Goal: Task Accomplishment & Management: Use online tool/utility

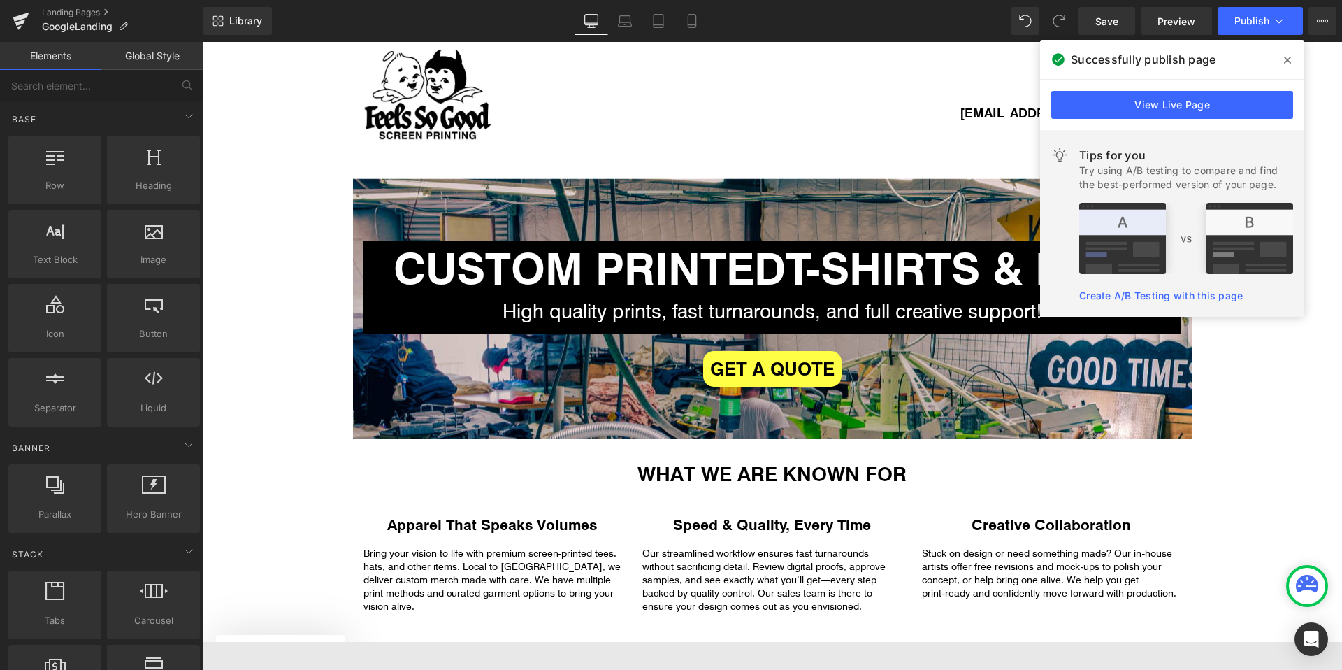
scroll to position [22, 0]
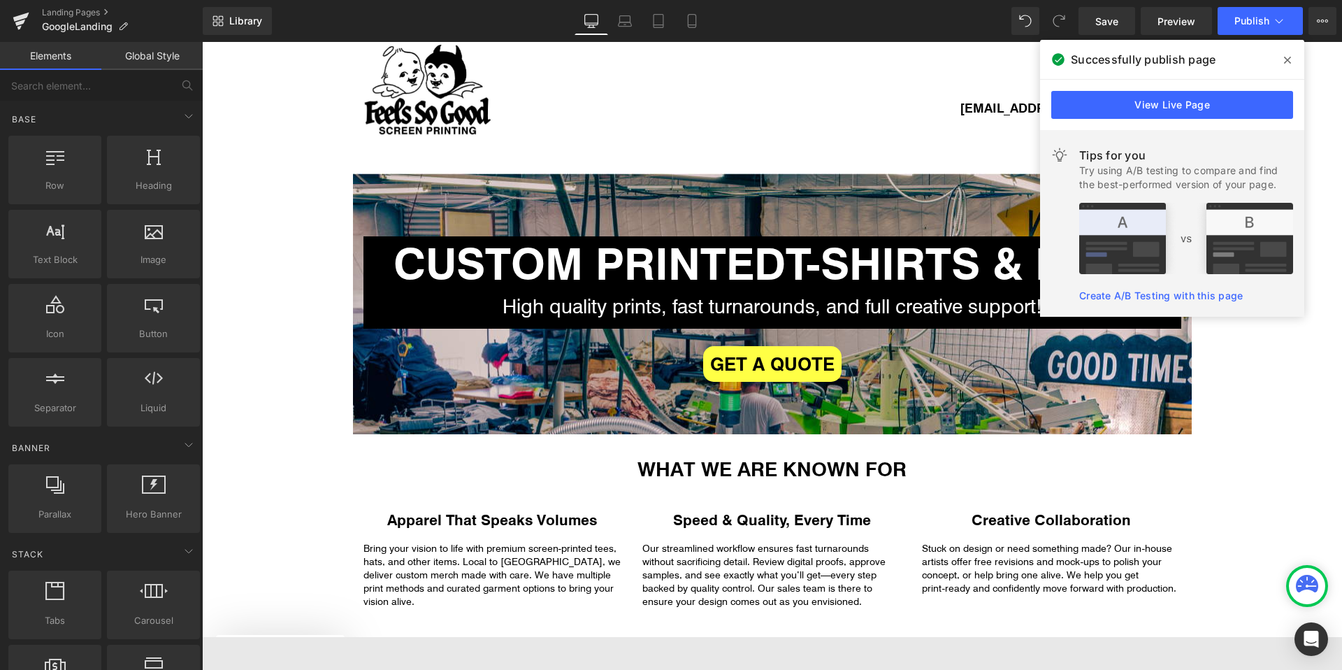
click at [1281, 57] on span at bounding box center [1287, 60] width 22 height 22
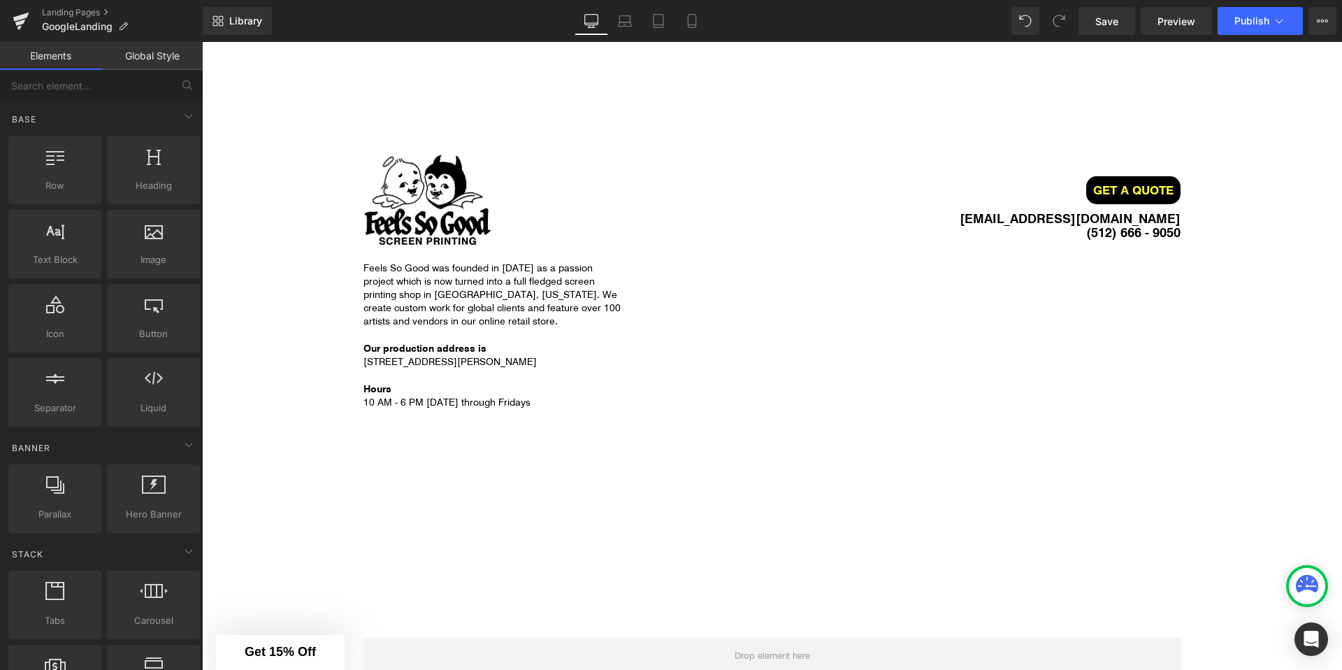
scroll to position [2116, 0]
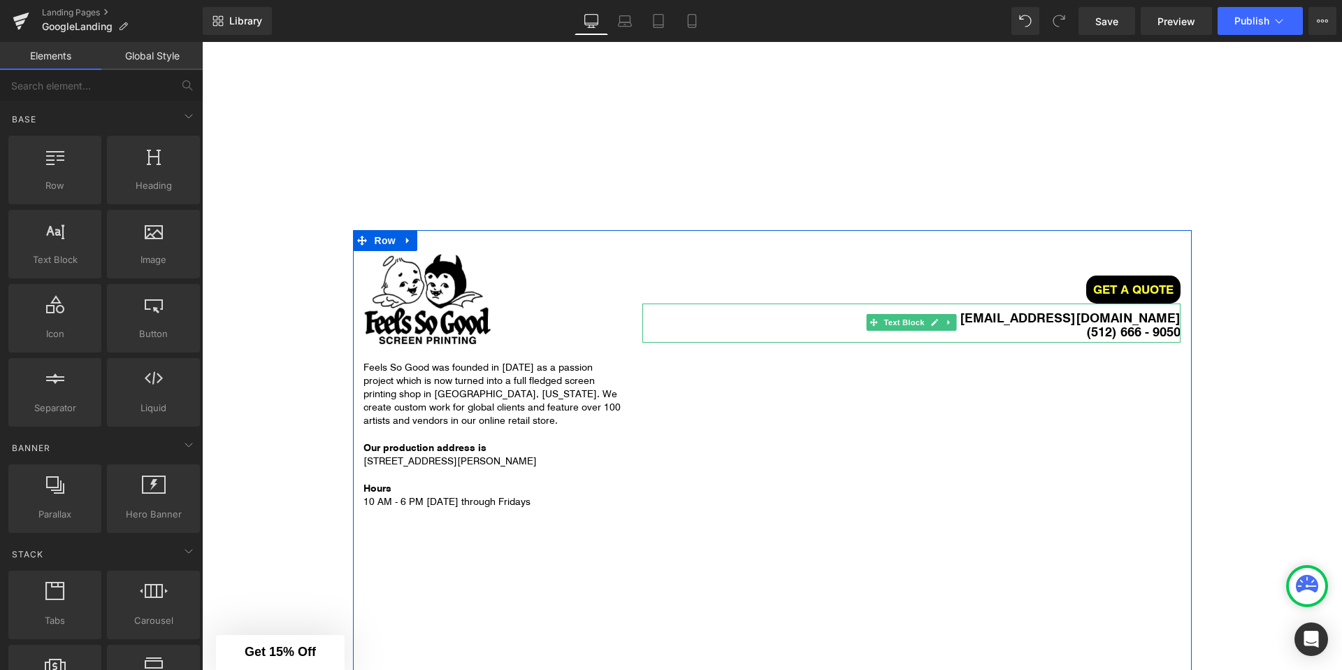
click at [1054, 318] on strong "[EMAIL_ADDRESS][DOMAIN_NAME]" at bounding box center [1070, 316] width 221 height 17
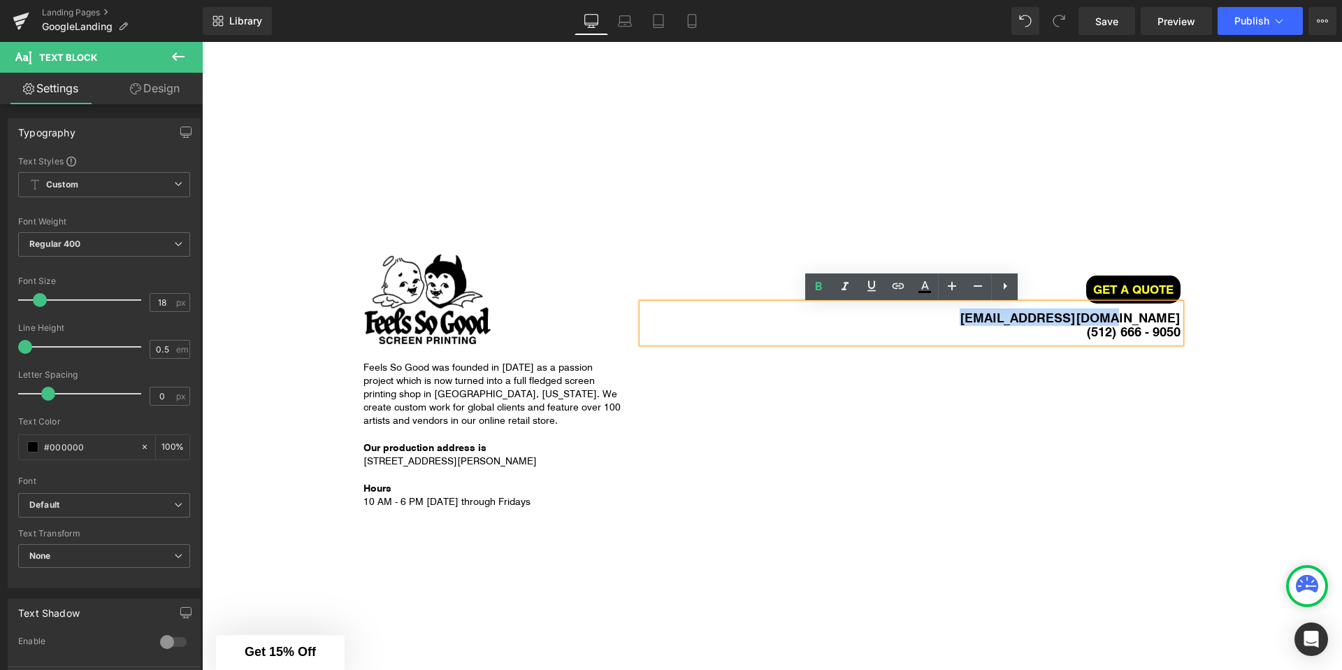
drag, startPoint x: 1054, startPoint y: 318, endPoint x: 1155, endPoint y: 318, distance: 100.7
click at [1155, 318] on strong "[EMAIL_ADDRESS][DOMAIN_NAME]" at bounding box center [1070, 316] width 221 height 17
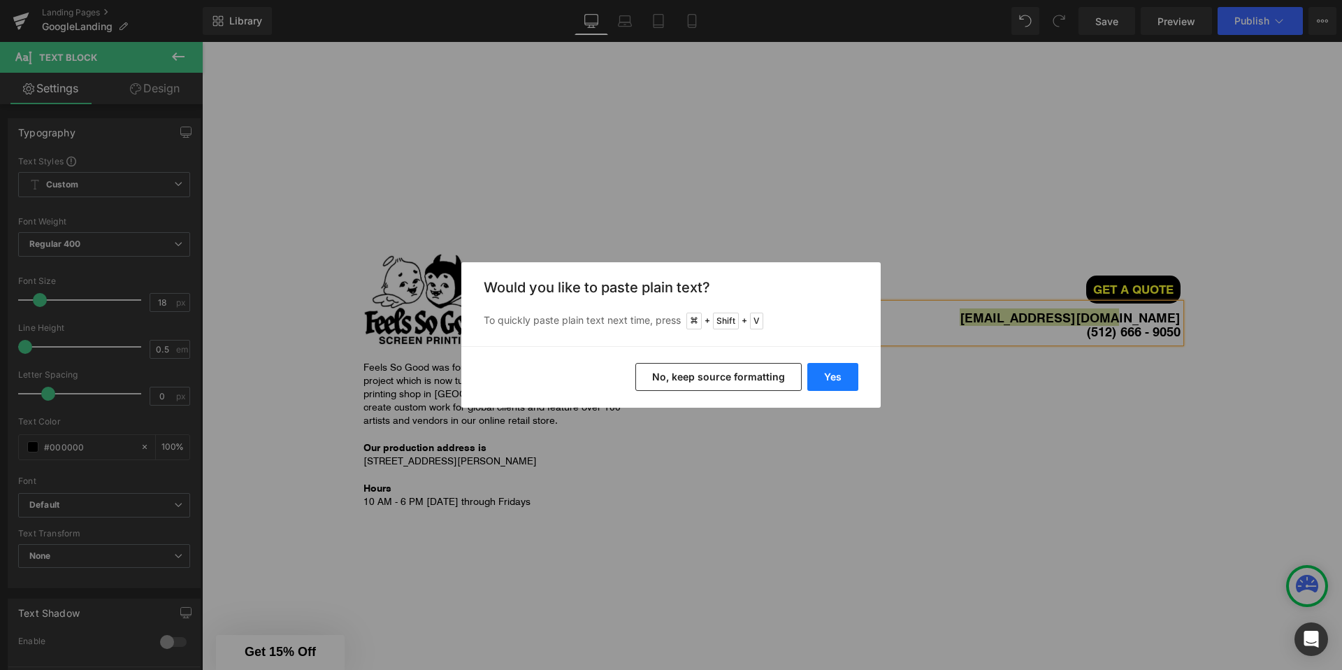
click at [832, 371] on button "Yes" at bounding box center [832, 377] width 51 height 28
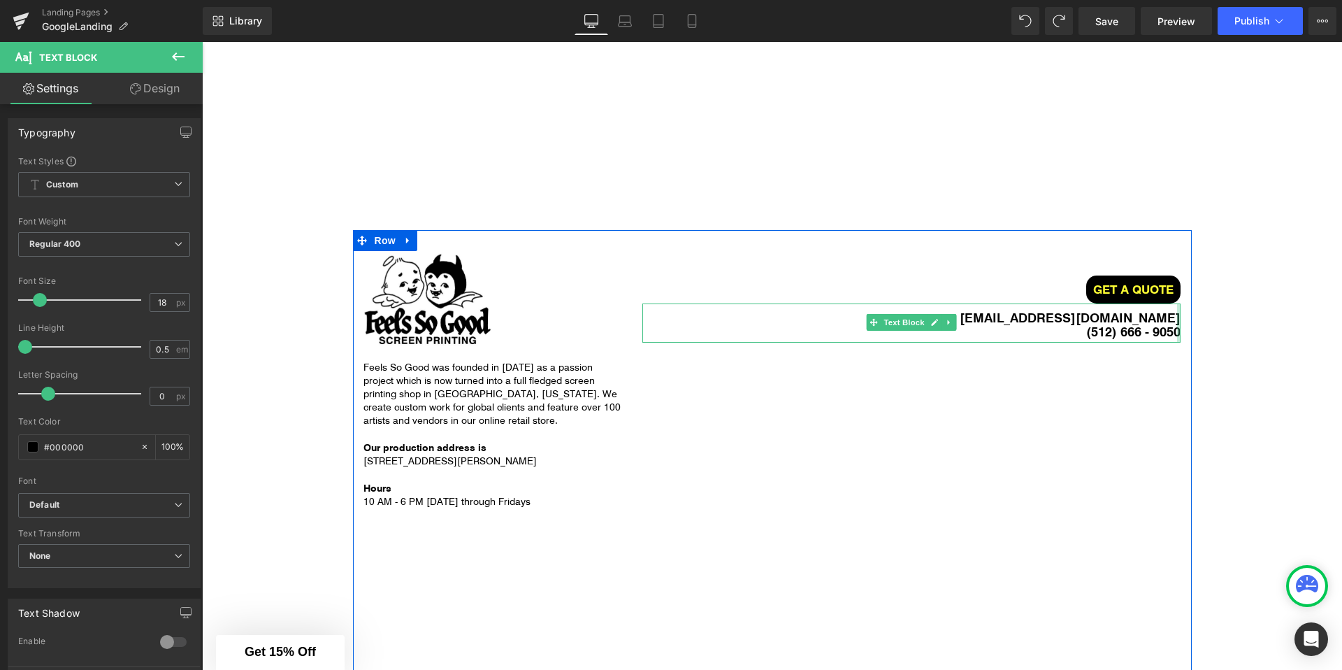
click at [1178, 320] on div at bounding box center [1178, 322] width 3 height 39
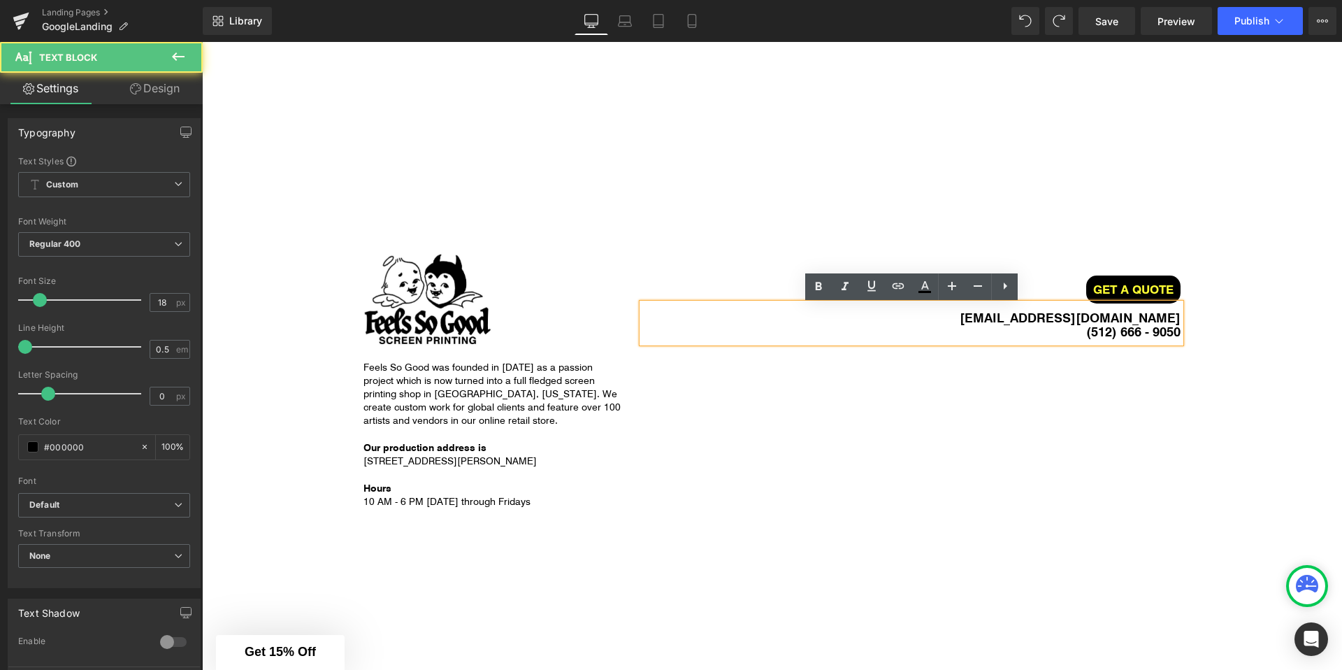
click at [1173, 331] on strong "(512) 666 - 9050" at bounding box center [1133, 330] width 94 height 17
click at [1178, 332] on strong "(512) 666 - 9050" at bounding box center [1133, 330] width 94 height 17
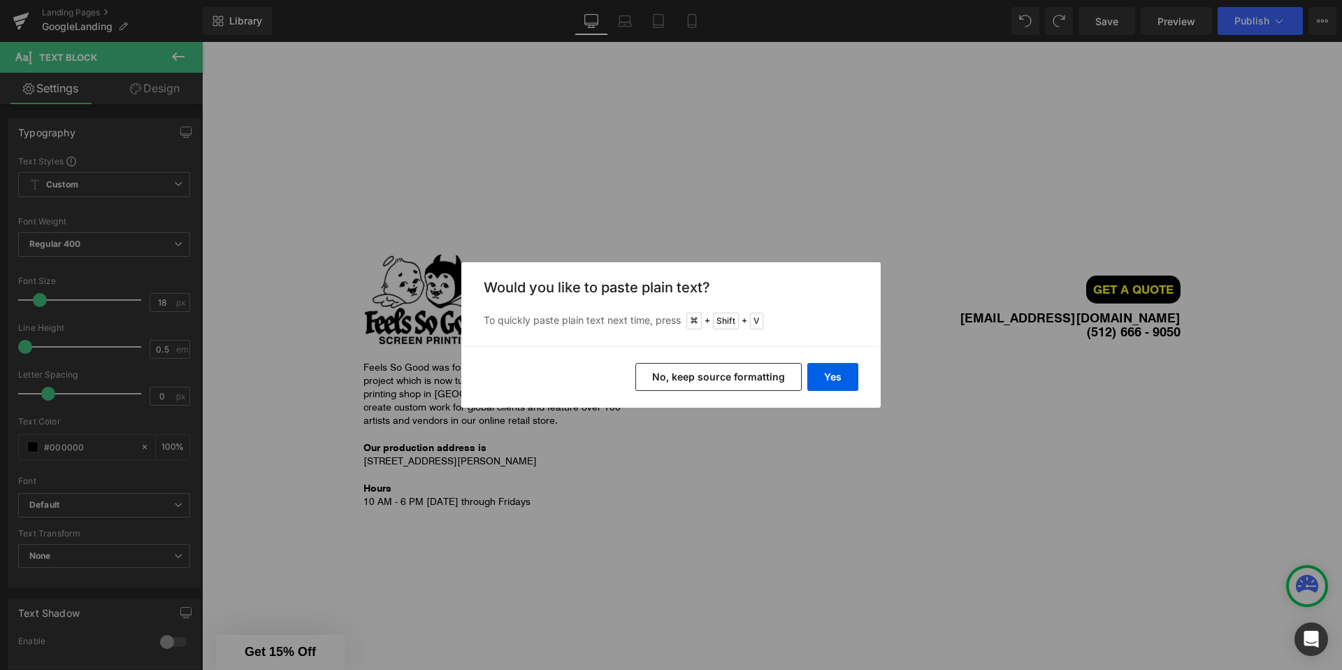
click at [800, 385] on button "No, keep source formatting" at bounding box center [718, 377] width 166 height 28
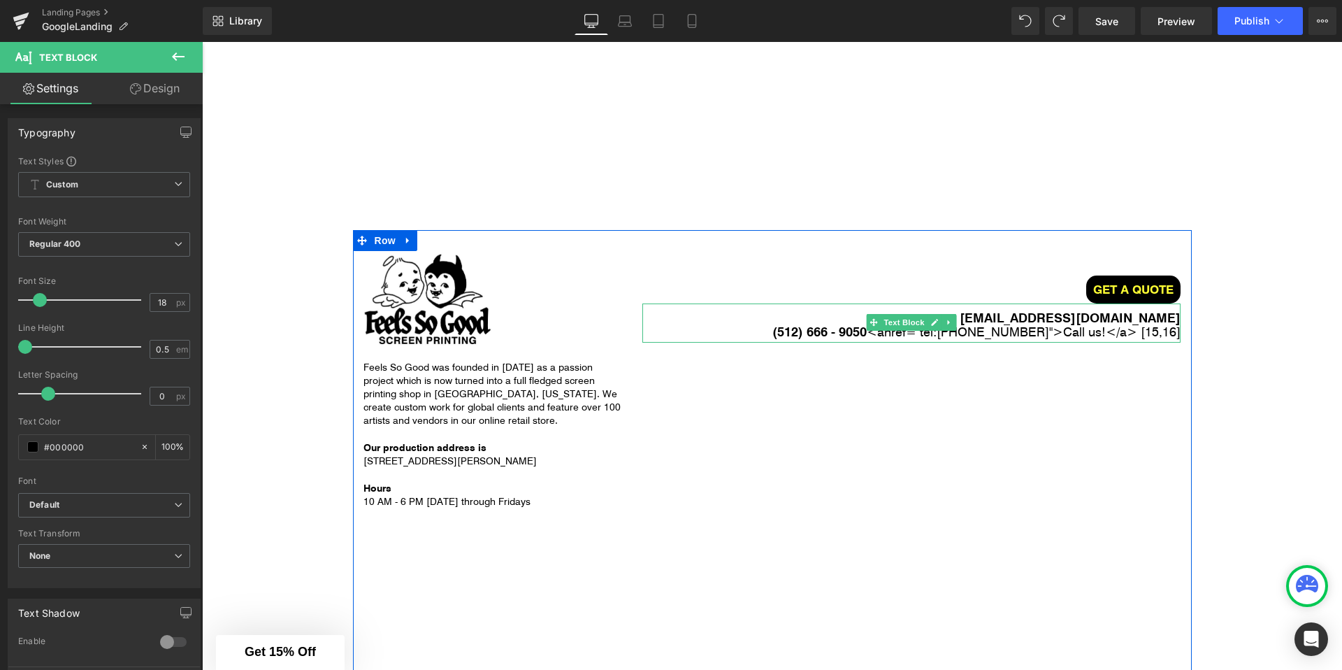
click at [877, 336] on span "<" at bounding box center [872, 331] width 10 height 17
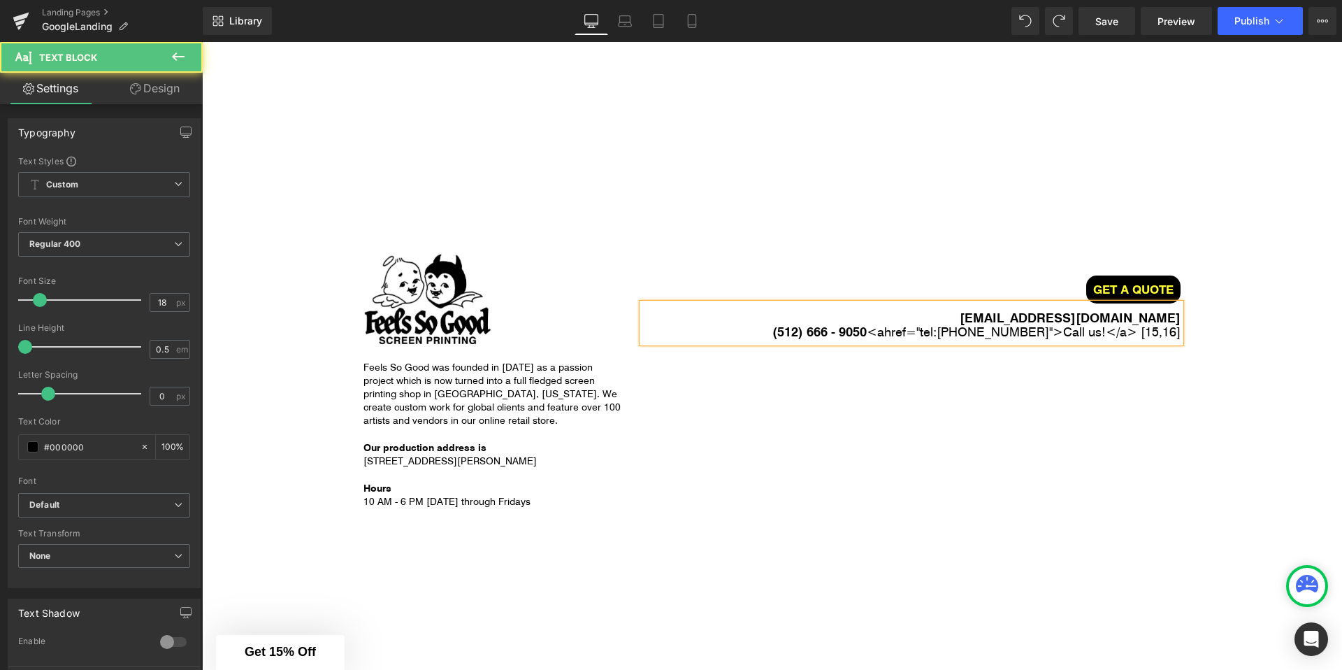
click at [1002, 331] on span ""tel:+15551234567"" at bounding box center [984, 331] width 136 height 17
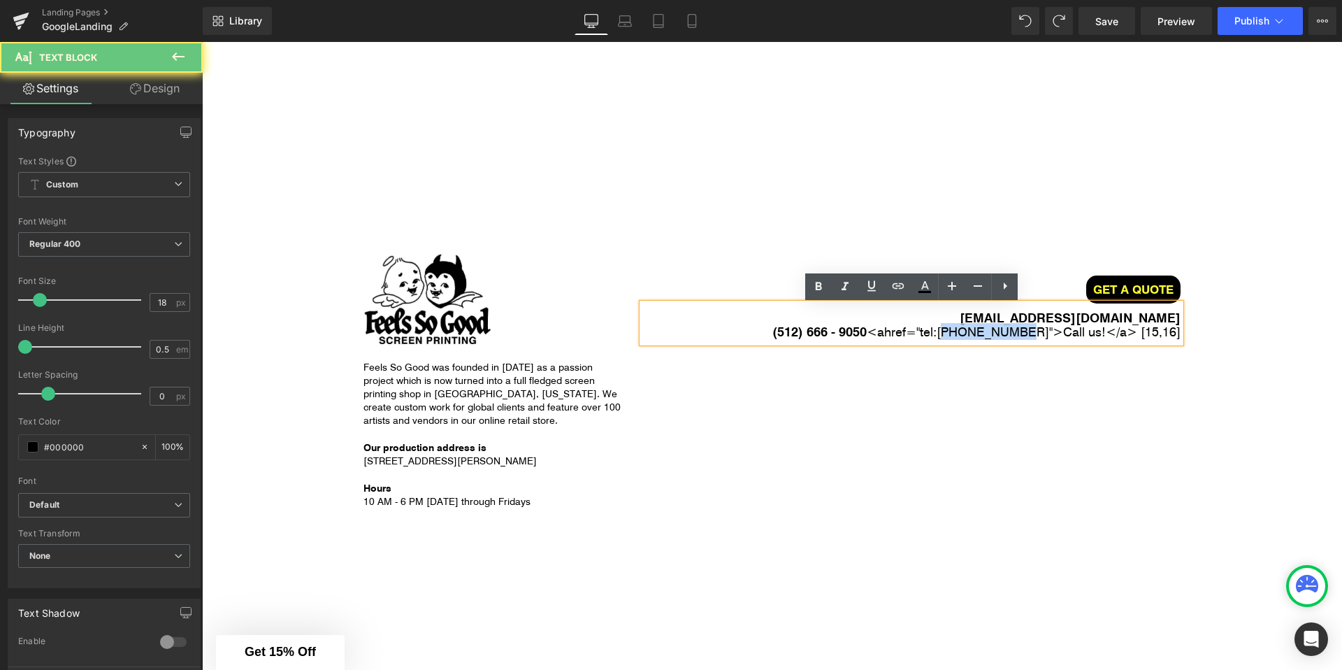
click at [1002, 331] on span ""tel:+15551234567"" at bounding box center [984, 331] width 136 height 17
click at [976, 333] on span ""tel:+15551234567"" at bounding box center [984, 331] width 136 height 17
click at [979, 330] on span ""tel:+15551234567"" at bounding box center [984, 331] width 136 height 17
drag, startPoint x: 977, startPoint y: 335, endPoint x: 1001, endPoint y: 334, distance: 23.8
click at [1001, 334] on span ""tel:+15551234567"" at bounding box center [984, 331] width 136 height 17
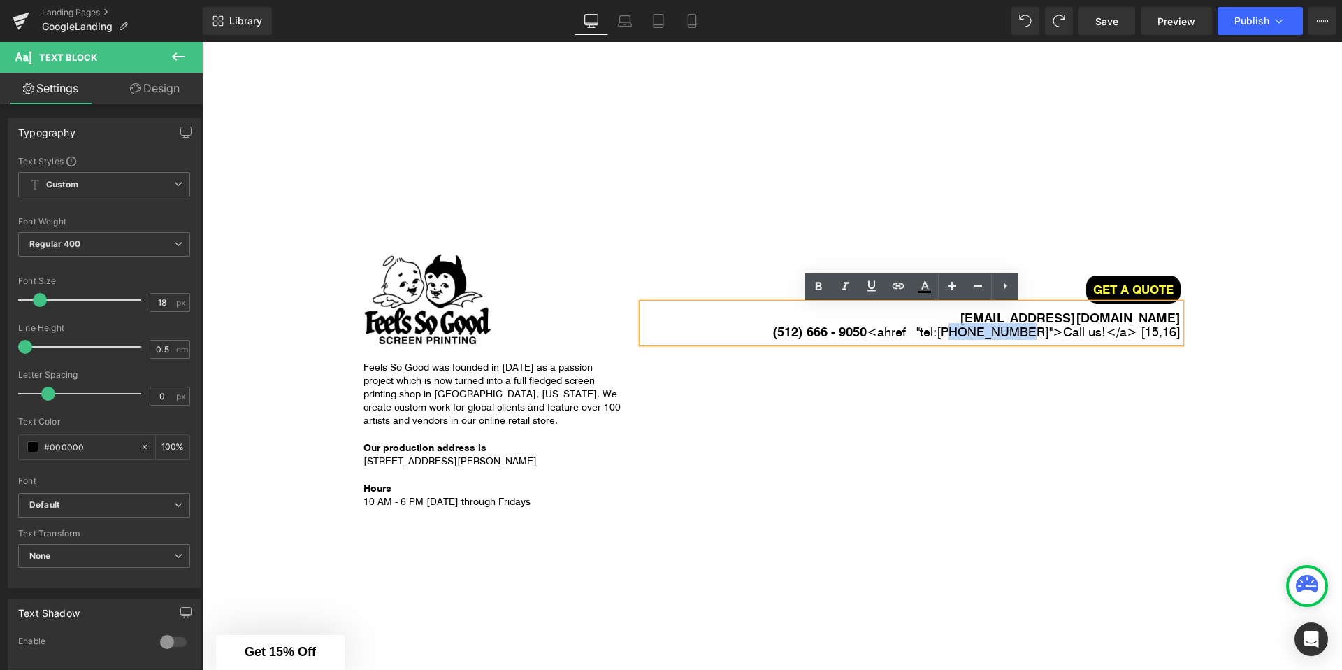
click at [1000, 334] on span ""tel:+15551234567"" at bounding box center [984, 331] width 136 height 17
drag, startPoint x: 1044, startPoint y: 333, endPoint x: 974, endPoint y: 333, distance: 69.2
click at [974, 333] on span ""tel:+15551234567"" at bounding box center [984, 331] width 136 height 17
click at [1088, 334] on span ">Call us!</" at bounding box center [1086, 331] width 67 height 17
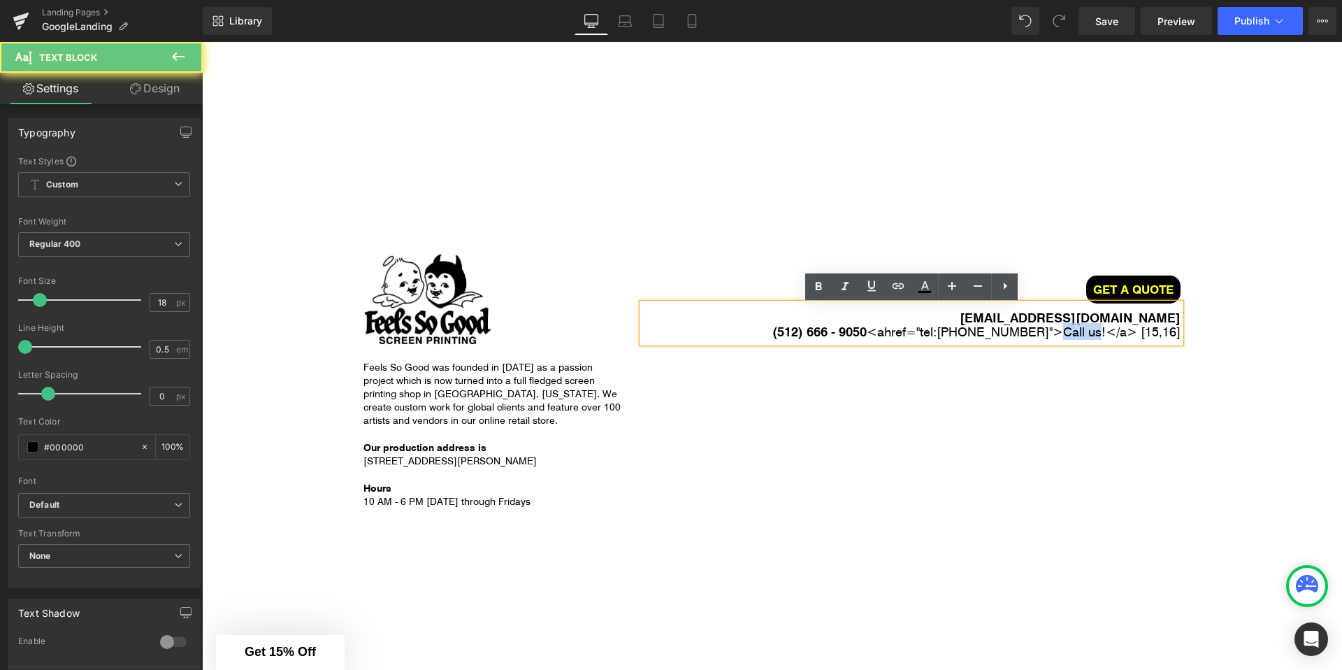
drag, startPoint x: 1088, startPoint y: 334, endPoint x: 1069, endPoint y: 334, distance: 18.2
click at [1069, 334] on span ">Call us!</" at bounding box center [1086, 331] width 67 height 17
click at [1053, 240] on div "Image Feels So Good was founded in 2007 as a passion project which is now turne…" at bounding box center [772, 473] width 839 height 486
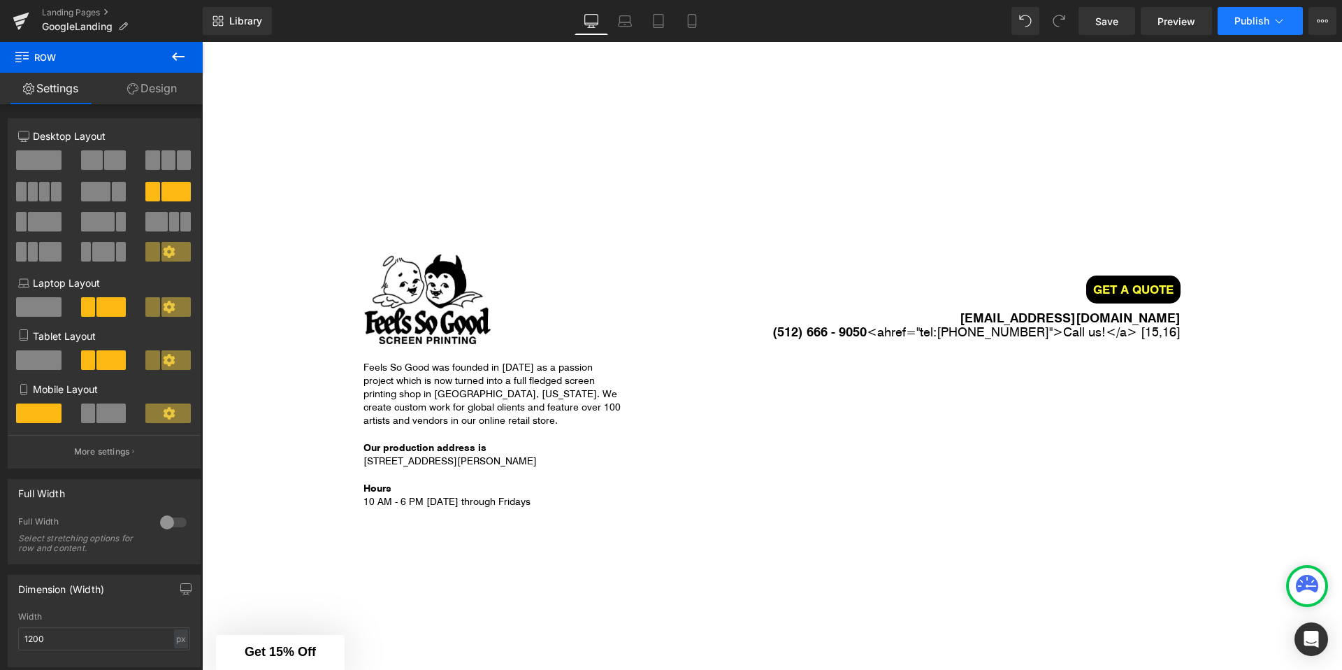
click at [1253, 13] on button "Publish" at bounding box center [1260, 21] width 85 height 28
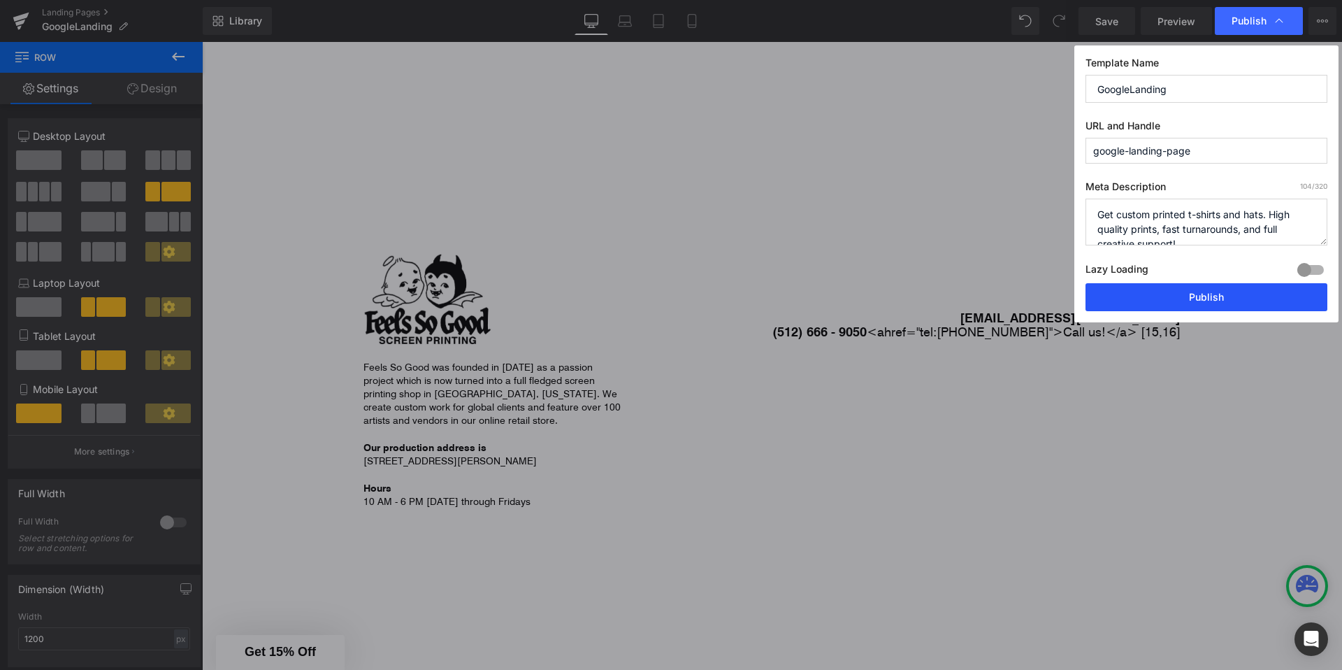
click at [1191, 294] on button "Publish" at bounding box center [1206, 297] width 242 height 28
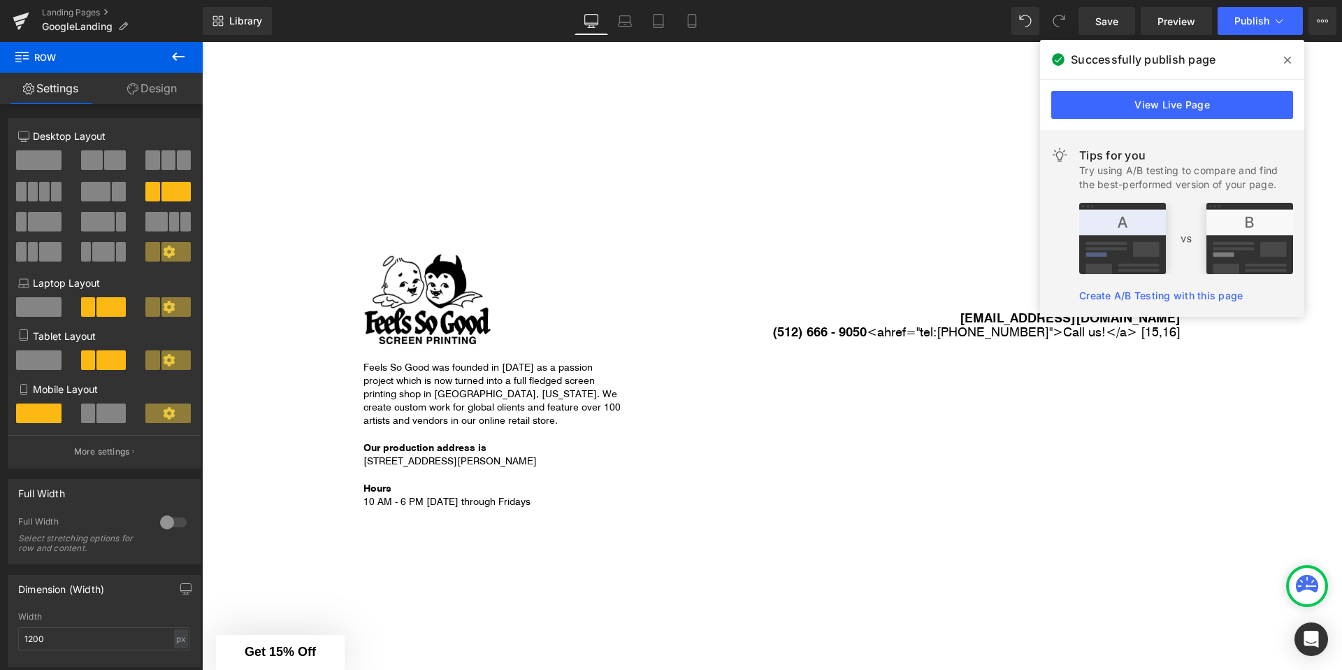
click at [1290, 55] on icon at bounding box center [1287, 60] width 7 height 11
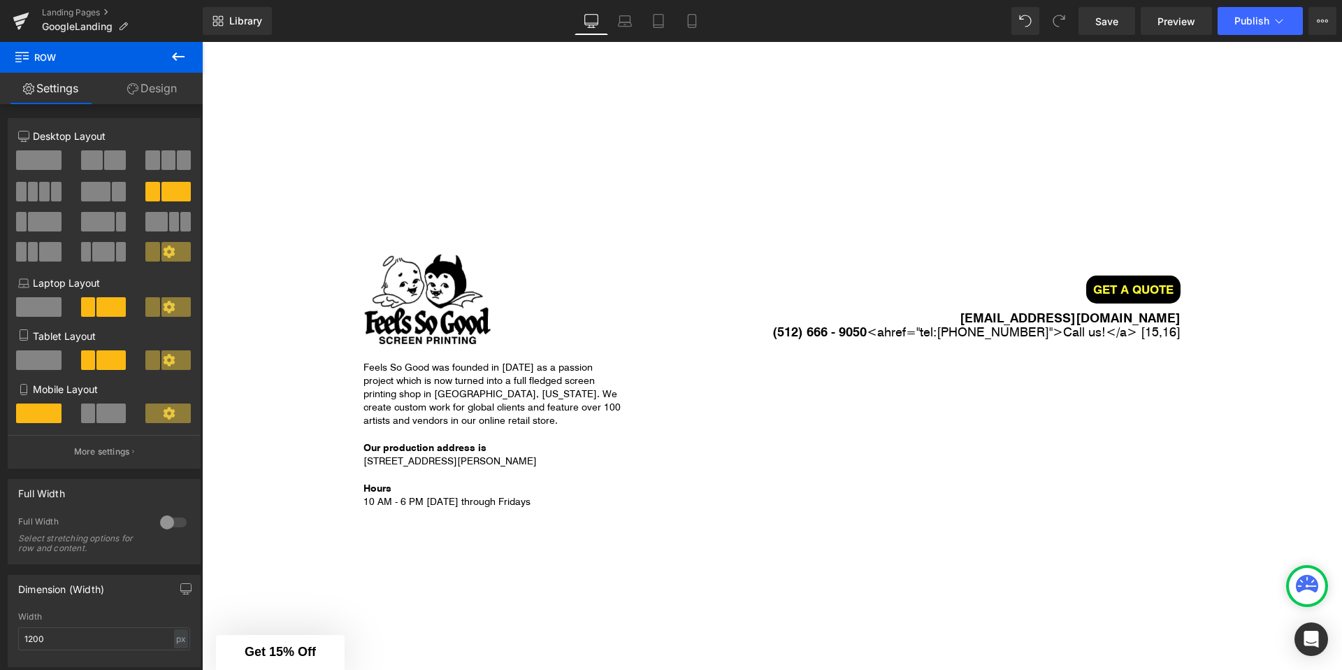
click at [877, 335] on span "<" at bounding box center [872, 331] width 10 height 17
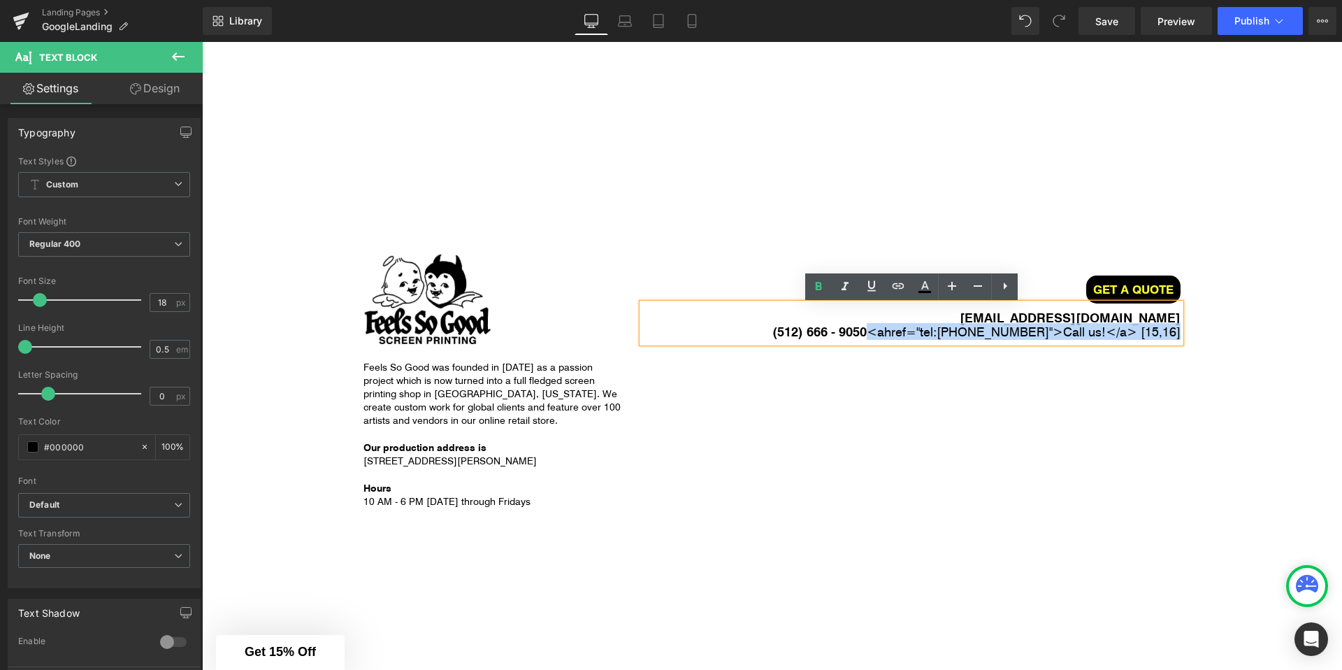
drag, startPoint x: 888, startPoint y: 336, endPoint x: 1177, endPoint y: 341, distance: 289.4
click at [1177, 341] on div "orders@fsgprints.com (512) 666 - 9050 < a href= "tel:+15126669050" >Call us!</ …" at bounding box center [911, 322] width 538 height 39
click at [1146, 338] on span "15" at bounding box center [1152, 331] width 14 height 17
drag, startPoint x: 1138, startPoint y: 338, endPoint x: 1181, endPoint y: 337, distance: 42.6
click at [1181, 337] on div "orders@fsgprints.com (512) 666 - 9050 < a href= "tel:+15126669050" >Call us!</ …" at bounding box center [911, 322] width 538 height 39
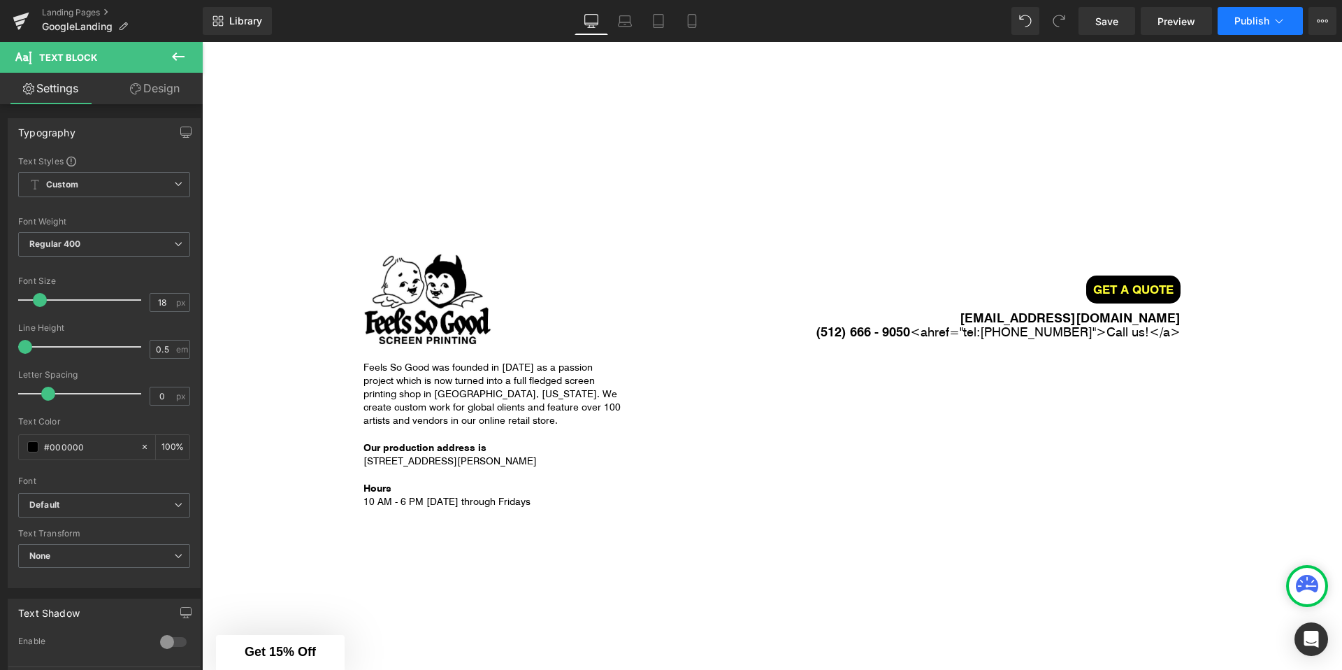
click at [1259, 20] on span "Publish" at bounding box center [1251, 20] width 35 height 11
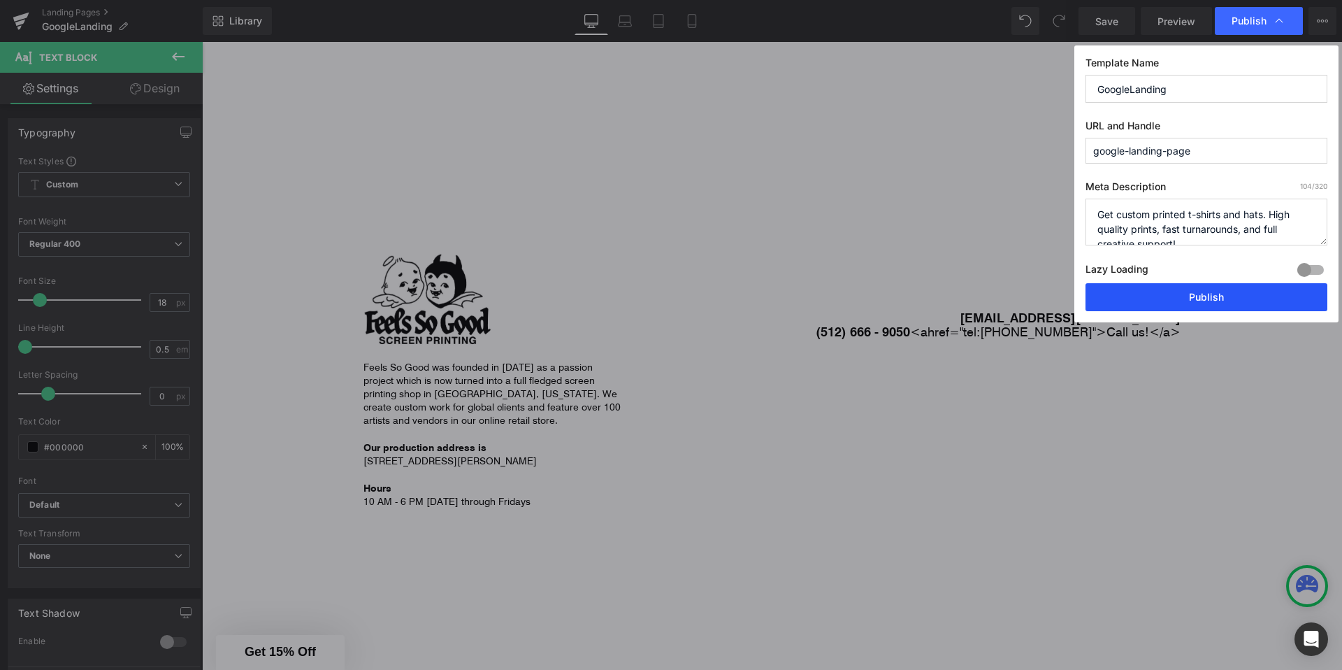
click at [1158, 294] on button "Publish" at bounding box center [1206, 297] width 242 height 28
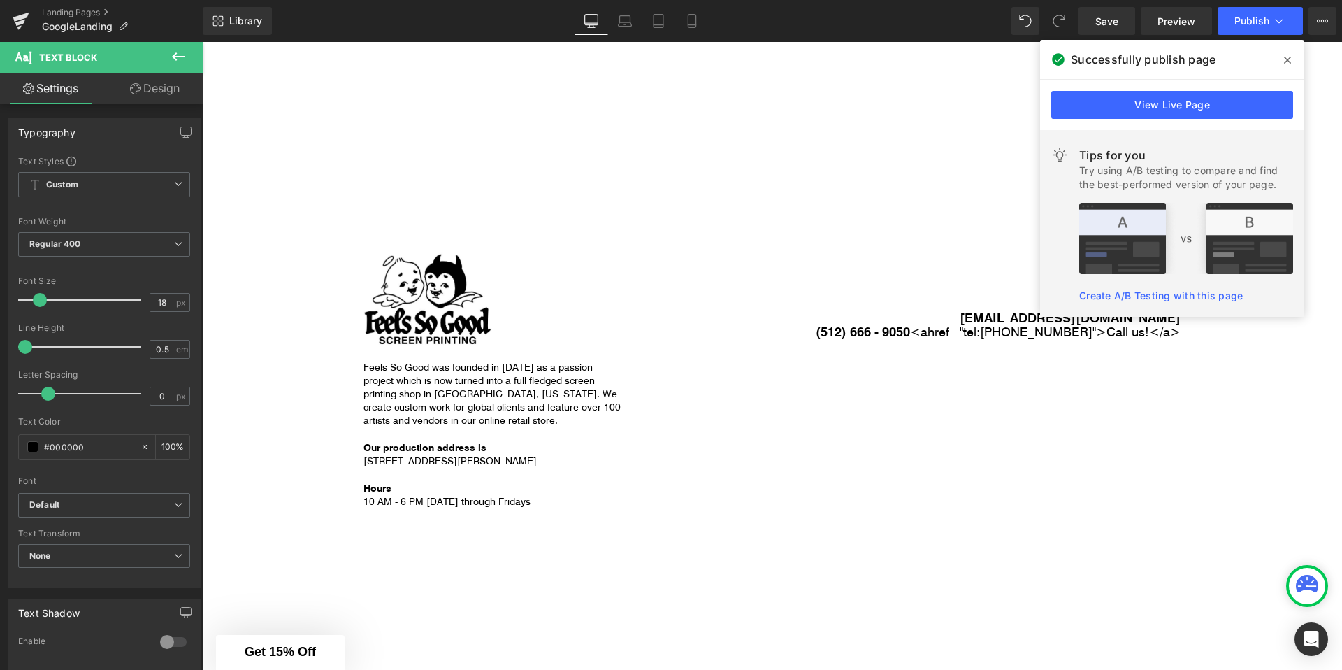
click at [181, 53] on icon at bounding box center [178, 56] width 17 height 17
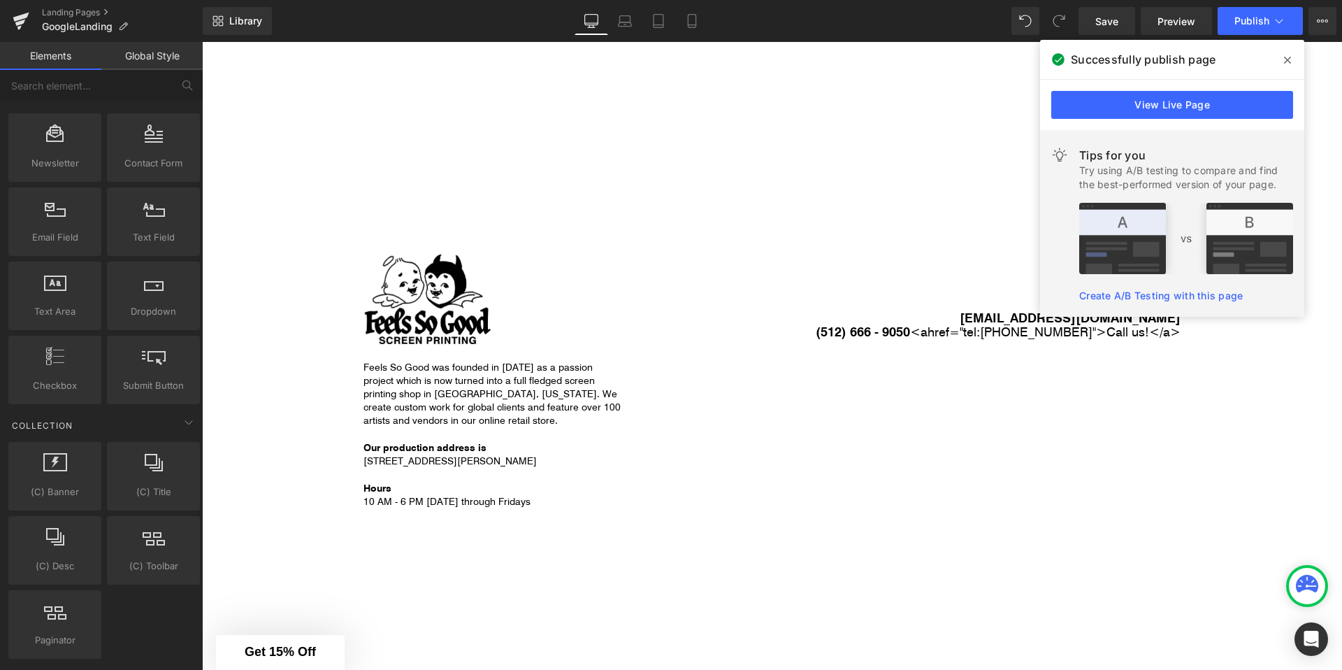
scroll to position [2515, 0]
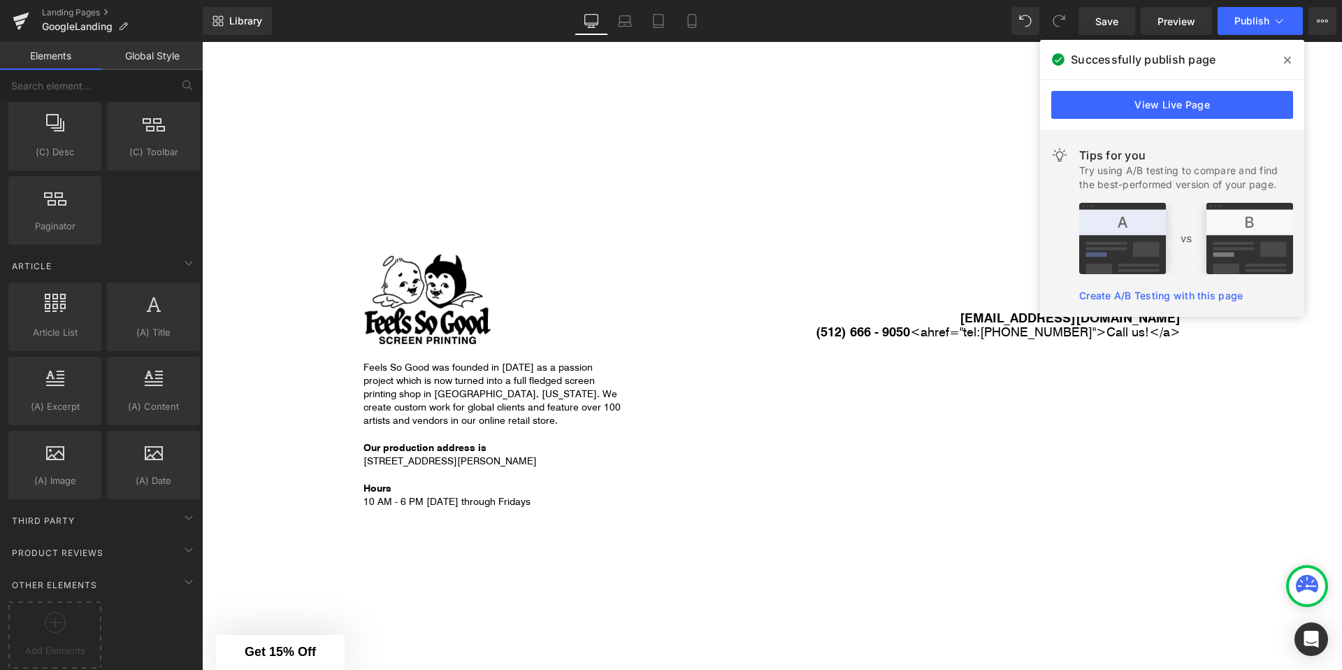
click at [1280, 62] on span at bounding box center [1287, 60] width 22 height 22
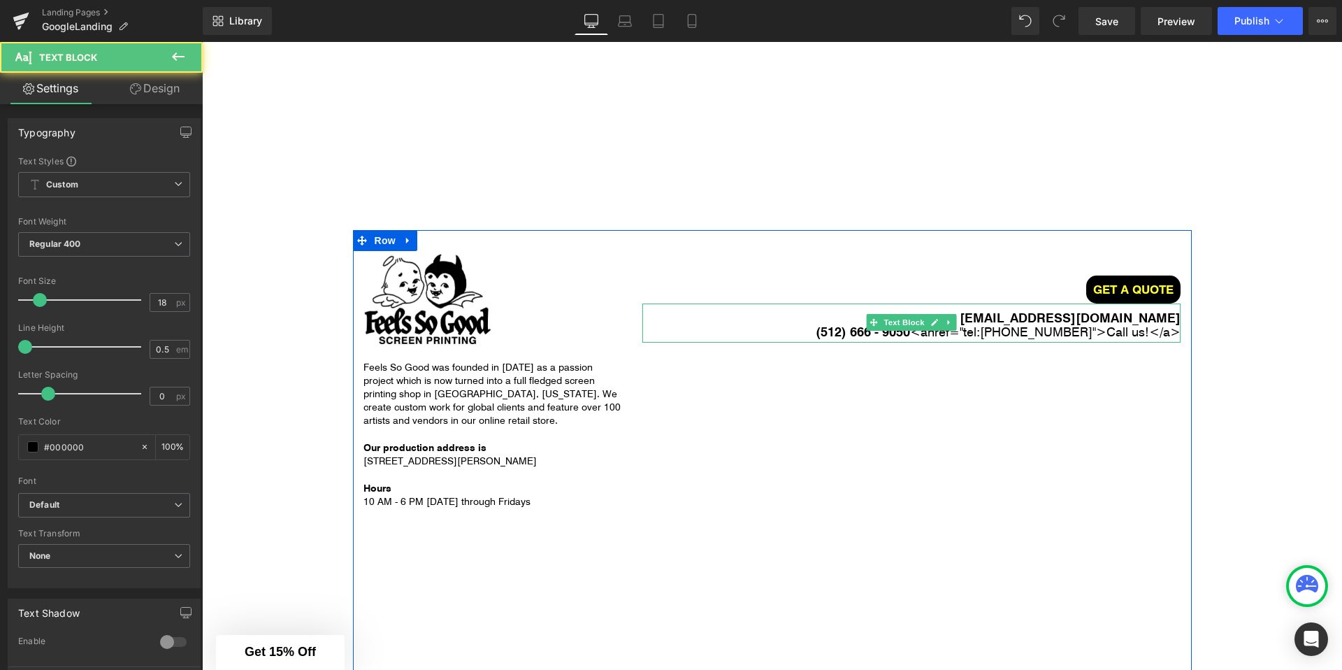
click at [921, 336] on span "<" at bounding box center [915, 331] width 10 height 17
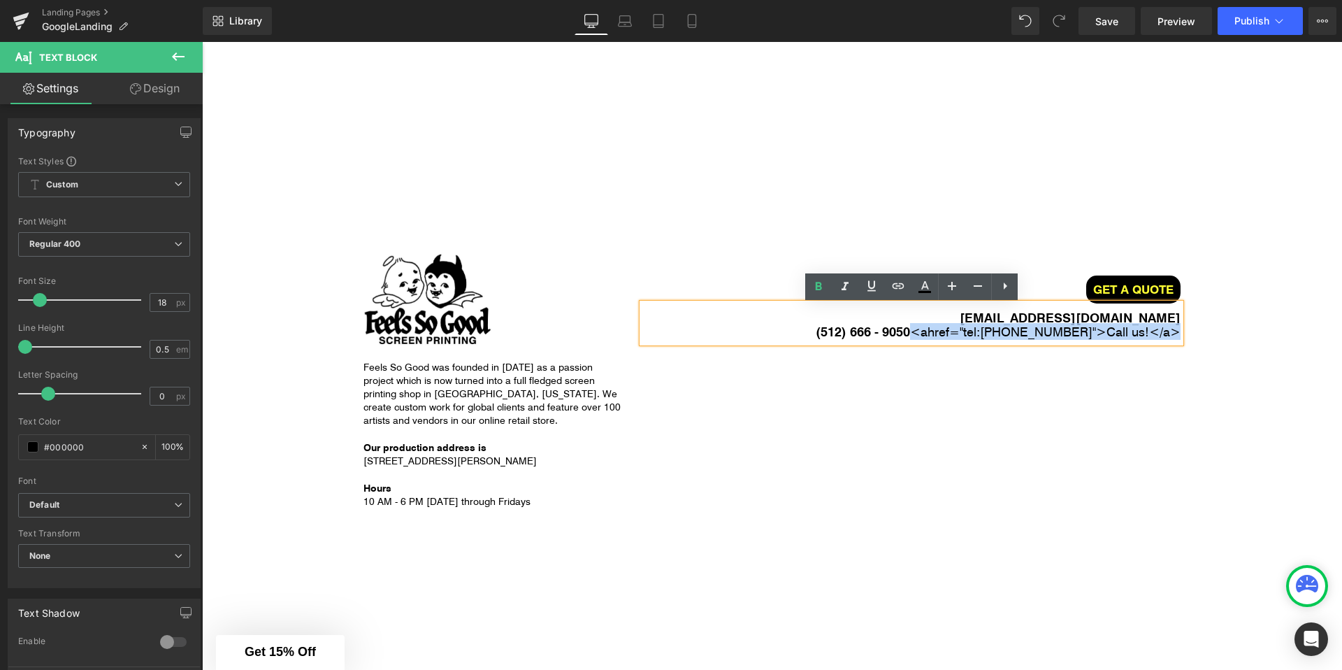
drag, startPoint x: 928, startPoint y: 336, endPoint x: 1174, endPoint y: 335, distance: 246.7
click at [1174, 335] on p "(512) 666 - 9050 < a href= "tel:+15126669050" >Call us!</ a >" at bounding box center [911, 331] width 538 height 14
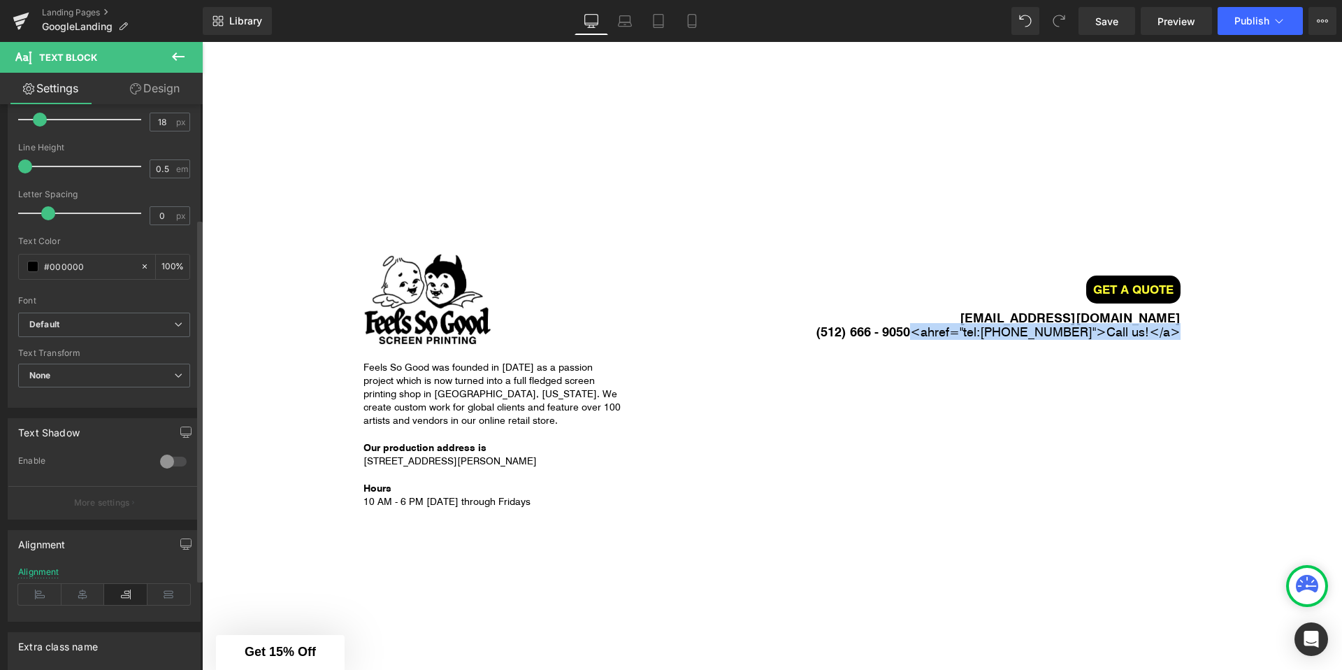
scroll to position [193, 0]
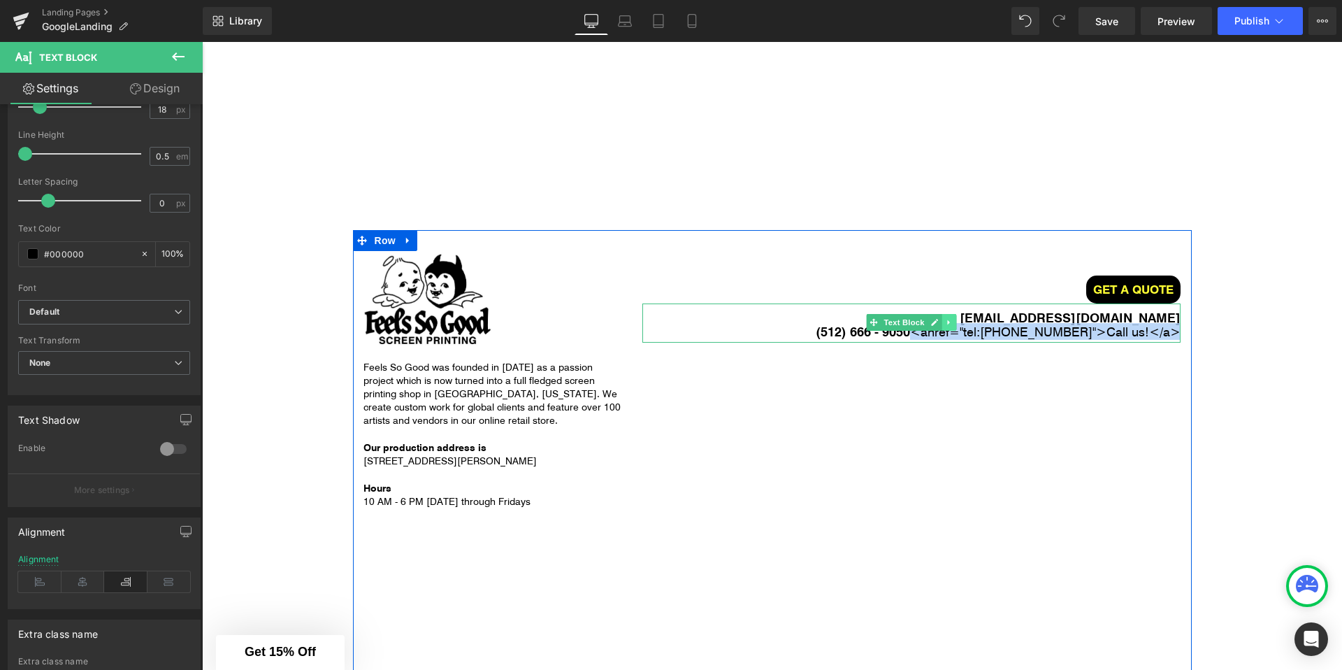
click at [943, 325] on link at bounding box center [949, 322] width 15 height 17
click at [945, 326] on icon at bounding box center [942, 322] width 8 height 8
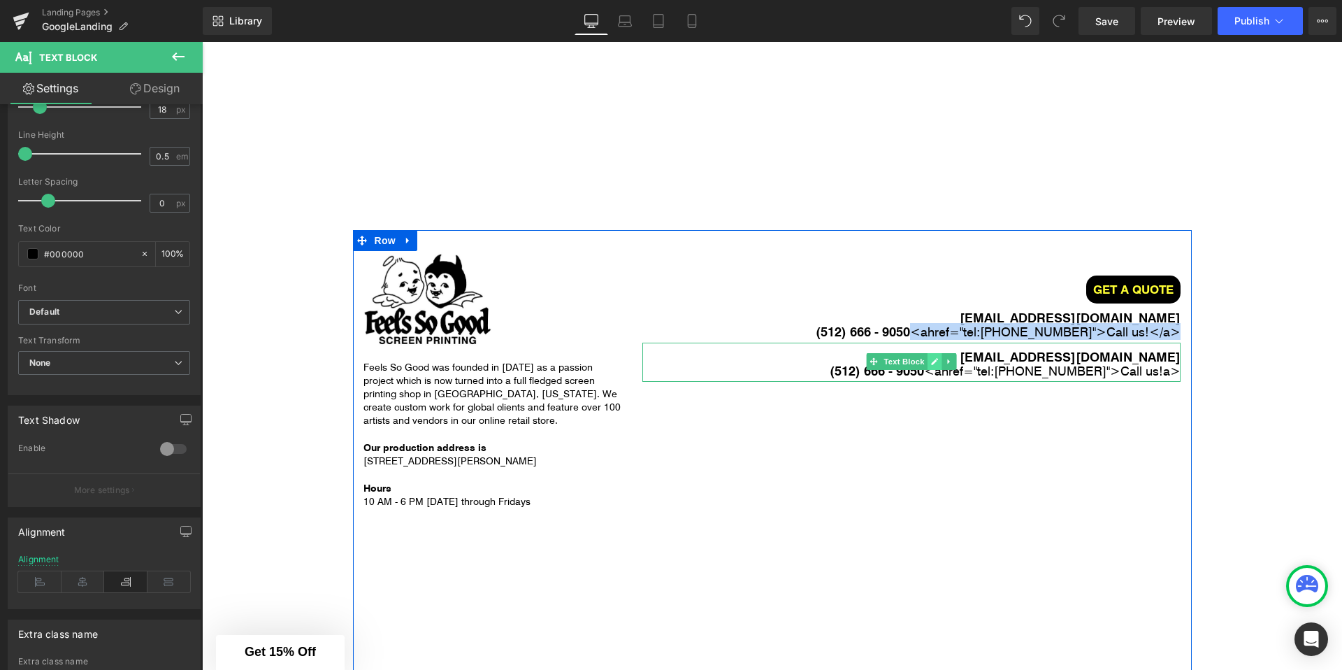
click at [929, 361] on link at bounding box center [935, 361] width 15 height 17
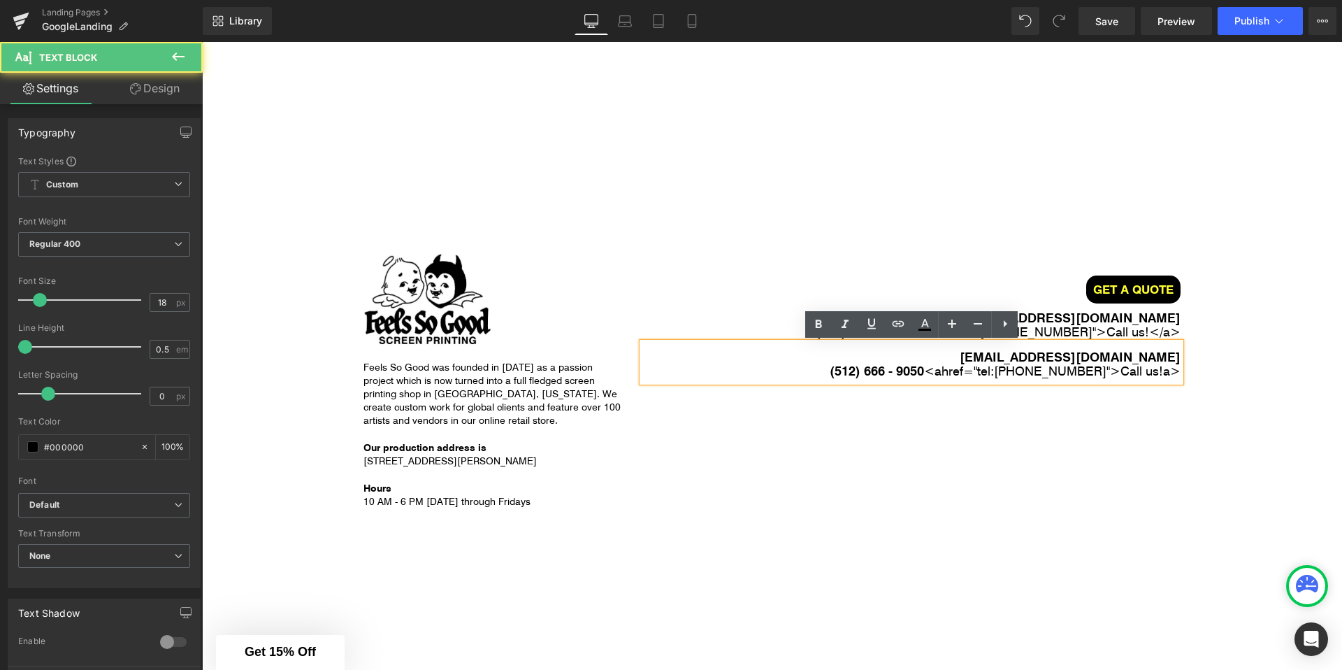
click at [935, 375] on span "<" at bounding box center [929, 370] width 10 height 17
drag, startPoint x: 942, startPoint y: 375, endPoint x: 1013, endPoint y: 359, distance: 72.3
click at [1013, 359] on div "orders@fsgprints.com (512) 666 - 9050 < a href= "tel:+15126669050" >Call us! a >" at bounding box center [911, 361] width 538 height 39
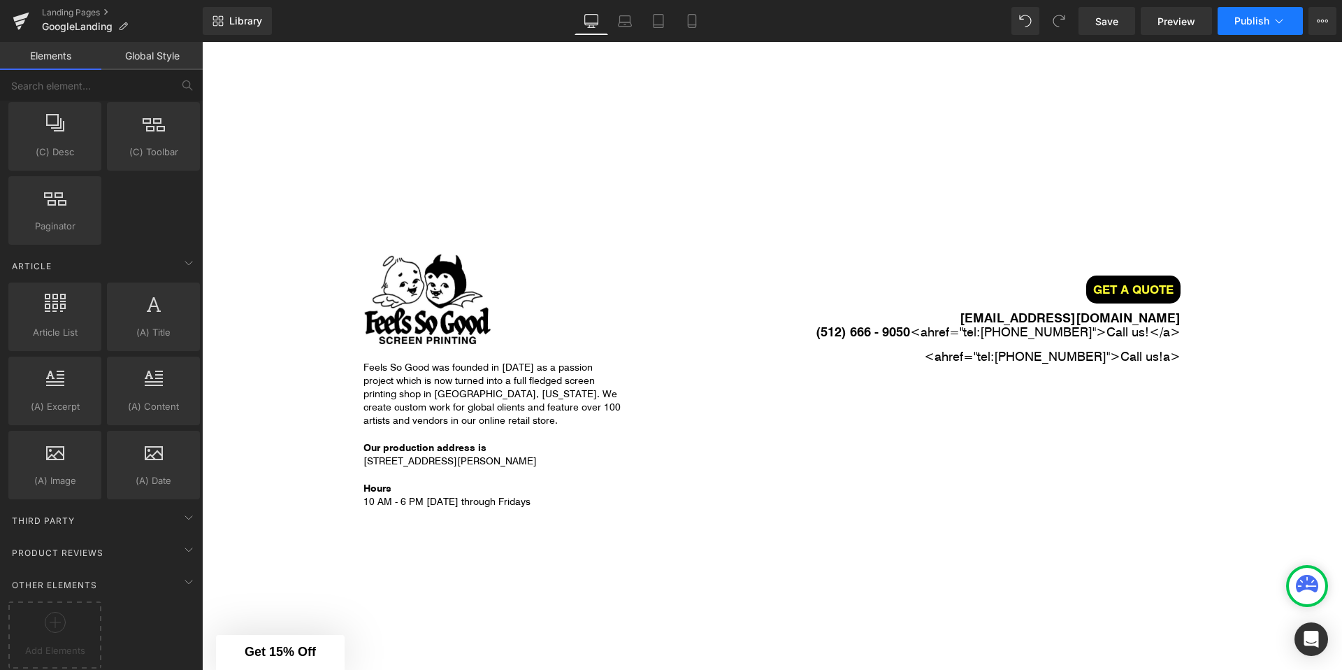
click at [1250, 15] on span "Publish" at bounding box center [1251, 20] width 35 height 11
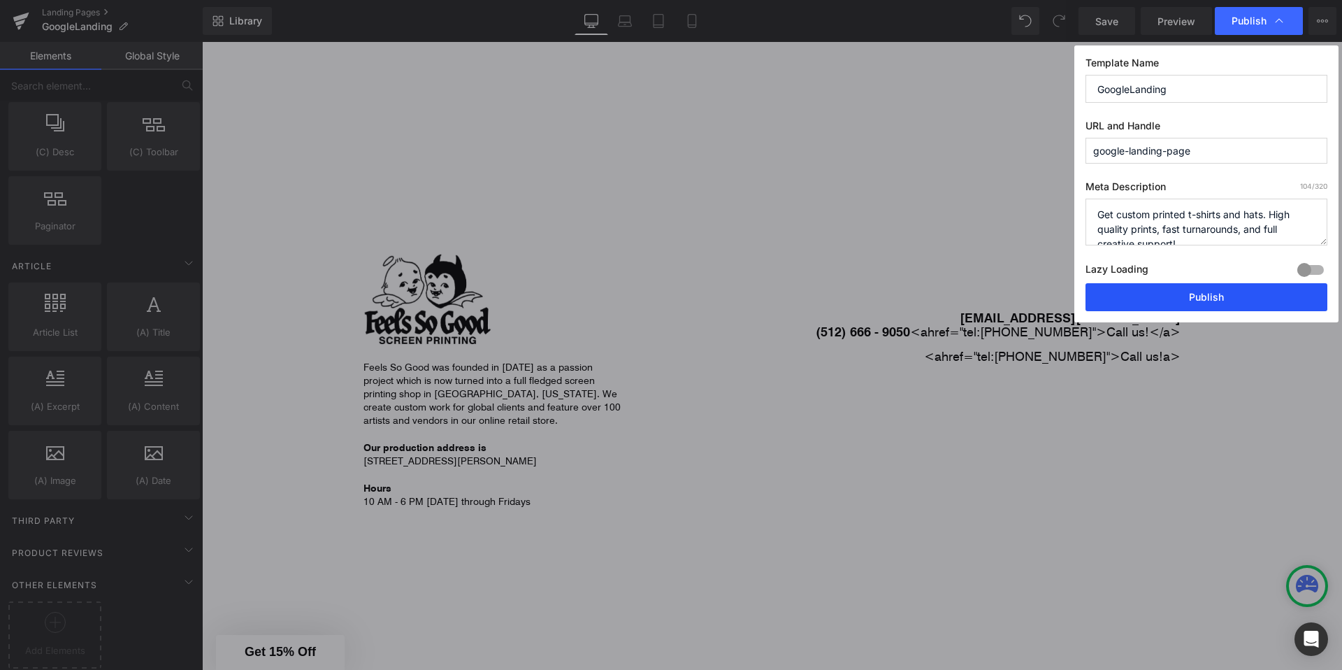
click at [1172, 287] on button "Publish" at bounding box center [1206, 297] width 242 height 28
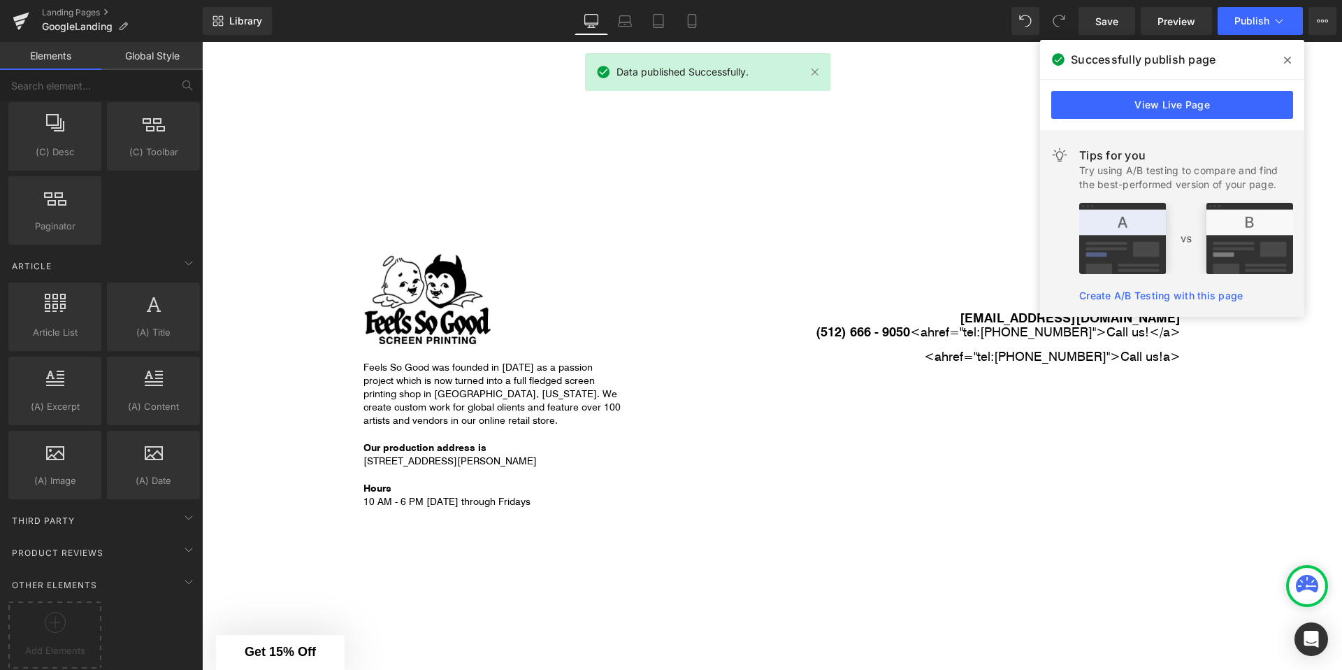
click at [1145, 354] on span ">Call us! a >" at bounding box center [1145, 355] width 71 height 17
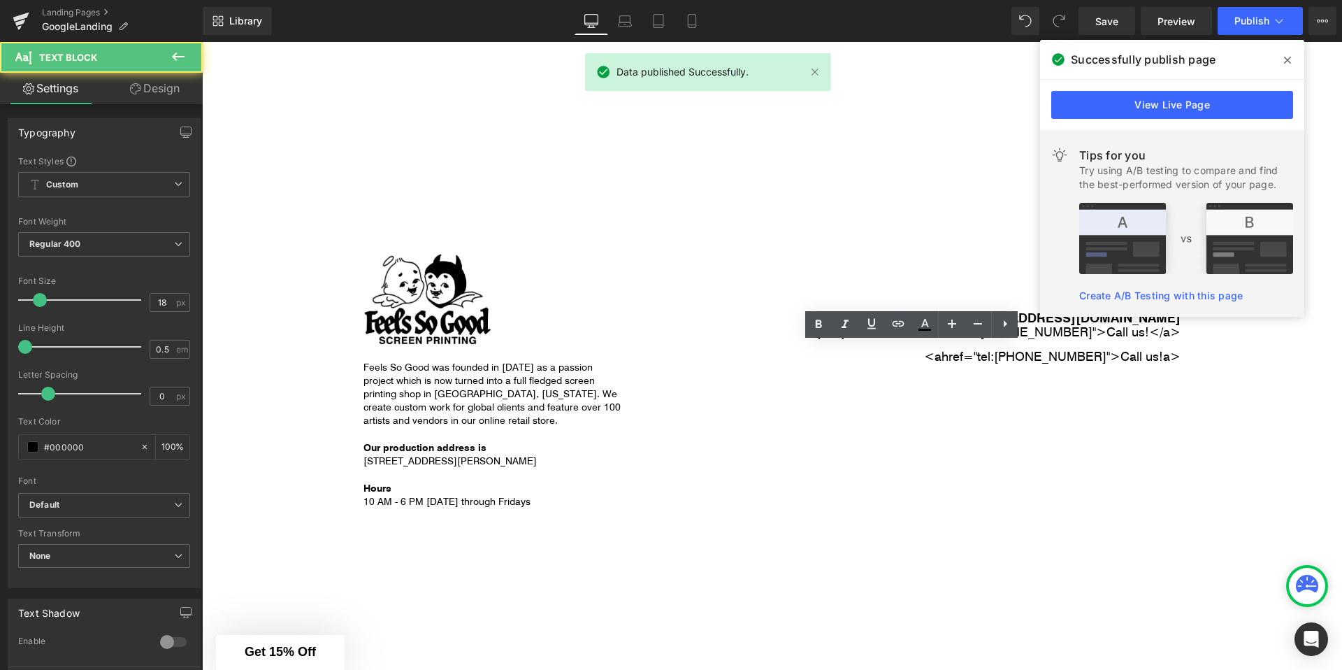
click at [1287, 60] on icon at bounding box center [1287, 60] width 7 height 7
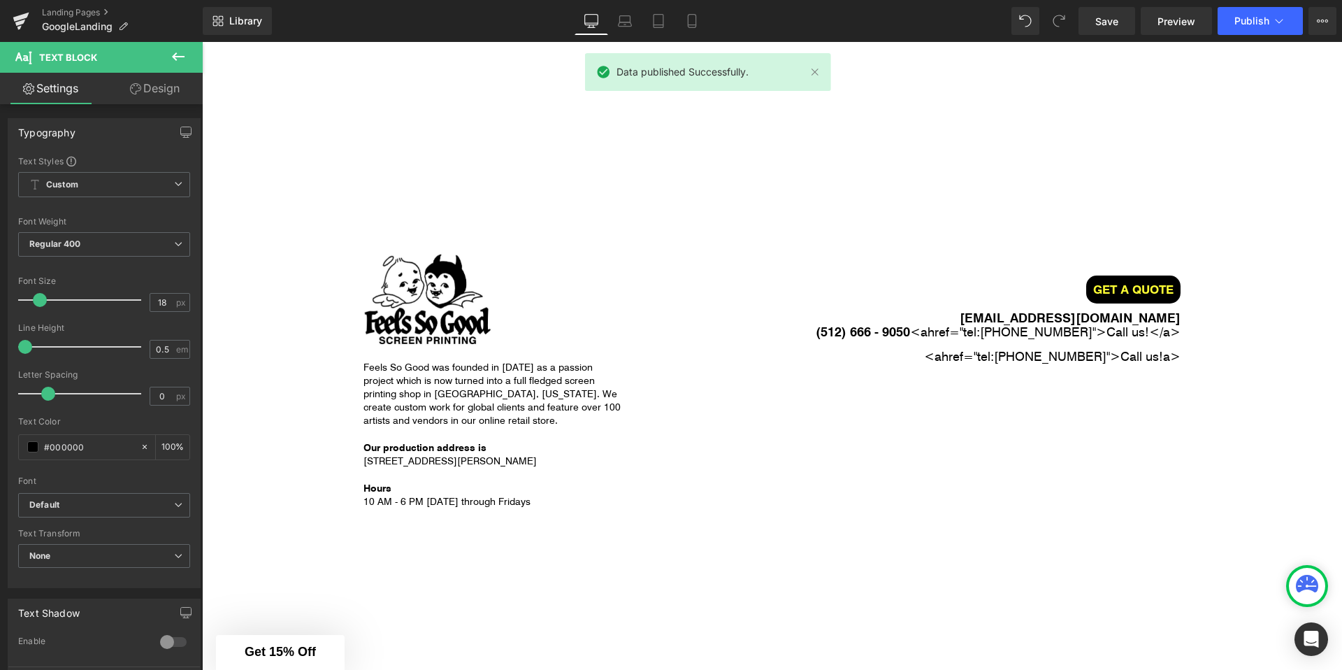
click at [173, 63] on icon at bounding box center [178, 56] width 17 height 17
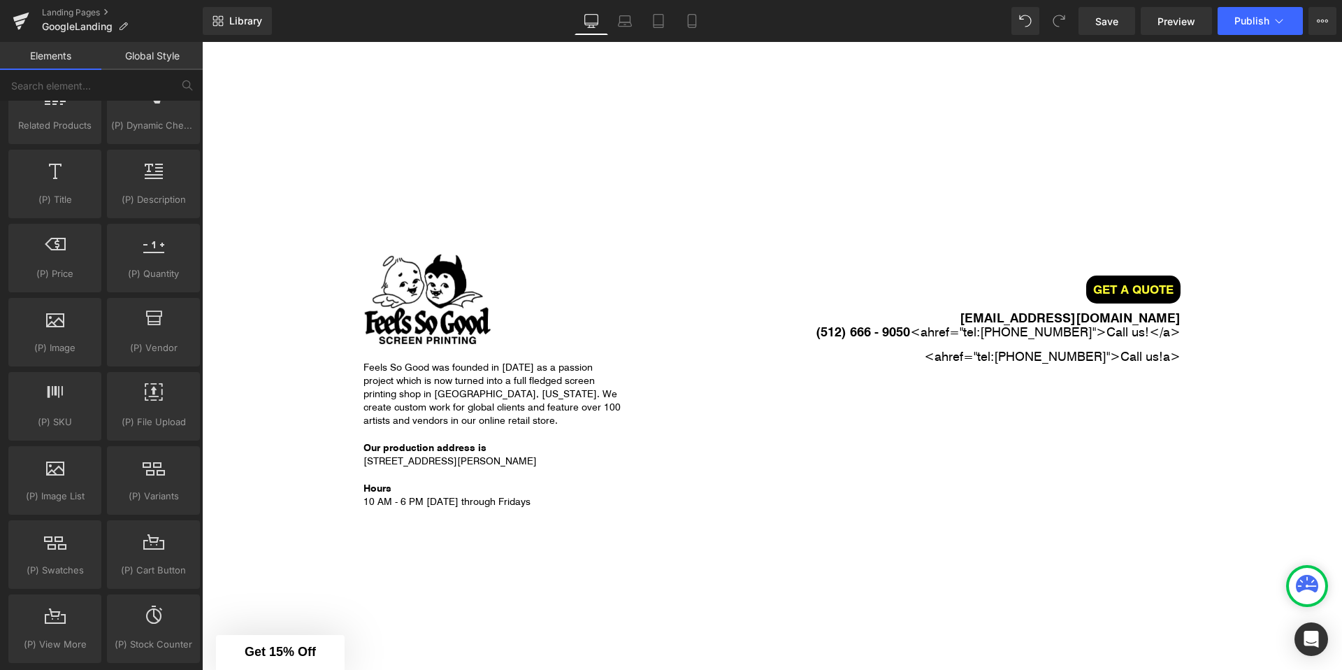
scroll to position [0, 0]
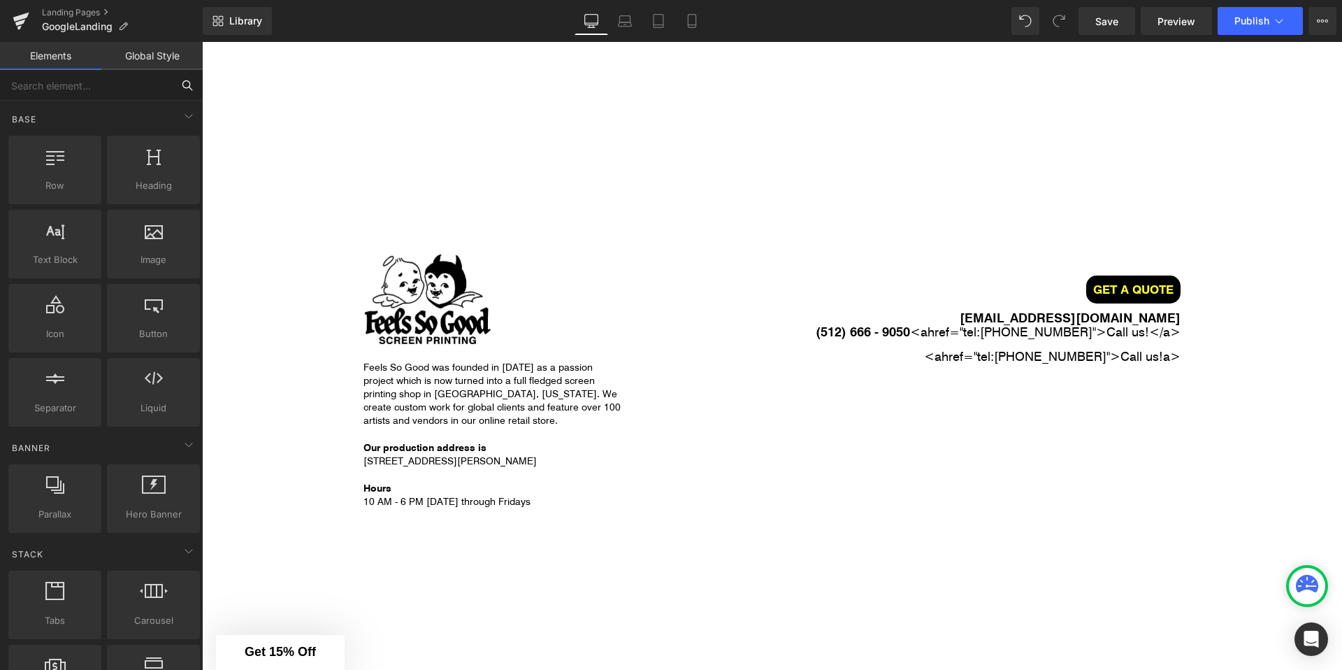
click at [74, 98] on input "text" at bounding box center [86, 85] width 172 height 31
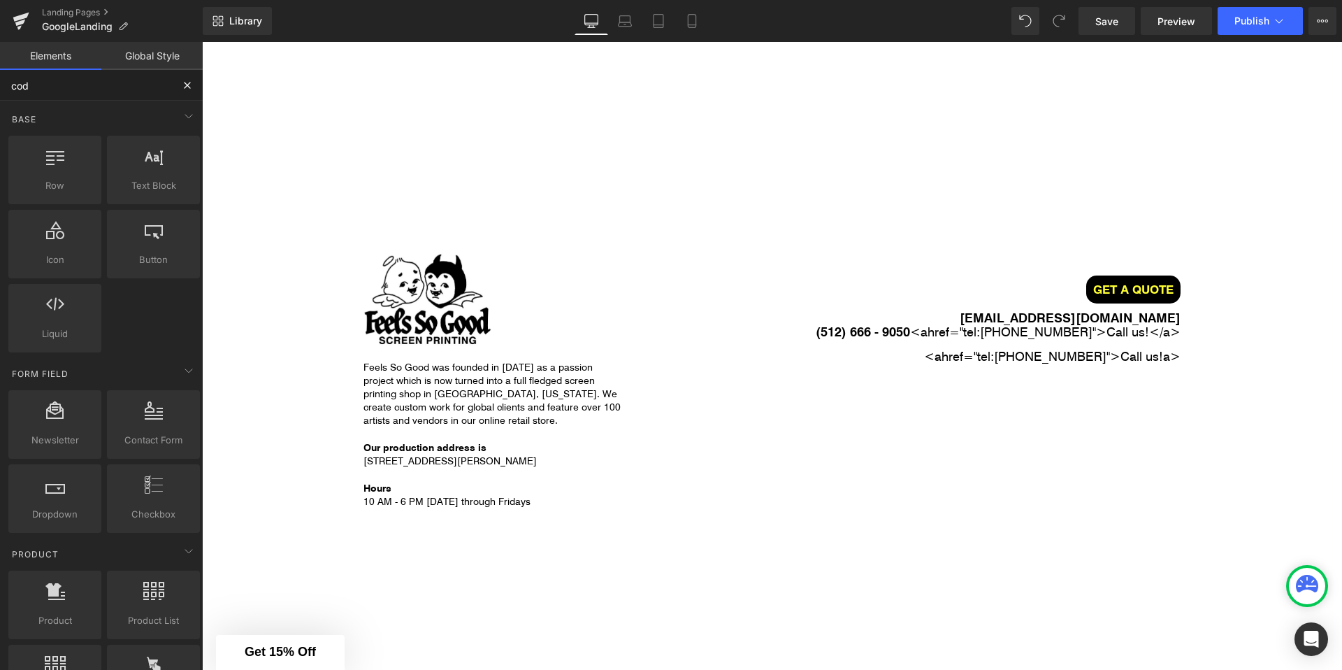
type input "code"
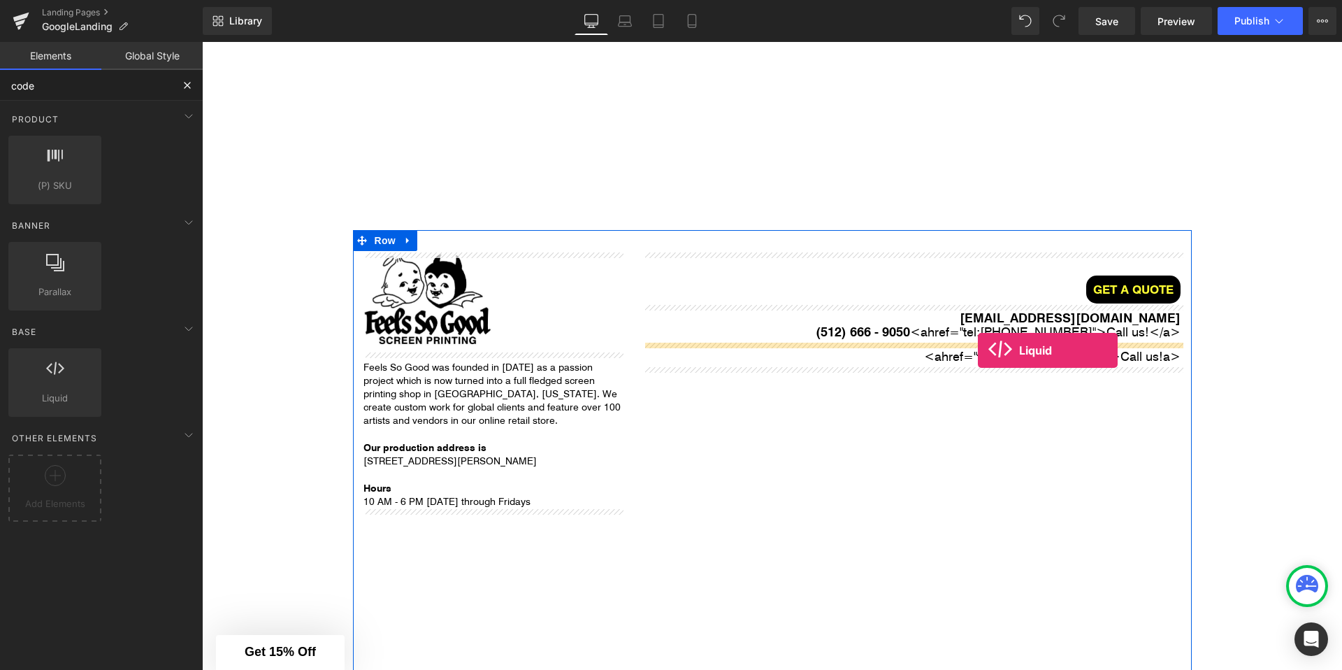
drag, startPoint x: 249, startPoint y: 433, endPoint x: 977, endPoint y: 350, distance: 733.0
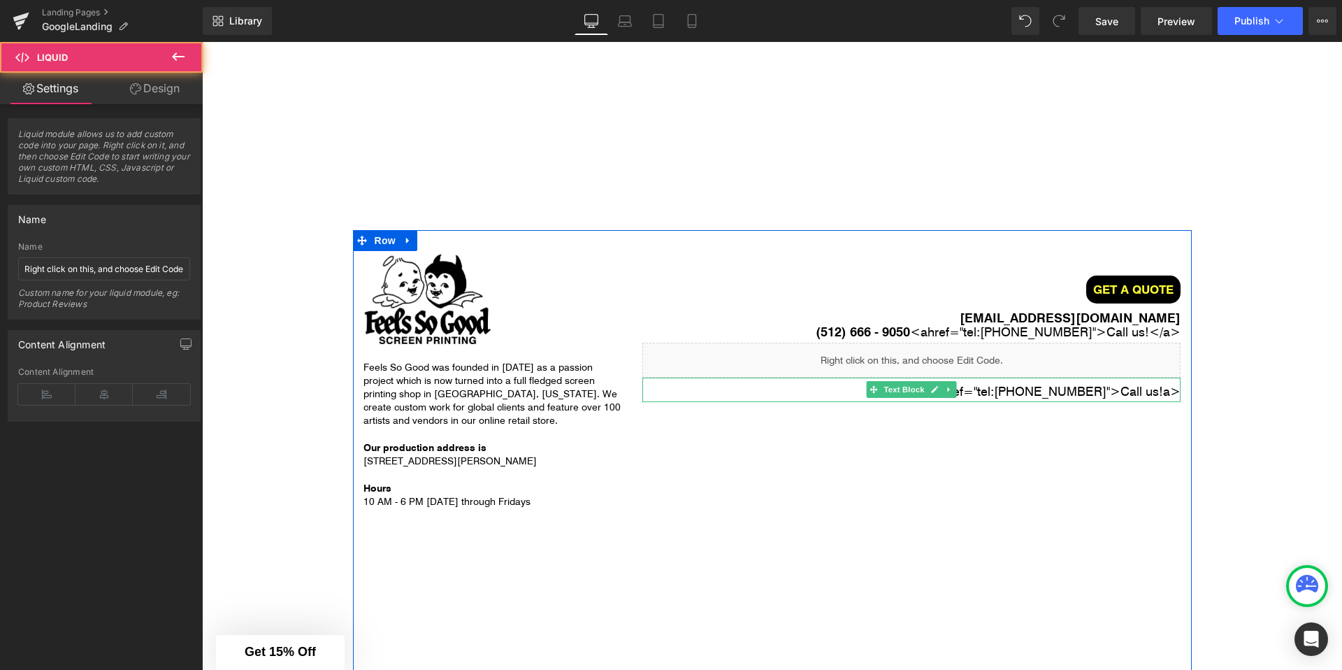
click at [969, 394] on span "href=" at bounding box center [958, 390] width 32 height 17
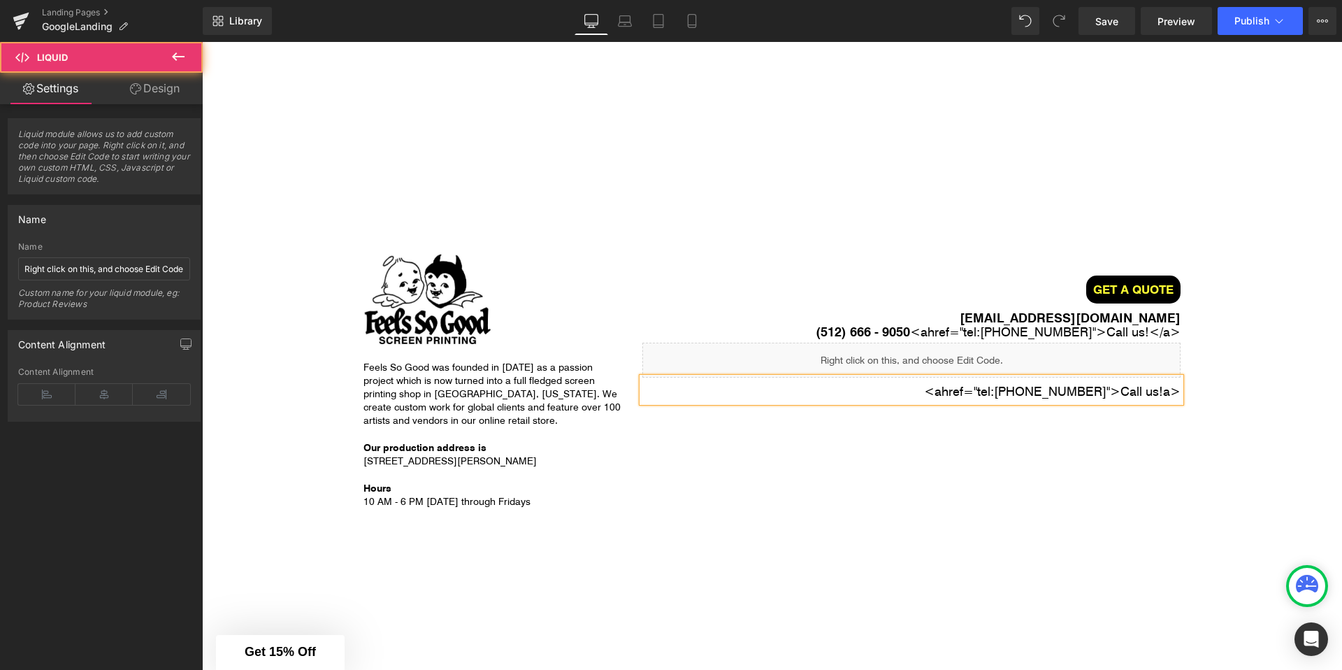
click at [969, 394] on span "href=" at bounding box center [958, 390] width 32 height 17
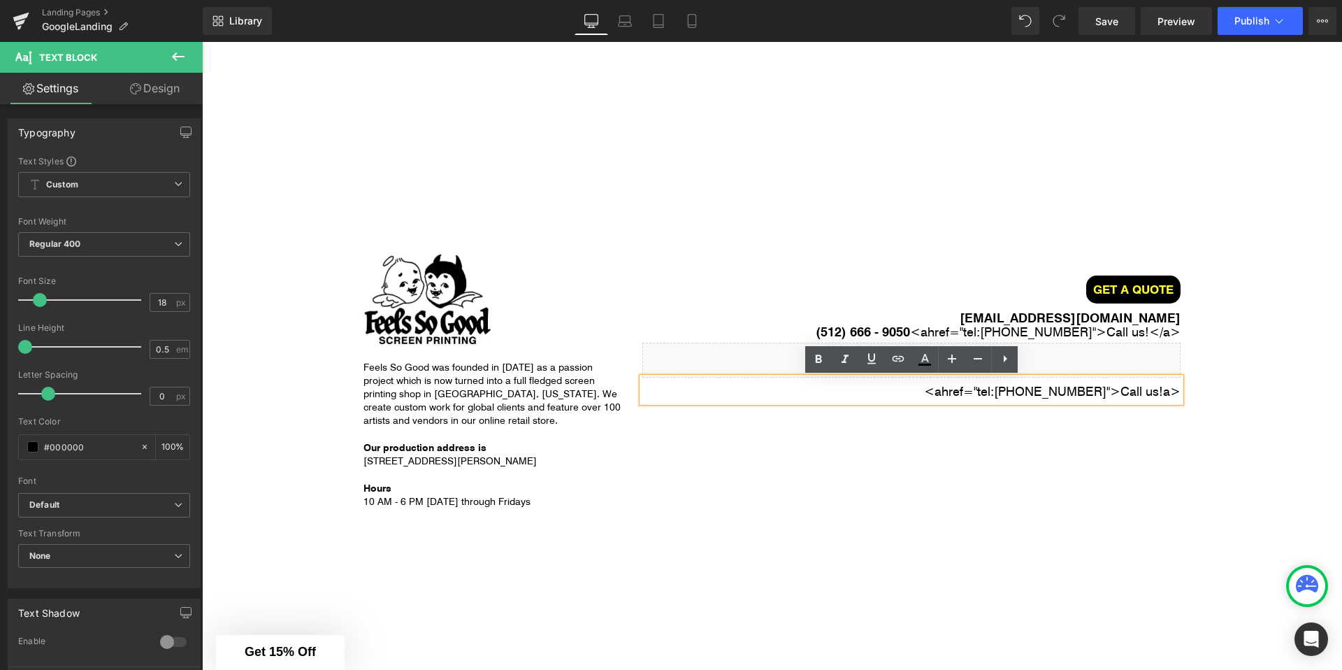
click at [969, 394] on span "href=" at bounding box center [958, 390] width 32 height 17
copy p "< a href= "tel:+15126669050" >Call us! a >"
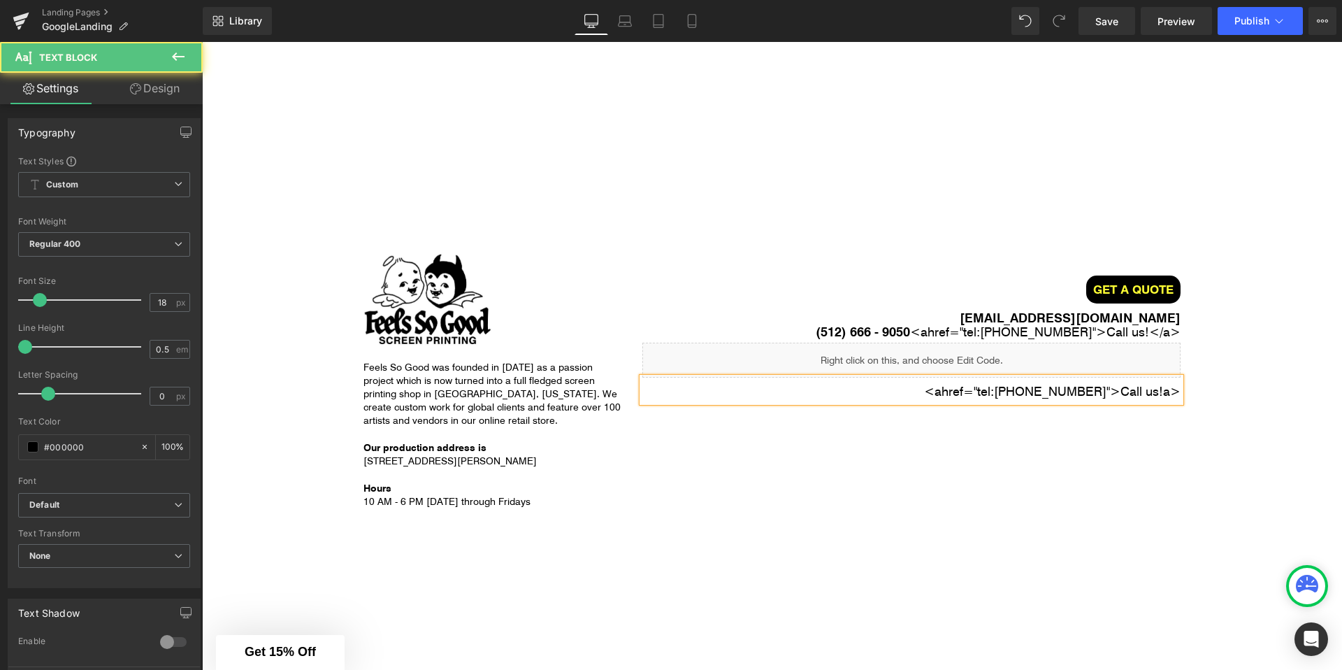
click at [1011, 377] on div "< a href= "tel:+15126669050" >Call us! a >" at bounding box center [911, 389] width 538 height 24
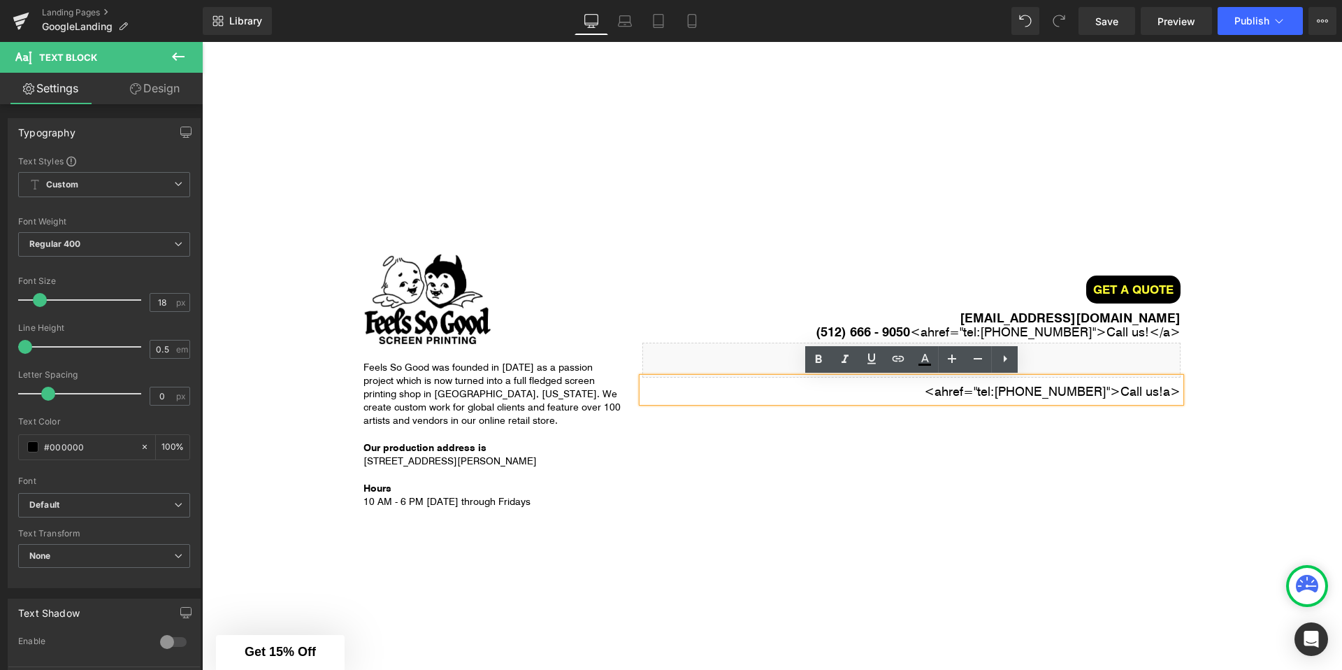
click at [1025, 360] on div "Liquid" at bounding box center [911, 359] width 538 height 35
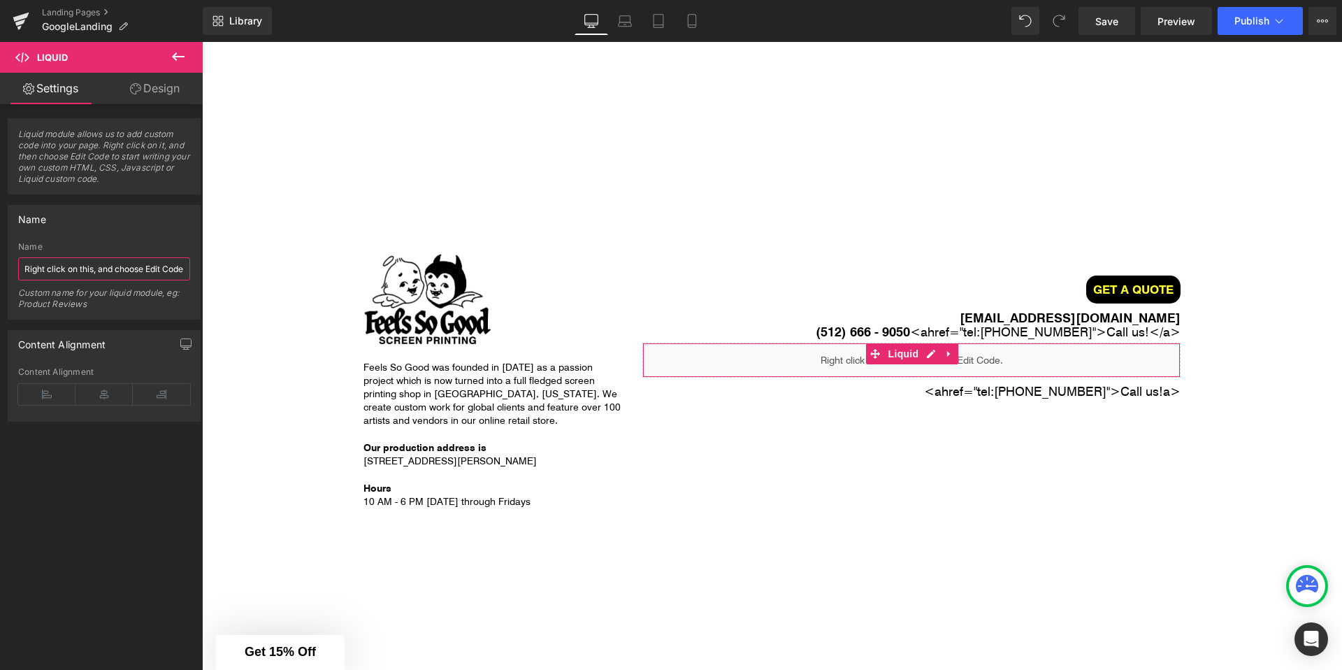
click at [96, 264] on input "Right click on this, and choose Edit Code." at bounding box center [104, 268] width 172 height 23
click at [110, 273] on input "Right click on this, and choose Edit Code." at bounding box center [104, 268] width 172 height 23
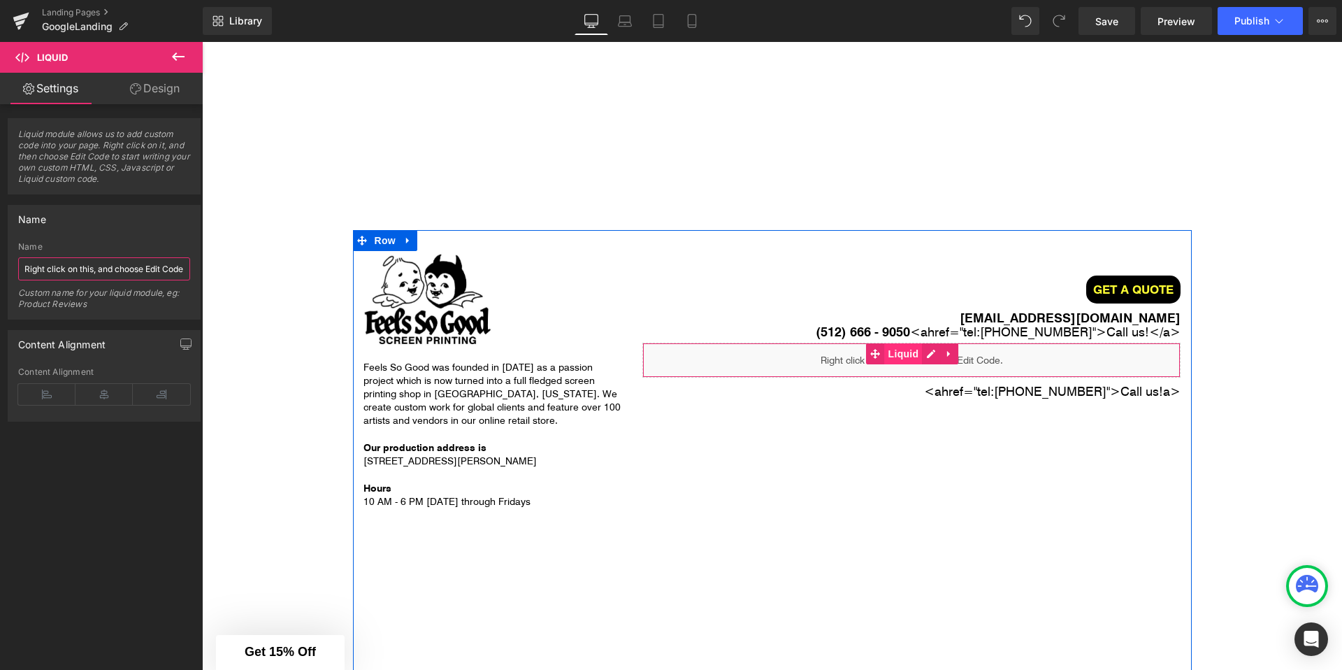
click at [900, 355] on span "Liquid" at bounding box center [904, 353] width 38 height 21
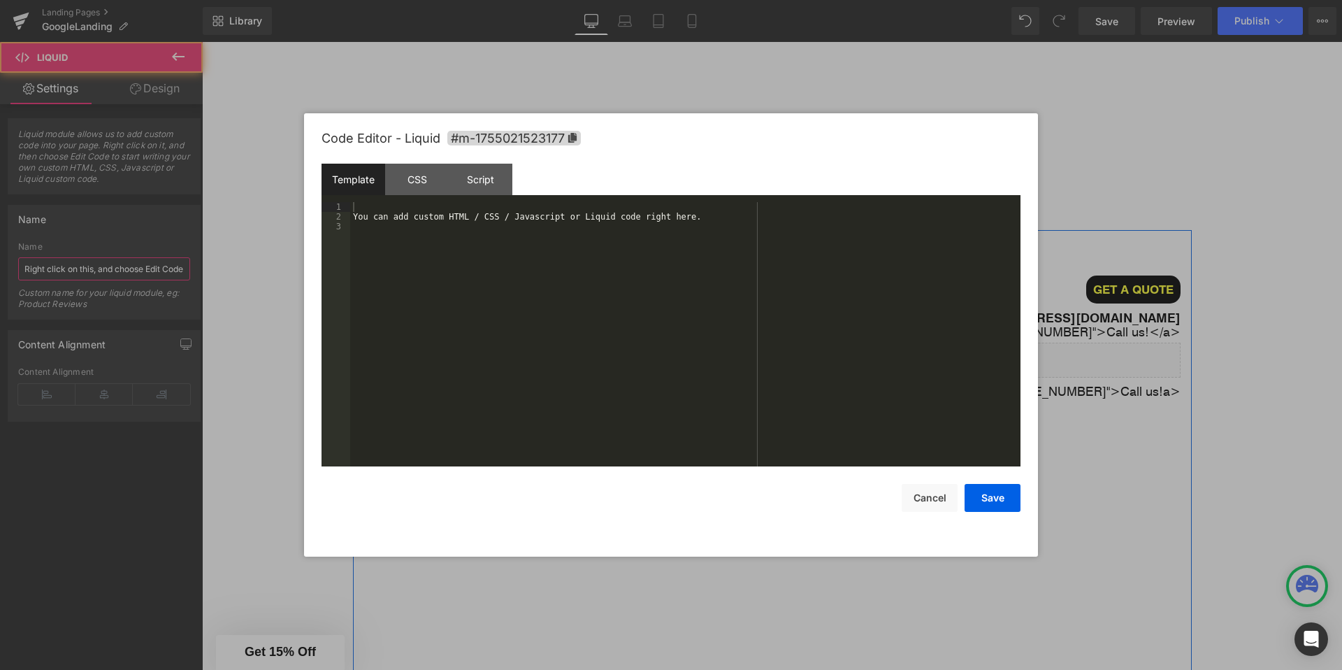
click at [933, 354] on div "Liquid" at bounding box center [911, 359] width 538 height 35
click at [447, 250] on div "You can add custom HTML / CSS / Javascript or Liquid code right here." at bounding box center [685, 344] width 670 height 284
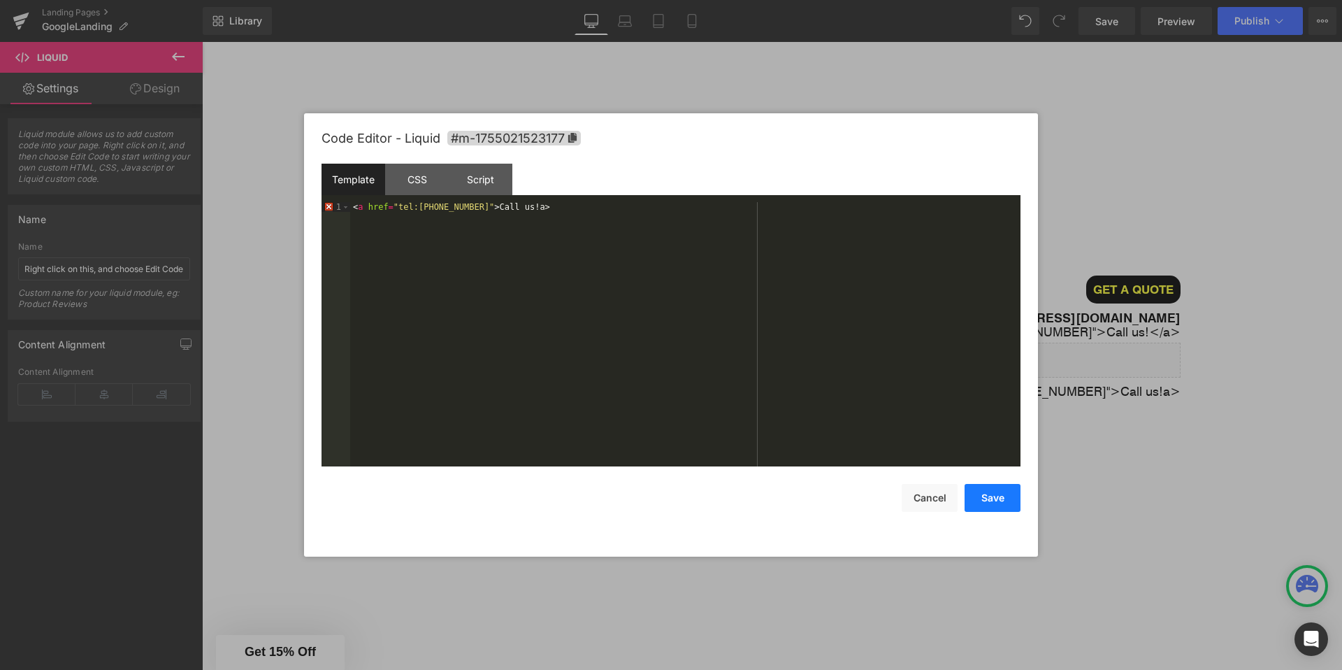
click at [1002, 497] on button "Save" at bounding box center [993, 498] width 56 height 28
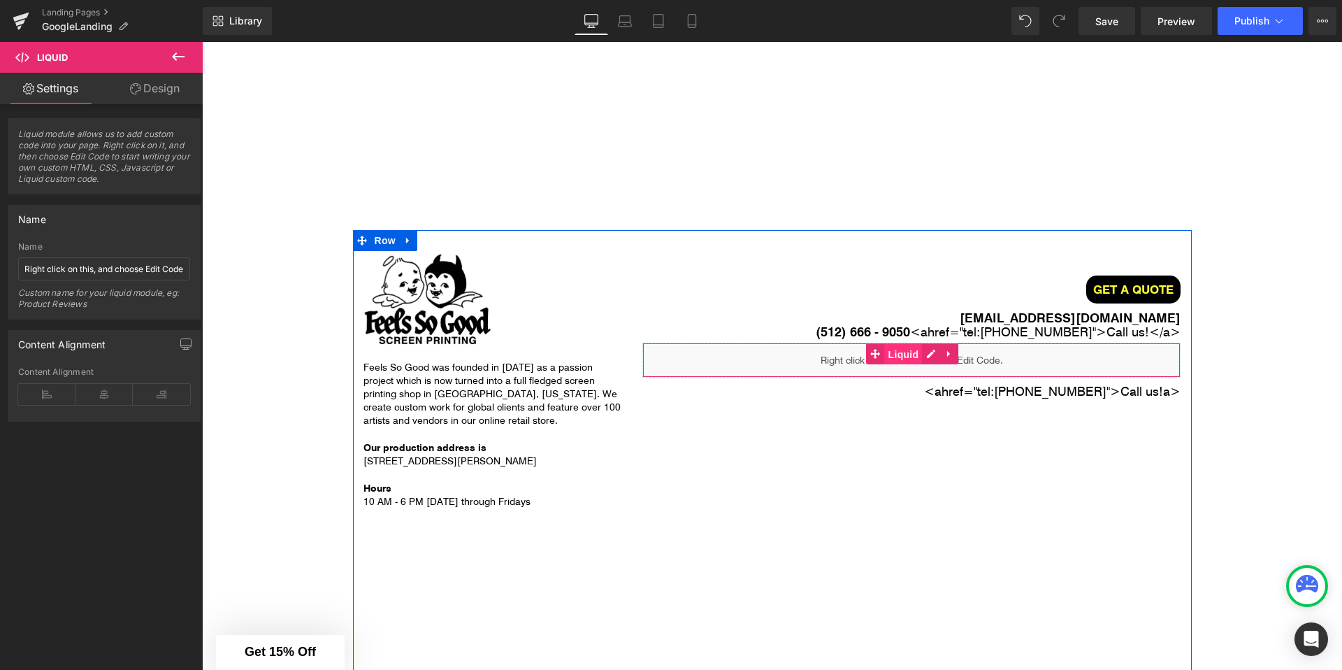
click at [916, 355] on span "Liquid" at bounding box center [904, 354] width 38 height 21
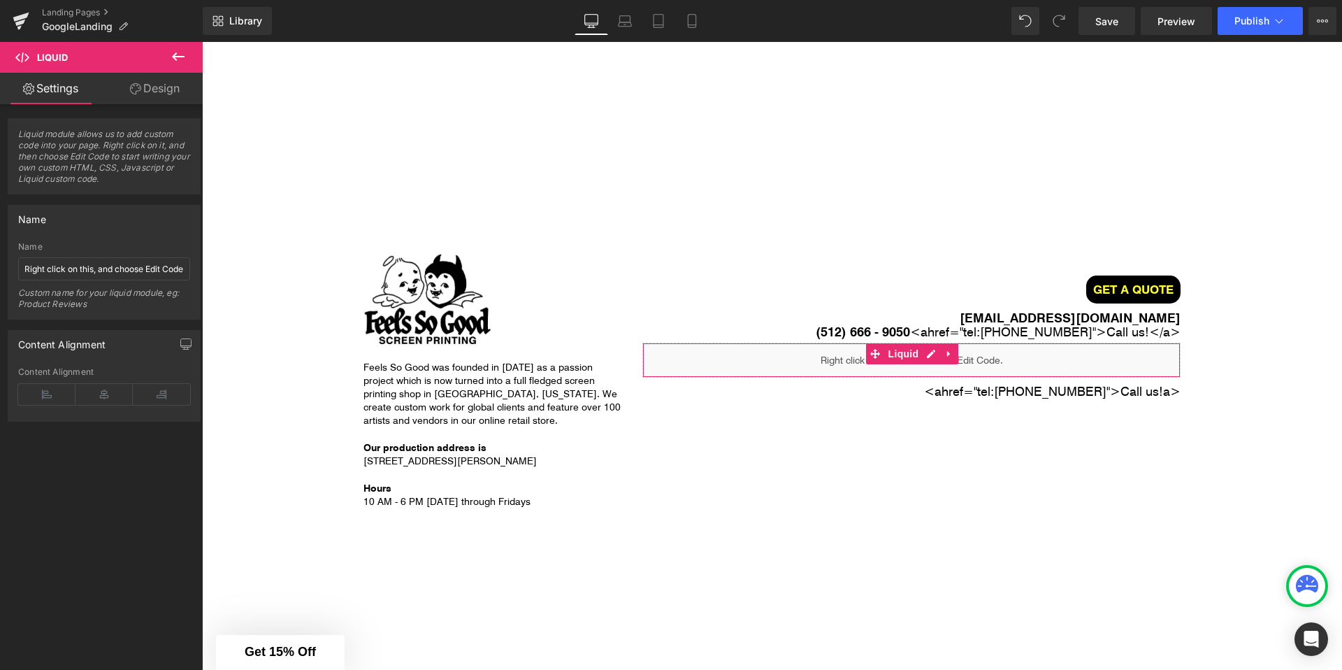
click at [101, 455] on div "Liquid module allows us to add custom code into your page. Right click on it, a…" at bounding box center [104, 390] width 209 height 572
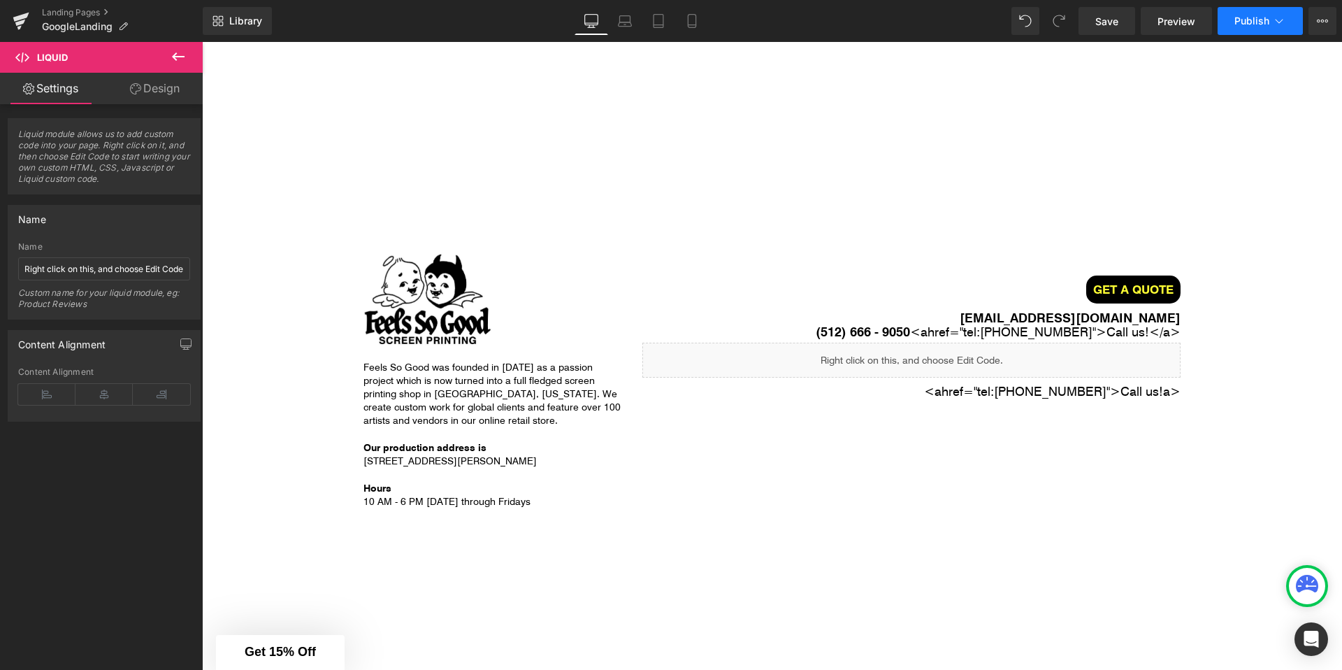
click at [1269, 24] on button "Publish" at bounding box center [1260, 21] width 85 height 28
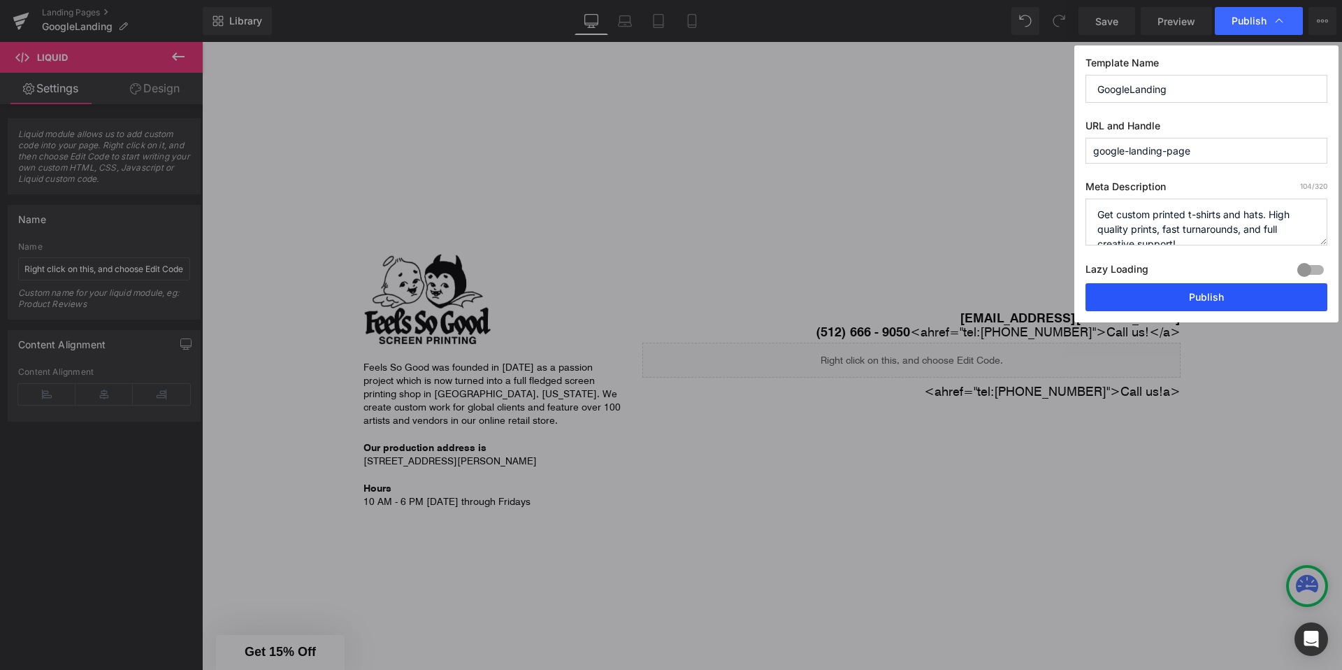
click at [1197, 303] on button "Publish" at bounding box center [1206, 297] width 242 height 28
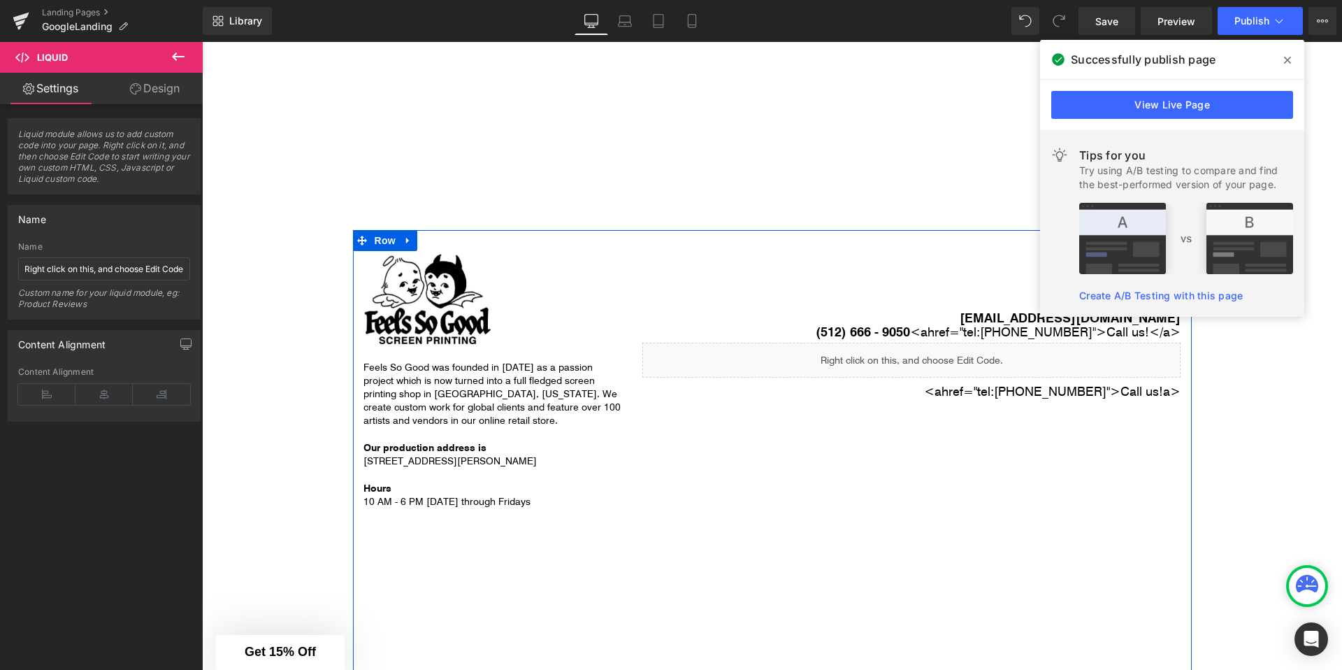
click at [1015, 394] on span ""tel:[PHONE_NUMBER]"" at bounding box center [1042, 390] width 136 height 17
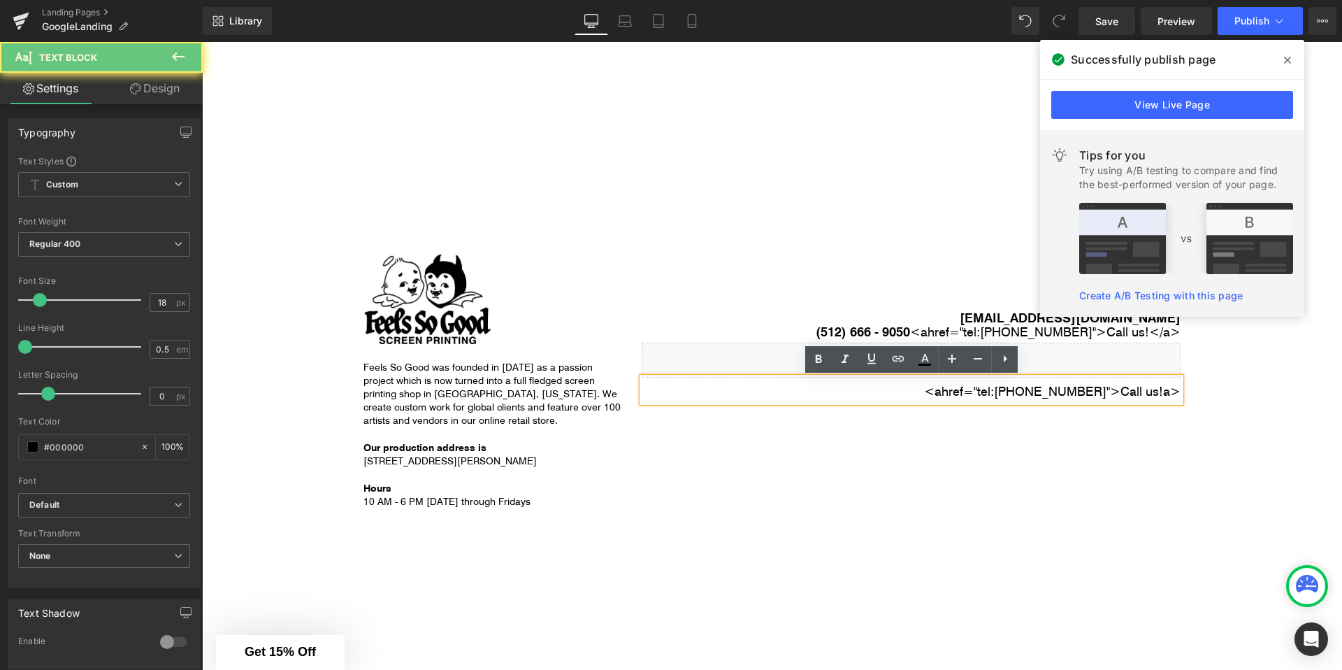
click at [1015, 394] on span ""tel:[PHONE_NUMBER]"" at bounding box center [1042, 390] width 136 height 17
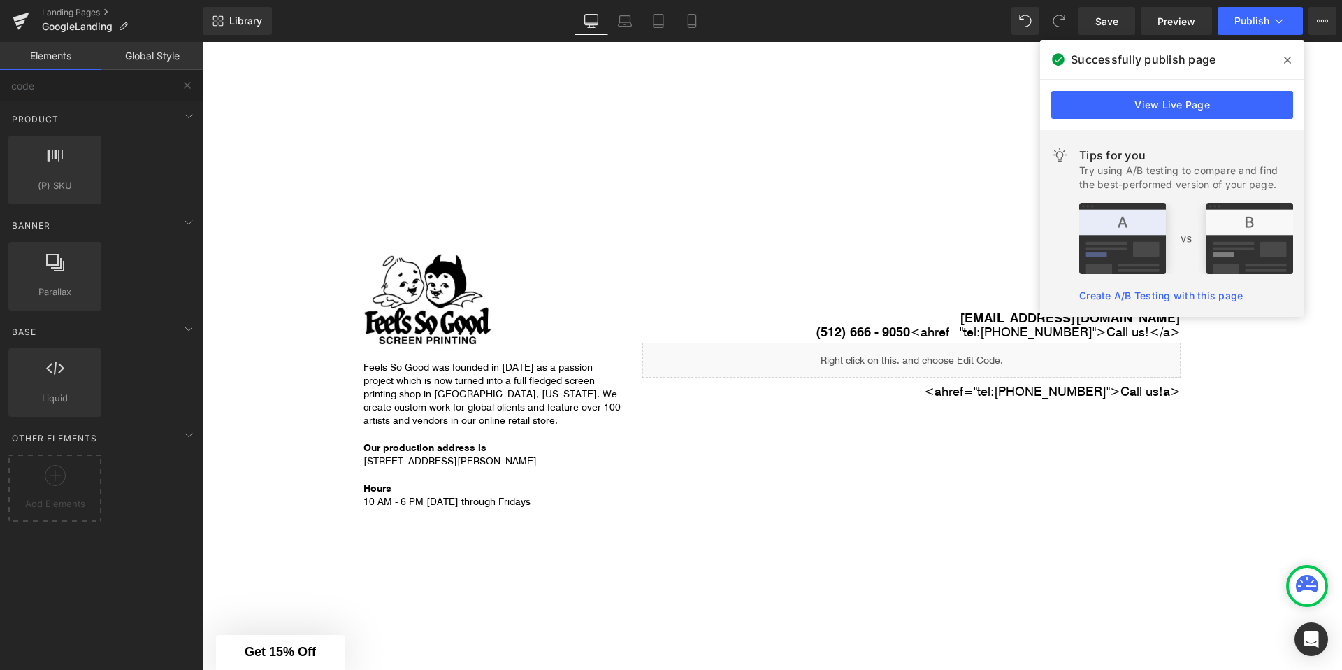
click at [895, 336] on strong "(512) 666 - 9050" at bounding box center [863, 330] width 94 height 17
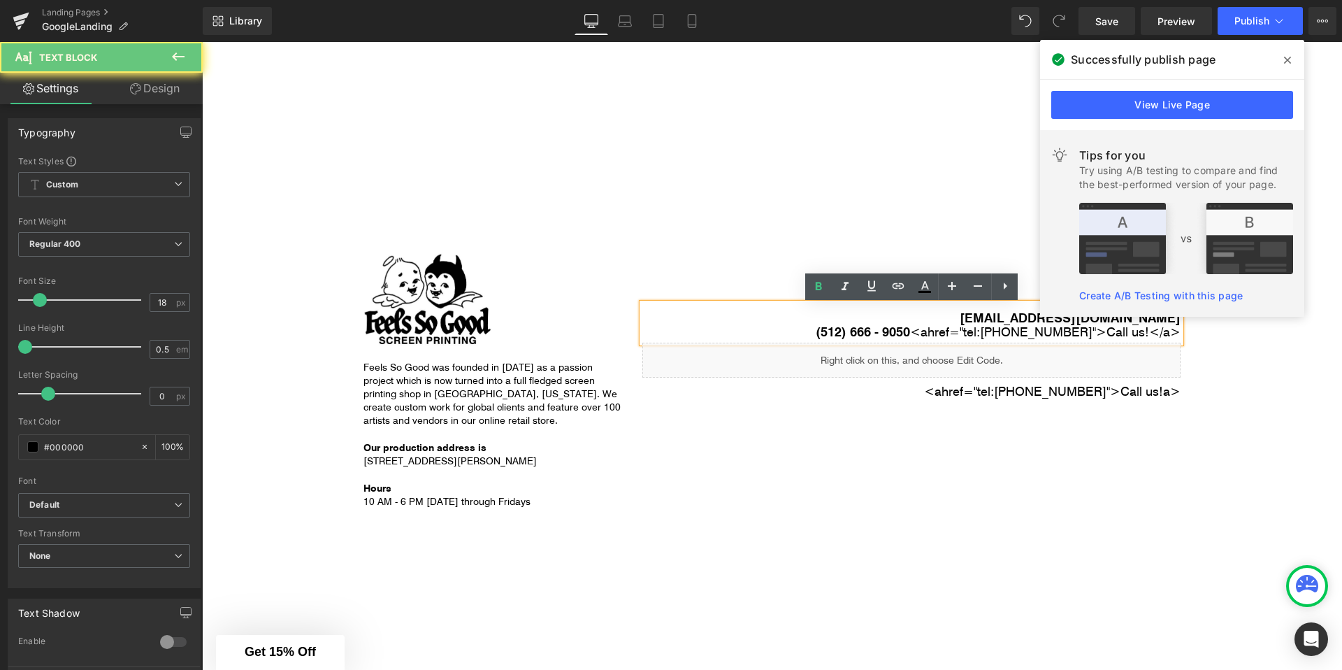
click at [895, 336] on strong "(512) 666 - 9050" at bounding box center [863, 330] width 94 height 17
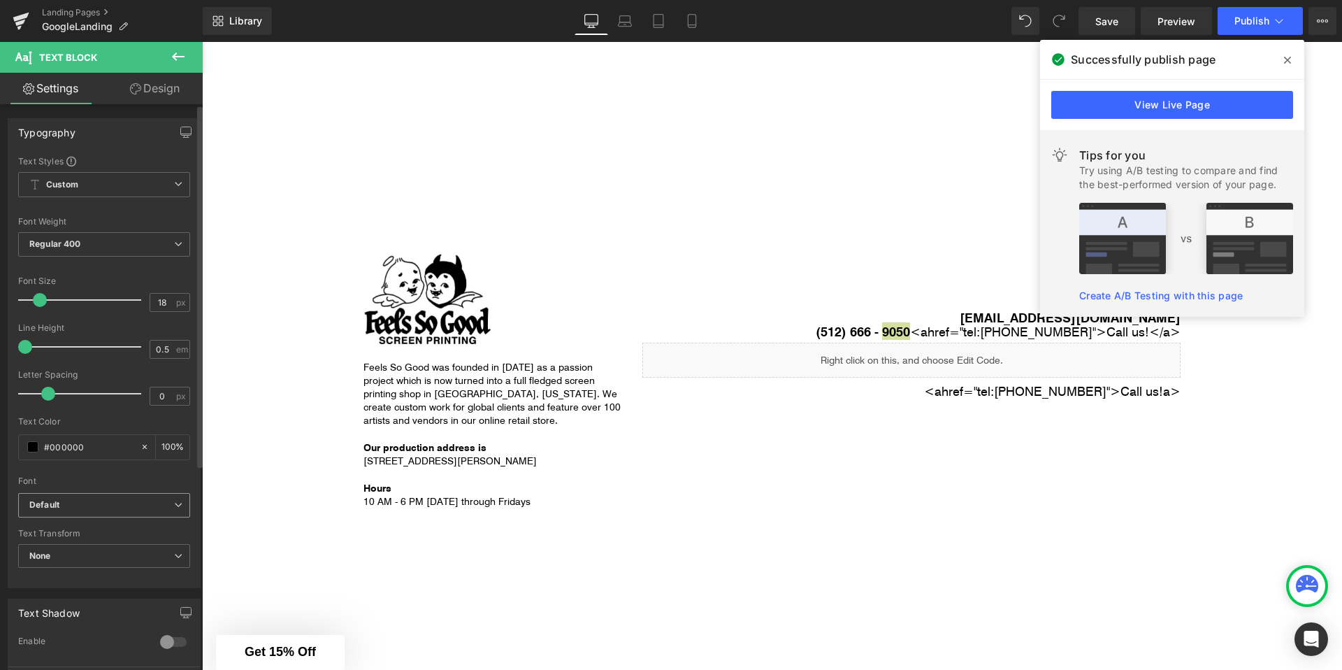
click at [149, 507] on b "Default" at bounding box center [101, 505] width 145 height 12
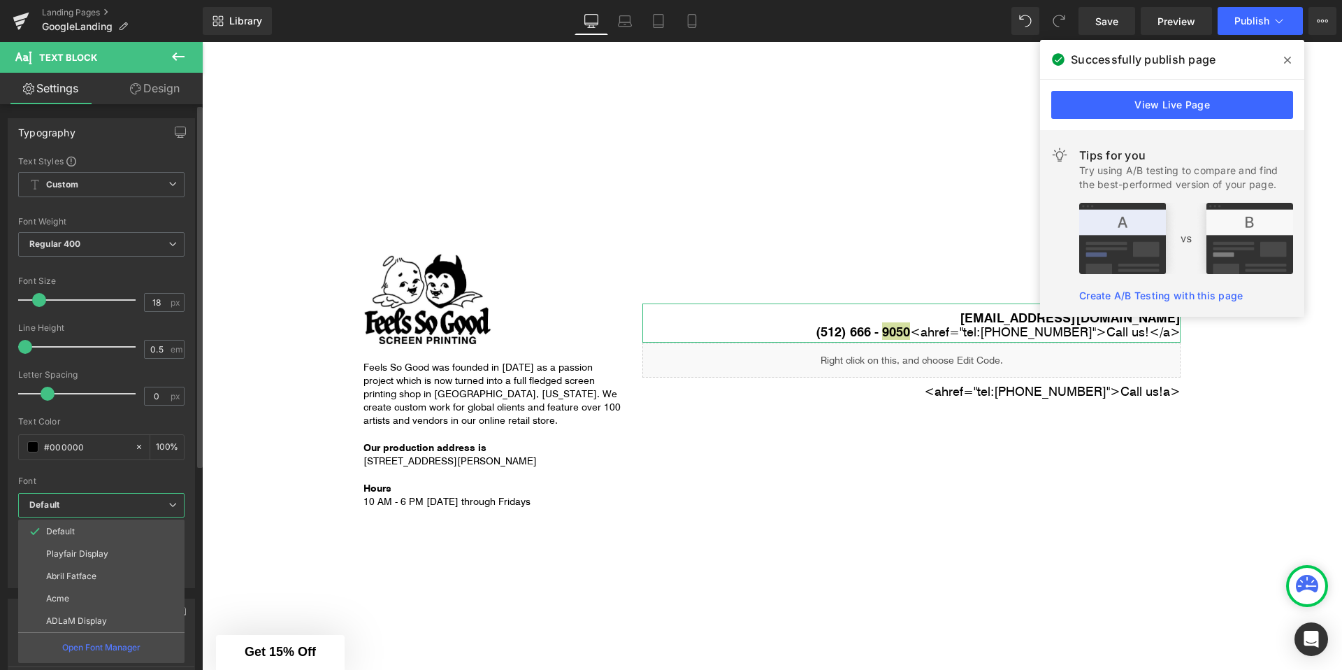
click at [149, 507] on b "Default" at bounding box center [98, 505] width 139 height 12
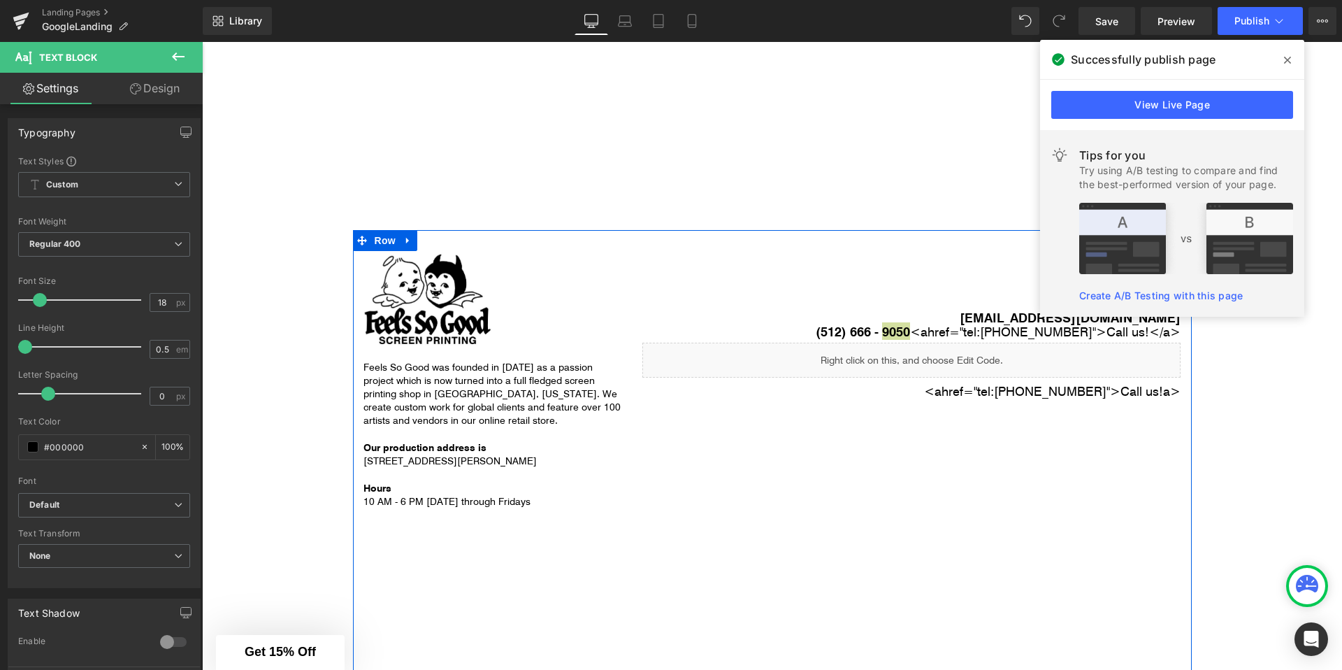
click at [890, 361] on span "Liquid" at bounding box center [905, 353] width 30 height 17
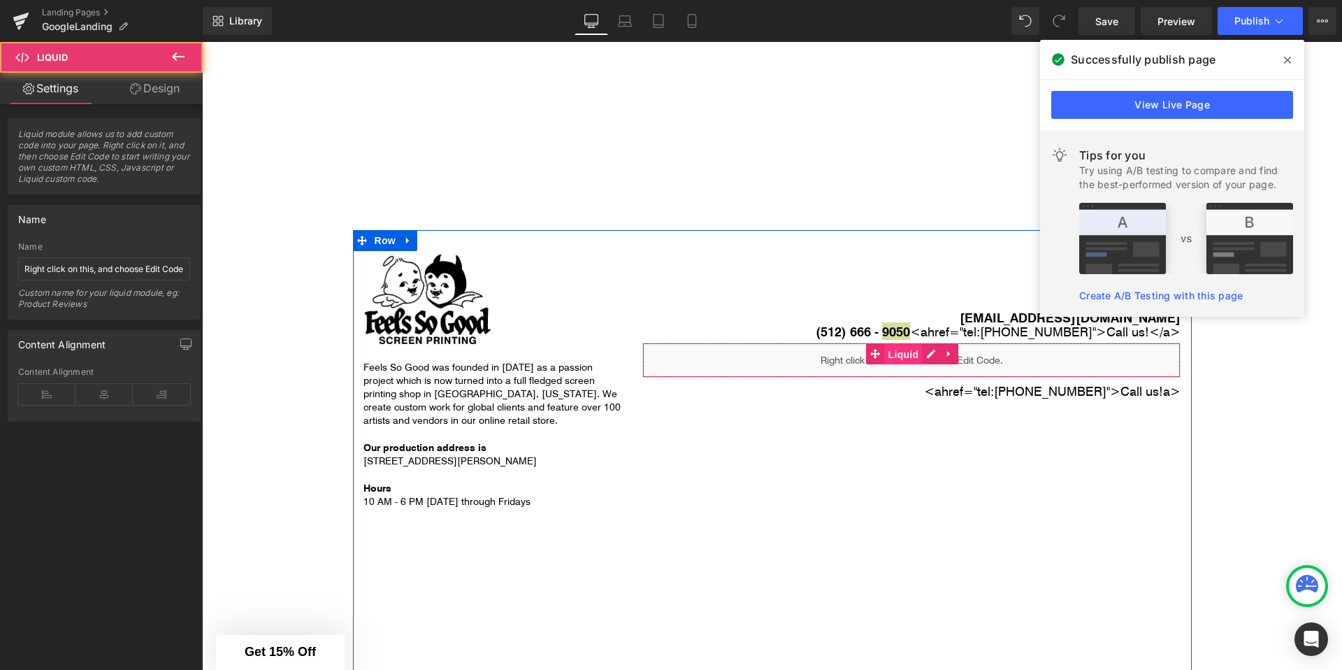
click at [895, 356] on span "Liquid" at bounding box center [904, 354] width 38 height 21
click at [904, 354] on span "Liquid" at bounding box center [904, 353] width 38 height 21
click at [923, 354] on div "Liquid" at bounding box center [911, 359] width 538 height 35
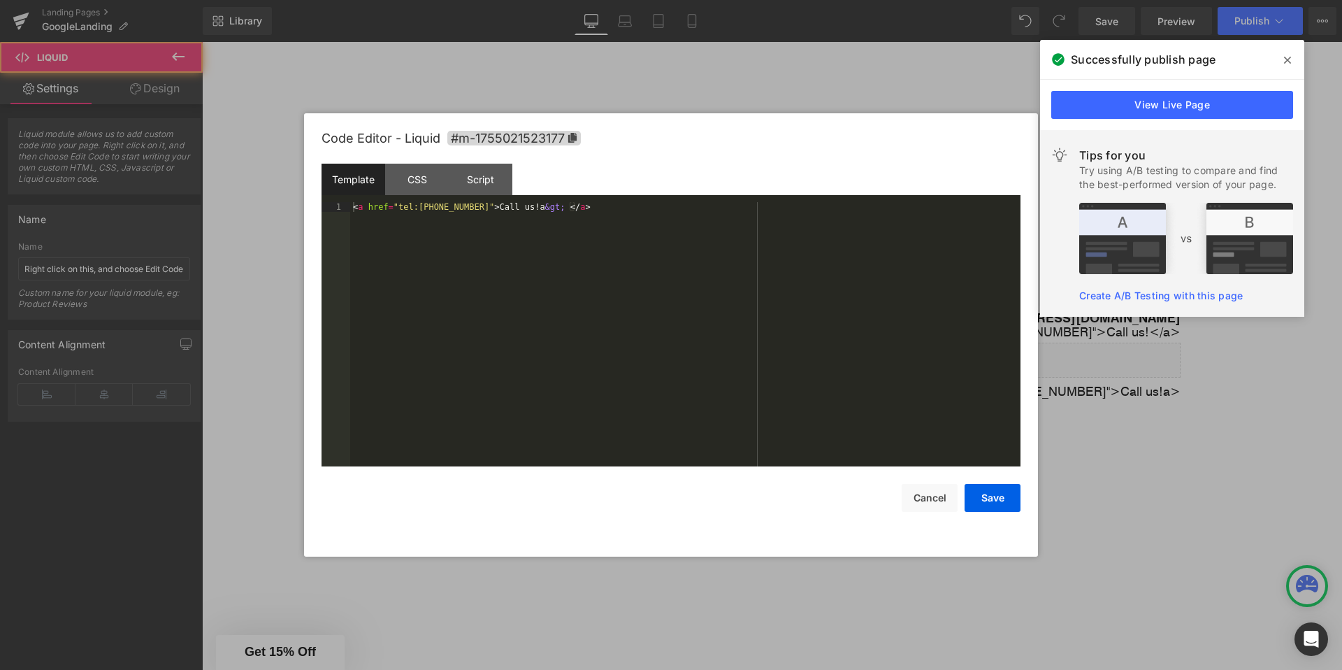
click at [422, 219] on div "< a href = "tel:+15126669050" > Call us!a &gt; </ a >" at bounding box center [685, 344] width 670 height 284
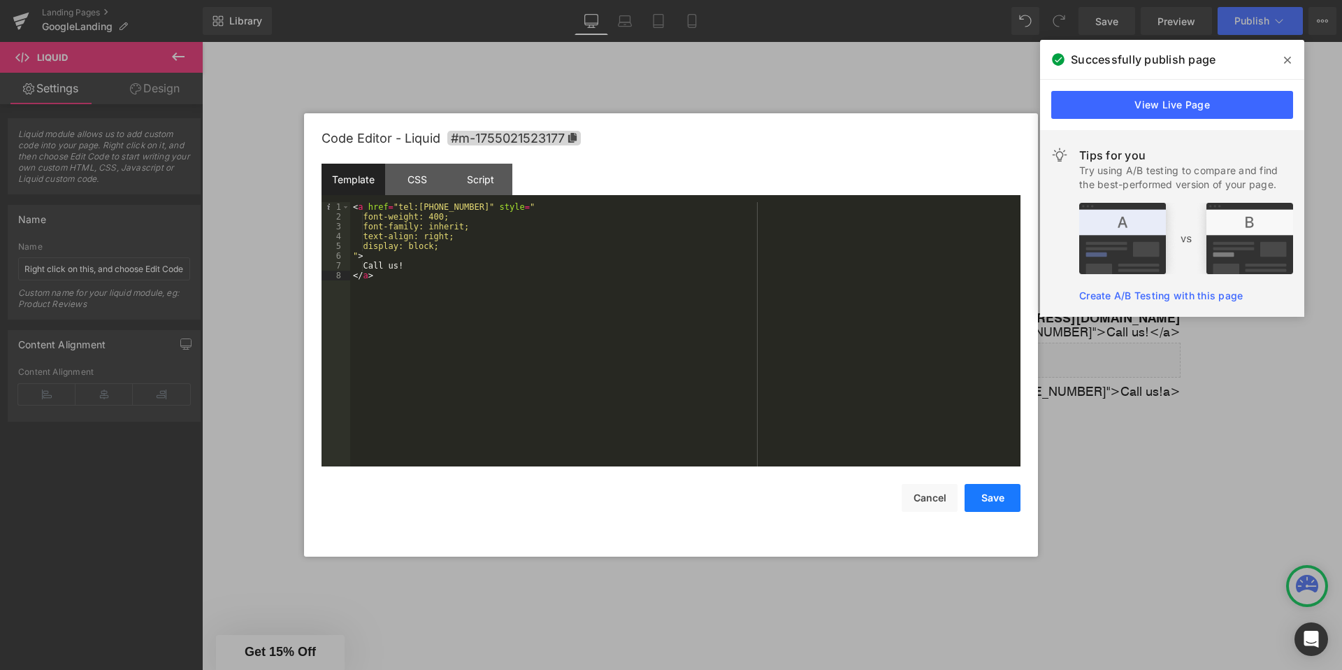
click at [999, 498] on button "Save" at bounding box center [993, 498] width 56 height 28
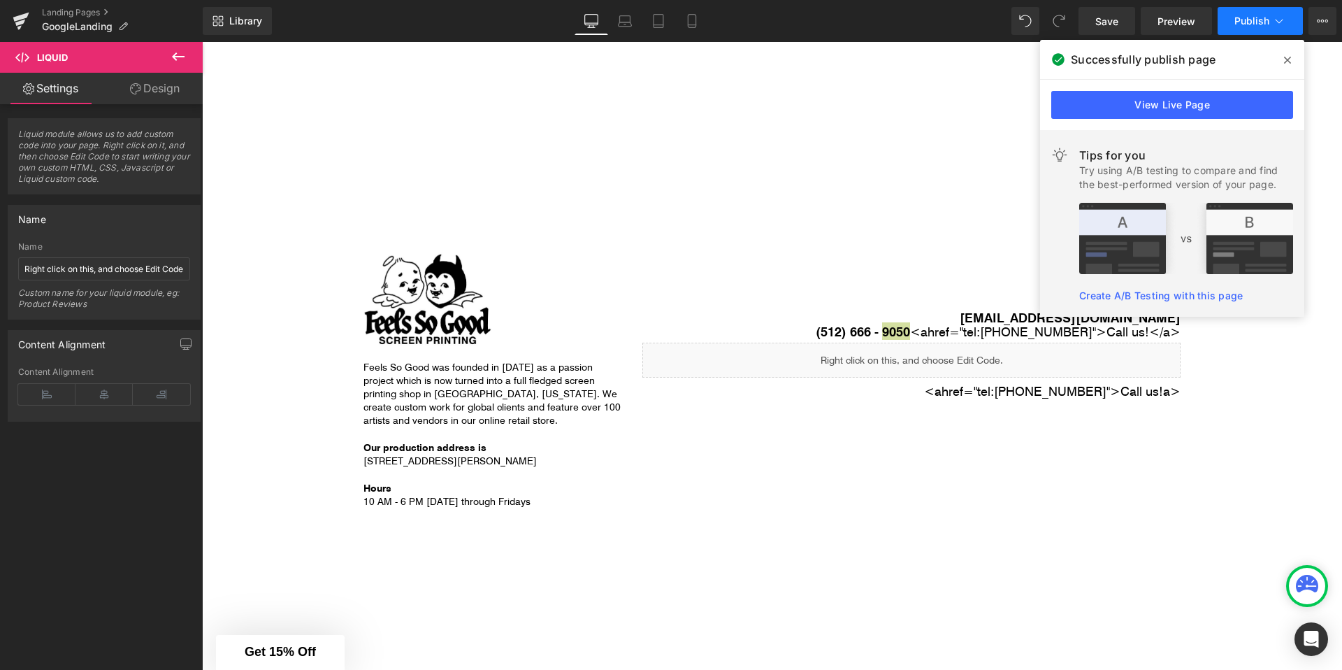
click at [1278, 30] on button "Publish" at bounding box center [1260, 21] width 85 height 28
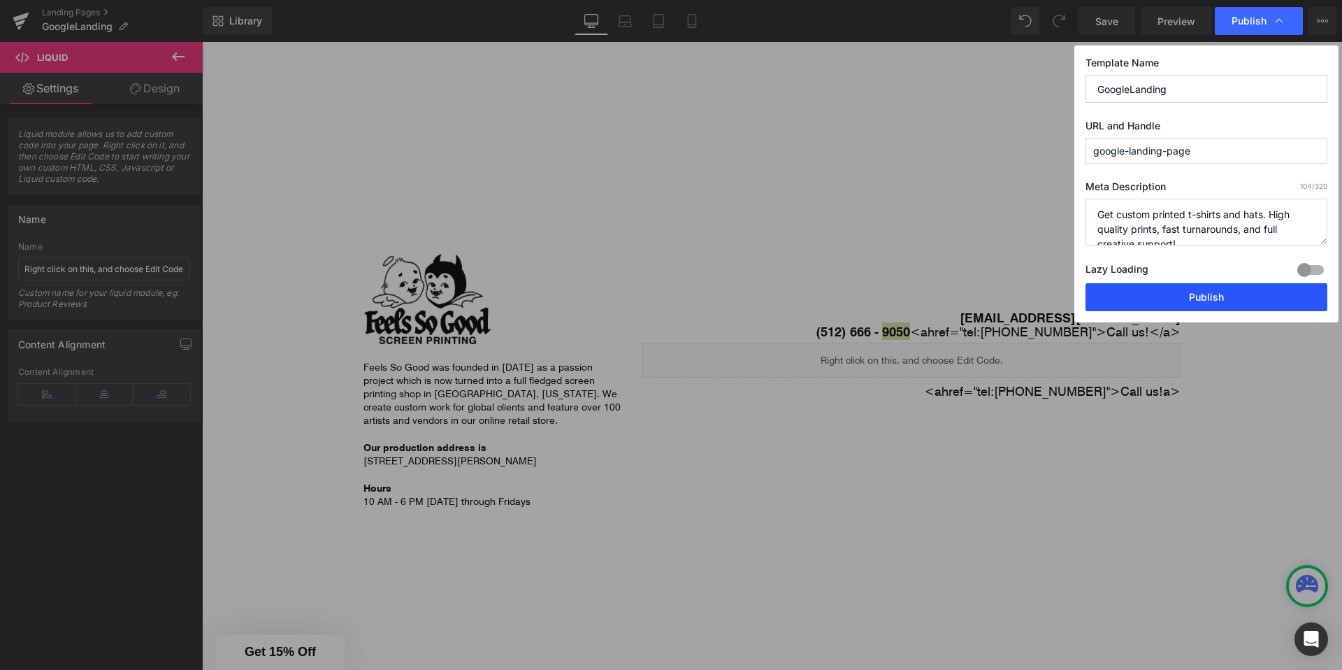
click at [1133, 303] on button "Publish" at bounding box center [1206, 297] width 242 height 28
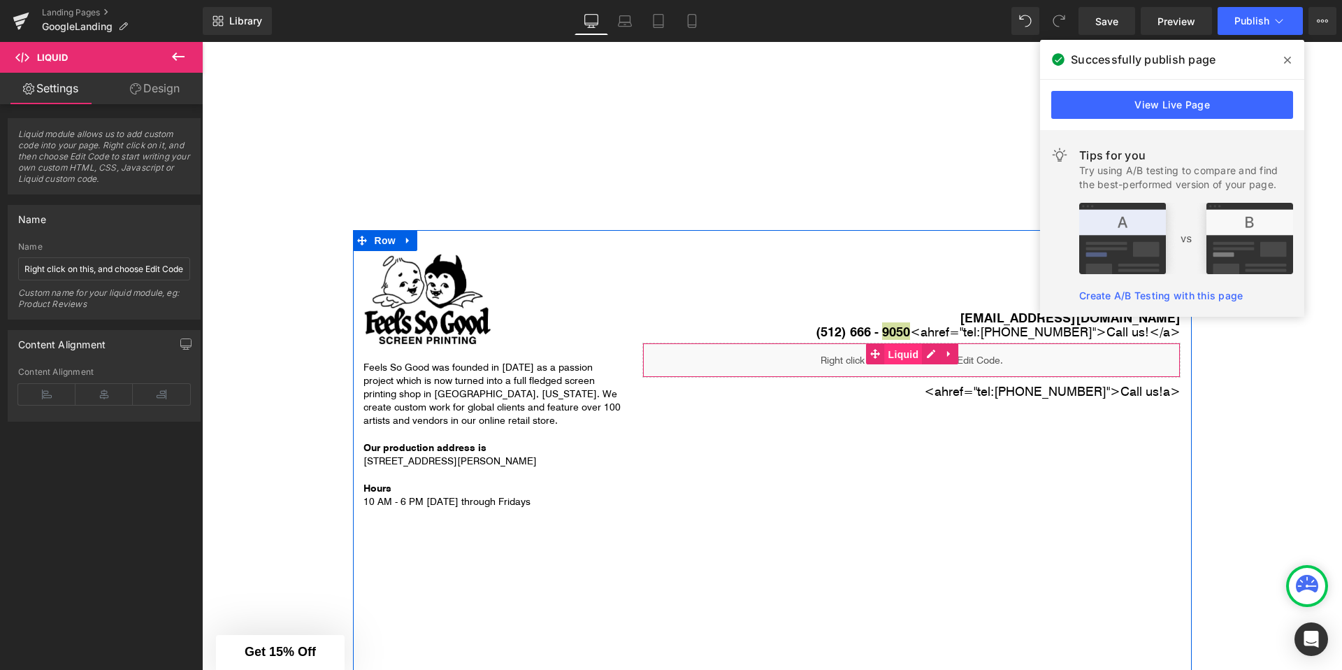
click at [902, 350] on span "Liquid" at bounding box center [904, 354] width 38 height 21
click at [939, 357] on div "Liquid" at bounding box center [911, 359] width 538 height 35
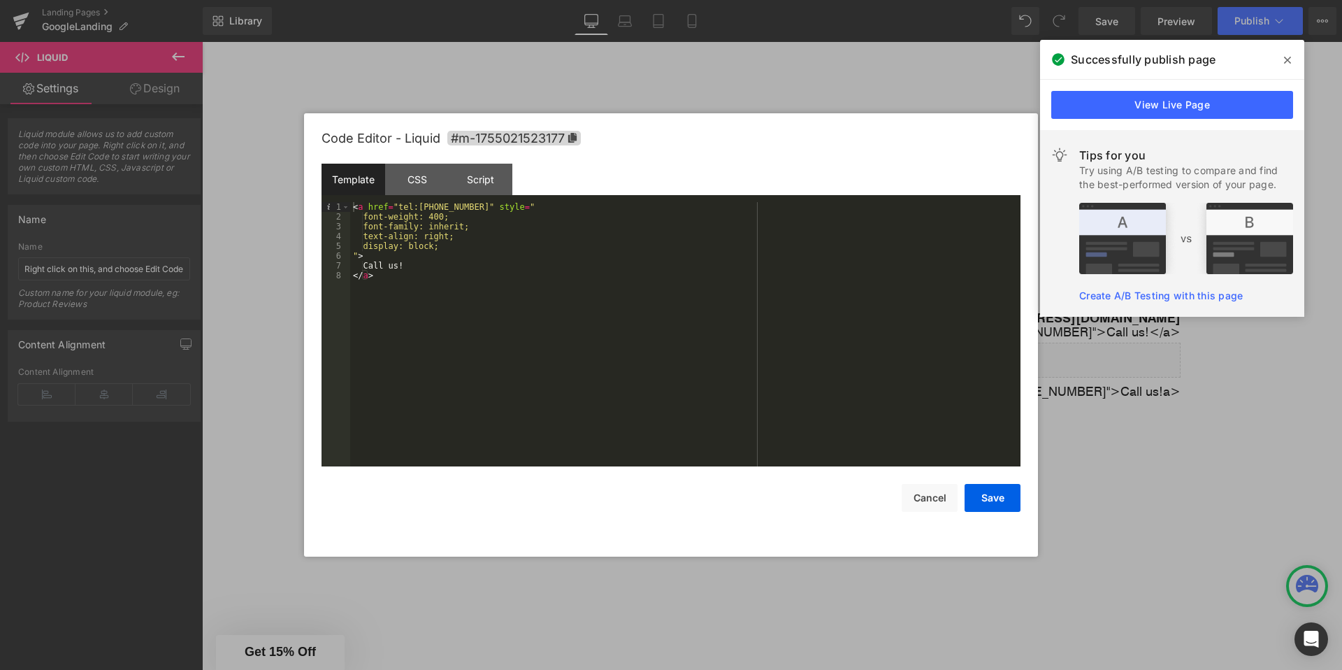
click at [896, 102] on div at bounding box center [671, 335] width 1342 height 670
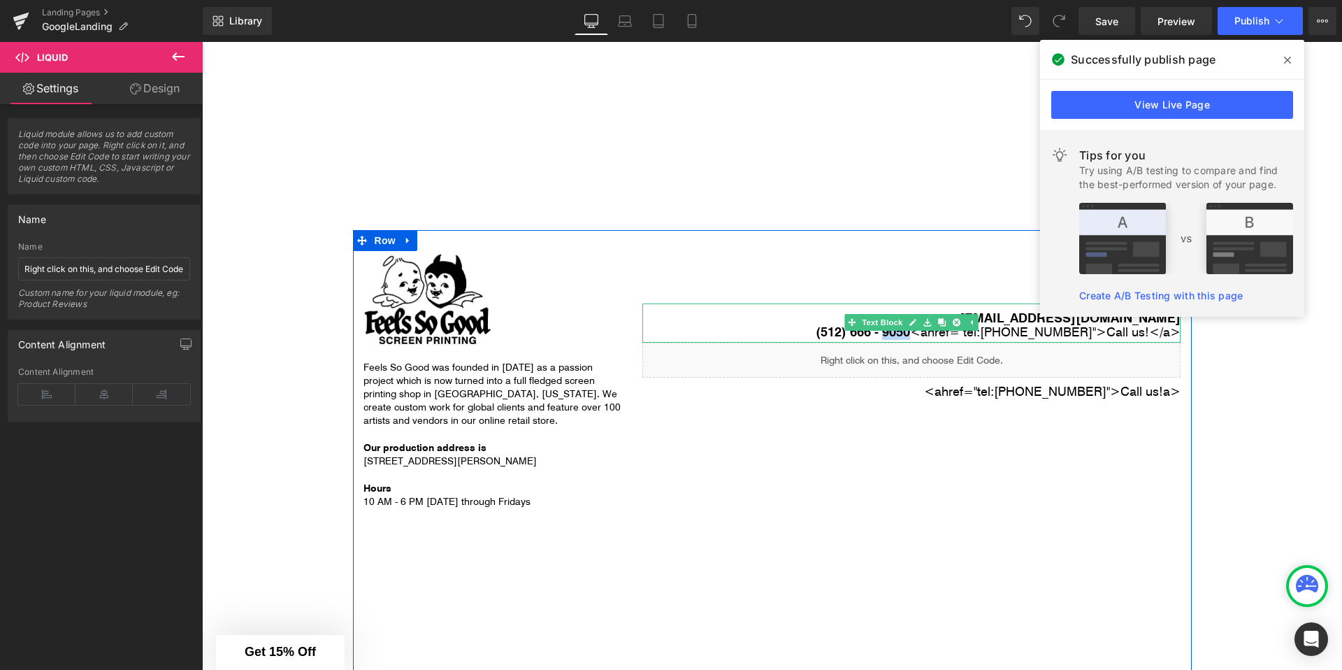
click at [861, 338] on strong "(512) 666 - 9050" at bounding box center [863, 330] width 94 height 17
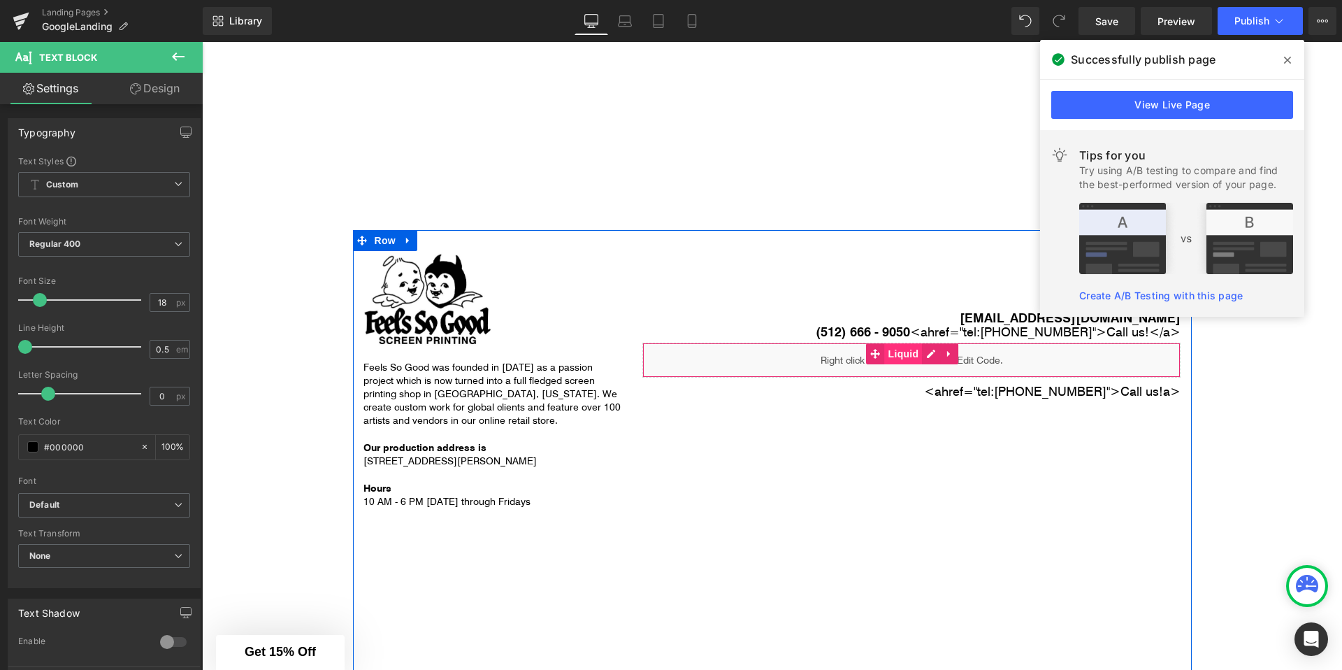
click at [890, 359] on span "Liquid" at bounding box center [904, 353] width 38 height 21
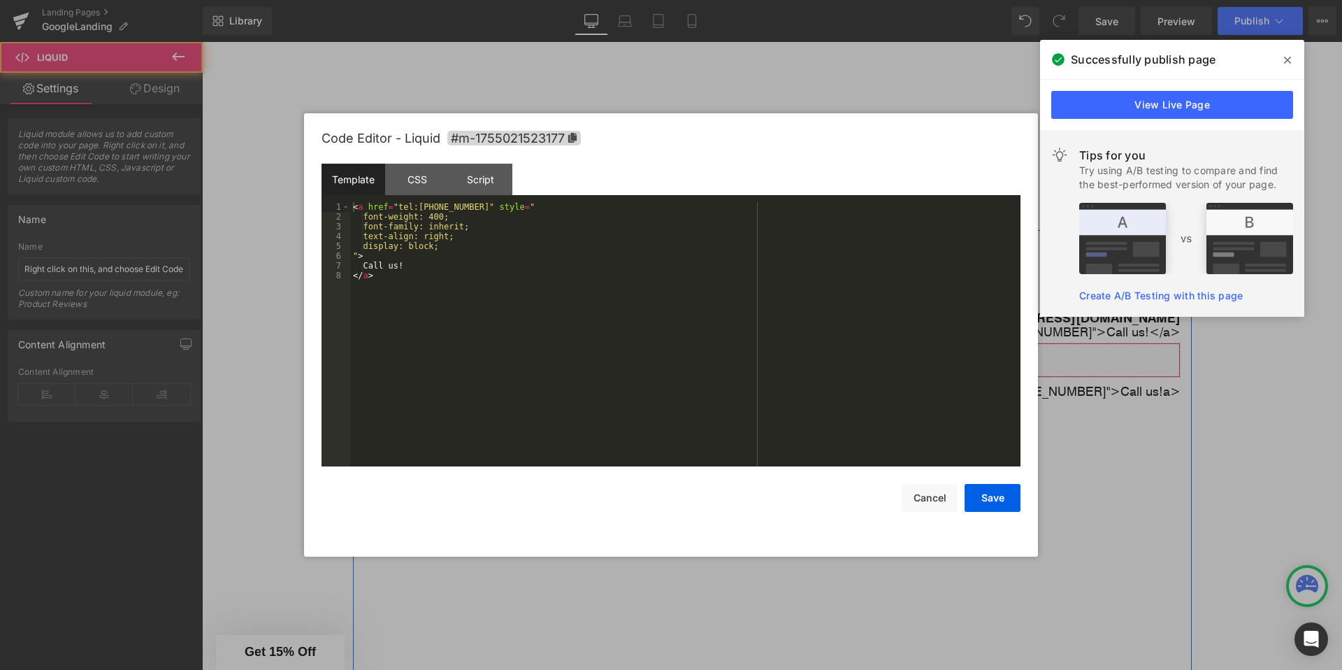
click at [932, 354] on div "Liquid" at bounding box center [911, 359] width 538 height 35
click at [478, 282] on div "< a href = "tel:+15126669050" style = " font-weight: 400; font-family: inherit;…" at bounding box center [685, 344] width 670 height 284
click at [1009, 504] on button "Save" at bounding box center [993, 498] width 56 height 28
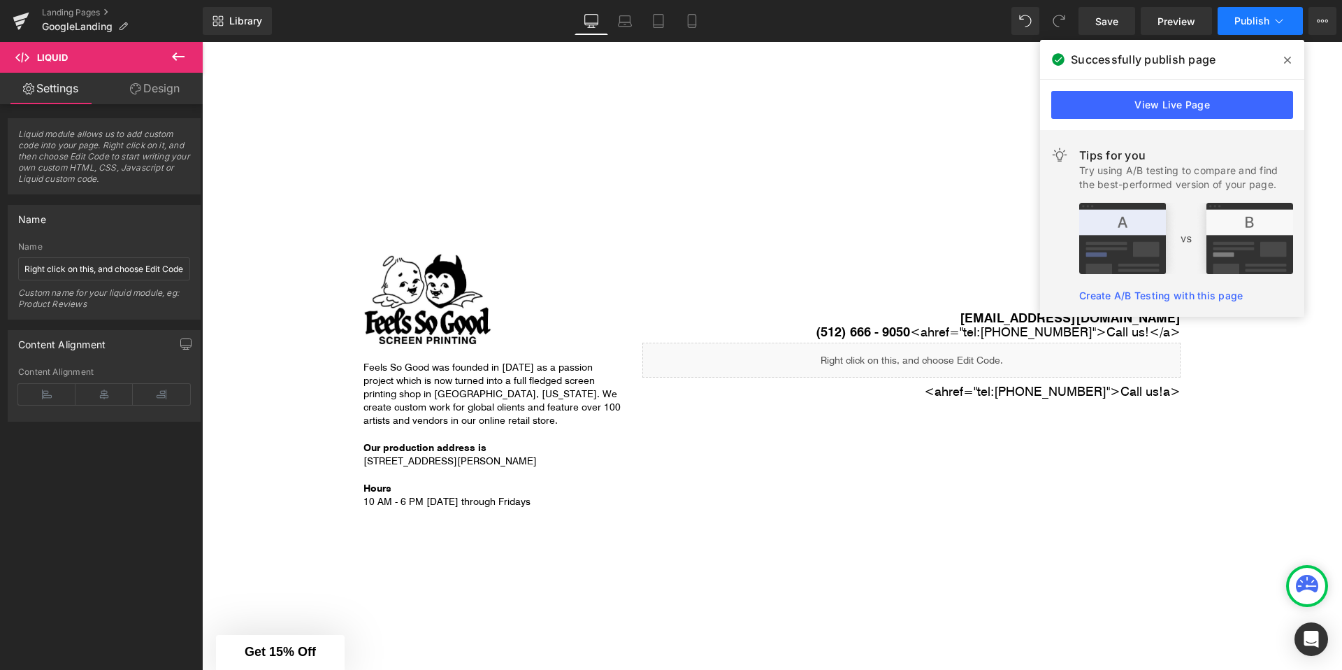
click at [1276, 17] on icon at bounding box center [1279, 21] width 14 height 14
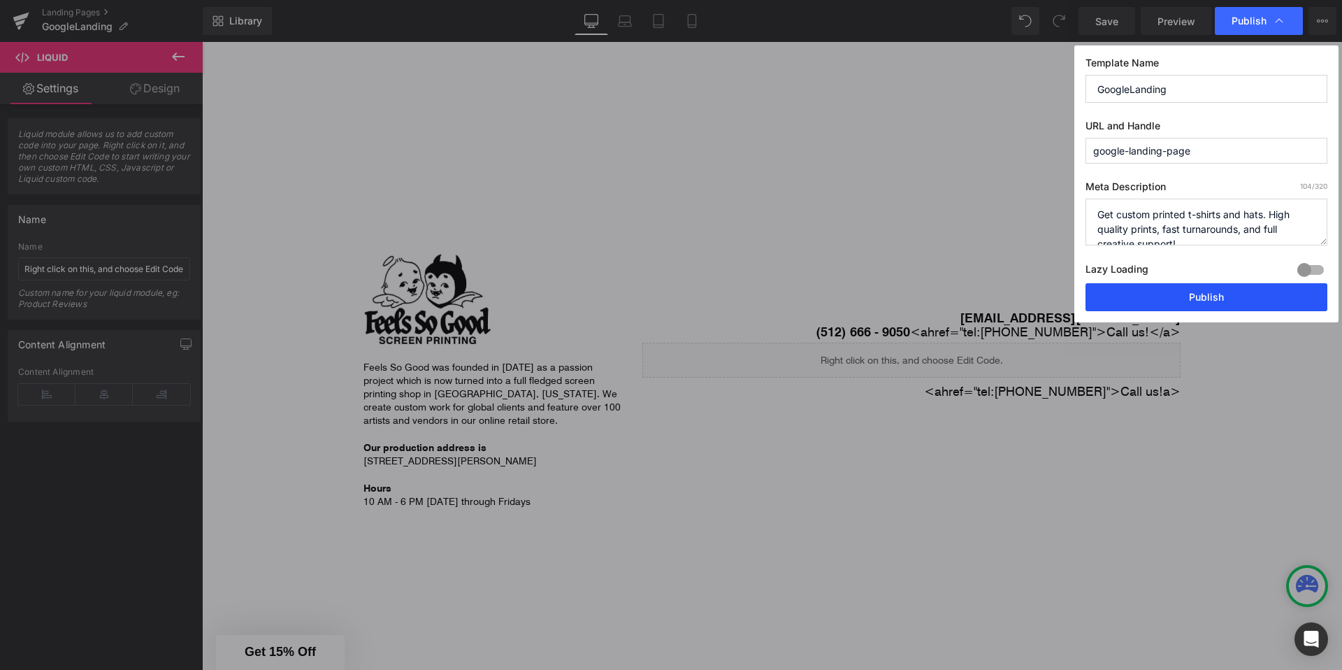
click at [1139, 290] on button "Publish" at bounding box center [1206, 297] width 242 height 28
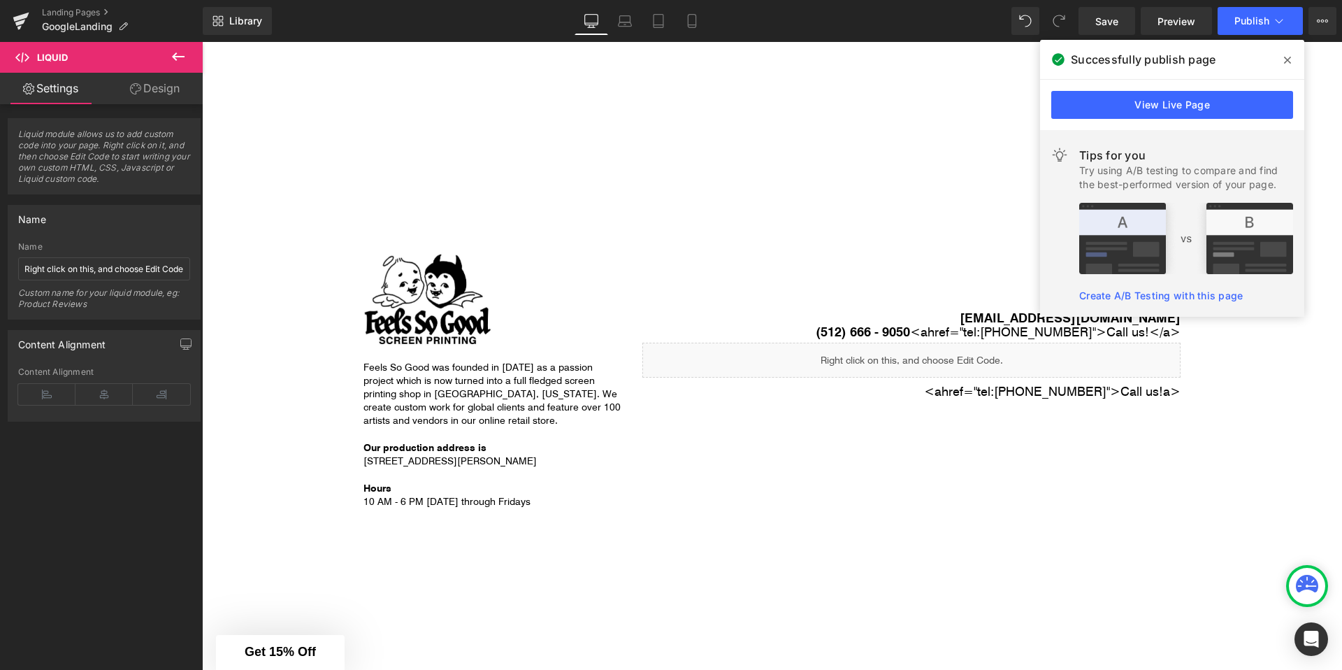
click at [1285, 63] on icon at bounding box center [1287, 60] width 7 height 11
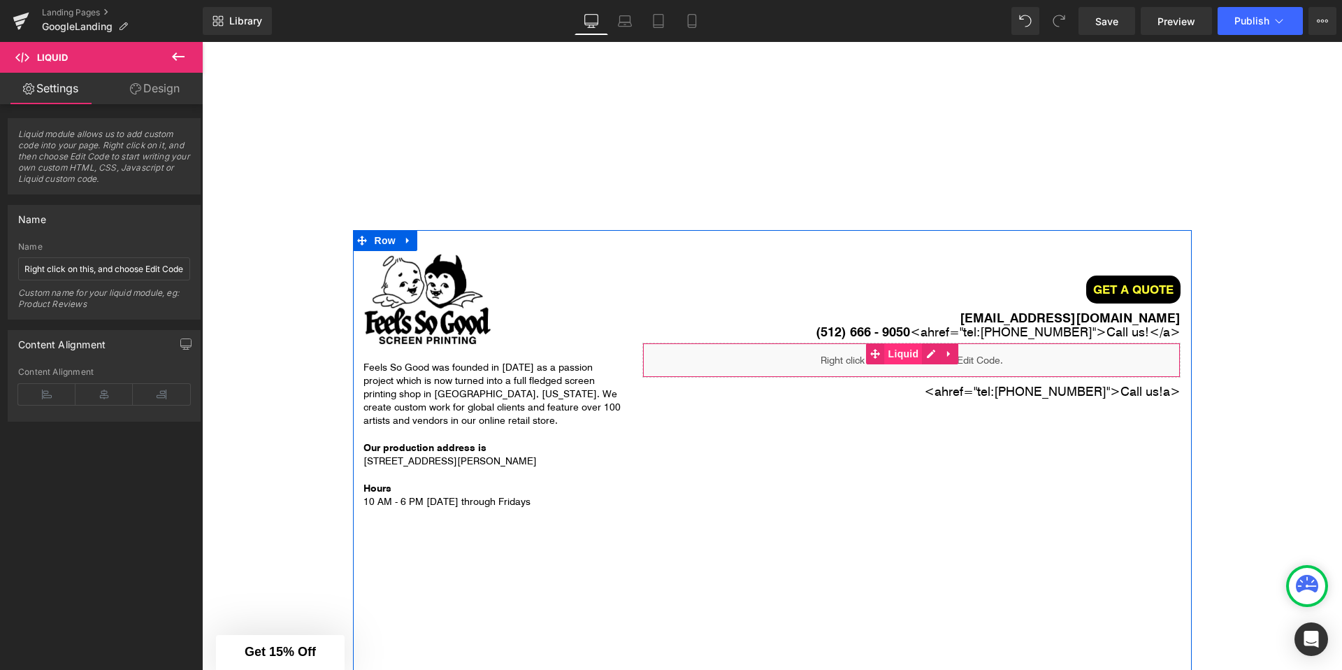
click at [909, 357] on span "Liquid" at bounding box center [904, 353] width 38 height 21
click at [907, 353] on span "Liquid" at bounding box center [904, 353] width 38 height 21
click at [932, 358] on div "Liquid" at bounding box center [911, 359] width 538 height 35
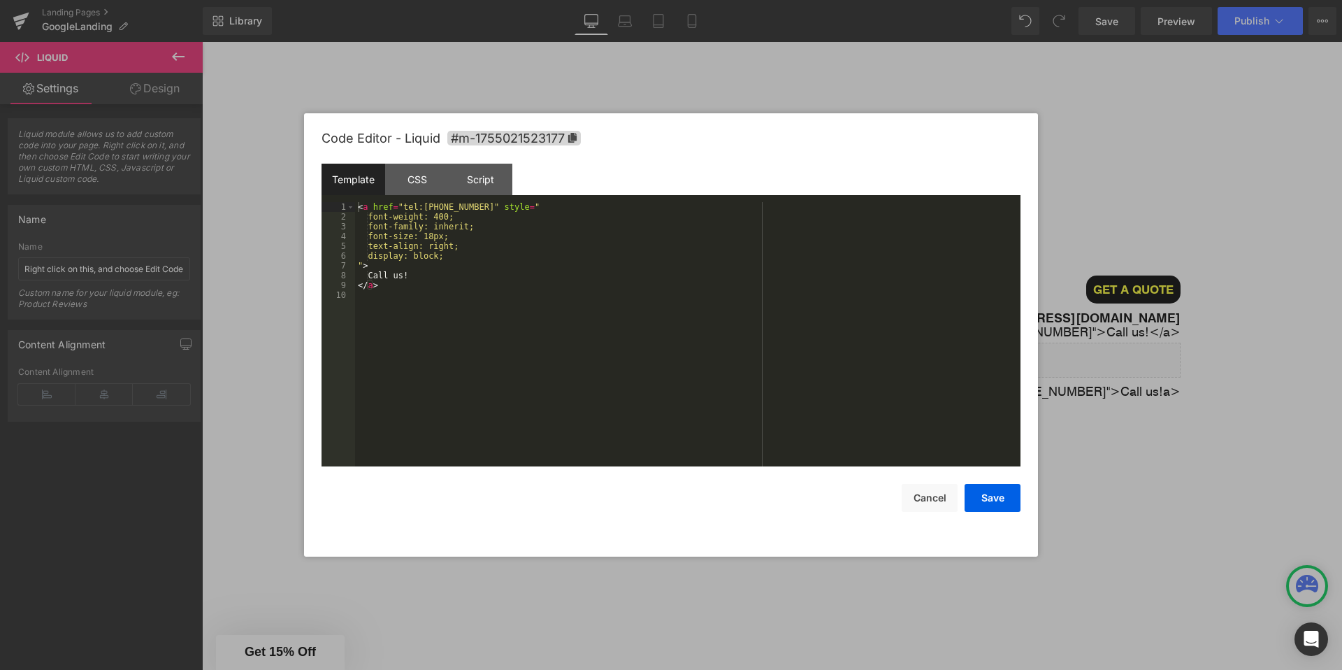
click at [384, 257] on div "< a href = "tel:+15126669050" style = " font-weight: 400; font-family: inherit;…" at bounding box center [687, 344] width 665 height 284
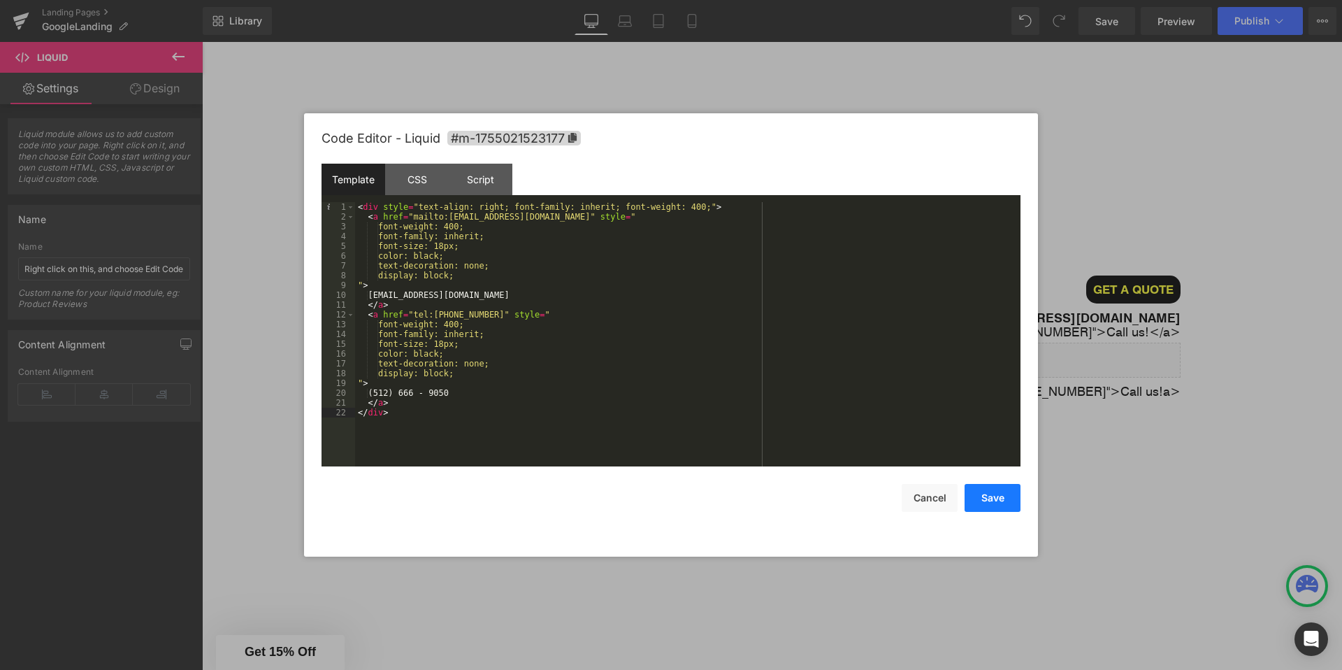
click at [998, 500] on button "Save" at bounding box center [993, 498] width 56 height 28
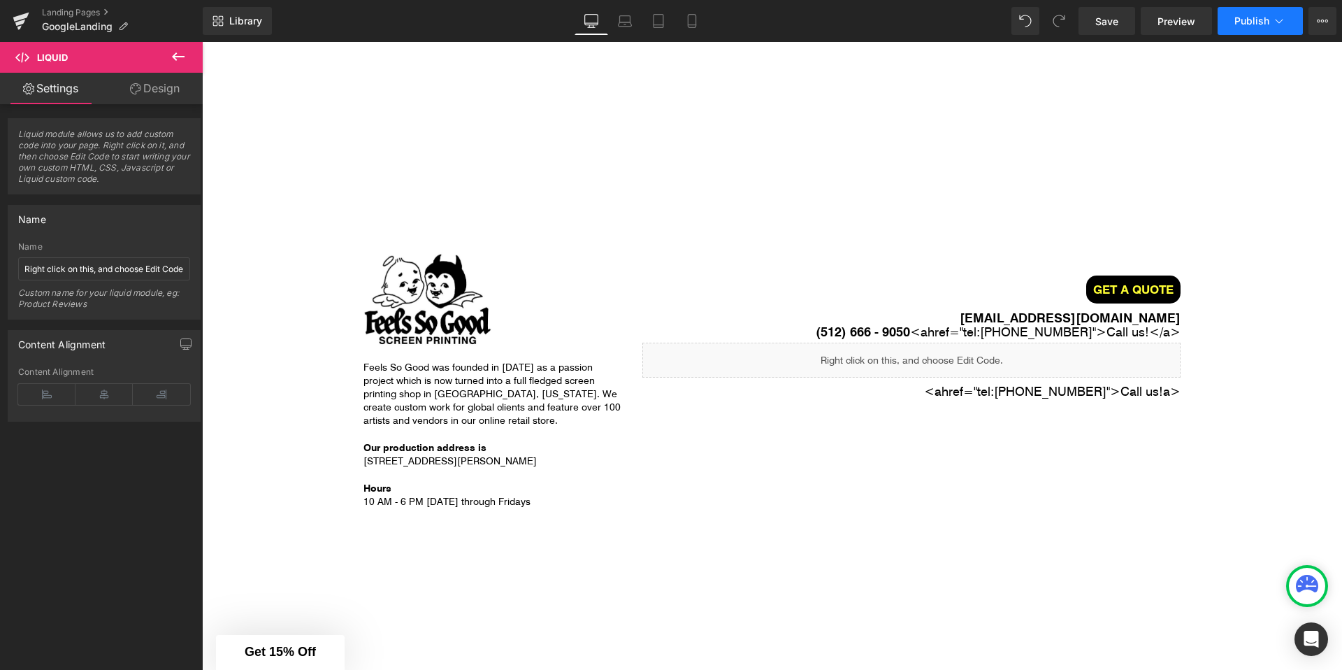
click at [1255, 24] on span "Publish" at bounding box center [1251, 20] width 35 height 11
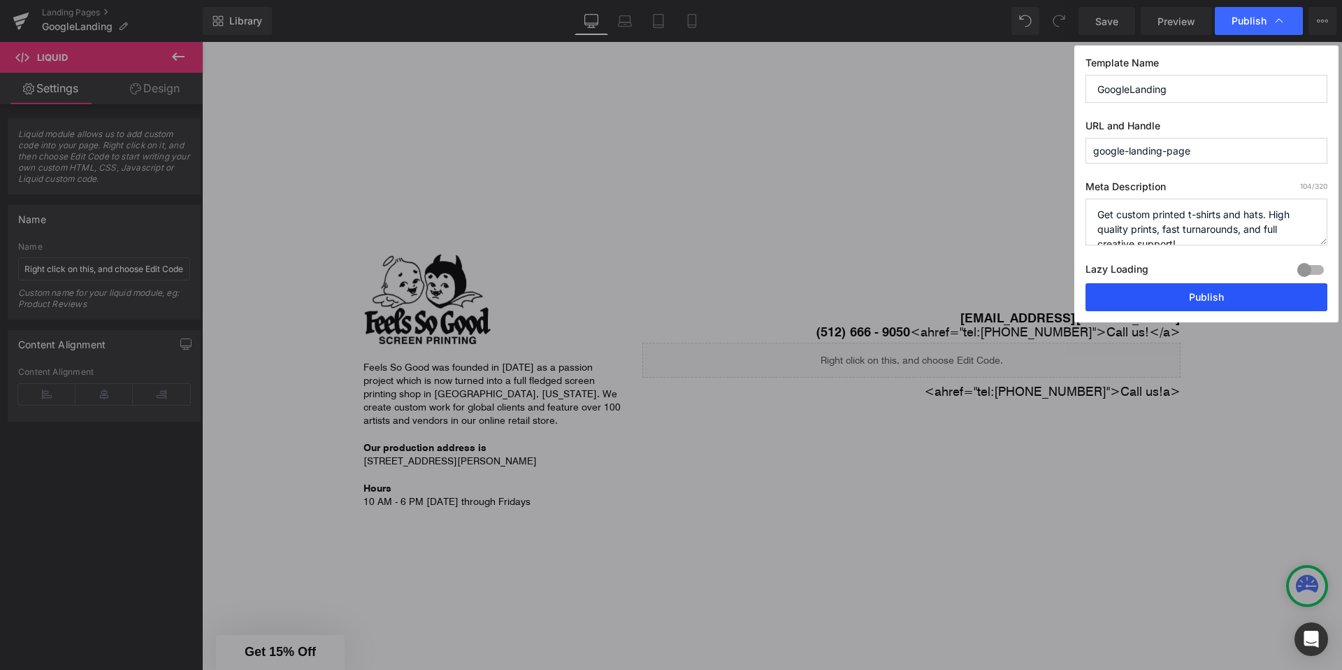
click at [1123, 291] on button "Publish" at bounding box center [1206, 297] width 242 height 28
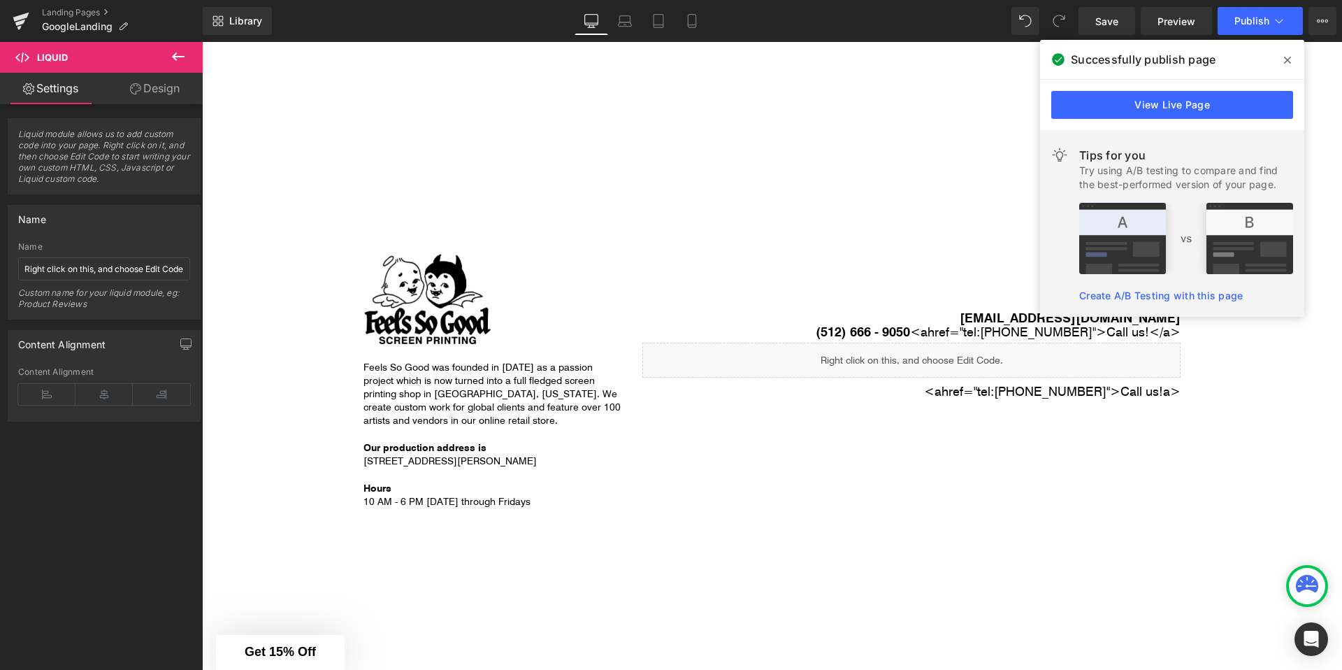
click at [1284, 55] on icon at bounding box center [1287, 60] width 7 height 11
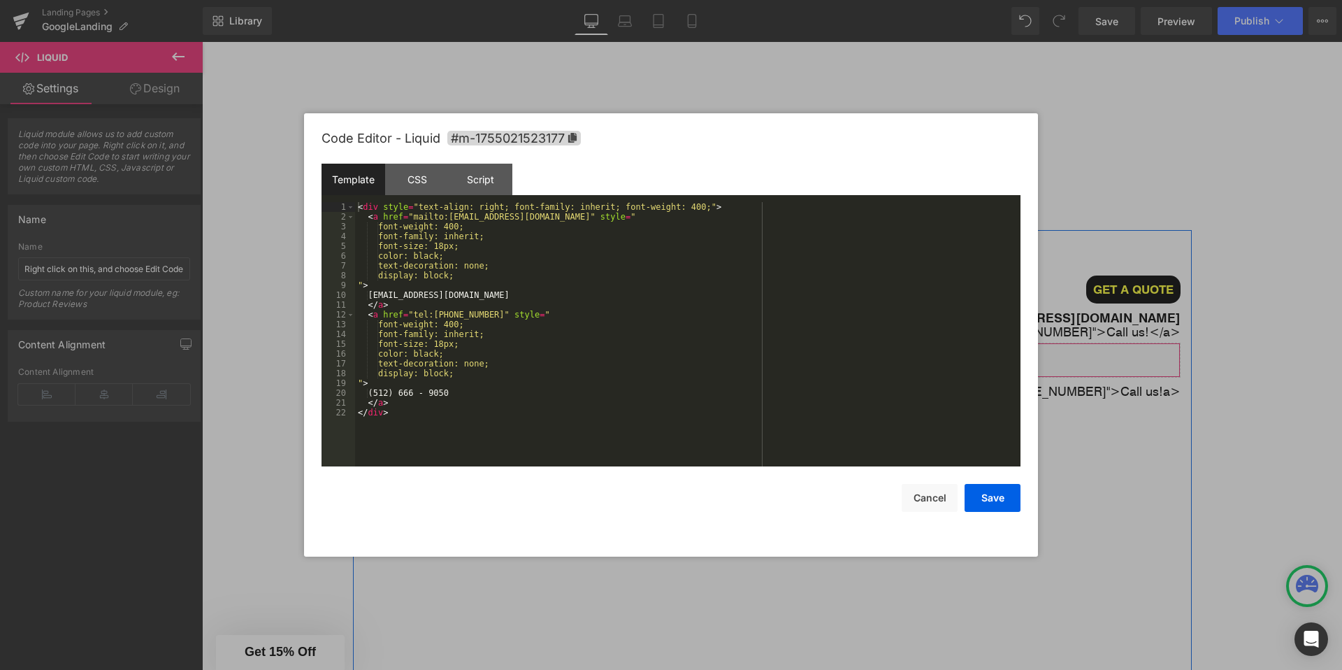
click at [928, 352] on div "Liquid" at bounding box center [911, 359] width 538 height 35
click at [528, 362] on div "< div style = "text-align: right; font-family: inherit; font-weight: 400;" > < …" at bounding box center [687, 344] width 665 height 284
click at [990, 509] on button "Save" at bounding box center [993, 498] width 56 height 28
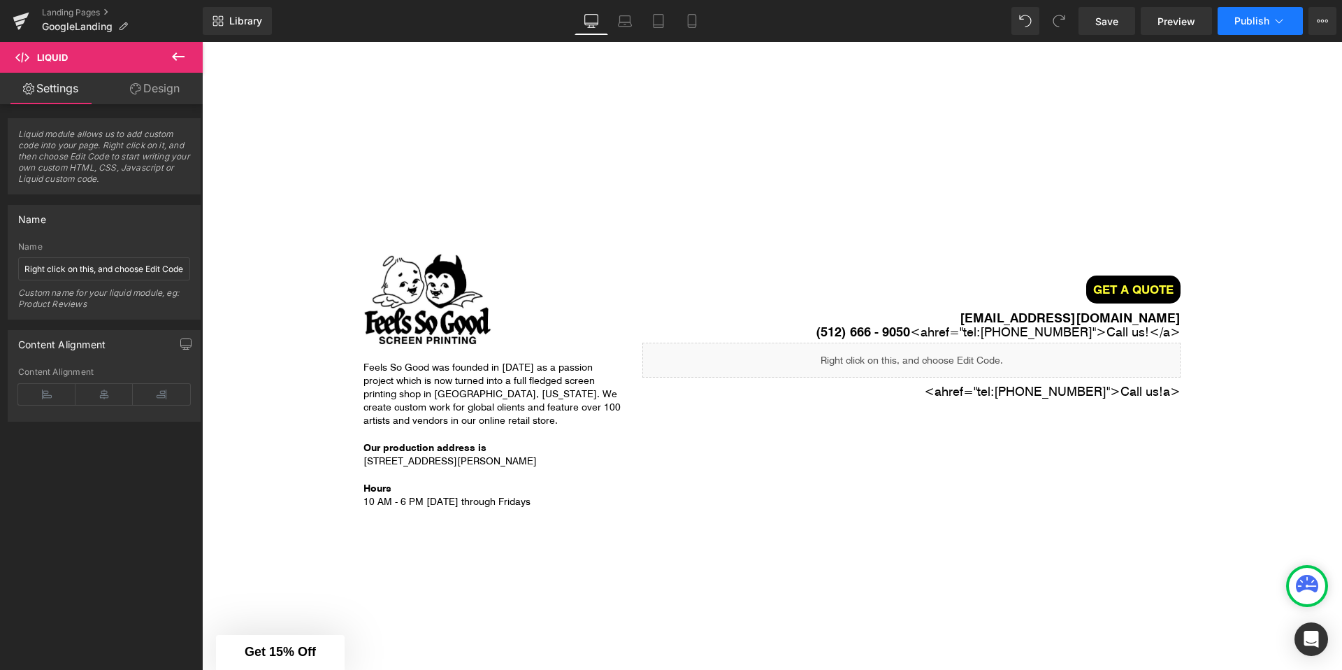
click at [1253, 7] on button "Publish" at bounding box center [1260, 21] width 85 height 28
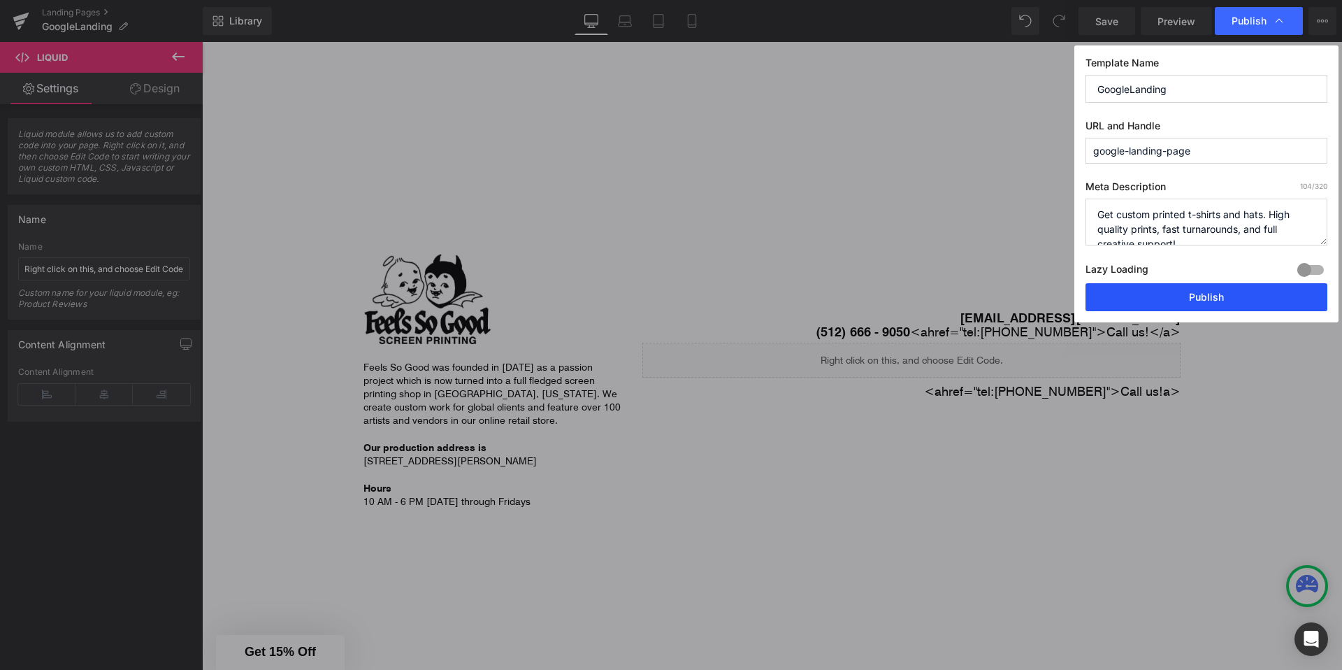
click at [1178, 294] on button "Publish" at bounding box center [1206, 297] width 242 height 28
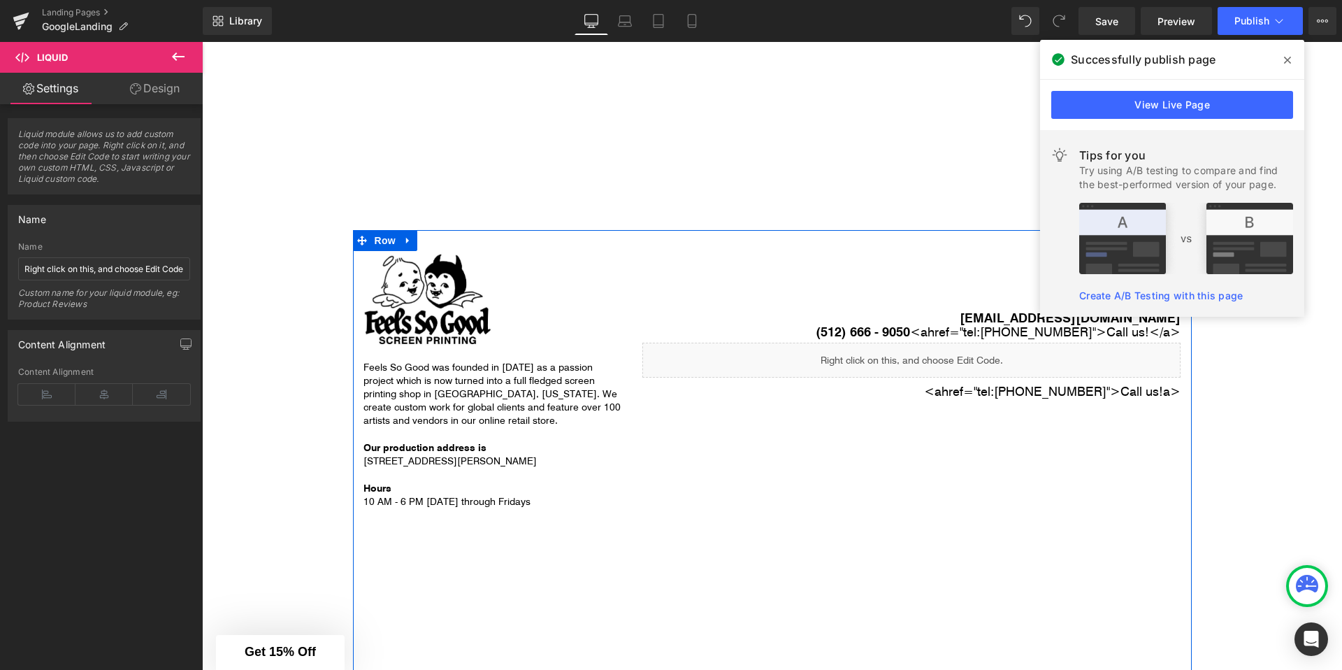
click at [202, 42] on div at bounding box center [202, 42] width 0 height 0
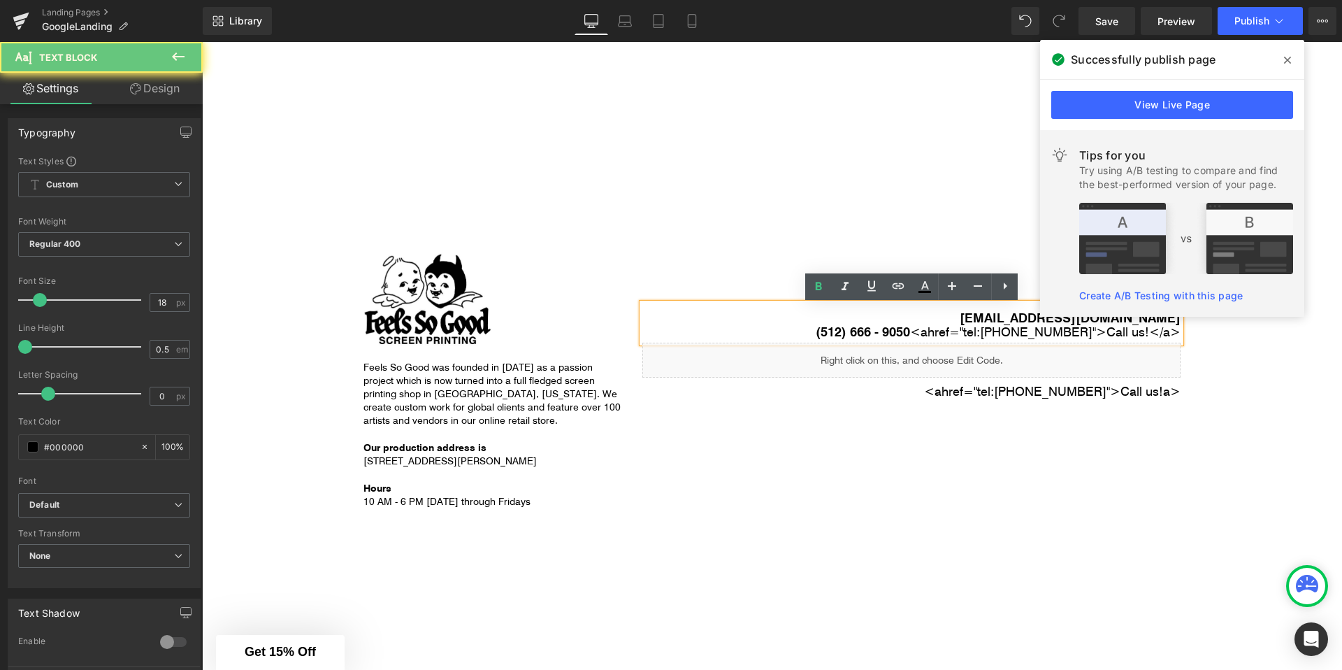
click at [910, 335] on strong "(512) 666 - 9050" at bounding box center [863, 330] width 94 height 17
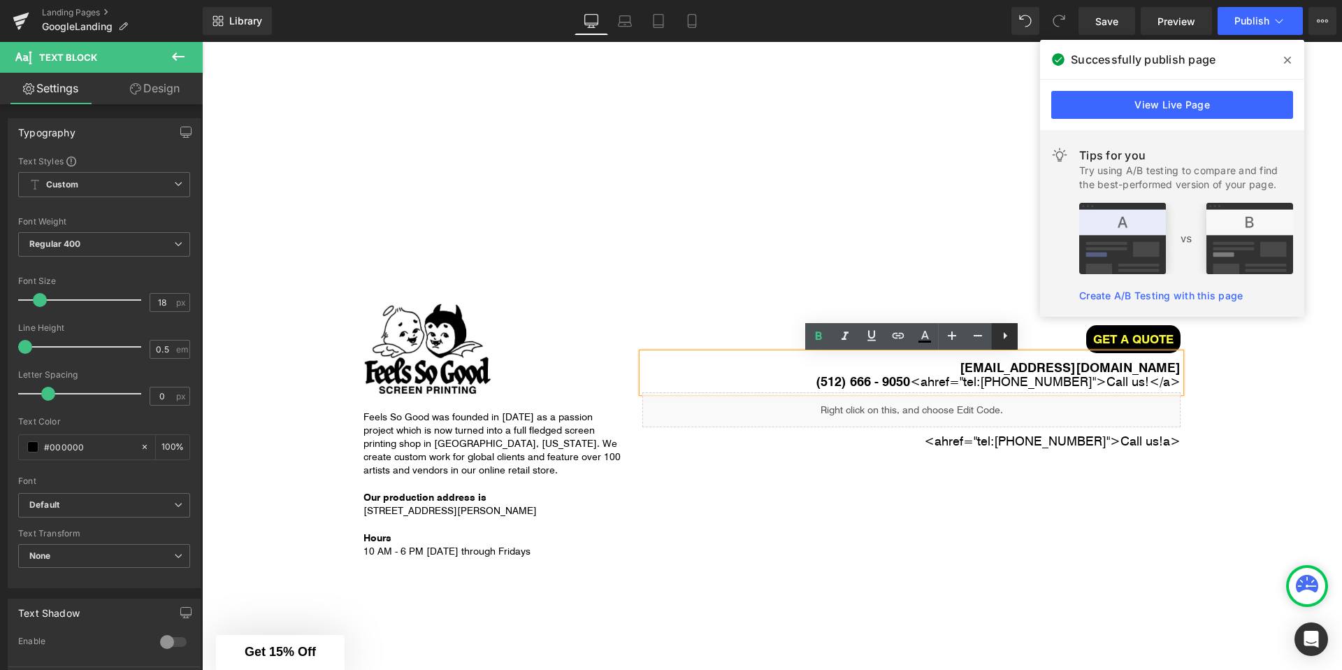
click at [1005, 338] on icon at bounding box center [1005, 335] width 17 height 17
click at [1032, 340] on icon at bounding box center [1031, 335] width 17 height 17
click at [1034, 329] on div at bounding box center [911, 326] width 538 height 3
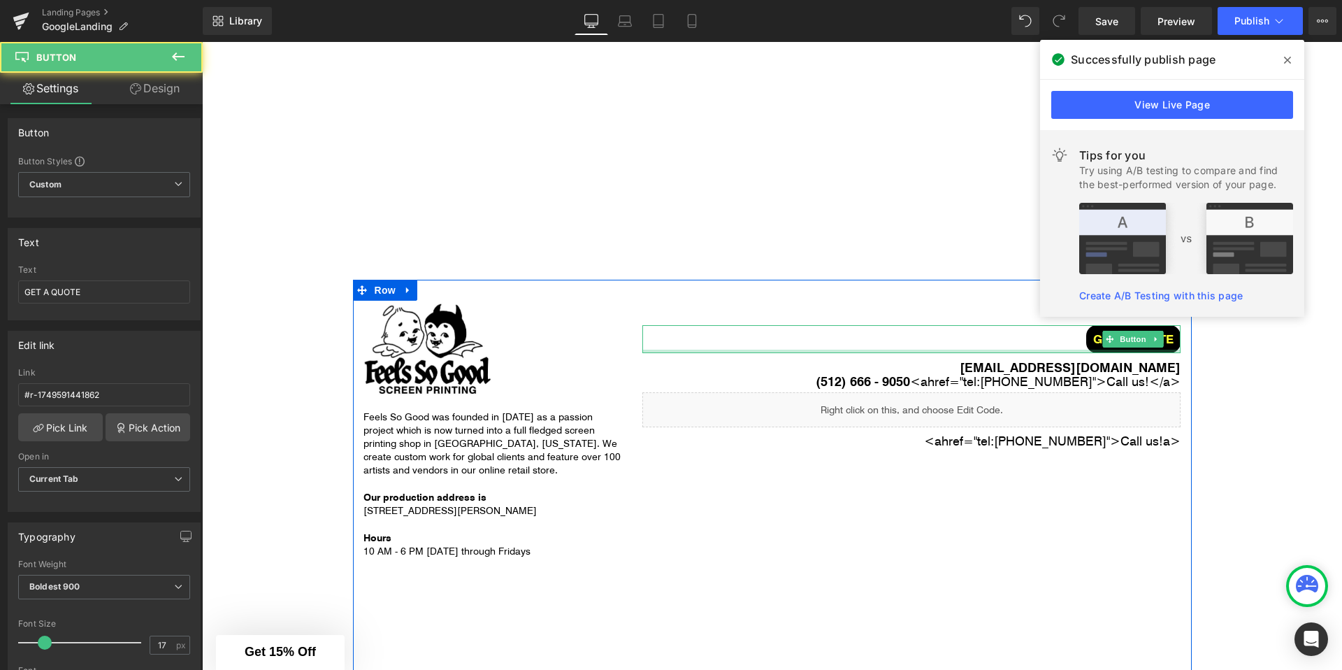
click at [1044, 353] on div at bounding box center [911, 350] width 538 height 3
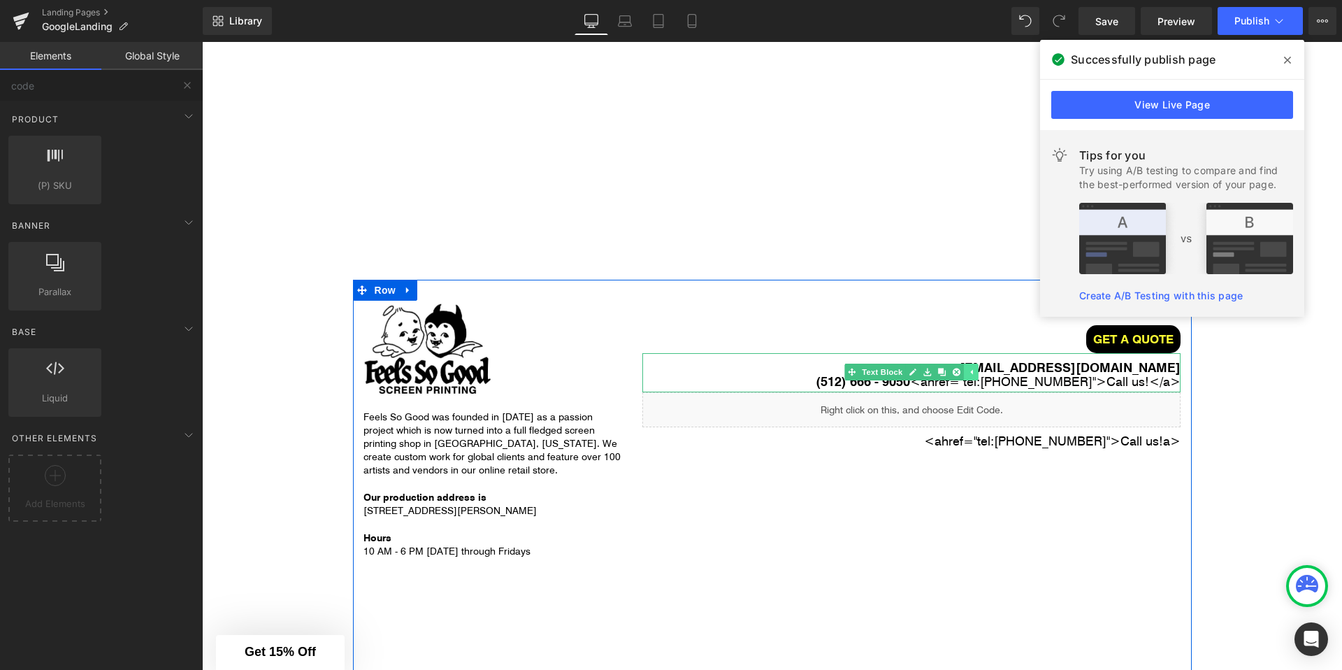
click at [967, 376] on icon at bounding box center [971, 372] width 8 height 8
click at [951, 376] on icon at bounding box center [950, 372] width 8 height 8
click at [958, 375] on icon at bounding box center [957, 372] width 8 height 8
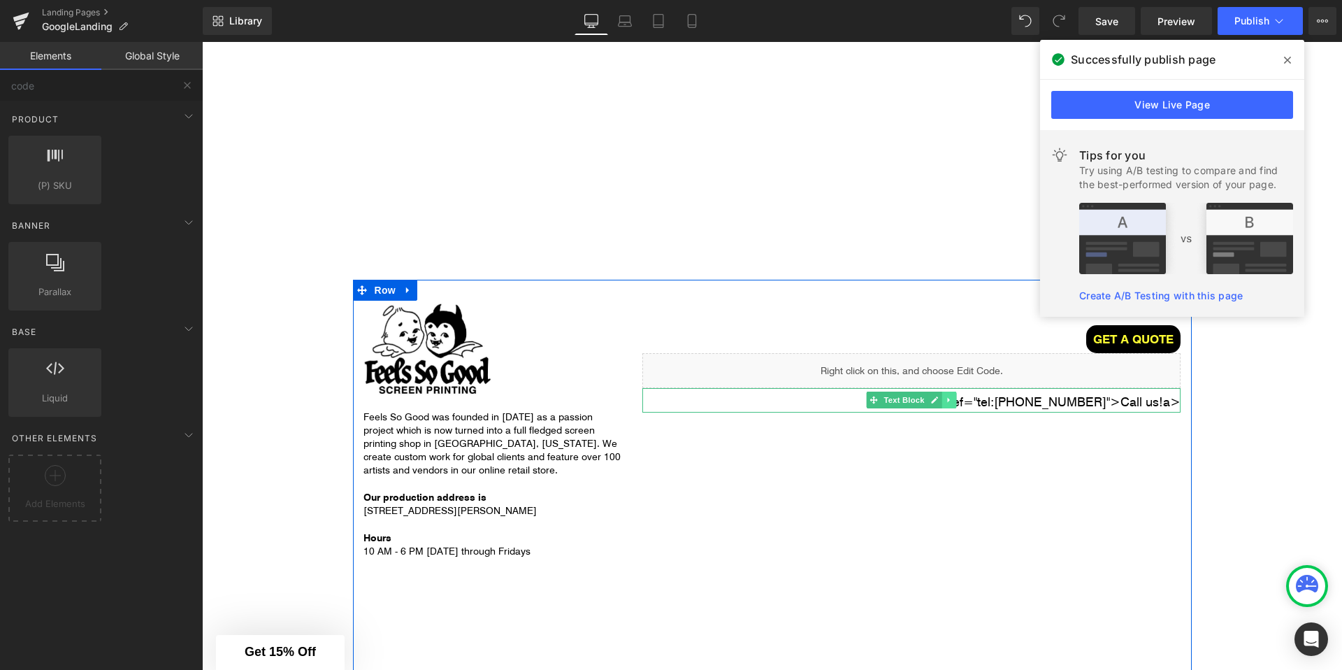
click at [952, 403] on icon at bounding box center [950, 400] width 8 height 8
click at [943, 402] on icon at bounding box center [942, 400] width 8 height 8
click at [953, 403] on icon at bounding box center [957, 400] width 8 height 8
click at [953, 401] on link at bounding box center [949, 399] width 15 height 17
click at [955, 404] on icon at bounding box center [957, 400] width 8 height 8
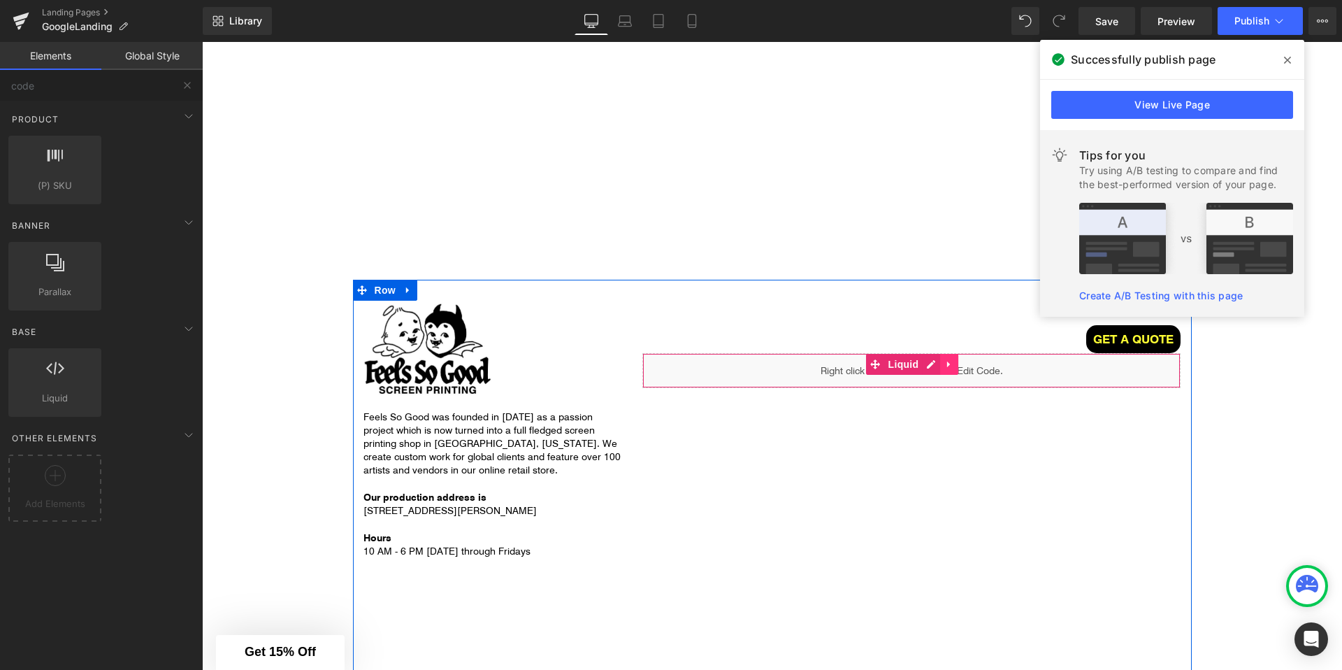
click at [955, 366] on link at bounding box center [949, 364] width 18 height 21
click at [939, 366] on icon at bounding box center [940, 364] width 10 height 10
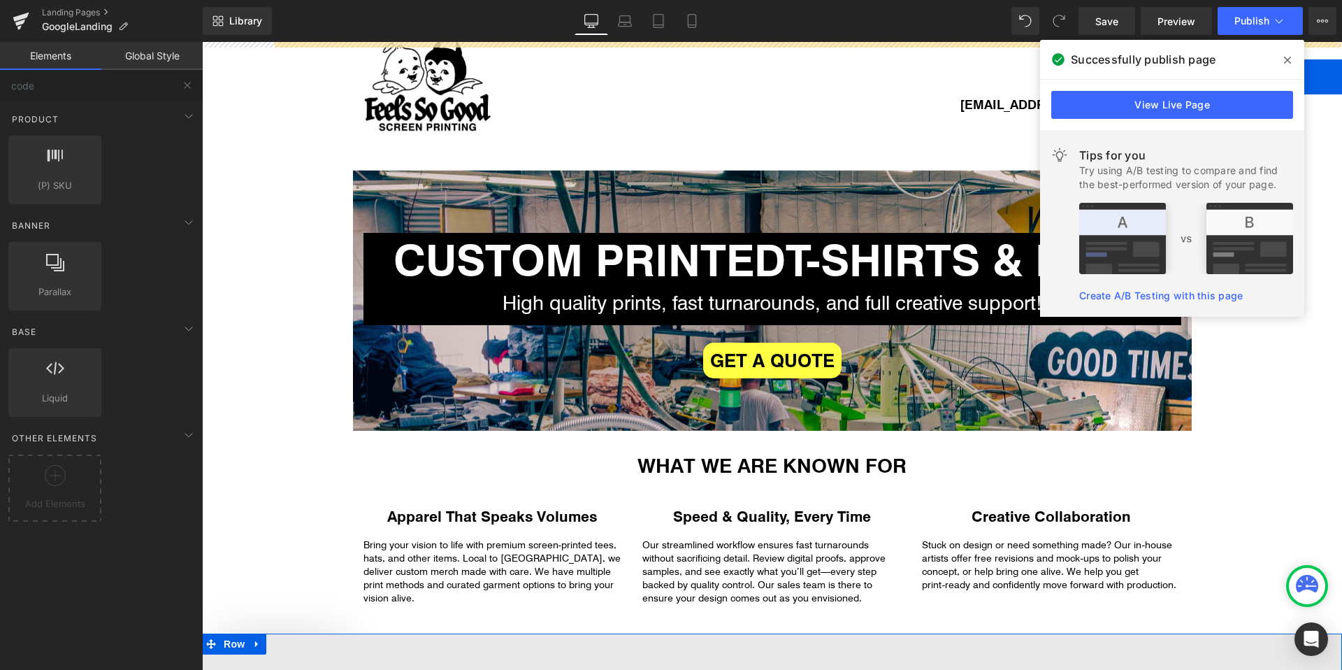
scroll to position [0, 0]
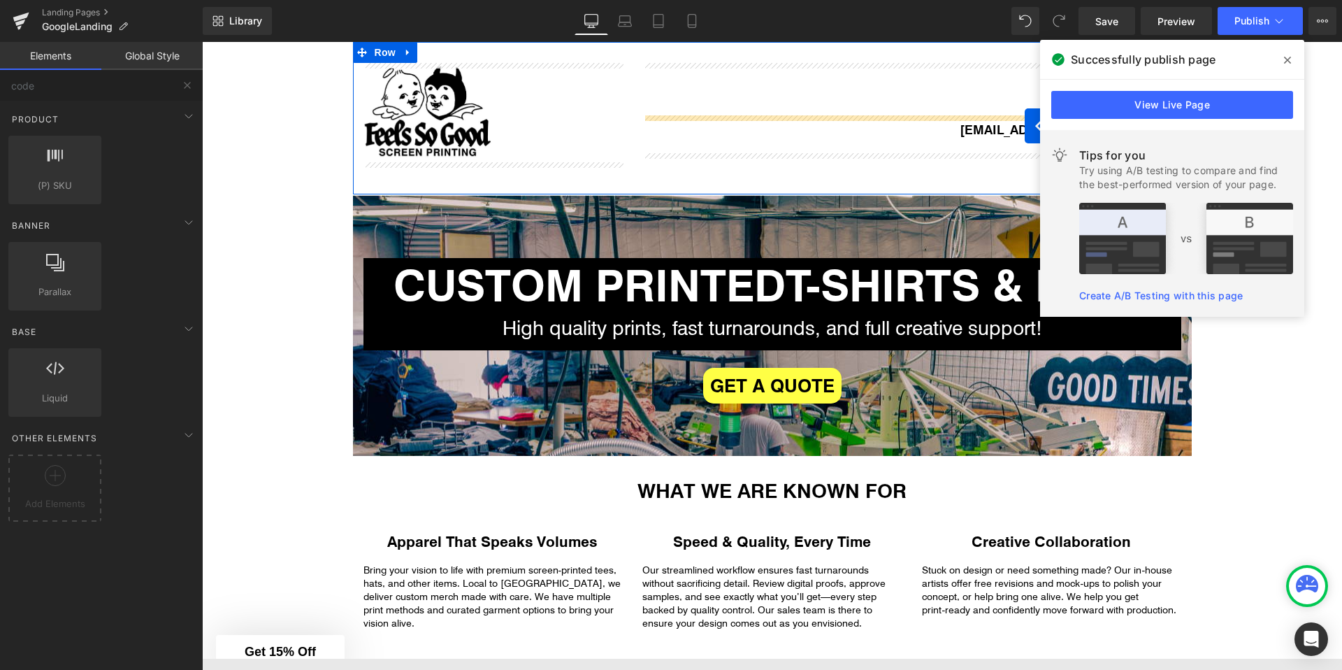
drag, startPoint x: 881, startPoint y: 406, endPoint x: 1278, endPoint y: 136, distance: 479.4
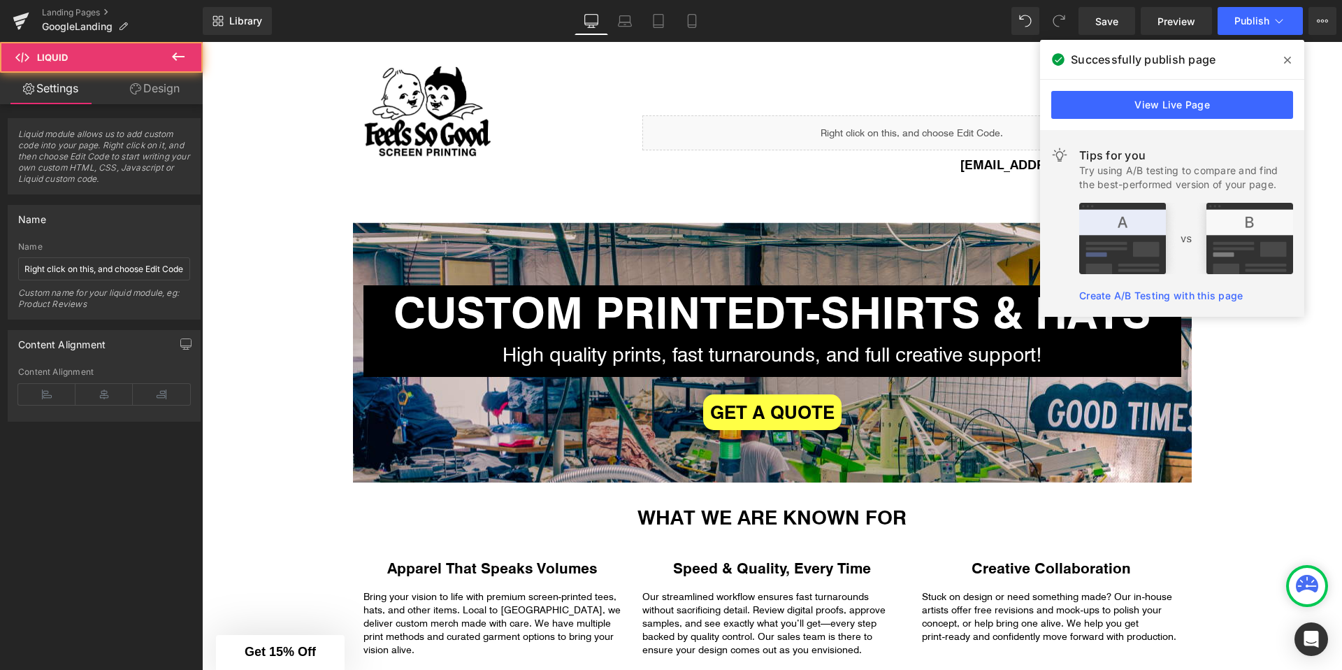
click at [1290, 55] on icon at bounding box center [1287, 60] width 7 height 11
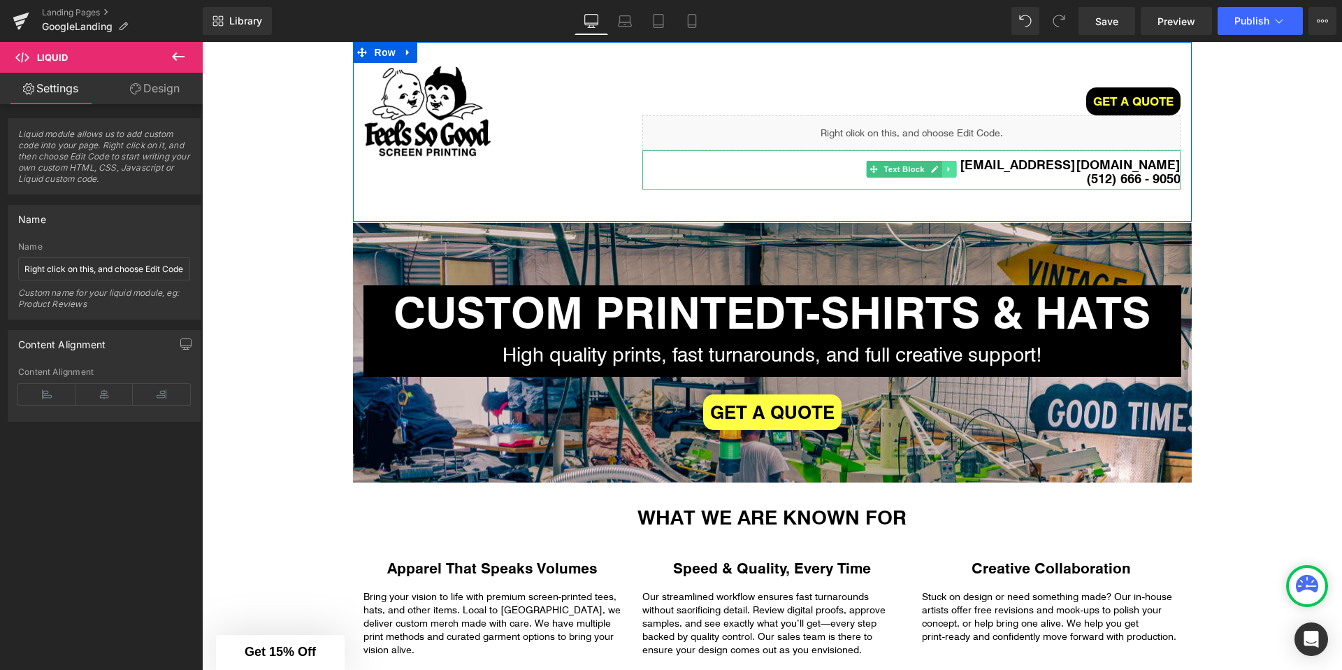
click at [952, 170] on icon at bounding box center [950, 169] width 8 height 8
click at [953, 171] on icon at bounding box center [957, 169] width 8 height 8
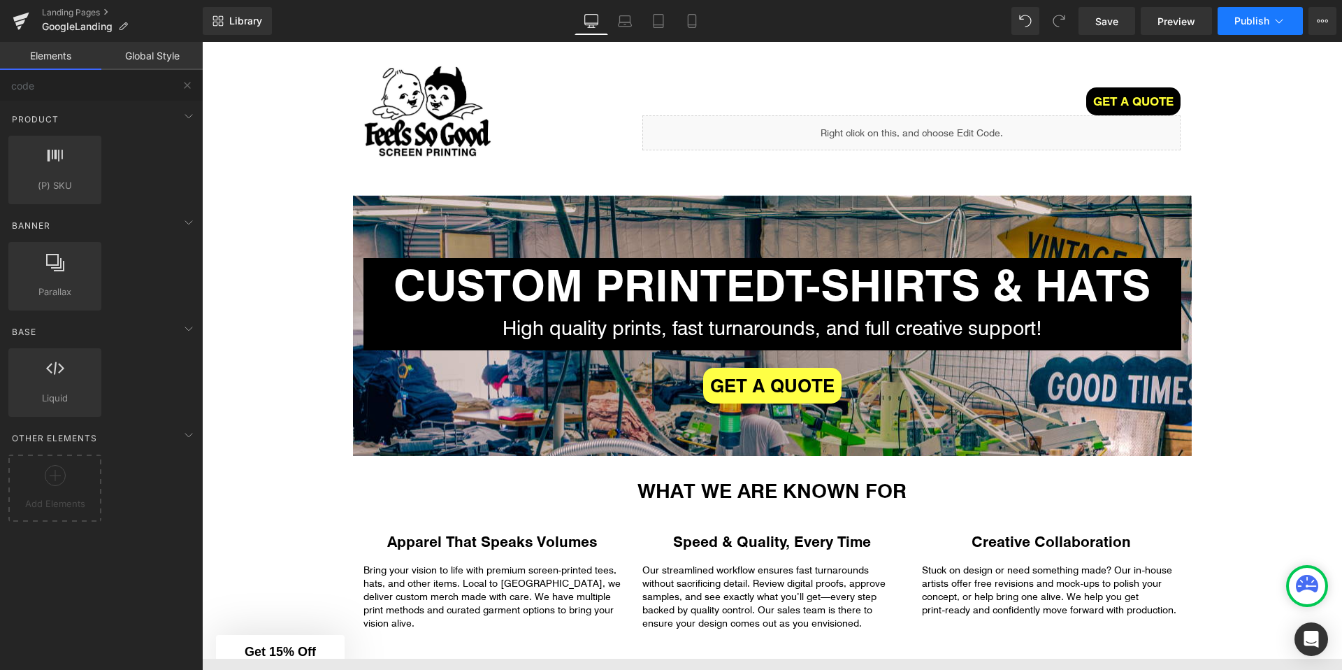
click at [1255, 17] on span "Publish" at bounding box center [1251, 20] width 35 height 11
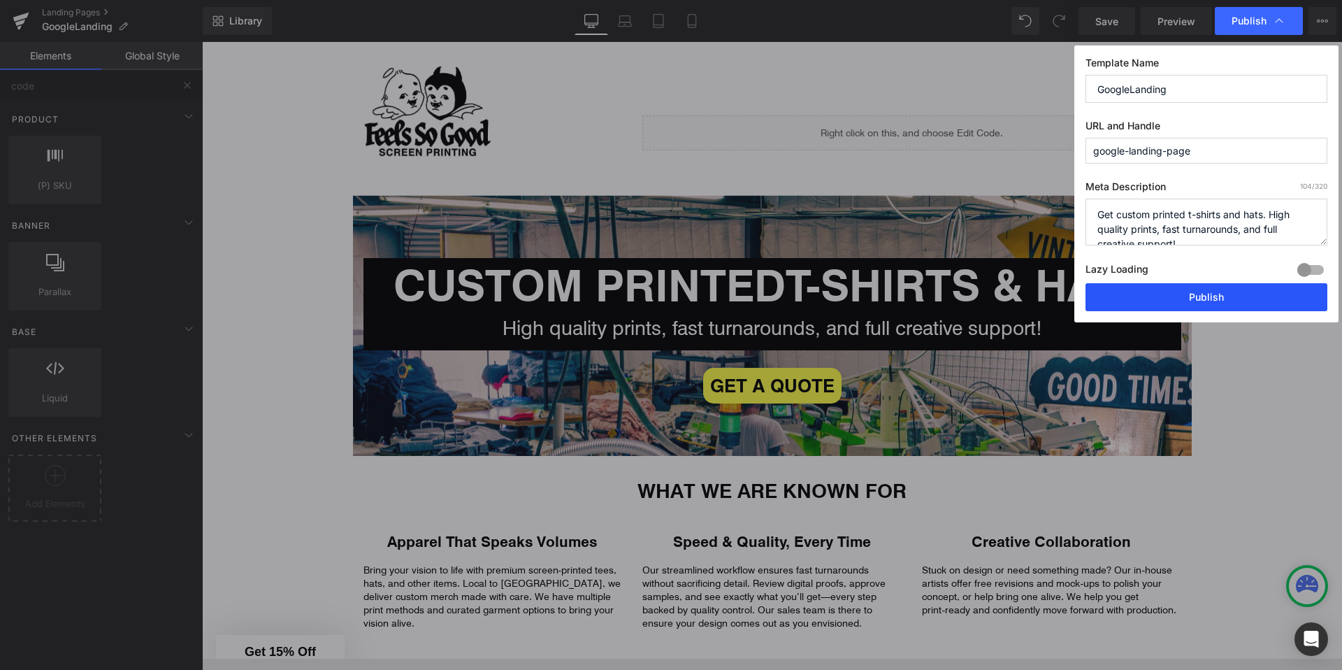
click at [1161, 304] on button "Publish" at bounding box center [1206, 297] width 242 height 28
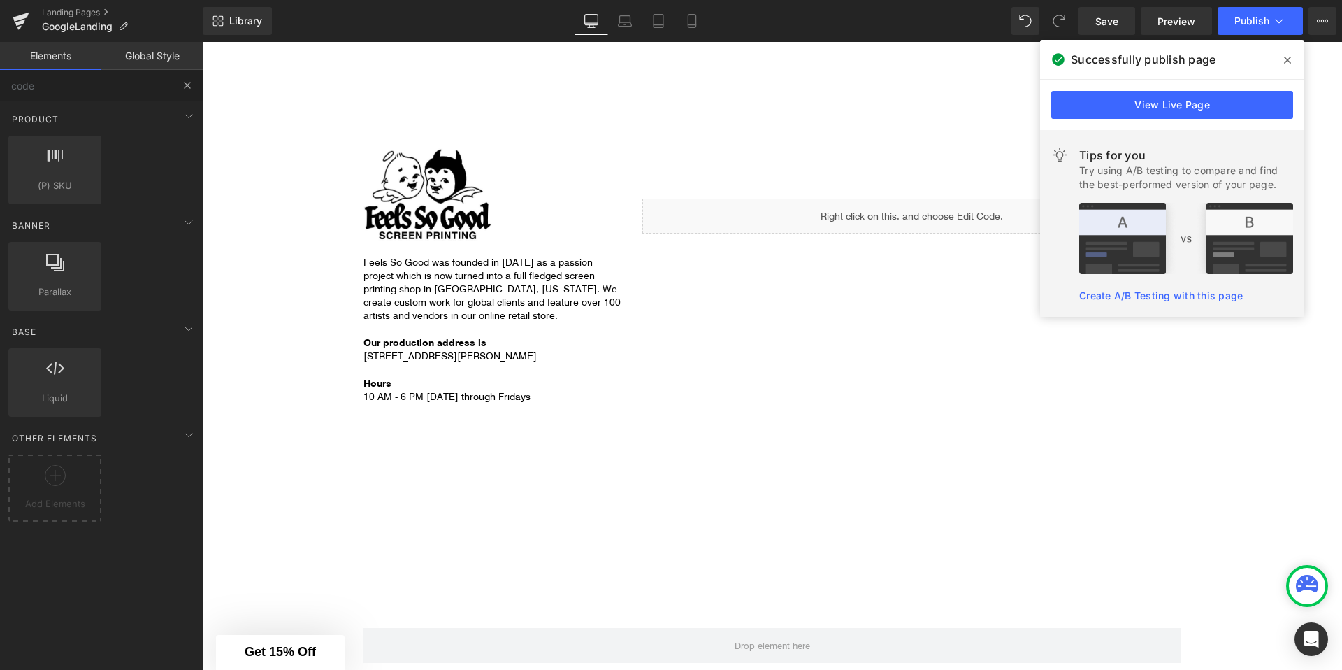
scroll to position [2144, 0]
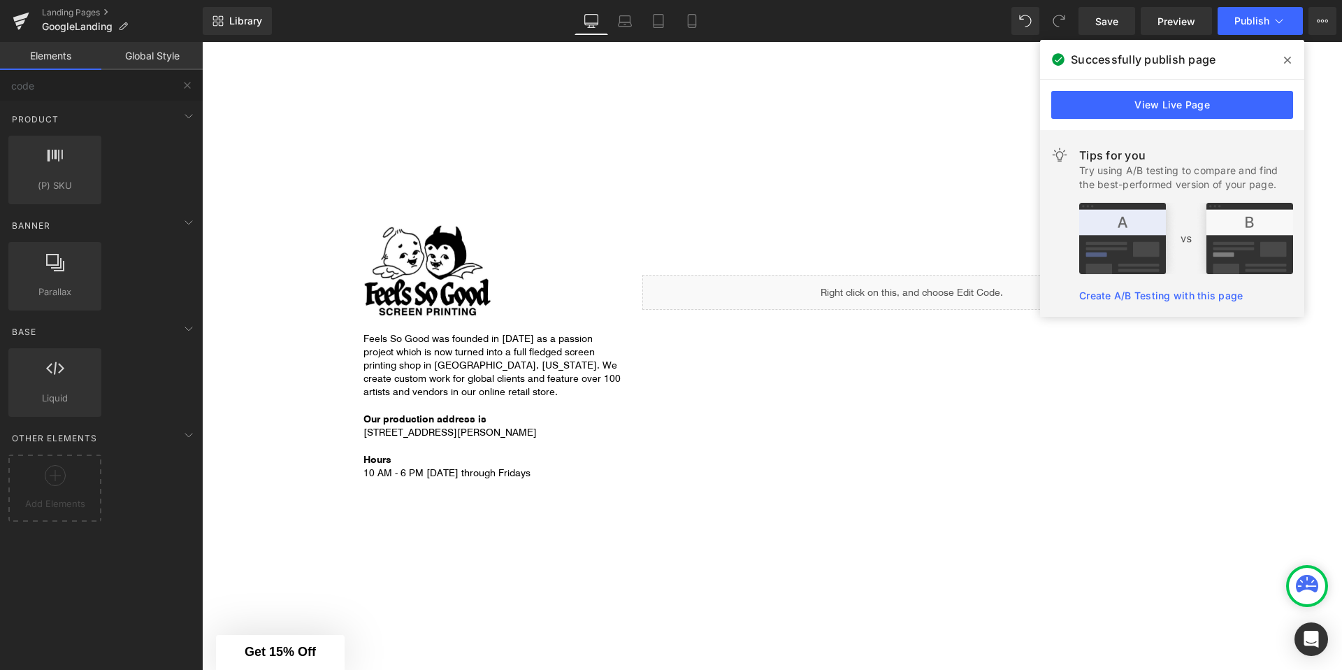
click at [1288, 58] on icon at bounding box center [1287, 60] width 7 height 7
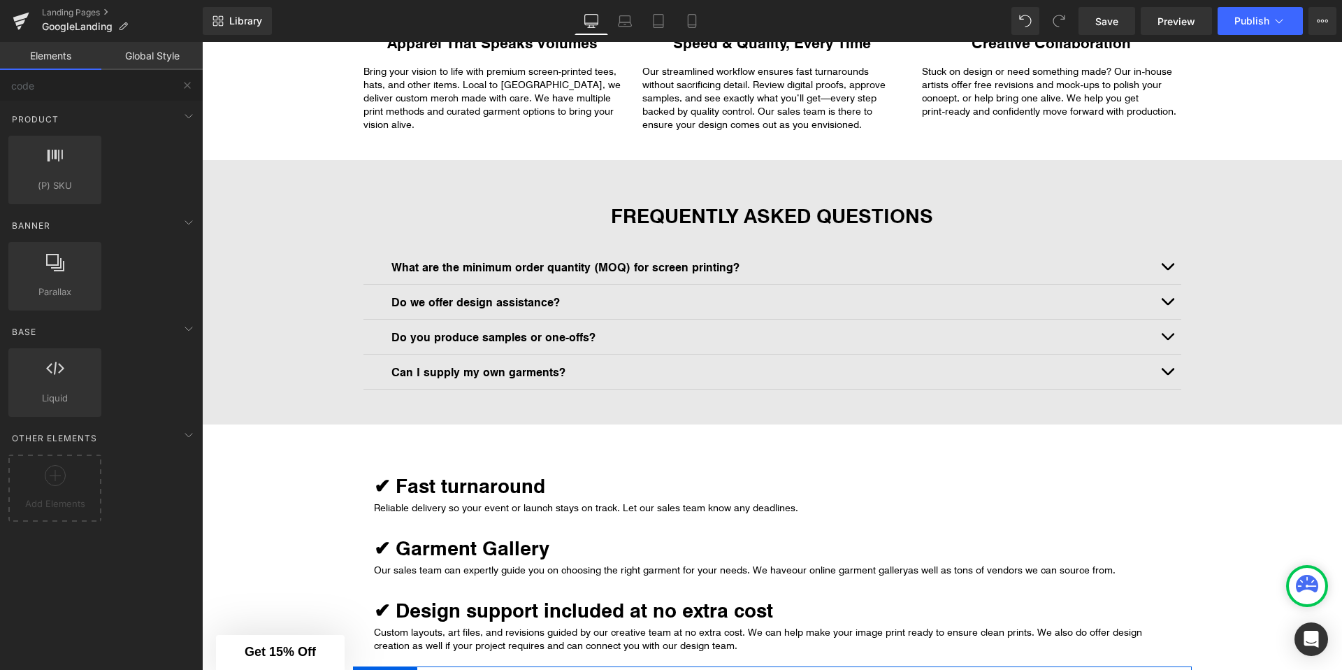
scroll to position [0, 0]
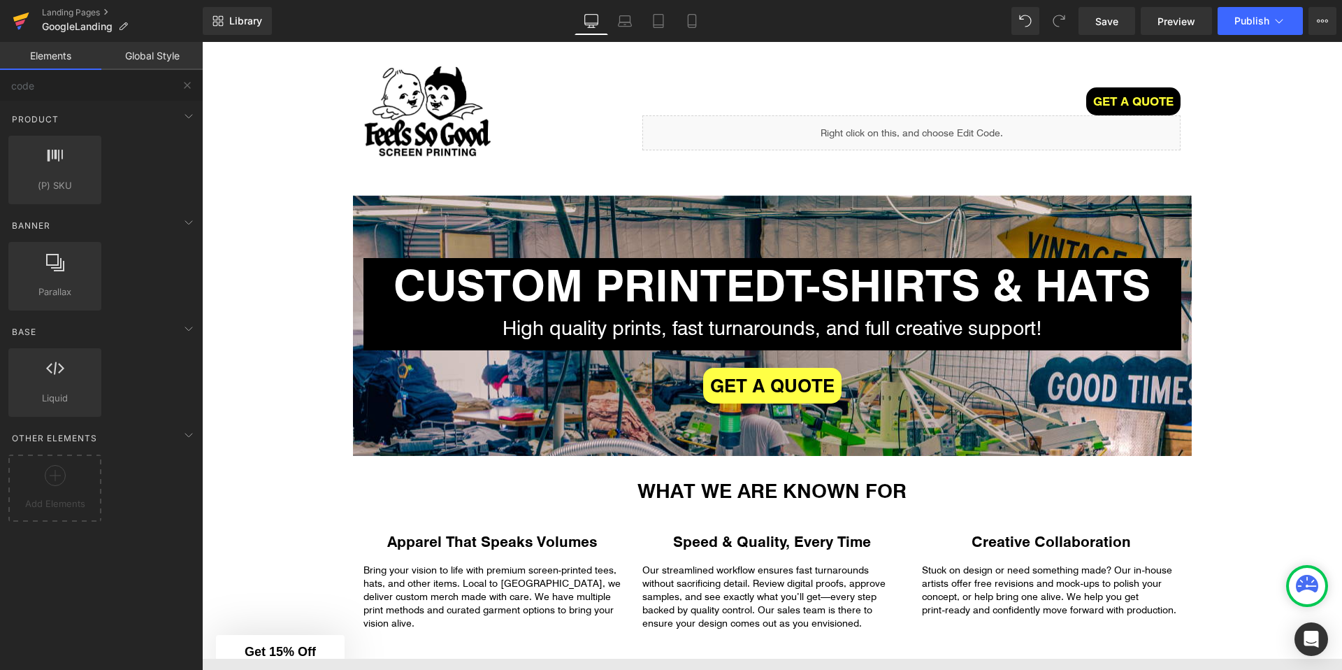
click at [18, 22] on icon at bounding box center [20, 23] width 10 height 6
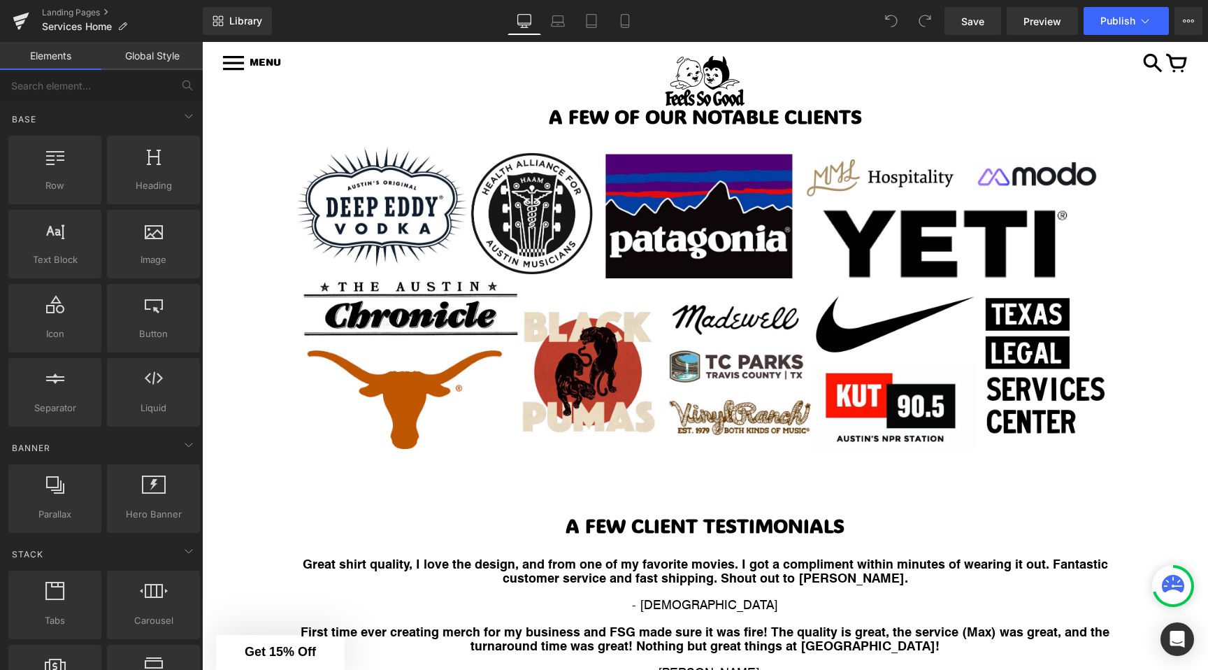
scroll to position [3547, 0]
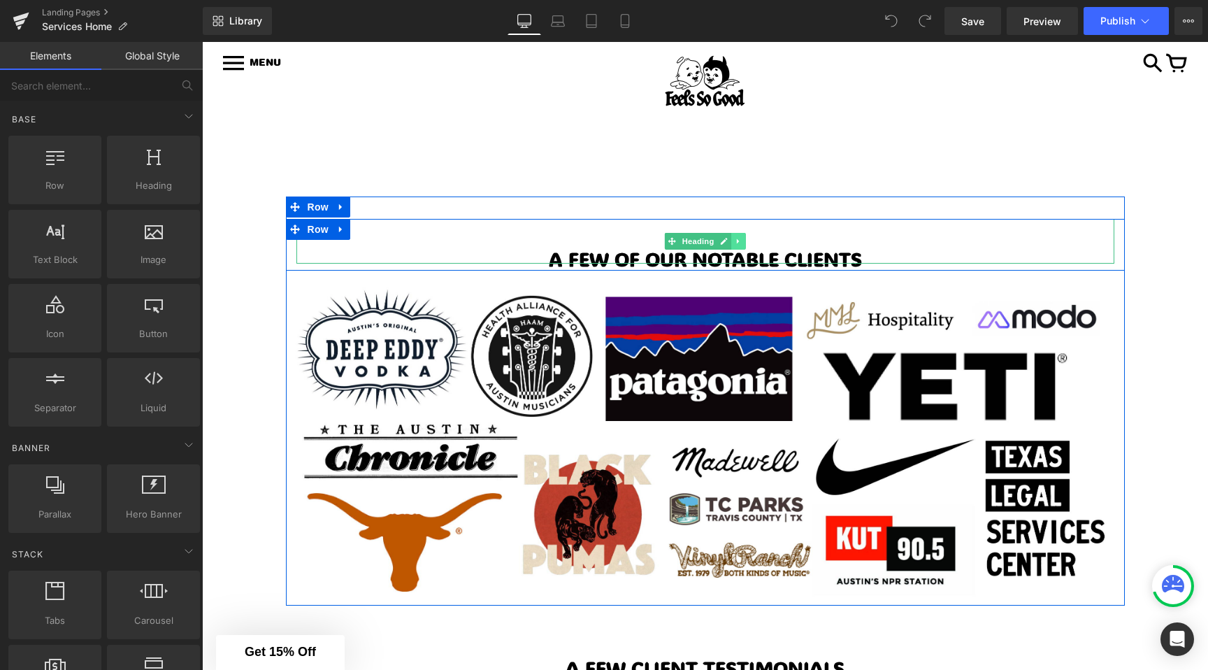
click at [737, 239] on icon at bounding box center [738, 241] width 2 height 5
click at [731, 238] on icon at bounding box center [731, 242] width 8 height 8
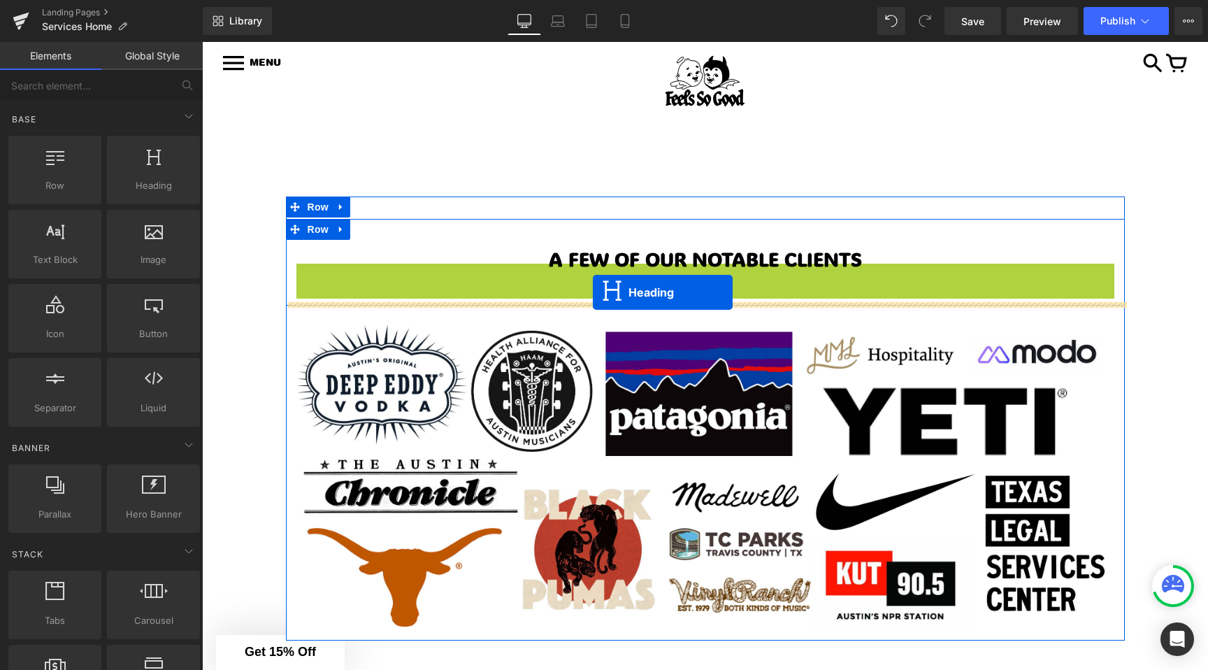
drag, startPoint x: 668, startPoint y: 284, endPoint x: 593, endPoint y: 291, distance: 75.2
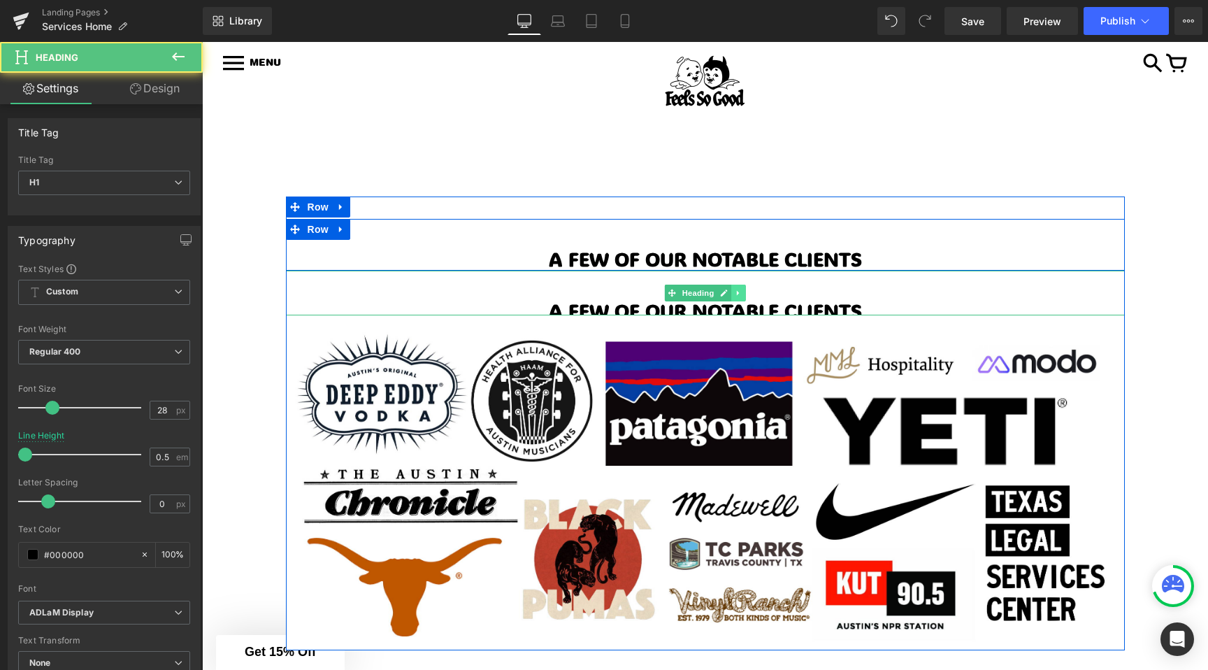
click at [735, 289] on icon at bounding box center [739, 293] width 8 height 8
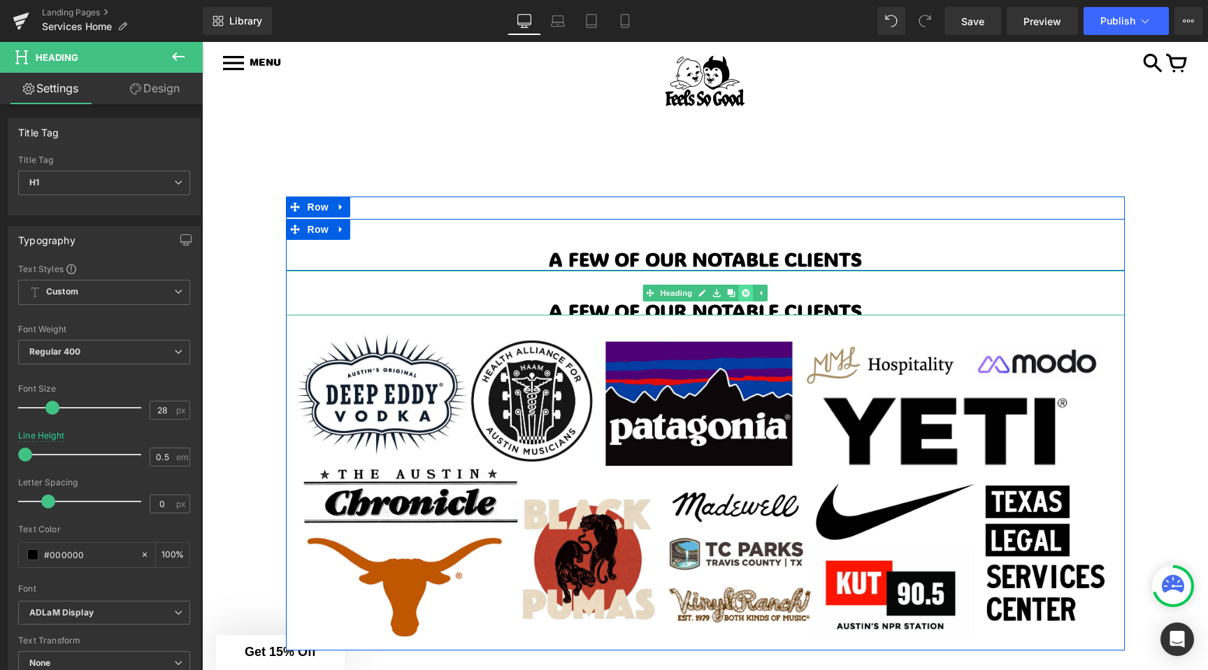
click at [743, 291] on icon at bounding box center [746, 293] width 8 height 8
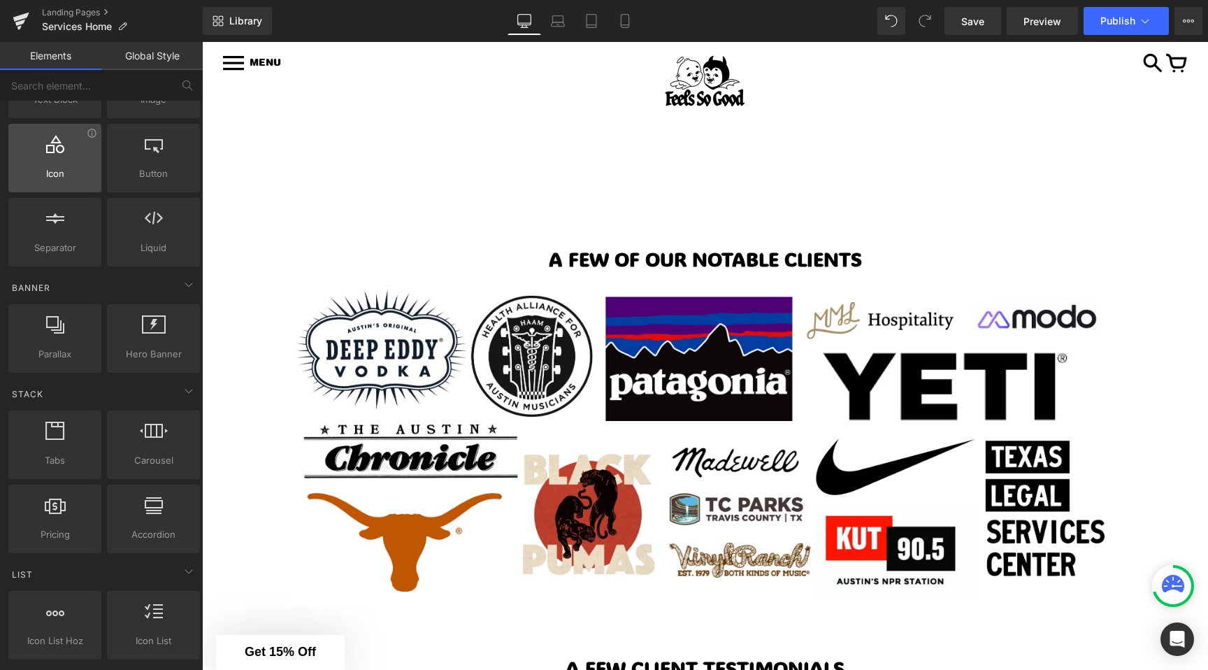
scroll to position [0, 0]
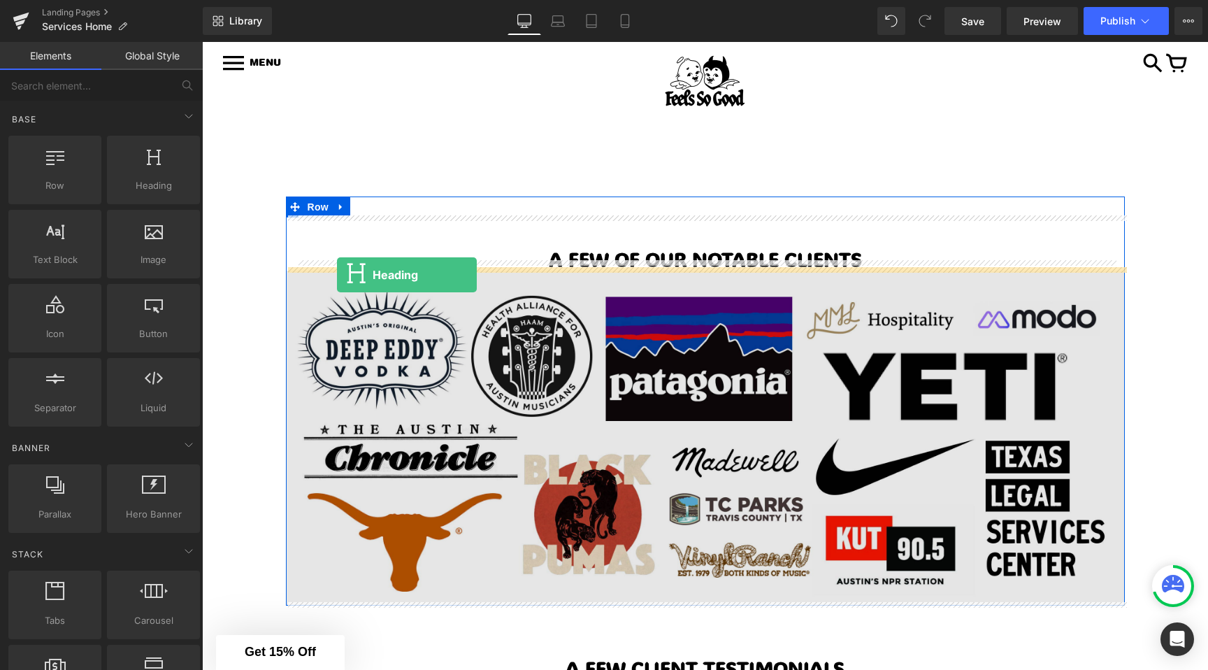
drag, startPoint x: 348, startPoint y: 219, endPoint x: 324, endPoint y: 275, distance: 61.7
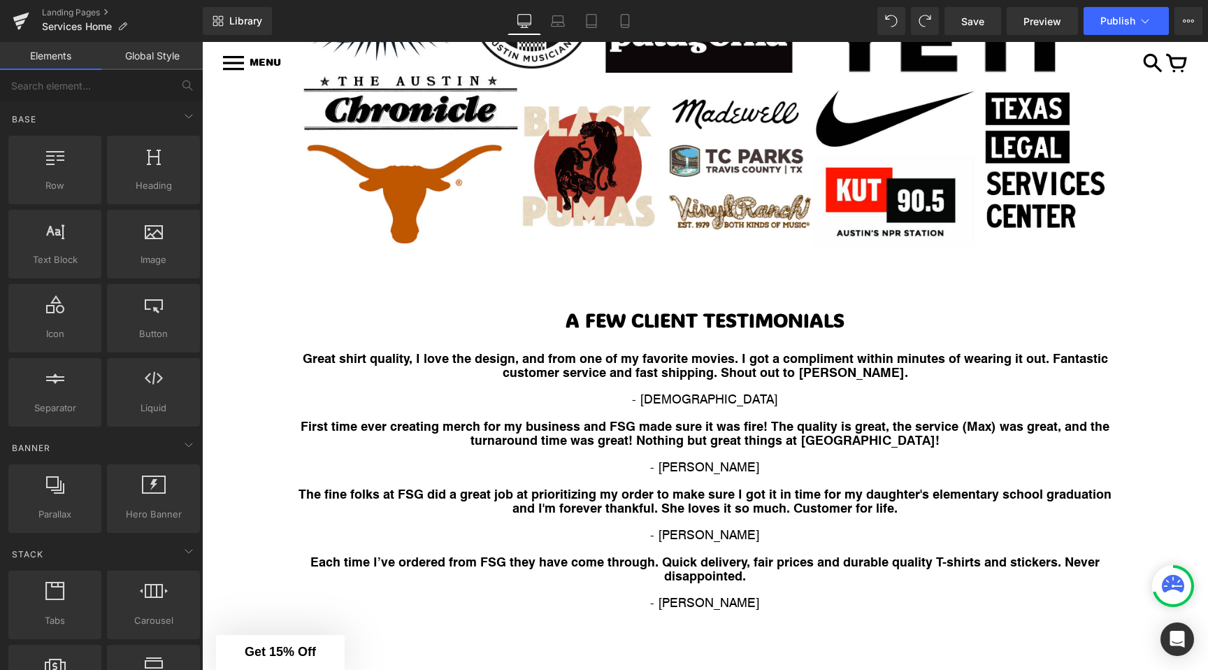
scroll to position [3922, 0]
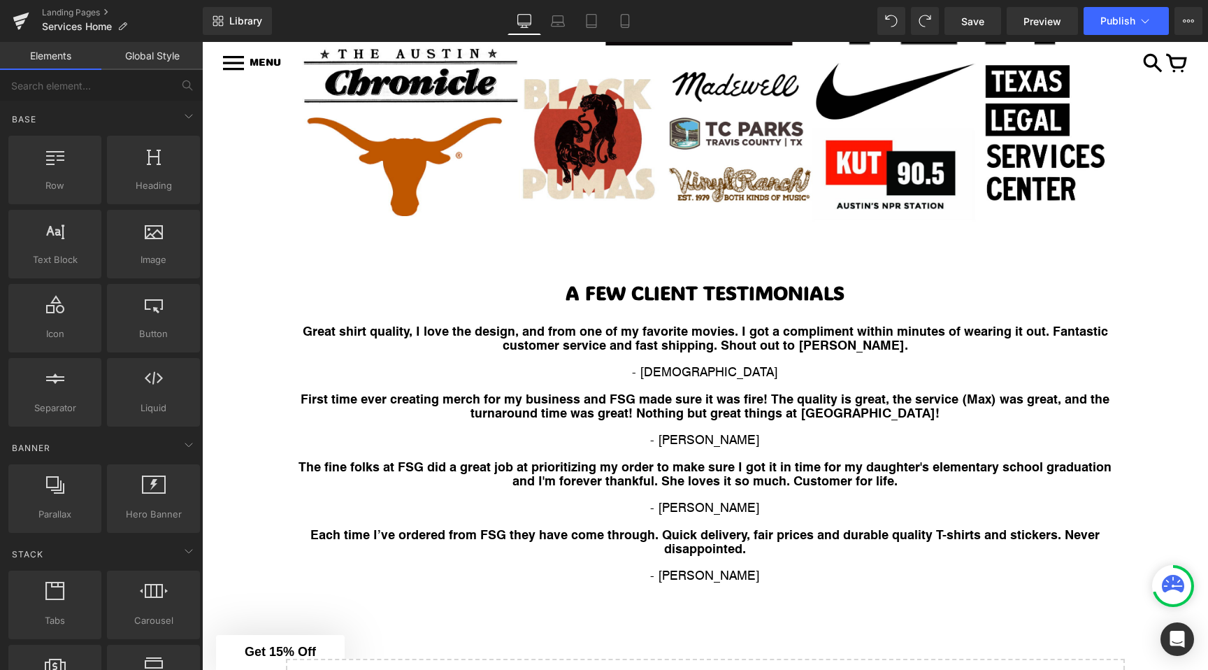
click at [668, 419] on p at bounding box center [705, 425] width 818 height 13
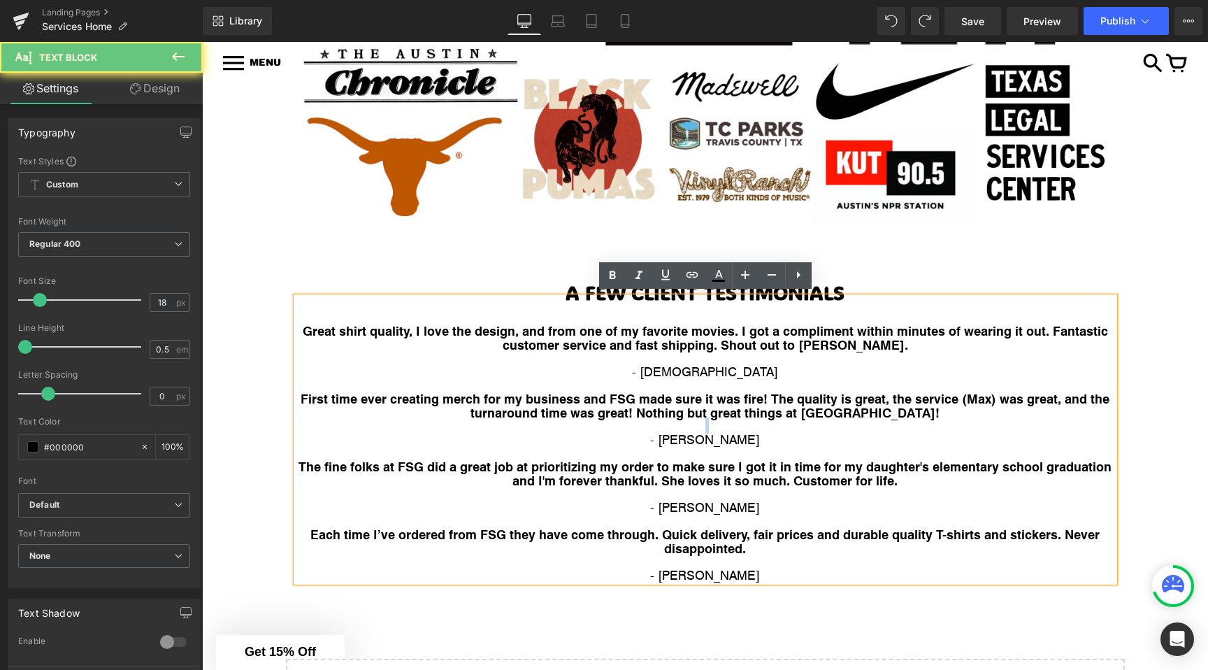
click at [668, 419] on p at bounding box center [705, 425] width 818 height 13
click at [672, 405] on strong "First time ever creating merch for my business and FSG made sure it was fire! T…" at bounding box center [705, 404] width 809 height 31
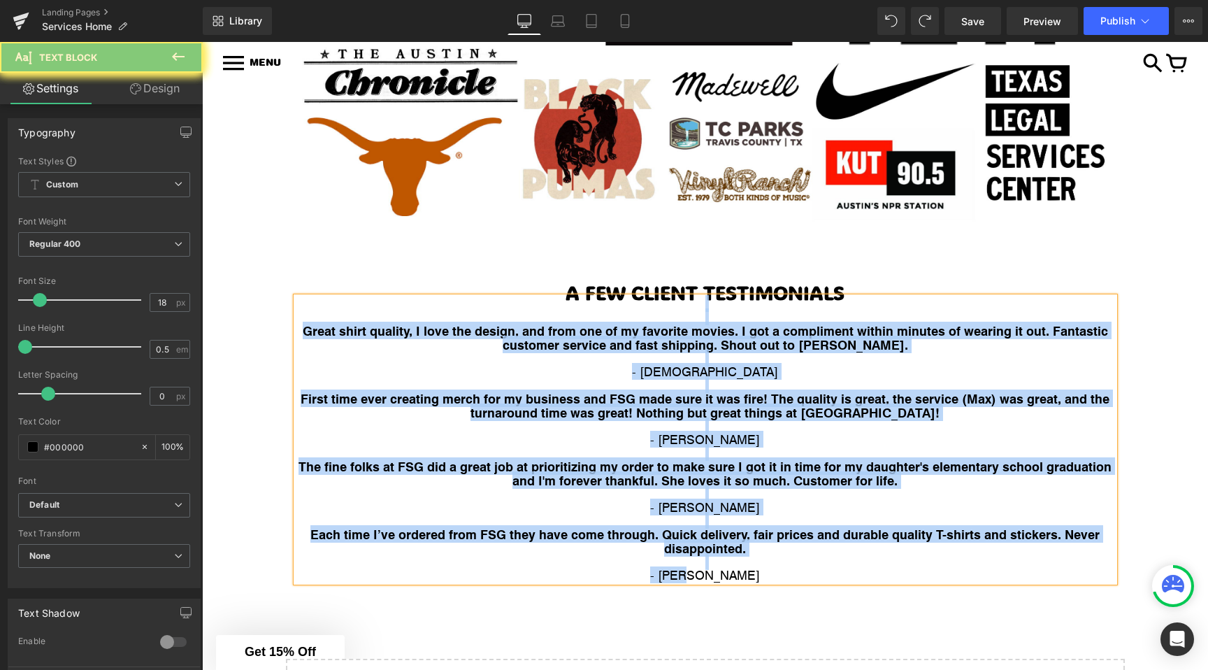
copy div "Great shirt quality, I love the design, and from one of my favorite movies. I g…"
click at [840, 366] on p "- [DEMOGRAPHIC_DATA]" at bounding box center [705, 371] width 818 height 13
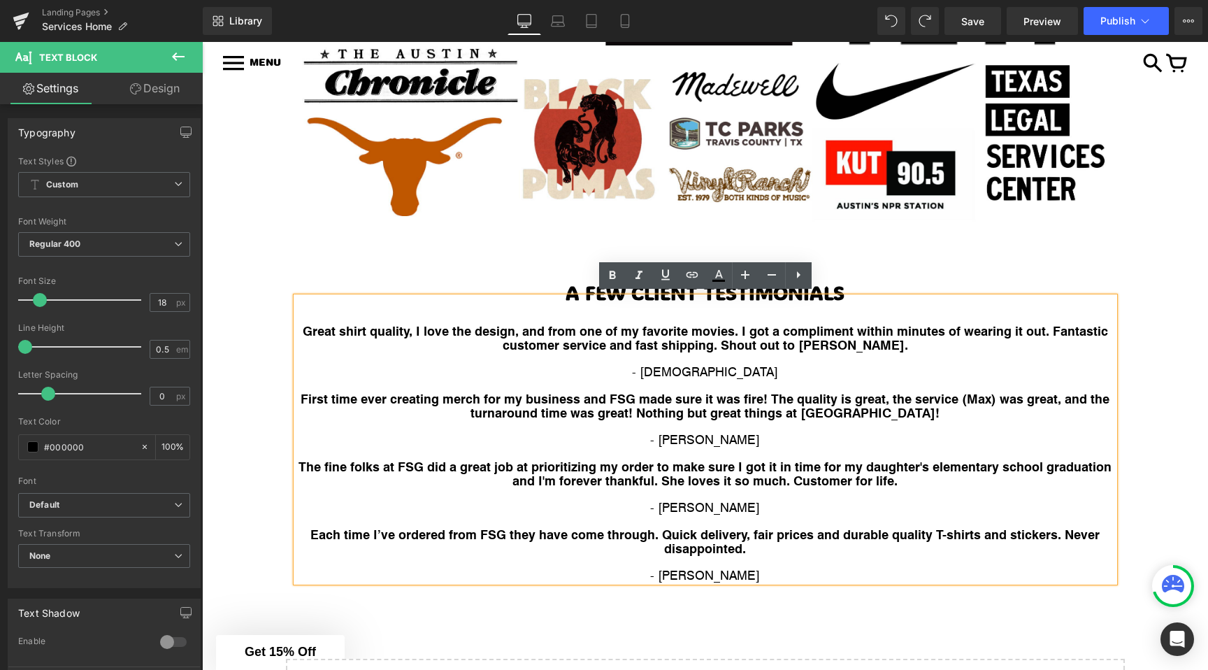
click at [730, 369] on p "- [DEMOGRAPHIC_DATA]" at bounding box center [705, 371] width 818 height 13
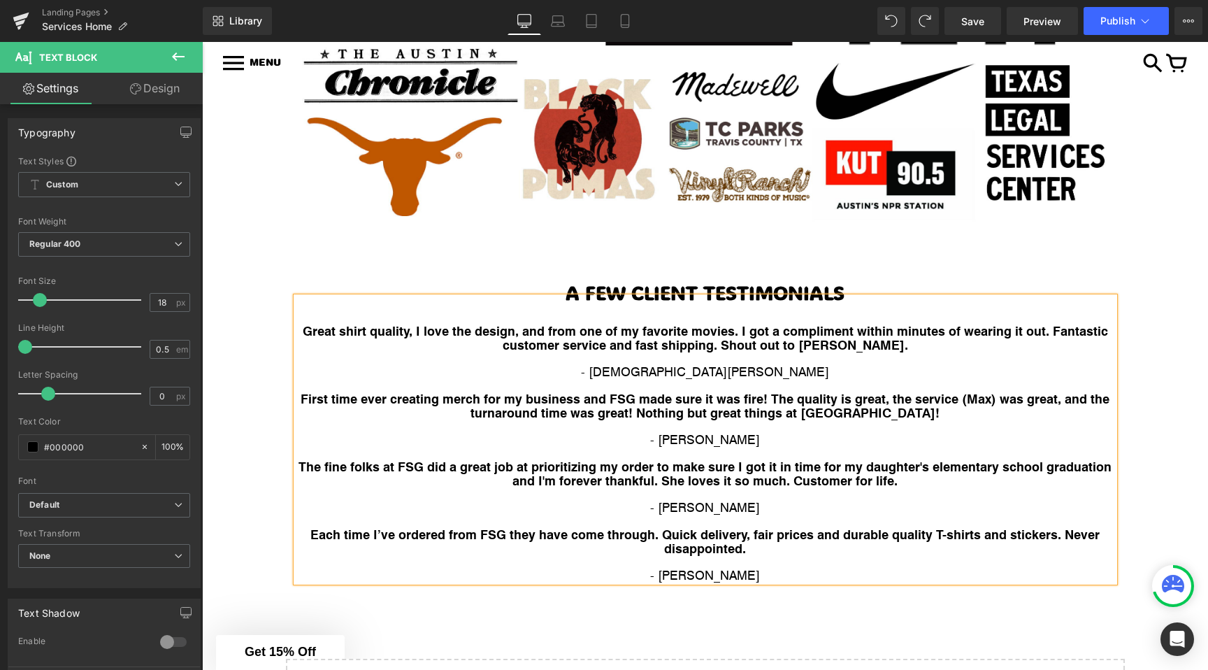
click at [736, 438] on p "- [PERSON_NAME]" at bounding box center [705, 439] width 818 height 13
click at [736, 500] on p "- [PERSON_NAME]" at bounding box center [705, 506] width 818 height 13
click at [738, 568] on p "- [PERSON_NAME]" at bounding box center [705, 574] width 818 height 13
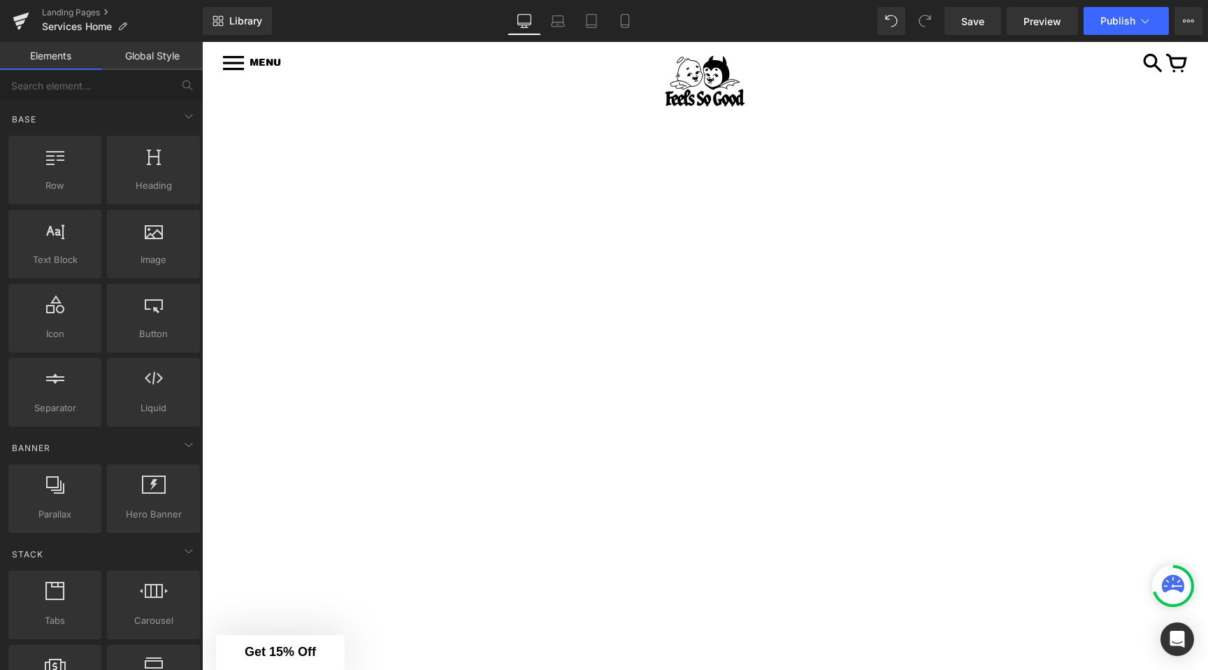
scroll to position [3588, 0]
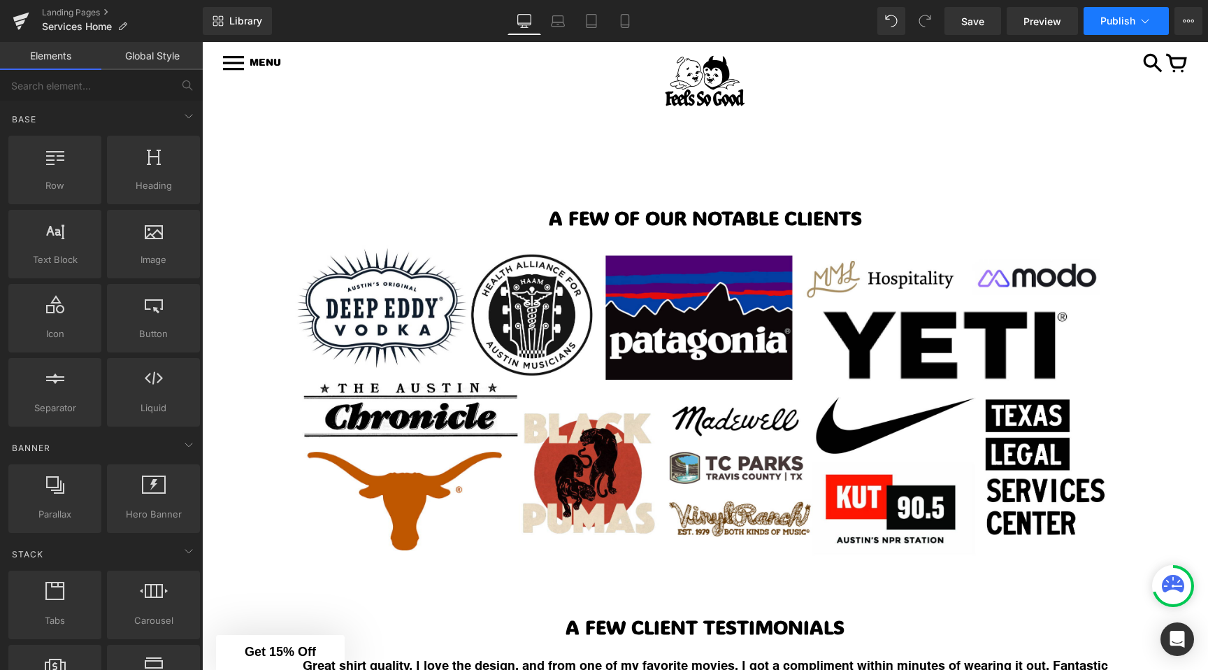
click at [1132, 24] on span "Publish" at bounding box center [1117, 20] width 35 height 11
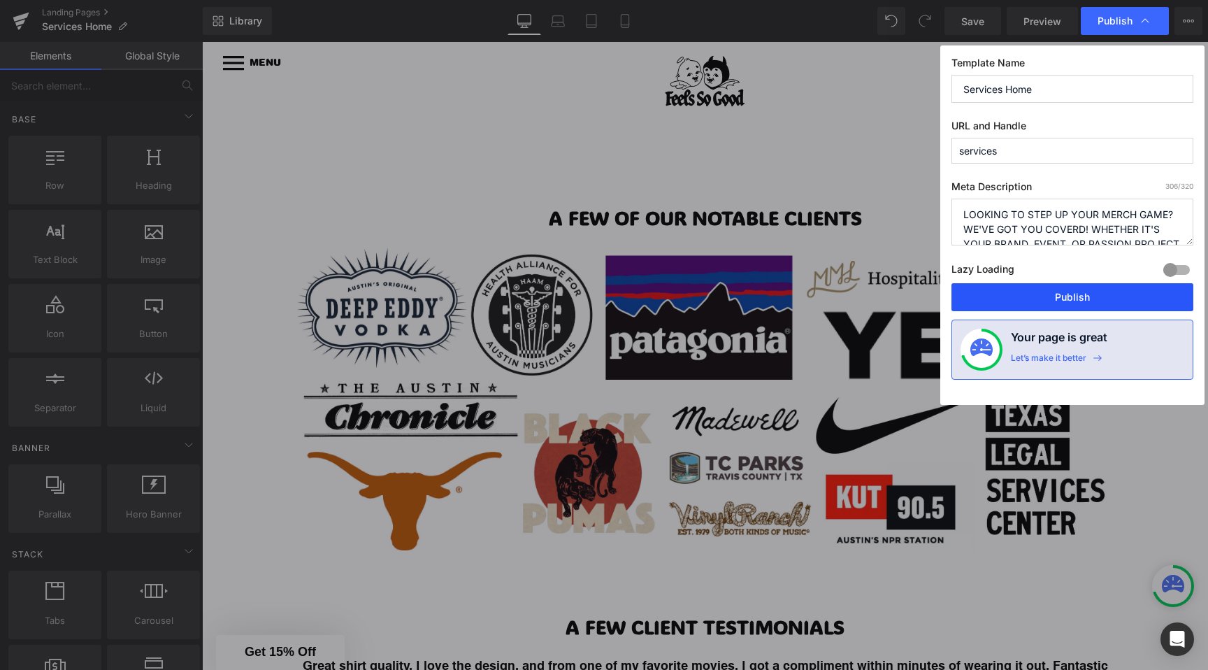
click at [1035, 291] on button "Publish" at bounding box center [1072, 297] width 242 height 28
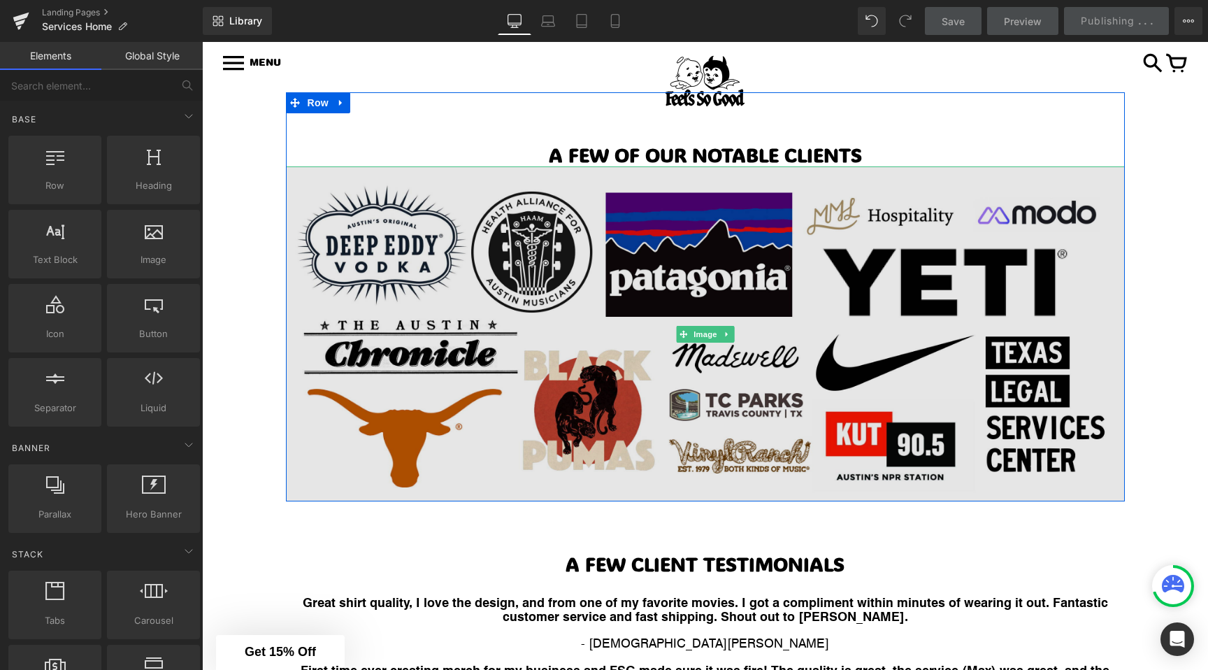
scroll to position [3658, 0]
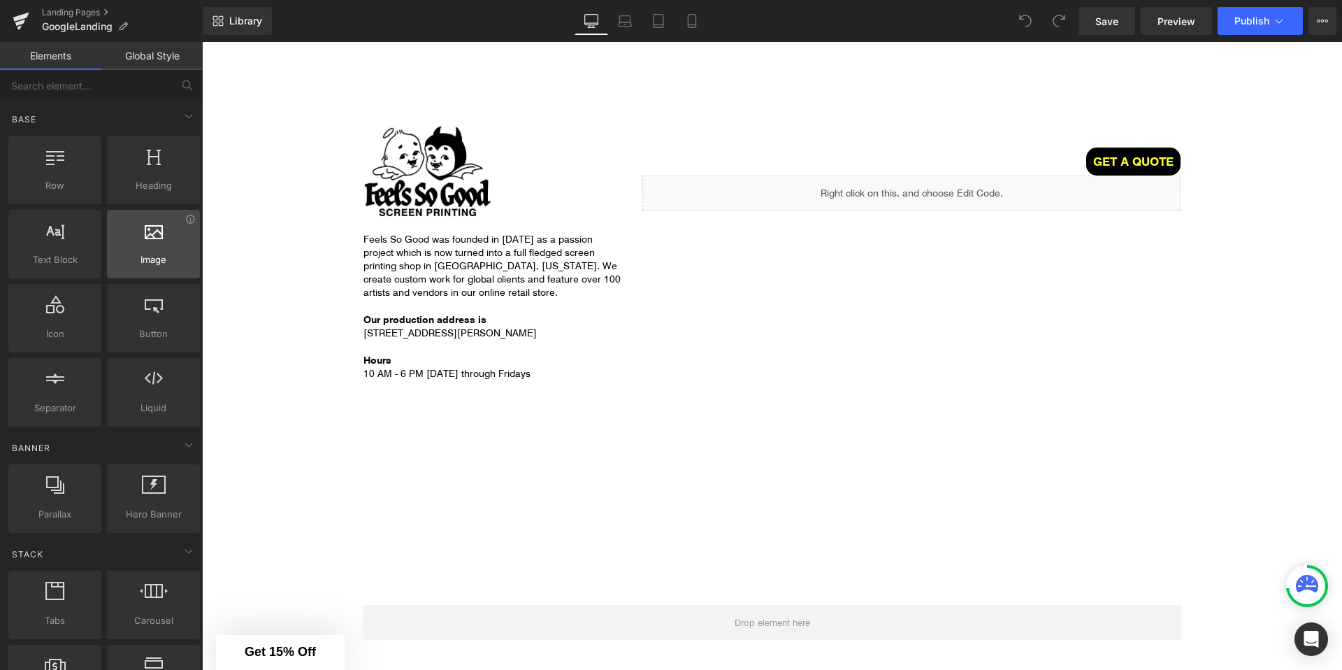
scroll to position [2017, 0]
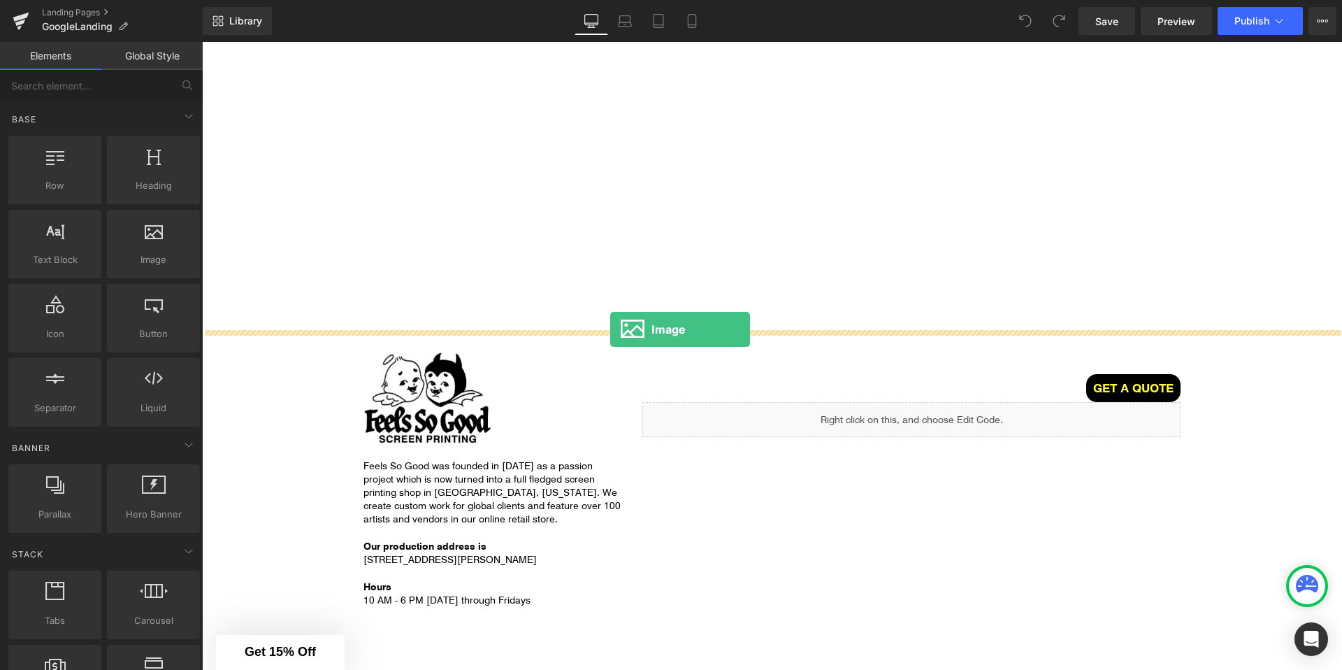
drag, startPoint x: 360, startPoint y: 275, endPoint x: 610, endPoint y: 329, distance: 256.1
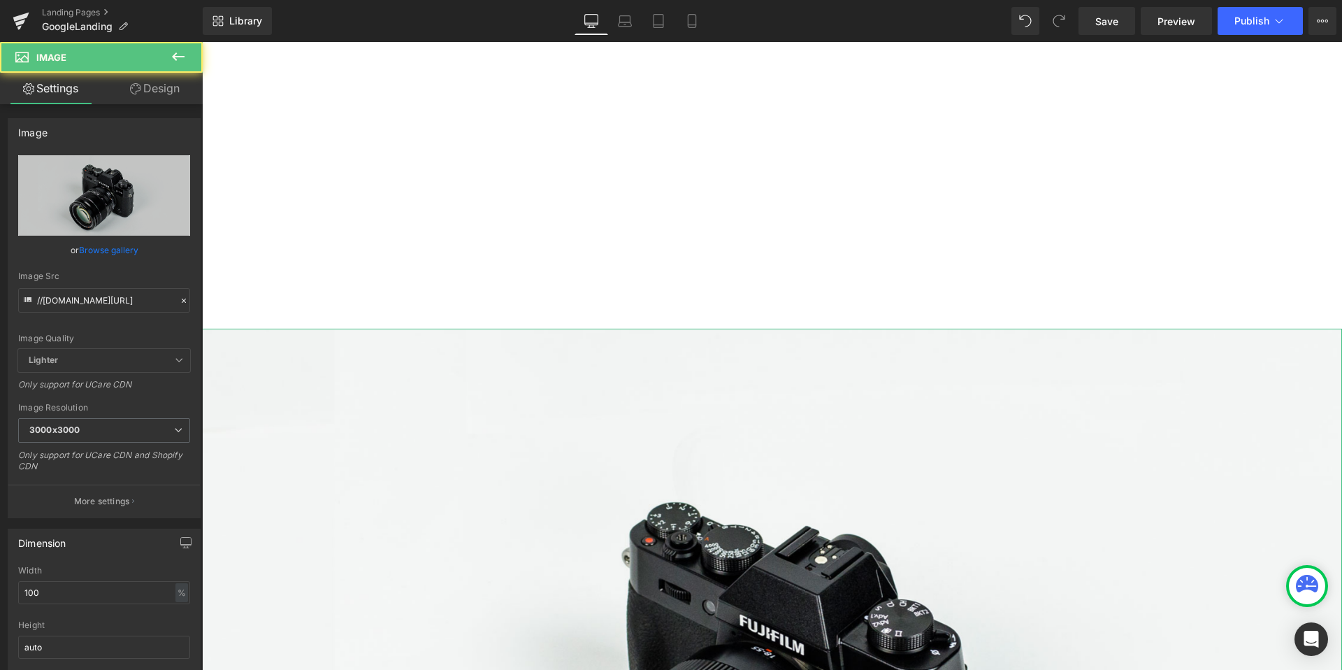
click at [129, 77] on link "Design" at bounding box center [154, 88] width 101 height 31
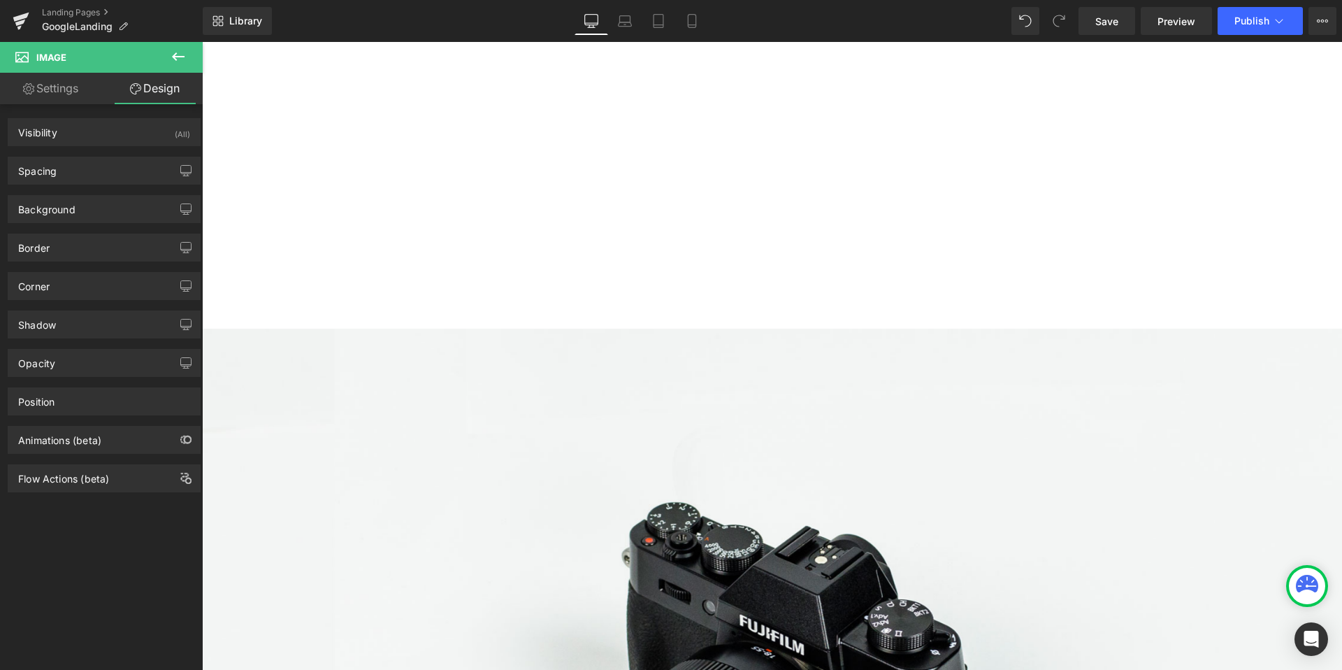
click at [174, 57] on icon at bounding box center [178, 56] width 13 height 8
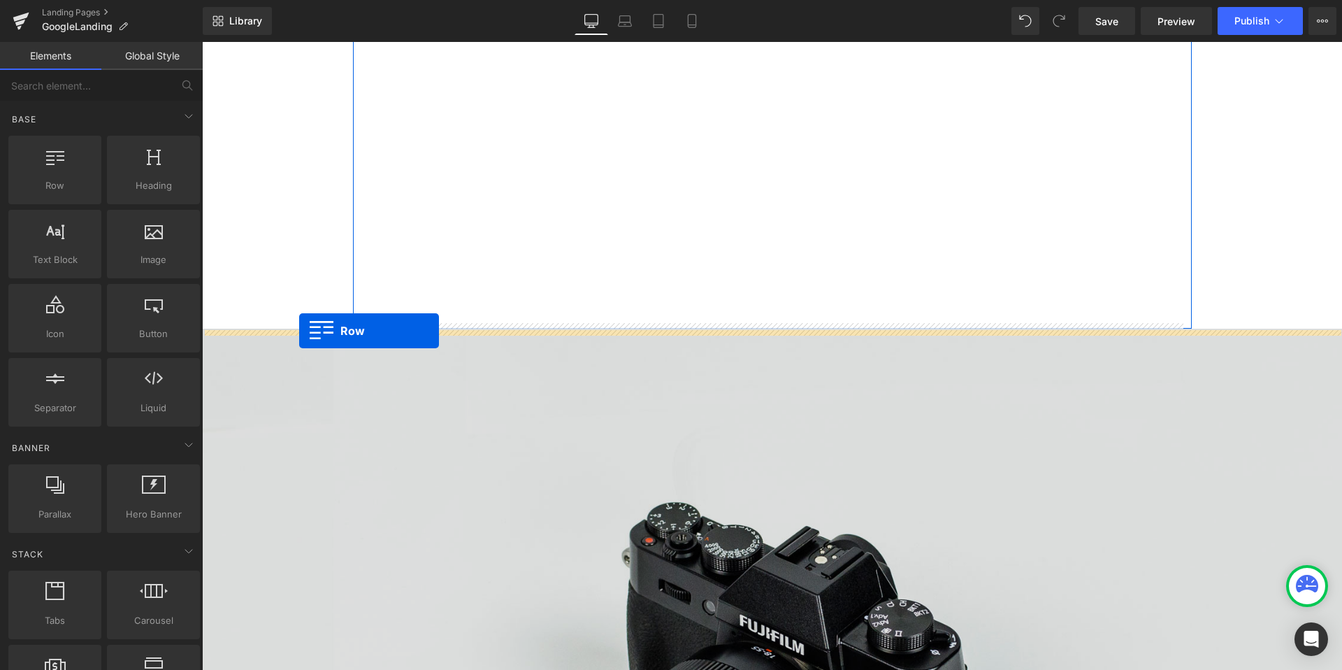
drag, startPoint x: 235, startPoint y: 195, endPoint x: 299, endPoint y: 330, distance: 149.4
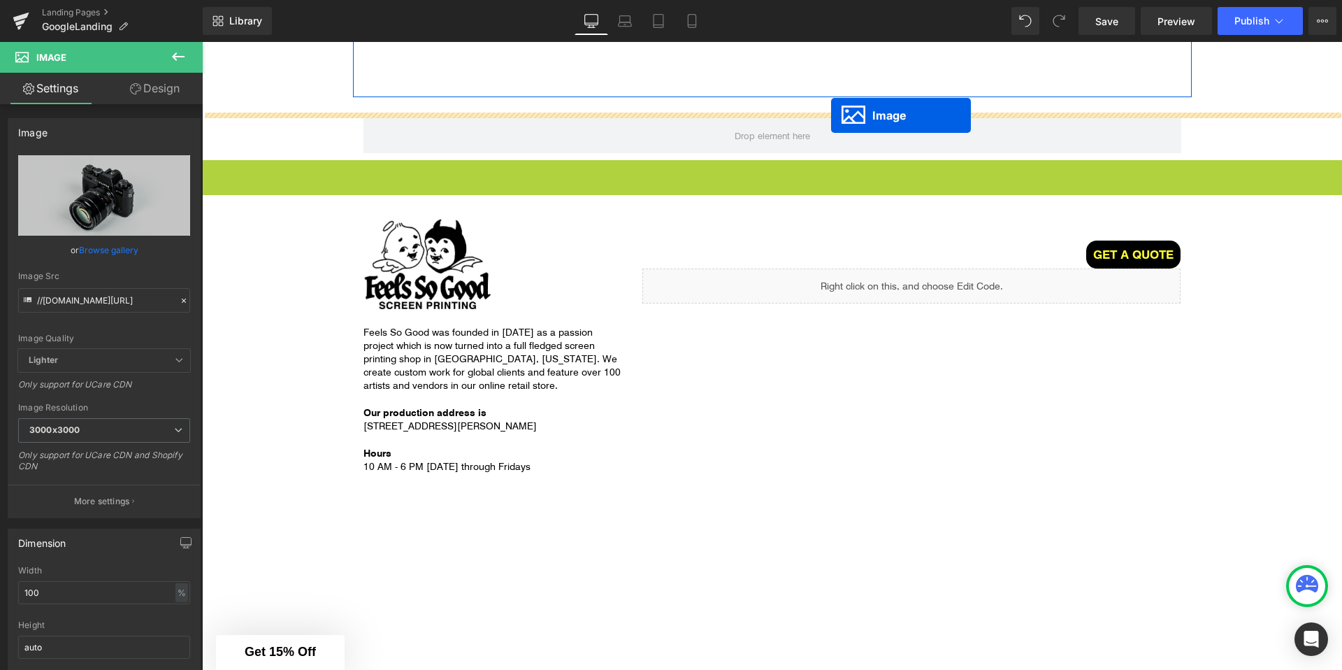
scroll to position [2235, 0]
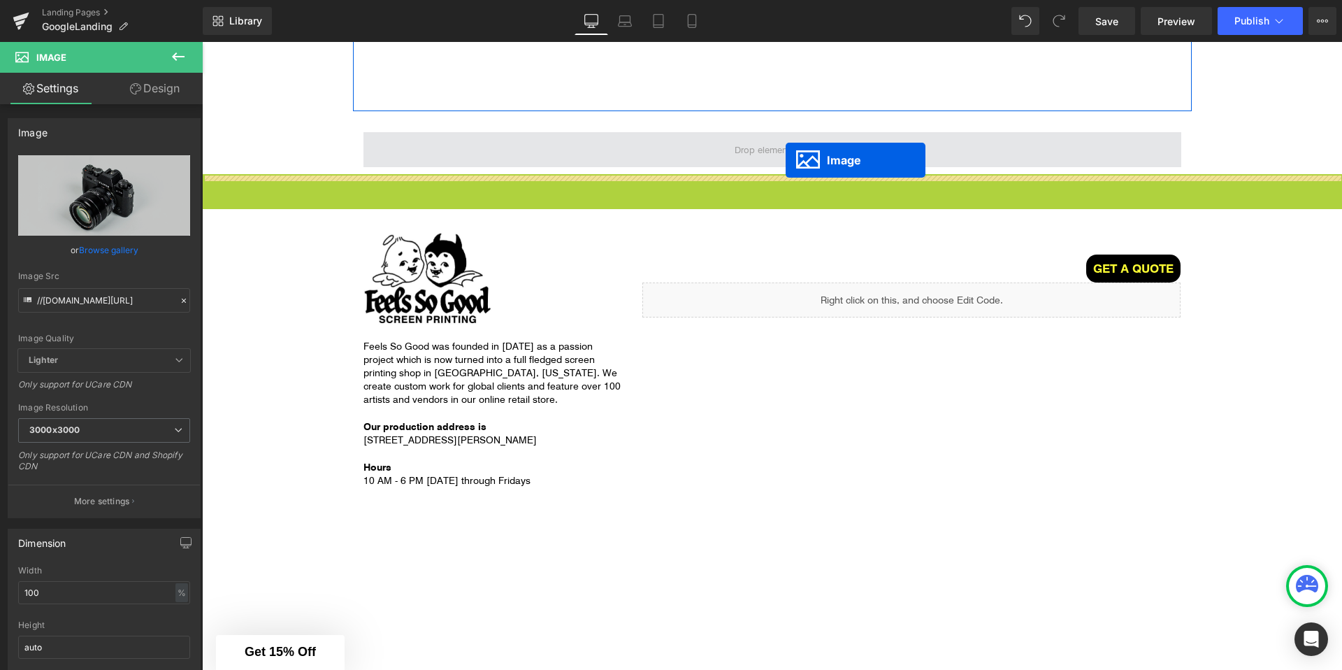
drag, startPoint x: 750, startPoint y: 454, endPoint x: 786, endPoint y: 160, distance: 296.5
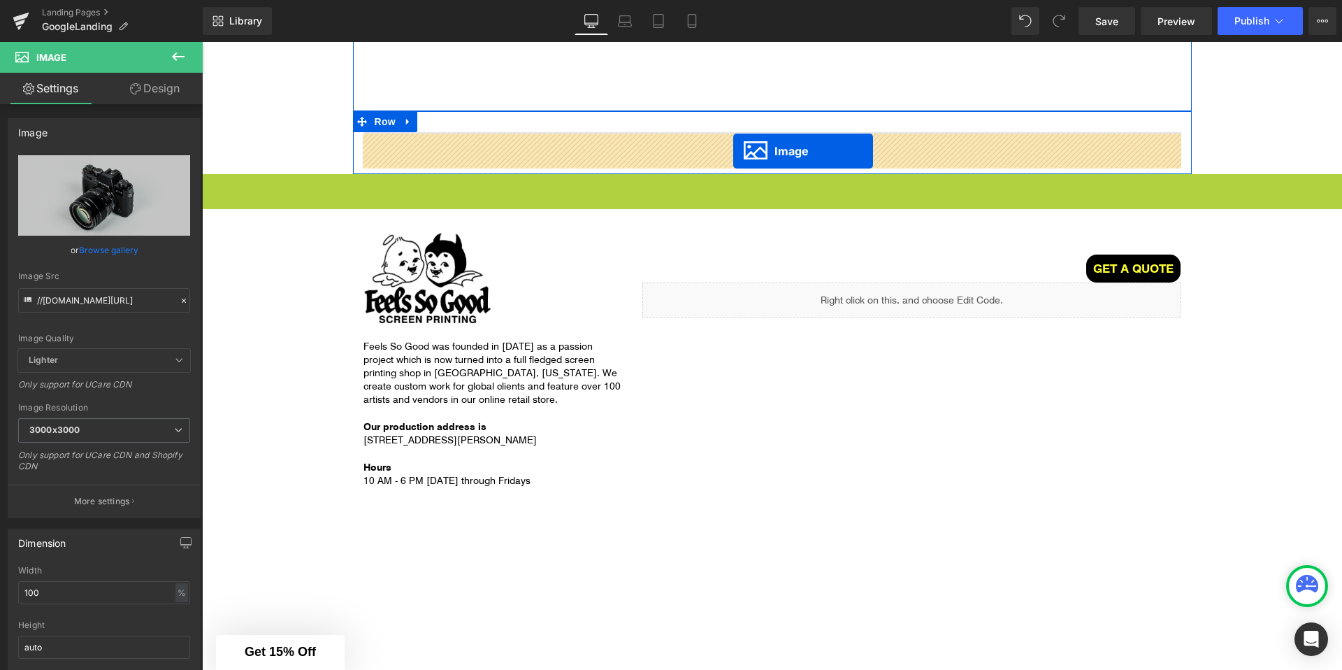
drag, startPoint x: 750, startPoint y: 554, endPoint x: 733, endPoint y: 150, distance: 404.3
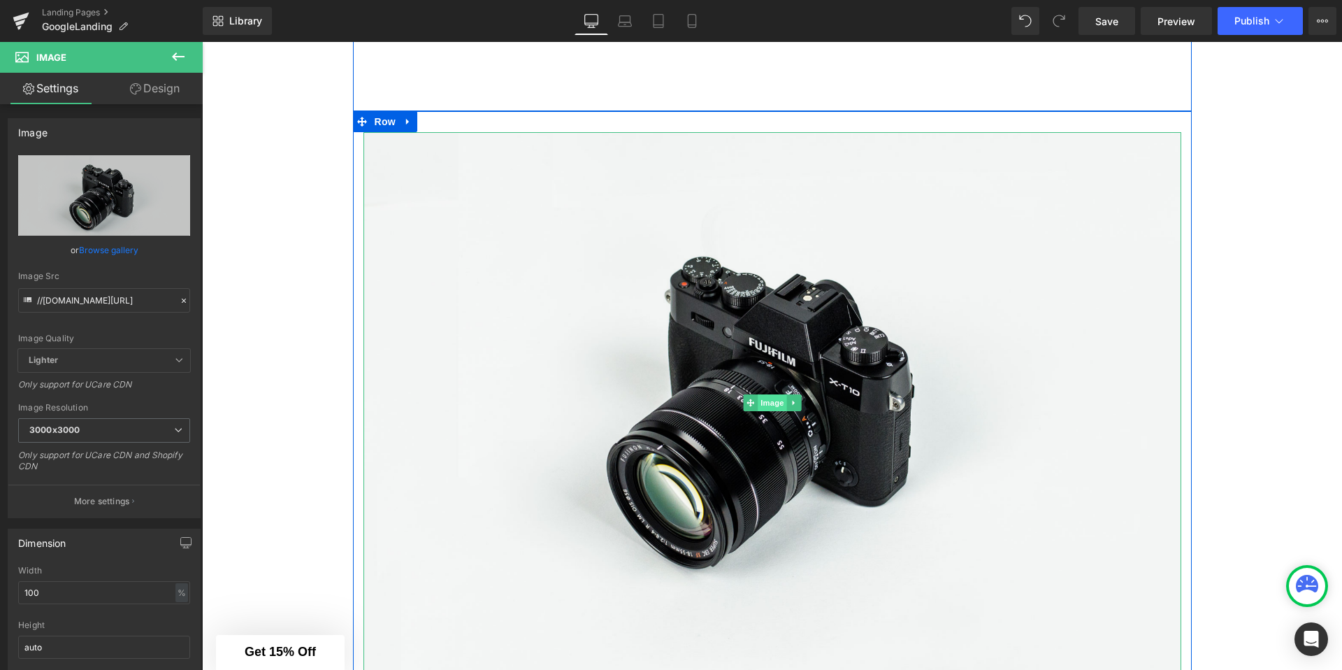
click at [760, 398] on span "Image" at bounding box center [772, 402] width 29 height 17
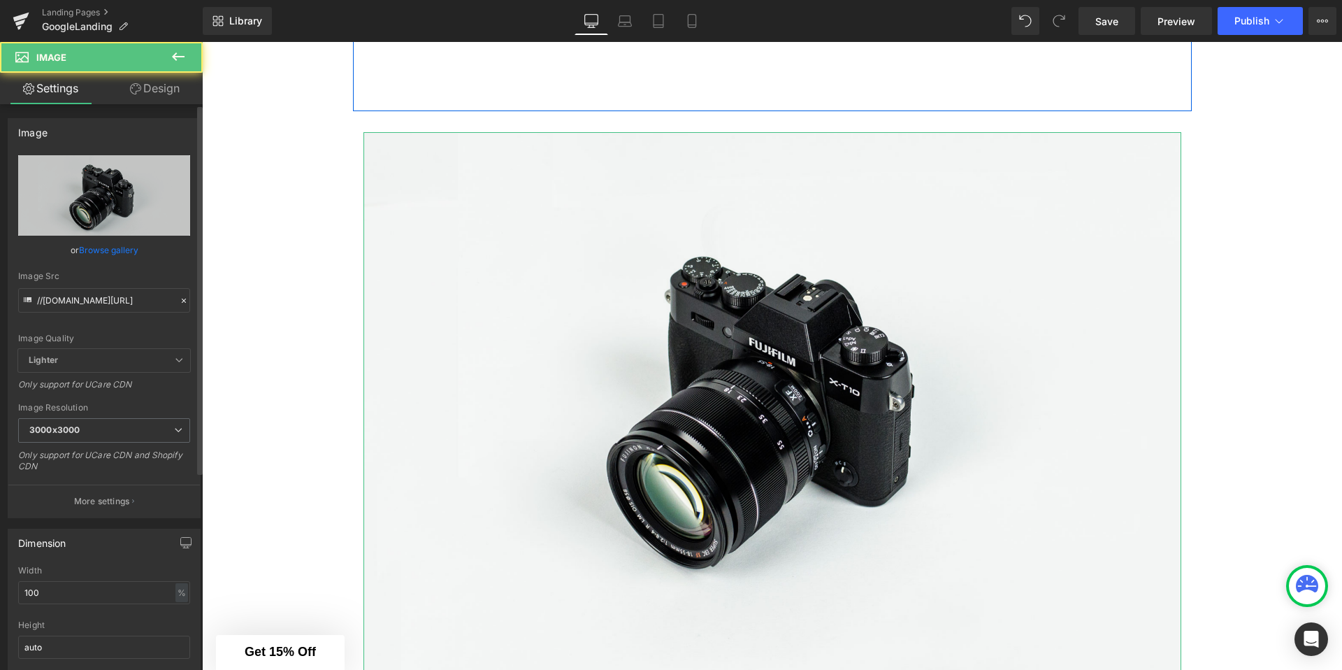
click at [130, 253] on link "Browse gallery" at bounding box center [108, 250] width 59 height 24
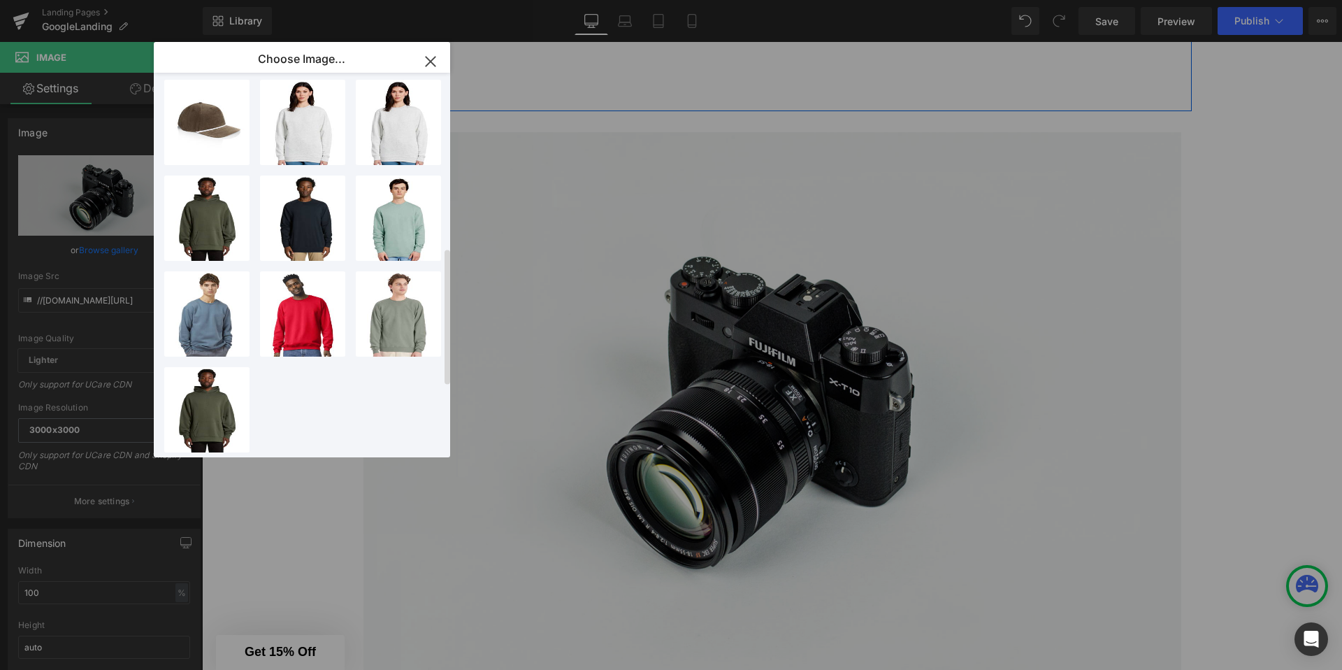
scroll to position [0, 0]
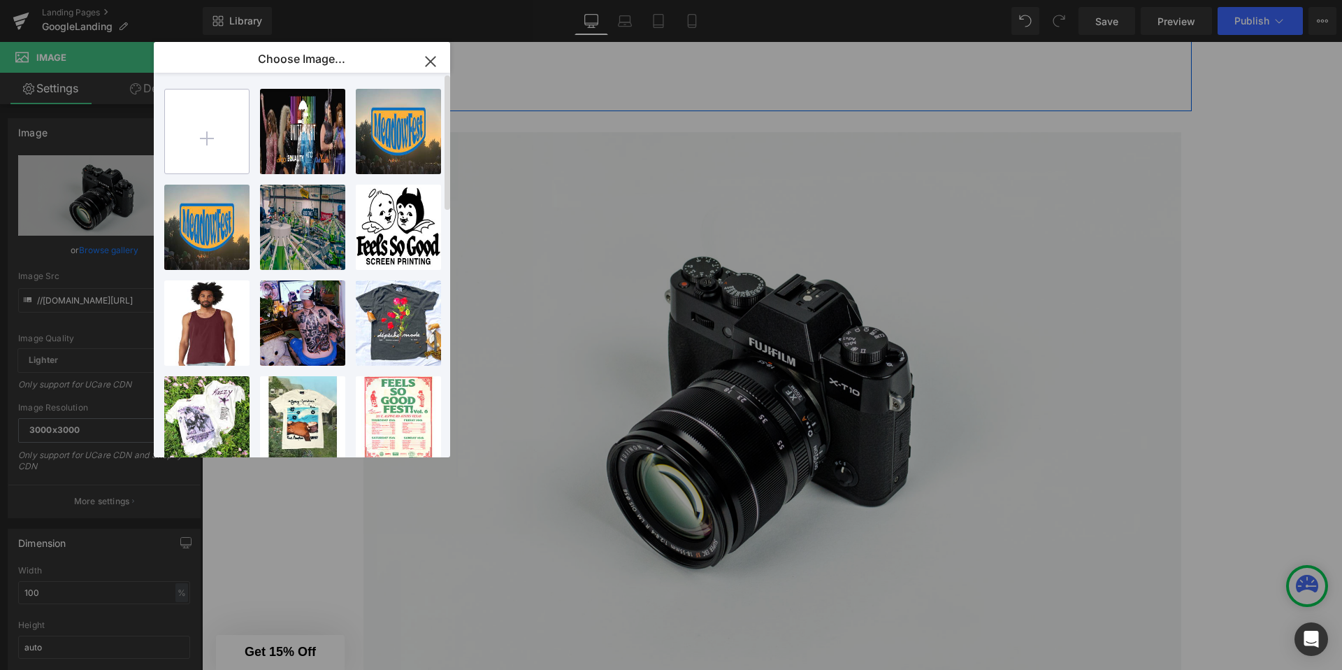
click at [233, 125] on input "file" at bounding box center [207, 131] width 84 height 84
click at [433, 55] on icon "button" at bounding box center [430, 61] width 22 height 22
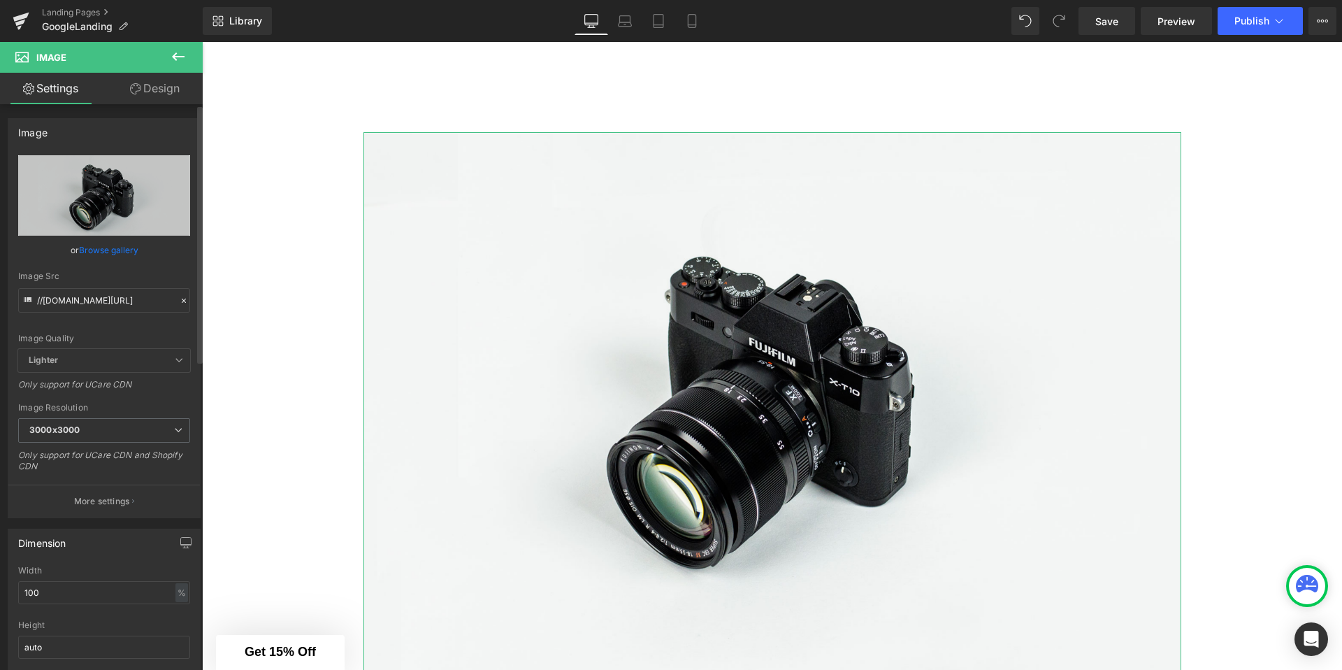
click at [120, 254] on link "Browse gallery" at bounding box center [108, 250] width 59 height 24
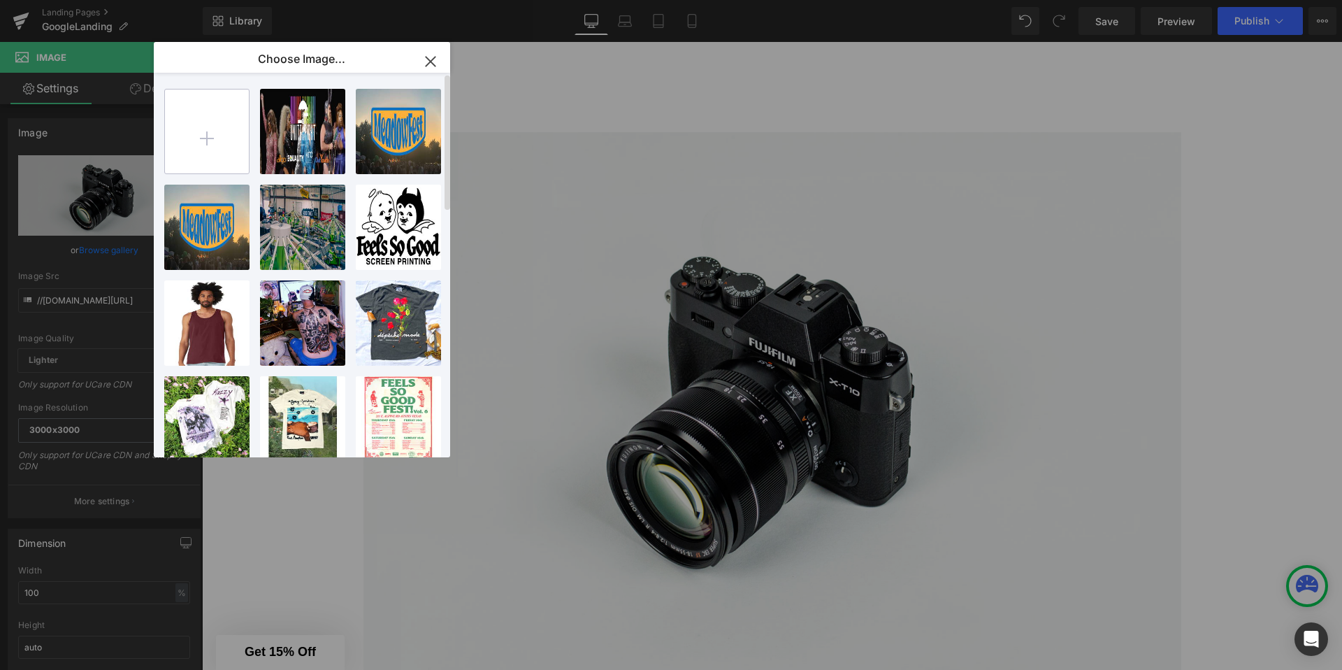
click at [220, 128] on input "file" at bounding box center [207, 131] width 84 height 84
type input "C:\fakepath\OurClients copy.jpg"
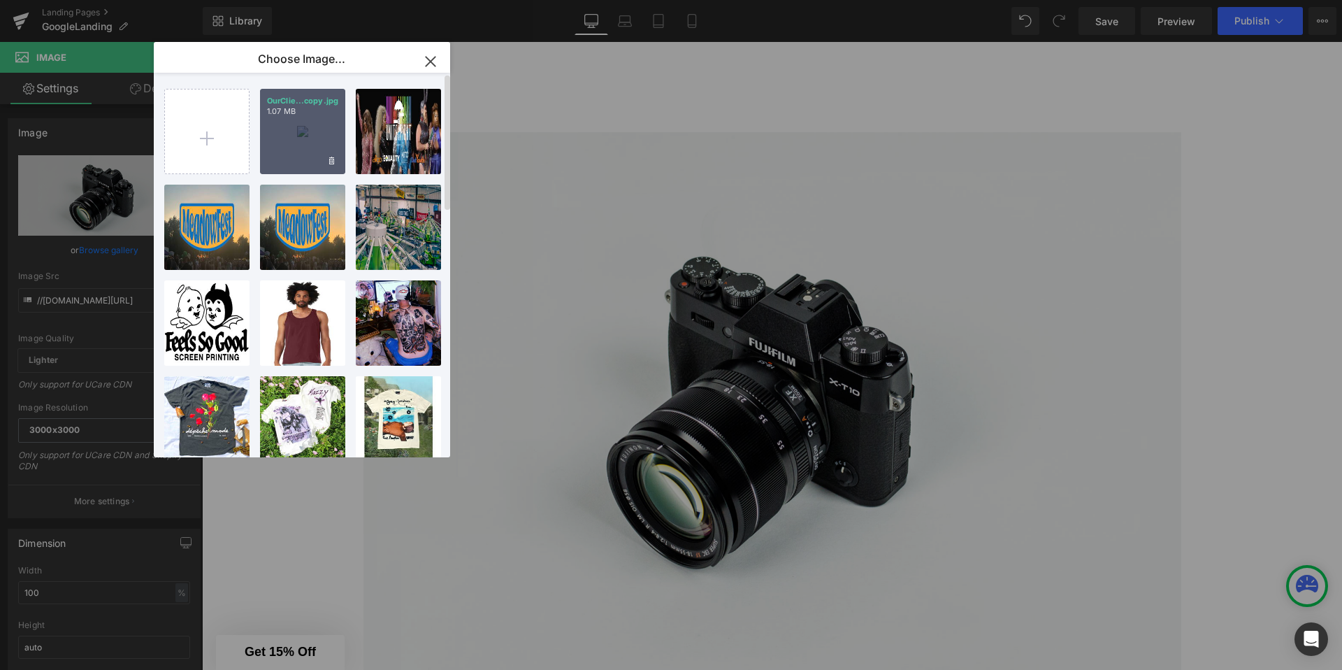
click at [287, 143] on div "OurClie...copy.jpg 1.07 MB" at bounding box center [302, 131] width 85 height 85
type input "https://ucarecdn.com/a371c5f2-71c6-47cf-94c5-655d32316527/-/format/auto/-/previ…"
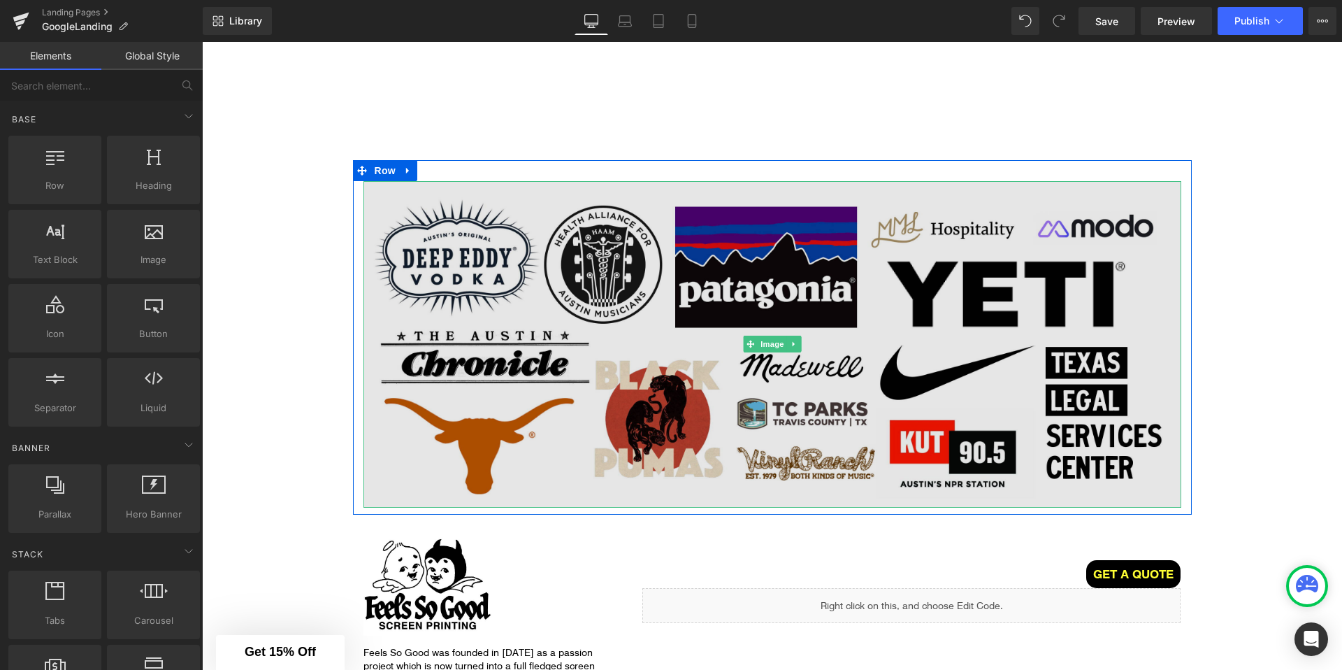
scroll to position [2133, 0]
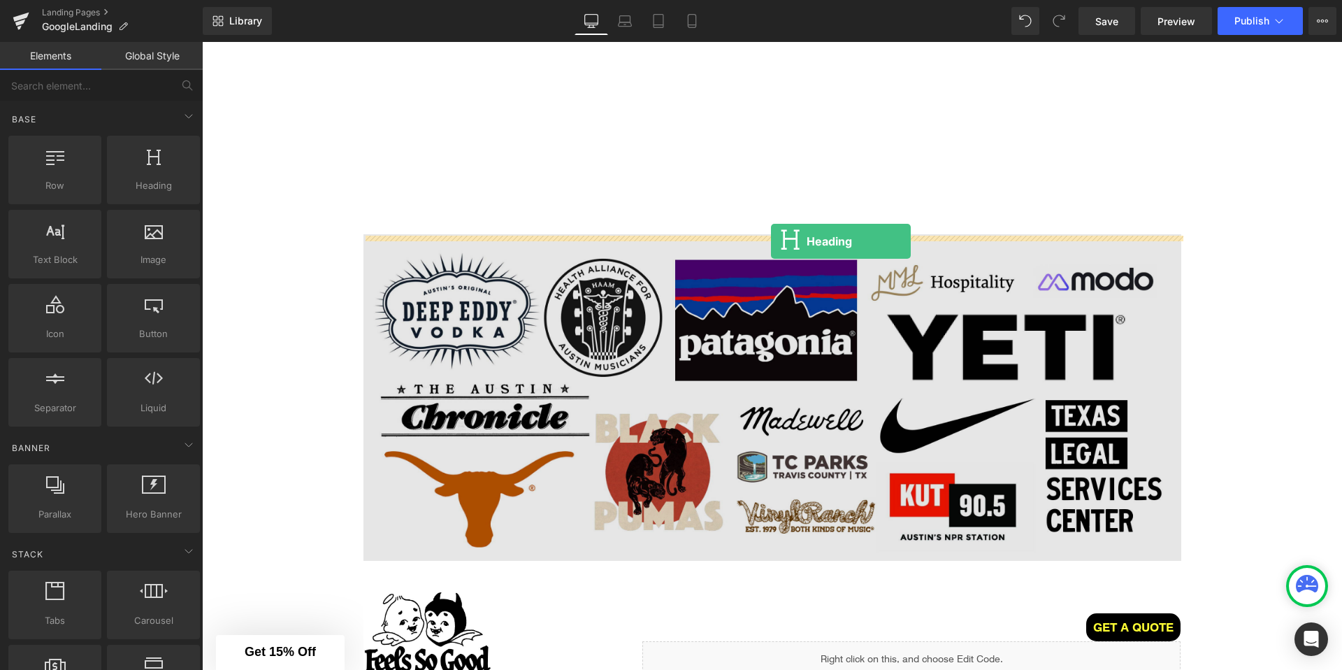
drag, startPoint x: 365, startPoint y: 216, endPoint x: 771, endPoint y: 241, distance: 406.9
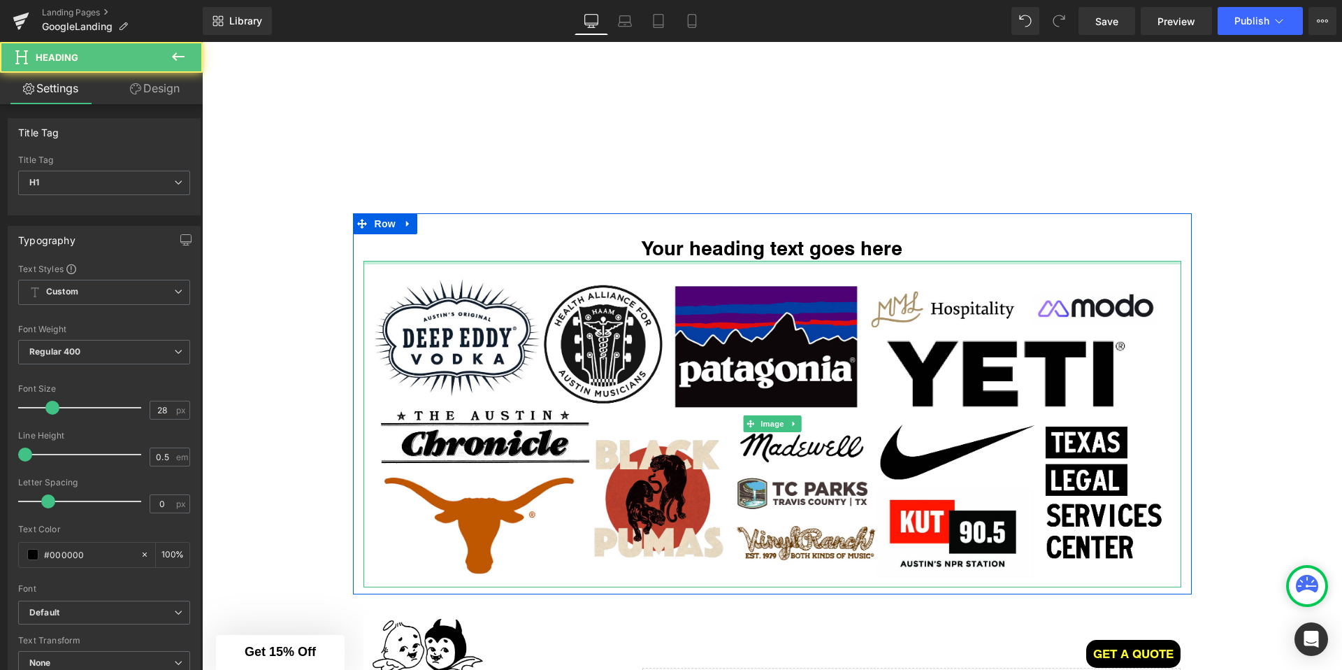
click at [745, 255] on span at bounding box center [738, 247] width 15 height 17
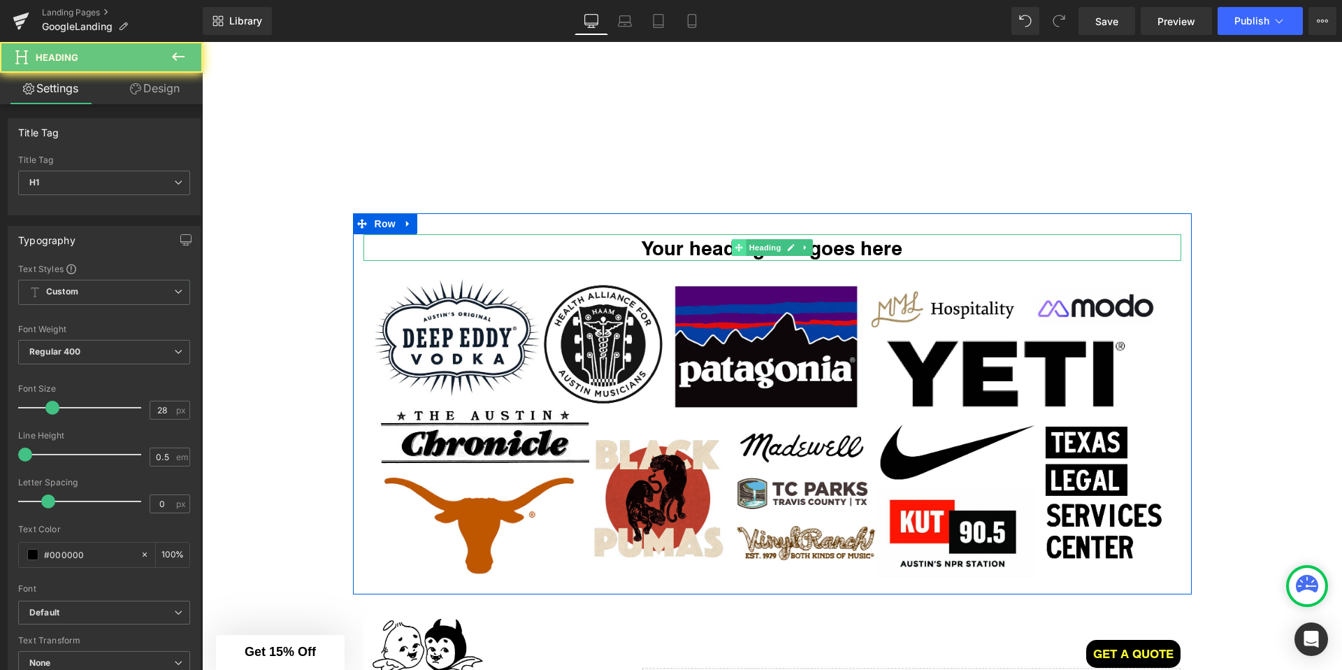
click at [745, 255] on span at bounding box center [738, 247] width 15 height 17
click at [699, 254] on h1 "Your heading text goes here" at bounding box center [772, 247] width 818 height 27
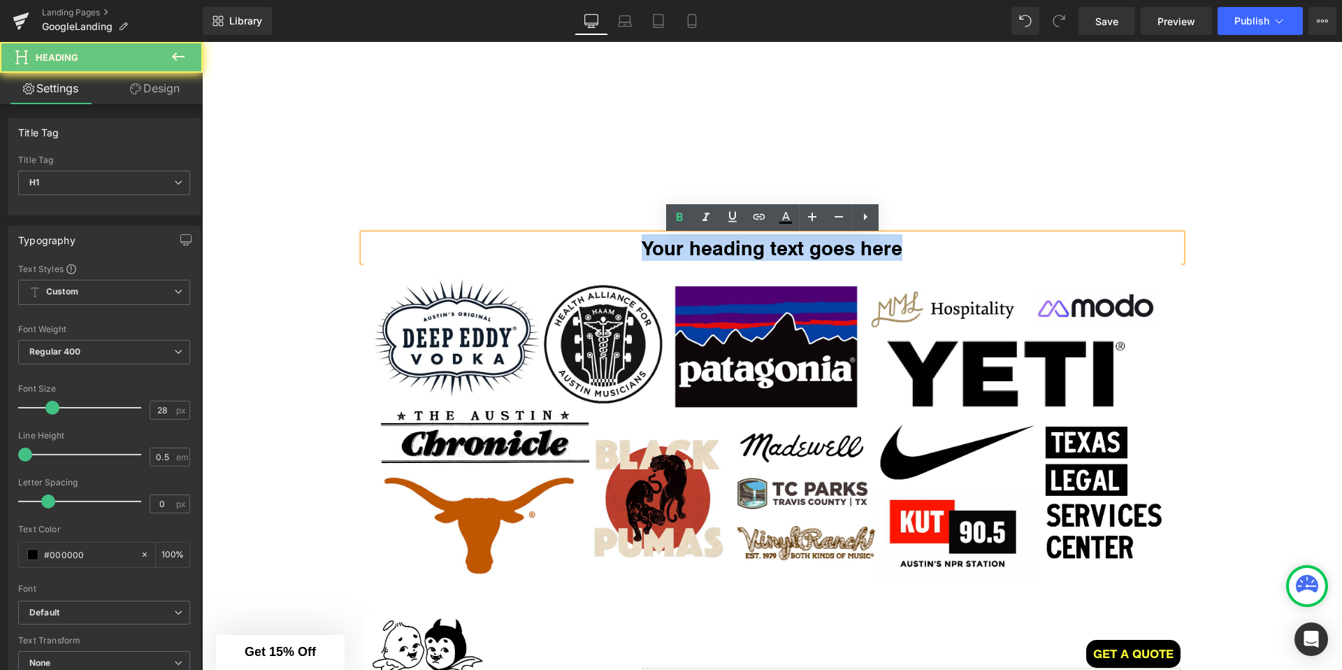
click at [699, 254] on h1 "Your heading text goes here" at bounding box center [772, 247] width 818 height 27
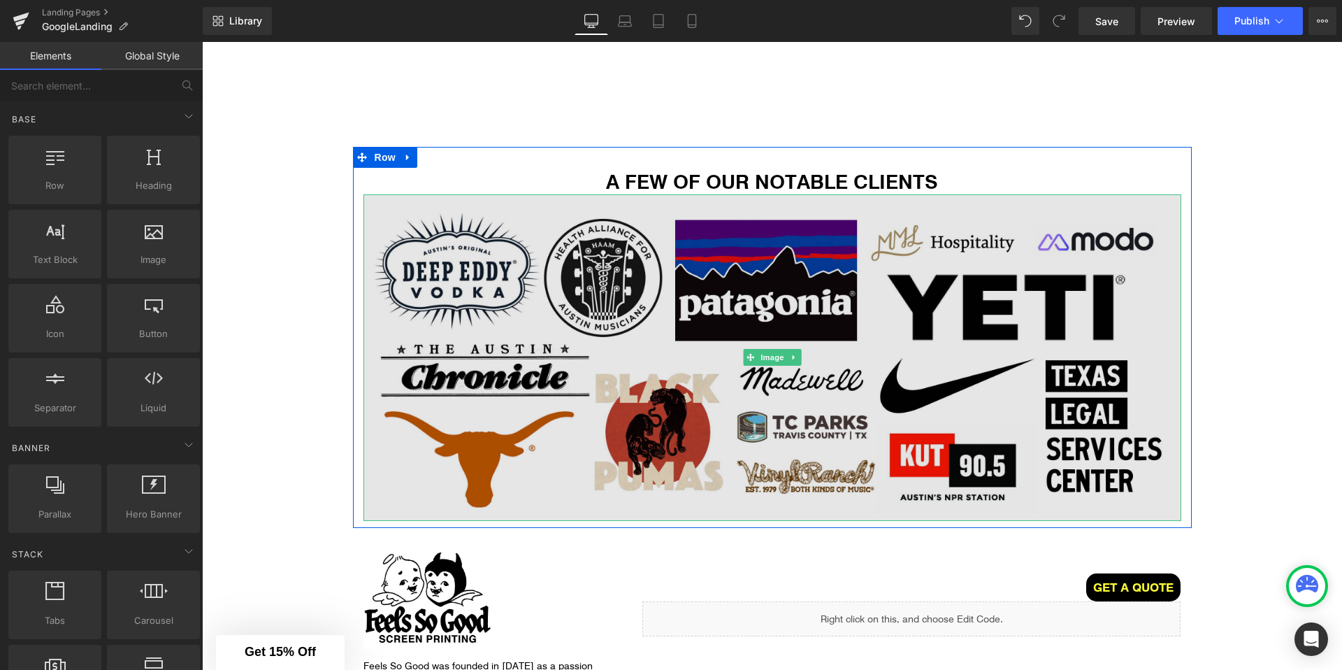
scroll to position [2205, 0]
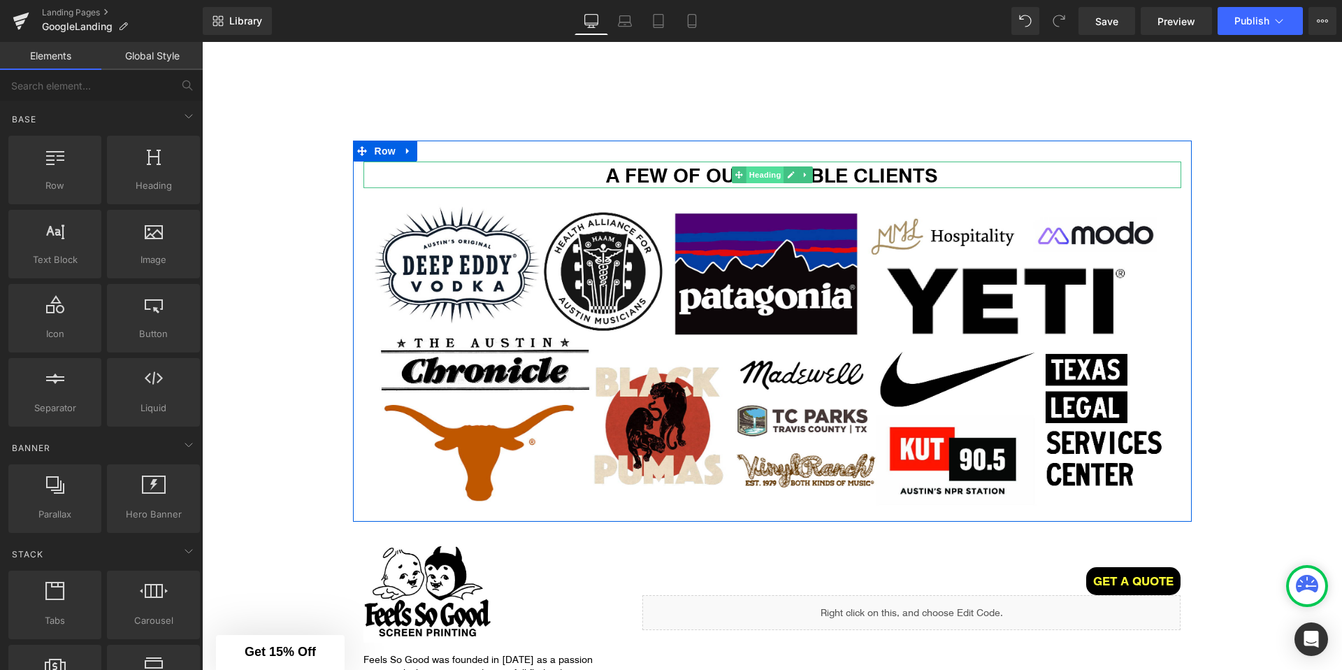
click at [756, 175] on span "Heading" at bounding box center [765, 174] width 38 height 17
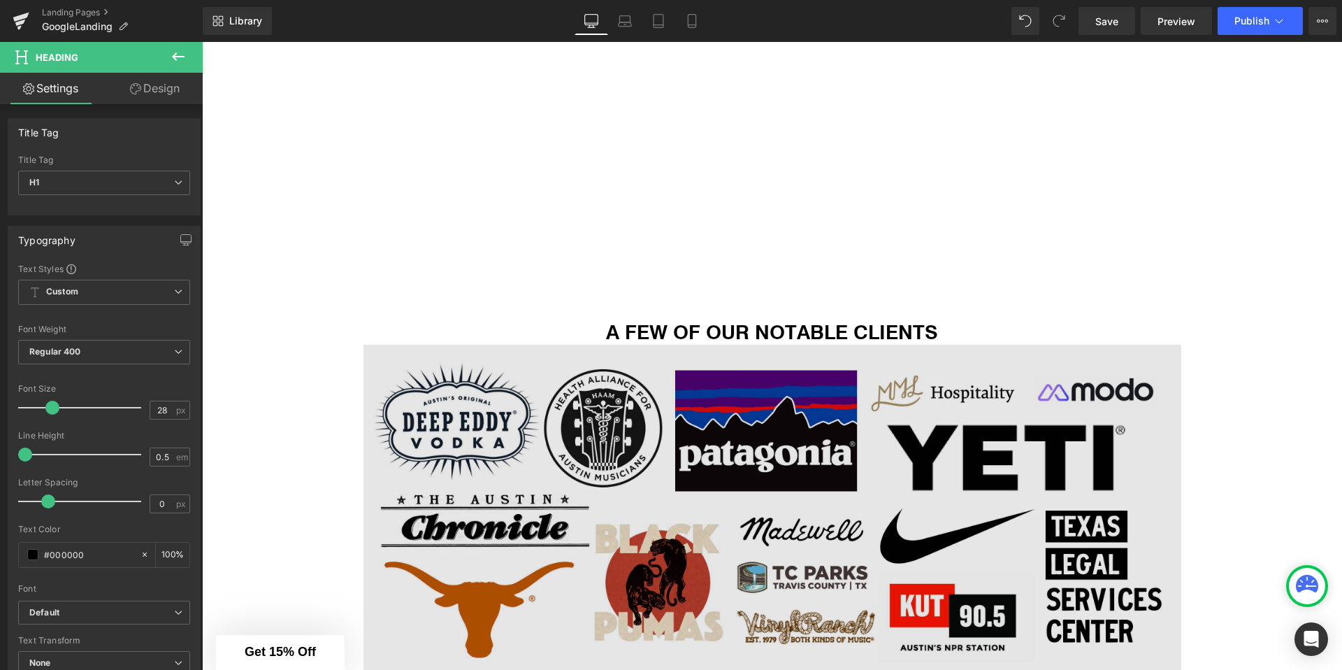
scroll to position [1979, 0]
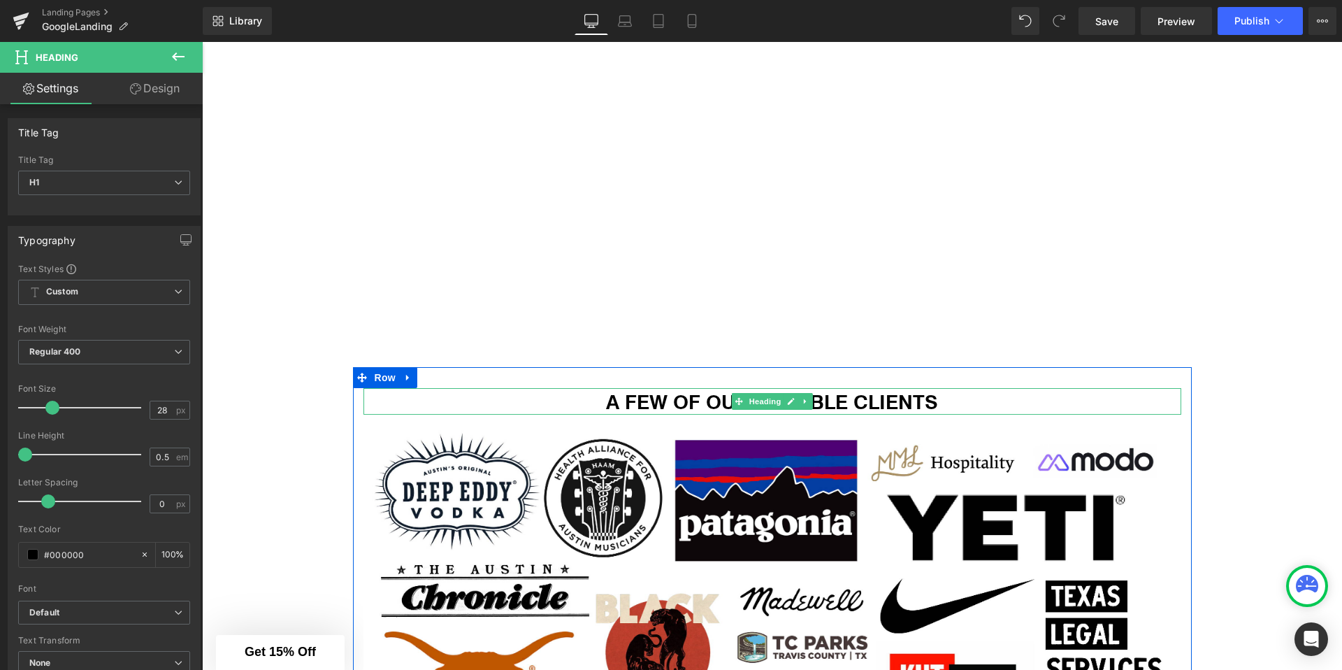
click at [691, 405] on h1 "A FEW OF OUR NOTABLE CLIENTS" at bounding box center [772, 401] width 818 height 27
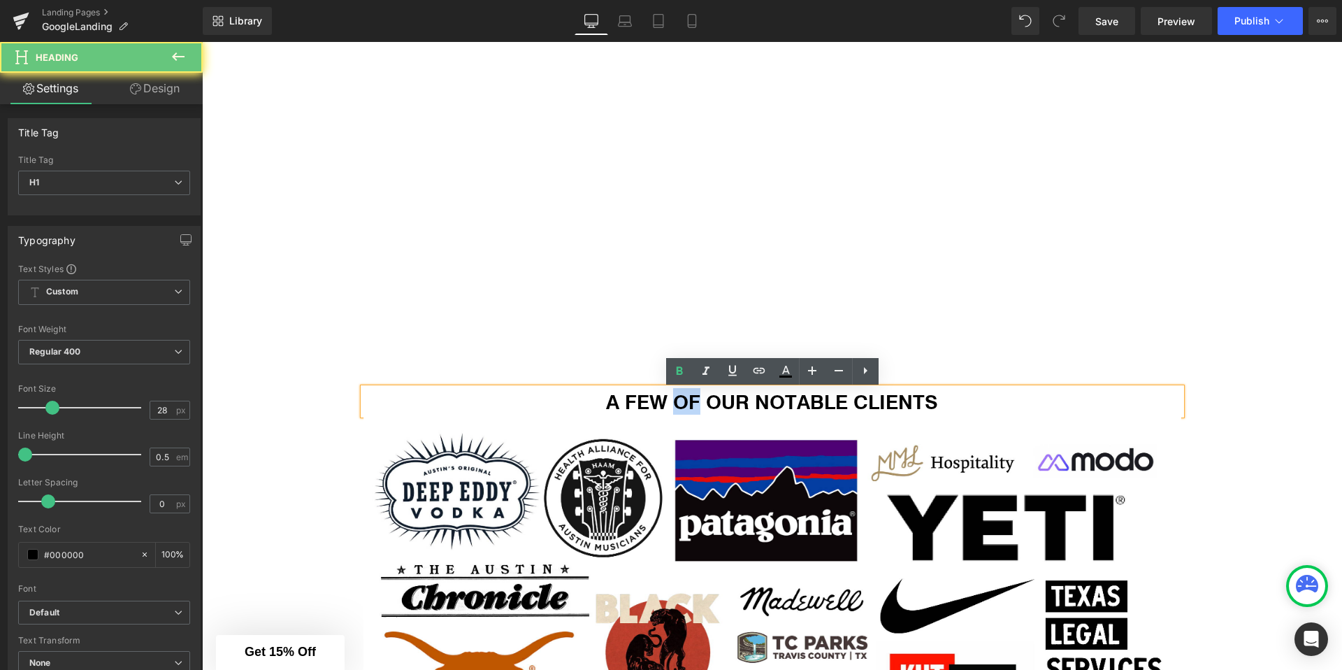
click at [691, 405] on h1 "A FEW OF OUR NOTABLE CLIENTS" at bounding box center [772, 401] width 818 height 27
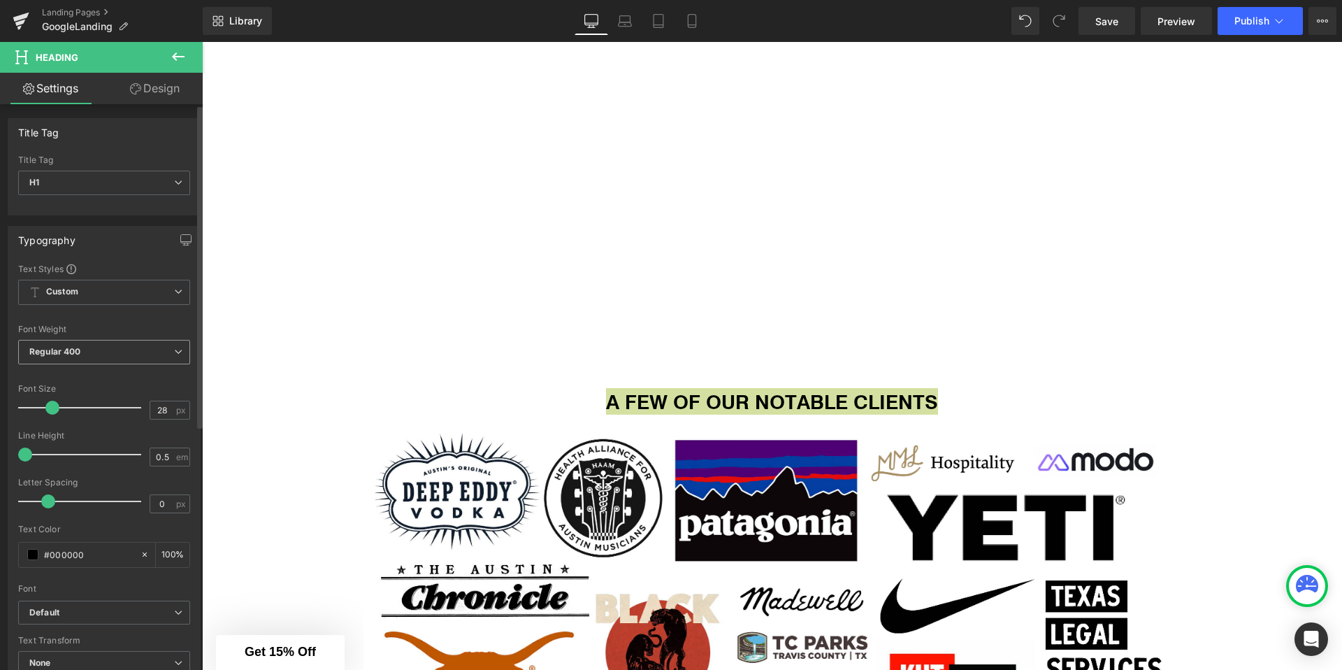
click at [80, 351] on b "Regular 400" at bounding box center [55, 351] width 52 height 10
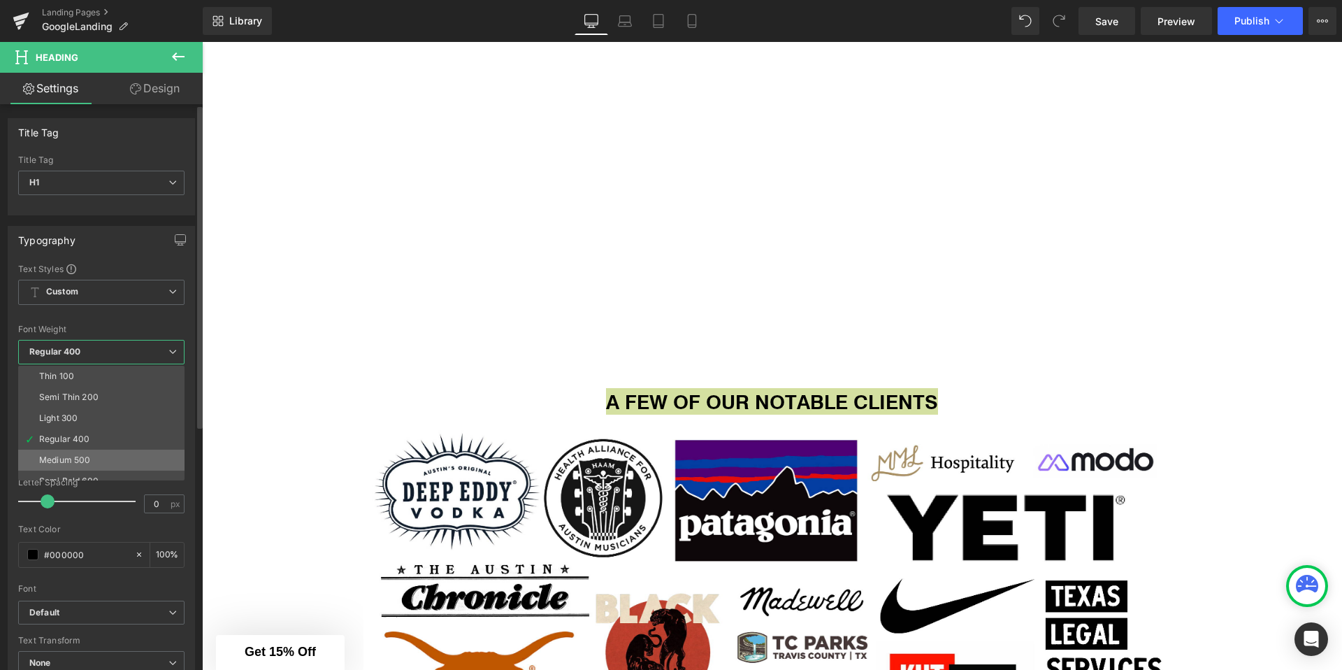
click at [68, 460] on div "Medium 500" at bounding box center [64, 460] width 51 height 10
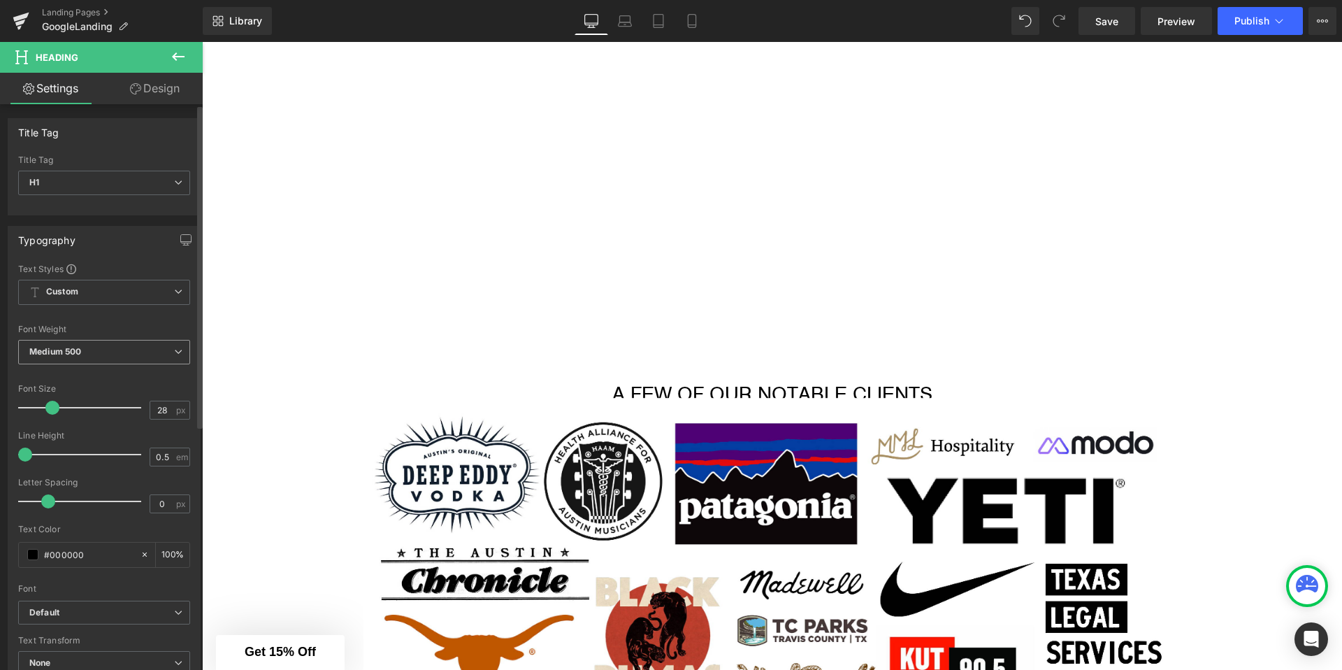
click at [83, 349] on span "Medium 500" at bounding box center [104, 352] width 172 height 24
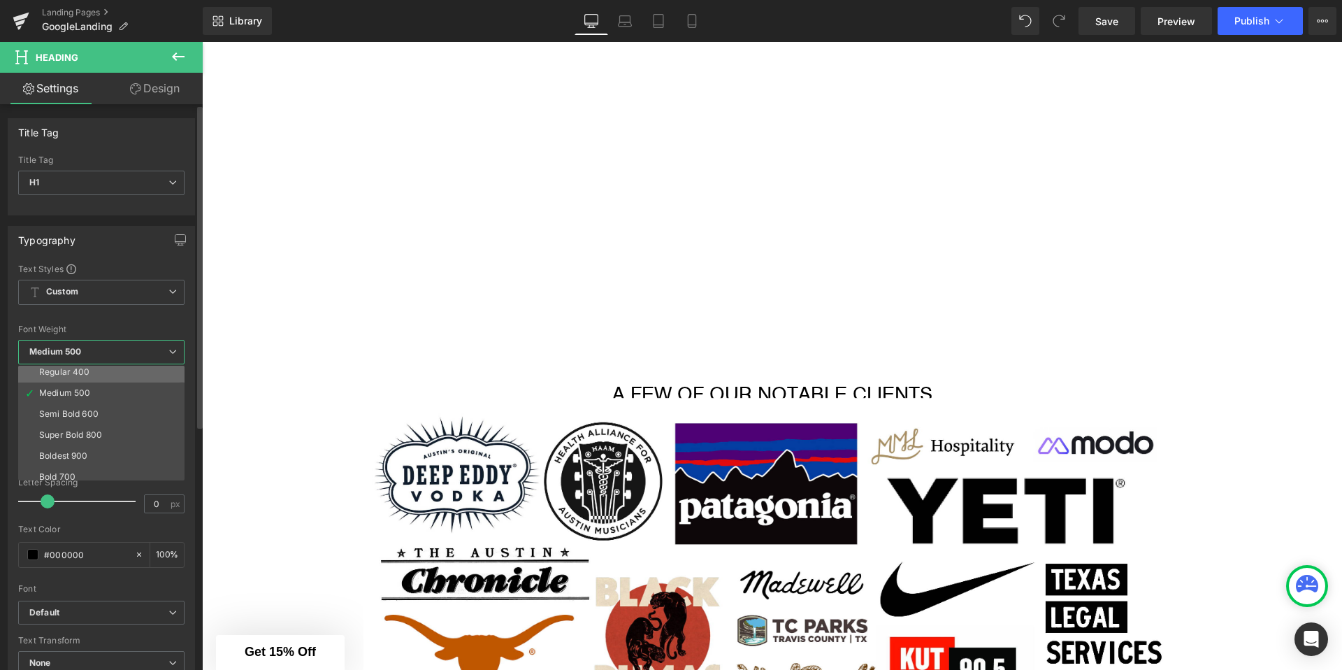
scroll to position [73, 0]
click at [69, 445] on div "Boldest 900" at bounding box center [63, 450] width 49 height 10
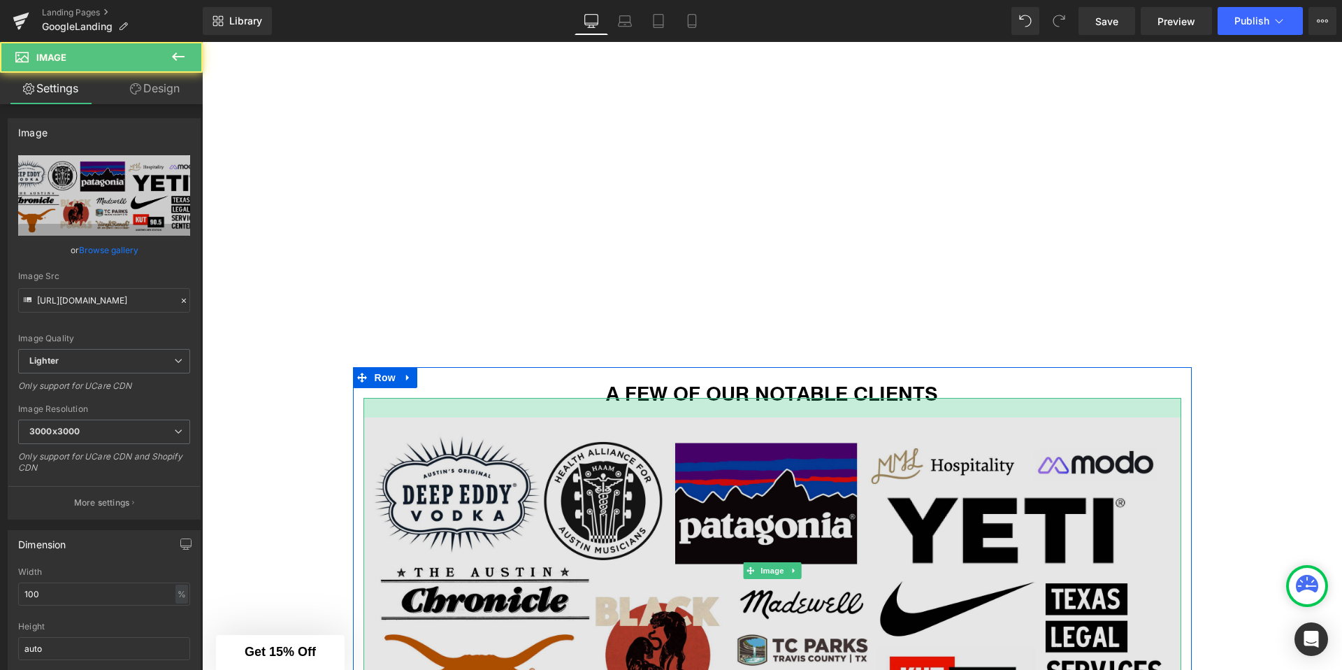
drag, startPoint x: 481, startPoint y: 399, endPoint x: 481, endPoint y: 439, distance: 39.8
click at [481, 417] on div at bounding box center [772, 408] width 818 height 20
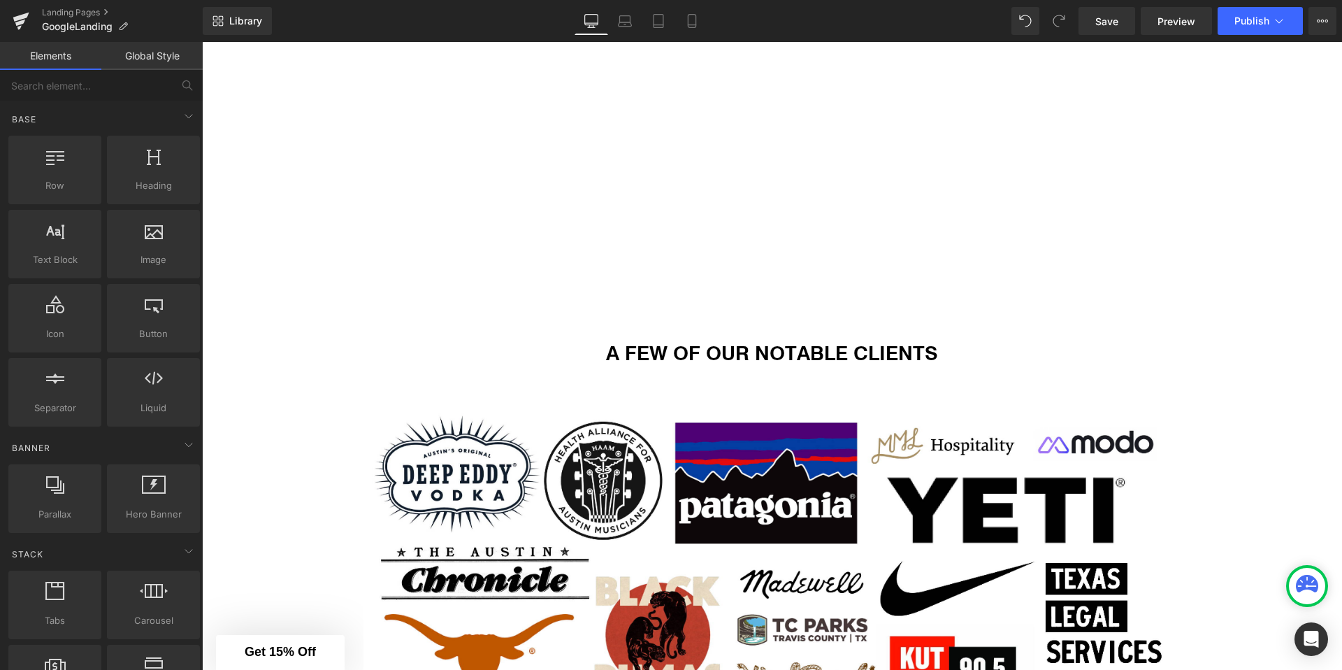
scroll to position [2063, 0]
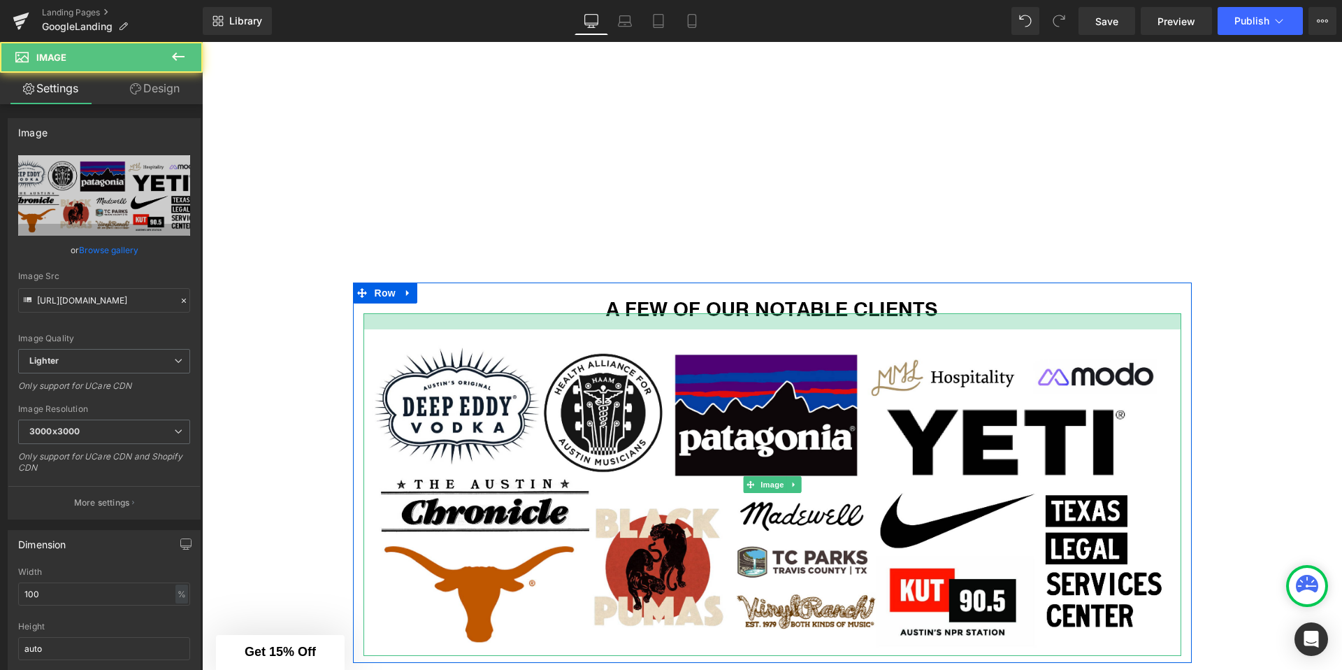
drag, startPoint x: 650, startPoint y: 346, endPoint x: 682, endPoint y: 322, distance: 40.4
click at [682, 322] on div at bounding box center [772, 321] width 818 height 16
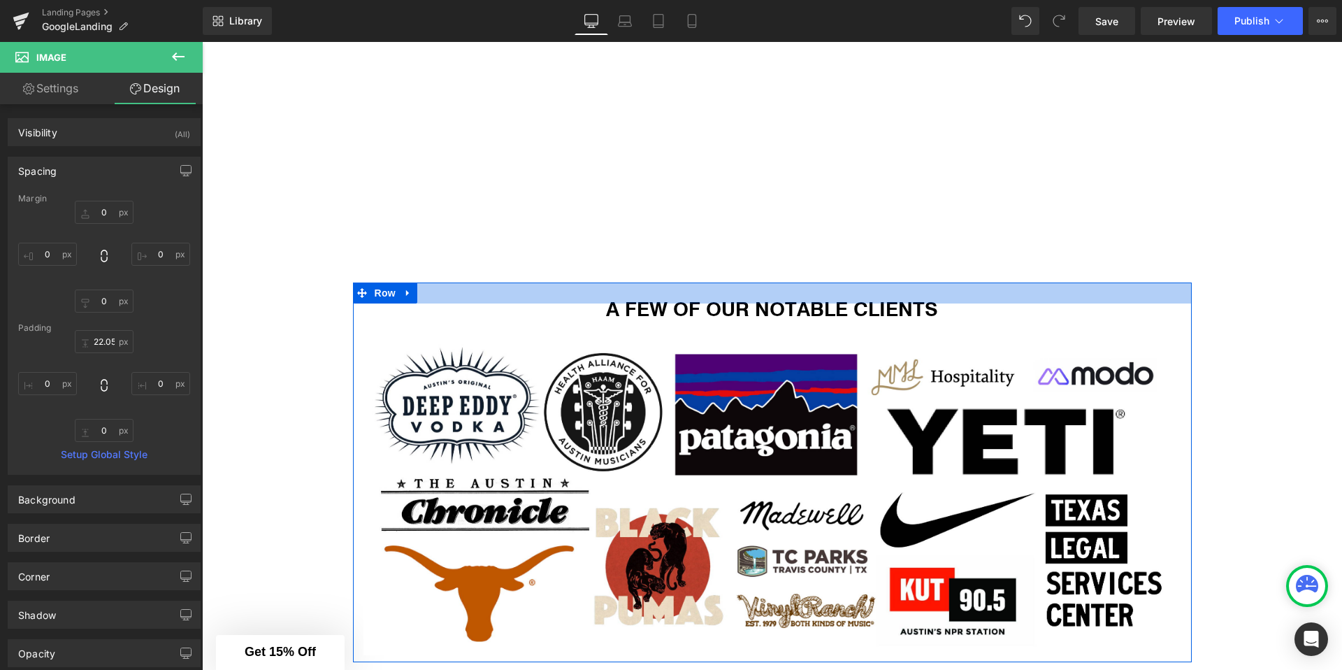
click at [640, 303] on div at bounding box center [772, 292] width 839 height 21
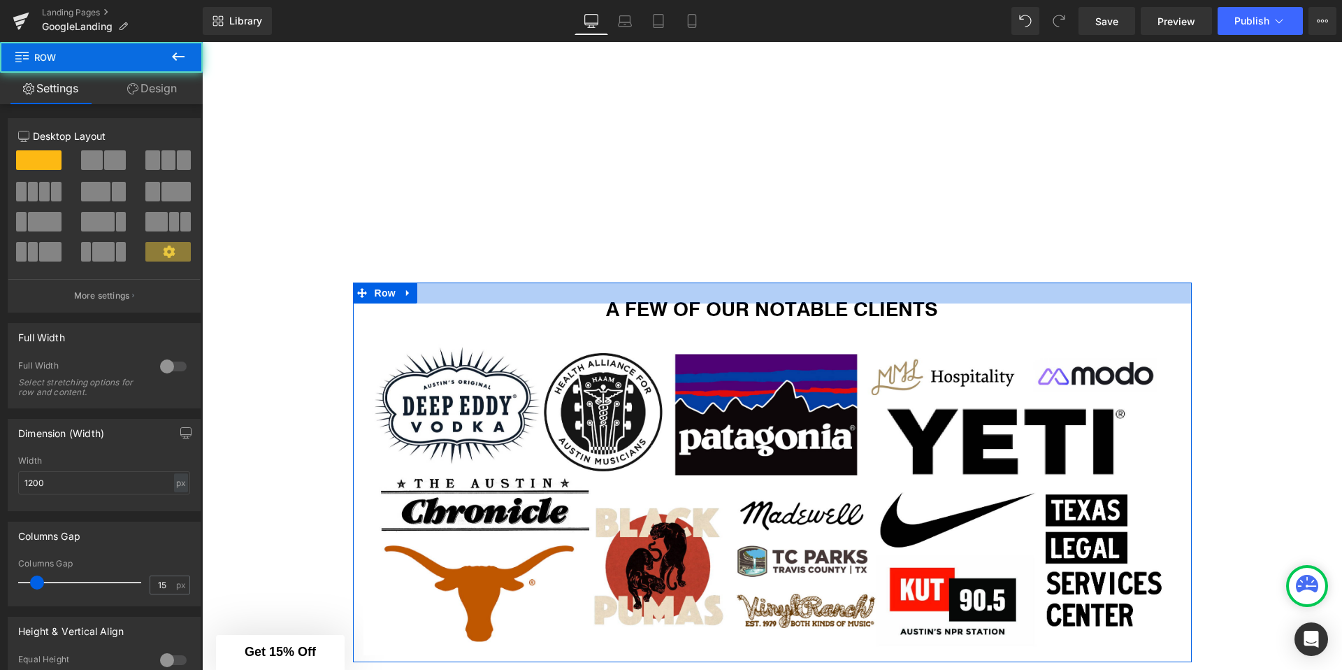
click at [640, 303] on div at bounding box center [772, 292] width 839 height 21
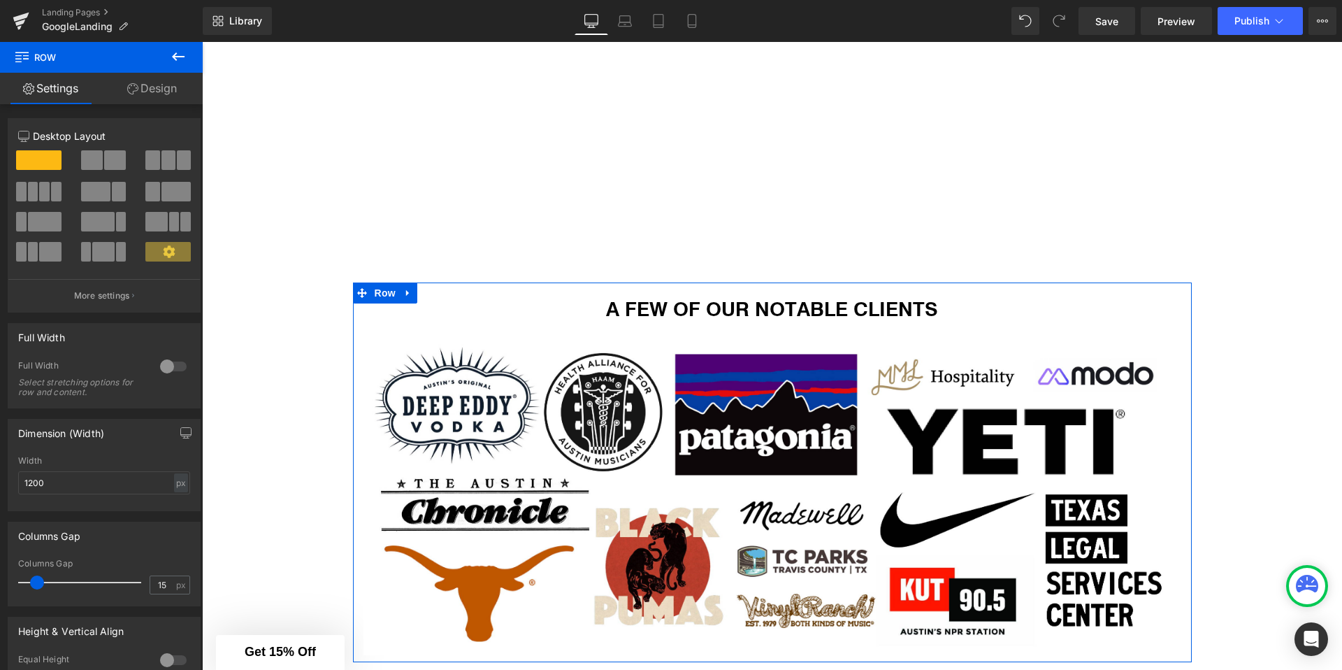
click at [632, 311] on div "A FEW OF OUR NOTABLE CLIENTS Heading" at bounding box center [772, 308] width 818 height 10
click at [632, 311] on h1 "A FEW OF OUR NOTABLE CLIENTS" at bounding box center [772, 308] width 818 height 10
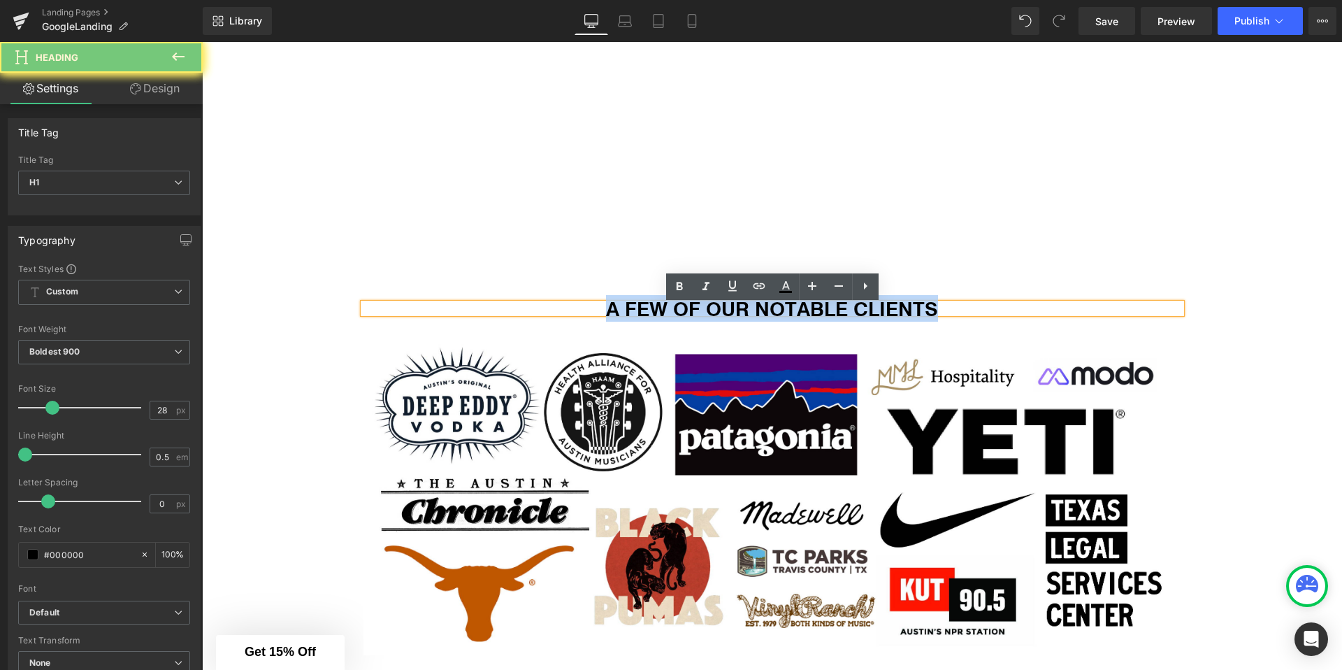
click at [632, 311] on h1 "A FEW OF OUR NOTABLE CLIENTS" at bounding box center [772, 308] width 818 height 10
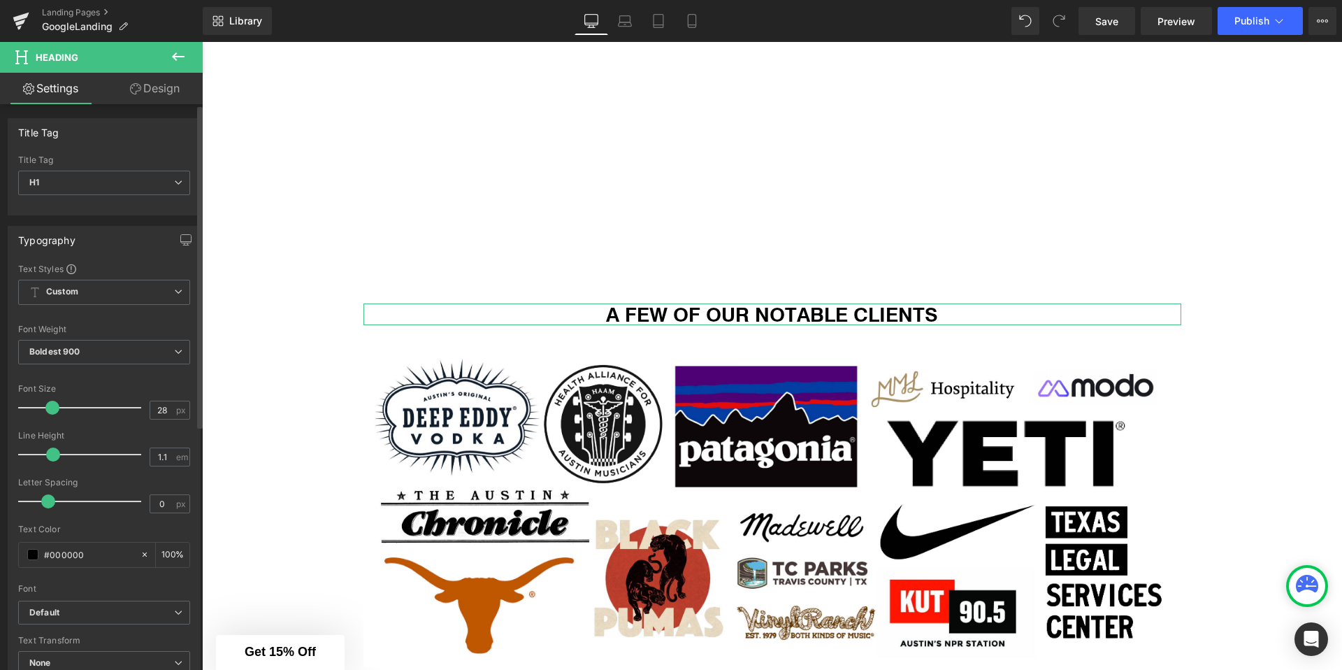
type input "1.2"
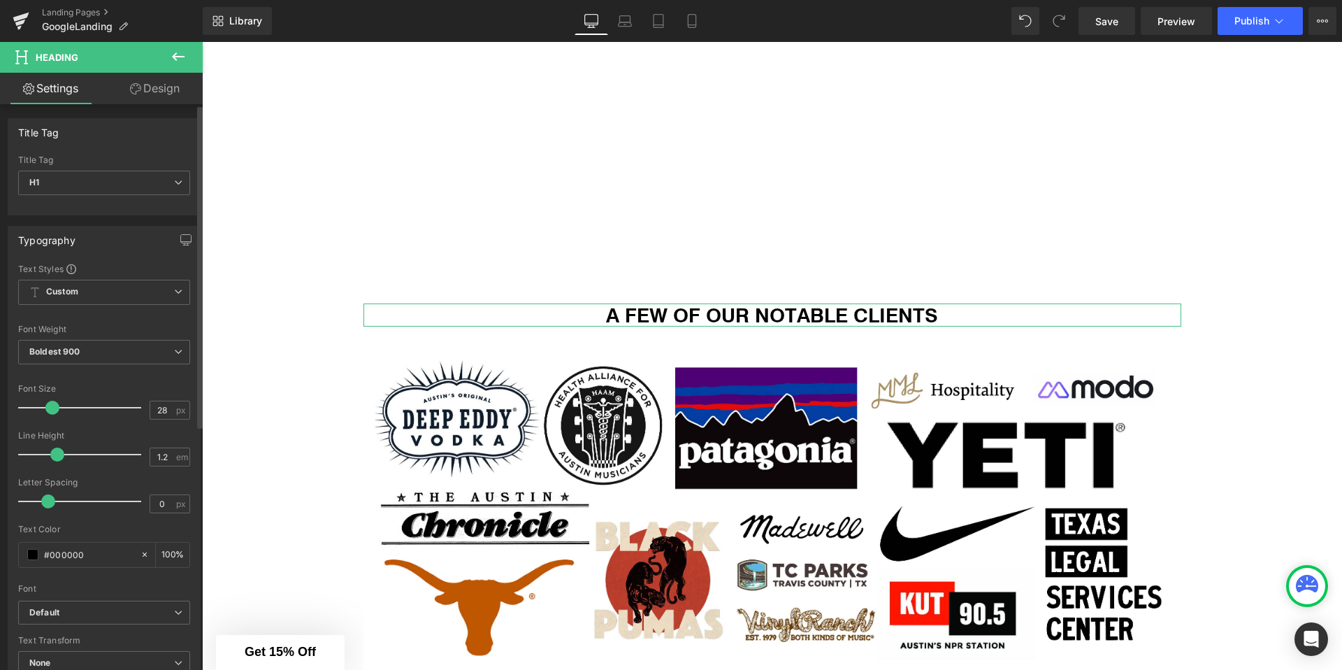
drag, startPoint x: 24, startPoint y: 456, endPoint x: 55, endPoint y: 455, distance: 31.5
click at [55, 455] on span at bounding box center [57, 454] width 14 height 14
click at [87, 355] on span "Boldest 900" at bounding box center [104, 352] width 172 height 24
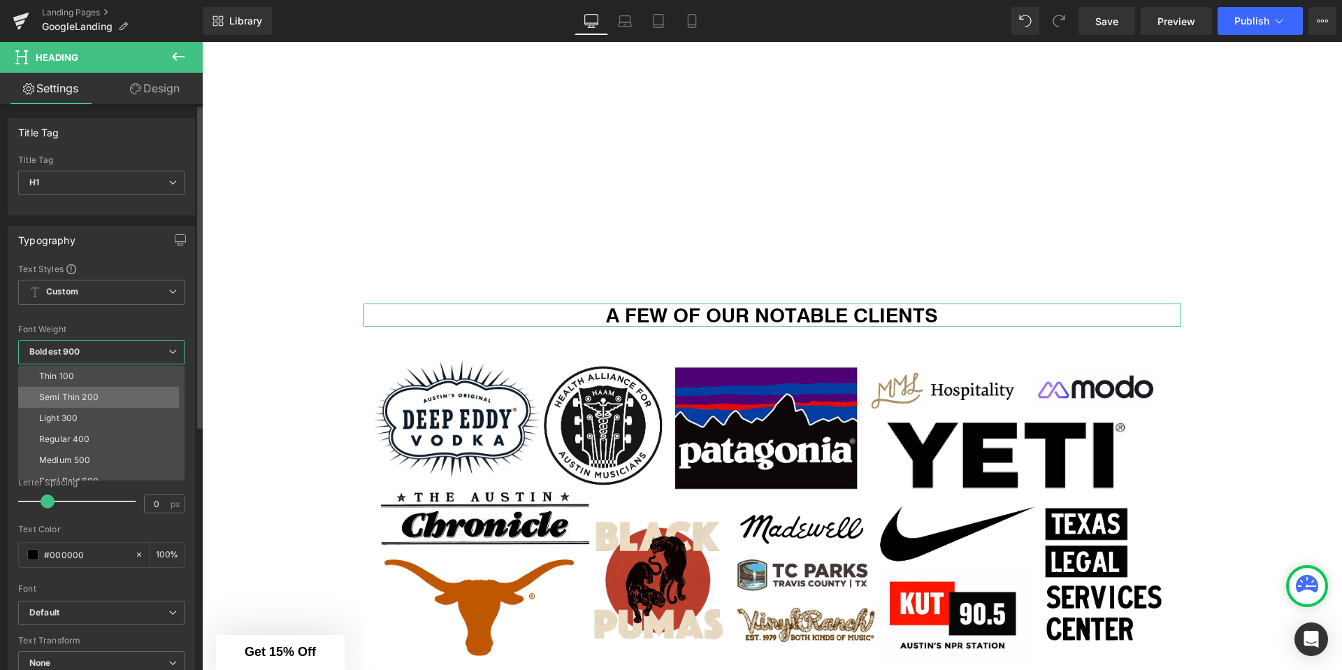
scroll to position [116, 0]
click at [82, 426] on li "Bold 700" at bounding box center [104, 427] width 173 height 21
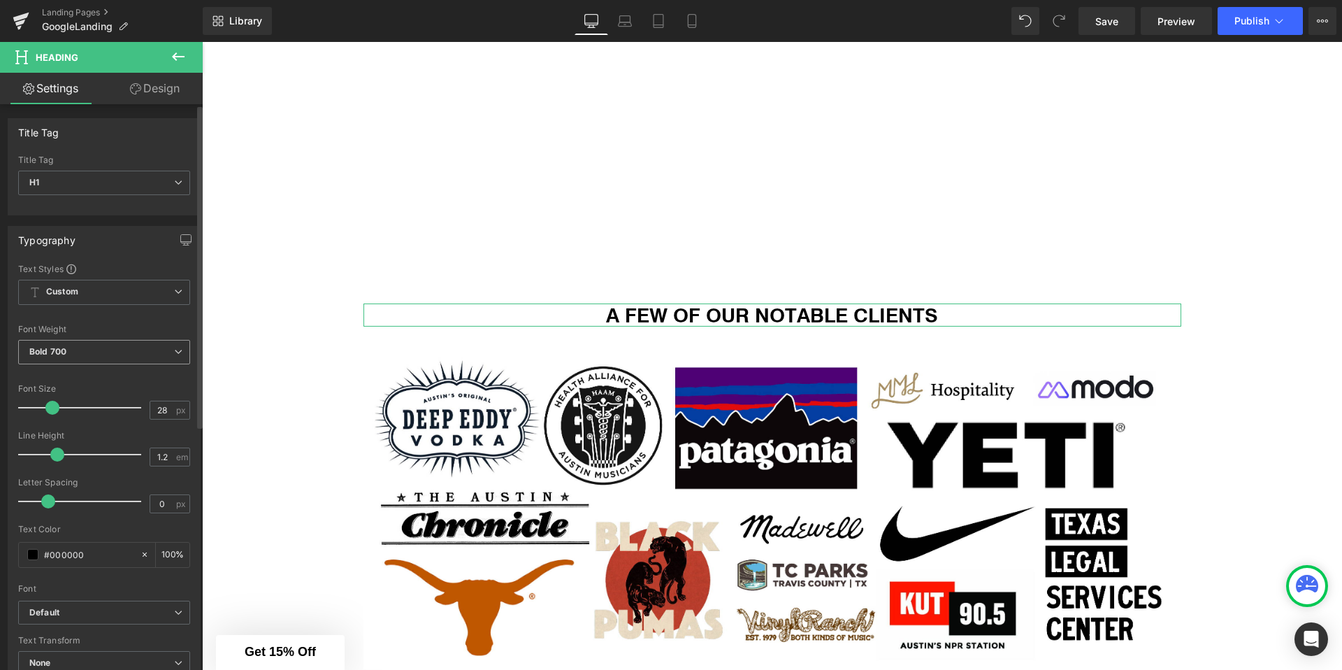
click at [82, 363] on span "Bold 700" at bounding box center [104, 352] width 172 height 24
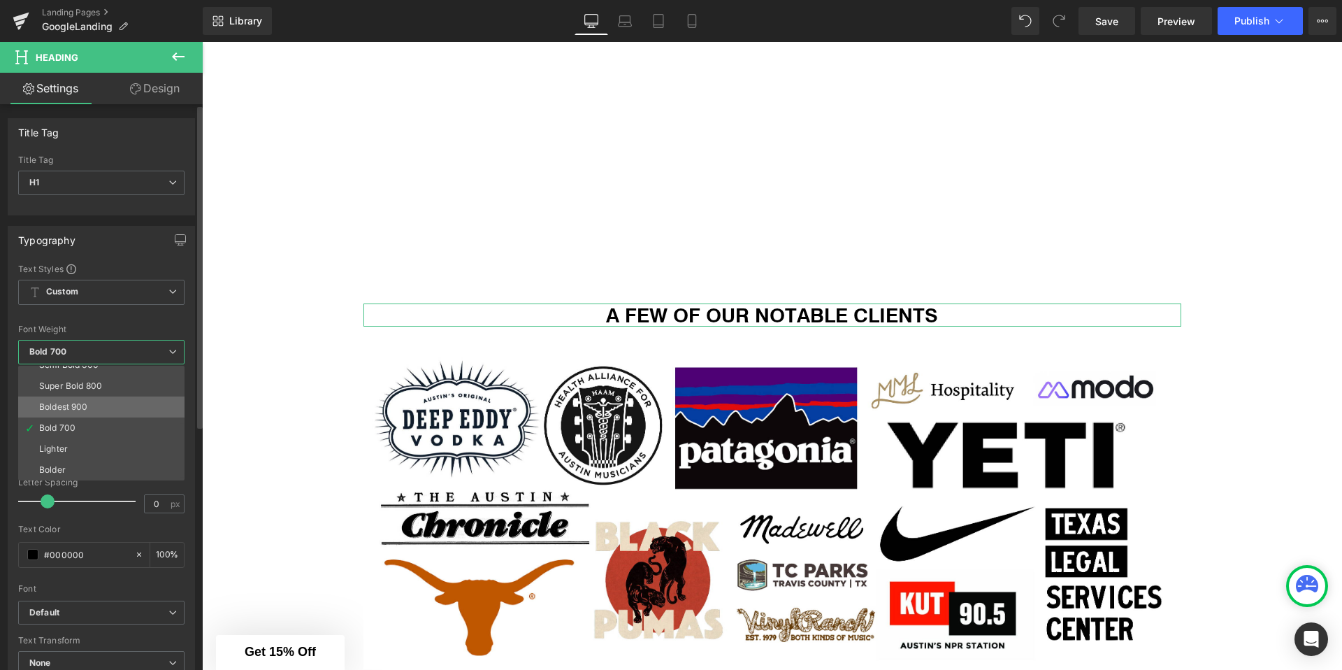
click at [73, 405] on div "Boldest 900" at bounding box center [63, 407] width 49 height 10
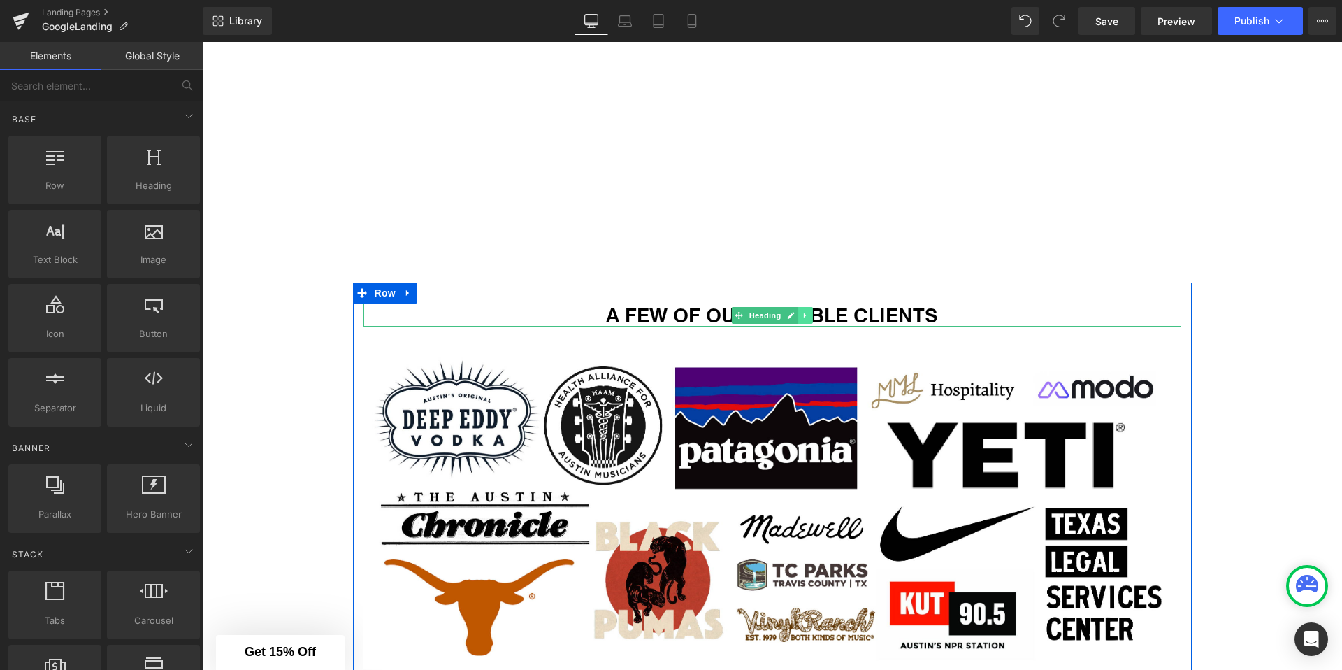
click at [808, 317] on icon at bounding box center [806, 315] width 8 height 8
click at [796, 319] on icon at bounding box center [798, 315] width 8 height 8
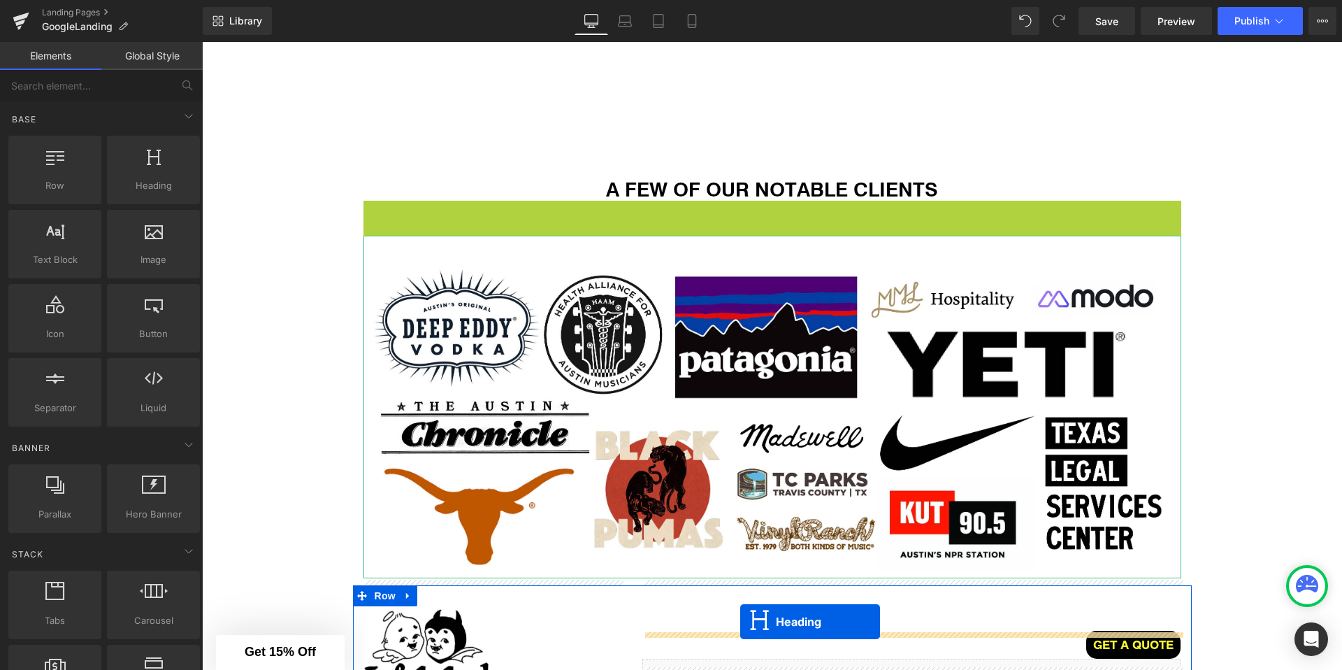
scroll to position [2273, 0]
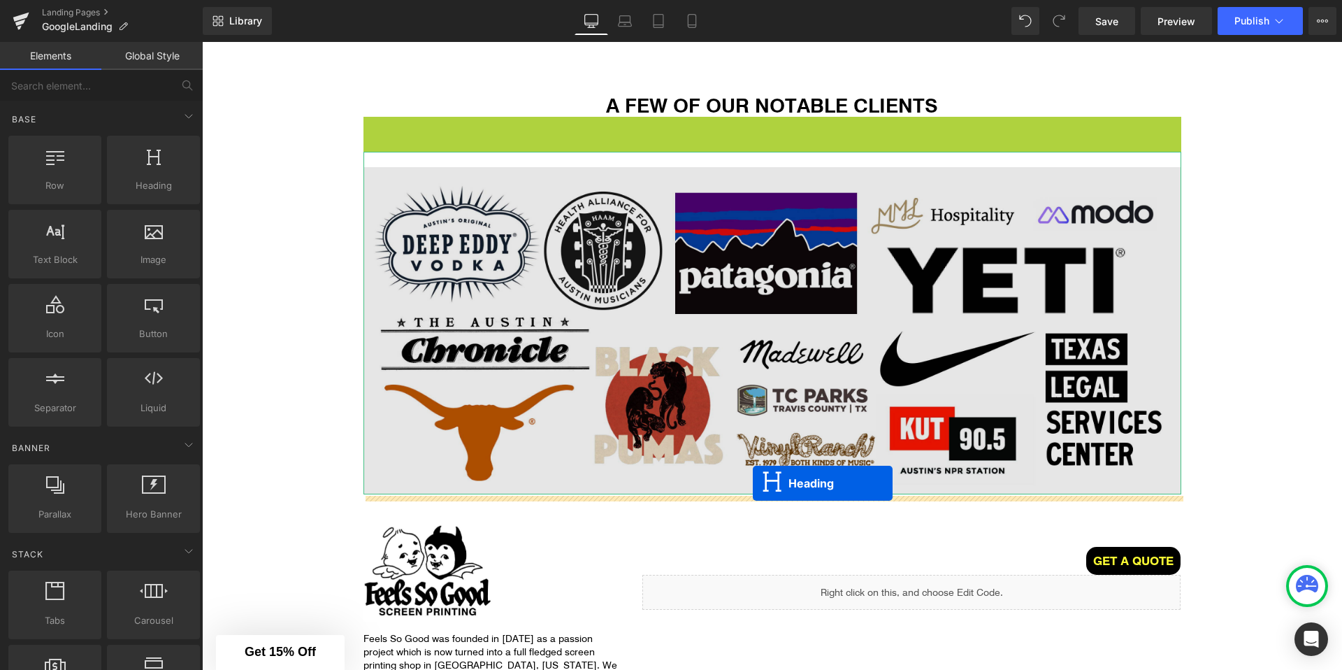
drag, startPoint x: 740, startPoint y: 341, endPoint x: 753, endPoint y: 483, distance: 142.4
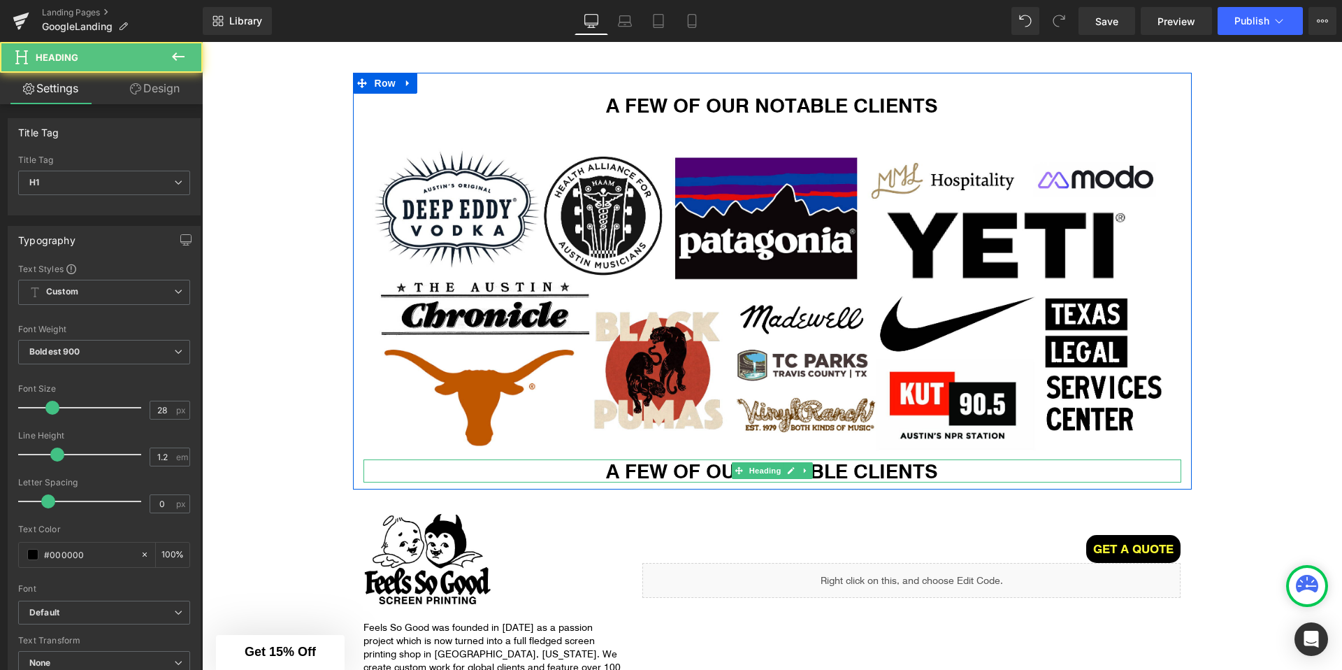
click at [697, 477] on h1 "A FEW OF OUR NOTABLE CLIENTS" at bounding box center [772, 471] width 818 height 24
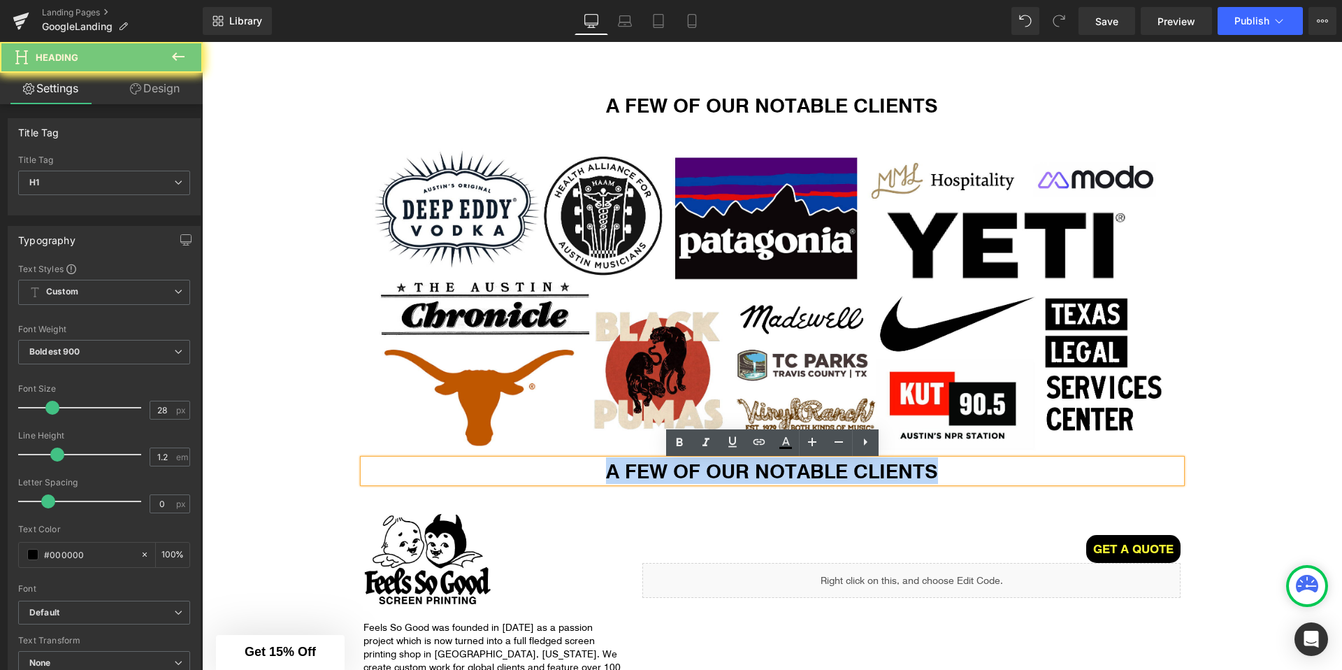
click at [697, 477] on h1 "A FEW OF OUR NOTABLE CLIENTS" at bounding box center [772, 471] width 818 height 24
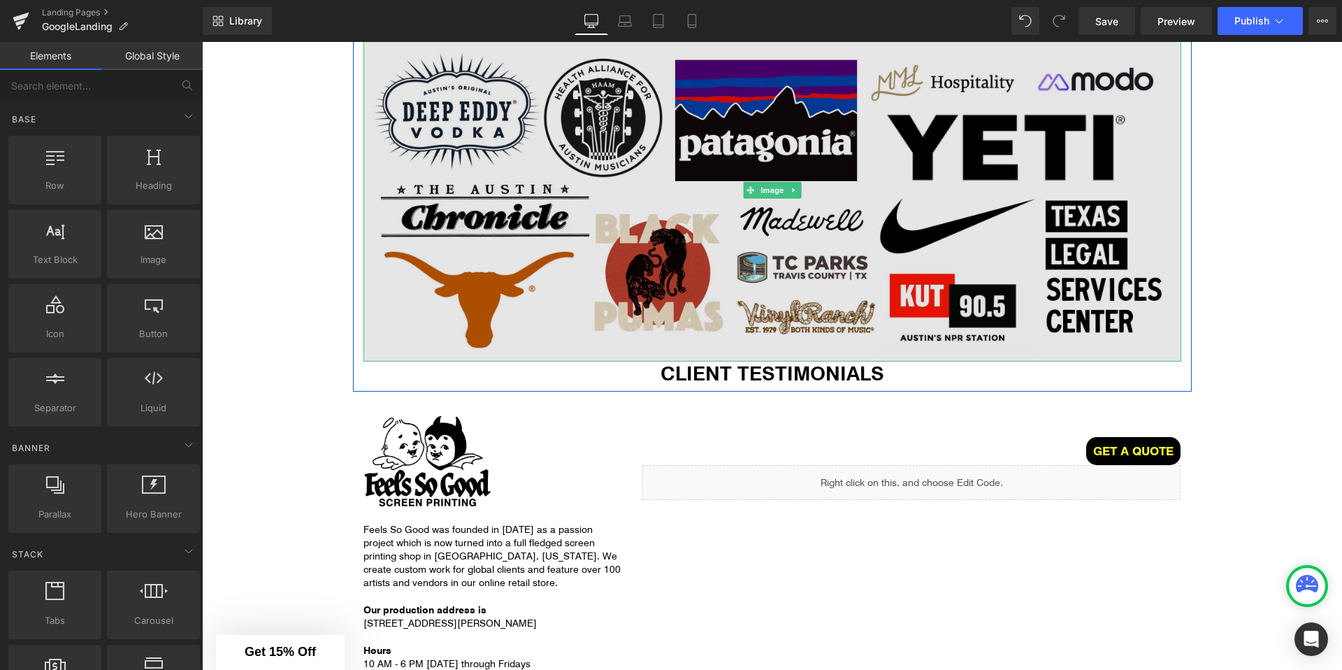
scroll to position [2388, 0]
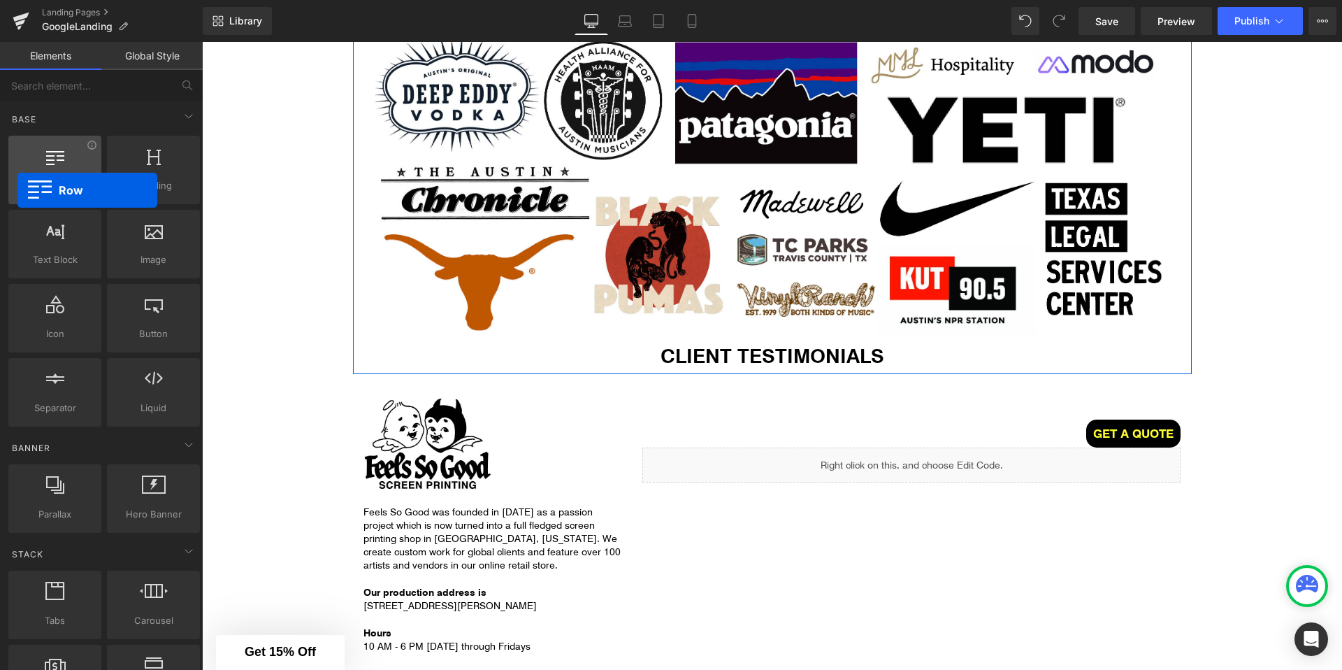
drag, startPoint x: 78, startPoint y: 182, endPoint x: 29, endPoint y: 178, distance: 49.2
click at [29, 178] on span "Row" at bounding box center [55, 185] width 85 height 15
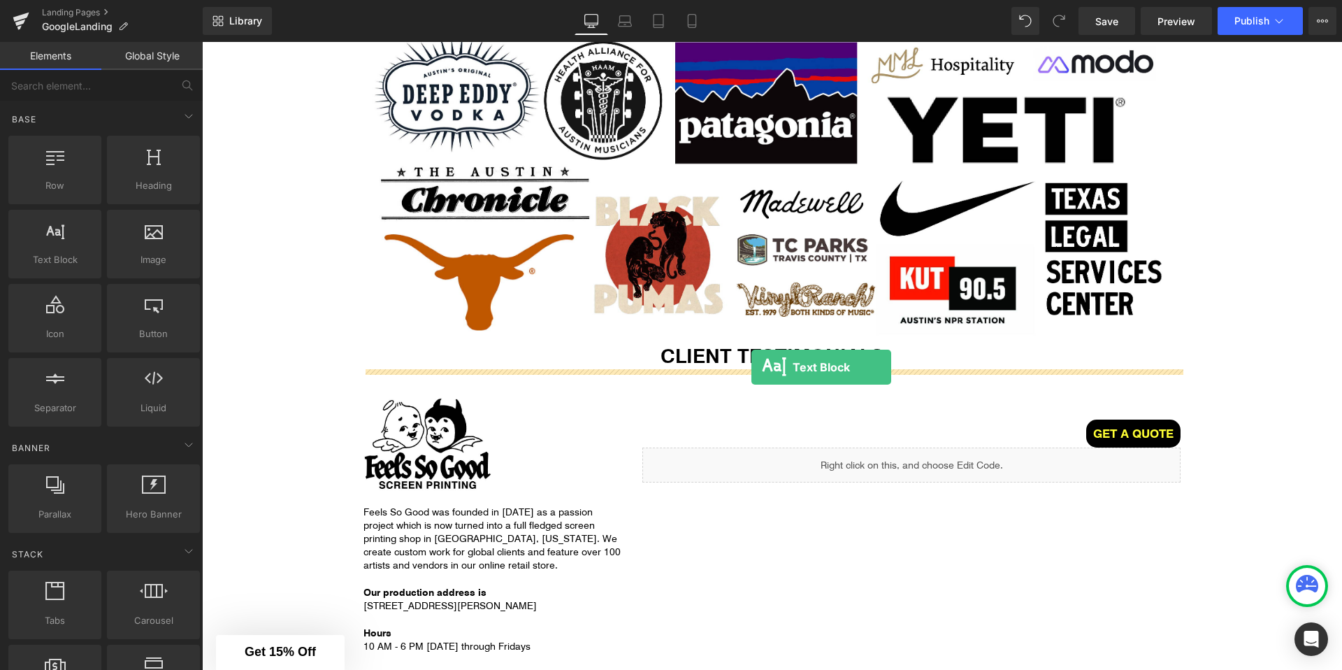
drag, startPoint x: 247, startPoint y: 294, endPoint x: 751, endPoint y: 367, distance: 509.9
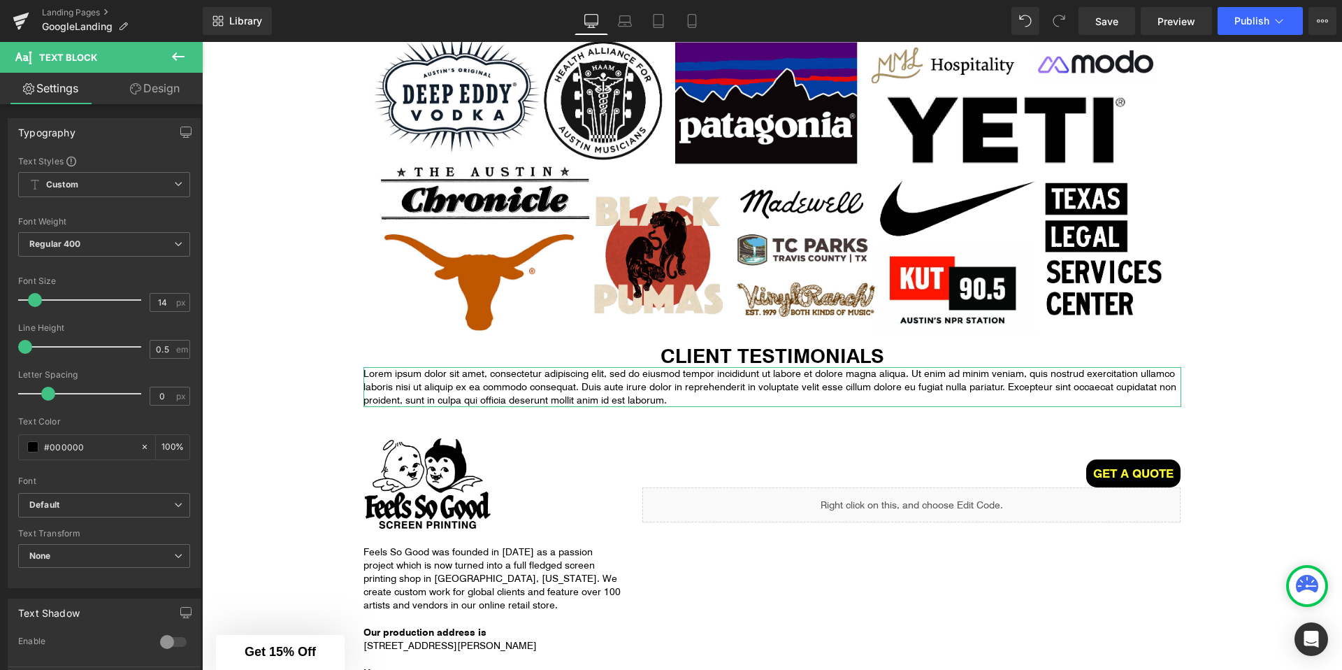
click at [164, 99] on link "Design" at bounding box center [154, 88] width 101 height 31
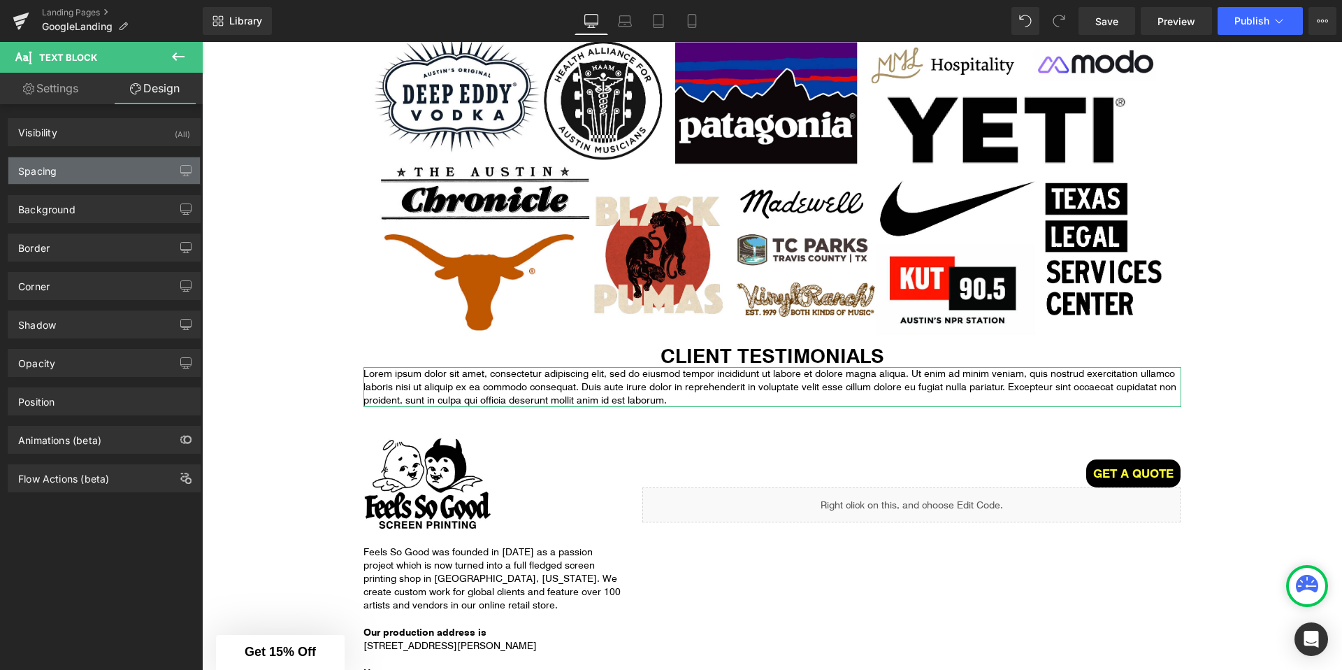
click at [51, 182] on div "Spacing" at bounding box center [104, 170] width 192 height 27
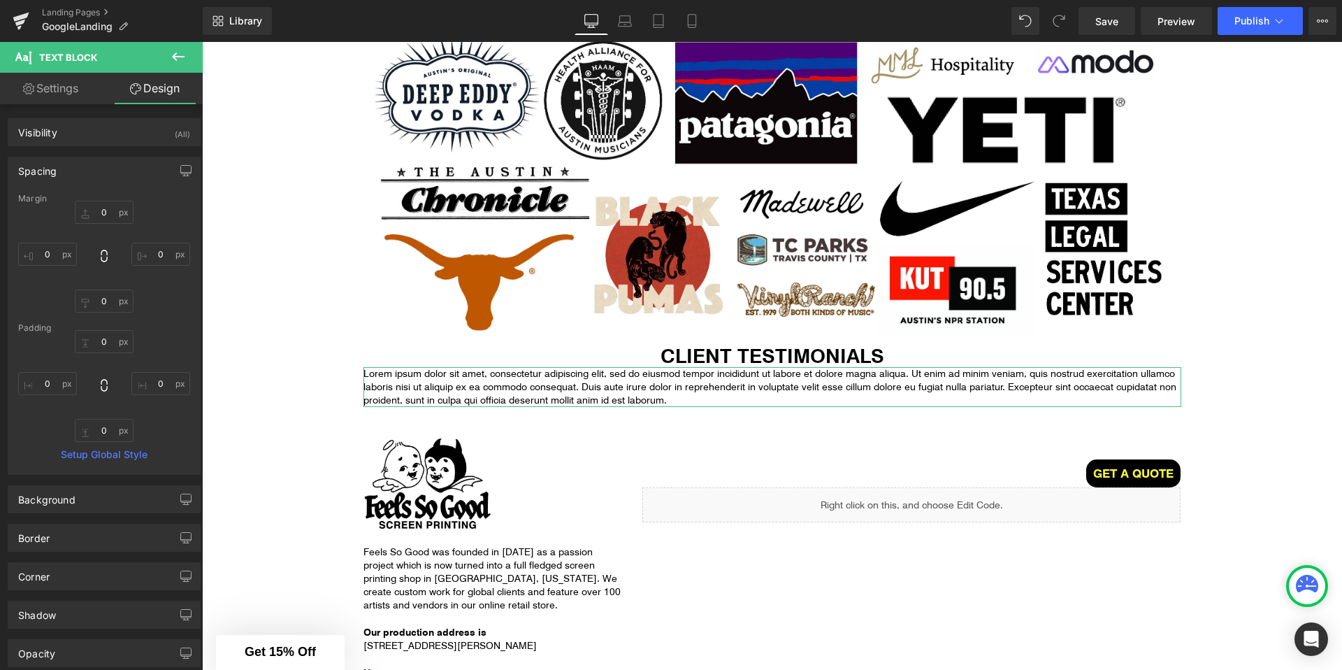
click at [85, 91] on link "Settings" at bounding box center [50, 88] width 101 height 31
type input "100"
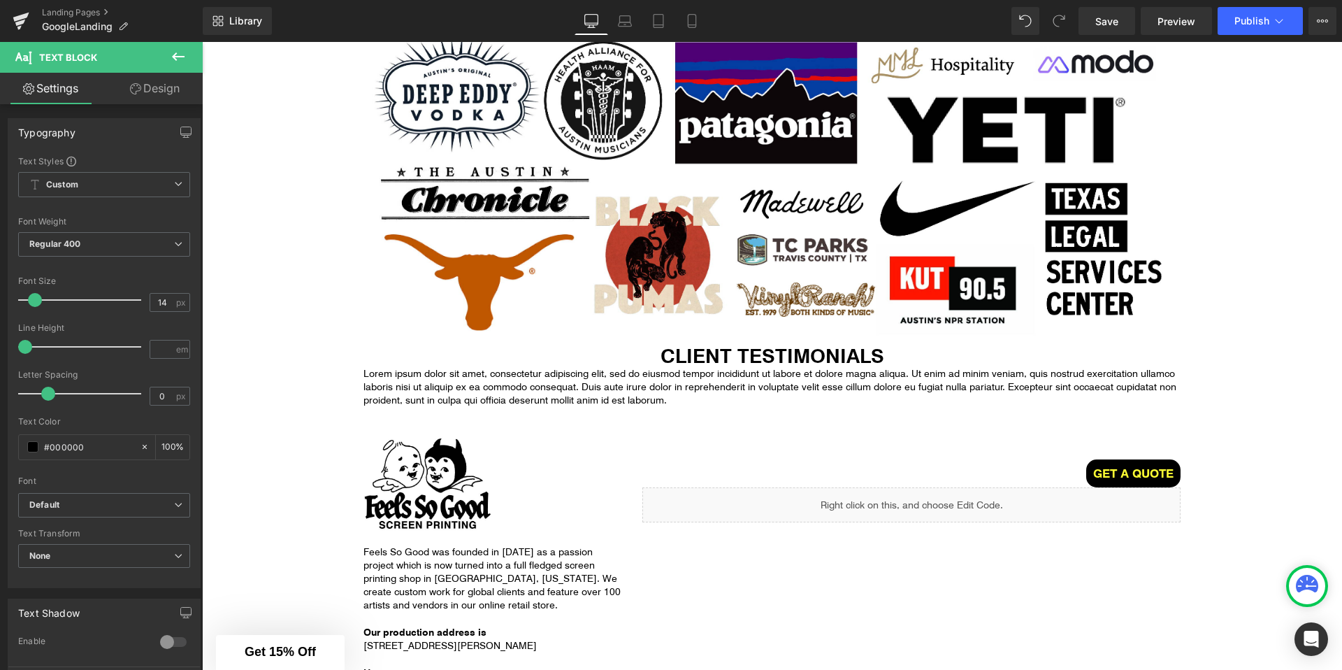
click at [642, 388] on p "Lorem ipsum dolor sit amet, consectetur adipiscing elit, sed do eiusmod tempor …" at bounding box center [772, 387] width 818 height 40
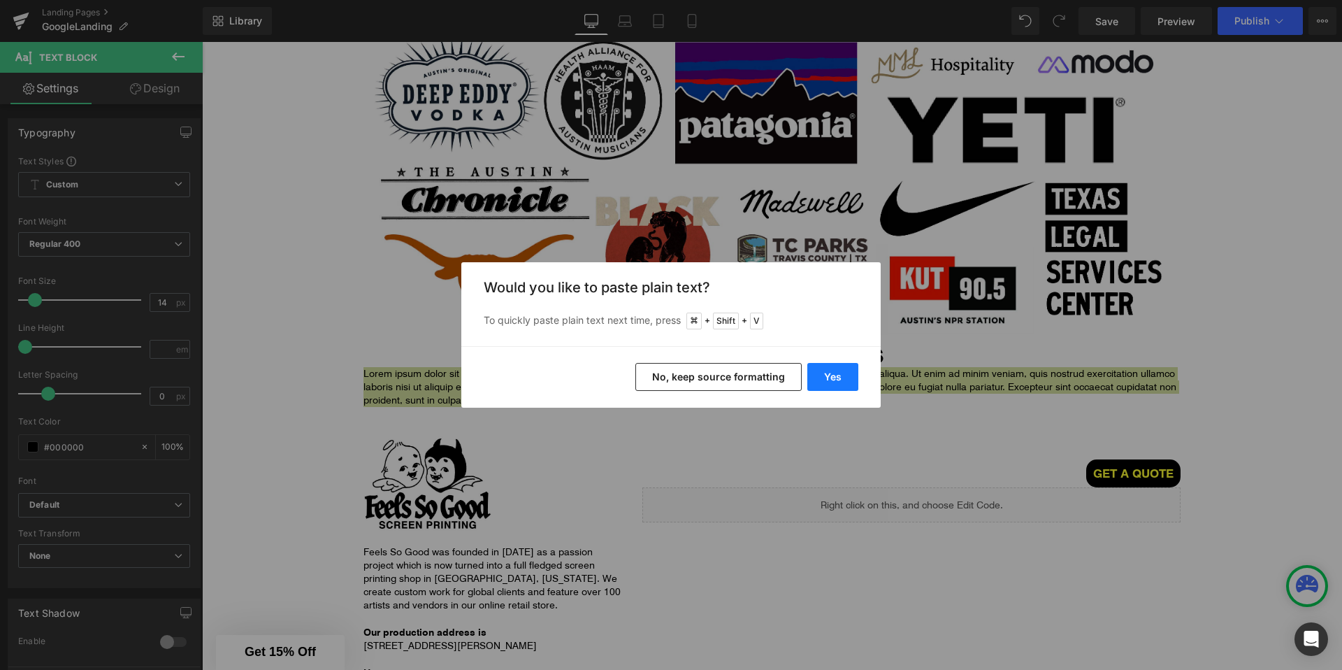
click at [832, 373] on button "Yes" at bounding box center [832, 377] width 51 height 28
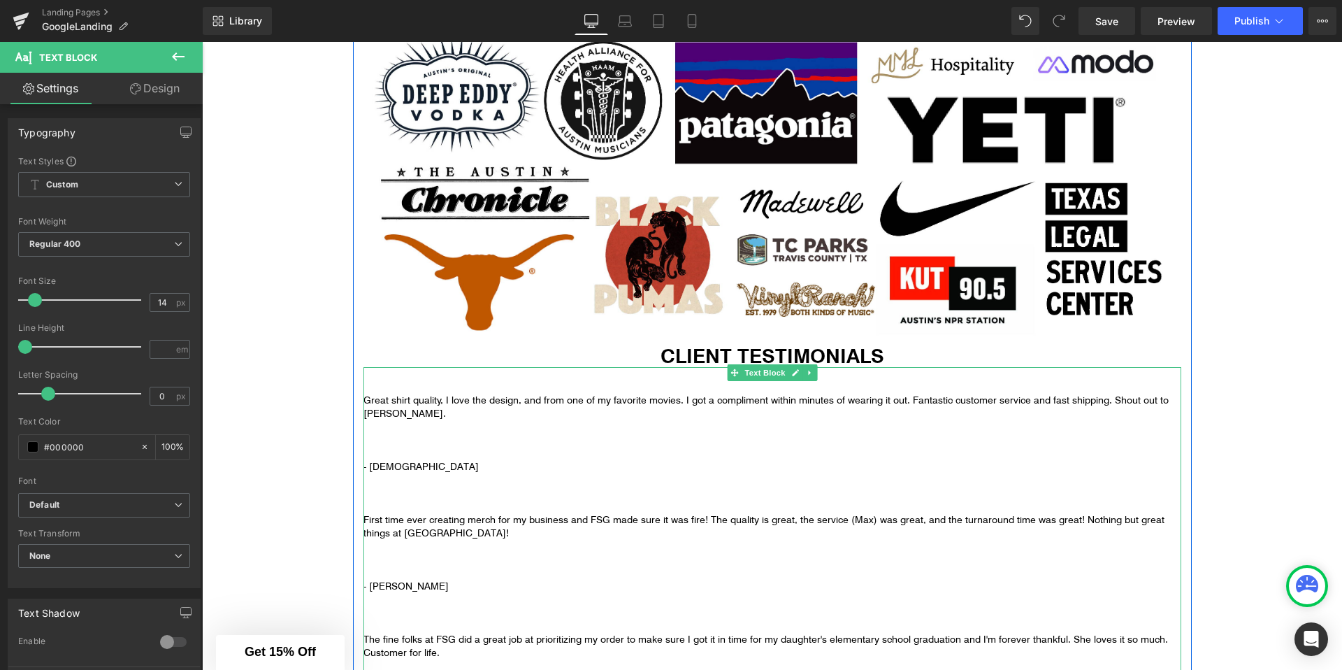
click at [431, 440] on p at bounding box center [772, 439] width 818 height 13
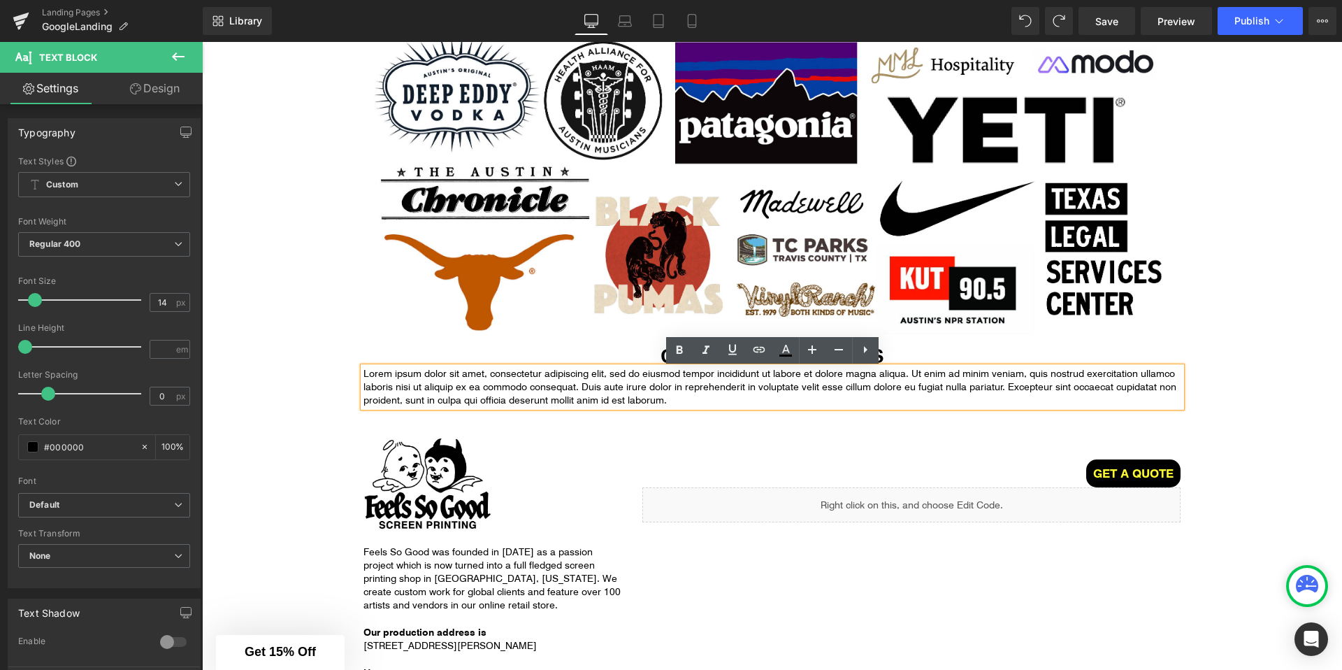
click at [611, 394] on p "Lorem ipsum dolor sit amet, consectetur adipiscing elit, sed do eiusmod tempor …" at bounding box center [772, 387] width 818 height 40
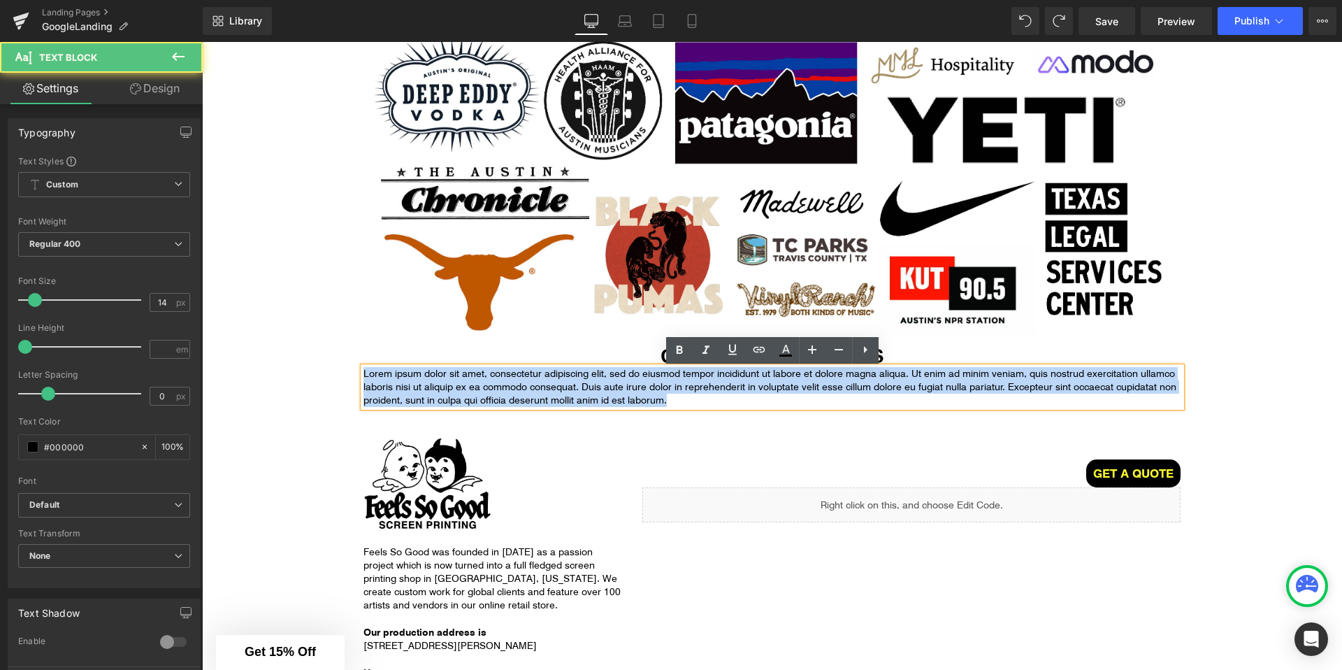
click at [611, 394] on p "Lorem ipsum dolor sit amet, consectetur adipiscing elit, sed do eiusmod tempor …" at bounding box center [772, 387] width 818 height 40
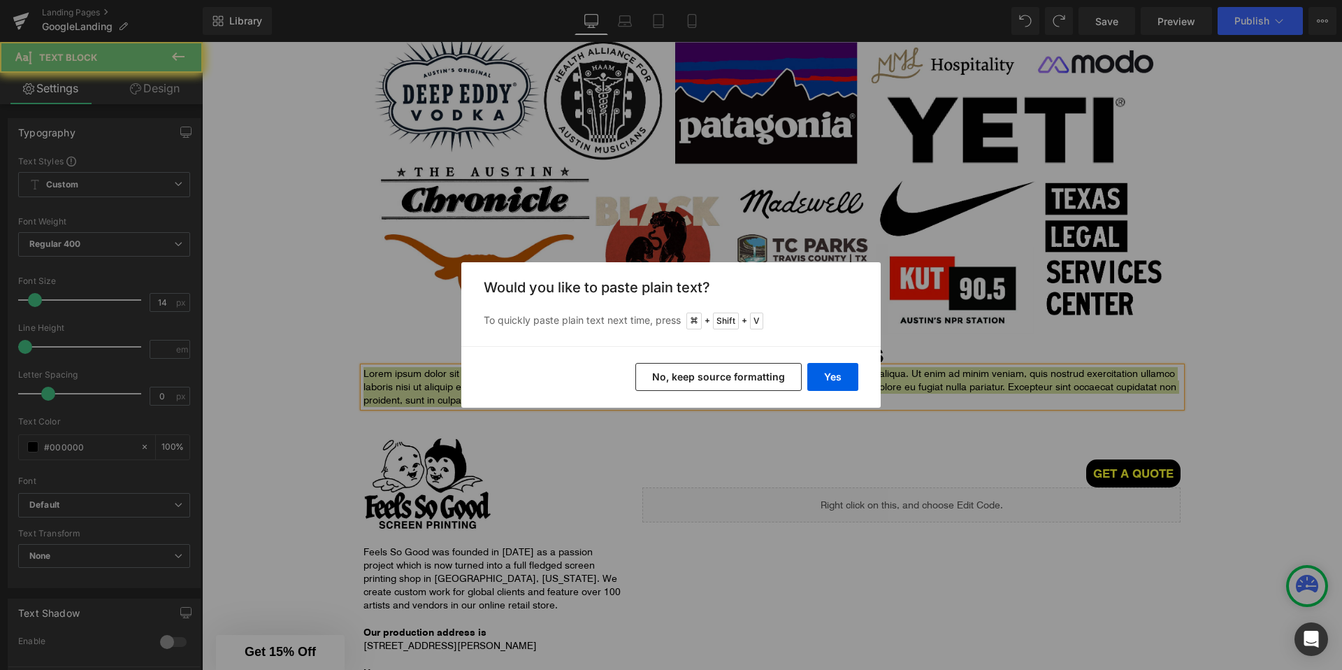
click at [711, 373] on button "No, keep source formatting" at bounding box center [718, 377] width 166 height 28
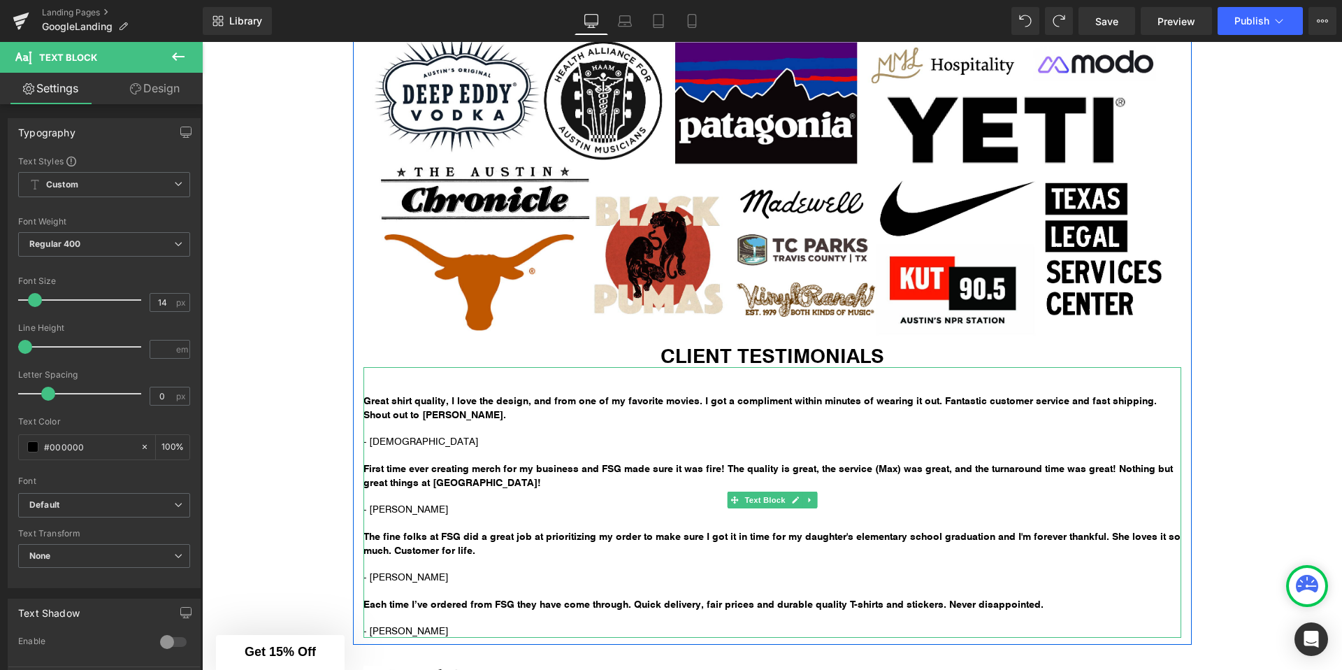
click at [444, 414] on span "Great shirt quality, I love the design, and from one of my favorite movies. I g…" at bounding box center [759, 407] width 793 height 27
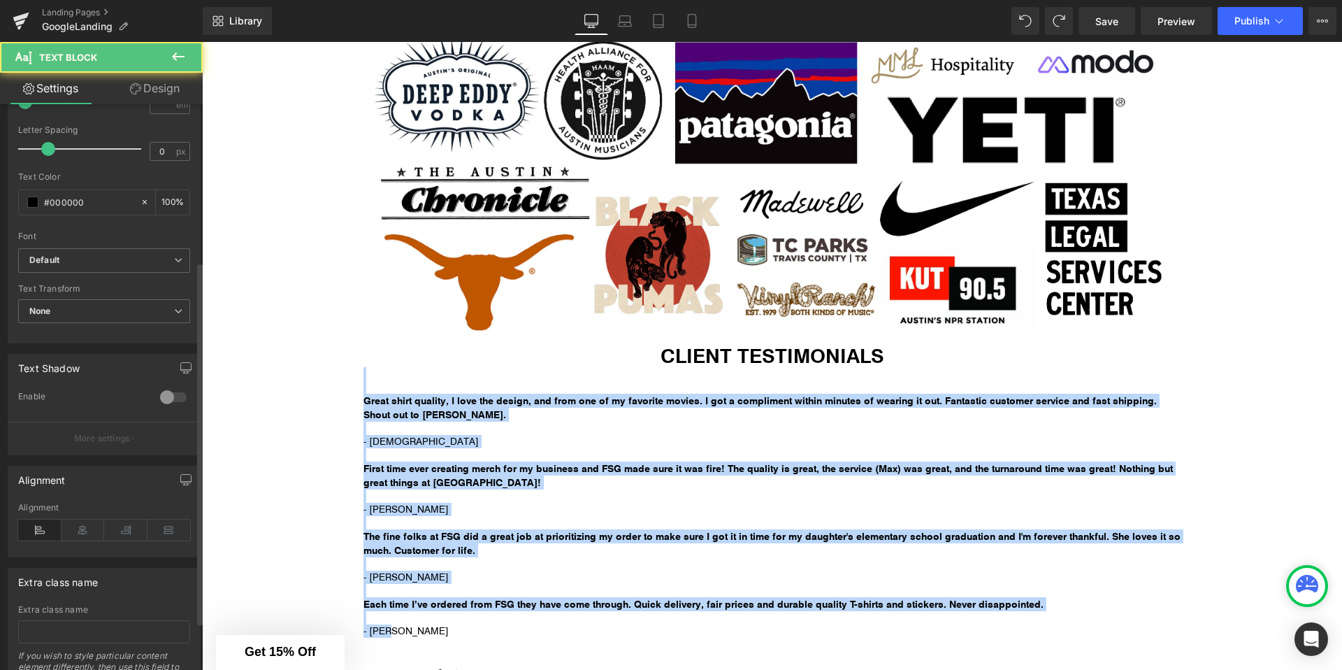
scroll to position [319, 0]
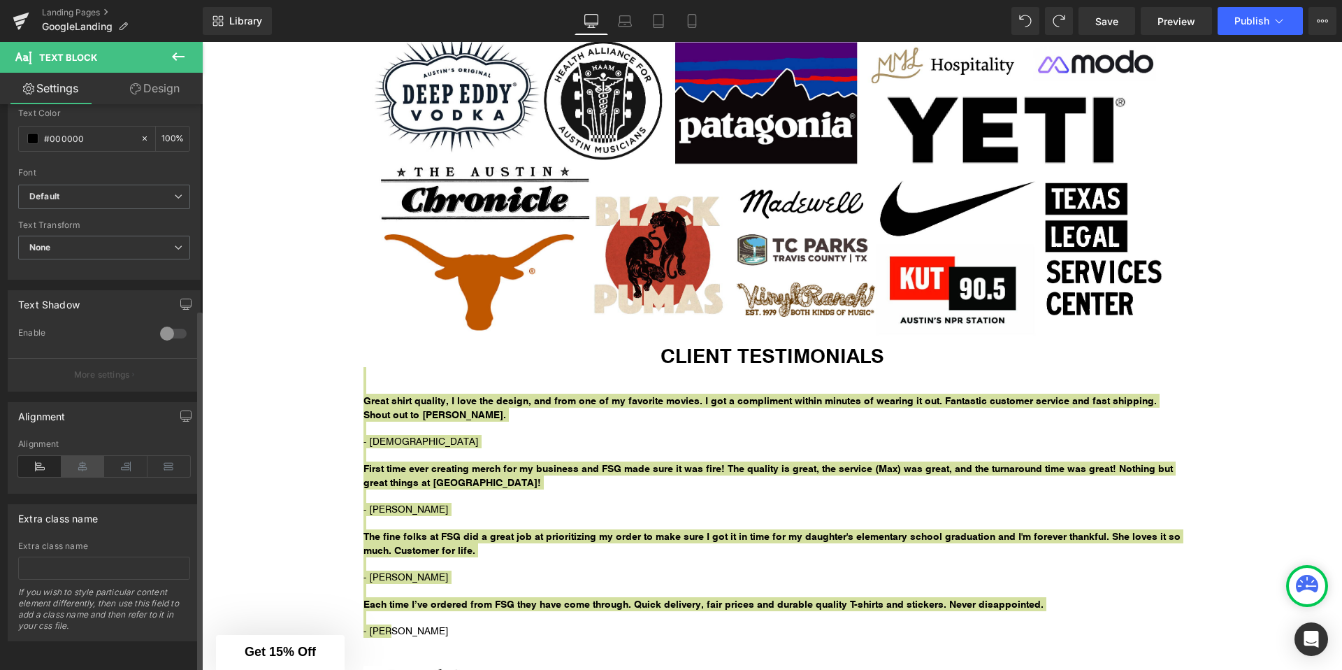
click at [76, 456] on icon at bounding box center [83, 466] width 43 height 21
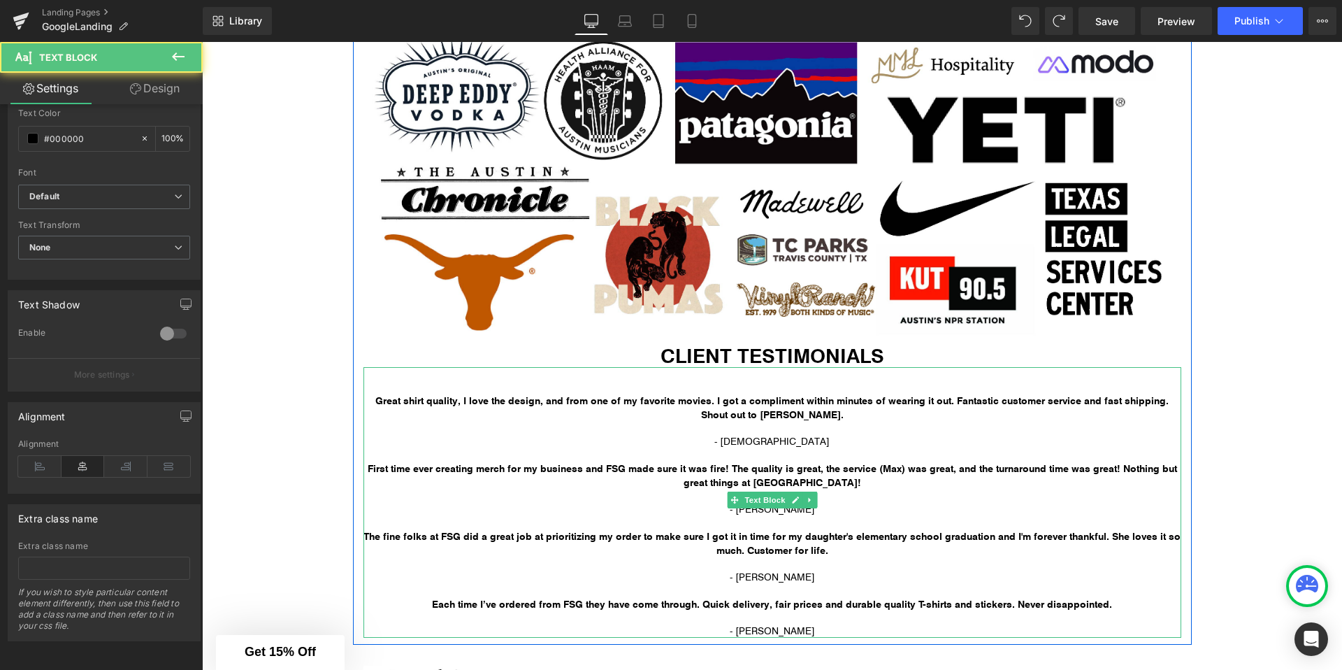
click at [678, 437] on p "- Christen" at bounding box center [772, 441] width 818 height 13
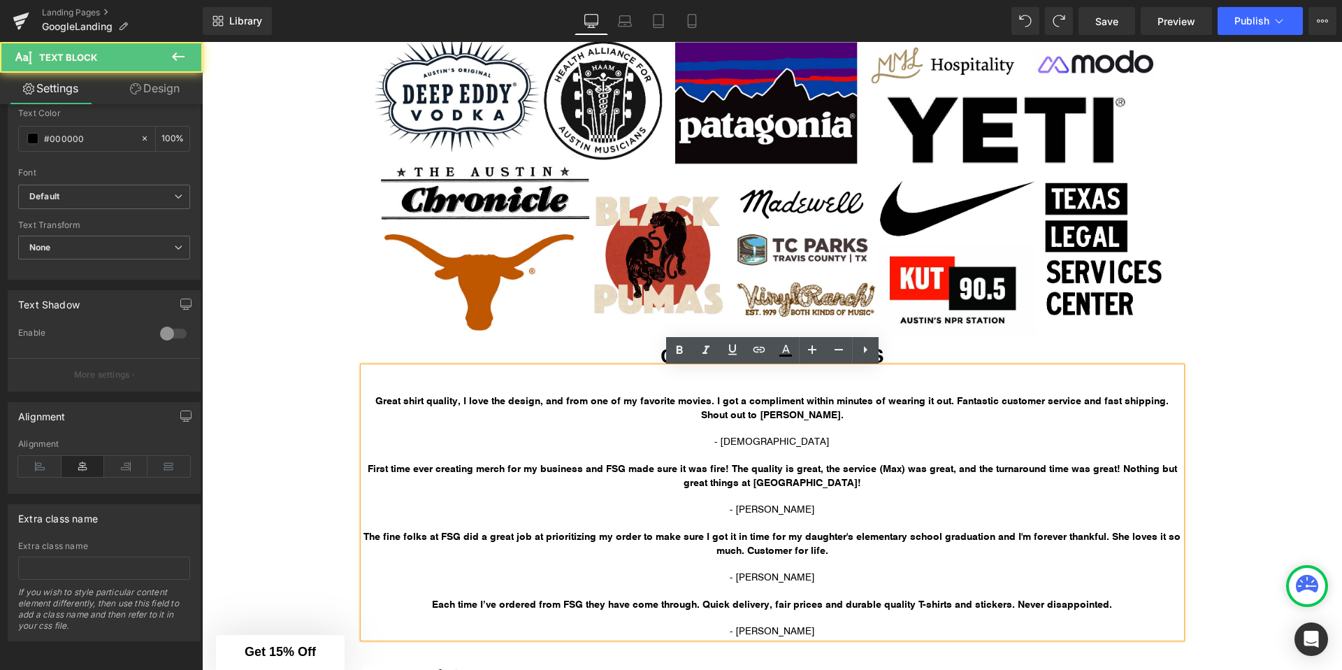
click at [647, 380] on p at bounding box center [772, 373] width 818 height 13
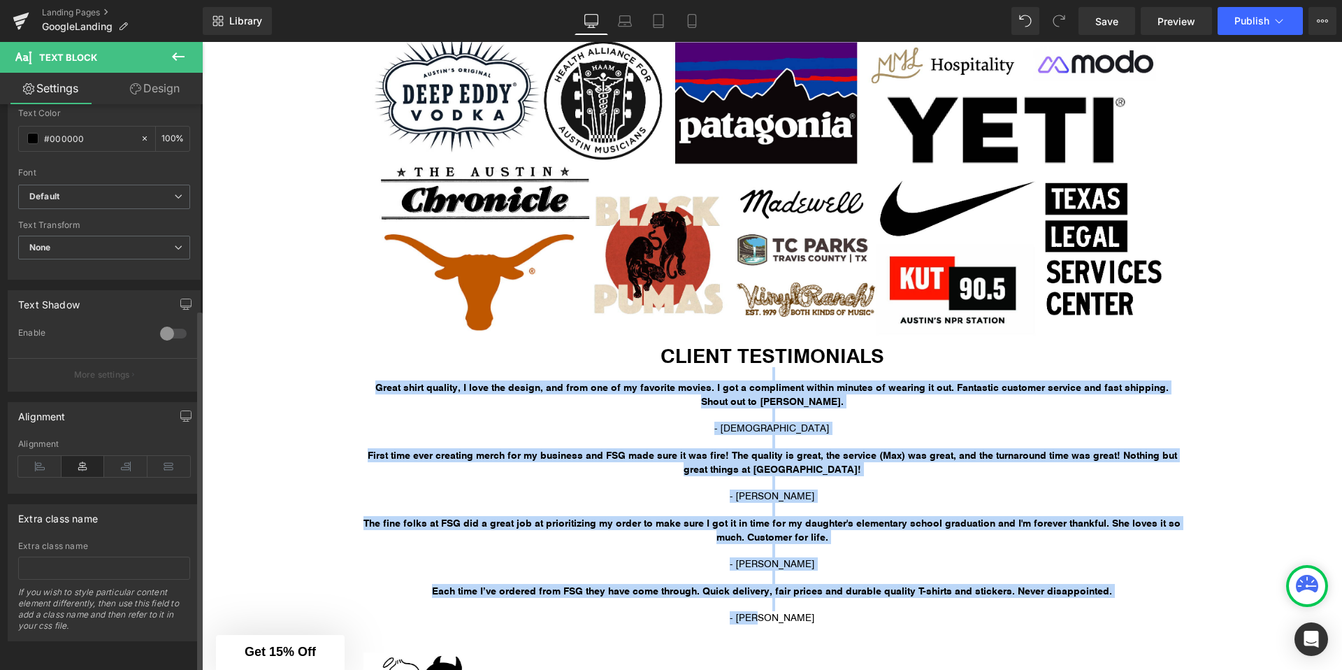
scroll to position [0, 0]
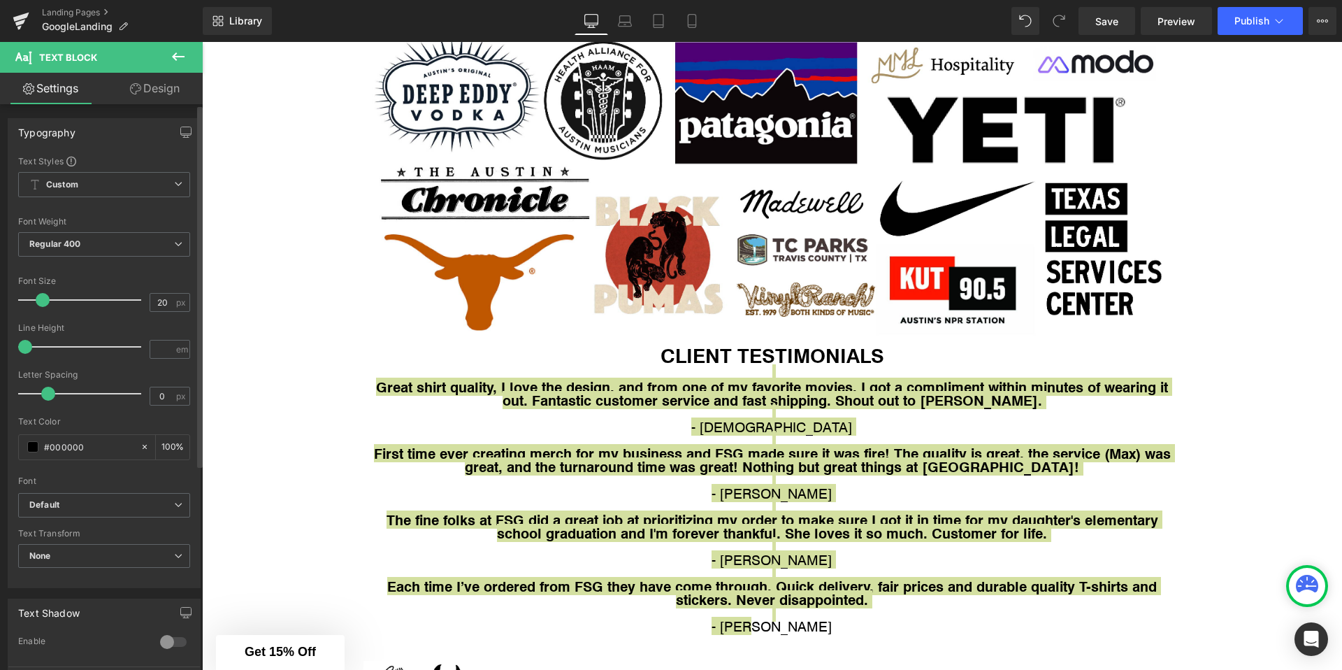
type input "19"
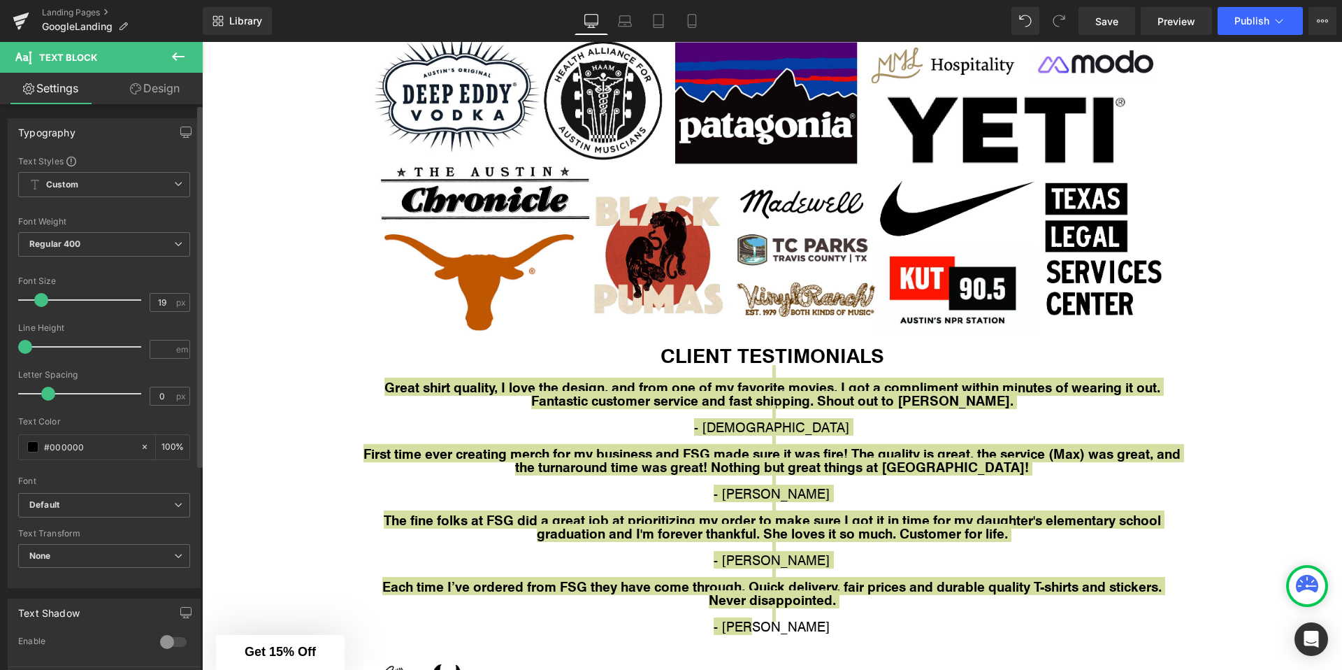
click at [41, 303] on span at bounding box center [41, 300] width 14 height 14
type input "0.5"
drag, startPoint x: 27, startPoint y: 343, endPoint x: -17, endPoint y: 344, distance: 44.0
click at [0, 344] on html "Text Block You are previewing how the will restyle your page. You can not edit …" at bounding box center [671, 335] width 1342 height 670
click at [27, 354] on div "Line Height 0.5 em" at bounding box center [104, 346] width 172 height 47
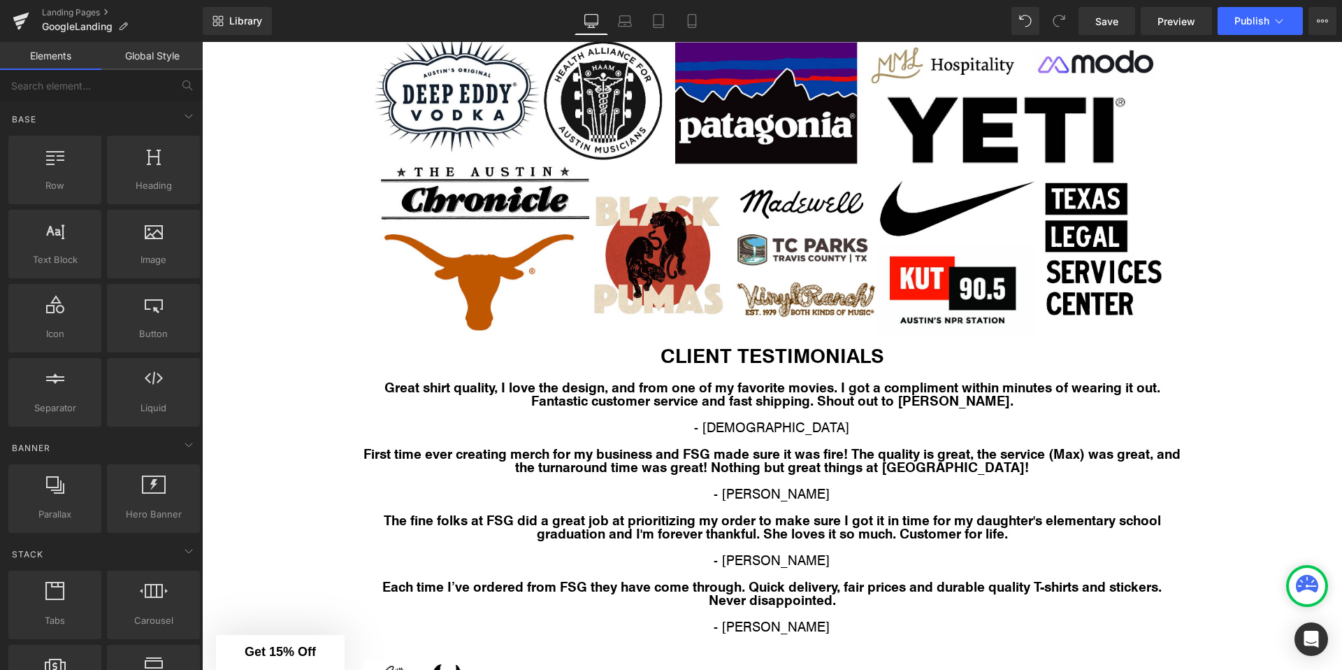
click at [815, 442] on p at bounding box center [772, 439] width 818 height 13
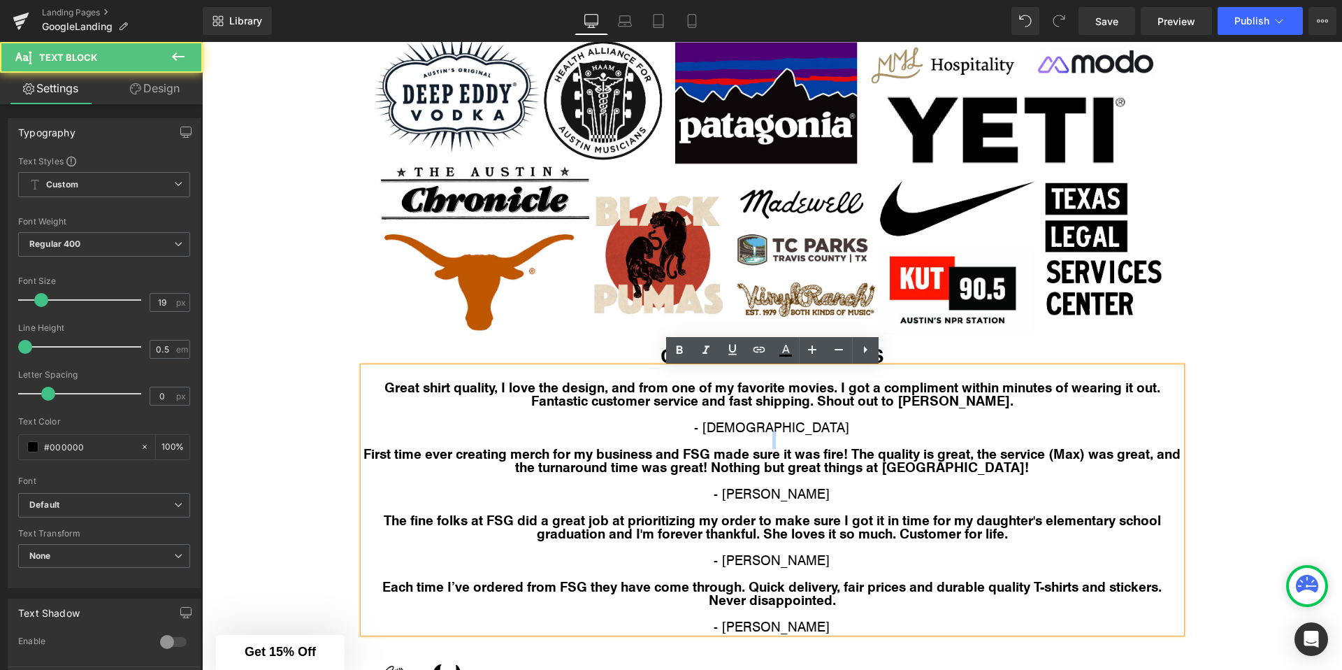
click at [815, 442] on p at bounding box center [772, 439] width 818 height 13
click at [808, 433] on p "- Christen" at bounding box center [772, 426] width 818 height 13
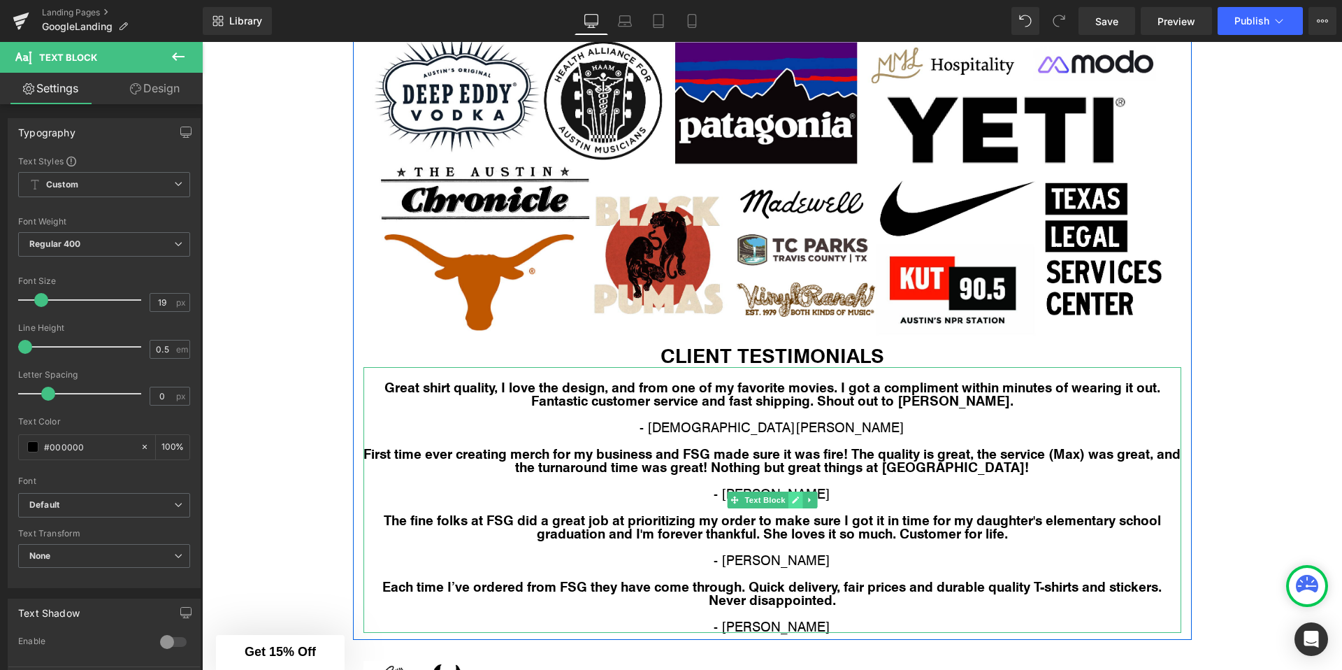
click at [795, 496] on link at bounding box center [795, 499] width 15 height 17
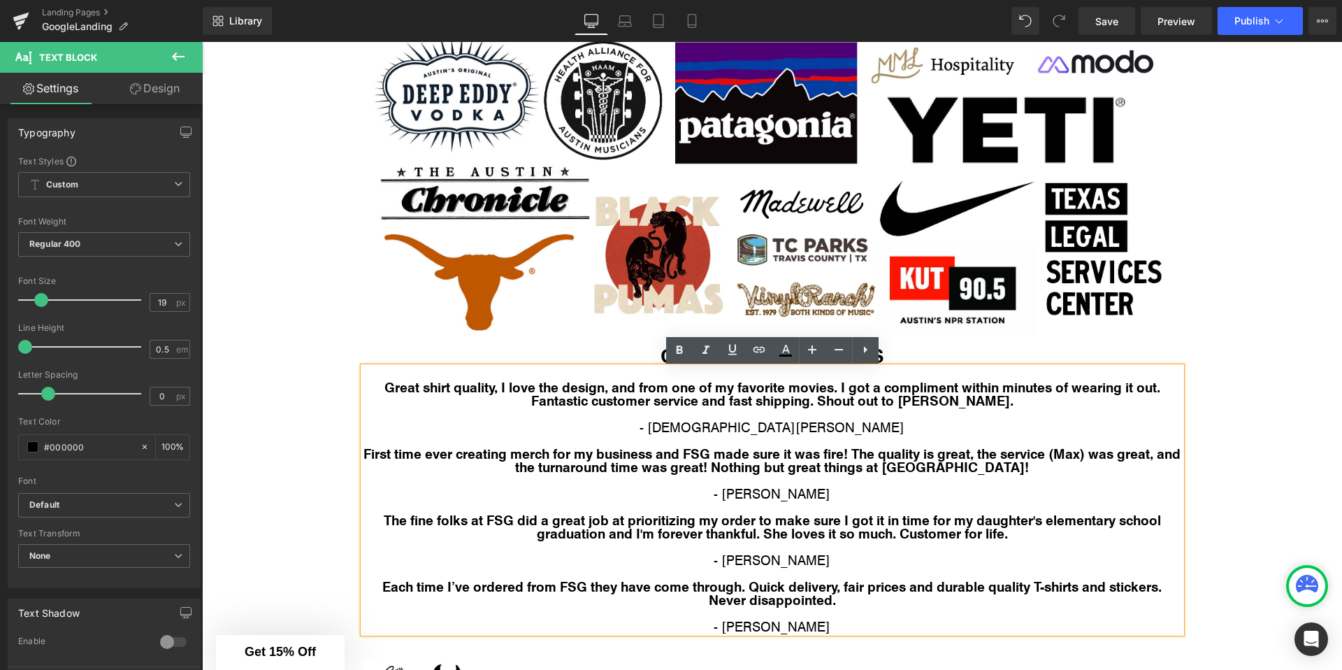
click at [805, 492] on p "- Thomas" at bounding box center [772, 492] width 818 height 13
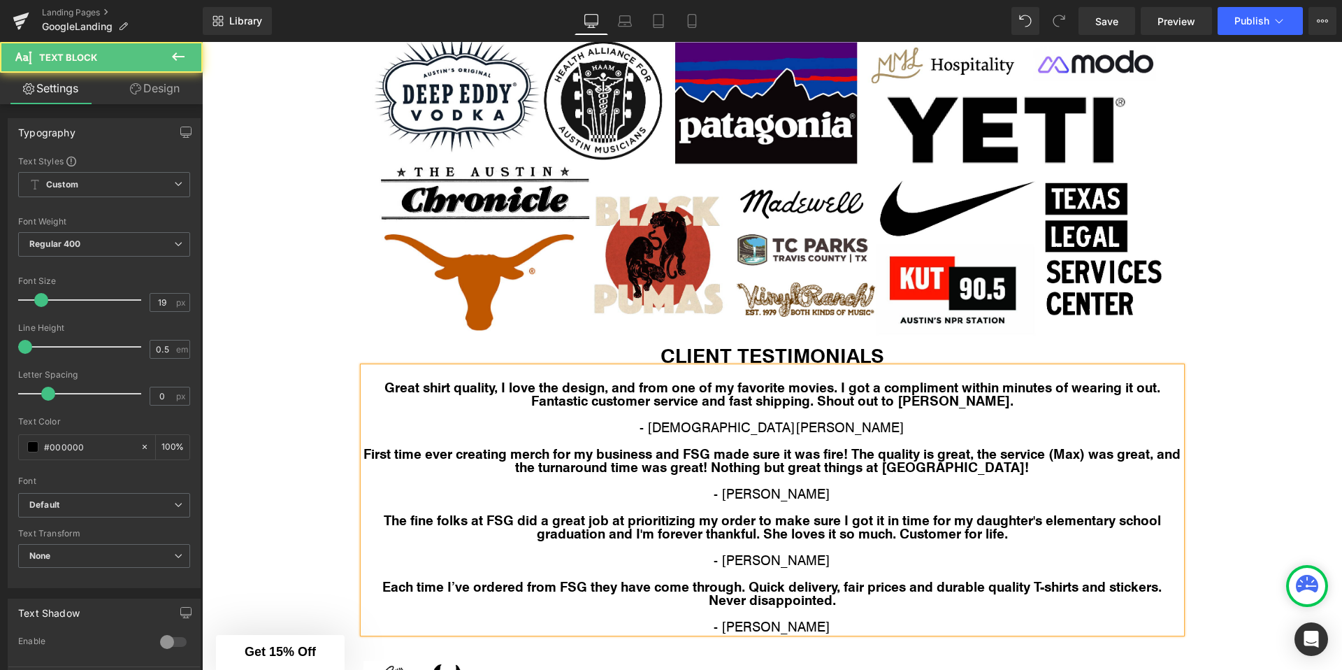
click at [778, 531] on span "The fine folks at FSG did a great job at prioritizing my order to make sure I g…" at bounding box center [772, 525] width 777 height 31
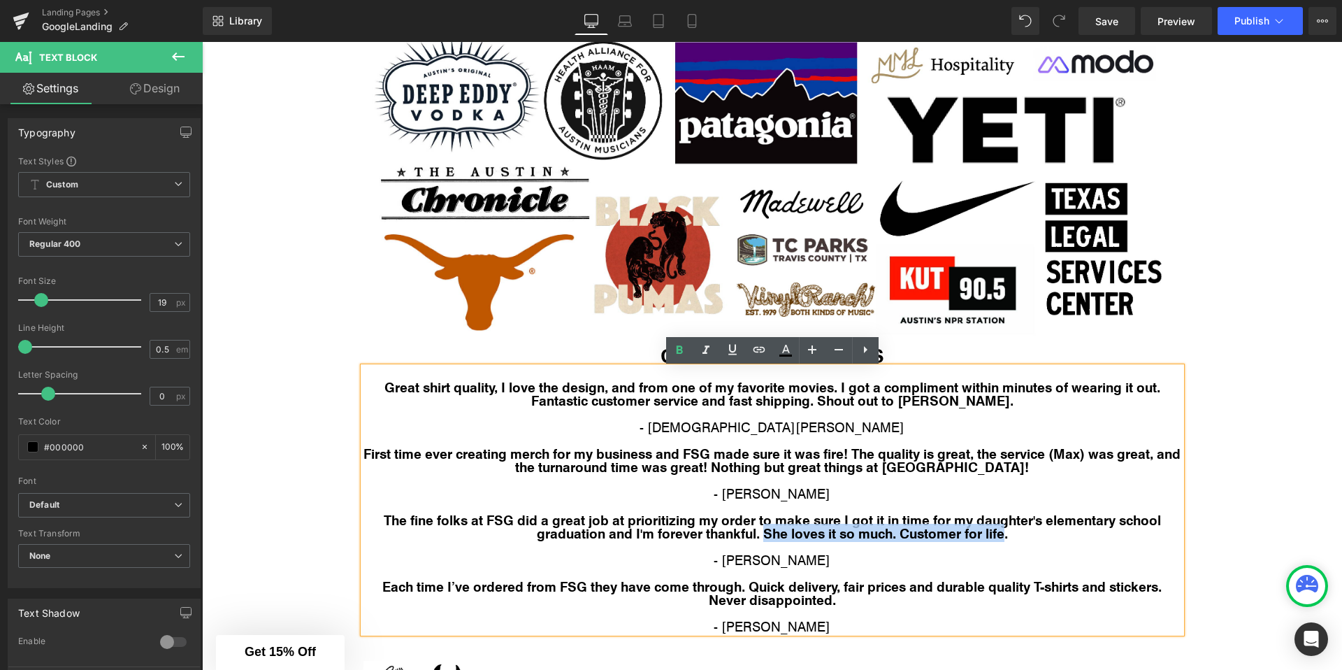
drag, startPoint x: 778, startPoint y: 531, endPoint x: 989, endPoint y: 538, distance: 211.2
click at [989, 538] on span "The fine folks at FSG did a great job at prioritizing my order to make sure I g…" at bounding box center [772, 525] width 777 height 31
copy span "She loves it so much. Customer for life"
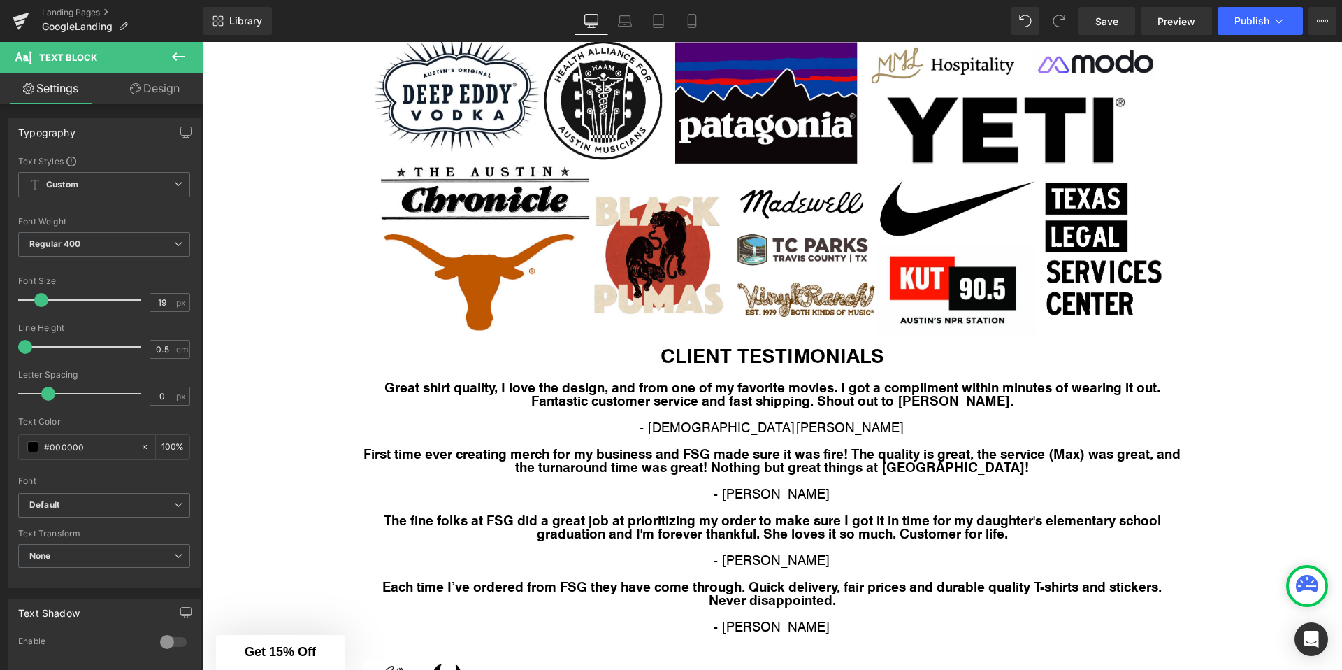
click at [802, 563] on p "- Matt V" at bounding box center [772, 559] width 818 height 13
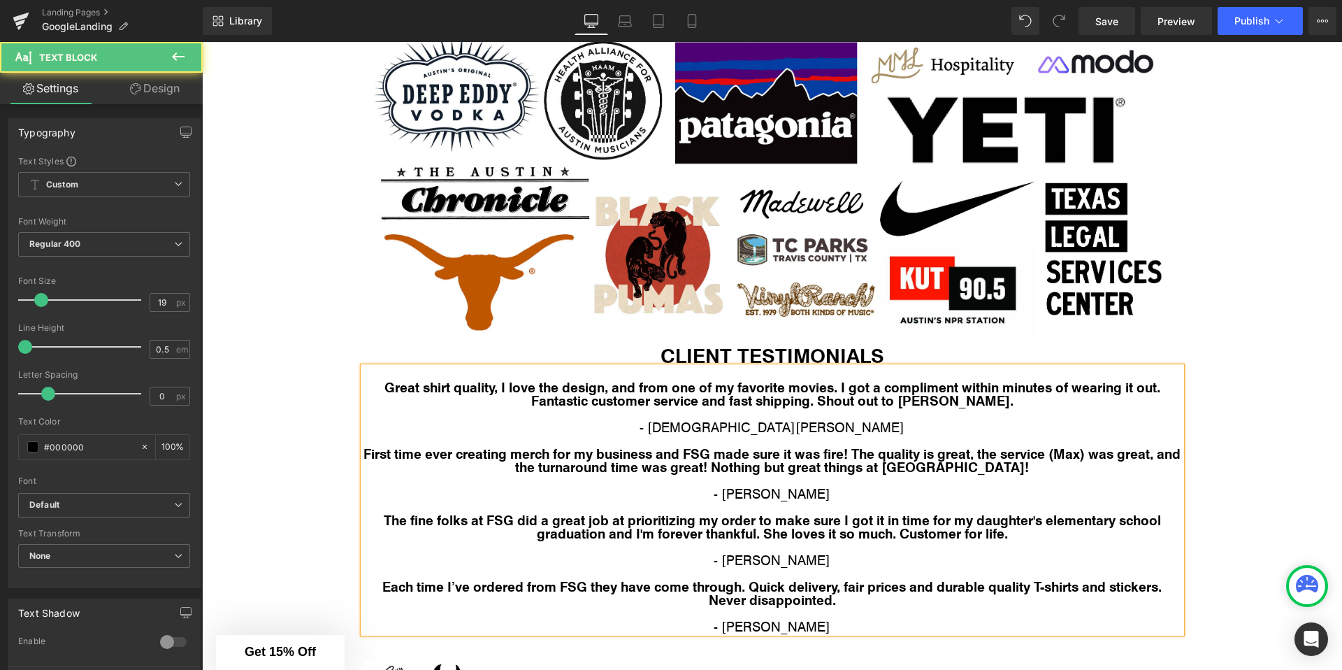
click at [768, 594] on span "Each time I’ve ordered from FSG they have come through. Quick delivery, fair pr…" at bounding box center [771, 592] width 779 height 31
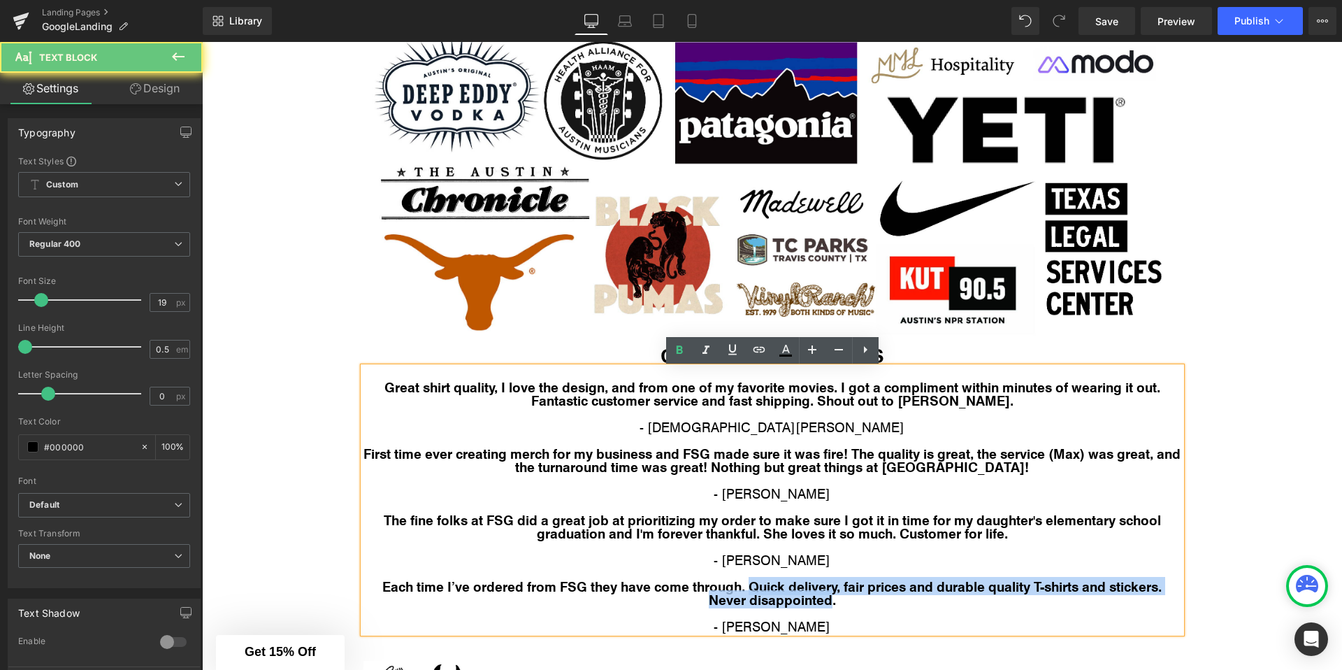
drag, startPoint x: 768, startPoint y: 594, endPoint x: 791, endPoint y: 601, distance: 24.1
click at [791, 601] on span "Each time I’ve ordered from FSG they have come through. Quick delivery, fair pr…" at bounding box center [771, 592] width 779 height 31
copy span "Quick delivery, fair prices and durable quality T-shirts and stickers. Never di…"
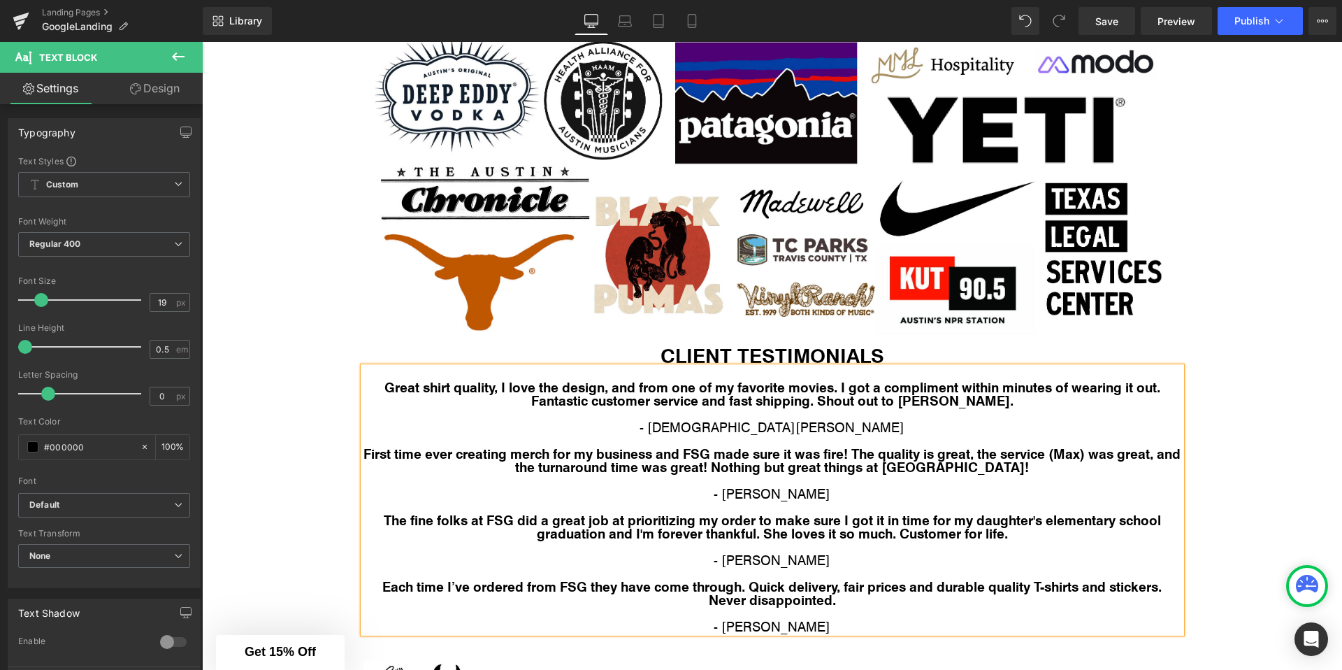
click at [808, 626] on p "- Dave" at bounding box center [772, 625] width 818 height 13
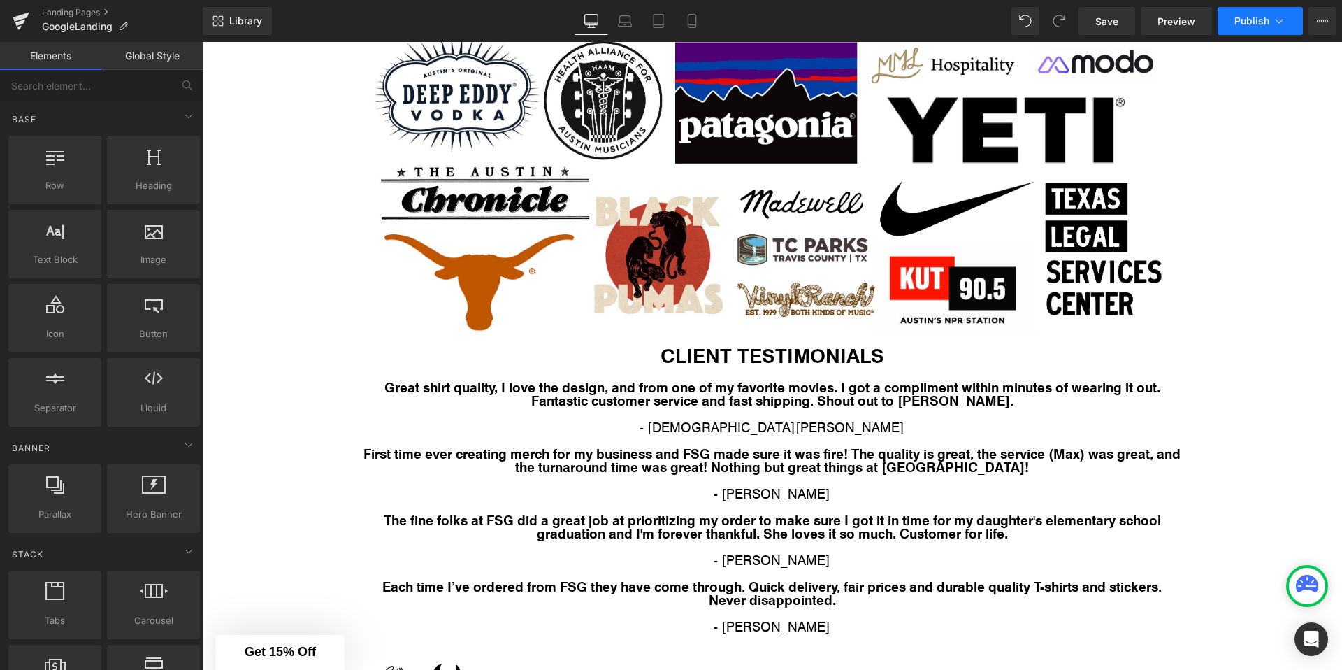
click at [1279, 14] on icon at bounding box center [1279, 21] width 14 height 14
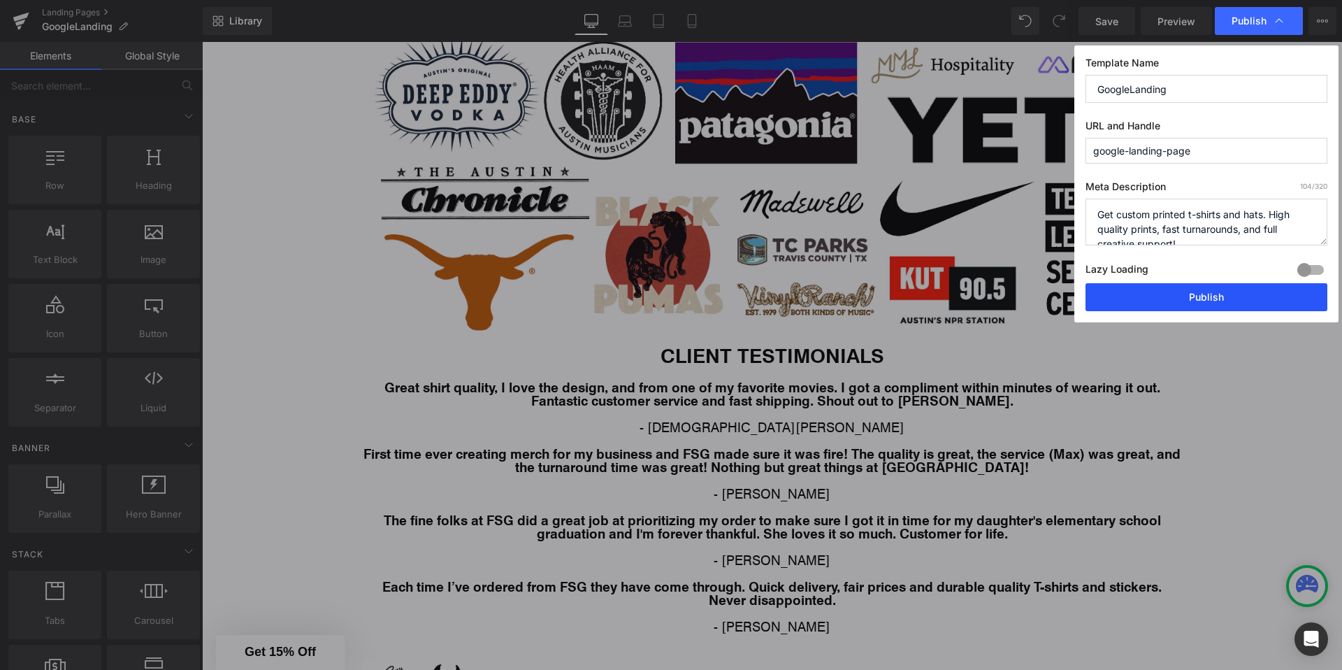
click at [1166, 296] on button "Publish" at bounding box center [1206, 297] width 242 height 28
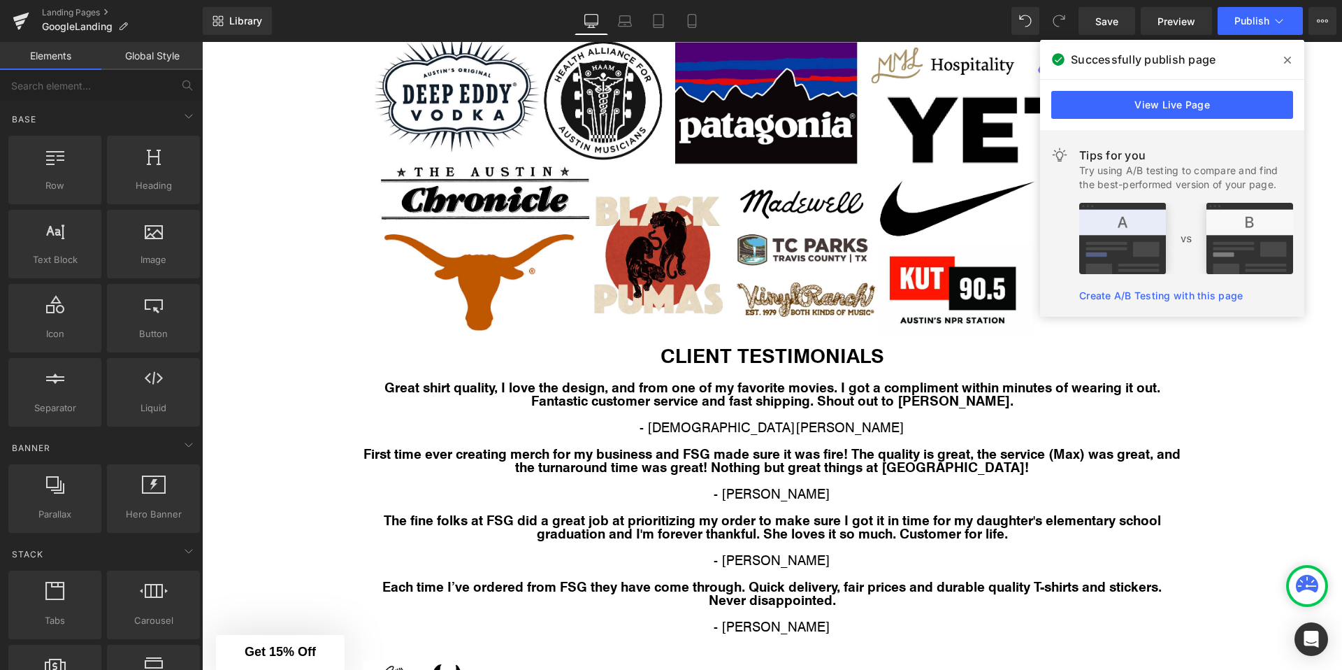
click at [1276, 59] on span at bounding box center [1287, 60] width 22 height 22
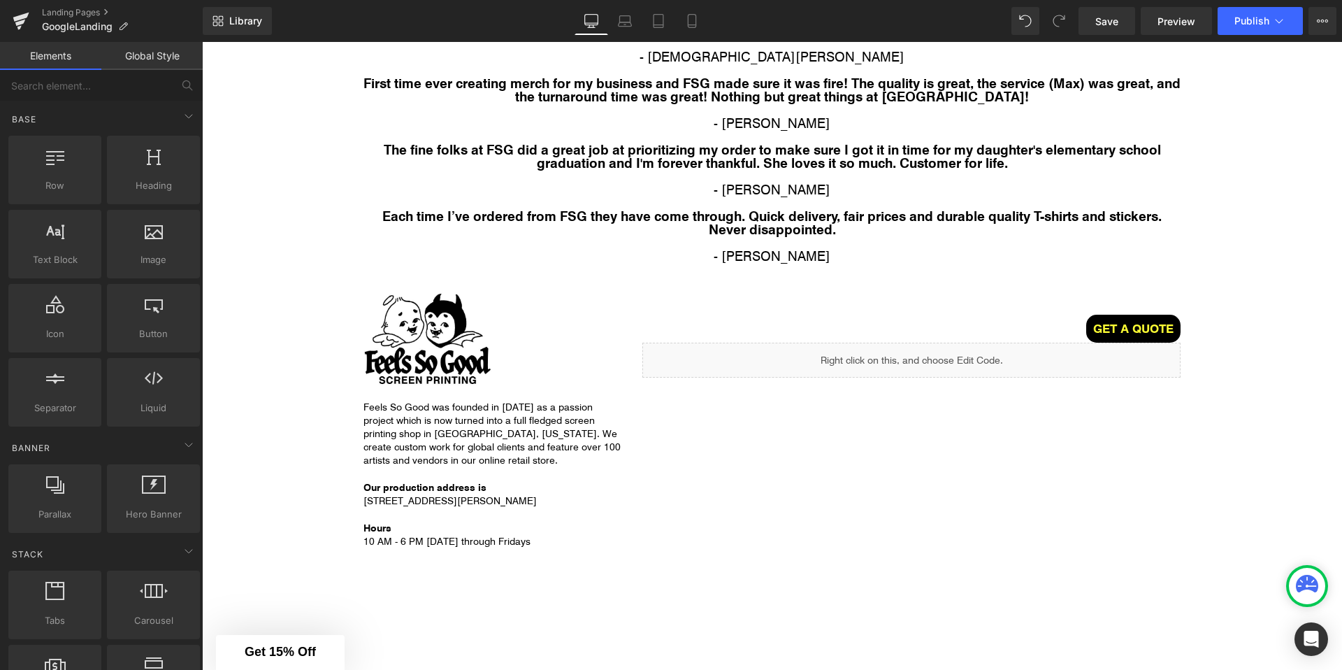
scroll to position [2909, 0]
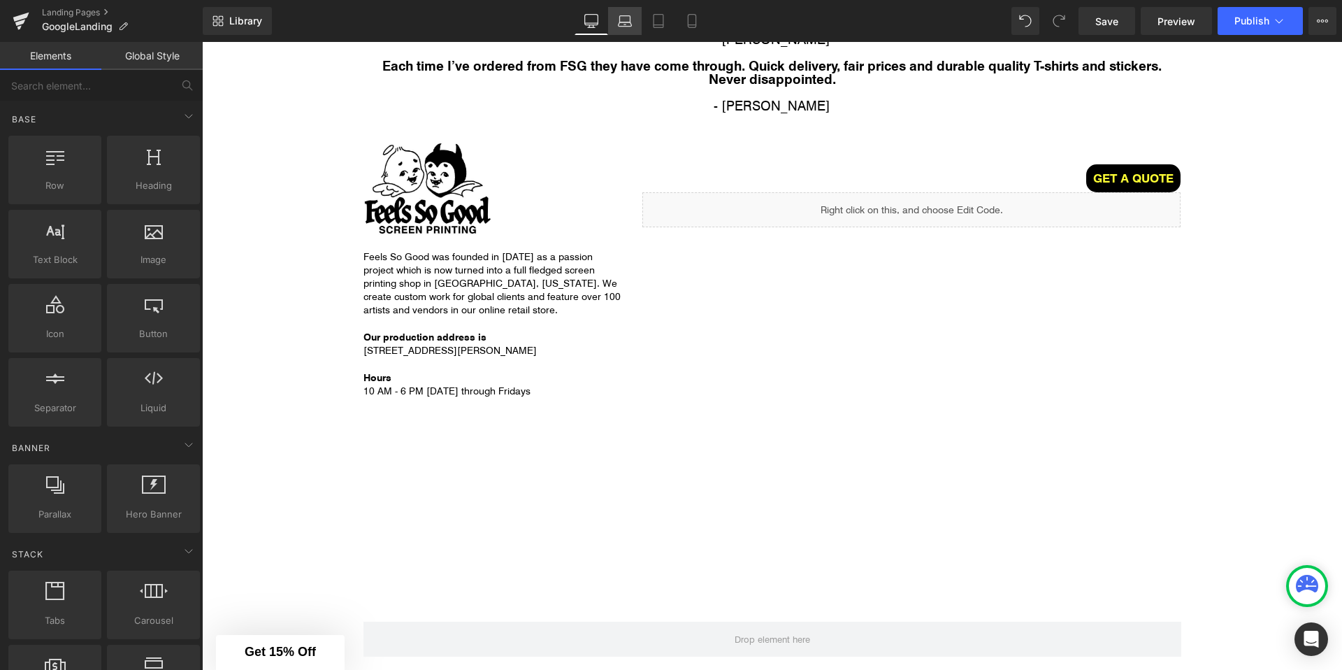
click at [630, 22] on icon at bounding box center [625, 24] width 13 height 4
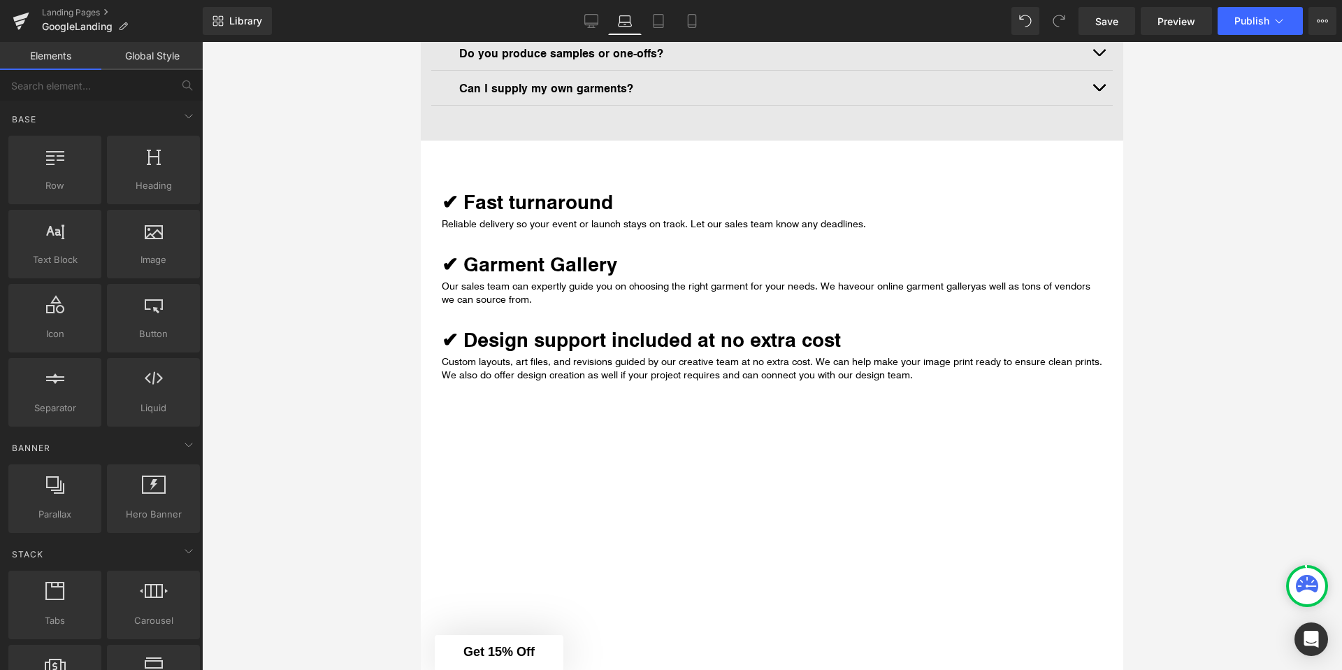
scroll to position [862, 0]
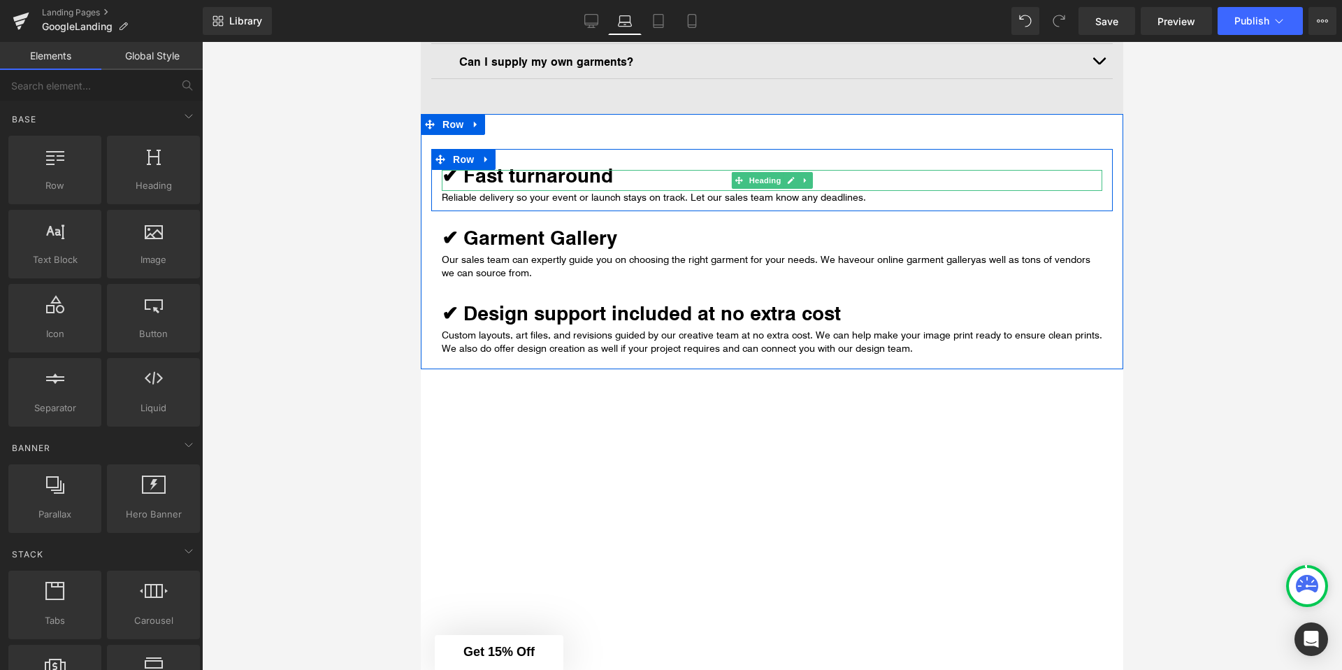
click at [494, 177] on strong "✔ Fast turnaround" at bounding box center [527, 174] width 171 height 27
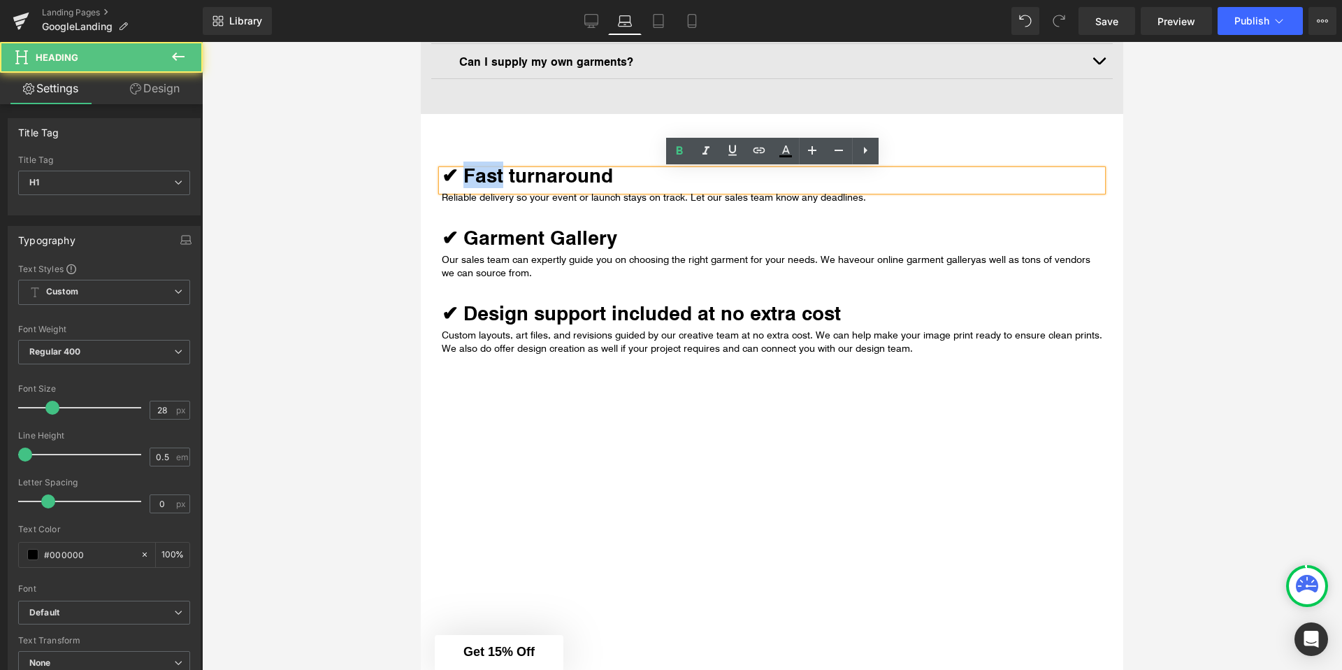
click at [494, 177] on strong "✔ Fast turnaround" at bounding box center [527, 174] width 171 height 27
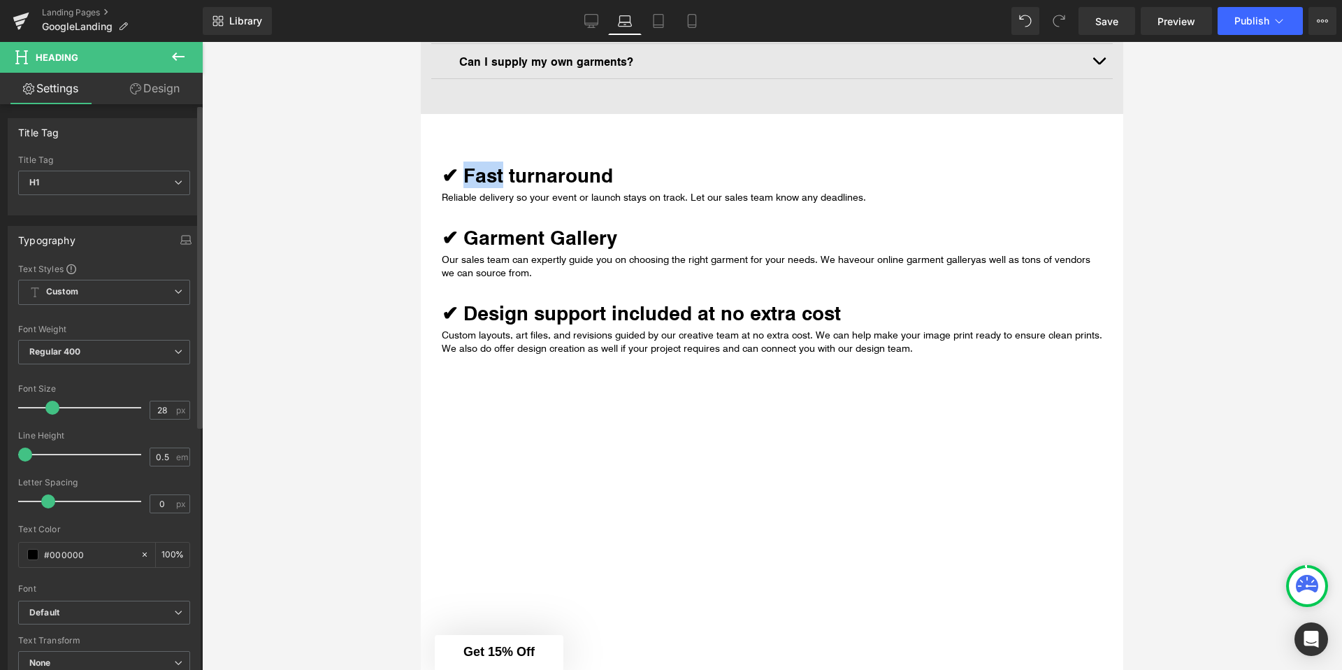
scroll to position [427, 0]
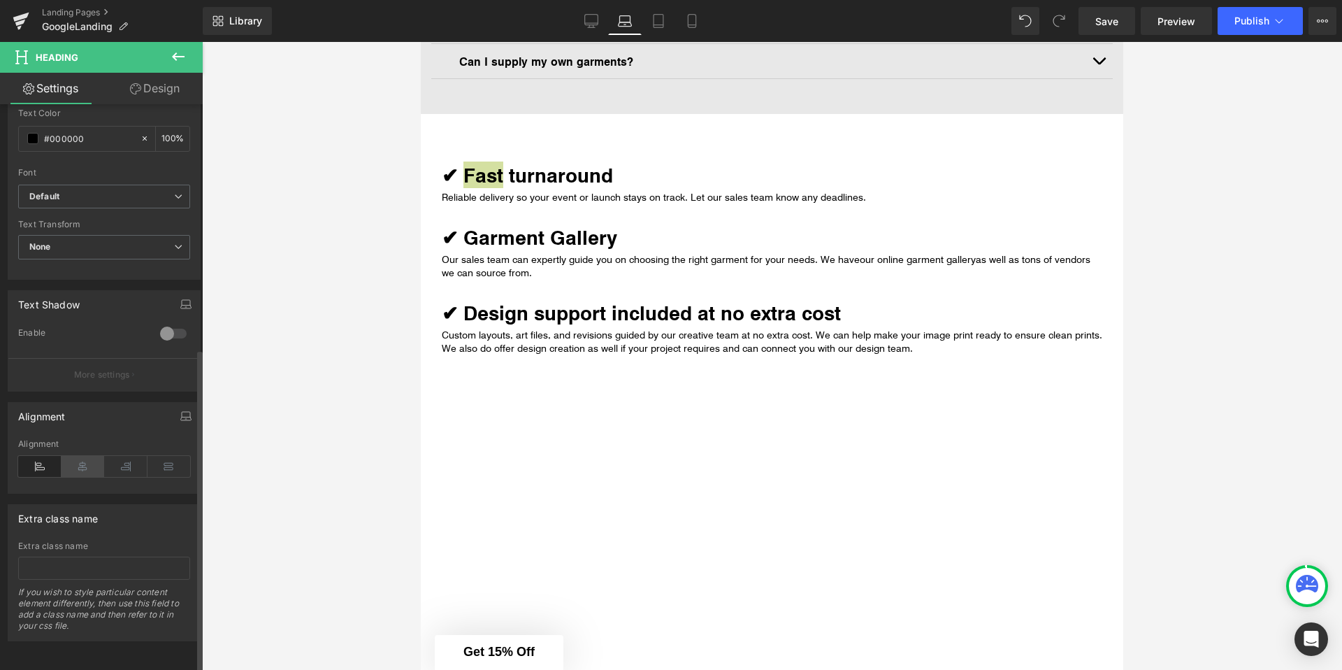
click at [89, 456] on icon at bounding box center [83, 466] width 43 height 21
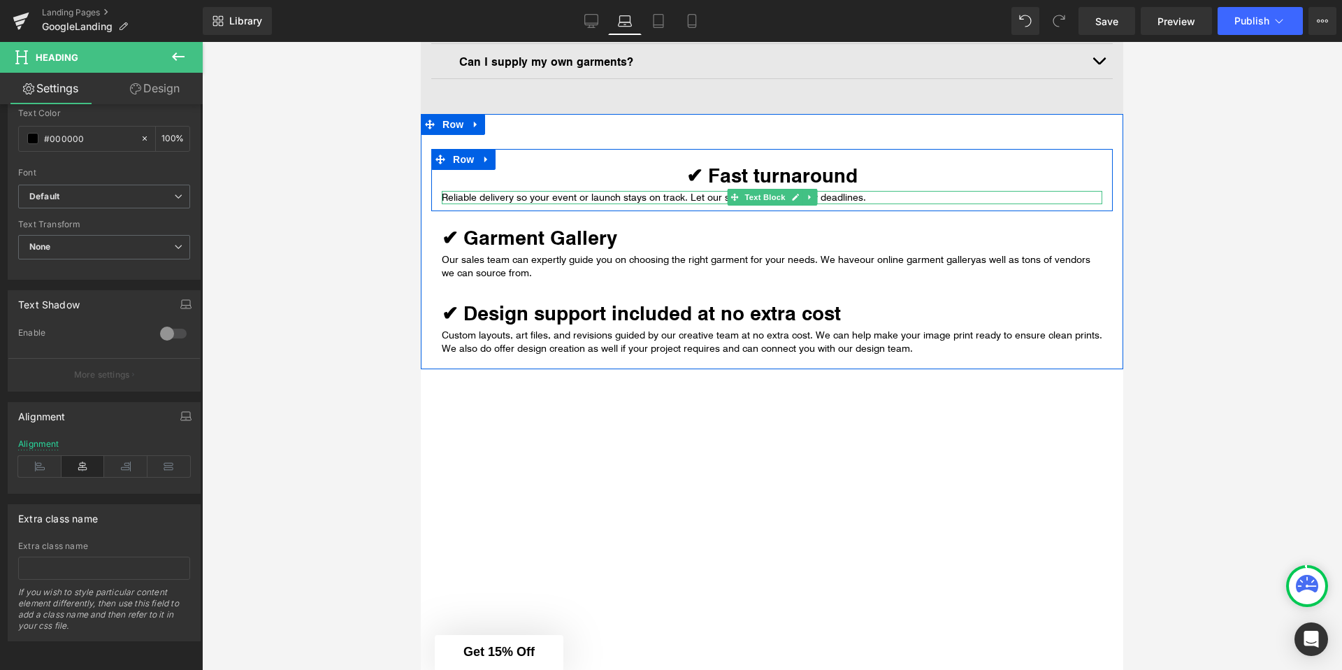
click at [560, 201] on div at bounding box center [772, 202] width 661 height 3
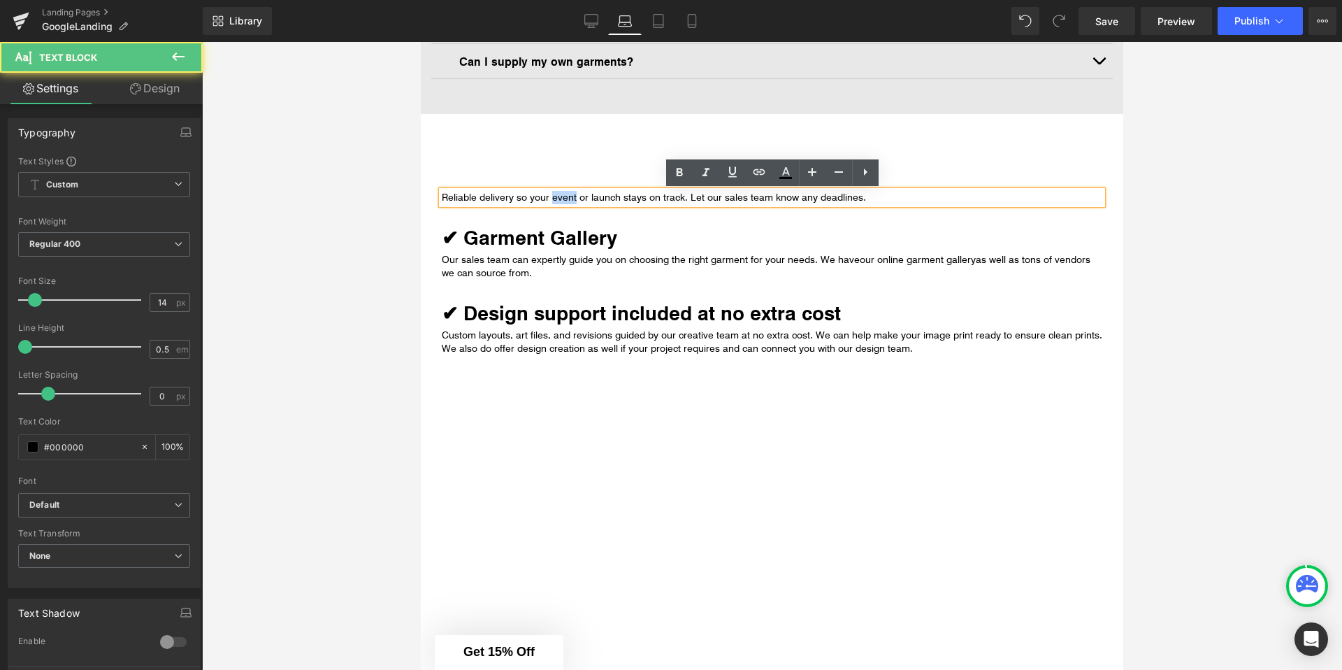
click at [560, 201] on p "Reliable delivery so your event or launch stays on track. Let our sales team kn…" at bounding box center [772, 197] width 661 height 13
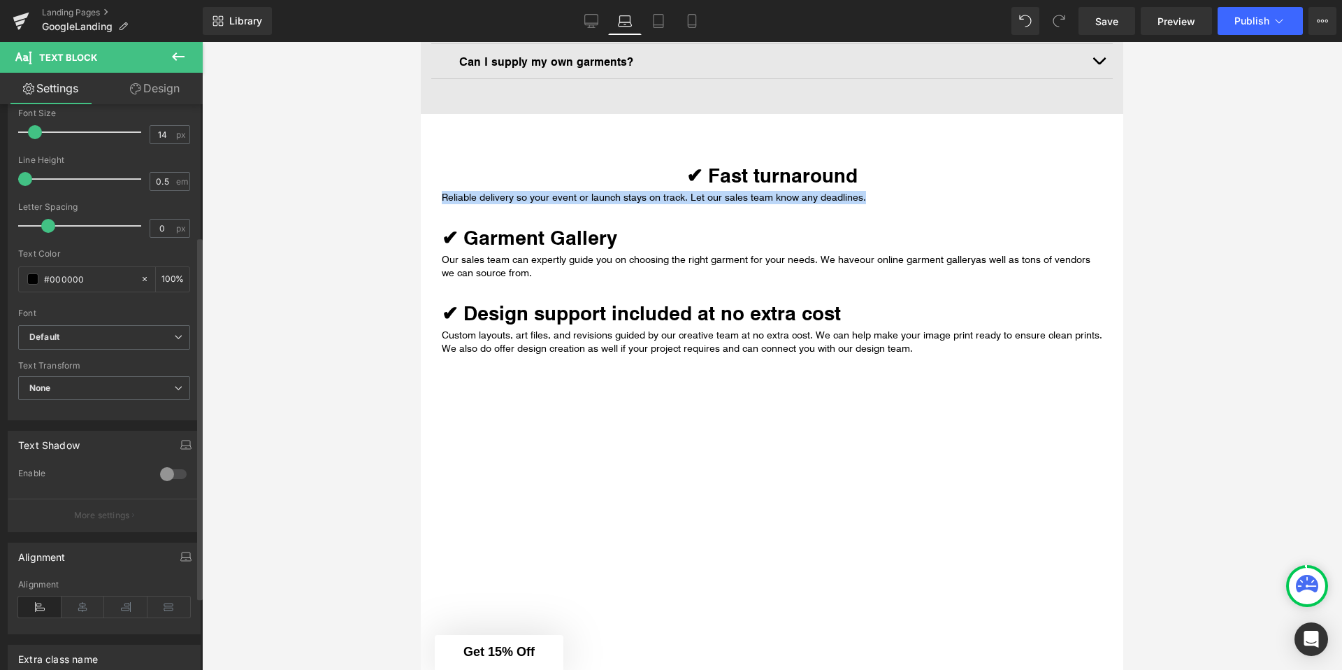
scroll to position [205, 0]
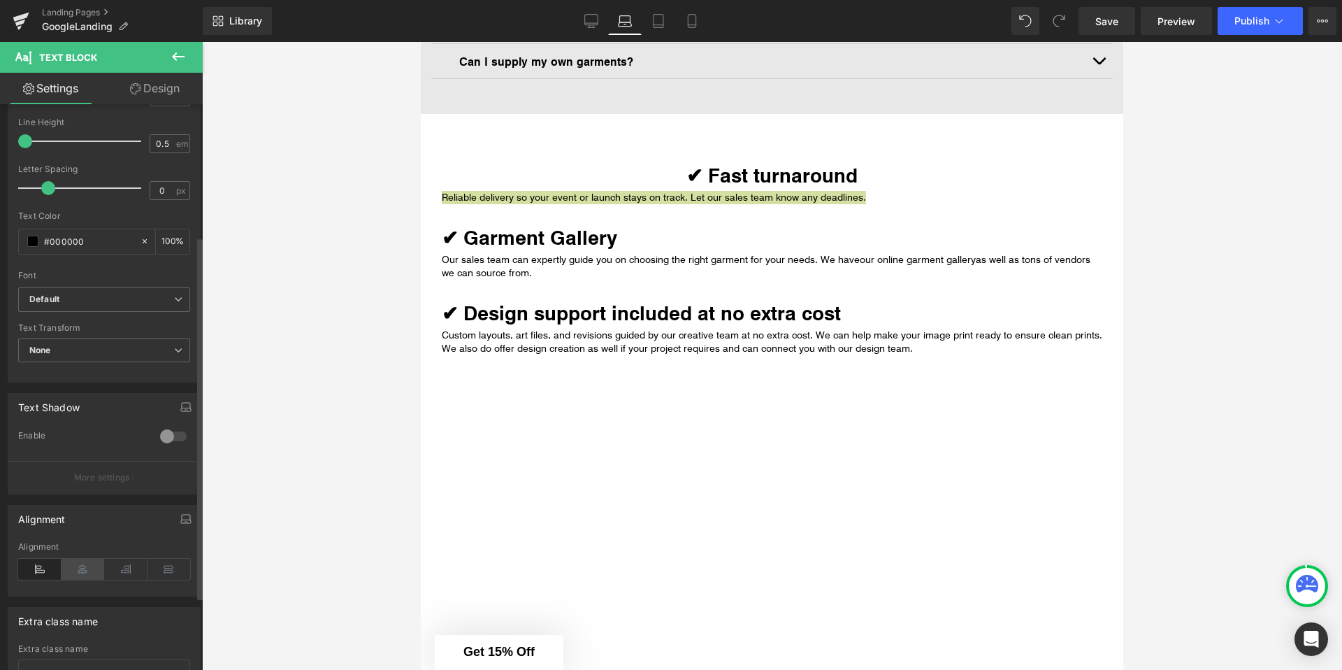
click at [86, 560] on icon at bounding box center [83, 568] width 43 height 21
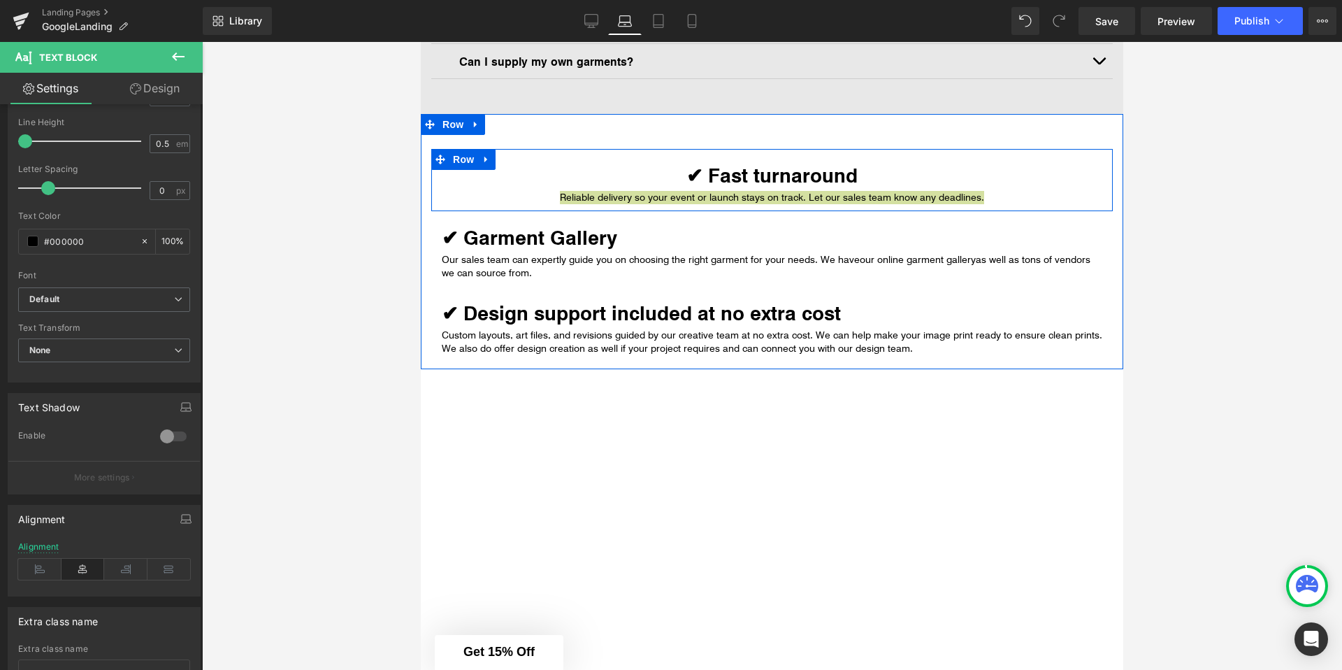
click at [586, 207] on div at bounding box center [771, 207] width 681 height 7
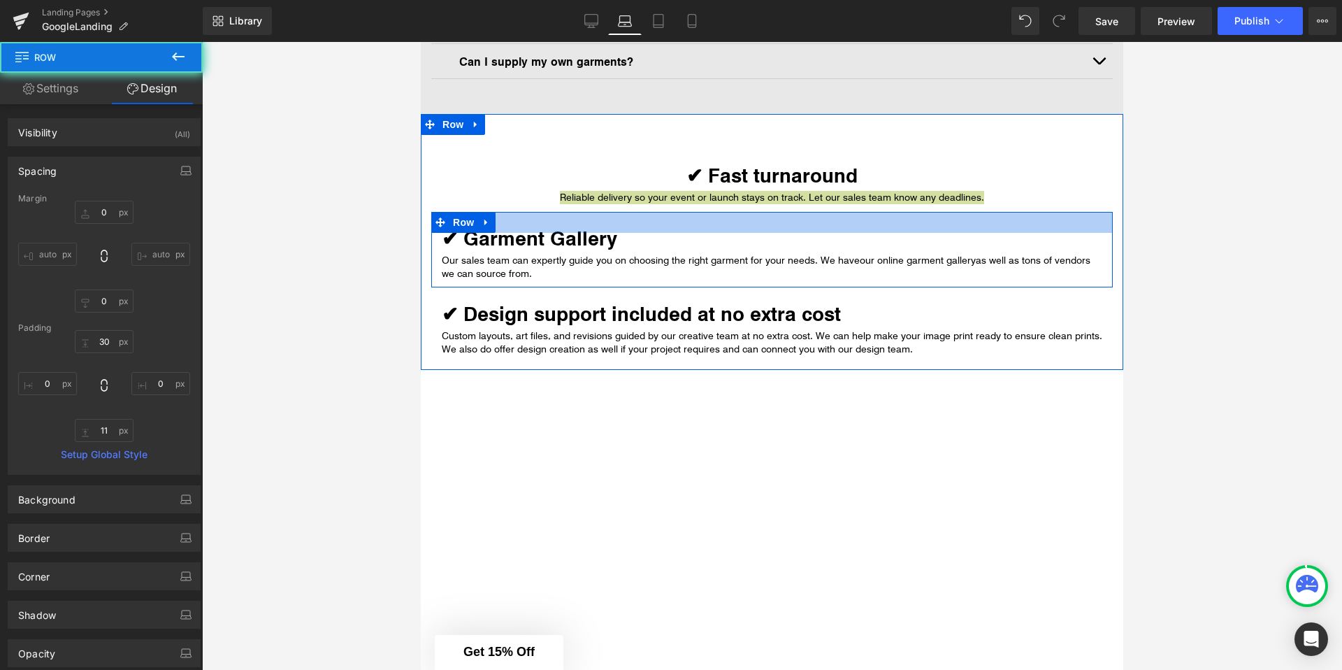
click at [586, 224] on div at bounding box center [771, 222] width 681 height 21
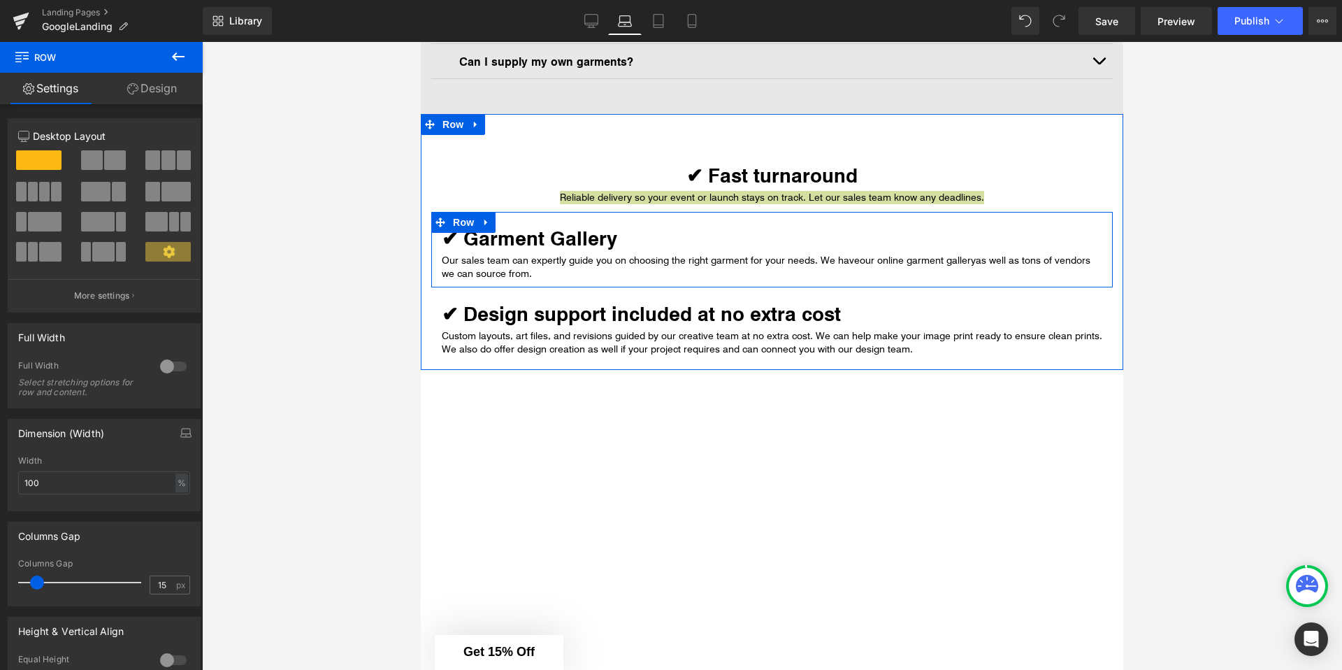
click at [421, 42] on div at bounding box center [421, 42] width 0 height 0
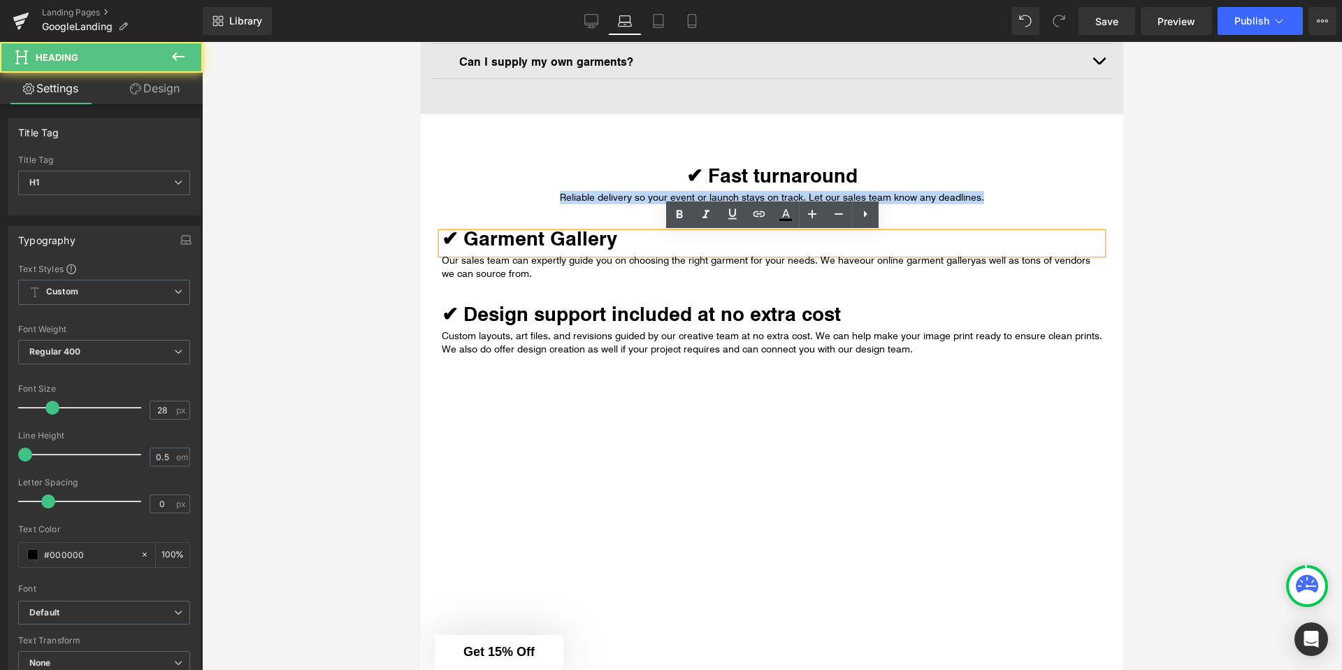
click at [542, 236] on strong "✔ Garment Gallery" at bounding box center [529, 237] width 175 height 27
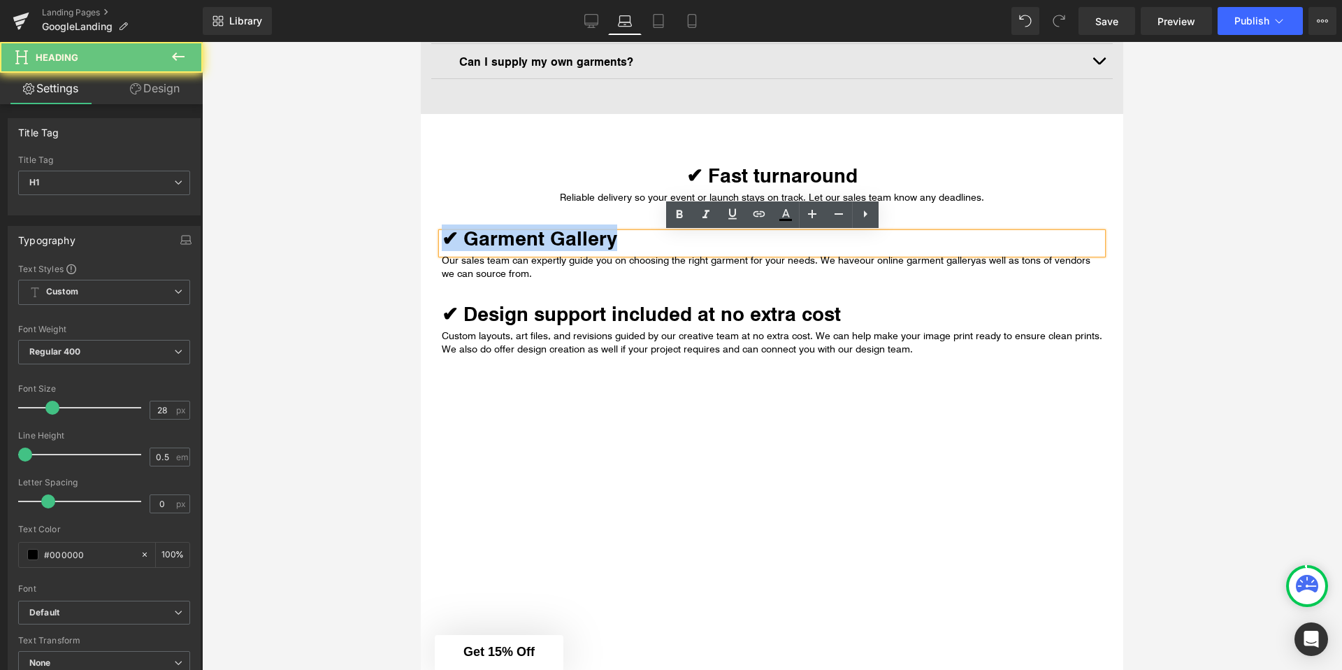
click at [542, 236] on strong "✔ Garment Gallery" at bounding box center [529, 237] width 175 height 27
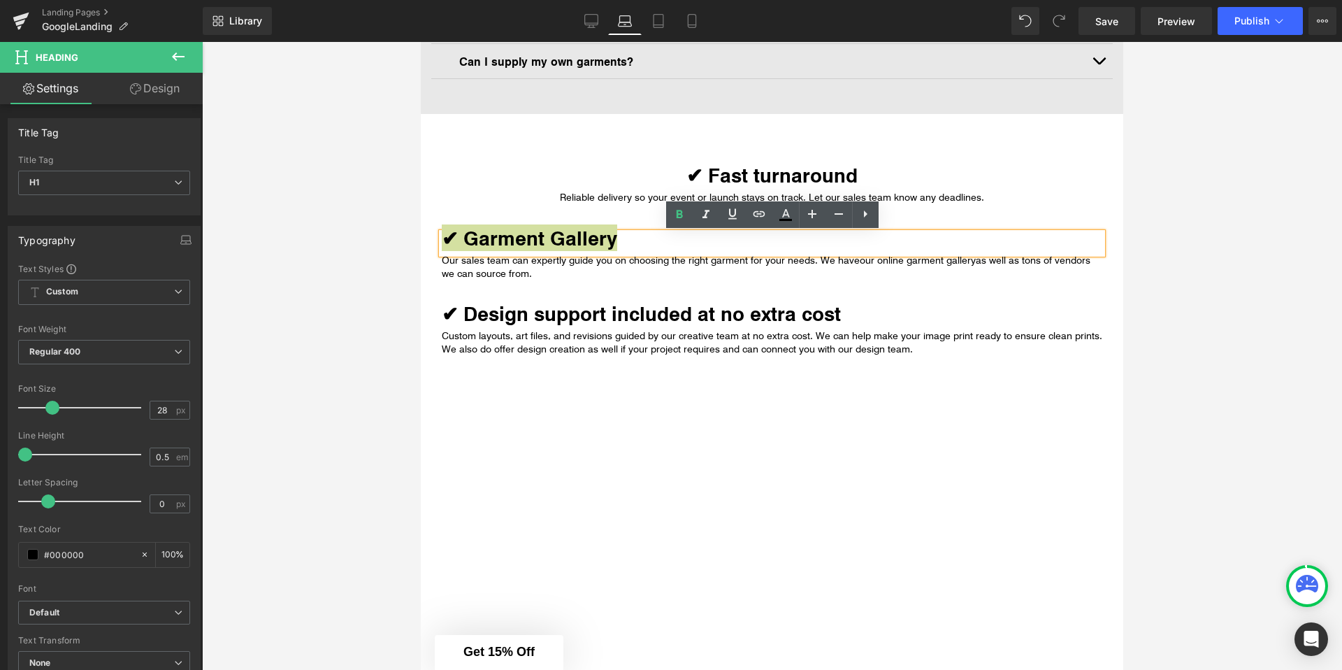
click at [378, 254] on div at bounding box center [772, 356] width 1140 height 628
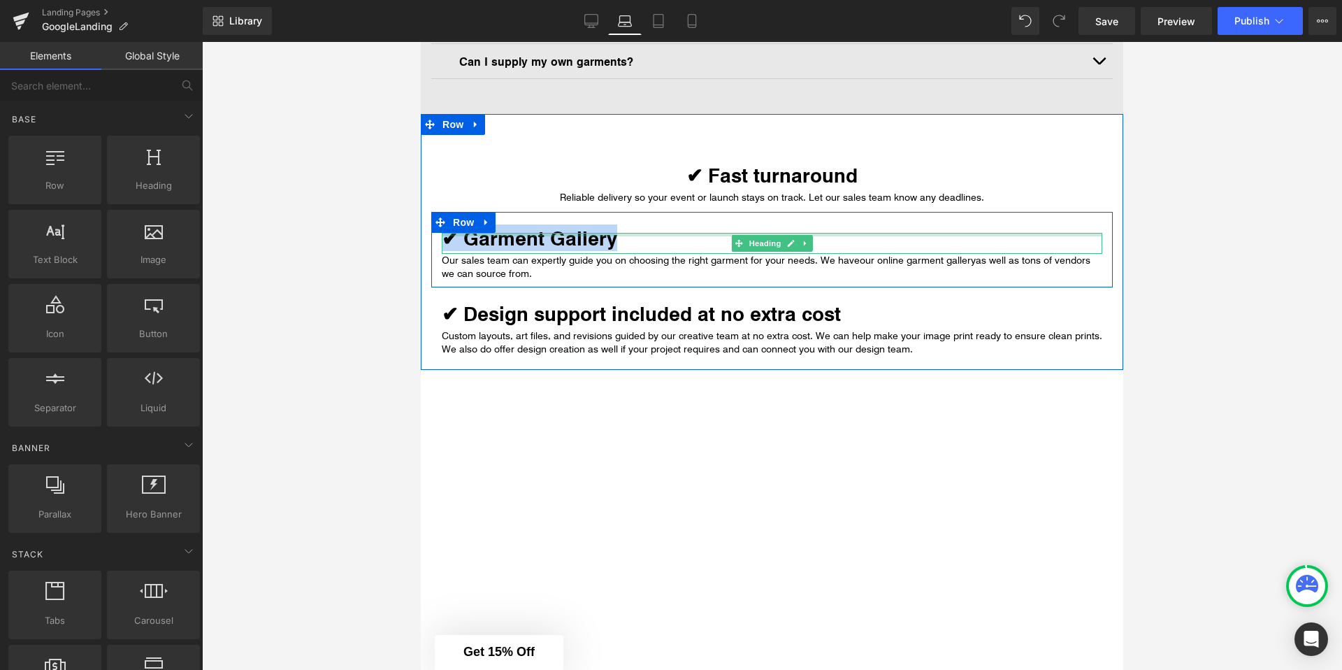
click at [558, 244] on strong "✔ Garment Gallery" at bounding box center [529, 237] width 175 height 27
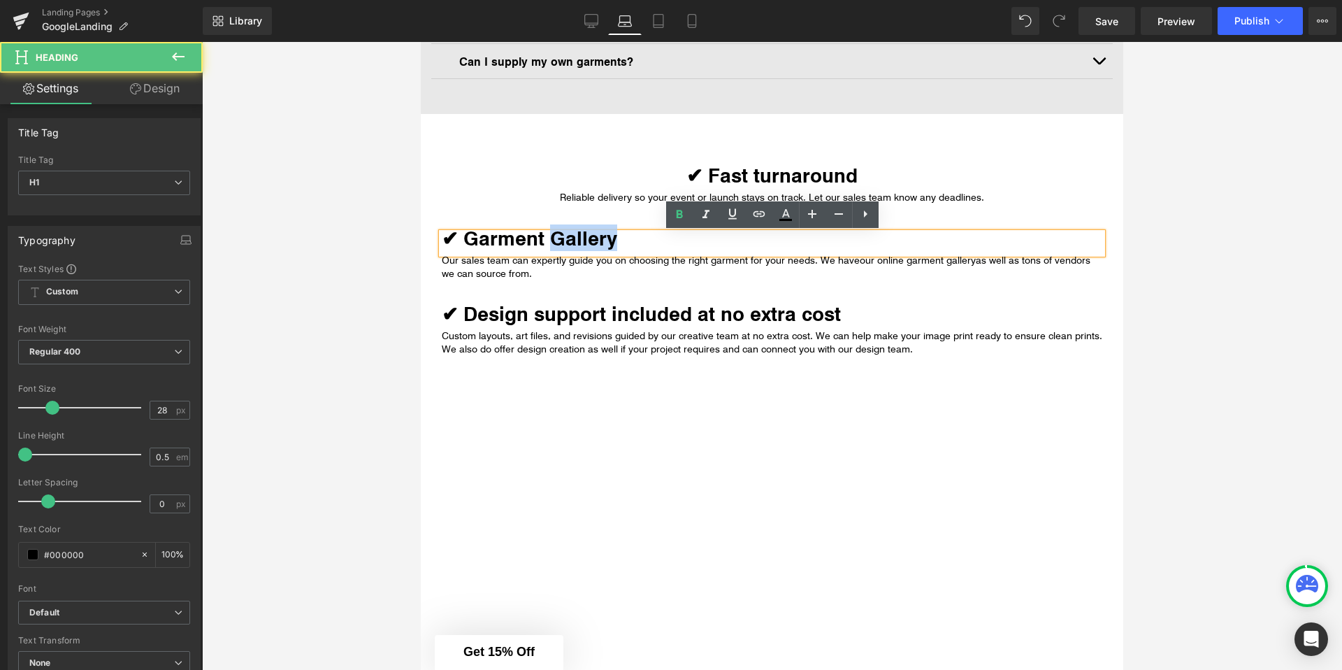
click at [558, 244] on strong "✔ Garment Gallery" at bounding box center [529, 237] width 175 height 27
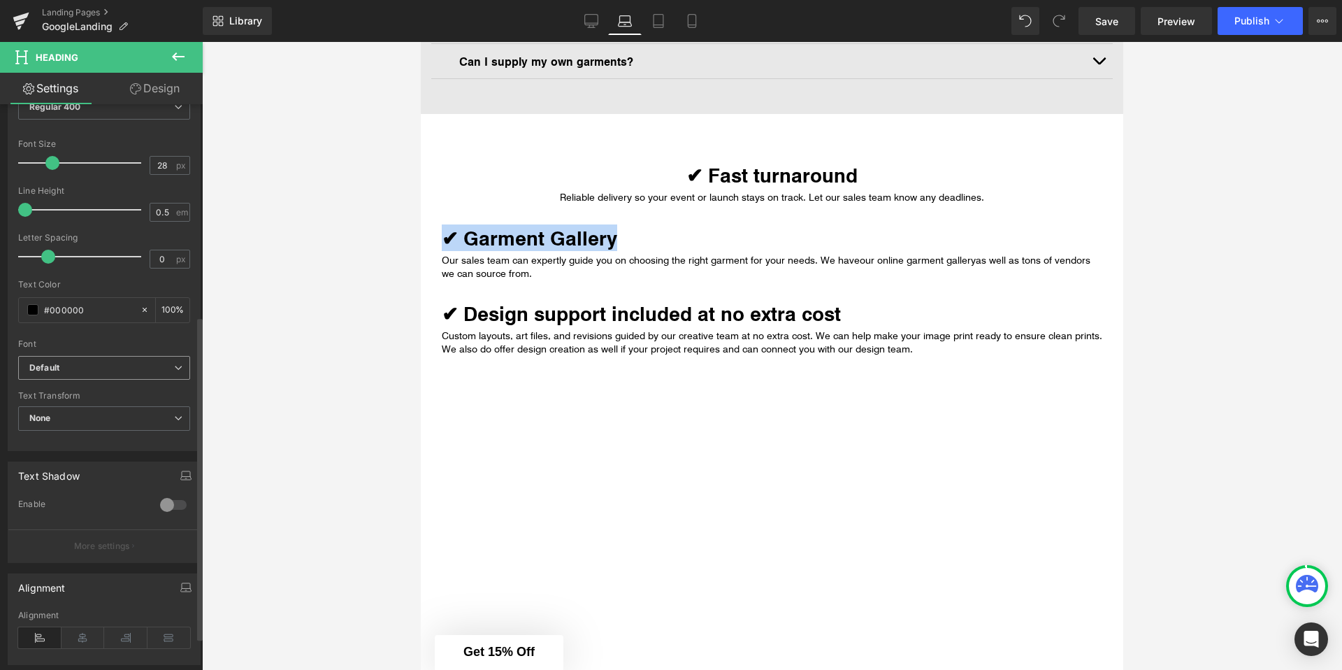
scroll to position [409, 0]
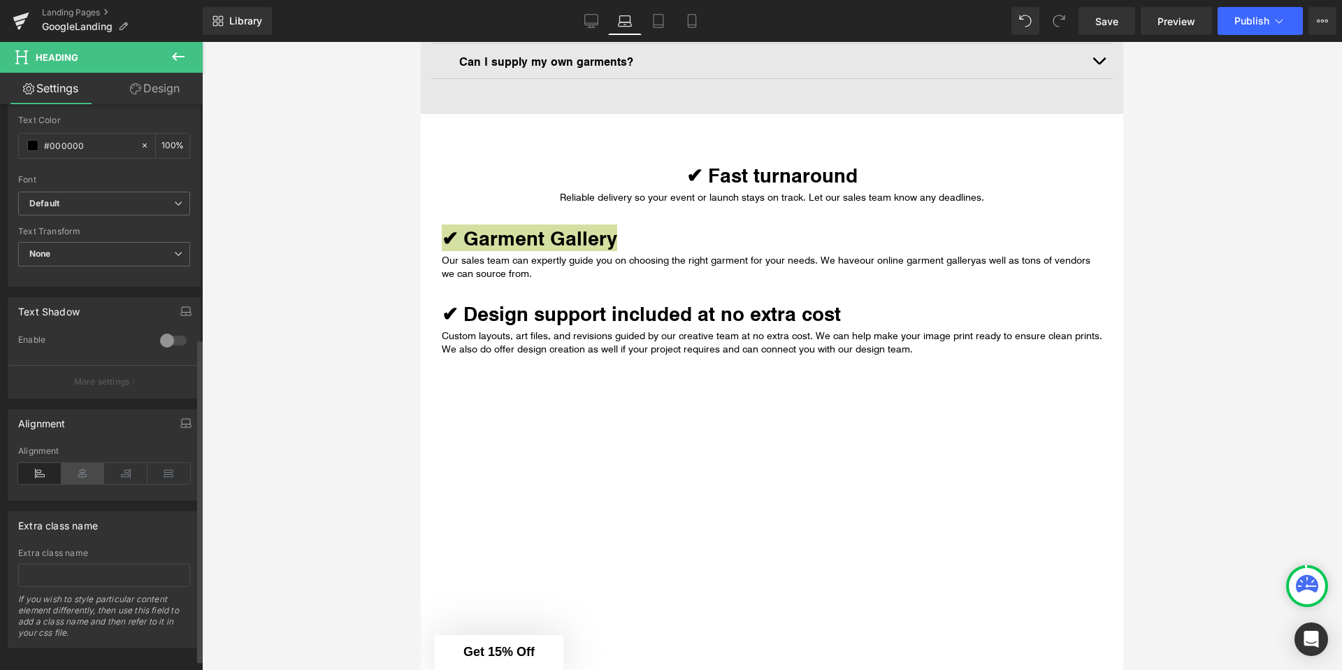
click at [76, 482] on icon at bounding box center [83, 473] width 43 height 21
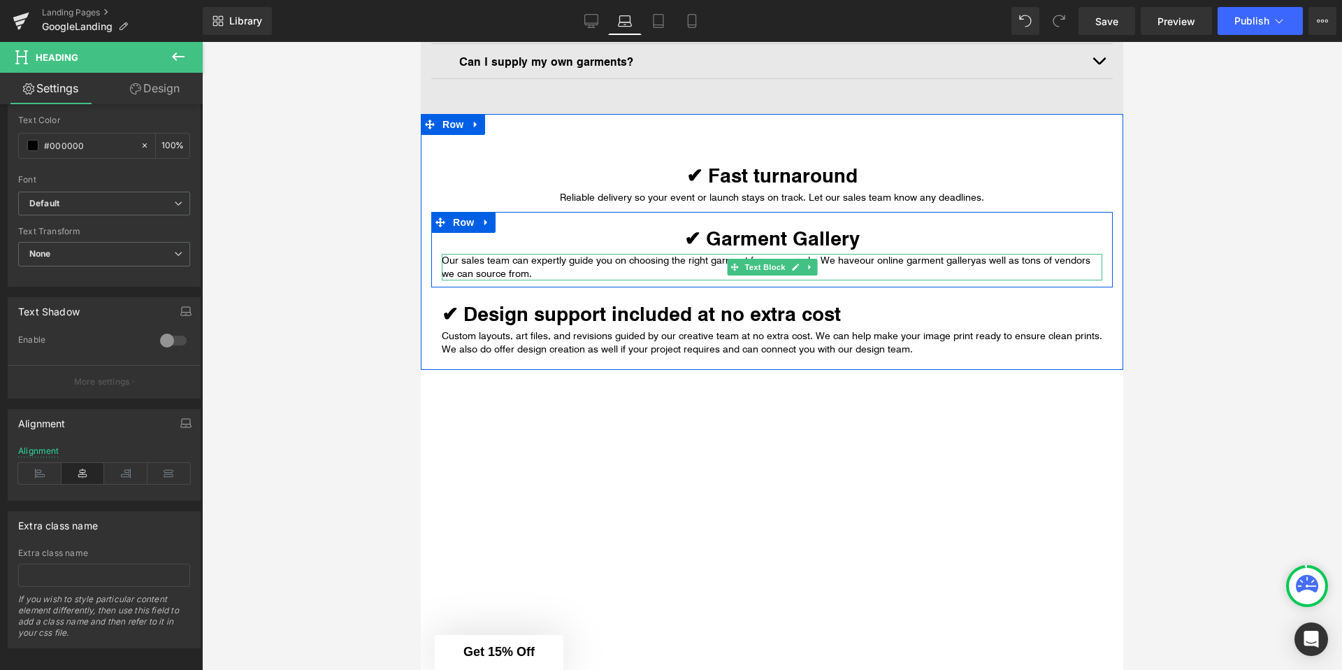
click at [495, 273] on p "Our sales team can expertly guide you on choosing the right garment for your ne…" at bounding box center [772, 267] width 661 height 27
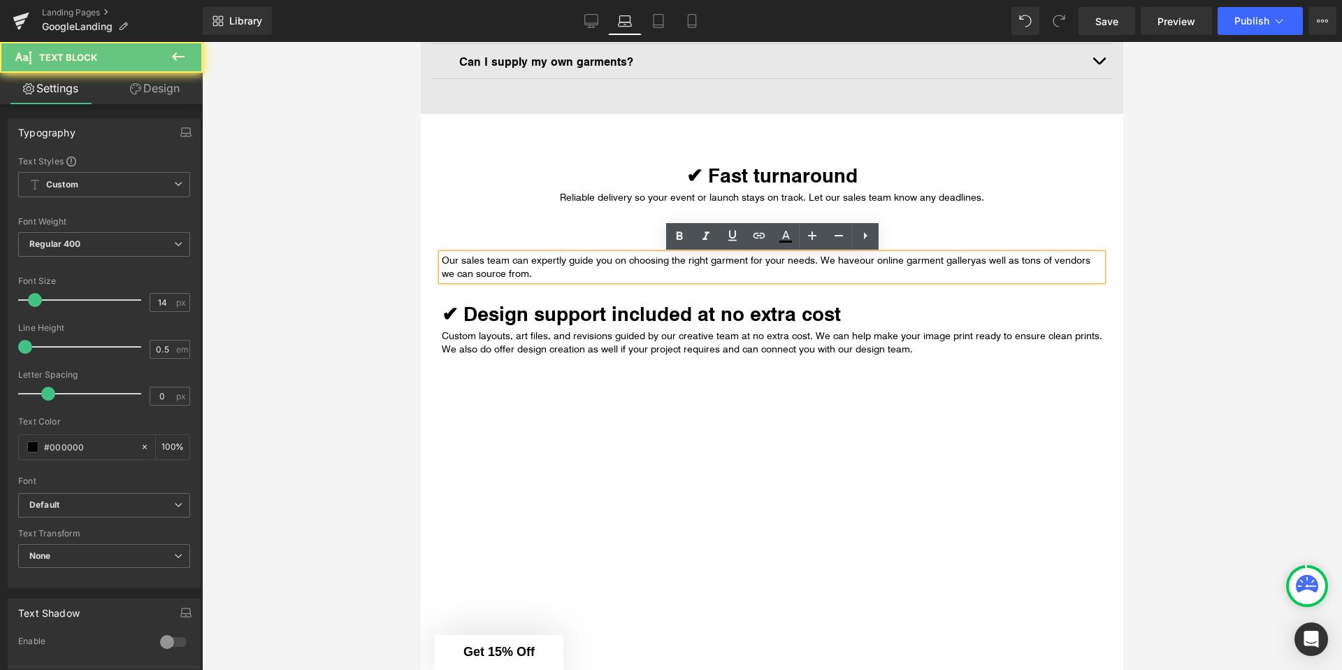
click at [495, 273] on p "Our sales team can expertly guide you on choosing the right garment for your ne…" at bounding box center [772, 267] width 661 height 27
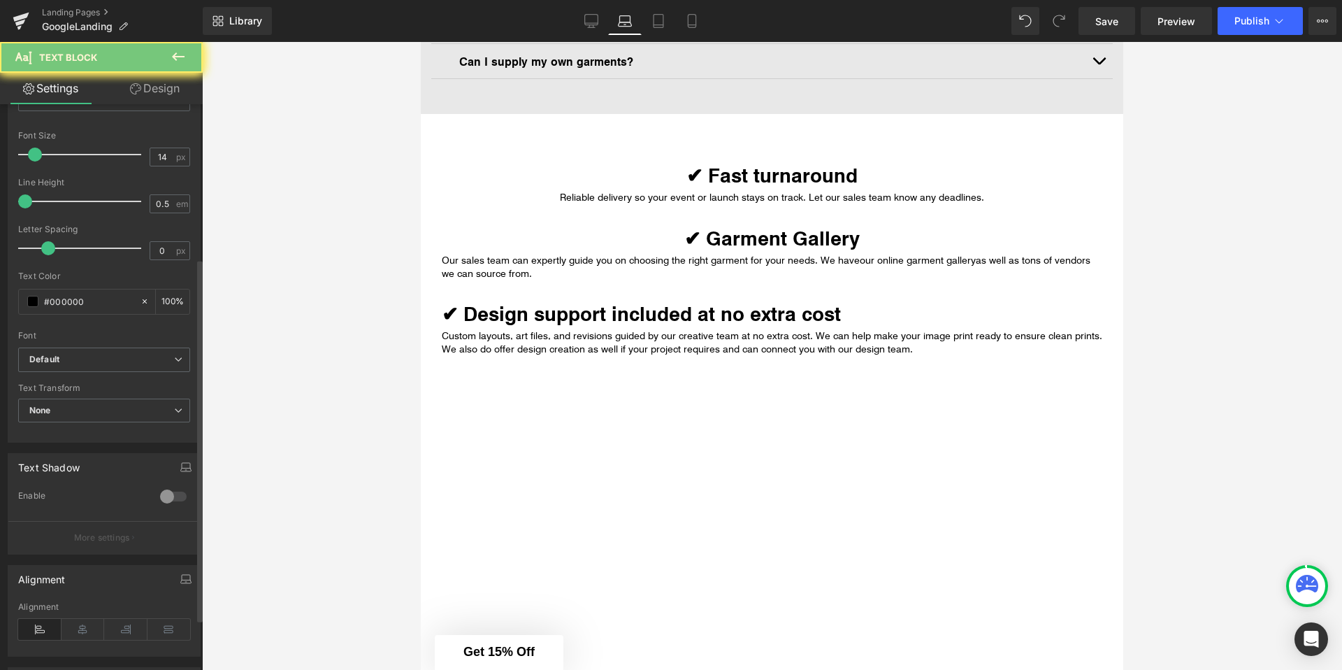
scroll to position [240, 0]
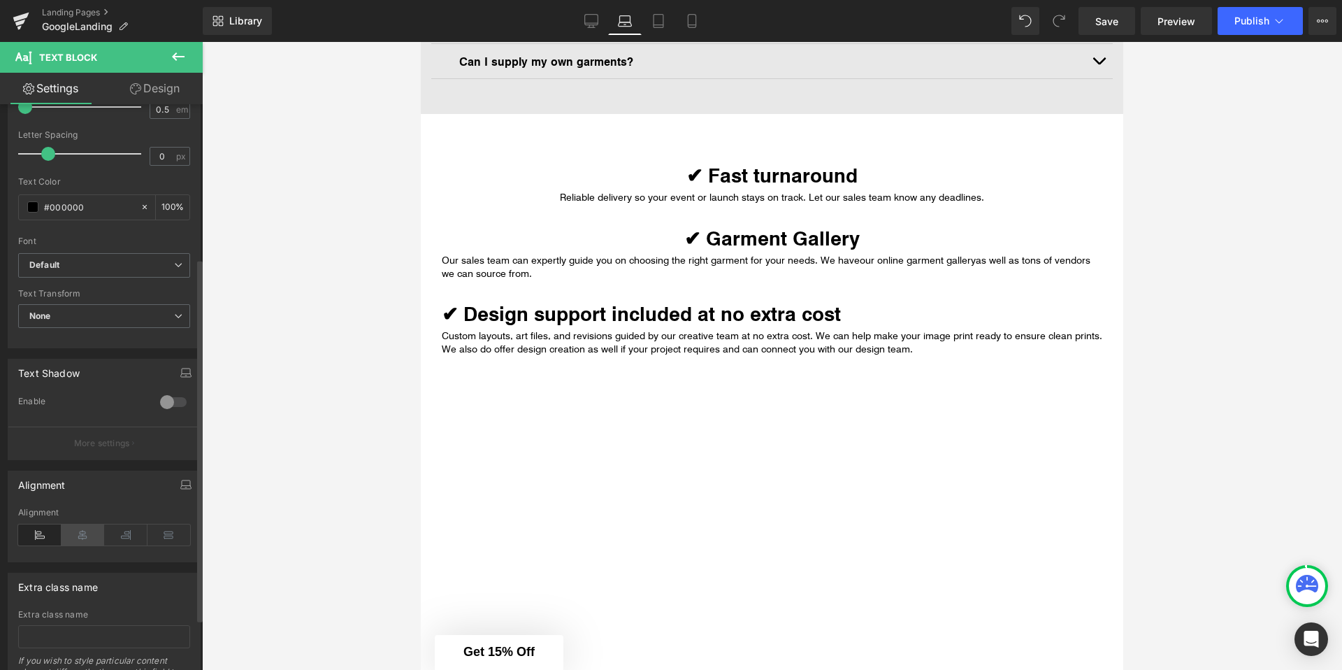
click at [96, 528] on icon at bounding box center [83, 534] width 43 height 21
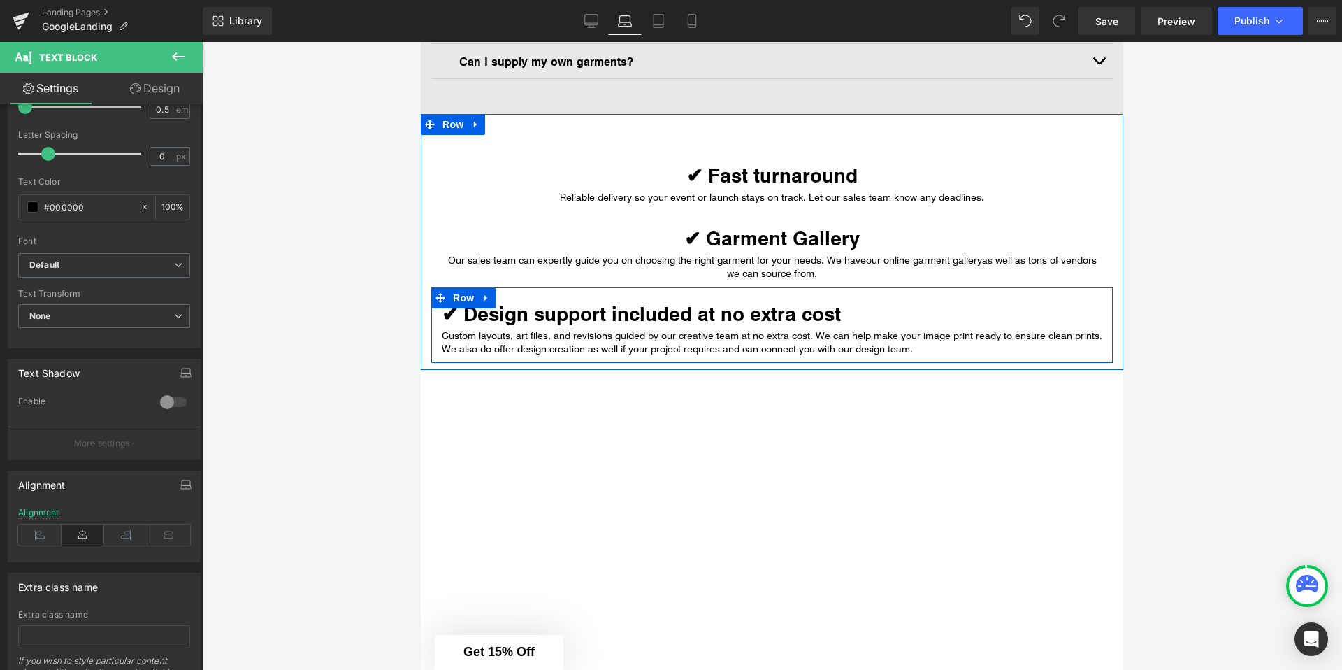
click at [570, 312] on div "✔ Design support included at no extra cost Heading" at bounding box center [772, 318] width 661 height 21
click at [570, 312] on strong "✔ Design support included at no extra cost" at bounding box center [641, 313] width 399 height 27
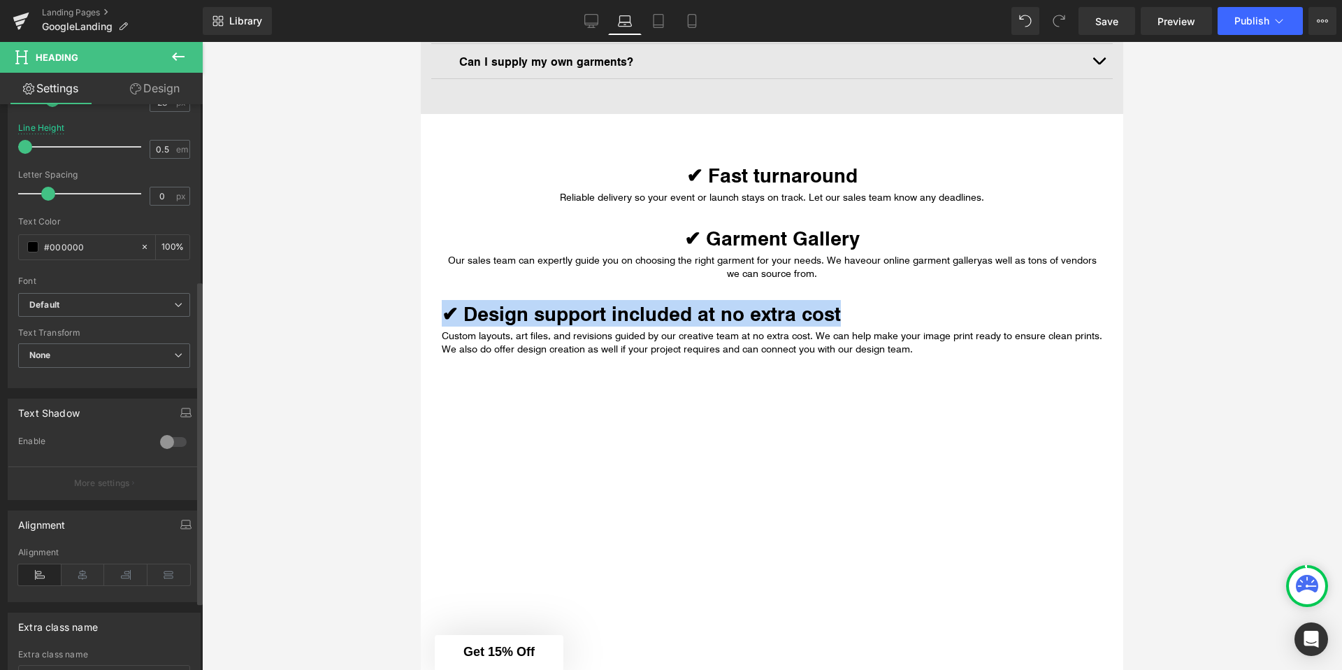
scroll to position [346, 0]
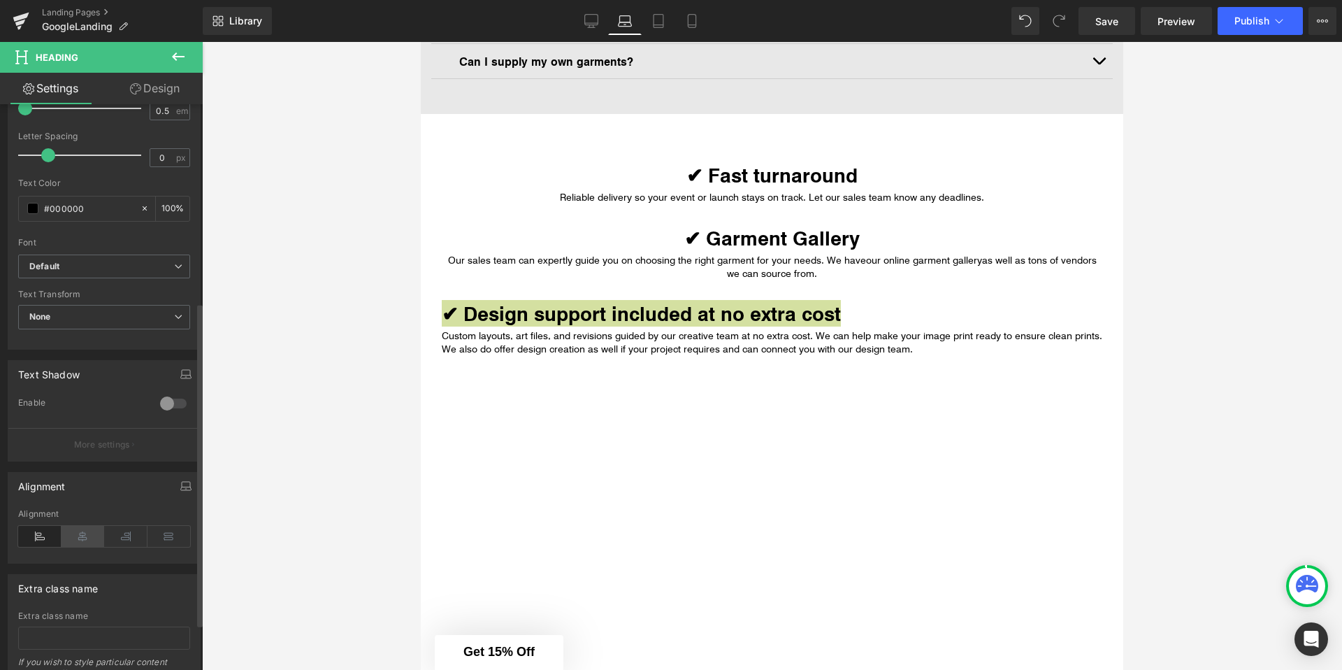
click at [77, 538] on icon at bounding box center [83, 536] width 43 height 21
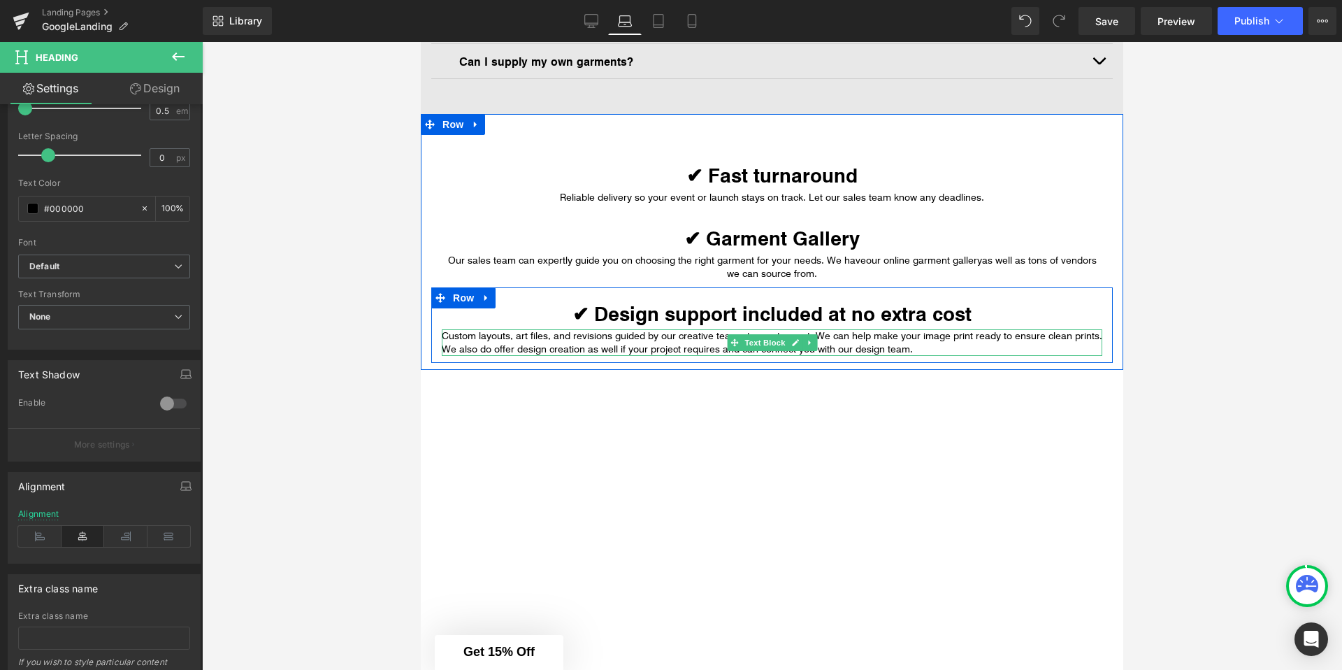
click at [573, 338] on p "Custom layouts, art files, and revisions guided by our creative team at no extr…" at bounding box center [772, 342] width 661 height 27
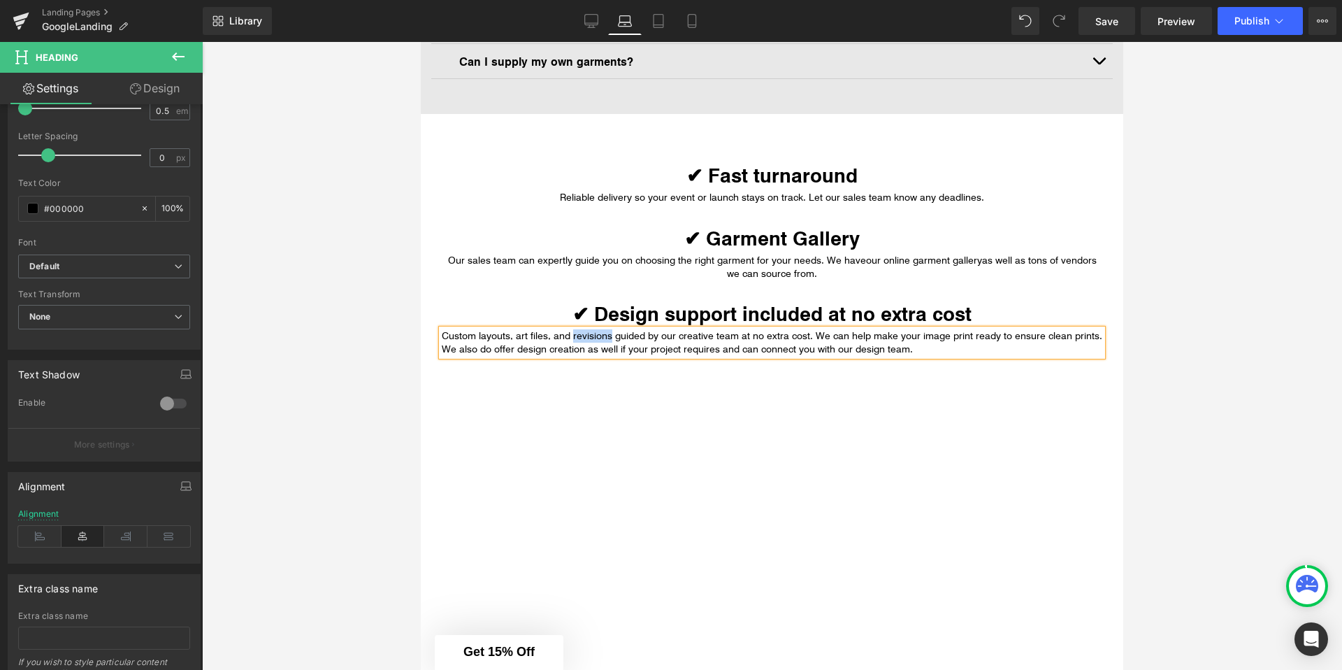
click at [573, 338] on p "Custom layouts, art files, and revisions guided by our creative team at no extr…" at bounding box center [772, 342] width 661 height 27
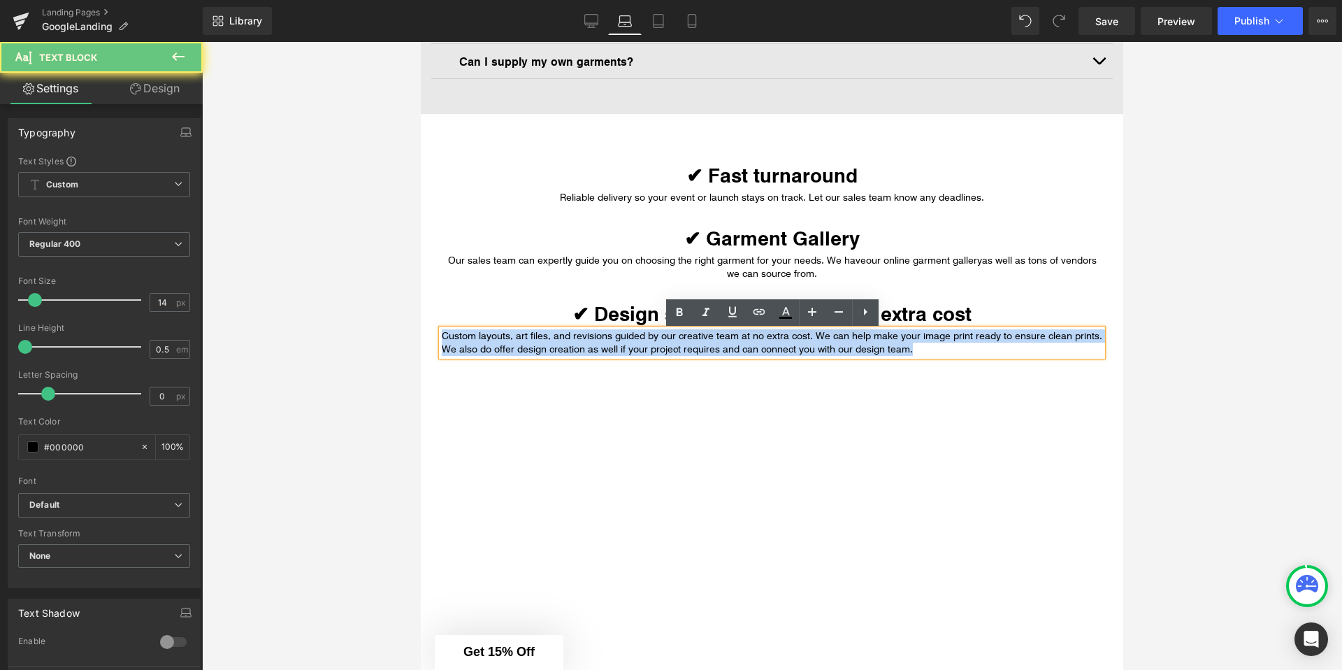
click at [573, 338] on p "Custom layouts, art files, and revisions guided by our creative team at no extr…" at bounding box center [772, 342] width 661 height 27
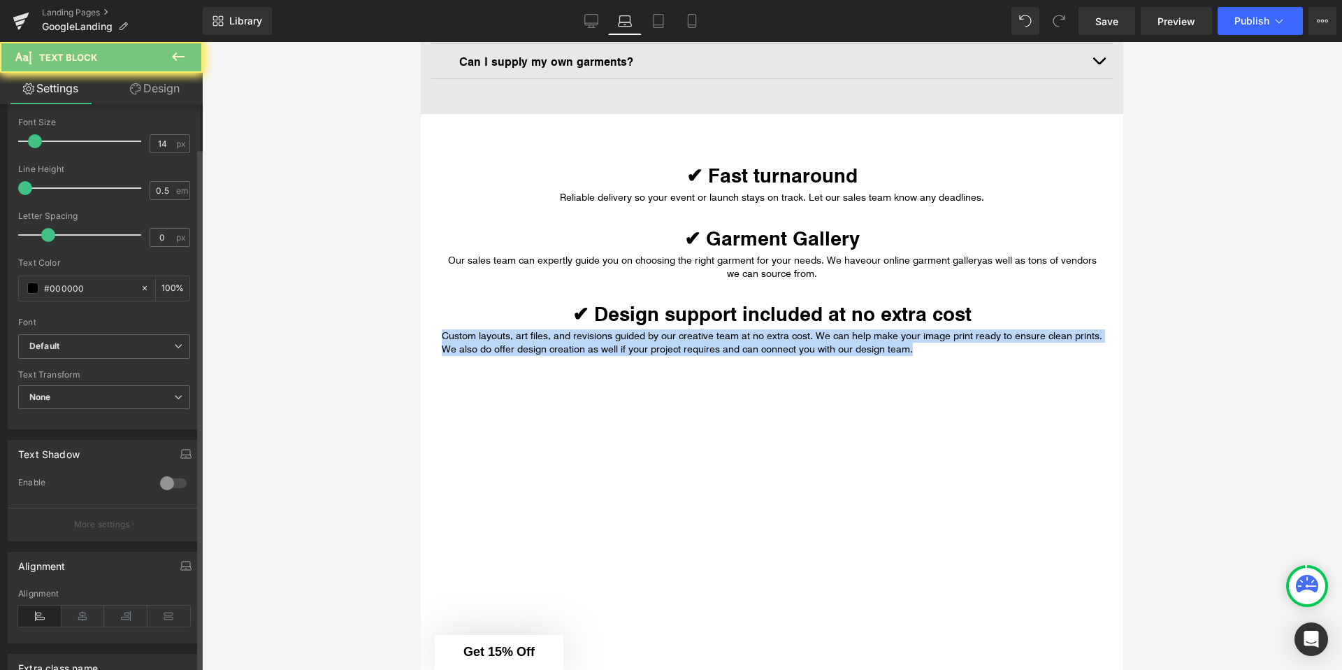
scroll to position [319, 0]
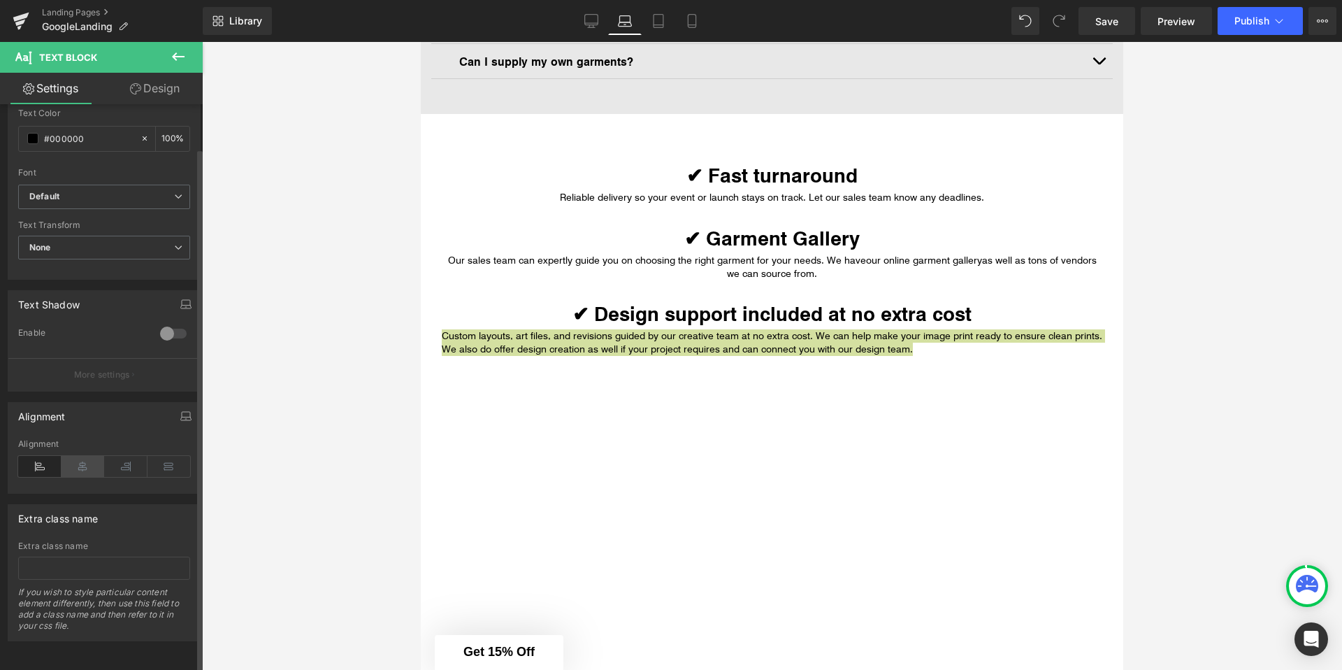
click at [78, 456] on icon at bounding box center [83, 466] width 43 height 21
click at [387, 387] on div at bounding box center [772, 356] width 1140 height 628
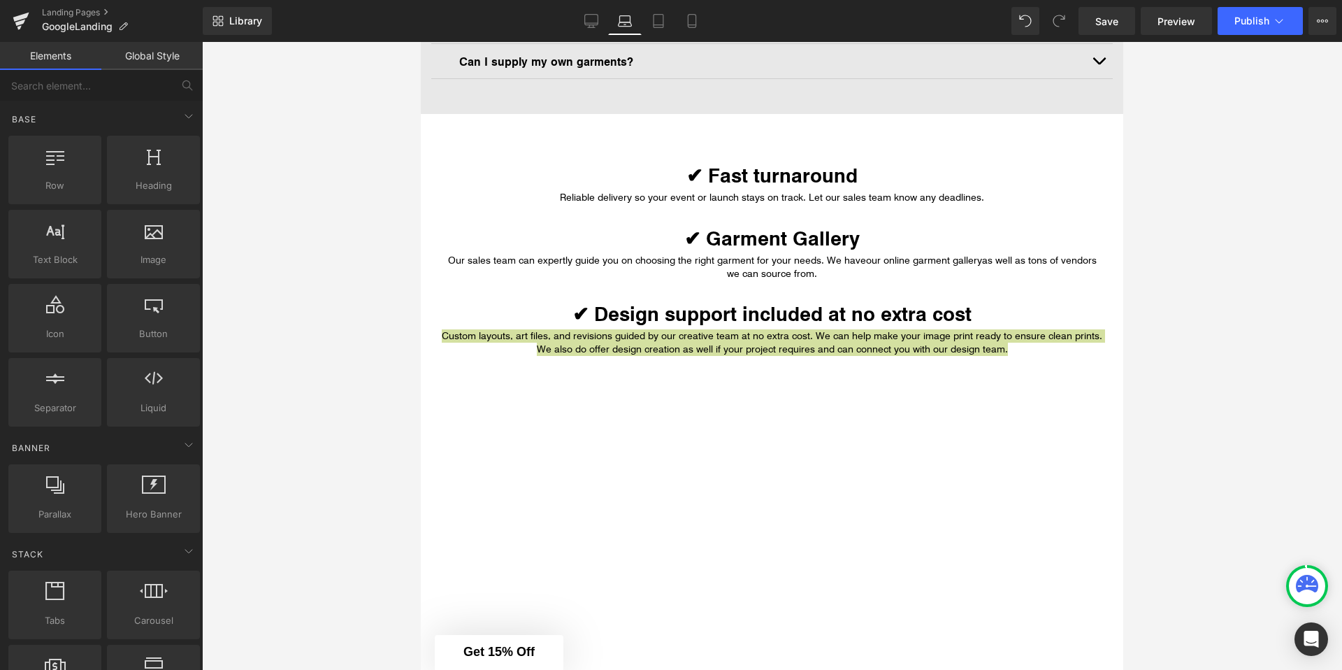
click at [421, 42] on div at bounding box center [421, 42] width 0 height 0
drag, startPoint x: 338, startPoint y: 368, endPoint x: 95, endPoint y: 188, distance: 302.4
click at [338, 368] on div at bounding box center [772, 356] width 1140 height 628
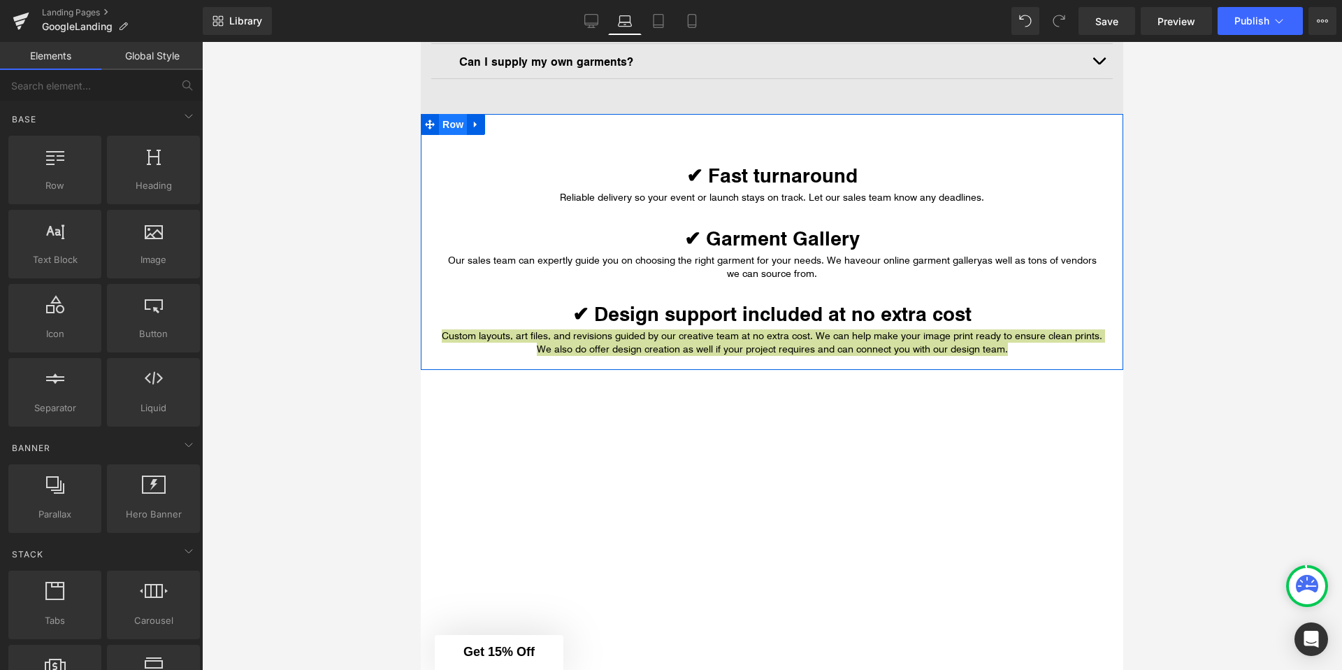
click at [455, 122] on span "Row" at bounding box center [453, 124] width 28 height 21
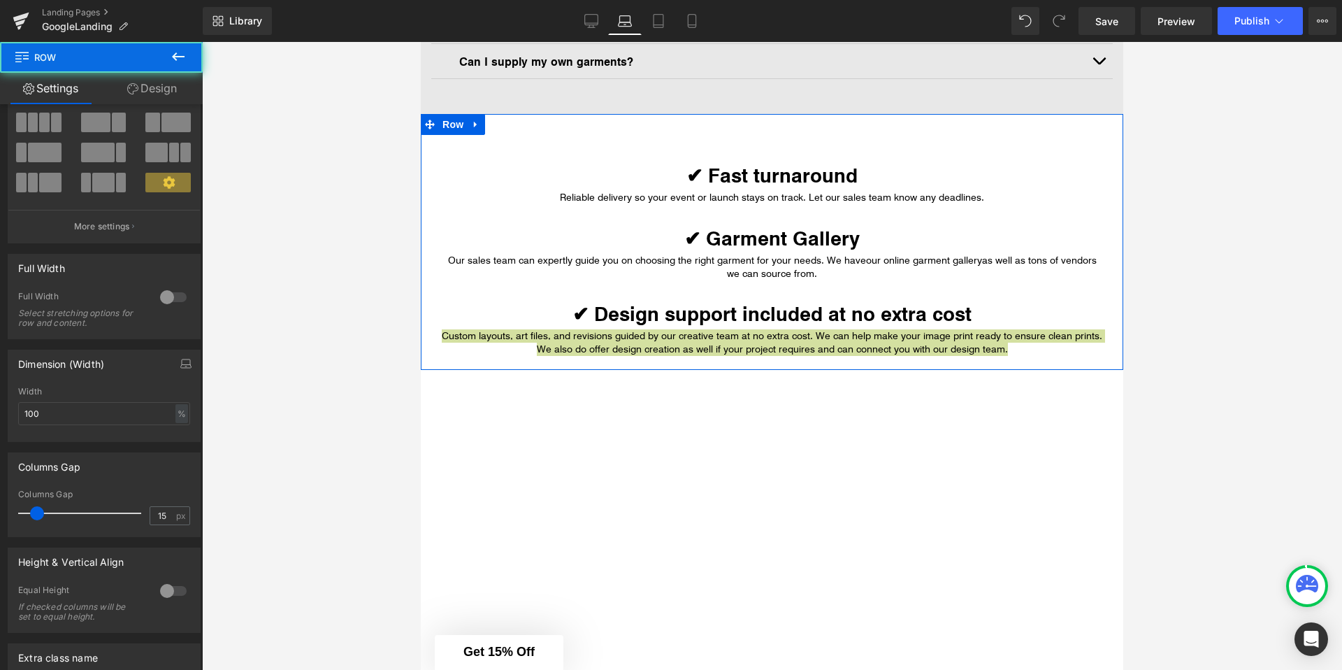
scroll to position [109, 0]
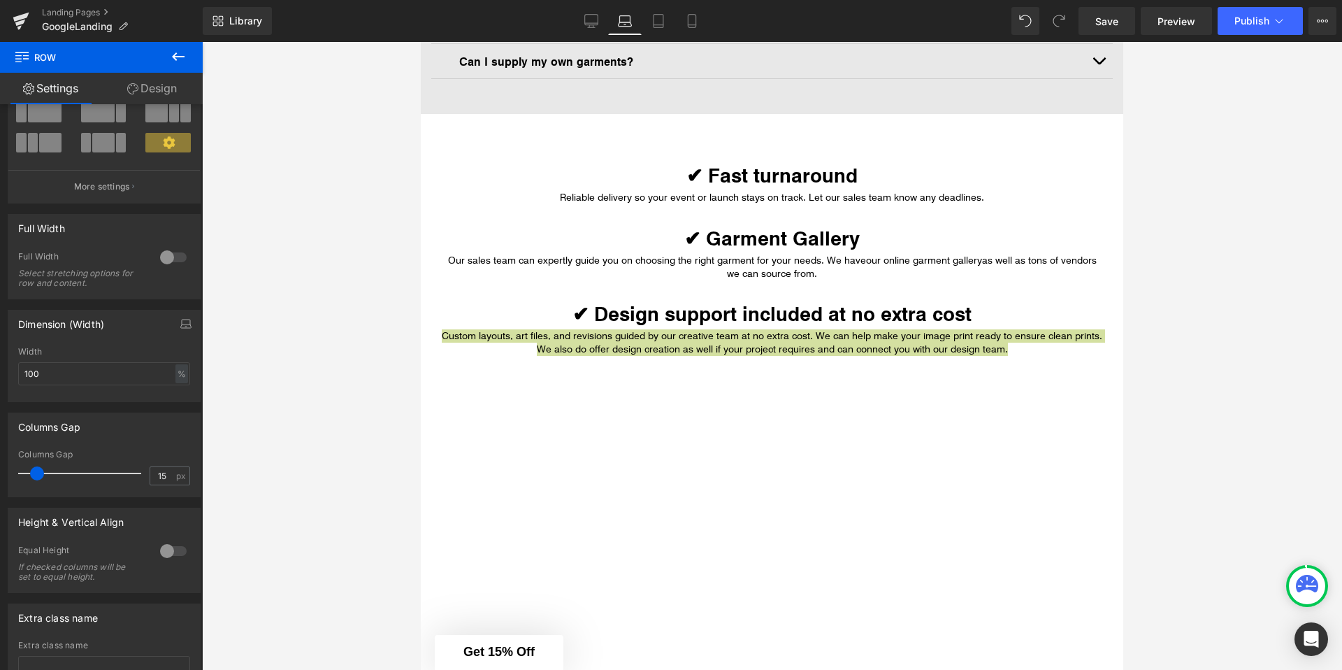
click at [264, 347] on div at bounding box center [772, 356] width 1140 height 628
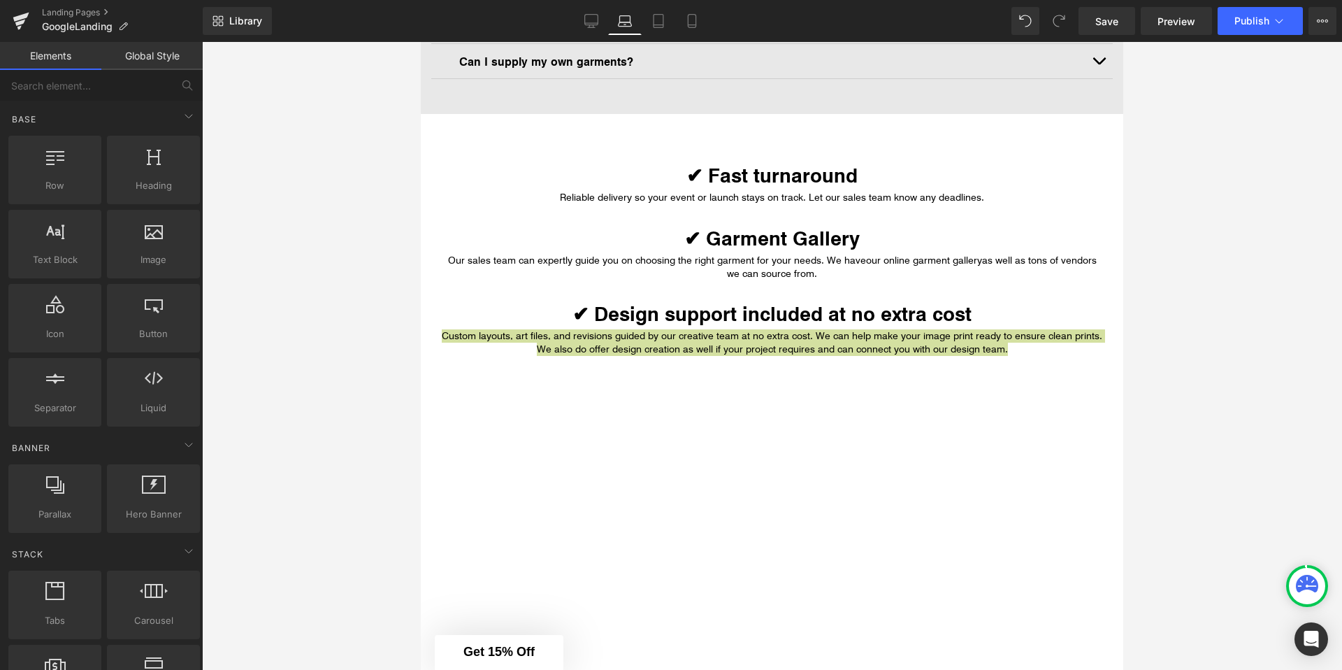
click at [393, 305] on div at bounding box center [772, 356] width 1140 height 628
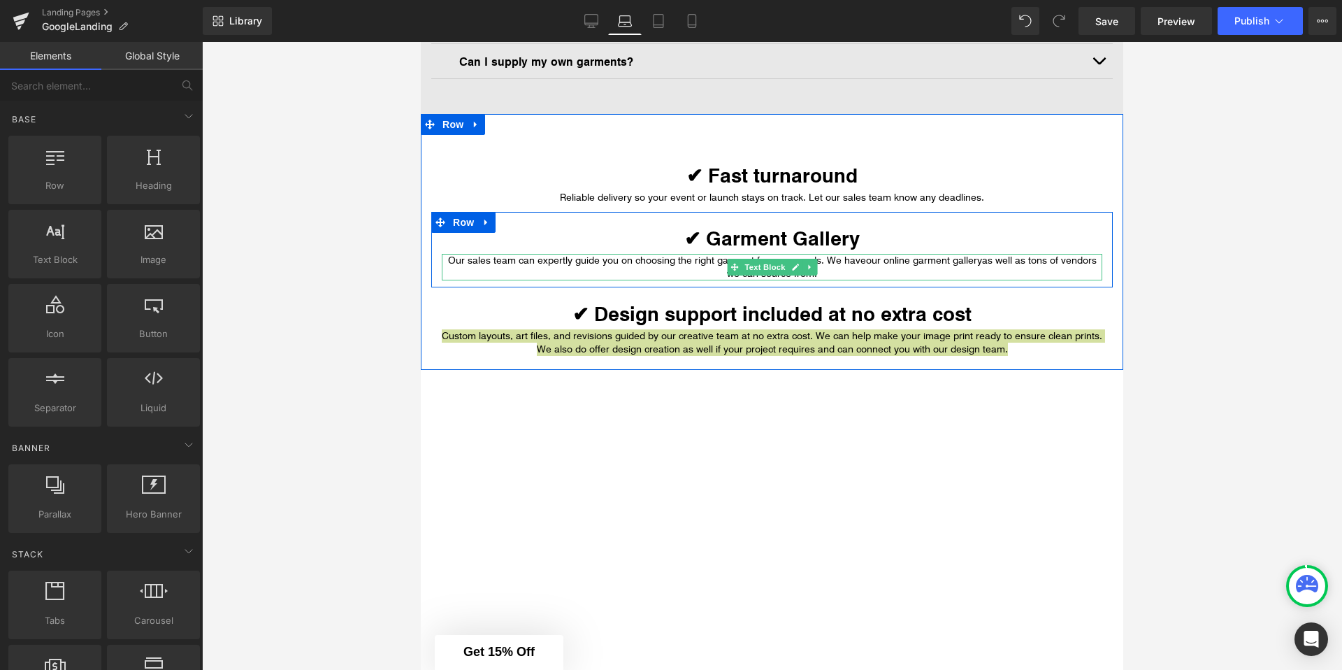
click at [582, 280] on div at bounding box center [772, 278] width 661 height 3
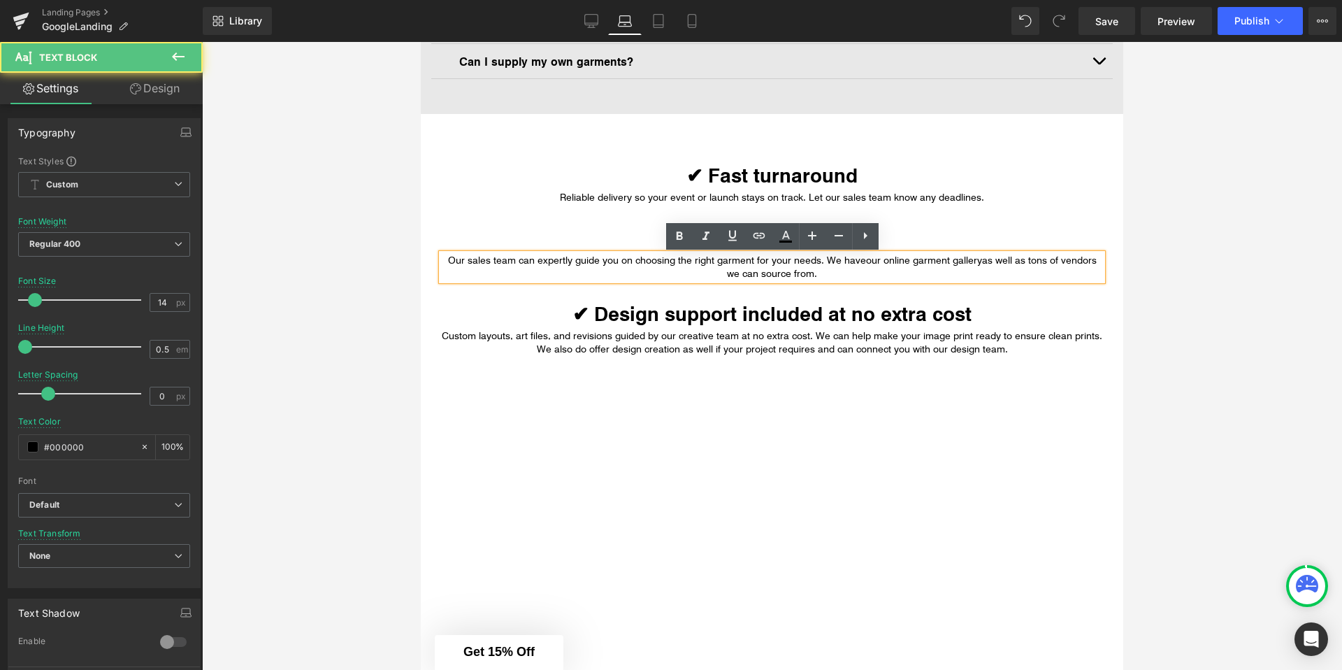
click at [1102, 262] on div "Our sales team can expertly guide you on choosing the right garment for your ne…" at bounding box center [772, 267] width 661 height 27
click at [1174, 273] on div at bounding box center [772, 356] width 1140 height 628
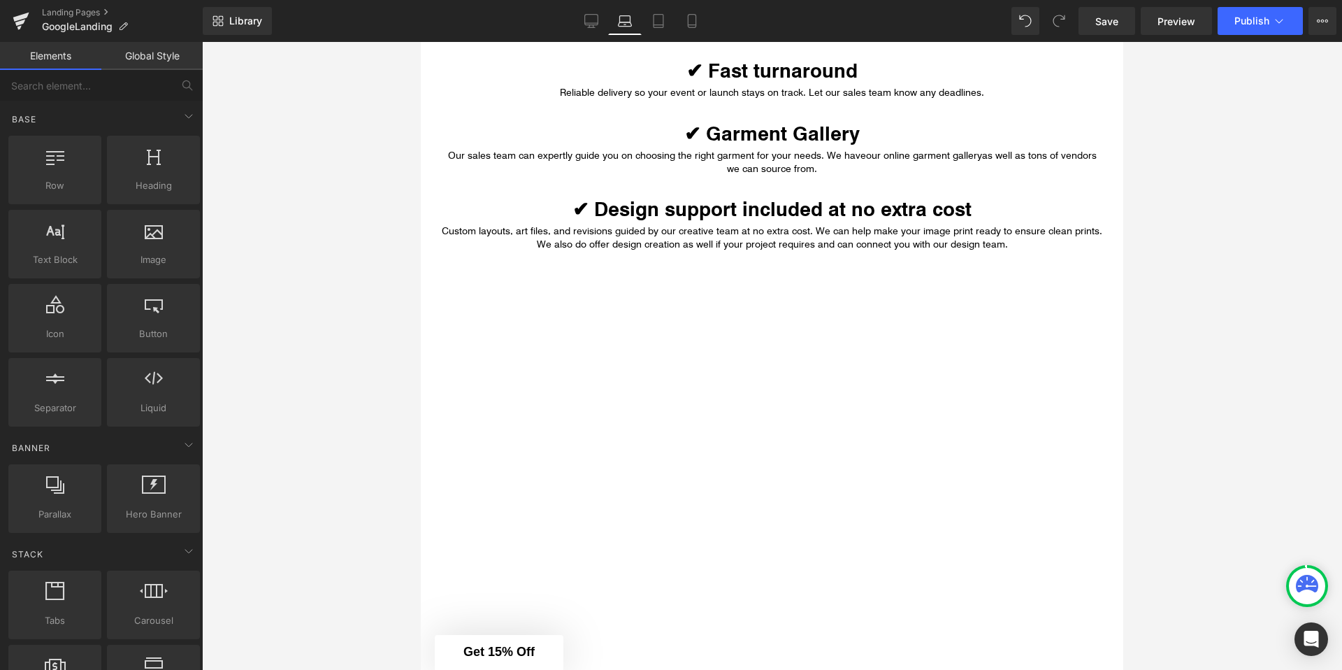
scroll to position [825, 0]
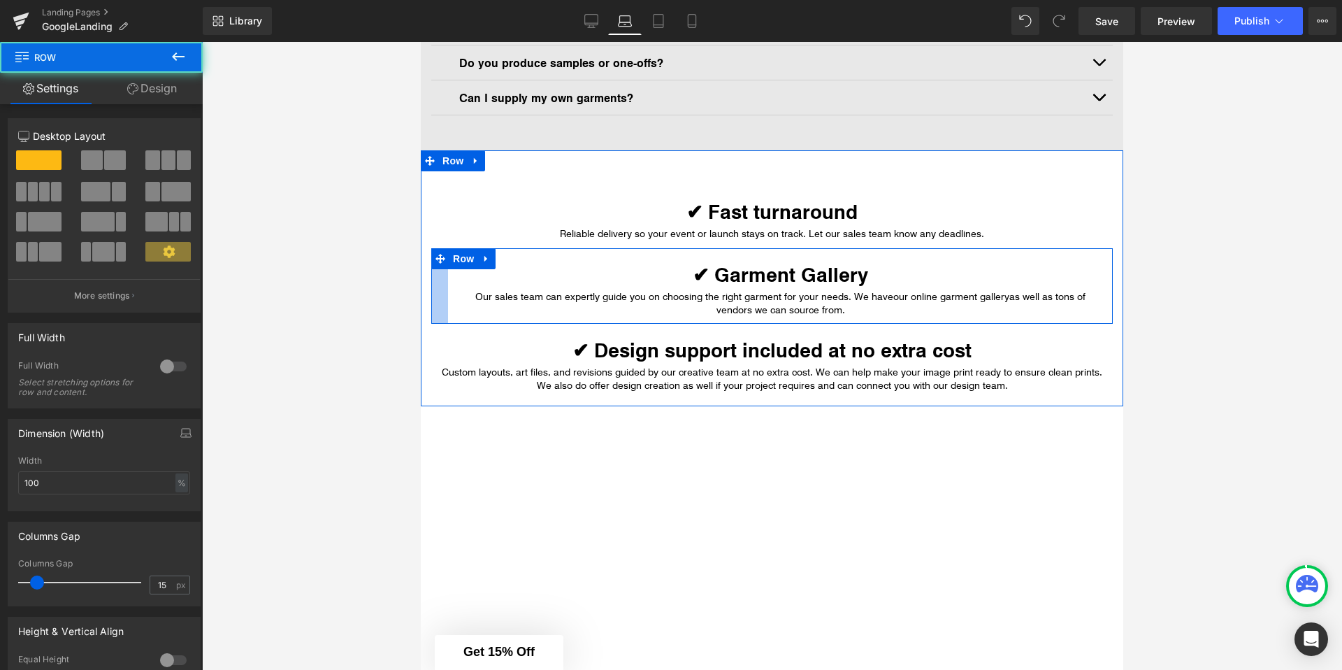
drag, startPoint x: 434, startPoint y: 275, endPoint x: 455, endPoint y: 274, distance: 21.0
click at [455, 274] on div "✔ Garment Gallery Heading Our sales team can expertly guide you on choosing the…" at bounding box center [771, 285] width 681 height 75
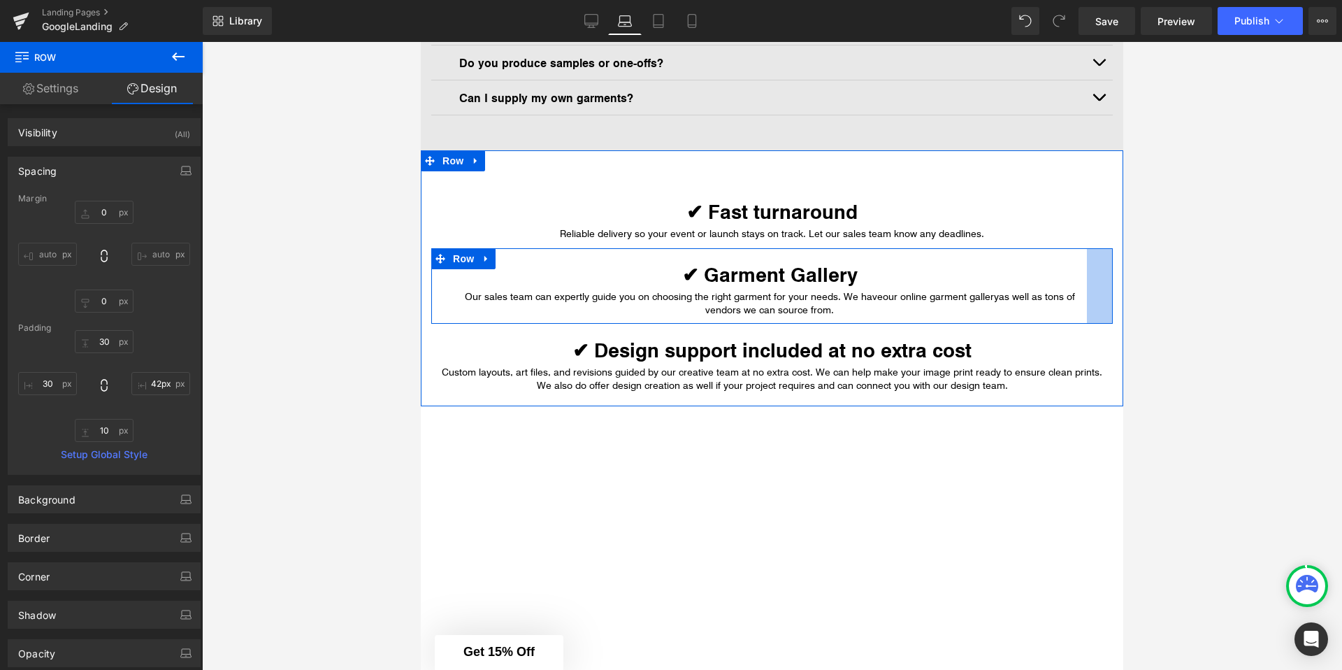
type input "43px"
drag, startPoint x: 1111, startPoint y: 285, endPoint x: 1081, endPoint y: 290, distance: 30.5
click at [1081, 290] on div "✔ Garment Gallery Heading Our sales team can expertly guide you on choosing the…" at bounding box center [771, 285] width 681 height 75
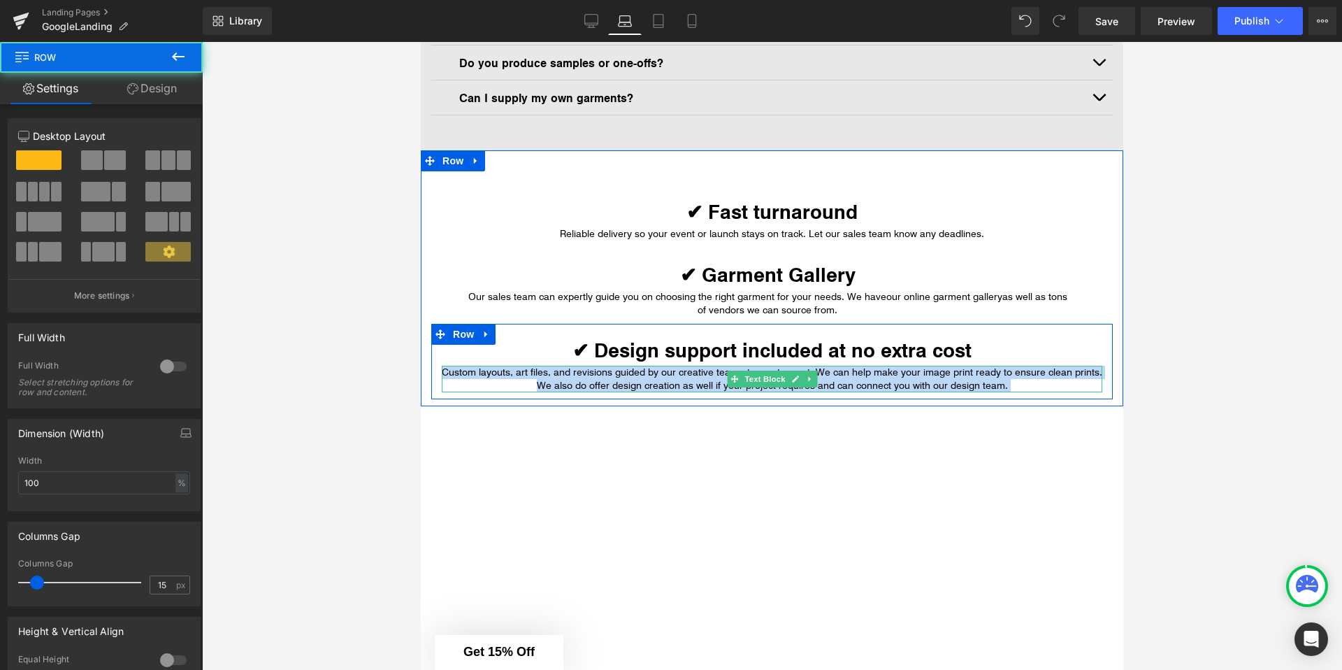
drag, startPoint x: 1108, startPoint y: 373, endPoint x: 1079, endPoint y: 375, distance: 29.4
click at [1079, 375] on div "✔ Design support included at no extra cost Heading Custom layouts, art files, a…" at bounding box center [771, 369] width 681 height 48
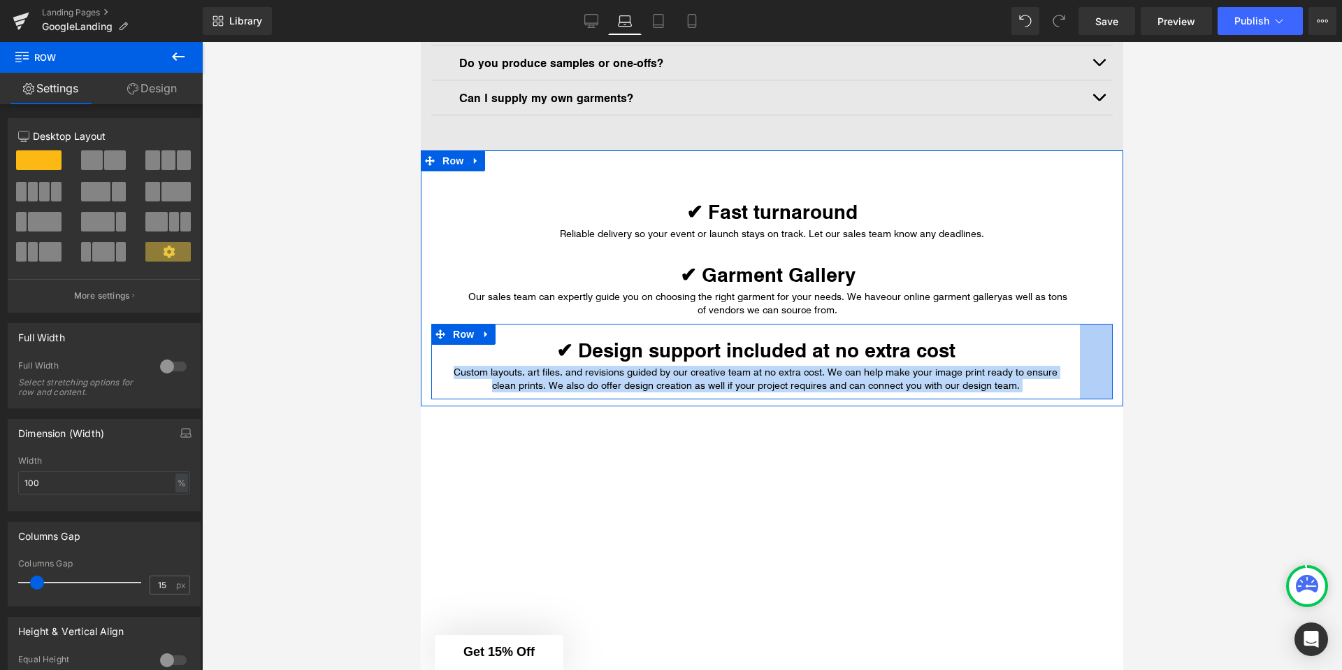
drag, startPoint x: 1111, startPoint y: 359, endPoint x: 1079, endPoint y: 360, distance: 32.2
click at [1079, 360] on div "✔ Design support included at no extra cost Heading Custom layouts, art files, a…" at bounding box center [771, 361] width 681 height 75
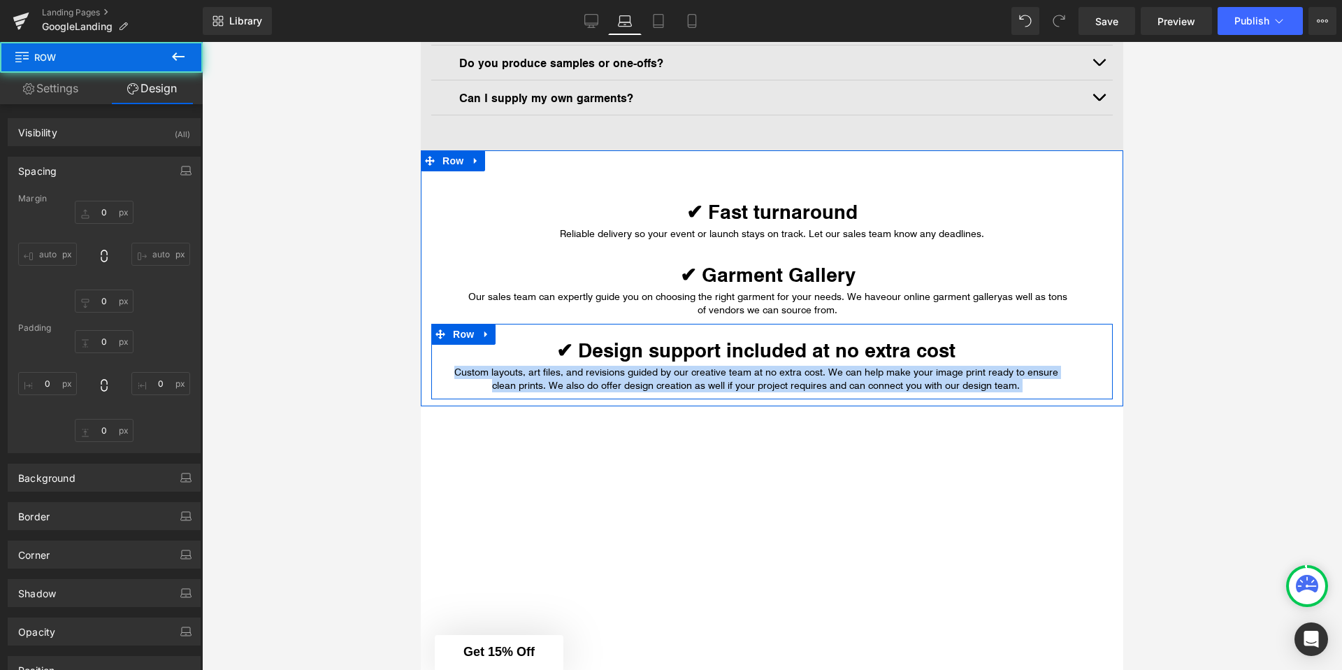
type input "0"
type input "30"
type input "46"
type input "10"
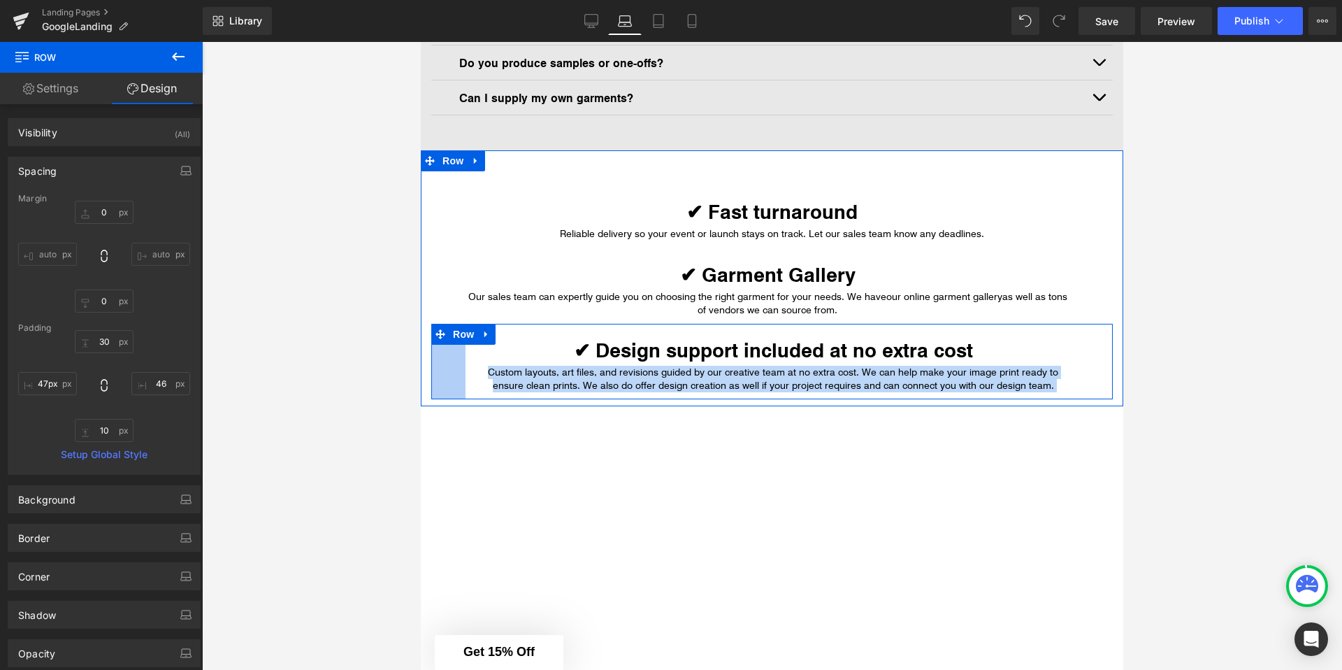
type input "46px"
drag, startPoint x: 432, startPoint y: 368, endPoint x: 464, endPoint y: 364, distance: 32.3
click at [464, 364] on div "✔ Design support included at no extra cost Heading Custom layouts, art files, a…" at bounding box center [771, 361] width 681 height 75
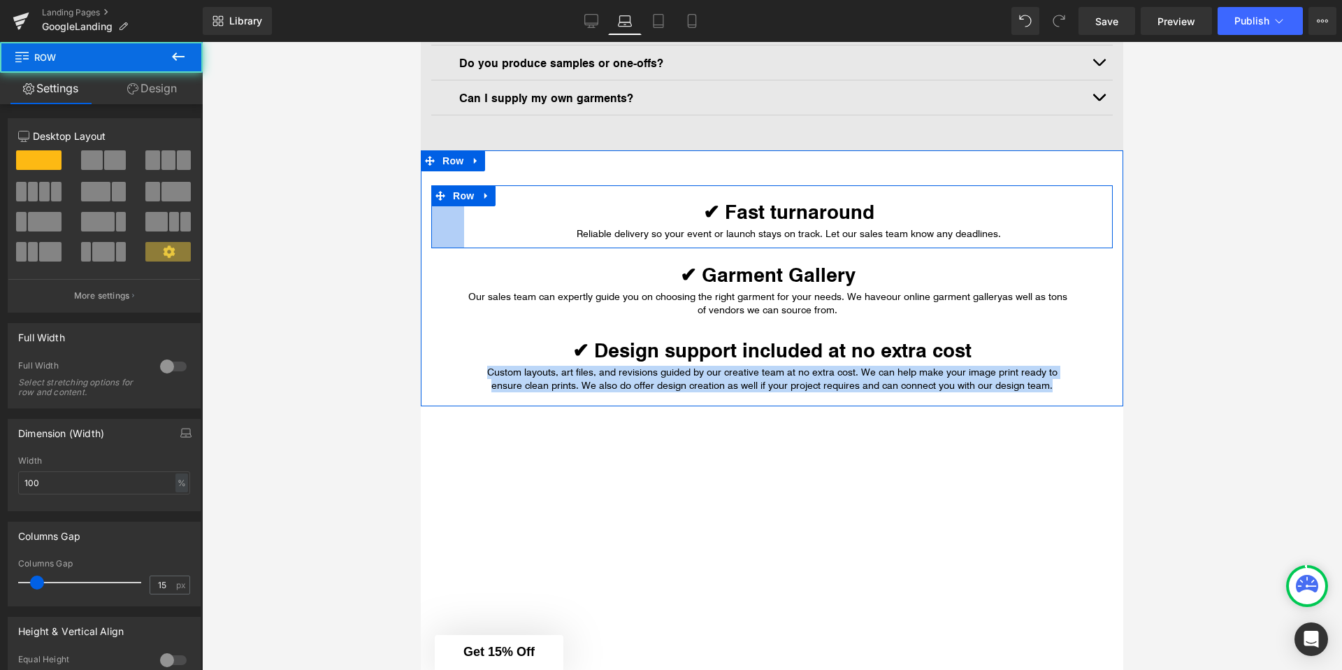
drag, startPoint x: 432, startPoint y: 227, endPoint x: 468, endPoint y: 225, distance: 35.7
click at [468, 225] on div "✔ Fast turnaround Heading Reliable delivery so your event or launch stays on tr…" at bounding box center [771, 216] width 681 height 63
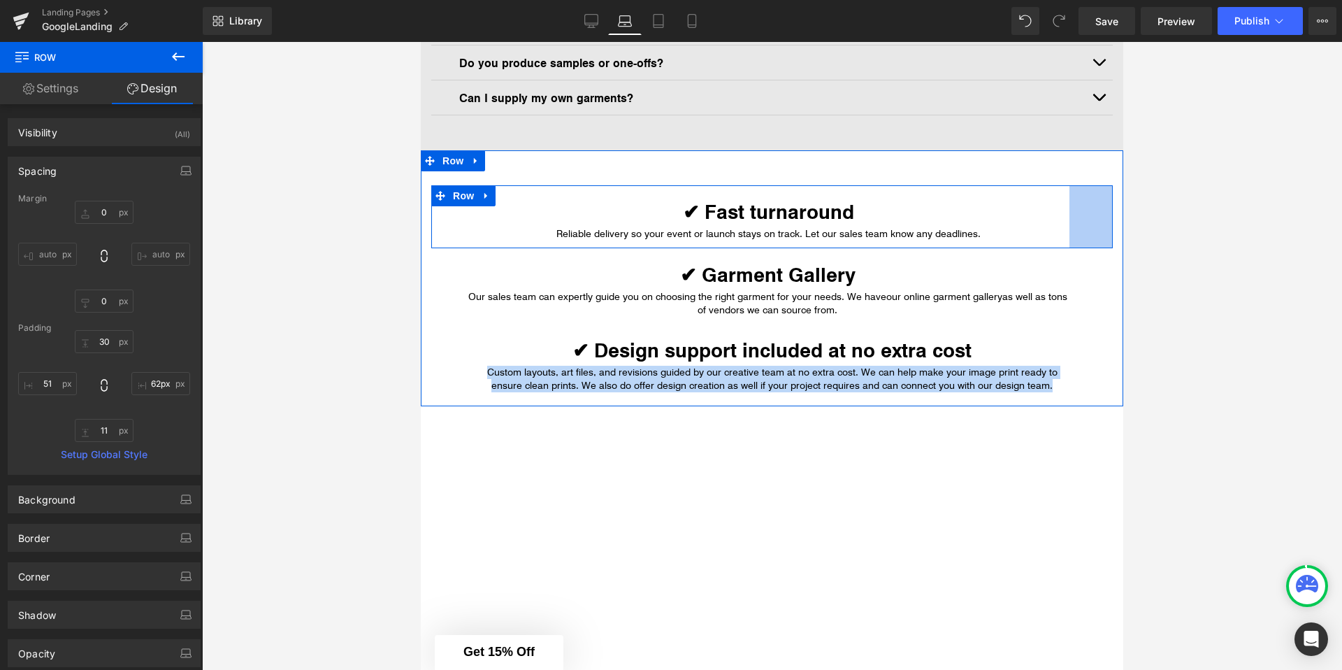
type input "61px"
drag, startPoint x: 1109, startPoint y: 222, endPoint x: 1067, endPoint y: 224, distance: 42.7
click at [1067, 224] on div "✔ Fast turnaround Heading Reliable delivery so your event or launch stays on tr…" at bounding box center [771, 216] width 681 height 63
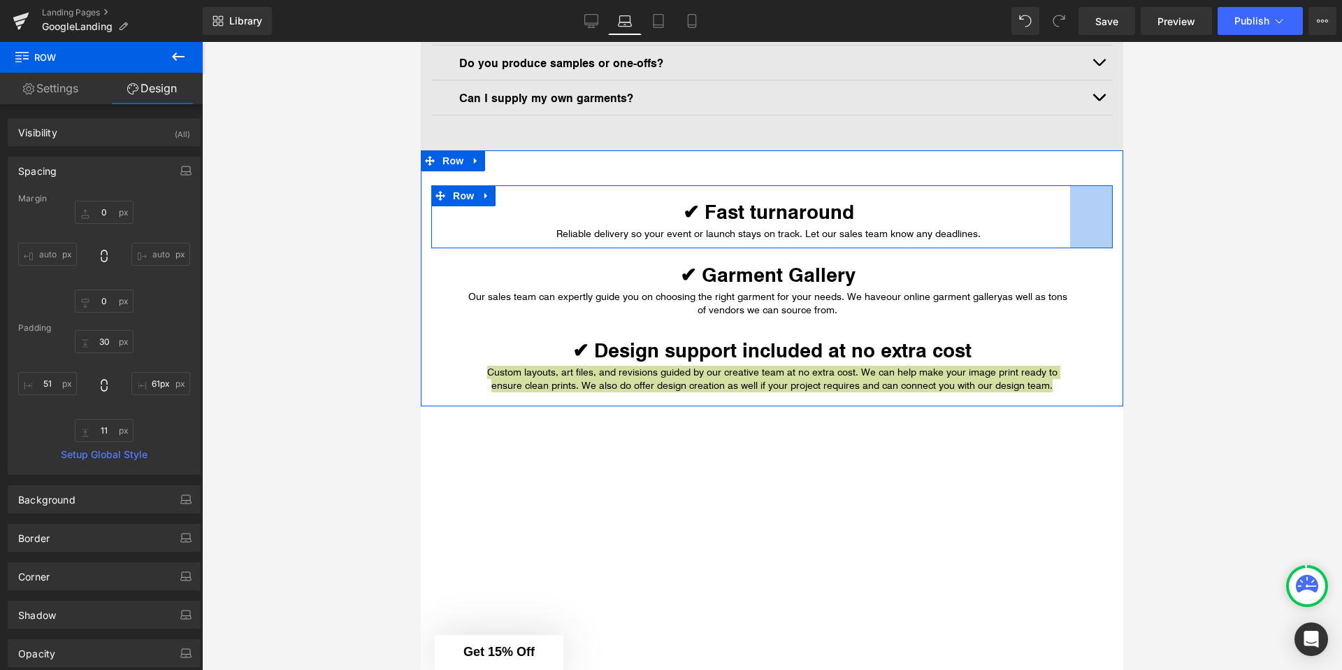
click at [1206, 297] on div at bounding box center [772, 356] width 1140 height 628
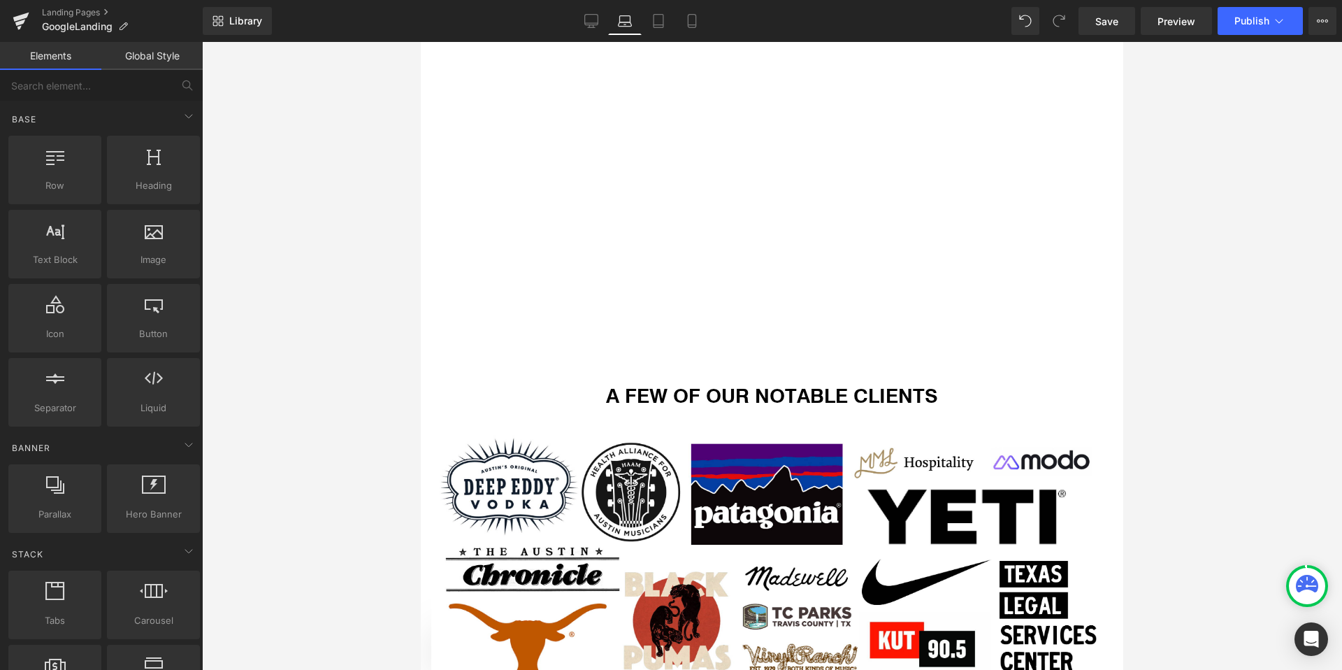
scroll to position [2263, 0]
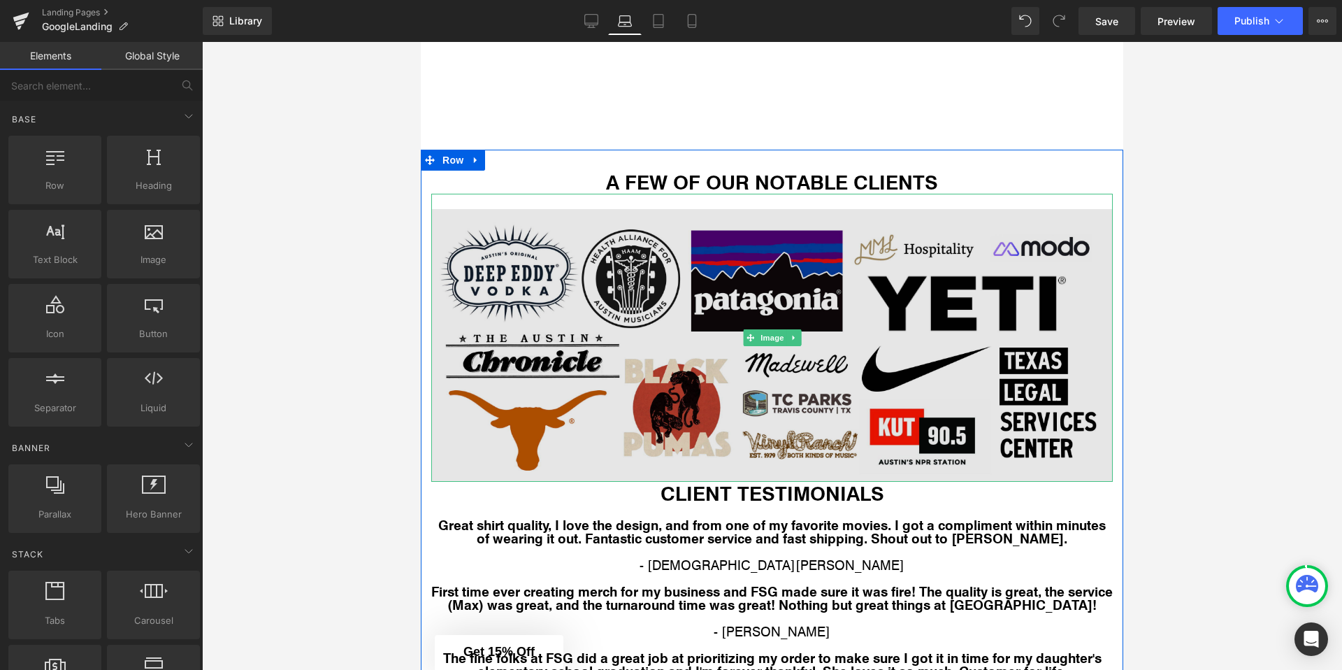
click at [603, 263] on img at bounding box center [771, 337] width 681 height 287
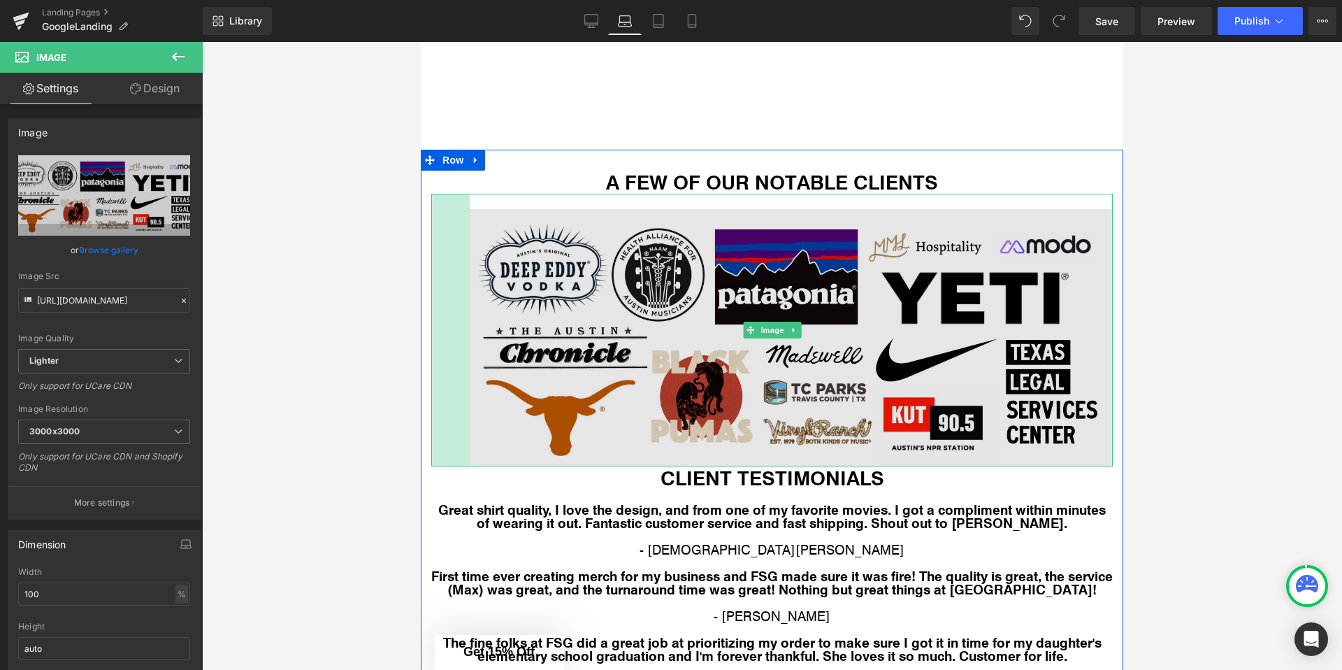
drag, startPoint x: 432, startPoint y: 298, endPoint x: 470, endPoint y: 297, distance: 38.5
click at [470, 297] on div "Image 55px" at bounding box center [771, 330] width 681 height 272
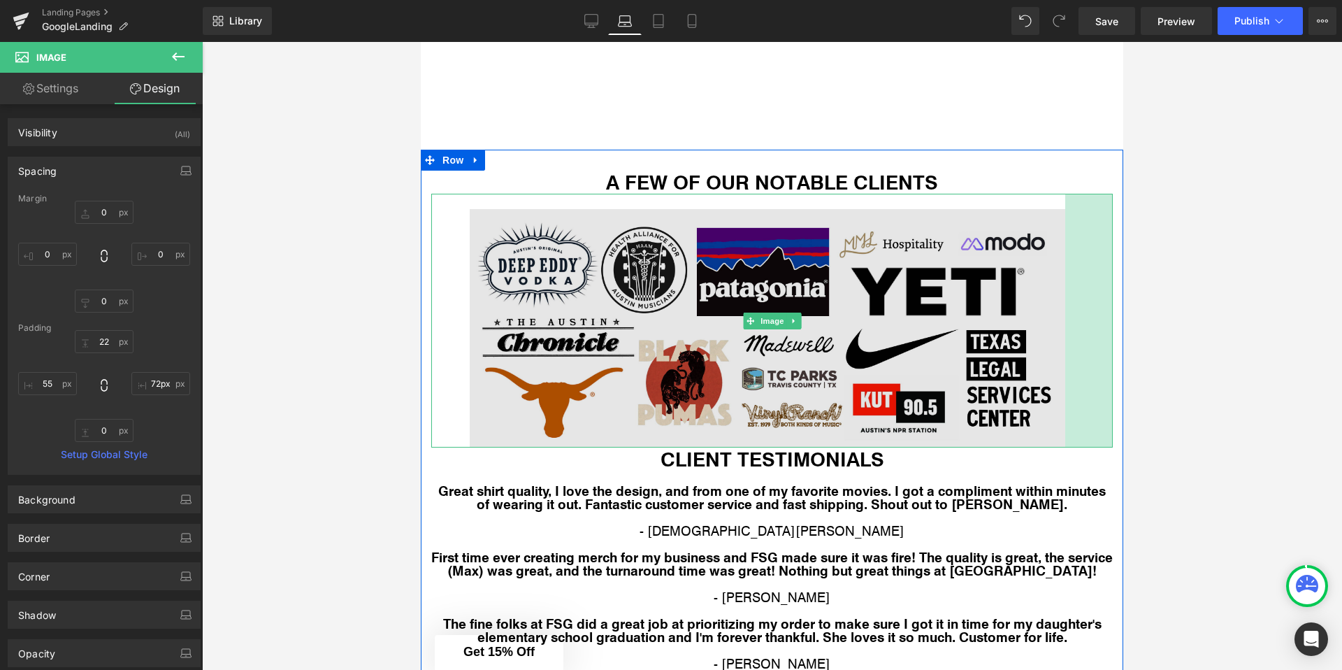
type input "73px"
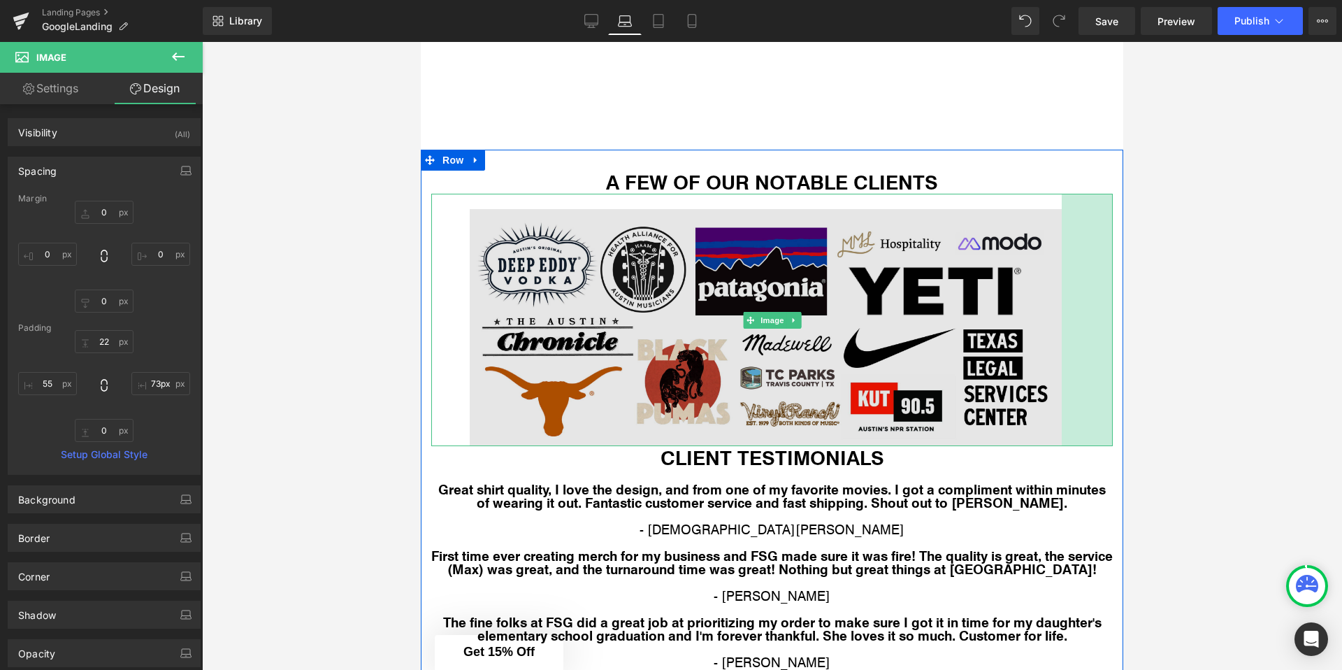
drag, startPoint x: 1110, startPoint y: 339, endPoint x: 1059, endPoint y: 340, distance: 51.0
click at [1059, 340] on div "Image 55px 73px" at bounding box center [771, 320] width 681 height 252
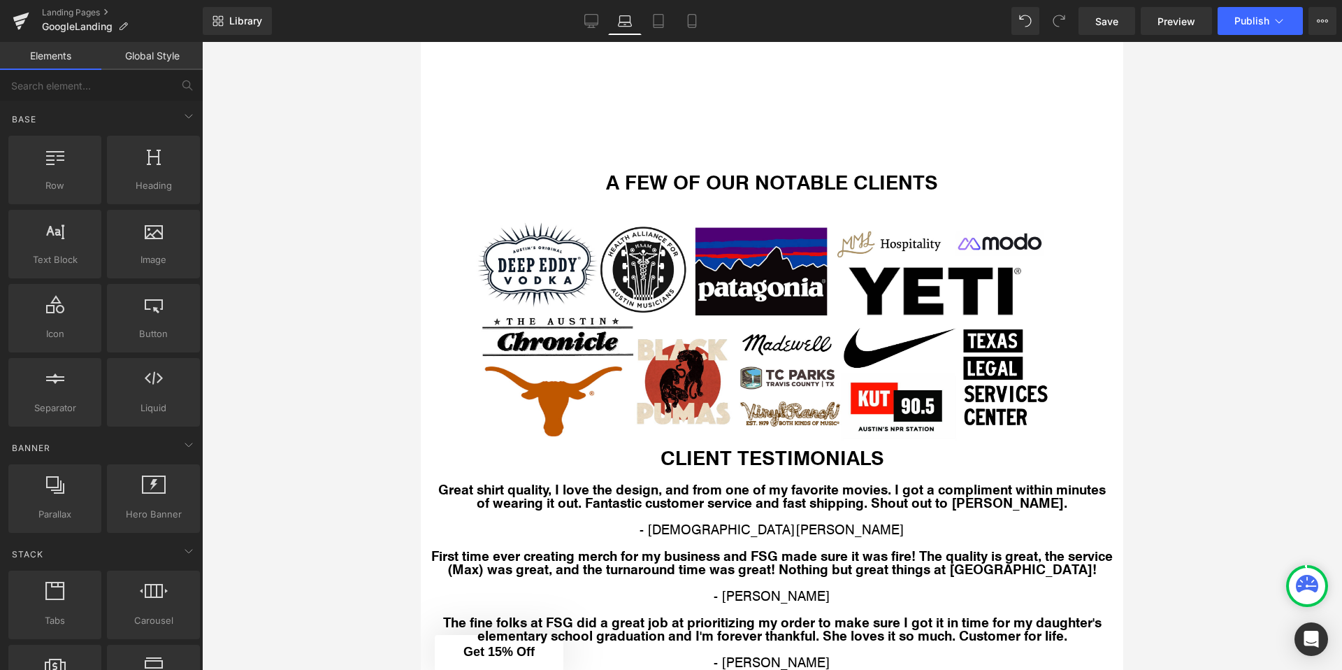
click at [1198, 357] on div at bounding box center [772, 356] width 1140 height 628
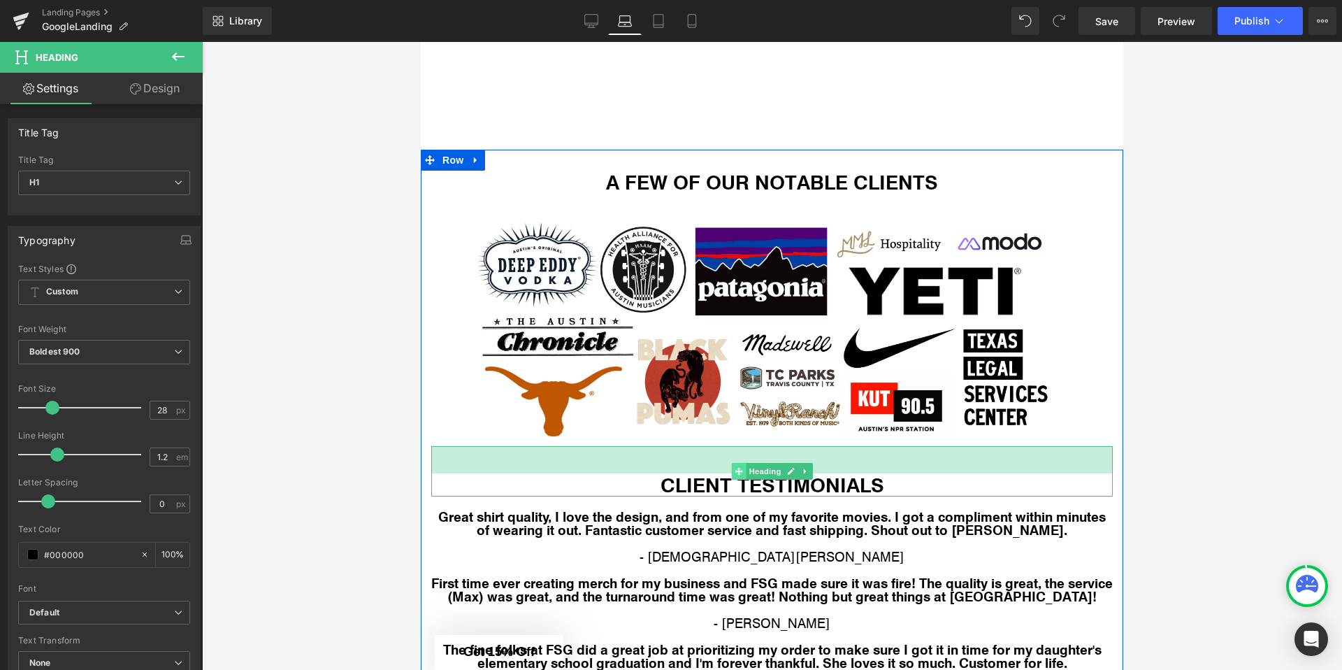
drag, startPoint x: 737, startPoint y: 447, endPoint x: 737, endPoint y: 474, distance: 27.3
click at [737, 474] on div "CLIENT TESTIMONIALS Heading 39px" at bounding box center [771, 471] width 681 height 51
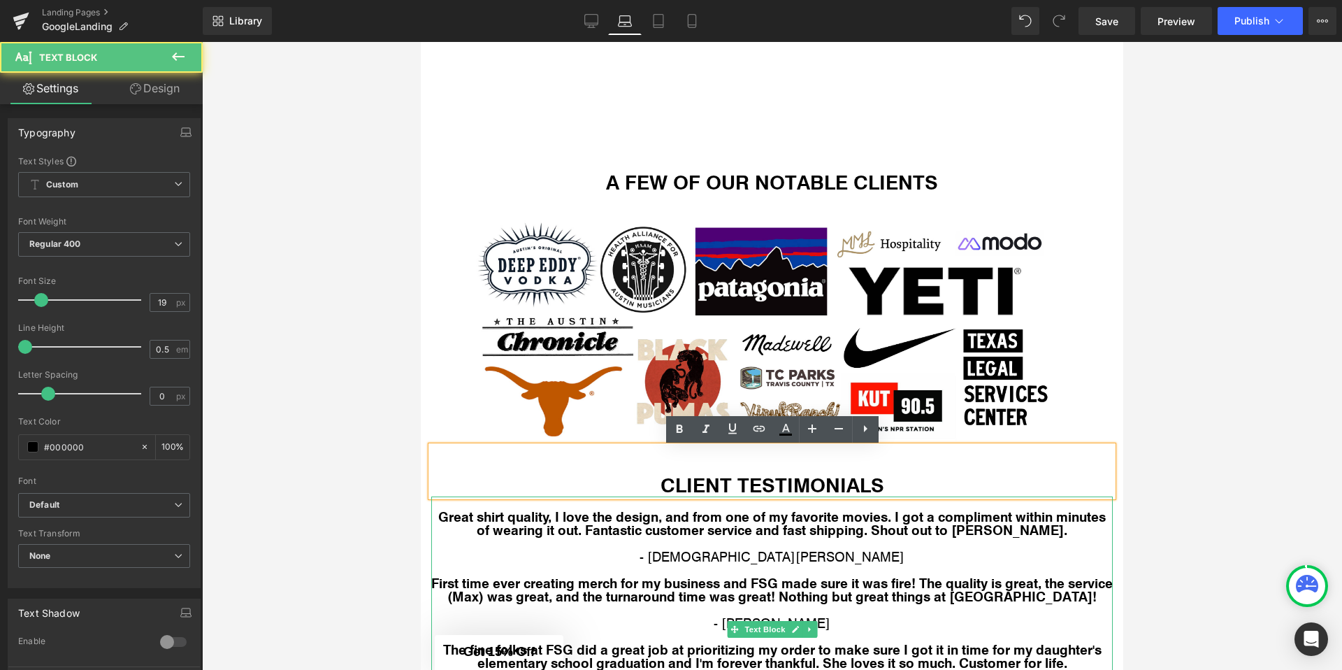
click at [722, 503] on p at bounding box center [771, 502] width 681 height 13
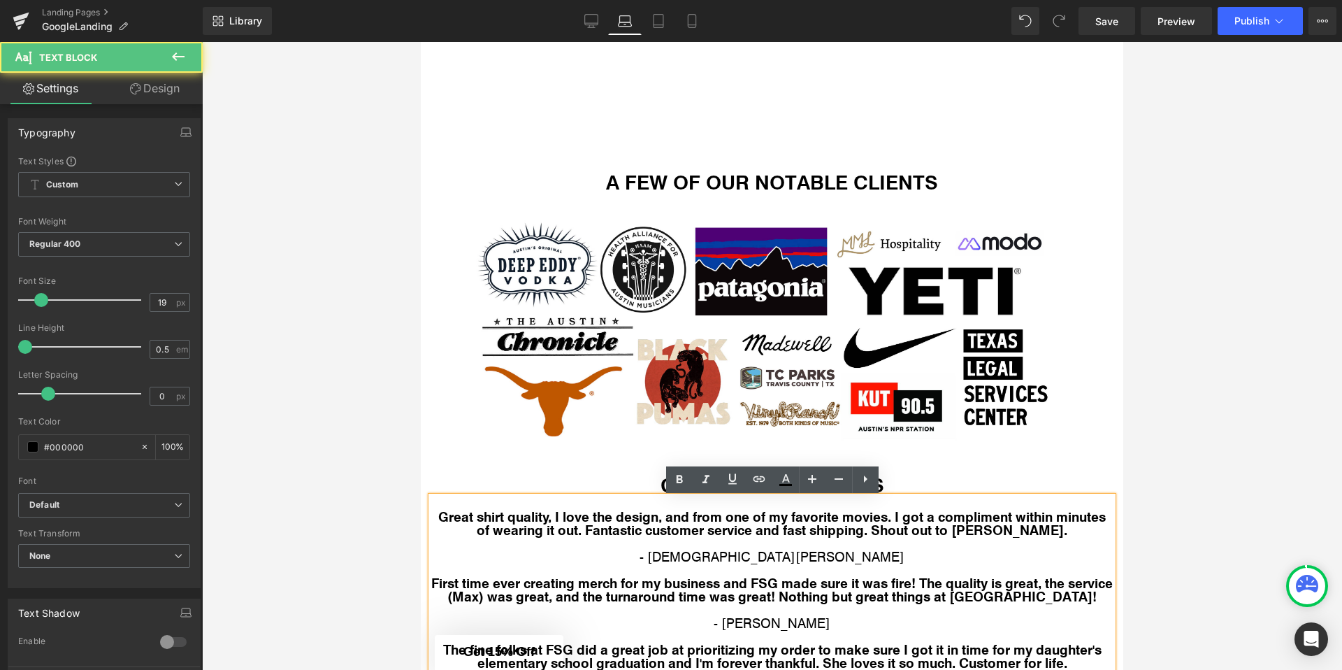
click at [381, 513] on div at bounding box center [772, 356] width 1140 height 628
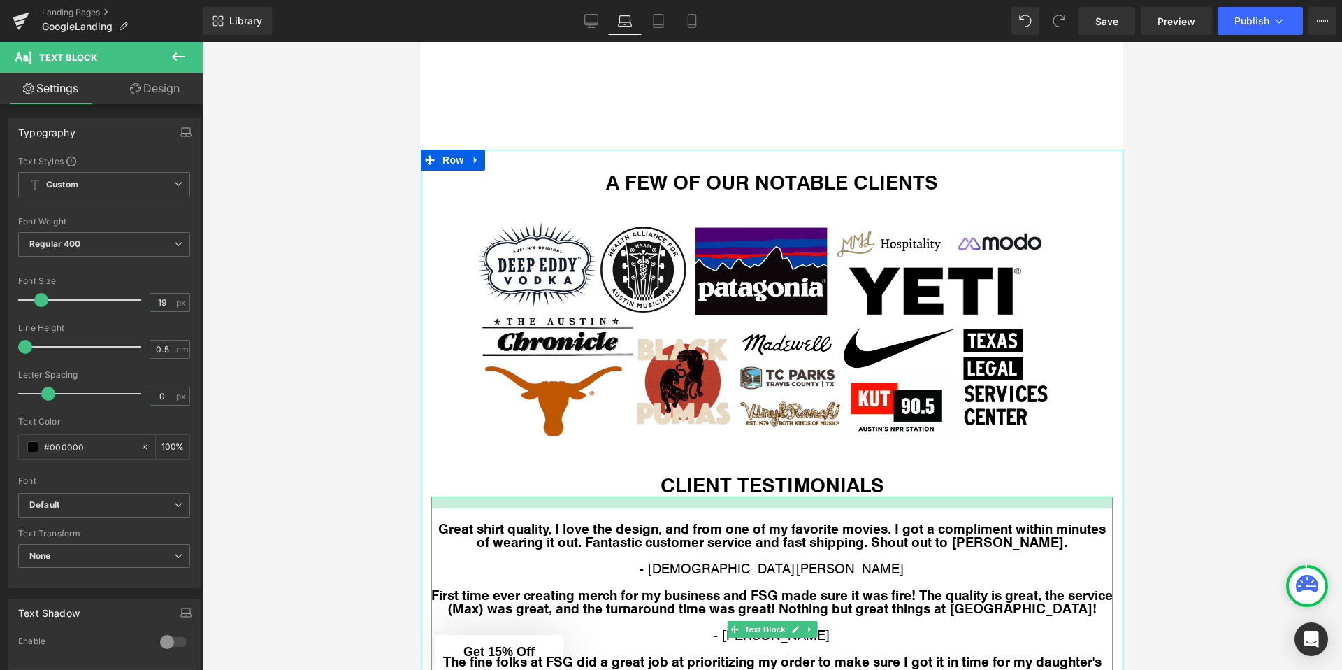
drag, startPoint x: 481, startPoint y: 498, endPoint x: 480, endPoint y: 510, distance: 11.9
click at [480, 510] on div "Great shirt quality, I love the design, and from one of my favorite movies. I g…" at bounding box center [771, 634] width 681 height 277
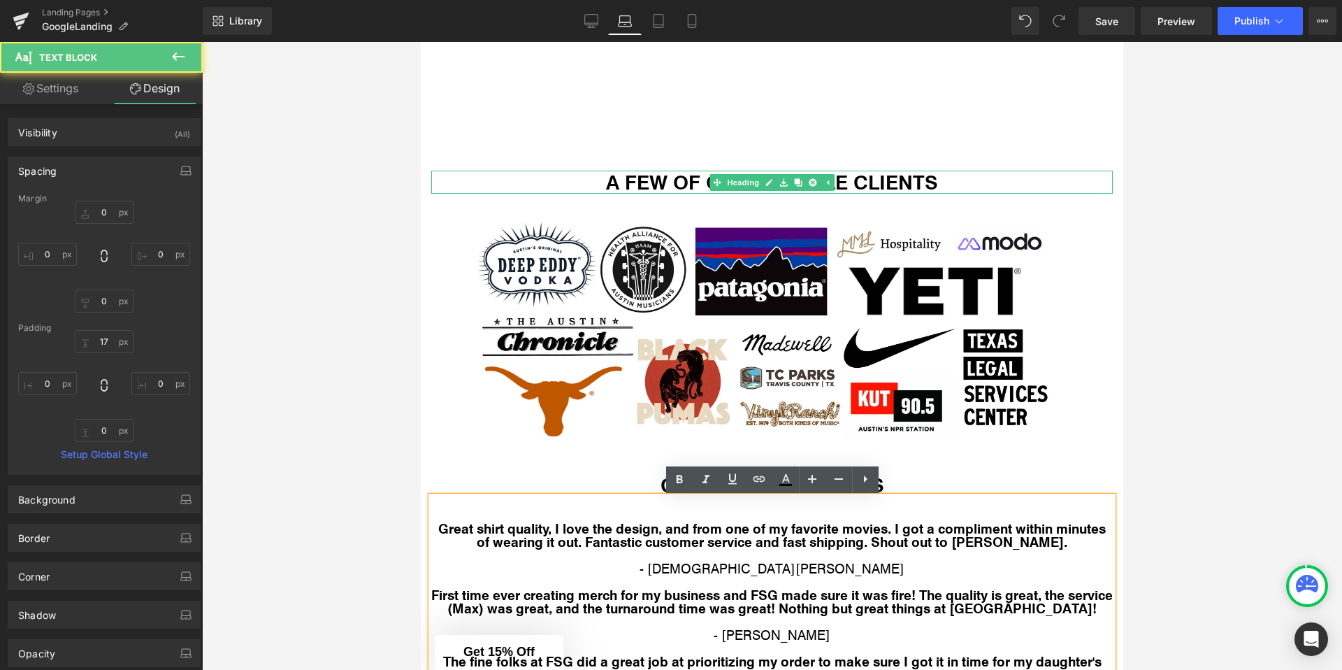
click at [629, 182] on h1 "A FEW OF OUR NOTABLE CLIENTS" at bounding box center [771, 183] width 681 height 24
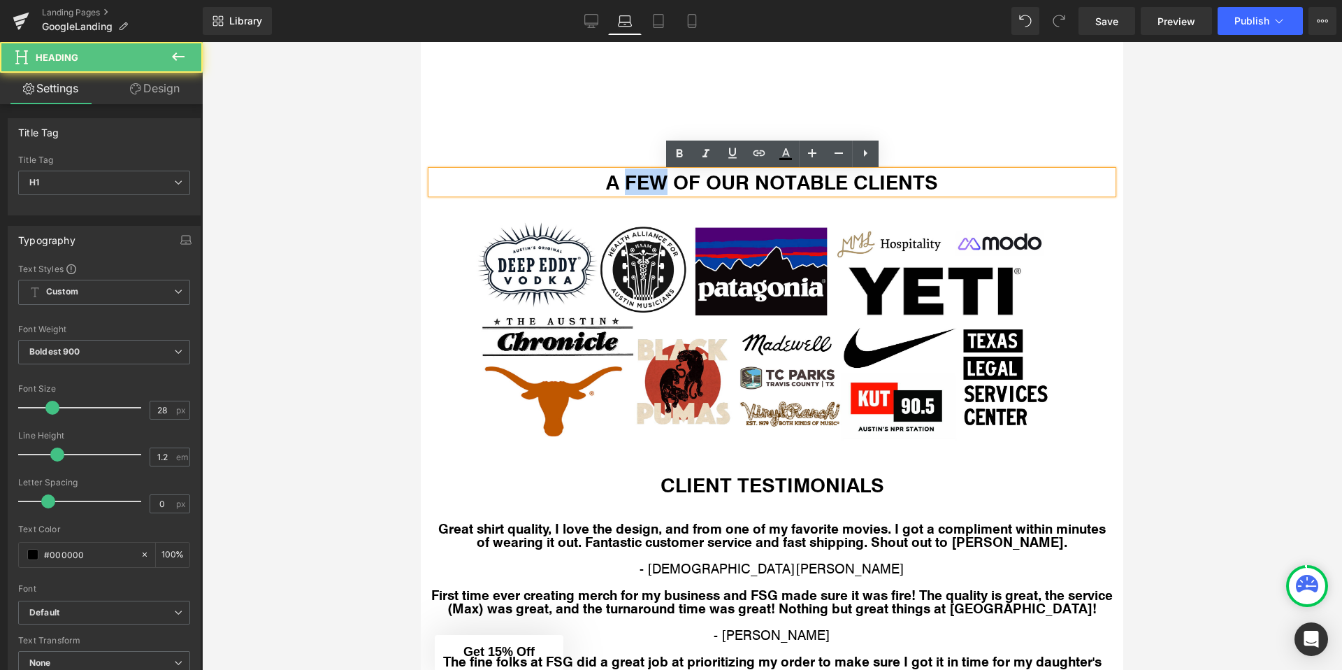
click at [629, 182] on h1 "A FEW OF OUR NOTABLE CLIENTS" at bounding box center [771, 183] width 681 height 24
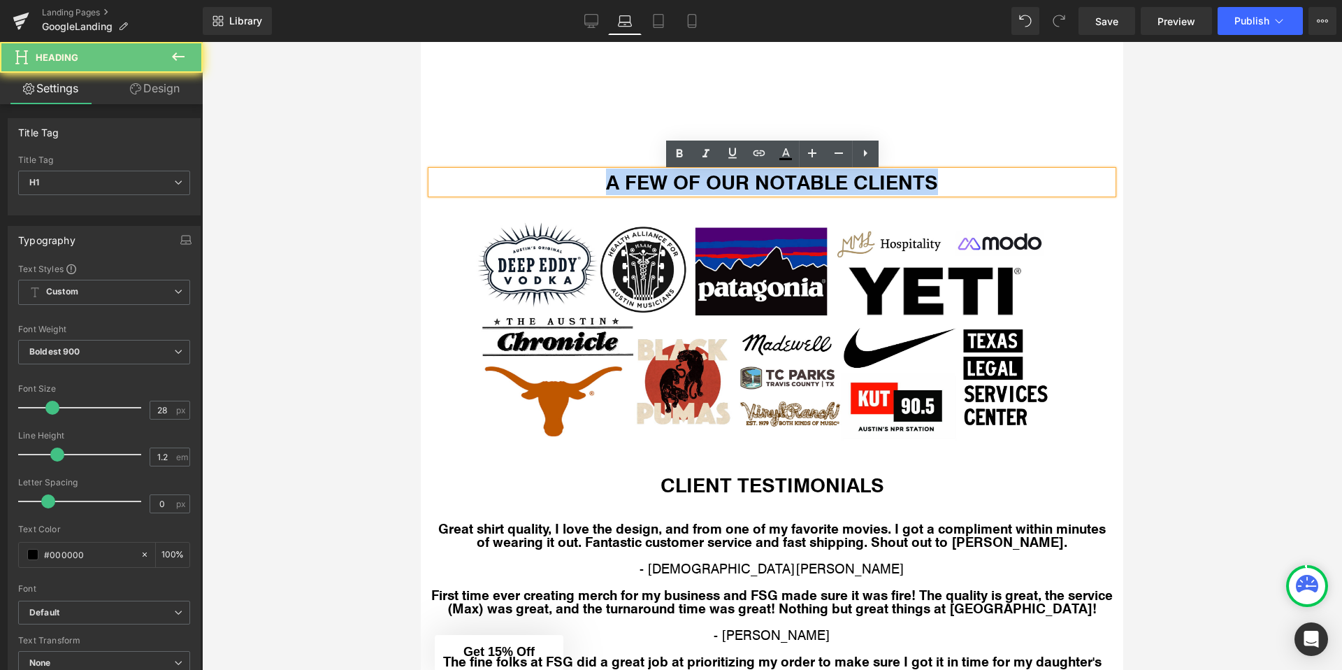
click at [629, 182] on h1 "A FEW OF OUR NOTABLE CLIENTS" at bounding box center [771, 183] width 681 height 24
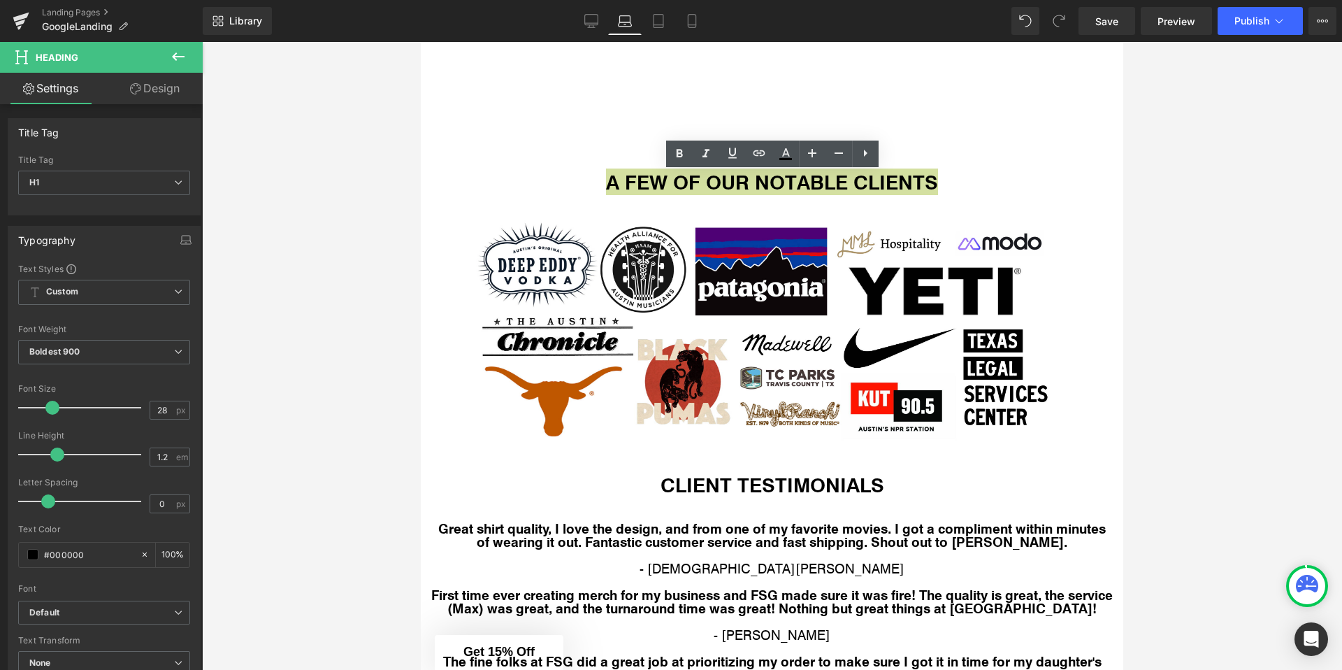
click at [359, 244] on div at bounding box center [772, 356] width 1140 height 628
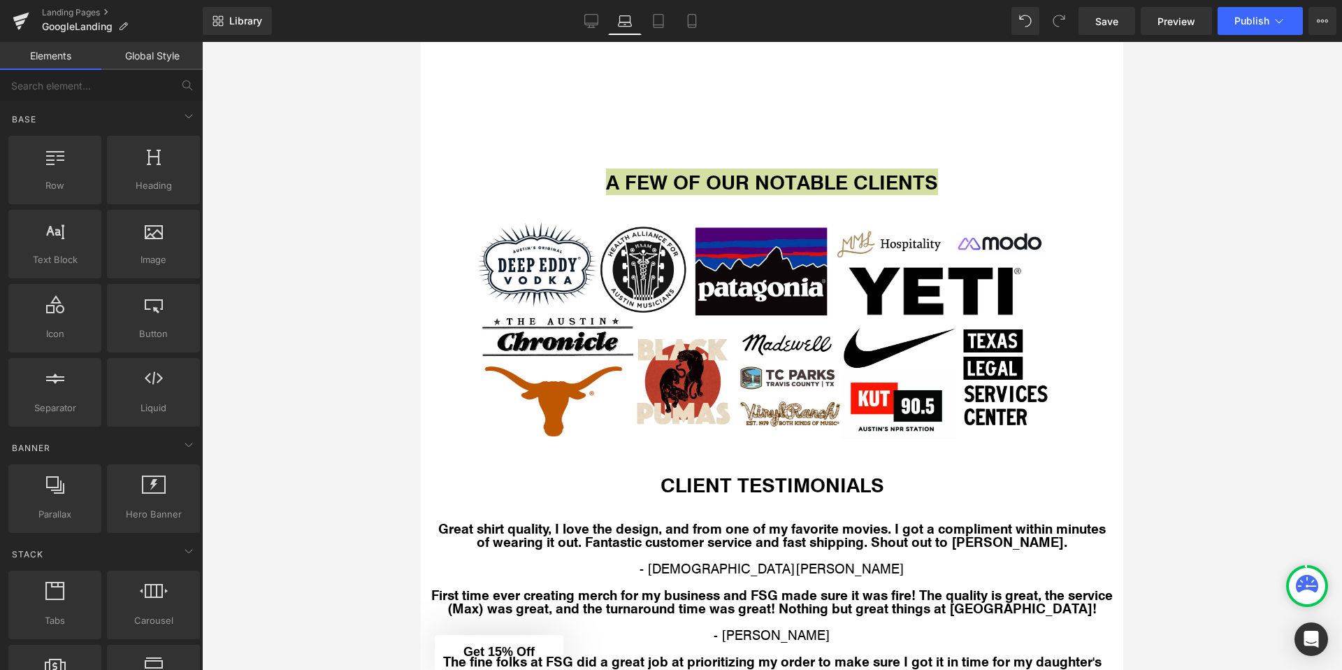
click at [359, 244] on div at bounding box center [772, 356] width 1140 height 628
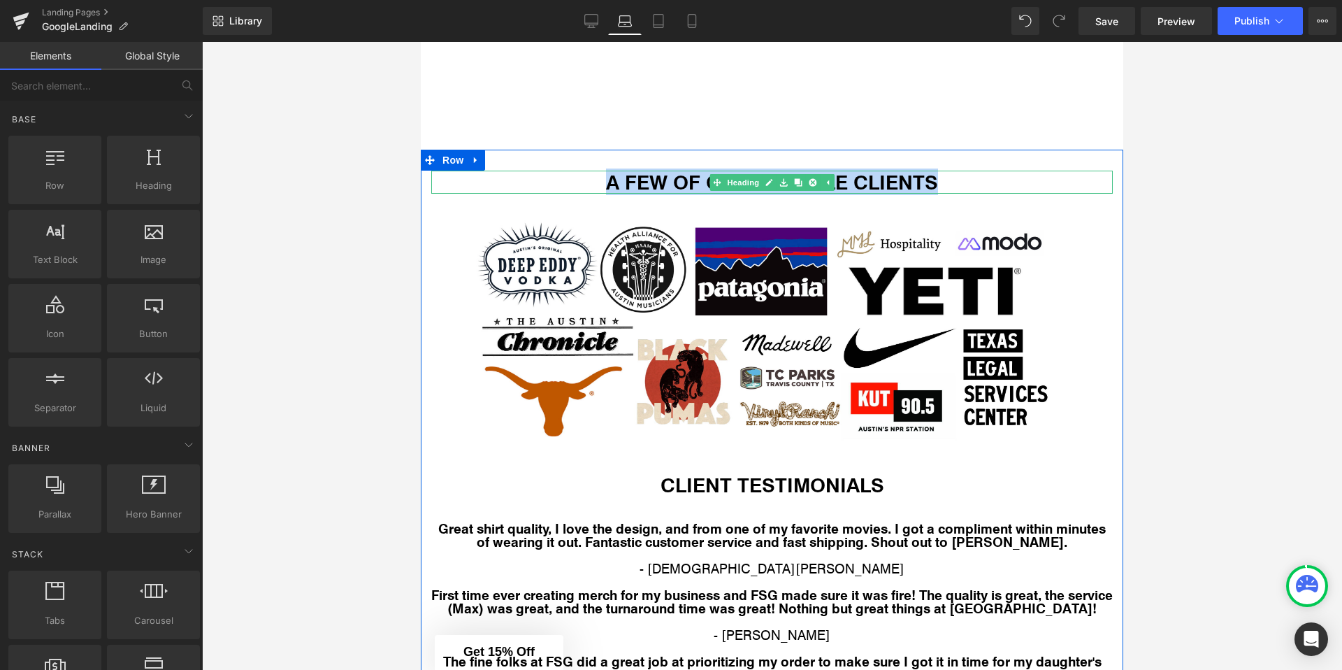
click at [491, 188] on h1 "A FEW OF OUR NOTABLE CLIENTS" at bounding box center [771, 183] width 681 height 24
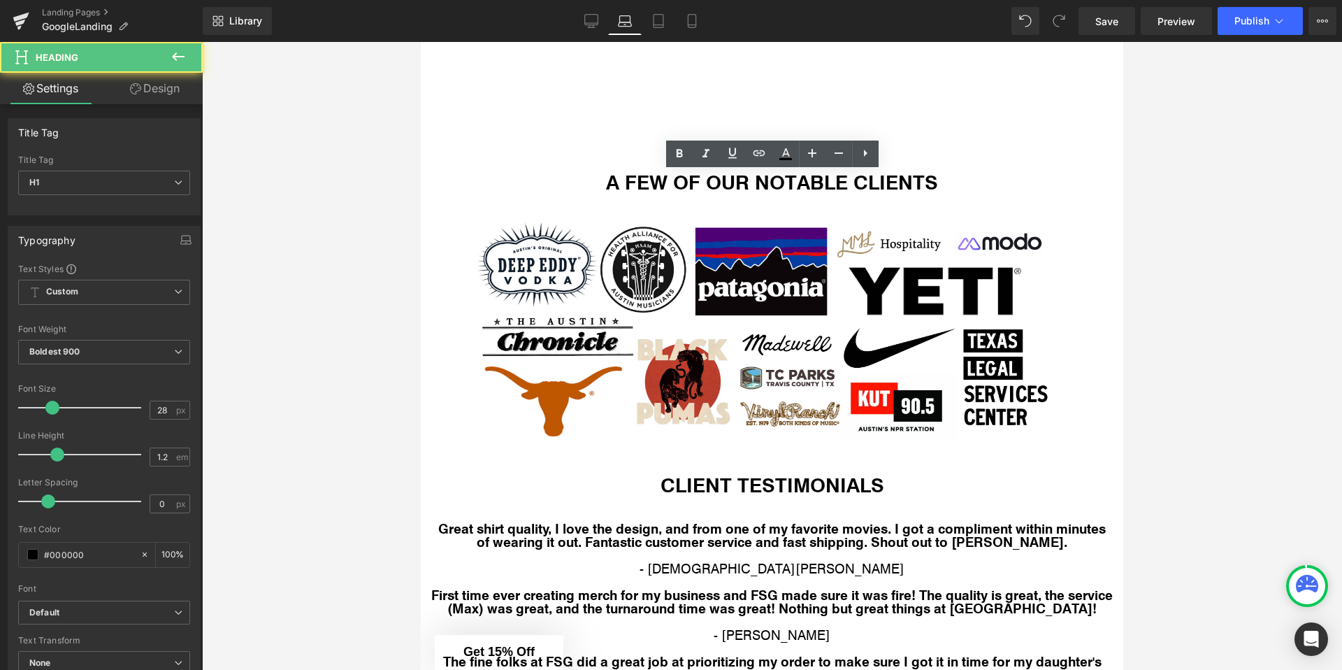
click at [391, 189] on div at bounding box center [772, 356] width 1140 height 628
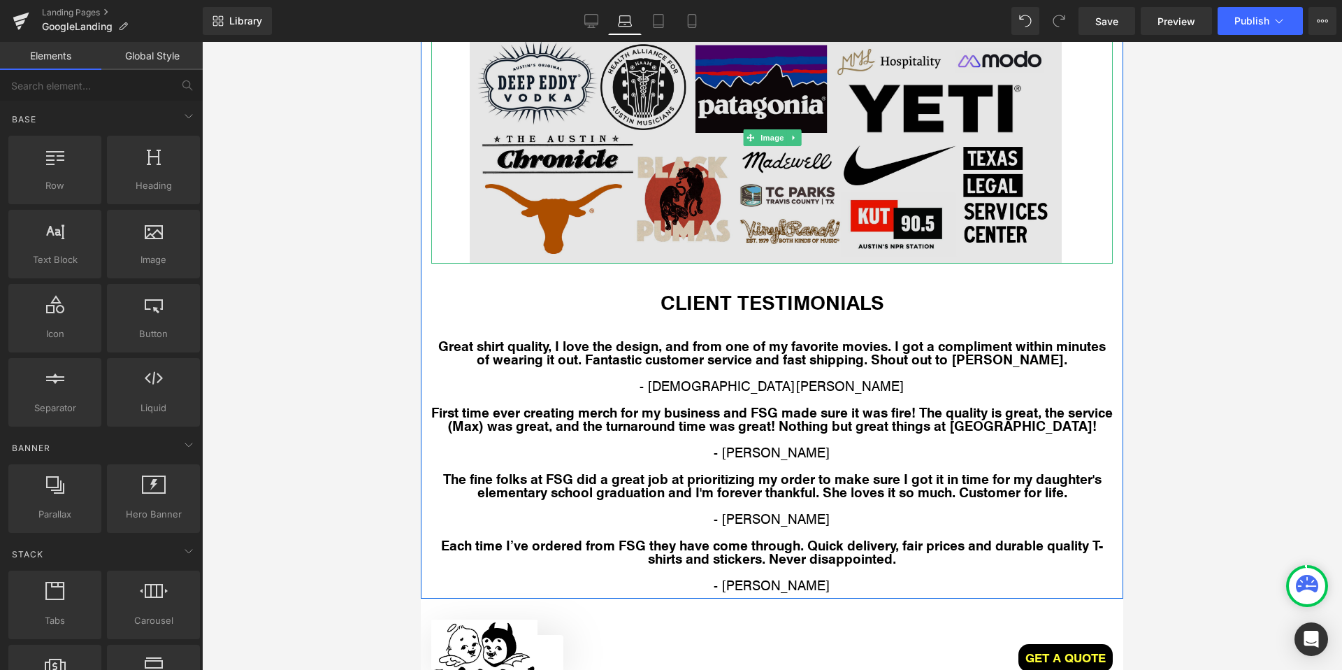
scroll to position [2658, 0]
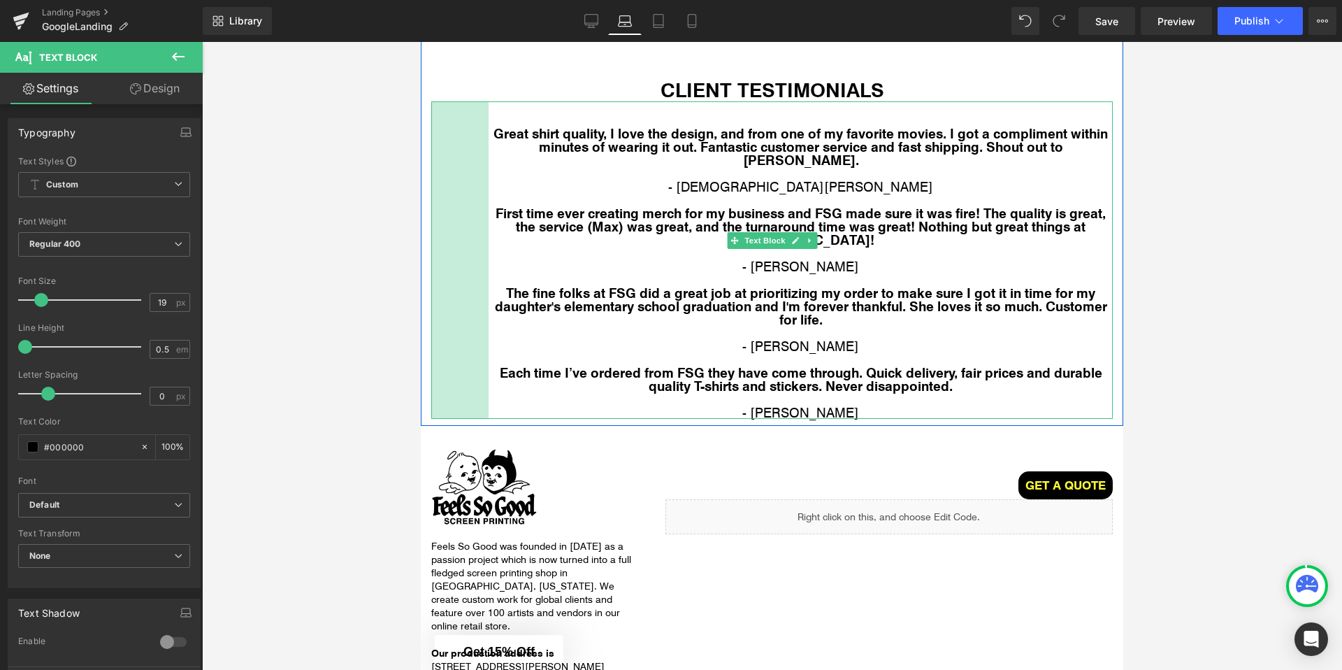
drag, startPoint x: 433, startPoint y: 225, endPoint x: 490, endPoint y: 222, distance: 57.4
click at [490, 222] on div "Great shirt quality, I love the design, and from one of my favorite movies. I g…" at bounding box center [771, 259] width 681 height 317
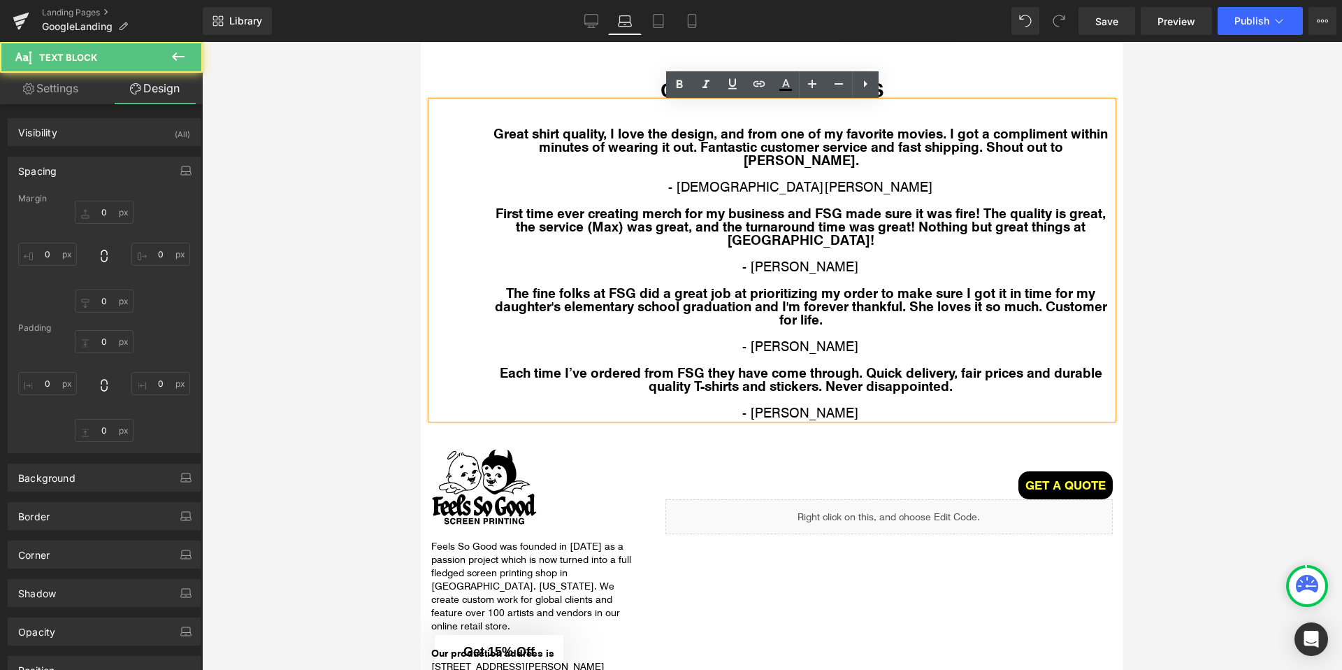
type input "0"
type input "17"
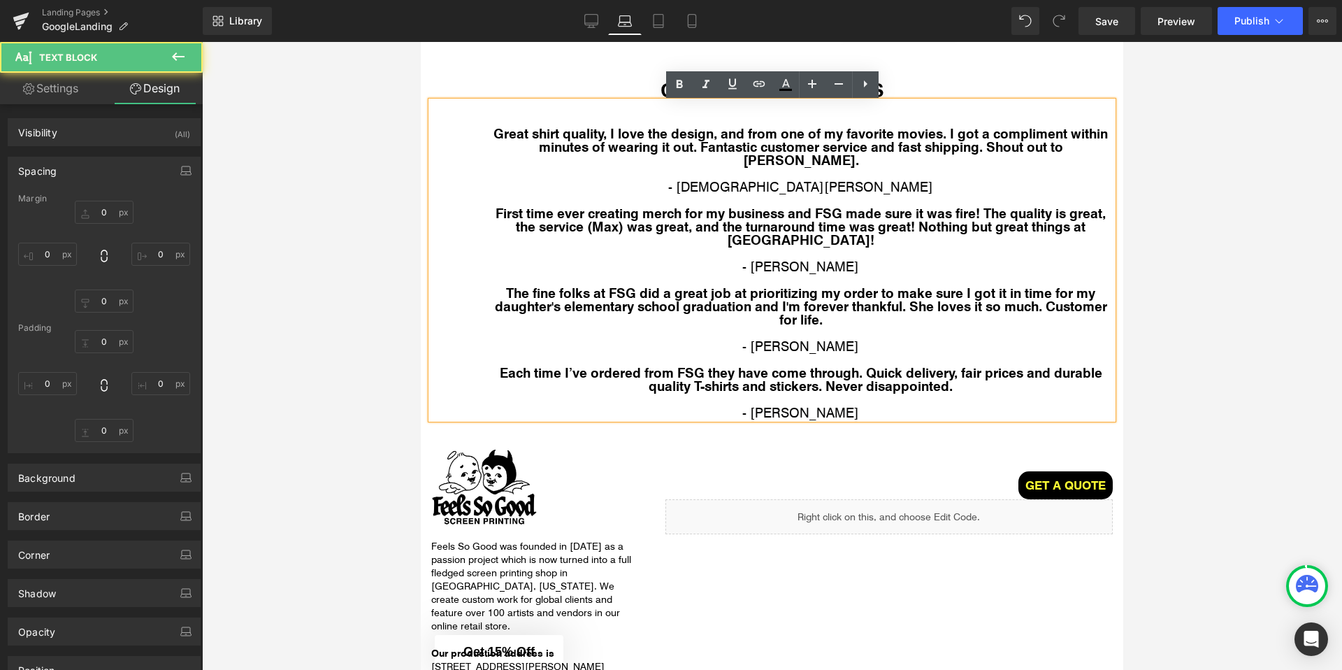
type input "0"
type input "82"
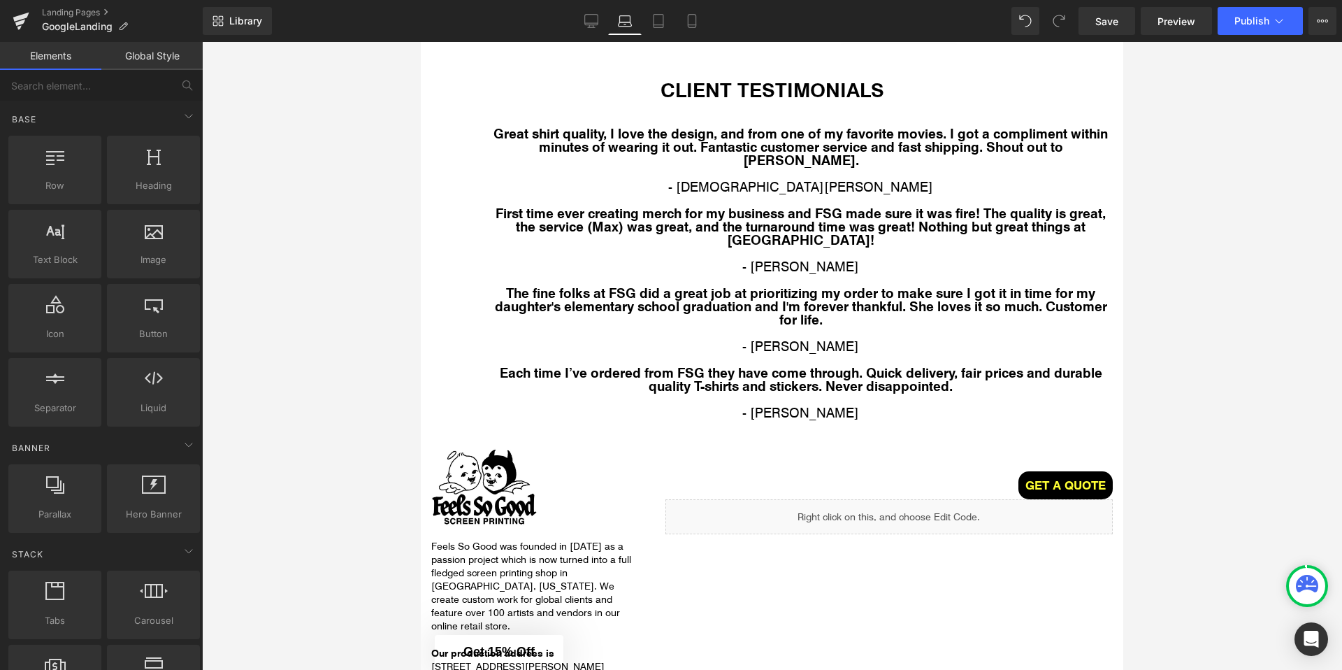
click at [1124, 228] on div at bounding box center [772, 356] width 1140 height 628
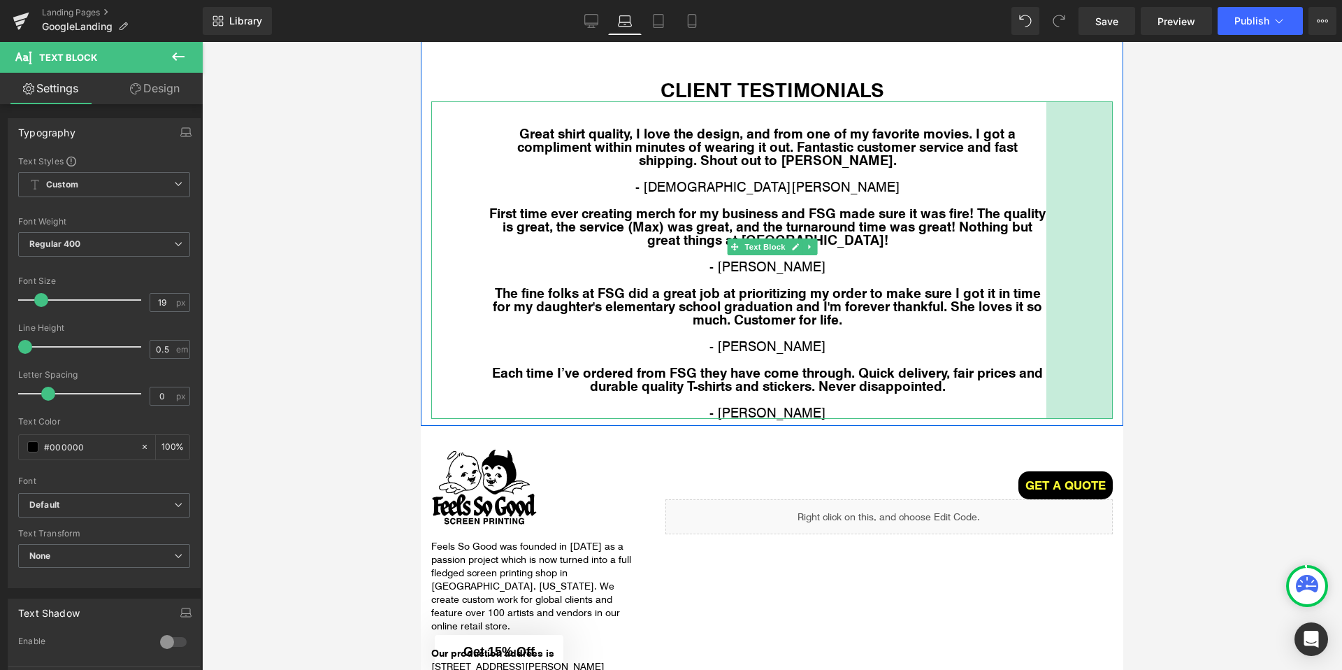
drag, startPoint x: 1111, startPoint y: 225, endPoint x: 1045, endPoint y: 231, distance: 66.7
click at [1045, 231] on div "Great shirt quality, I love the design, and from one of my favorite movies. I g…" at bounding box center [771, 259] width 681 height 317
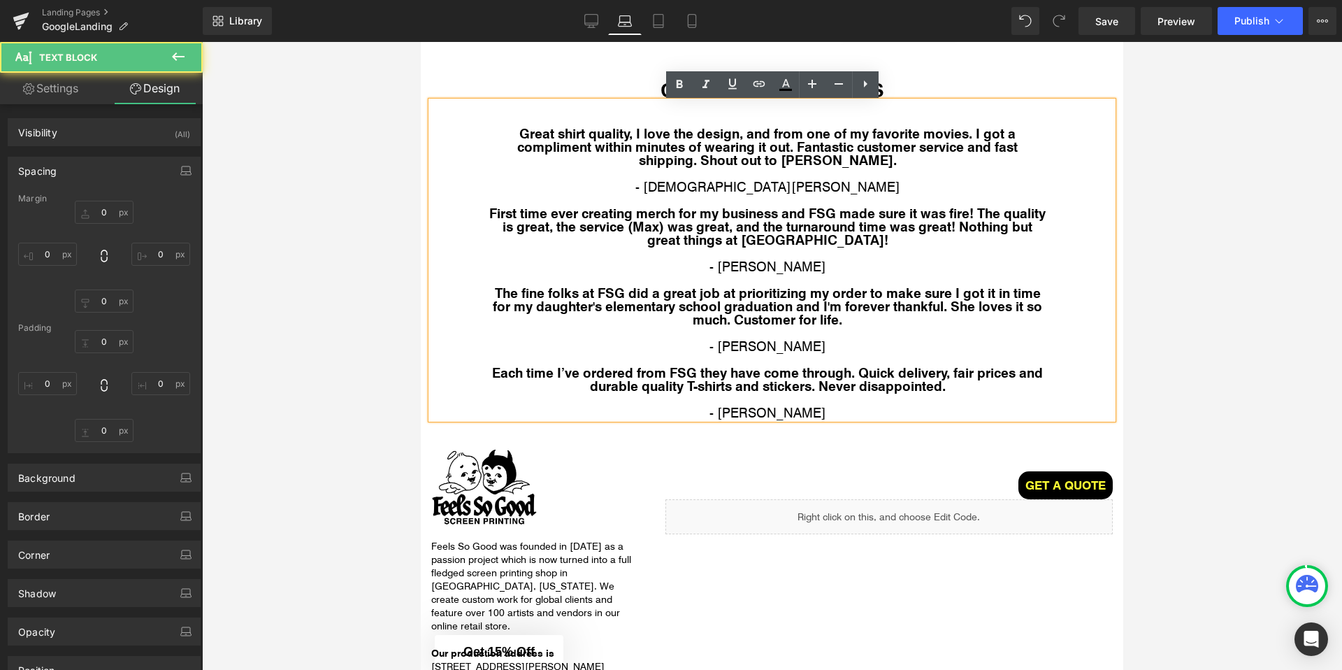
type input "0"
type input "17"
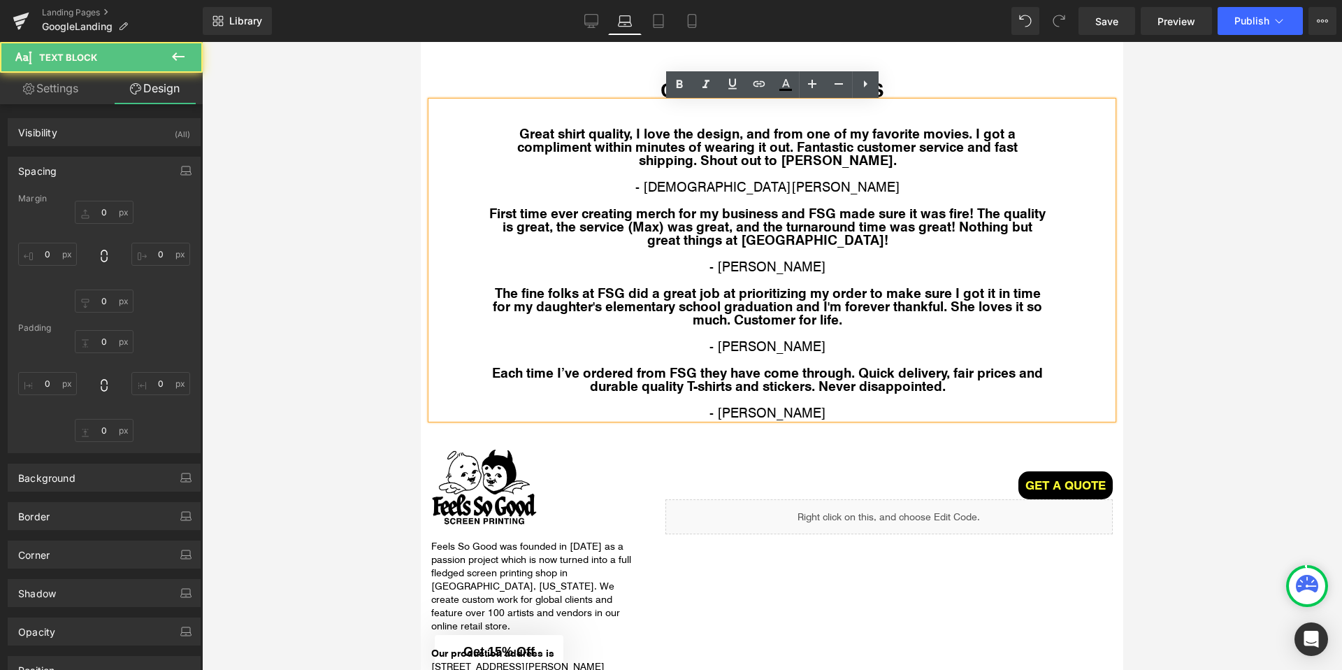
type input "95"
type input "0"
type input "82"
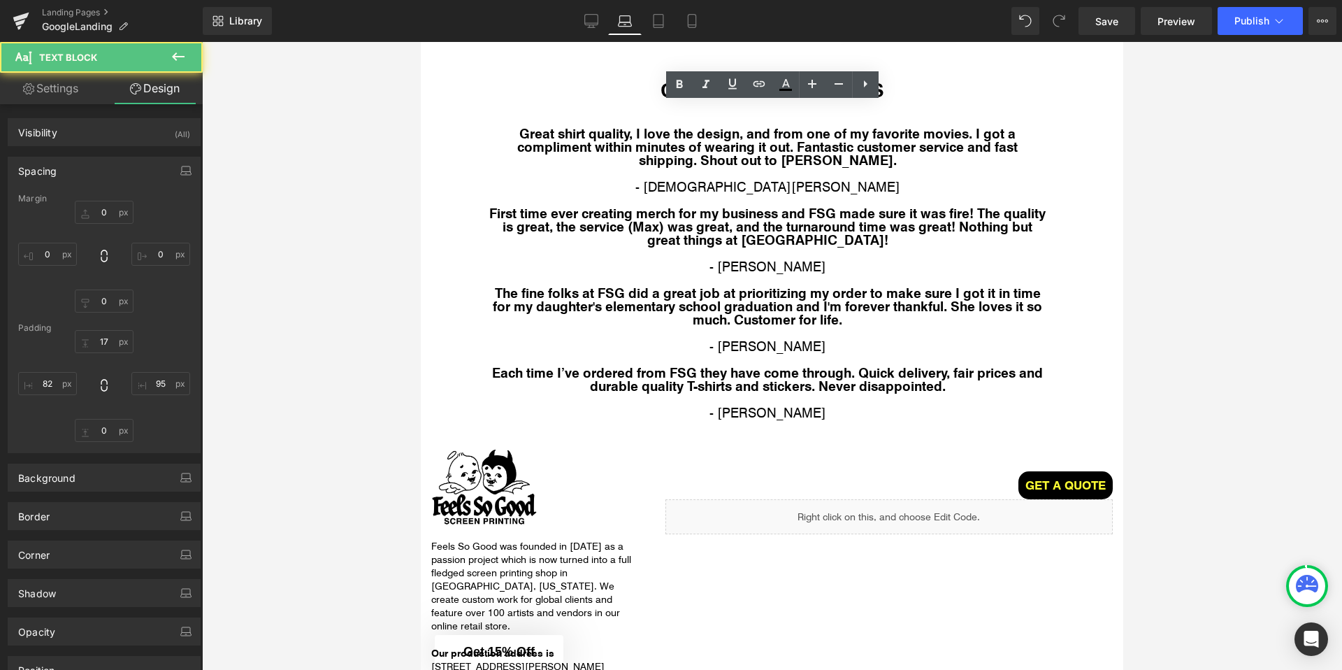
click at [1156, 238] on div at bounding box center [772, 356] width 1140 height 628
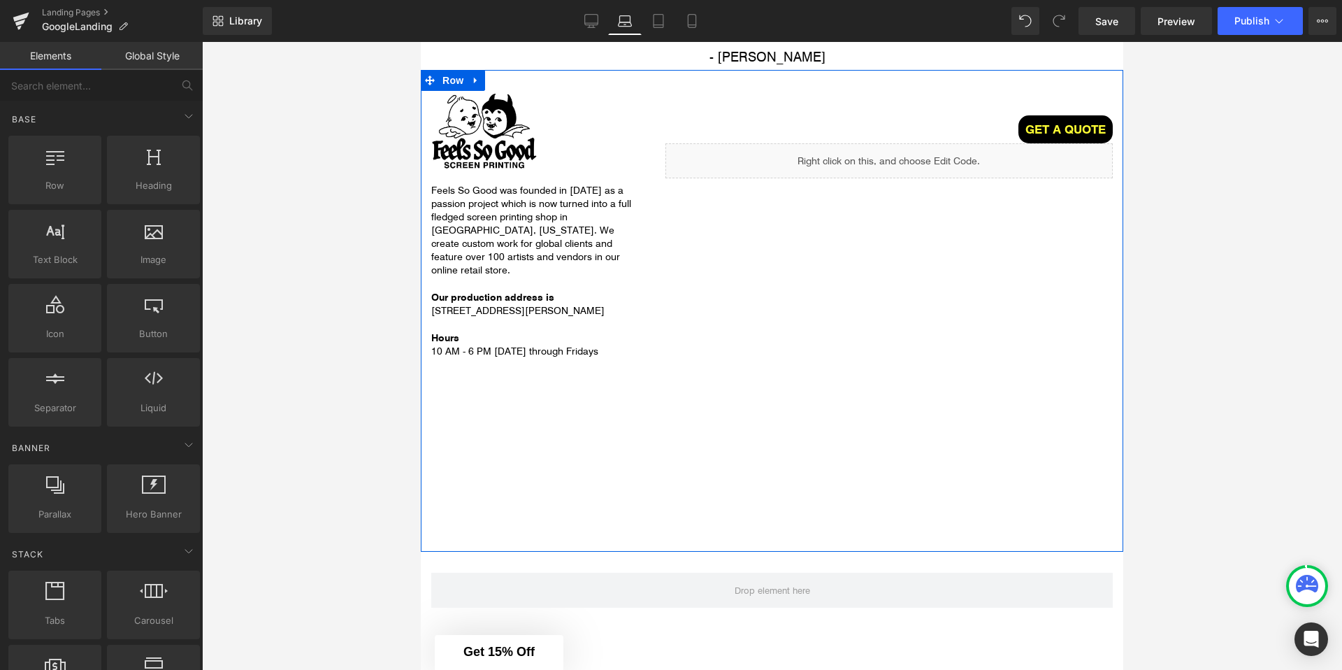
scroll to position [2920, 0]
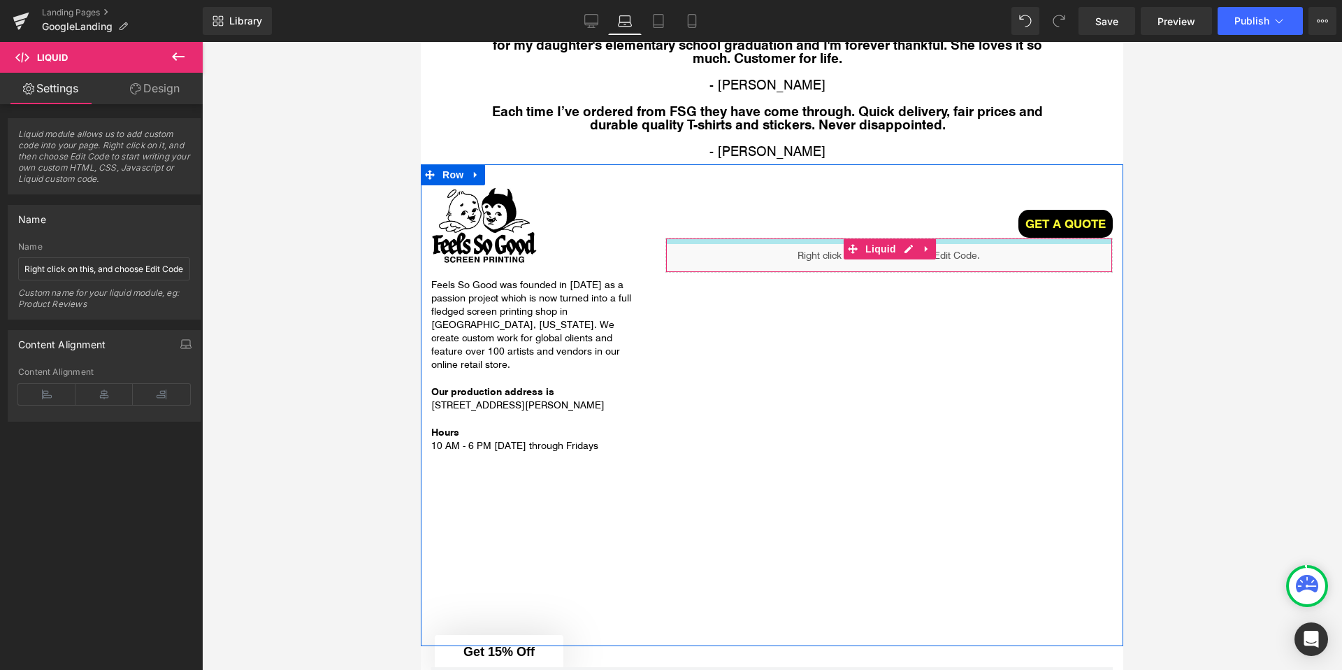
click at [998, 246] on div "Liquid" at bounding box center [888, 255] width 447 height 35
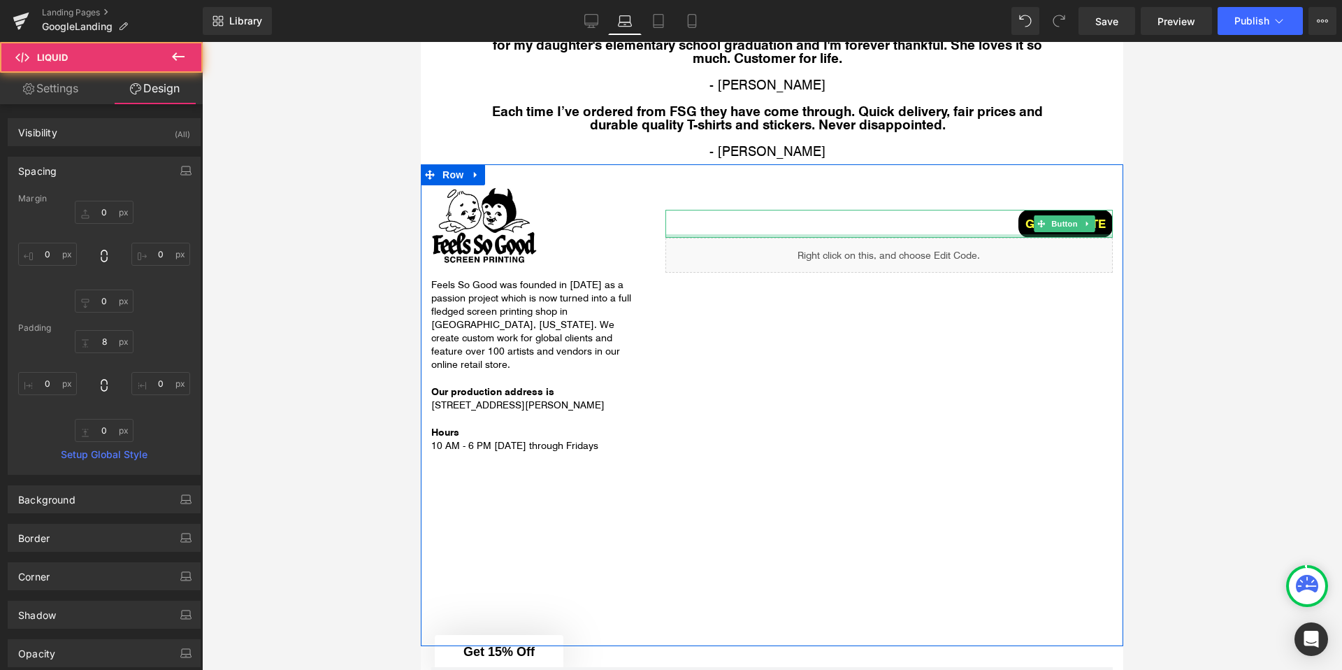
type input "0"
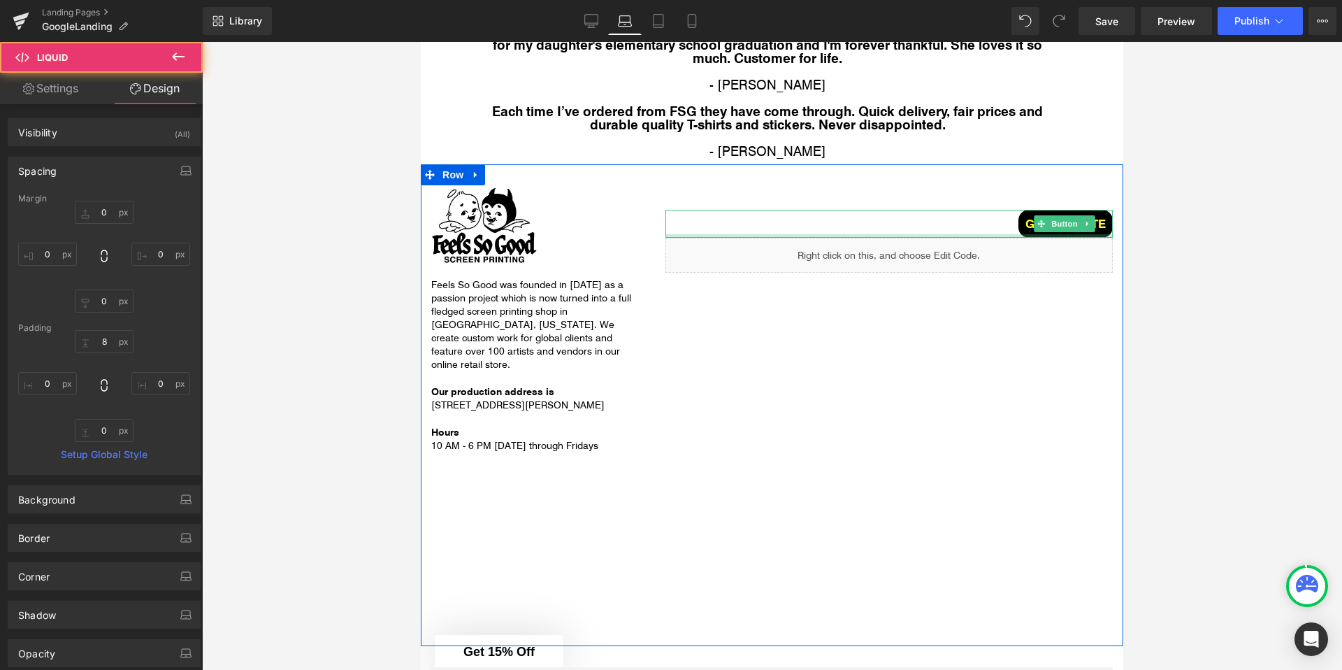
type input "0"
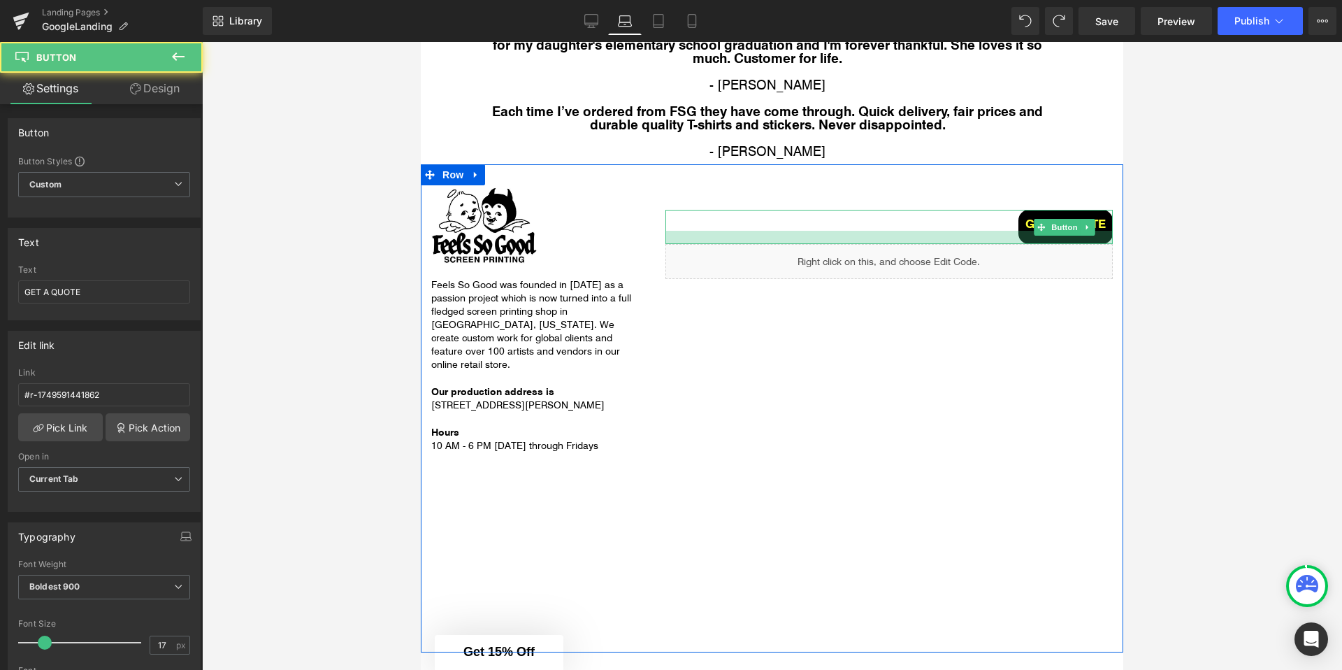
click at [1029, 245] on div "GET A QUOTE Button Liquid Text Block" at bounding box center [889, 402] width 468 height 435
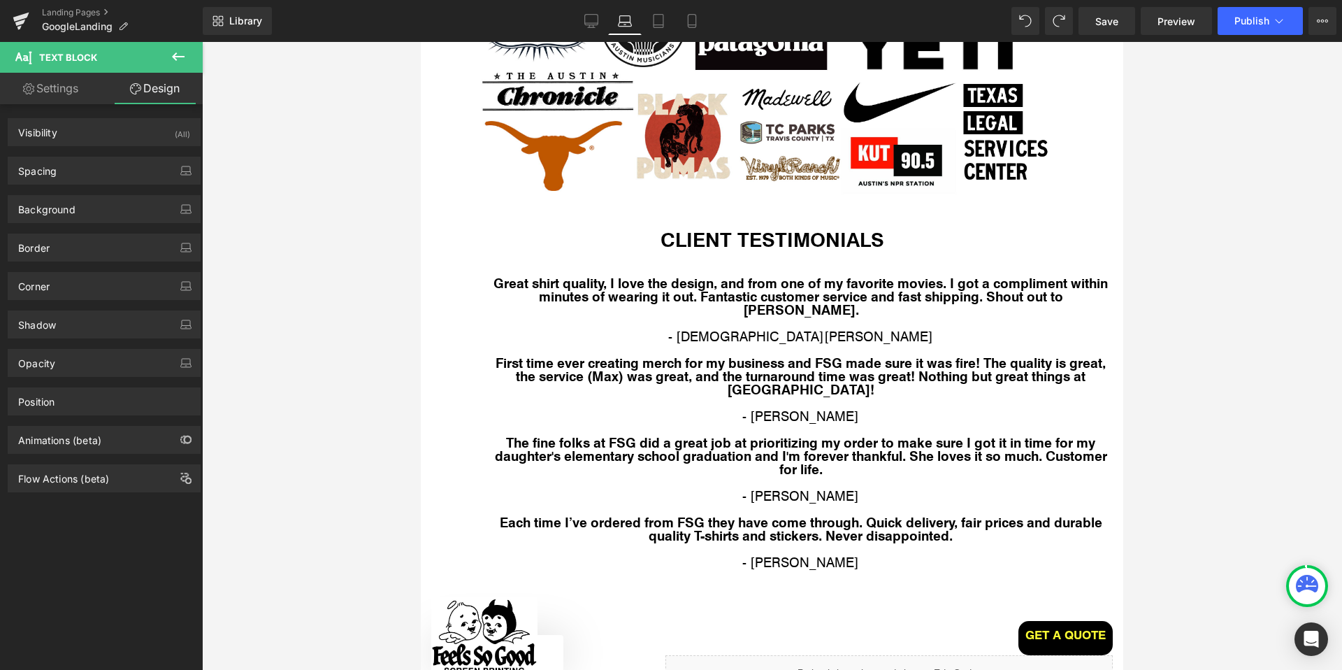
scroll to position [2518, 0]
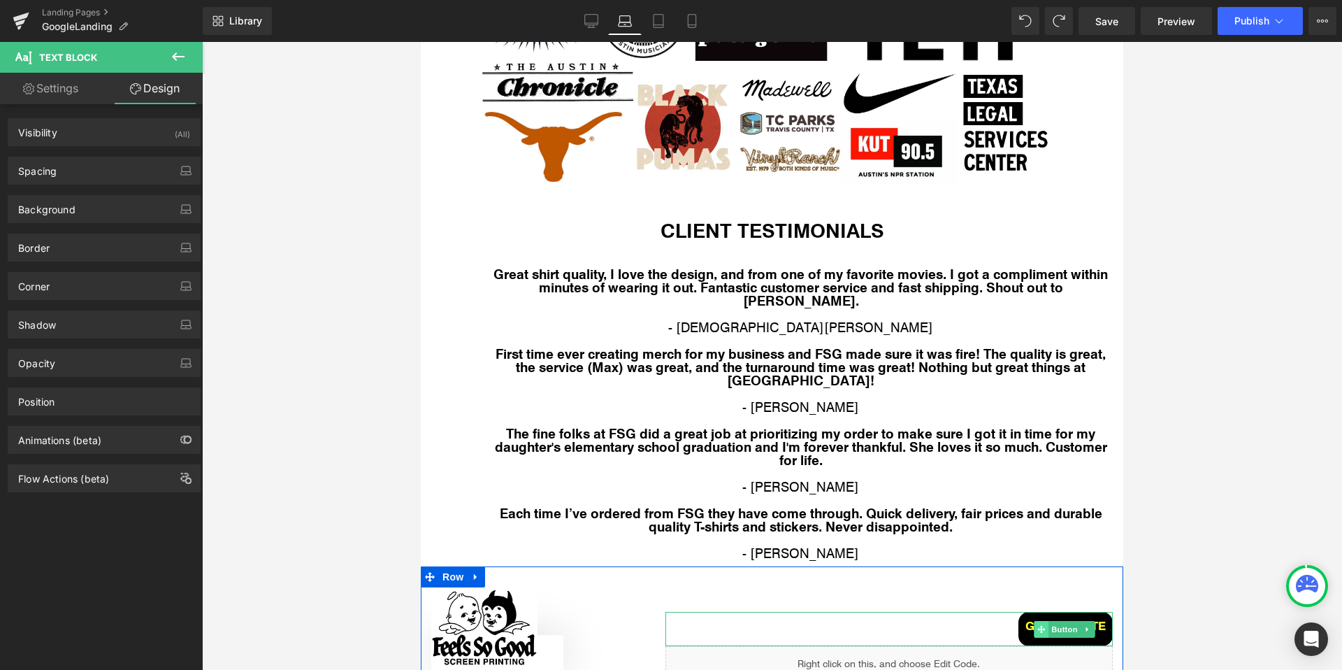
click at [1040, 621] on span at bounding box center [1041, 629] width 15 height 17
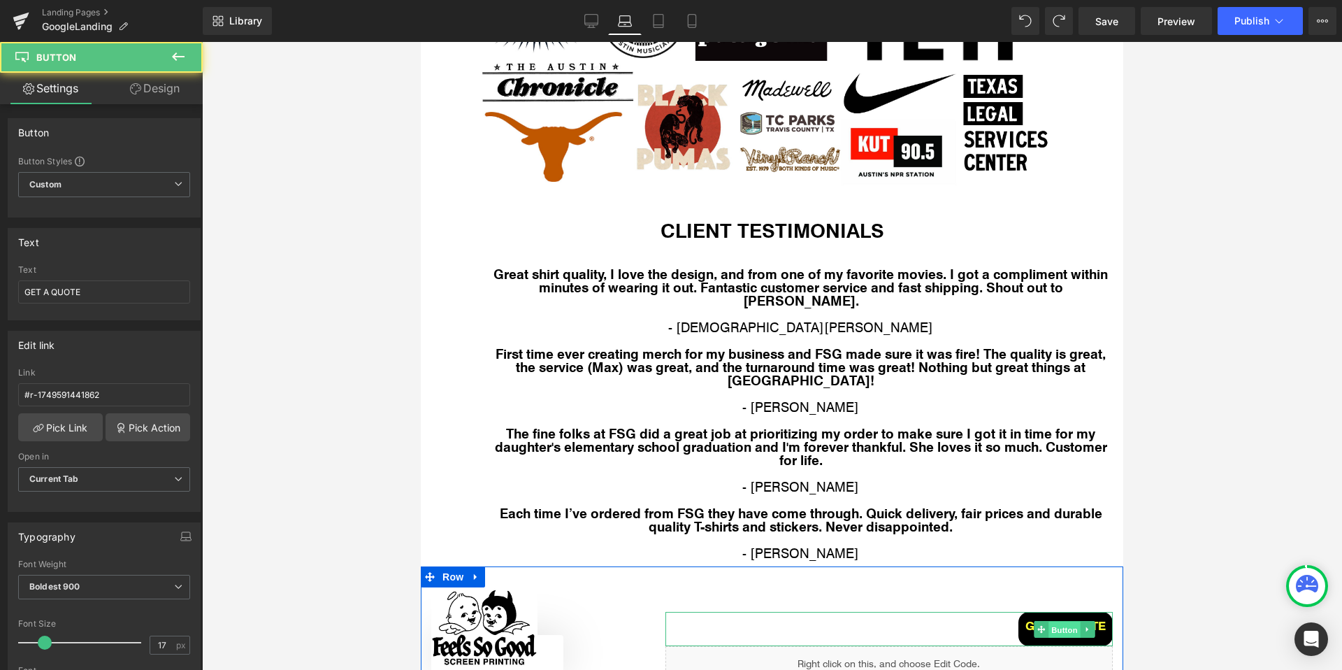
click at [1055, 621] on span "Button" at bounding box center [1065, 629] width 32 height 17
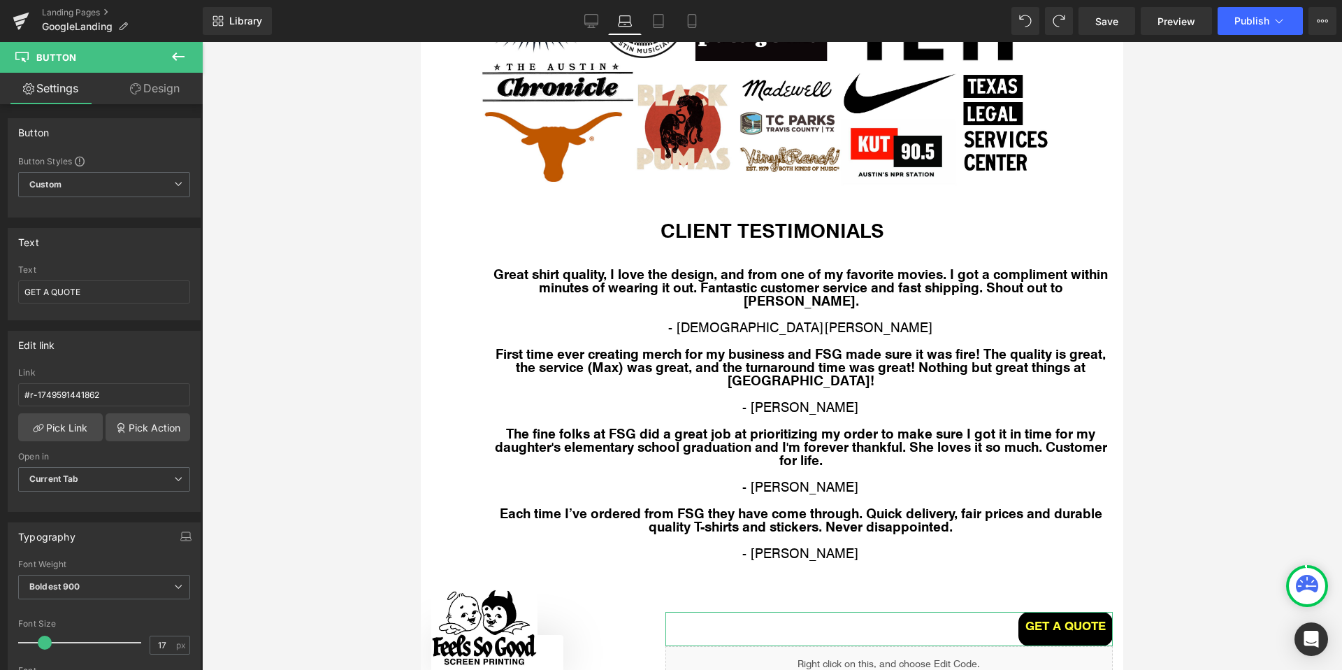
click at [162, 89] on link "Design" at bounding box center [154, 88] width 101 height 31
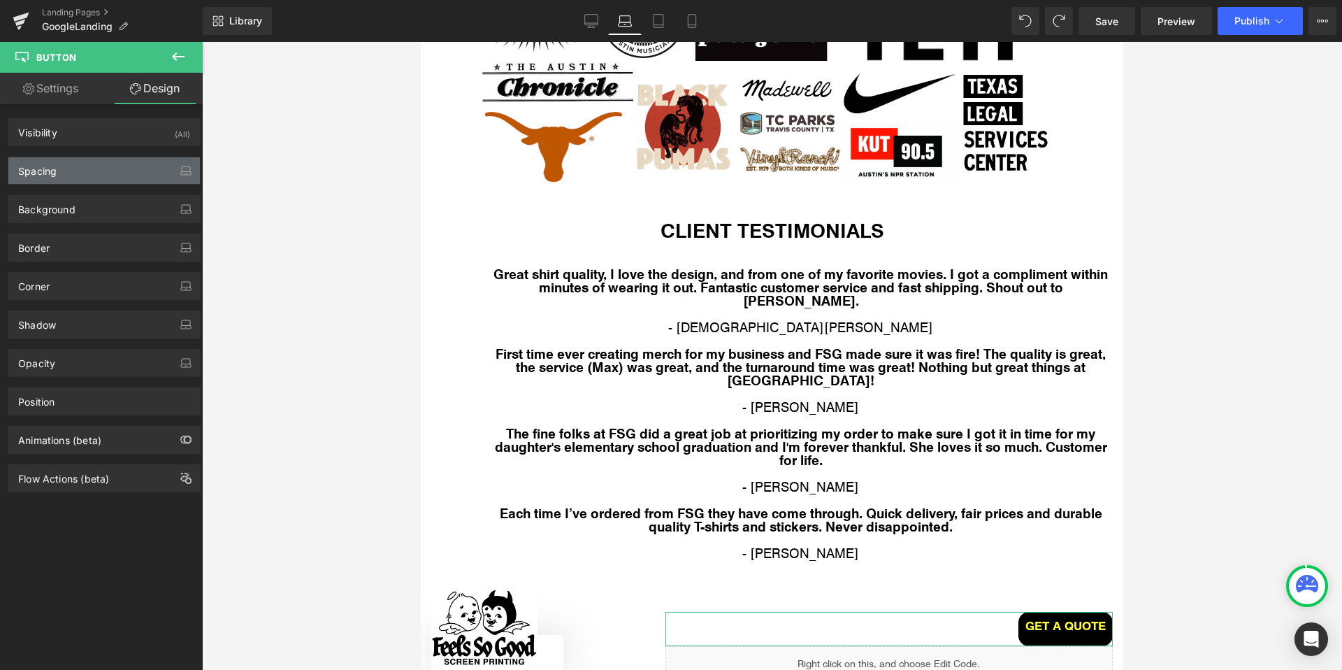
click at [64, 175] on div "Spacing" at bounding box center [104, 170] width 192 height 27
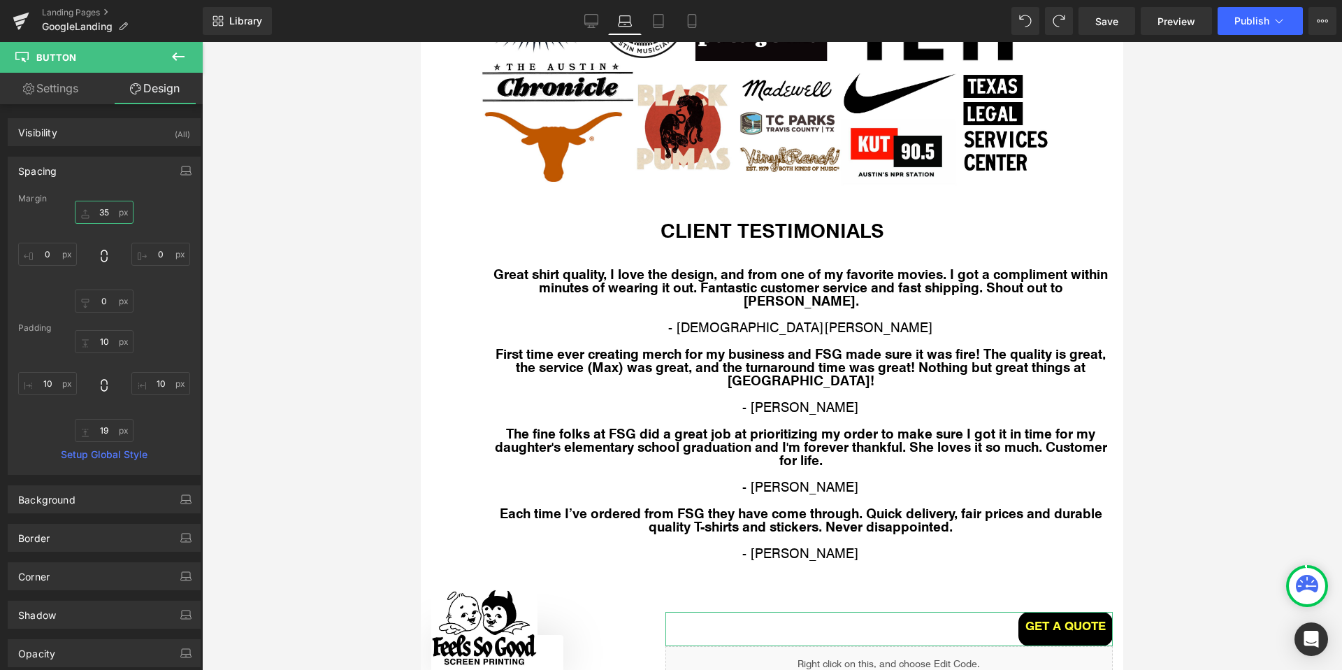
click at [106, 217] on input "35" at bounding box center [104, 212] width 59 height 23
click at [104, 347] on input "10" at bounding box center [104, 341] width 59 height 23
click at [106, 427] on input "19" at bounding box center [104, 430] width 59 height 23
type input "10"
click at [104, 306] on input "0" at bounding box center [104, 300] width 59 height 23
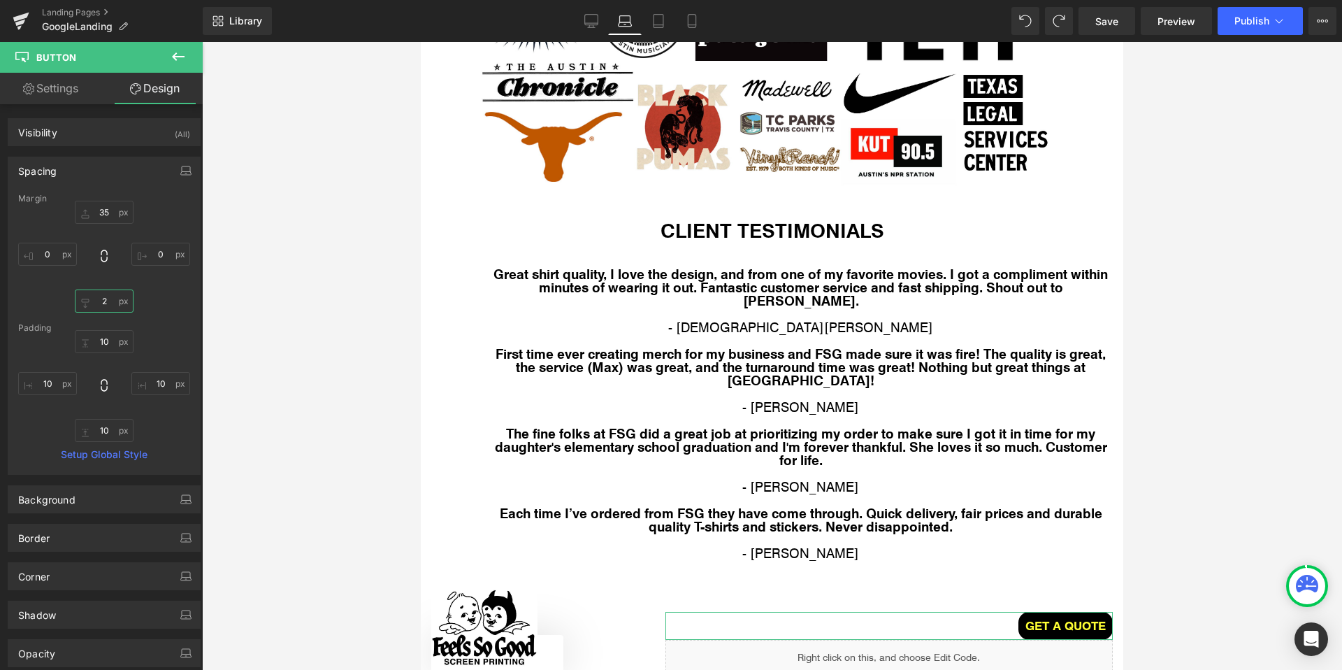
type input "25"
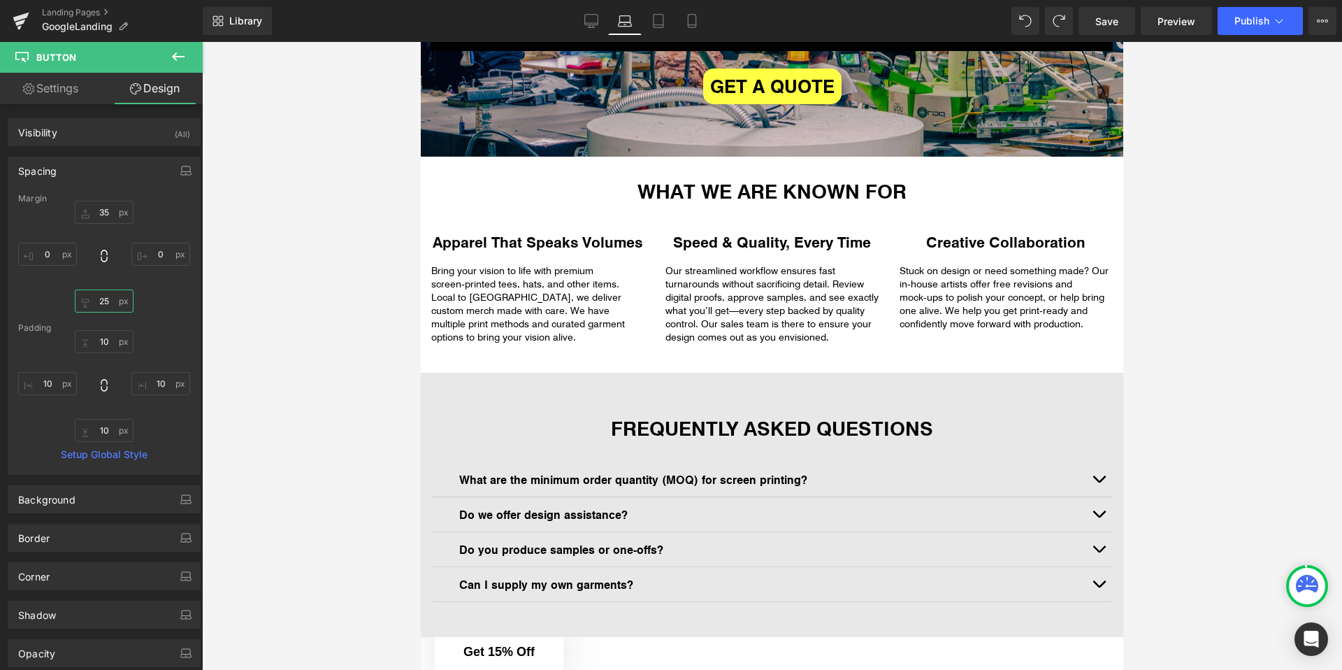
scroll to position [0, 0]
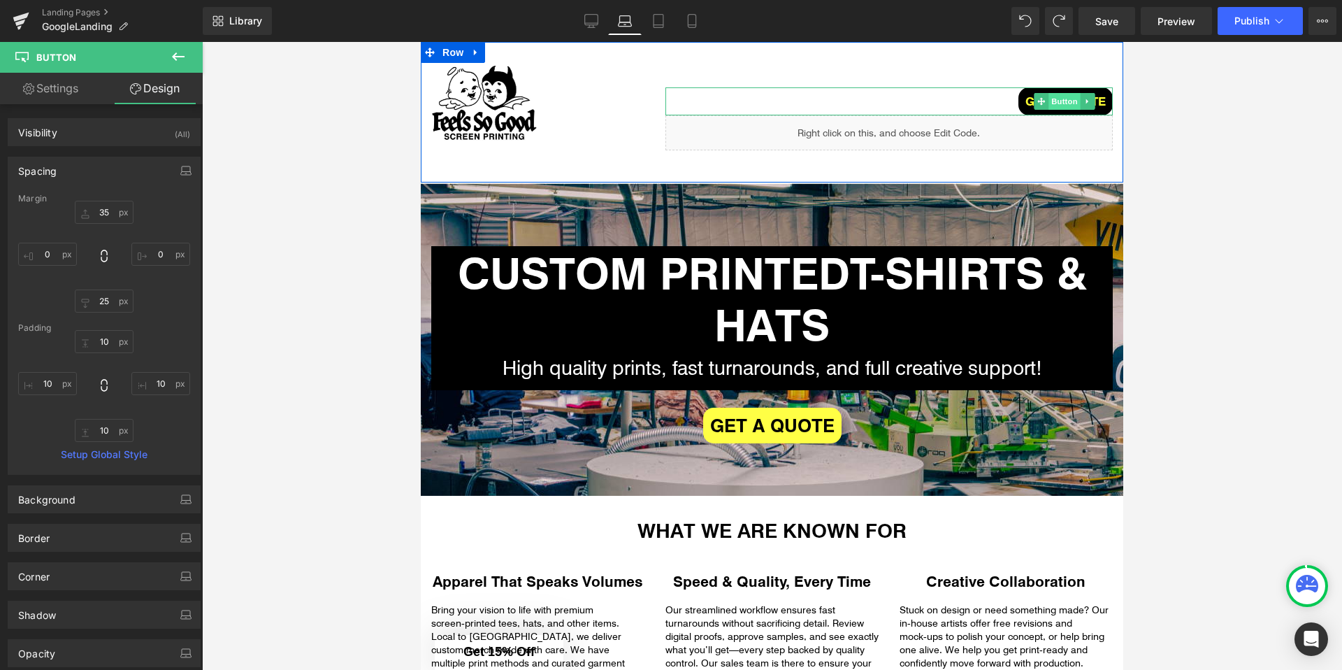
click at [1058, 101] on span "Button" at bounding box center [1065, 101] width 32 height 17
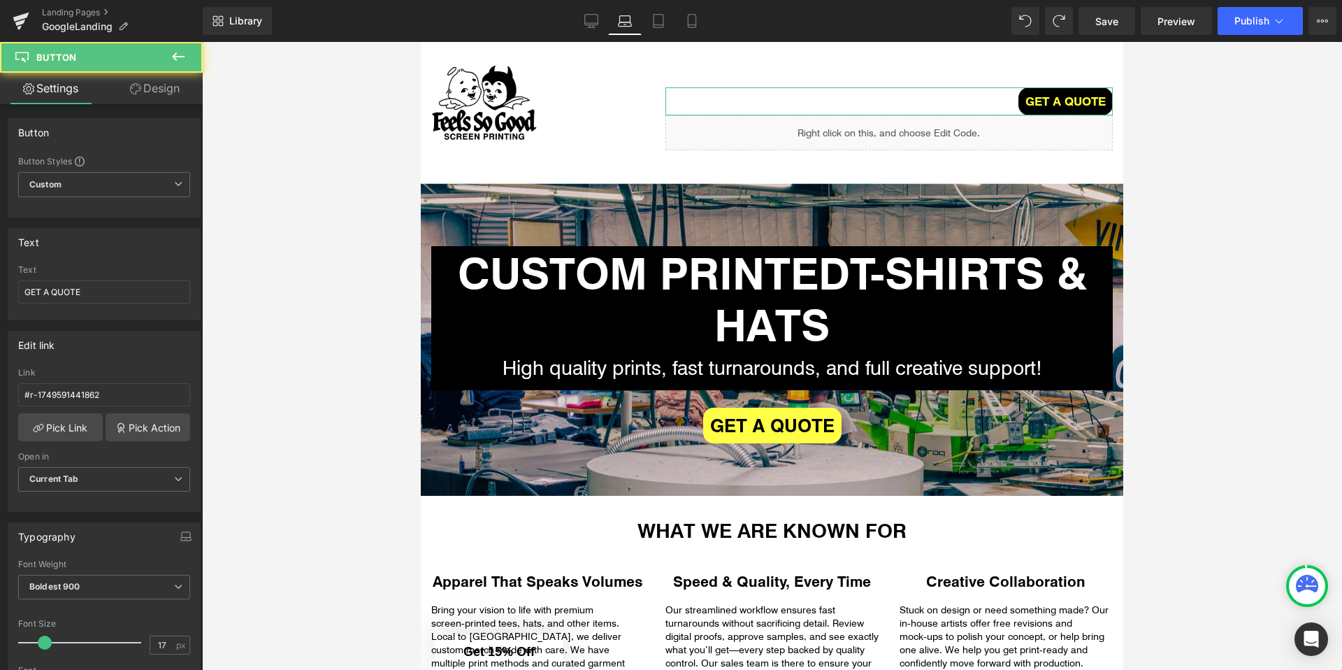
click at [157, 96] on link "Design" at bounding box center [154, 88] width 101 height 31
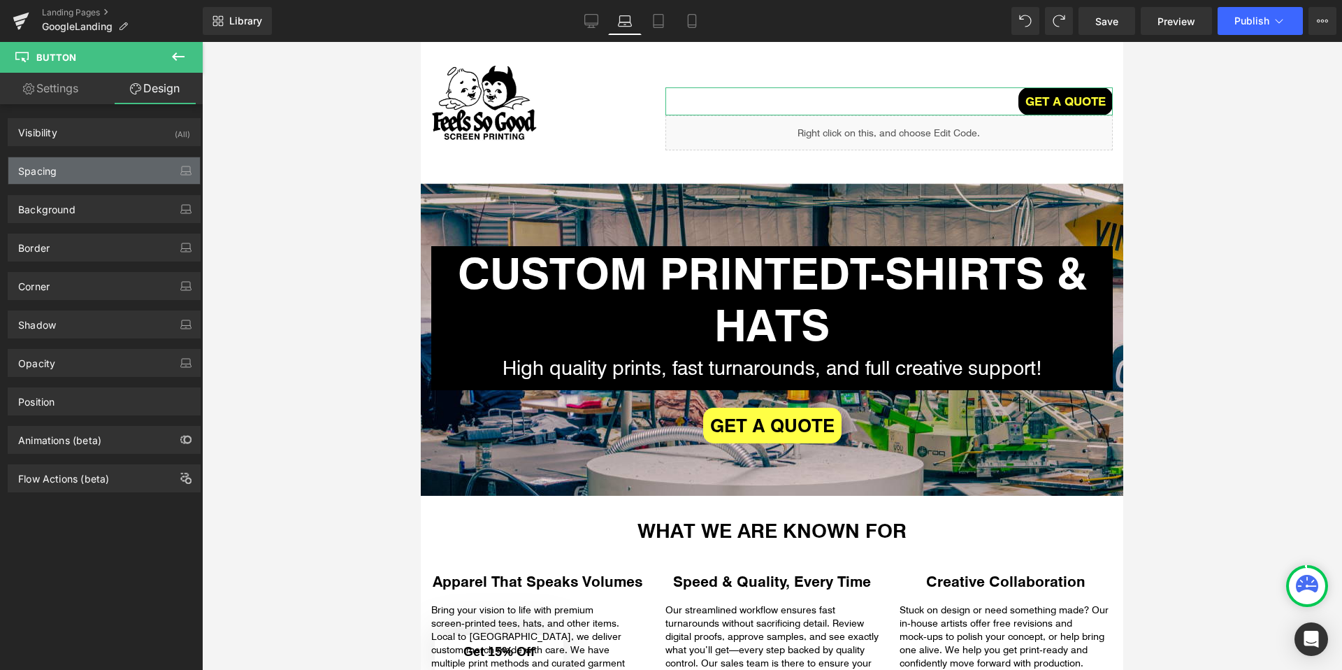
click at [94, 170] on div "Spacing" at bounding box center [104, 170] width 192 height 27
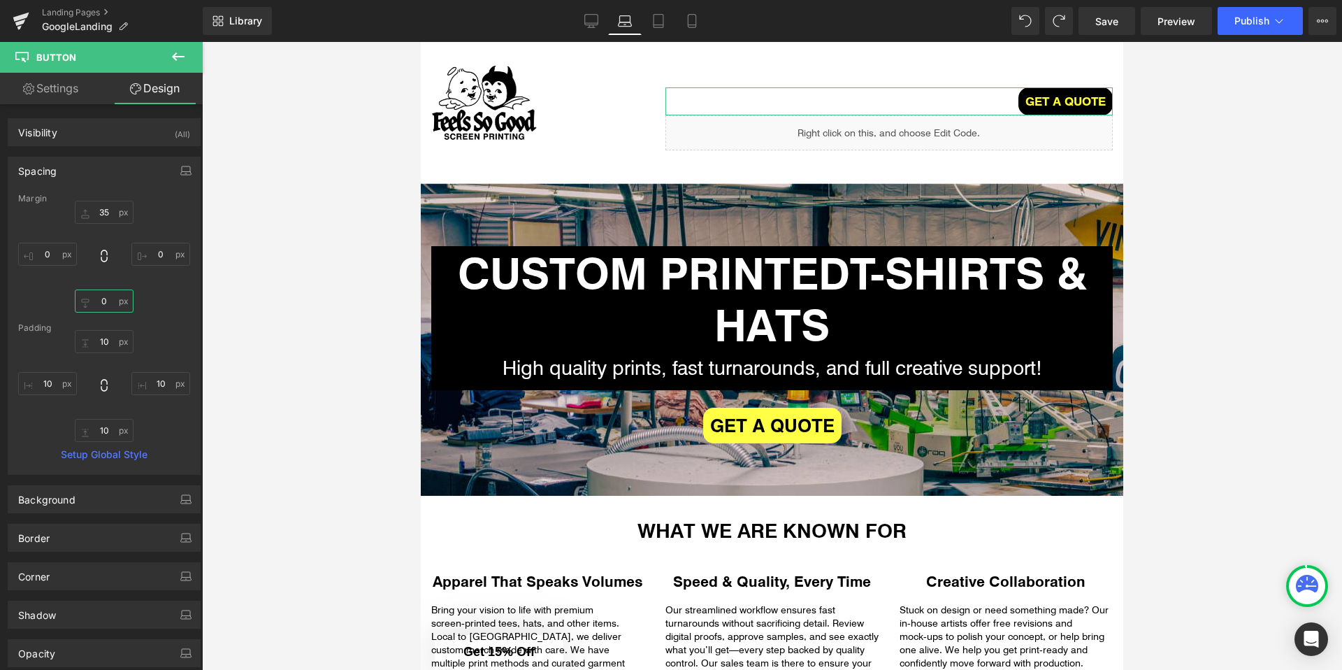
click at [103, 300] on input "0" at bounding box center [104, 300] width 59 height 23
type input "25"
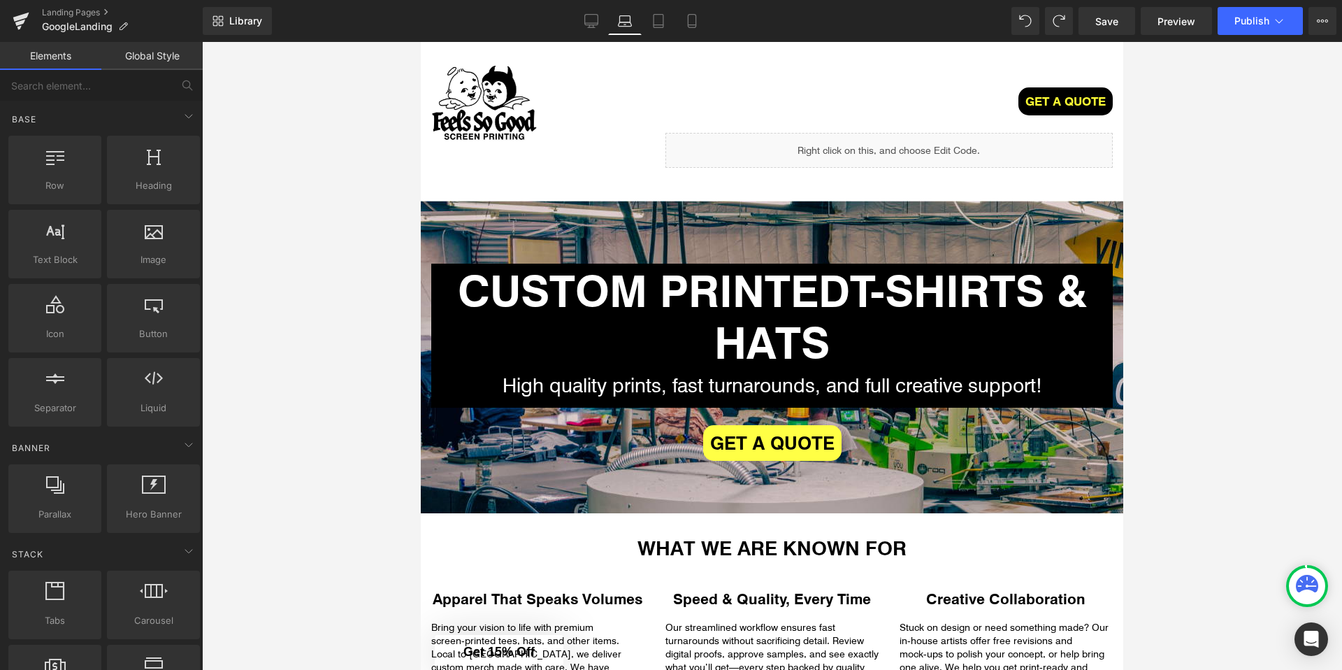
click at [315, 273] on div at bounding box center [772, 356] width 1140 height 628
click at [503, 122] on img at bounding box center [484, 104] width 106 height 82
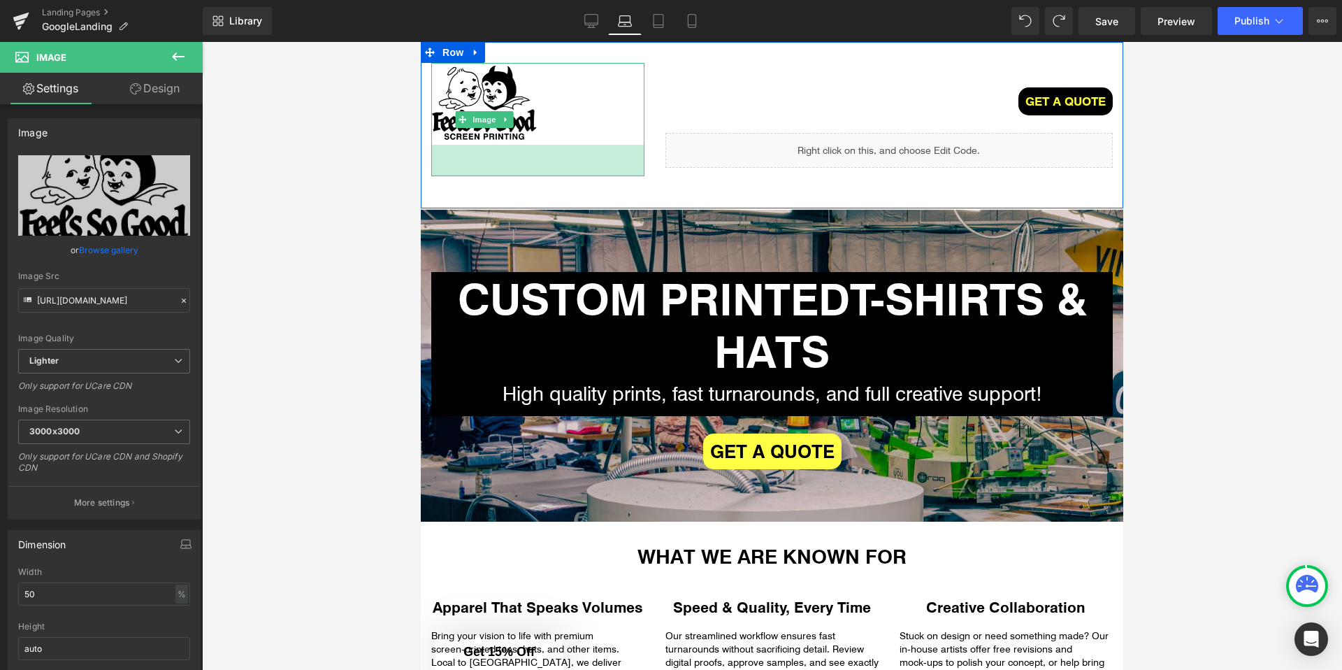
drag, startPoint x: 538, startPoint y: 142, endPoint x: 538, endPoint y: 173, distance: 31.5
click at [538, 173] on div "45px" at bounding box center [537, 160] width 213 height 31
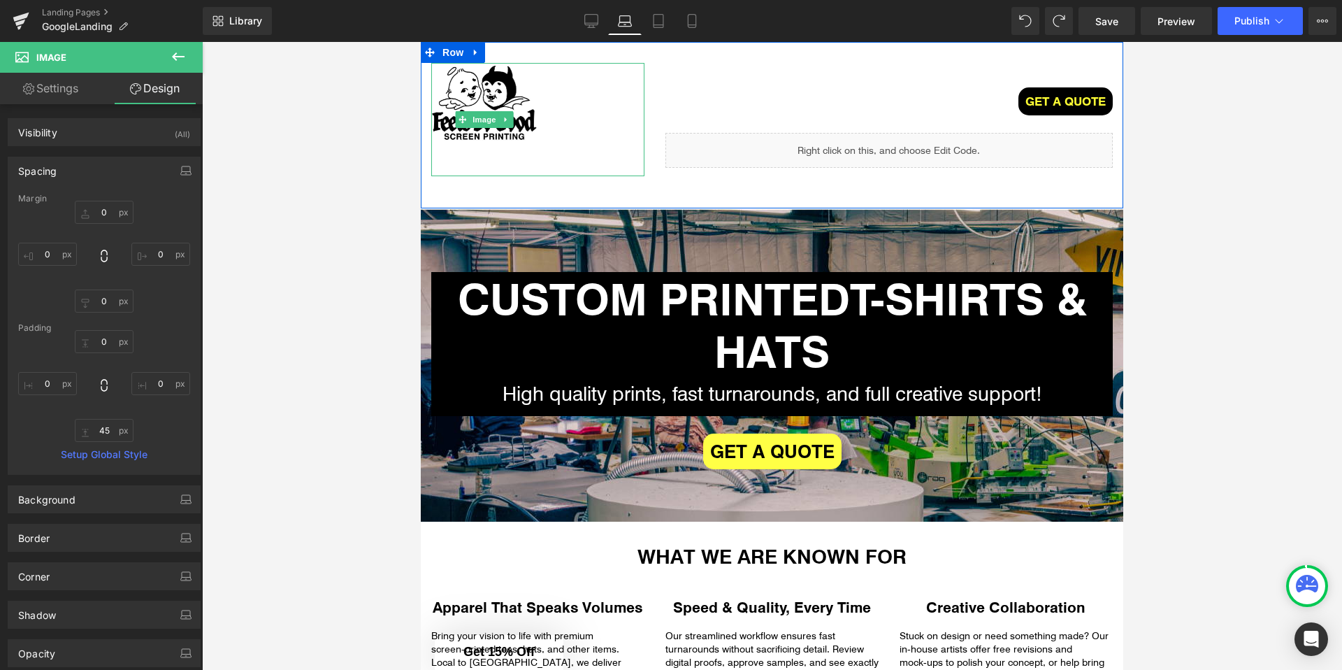
type input "0px"
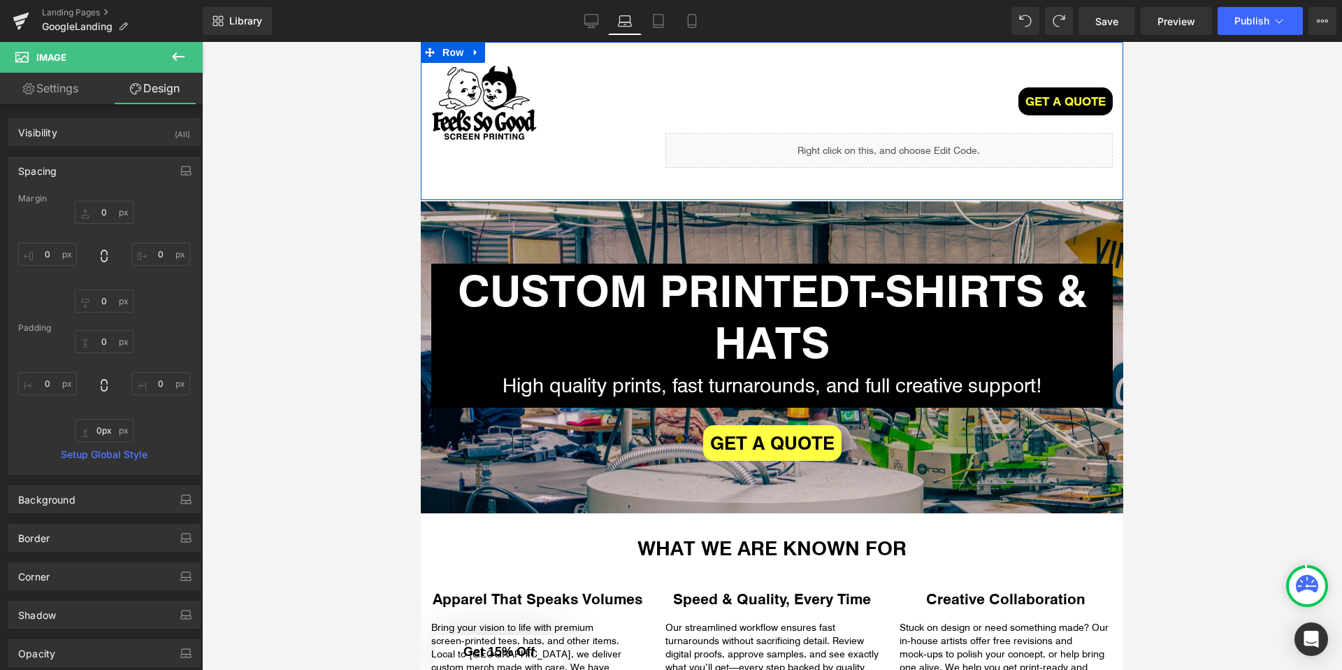
drag, startPoint x: 538, startPoint y: 173, endPoint x: 548, endPoint y: 150, distance: 25.1
click at [548, 150] on div "Image GET A QUOTE Button Liquid Row" at bounding box center [772, 121] width 702 height 158
click at [521, 118] on img at bounding box center [484, 104] width 106 height 82
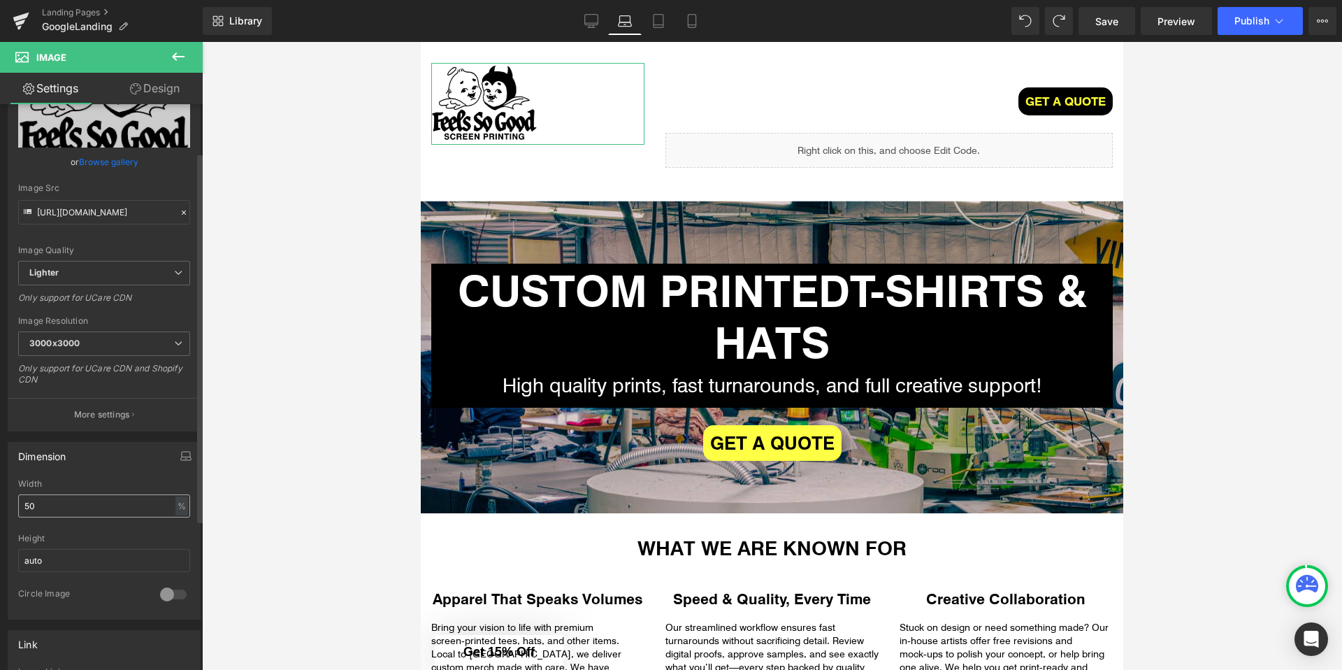
scroll to position [98, 0]
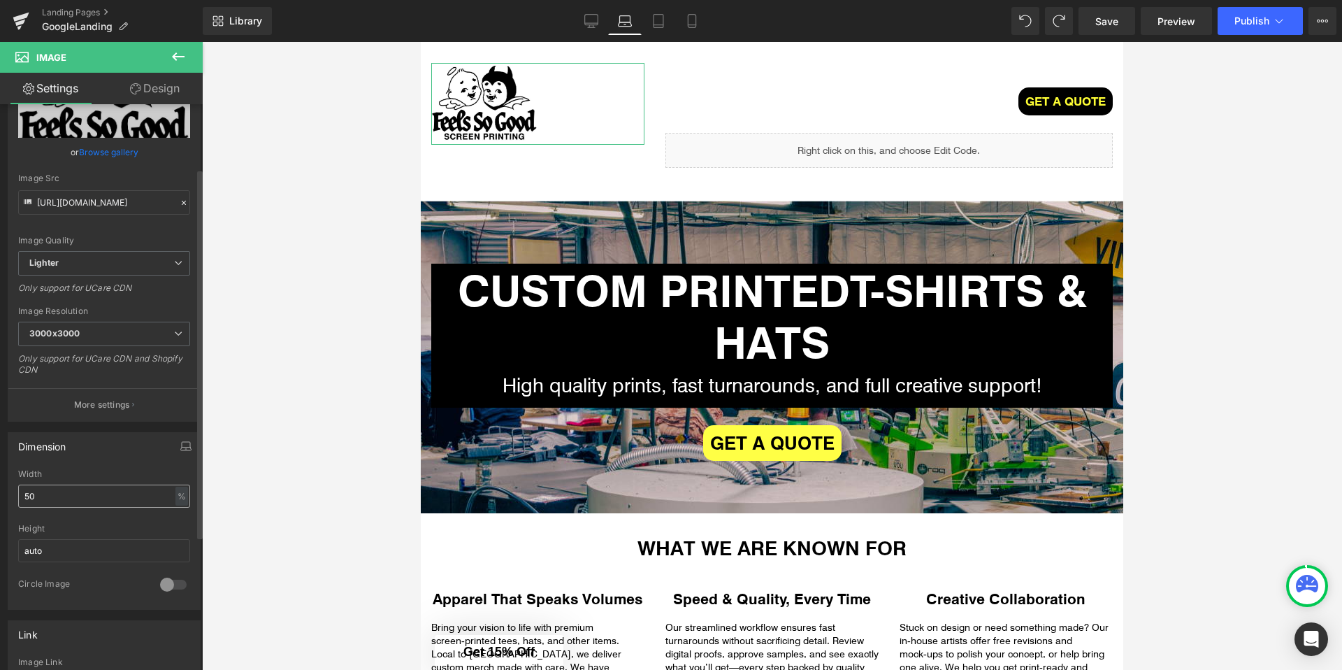
click at [47, 502] on input "50" at bounding box center [104, 495] width 172 height 23
type input "65"
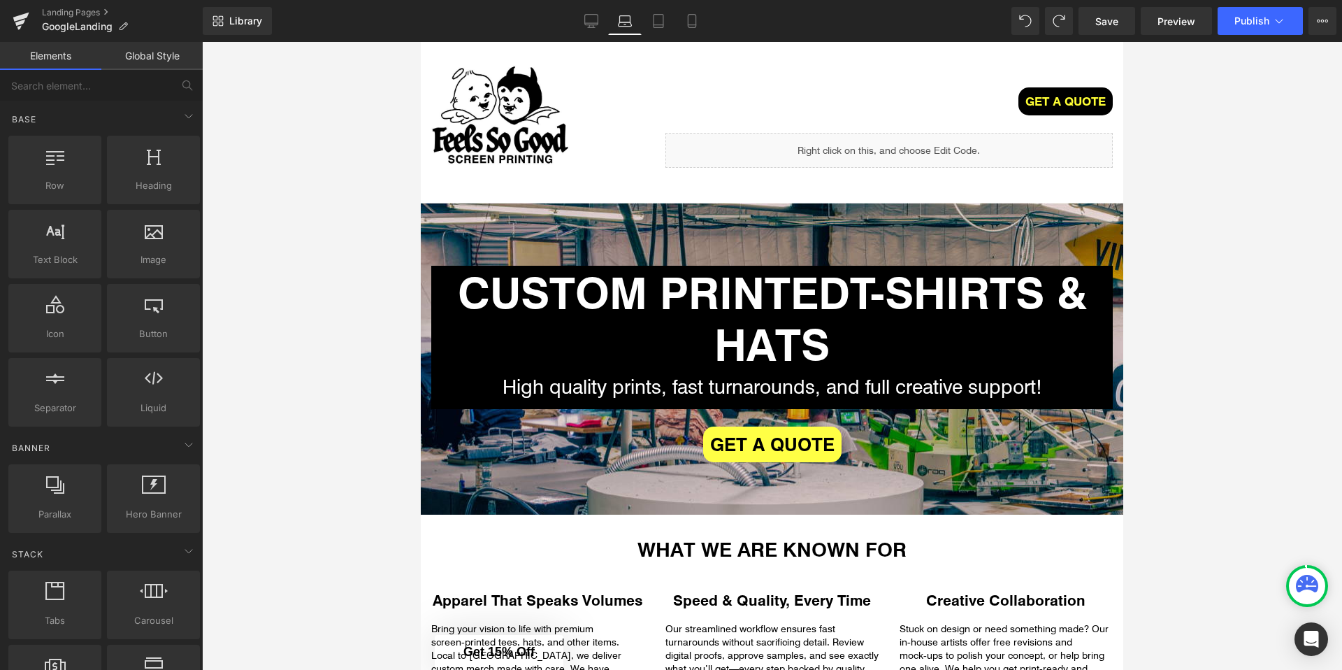
click at [346, 276] on div at bounding box center [772, 356] width 1140 height 628
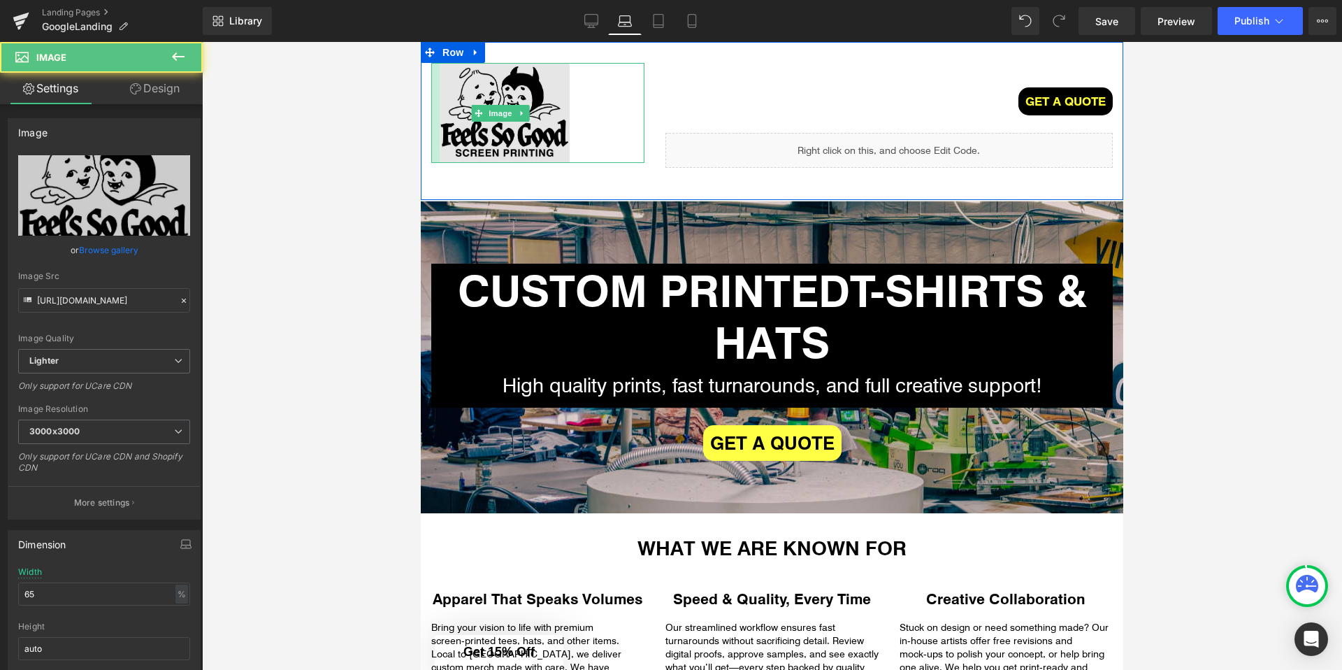
drag, startPoint x: 433, startPoint y: 115, endPoint x: 441, endPoint y: 115, distance: 8.4
click at [441, 115] on div "Image" at bounding box center [537, 113] width 213 height 100
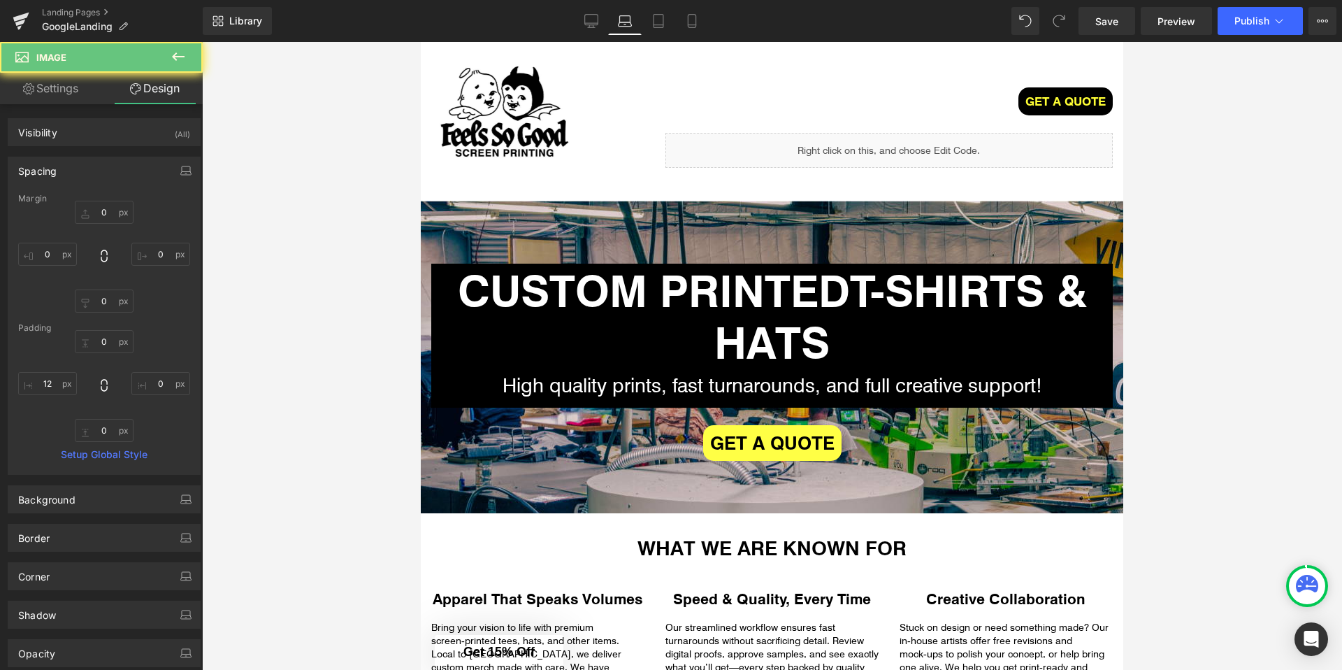
click at [359, 127] on div at bounding box center [772, 356] width 1140 height 628
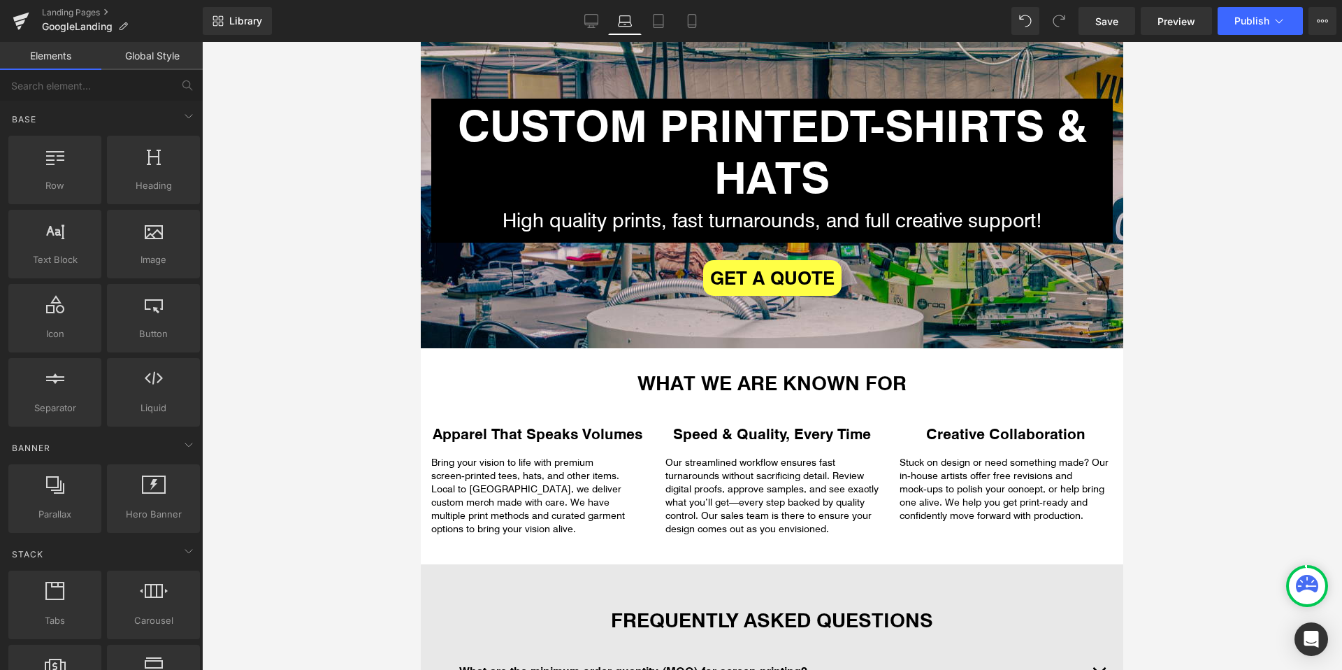
scroll to position [0, 0]
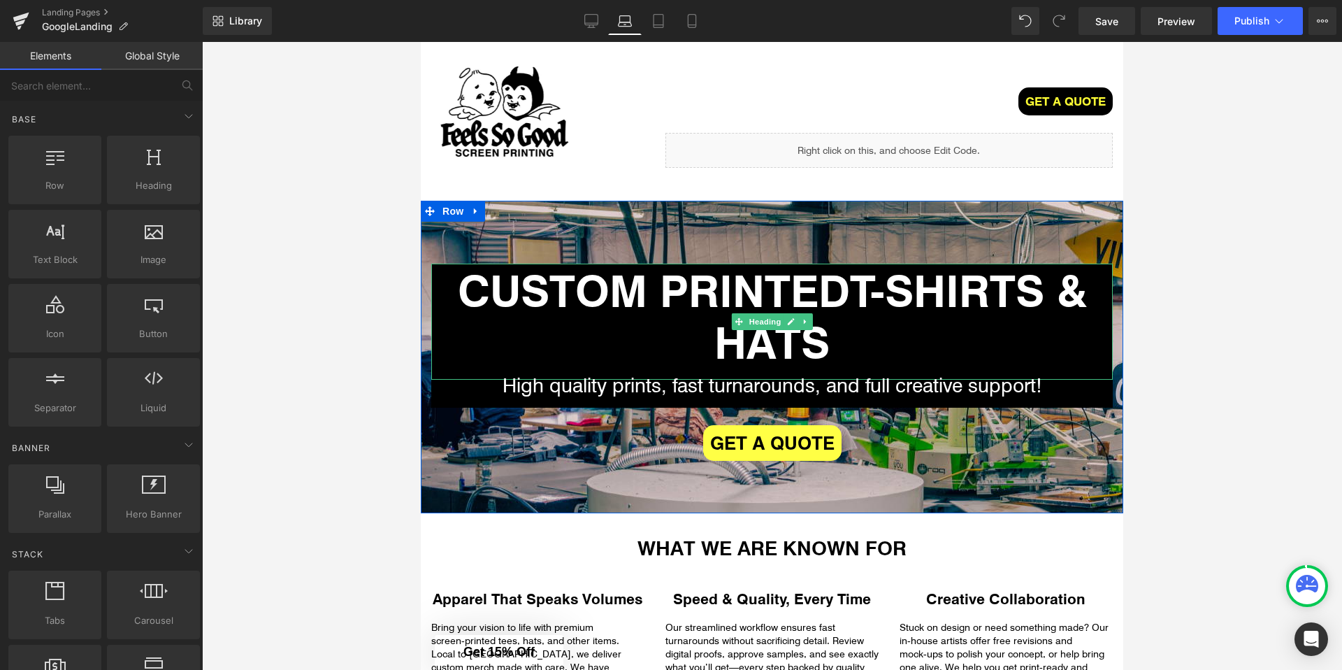
click at [867, 288] on strong "T-SHIRTS & HATS" at bounding box center [900, 315] width 373 height 110
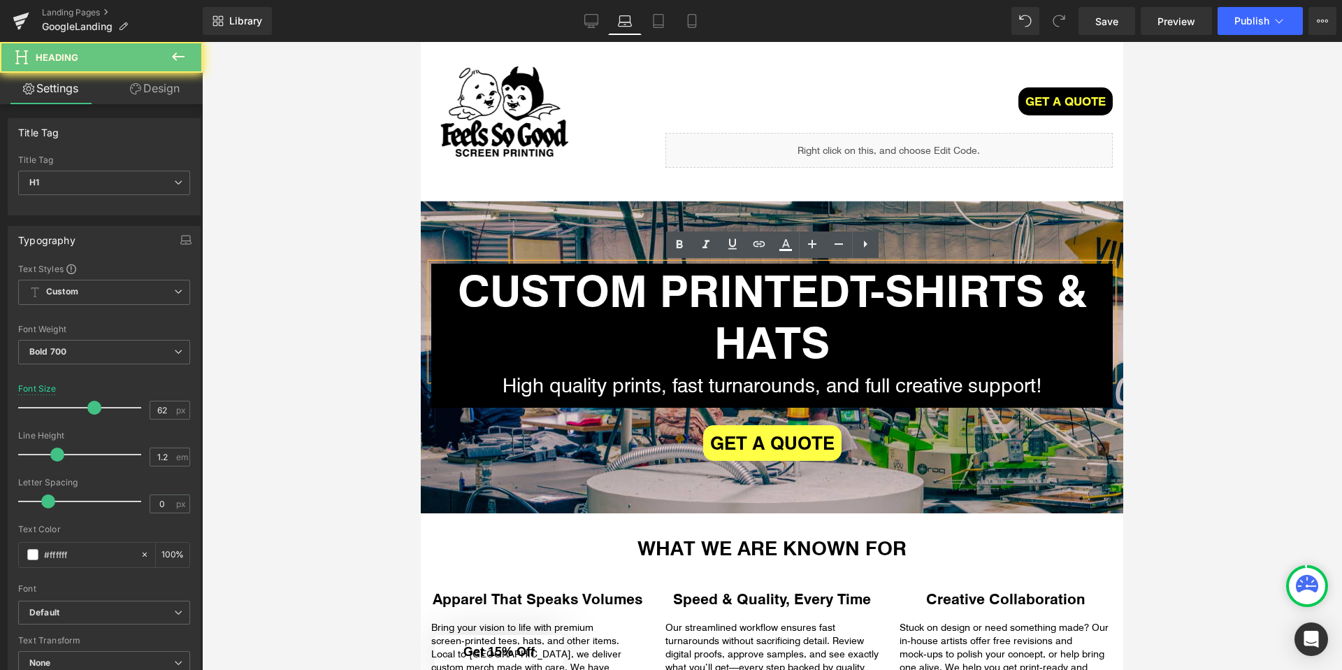
click at [849, 289] on strong "CUSTOM PRINTED" at bounding box center [654, 289] width 392 height 59
click at [850, 289] on strong "CUSTOM PRINTED" at bounding box center [654, 289] width 392 height 59
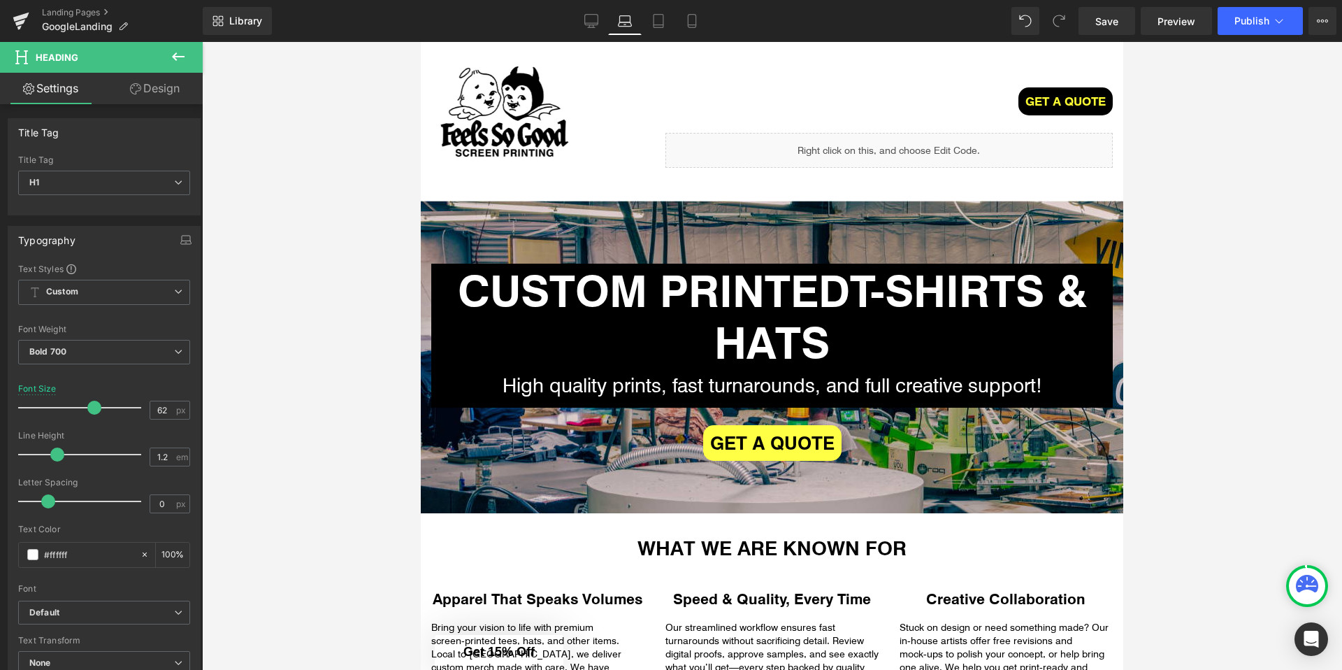
click at [1133, 305] on div at bounding box center [772, 356] width 1140 height 628
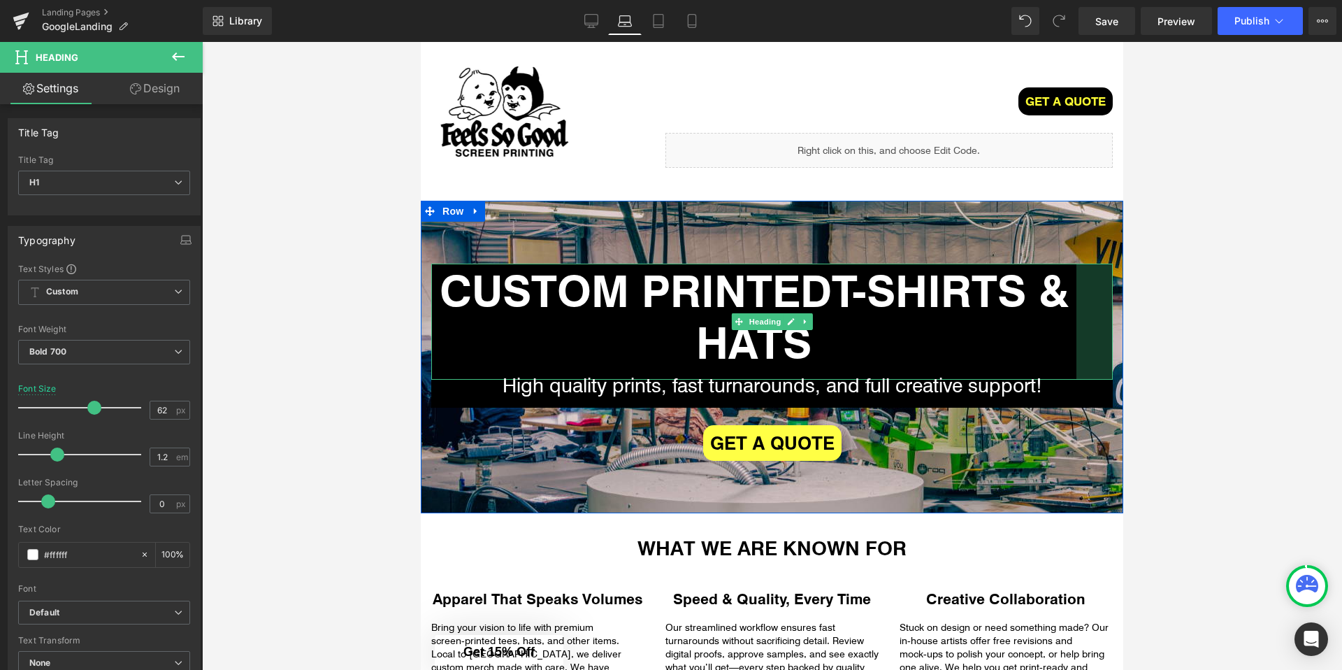
drag, startPoint x: 1110, startPoint y: 307, endPoint x: 1075, endPoint y: 313, distance: 35.5
click at [1075, 313] on div "CUSTOM PRINTED T-SHIRTS & HATS Heading 52px" at bounding box center [771, 322] width 681 height 116
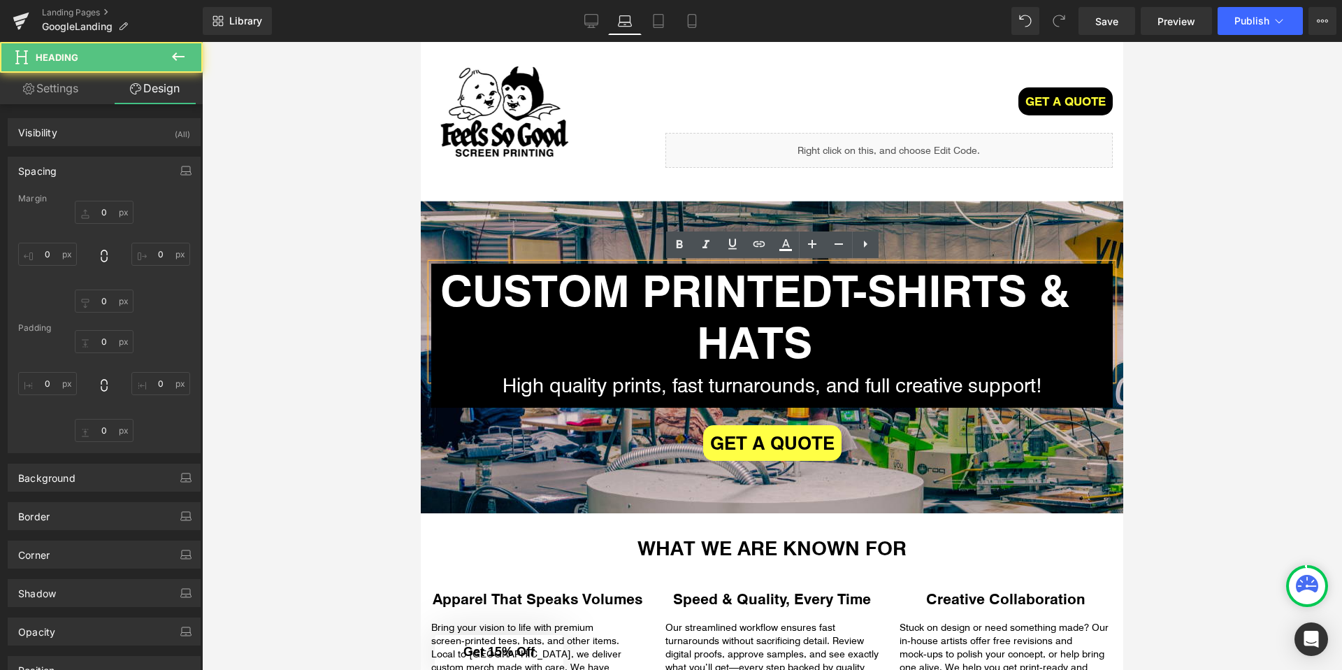
type input "0"
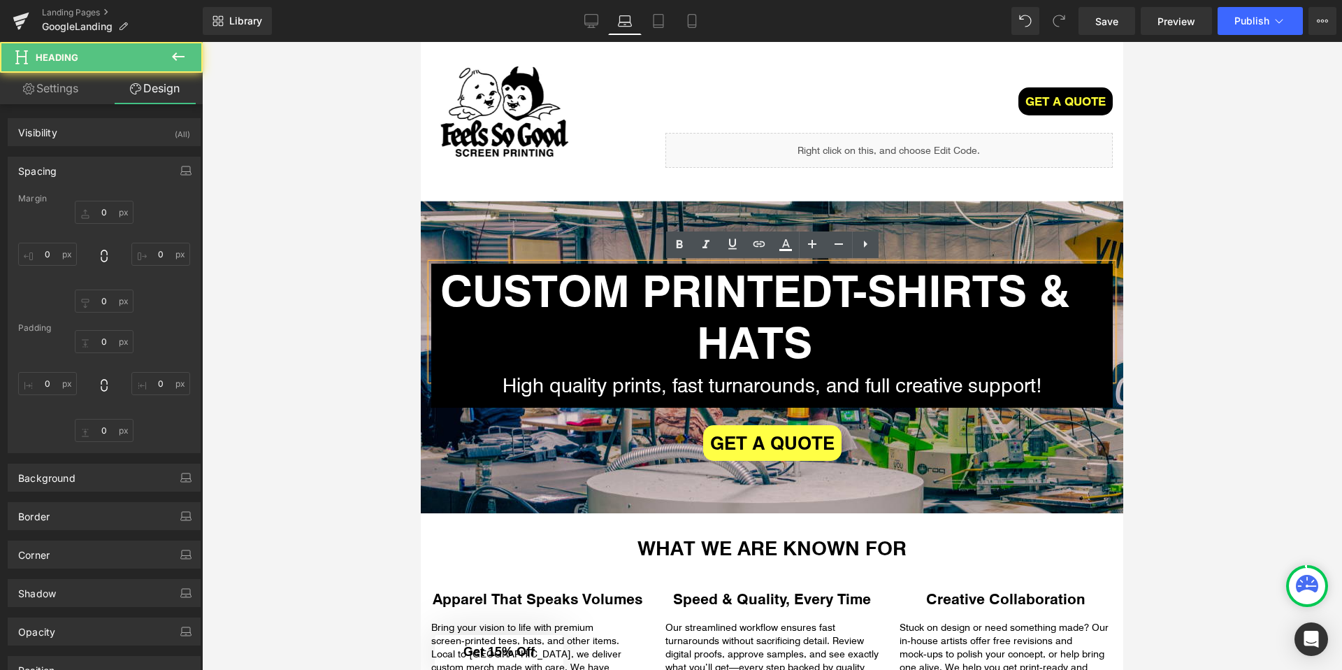
type input "50"
type input "17"
type input "0"
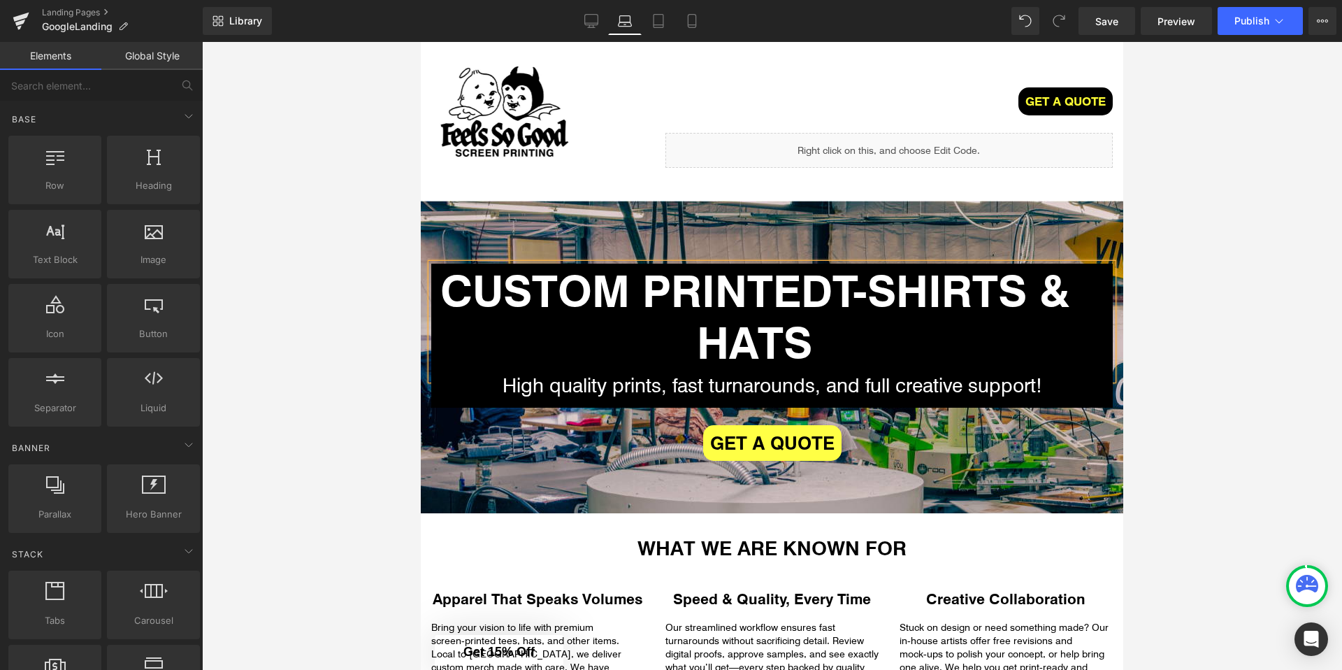
drag, startPoint x: 406, startPoint y: 324, endPoint x: 13, endPoint y: 282, distance: 395.1
click at [406, 324] on div at bounding box center [772, 356] width 1140 height 628
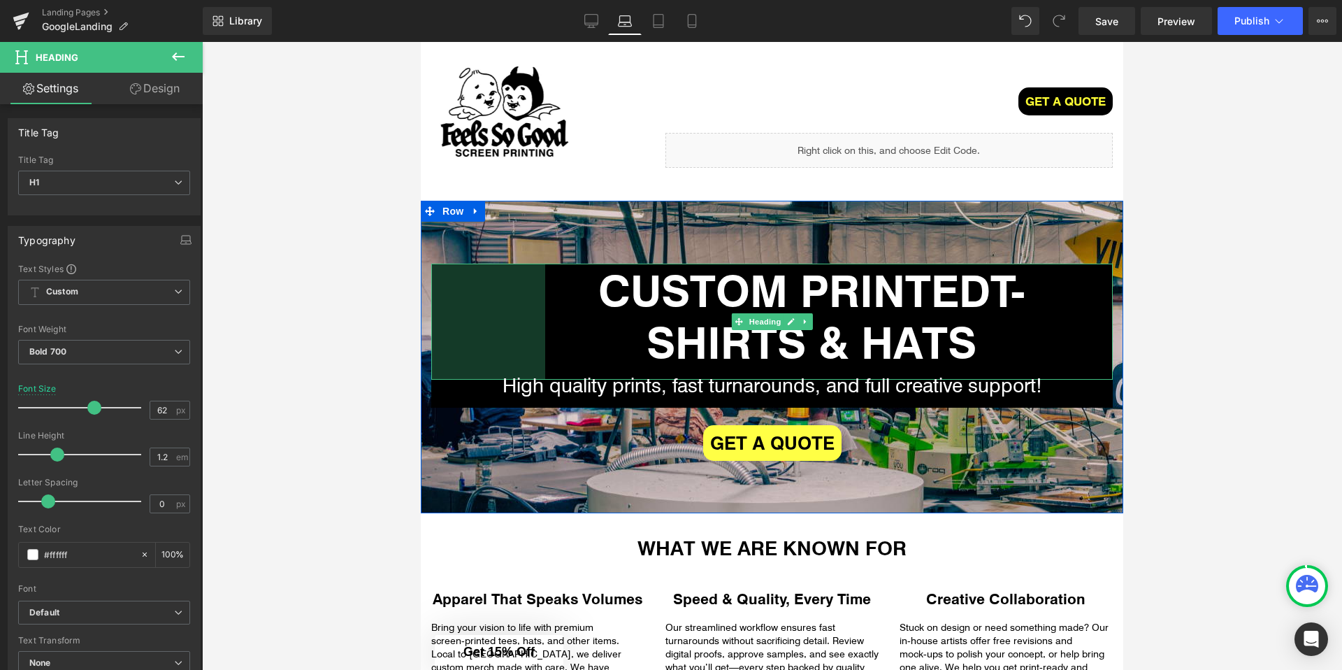
drag, startPoint x: 431, startPoint y: 325, endPoint x: 546, endPoint y: 324, distance: 115.3
click at [545, 324] on div "163px" at bounding box center [488, 322] width 114 height 116
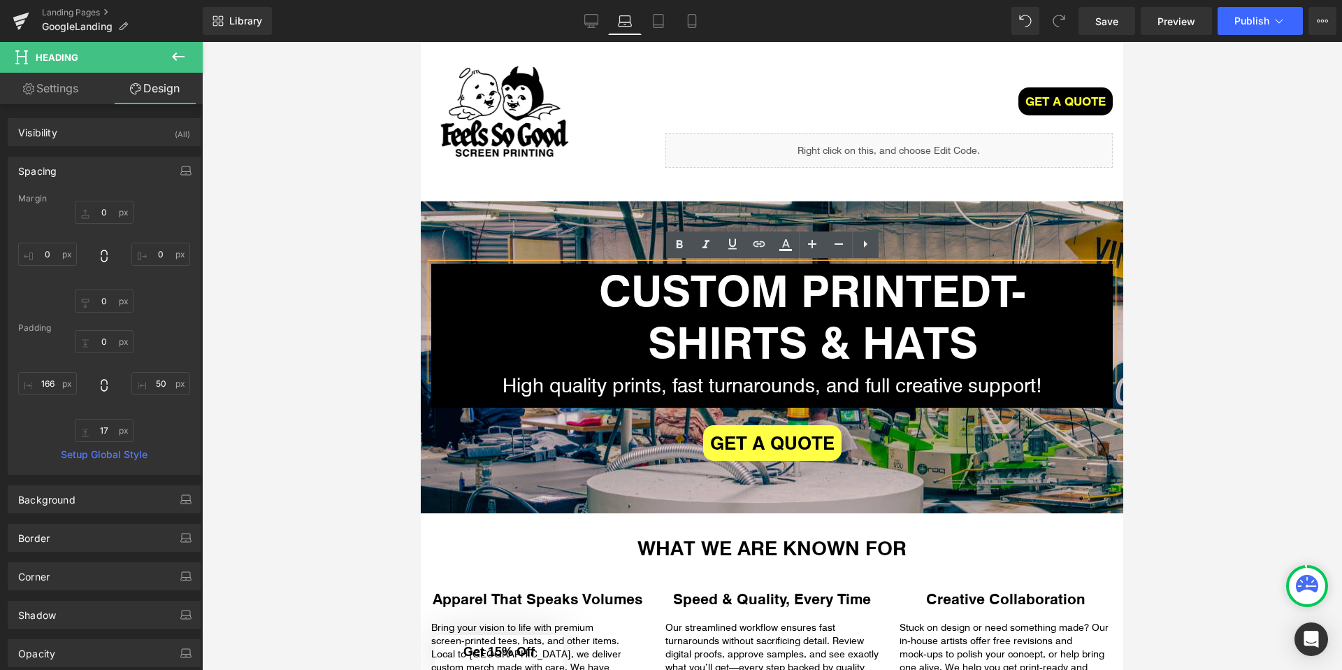
click at [1113, 306] on div "CUSTOM PRINTED T-SHIRTS & HATS" at bounding box center [771, 322] width 681 height 116
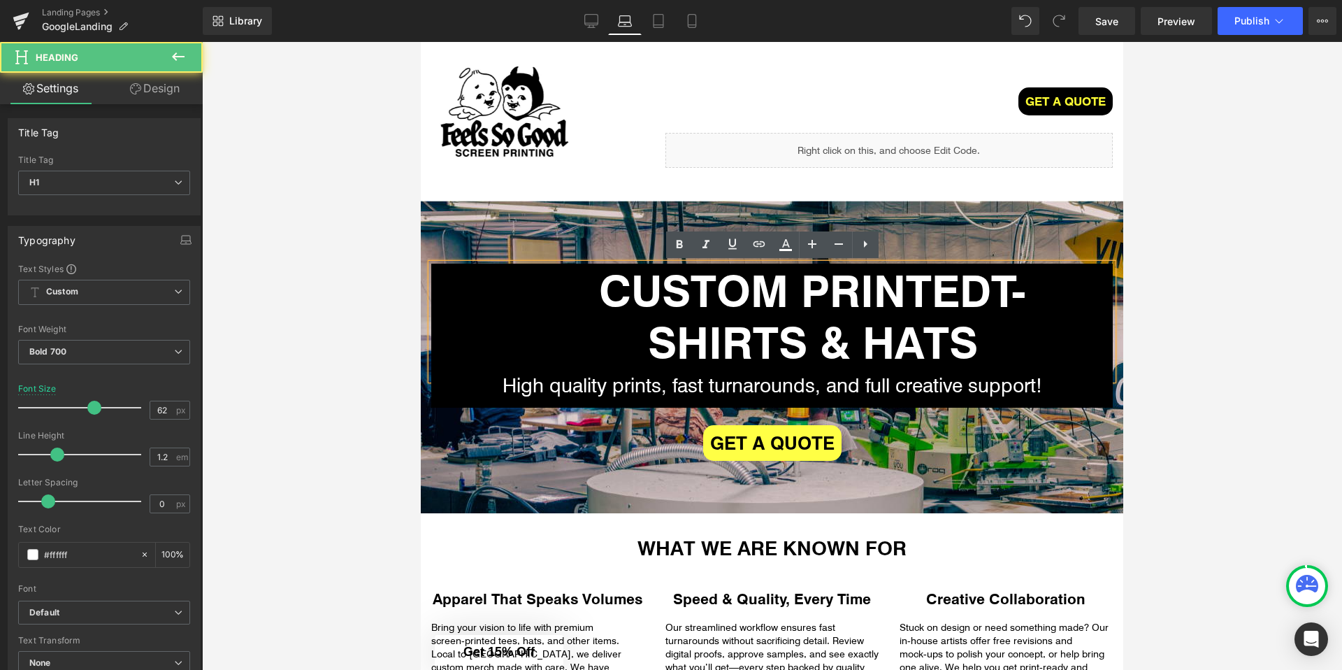
click at [1141, 309] on div at bounding box center [772, 356] width 1140 height 628
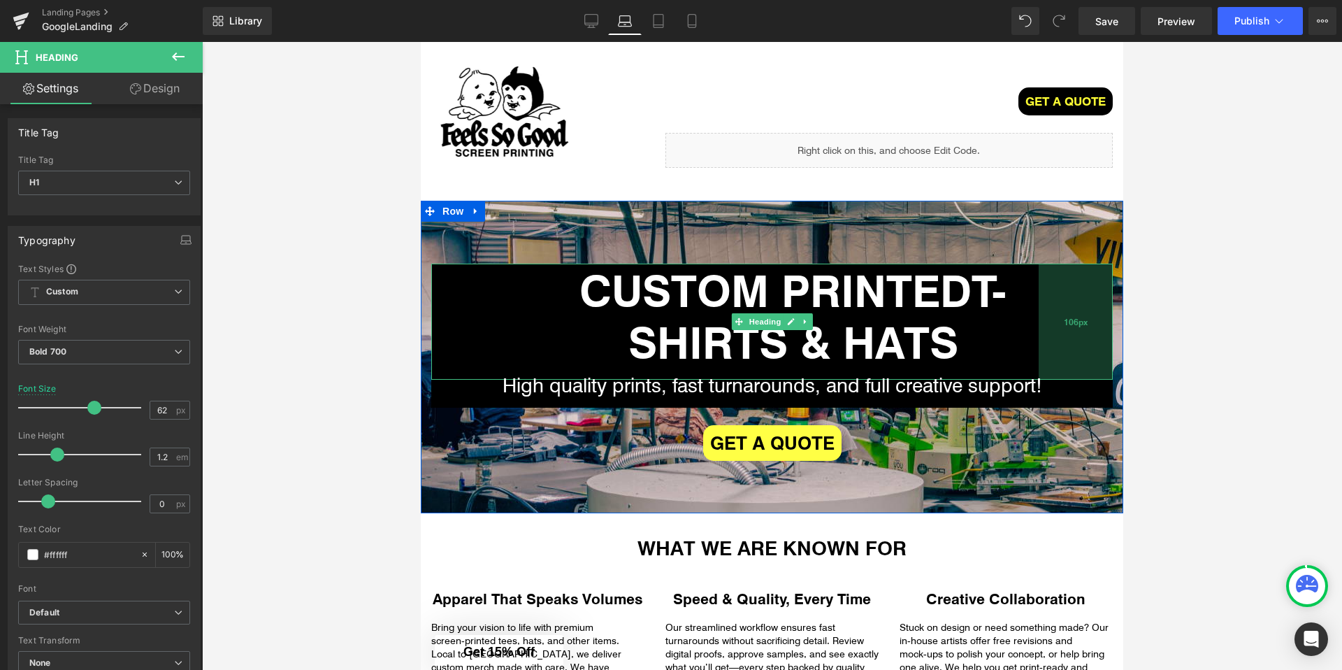
drag, startPoint x: 1110, startPoint y: 313, endPoint x: 1069, endPoint y: 324, distance: 42.1
click at [1069, 324] on div "106px" at bounding box center [1076, 322] width 74 height 116
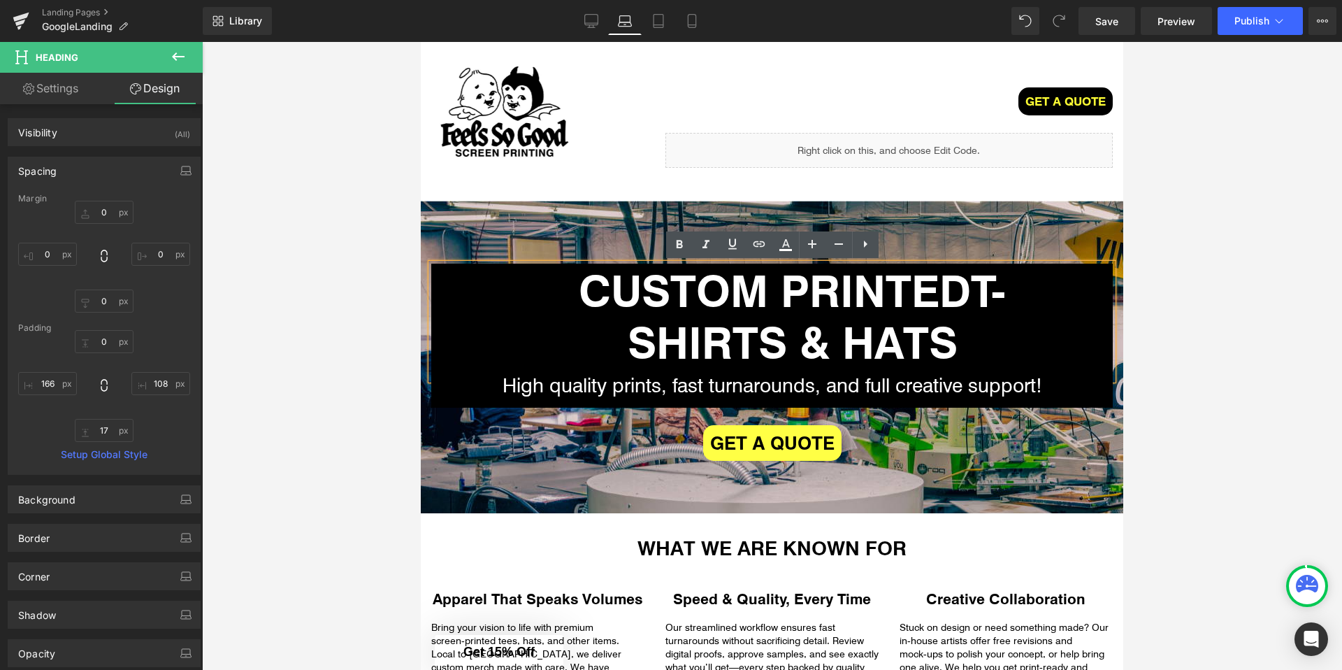
click at [1176, 329] on div at bounding box center [772, 356] width 1140 height 628
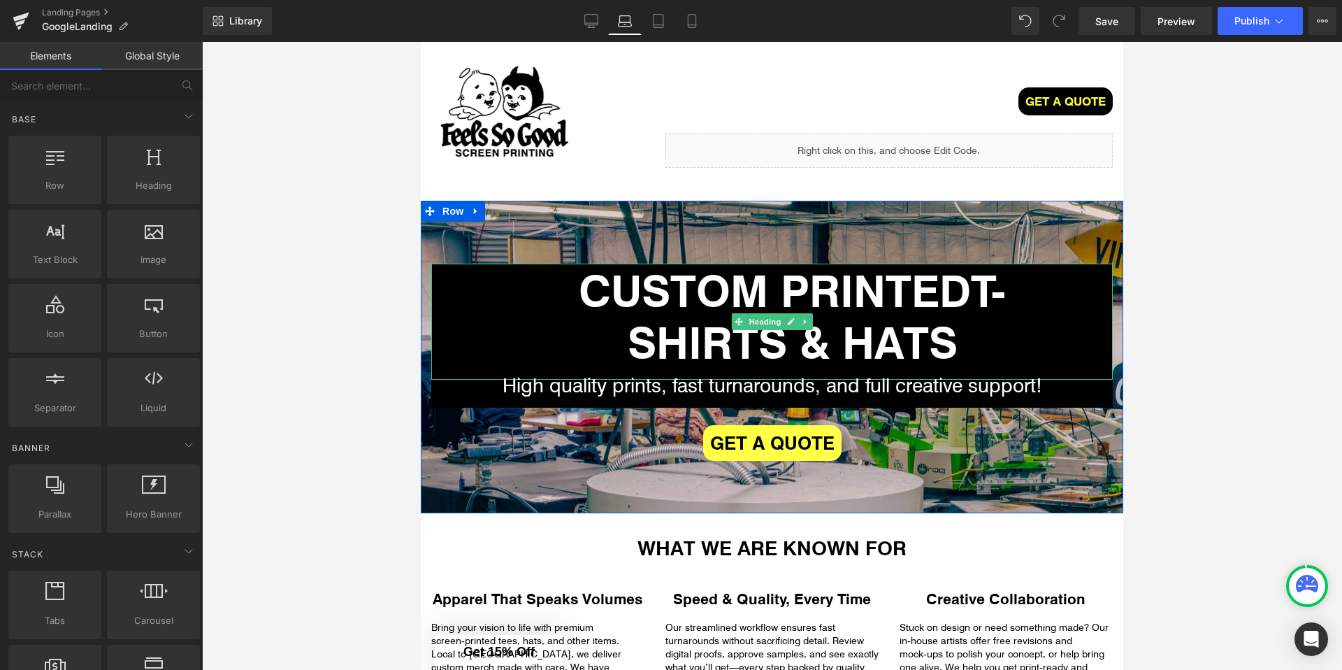
scroll to position [17, 0]
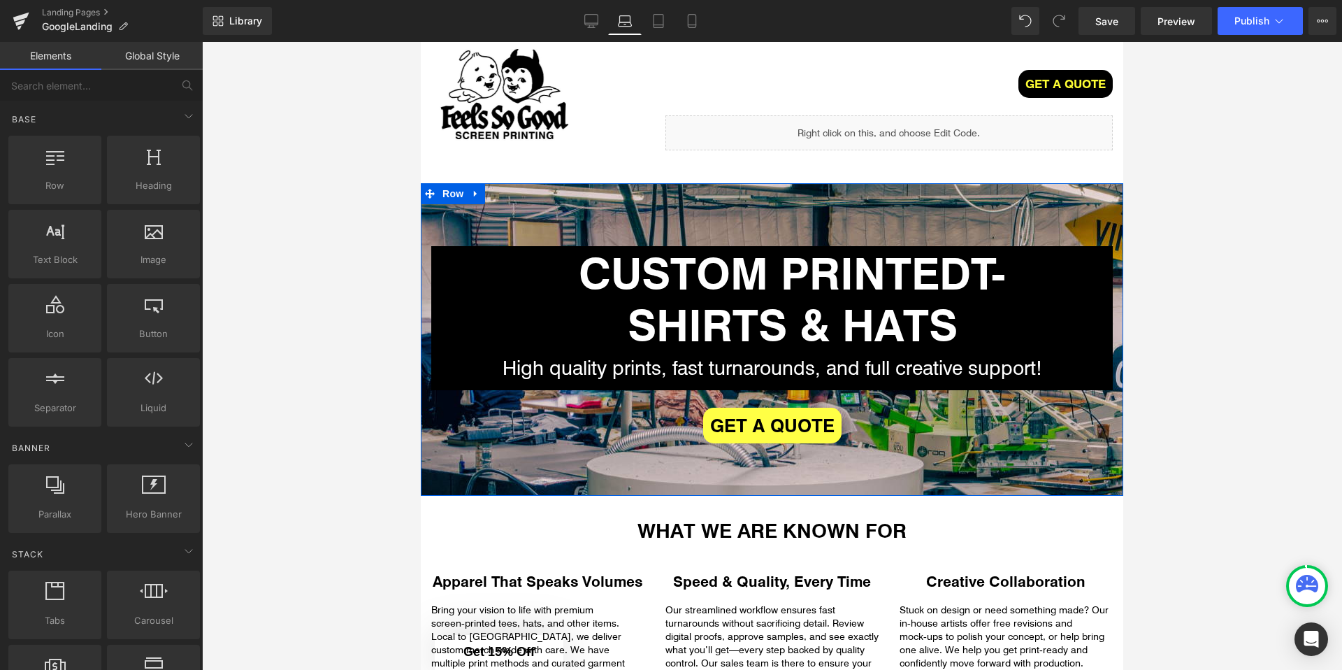
click at [612, 315] on h1 "CUSTOM PRINTED T-SHIRTS & HATS" at bounding box center [792, 298] width 490 height 104
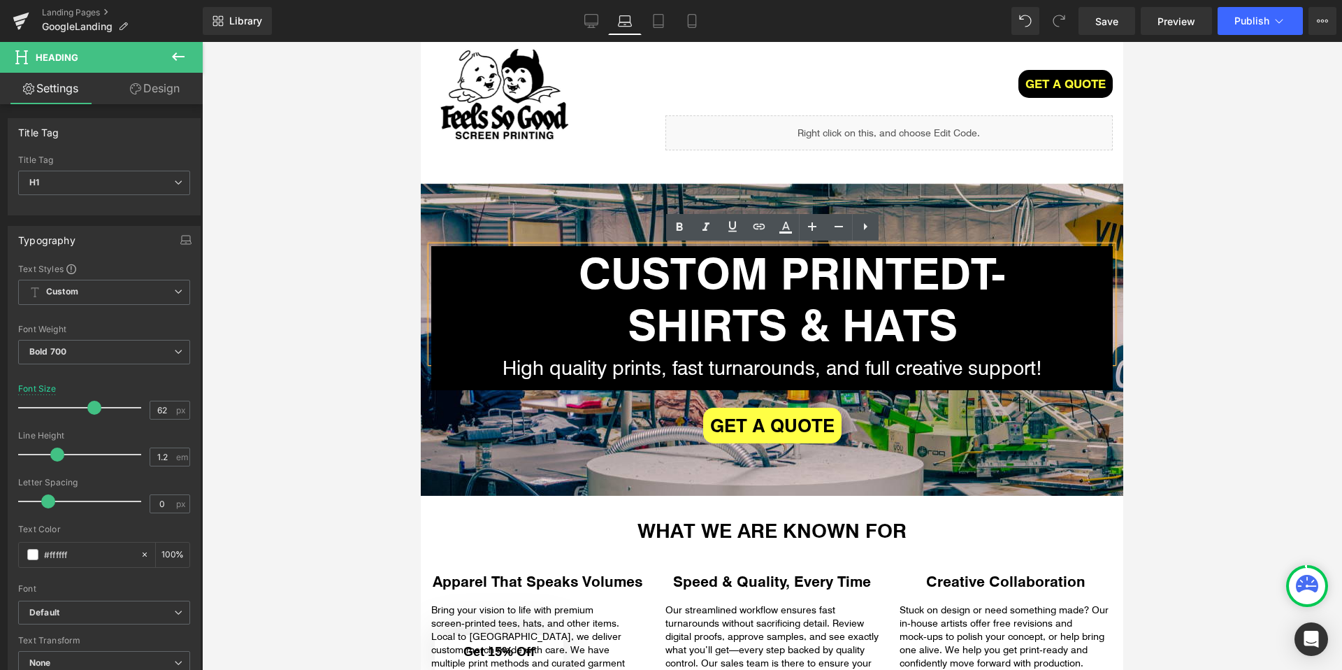
click at [336, 384] on div at bounding box center [772, 356] width 1140 height 628
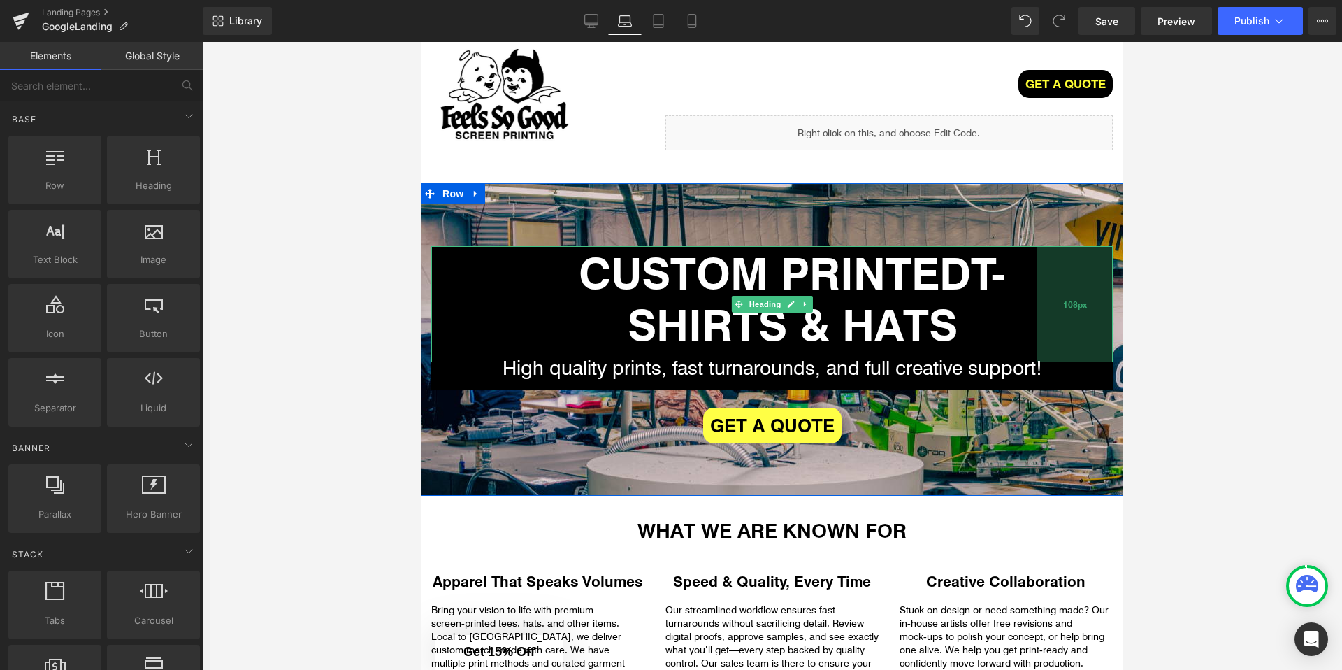
click at [1072, 271] on div "108px" at bounding box center [1074, 304] width 75 height 116
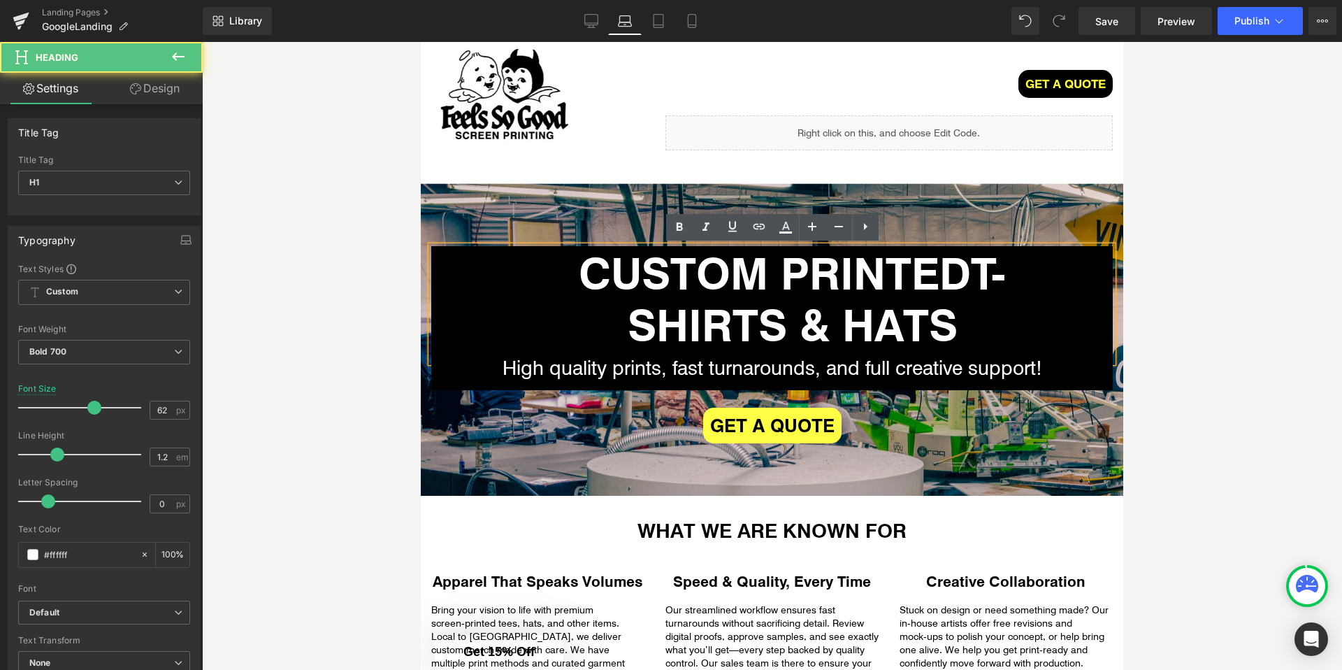
click at [1143, 284] on div at bounding box center [772, 356] width 1140 height 628
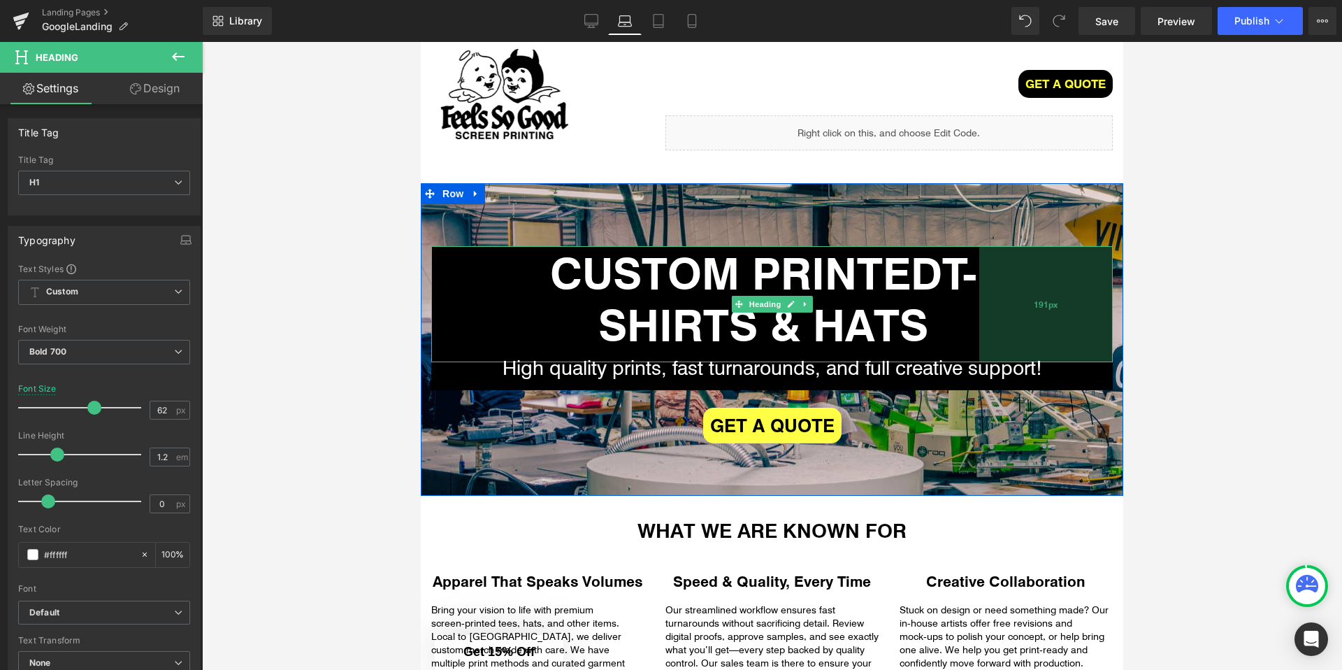
drag, startPoint x: 1105, startPoint y: 287, endPoint x: 1047, endPoint y: 289, distance: 58.1
click at [1047, 289] on div "191px" at bounding box center [1046, 304] width 134 height 116
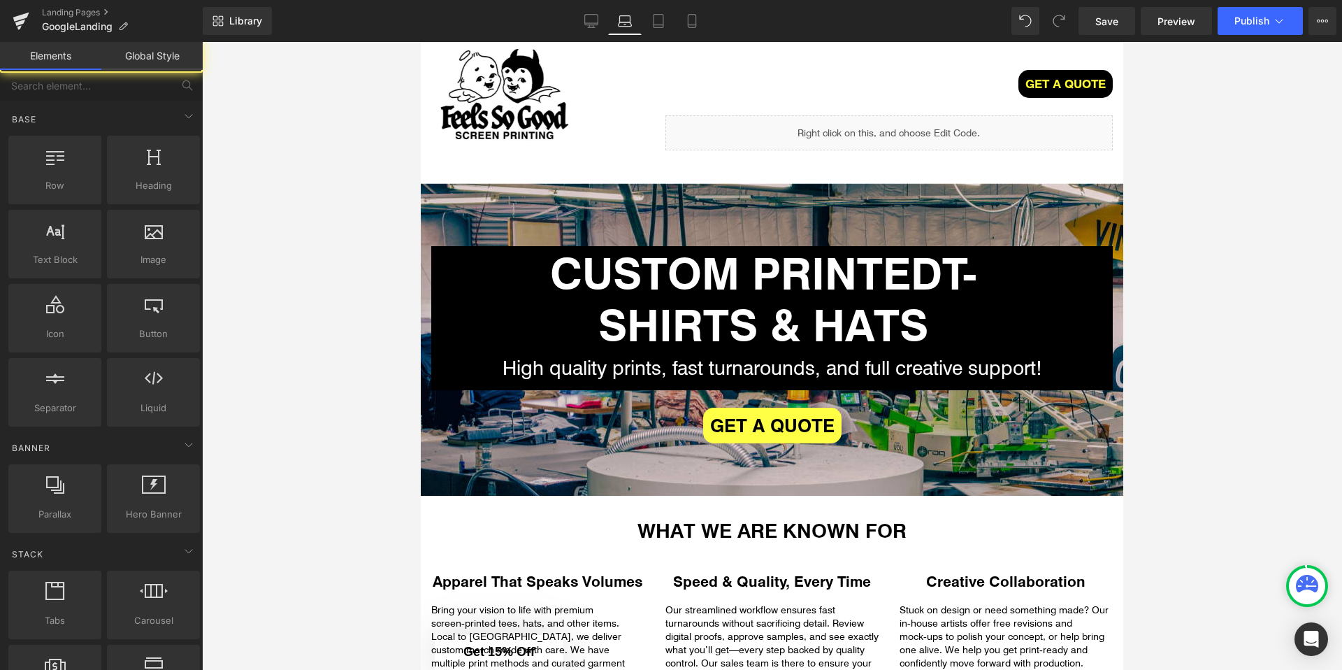
click at [1289, 289] on div at bounding box center [772, 356] width 1140 height 628
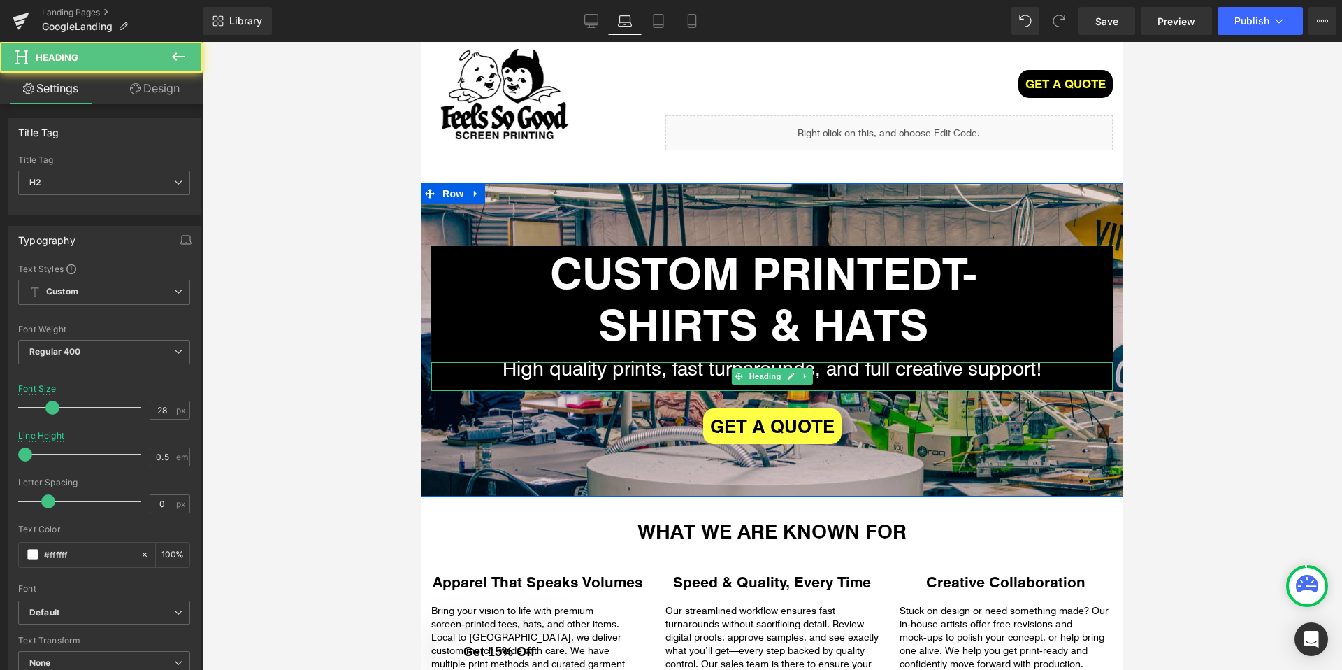
click at [496, 391] on div "High quality prints, fast turnarounds, and full creative support! Heading" at bounding box center [771, 376] width 681 height 29
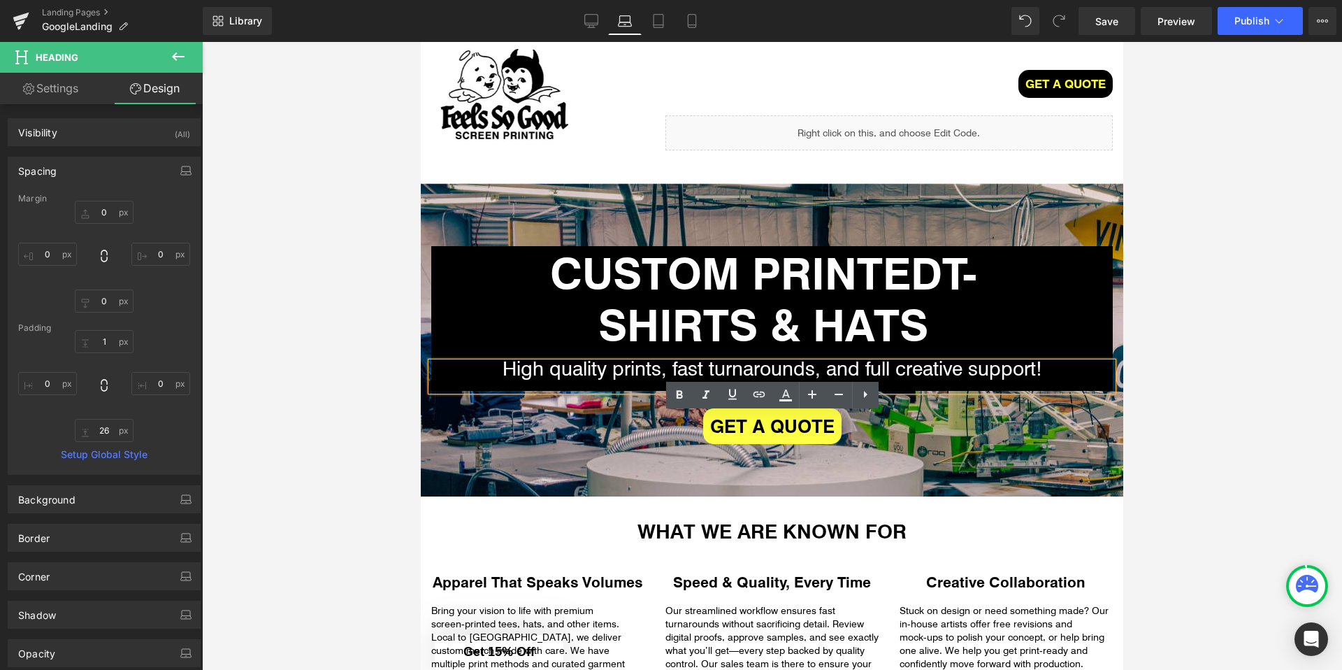
click at [332, 438] on div at bounding box center [772, 356] width 1140 height 628
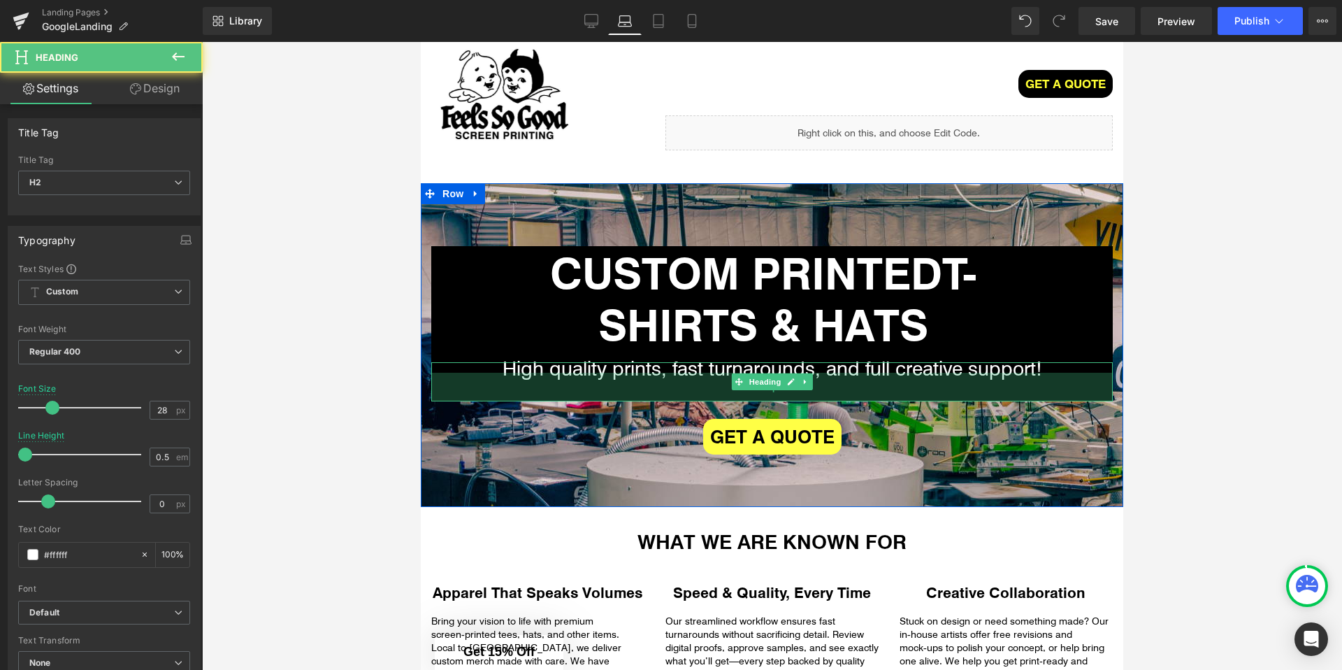
drag, startPoint x: 479, startPoint y: 440, endPoint x: 479, endPoint y: 451, distance: 10.5
click at [479, 401] on div "41px" at bounding box center [771, 387] width 681 height 29
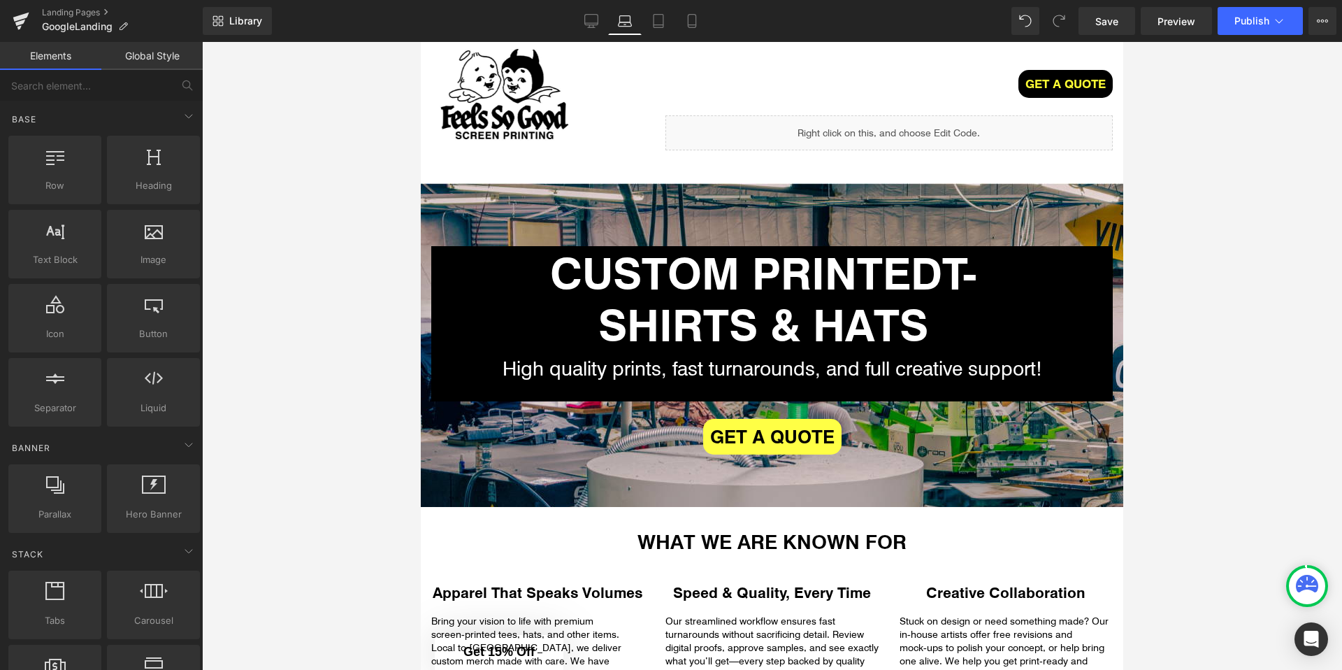
click at [245, 433] on div at bounding box center [772, 356] width 1140 height 628
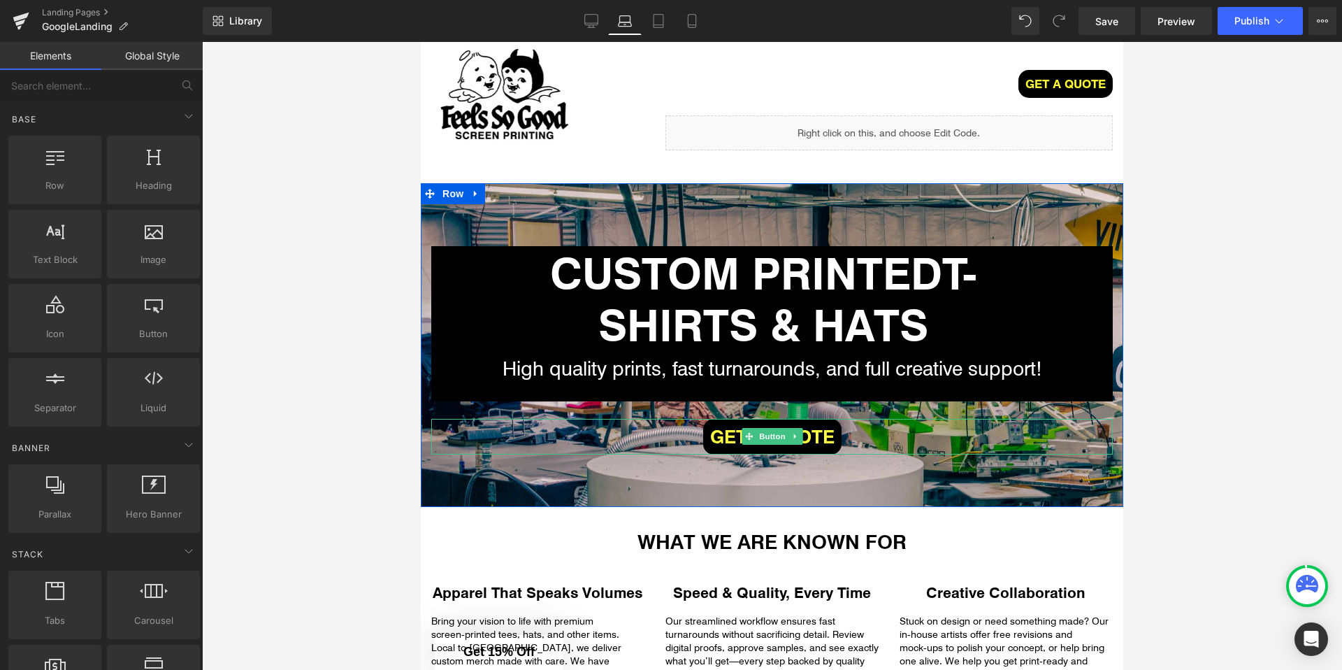
scroll to position [263, 0]
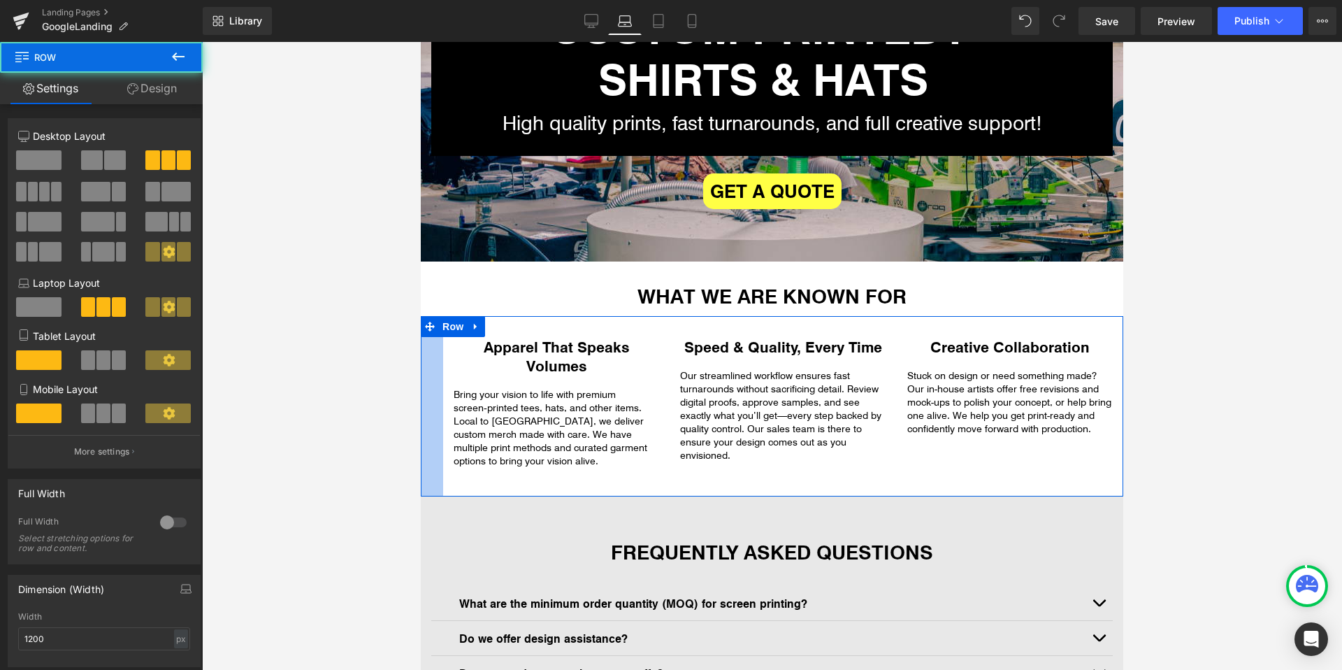
drag, startPoint x: 424, startPoint y: 414, endPoint x: 446, endPoint y: 414, distance: 22.4
click at [446, 414] on div "Apparel That Speaks Volumes Heading Bring your vision to life with premium scre…" at bounding box center [772, 406] width 702 height 180
click at [1118, 435] on div "Creative Collaboration Heading Stuck on design or need something made? Our in‑h…" at bounding box center [1010, 386] width 226 height 99
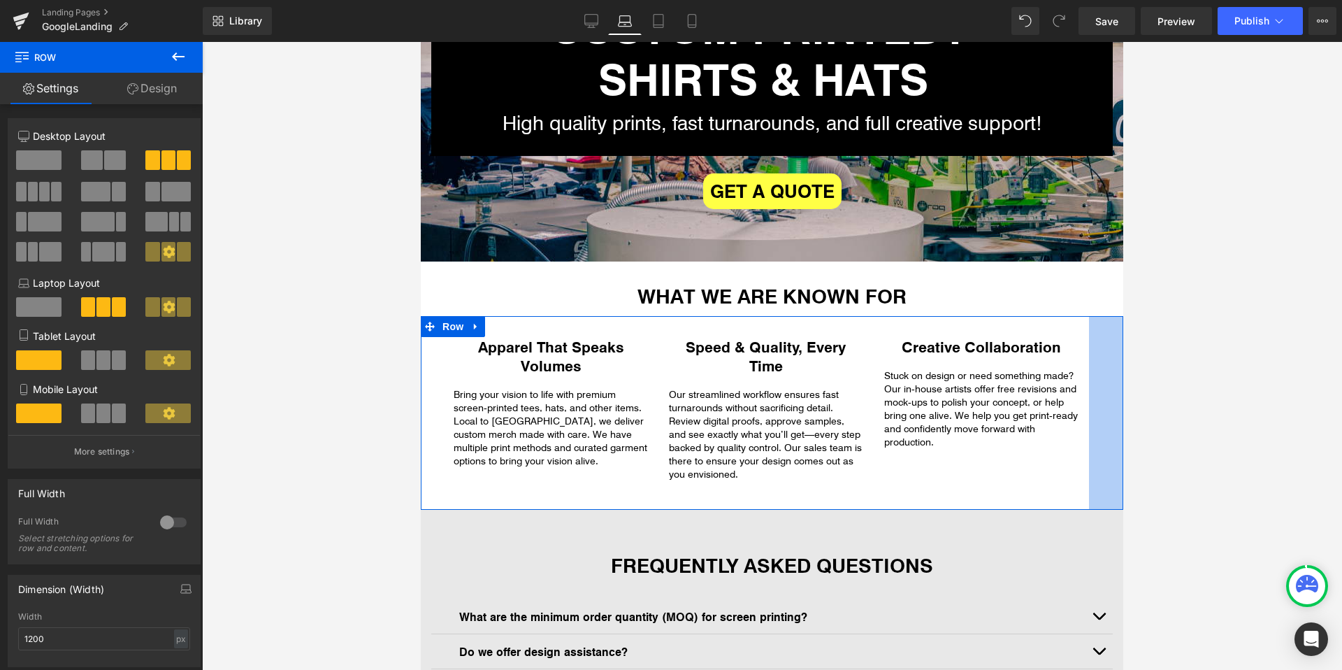
drag, startPoint x: 1121, startPoint y: 447, endPoint x: 1087, endPoint y: 448, distance: 34.3
click at [1087, 448] on div "Apparel That Speaks Volumes Heading Bring your vision to life with premium scre…" at bounding box center [772, 413] width 702 height 194
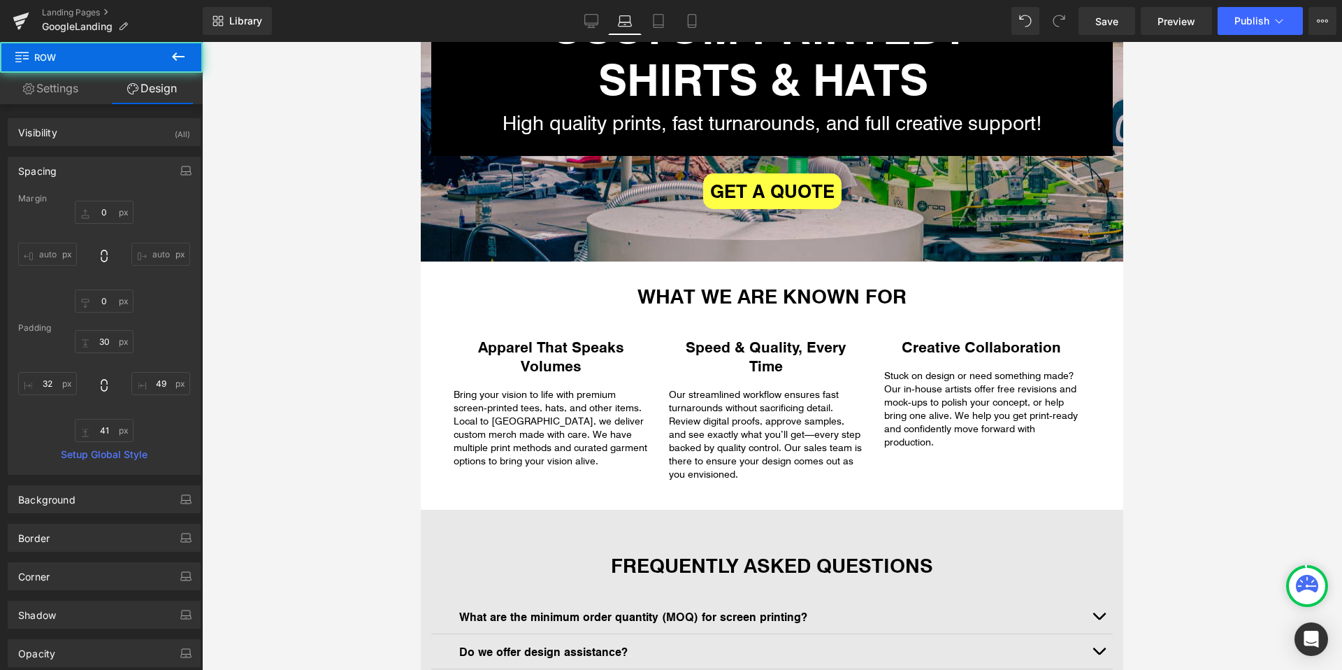
click at [1164, 444] on div at bounding box center [772, 356] width 1140 height 628
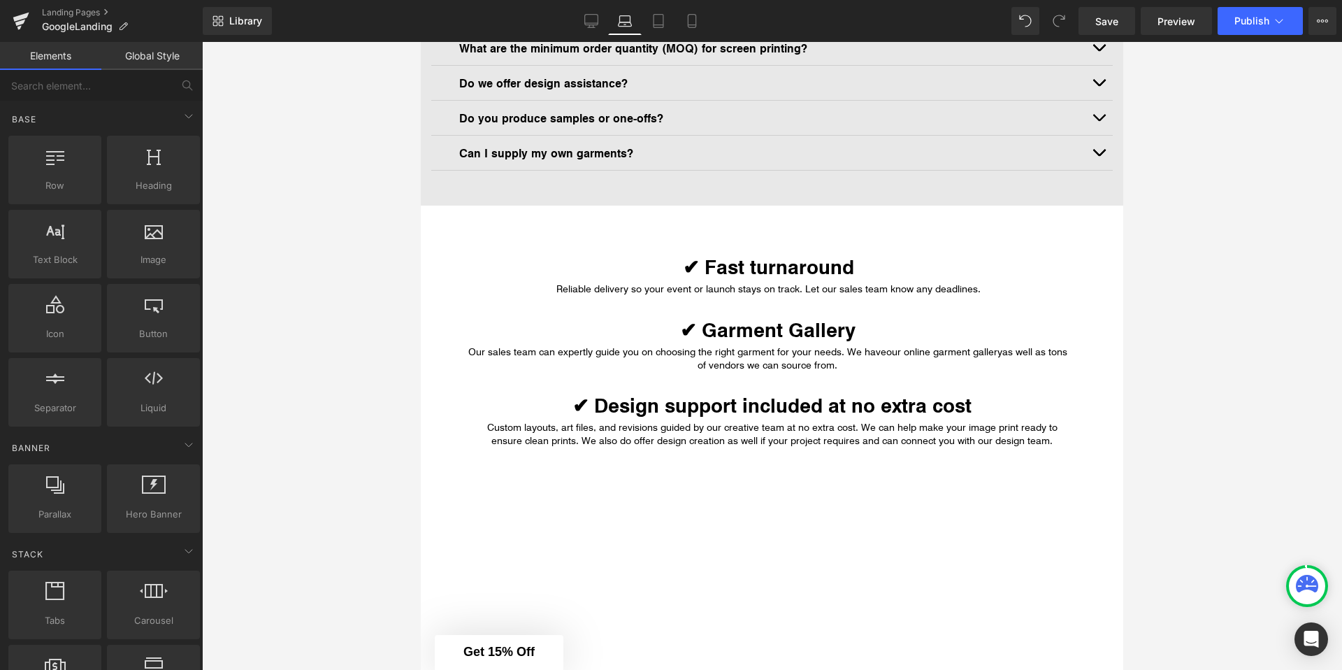
scroll to position [1000, 0]
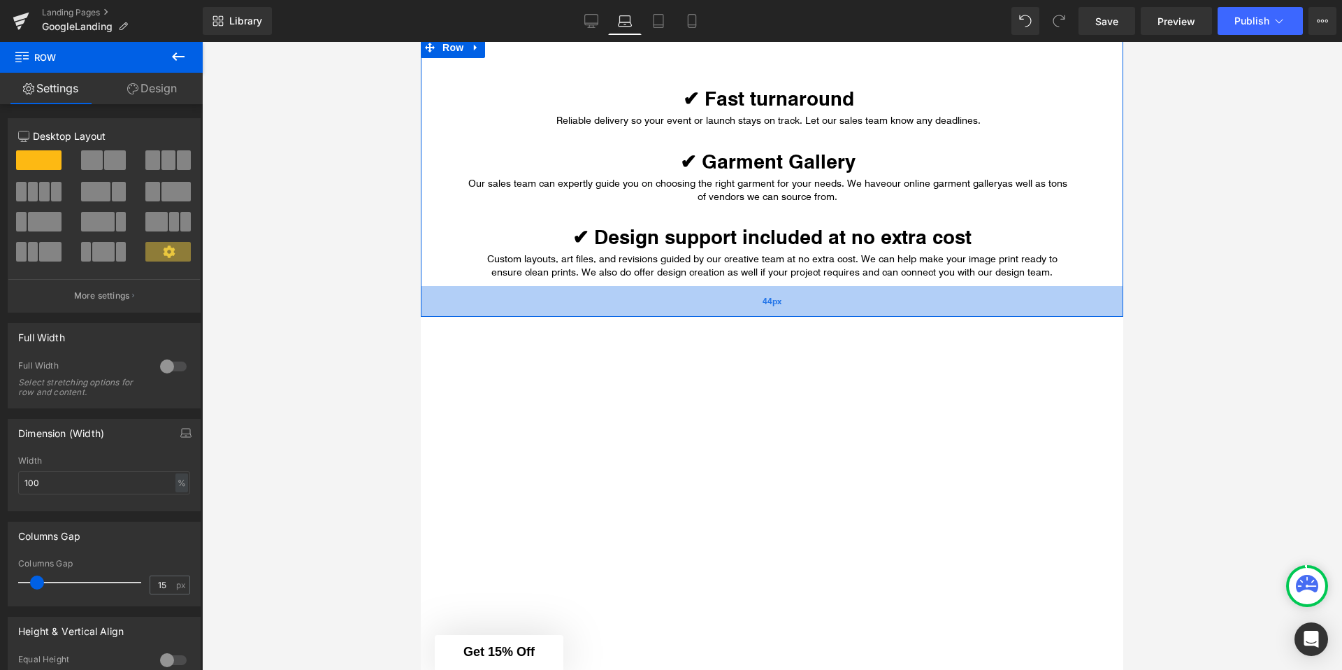
drag, startPoint x: 753, startPoint y: 342, endPoint x: 753, endPoint y: 366, distance: 23.8
click at [753, 317] on div "44px" at bounding box center [772, 301] width 702 height 31
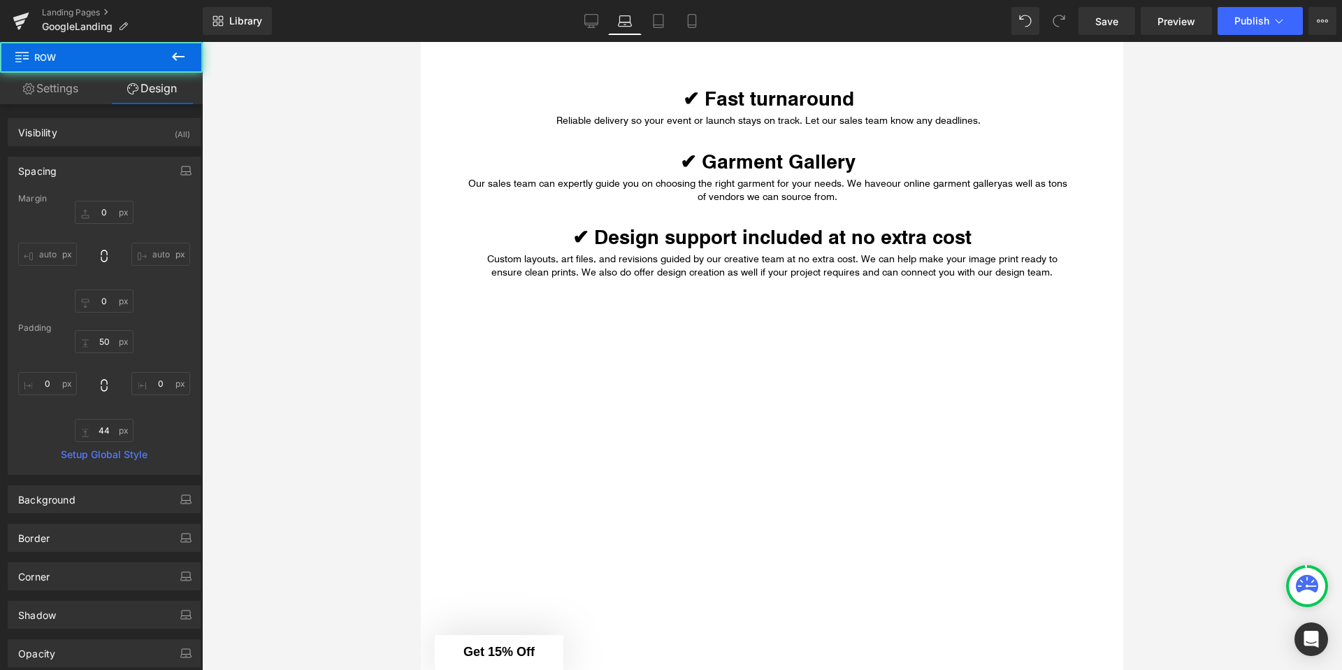
click at [1141, 348] on div at bounding box center [772, 356] width 1140 height 628
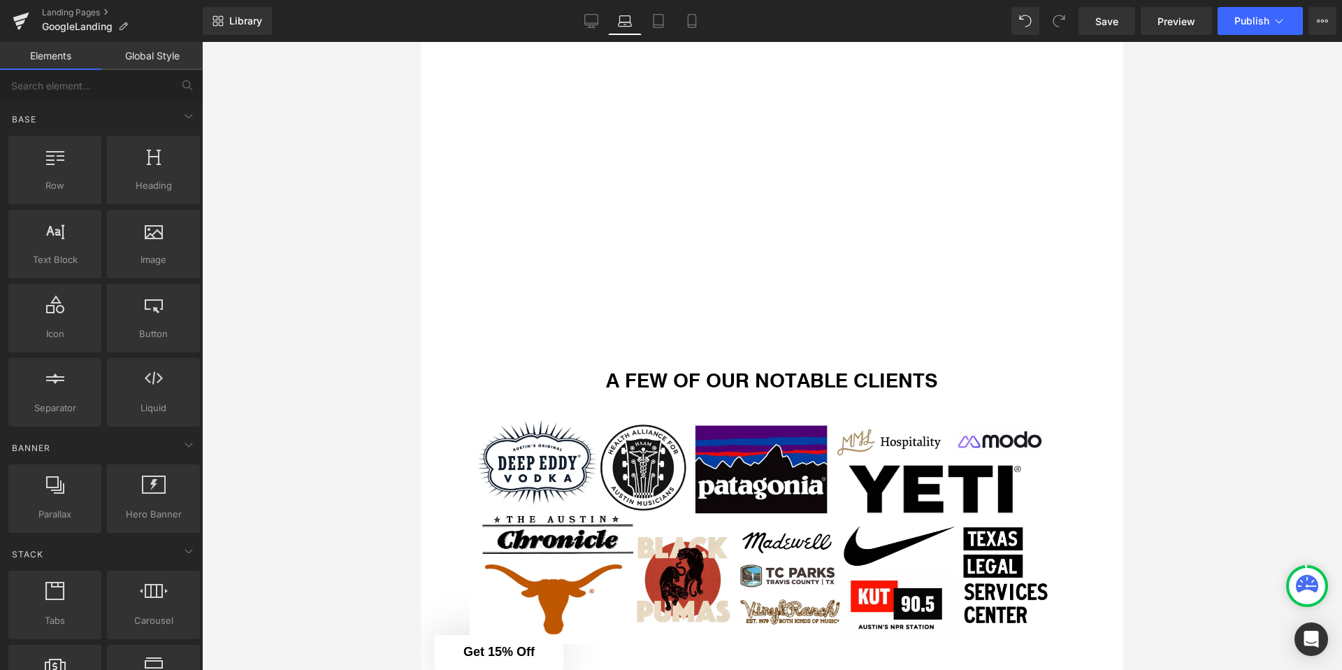
scroll to position [2290, 0]
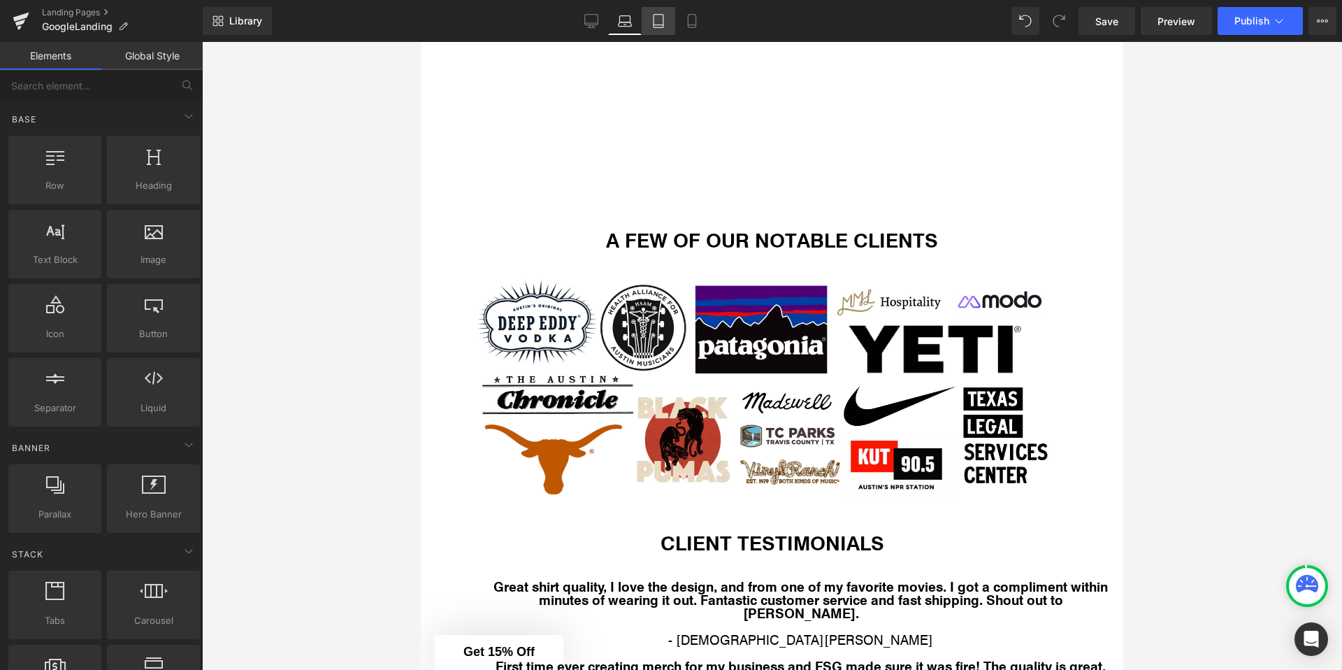
click at [670, 17] on link "Tablet" at bounding box center [659, 21] width 34 height 28
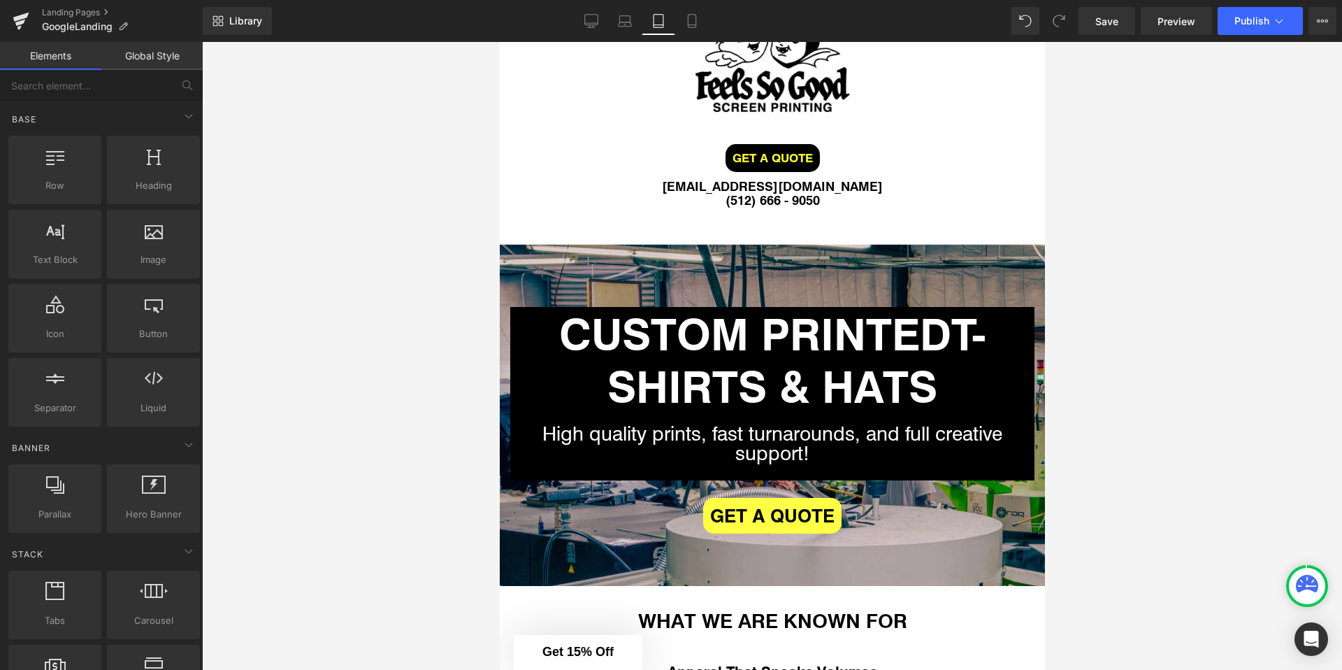
scroll to position [0, 0]
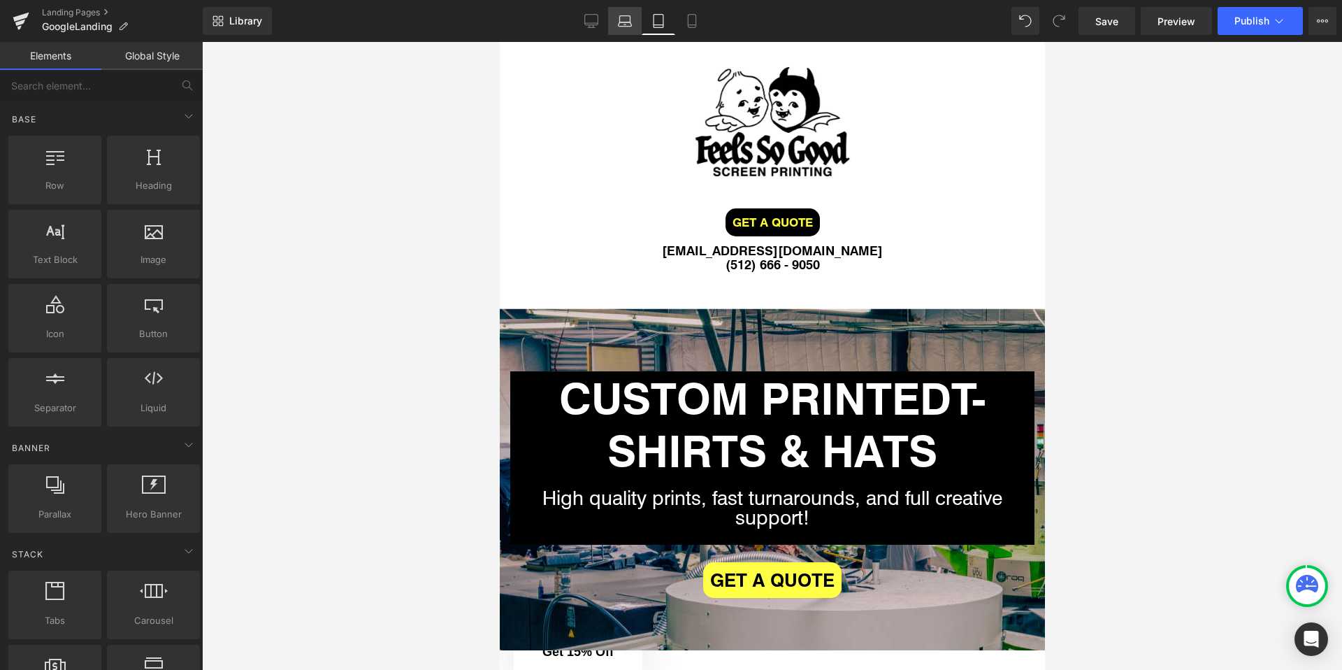
click at [623, 20] on icon at bounding box center [625, 21] width 14 height 14
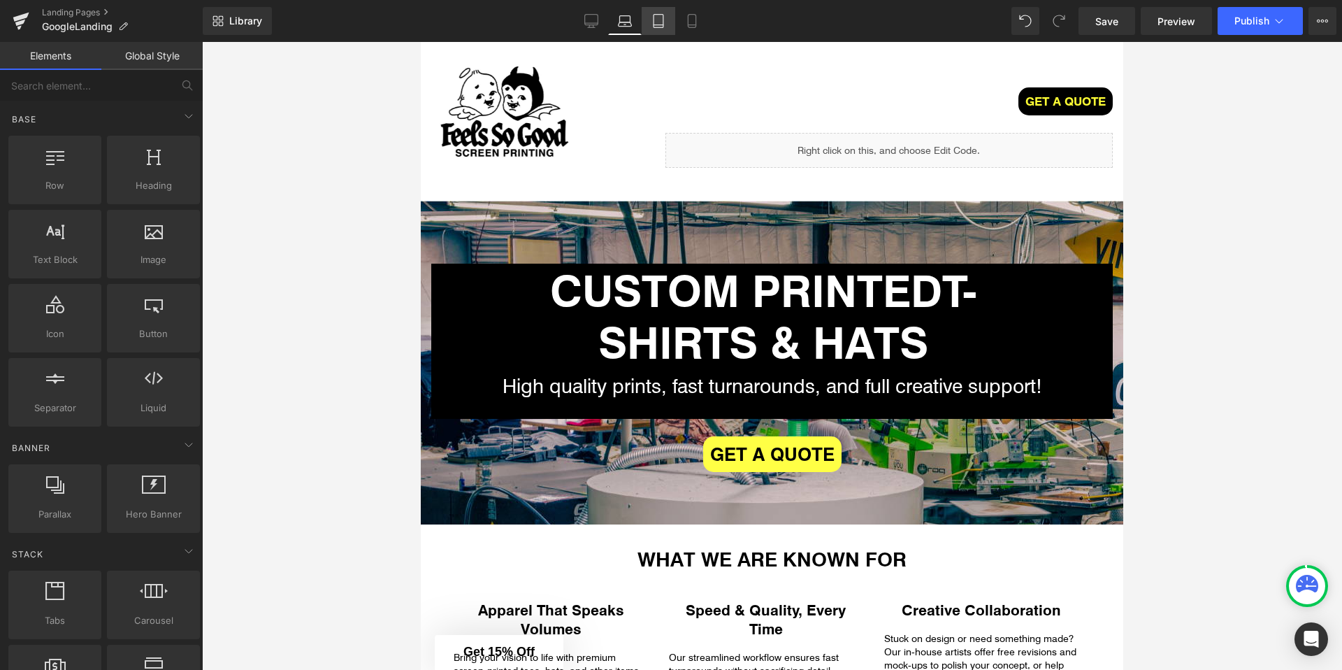
click at [661, 15] on icon at bounding box center [658, 21] width 14 height 14
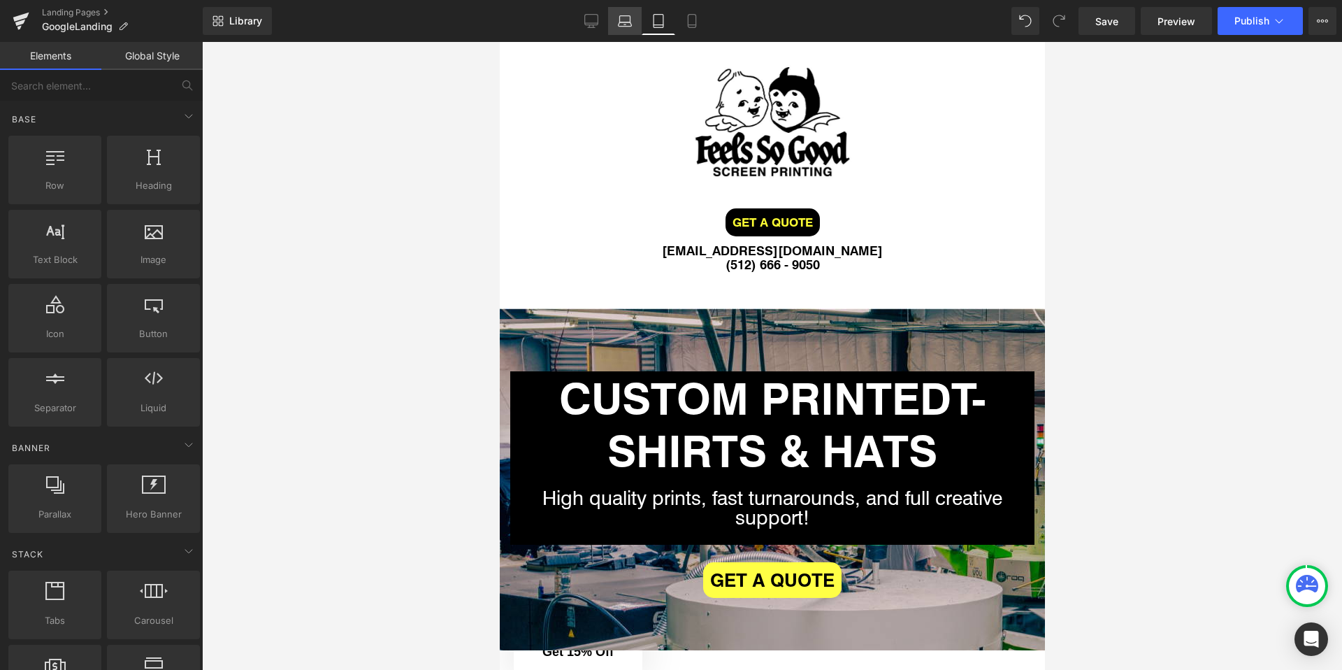
drag, startPoint x: 626, startPoint y: 23, endPoint x: 251, endPoint y: 18, distance: 375.4
click at [626, 23] on icon at bounding box center [625, 21] width 14 height 14
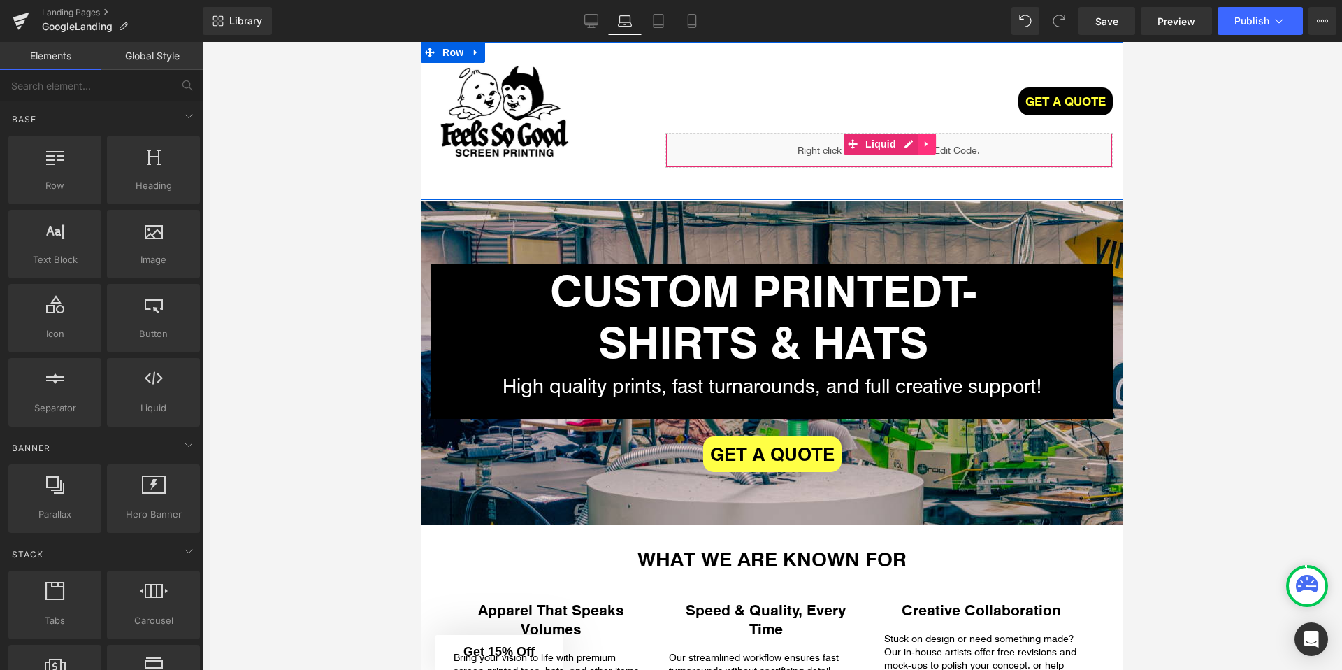
click at [928, 140] on icon at bounding box center [927, 144] width 10 height 10
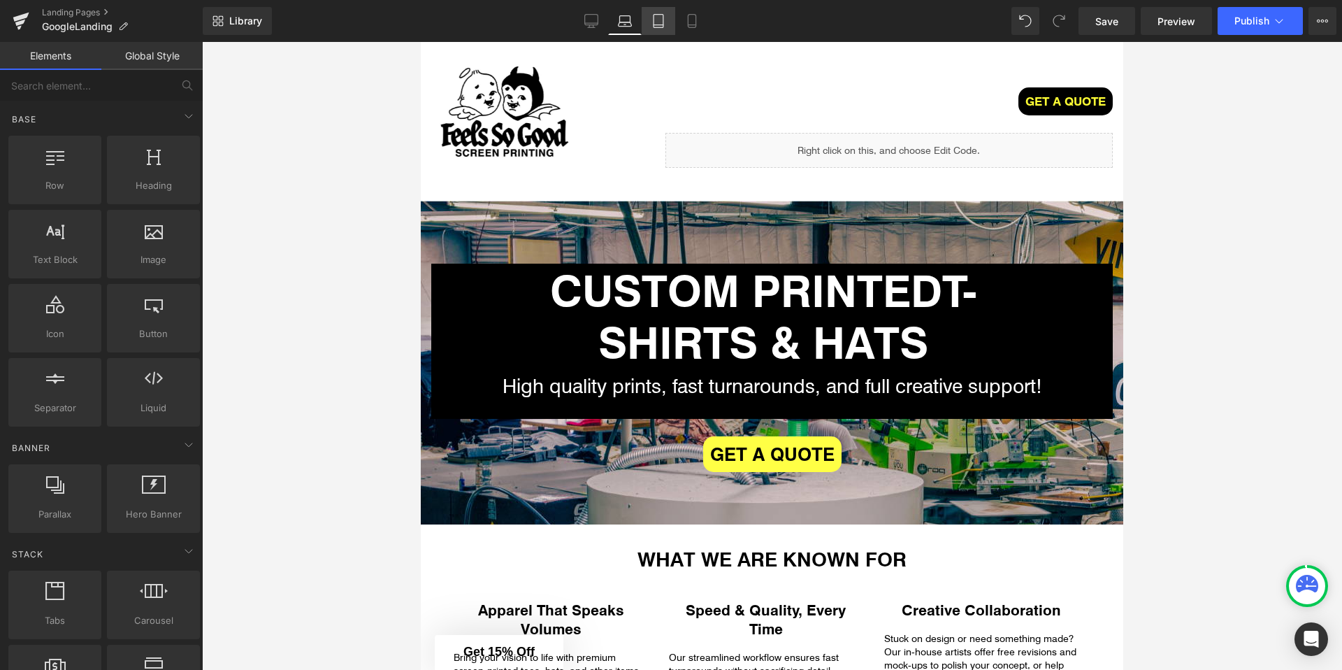
click at [664, 24] on icon at bounding box center [658, 21] width 14 height 14
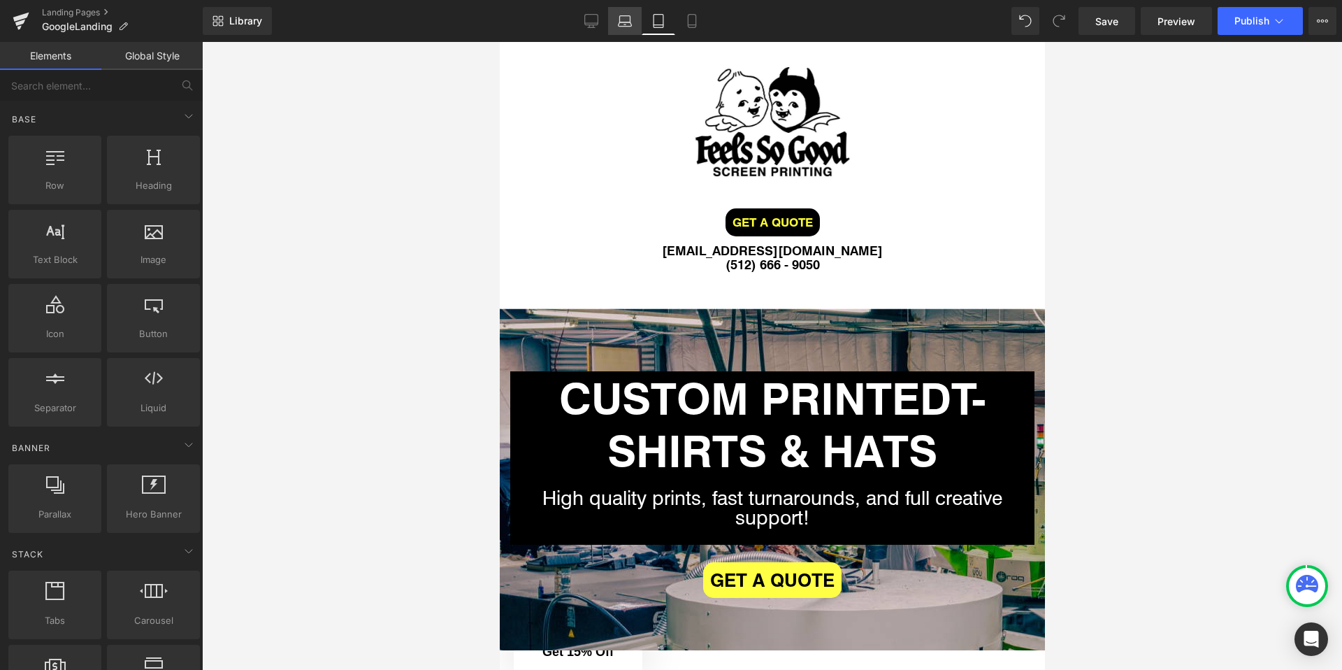
click at [633, 27] on link "Laptop" at bounding box center [625, 21] width 34 height 28
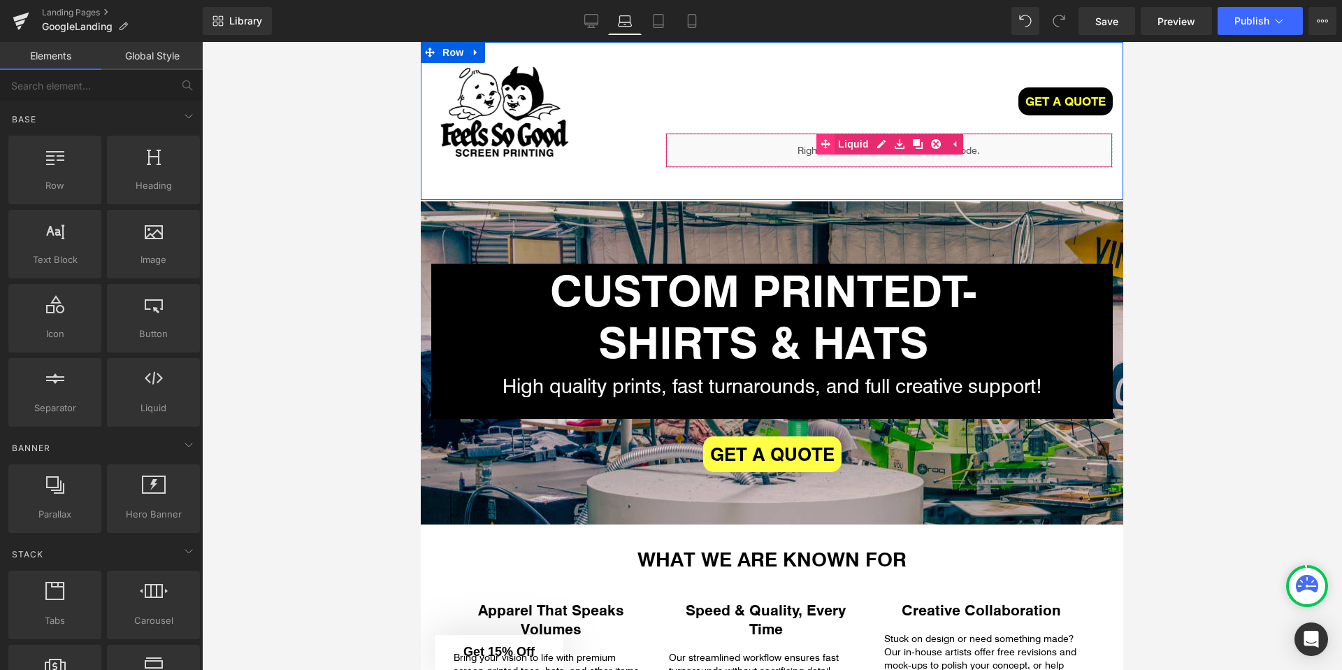
click at [851, 143] on link "Liquid" at bounding box center [844, 144] width 56 height 21
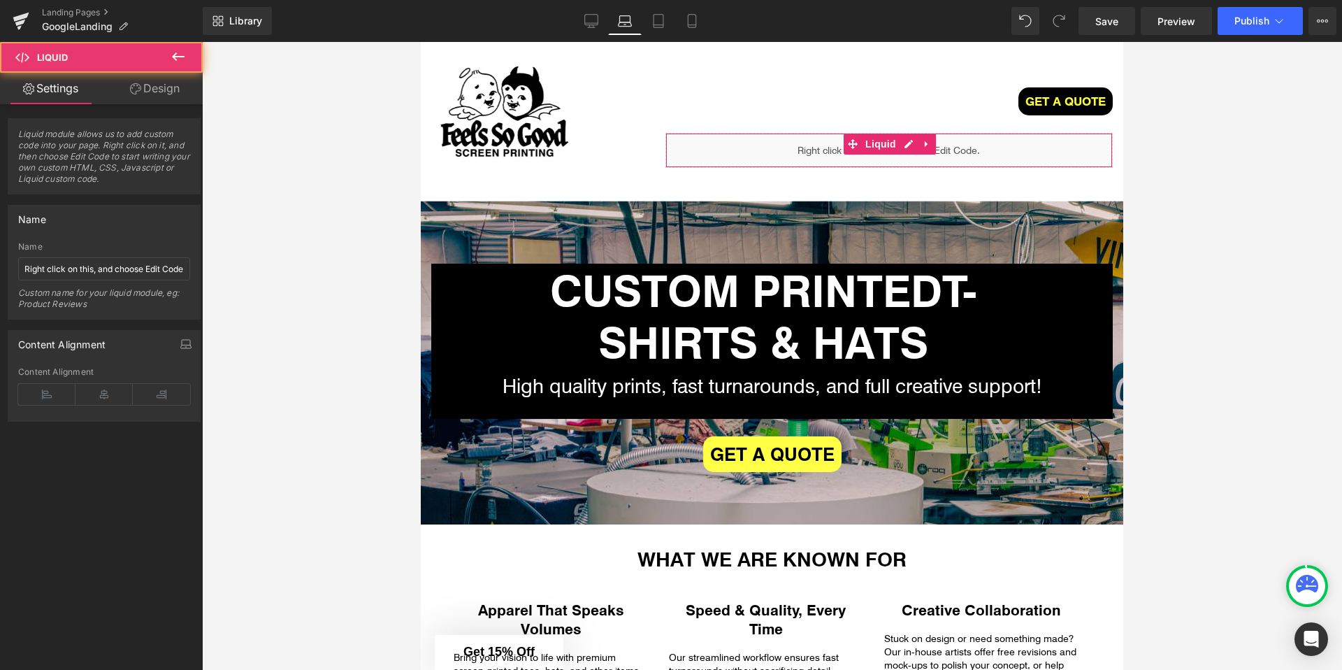
click at [143, 94] on link "Design" at bounding box center [154, 88] width 101 height 31
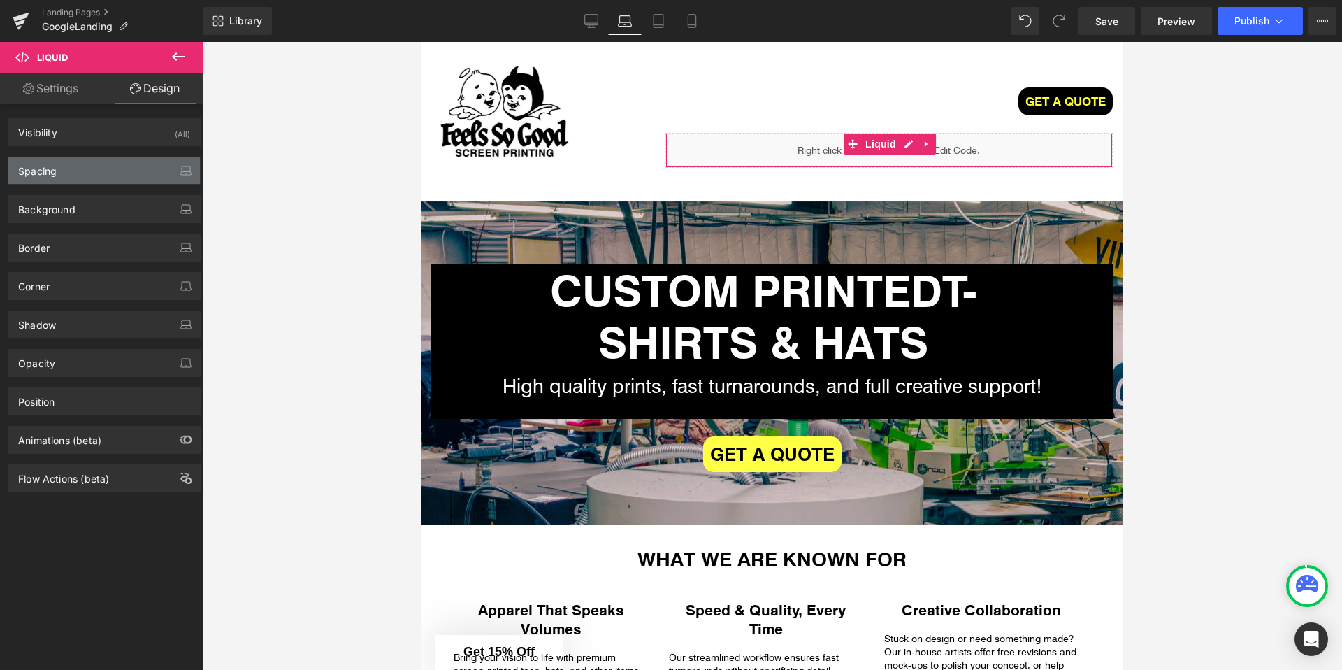
click at [90, 164] on div "Spacing" at bounding box center [104, 170] width 192 height 27
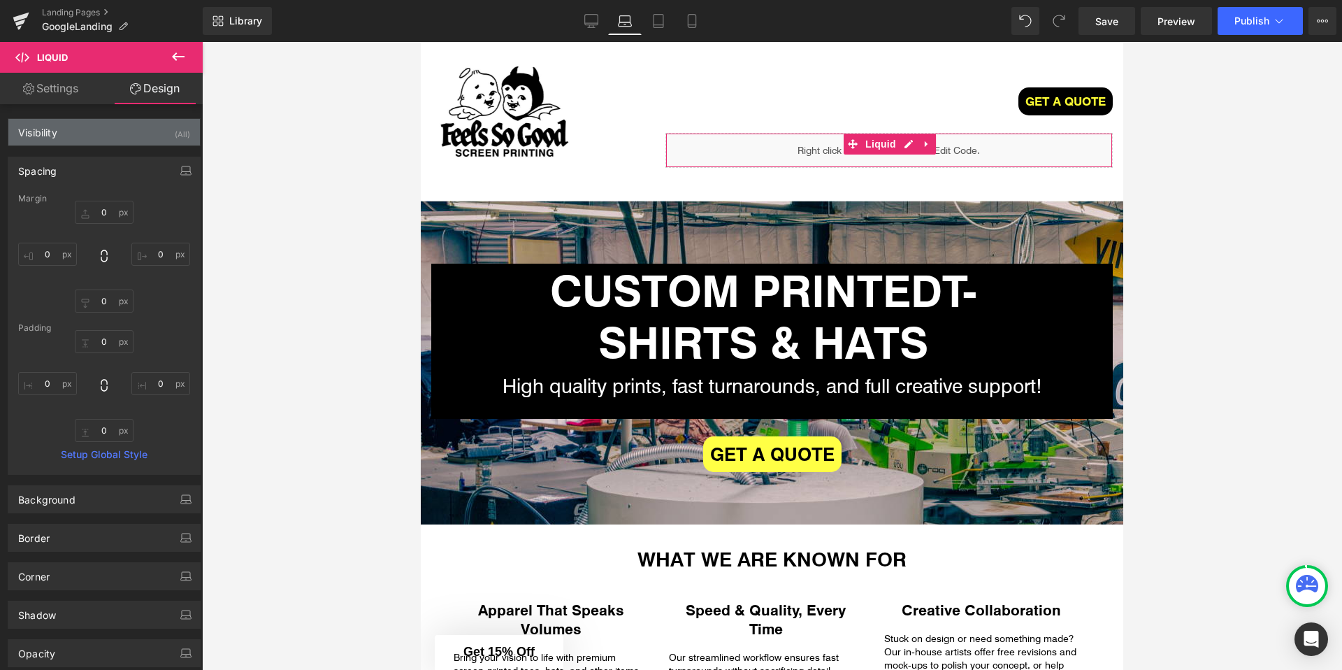
click at [103, 132] on div "Visibility (All)" at bounding box center [104, 132] width 192 height 27
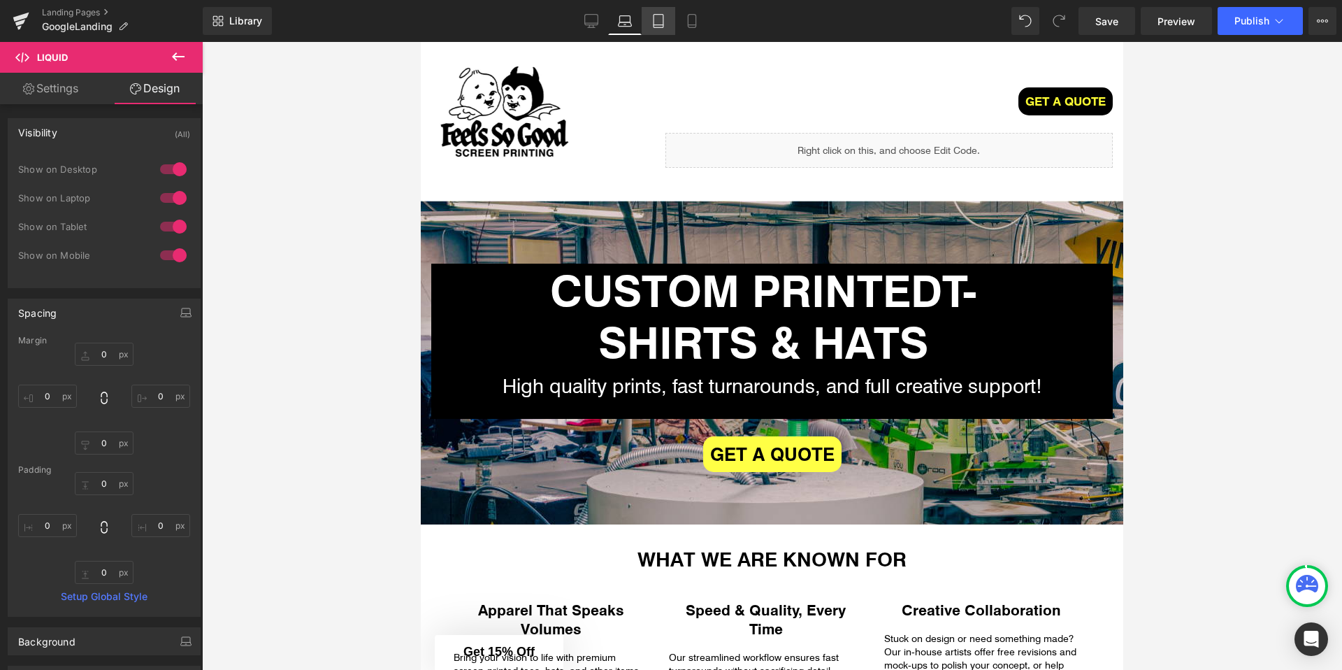
click at [662, 20] on icon at bounding box center [658, 21] width 14 height 14
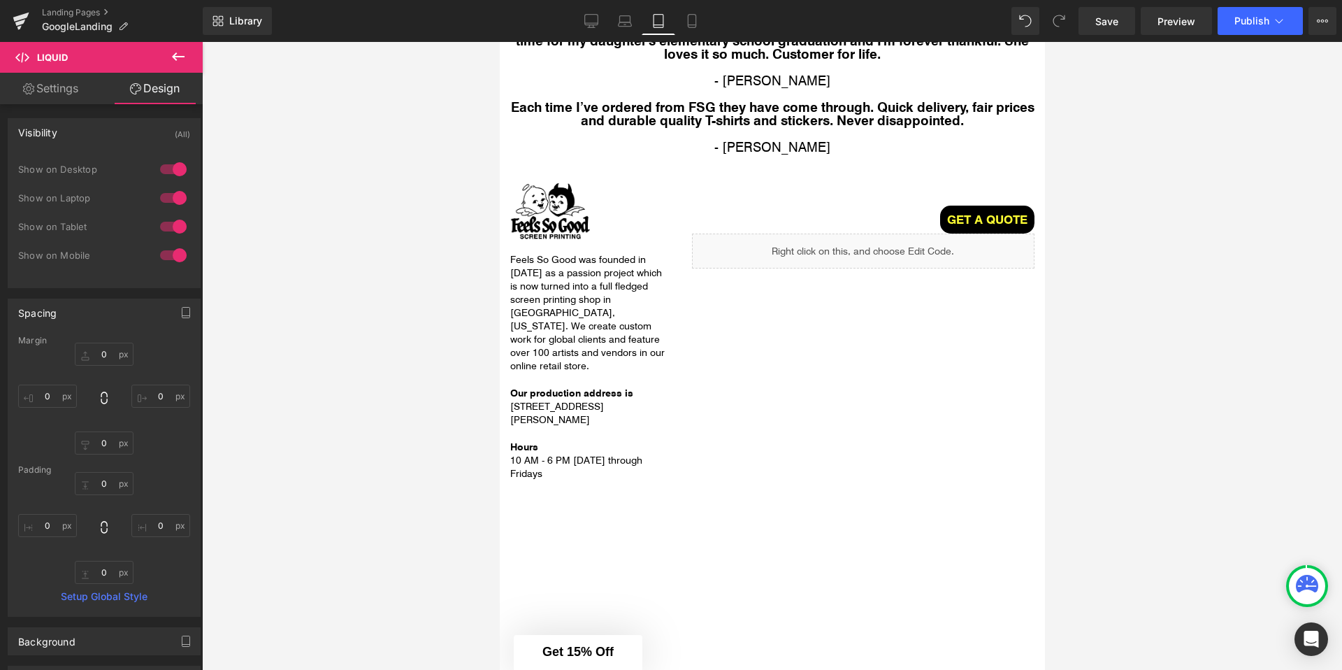
scroll to position [3037, 0]
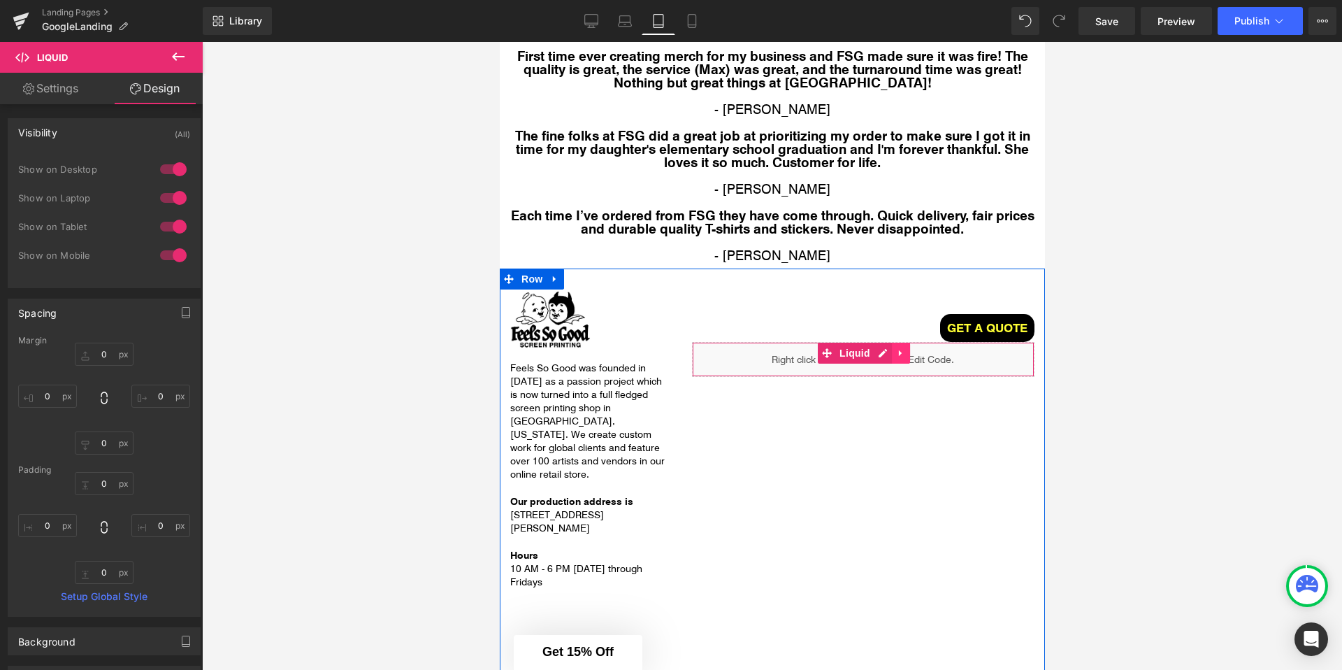
click at [898, 349] on icon at bounding box center [899, 352] width 3 height 6
click at [892, 348] on icon at bounding box center [891, 353] width 10 height 10
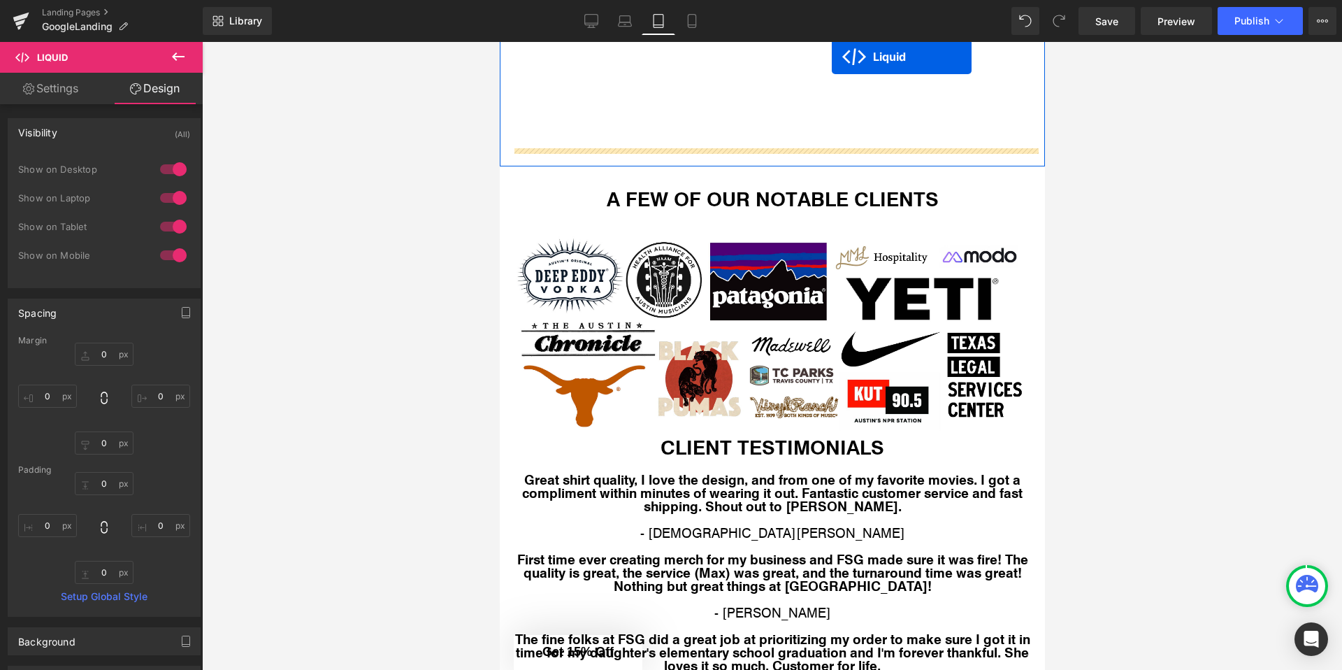
scroll to position [2520, 0]
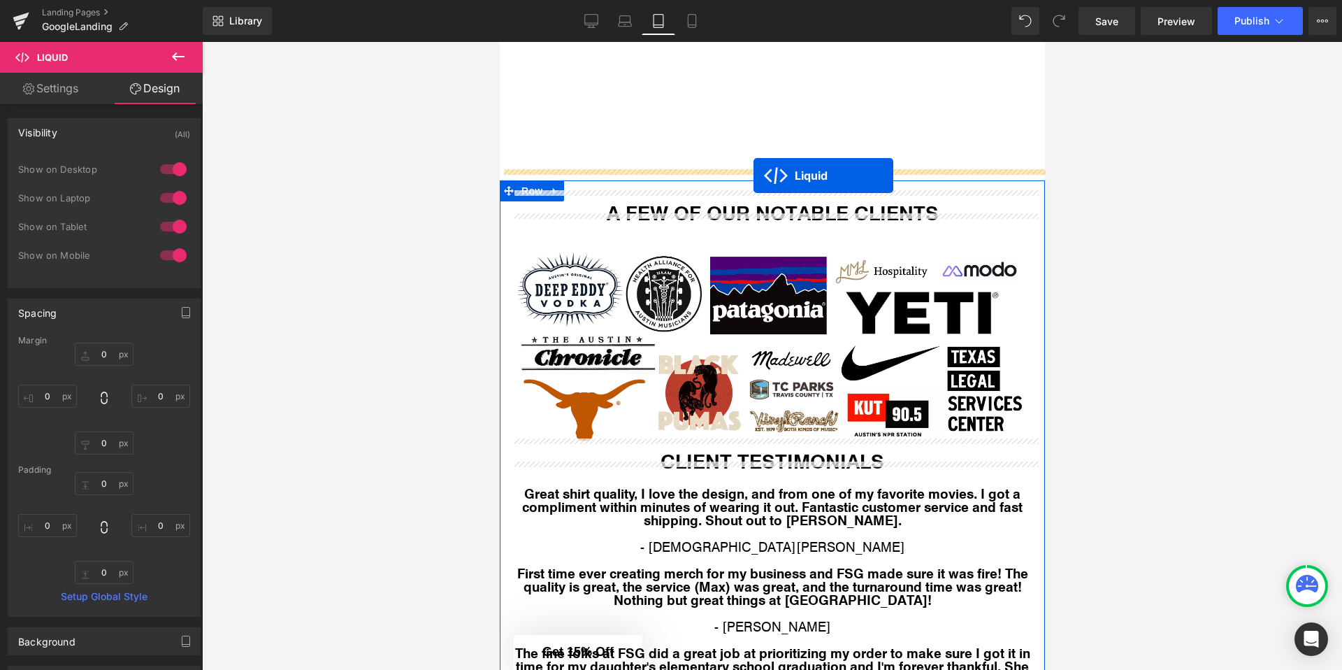
drag, startPoint x: 825, startPoint y: 373, endPoint x: 753, endPoint y: 175, distance: 210.7
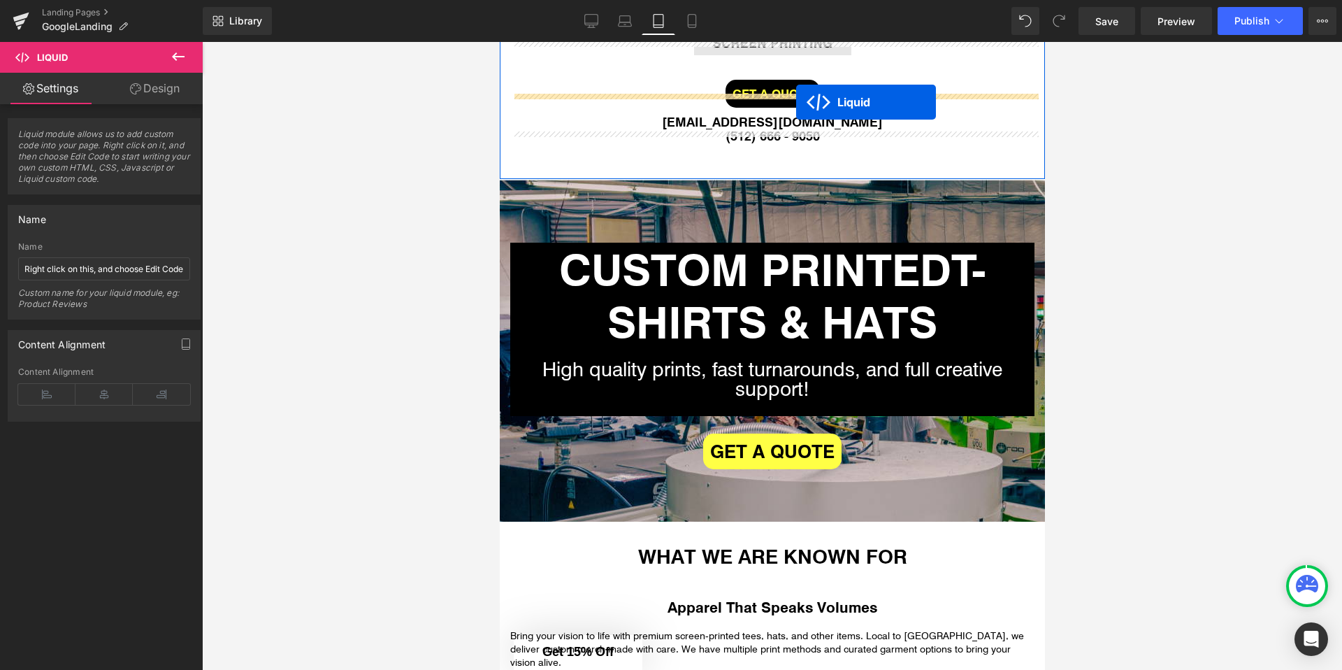
scroll to position [0, 0]
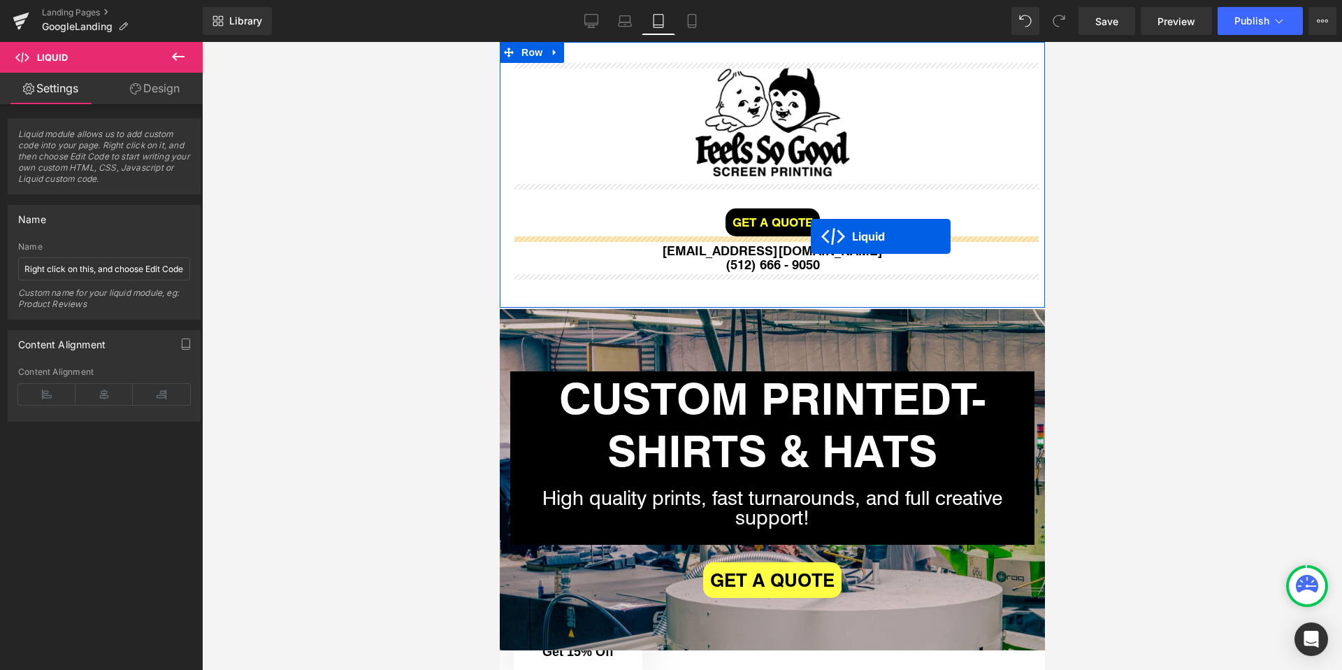
drag, startPoint x: 735, startPoint y: 531, endPoint x: 810, endPoint y: 236, distance: 303.6
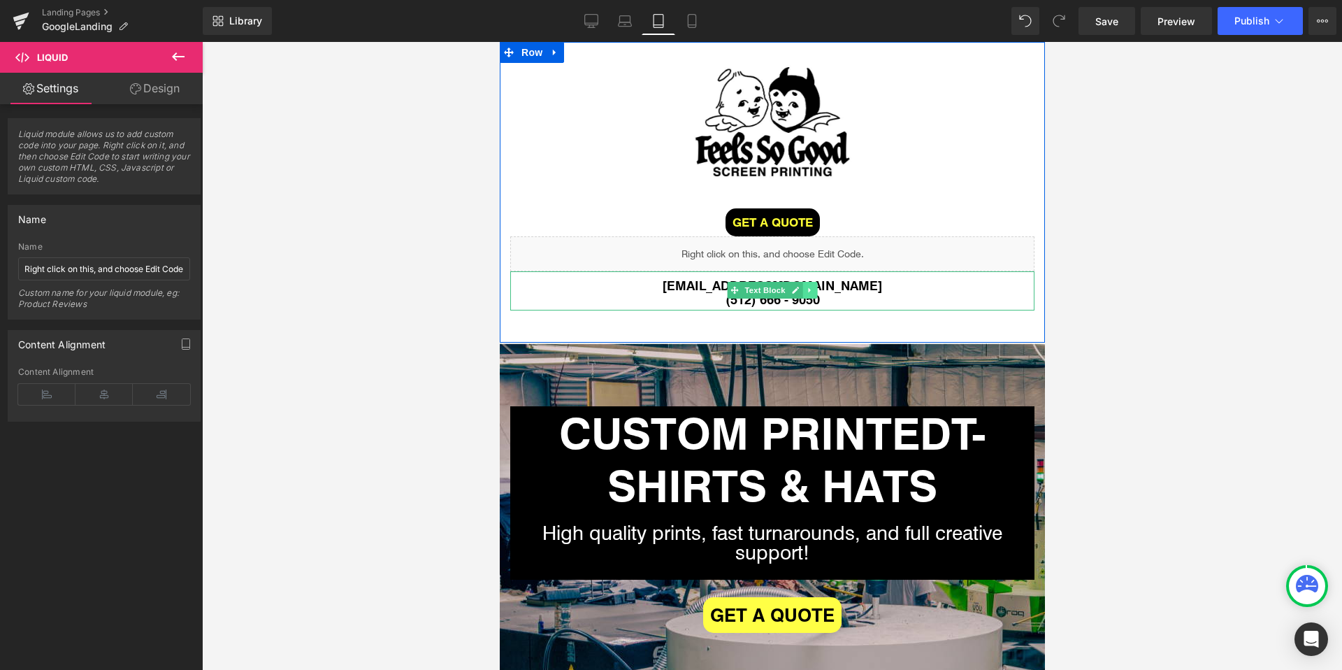
click at [812, 292] on icon at bounding box center [809, 290] width 8 height 8
click at [814, 287] on icon at bounding box center [817, 291] width 8 height 8
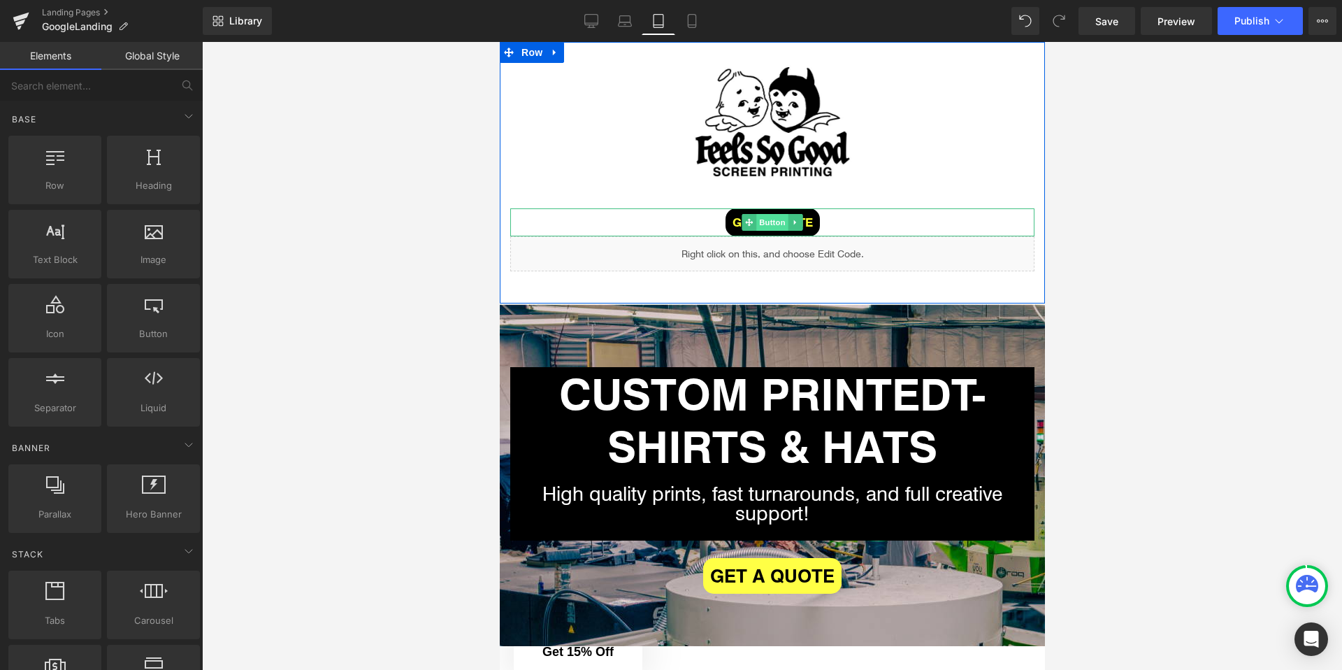
click at [773, 215] on span "Button" at bounding box center [772, 222] width 32 height 17
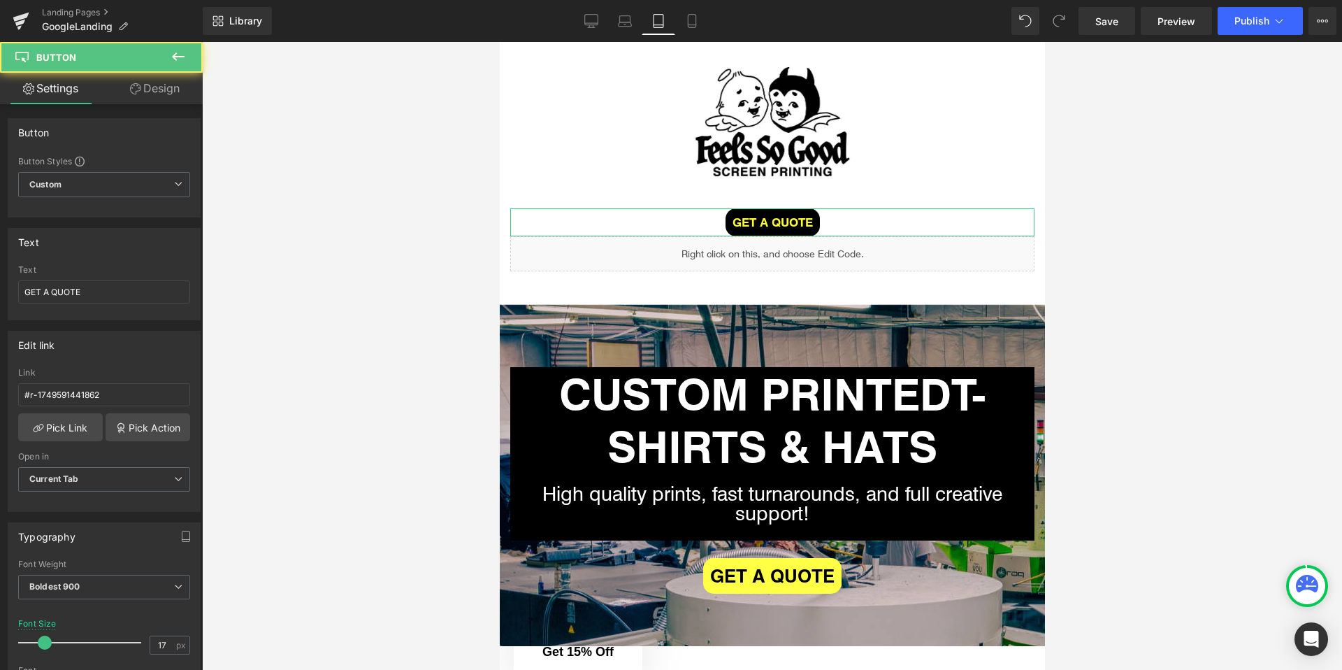
click at [158, 92] on link "Design" at bounding box center [154, 88] width 101 height 31
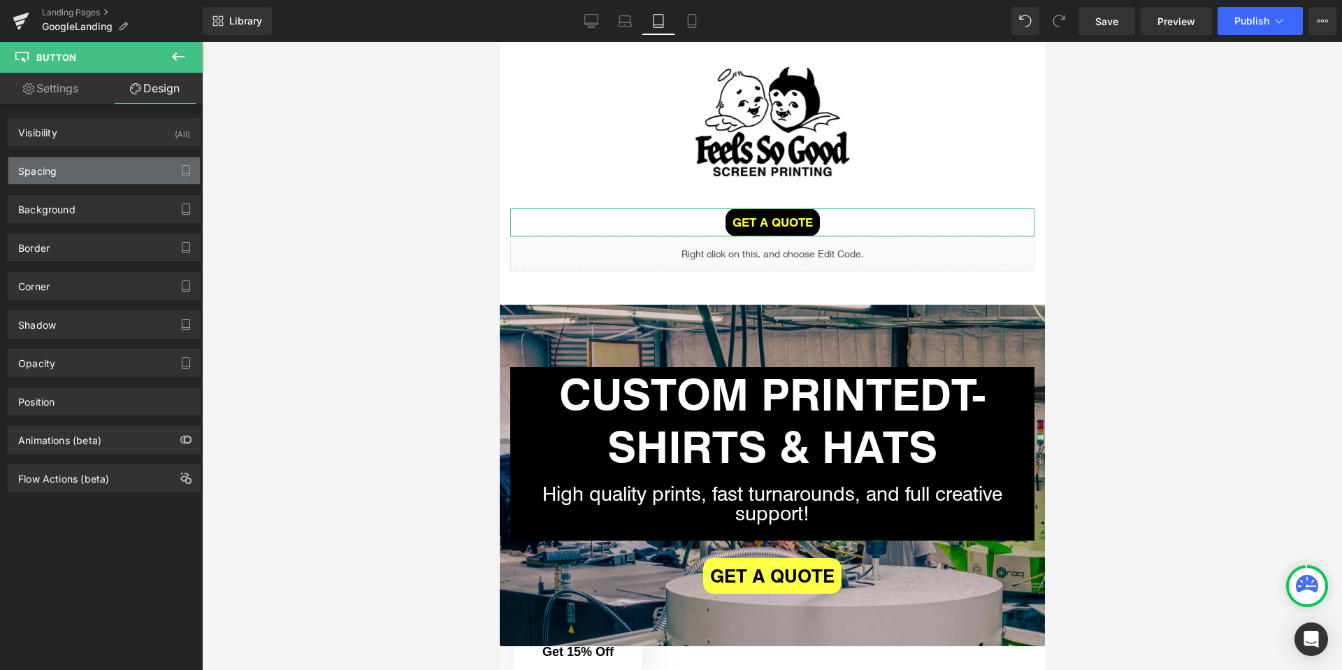
click at [77, 163] on div "Spacing" at bounding box center [104, 170] width 192 height 27
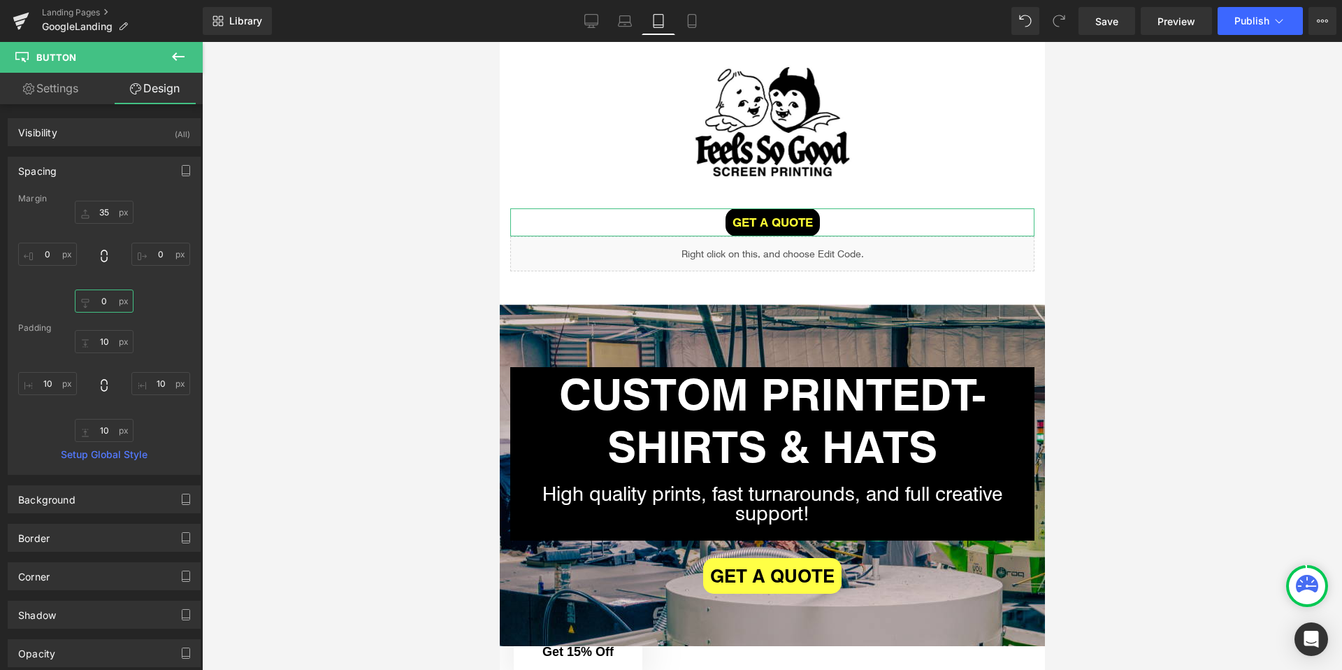
click at [107, 303] on input "0" at bounding box center [104, 300] width 59 height 23
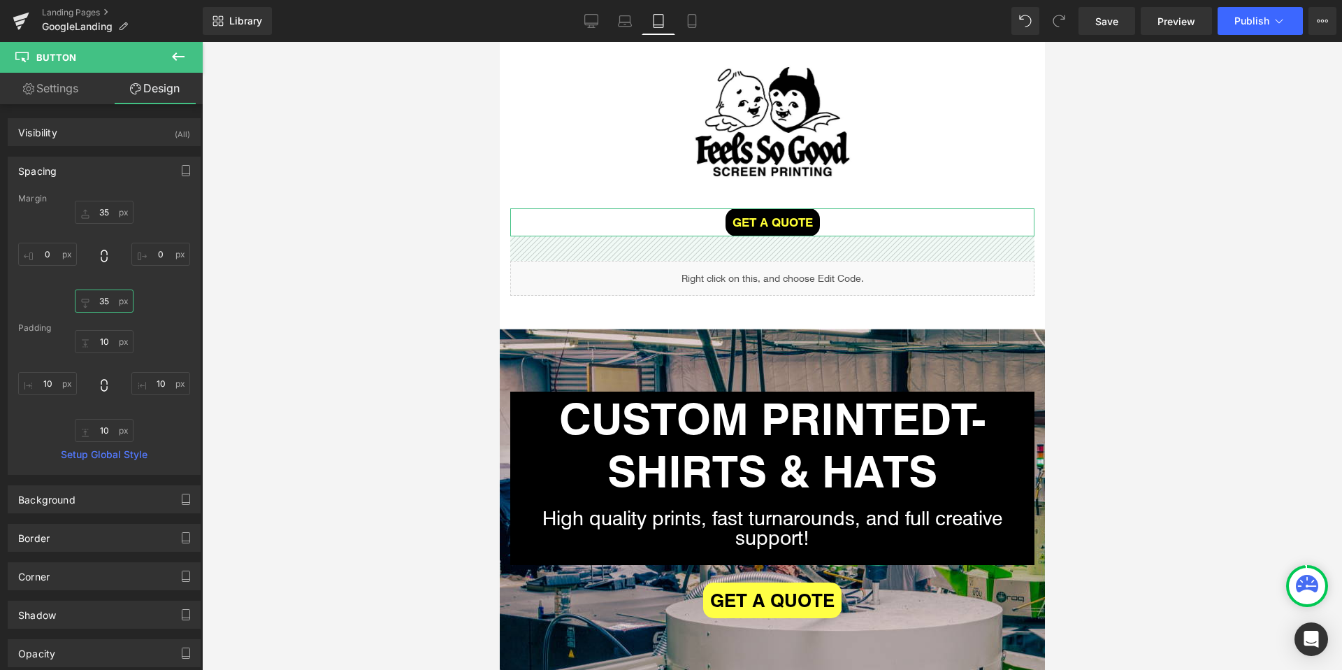
type input "3"
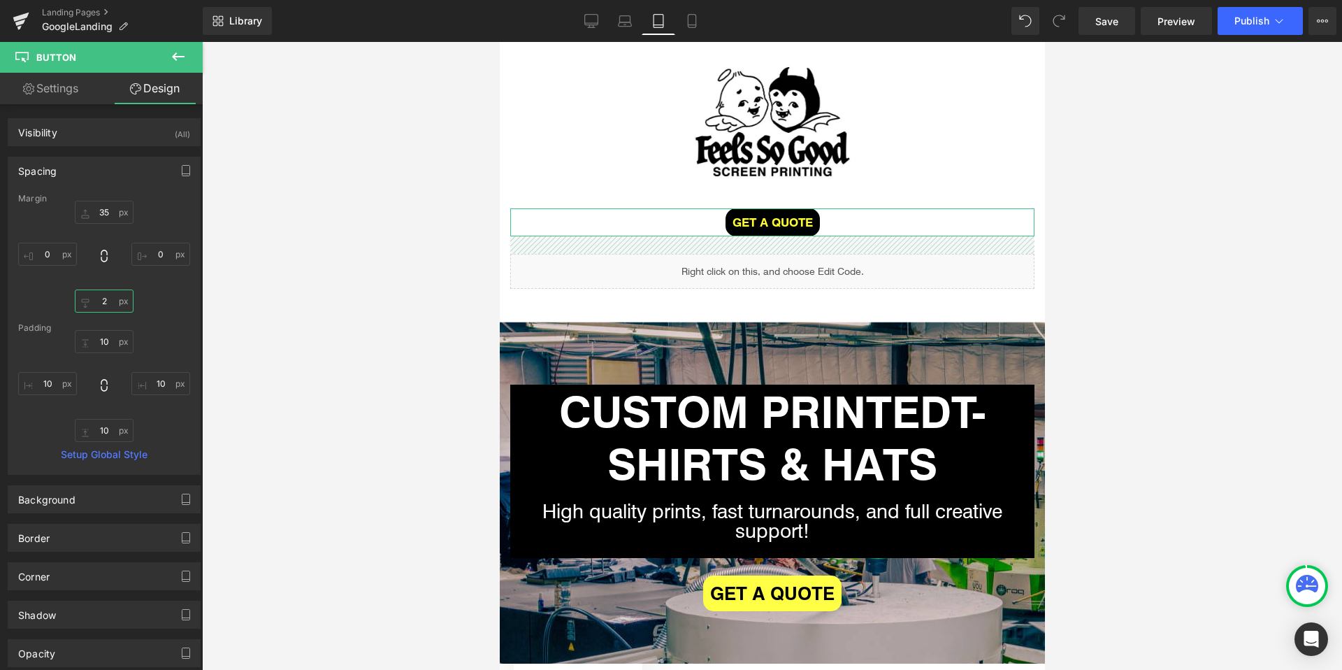
type input "20"
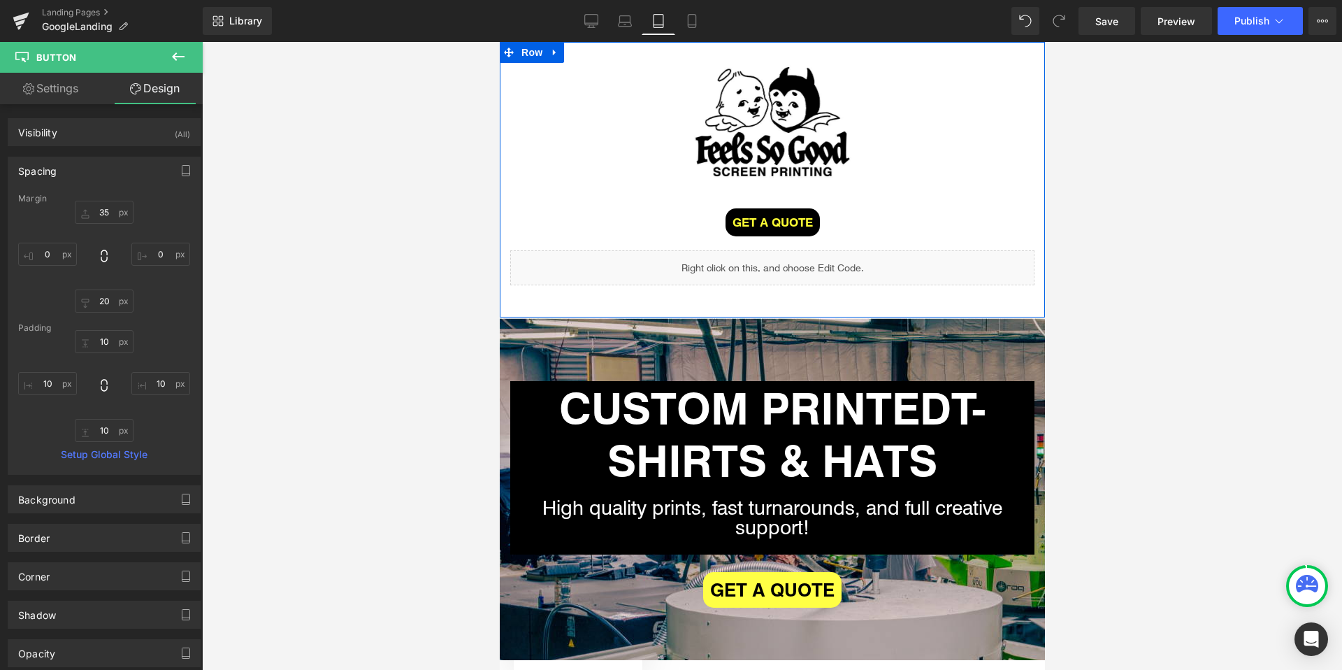
click at [448, 295] on div at bounding box center [772, 356] width 1140 height 628
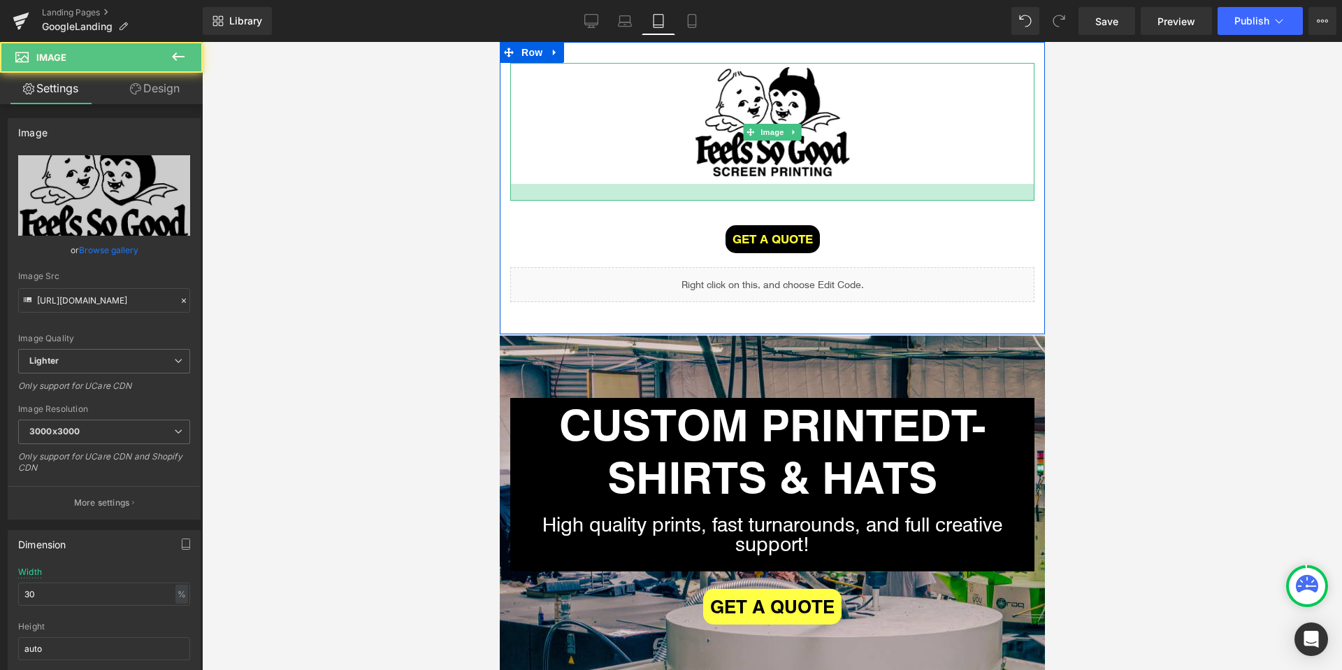
drag, startPoint x: 744, startPoint y: 182, endPoint x: 744, endPoint y: 199, distance: 17.5
click at [744, 199] on div at bounding box center [772, 192] width 524 height 17
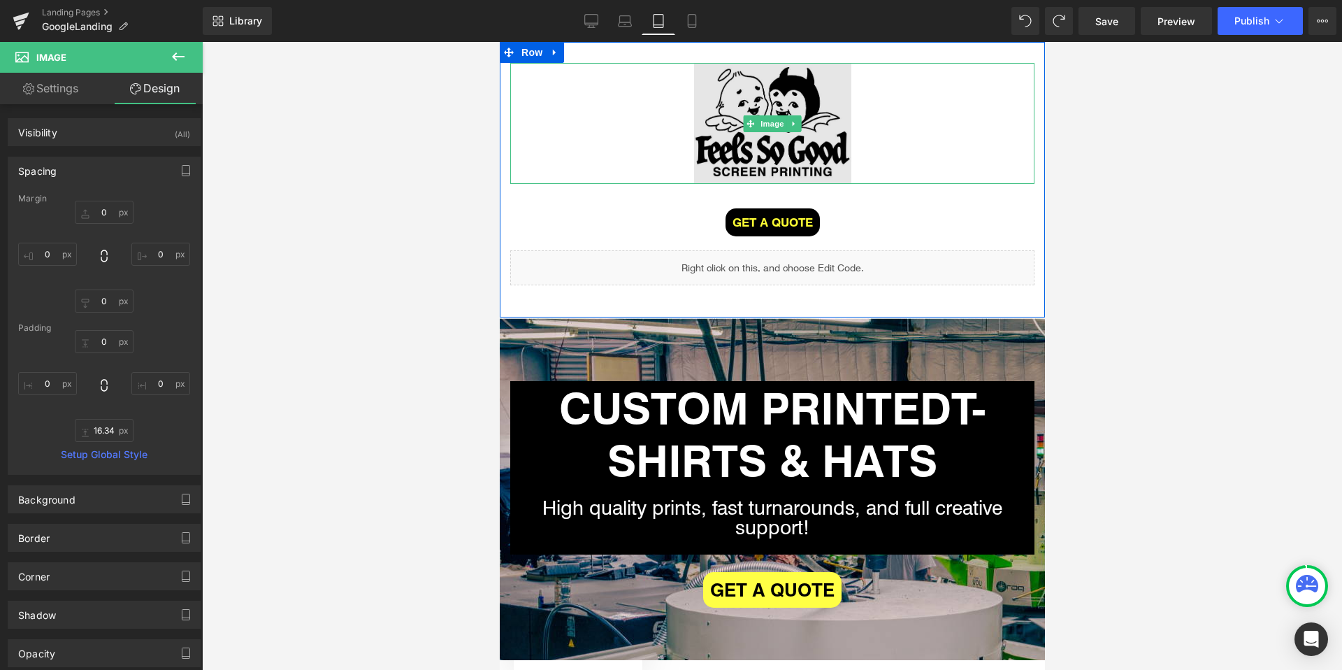
click at [730, 131] on img at bounding box center [771, 123] width 157 height 121
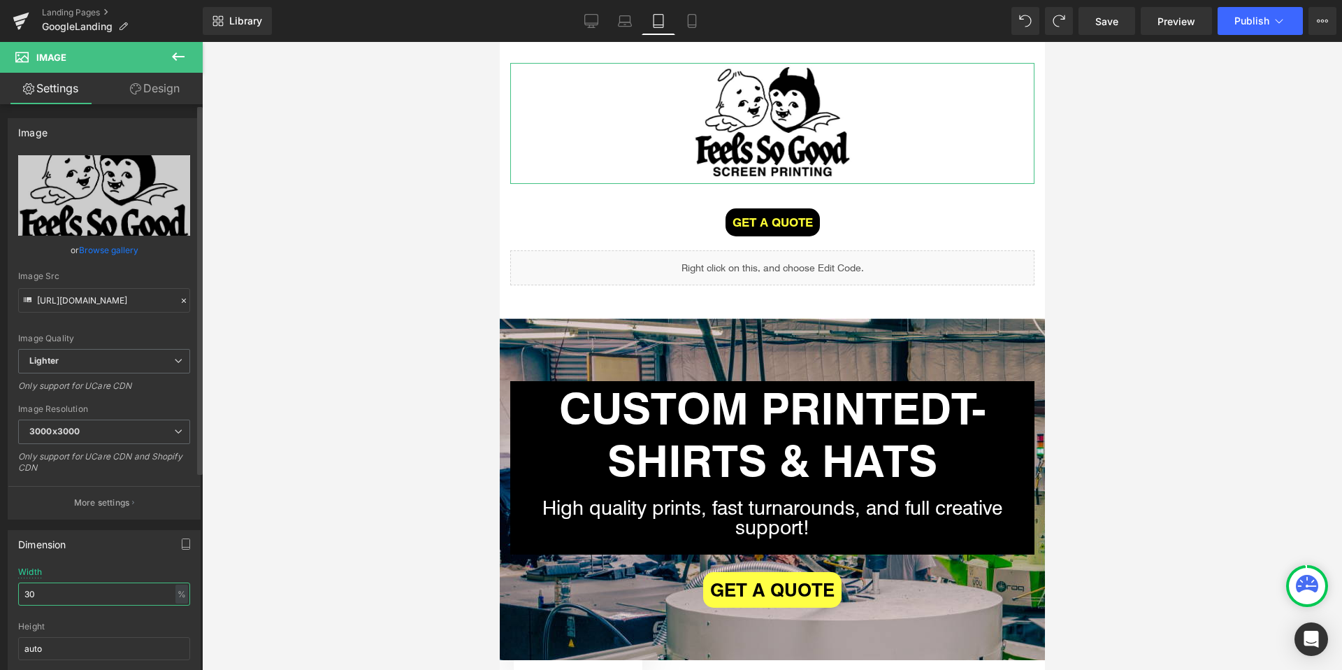
click at [38, 605] on input "30" at bounding box center [104, 593] width 172 height 23
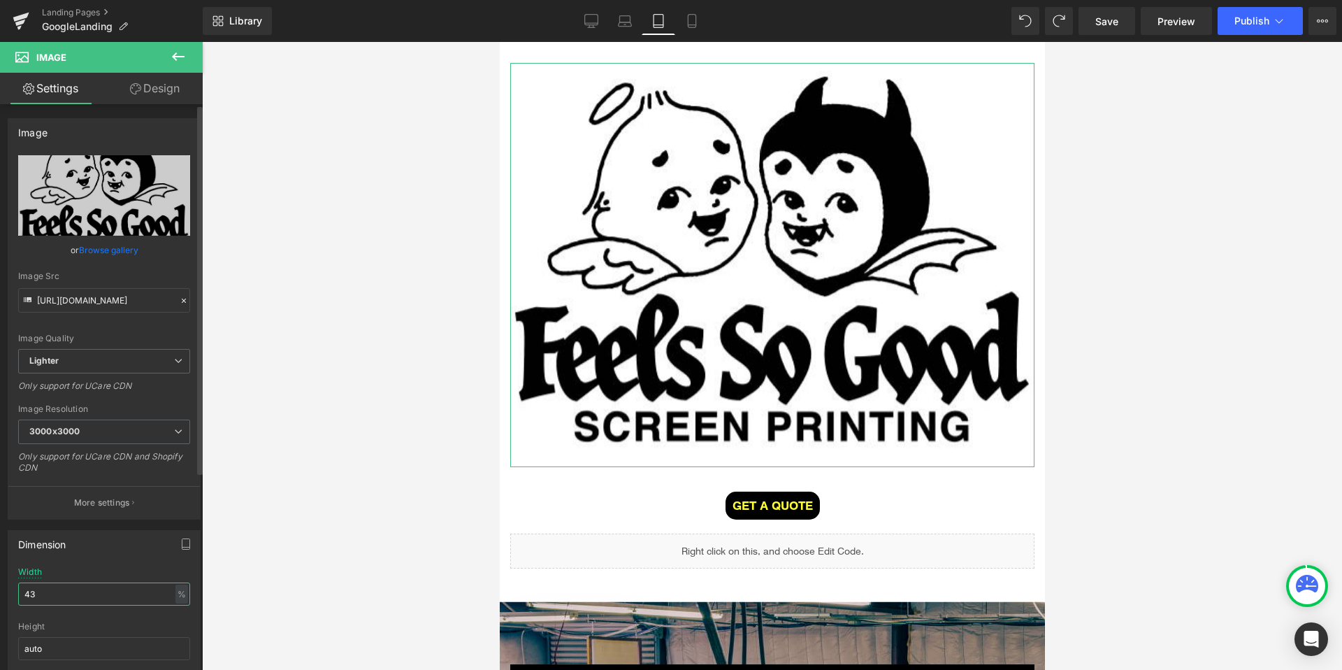
type input "4"
type input "30"
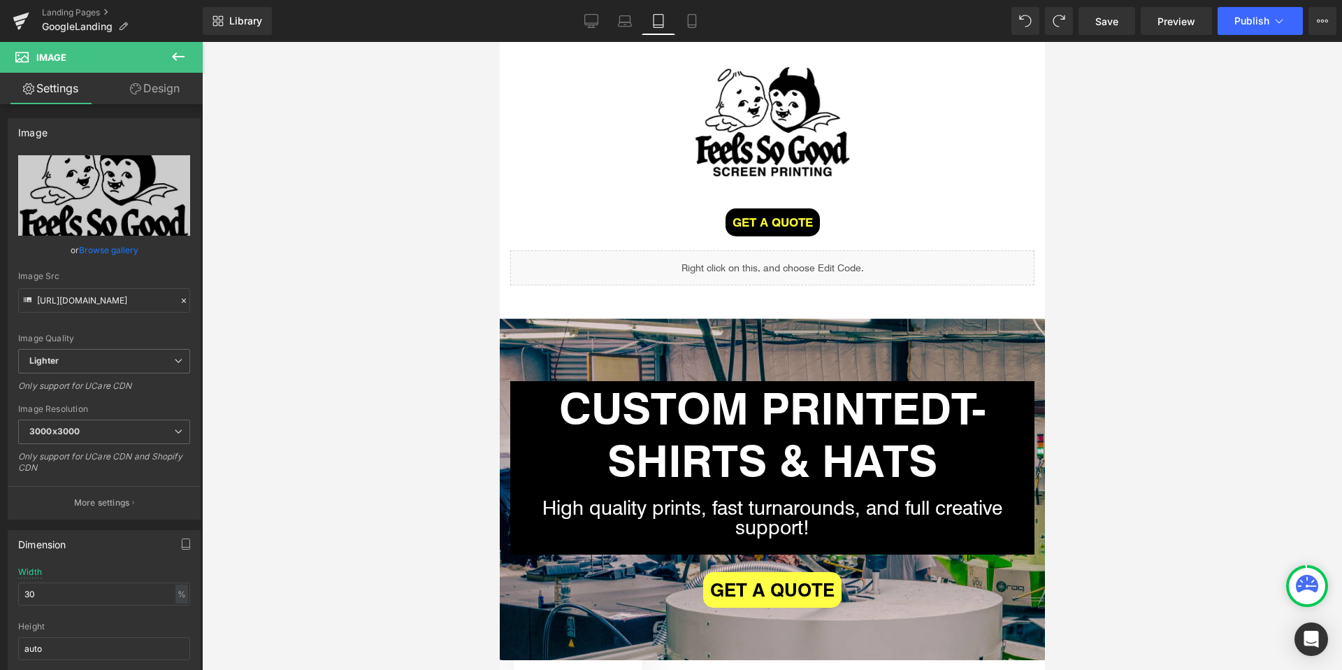
click at [322, 410] on div at bounding box center [772, 356] width 1140 height 628
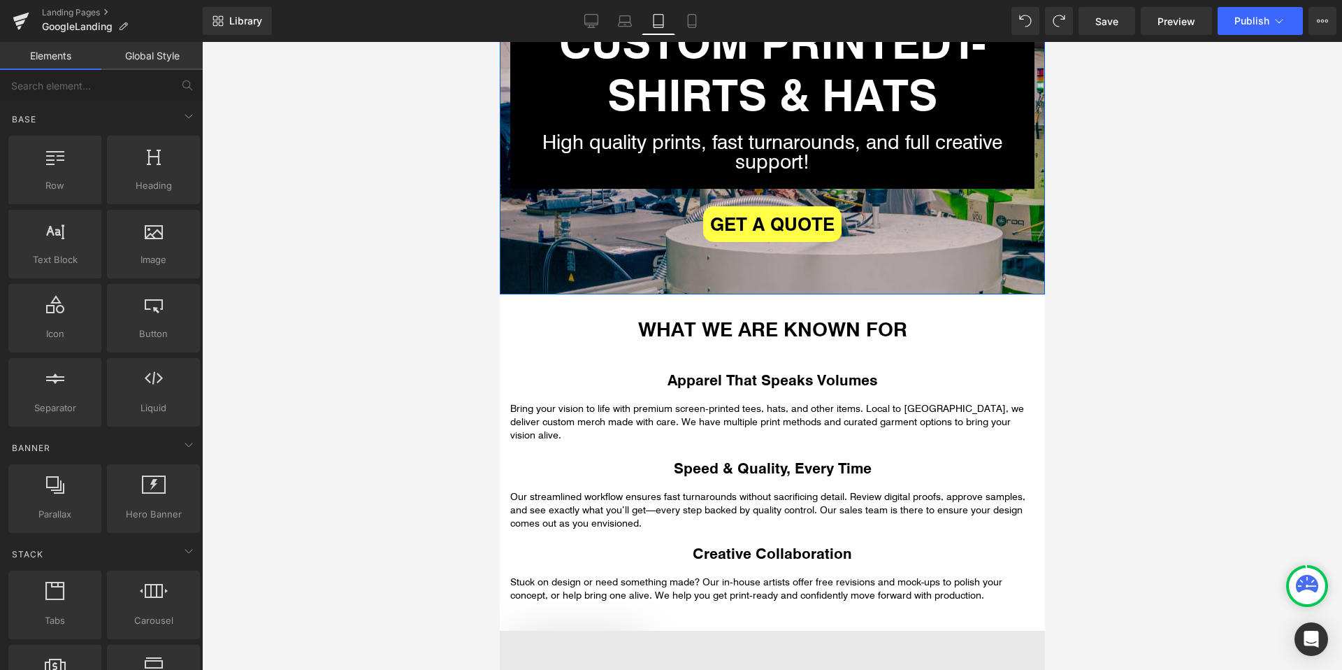
scroll to position [536, 0]
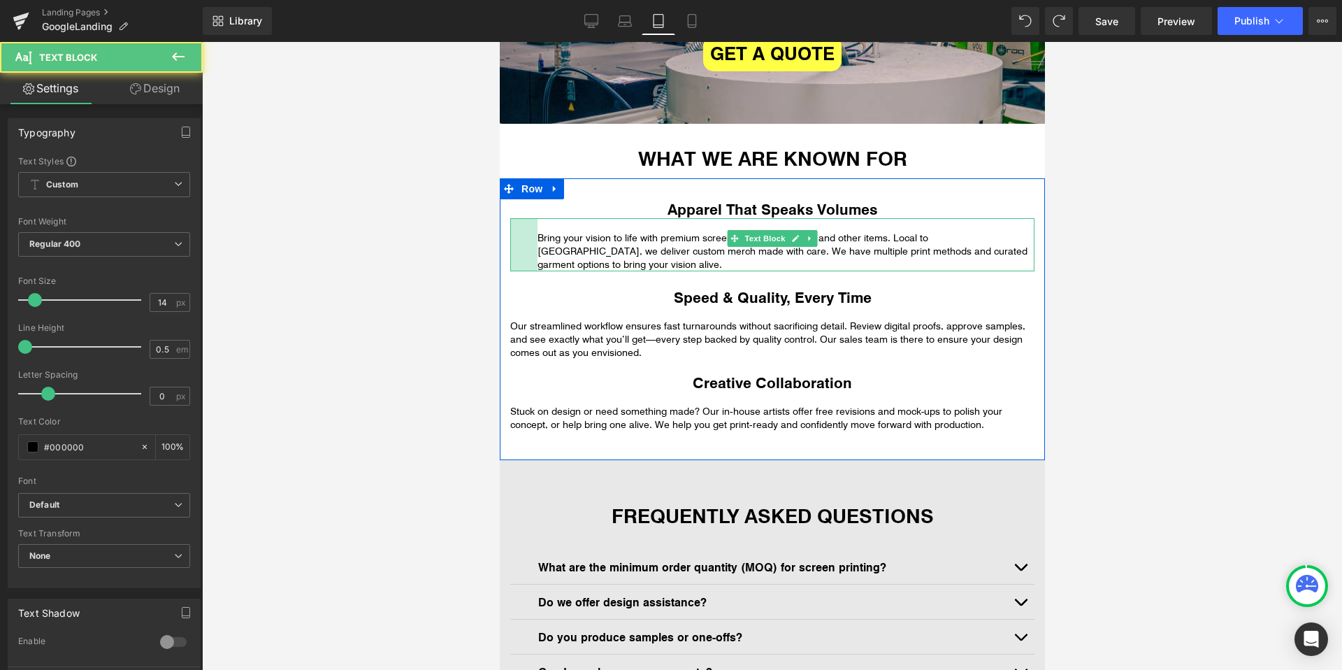
drag, startPoint x: 511, startPoint y: 245, endPoint x: 538, endPoint y: 245, distance: 27.3
click at [538, 245] on div "Bring your vision to life with premium screen‑printed tees, hats, and other ite…" at bounding box center [772, 244] width 524 height 53
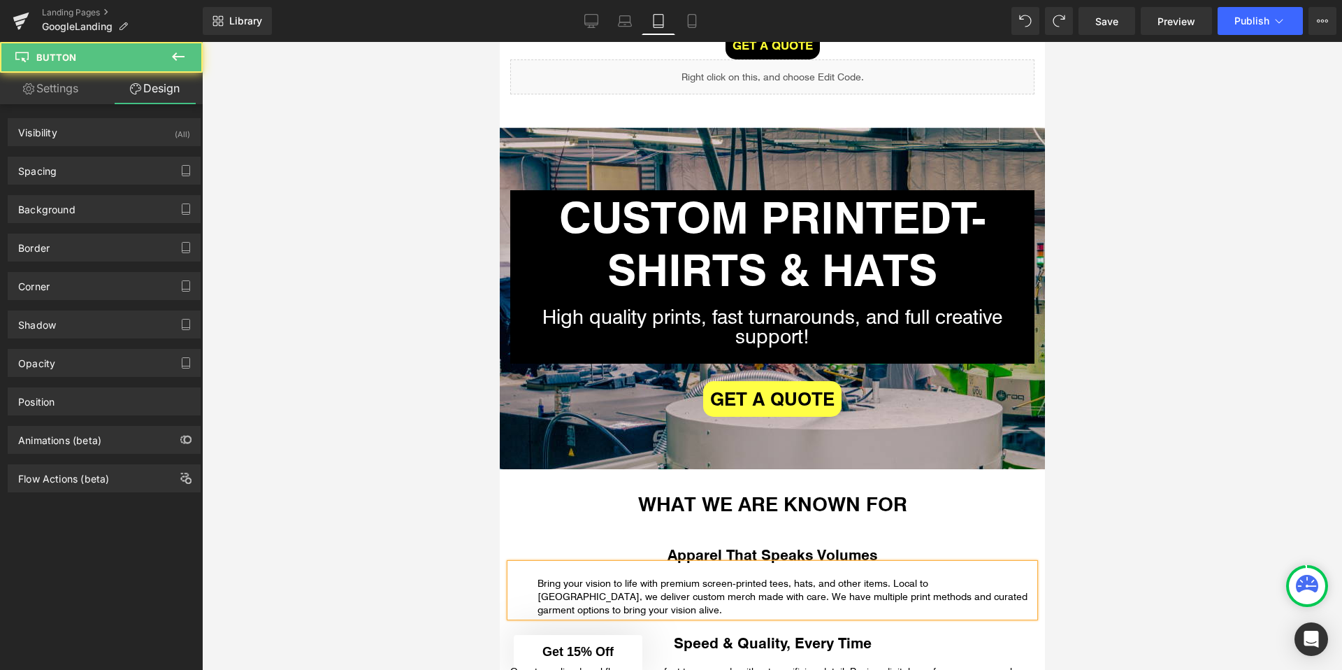
scroll to position [0, 0]
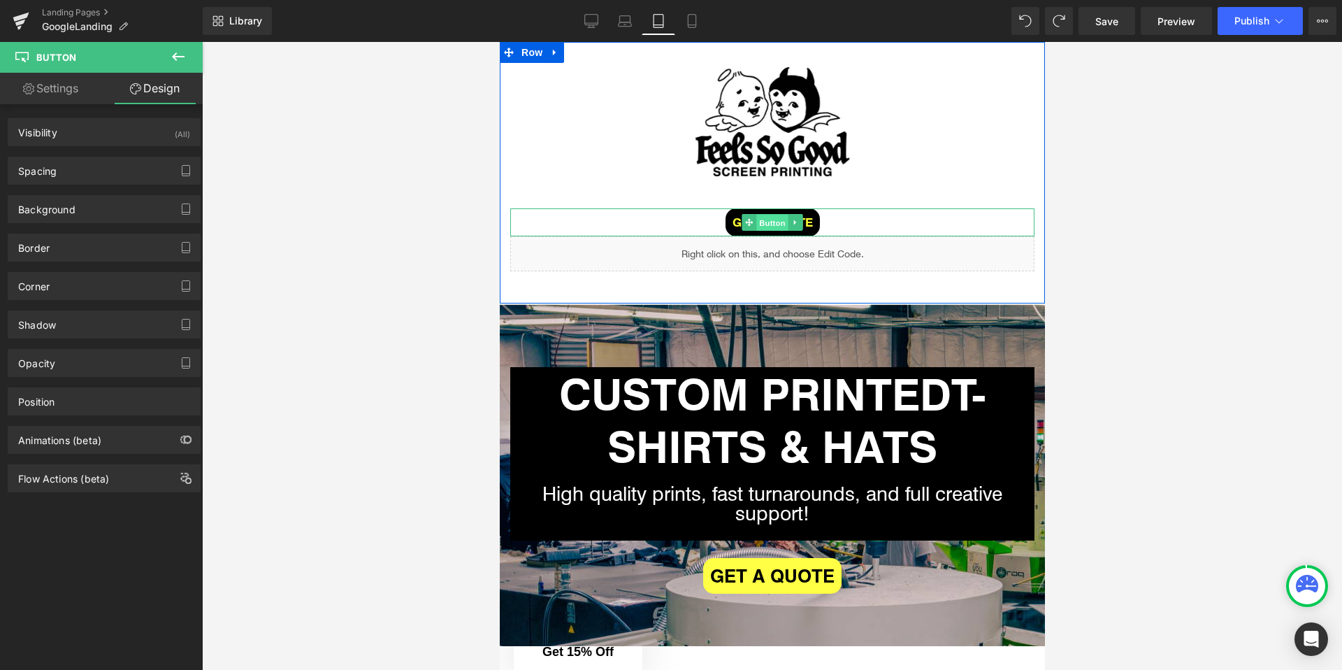
click at [756, 218] on span "Button" at bounding box center [772, 223] width 32 height 17
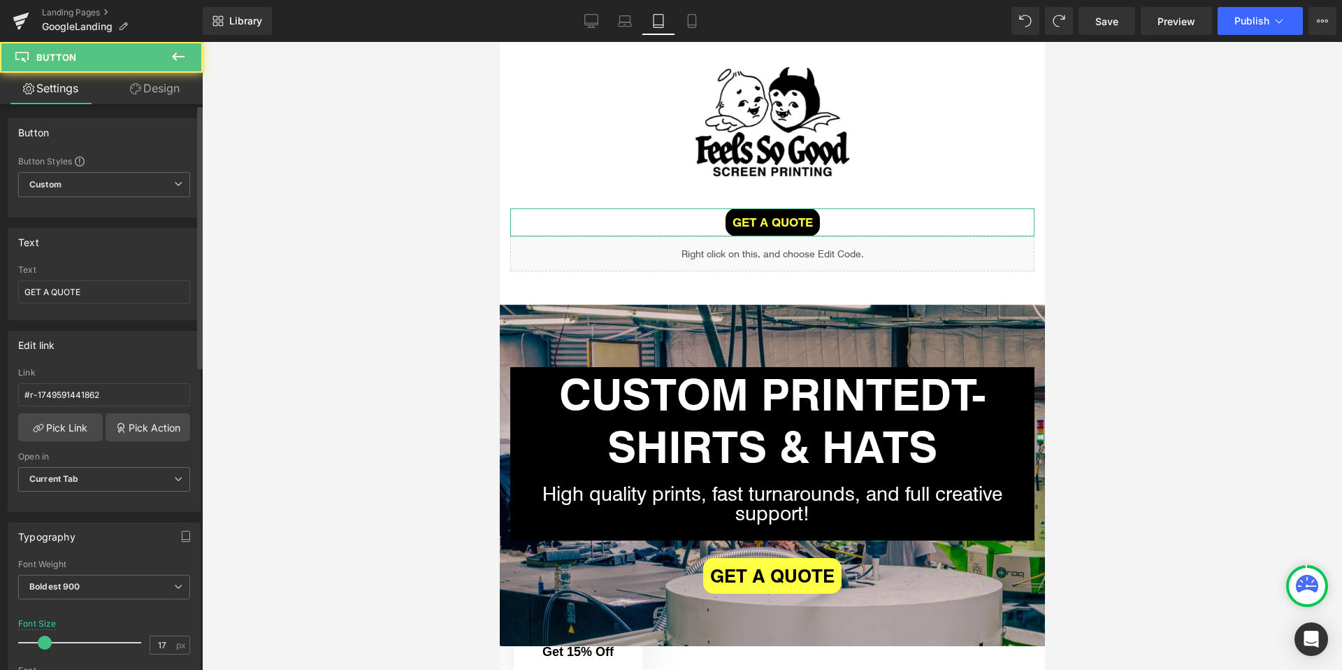
click at [160, 108] on div "Button Button Styles Custom Custom Setup Global Style Custom Setup Global Style…" at bounding box center [104, 163] width 209 height 110
click at [161, 93] on link "Design" at bounding box center [154, 88] width 101 height 31
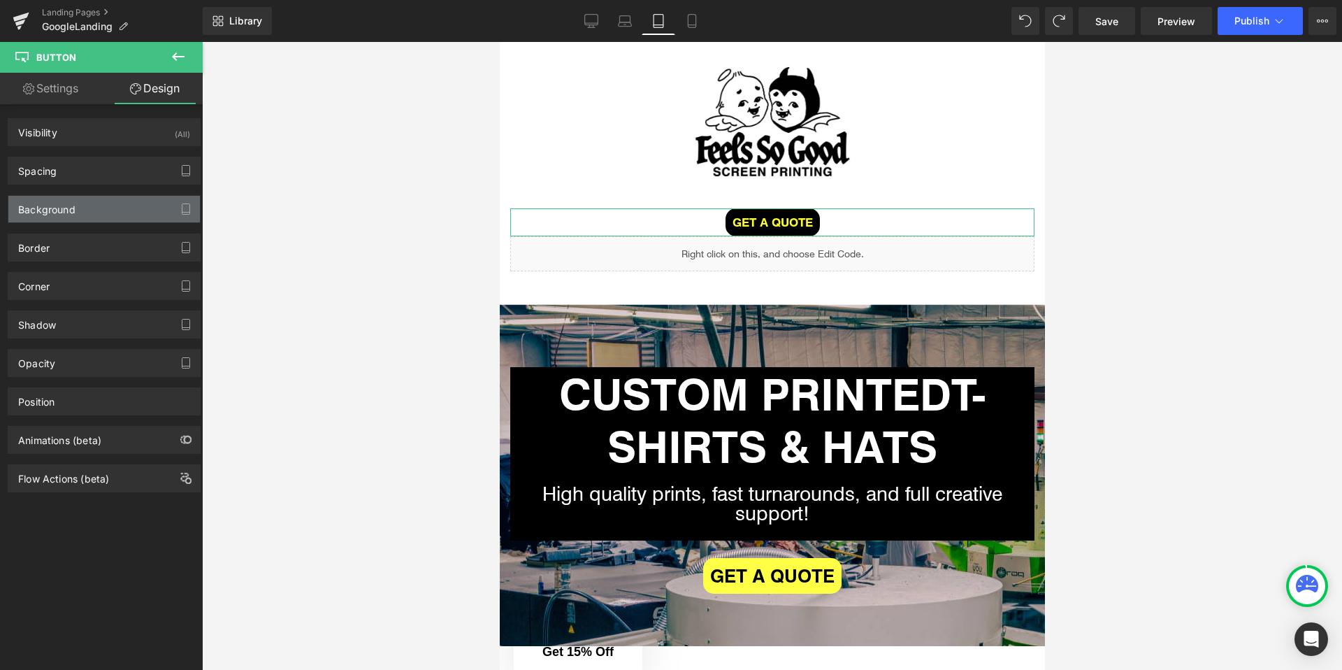
click at [84, 203] on div "Background" at bounding box center [104, 209] width 192 height 27
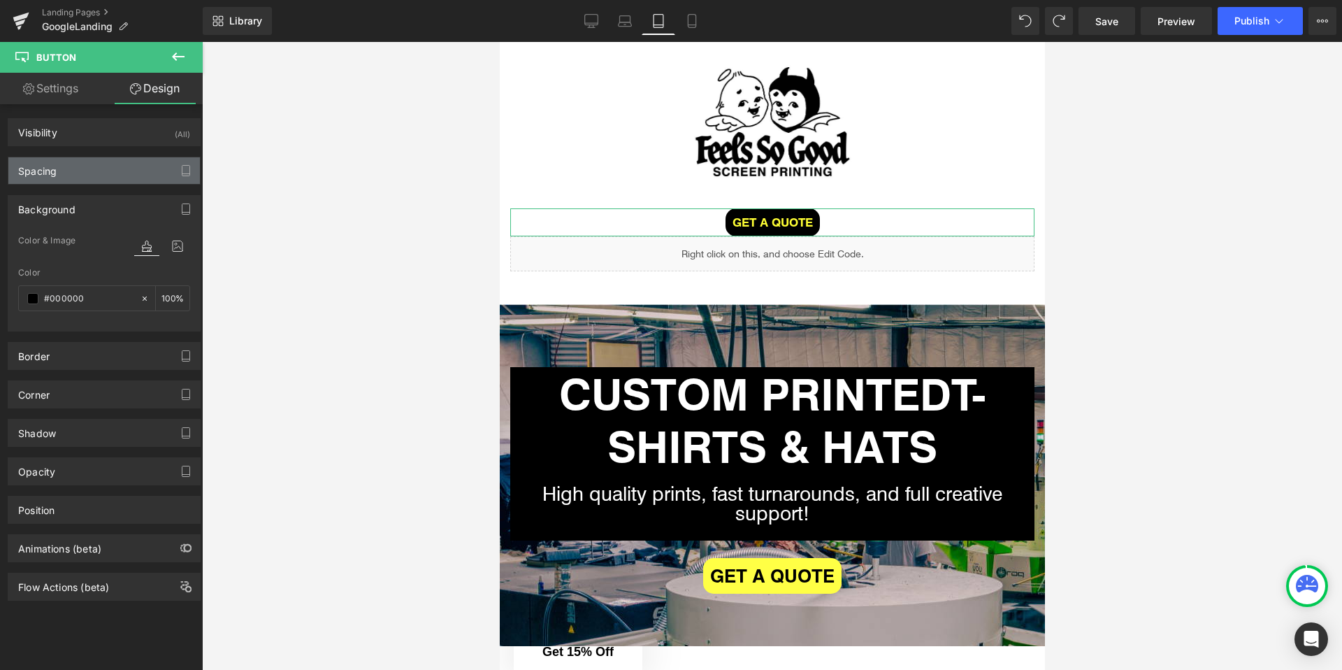
click at [81, 174] on div "Spacing" at bounding box center [104, 170] width 192 height 27
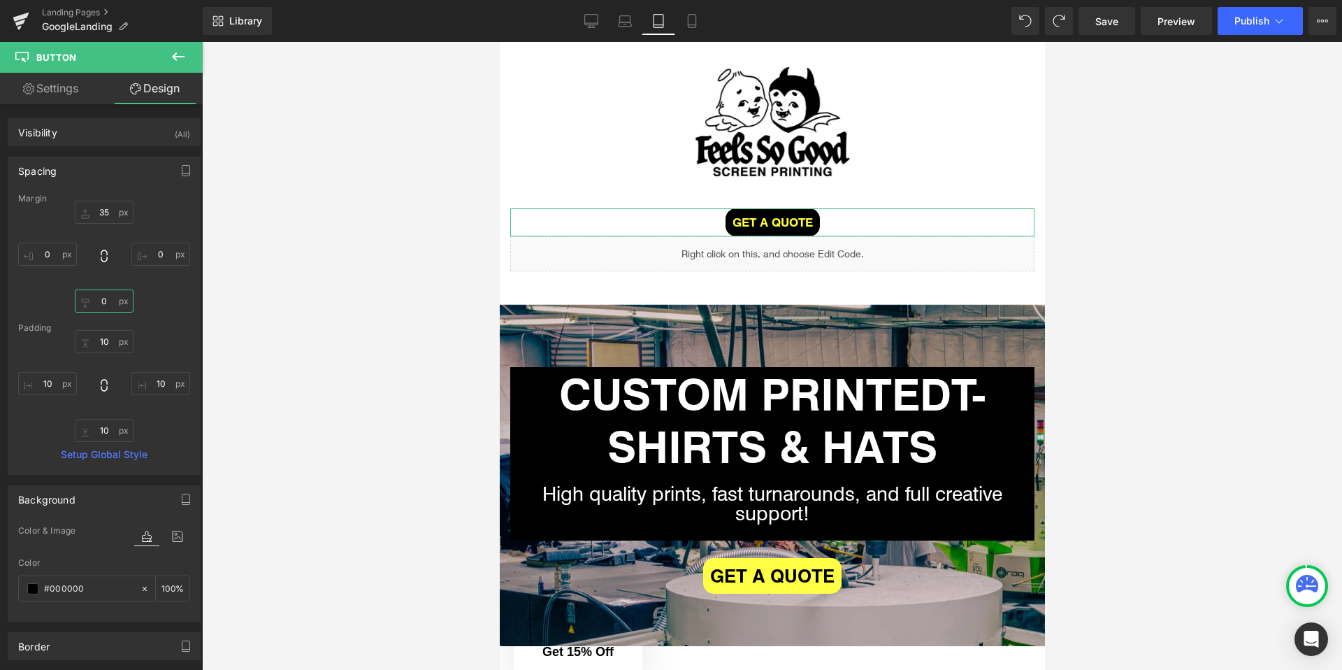
click at [112, 296] on input "0" at bounding box center [104, 300] width 59 height 23
type input "20"
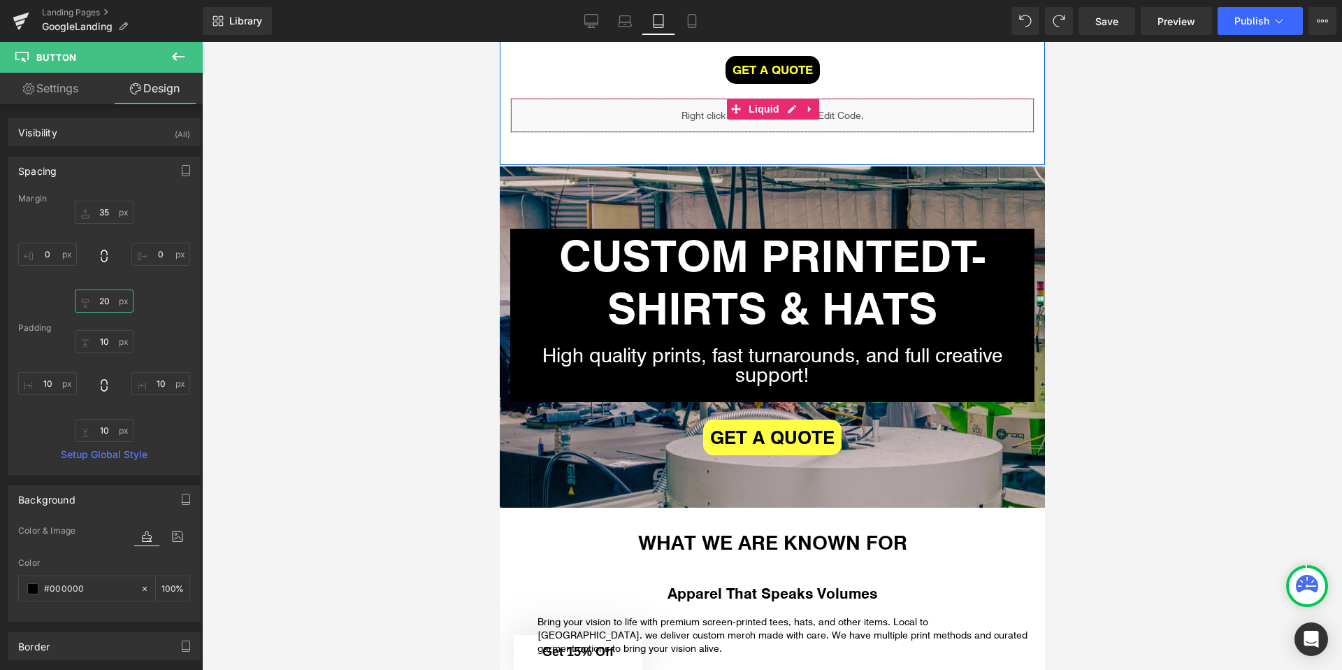
scroll to position [457, 0]
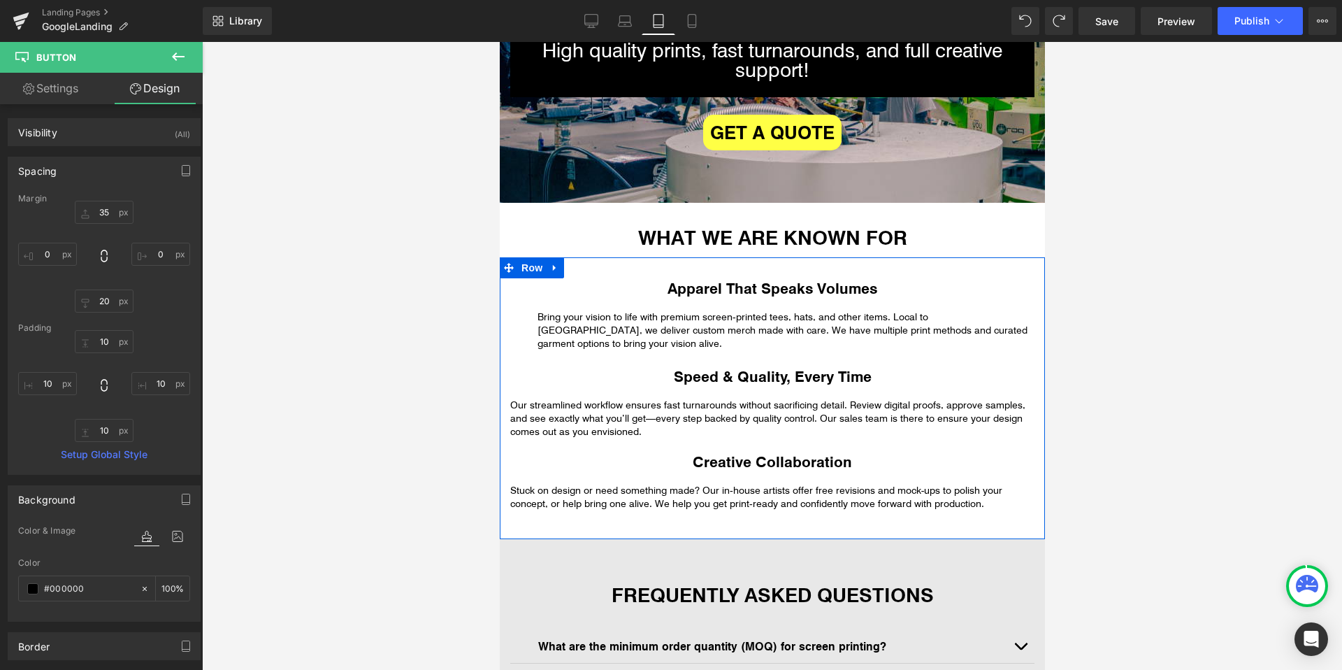
click at [472, 336] on div at bounding box center [772, 356] width 1140 height 628
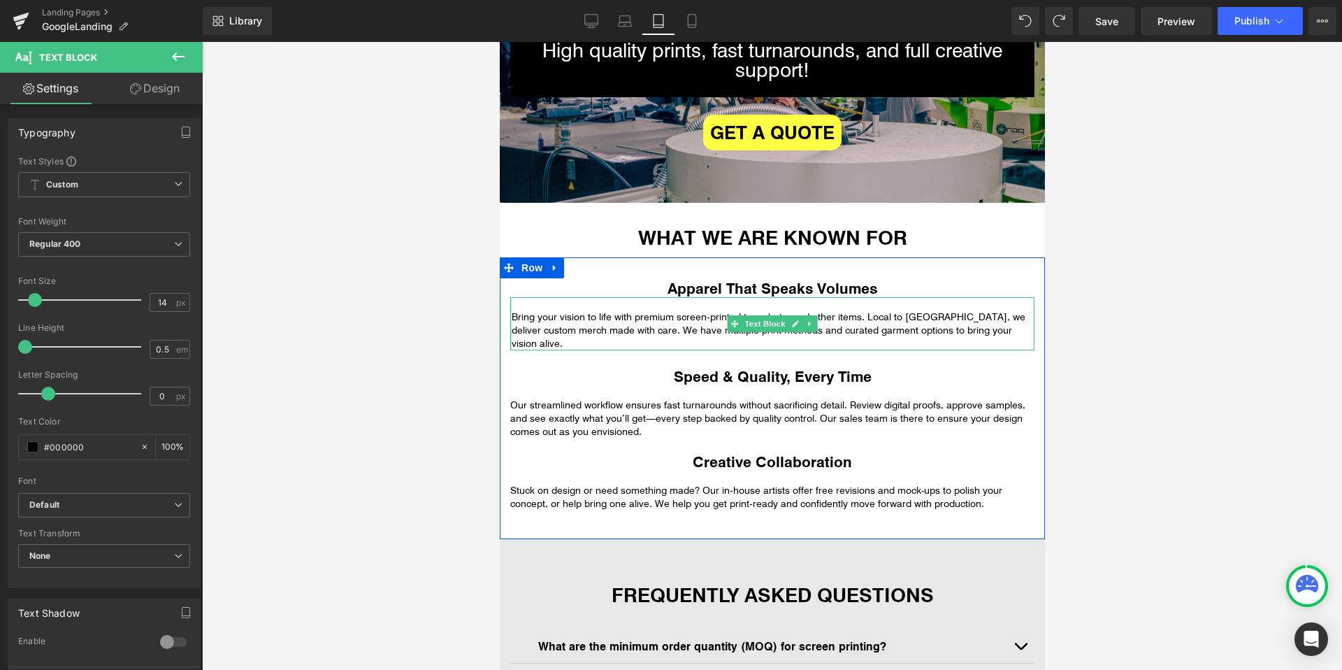
drag, startPoint x: 534, startPoint y: 328, endPoint x: 508, endPoint y: 326, distance: 25.9
click at [507, 326] on div "Apparel That Speaks Volumes Heading Bring your vision to life with premium scre…" at bounding box center [771, 314] width 545 height 72
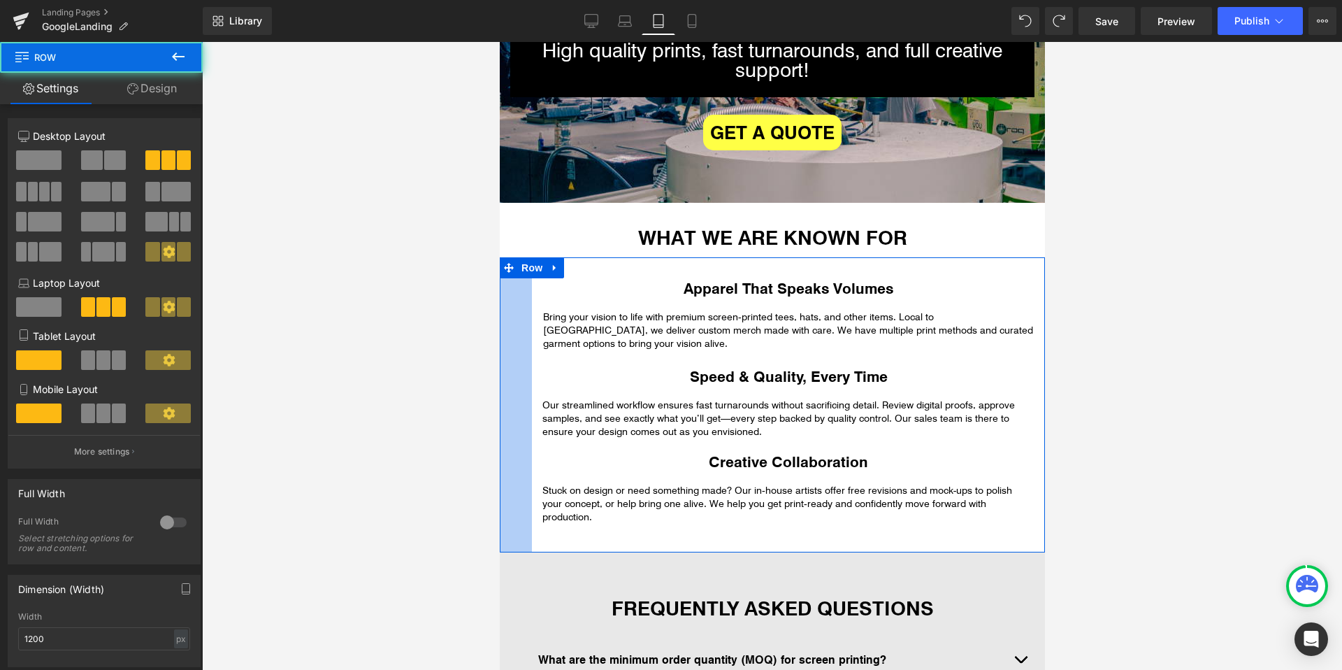
drag, startPoint x: 501, startPoint y: 287, endPoint x: 533, endPoint y: 289, distance: 32.2
click at [533, 289] on div "Apparel That Speaks Volumes Heading Bring your vision to life with premium scre…" at bounding box center [771, 404] width 545 height 295
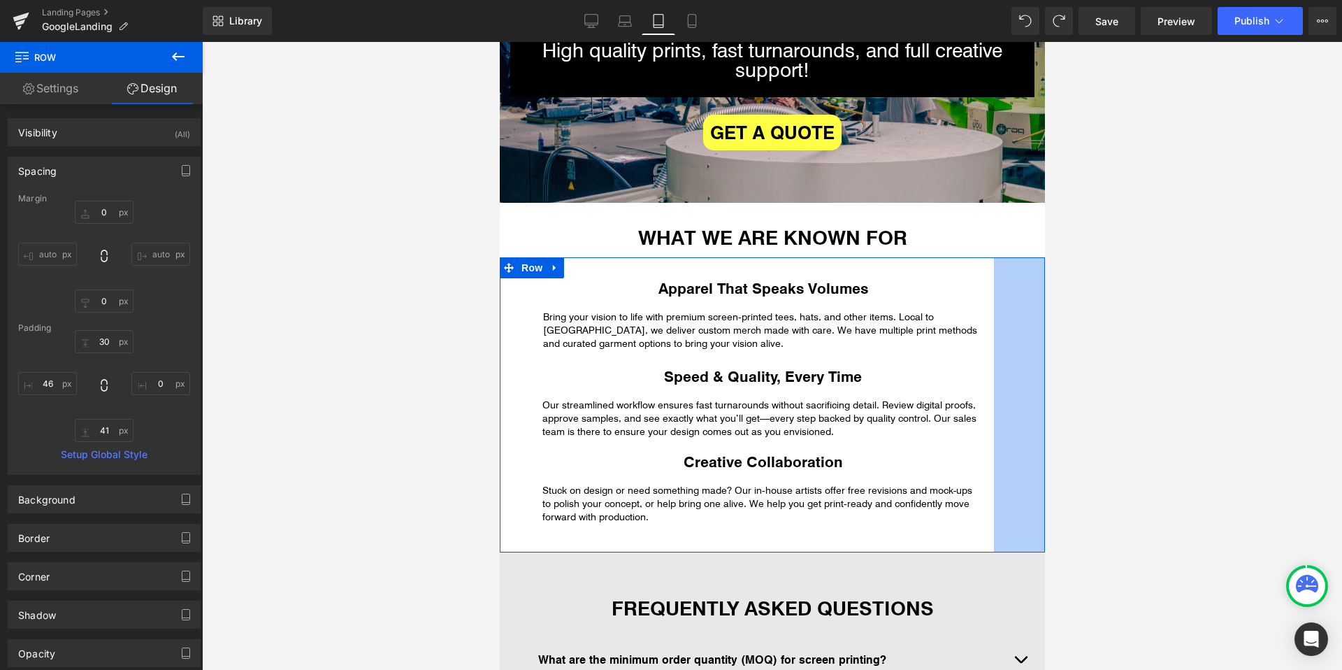
drag, startPoint x: 1043, startPoint y: 318, endPoint x: 992, endPoint y: 318, distance: 51.0
click at [992, 318] on div "Apparel That Speaks Volumes Heading Bring your vision to life with premium scre…" at bounding box center [771, 404] width 545 height 295
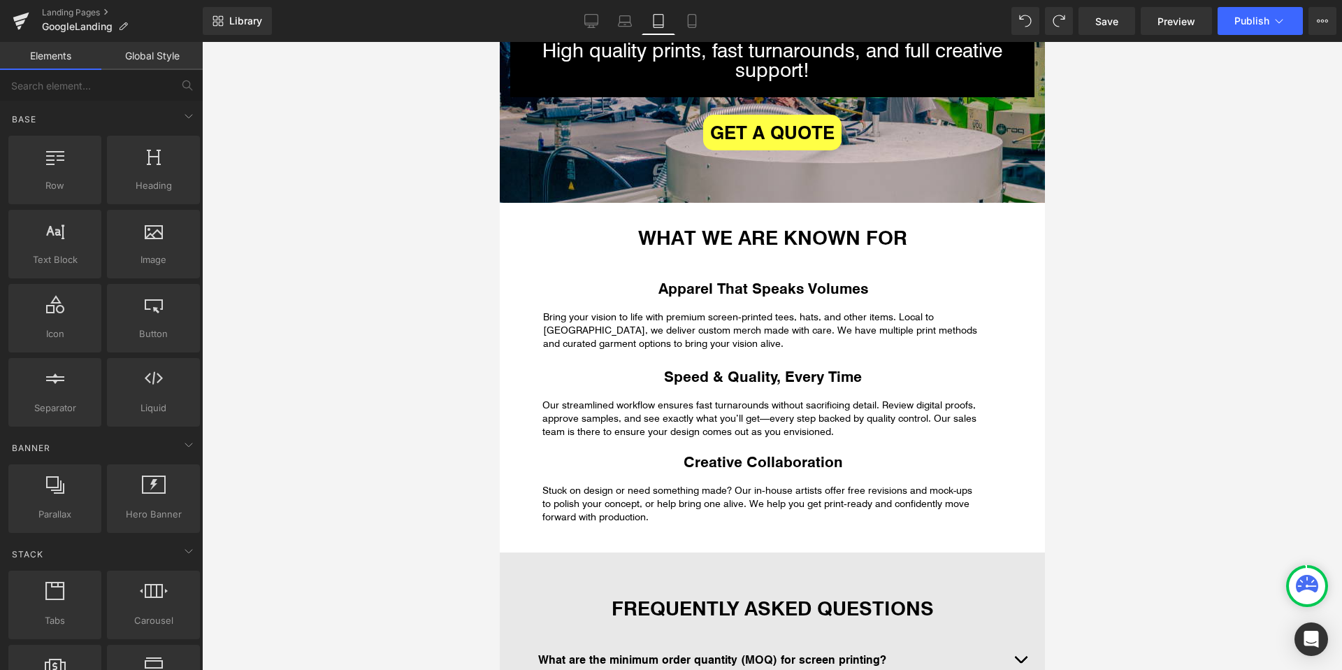
click at [1066, 340] on div at bounding box center [772, 356] width 1140 height 628
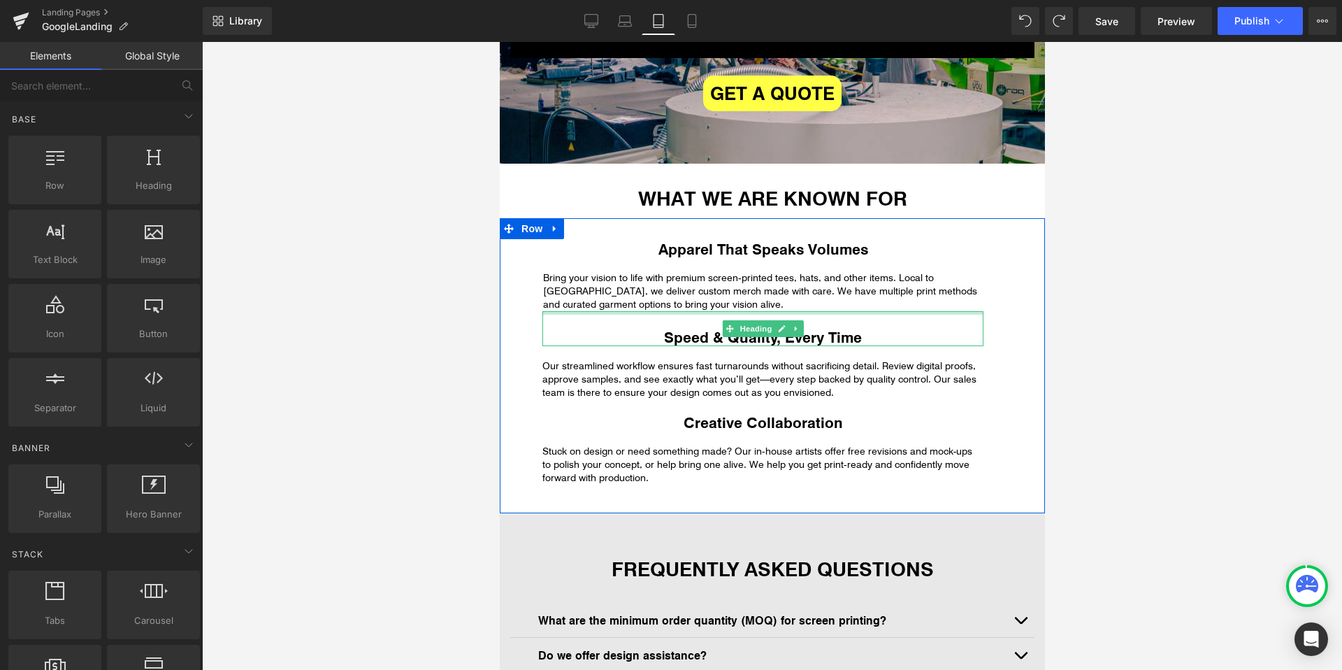
scroll to position [501, 0]
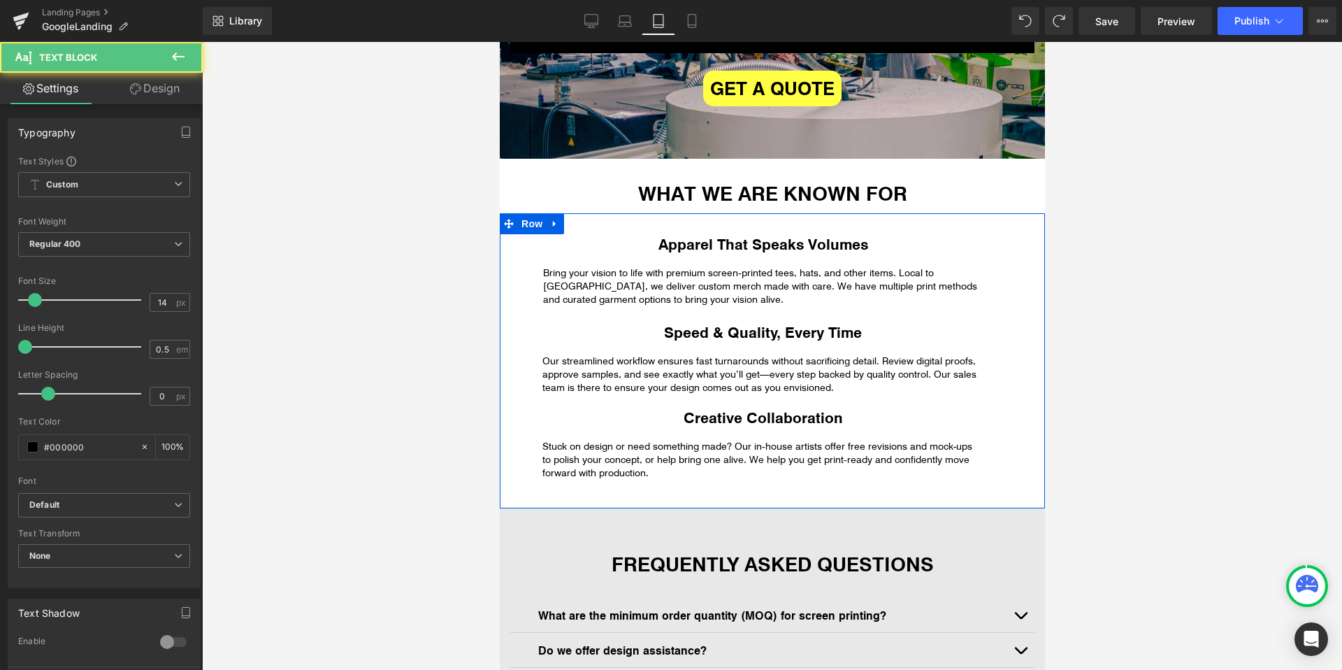
click at [627, 291] on p "Bring your vision to life with premium screen‑printed tees, hats, and other ite…" at bounding box center [762, 286] width 440 height 40
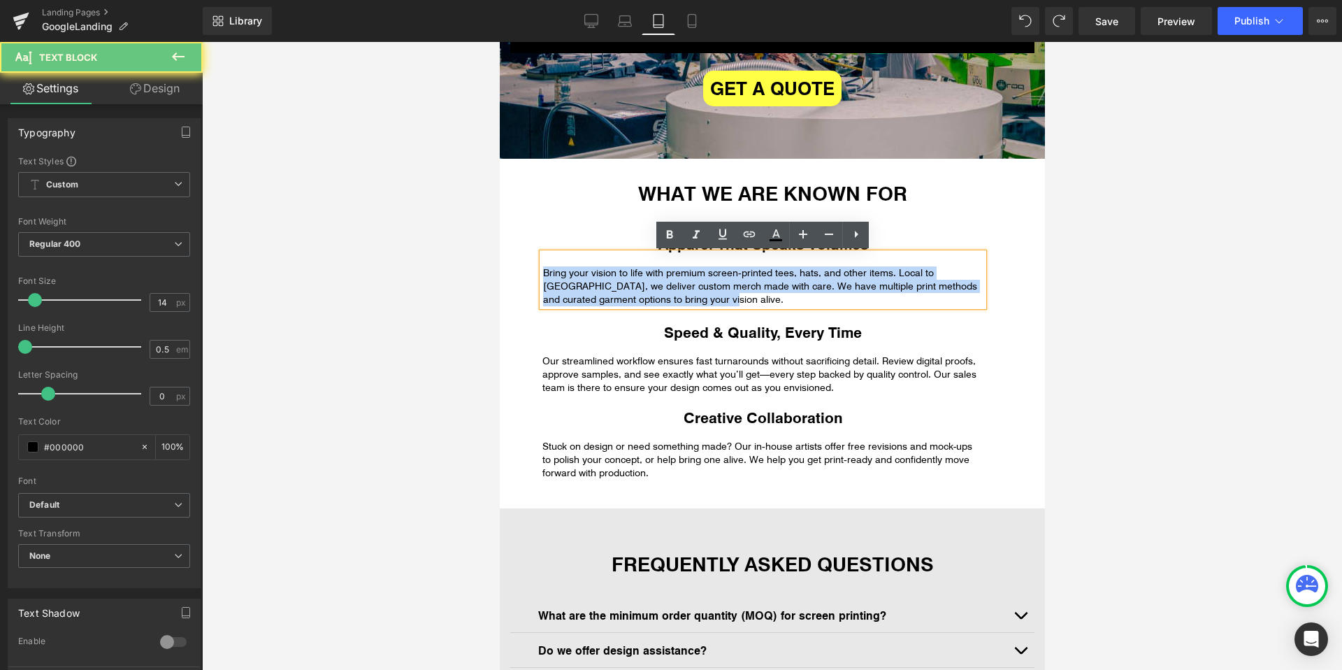
click at [627, 291] on p "Bring your vision to life with premium screen‑printed tees, hats, and other ite…" at bounding box center [762, 286] width 440 height 40
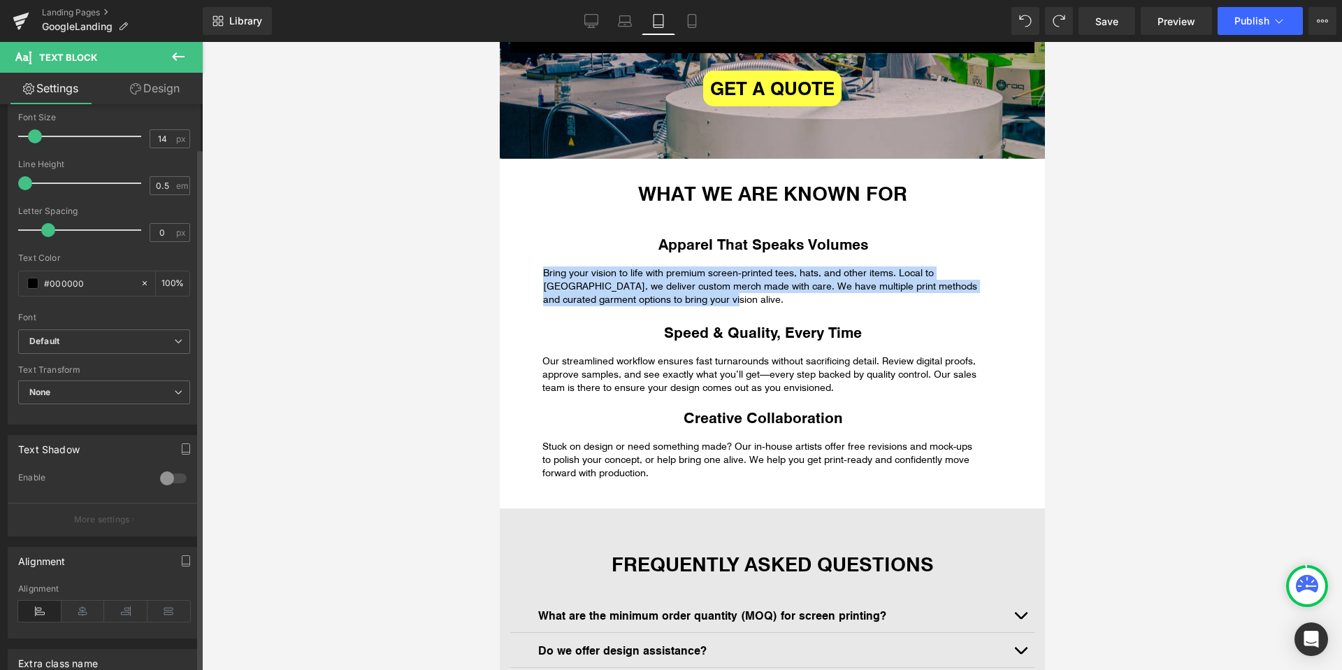
scroll to position [314, 0]
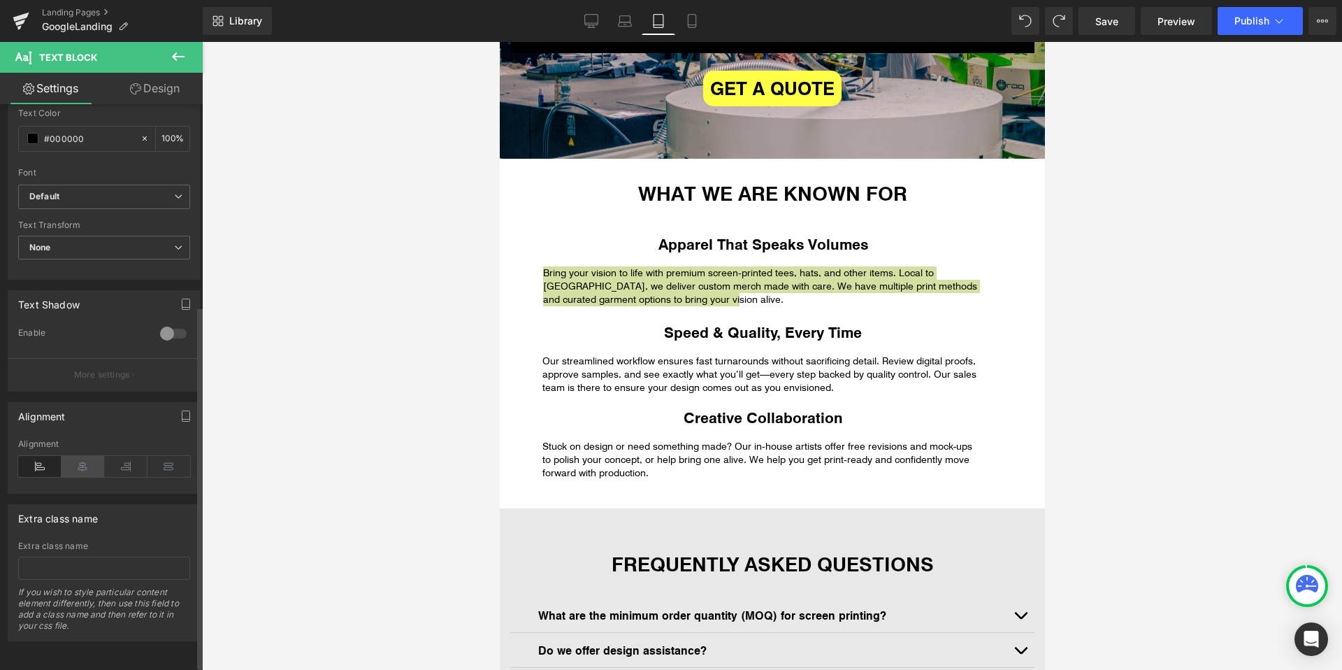
click at [80, 461] on icon at bounding box center [83, 466] width 43 height 21
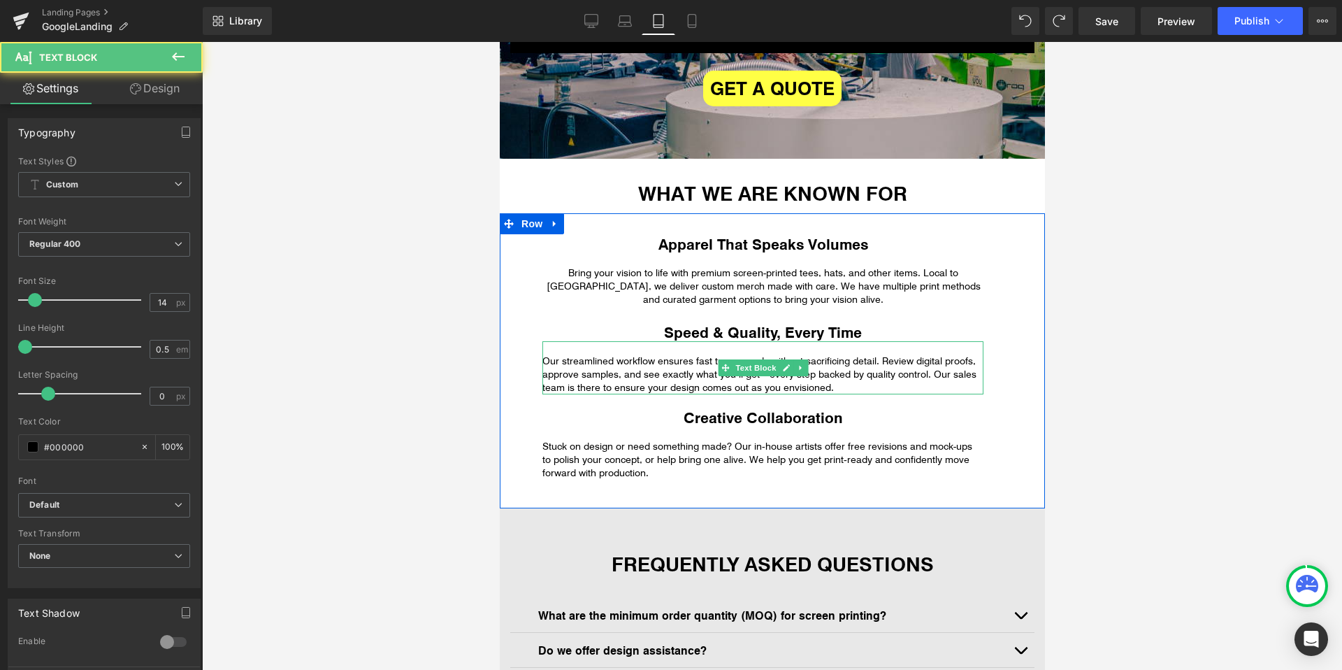
click at [610, 370] on p "Our streamlined workflow ensures fast turnarounds without sacrificing detail. R…" at bounding box center [762, 374] width 441 height 40
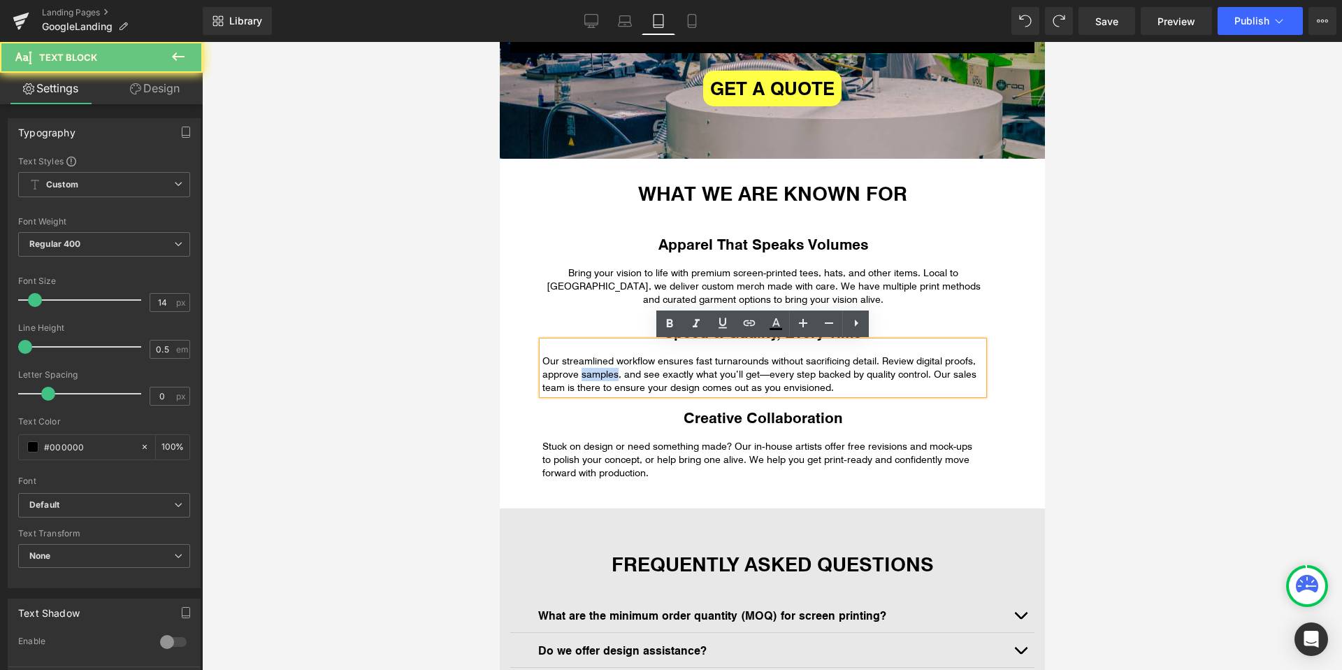
click at [610, 370] on p "Our streamlined workflow ensures fast turnarounds without sacrificing detail. R…" at bounding box center [762, 374] width 441 height 40
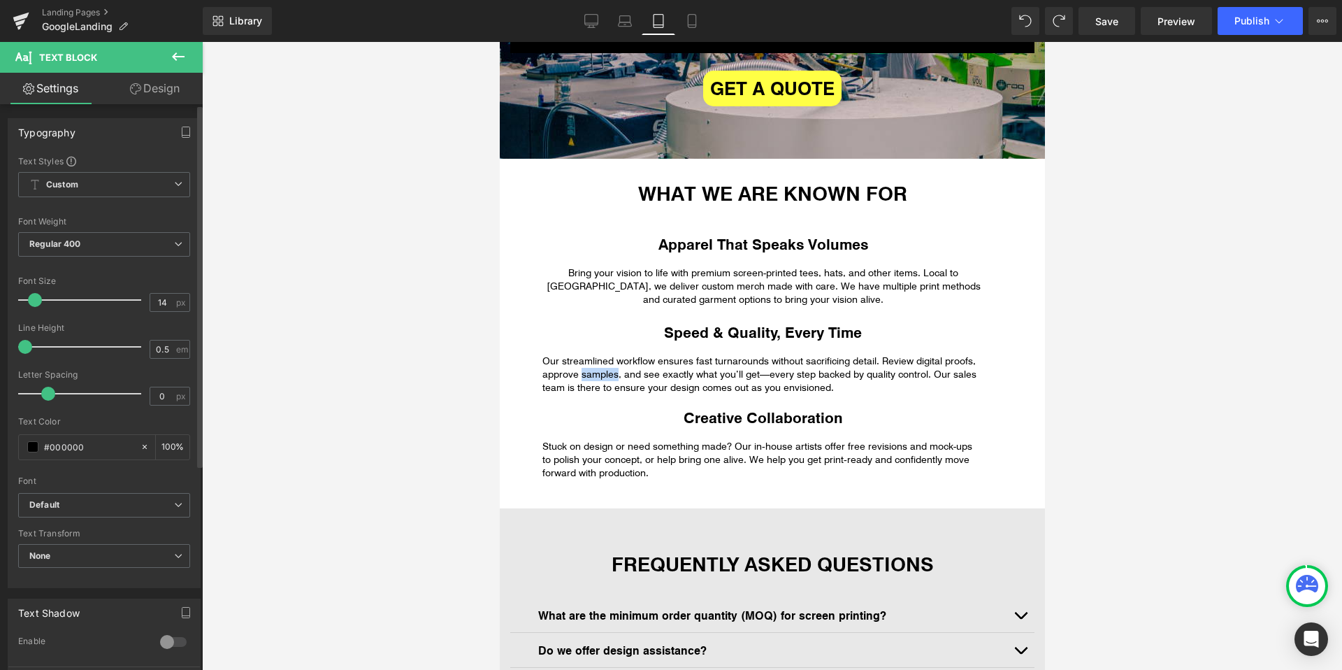
scroll to position [180, 0]
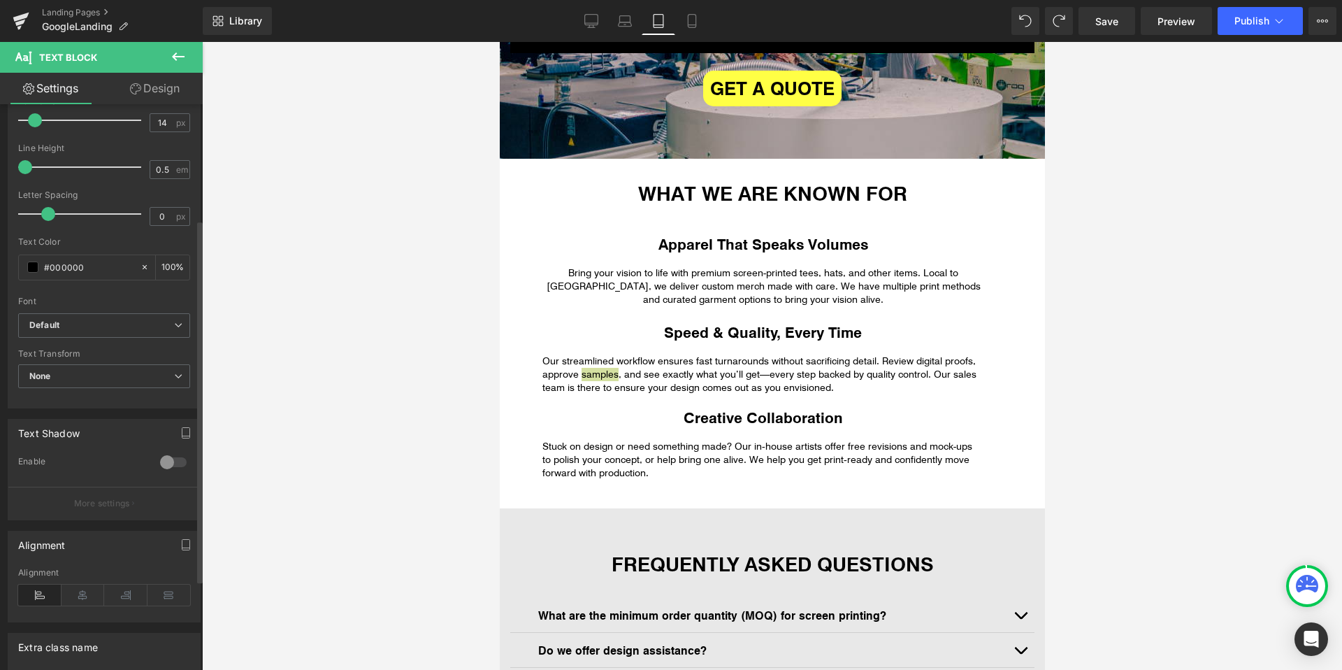
click at [75, 584] on div "Alignment" at bounding box center [104, 595] width 172 height 54
click at [85, 598] on icon at bounding box center [83, 594] width 43 height 21
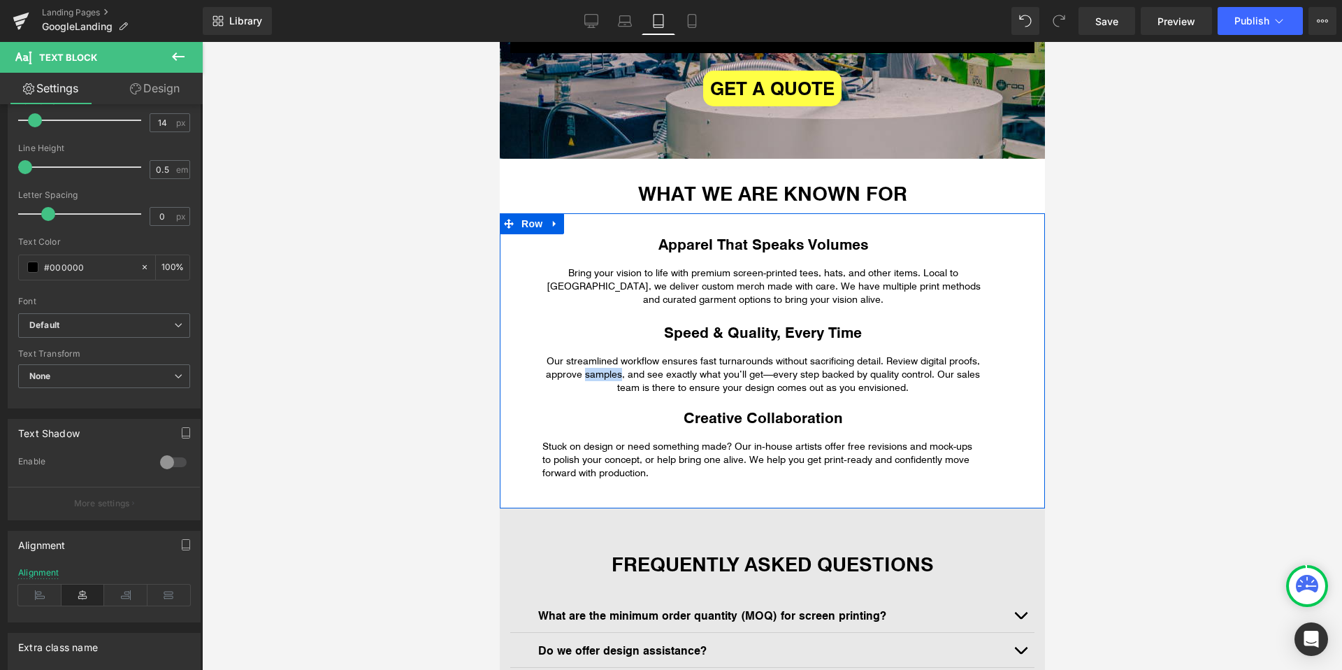
click at [591, 465] on p "Stuck on design or need something made? Our in‑house artists offer free revisio…" at bounding box center [762, 460] width 441 height 40
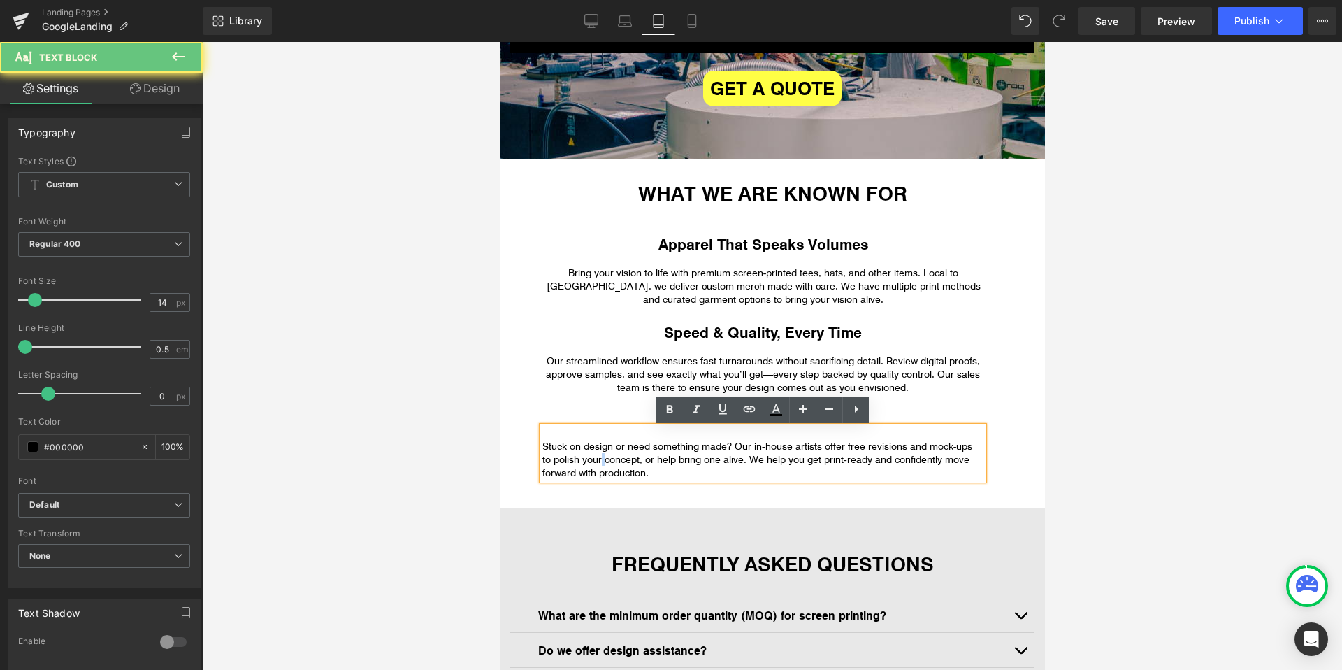
click at [591, 465] on p "Stuck on design or need something made? Our in‑house artists offer free revisio…" at bounding box center [762, 460] width 441 height 40
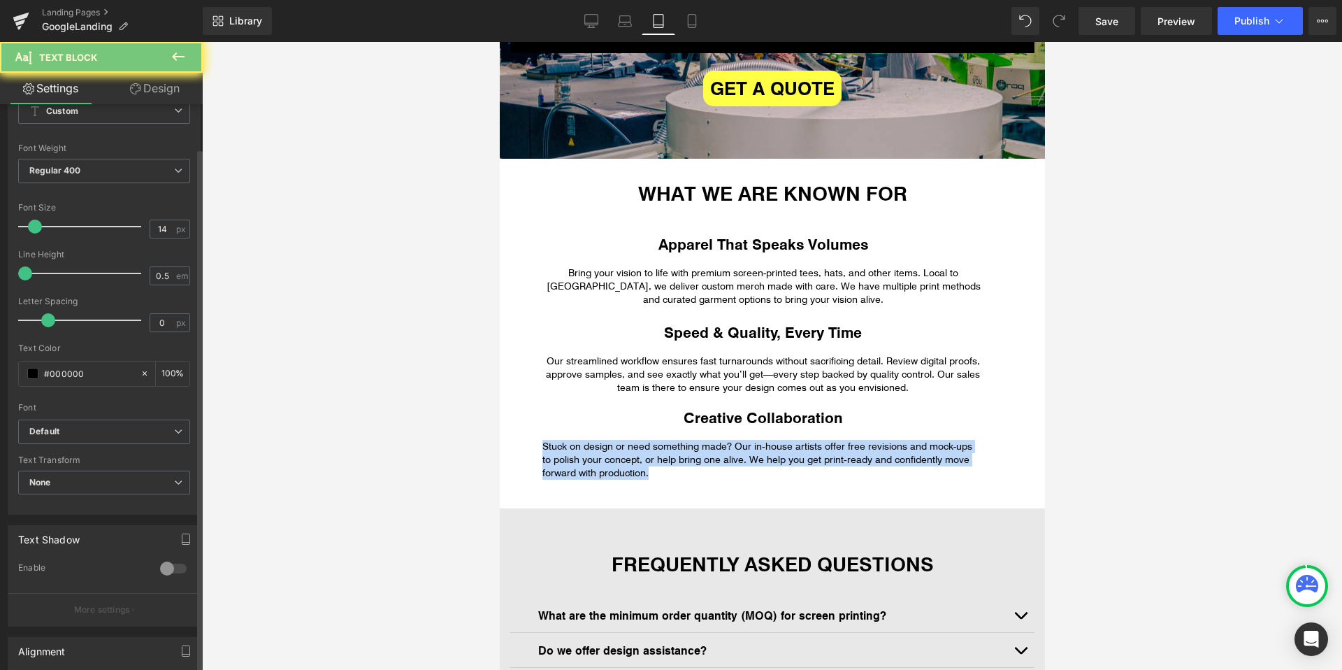
scroll to position [146, 0]
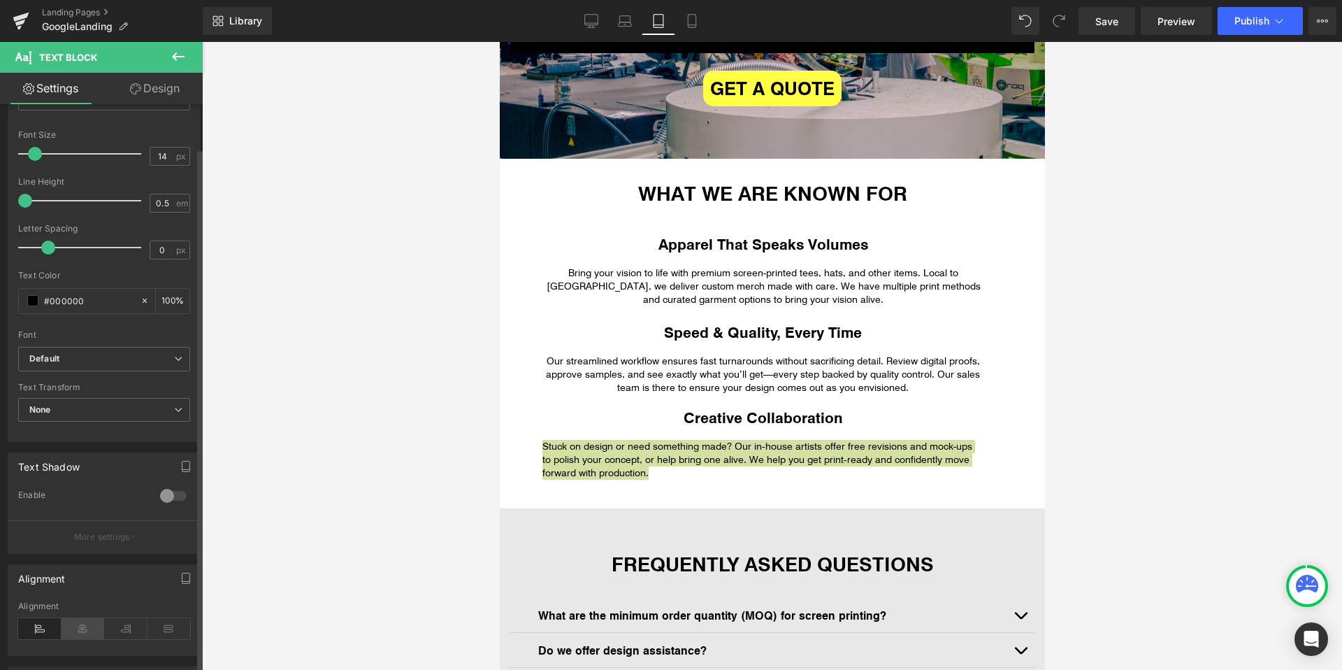
click at [78, 637] on icon at bounding box center [83, 628] width 43 height 21
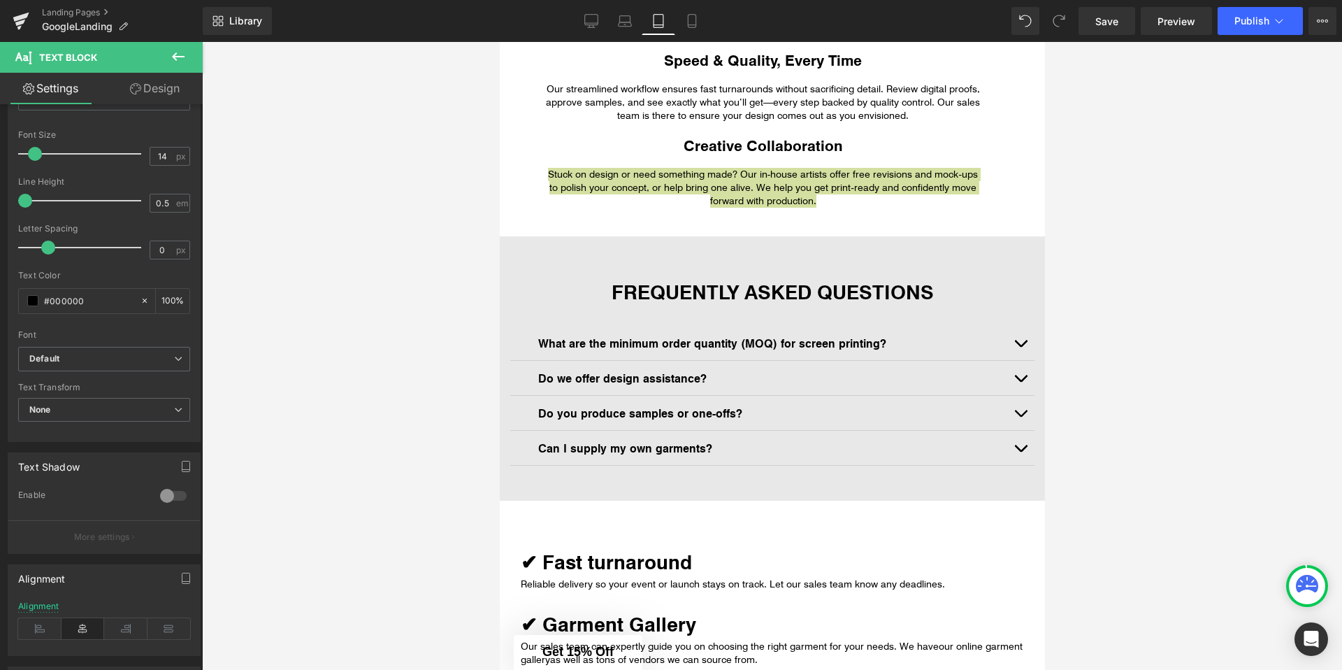
scroll to position [1025, 0]
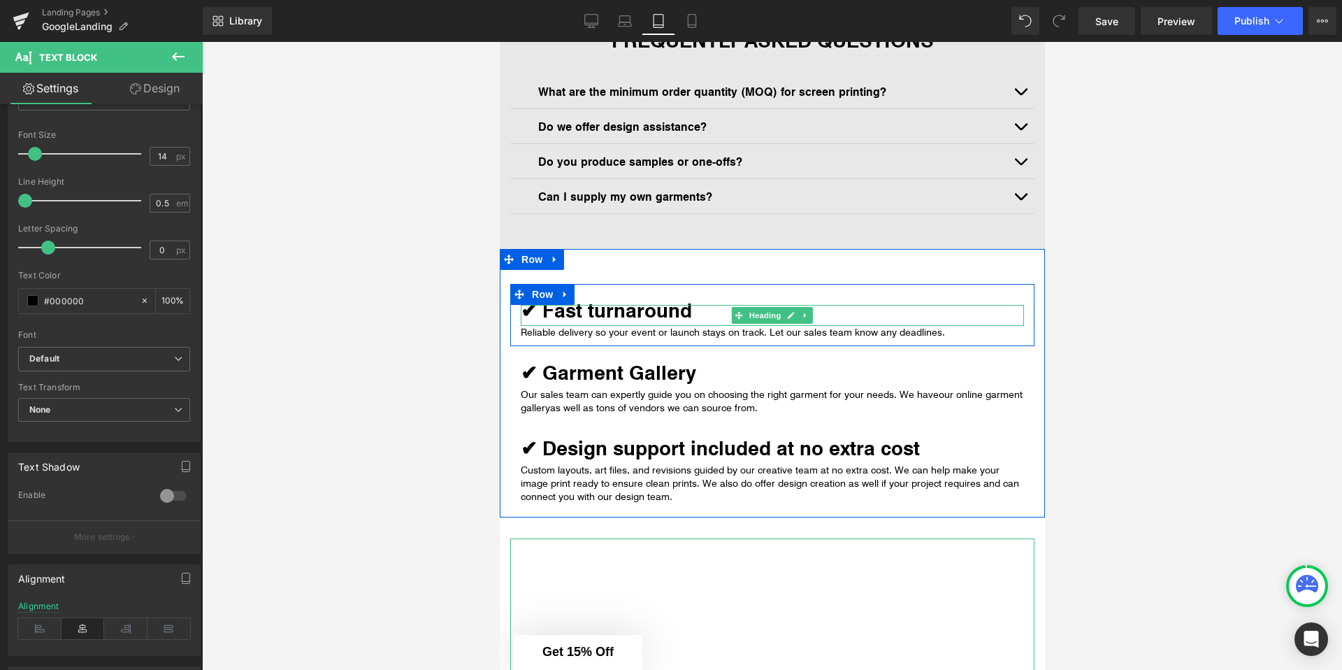
click at [593, 315] on strong "✔ Fast turnaround" at bounding box center [605, 309] width 171 height 27
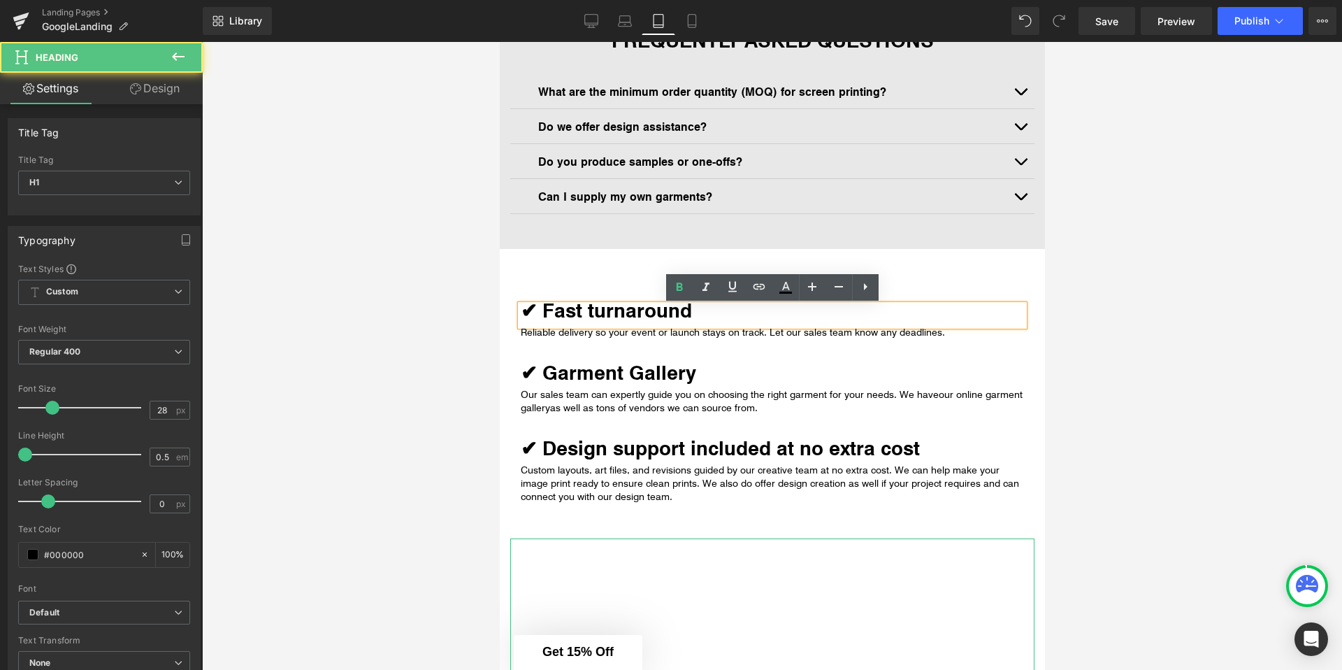
click at [593, 315] on strong "✔ Fast turnaround" at bounding box center [605, 309] width 171 height 27
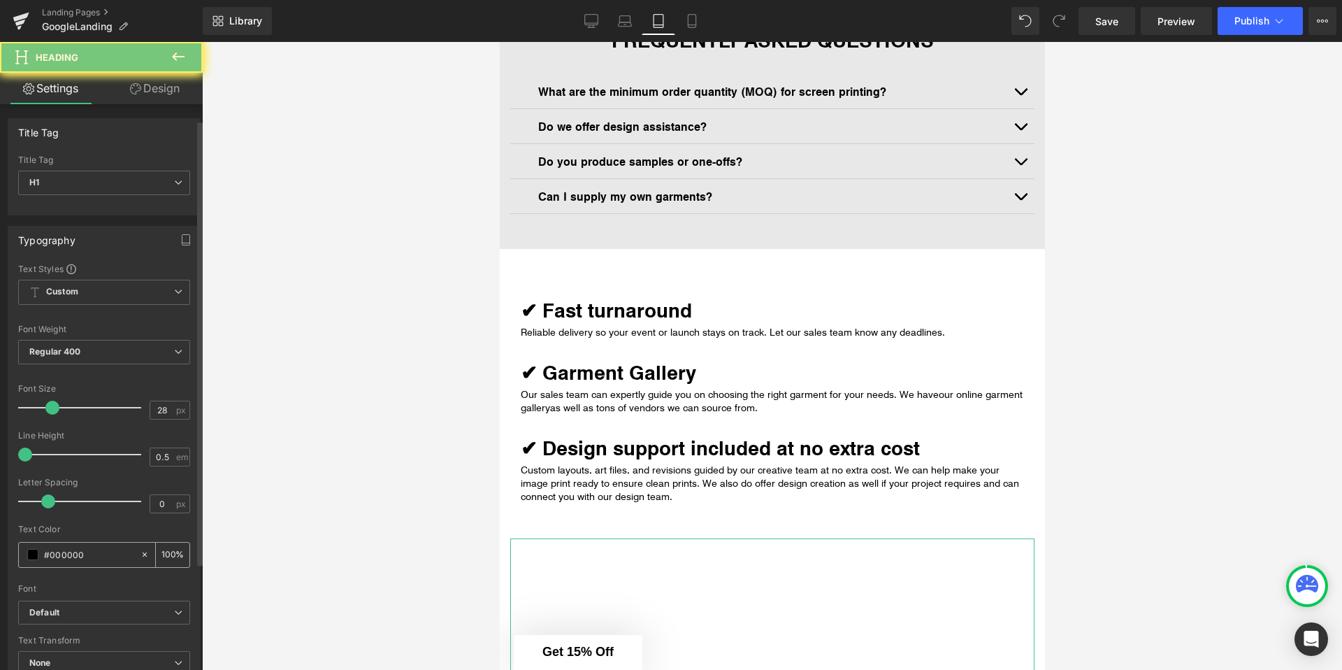
scroll to position [291, 0]
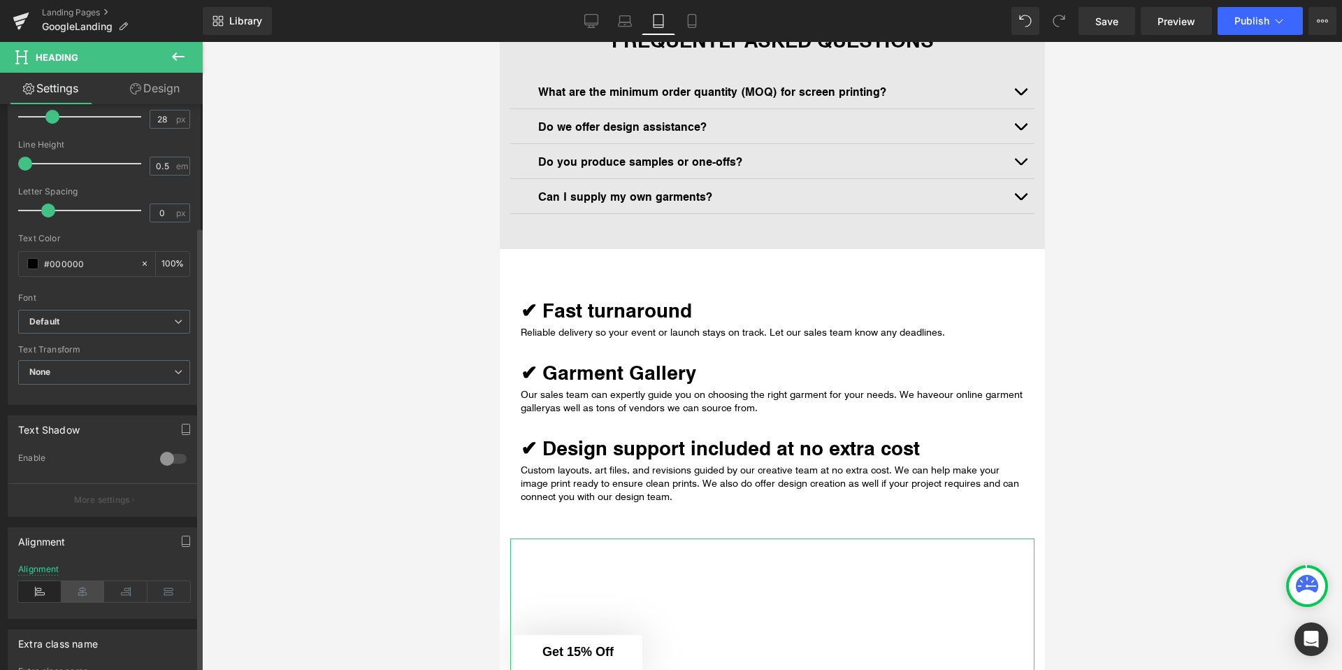
click at [78, 589] on icon at bounding box center [83, 591] width 43 height 21
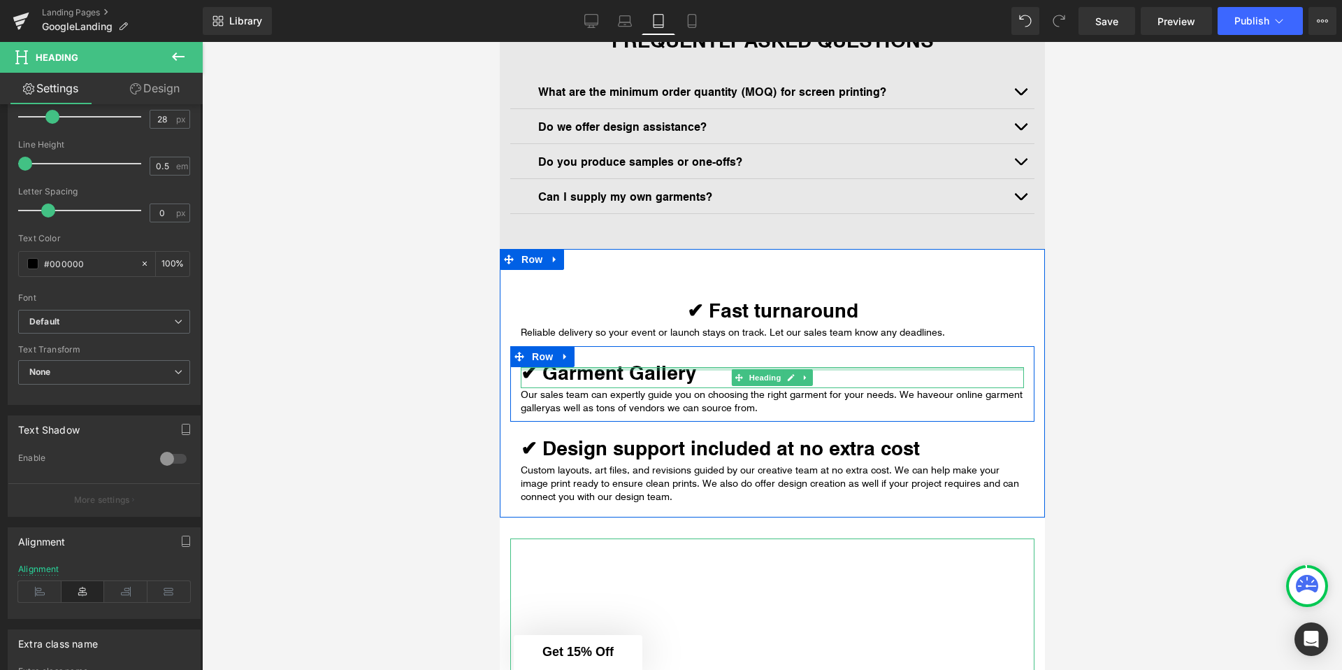
click at [588, 370] on div at bounding box center [771, 368] width 503 height 3
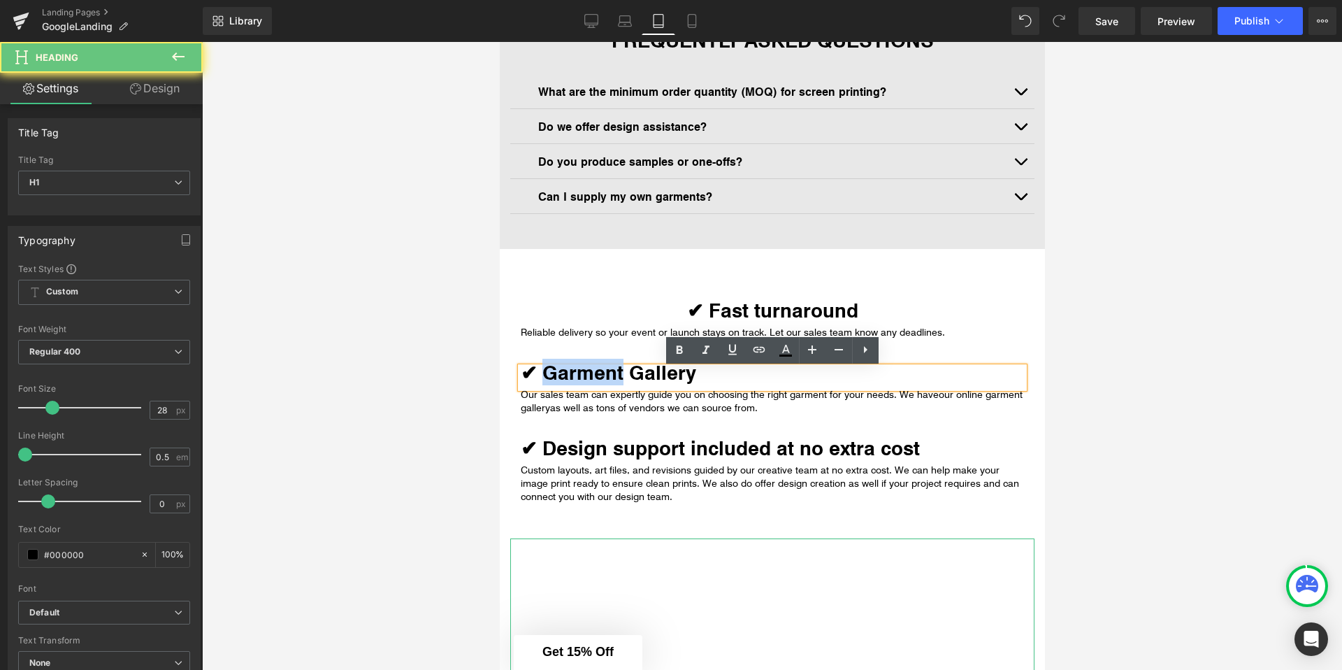
click at [588, 372] on strong "✔ Garment Gallery" at bounding box center [607, 372] width 175 height 27
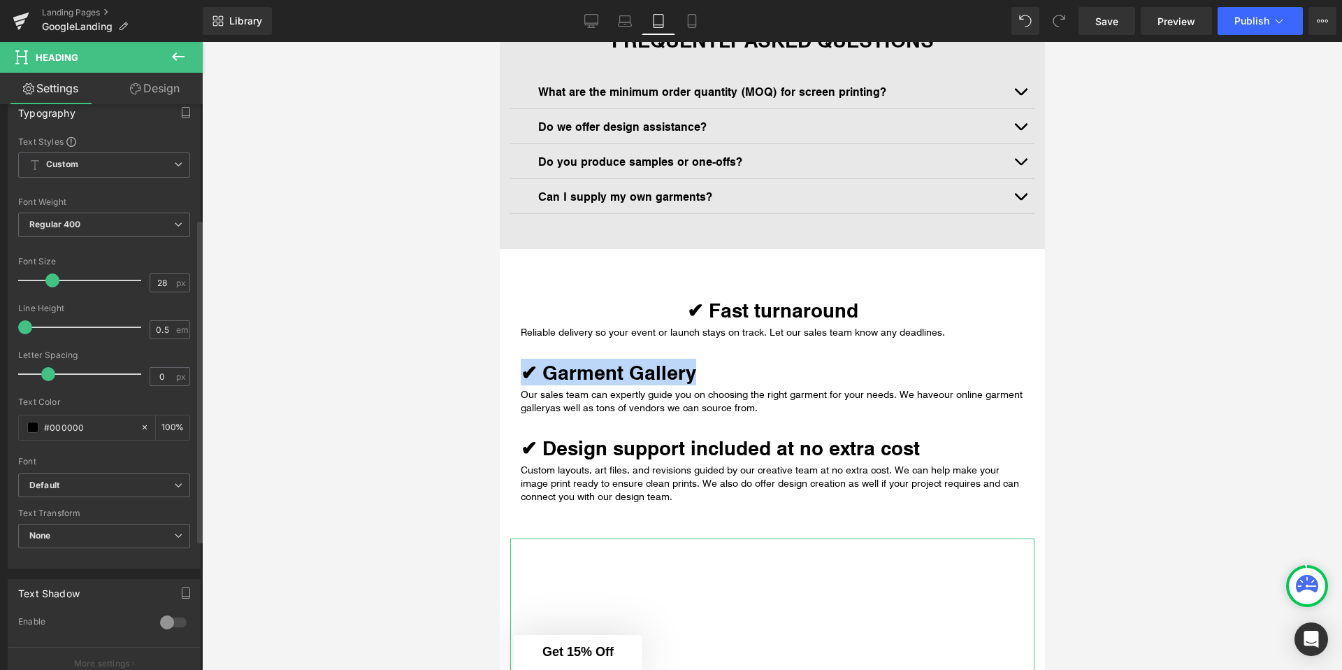
scroll to position [270, 0]
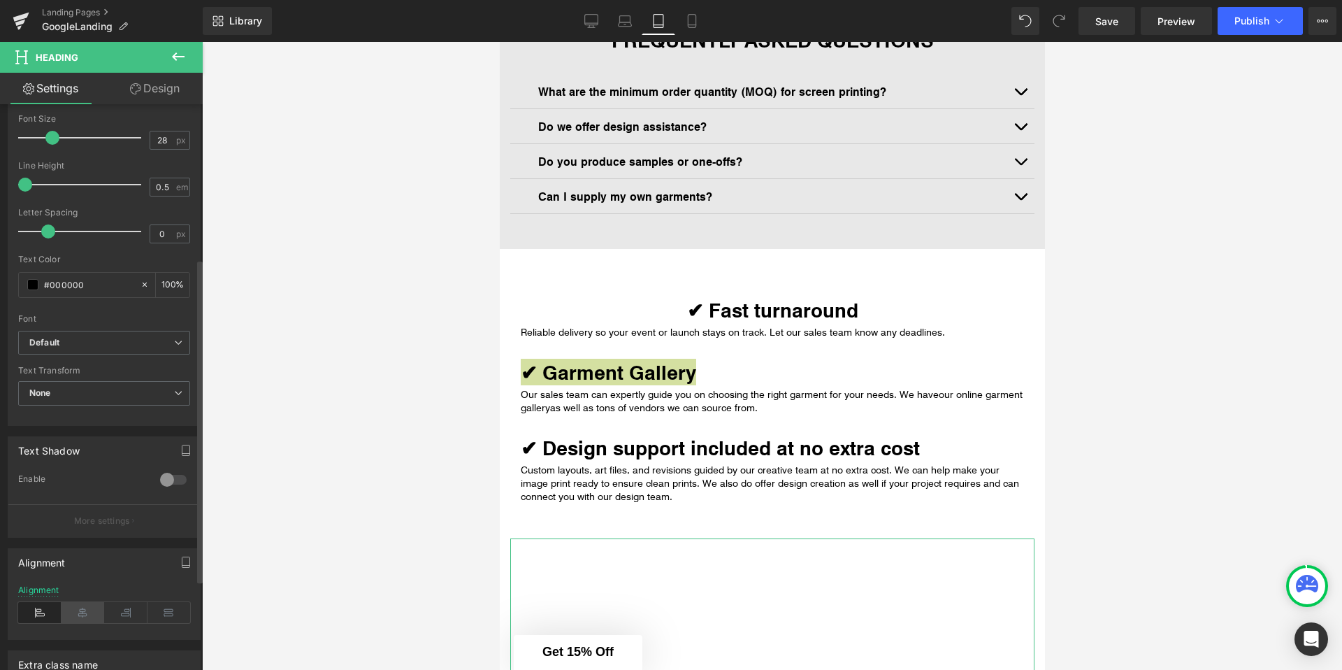
click at [75, 612] on icon at bounding box center [83, 612] width 43 height 21
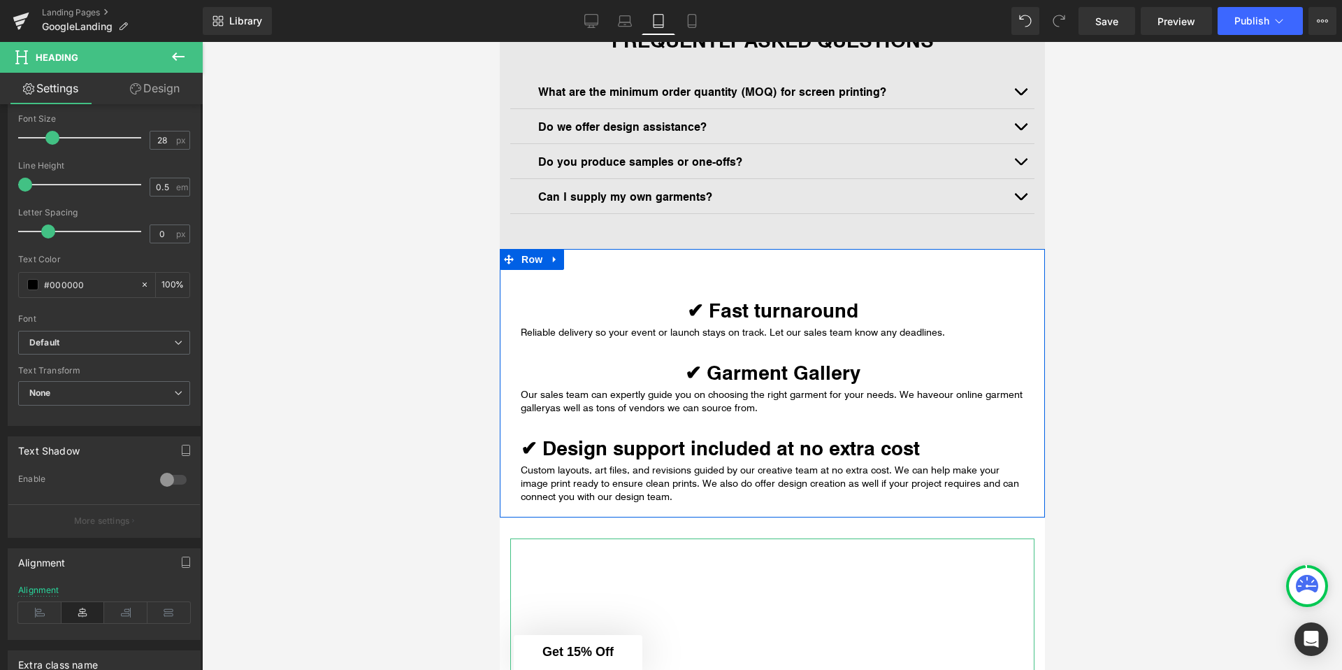
click at [499, 42] on div at bounding box center [499, 42] width 0 height 0
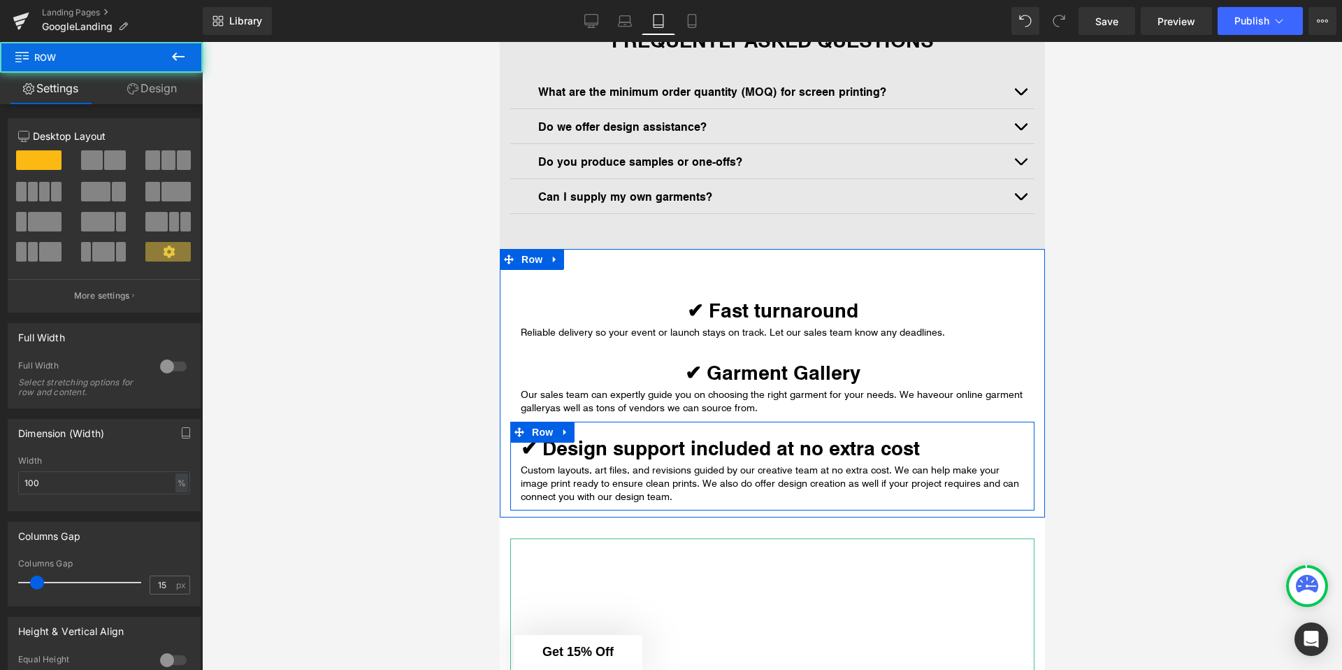
click at [606, 442] on div at bounding box center [772, 431] width 524 height 21
click at [600, 454] on strong "✔ Design support included at no extra cost" at bounding box center [719, 447] width 399 height 27
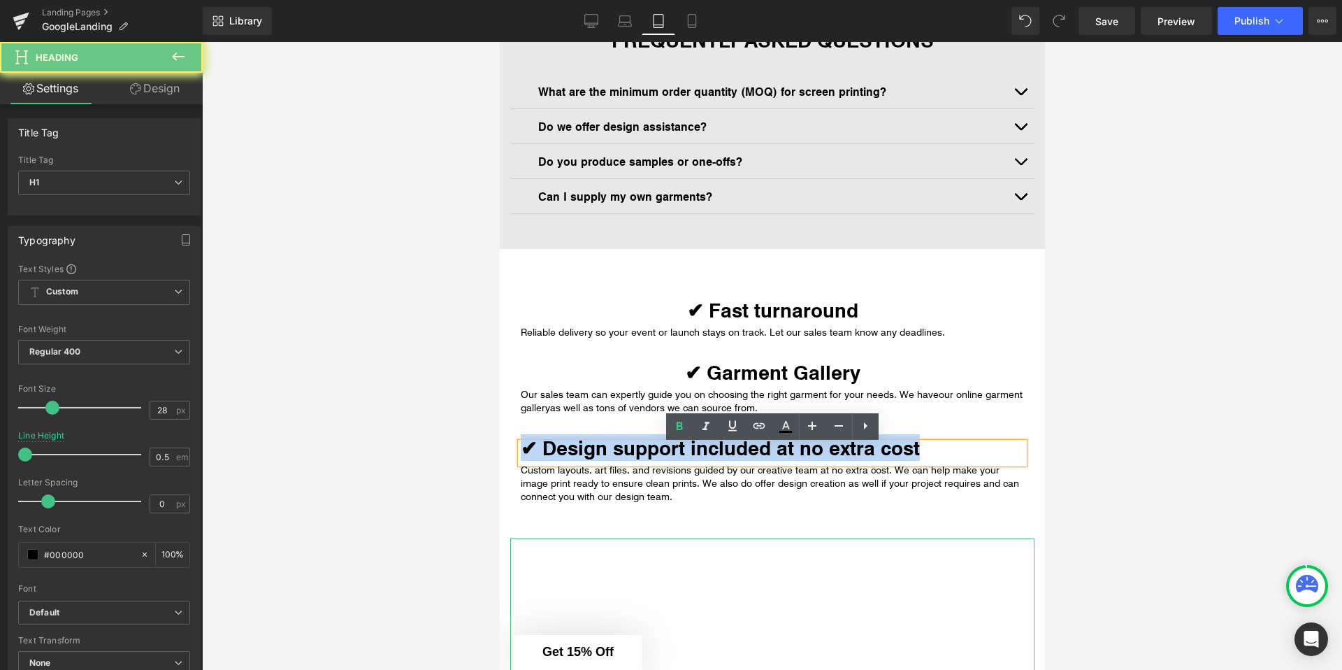
click at [600, 454] on strong "✔ Design support included at no extra cost" at bounding box center [719, 447] width 399 height 27
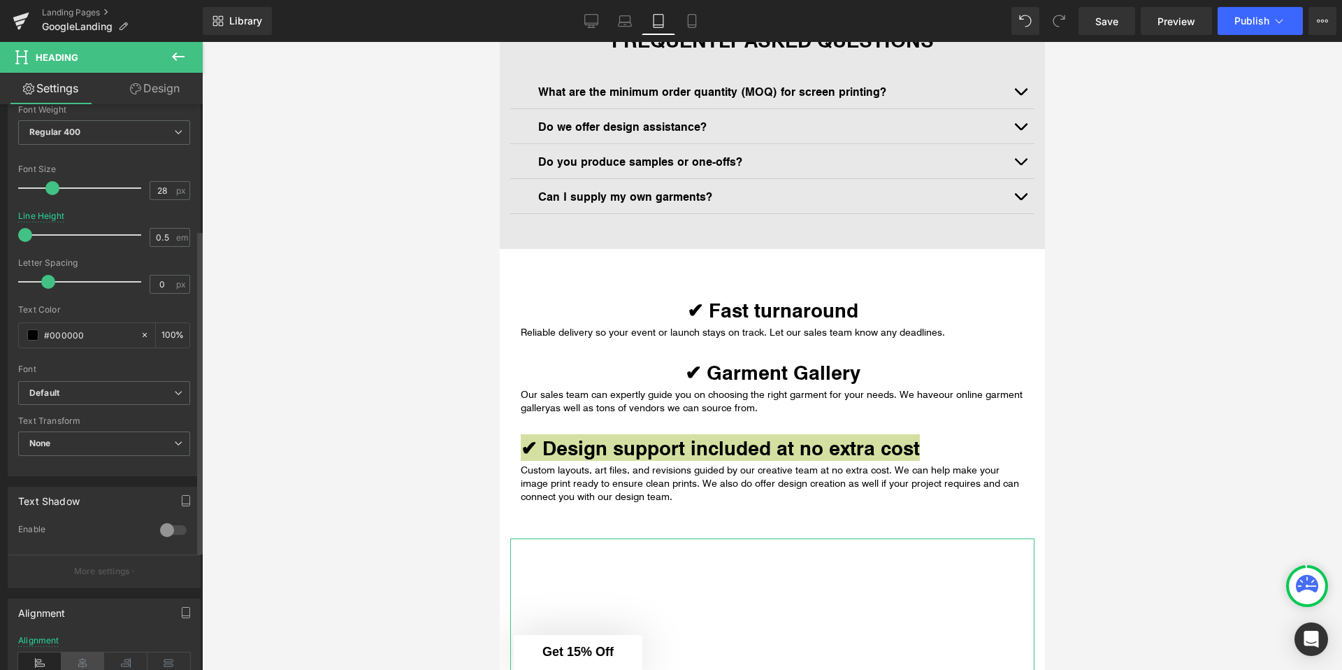
click at [71, 661] on icon at bounding box center [83, 662] width 43 height 21
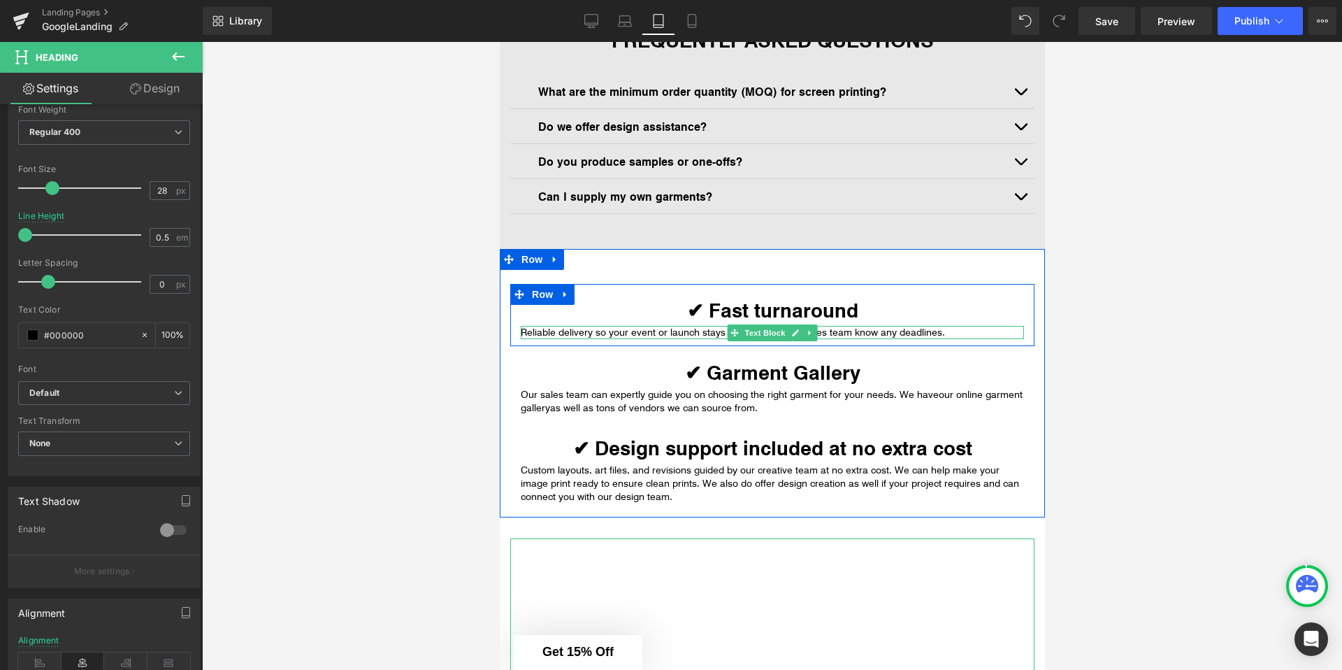
click at [633, 333] on p "Reliable delivery so your event or launch stays on track. Let our sales team kn…" at bounding box center [771, 332] width 503 height 13
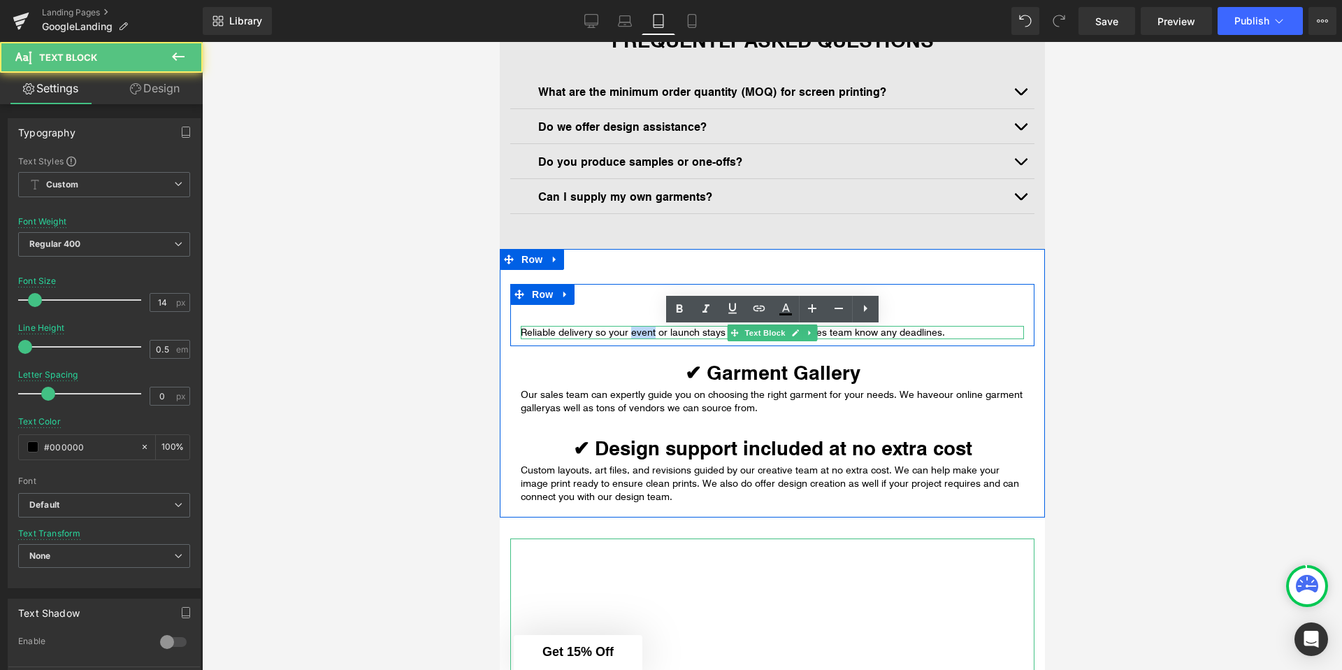
click at [633, 333] on p "Reliable delivery so your event or launch stays on track. Let our sales team kn…" at bounding box center [771, 332] width 503 height 13
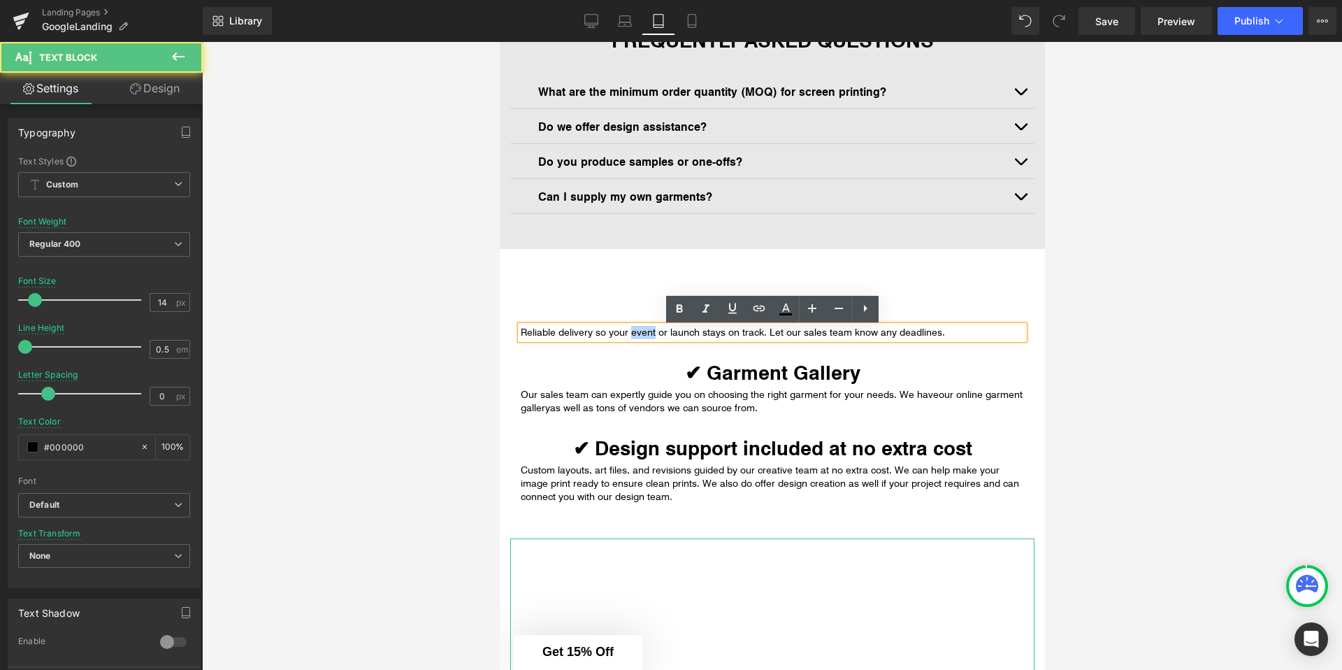
click at [633, 333] on p "Reliable delivery so your event or launch stays on track. Let our sales team kn…" at bounding box center [771, 332] width 503 height 13
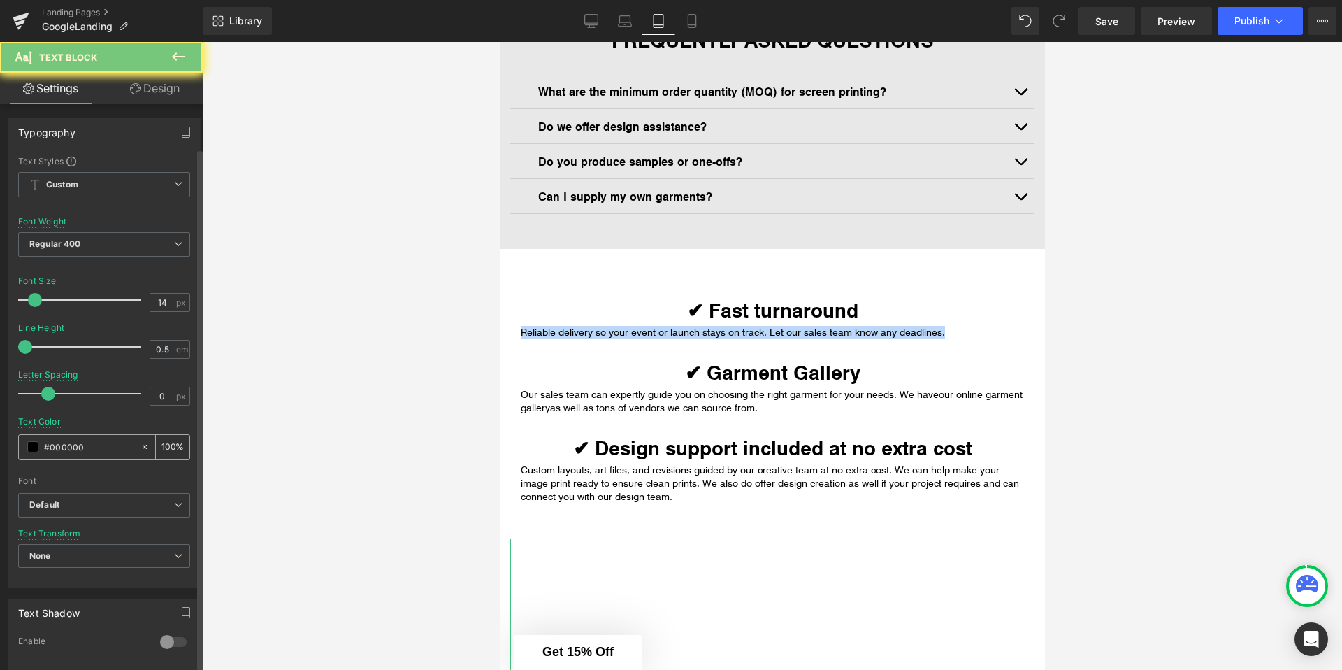
scroll to position [279, 0]
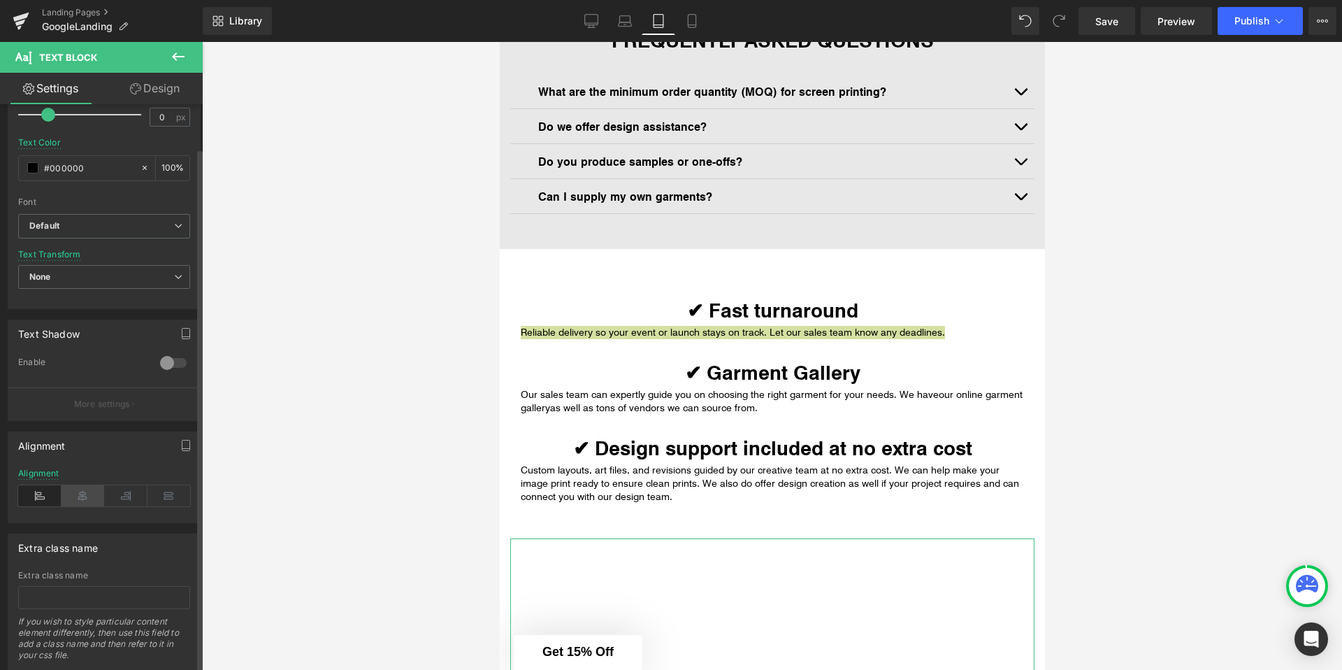
click at [83, 503] on icon at bounding box center [83, 495] width 43 height 21
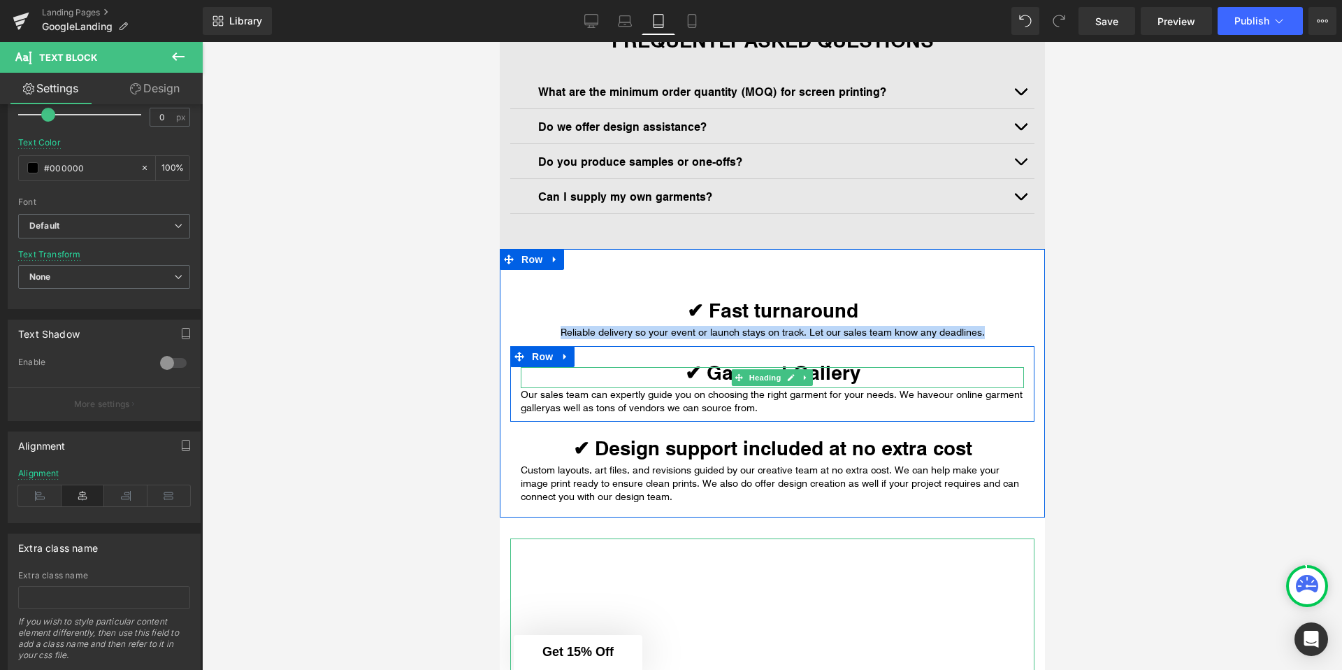
click at [591, 407] on p "Our sales team can expertly guide you on choosing the right garment for your ne…" at bounding box center [771, 401] width 503 height 27
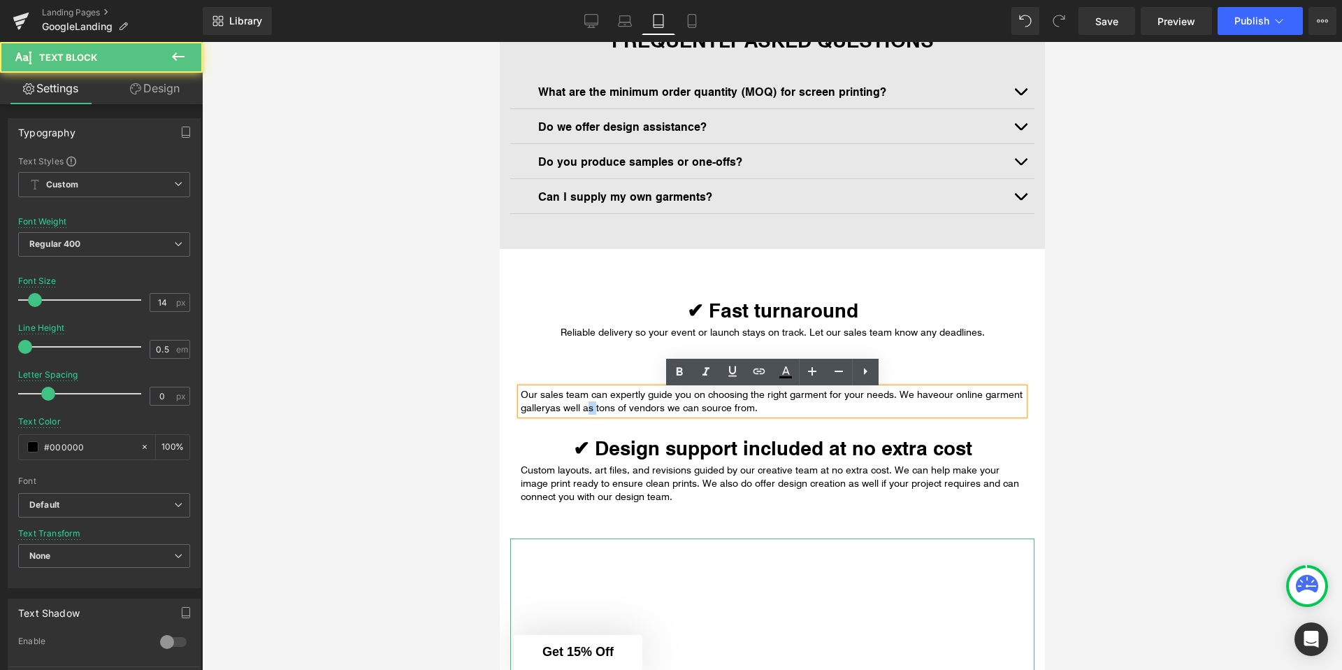
click at [591, 407] on p "Our sales team can expertly guide you on choosing the right garment for your ne…" at bounding box center [771, 401] width 503 height 27
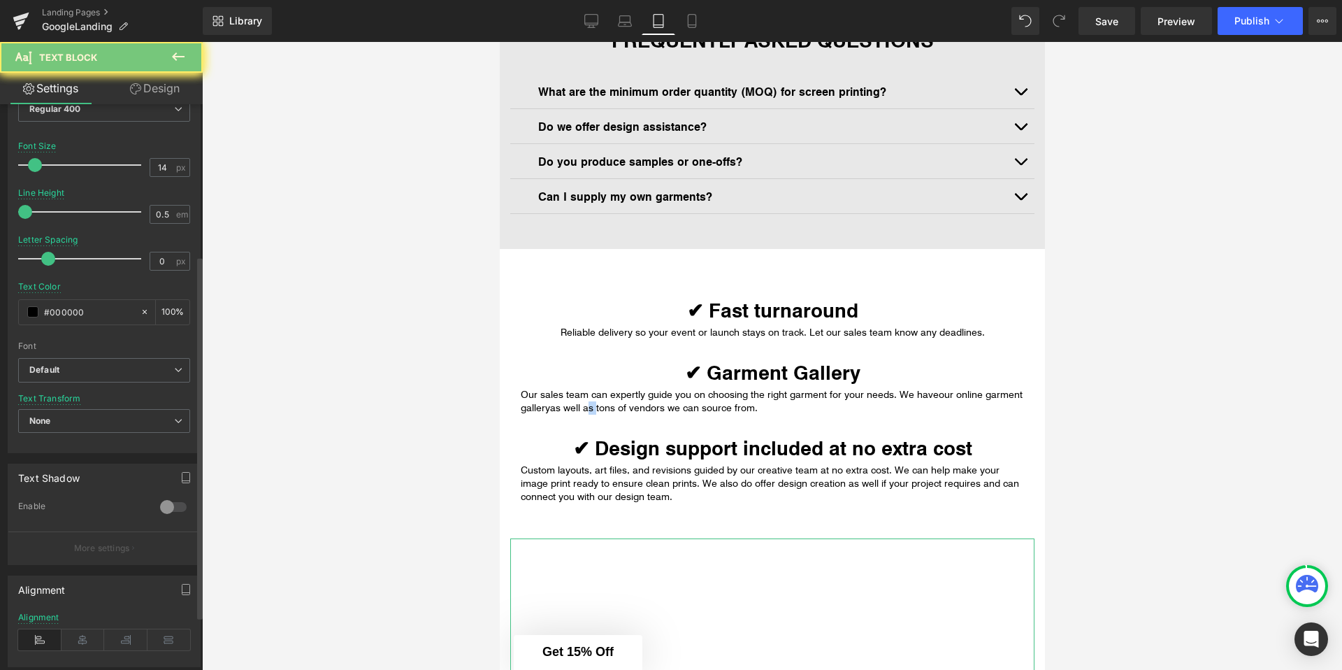
scroll to position [319, 0]
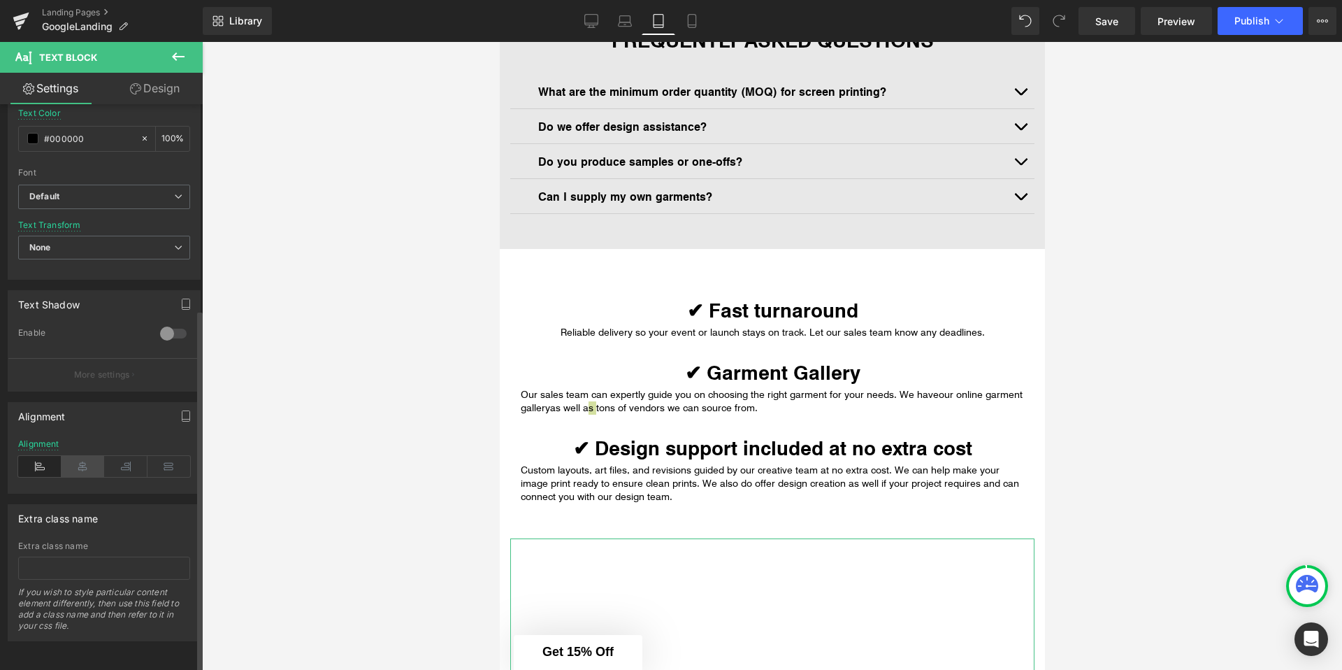
click at [92, 456] on icon at bounding box center [83, 466] width 43 height 21
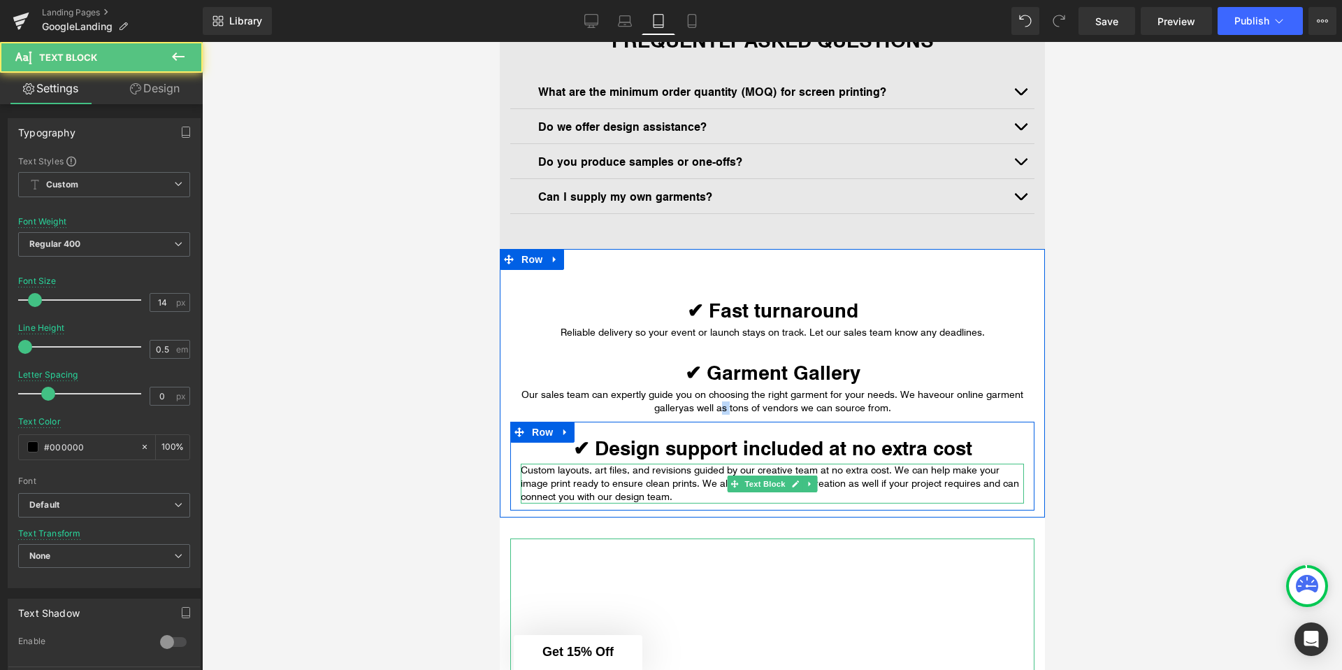
click at [618, 476] on p "Custom layouts, art files, and revisions guided by our creative team at no extr…" at bounding box center [771, 483] width 503 height 40
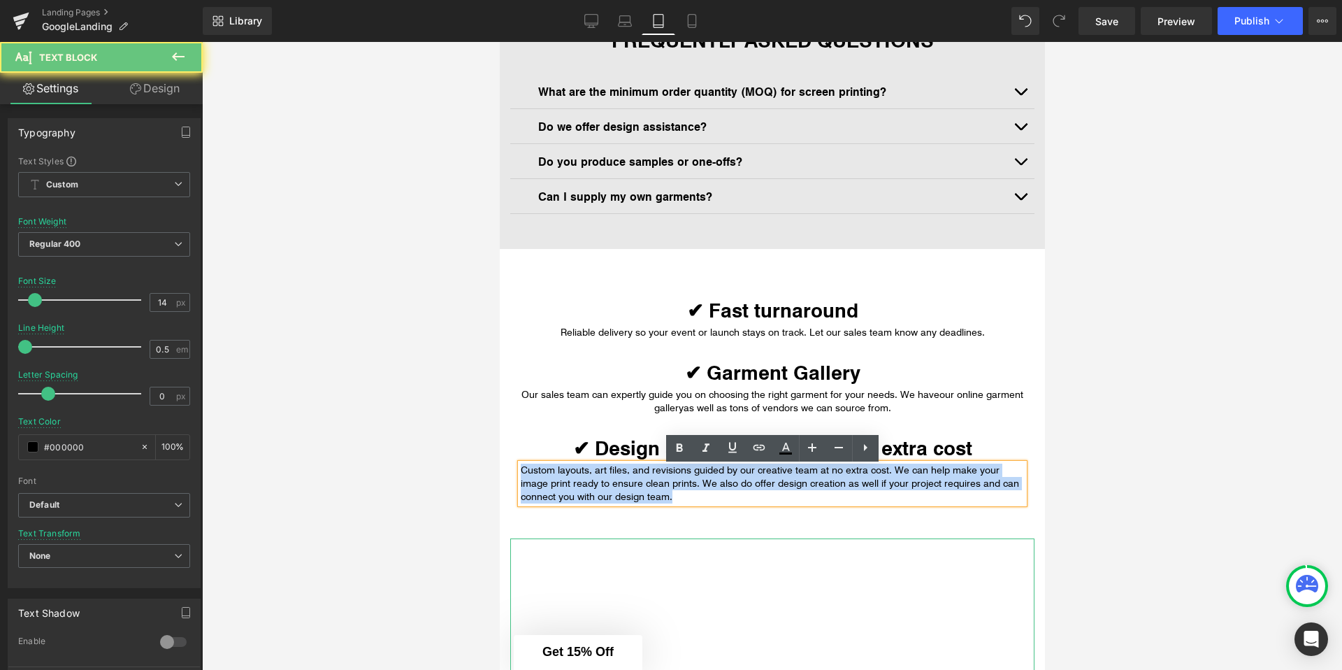
click at [618, 476] on p "Custom layouts, art files, and revisions guided by our creative team at no extr…" at bounding box center [771, 483] width 503 height 40
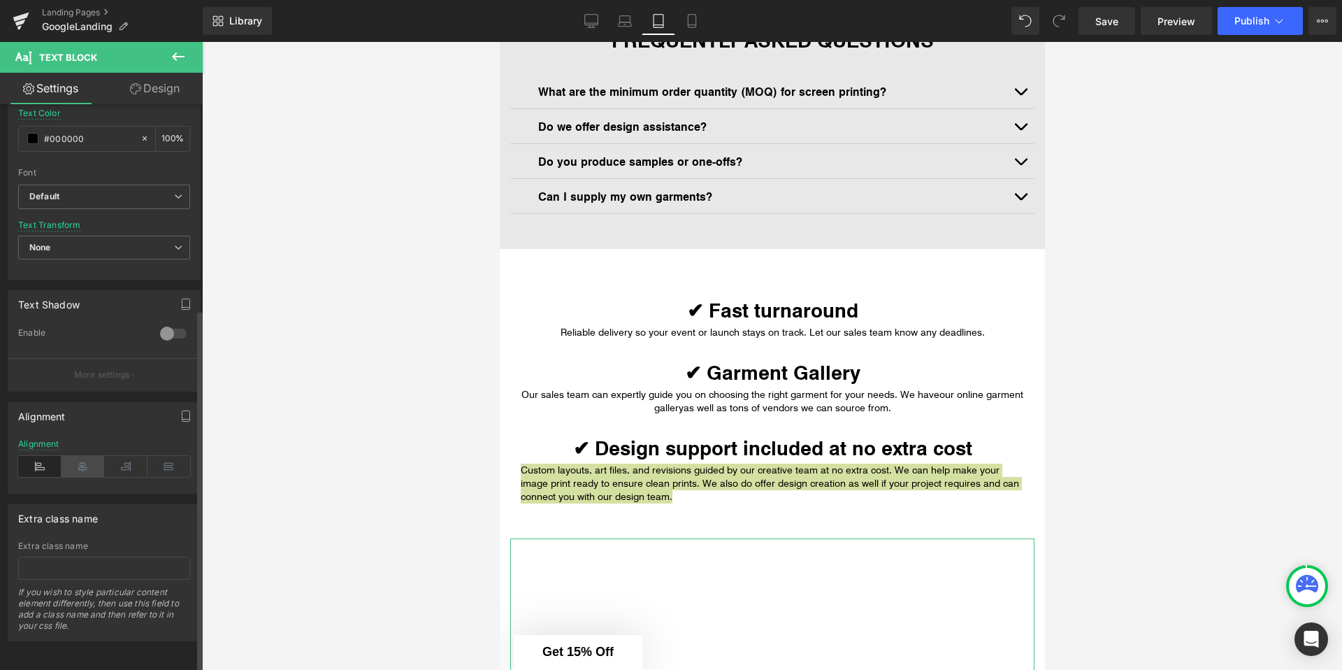
click at [86, 462] on icon at bounding box center [83, 466] width 43 height 21
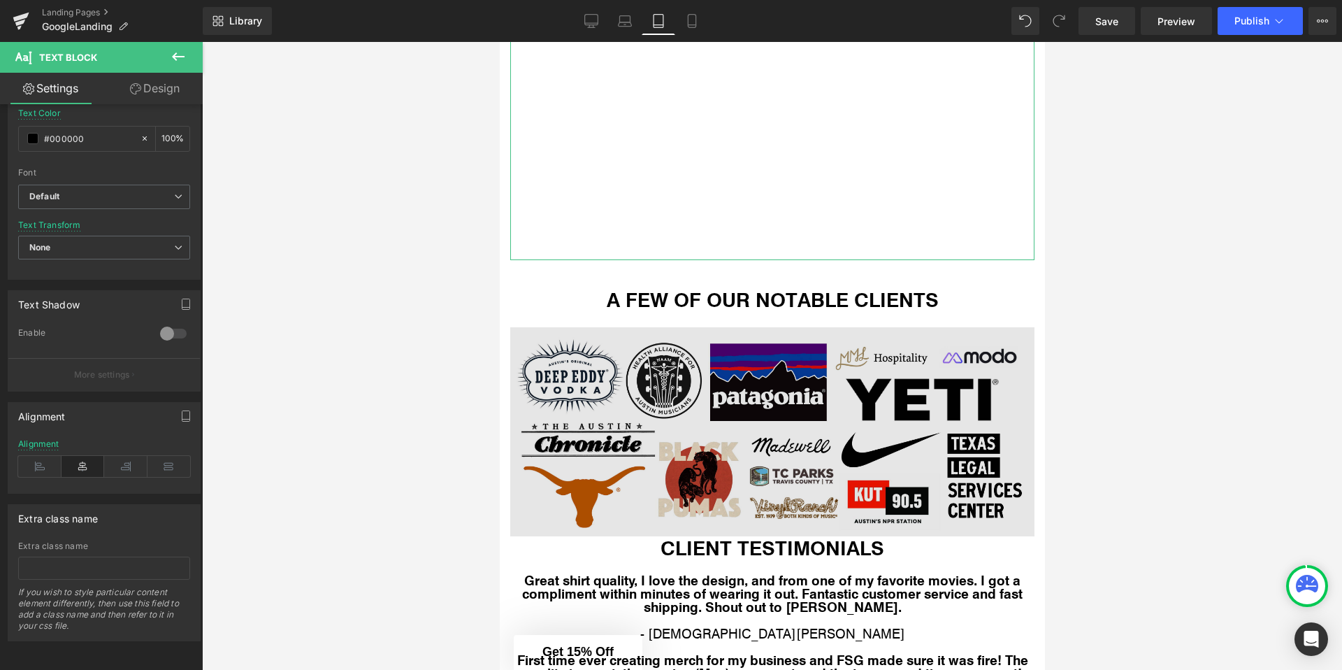
scroll to position [2505, 0]
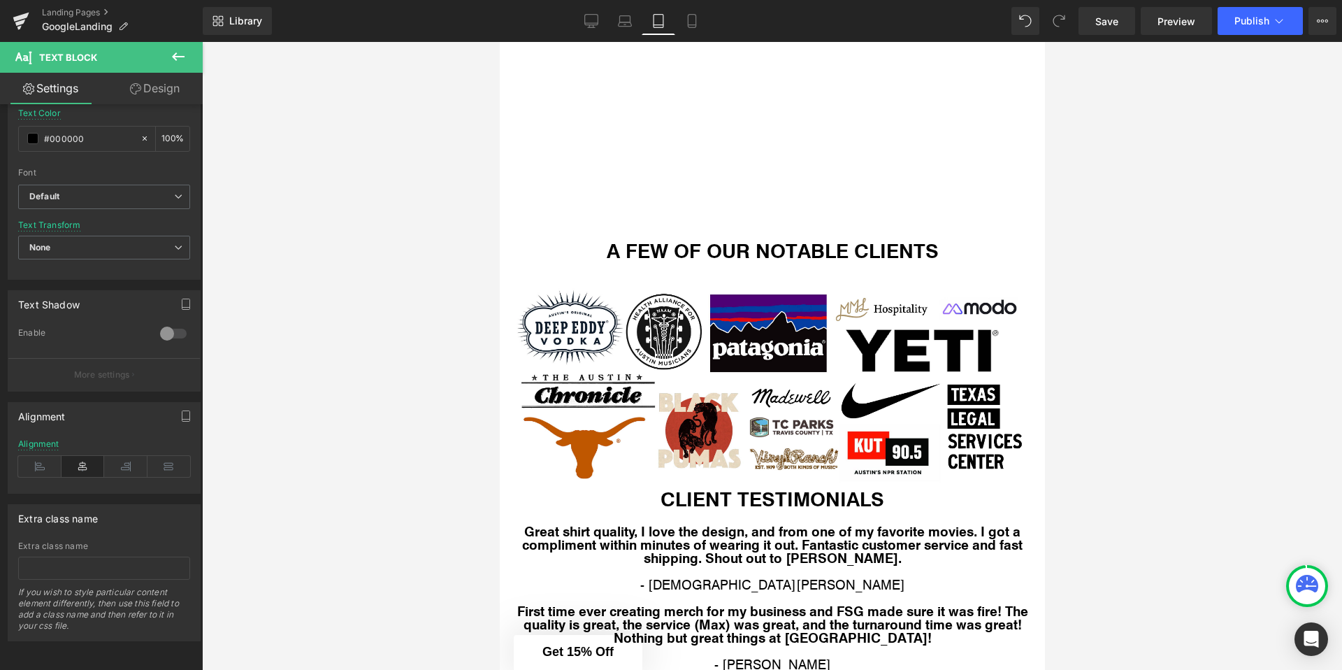
click at [433, 361] on div at bounding box center [772, 356] width 1140 height 628
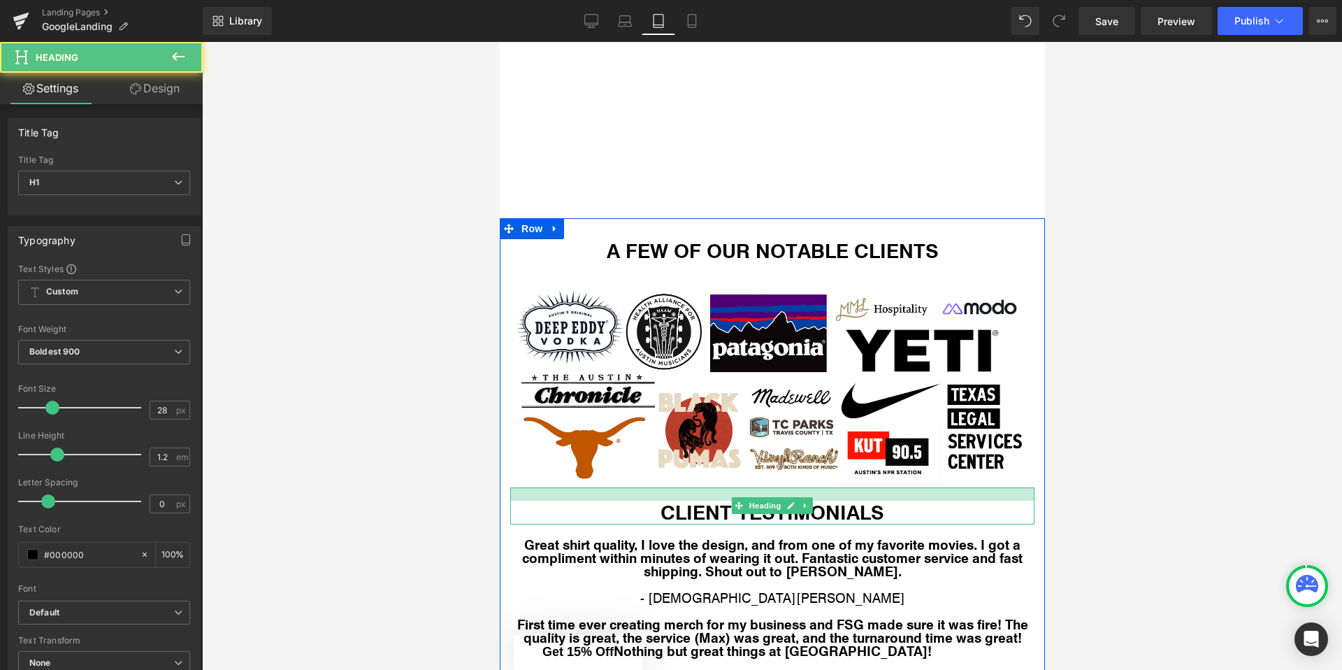
drag, startPoint x: 674, startPoint y: 491, endPoint x: 674, endPoint y: 504, distance: 13.3
click at [674, 500] on div at bounding box center [772, 493] width 524 height 13
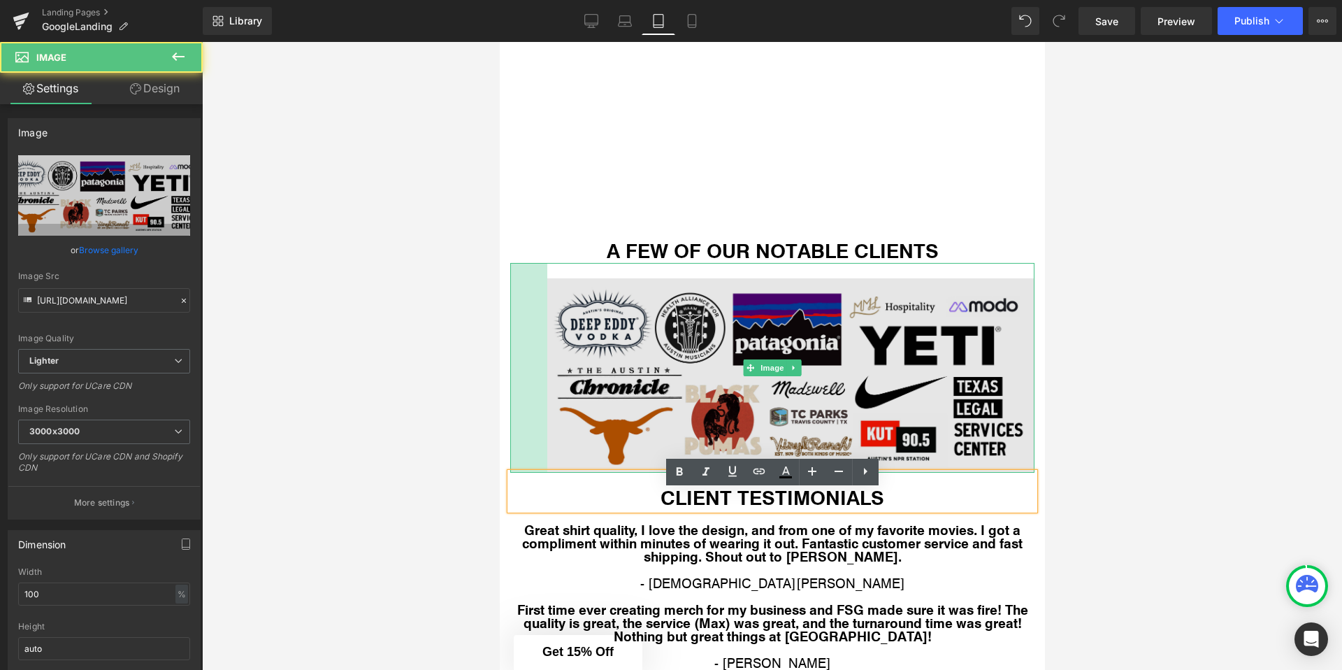
drag, startPoint x: 511, startPoint y: 412, endPoint x: 548, endPoint y: 414, distance: 37.1
click at [548, 414] on div "Image 53px 73px" at bounding box center [772, 368] width 524 height 210
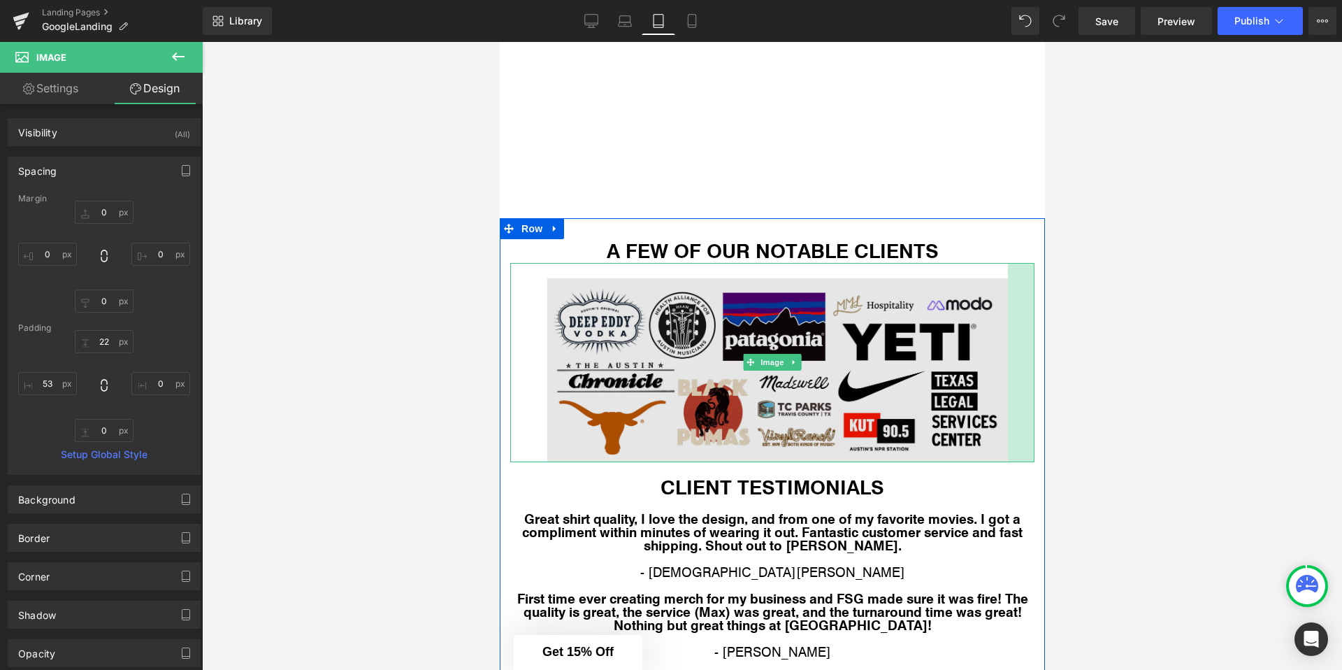
drag, startPoint x: 1030, startPoint y: 371, endPoint x: 1003, endPoint y: 373, distance: 26.6
click at [1003, 373] on div "Image 53px 38px" at bounding box center [772, 362] width 524 height 199
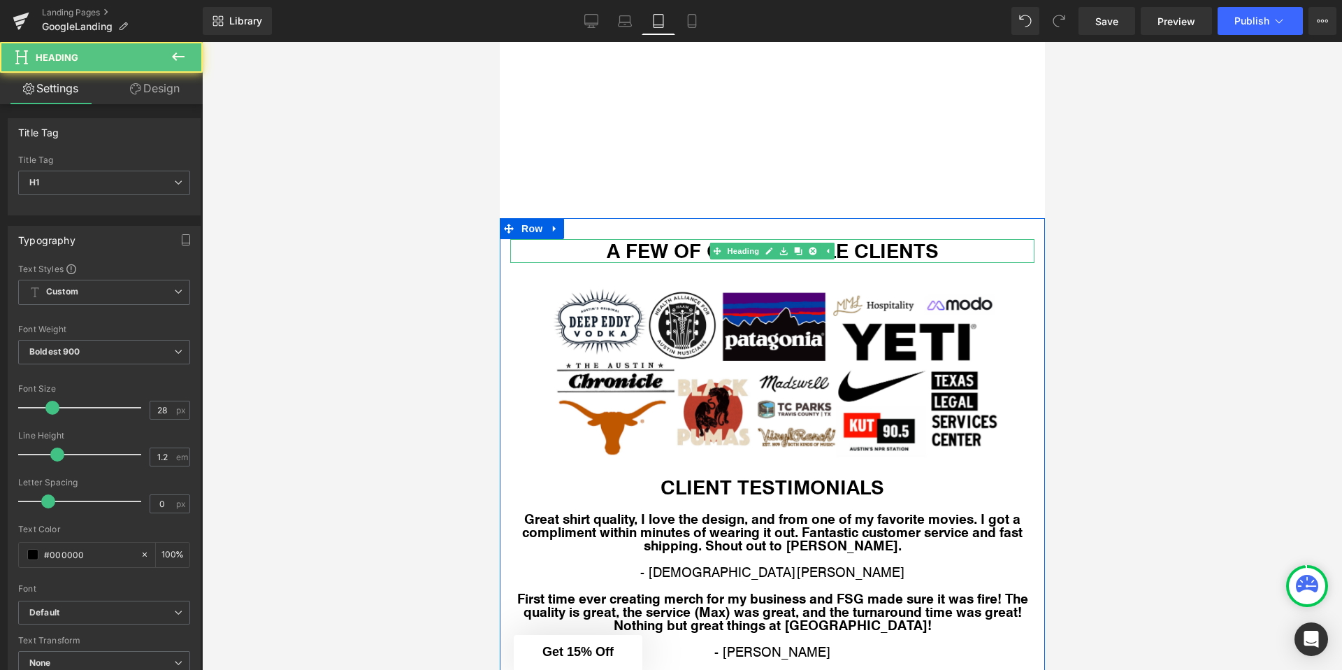
click at [779, 263] on h1 "A FEW OF OUR NOTABLE CLIENTS" at bounding box center [772, 251] width 524 height 24
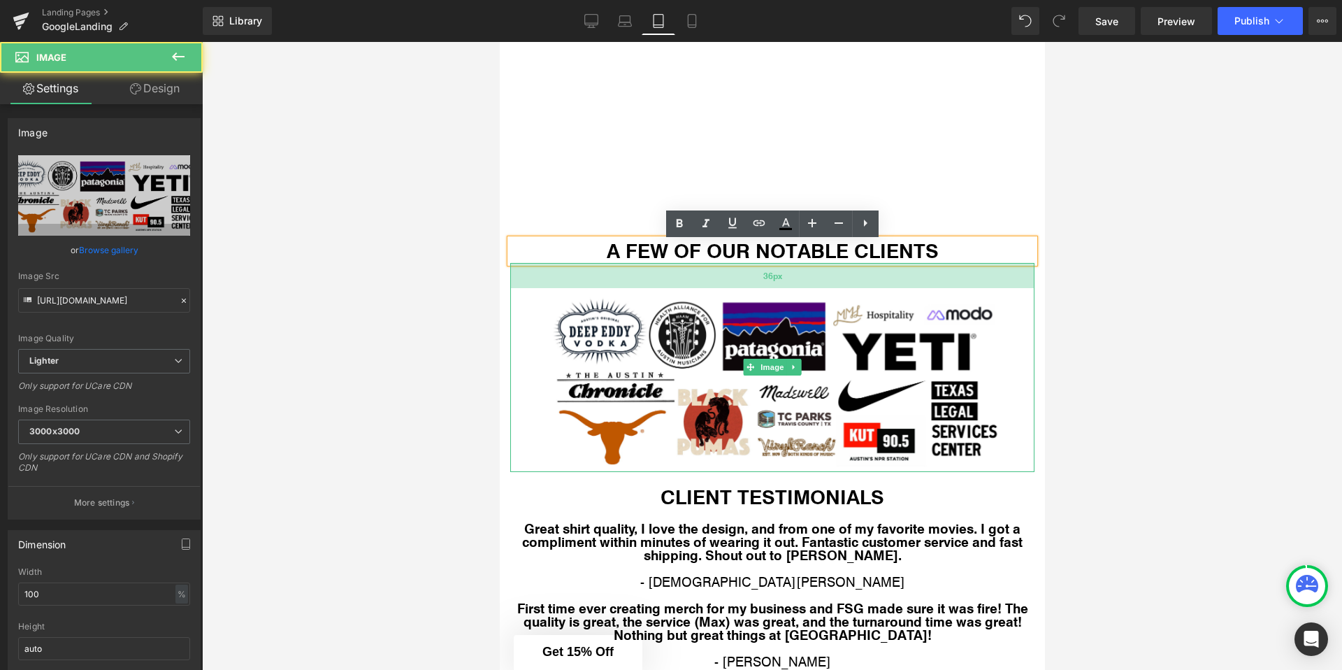
drag, startPoint x: 844, startPoint y: 266, endPoint x: 844, endPoint y: 275, distance: 9.8
click at [844, 275] on div "36px" at bounding box center [772, 275] width 524 height 25
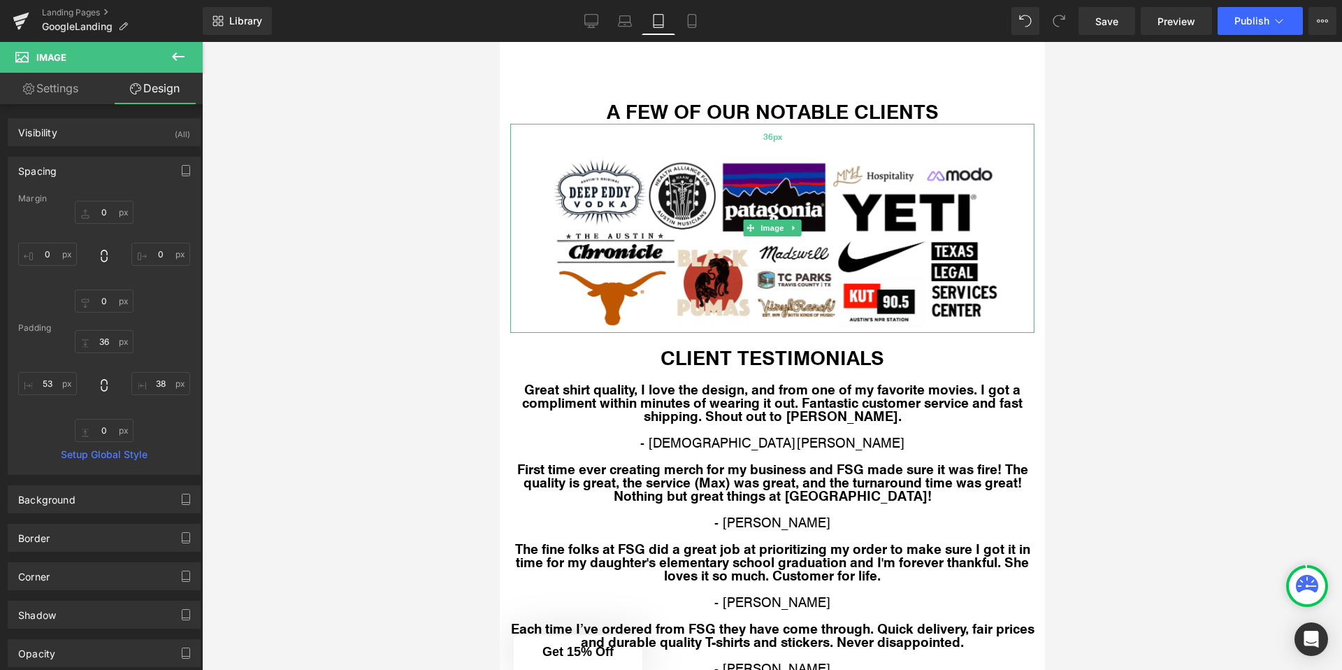
scroll to position [2664, 0]
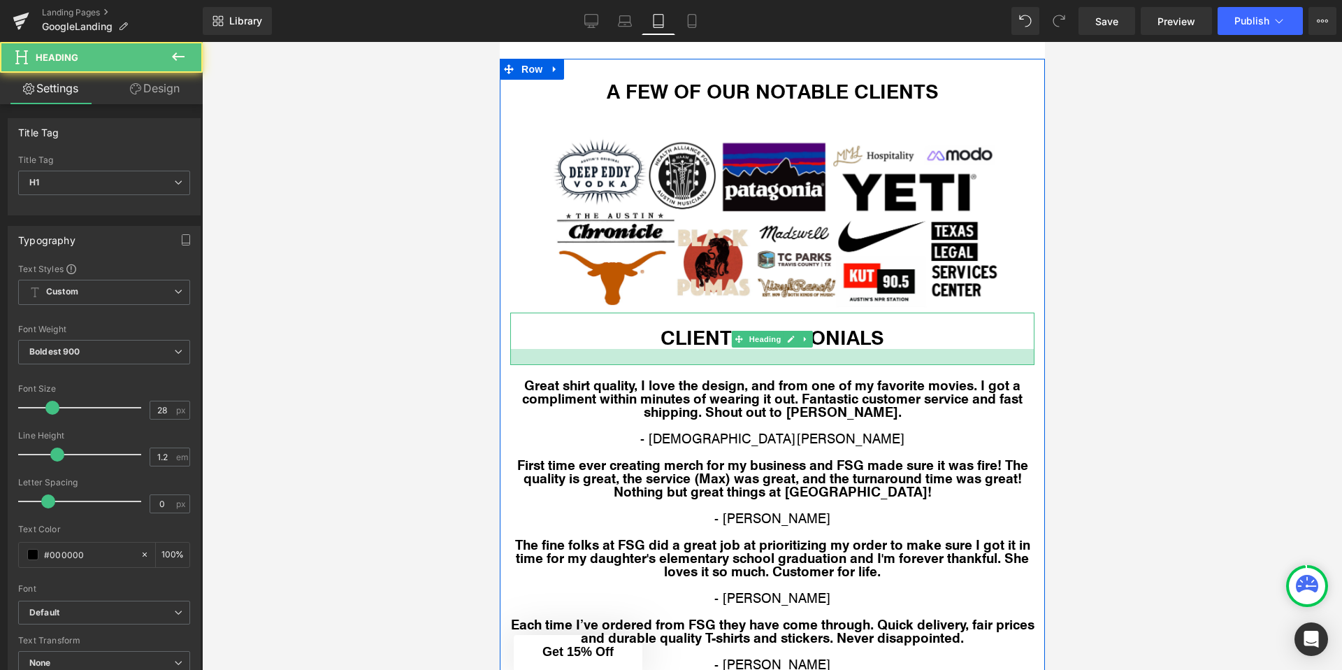
drag, startPoint x: 775, startPoint y: 349, endPoint x: 775, endPoint y: 366, distance: 16.1
click at [775, 365] on div at bounding box center [772, 357] width 524 height 16
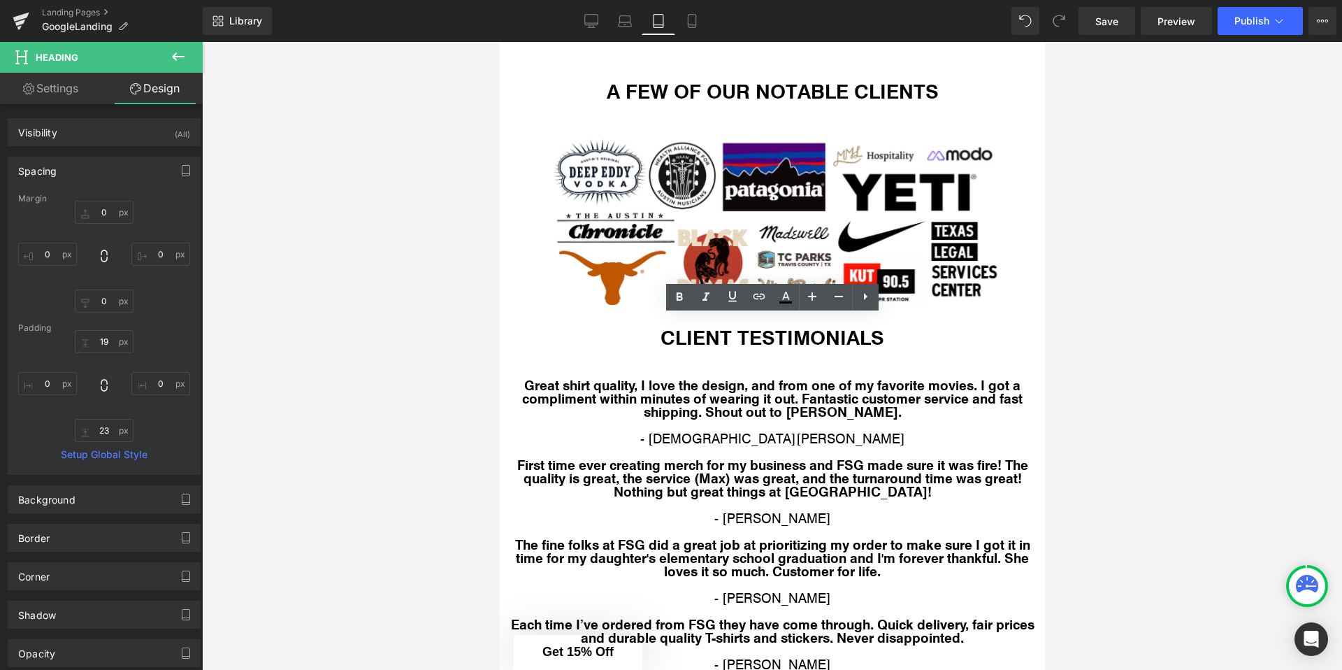
click at [459, 355] on div at bounding box center [772, 356] width 1140 height 628
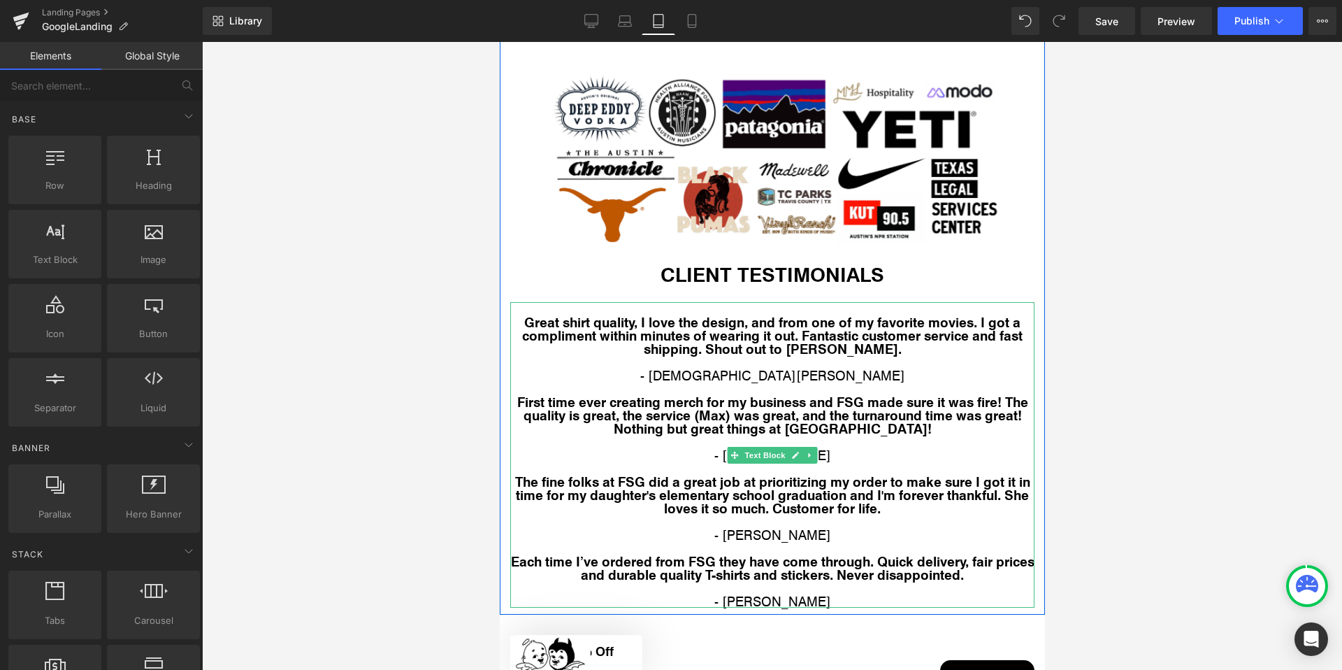
scroll to position [2759, 0]
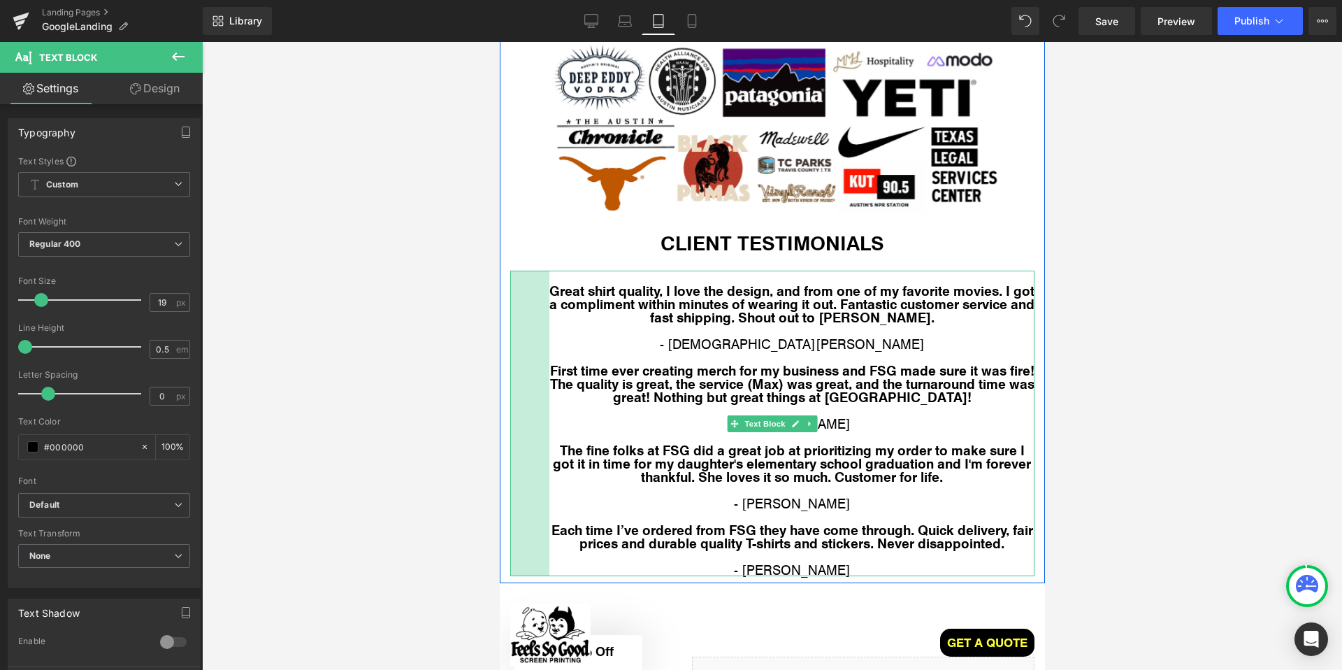
drag, startPoint x: 511, startPoint y: 380, endPoint x: 550, endPoint y: 380, distance: 39.1
click at [550, 380] on div "Great shirt quality, I love the design, and from one of my favorite movies. I g…" at bounding box center [772, 422] width 524 height 305
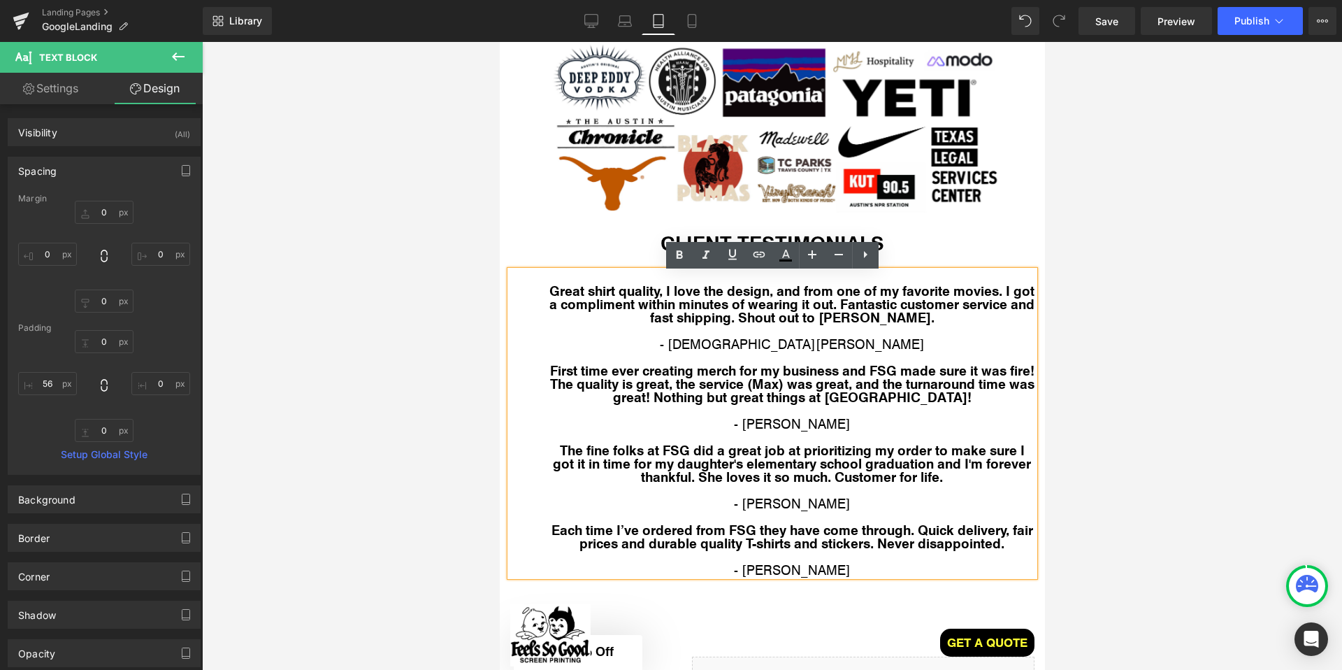
click at [1058, 351] on div at bounding box center [772, 356] width 1140 height 628
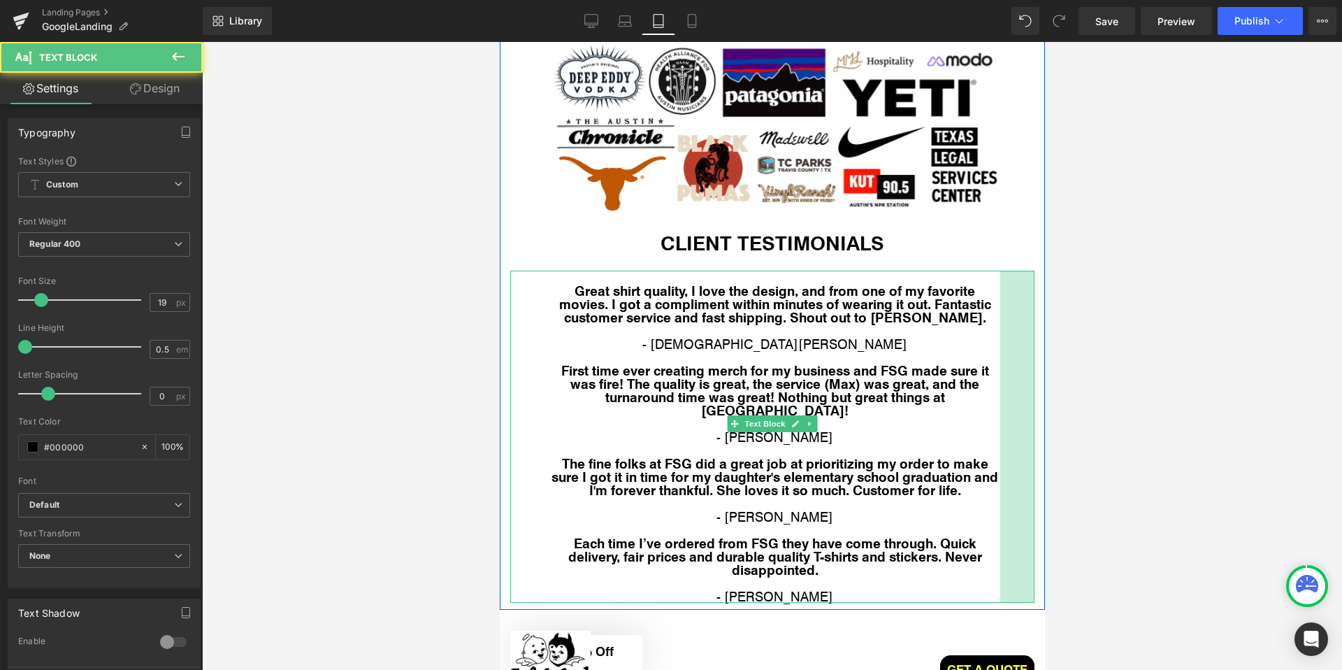
drag, startPoint x: 1032, startPoint y: 350, endPoint x: 997, endPoint y: 350, distance: 34.2
click at [997, 350] on div "Great shirt quality, I love the design, and from one of my favorite movies. I g…" at bounding box center [772, 436] width 524 height 332
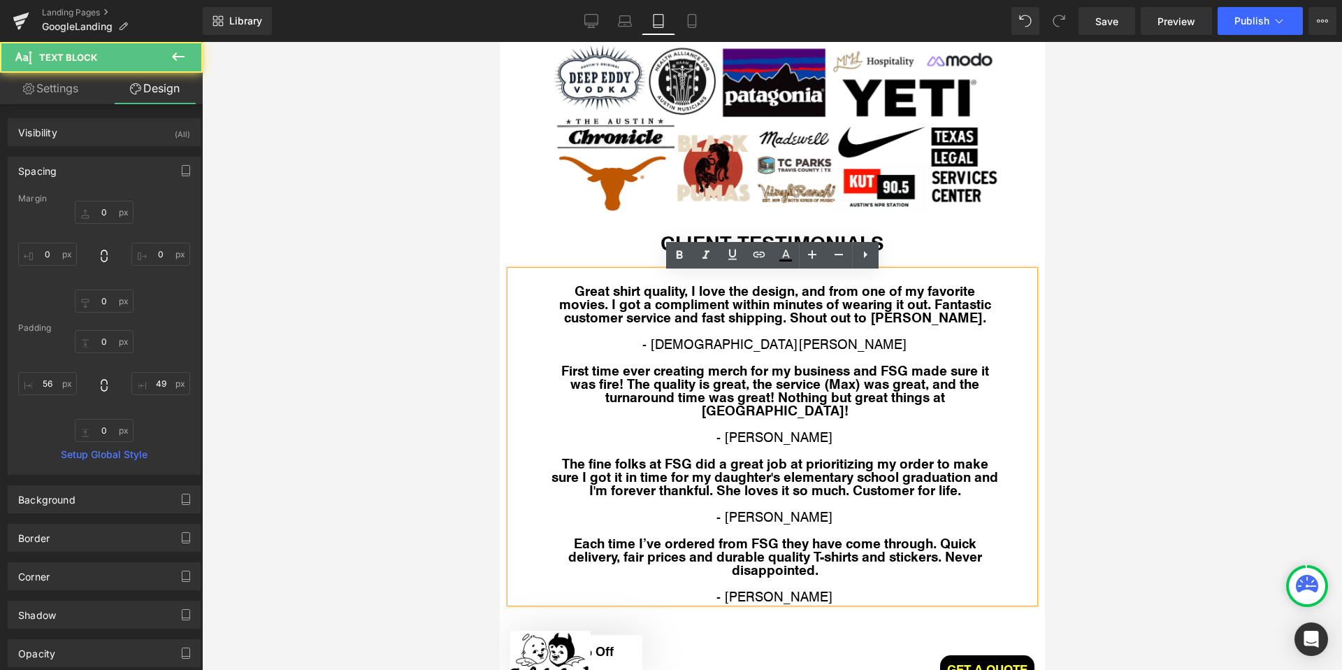
click at [1125, 342] on div at bounding box center [772, 356] width 1140 height 628
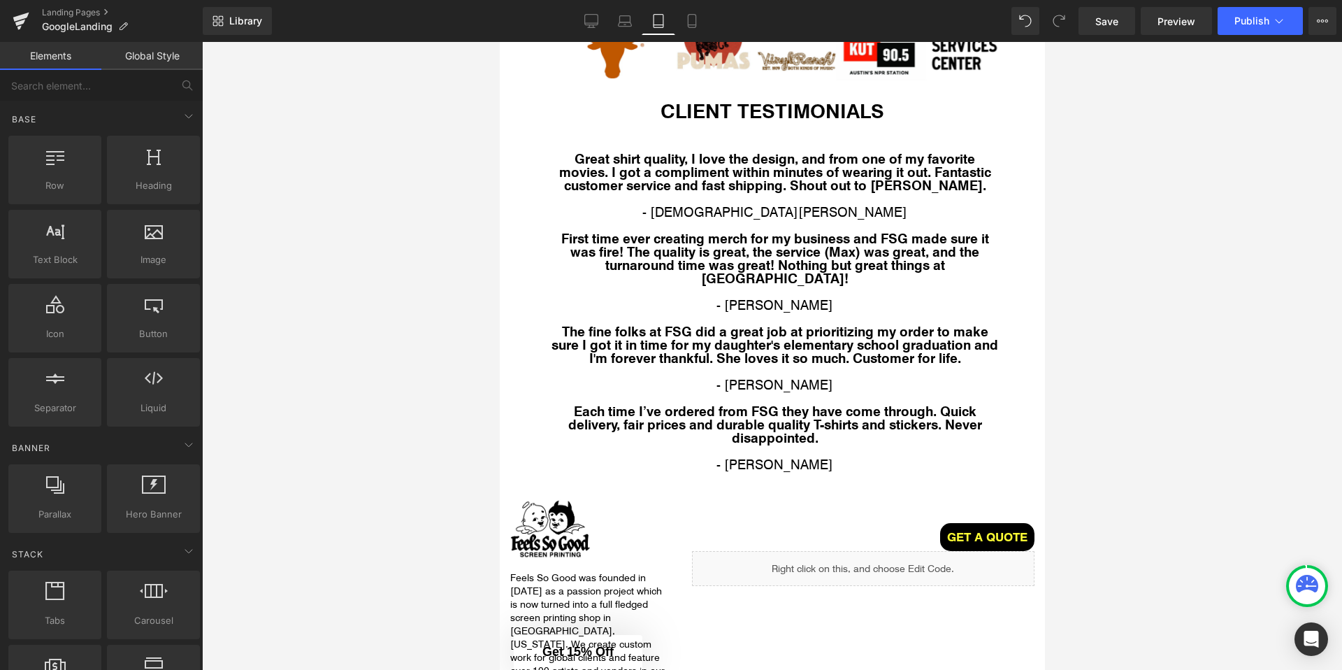
scroll to position [3139, 0]
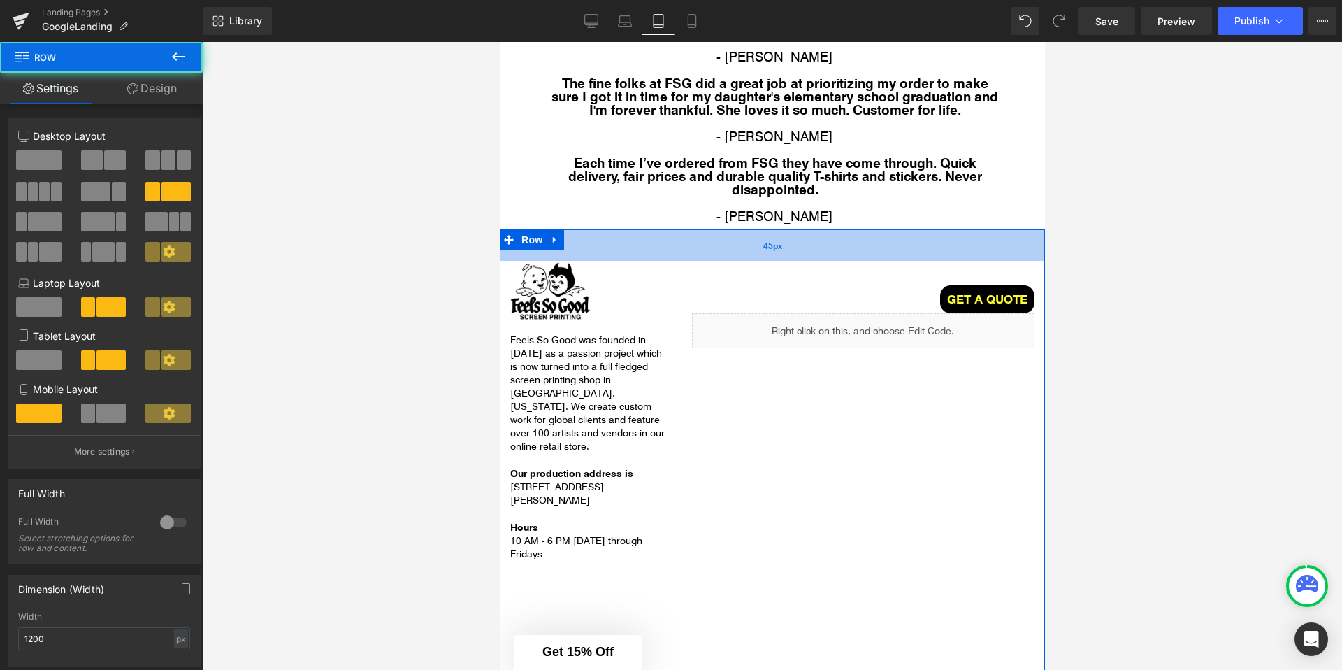
drag, startPoint x: 617, startPoint y: 225, endPoint x: 617, endPoint y: 236, distance: 10.5
click at [617, 236] on div "45px" at bounding box center [771, 244] width 545 height 31
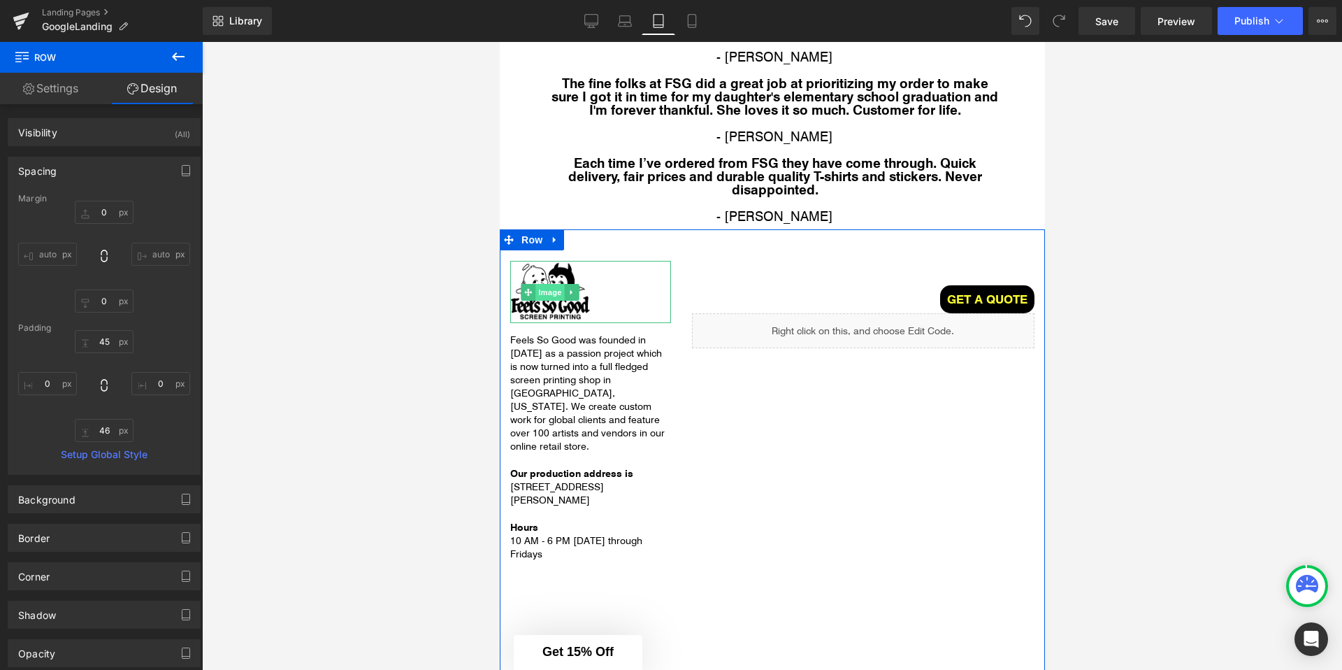
click at [550, 284] on span "Image" at bounding box center [549, 292] width 29 height 17
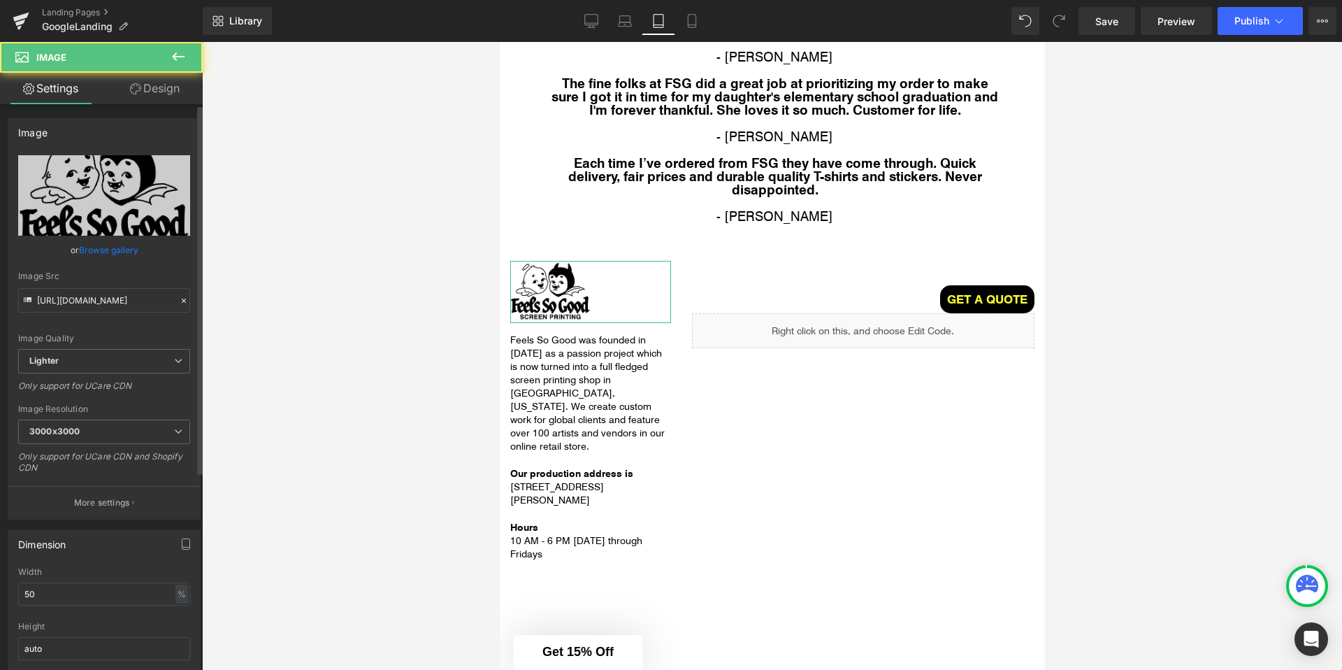
scroll to position [9, 0]
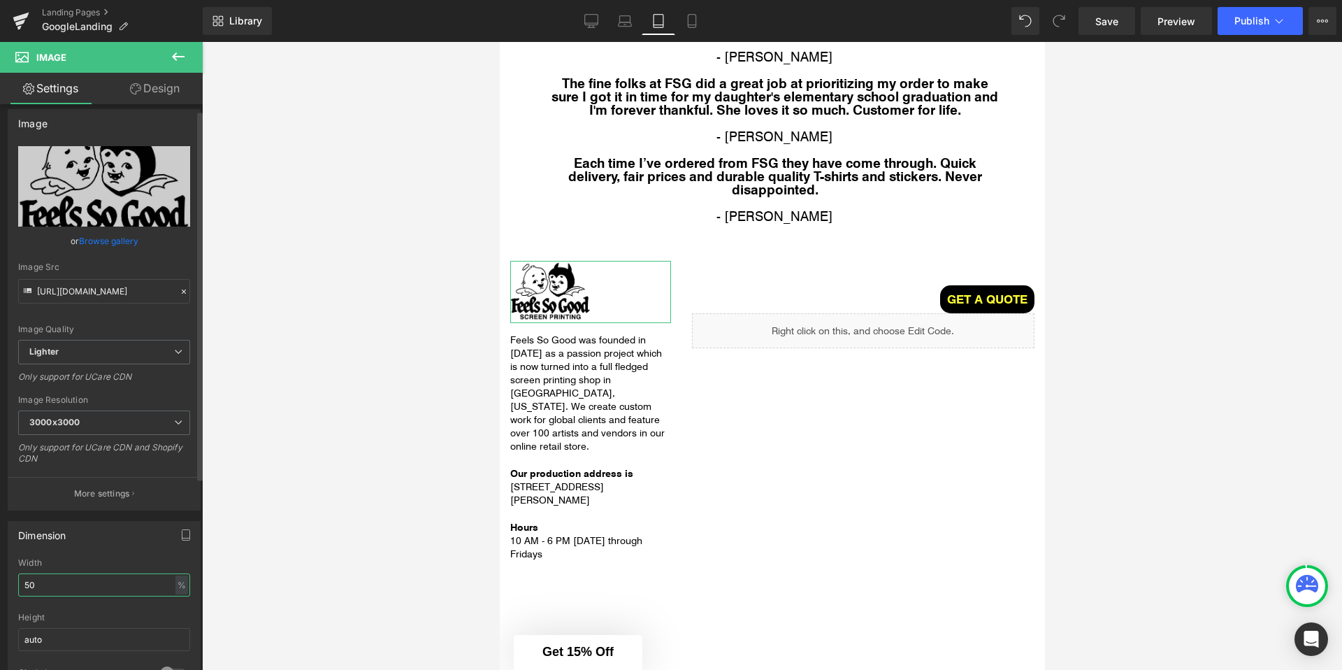
click at [51, 596] on input "50" at bounding box center [104, 584] width 172 height 23
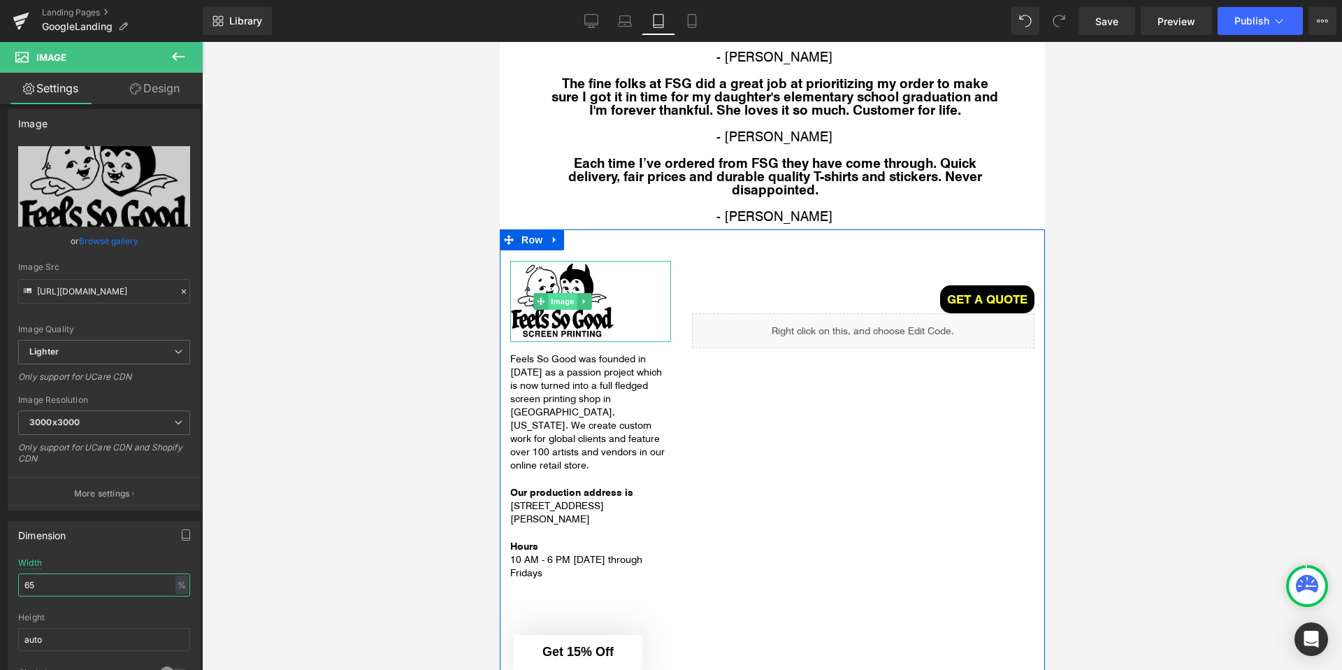
click at [556, 293] on span "Image" at bounding box center [561, 301] width 29 height 17
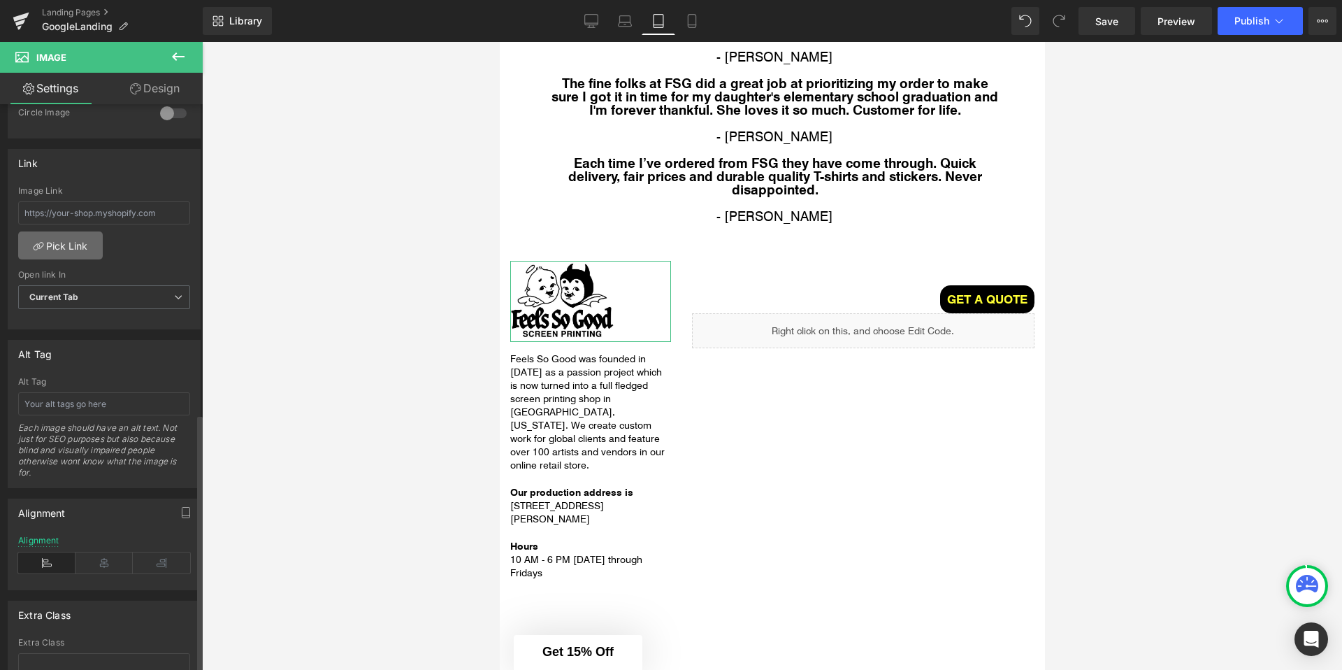
scroll to position [677, 0]
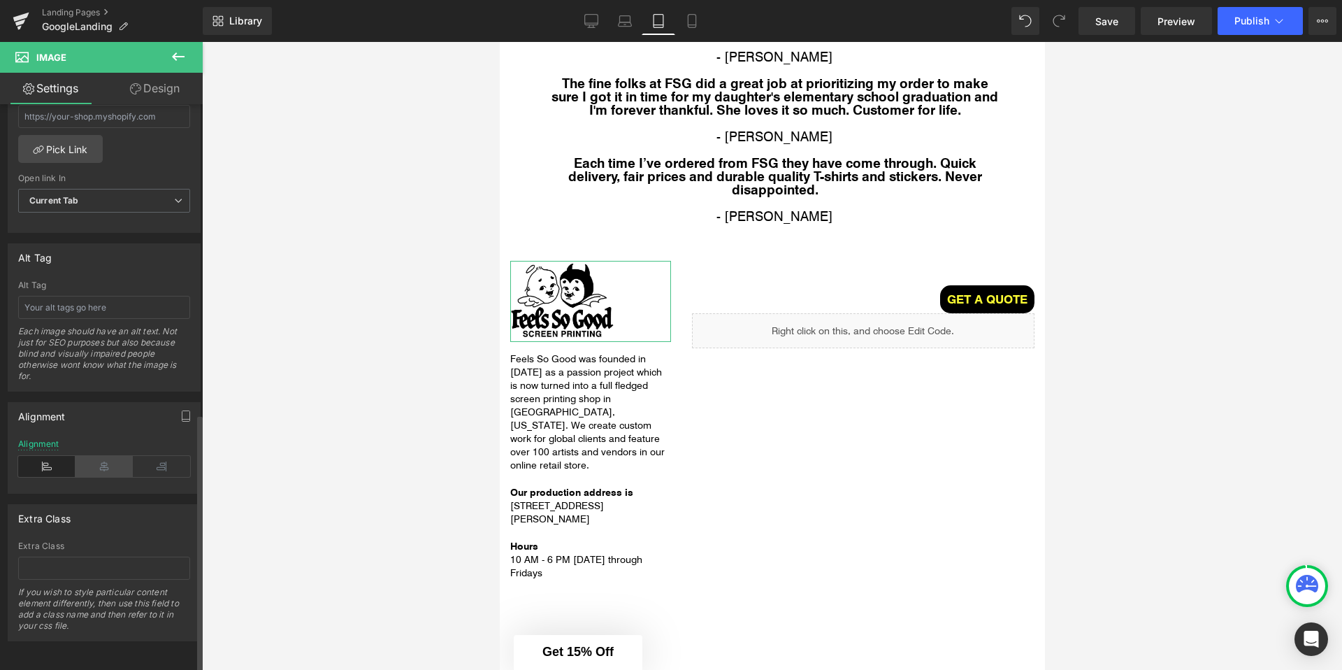
type input "65"
click at [89, 456] on icon at bounding box center [103, 466] width 57 height 21
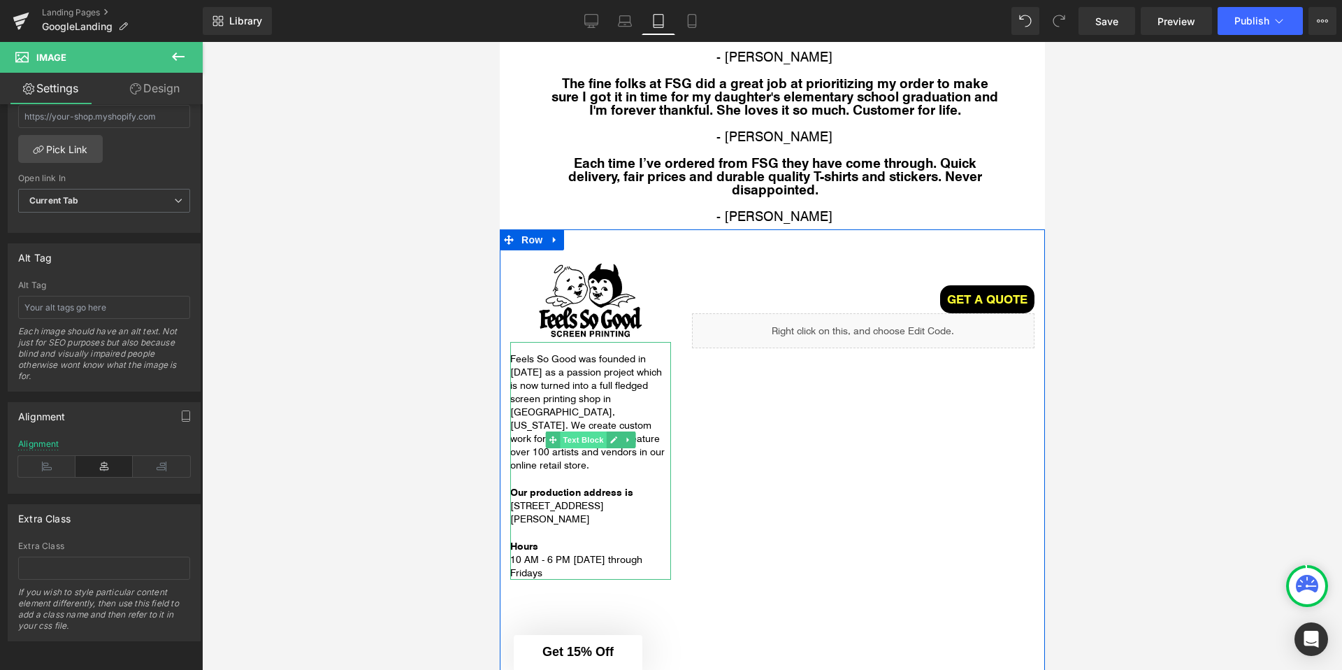
click at [580, 433] on span "Text Block" at bounding box center [582, 439] width 46 height 17
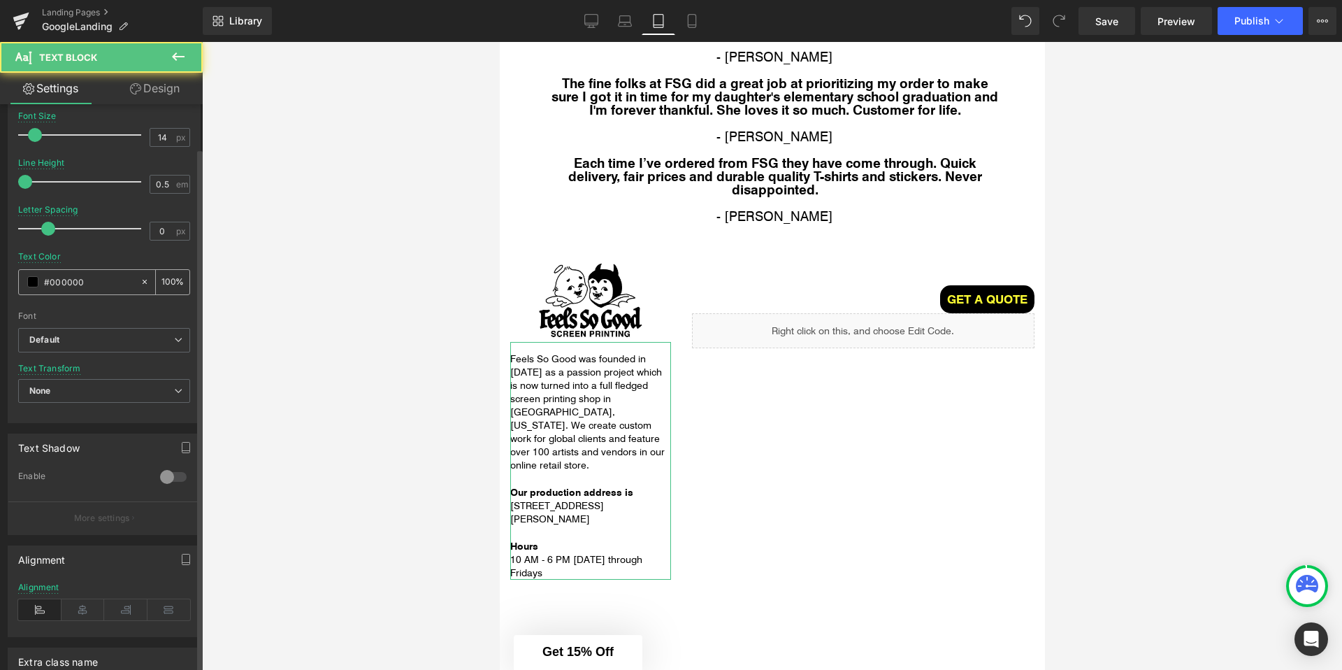
scroll to position [319, 0]
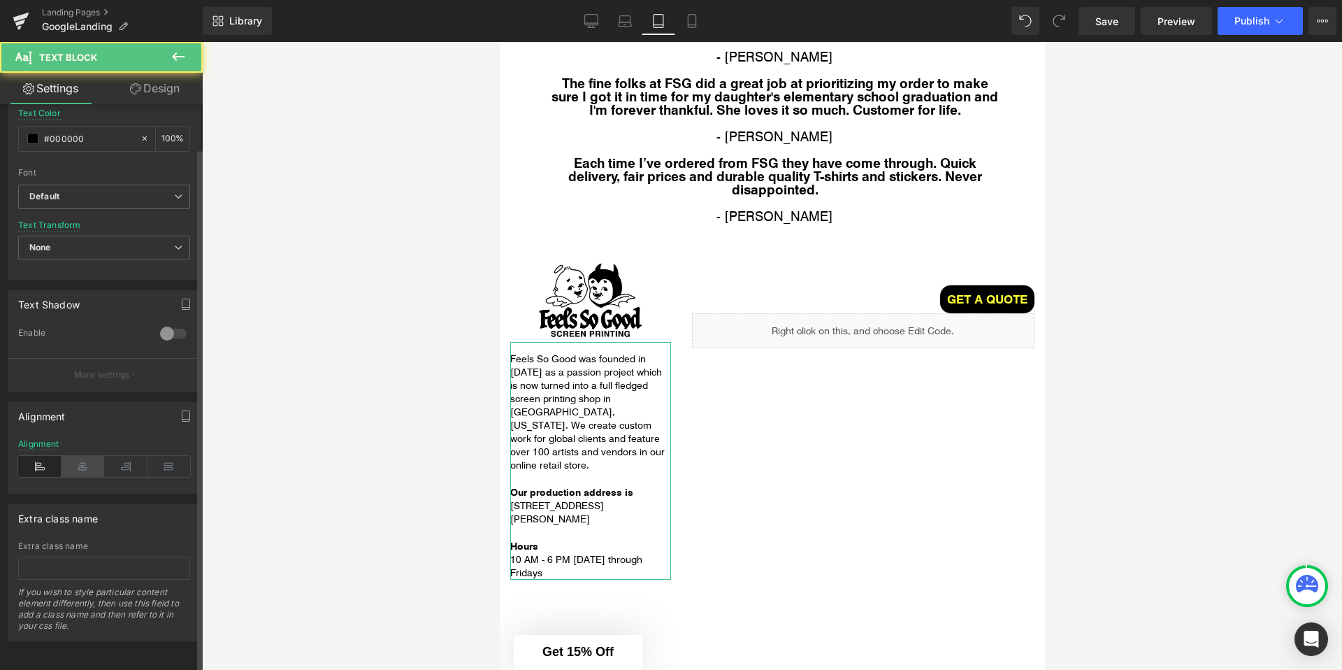
click at [79, 456] on icon at bounding box center [83, 466] width 43 height 21
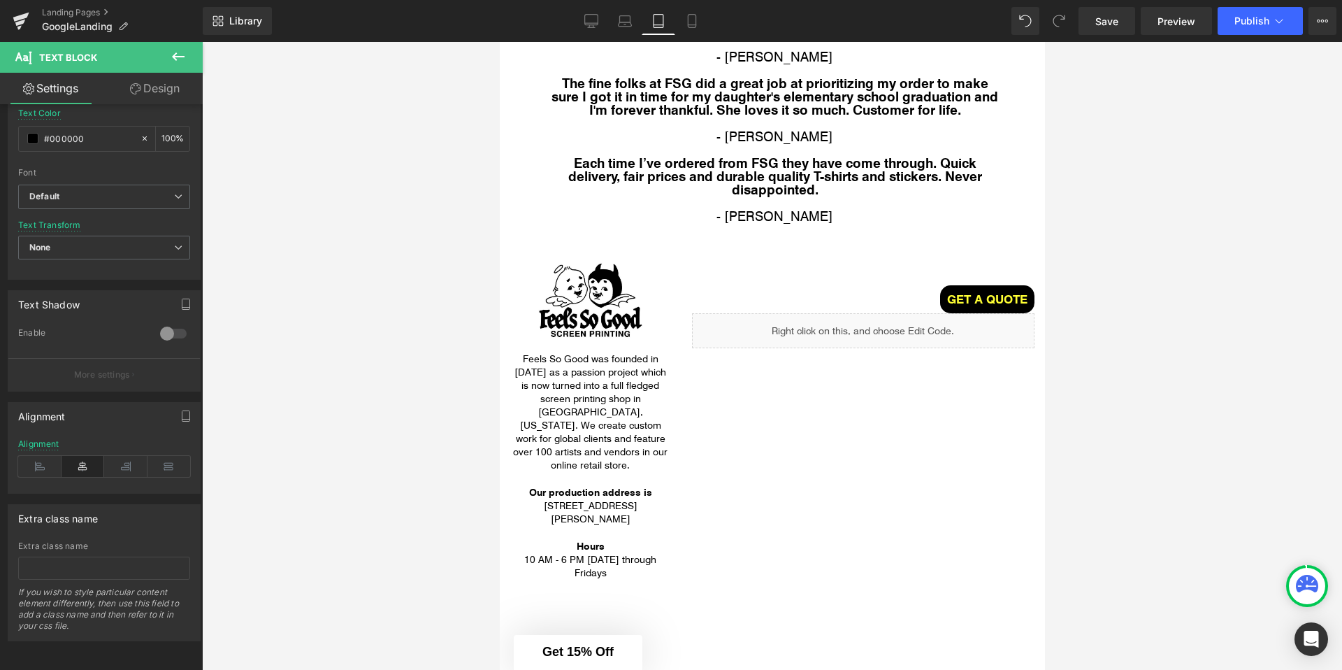
click at [317, 437] on div at bounding box center [772, 356] width 1140 height 628
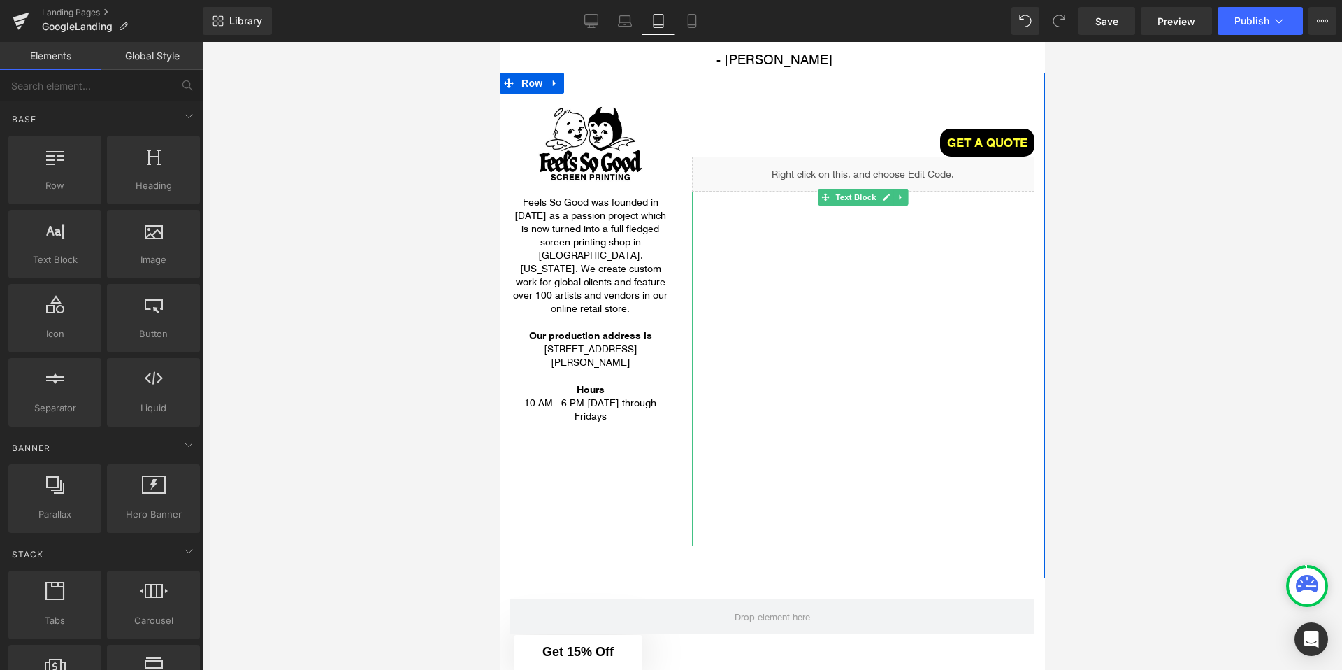
scroll to position [3266, 0]
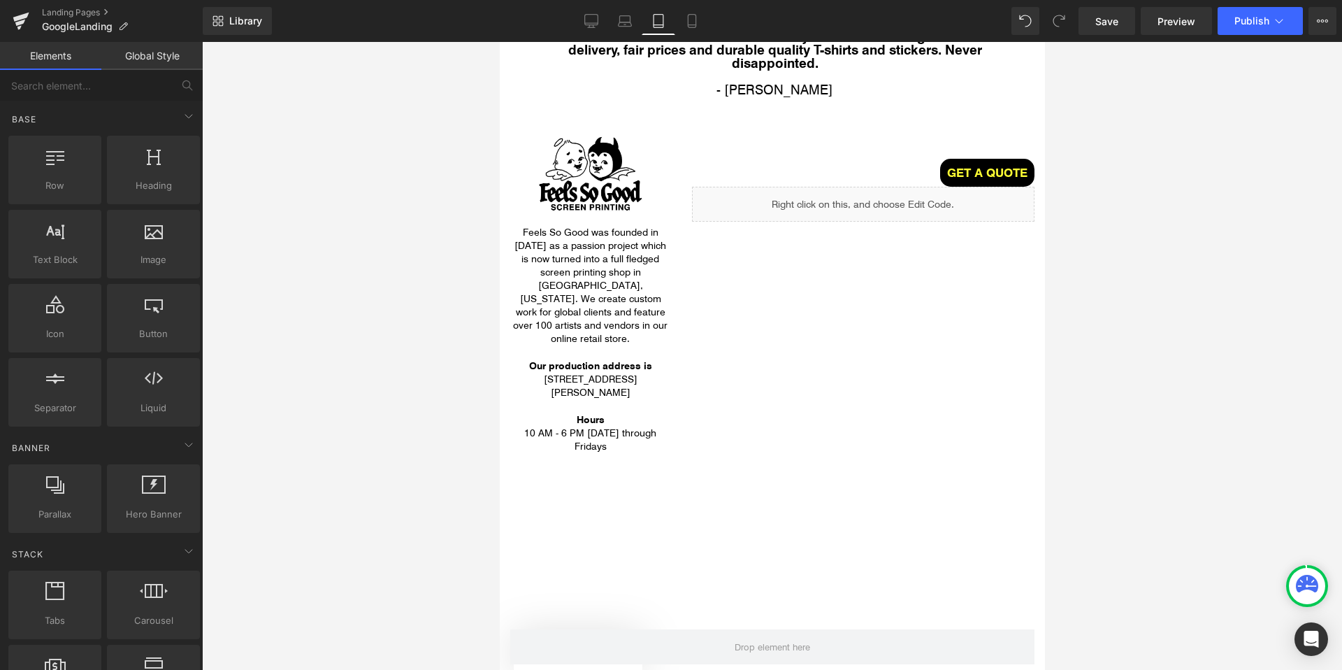
click at [1100, 204] on div at bounding box center [772, 356] width 1140 height 628
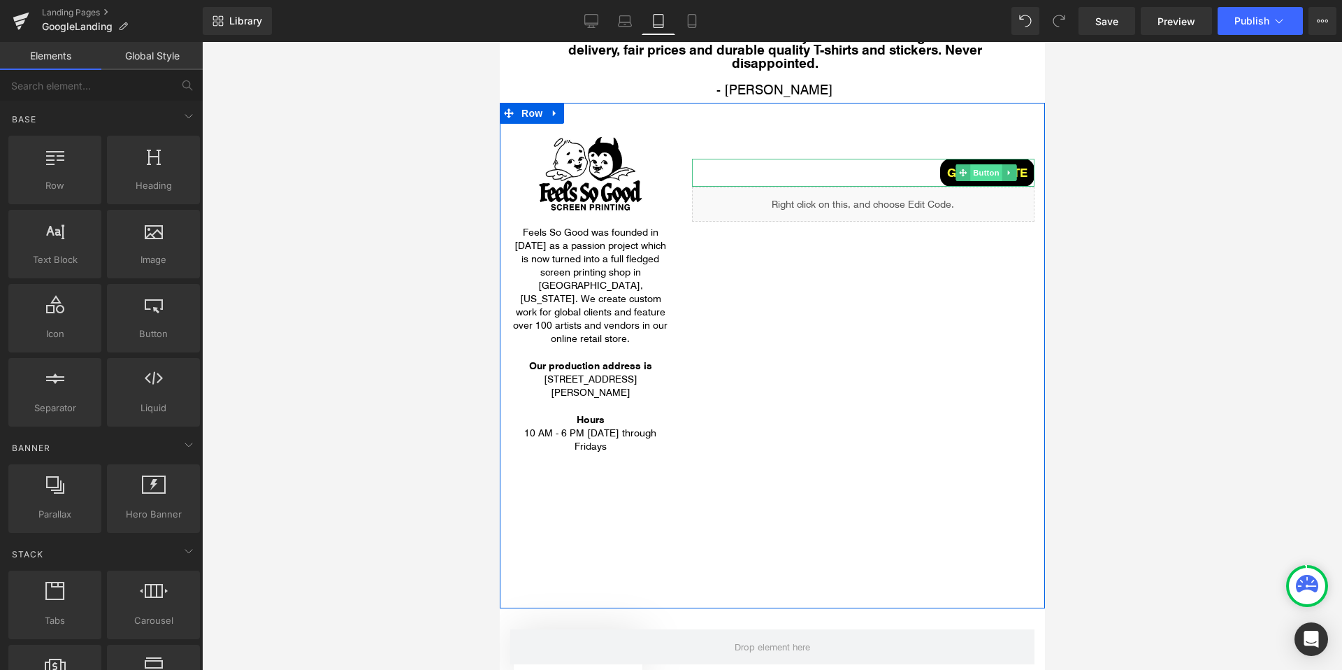
click at [993, 164] on span "Button" at bounding box center [986, 172] width 32 height 17
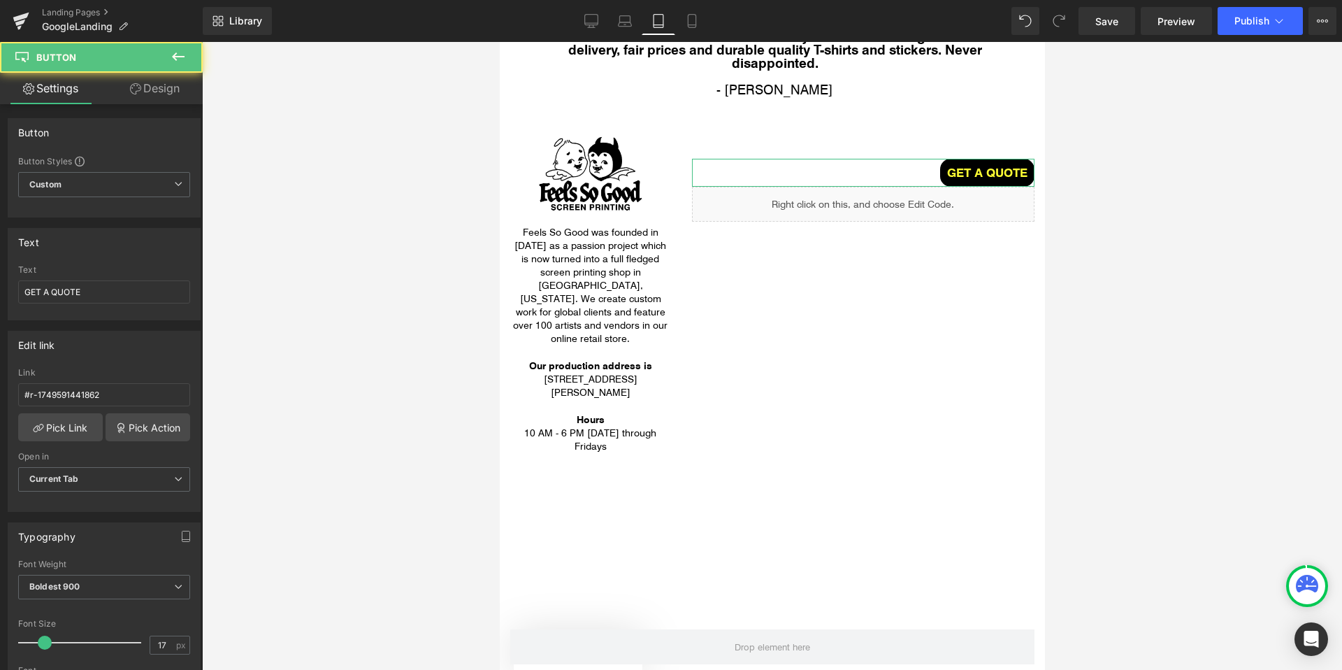
click at [151, 84] on link "Design" at bounding box center [154, 88] width 101 height 31
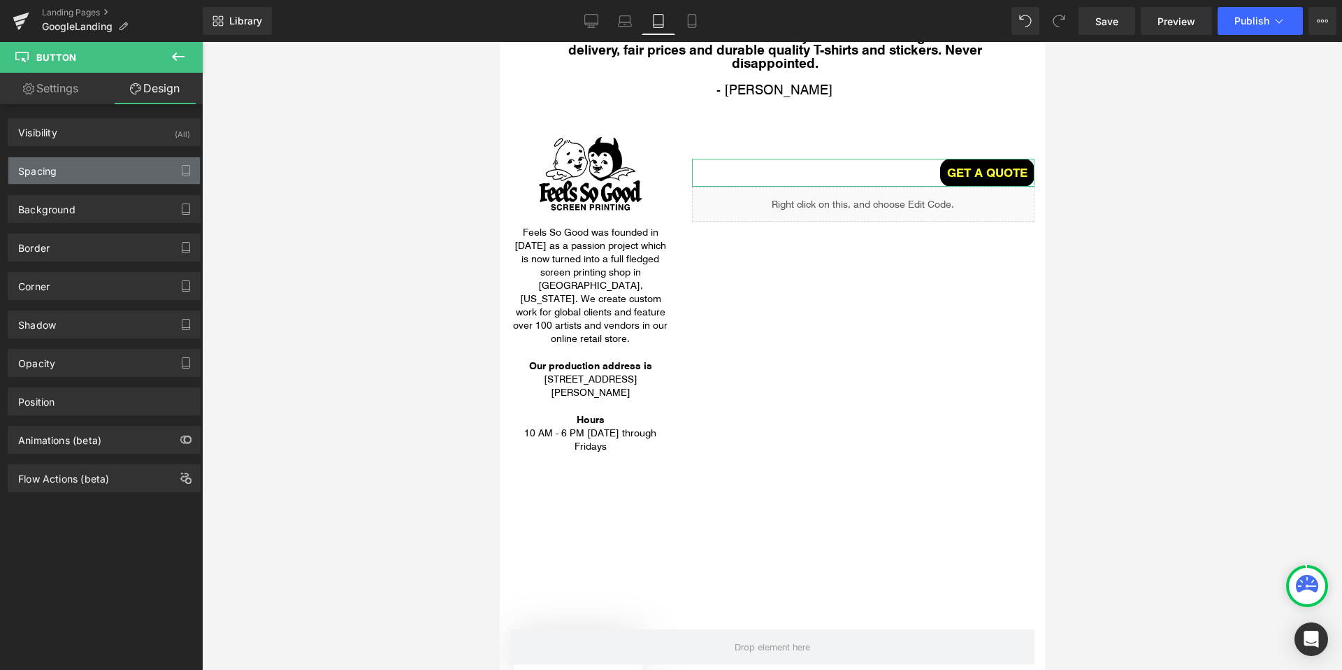
click at [94, 181] on div "Spacing" at bounding box center [104, 170] width 192 height 27
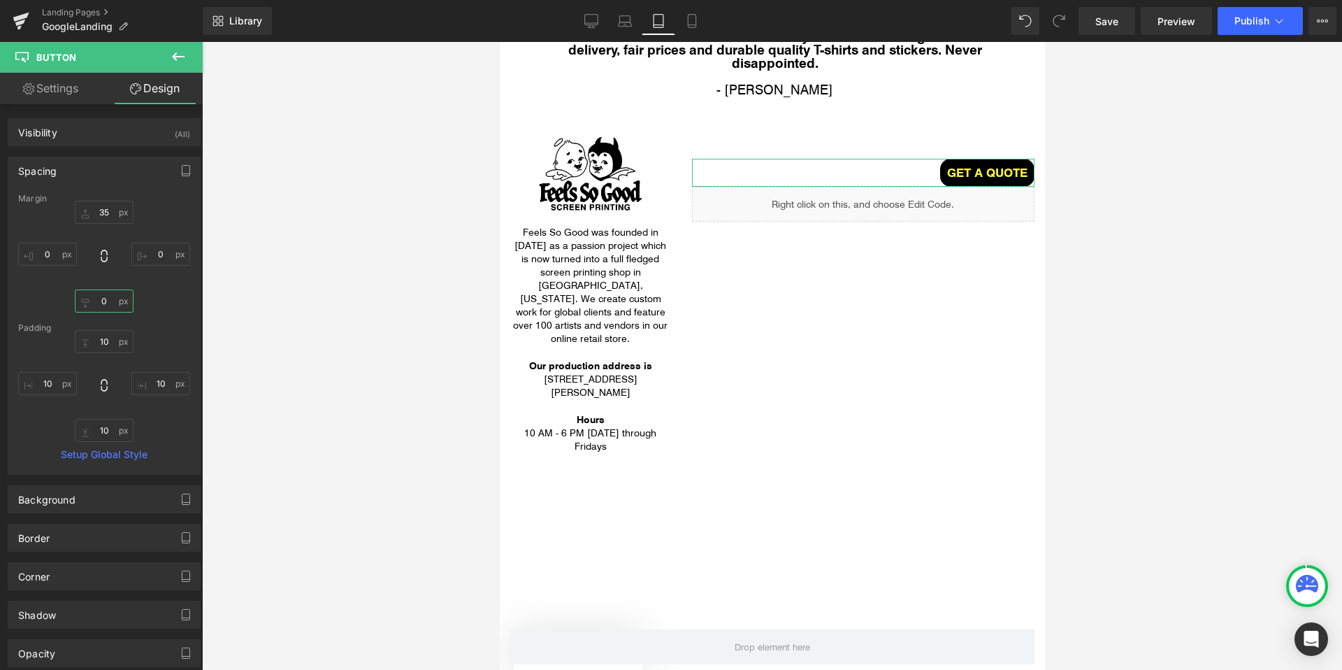
click at [102, 296] on input "0" at bounding box center [104, 300] width 59 height 23
type input "20"
click at [278, 295] on div at bounding box center [772, 356] width 1140 height 628
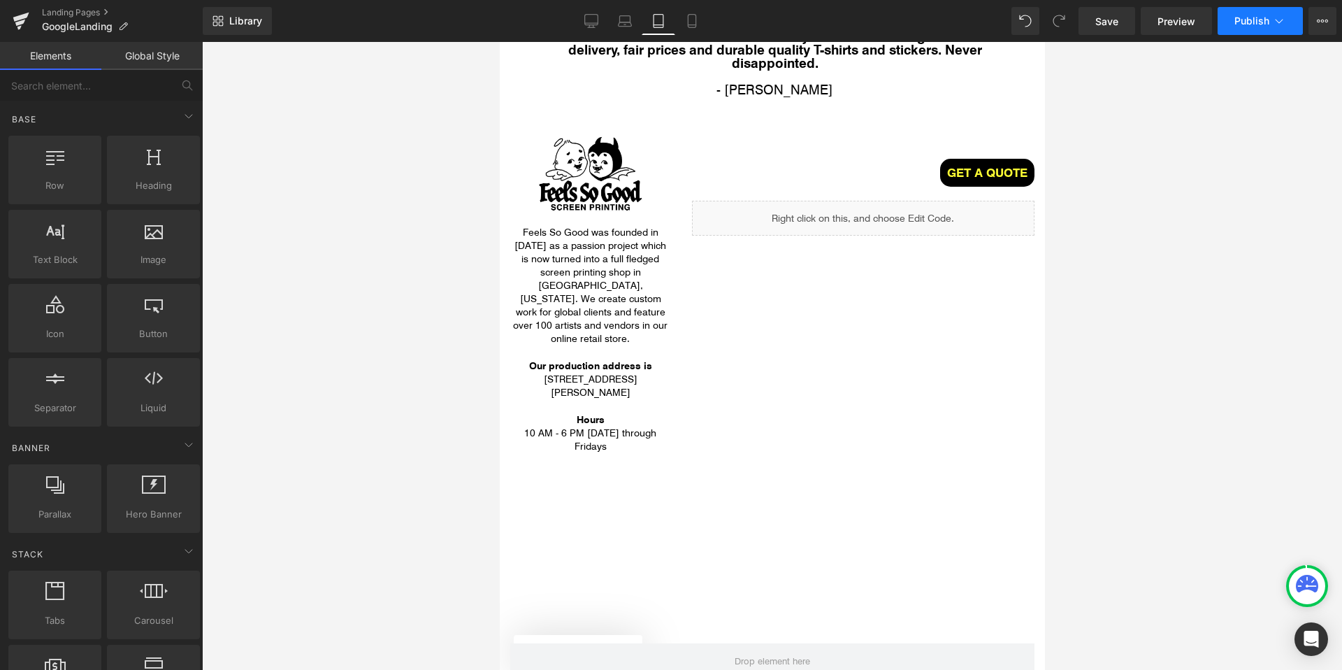
click at [1261, 29] on button "Publish" at bounding box center [1260, 21] width 85 height 28
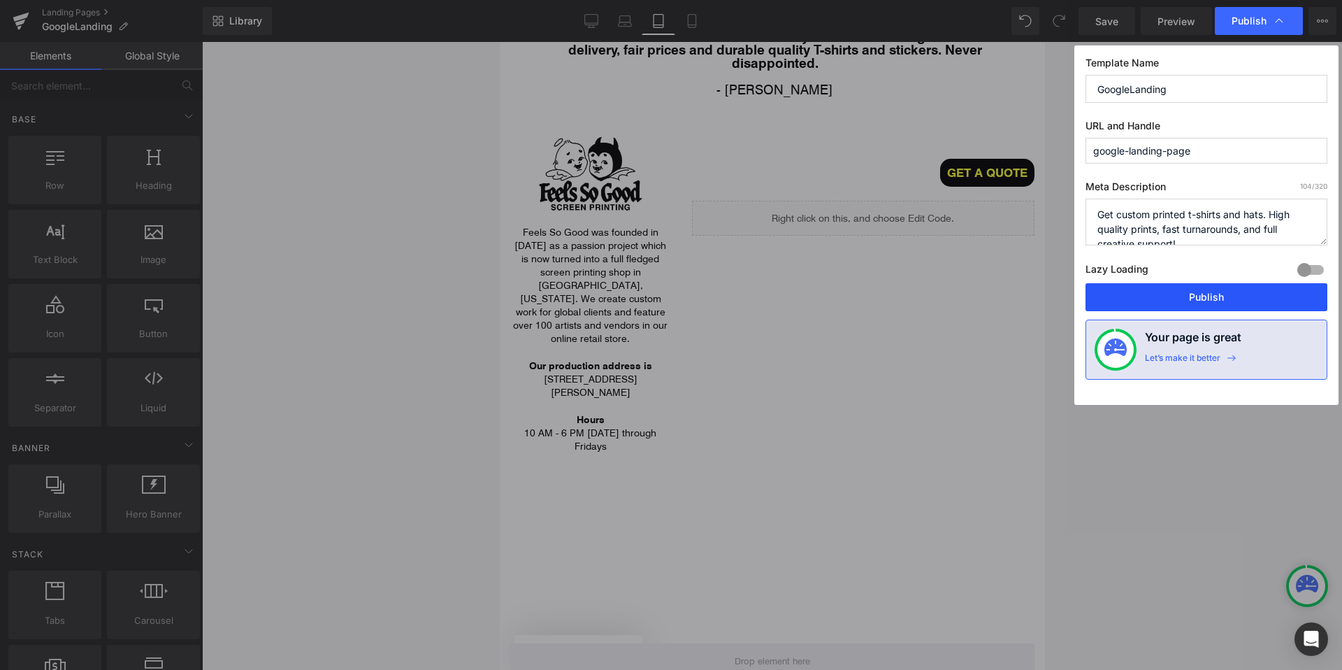
click at [1178, 295] on button "Publish" at bounding box center [1206, 297] width 242 height 28
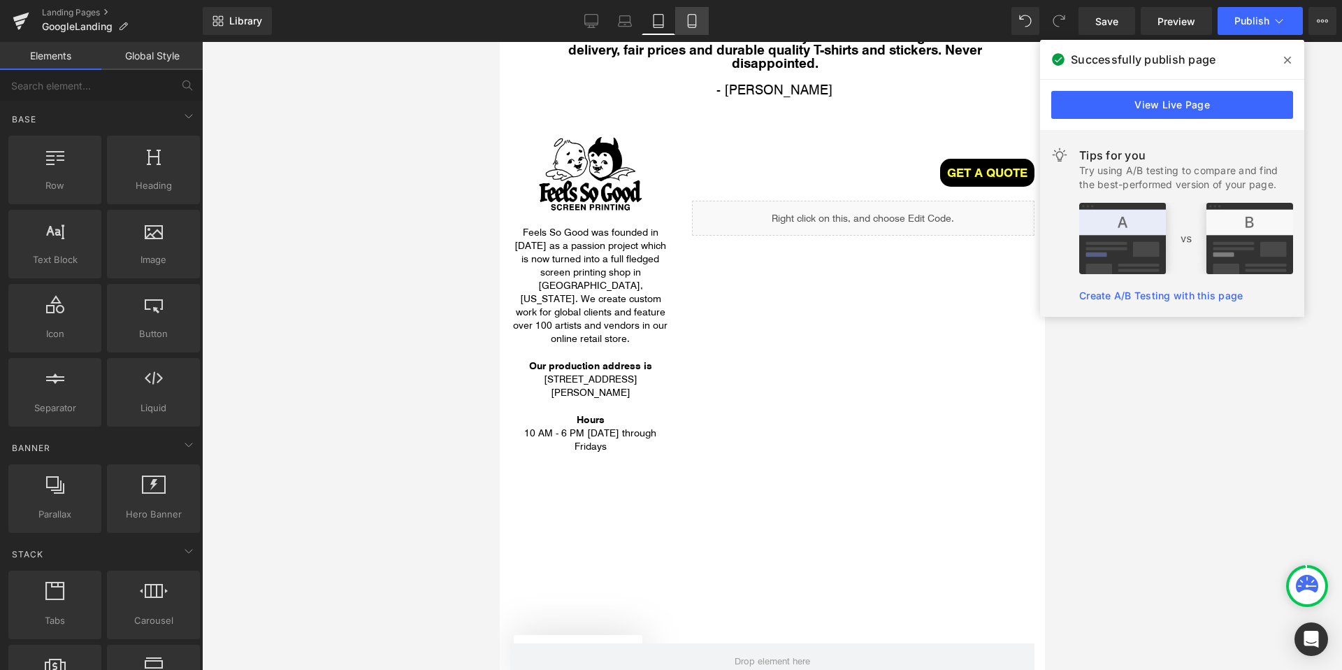
click at [698, 25] on icon at bounding box center [692, 21] width 14 height 14
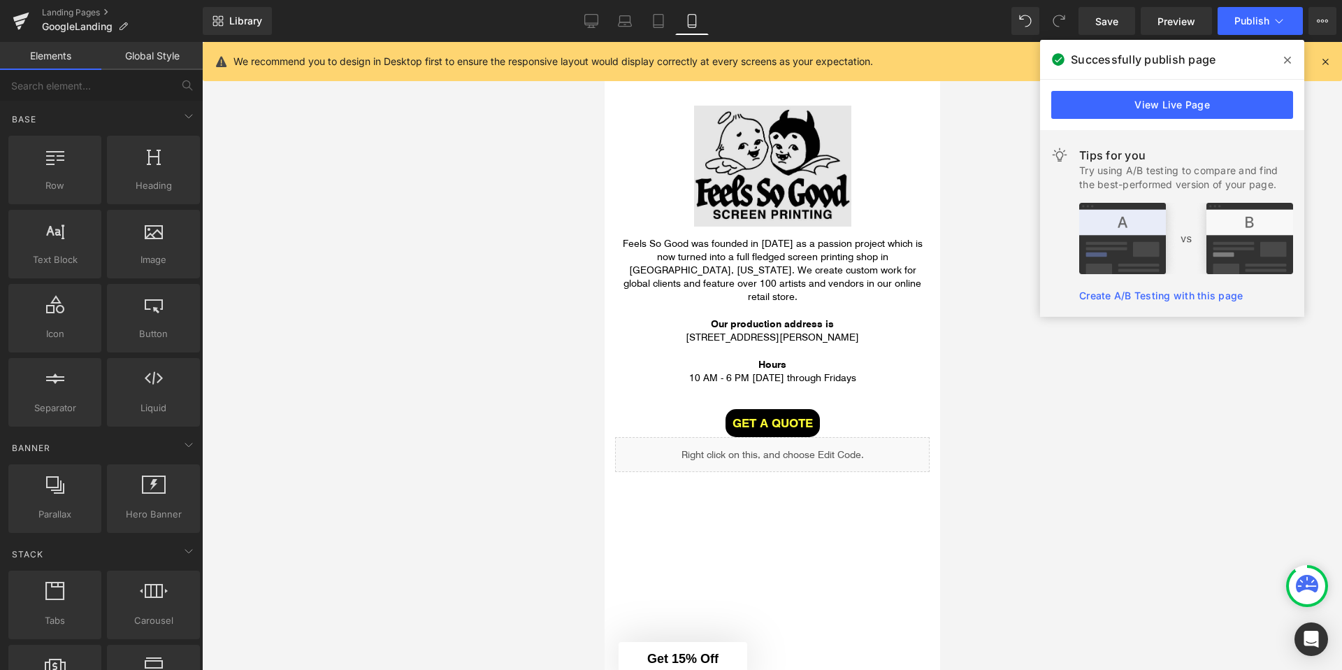
scroll to position [3461, 0]
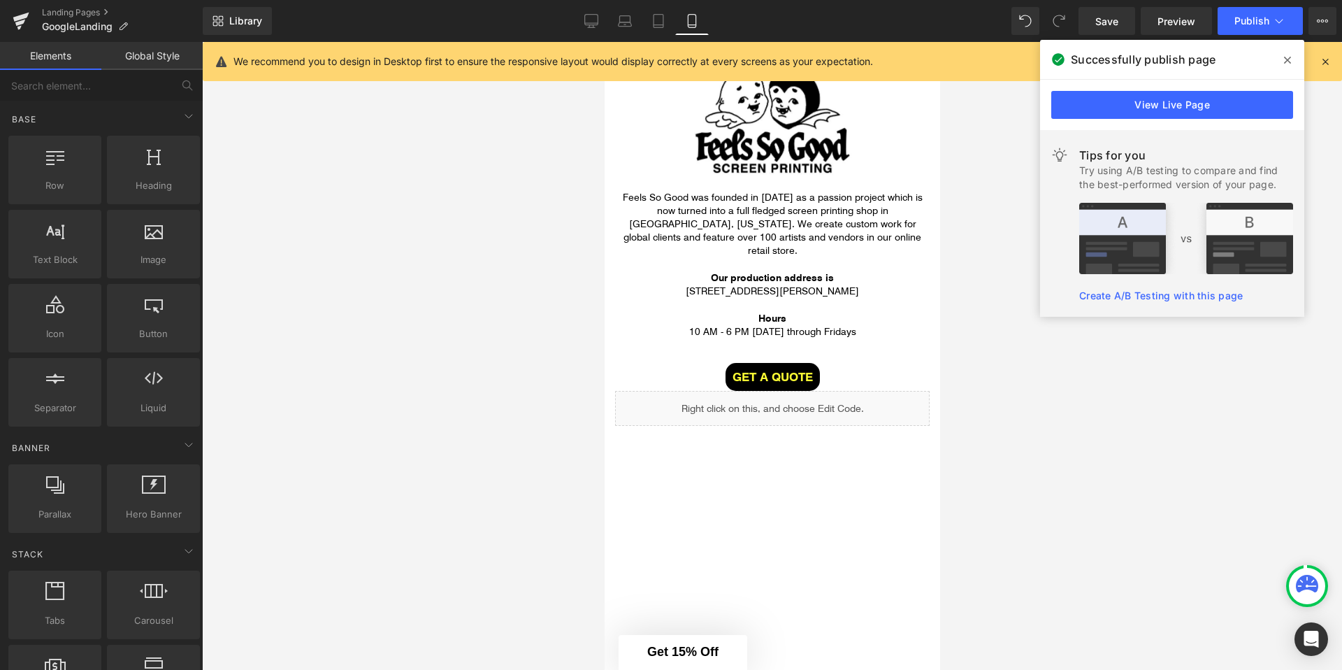
click at [542, 287] on div at bounding box center [772, 356] width 1140 height 628
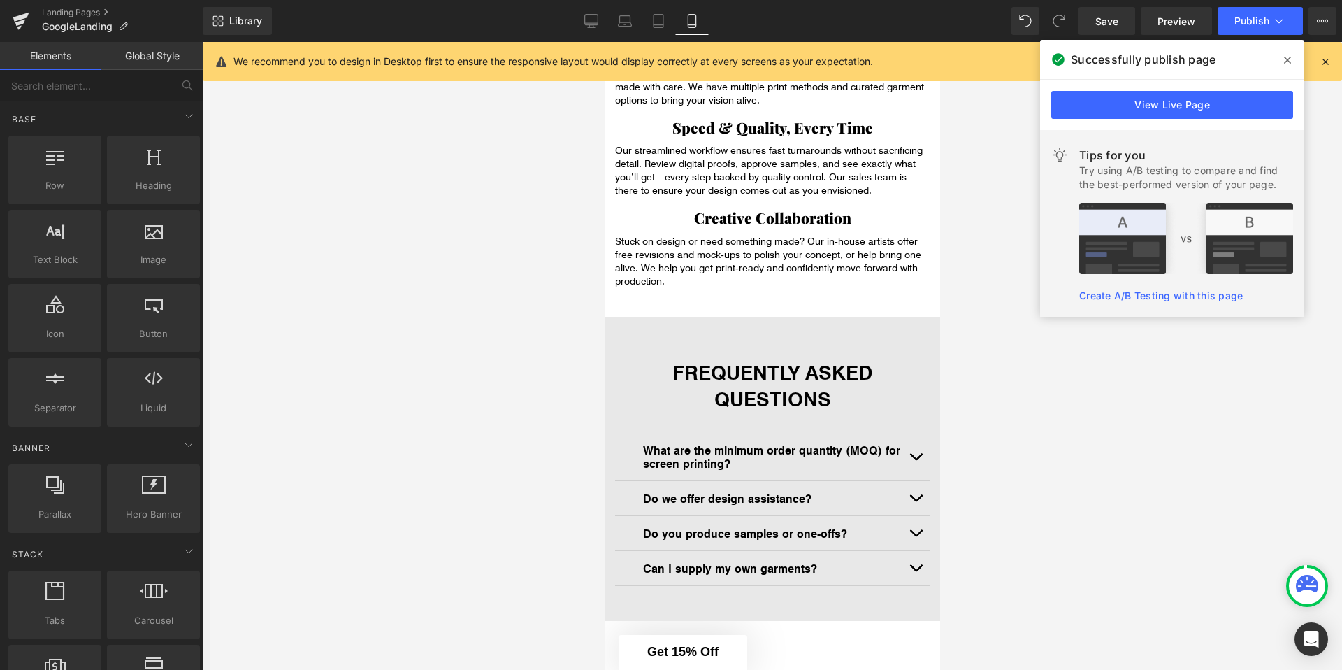
scroll to position [0, 0]
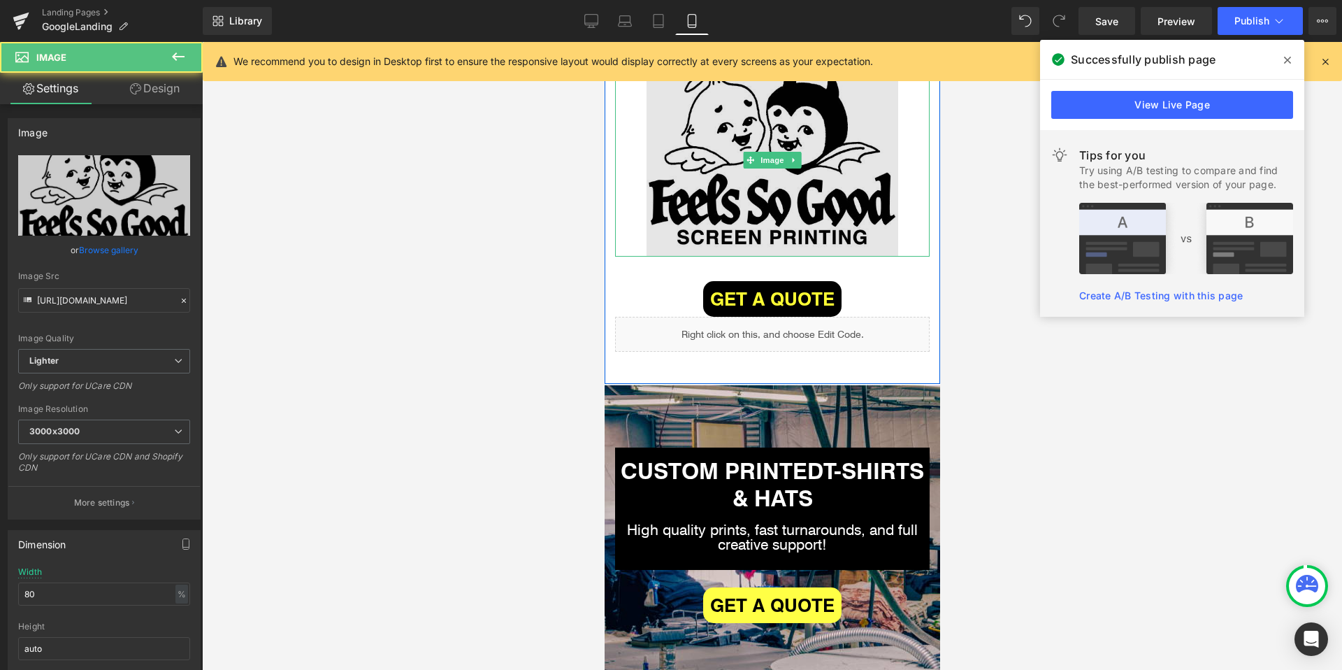
click at [757, 201] on img at bounding box center [772, 160] width 252 height 194
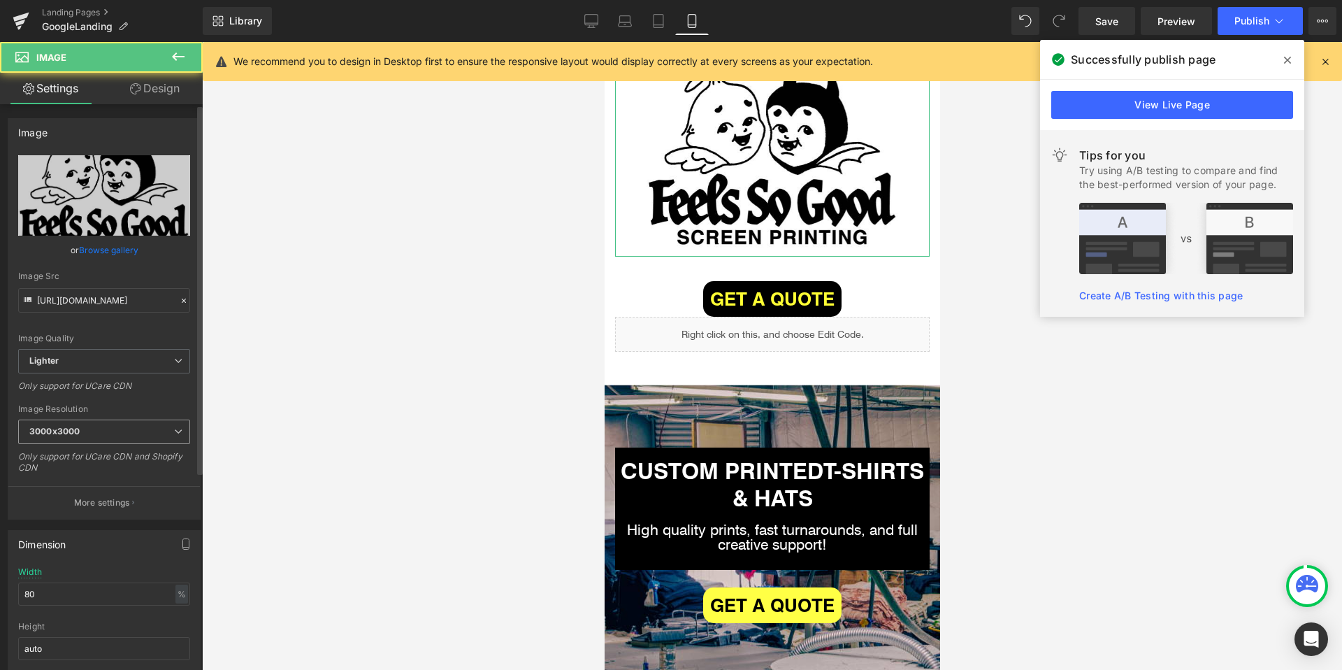
scroll to position [56, 0]
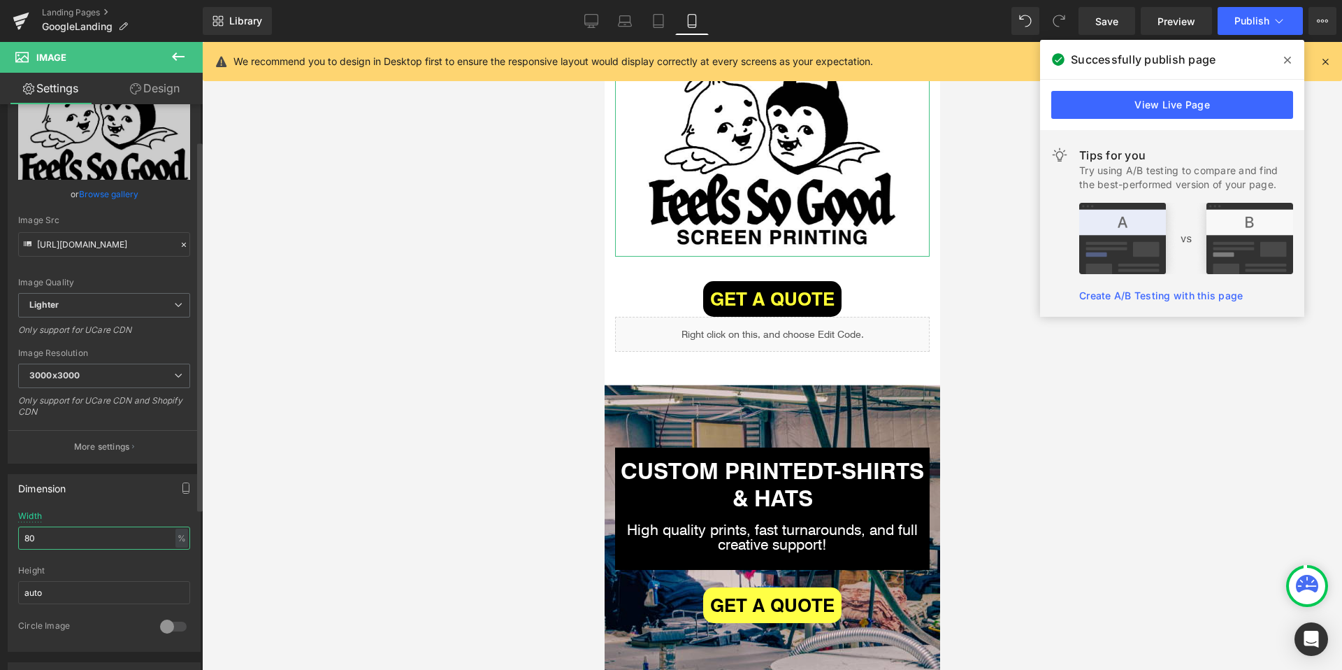
click at [43, 538] on input "80" at bounding box center [104, 537] width 172 height 23
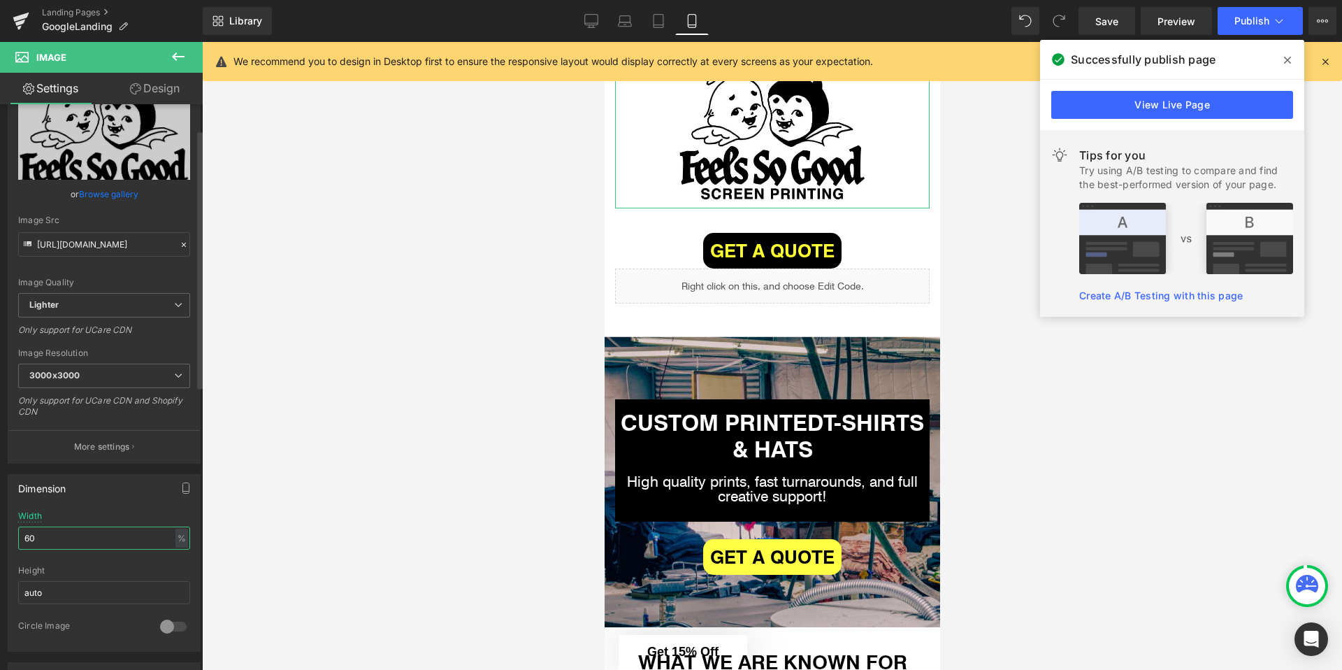
type input "6"
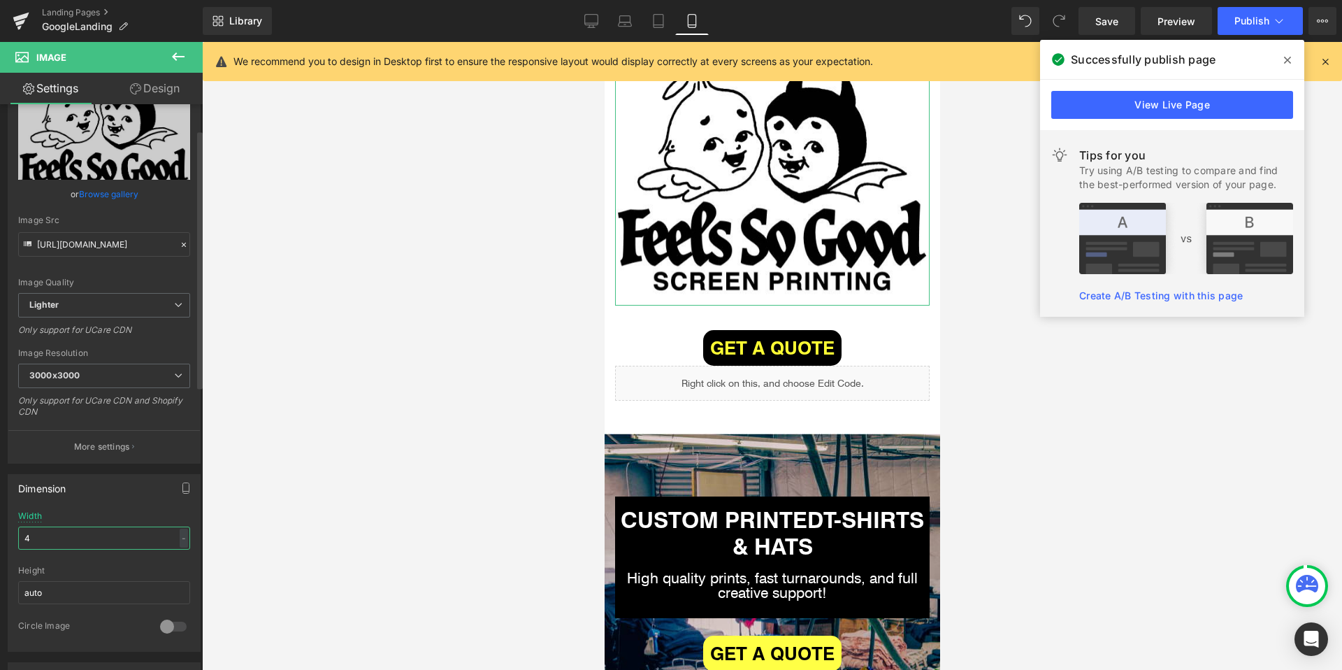
type input "40"
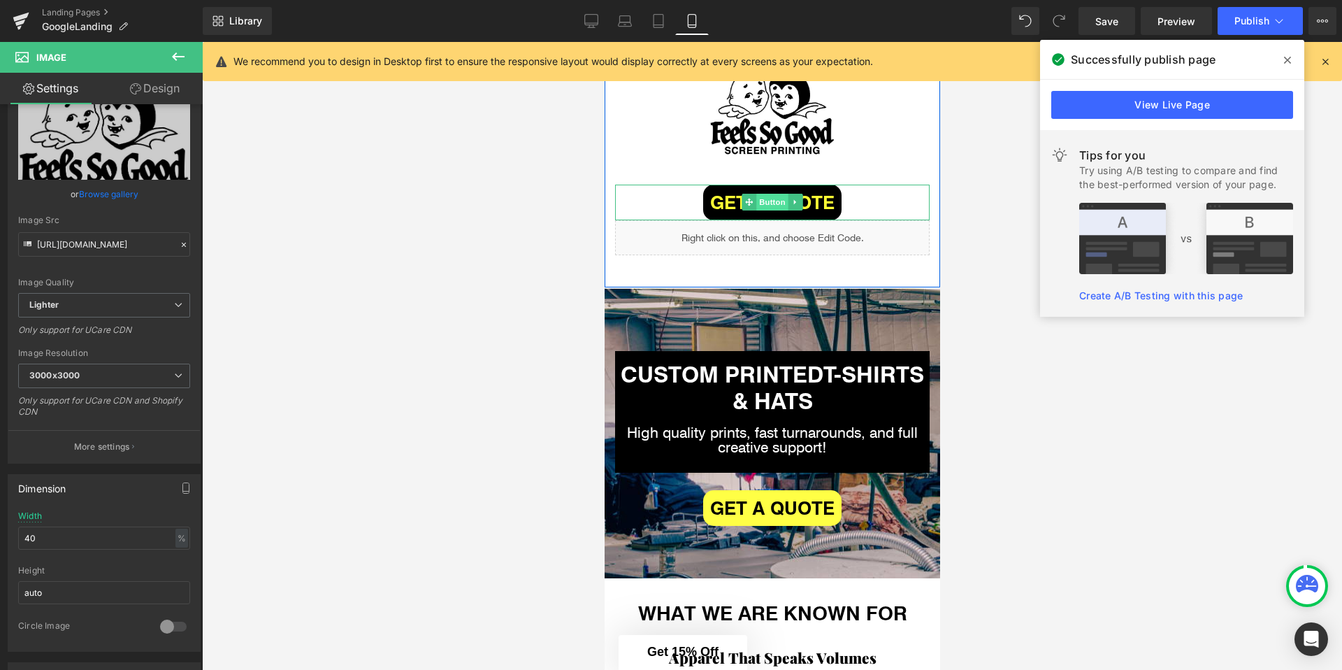
click at [770, 204] on span "Button" at bounding box center [772, 202] width 32 height 17
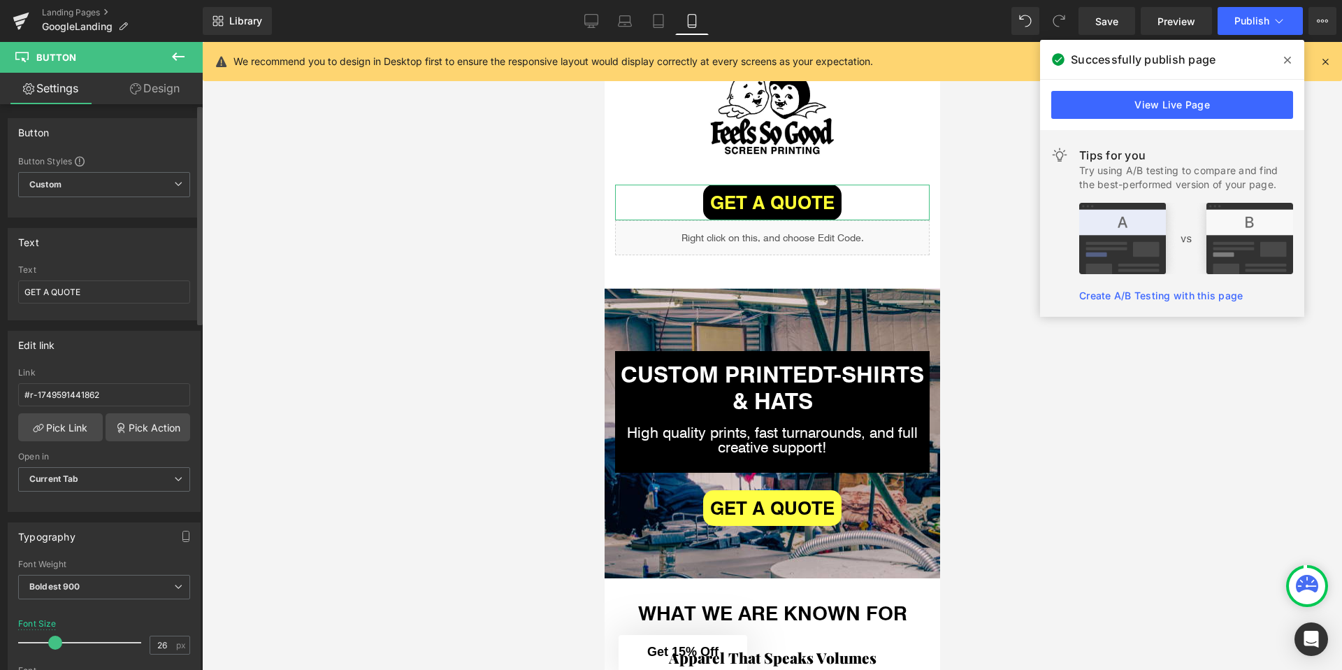
scroll to position [108, 0]
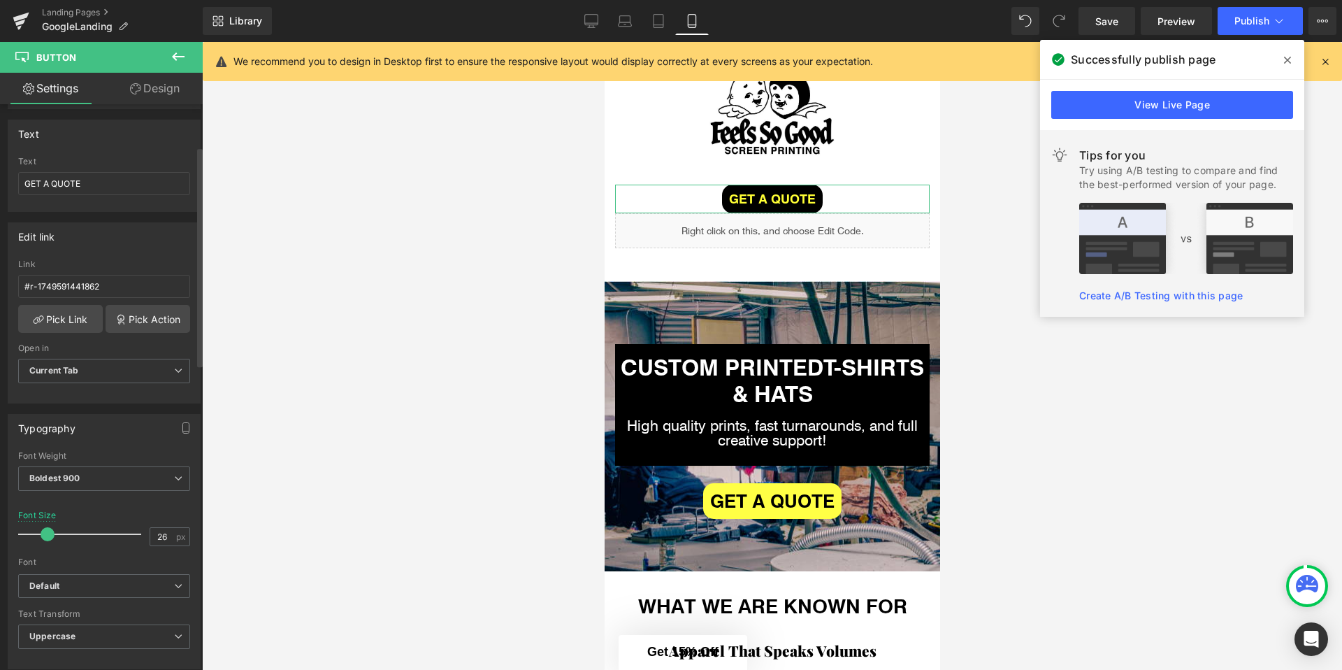
drag, startPoint x: 53, startPoint y: 538, endPoint x: 45, endPoint y: 537, distance: 8.4
click at [45, 537] on span at bounding box center [48, 534] width 14 height 14
click at [152, 101] on link "Design" at bounding box center [154, 88] width 101 height 31
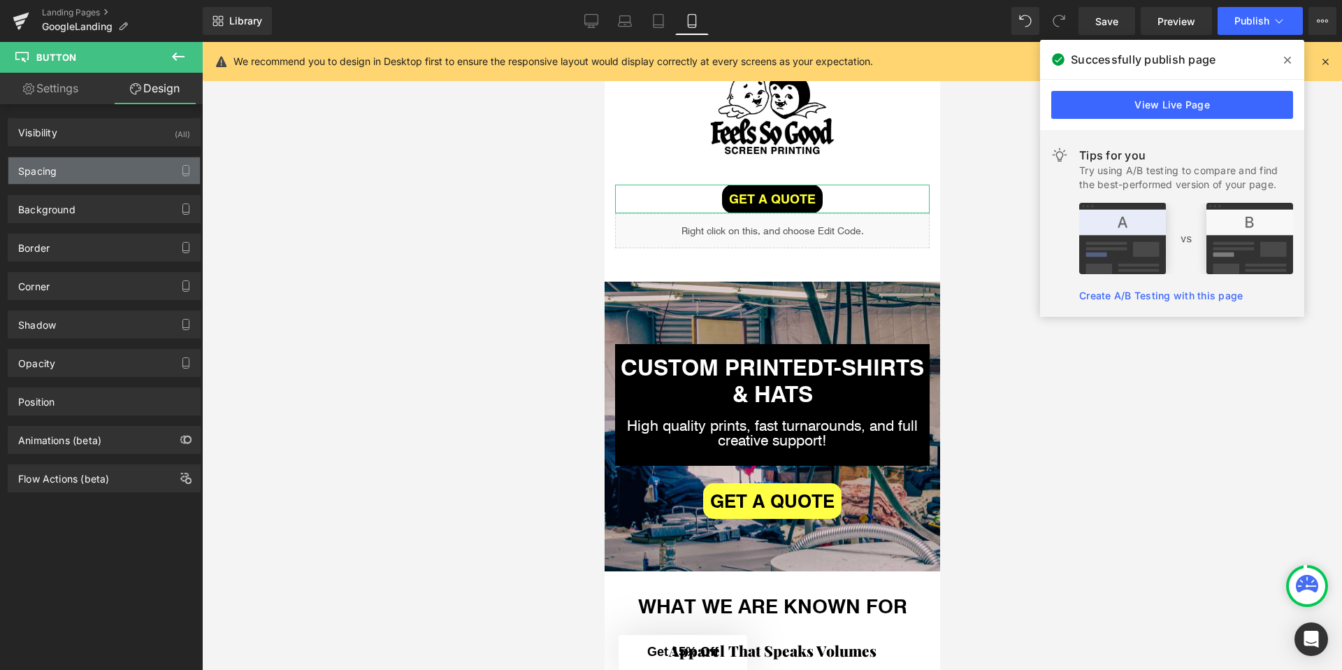
click at [85, 166] on div "Spacing" at bounding box center [104, 170] width 192 height 27
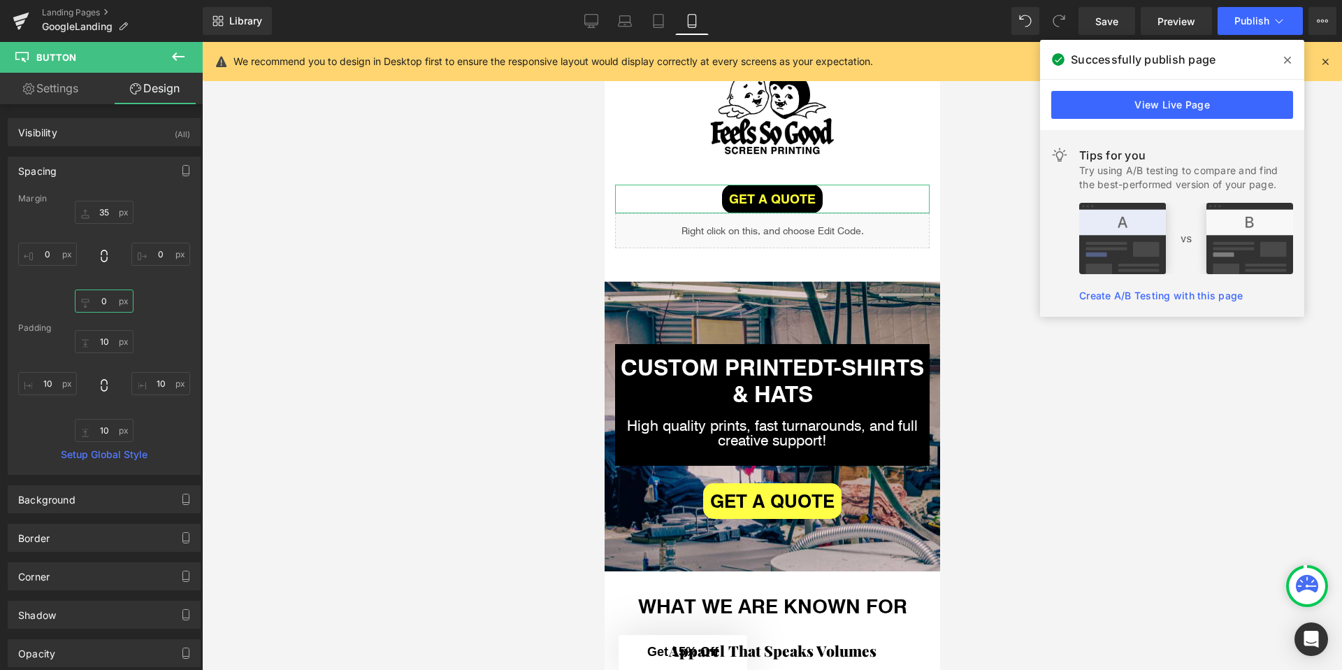
click at [99, 292] on input "0" at bounding box center [104, 300] width 59 height 23
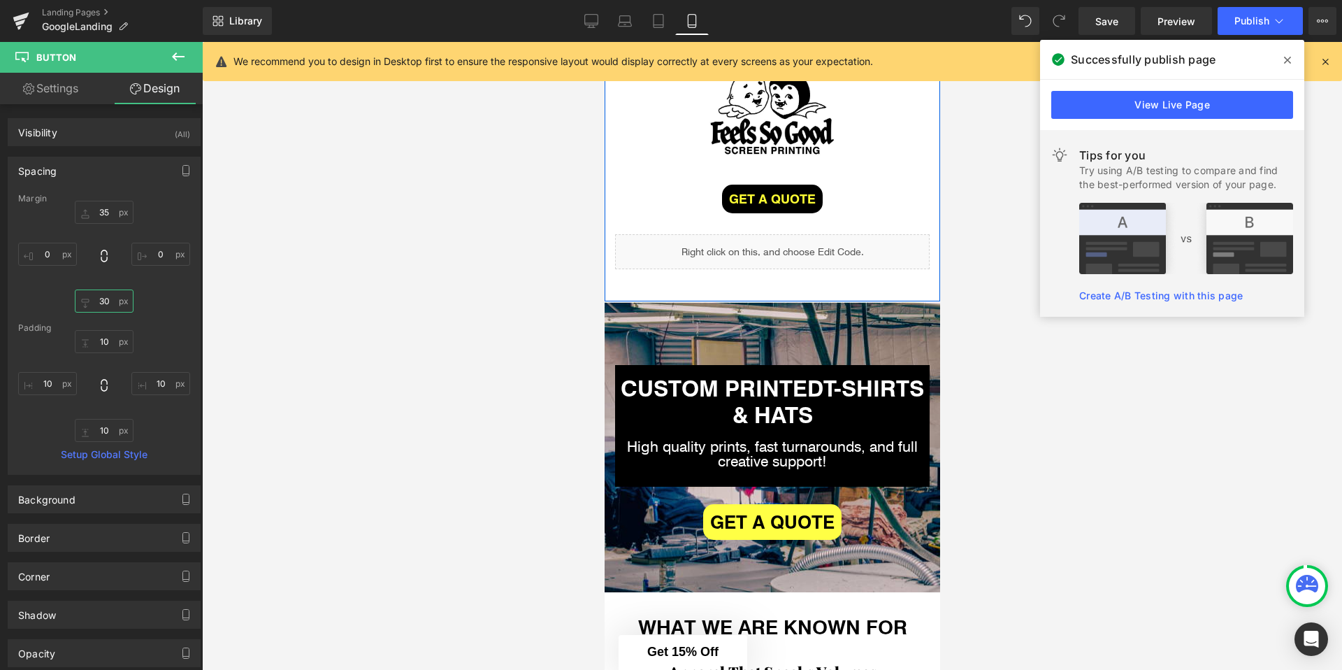
type input "3"
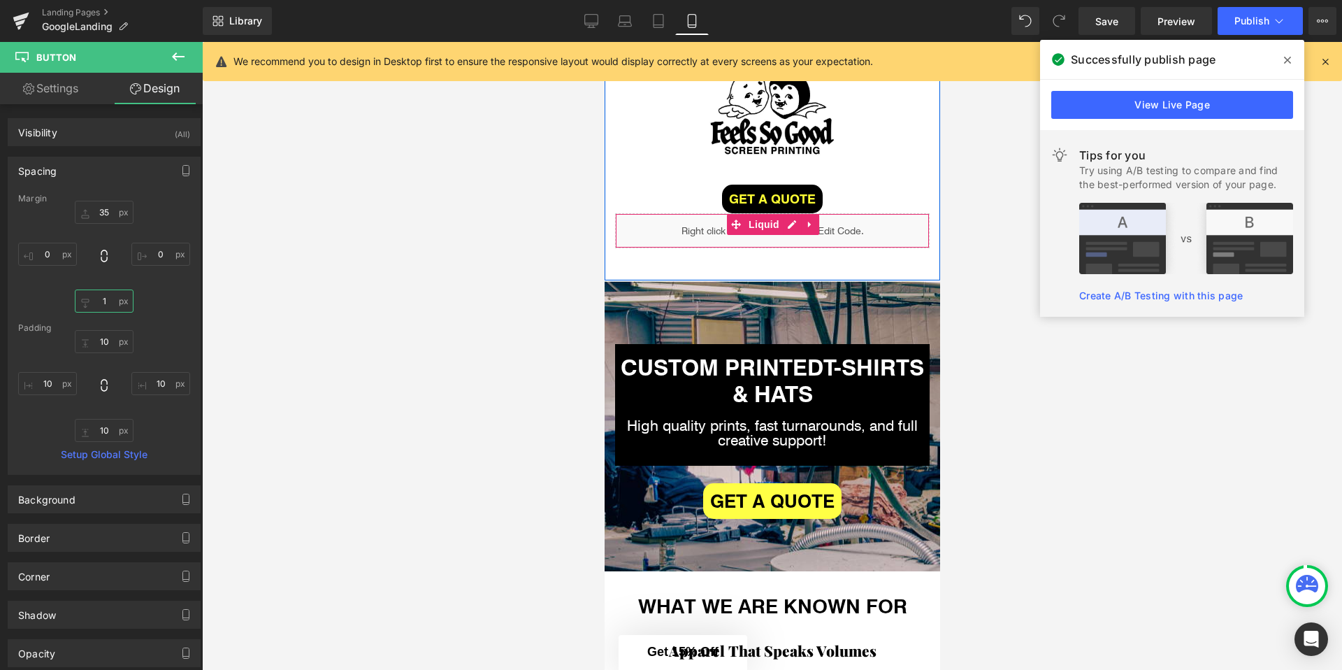
type input "15"
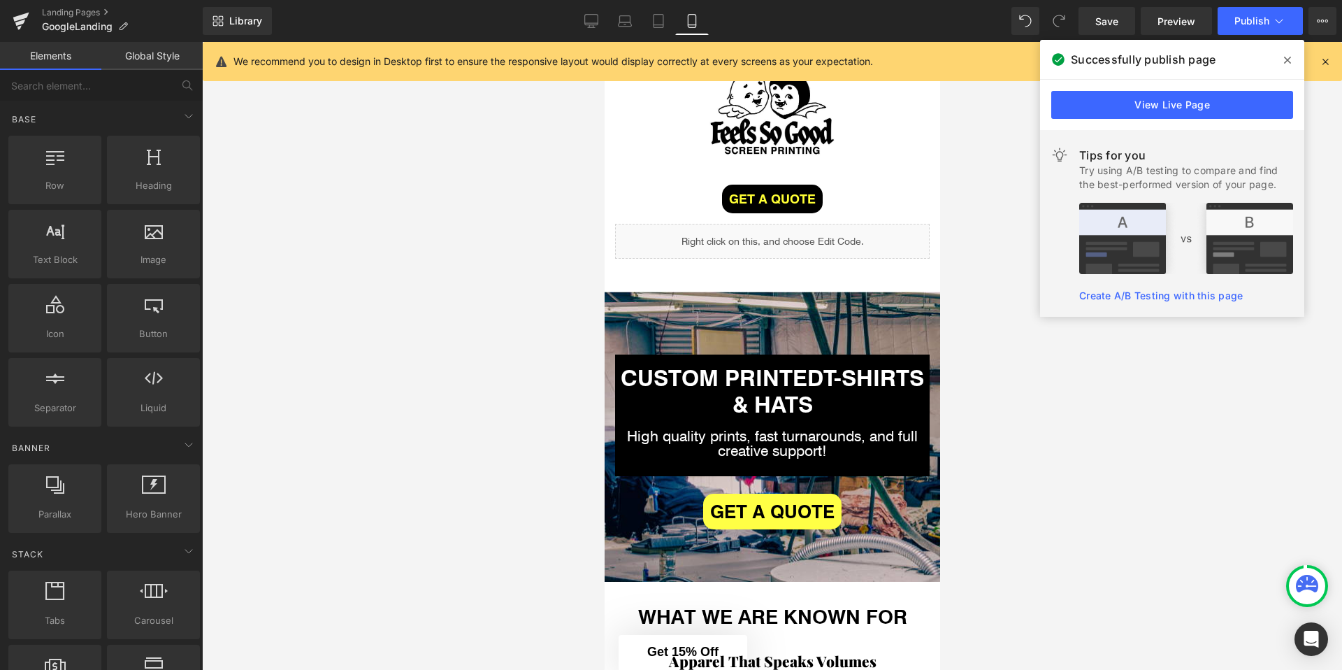
click at [551, 521] on div at bounding box center [772, 356] width 1140 height 628
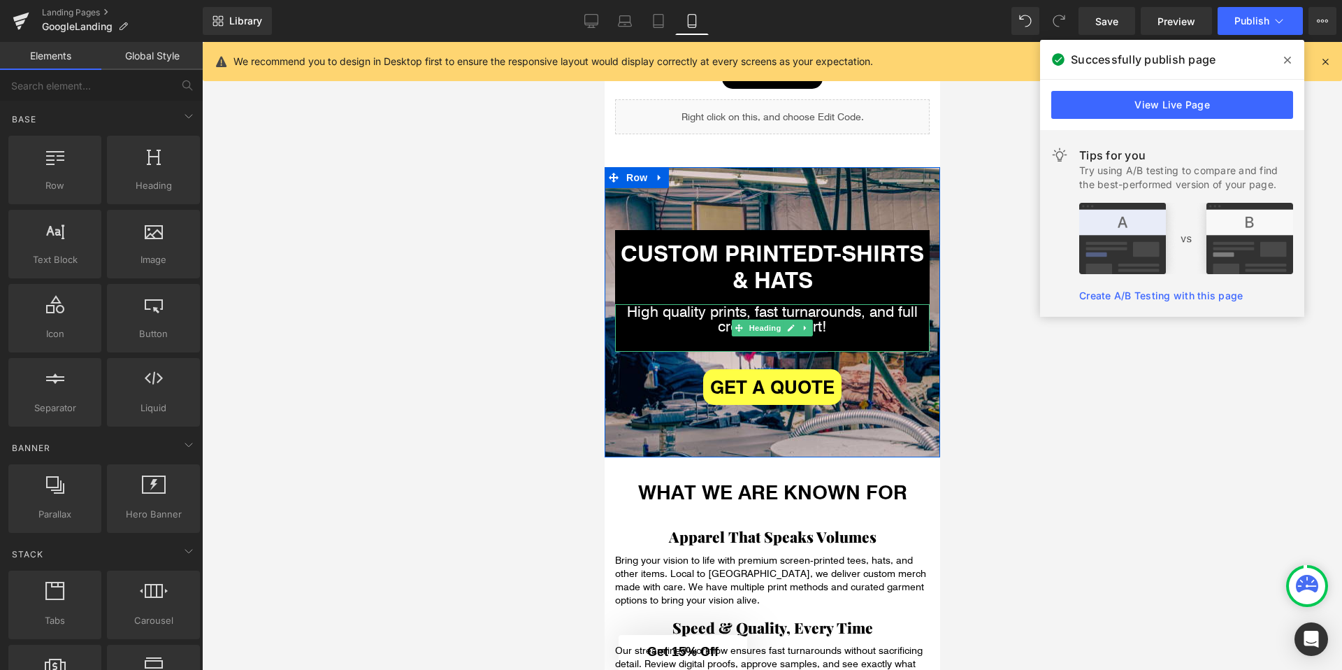
scroll to position [138, 0]
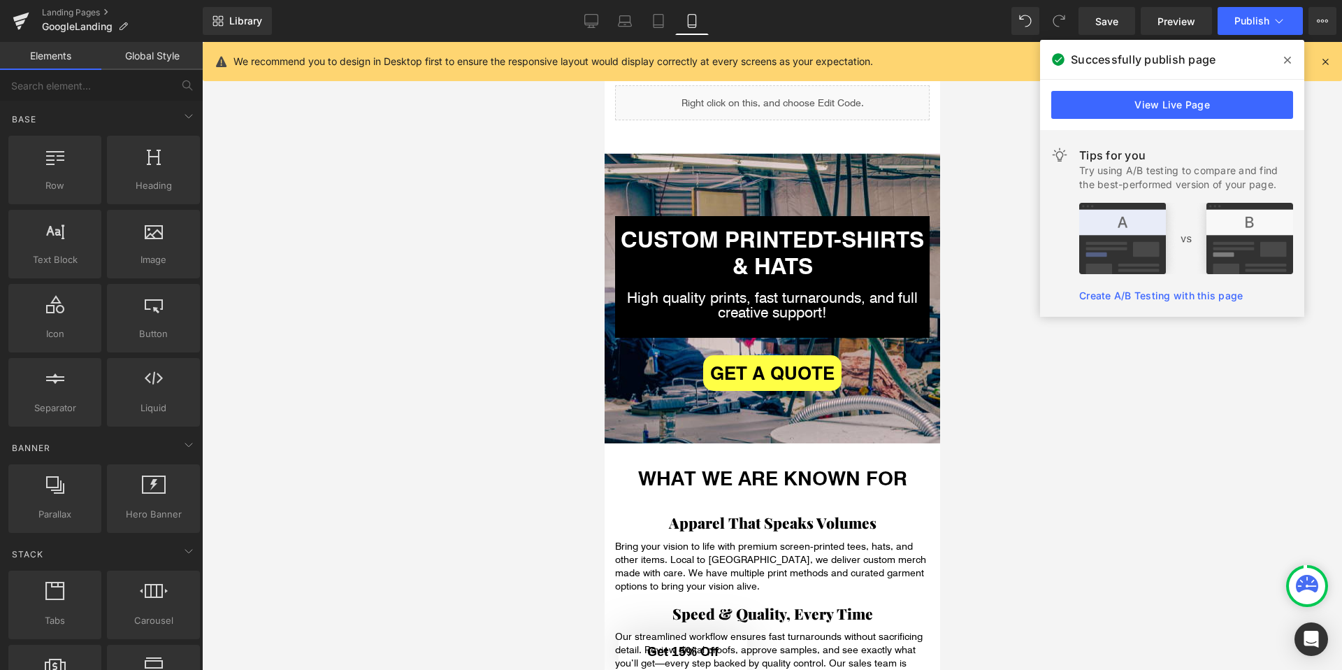
click at [976, 235] on div at bounding box center [772, 356] width 1140 height 628
click at [924, 254] on h1 "CUSTOM PRINTED T-SHIRTS & HATS" at bounding box center [771, 252] width 315 height 54
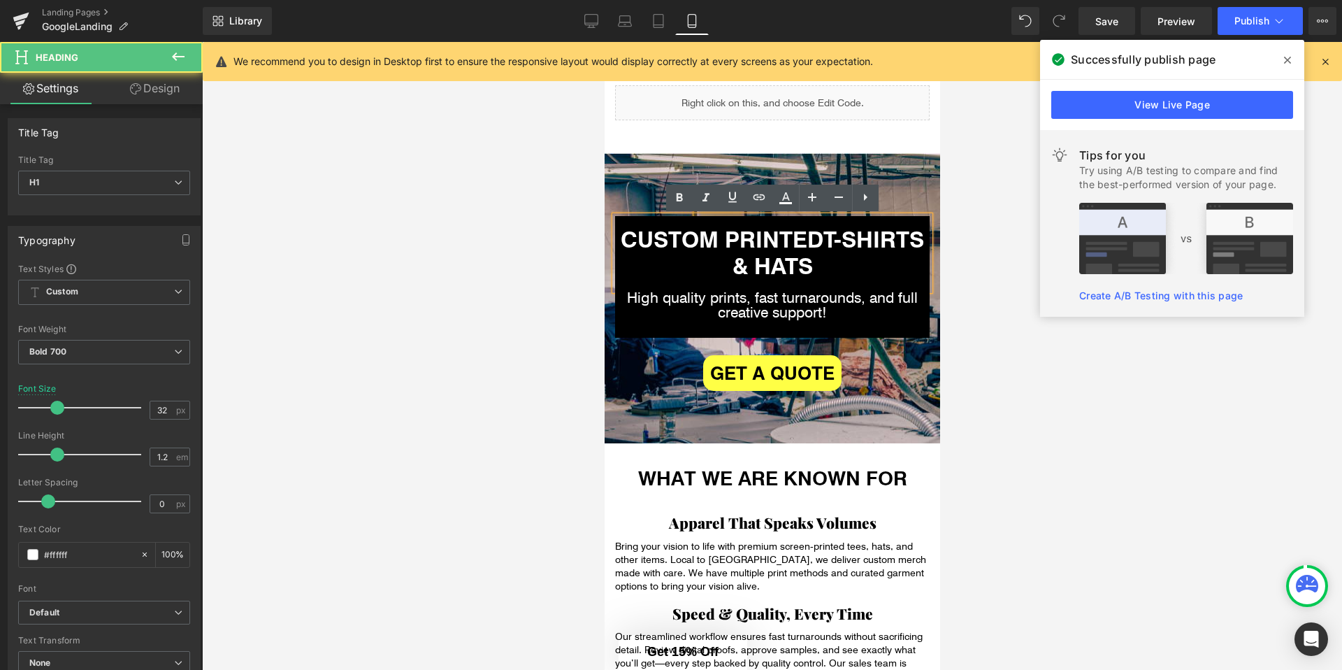
click at [965, 242] on div at bounding box center [772, 356] width 1140 height 628
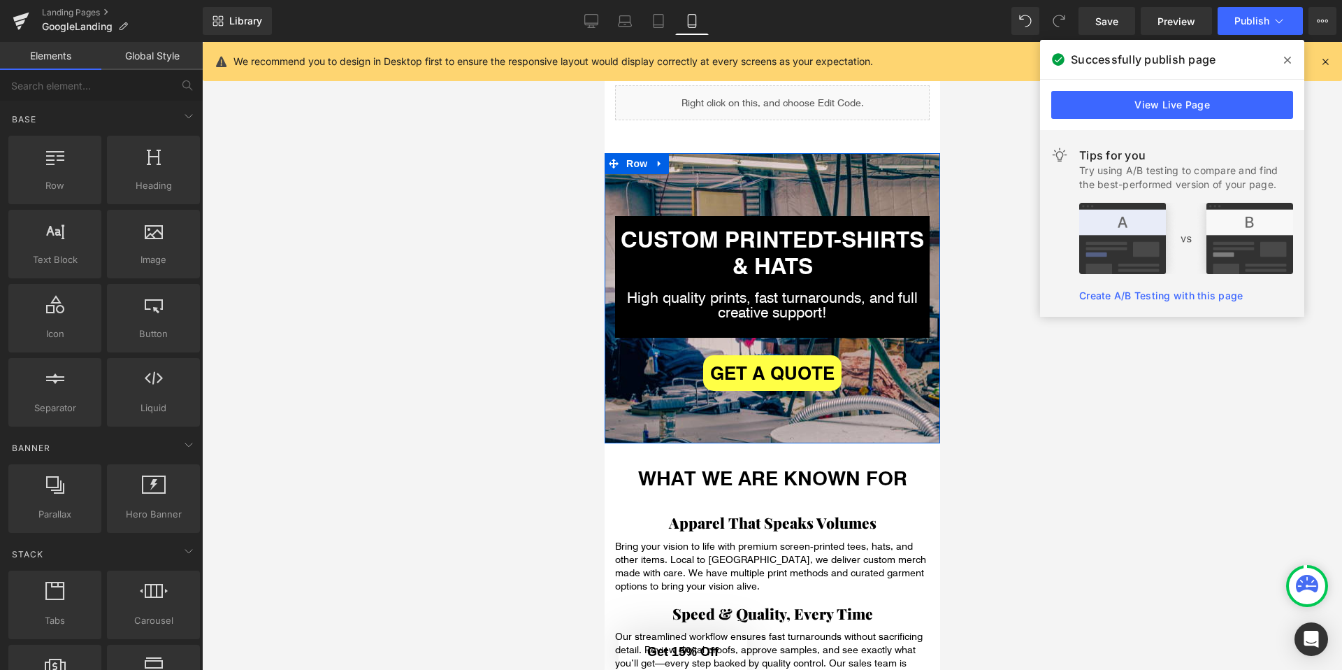
click at [929, 254] on div "CUSTOM PRINTED T-SHIRTS & HATS Heading 166px High quality prints, fast turnarou…" at bounding box center [772, 303] width 336 height 175
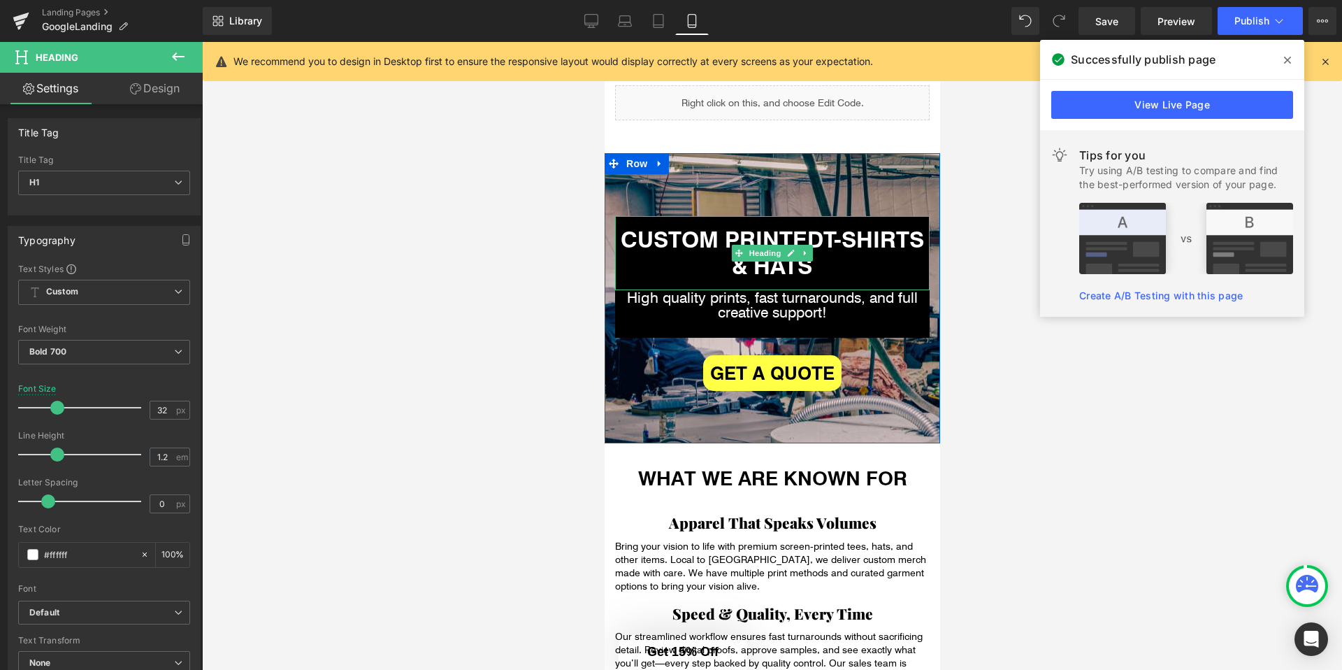
drag, startPoint x: 926, startPoint y: 254, endPoint x: 925, endPoint y: 263, distance: 8.4
click at [925, 263] on div "CUSTOM PRINTED T-SHIRTS & HATS Heading 166px" at bounding box center [771, 253] width 315 height 75
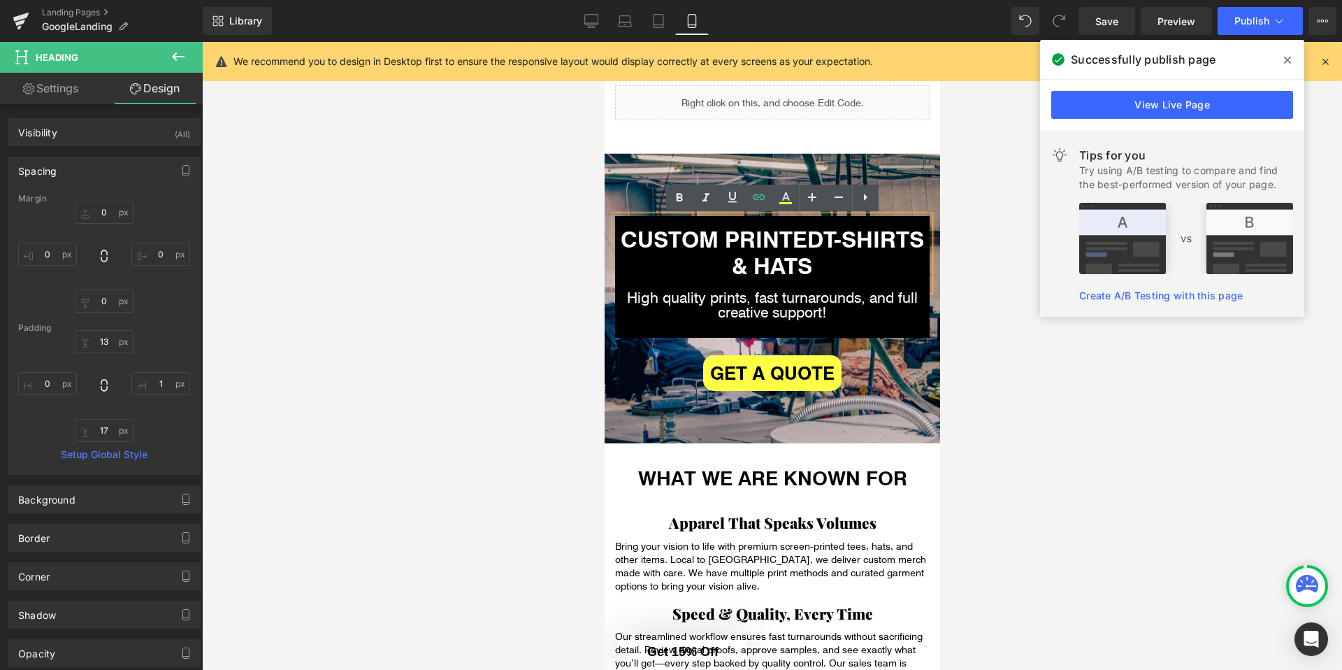
click at [874, 240] on strong "T-SHIRTS & HATS" at bounding box center [827, 252] width 192 height 56
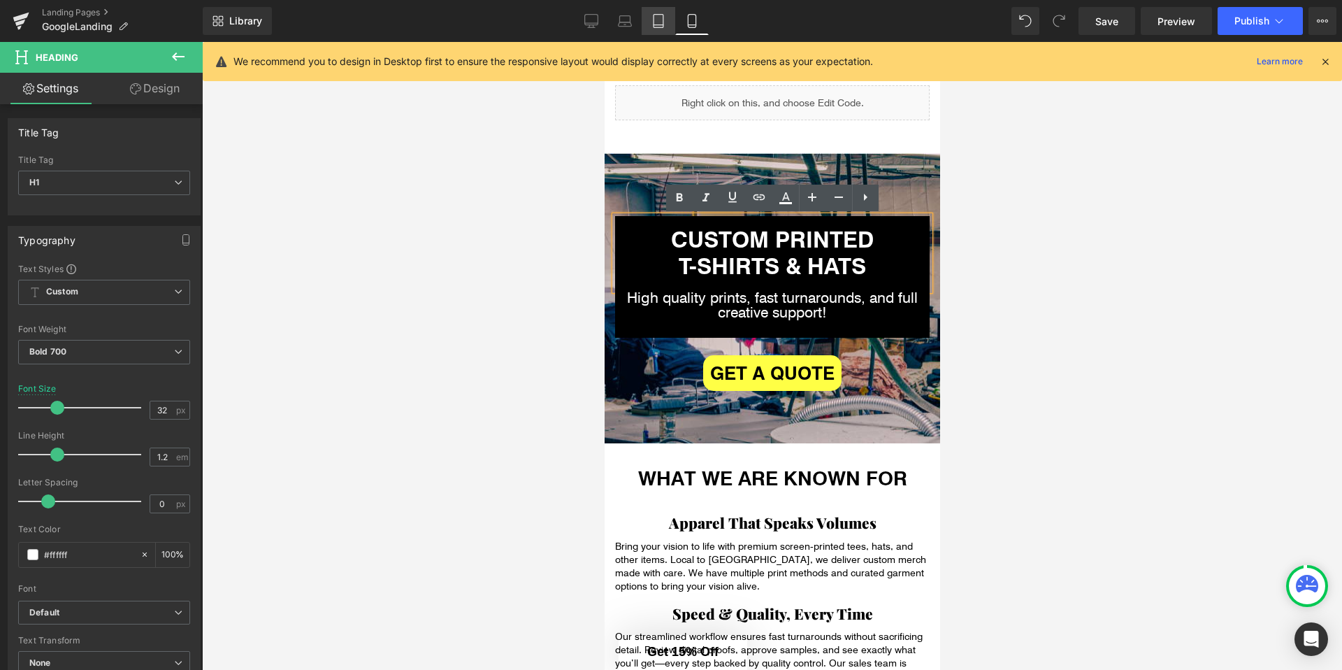
click at [658, 34] on link "Tablet" at bounding box center [659, 21] width 34 height 28
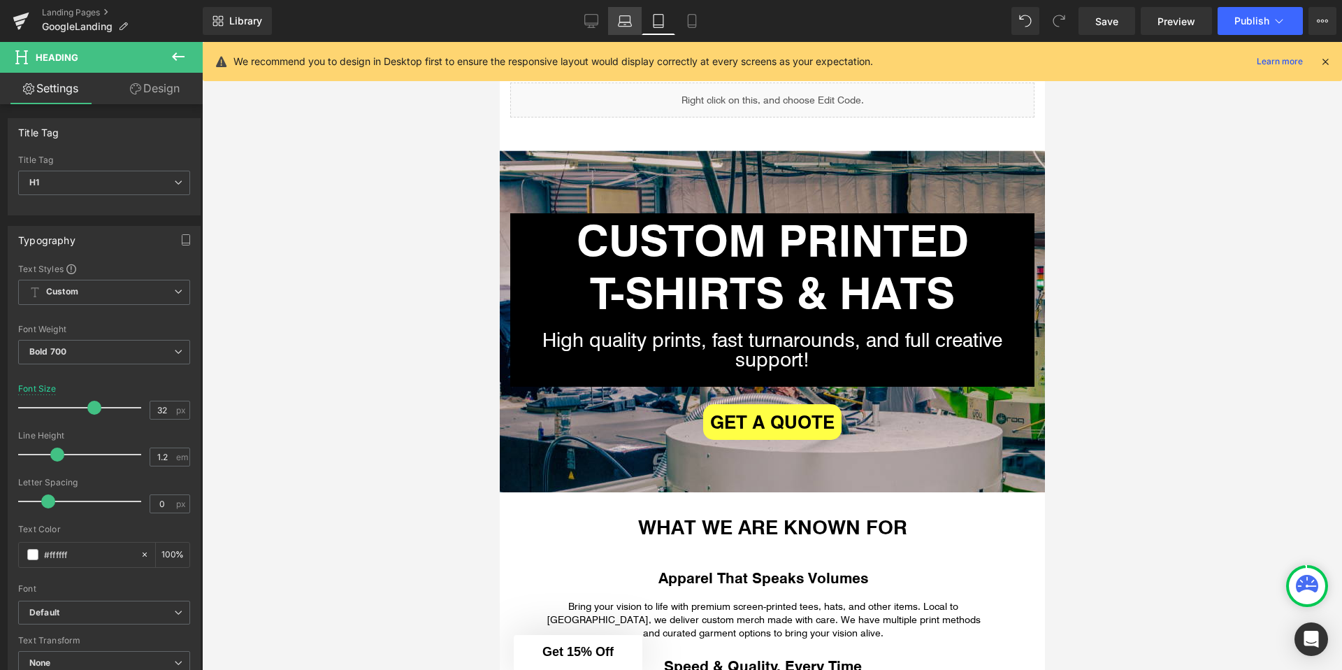
click at [628, 7] on link "Laptop" at bounding box center [625, 21] width 34 height 28
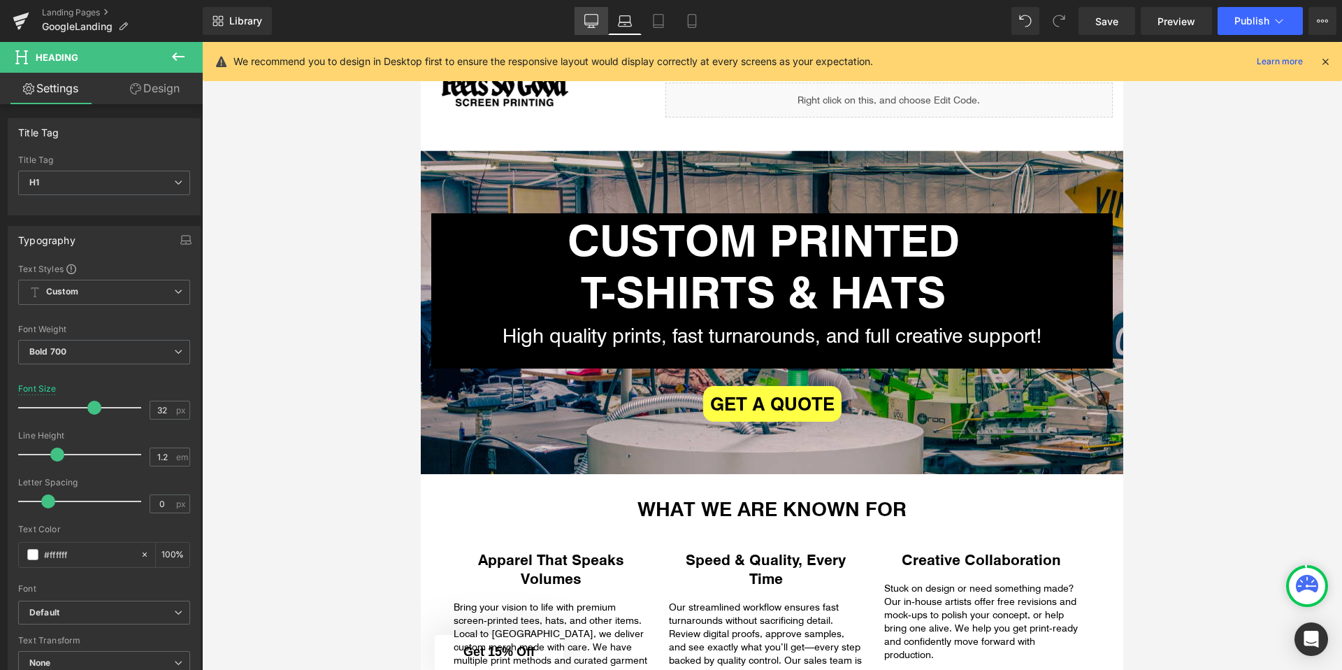
click at [590, 21] on icon at bounding box center [591, 21] width 14 height 14
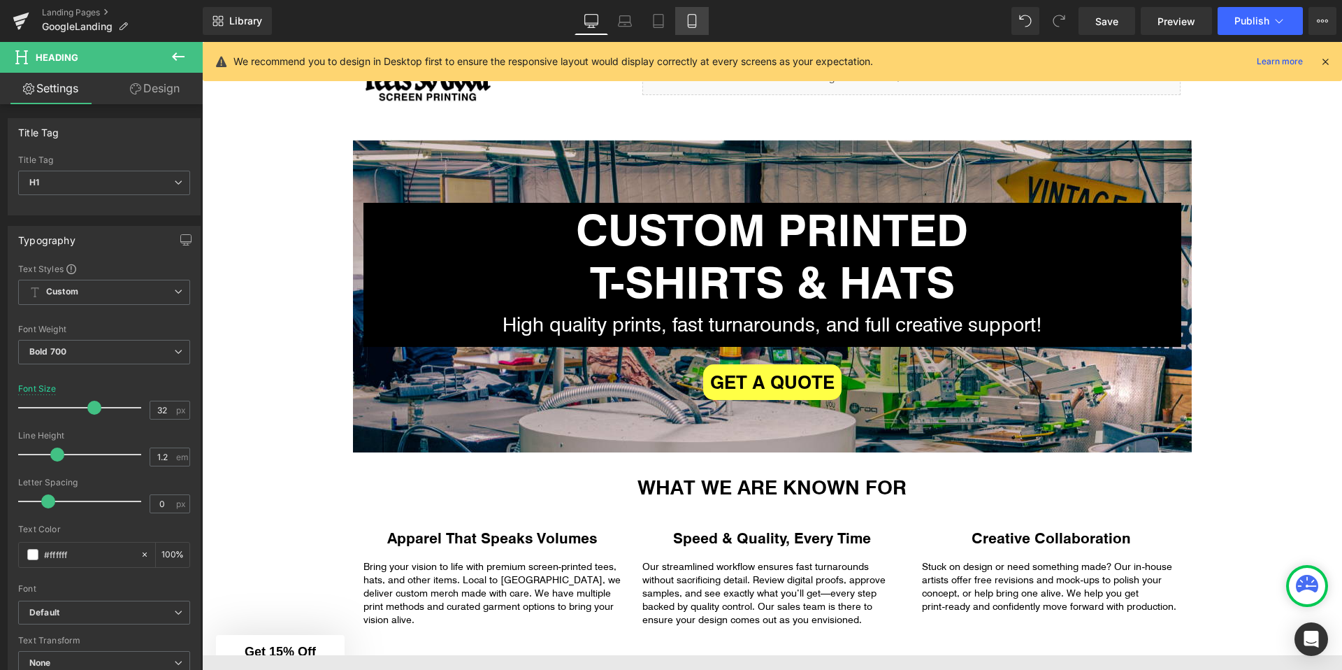
click at [701, 24] on link "Mobile" at bounding box center [692, 21] width 34 height 28
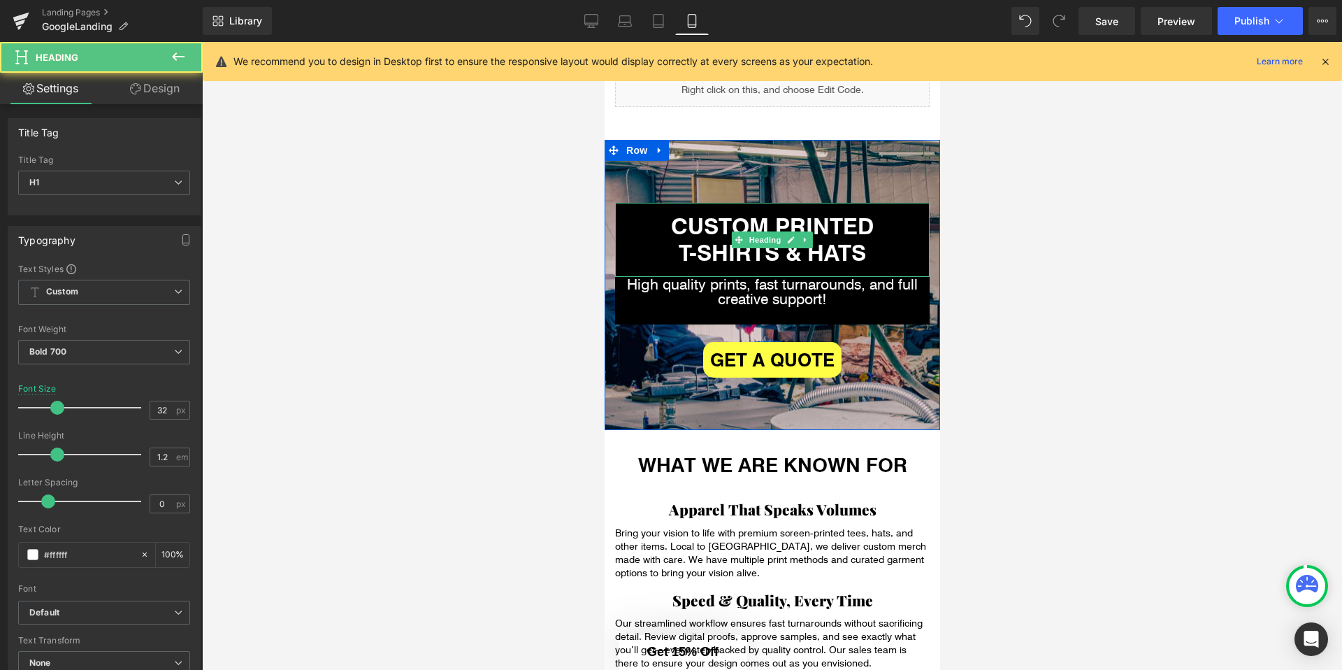
click at [873, 230] on strong "CUSTOM PRINTED" at bounding box center [771, 224] width 203 height 29
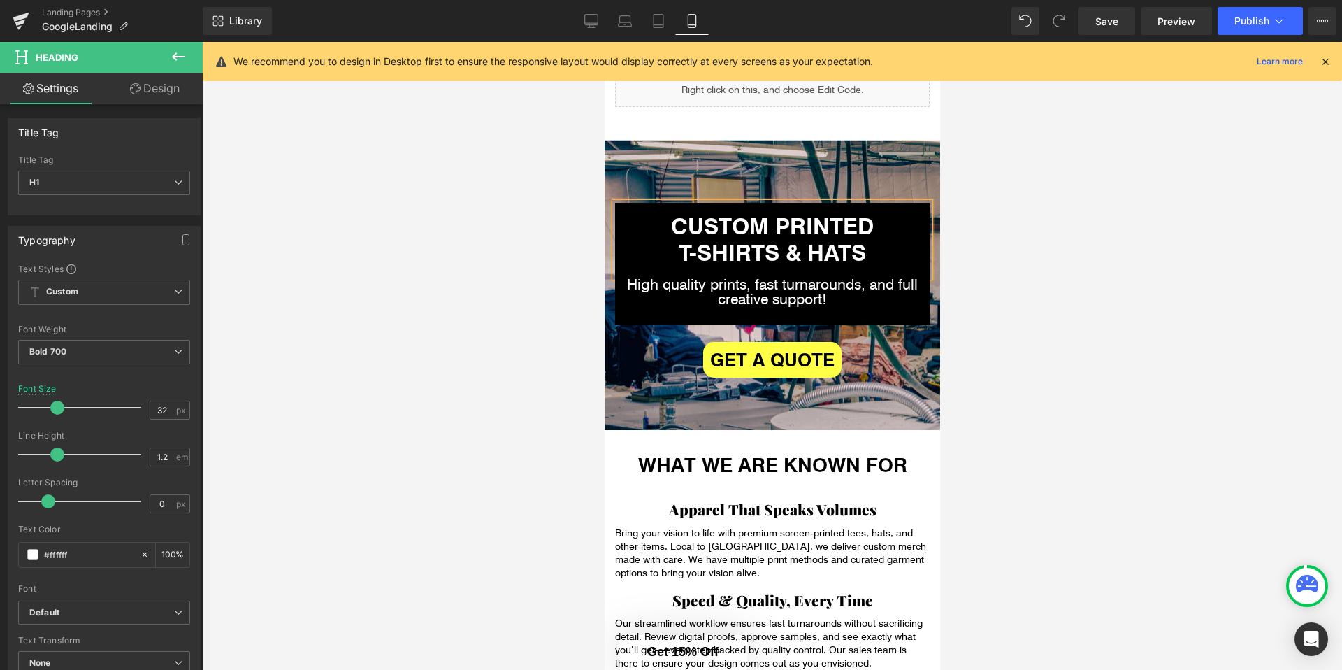
click at [1065, 248] on div at bounding box center [772, 356] width 1140 height 628
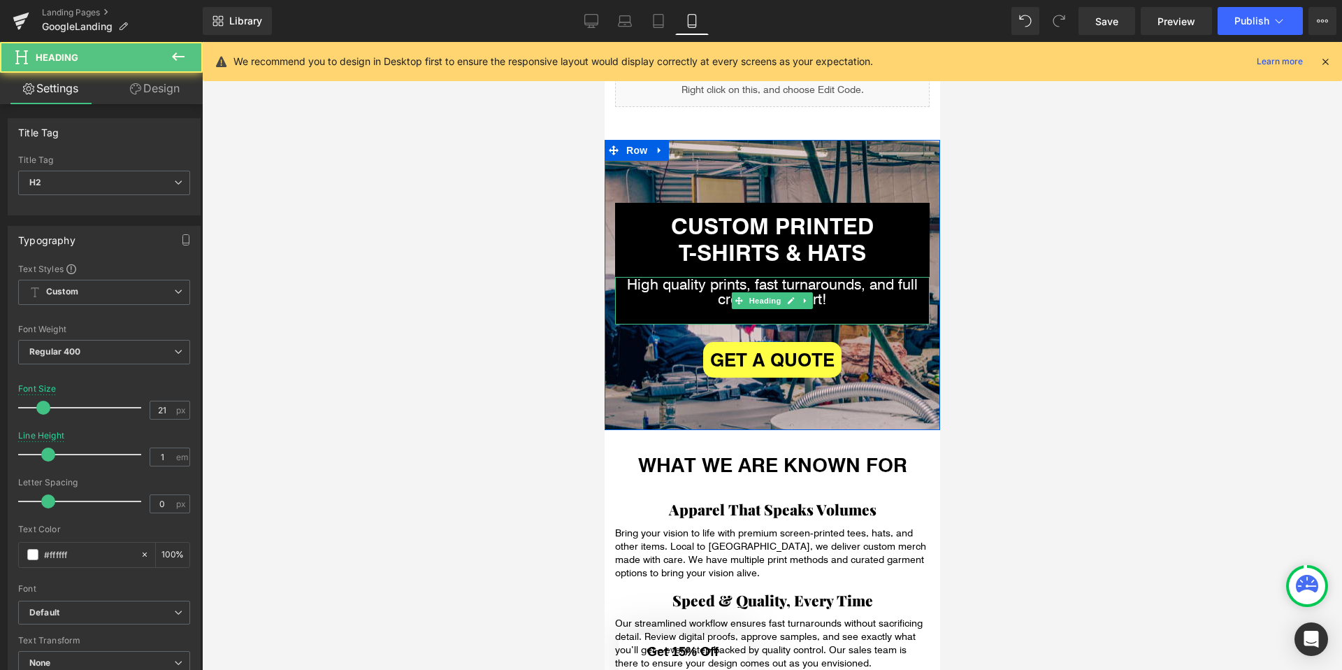
click at [670, 291] on h2 "High quality prints, fast turnarounds, and full creative support!" at bounding box center [771, 291] width 315 height 29
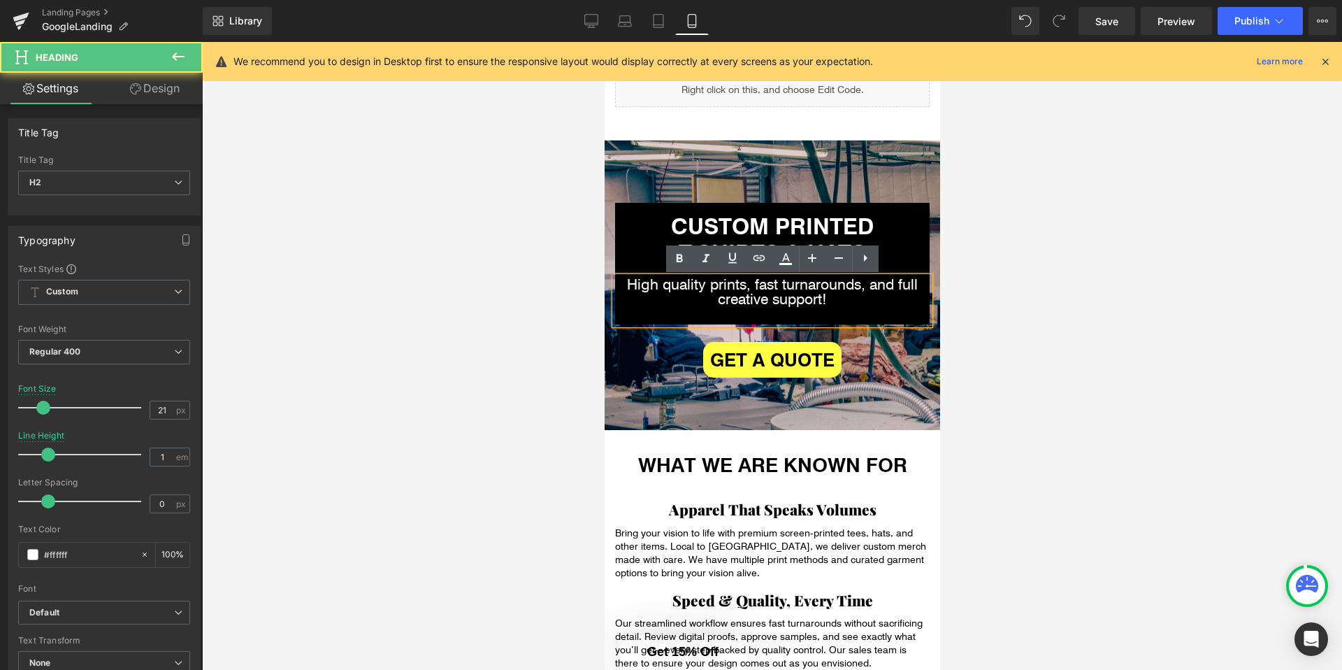
click at [574, 301] on div at bounding box center [772, 356] width 1140 height 628
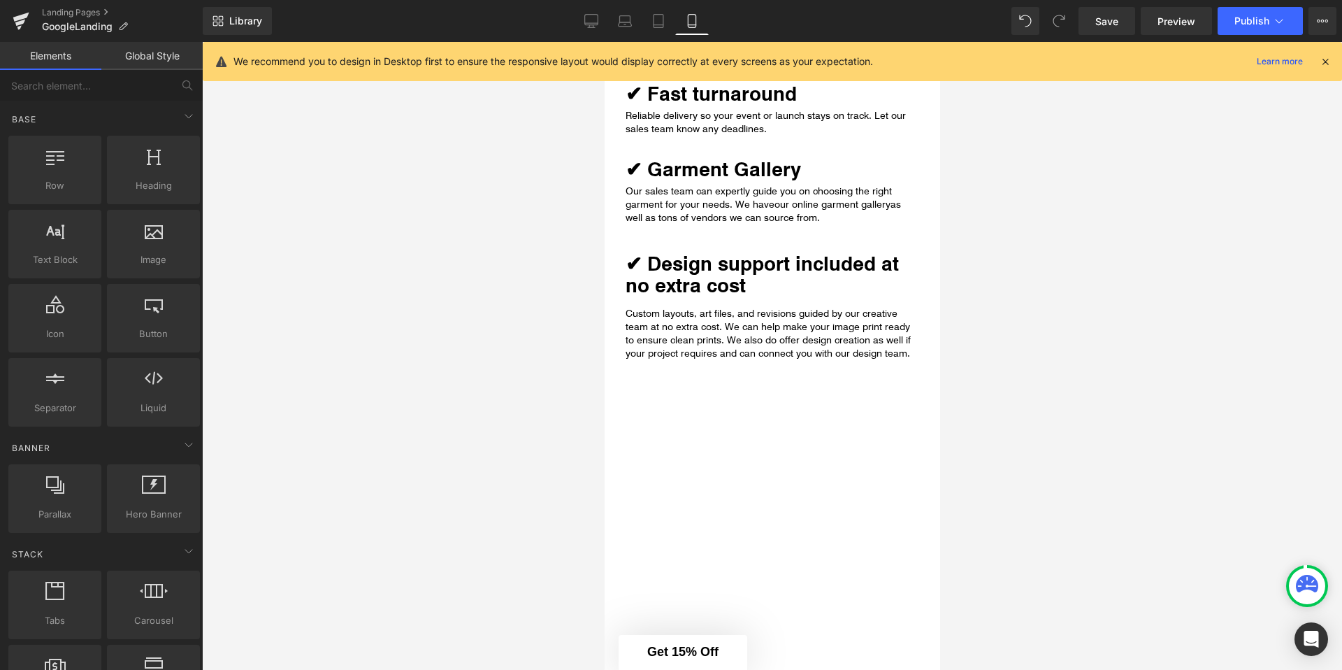
scroll to position [1039, 0]
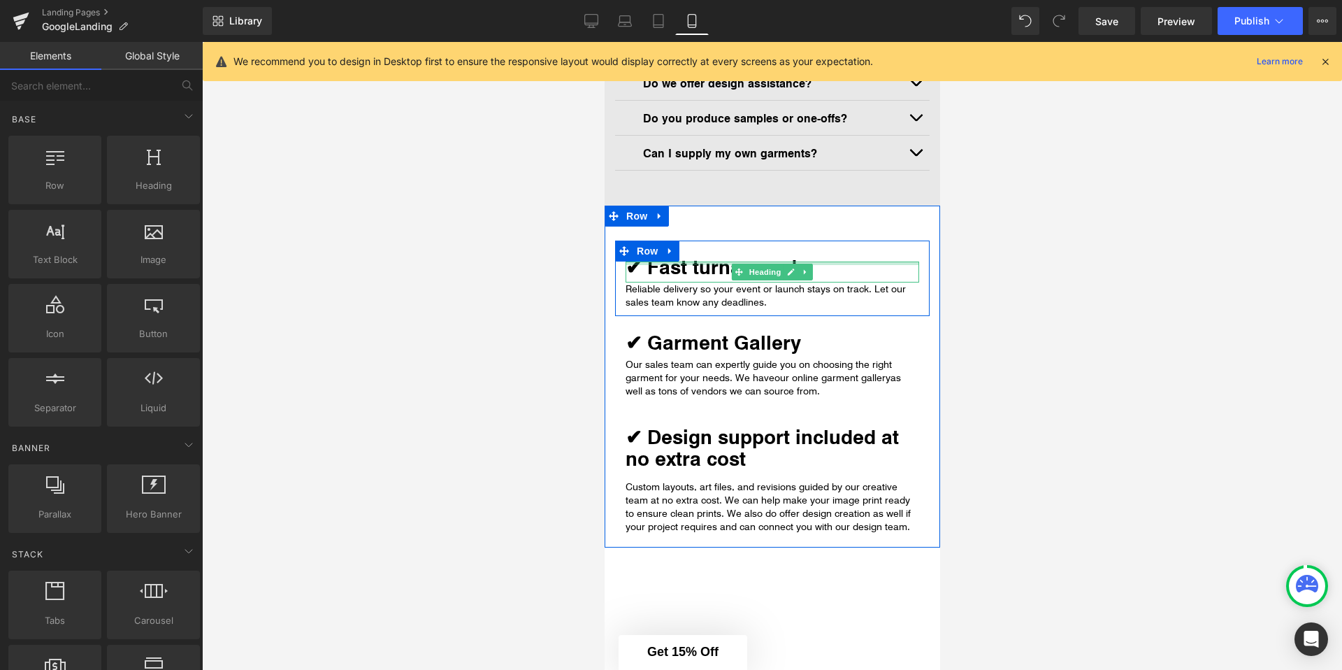
click at [688, 262] on div at bounding box center [772, 262] width 294 height 3
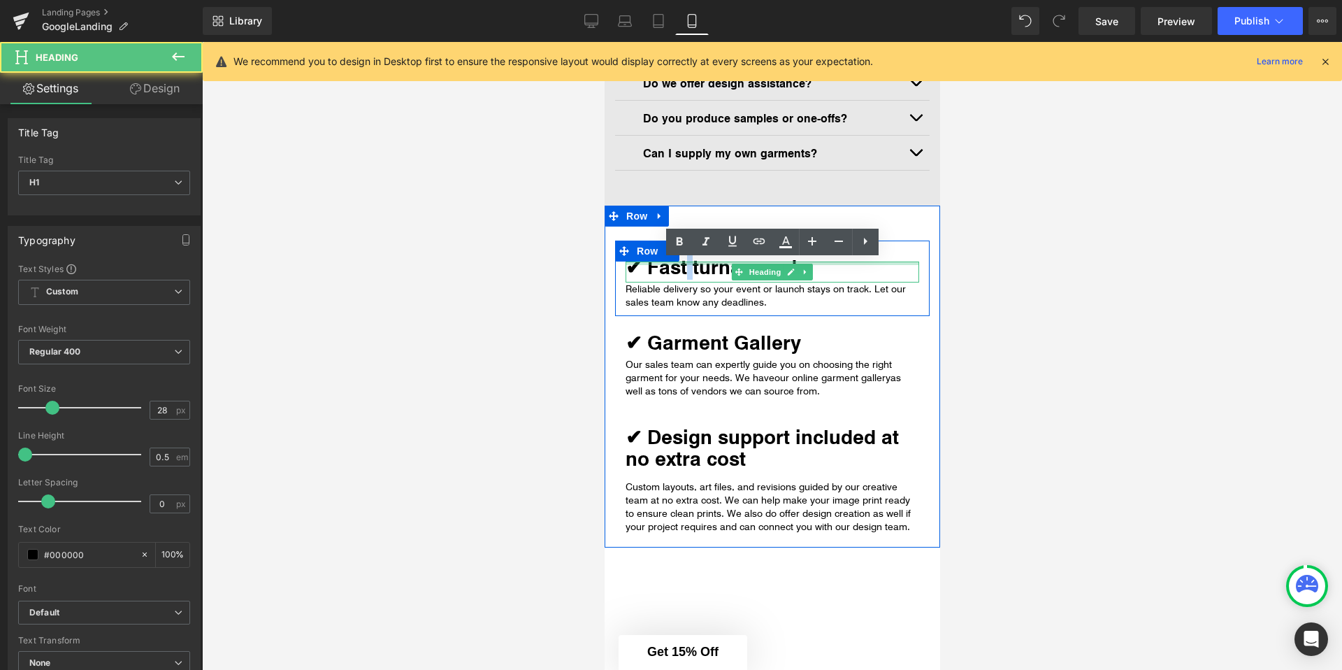
click at [688, 262] on strong "✔ Fast turnaround" at bounding box center [710, 266] width 171 height 27
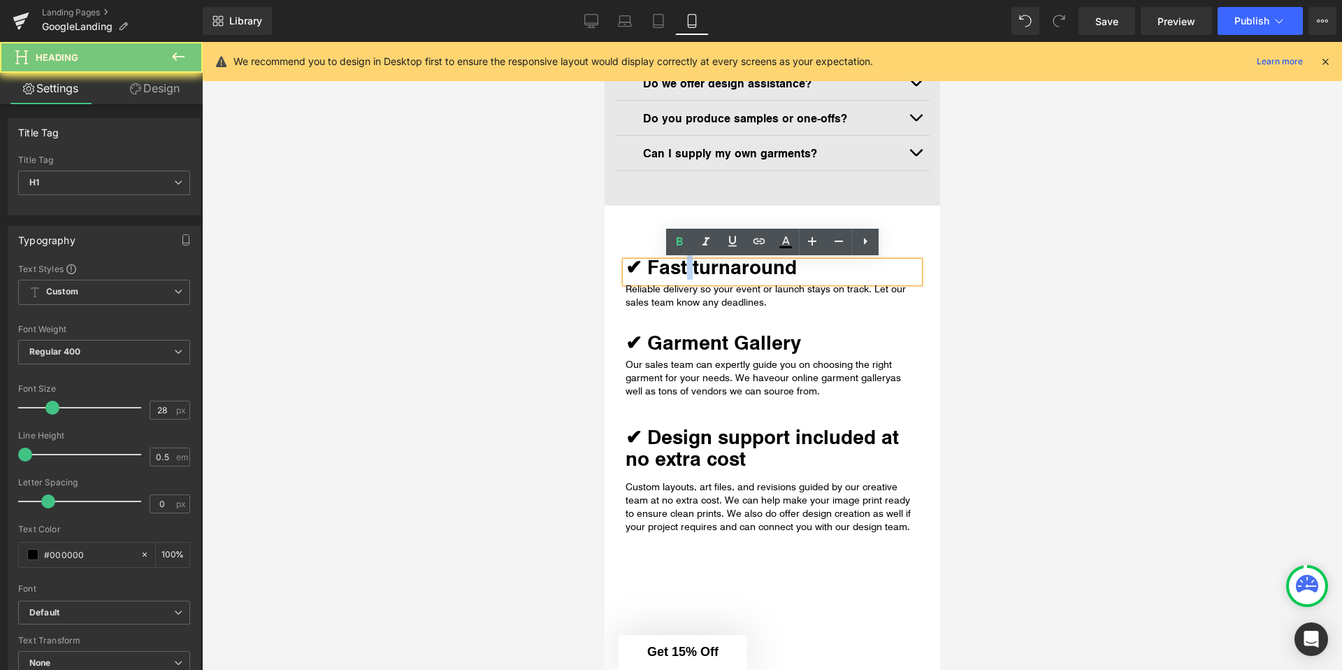
click at [688, 262] on strong "✔ Fast turnaround" at bounding box center [710, 266] width 171 height 27
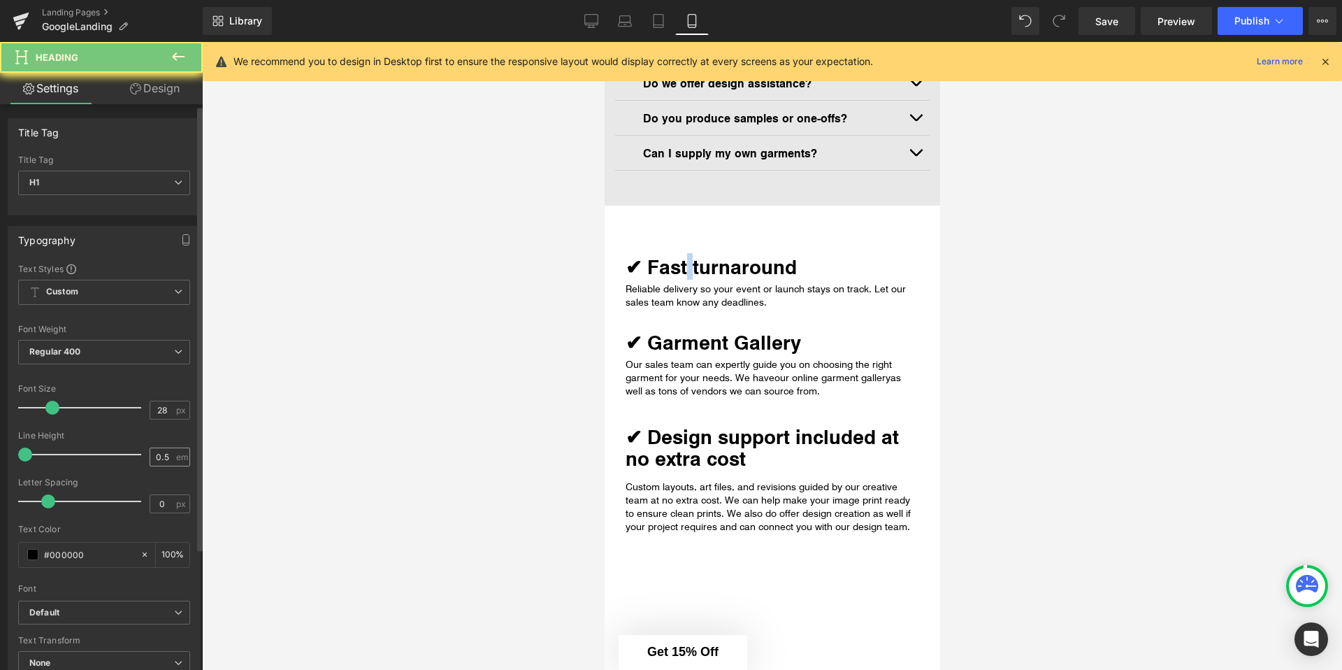
scroll to position [400, 0]
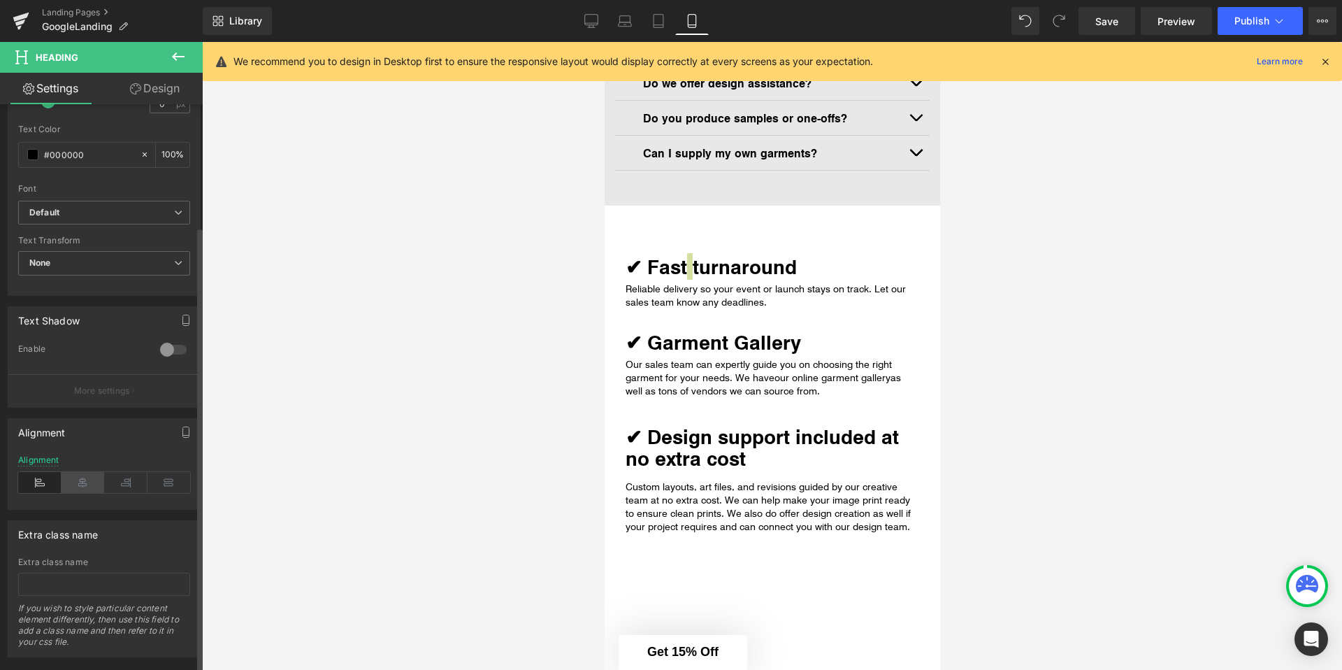
click at [66, 490] on icon at bounding box center [83, 482] width 43 height 21
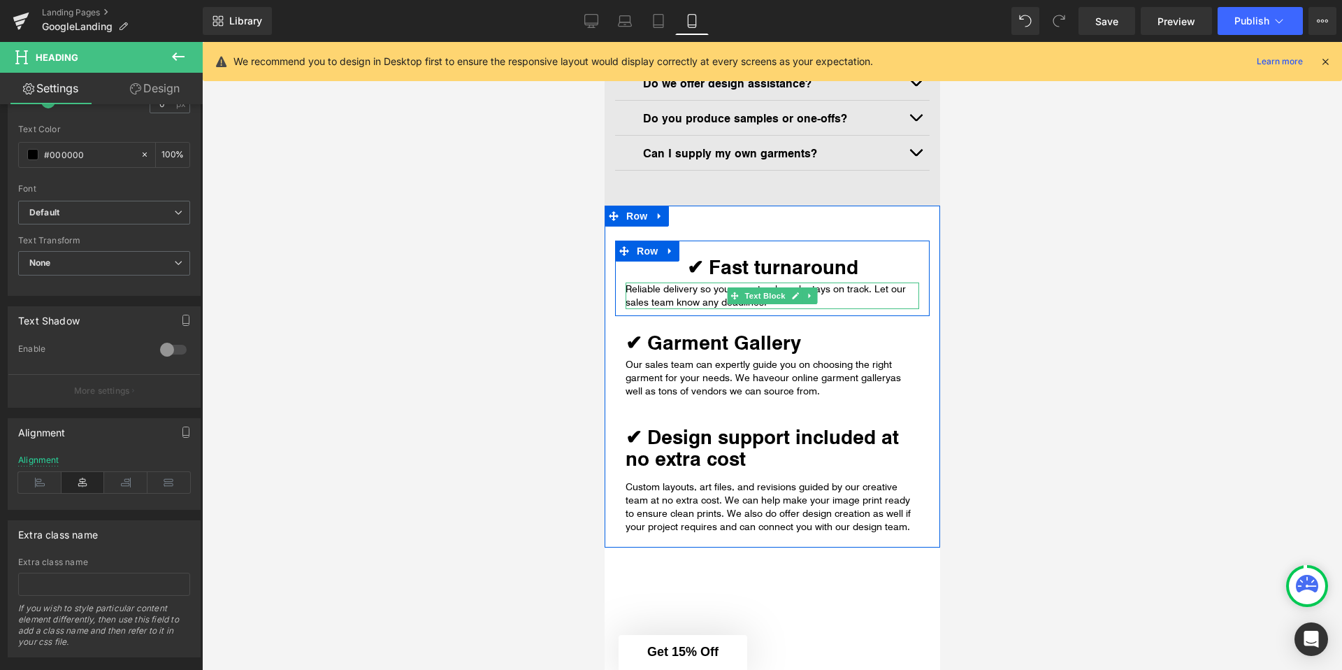
click at [663, 299] on p "Reliable delivery so your event or launch stays on track. Let our sales team kn…" at bounding box center [772, 295] width 294 height 27
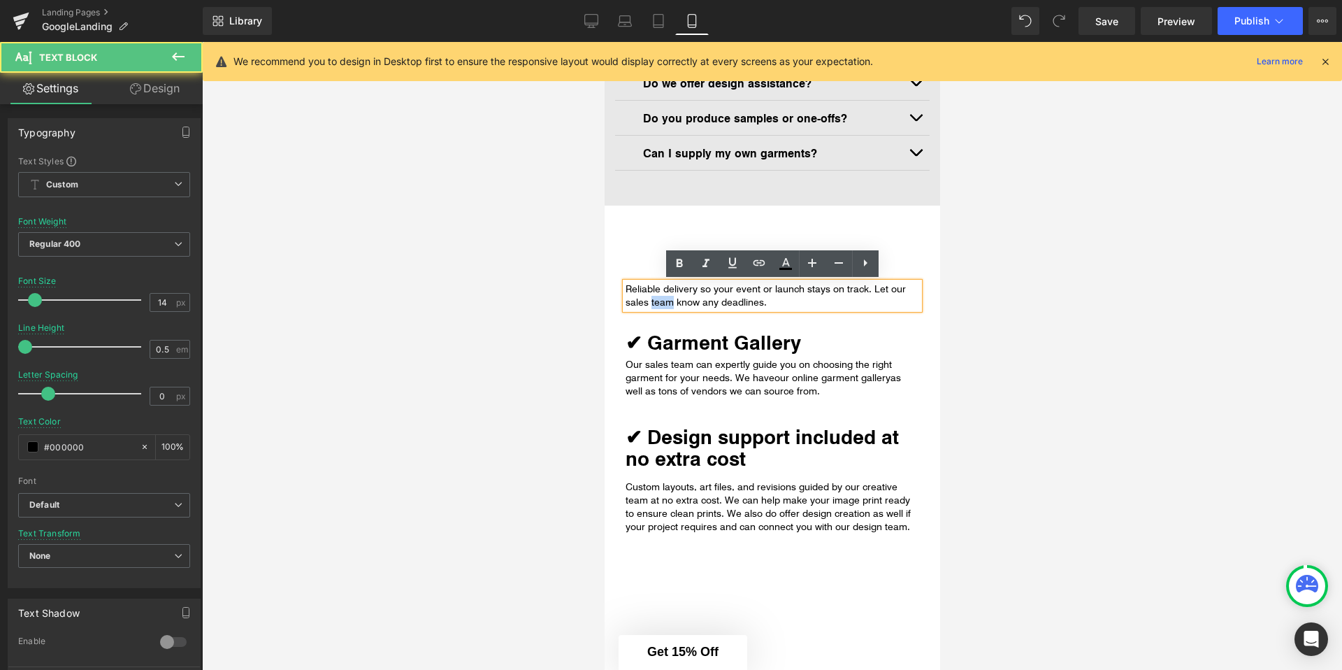
click at [663, 299] on p "Reliable delivery so your event or launch stays on track. Let our sales team kn…" at bounding box center [772, 295] width 294 height 27
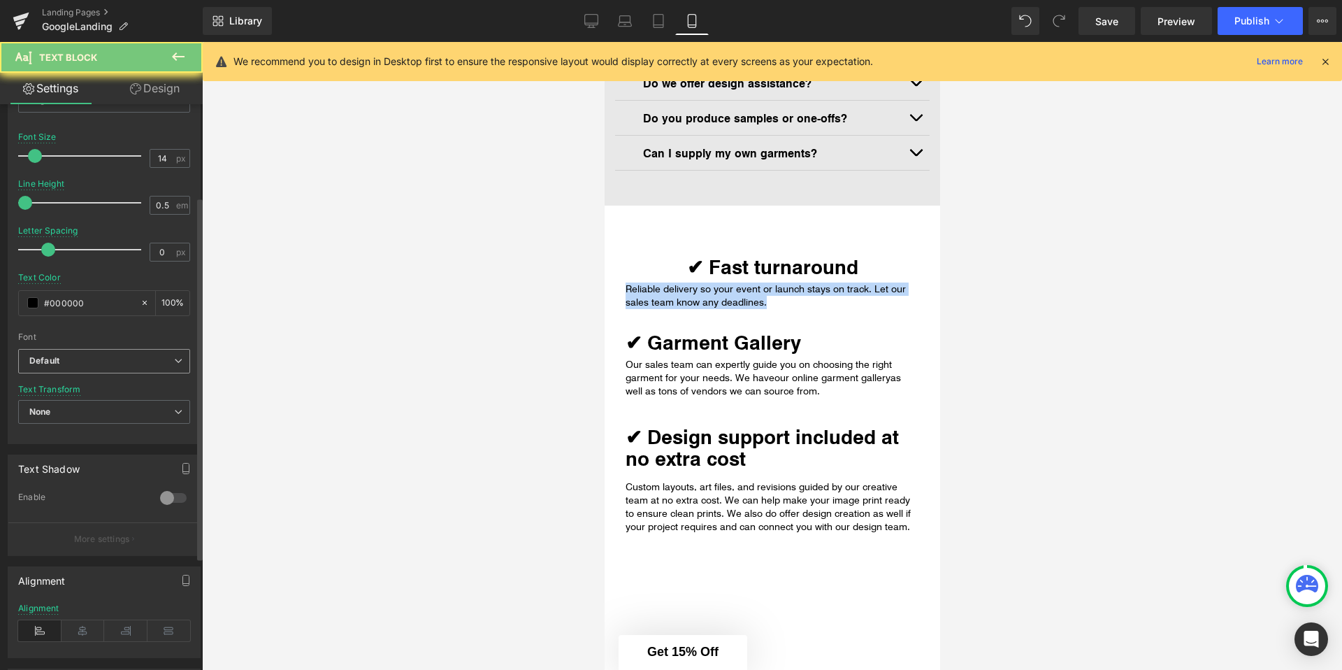
scroll to position [251, 0]
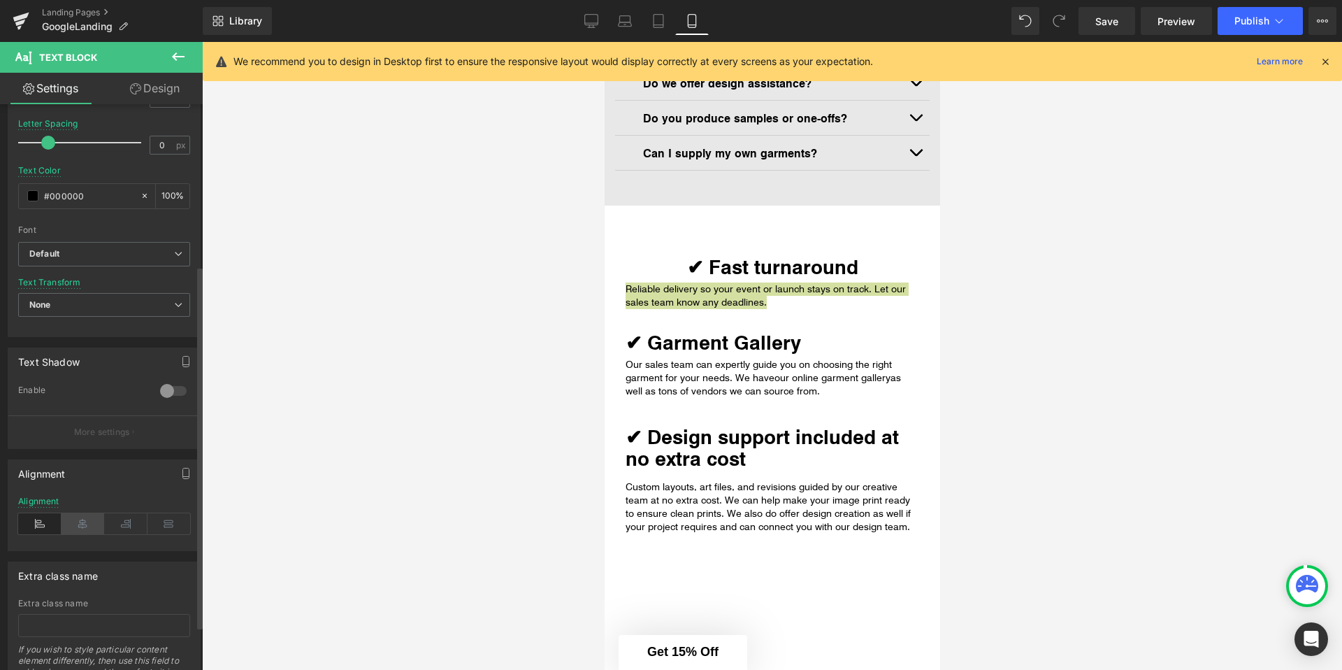
click at [92, 521] on icon at bounding box center [83, 523] width 43 height 21
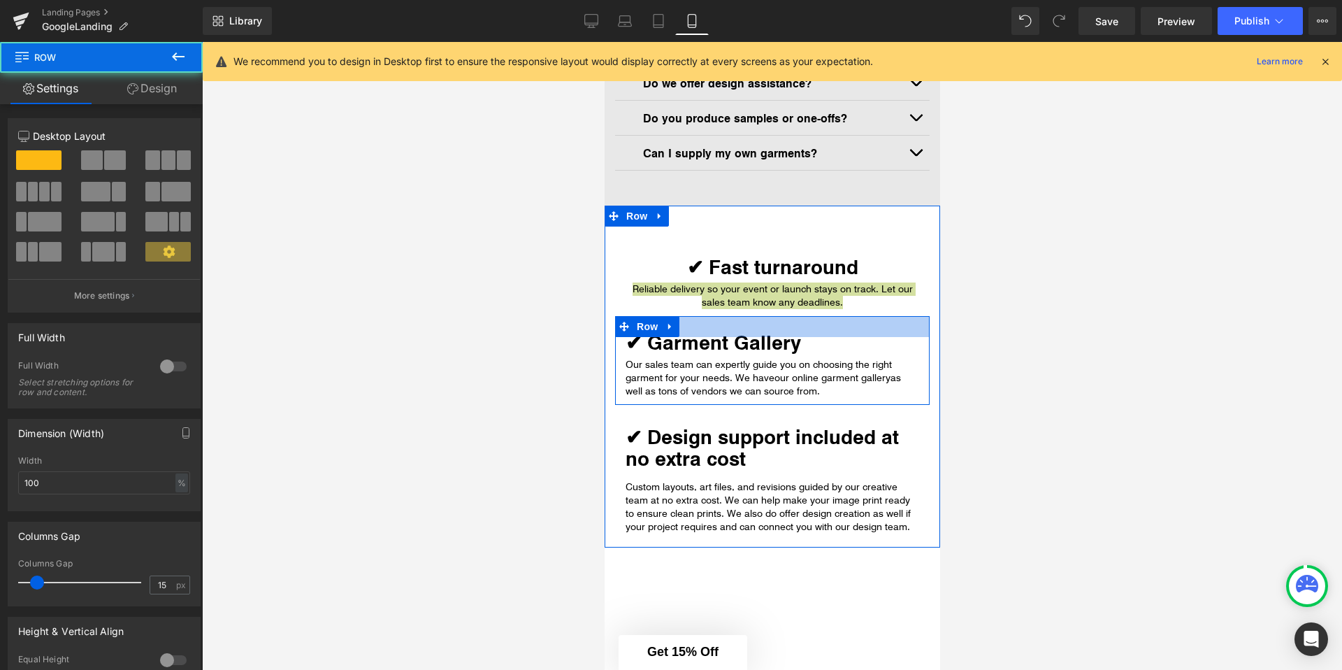
click at [694, 334] on div at bounding box center [771, 326] width 315 height 21
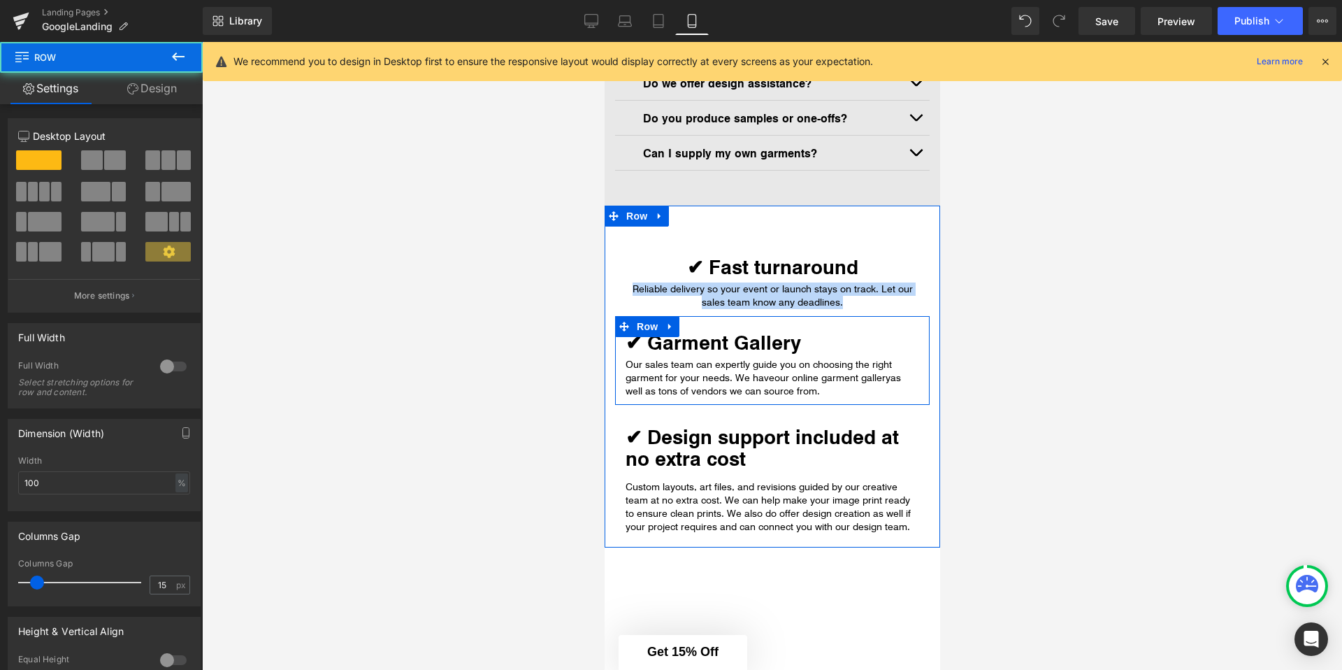
click at [694, 340] on strong "✔ Garment Gallery" at bounding box center [712, 342] width 175 height 27
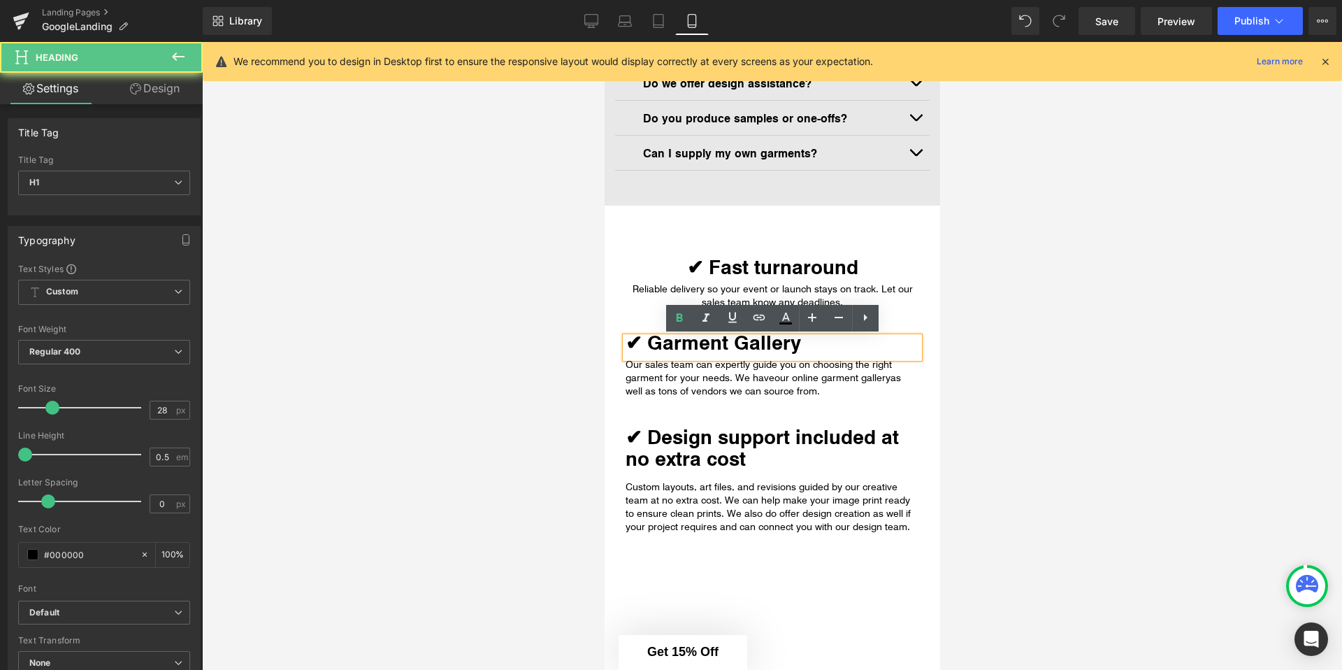
click at [694, 340] on strong "✔ Garment Gallery" at bounding box center [712, 342] width 175 height 27
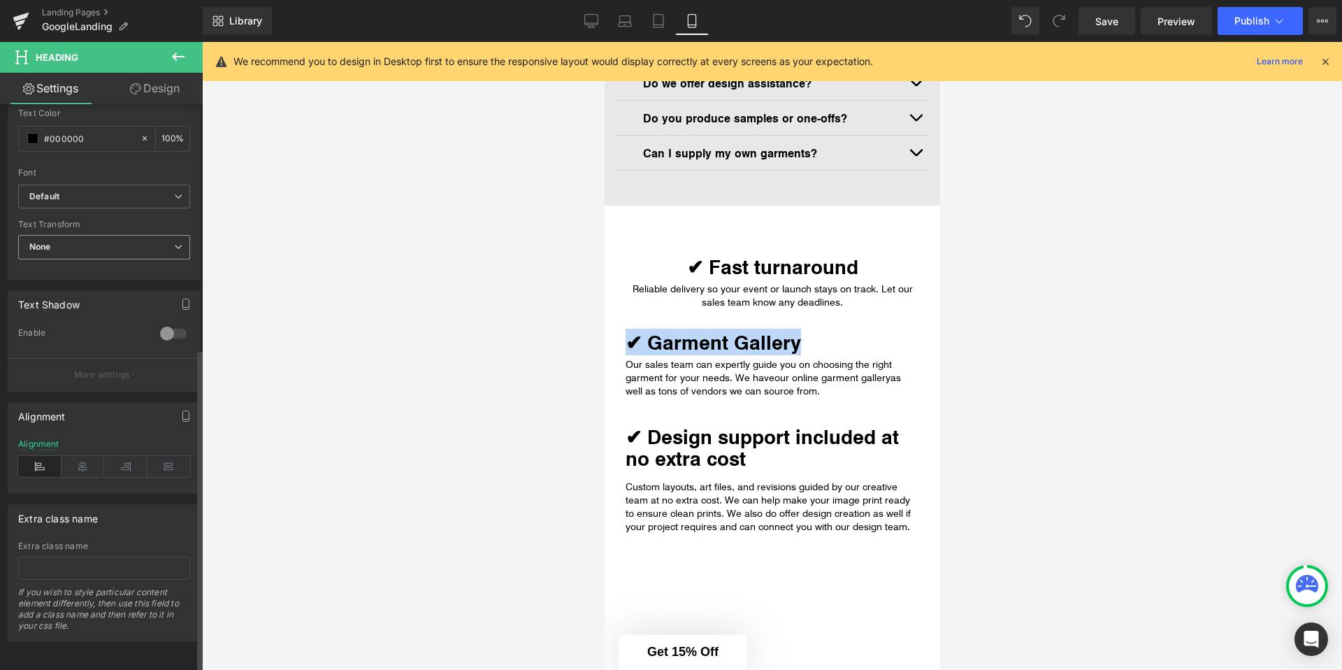
scroll to position [427, 0]
click at [89, 459] on icon at bounding box center [83, 466] width 43 height 21
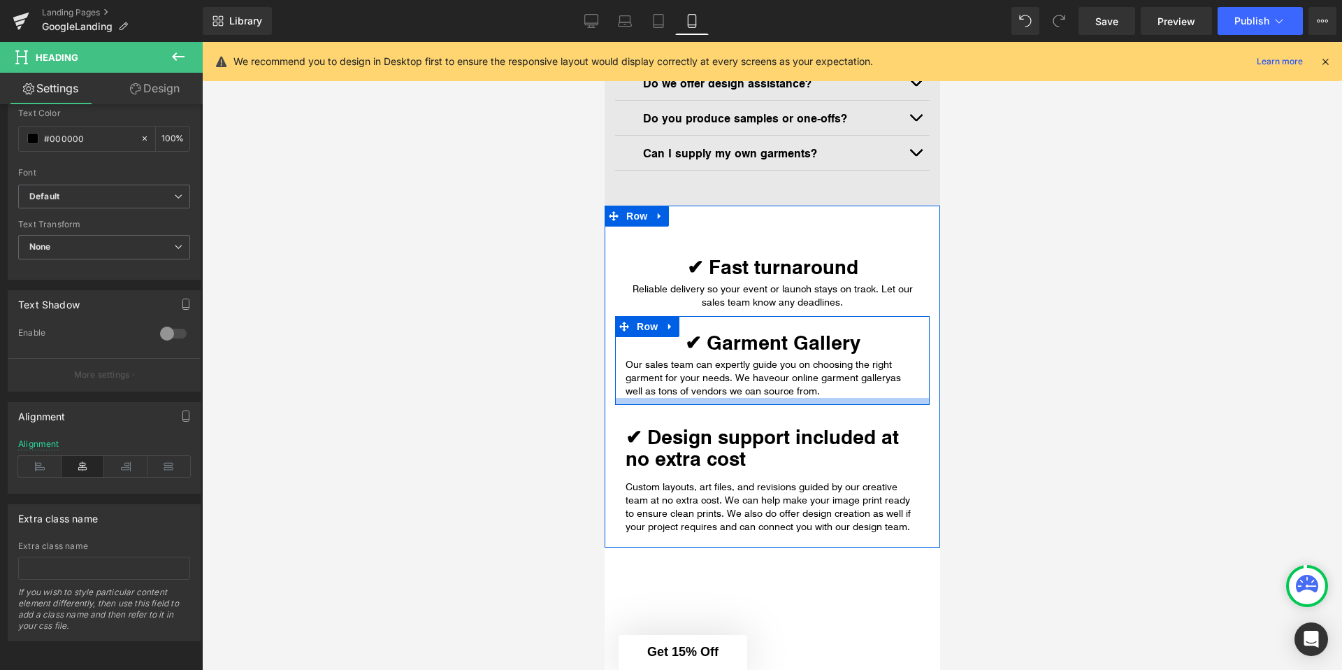
click at [696, 384] on p "Our sales team can expertly guide you on choosing the right garment for your ne…" at bounding box center [772, 378] width 294 height 40
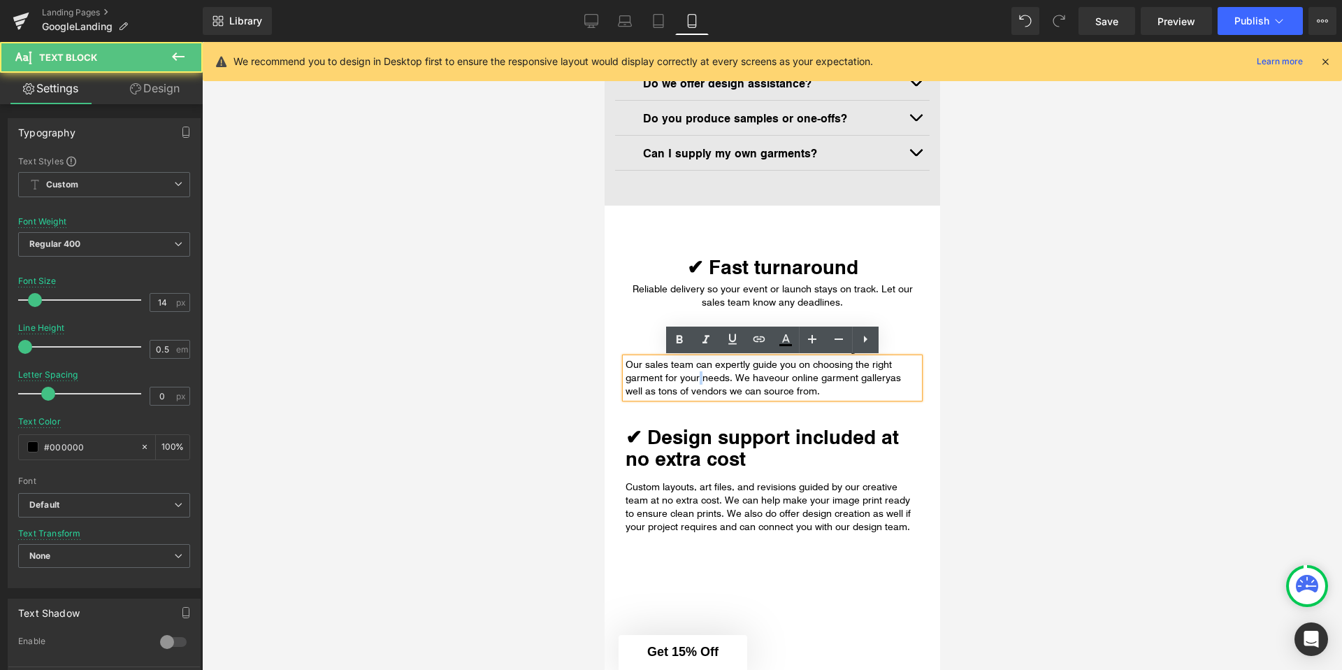
click at [696, 384] on p "Our sales team can expertly guide you on choosing the right garment for your ne…" at bounding box center [772, 378] width 294 height 40
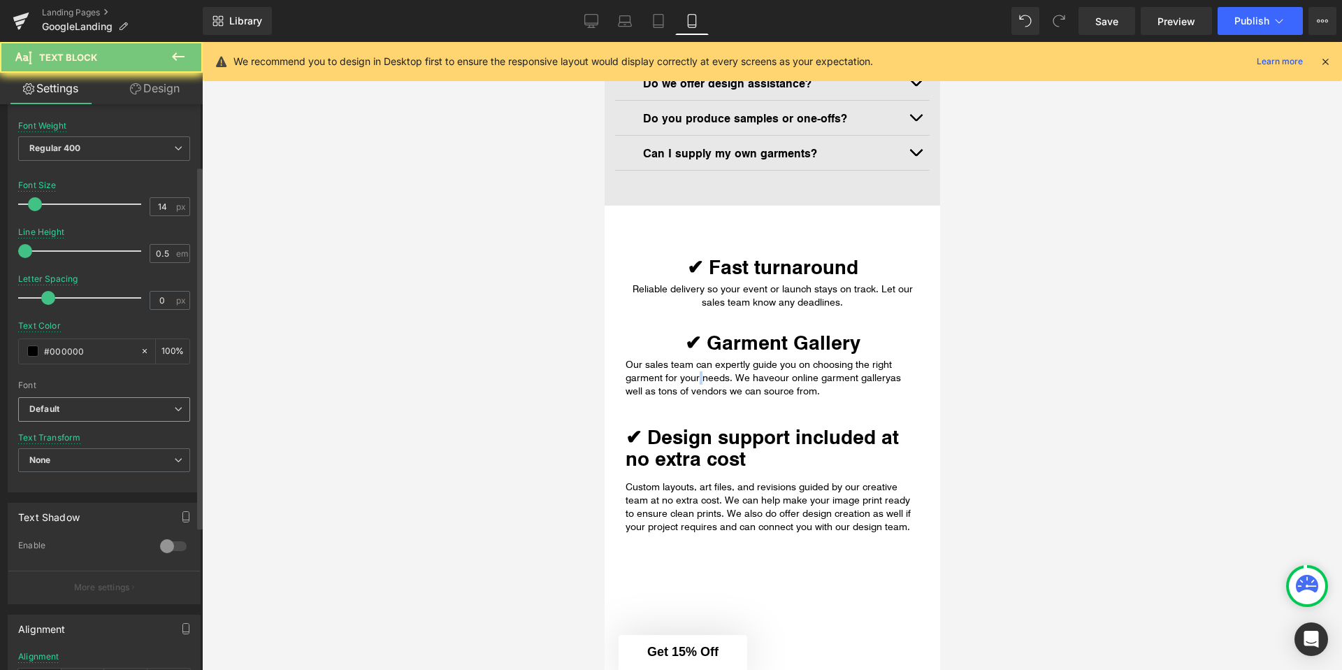
scroll to position [161, 0]
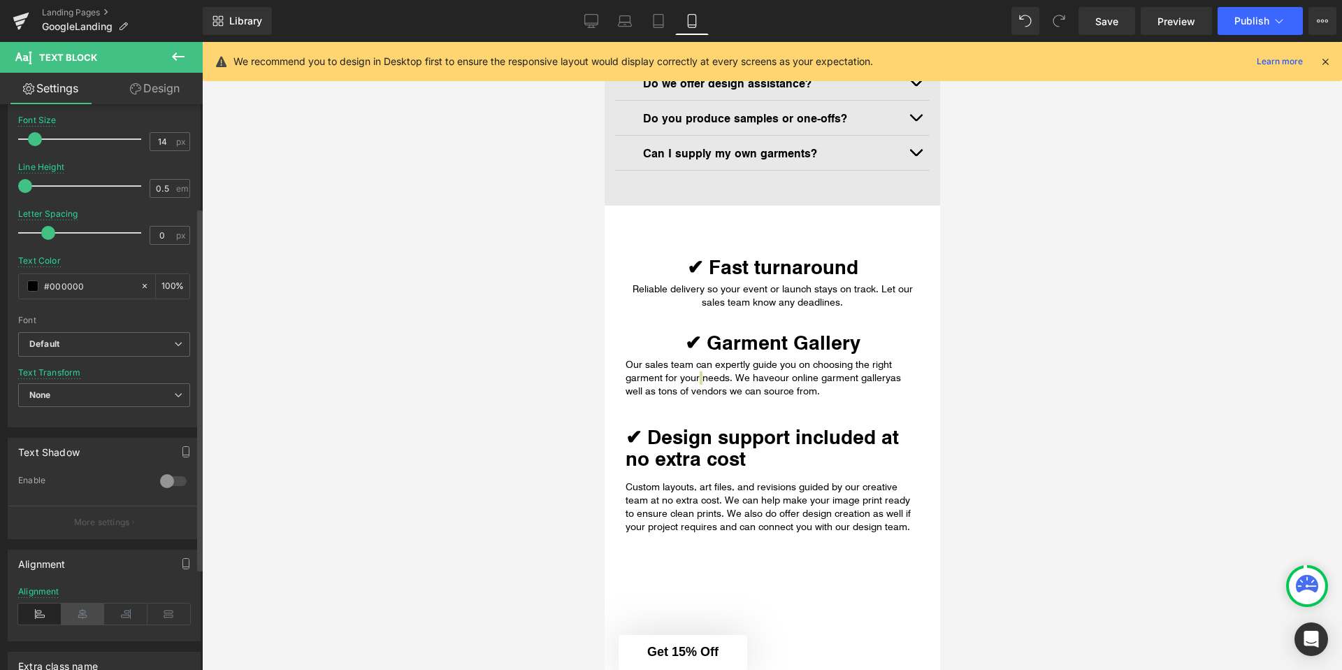
click at [76, 613] on icon at bounding box center [83, 613] width 43 height 21
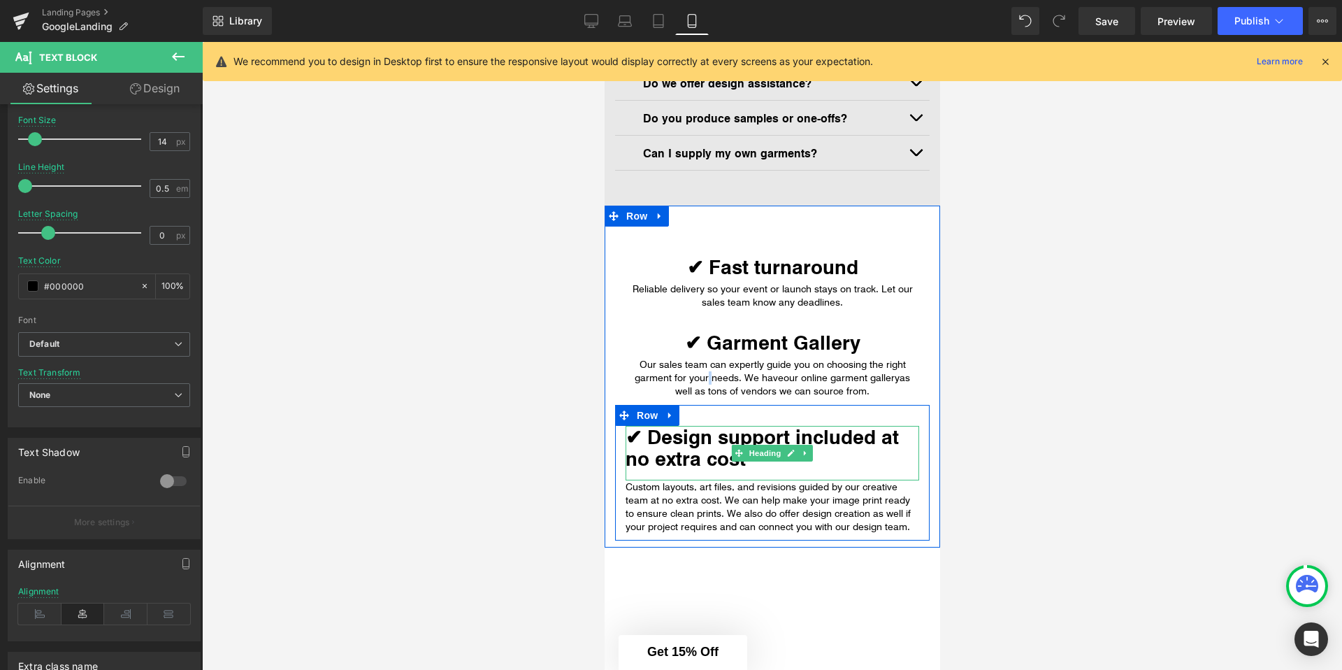
click at [716, 447] on strong "✔ Design support included at no extra cost" at bounding box center [761, 447] width 273 height 48
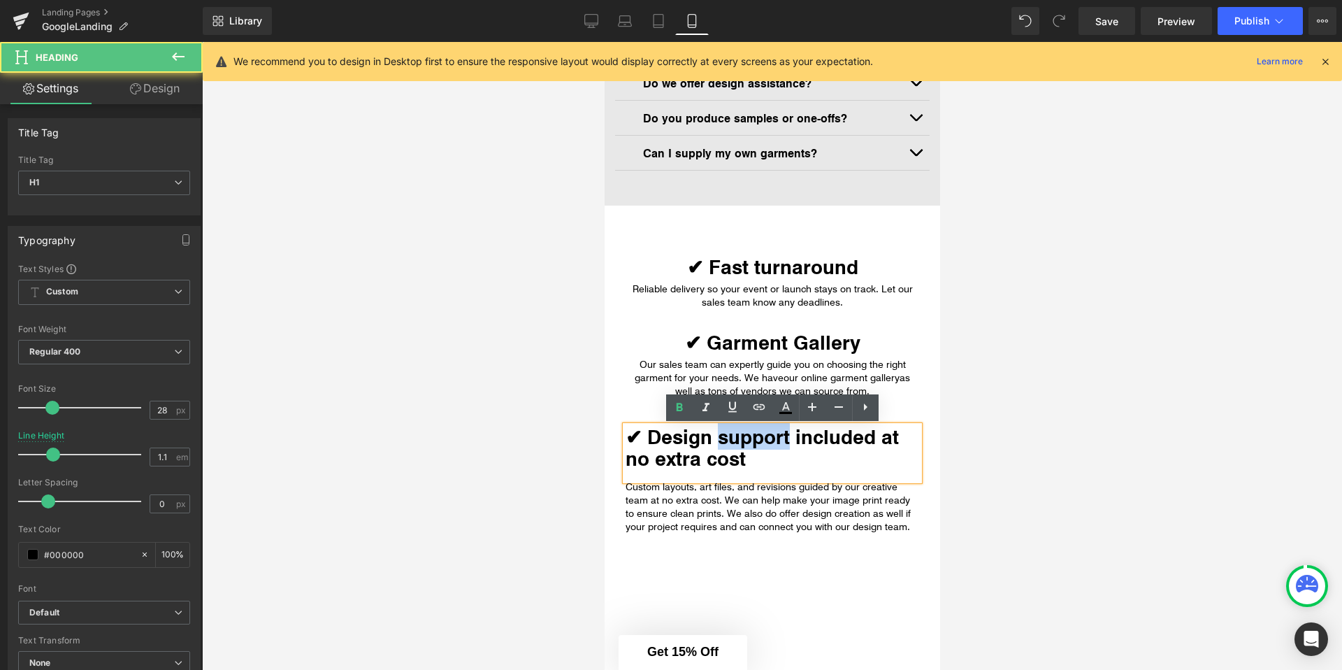
click at [716, 447] on strong "✔ Design support included at no extra cost" at bounding box center [761, 447] width 273 height 48
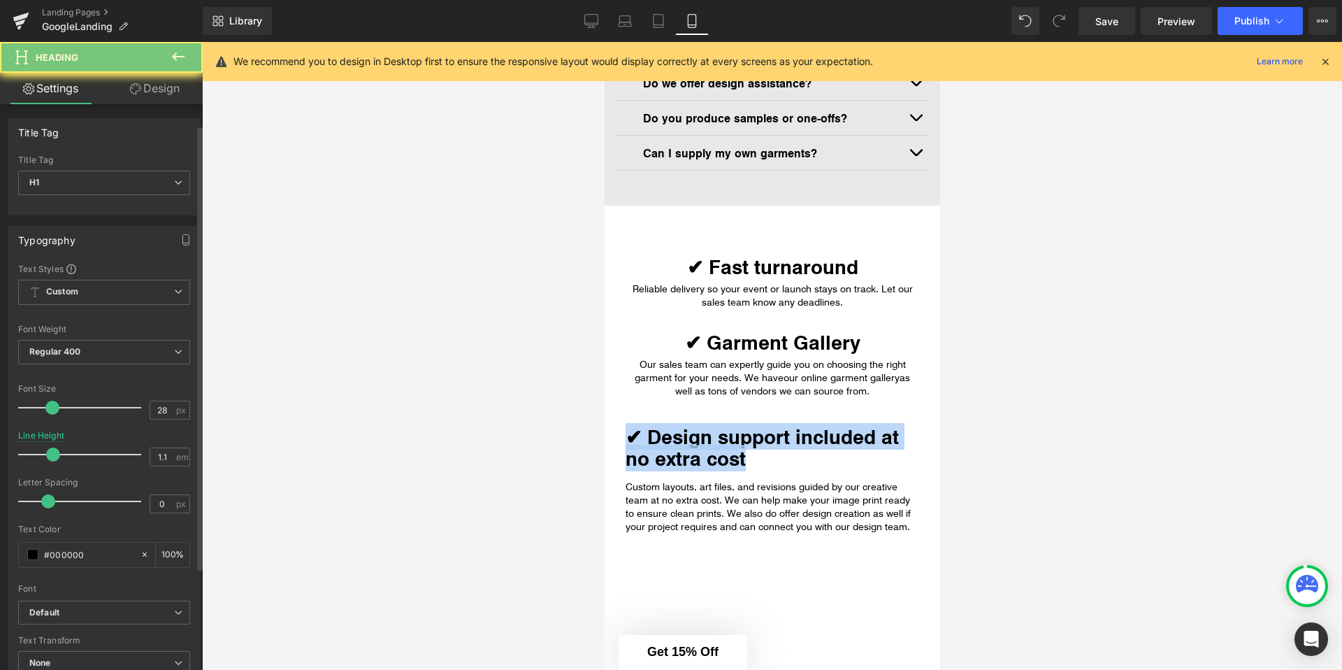
scroll to position [259, 0]
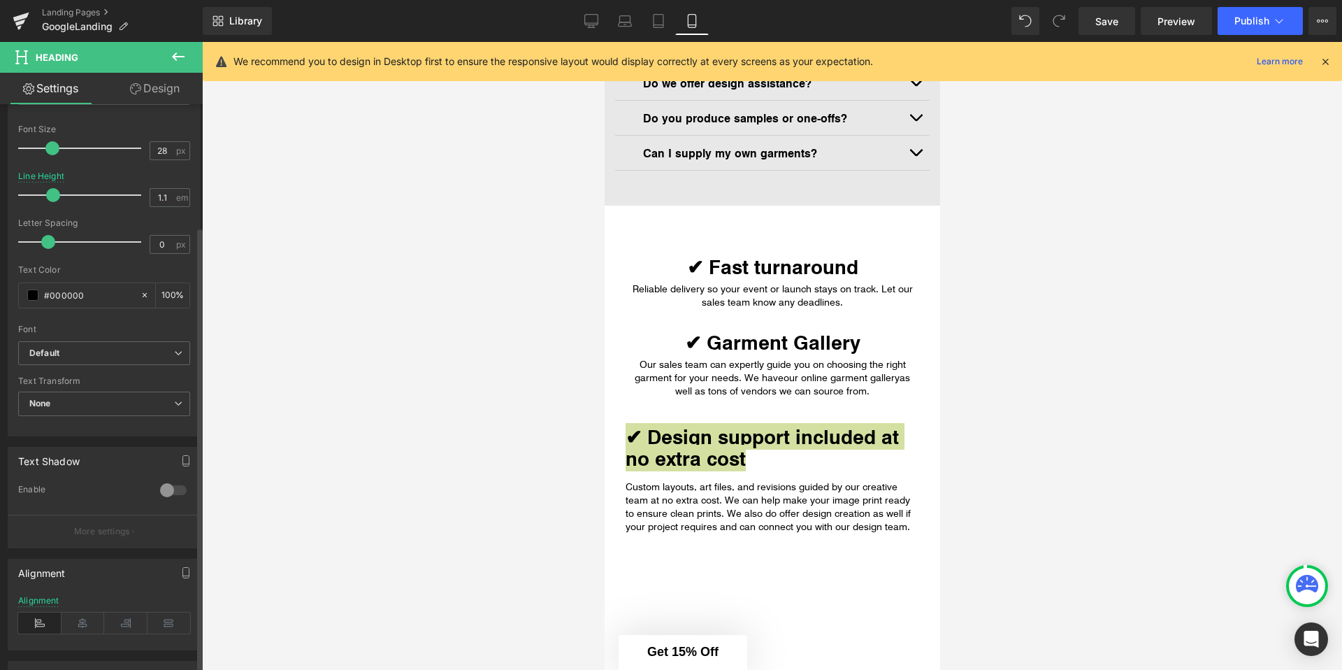
click at [86, 609] on div "Alignment" at bounding box center [104, 623] width 172 height 54
click at [87, 613] on icon at bounding box center [83, 622] width 43 height 21
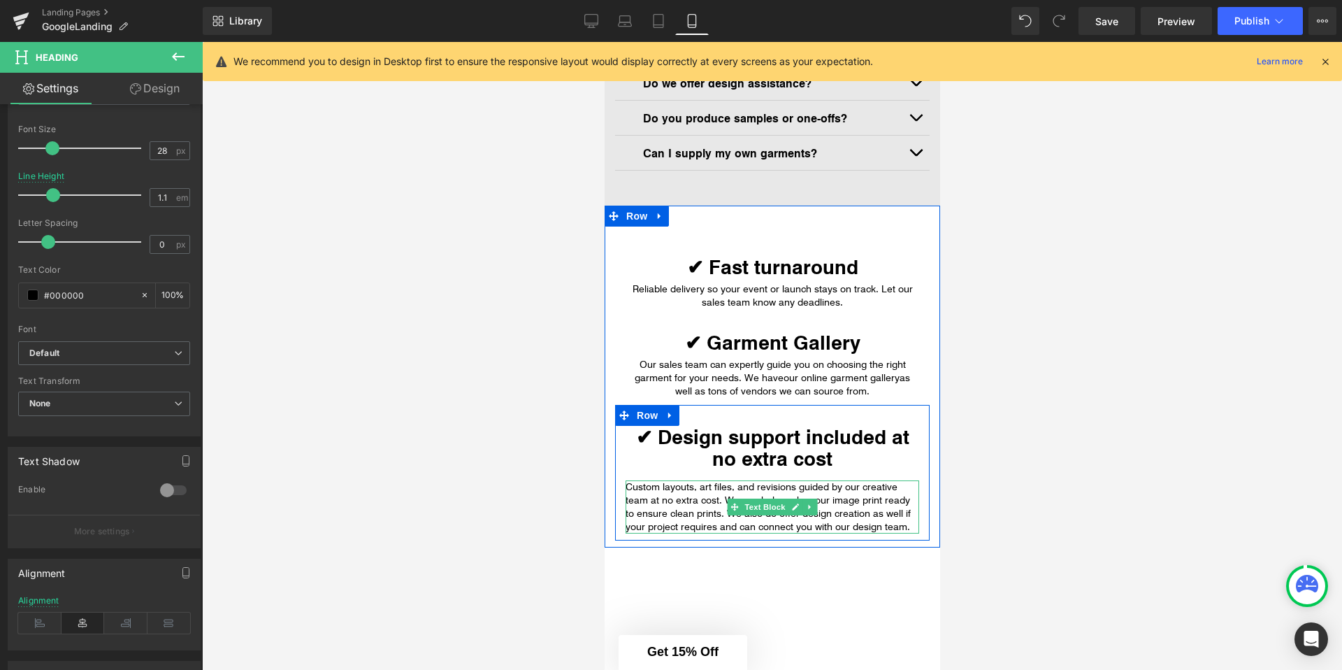
click at [646, 492] on p "Custom layouts, art files, and revisions guided by our creative team at no extr…" at bounding box center [772, 506] width 294 height 53
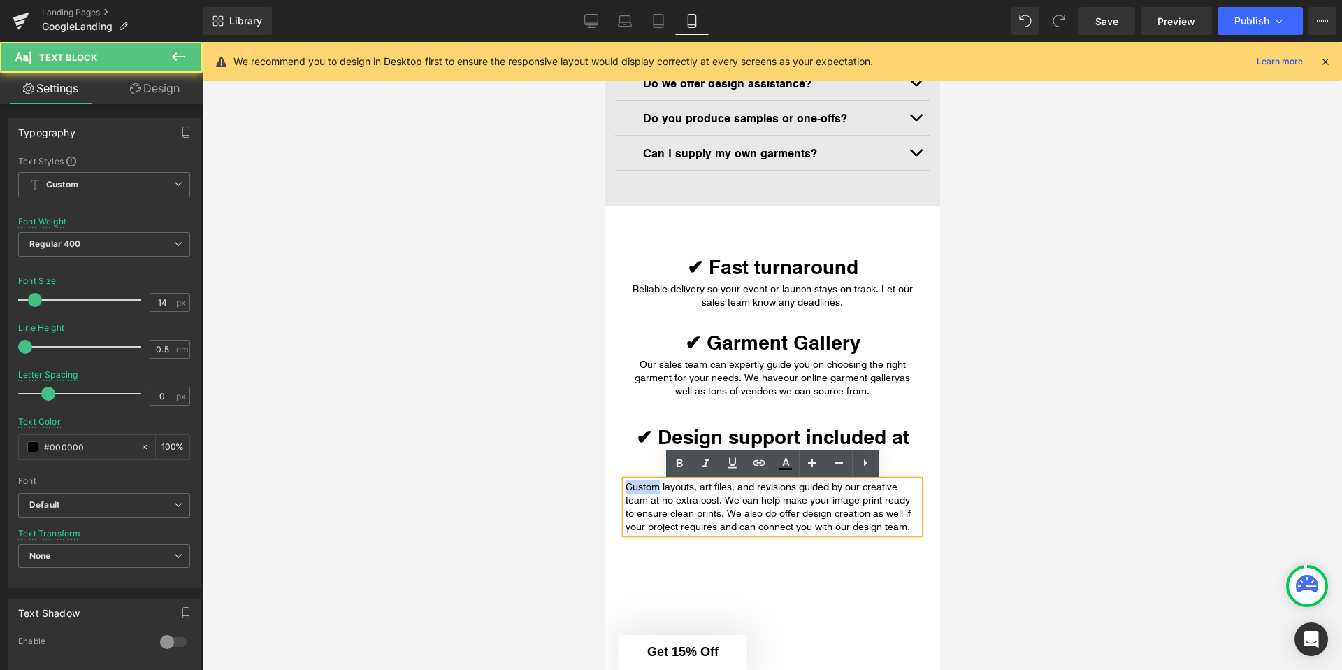
click at [646, 492] on p "Custom layouts, art files, and revisions guided by our creative team at no extr…" at bounding box center [772, 506] width 294 height 53
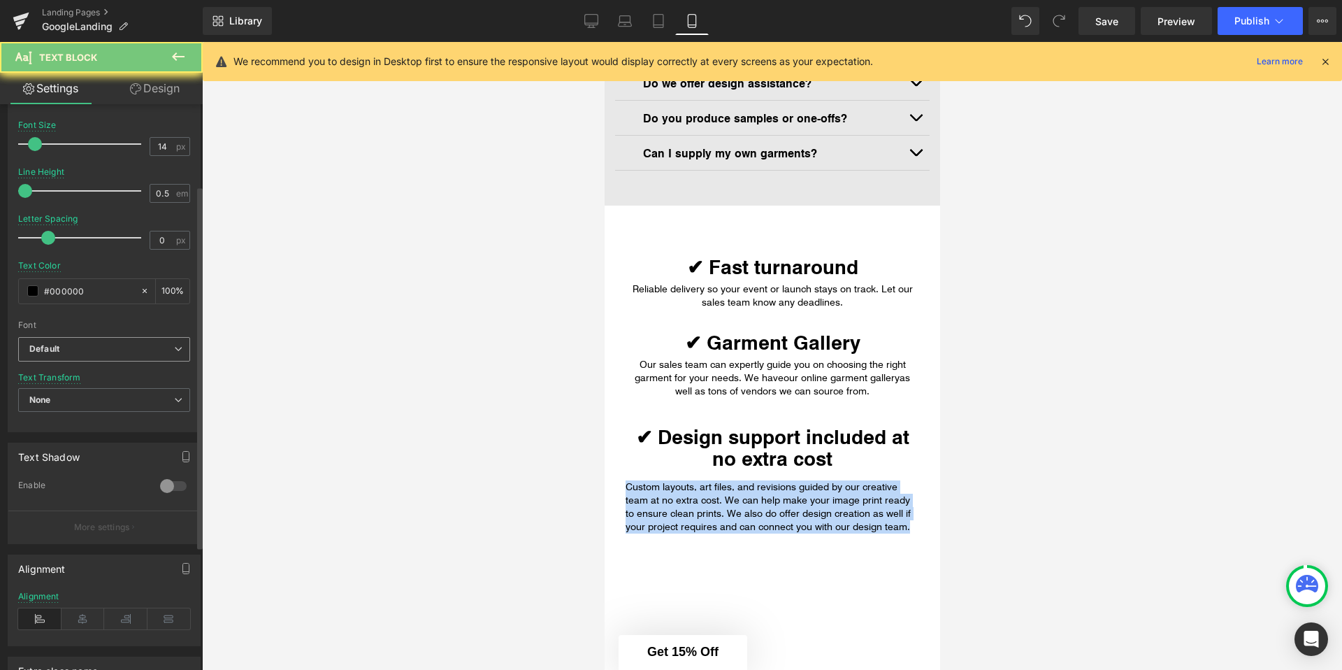
scroll to position [160, 0]
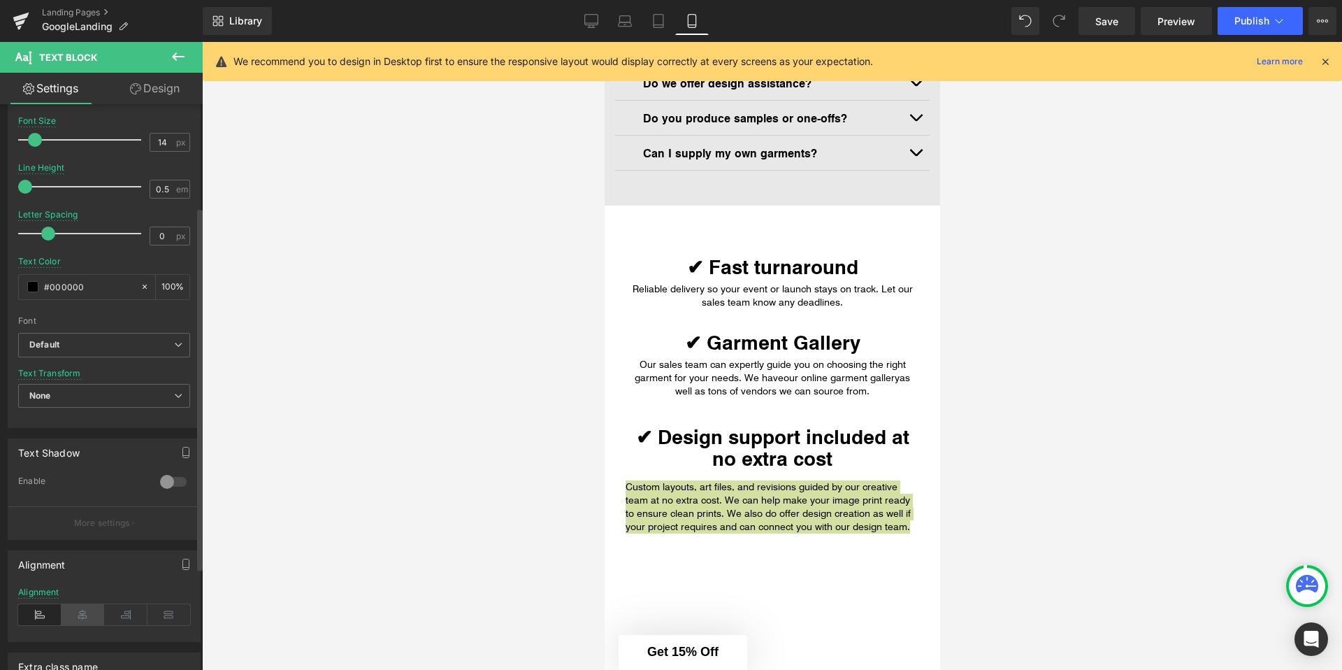
click at [78, 614] on icon at bounding box center [83, 614] width 43 height 21
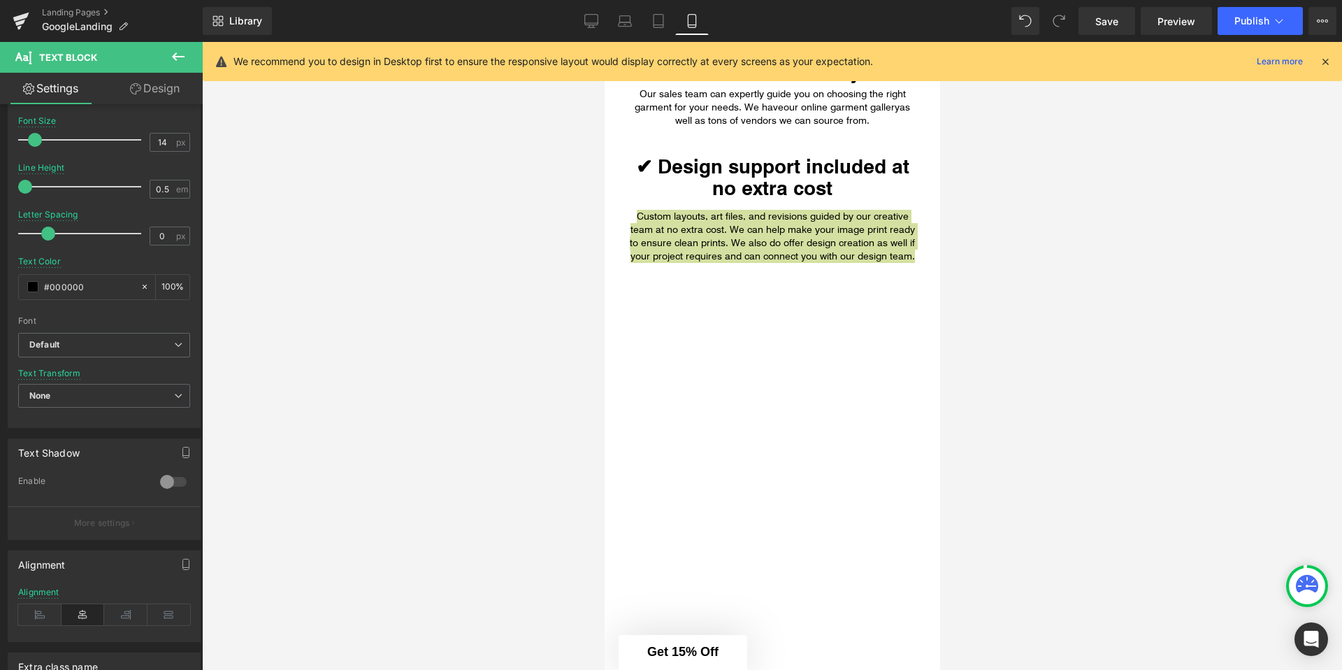
click at [558, 383] on div at bounding box center [772, 356] width 1140 height 628
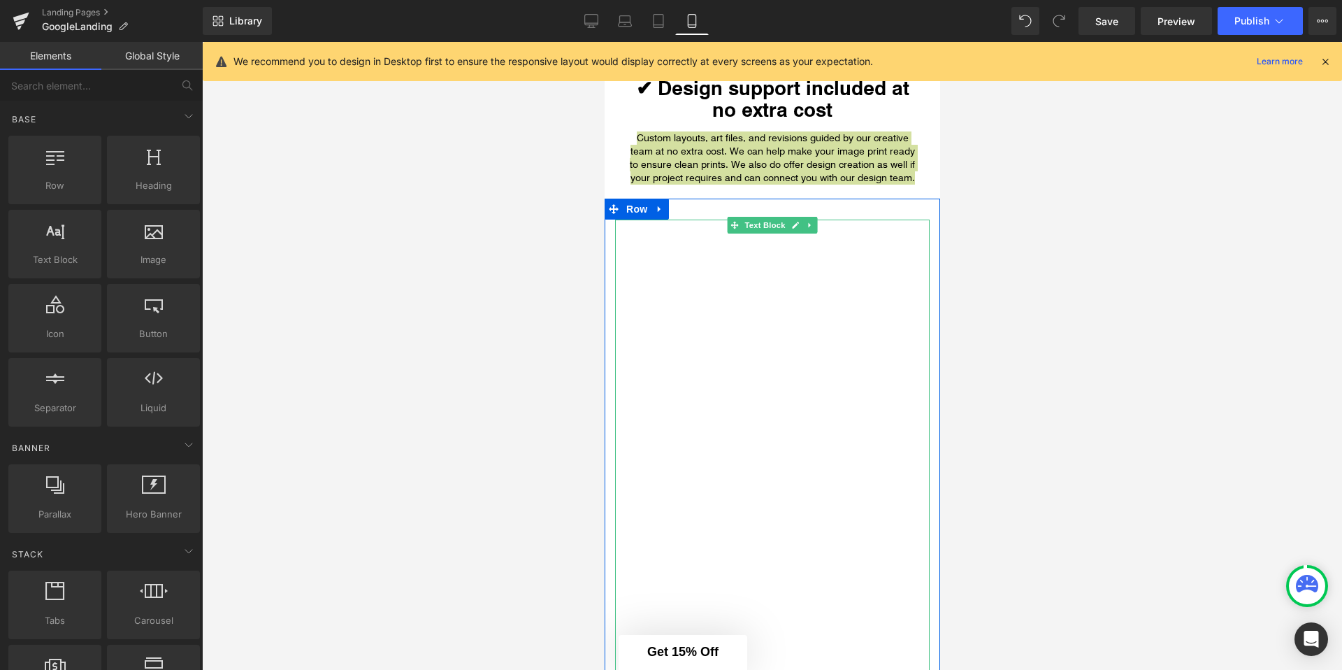
scroll to position [1465, 0]
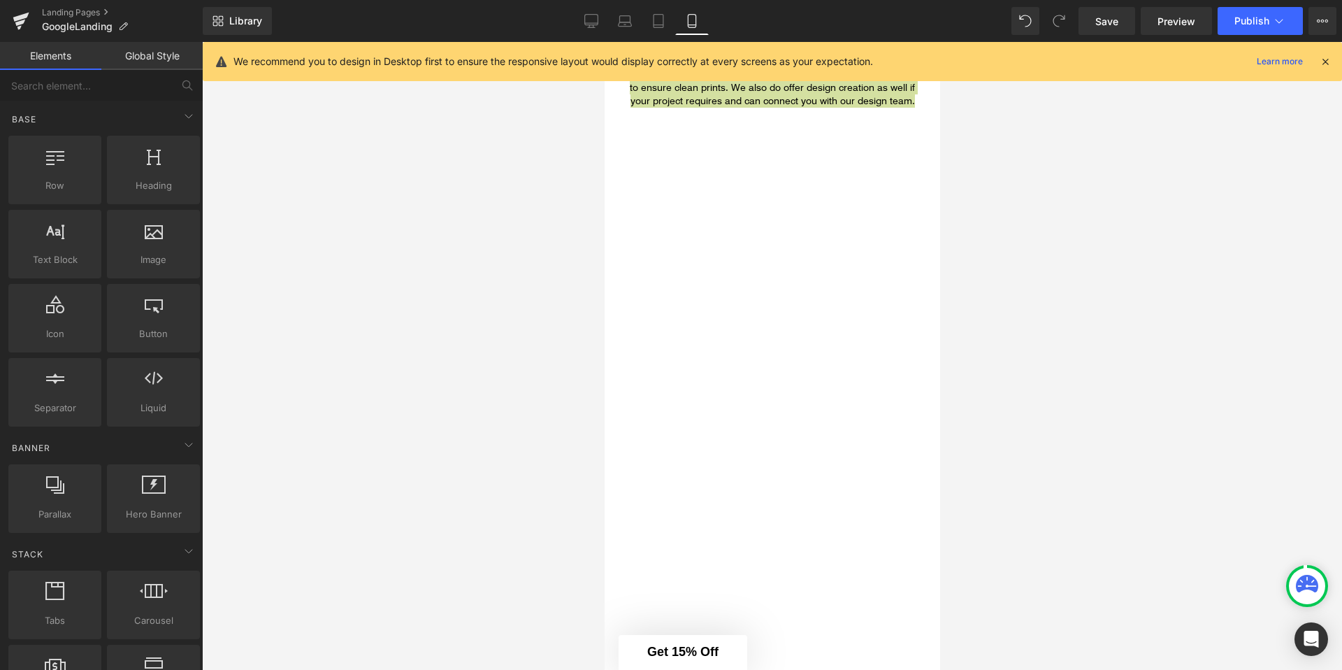
click at [1048, 282] on div at bounding box center [772, 356] width 1140 height 628
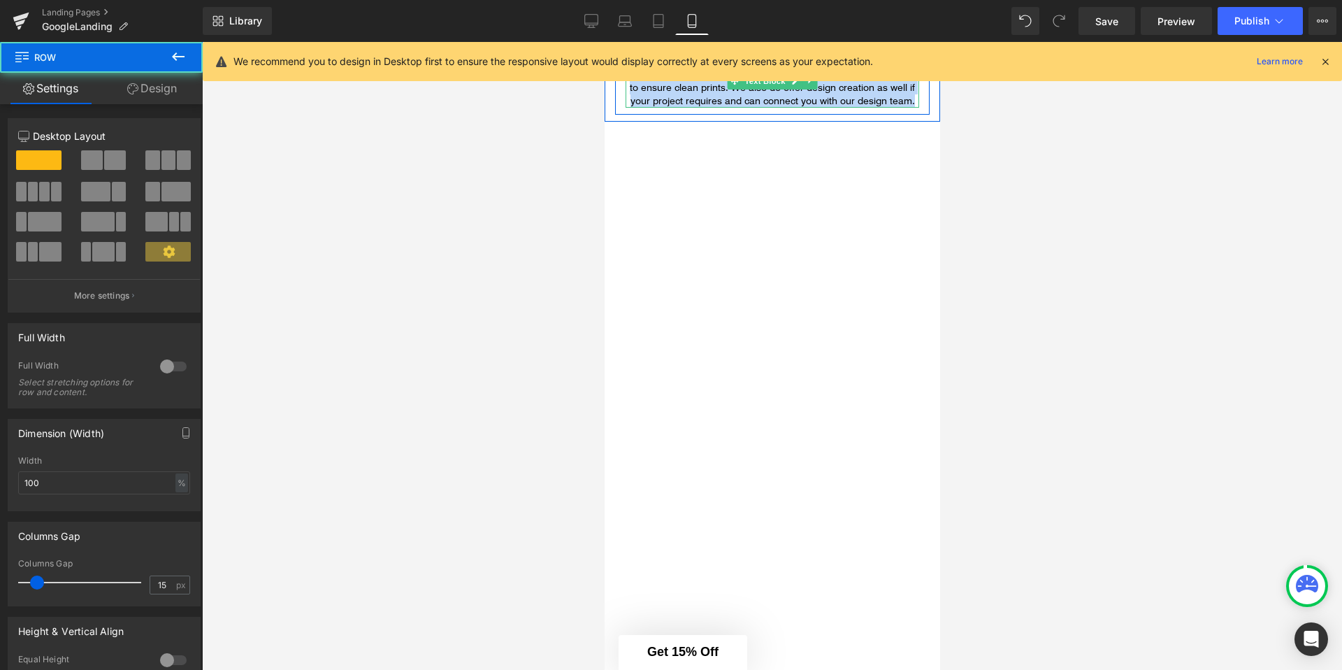
click at [895, 90] on p "Custom layouts, art files, and revisions guided by our creative team at no extr…" at bounding box center [772, 81] width 294 height 53
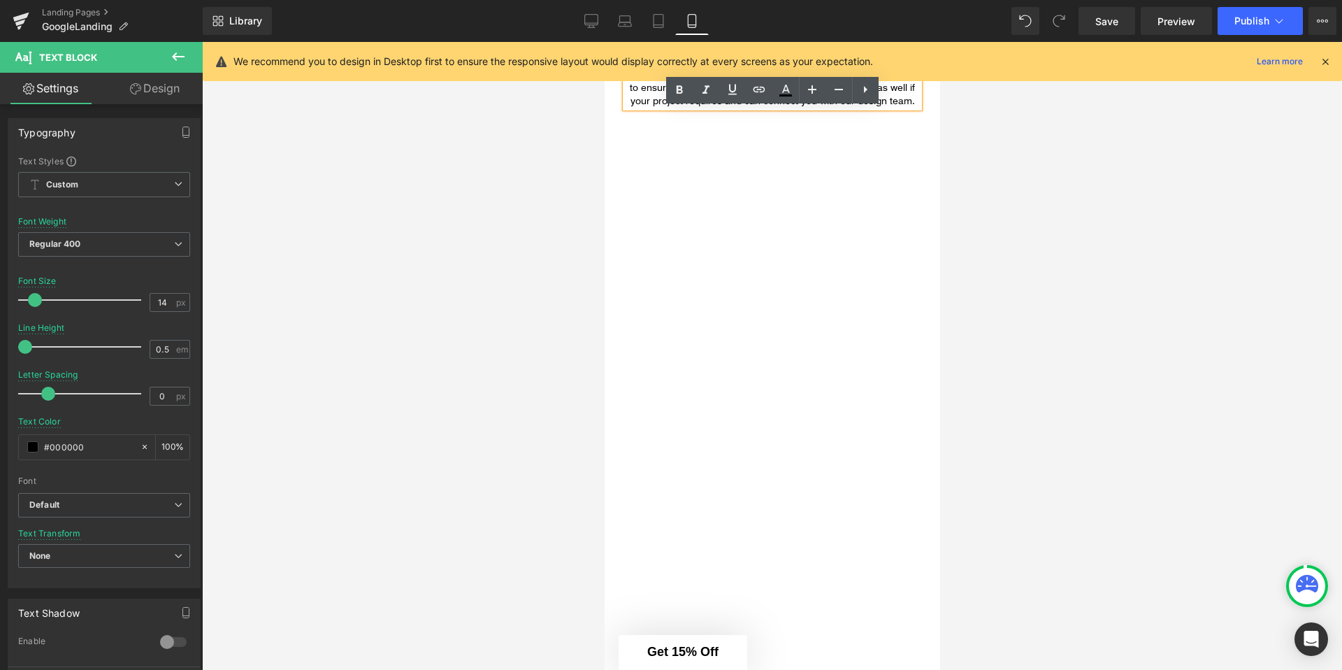
click at [975, 110] on div at bounding box center [772, 356] width 1140 height 628
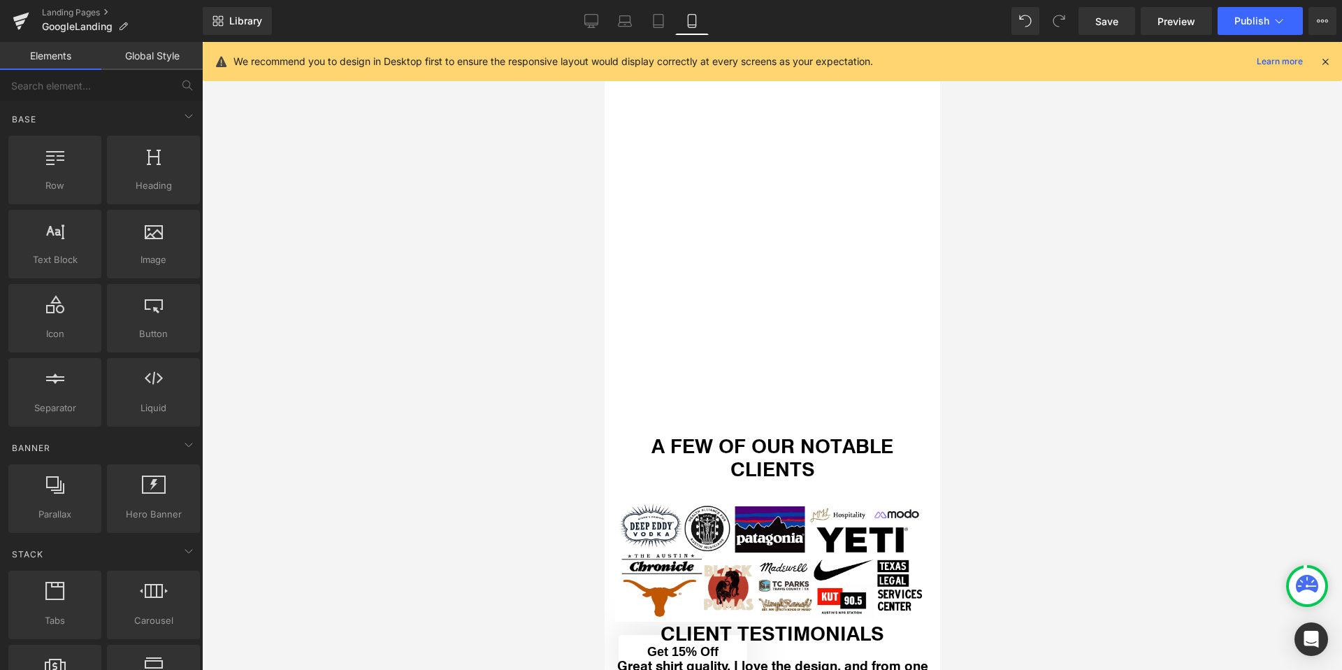
scroll to position [2760, 0]
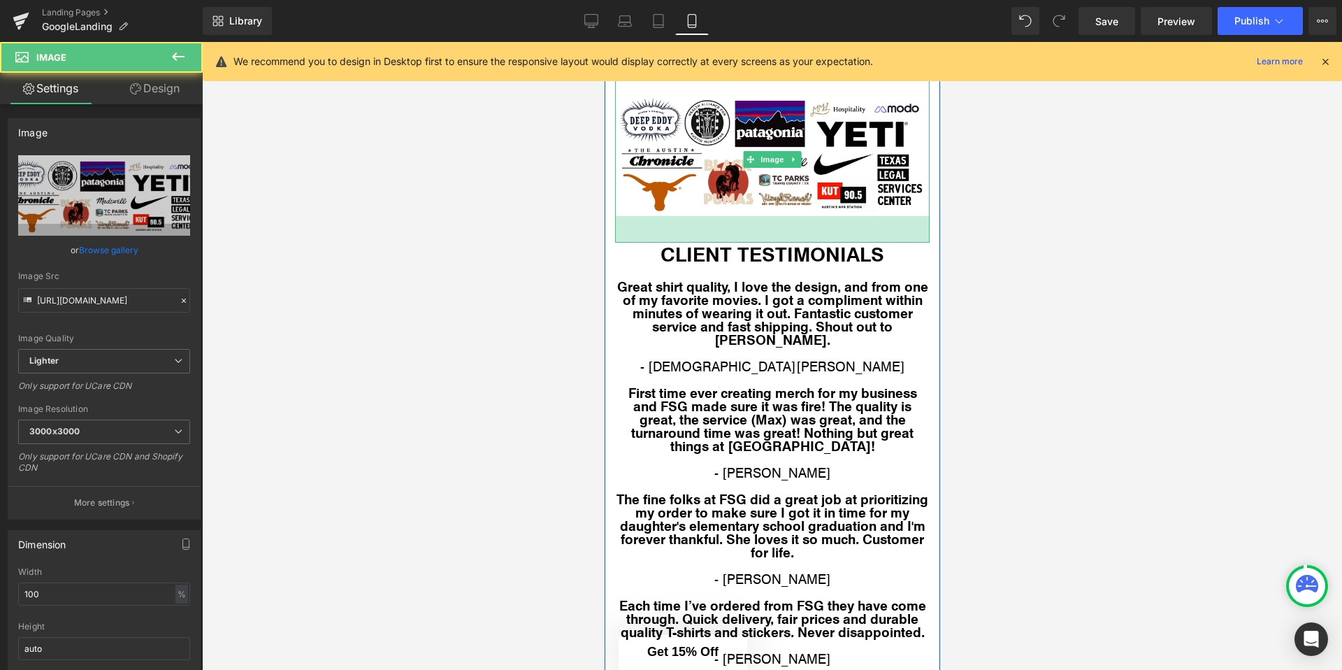
drag, startPoint x: 803, startPoint y: 215, endPoint x: 803, endPoint y: 242, distance: 26.6
click at [803, 242] on div "38px" at bounding box center [771, 229] width 315 height 27
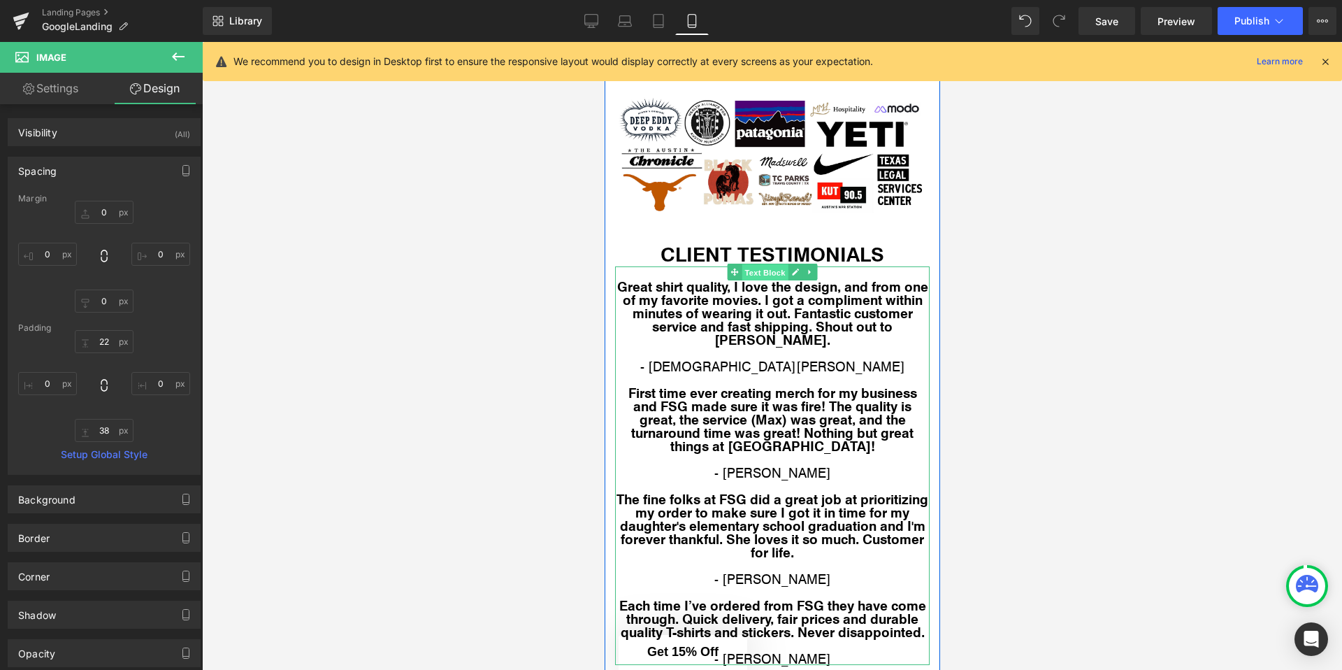
click at [762, 278] on span "Text Block" at bounding box center [764, 272] width 46 height 17
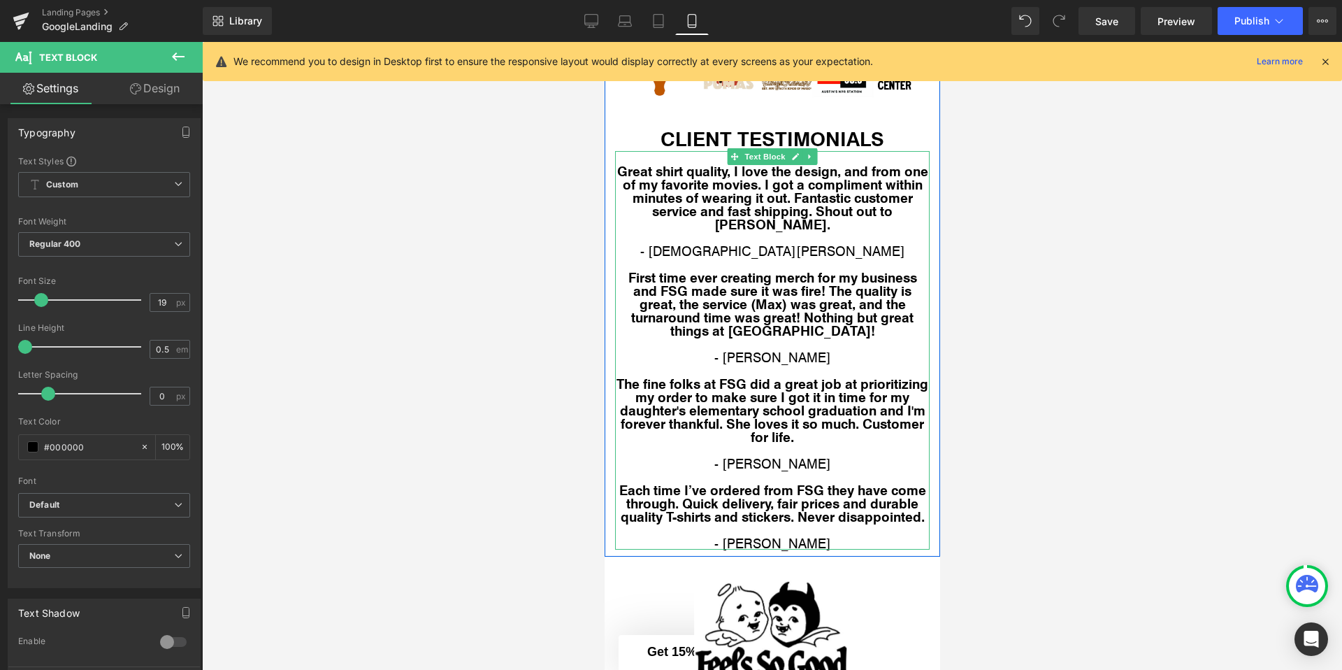
scroll to position [3179, 0]
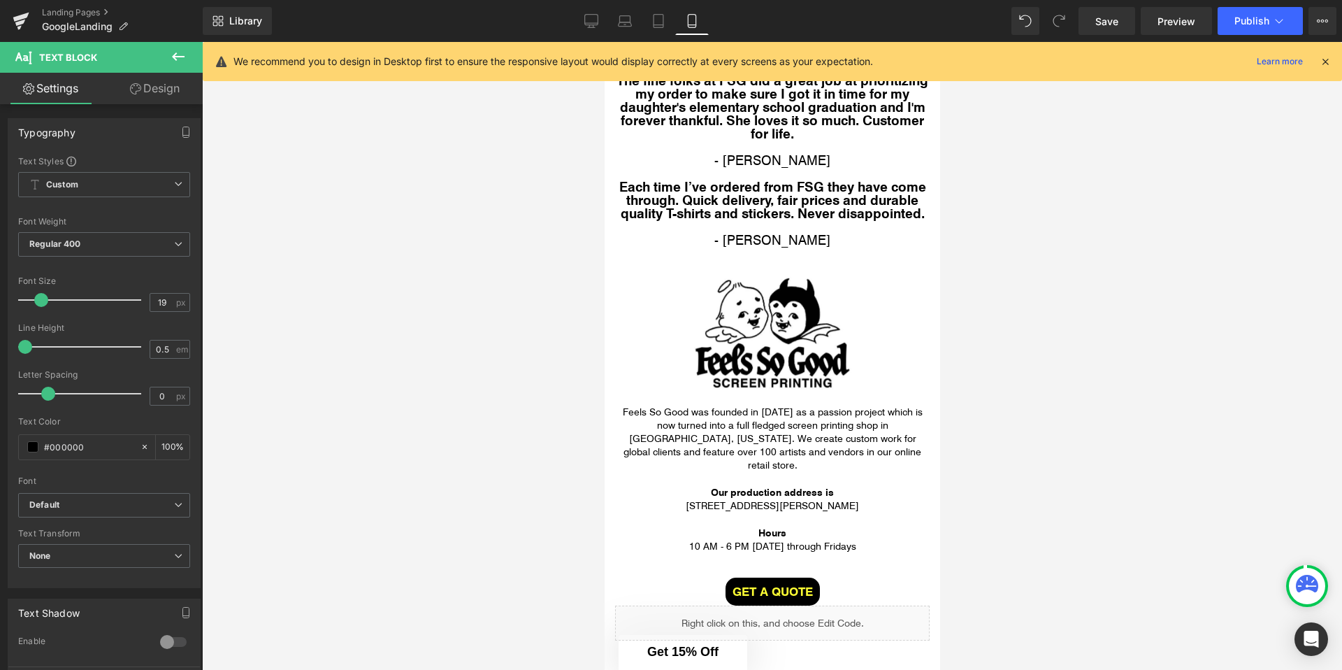
click at [546, 371] on div at bounding box center [772, 356] width 1140 height 628
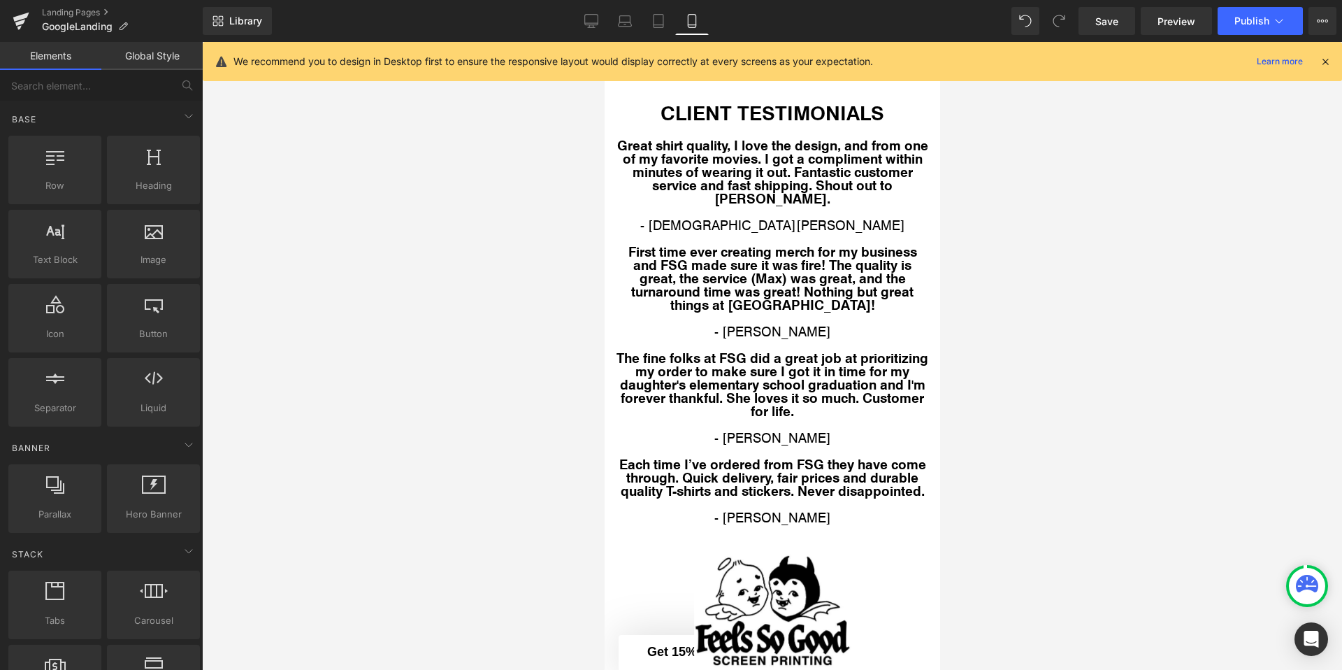
scroll to position [2771, 0]
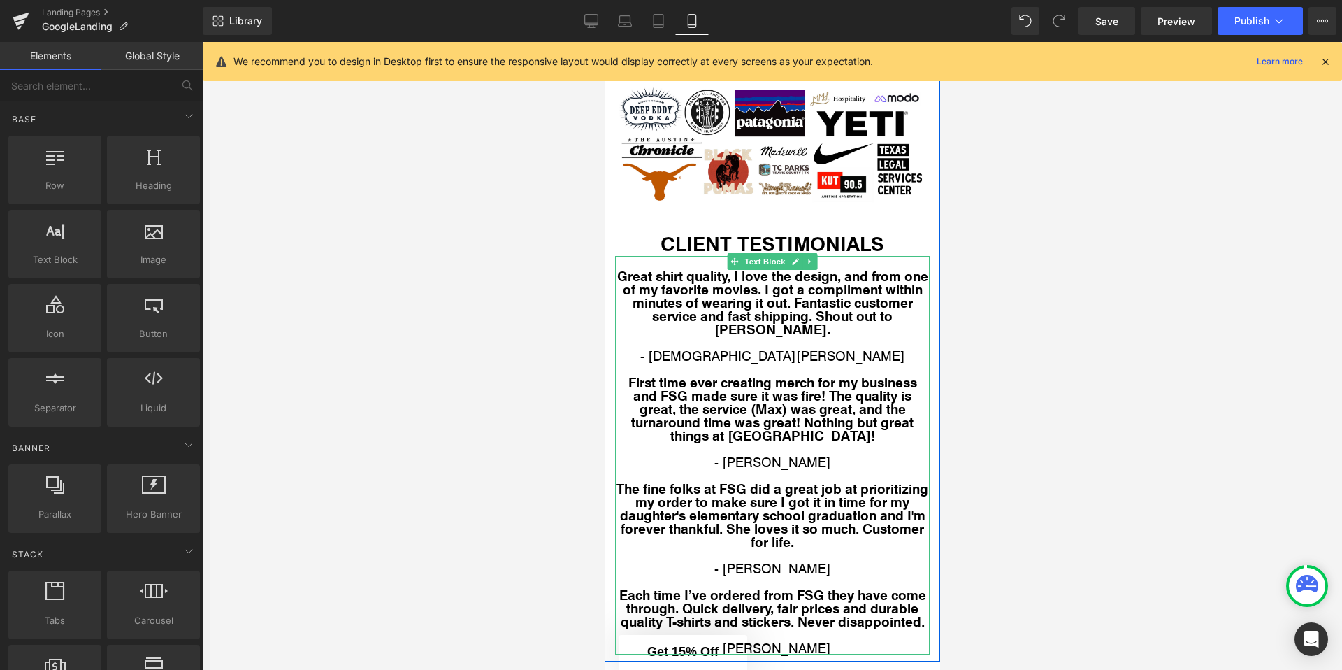
click at [638, 292] on span "Great shirt quality, I love the design, and from one of my favorite movies. I g…" at bounding box center [771, 301] width 311 height 71
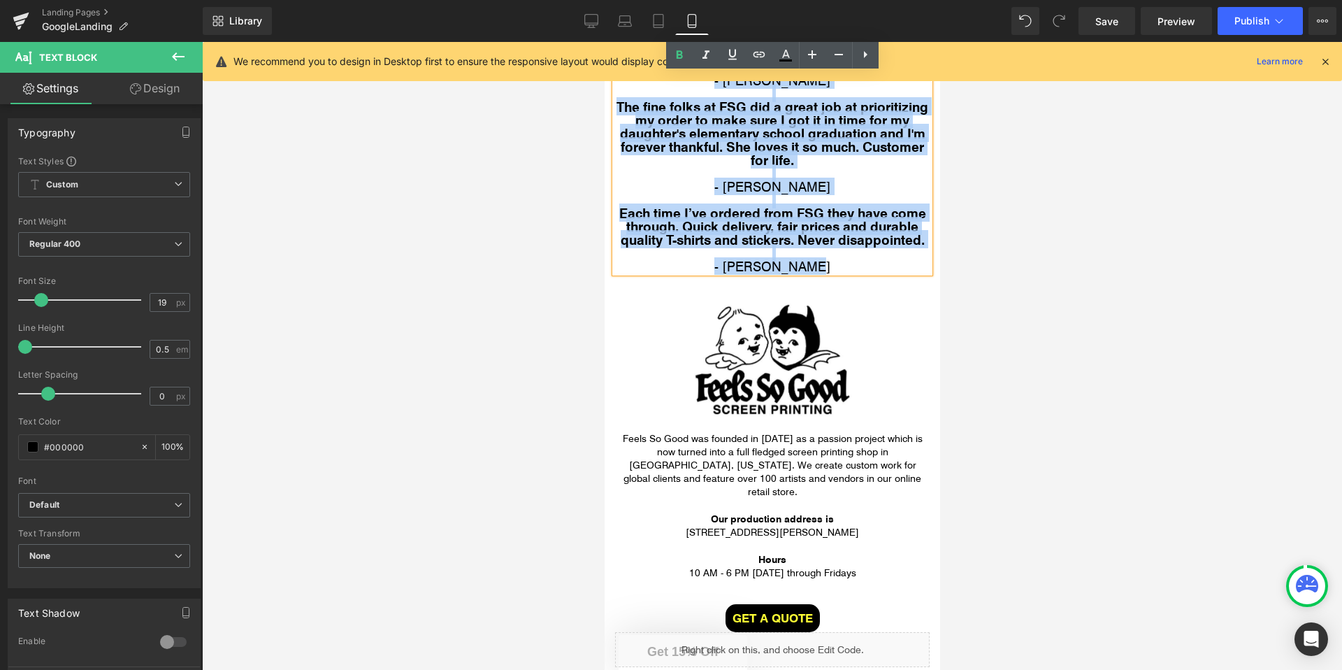
scroll to position [3202, 0]
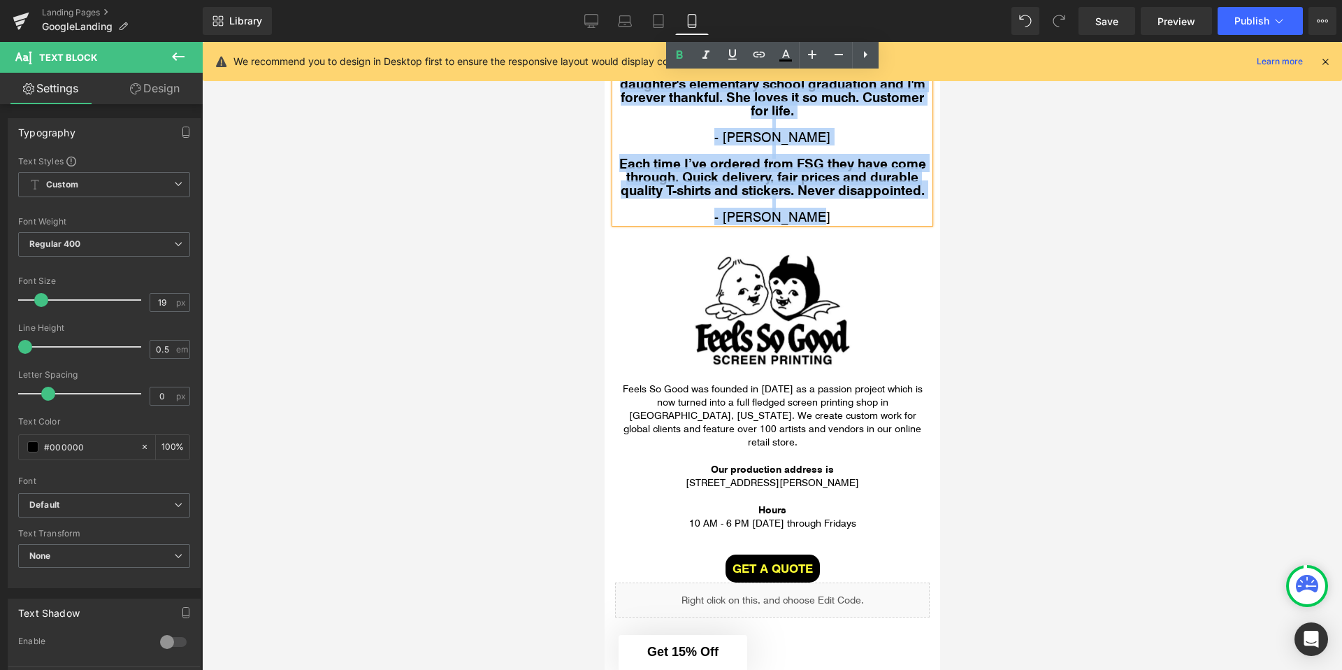
drag, startPoint x: 626, startPoint y: 273, endPoint x: 863, endPoint y: 262, distance: 237.9
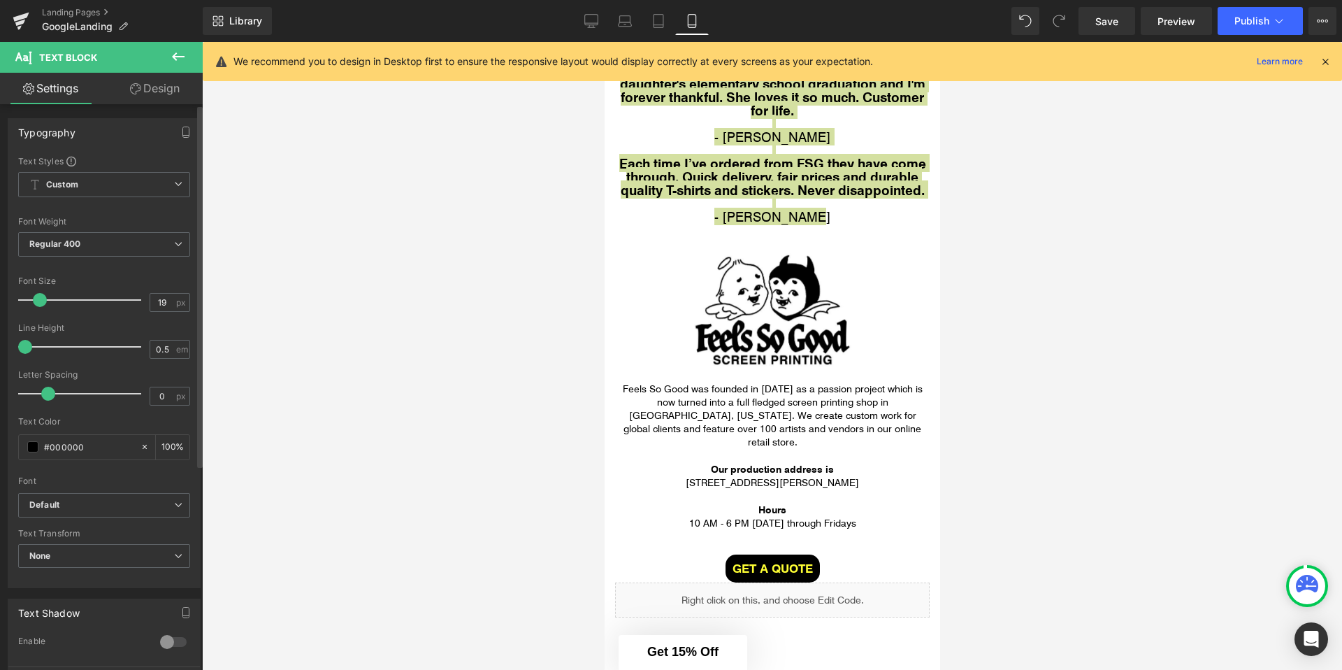
scroll to position [3175, 0]
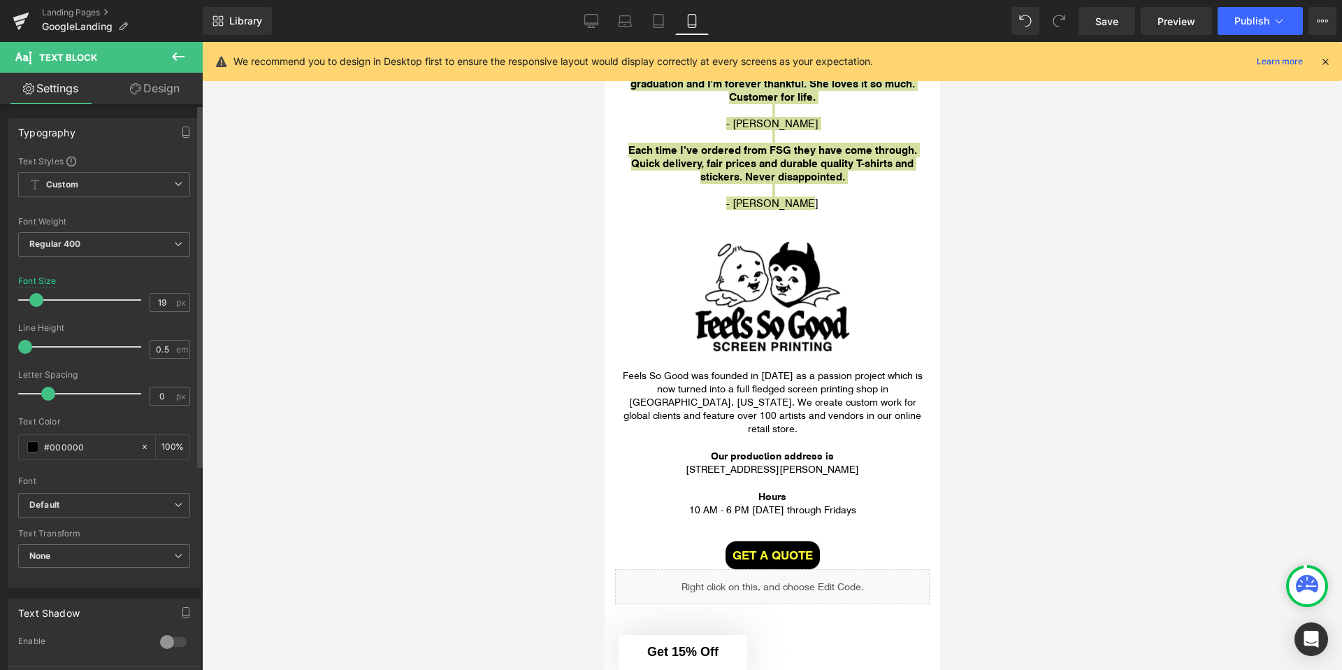
click at [38, 301] on span at bounding box center [36, 300] width 14 height 14
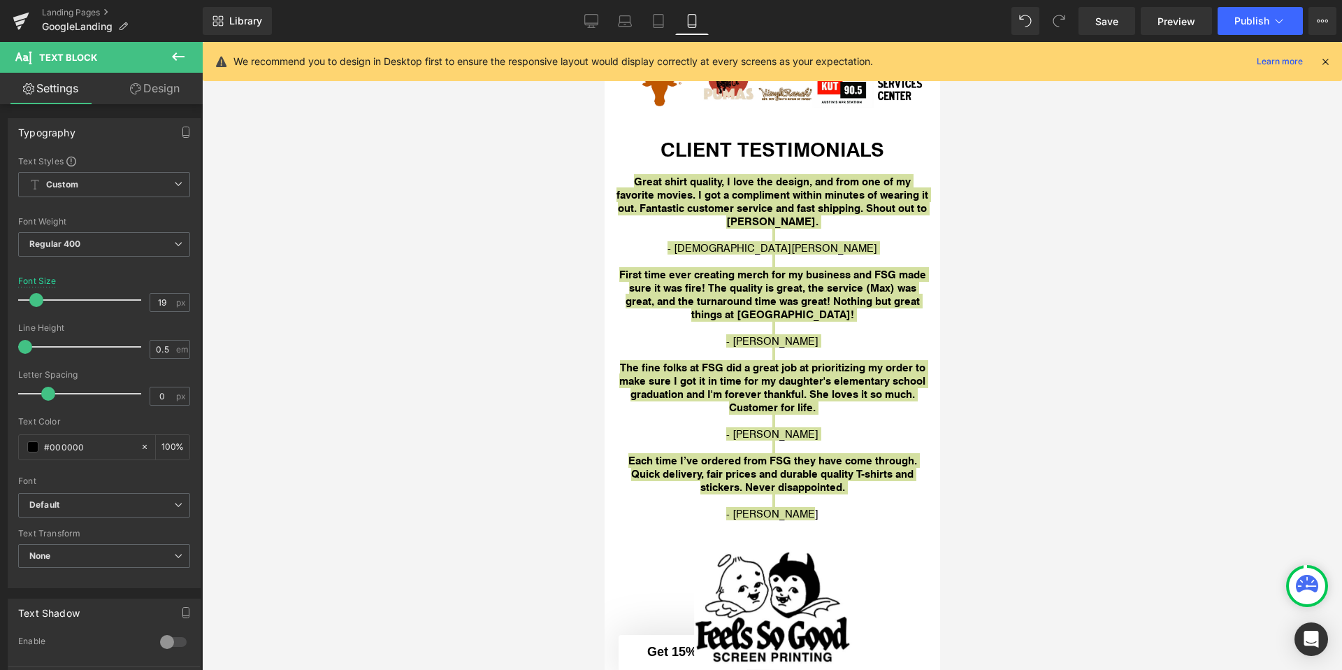
scroll to position [2861, 0]
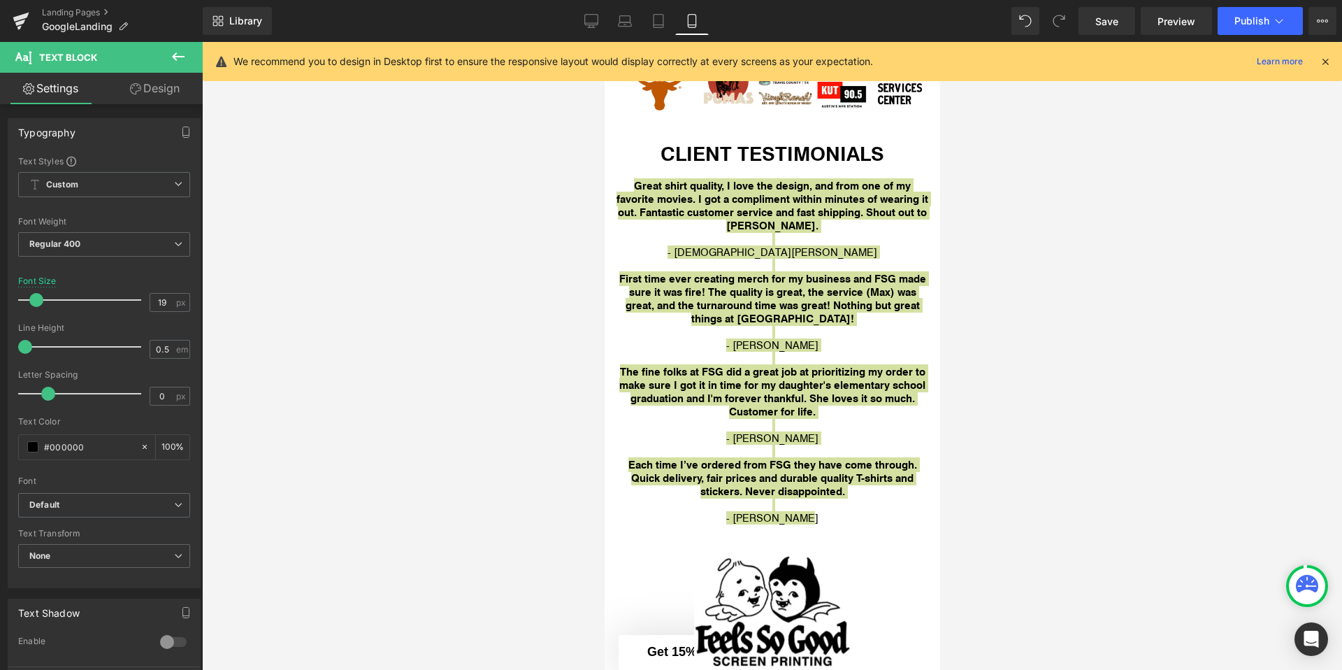
click at [546, 240] on div at bounding box center [772, 356] width 1140 height 628
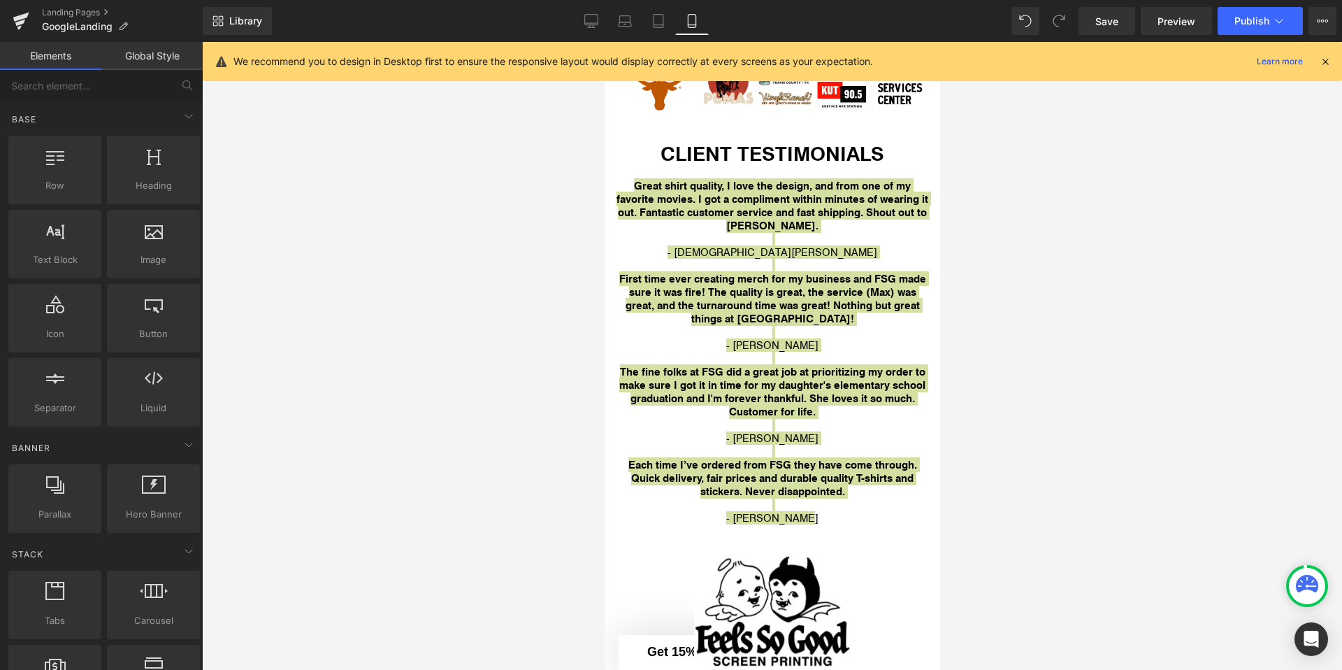
click at [567, 220] on div at bounding box center [772, 356] width 1140 height 628
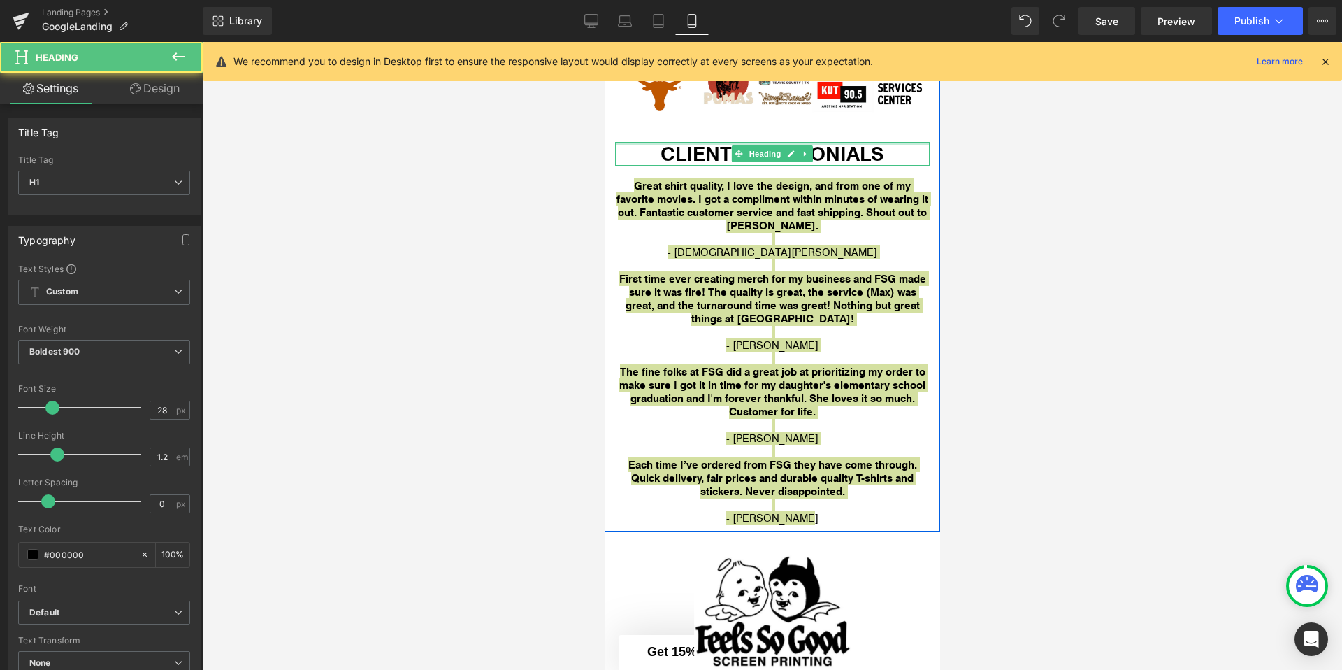
click at [618, 145] on div at bounding box center [771, 143] width 315 height 3
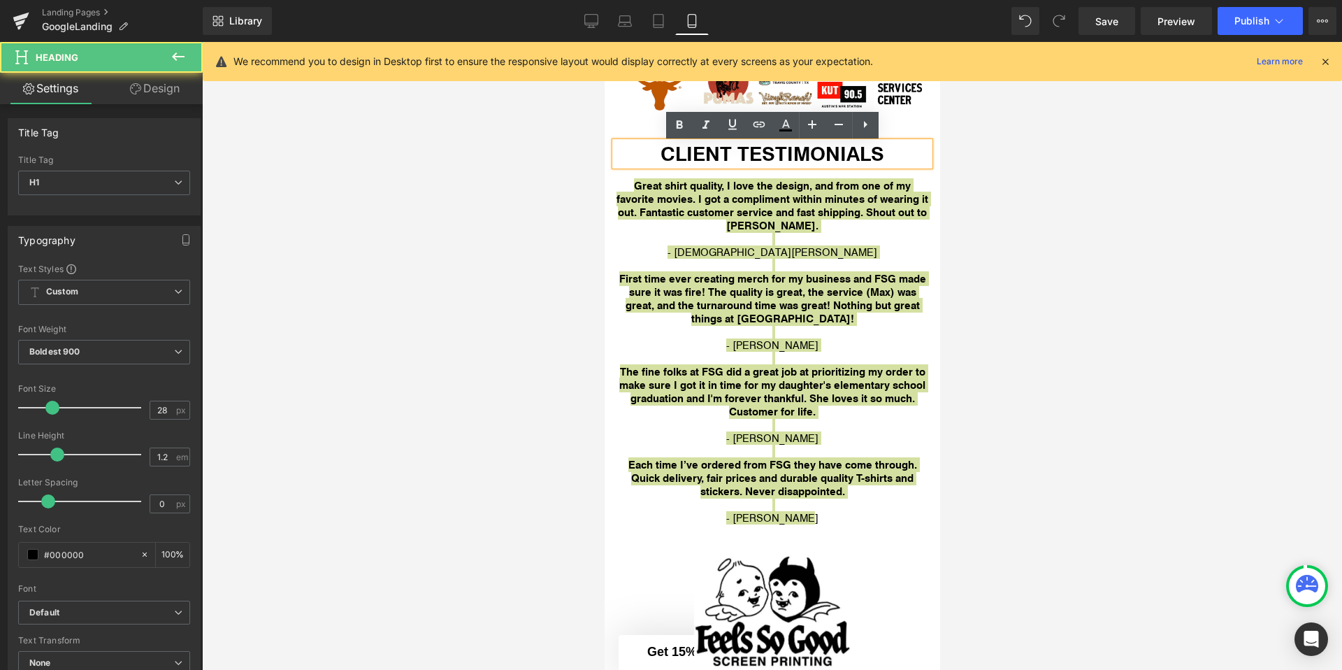
click at [559, 163] on div at bounding box center [772, 356] width 1140 height 628
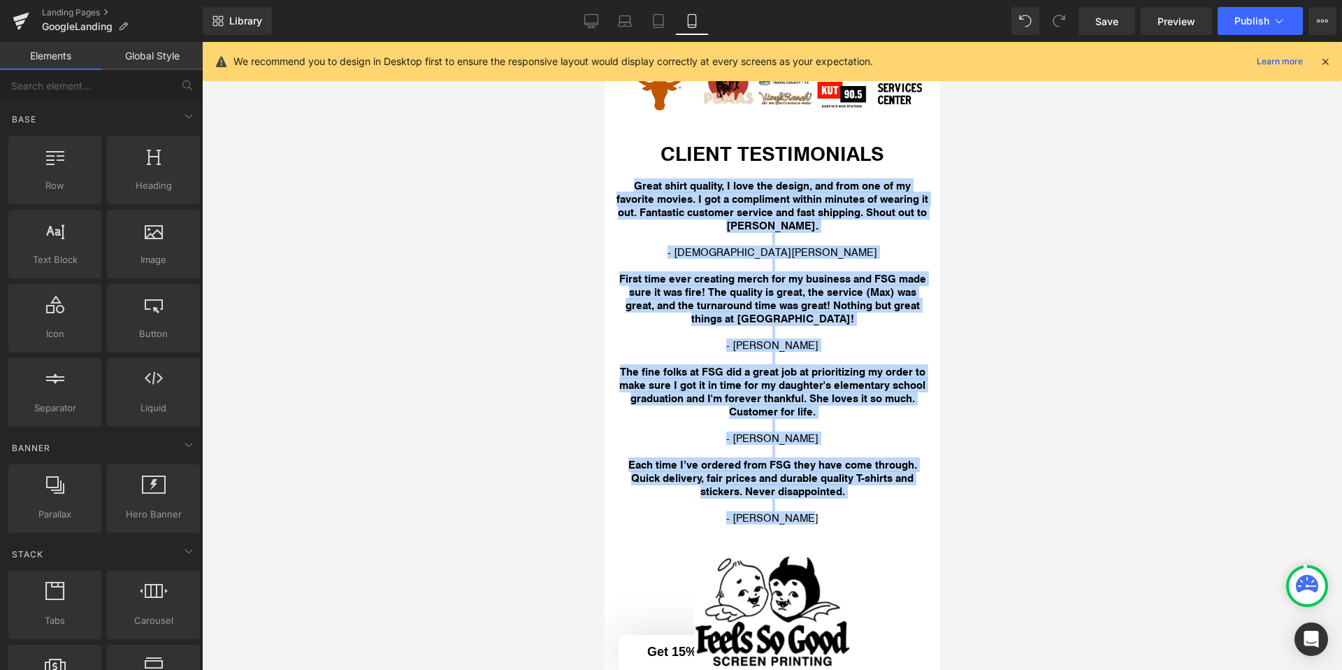
click at [631, 205] on span "Great shirt quality, I love the design, and from one of my favorite movies. I g…" at bounding box center [772, 205] width 312 height 55
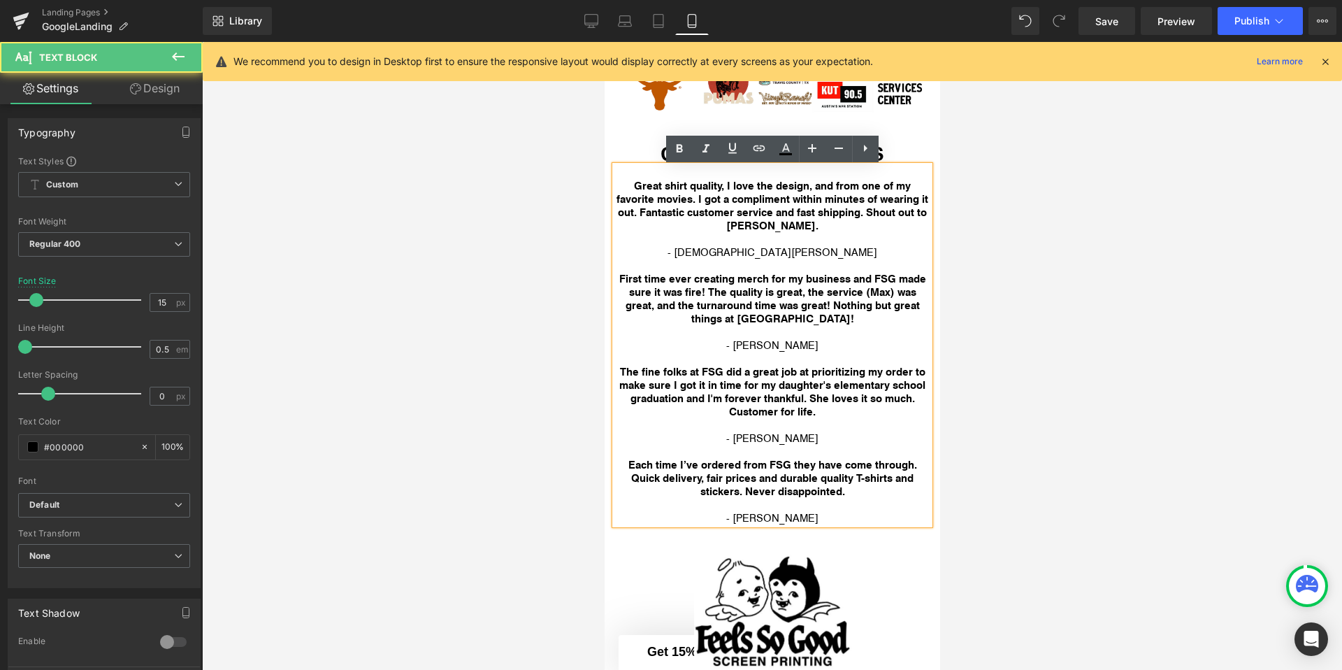
click at [562, 231] on div at bounding box center [772, 356] width 1140 height 628
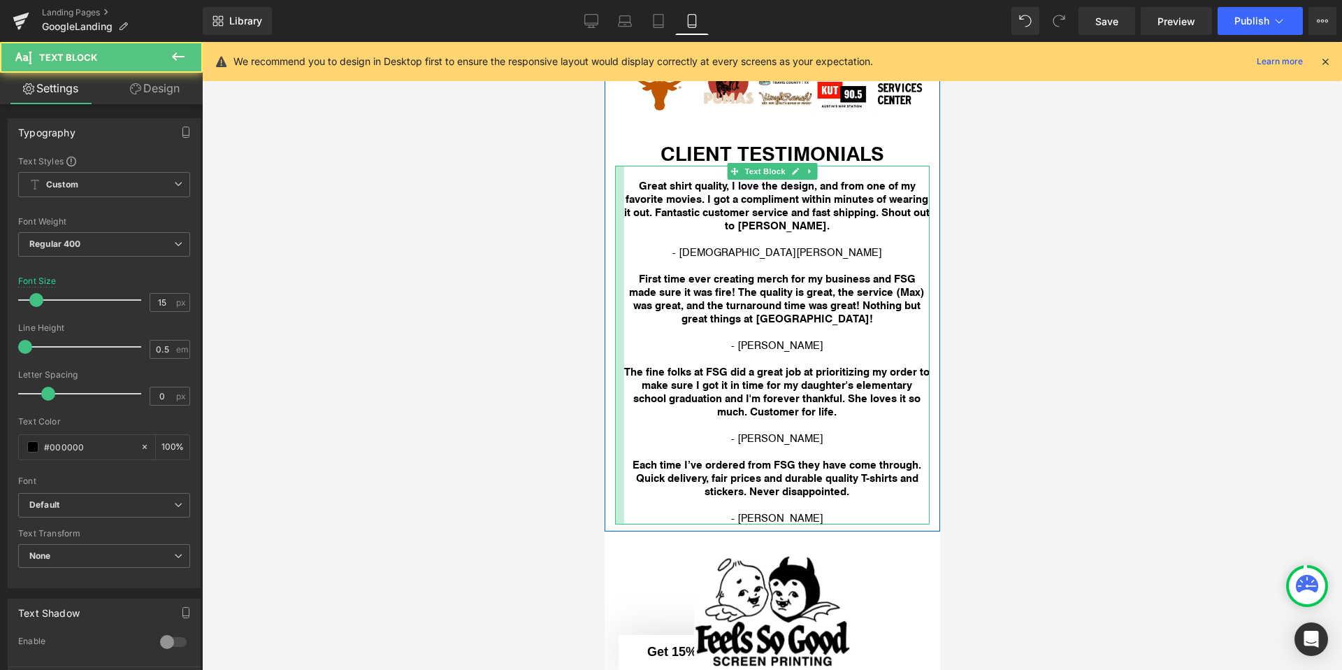
drag, startPoint x: 616, startPoint y: 229, endPoint x: 625, endPoint y: 229, distance: 9.1
click at [625, 229] on div "Great shirt quality, I love the design, and from one of my favorite movies. I g…" at bounding box center [771, 345] width 315 height 359
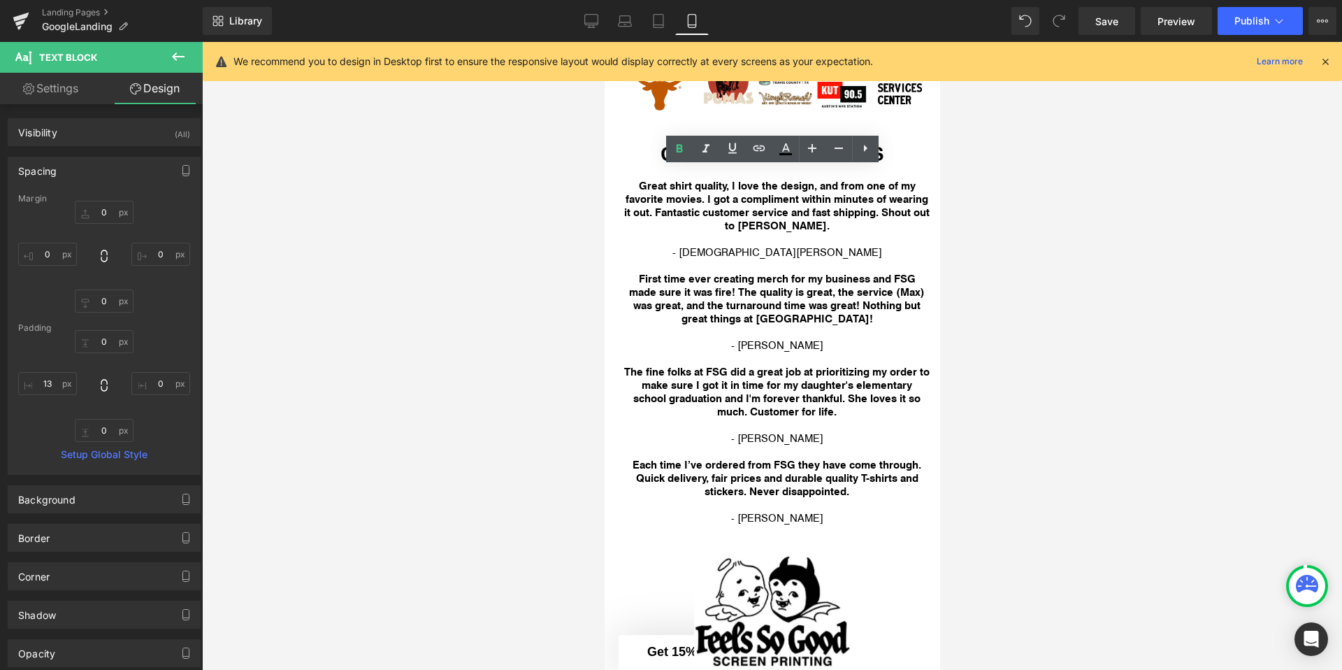
click at [941, 247] on div at bounding box center [772, 356] width 1140 height 628
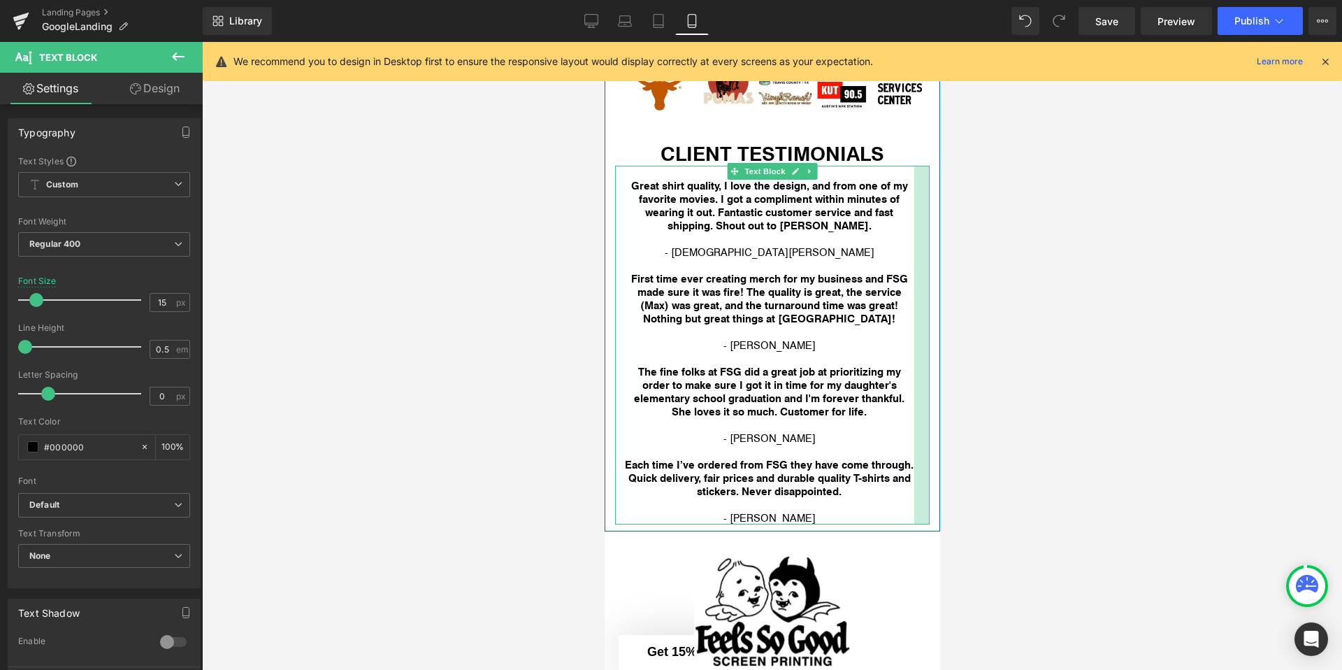
drag, startPoint x: 927, startPoint y: 249, endPoint x: 911, endPoint y: 250, distance: 15.4
click at [911, 250] on div "Great shirt quality, I love the design, and from one of my favorite movies. I g…" at bounding box center [771, 345] width 315 height 359
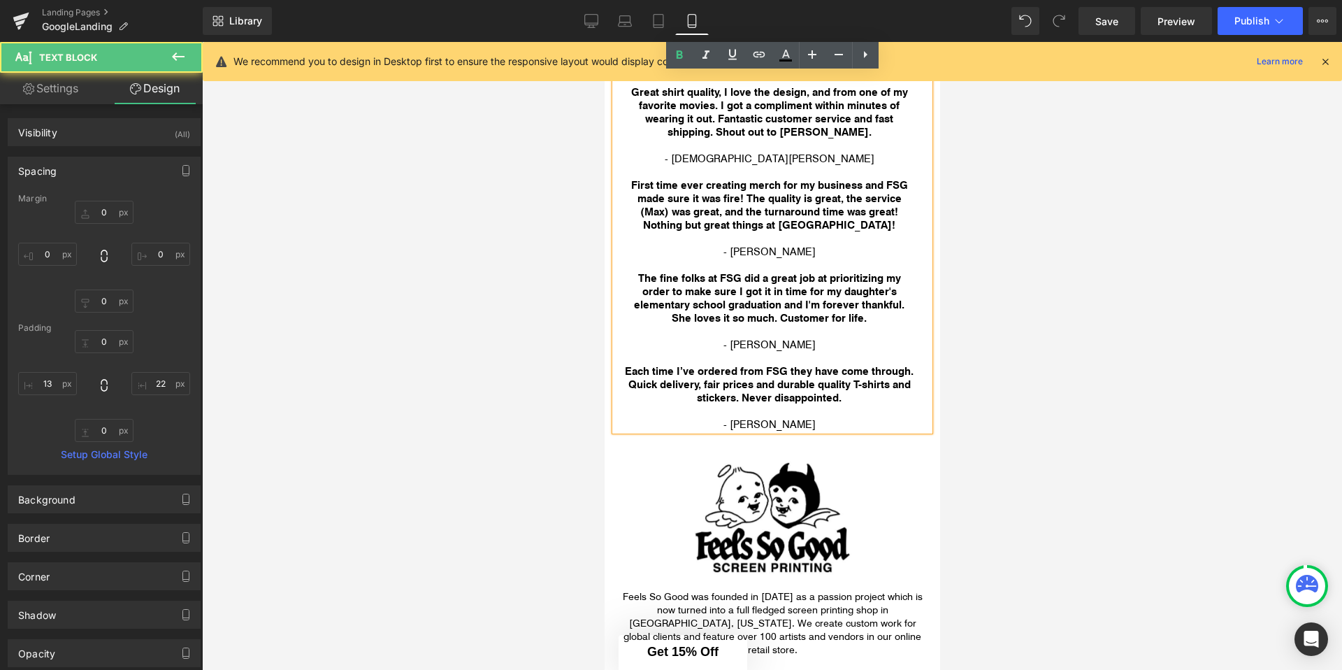
click at [997, 355] on div at bounding box center [772, 356] width 1140 height 628
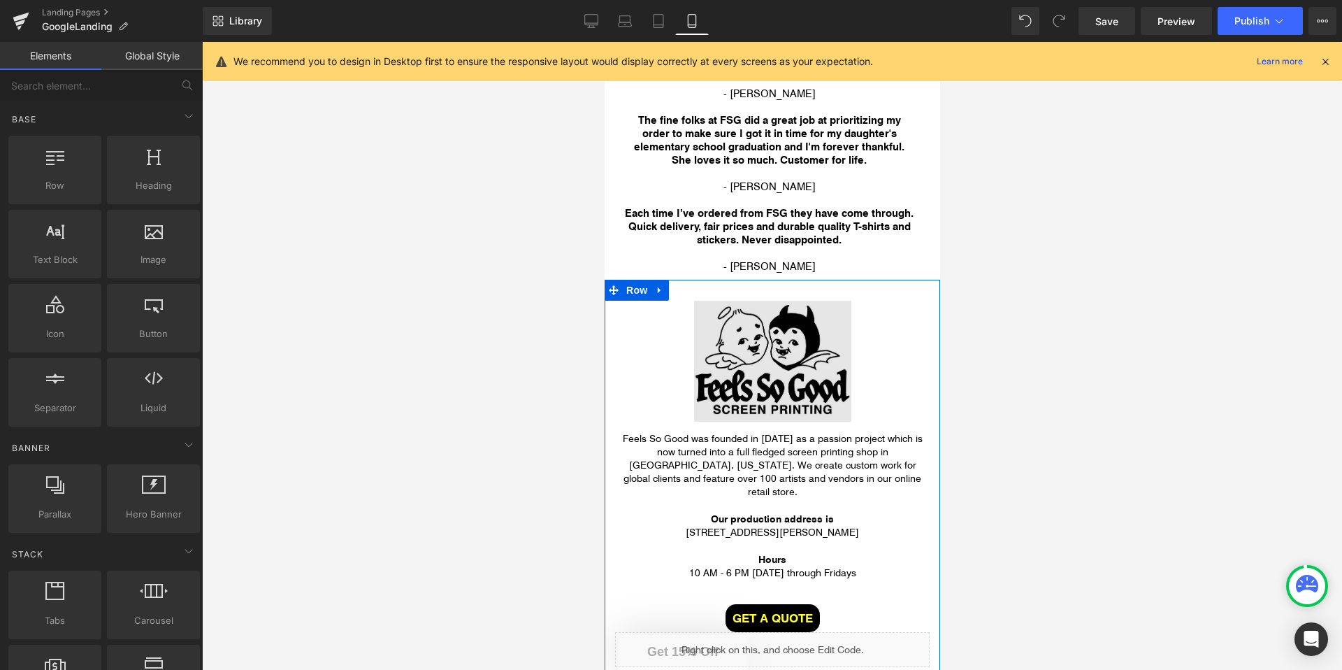
scroll to position [3251, 0]
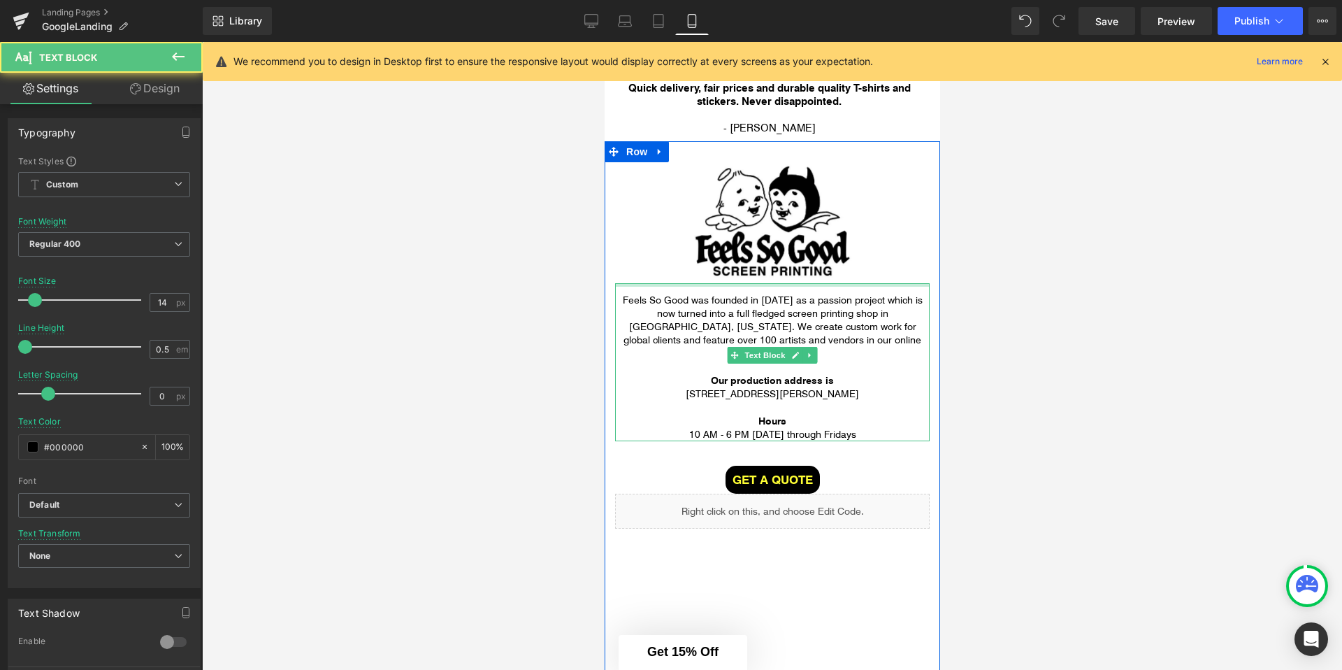
click at [781, 287] on div at bounding box center [771, 284] width 315 height 3
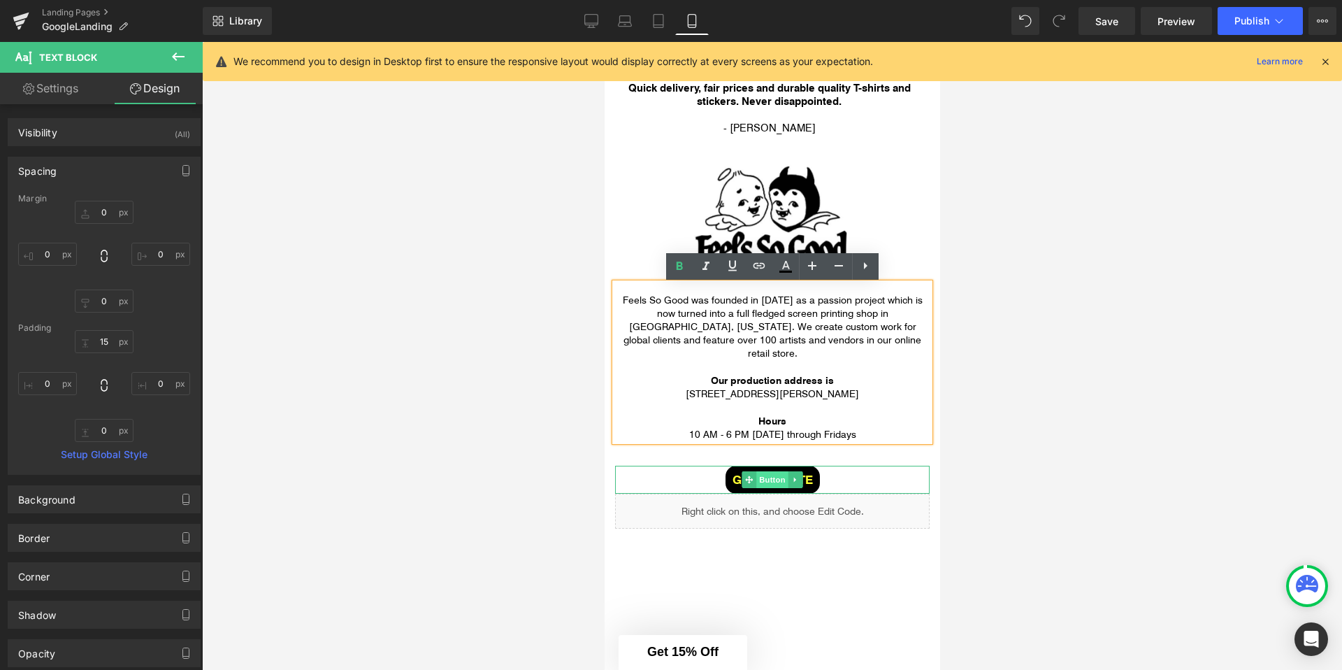
click at [770, 471] on span "Button" at bounding box center [772, 479] width 32 height 17
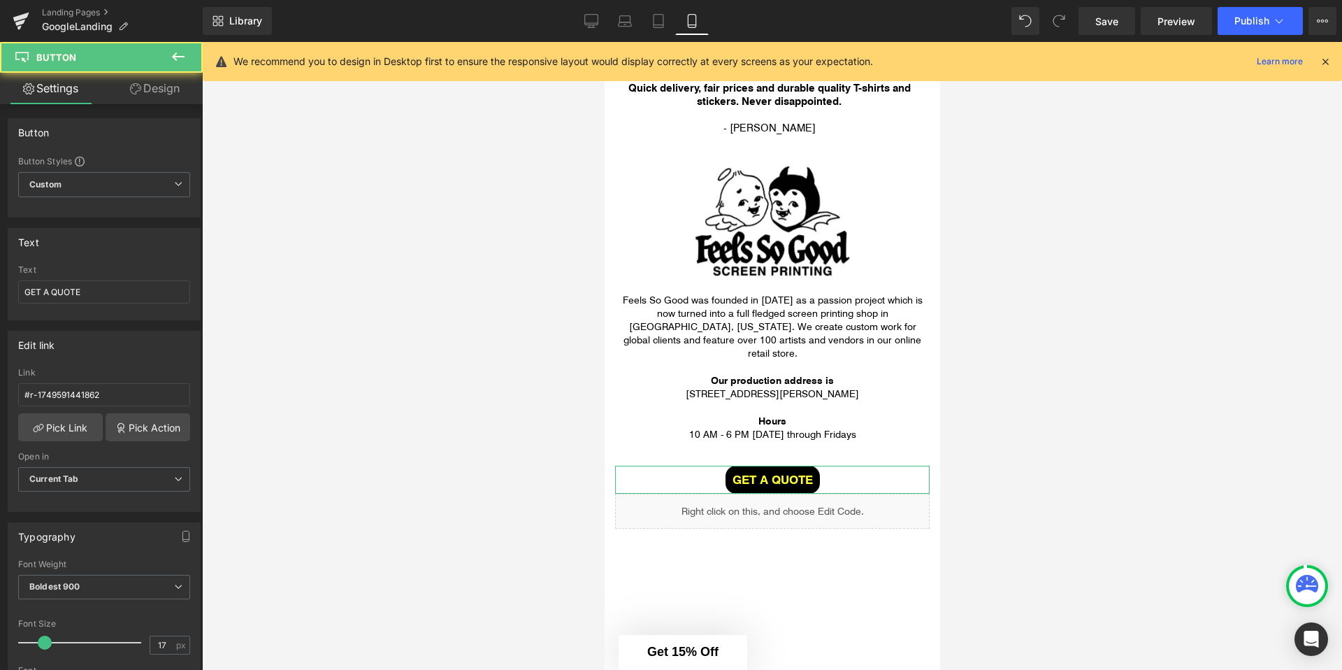
click at [164, 103] on link "Design" at bounding box center [154, 88] width 101 height 31
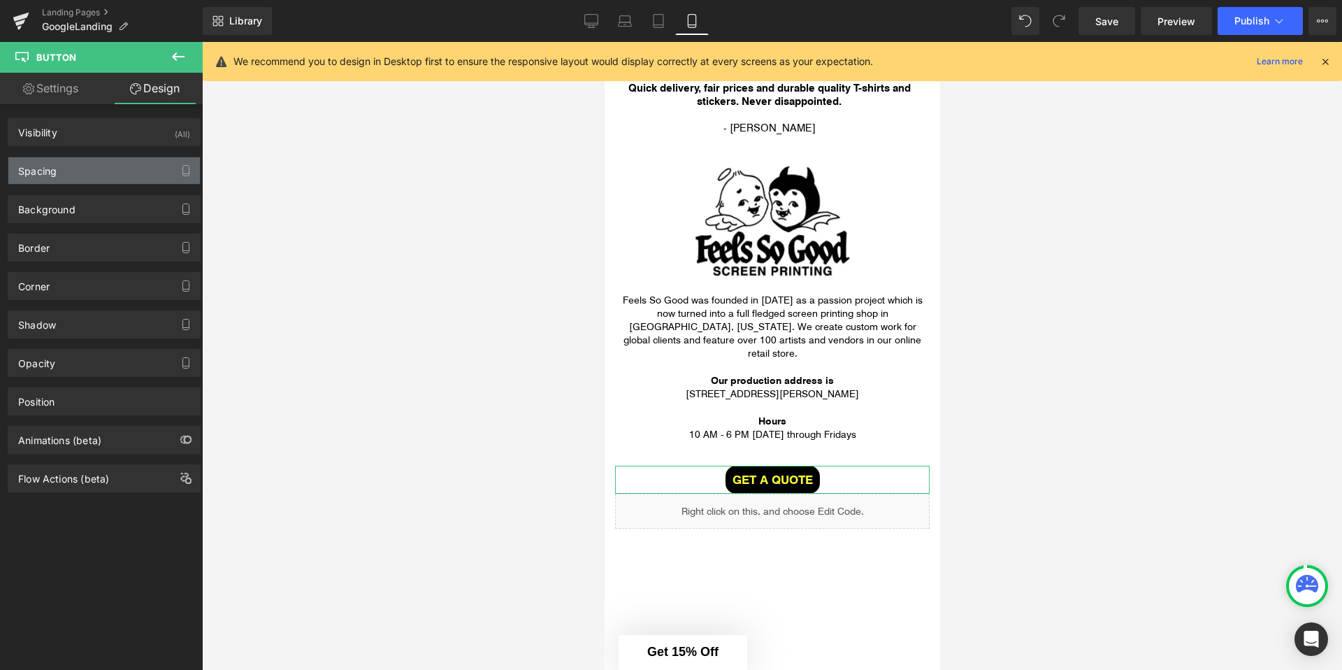
click at [107, 182] on div "Spacing" at bounding box center [104, 170] width 192 height 27
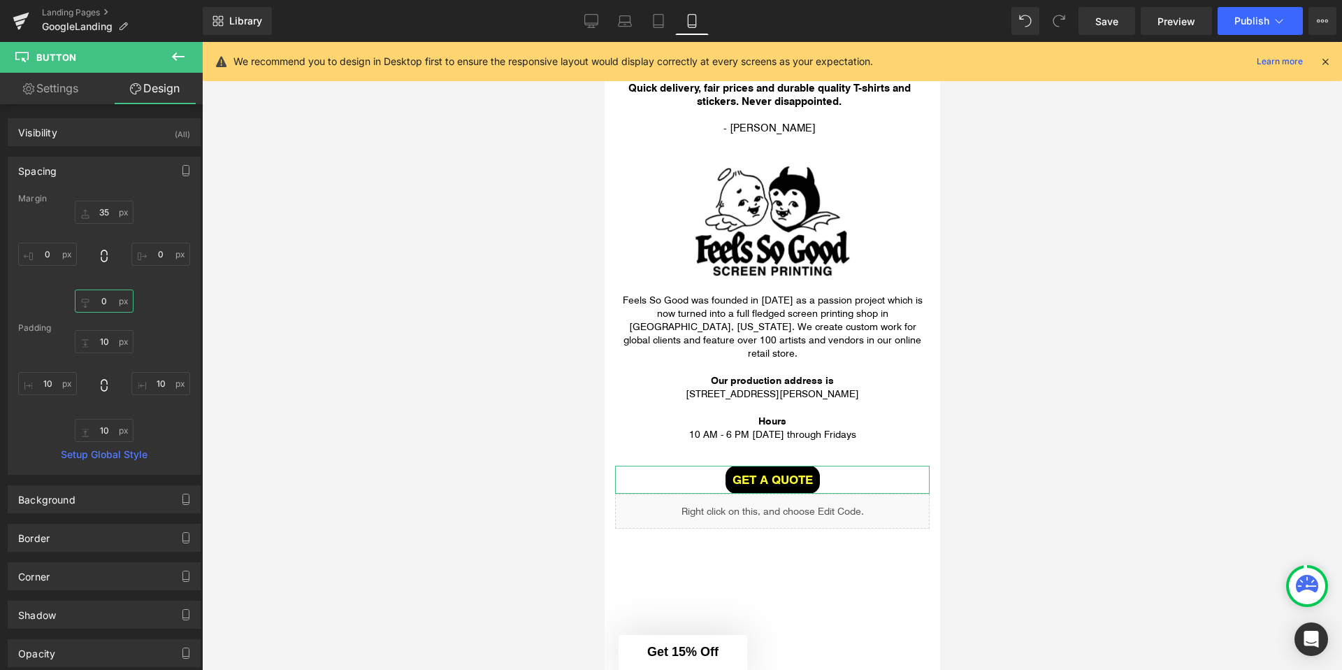
click at [103, 309] on input "text" at bounding box center [104, 300] width 59 height 23
type input "15"
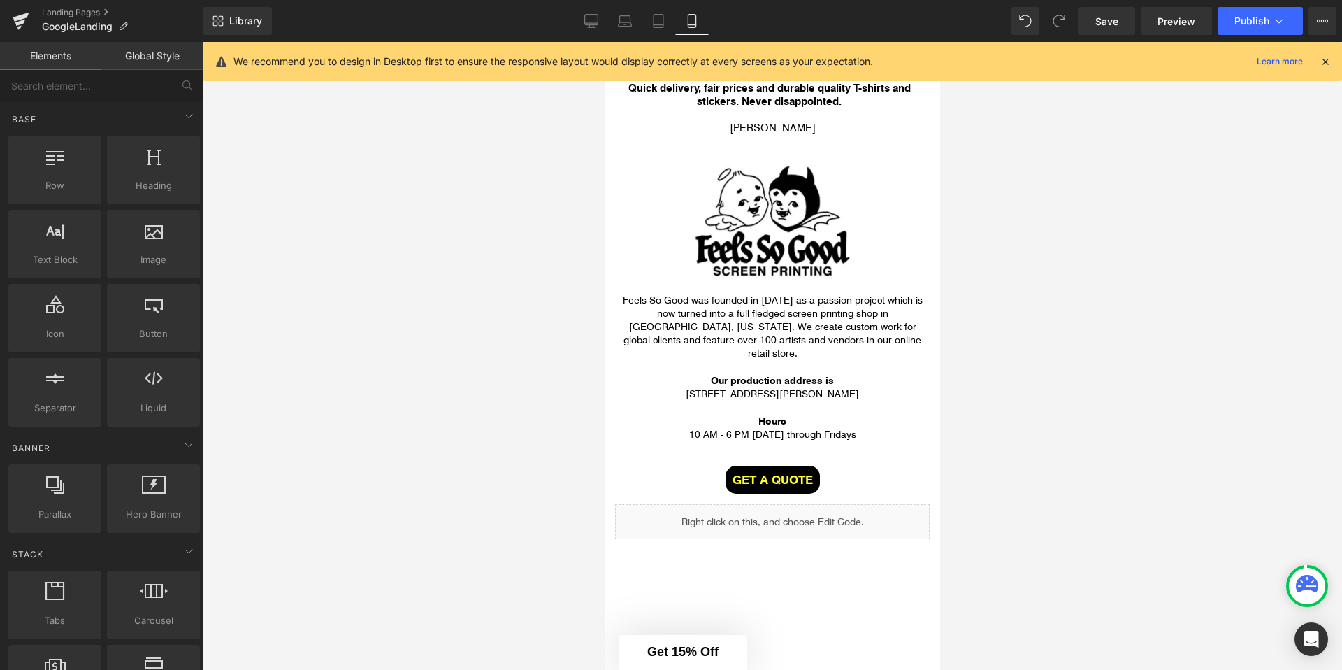
click at [479, 328] on div at bounding box center [772, 356] width 1140 height 628
click at [1280, 9] on button "Publish" at bounding box center [1260, 21] width 85 height 28
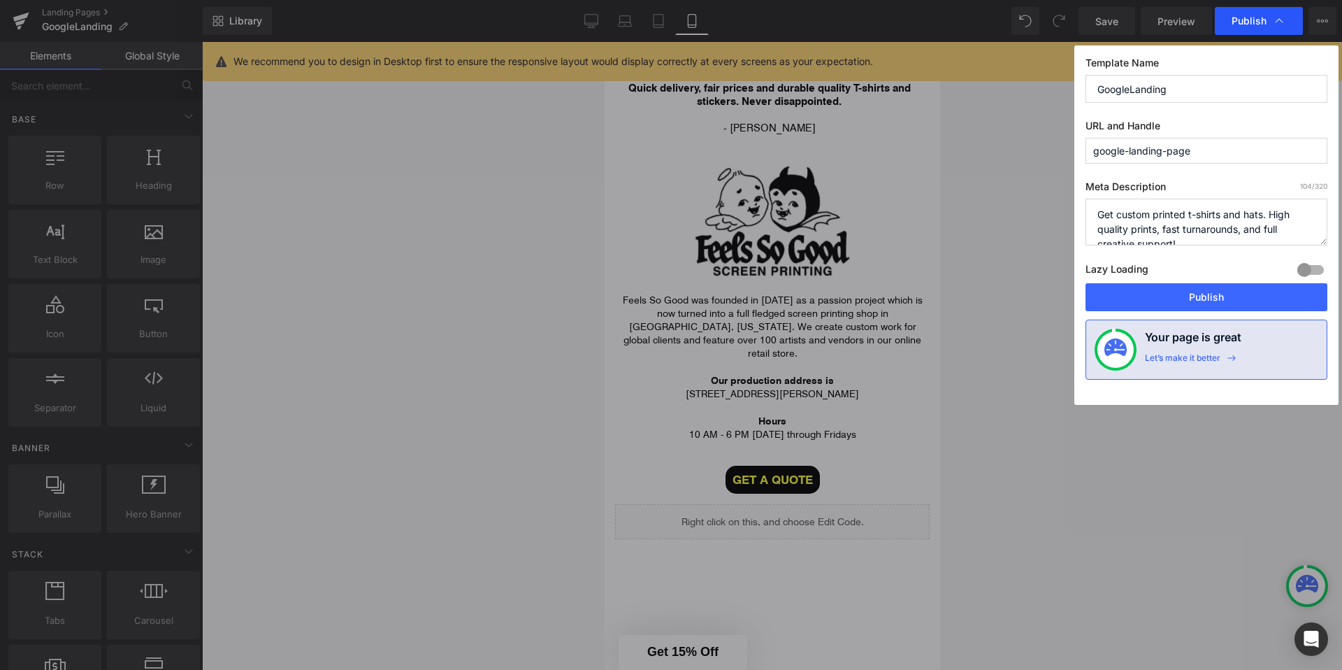
drag, startPoint x: 1273, startPoint y: 15, endPoint x: 298, endPoint y: 134, distance: 981.6
click at [1273, 15] on icon at bounding box center [1279, 21] width 14 height 14
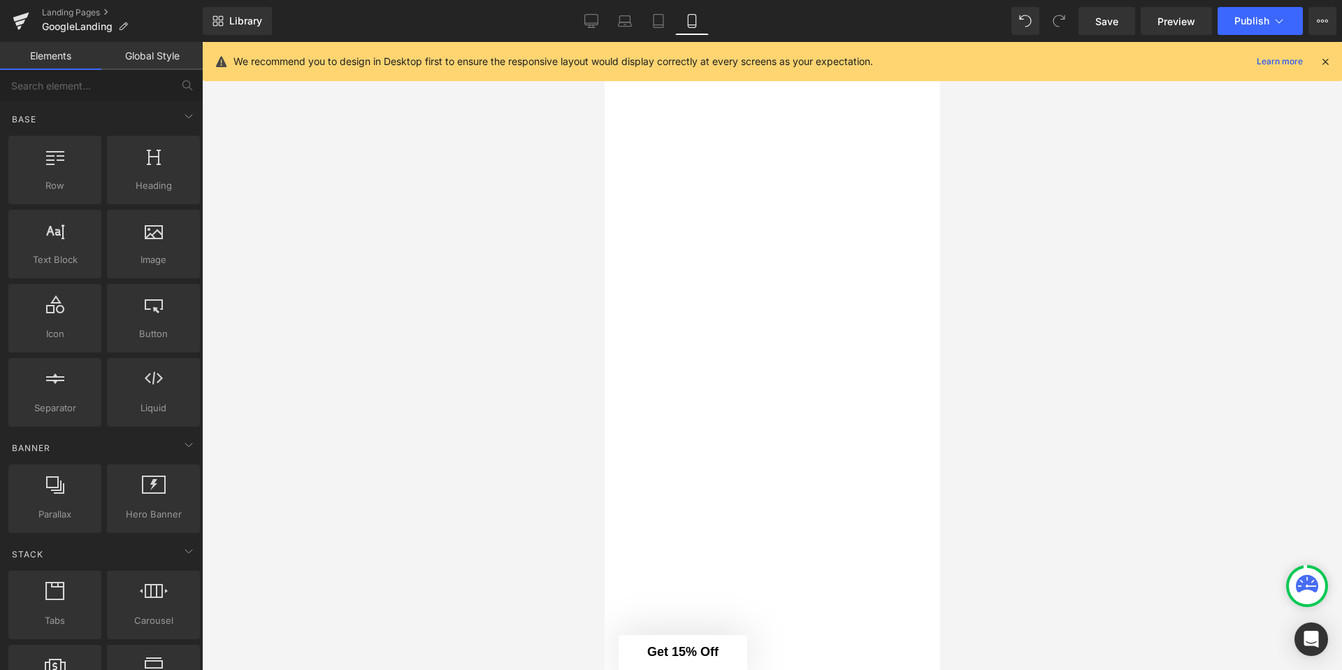
scroll to position [0, 0]
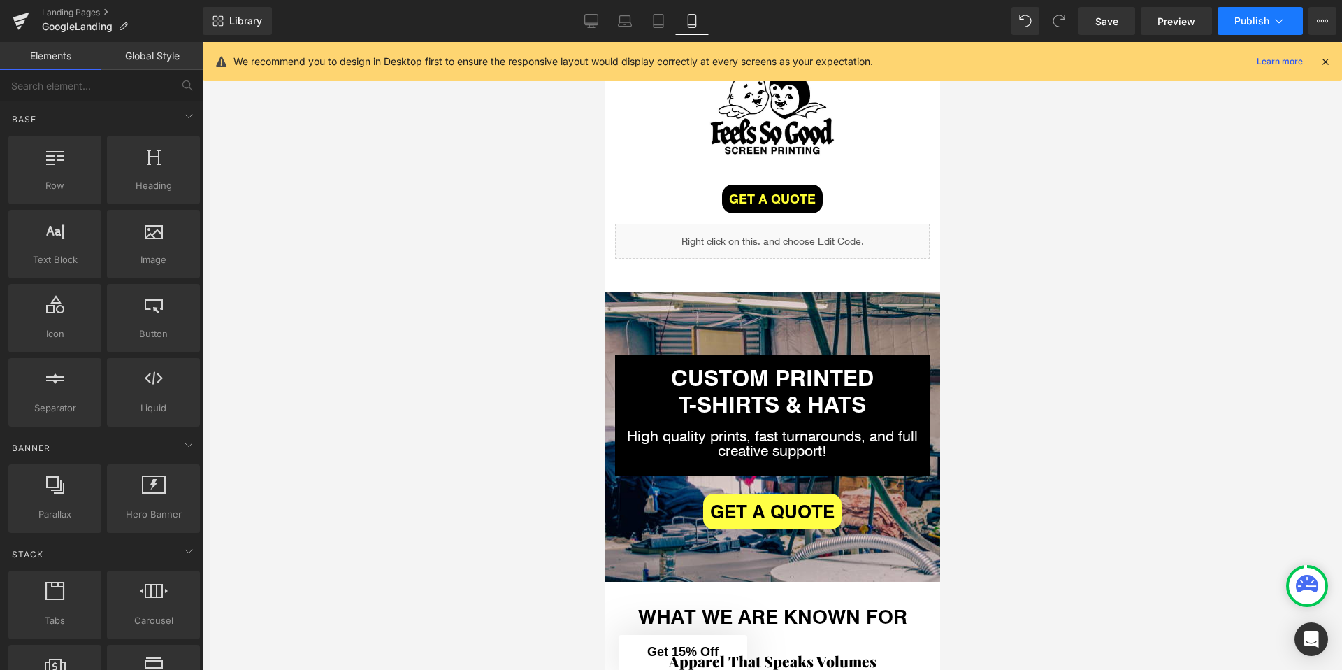
click at [1255, 18] on span "Publish" at bounding box center [1251, 20] width 35 height 11
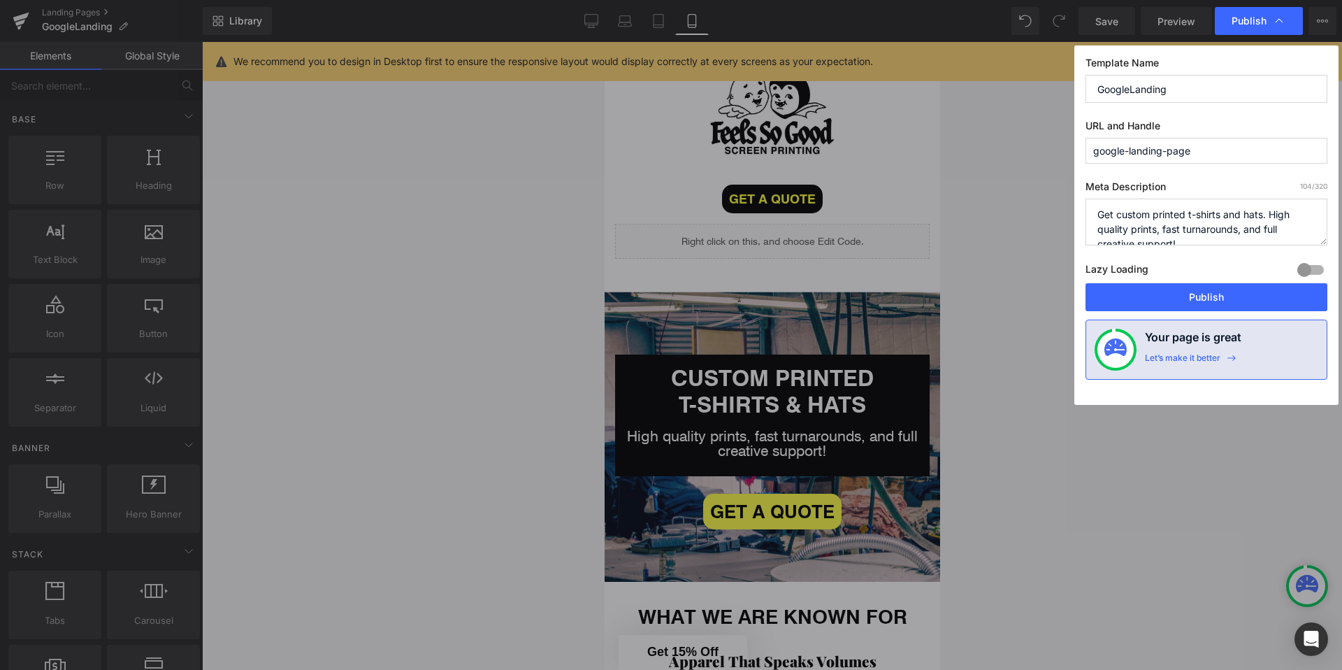
click at [1157, 312] on div "Template Name GoogleLanding URL and Handle google-landing-page Meta Description…" at bounding box center [1206, 224] width 264 height 359
click at [1161, 303] on button "Publish" at bounding box center [1206, 297] width 242 height 28
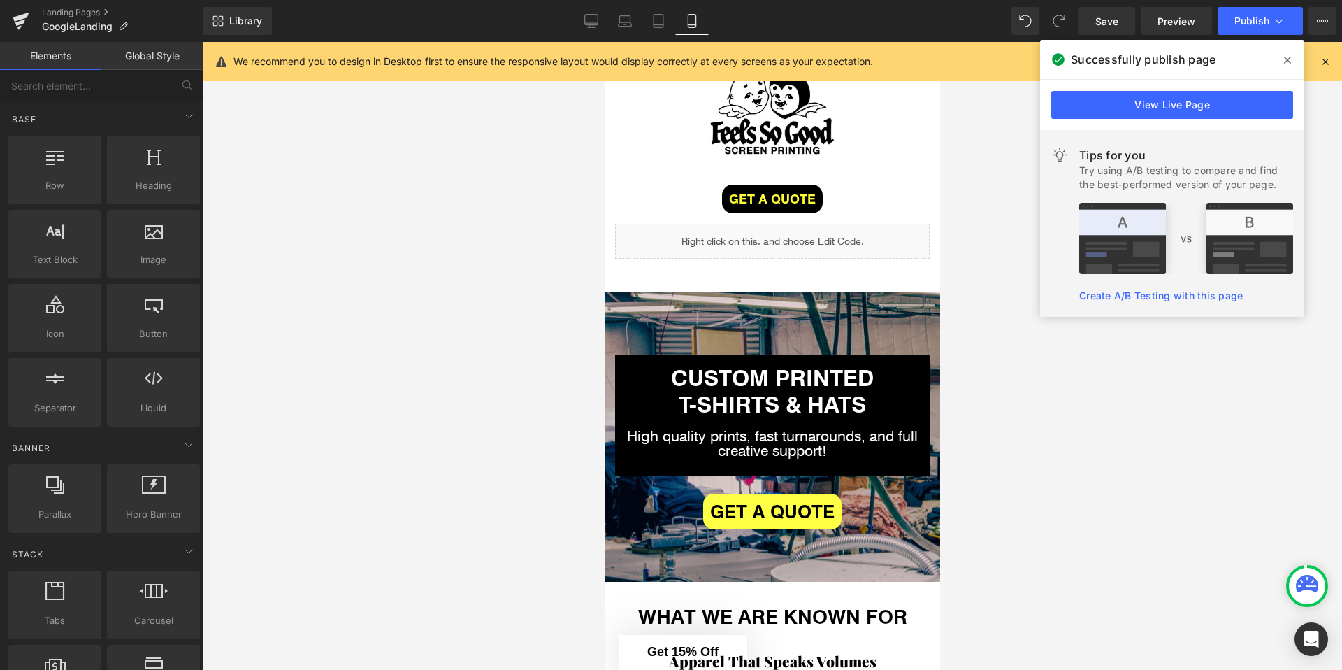
click at [948, 220] on div at bounding box center [772, 356] width 1140 height 628
click at [611, 27] on link "Laptop" at bounding box center [625, 21] width 34 height 28
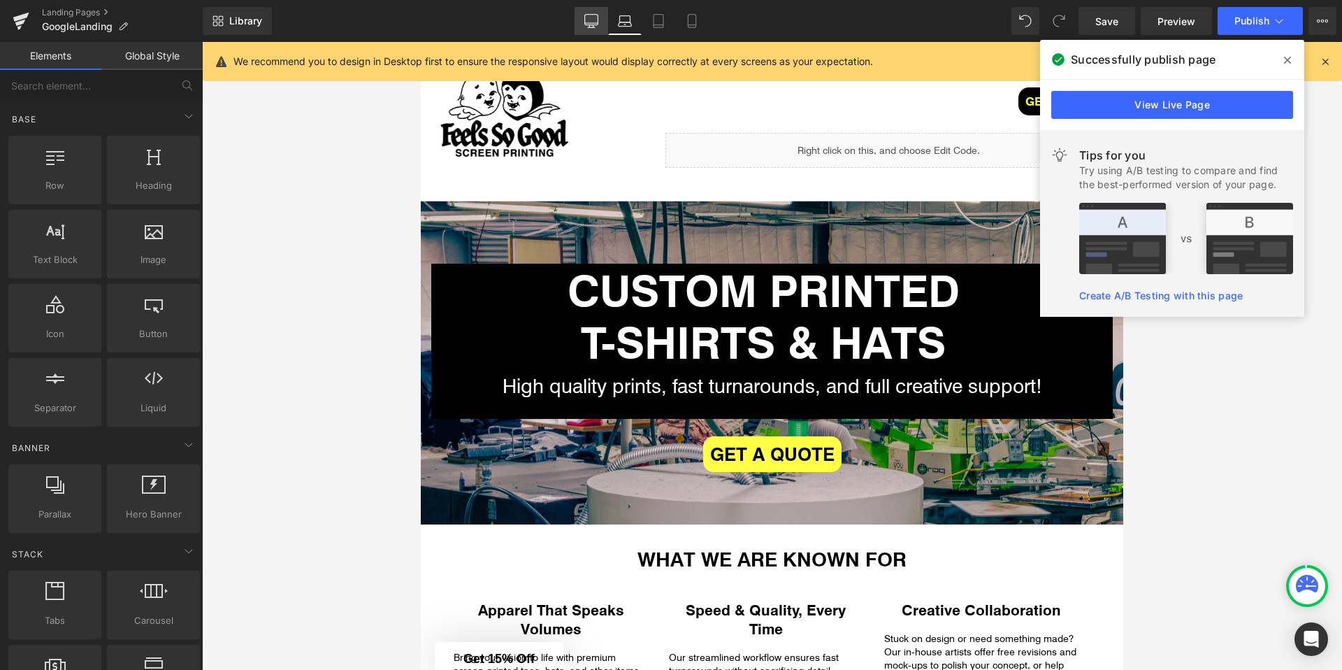
click at [595, 25] on icon at bounding box center [591, 21] width 14 height 14
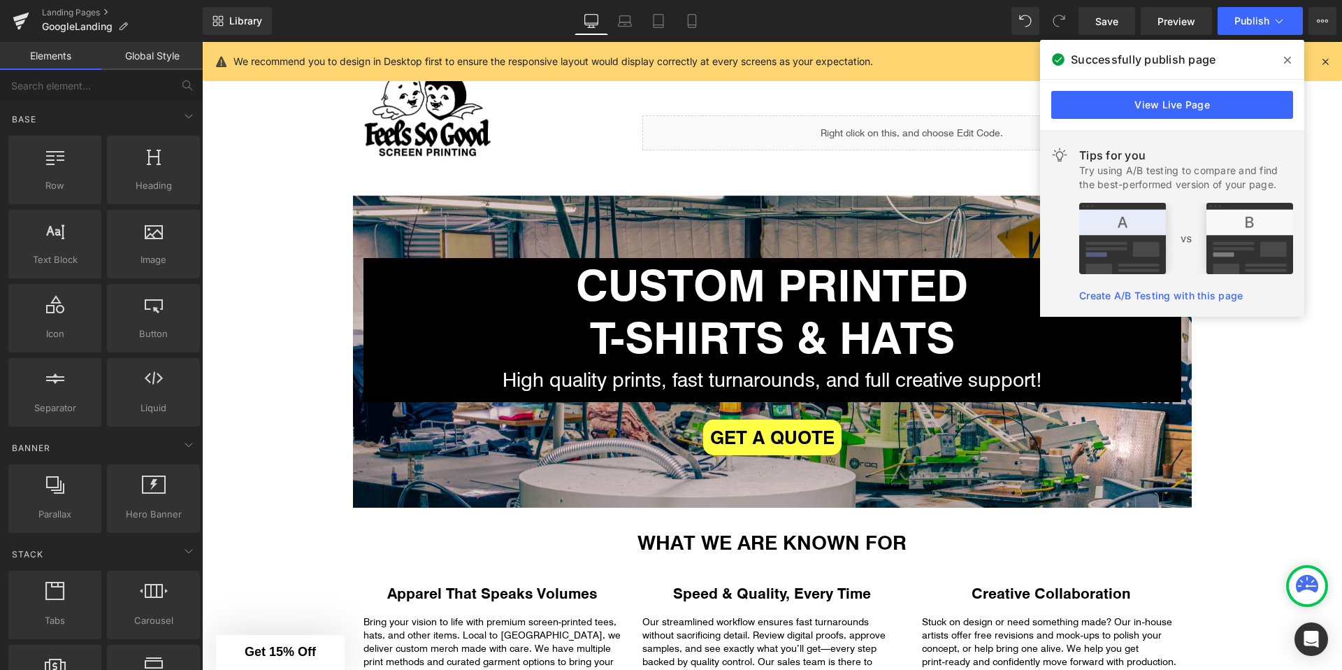
click at [1281, 54] on span at bounding box center [1287, 60] width 22 height 22
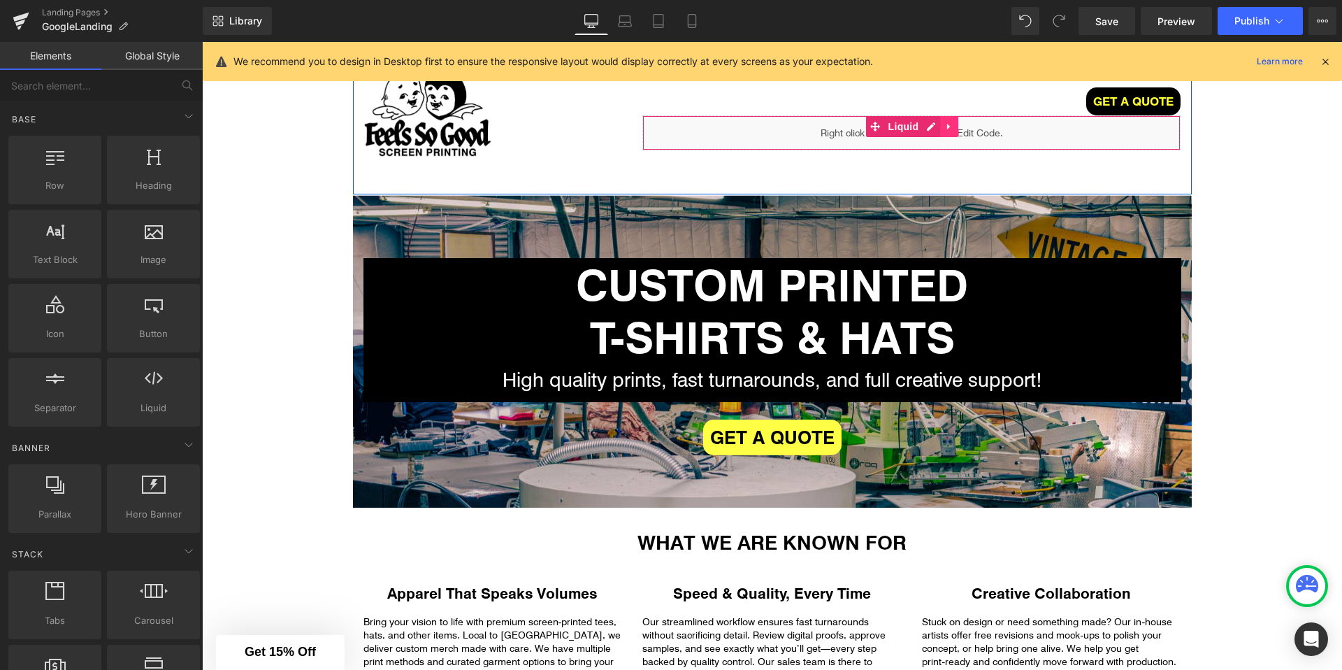
click at [948, 129] on icon at bounding box center [949, 127] width 10 height 10
click at [944, 127] on icon at bounding box center [940, 127] width 10 height 10
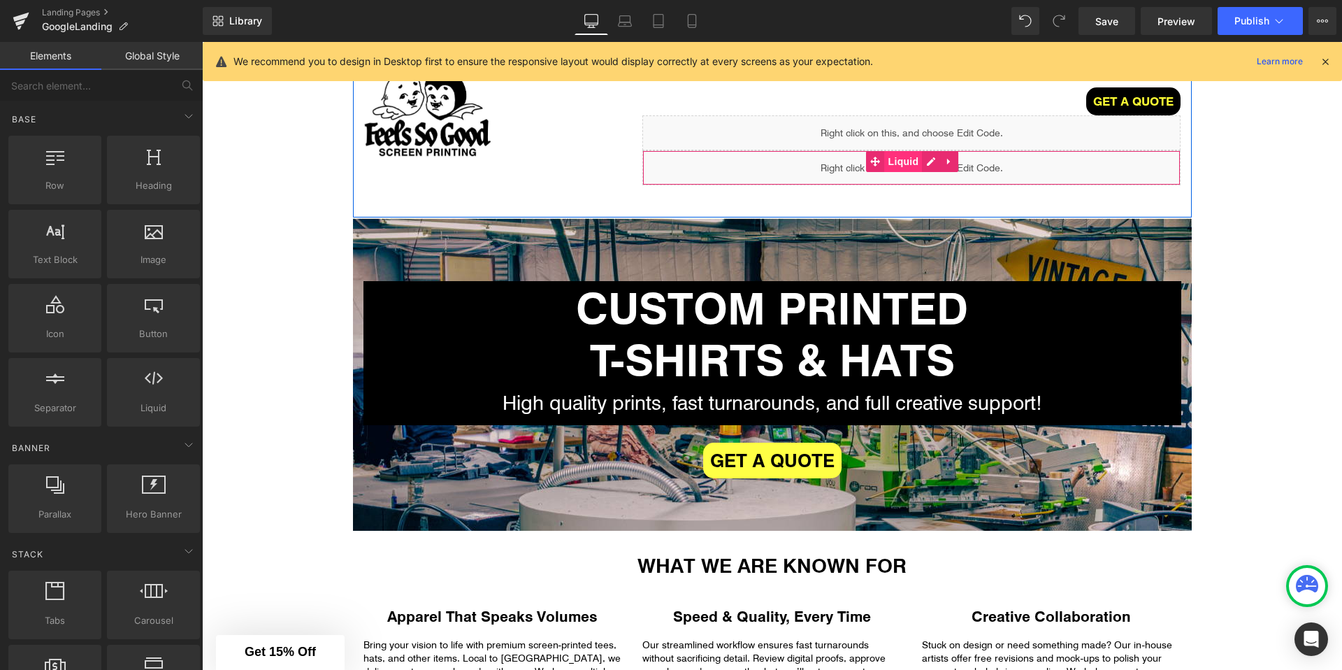
click at [894, 161] on span "Liquid" at bounding box center [904, 161] width 38 height 21
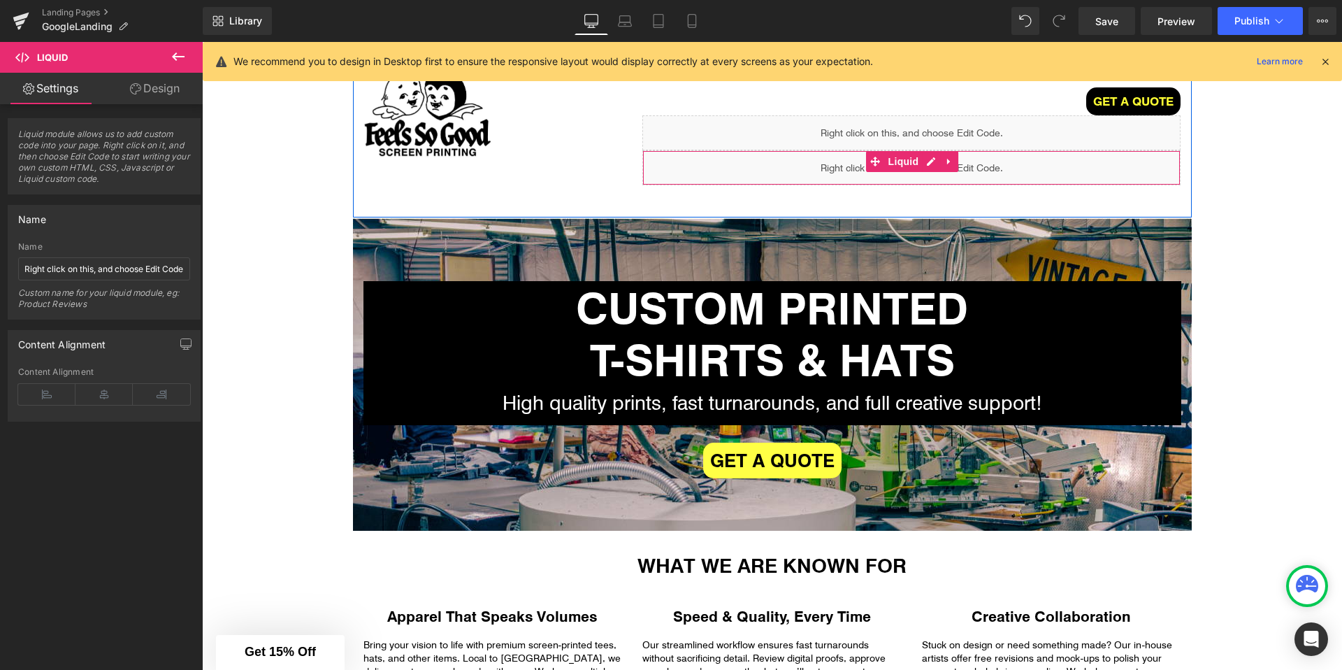
click at [929, 161] on div "Liquid" at bounding box center [911, 167] width 538 height 35
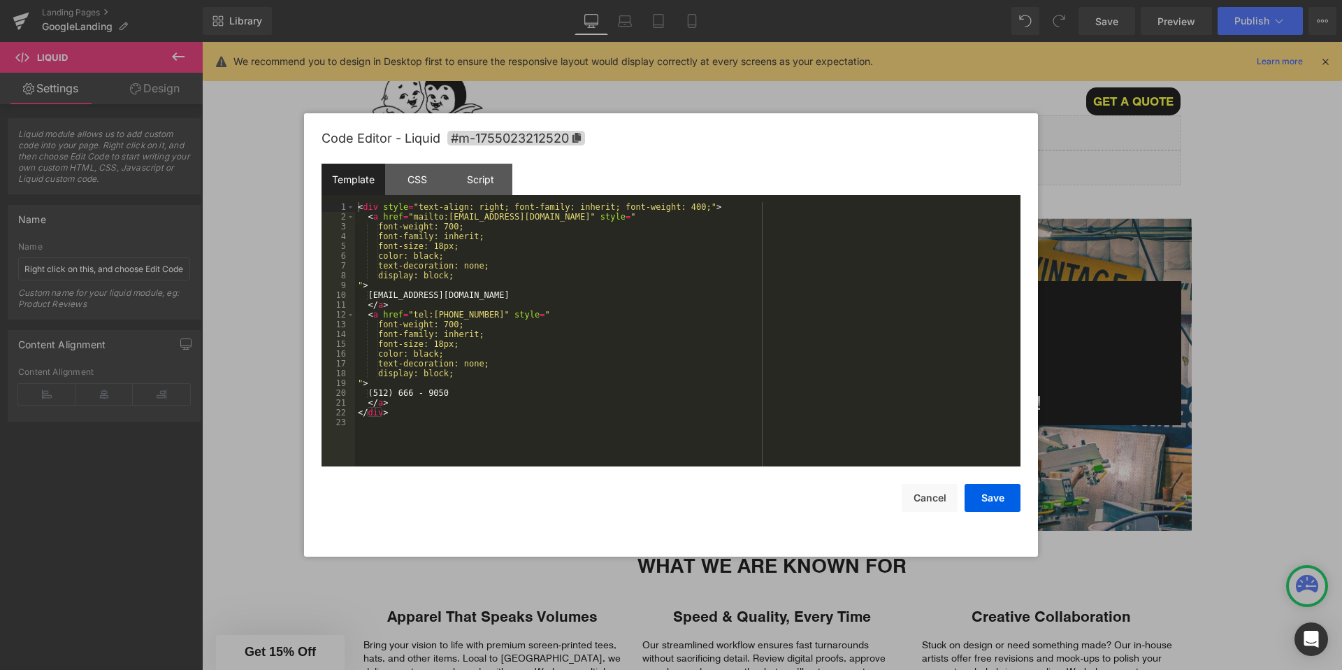
click at [451, 224] on div "< div style = "text-align: right; font-family: inherit; font-weight: 400;" > < …" at bounding box center [687, 344] width 665 height 284
click at [990, 492] on button "Save" at bounding box center [993, 498] width 56 height 28
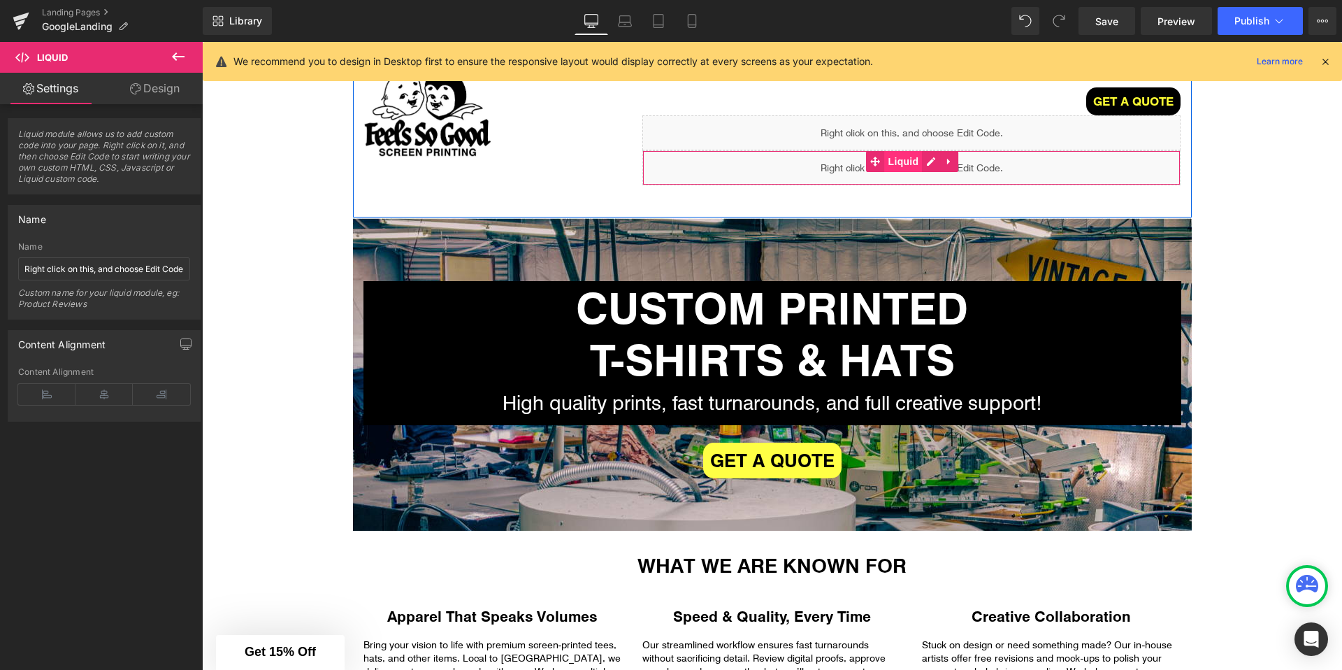
click at [897, 161] on span "Liquid" at bounding box center [904, 161] width 38 height 21
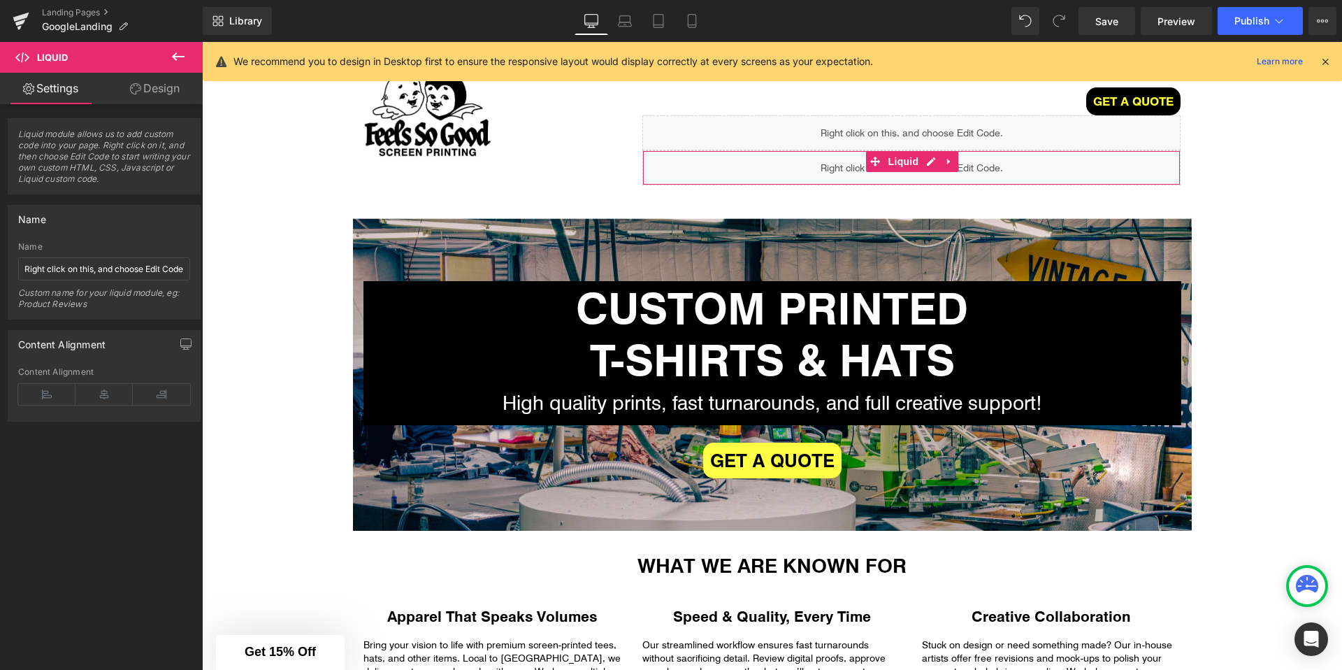
click at [132, 88] on icon at bounding box center [135, 88] width 11 height 11
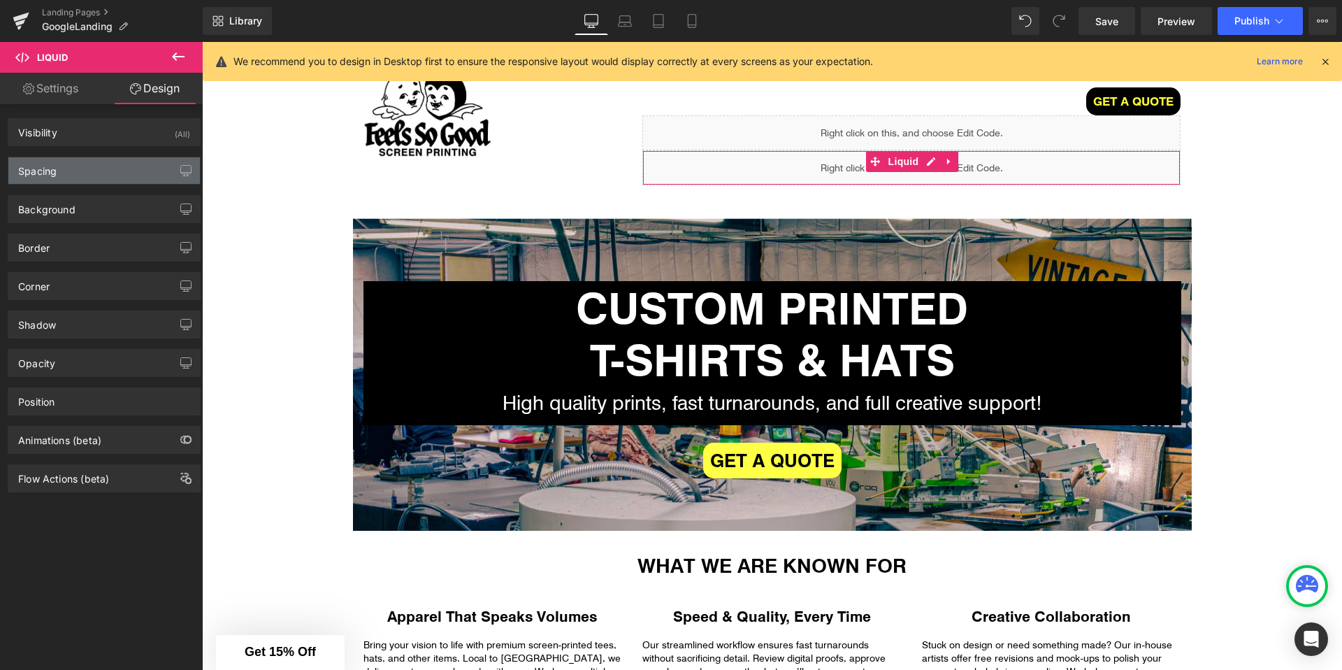
click at [110, 171] on div "Spacing" at bounding box center [104, 170] width 192 height 27
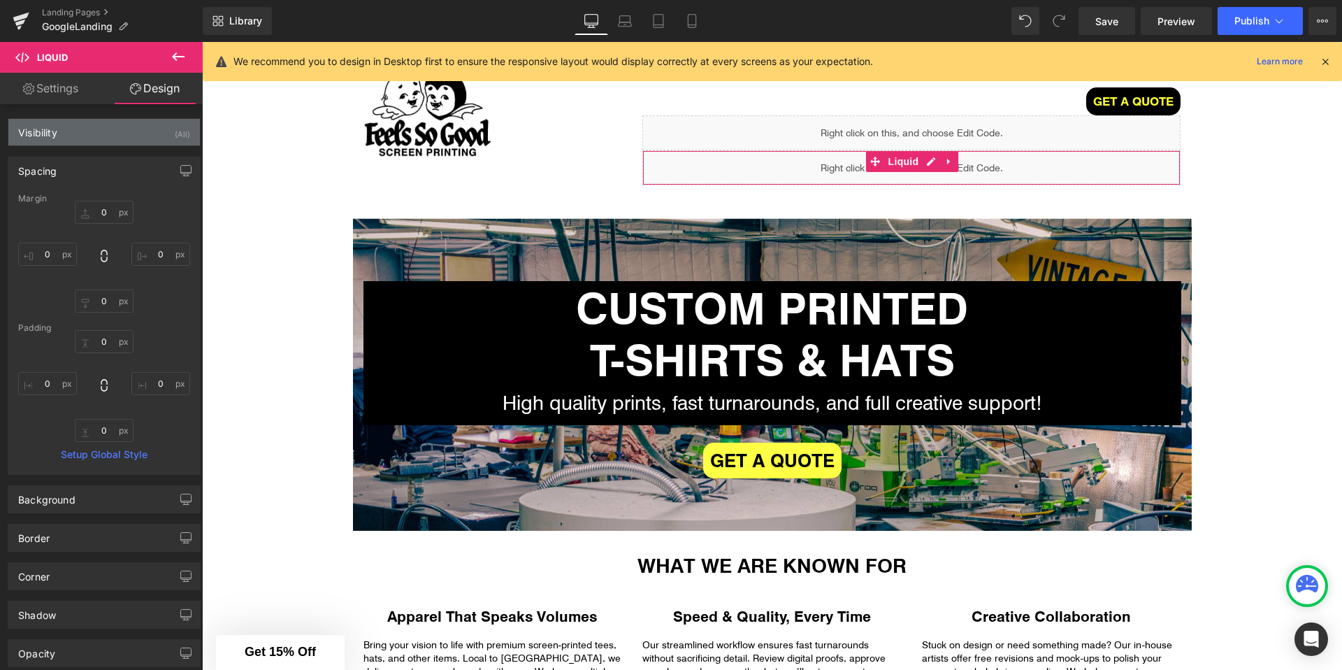
click at [110, 129] on div "Visibility (All)" at bounding box center [104, 132] width 192 height 27
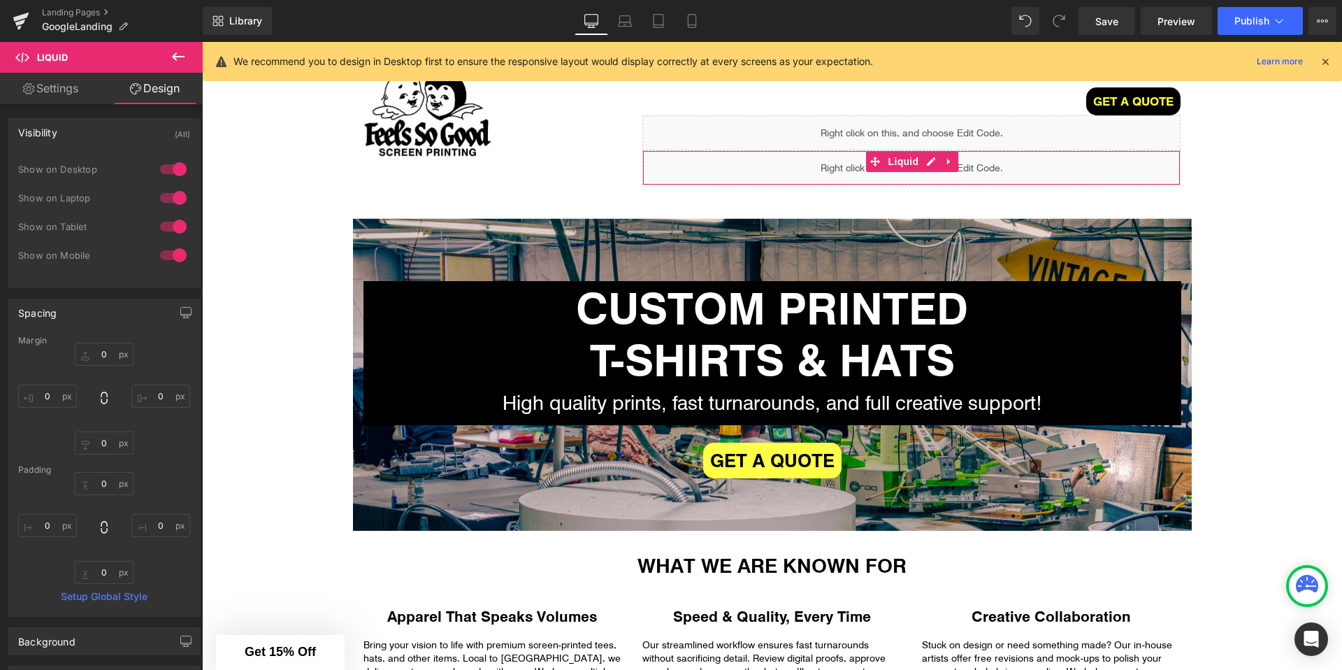
click at [168, 166] on div at bounding box center [174, 169] width 34 height 22
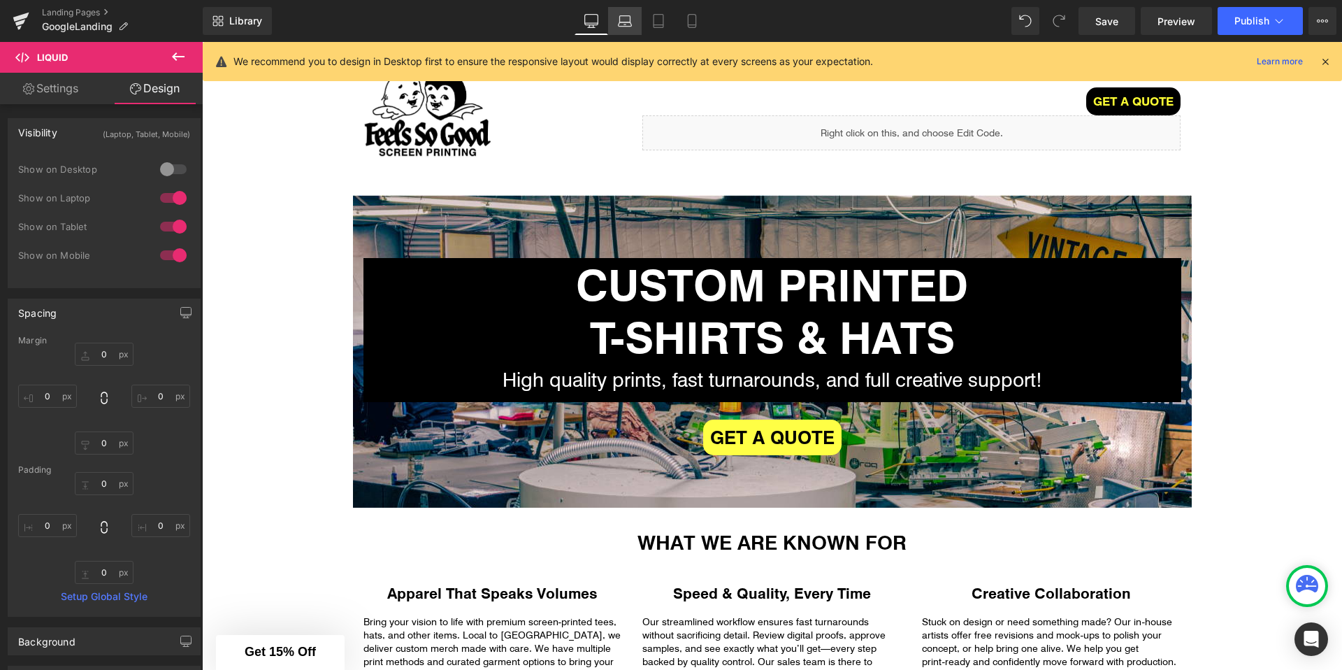
click at [618, 29] on link "Laptop" at bounding box center [625, 21] width 34 height 28
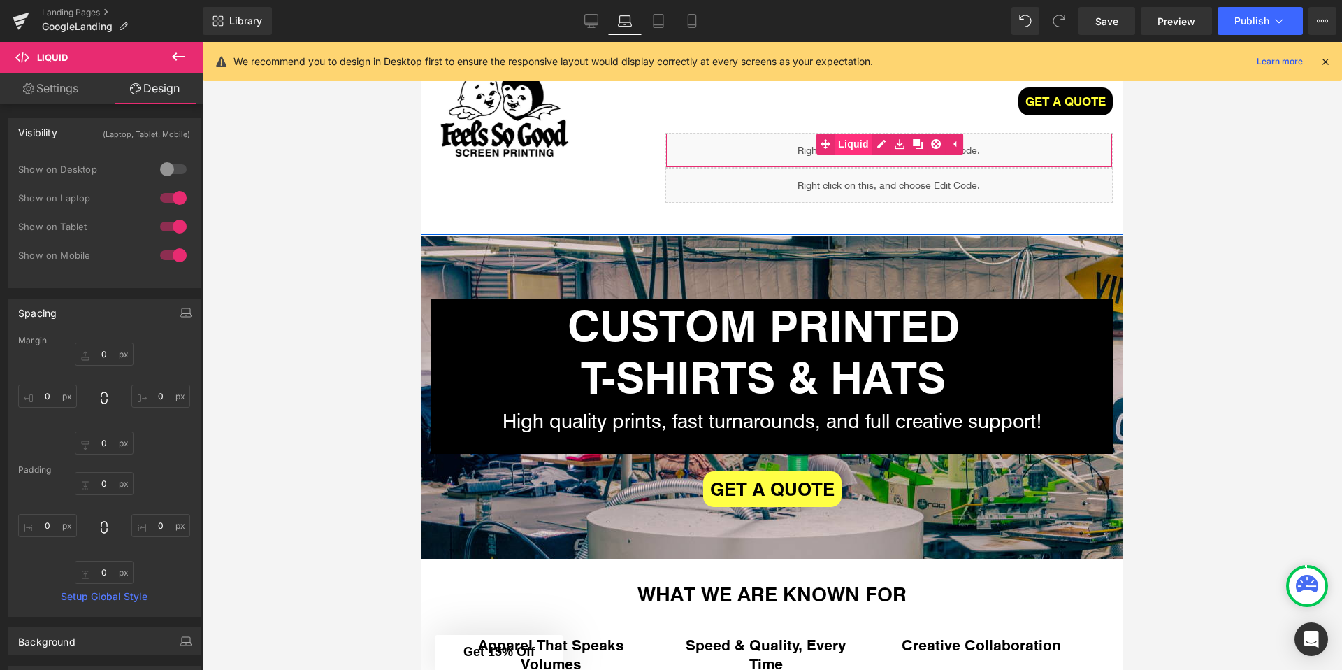
click at [852, 142] on link "Liquid" at bounding box center [844, 144] width 56 height 21
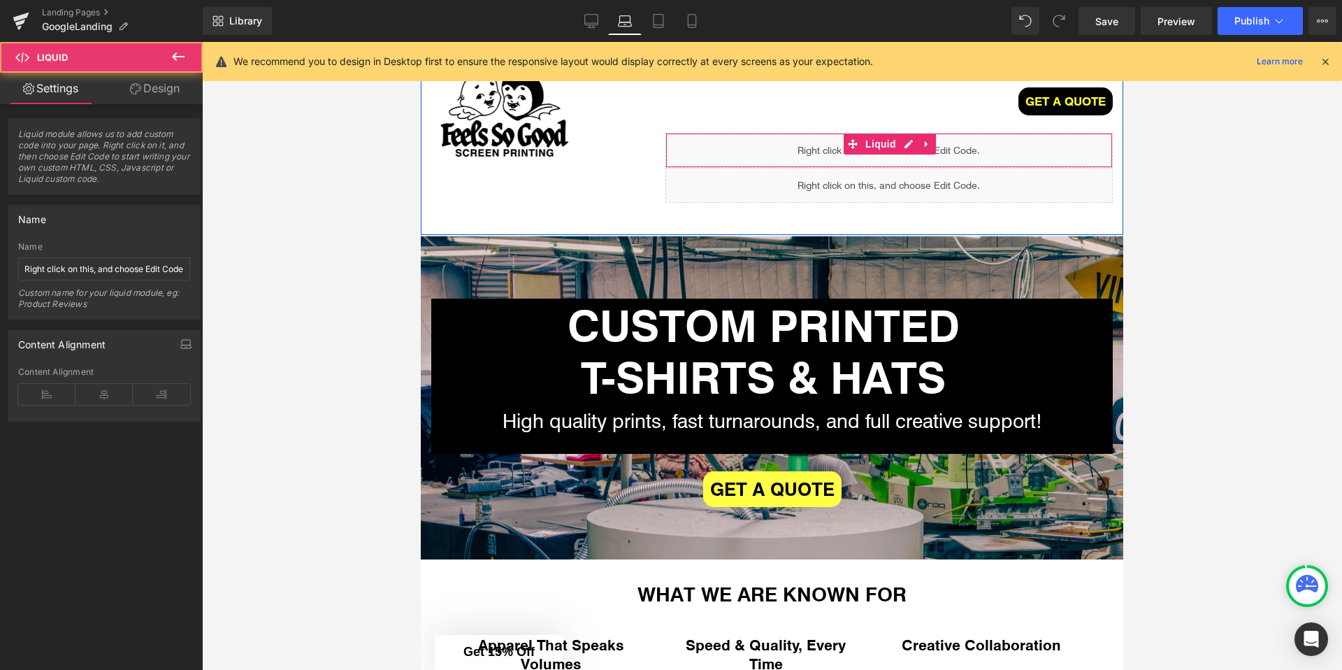
click at [904, 142] on div "Liquid" at bounding box center [888, 150] width 447 height 35
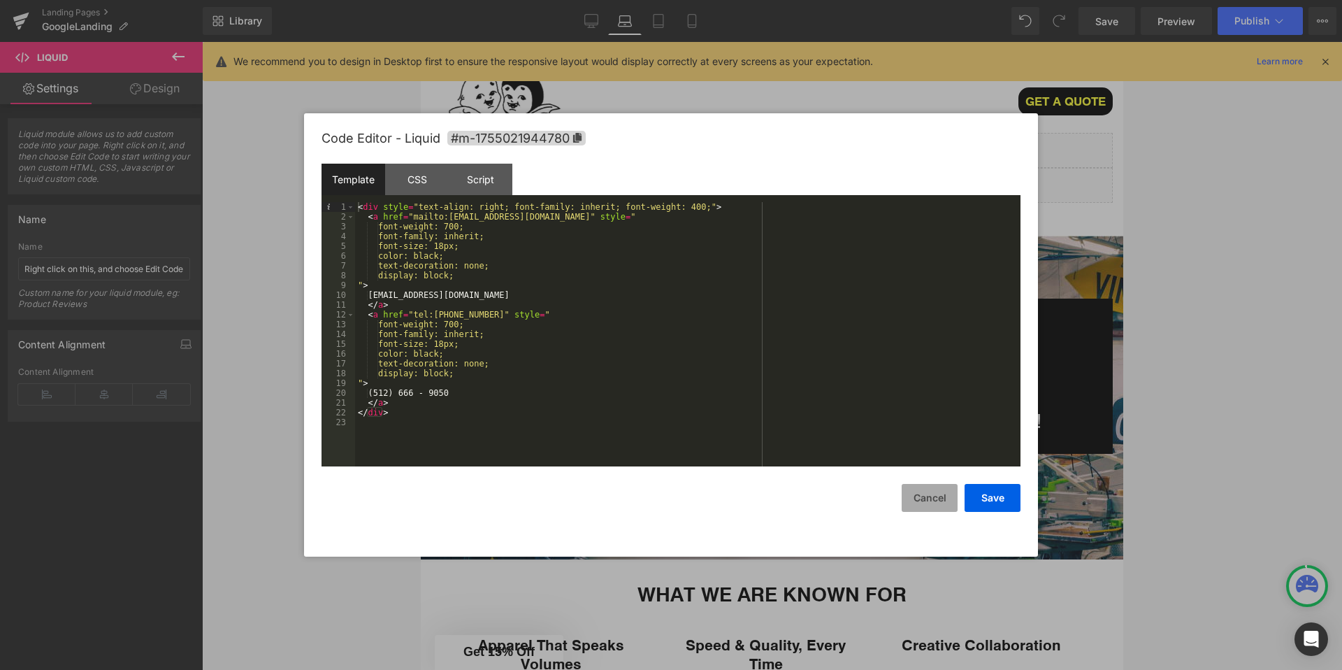
click at [923, 505] on button "Cancel" at bounding box center [930, 498] width 56 height 28
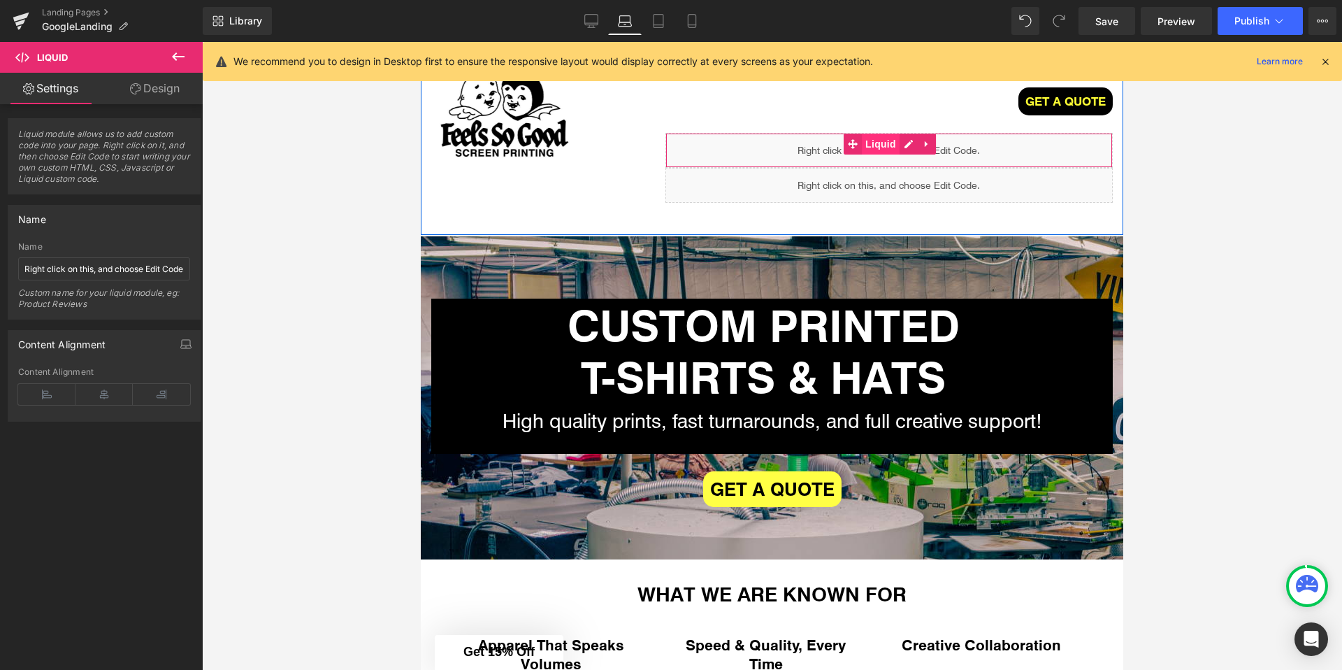
click at [872, 140] on span "Liquid" at bounding box center [881, 144] width 38 height 21
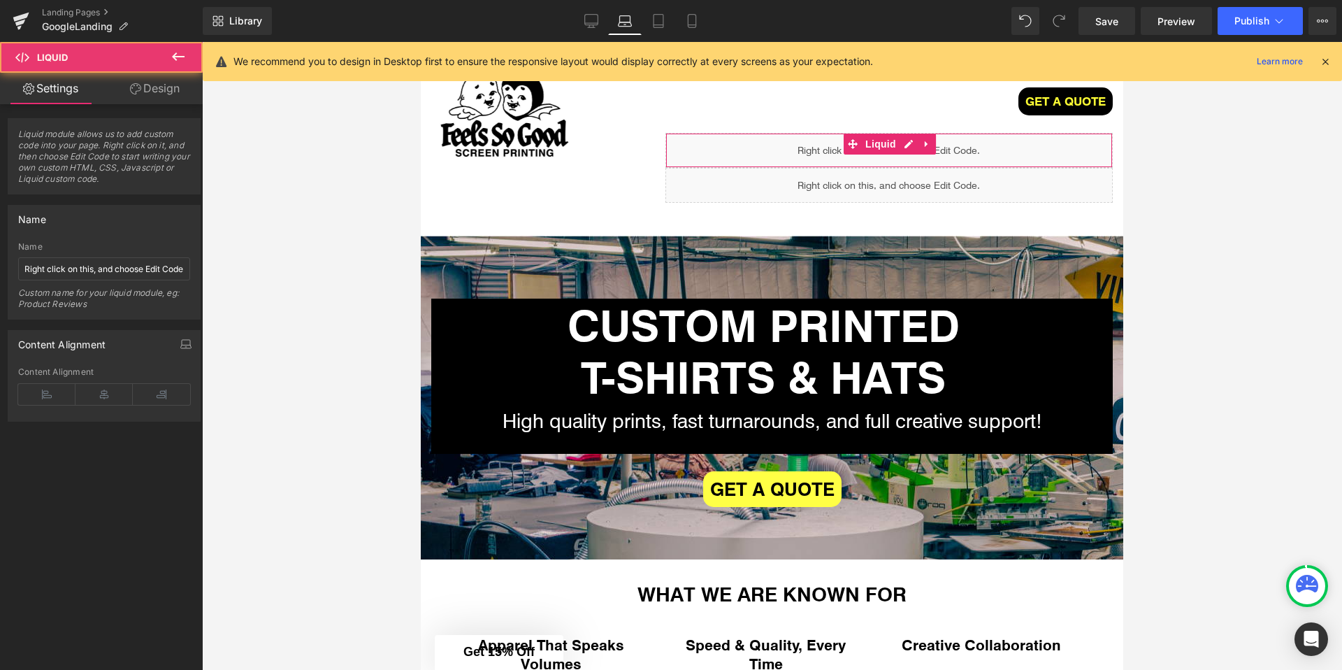
click at [154, 90] on link "Design" at bounding box center [154, 88] width 101 height 31
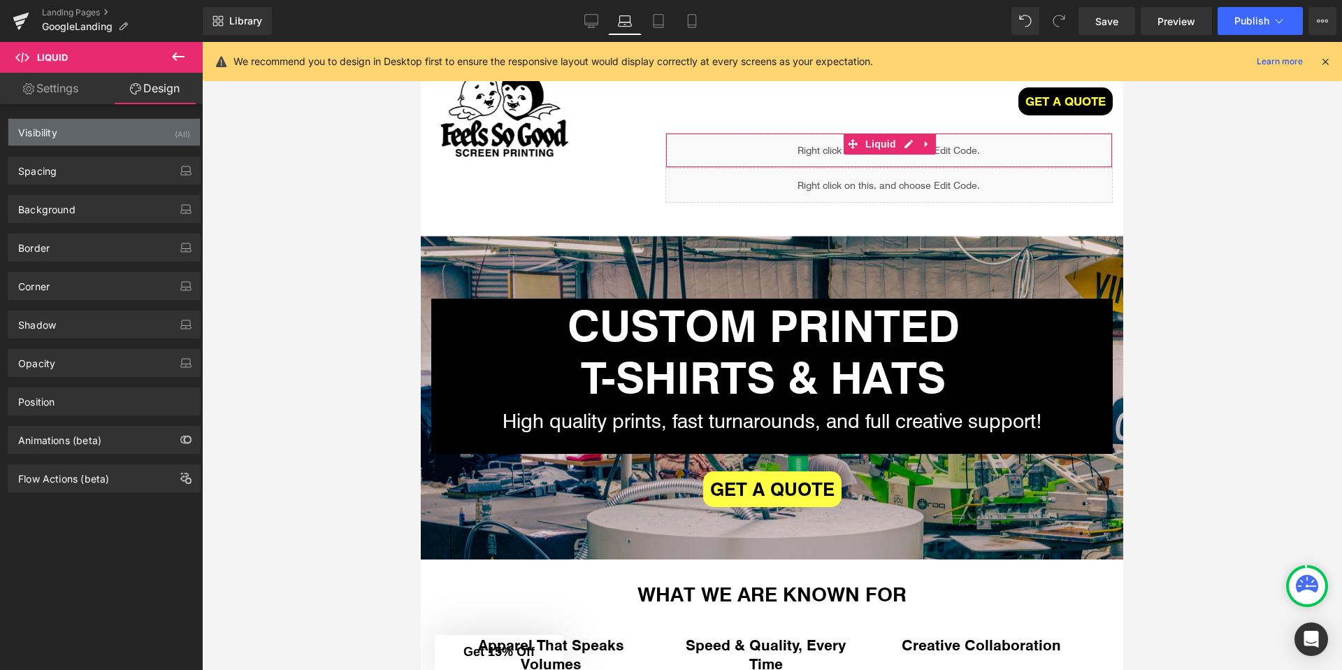
click at [76, 137] on div "Visibility (All)" at bounding box center [104, 132] width 192 height 27
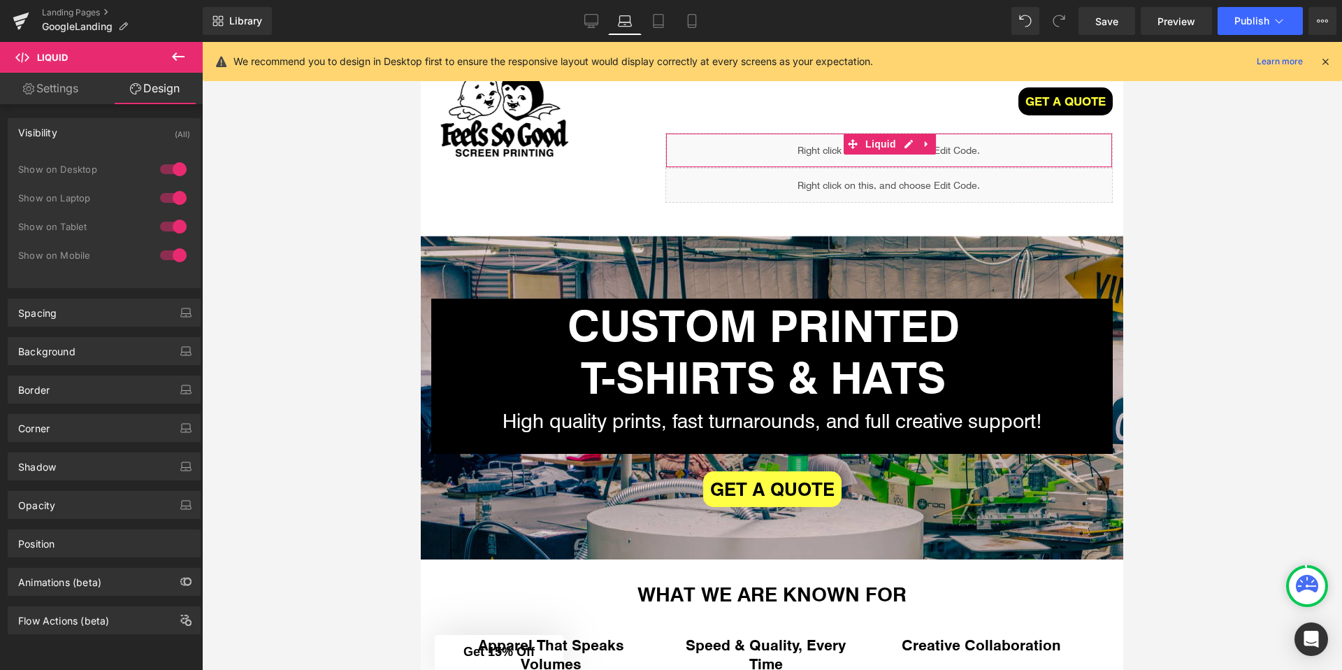
click at [171, 254] on div at bounding box center [174, 255] width 34 height 22
click at [171, 218] on div at bounding box center [174, 226] width 34 height 22
click at [171, 194] on div at bounding box center [174, 198] width 34 height 22
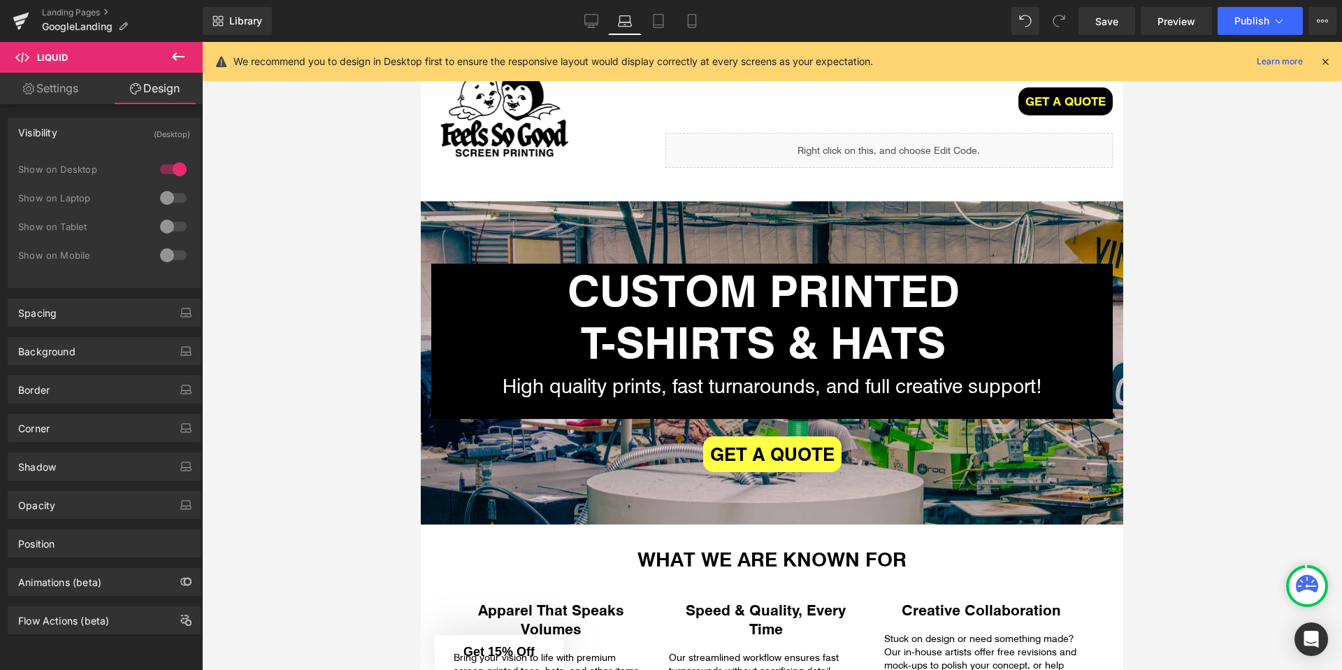
click at [305, 126] on div at bounding box center [772, 356] width 1140 height 628
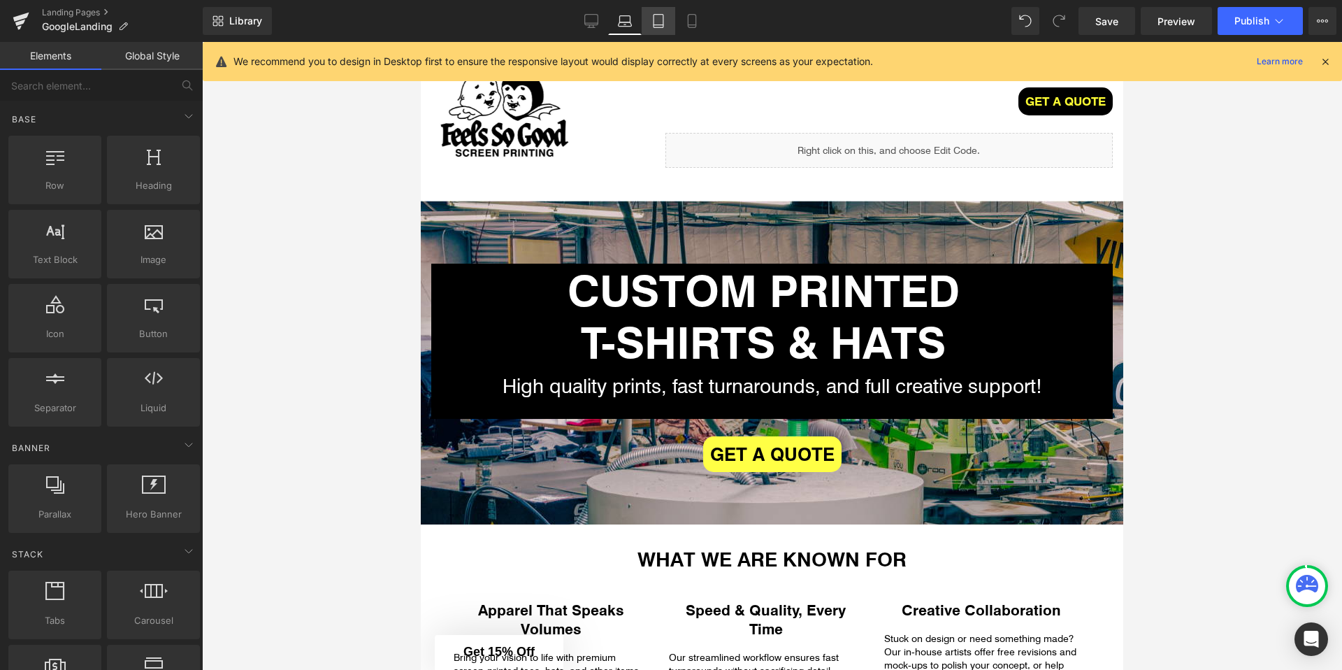
click at [662, 19] on icon at bounding box center [658, 21] width 14 height 14
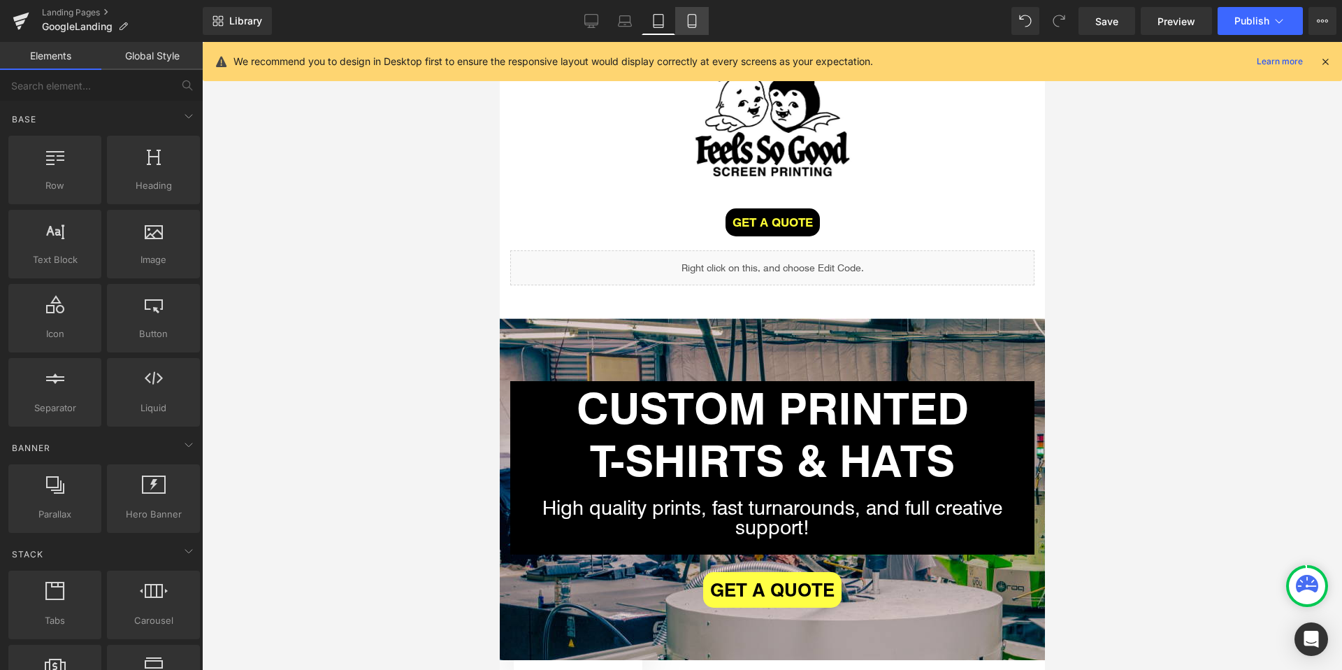
click at [681, 20] on link "Mobile" at bounding box center [692, 21] width 34 height 28
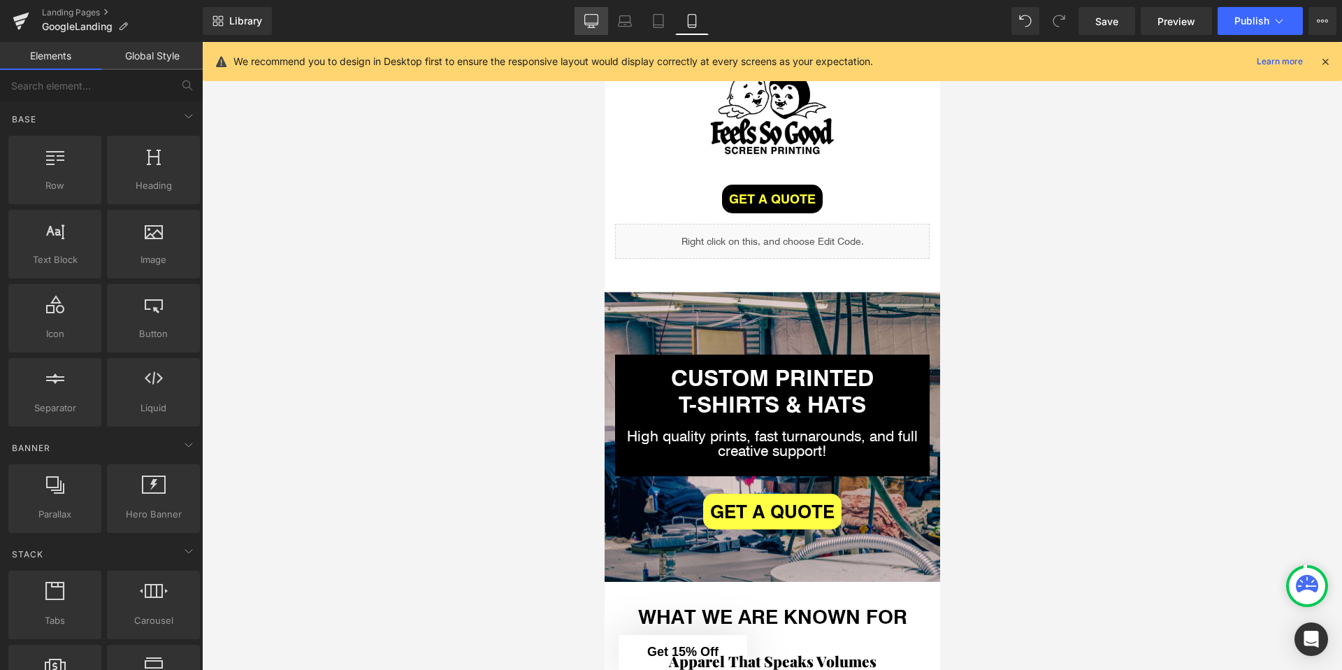
click at [596, 21] on icon at bounding box center [591, 21] width 14 height 14
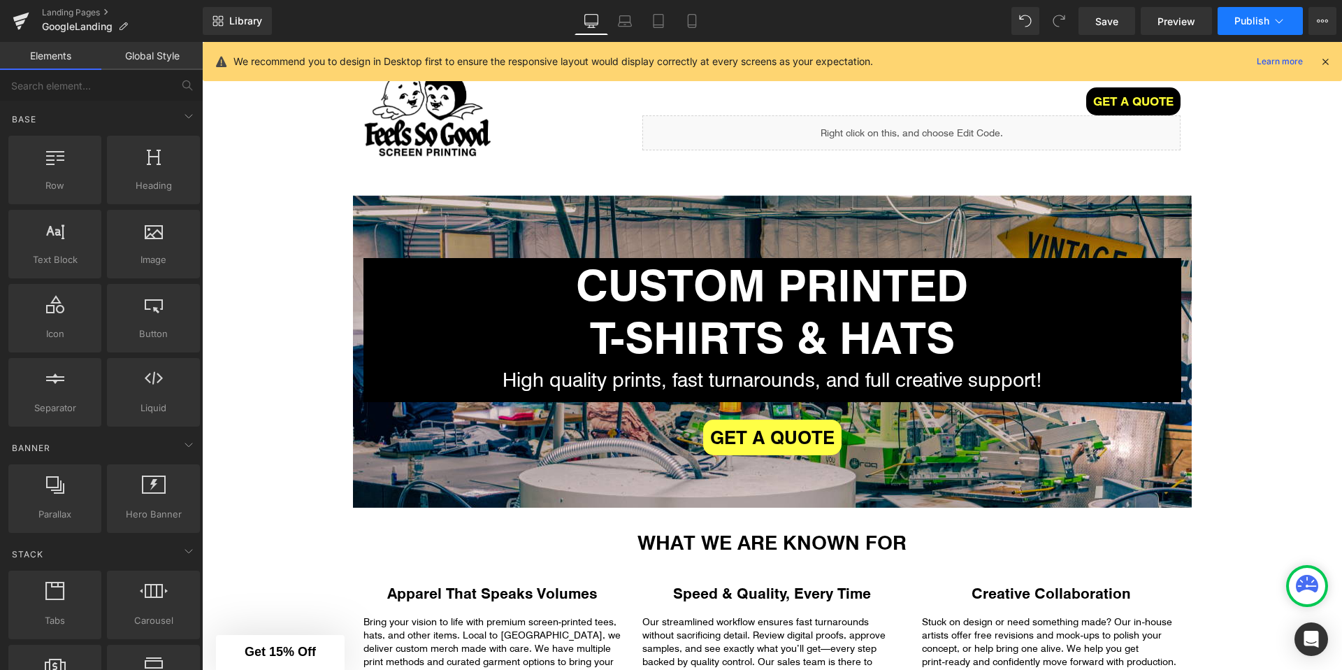
click at [1294, 22] on button "Publish" at bounding box center [1260, 21] width 85 height 28
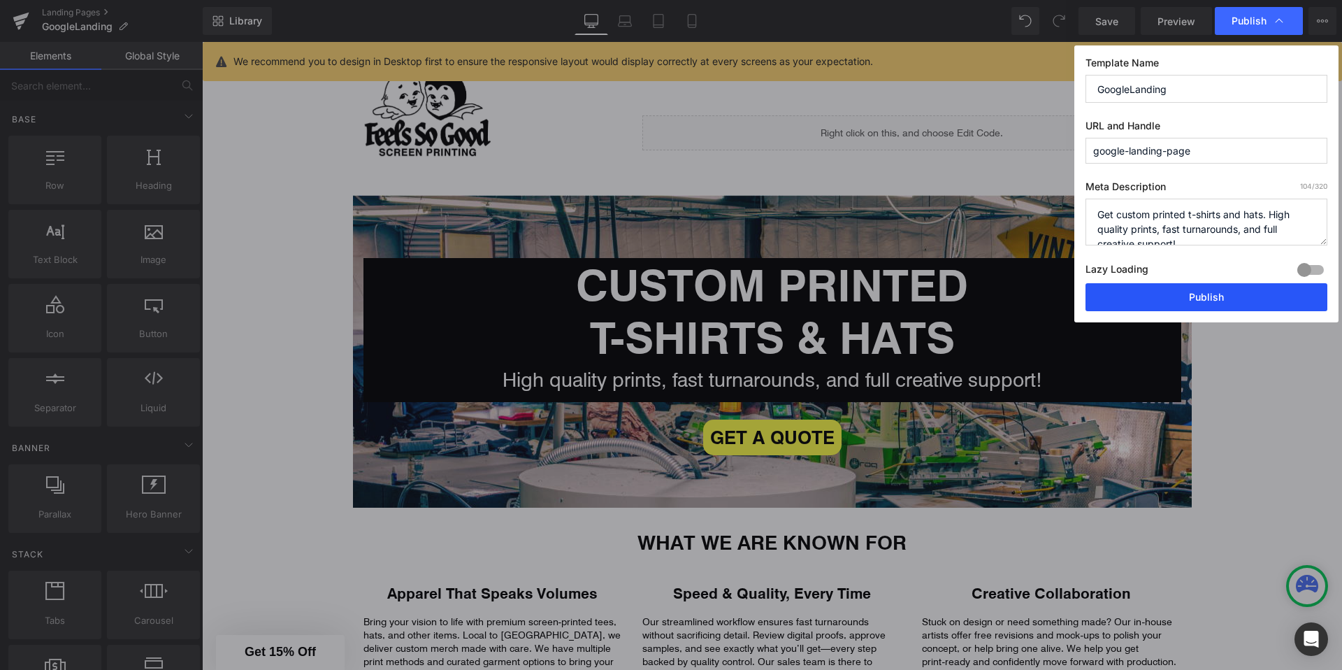
click at [1158, 291] on button "Publish" at bounding box center [1206, 297] width 242 height 28
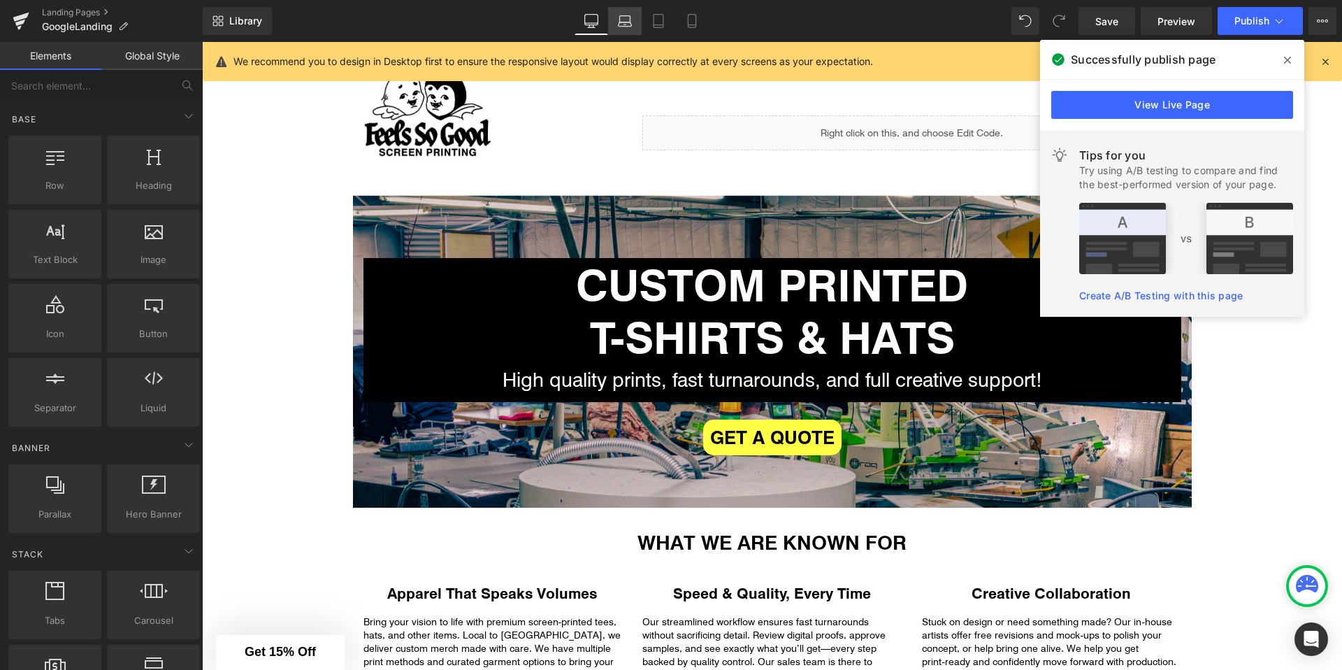
click at [628, 24] on icon at bounding box center [625, 21] width 14 height 14
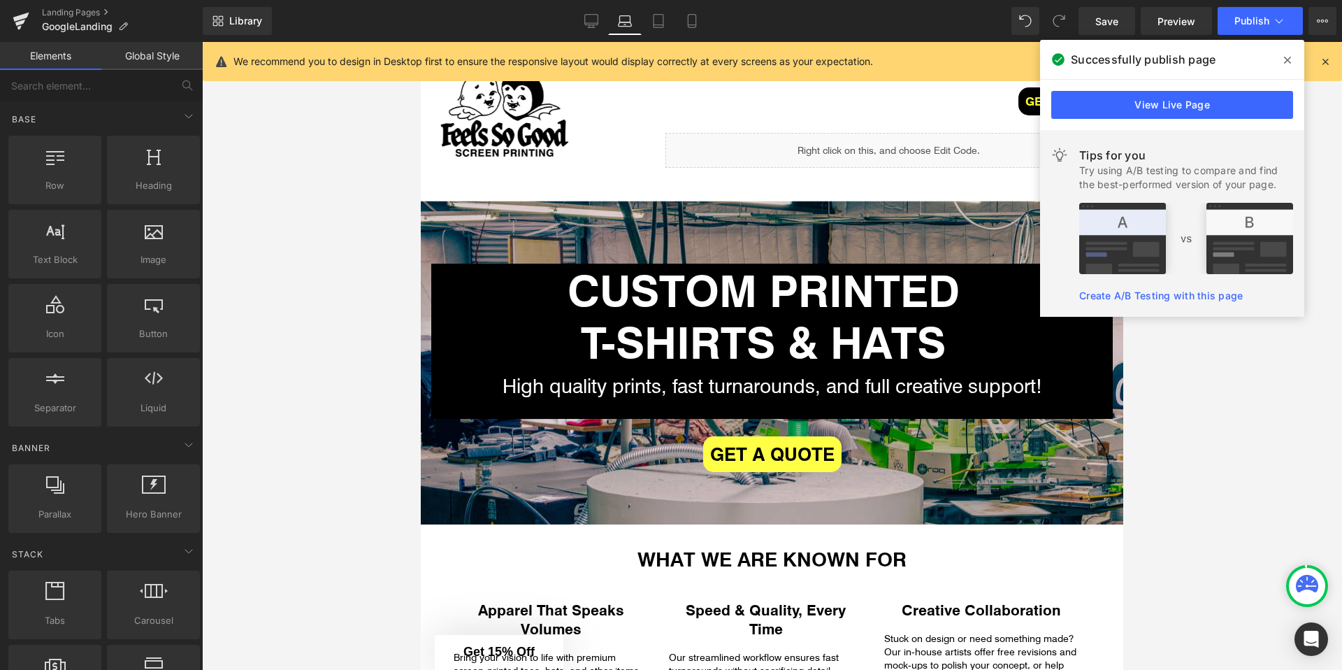
click at [1287, 59] on icon at bounding box center [1287, 60] width 7 height 7
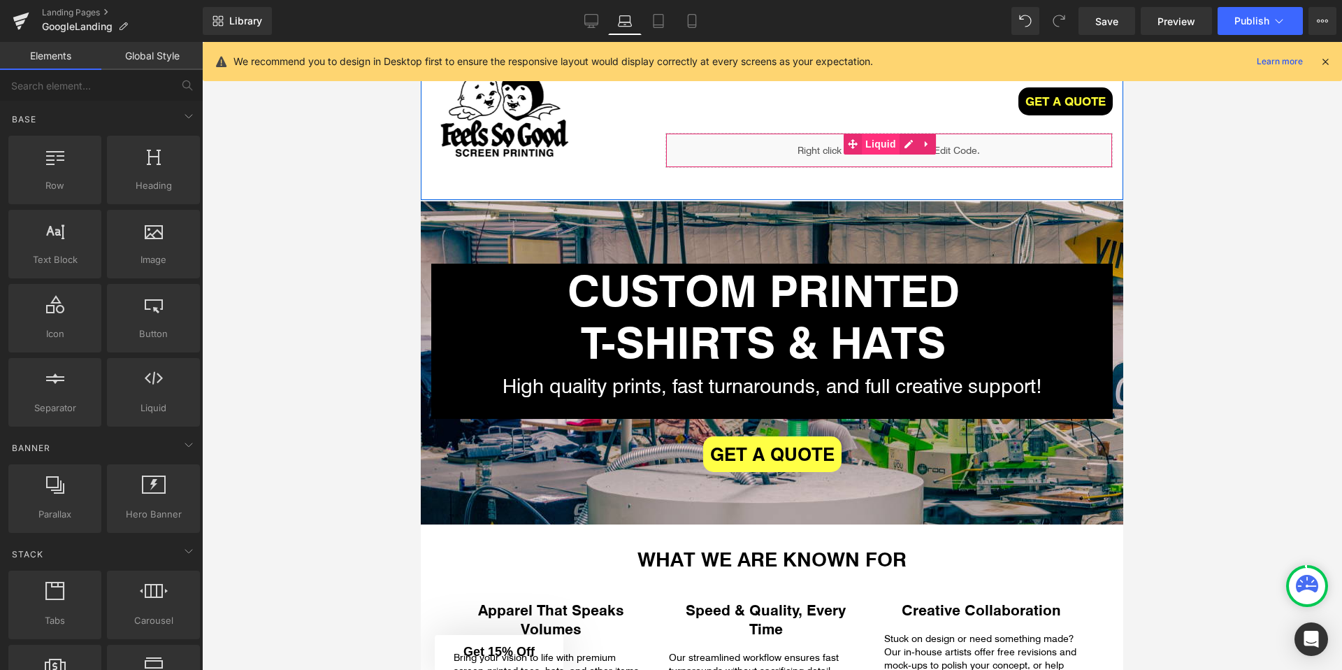
click at [871, 145] on span "Liquid" at bounding box center [881, 144] width 38 height 21
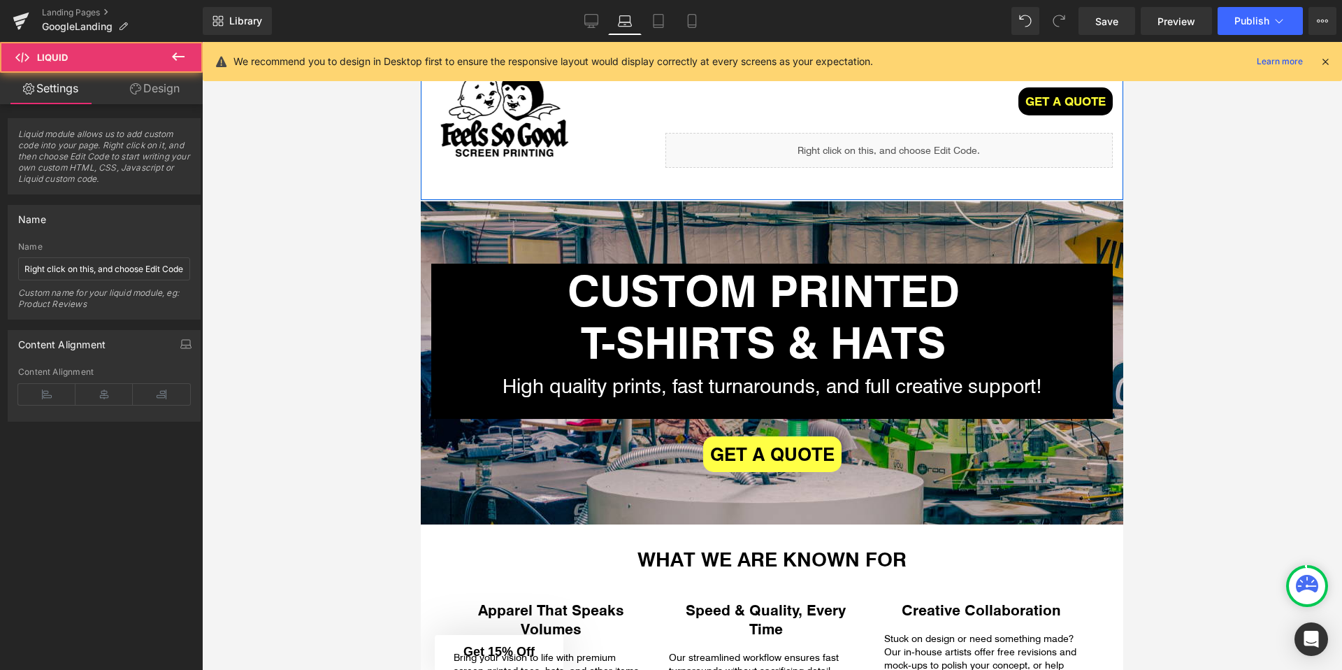
click at [908, 146] on div "Liquid" at bounding box center [888, 150] width 447 height 35
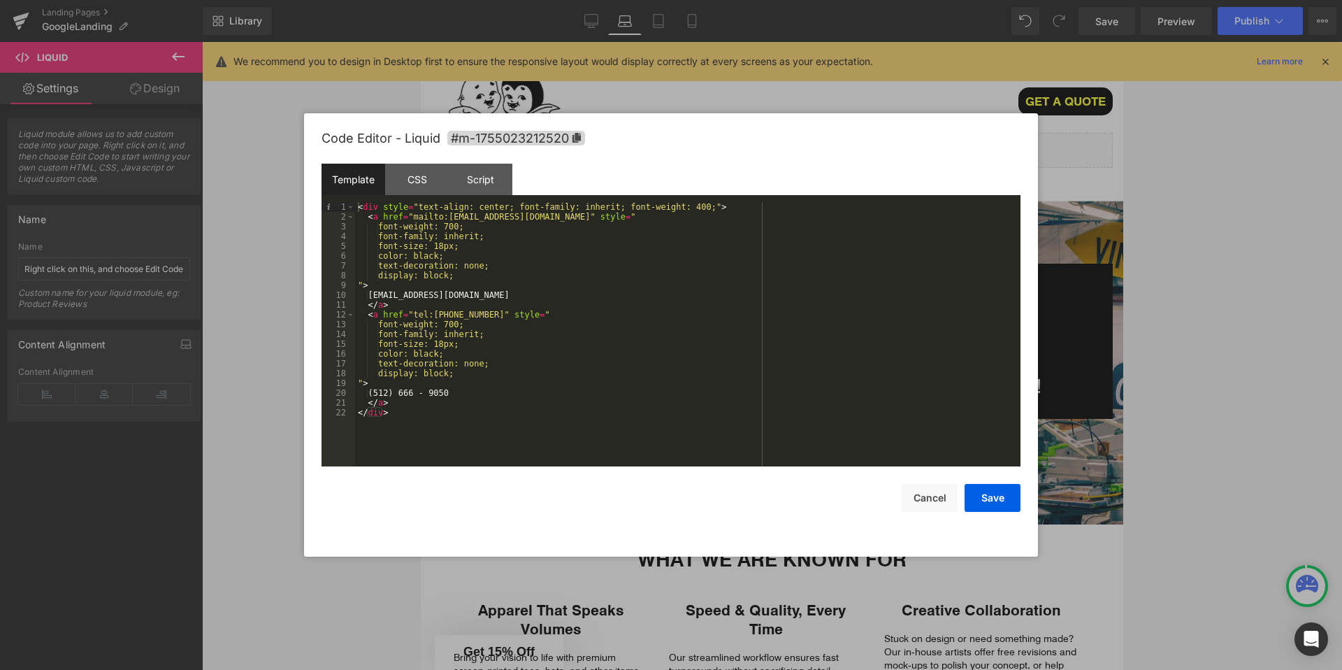
click at [925, 517] on div "Code Editor - Liquid #m-1755023212520 Template CSS Script Data 1 2 3 4 5 6 7 8 …" at bounding box center [671, 334] width 699 height 443
click at [927, 511] on button "Cancel" at bounding box center [930, 498] width 56 height 28
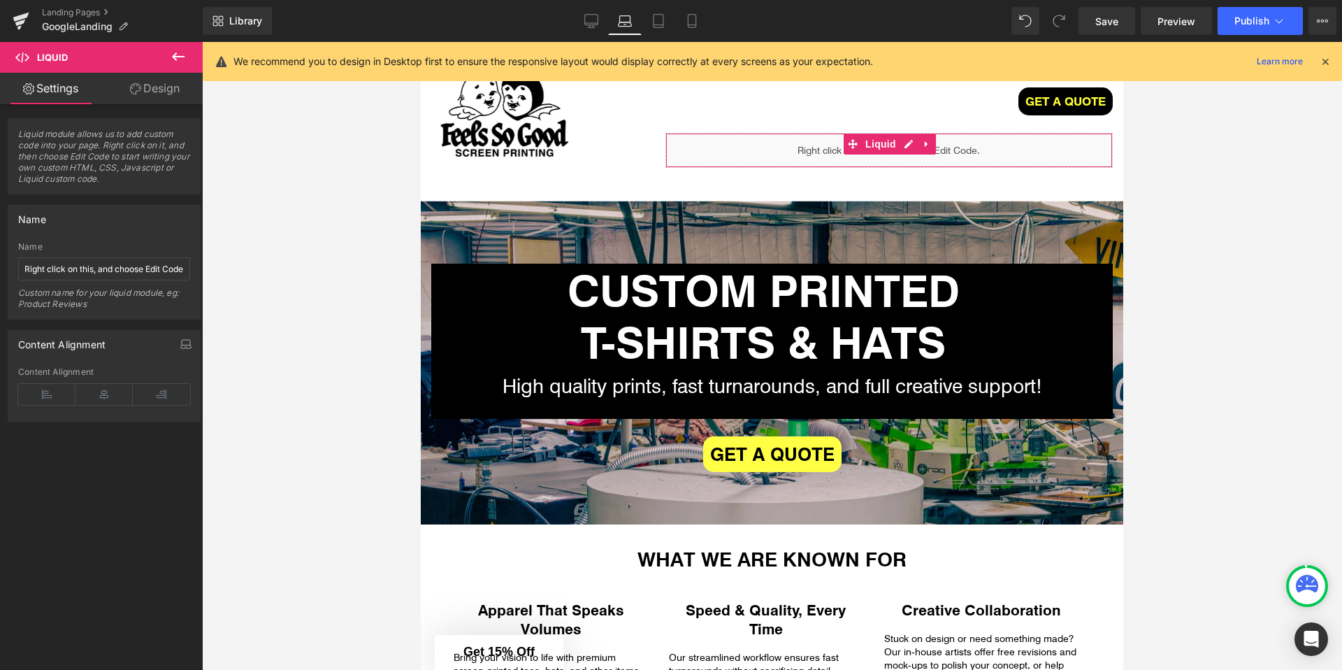
click at [155, 115] on div "Liquid module allows us to add custom code into your page. Right click on it, a…" at bounding box center [104, 151] width 209 height 87
click at [159, 87] on link "Design" at bounding box center [154, 88] width 101 height 31
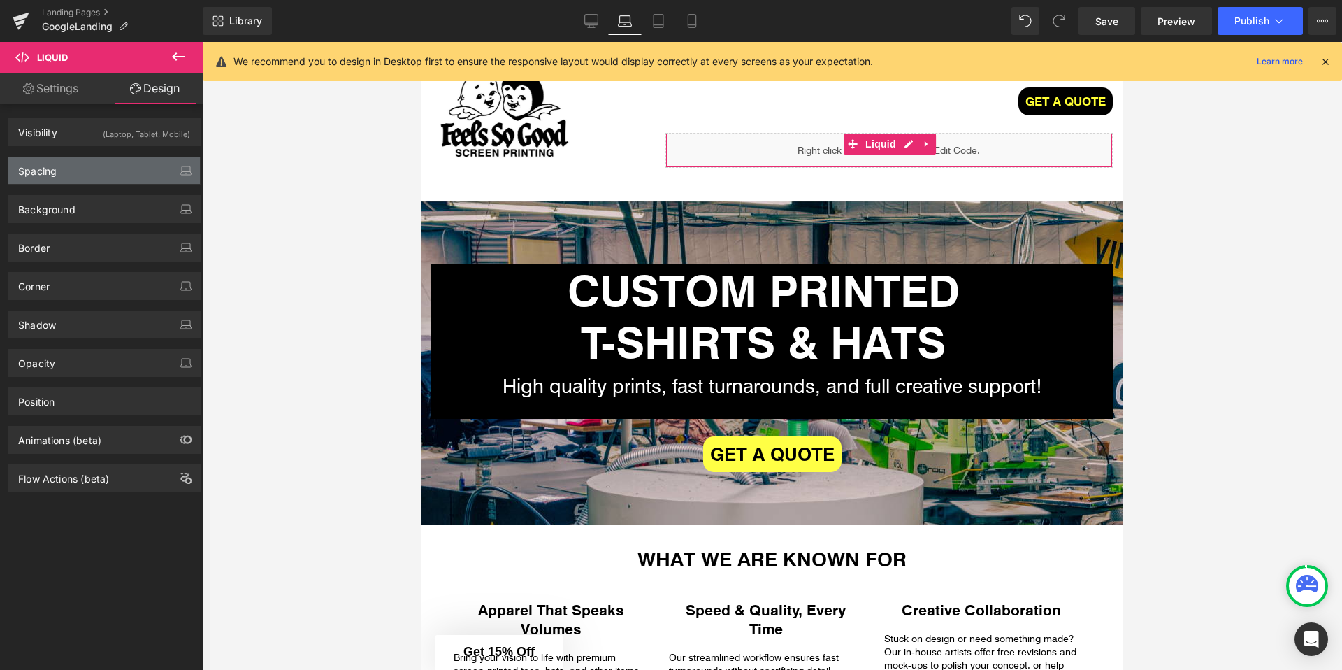
click at [63, 173] on div "Spacing" at bounding box center [104, 170] width 192 height 27
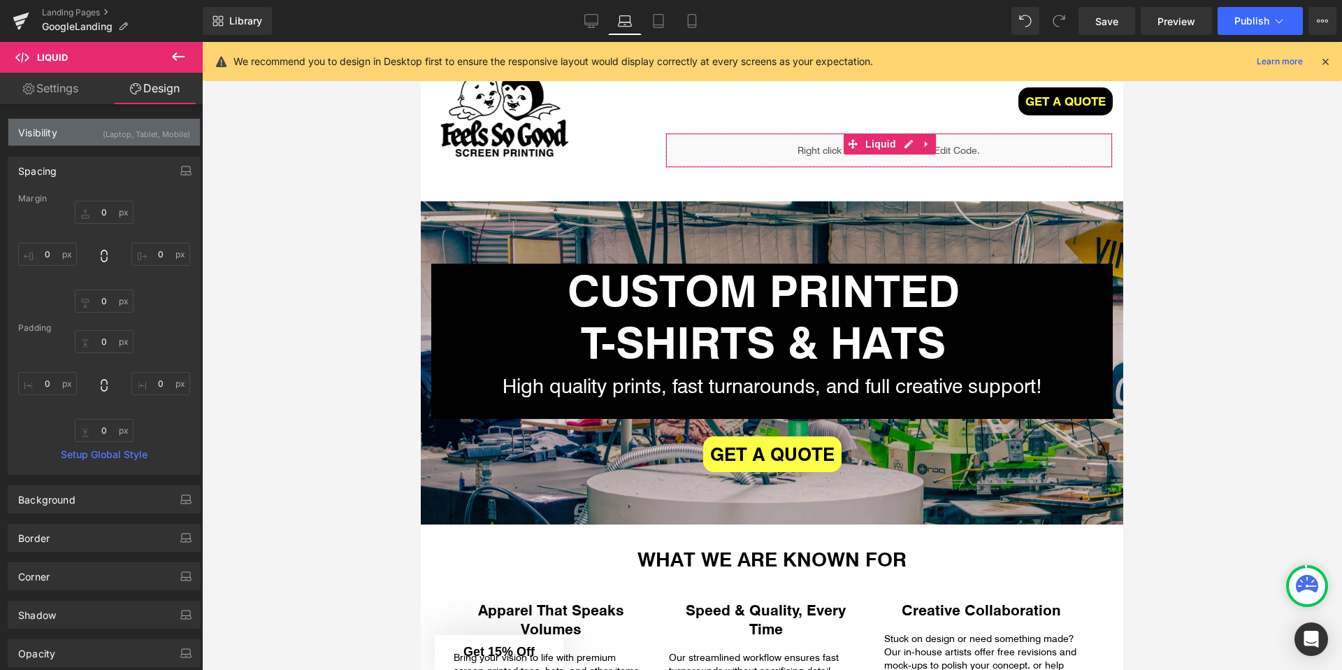
click at [116, 122] on div "(Laptop, Tablet, Mobile)" at bounding box center [146, 130] width 87 height 23
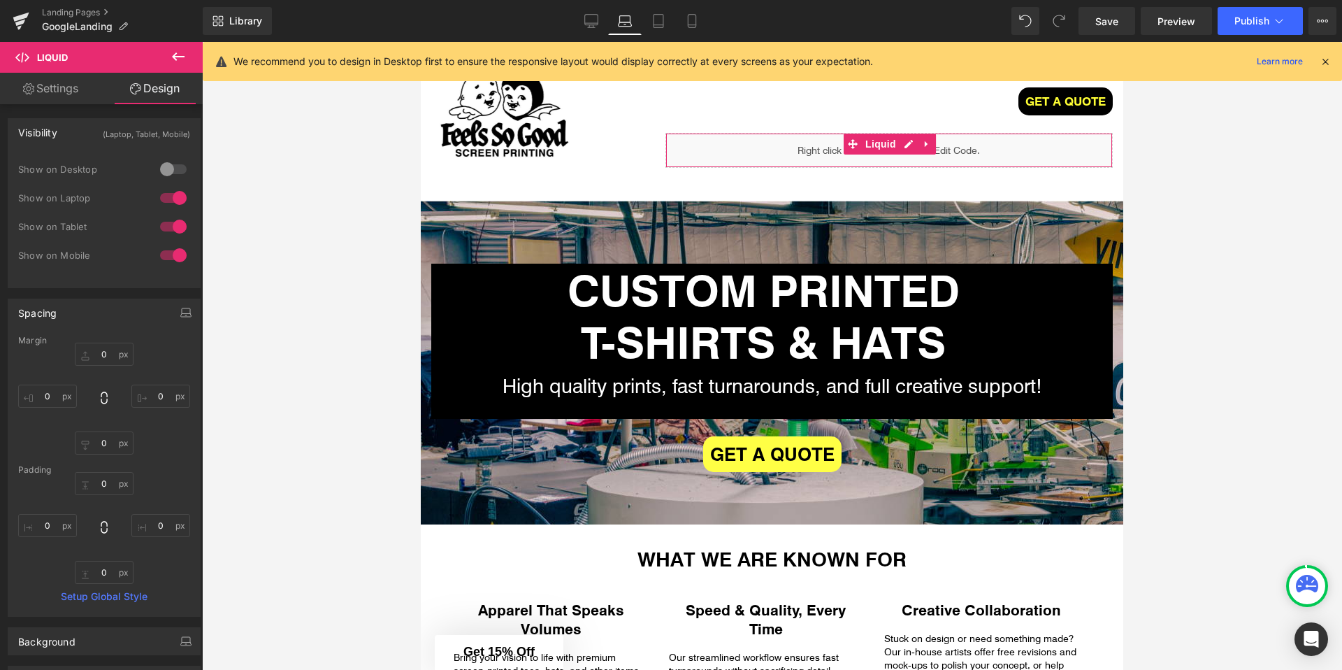
click at [169, 195] on div at bounding box center [174, 198] width 34 height 22
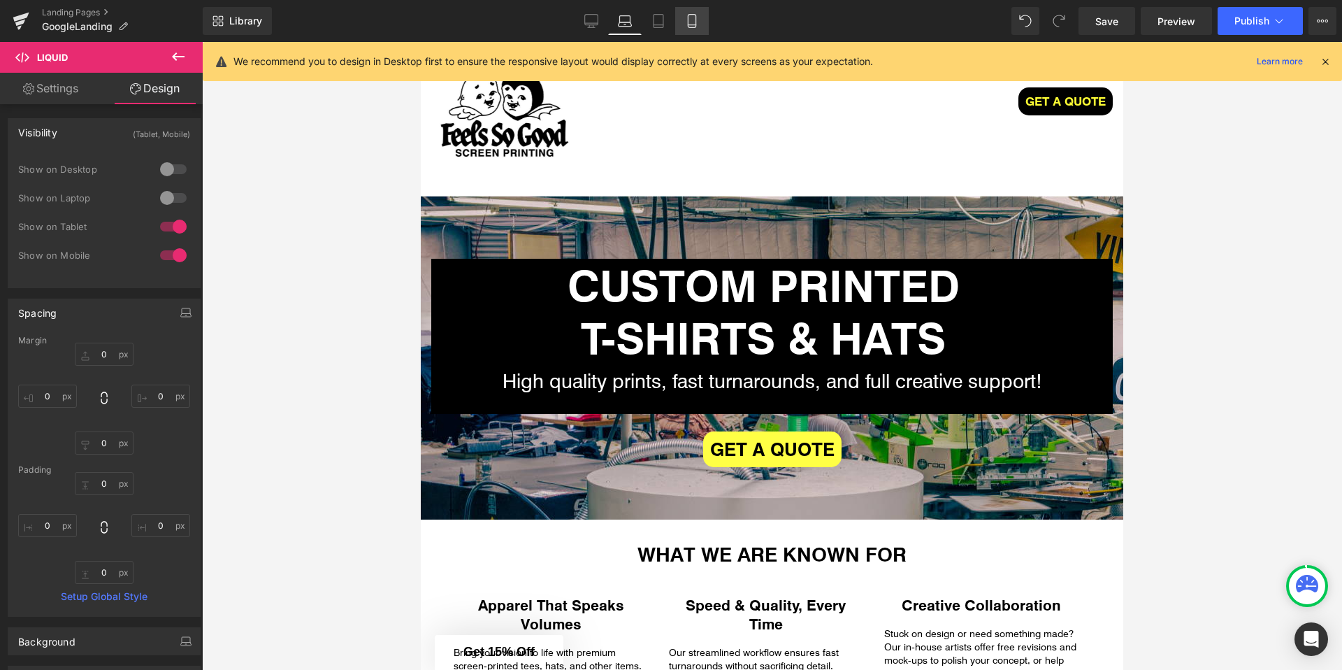
click at [677, 29] on link "Mobile" at bounding box center [692, 21] width 34 height 28
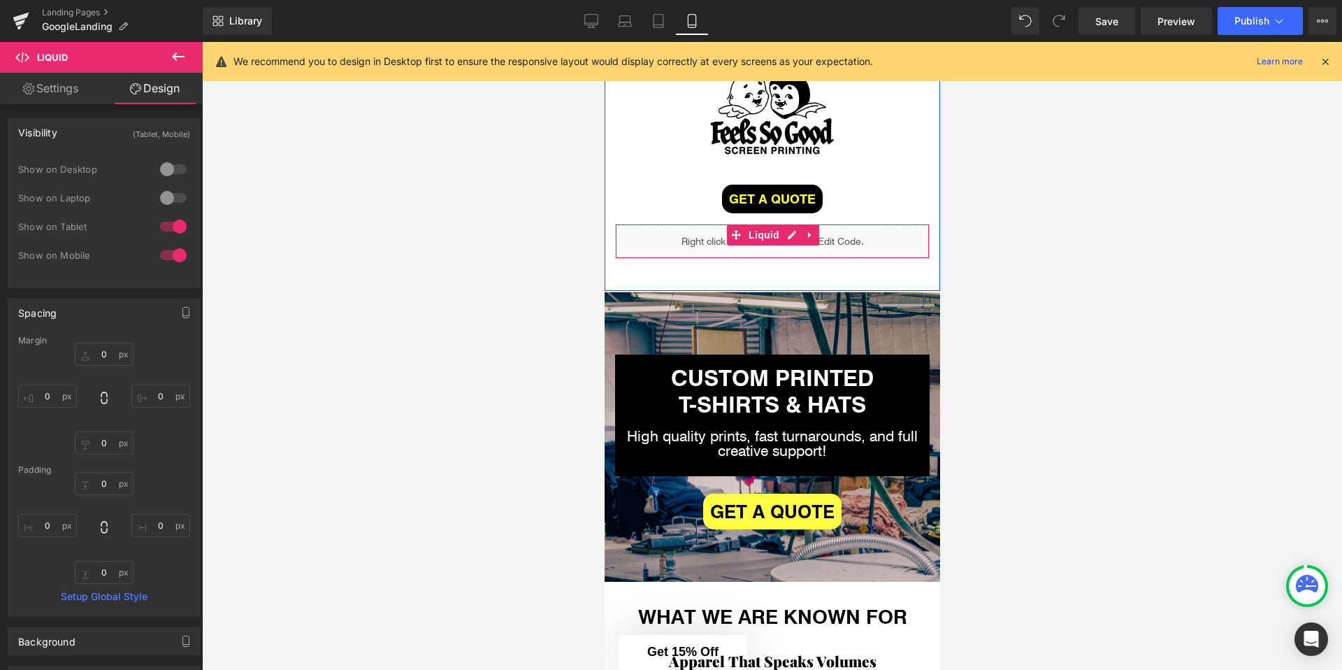
click at [788, 240] on div "Liquid" at bounding box center [771, 241] width 315 height 35
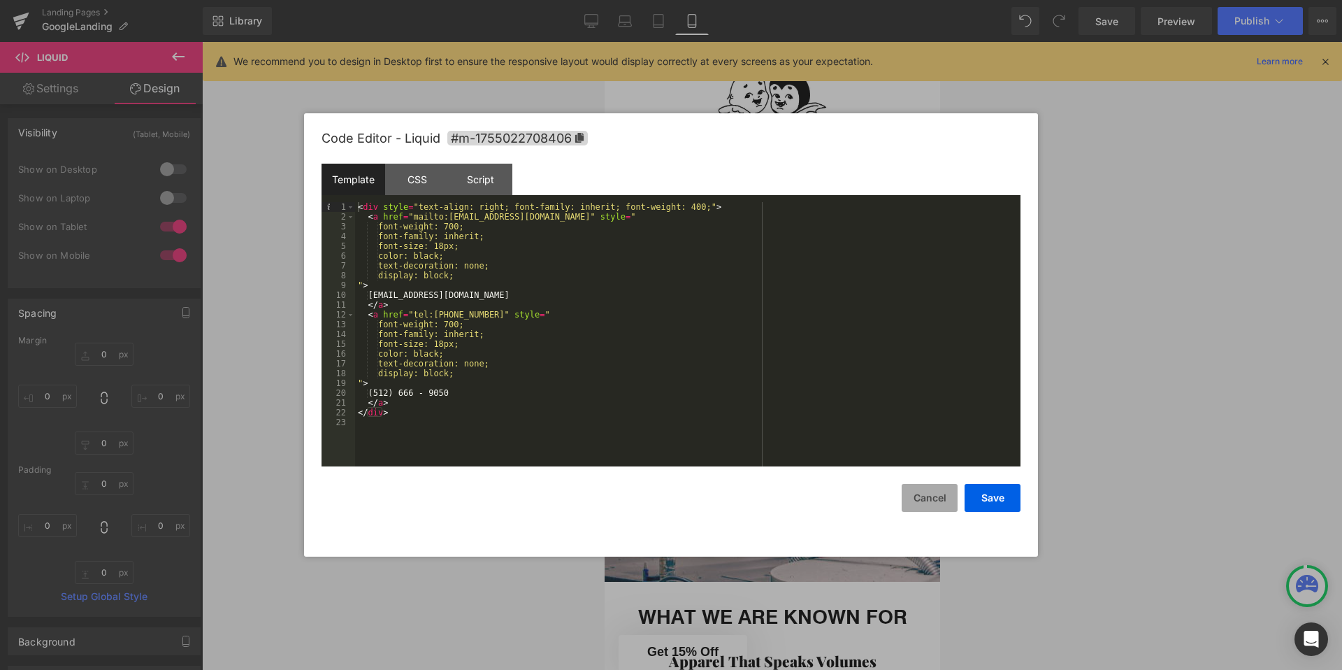
click at [928, 504] on button "Cancel" at bounding box center [930, 498] width 56 height 28
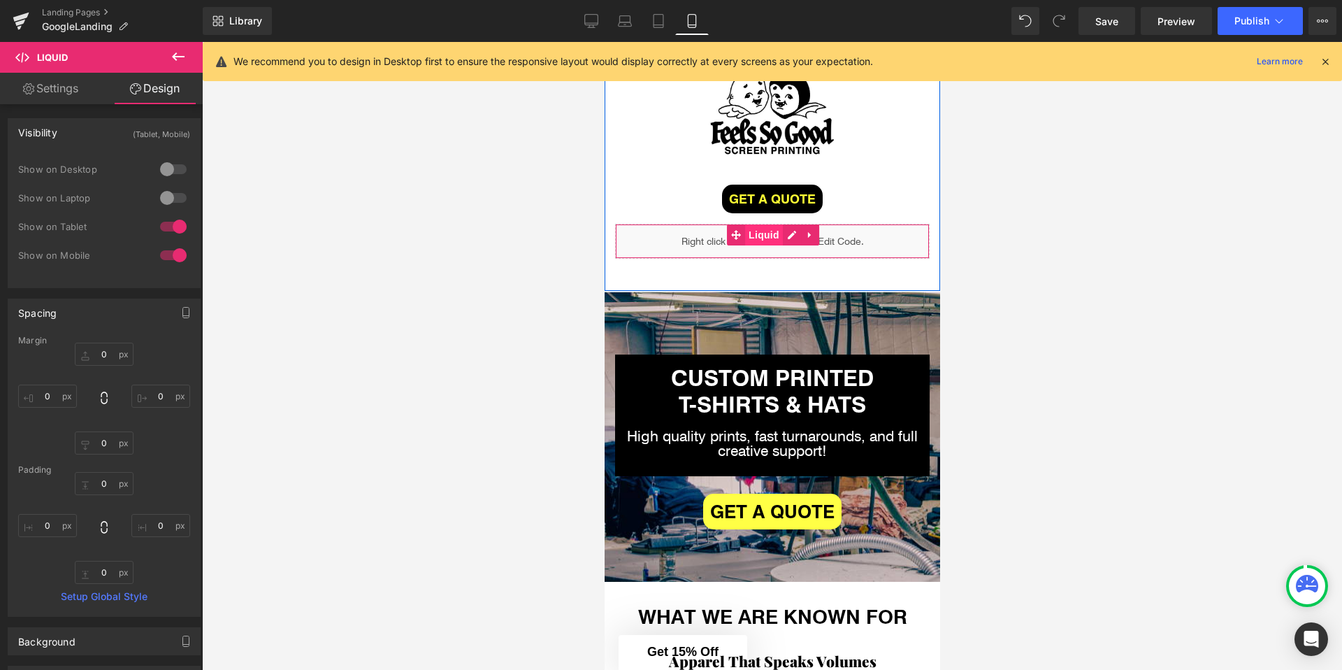
click at [754, 234] on span "Liquid" at bounding box center [763, 234] width 38 height 21
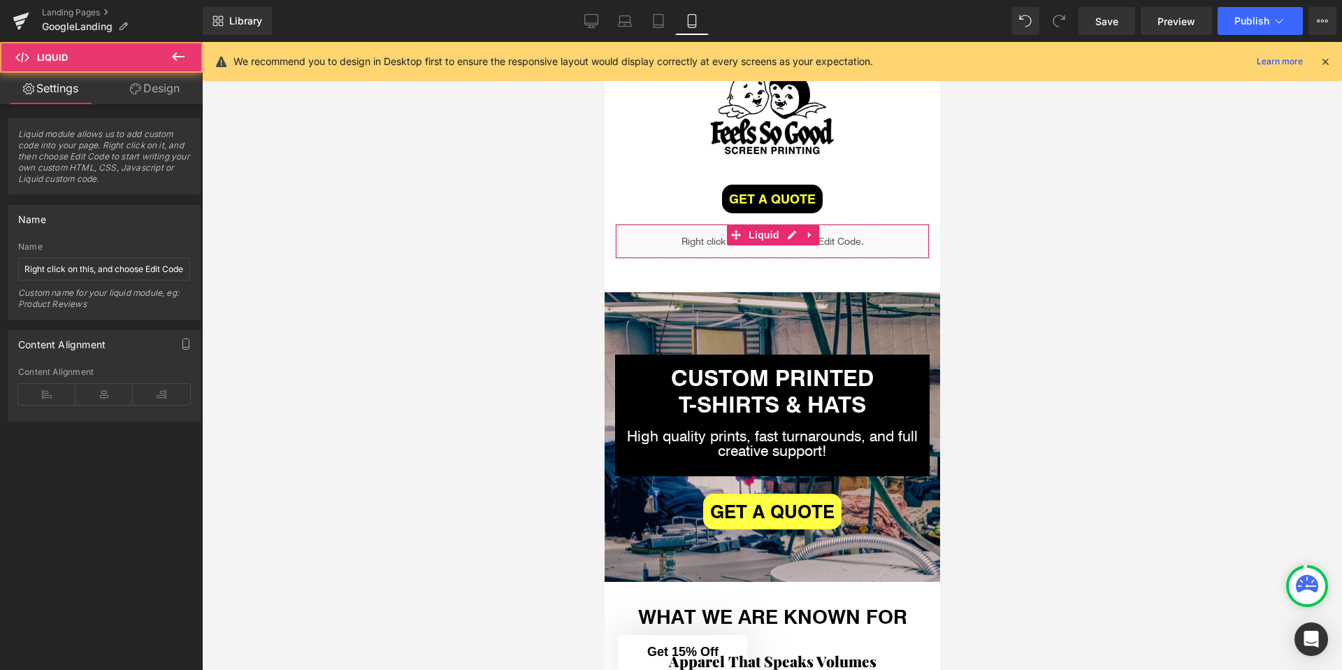
click at [156, 92] on link "Design" at bounding box center [154, 88] width 101 height 31
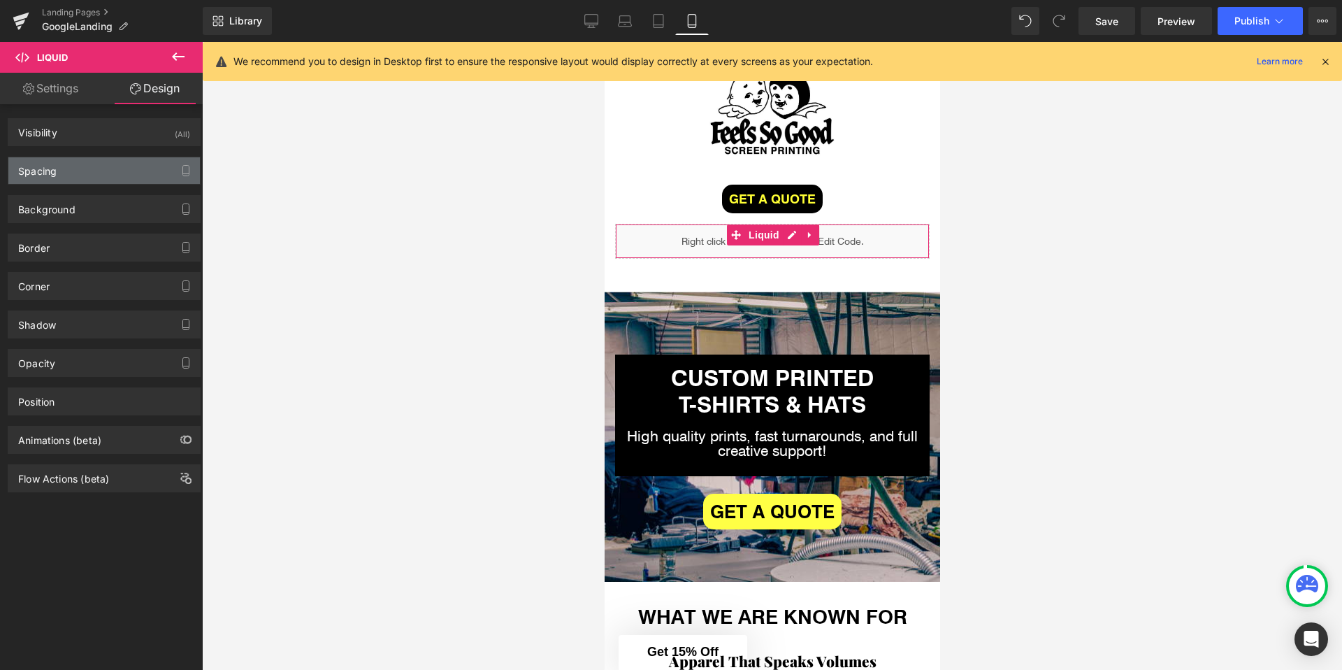
click at [73, 178] on div "Spacing" at bounding box center [104, 170] width 192 height 27
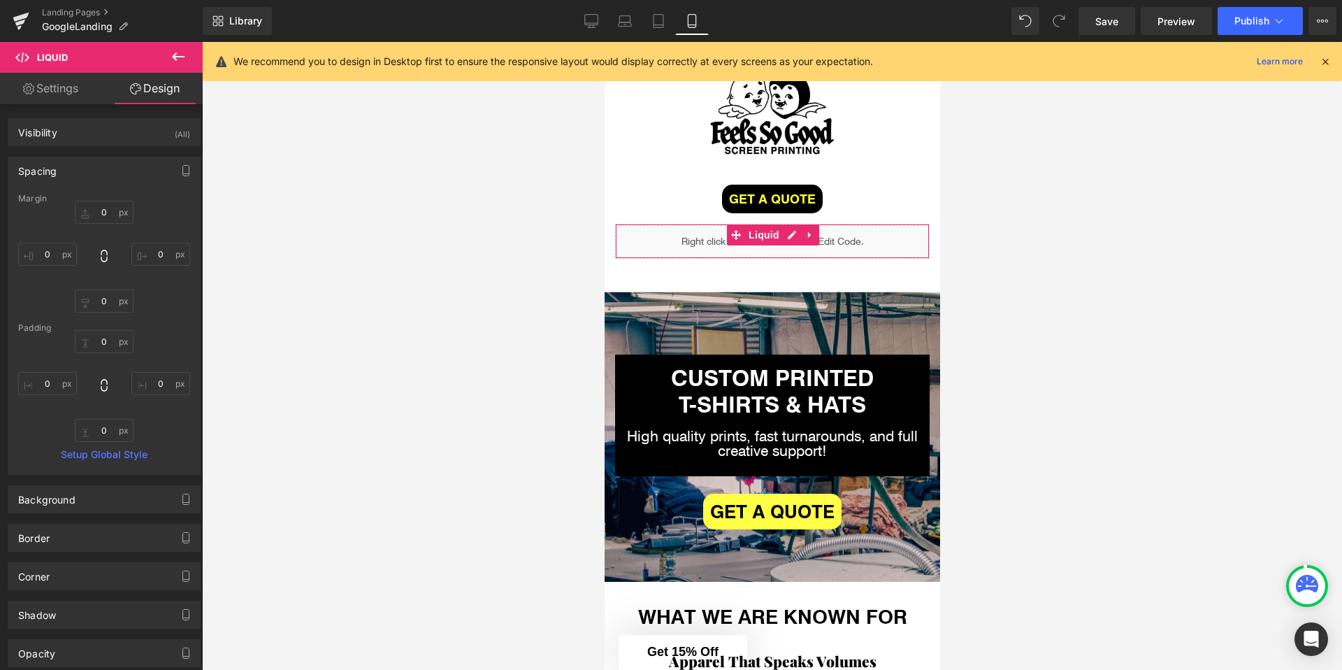
click at [140, 115] on div "Visibility (All) 0|0|0|0 1 Show on Desktop 1 Show on Laptop 1 Show on Tablet 1 …" at bounding box center [104, 127] width 209 height 38
click at [140, 126] on div "Visibility (All)" at bounding box center [104, 132] width 192 height 27
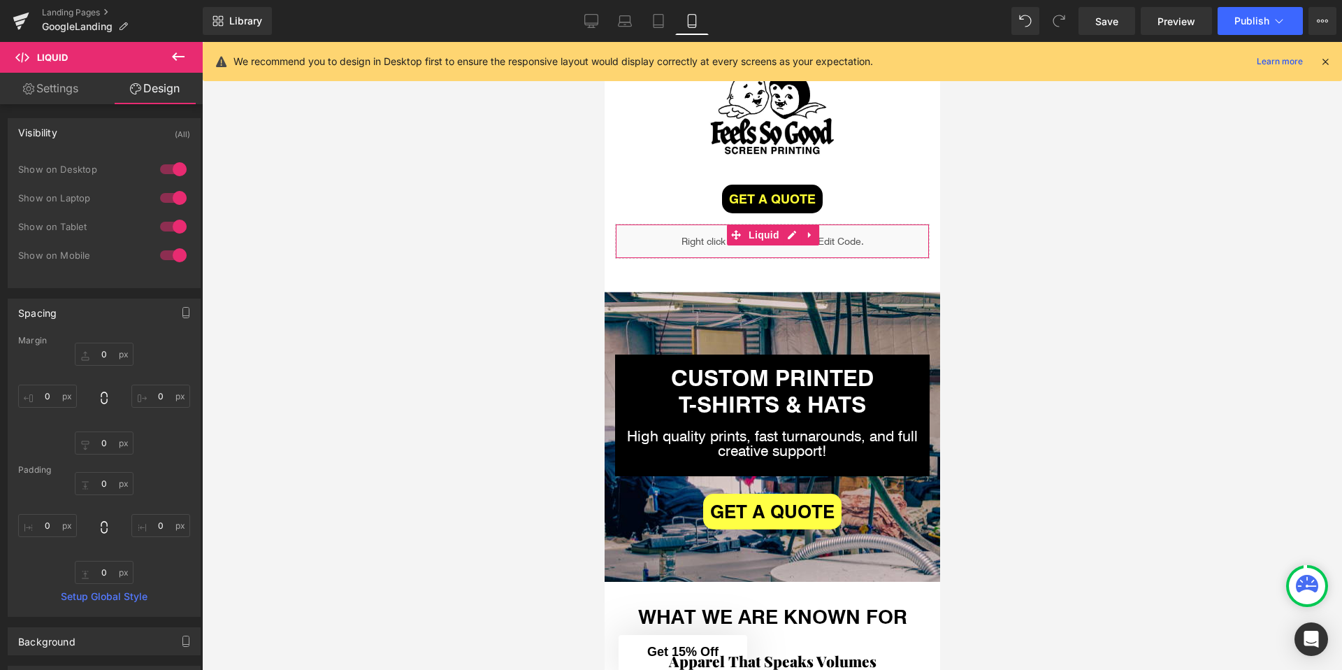
click at [172, 166] on div at bounding box center [174, 169] width 34 height 22
click at [171, 194] on div at bounding box center [174, 198] width 34 height 22
click at [664, 24] on icon at bounding box center [658, 21] width 14 height 14
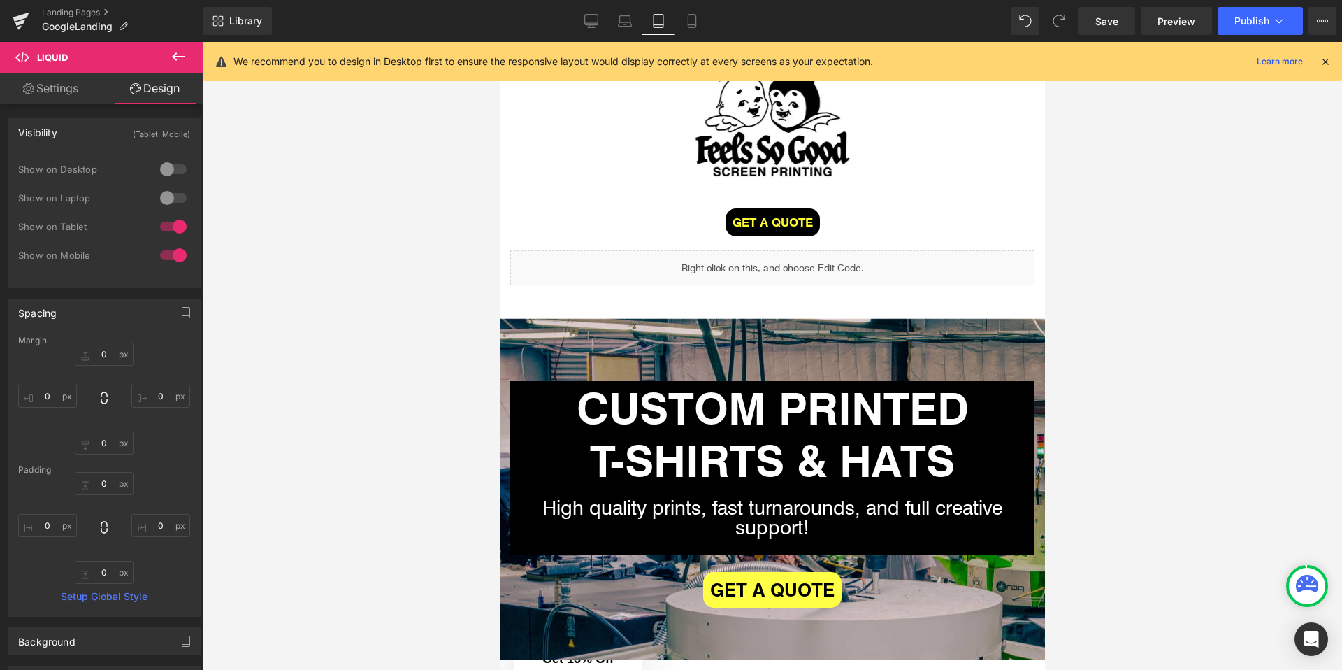
scroll to position [66, 0]
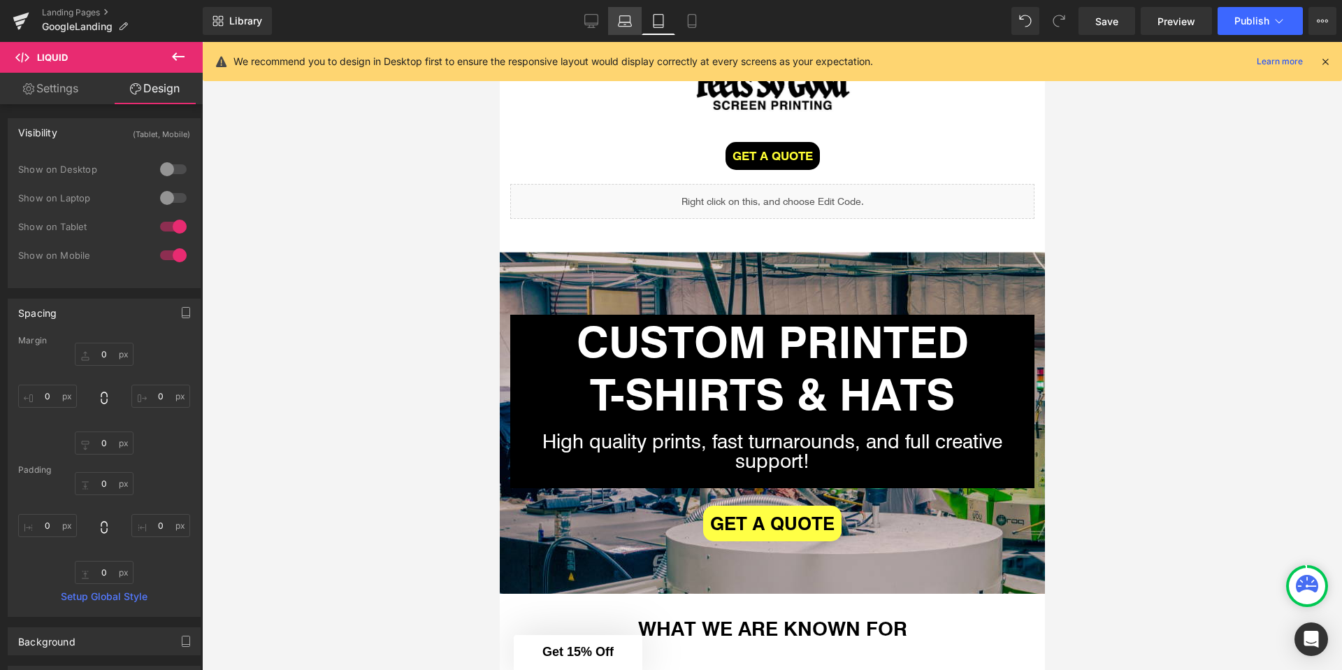
click at [623, 24] on icon at bounding box center [625, 21] width 14 height 14
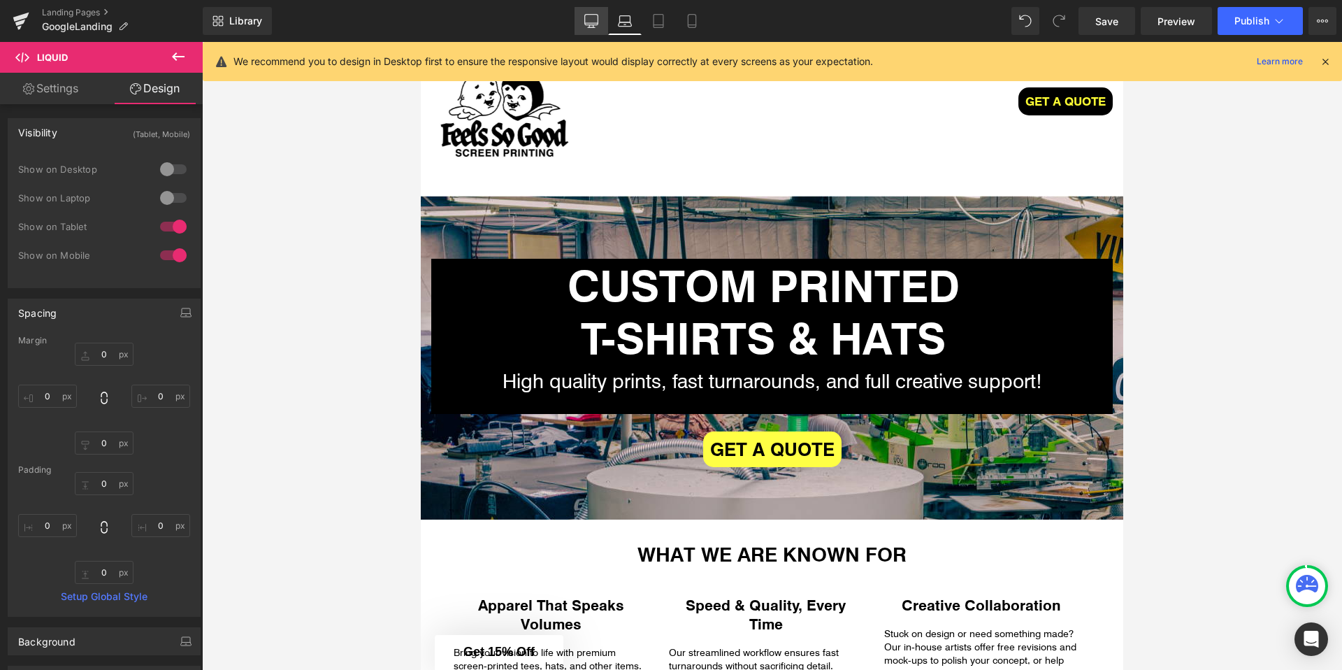
click at [600, 26] on link "Desktop" at bounding box center [592, 21] width 34 height 28
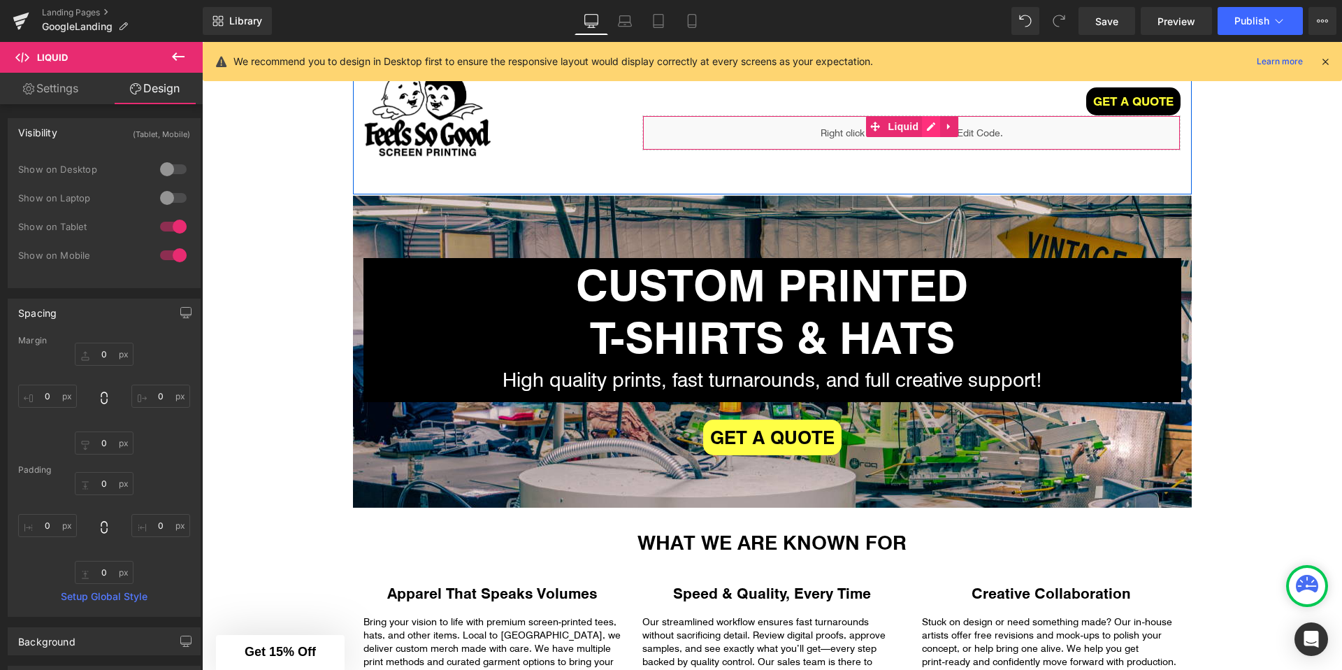
click at [925, 128] on div "Liquid" at bounding box center [911, 132] width 538 height 35
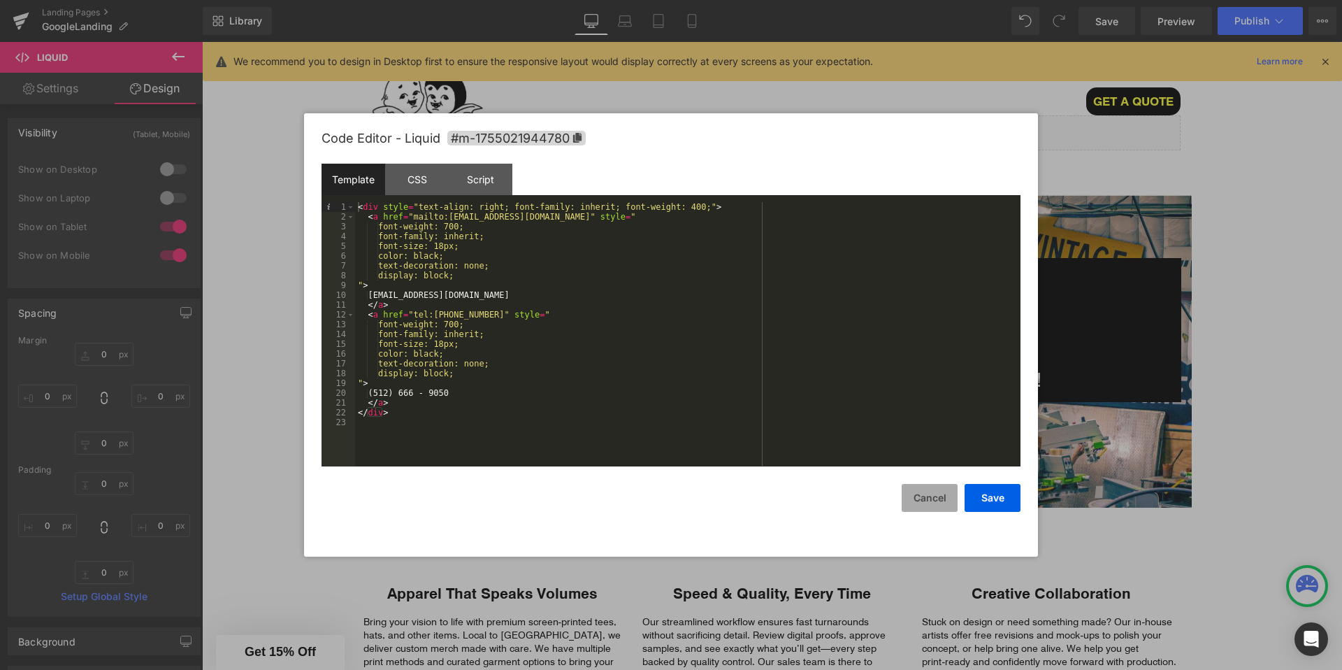
click at [939, 497] on button "Cancel" at bounding box center [930, 498] width 56 height 28
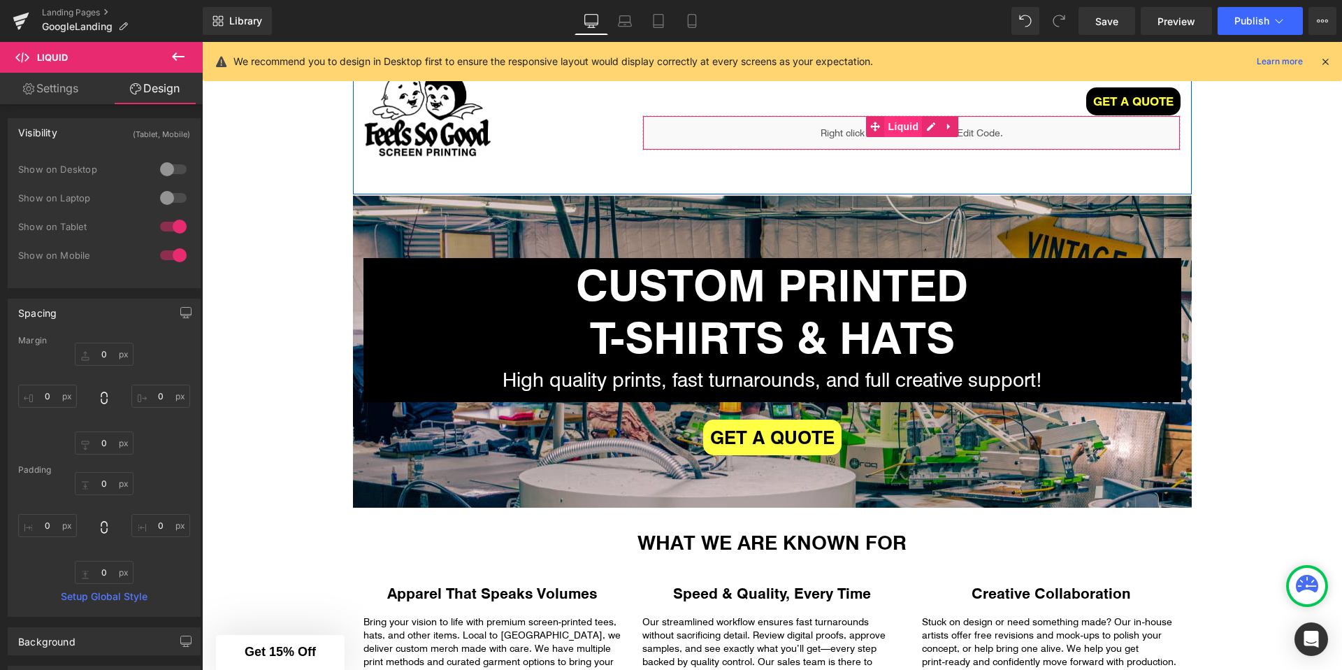
click at [893, 128] on span "Liquid" at bounding box center [904, 126] width 38 height 21
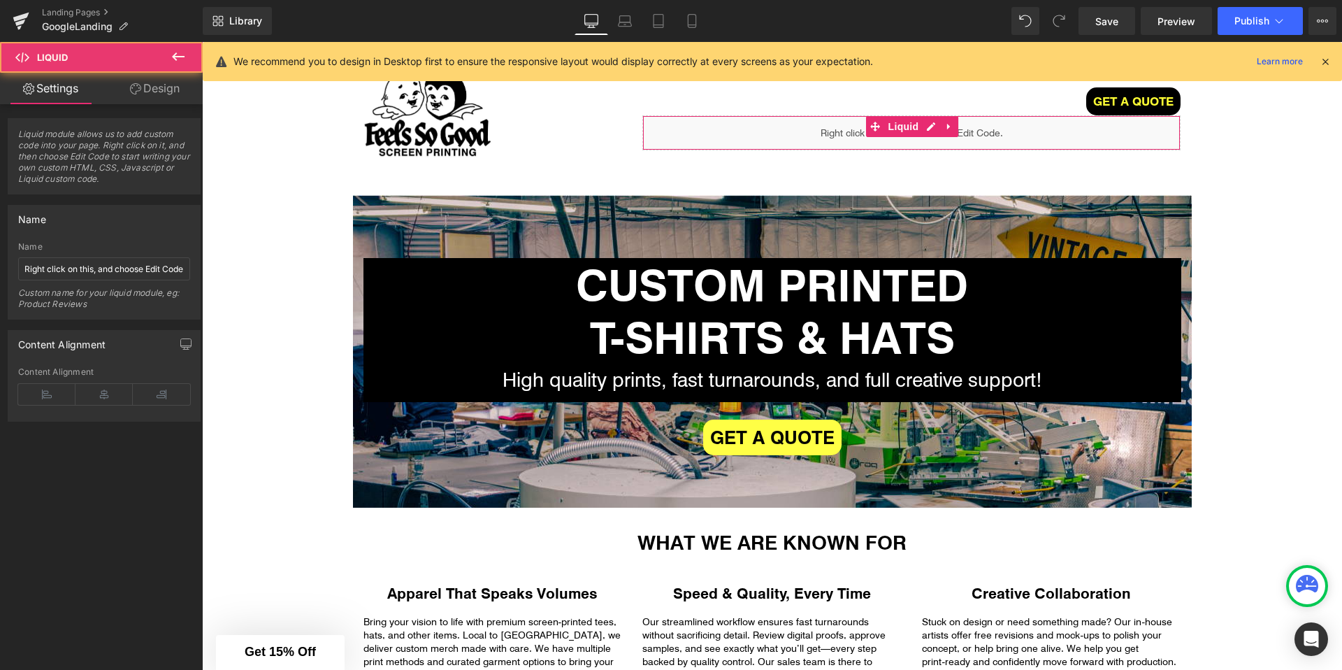
click at [142, 96] on link "Design" at bounding box center [154, 88] width 101 height 31
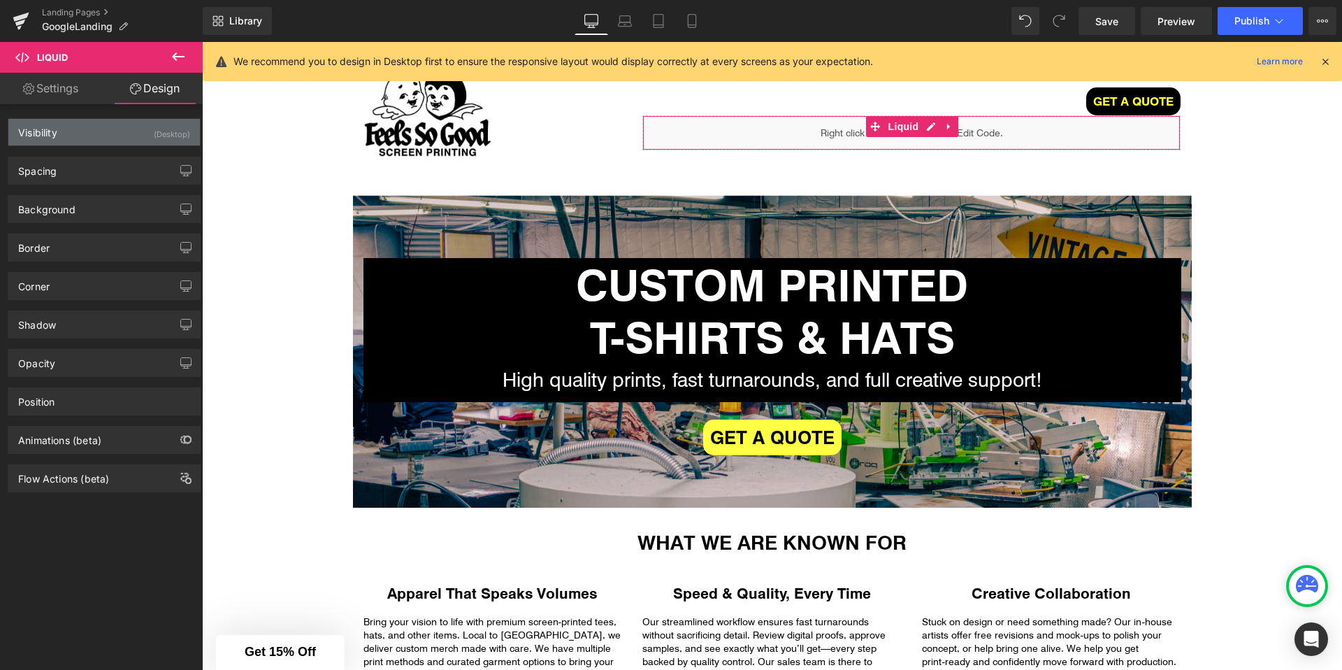
click at [96, 140] on div "Visibility (Desktop)" at bounding box center [104, 132] width 192 height 27
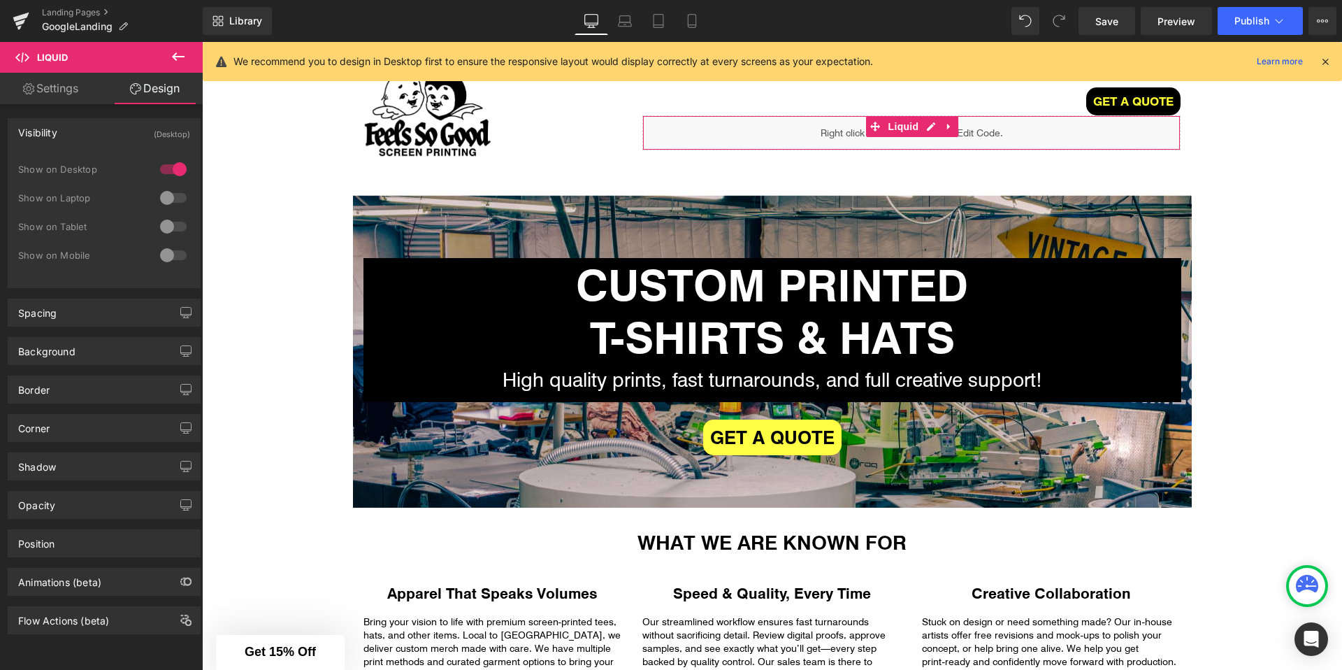
click at [172, 197] on div at bounding box center [174, 198] width 34 height 22
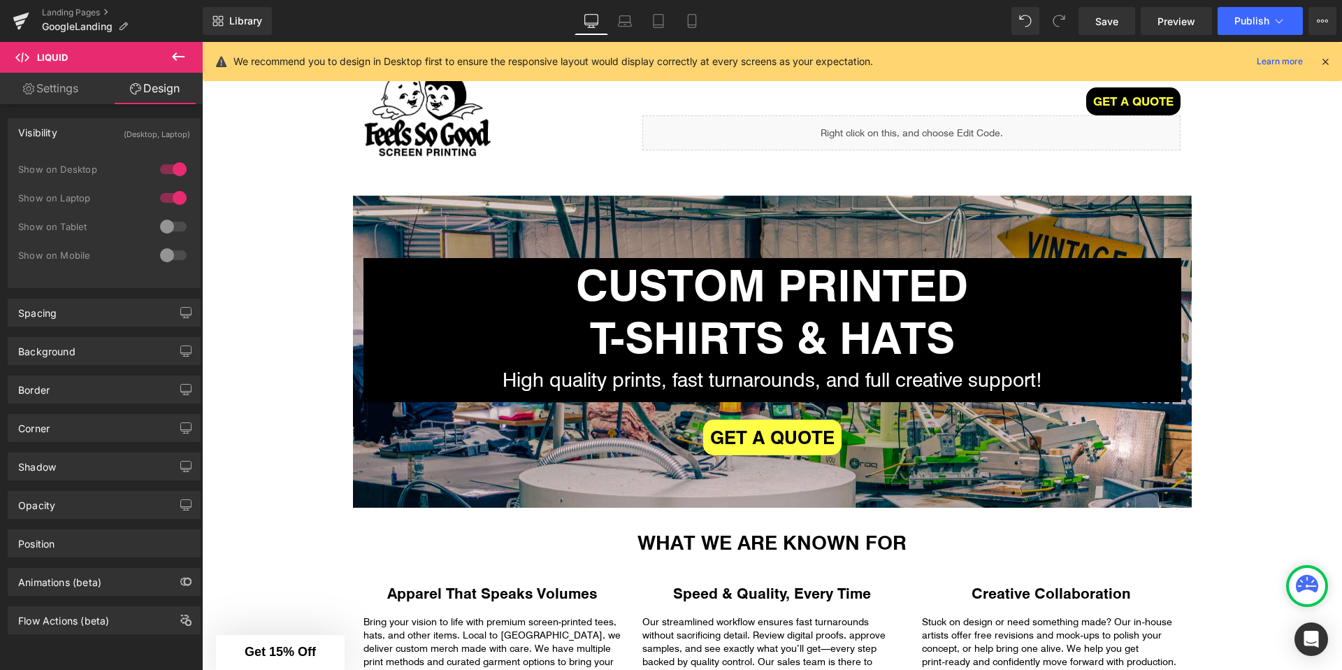
click at [622, 38] on div "Library Desktop Desktop Laptop Tablet Mobile Save Preview Publish Scheduled Vie…" at bounding box center [772, 21] width 1139 height 42
click at [632, 24] on icon at bounding box center [625, 21] width 14 height 14
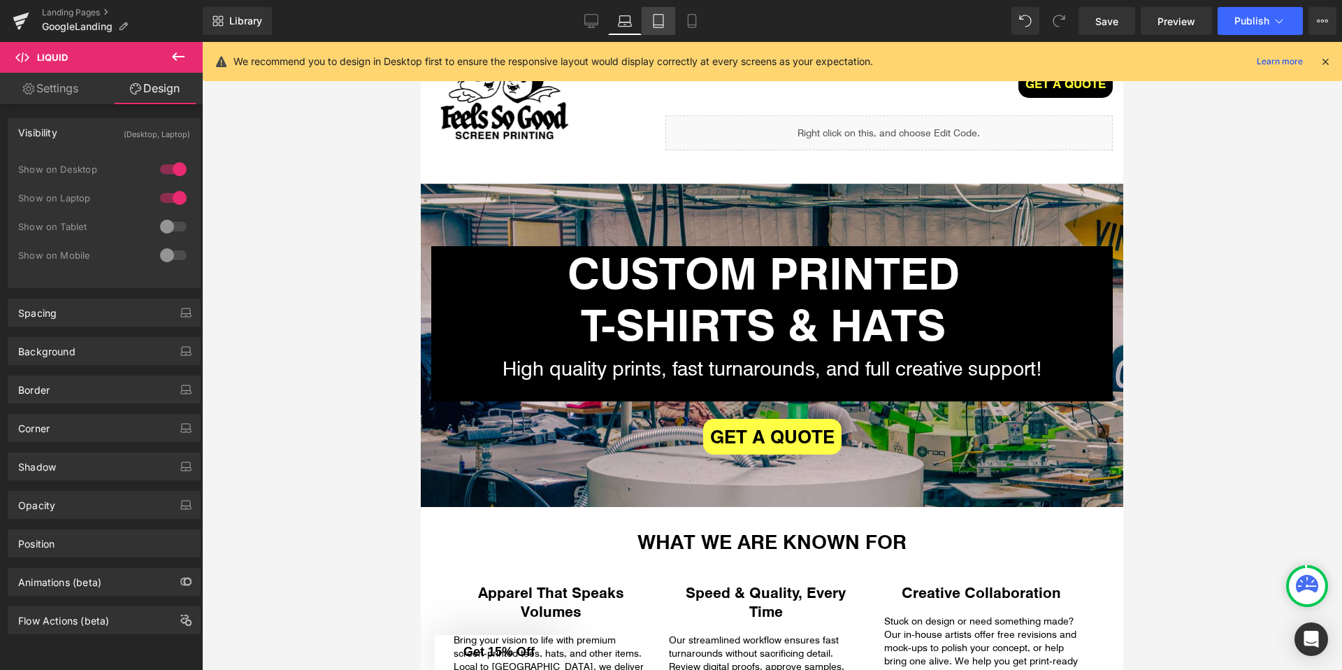
click at [659, 20] on icon at bounding box center [658, 21] width 14 height 14
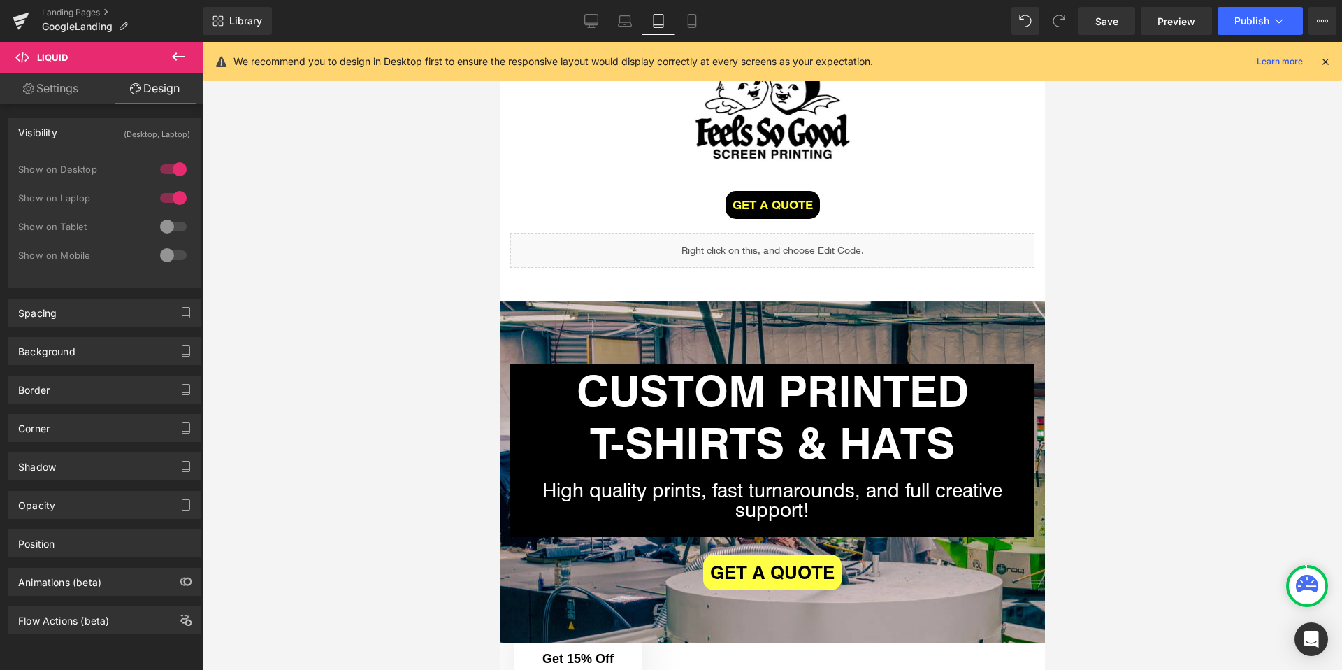
scroll to position [0, 0]
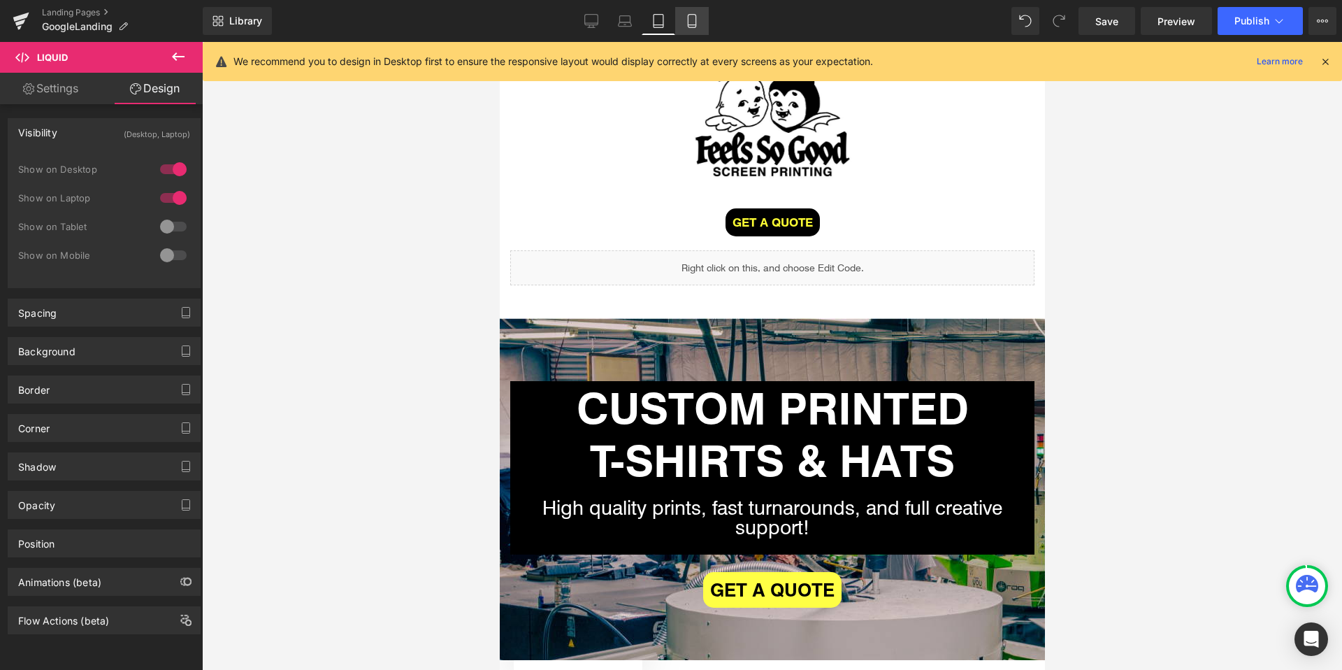
click at [677, 20] on link "Mobile" at bounding box center [692, 21] width 34 height 28
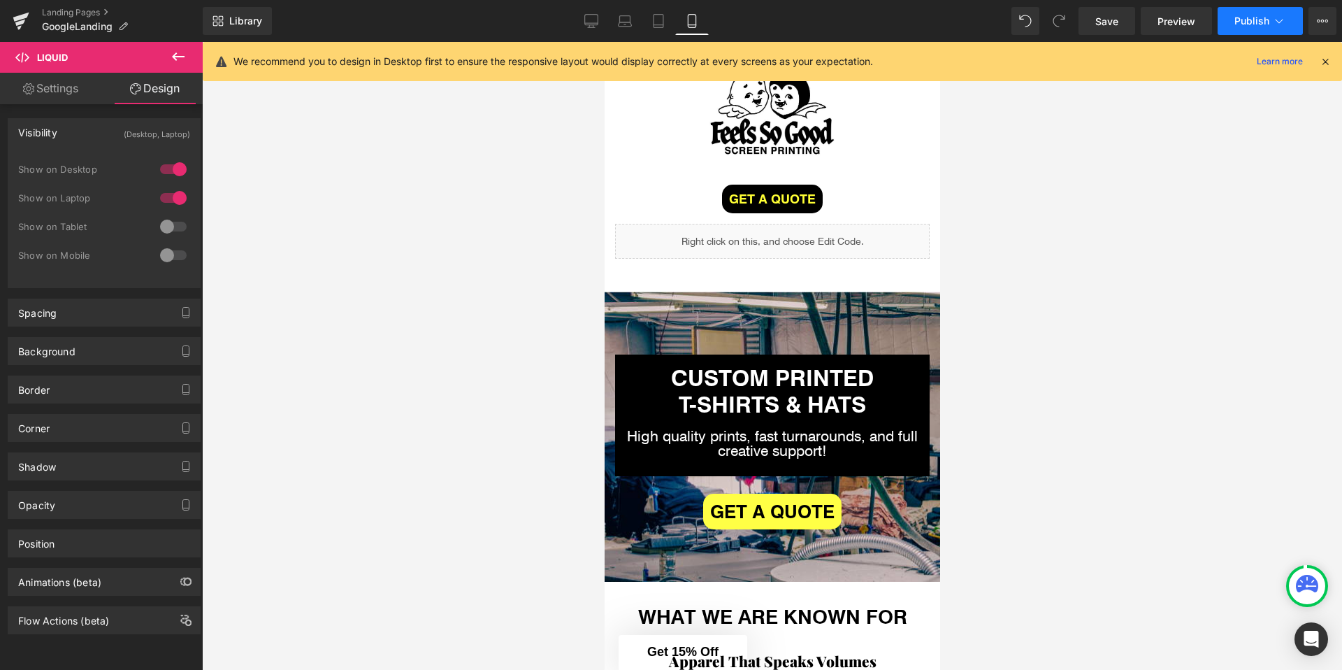
click at [1273, 24] on icon at bounding box center [1279, 21] width 14 height 14
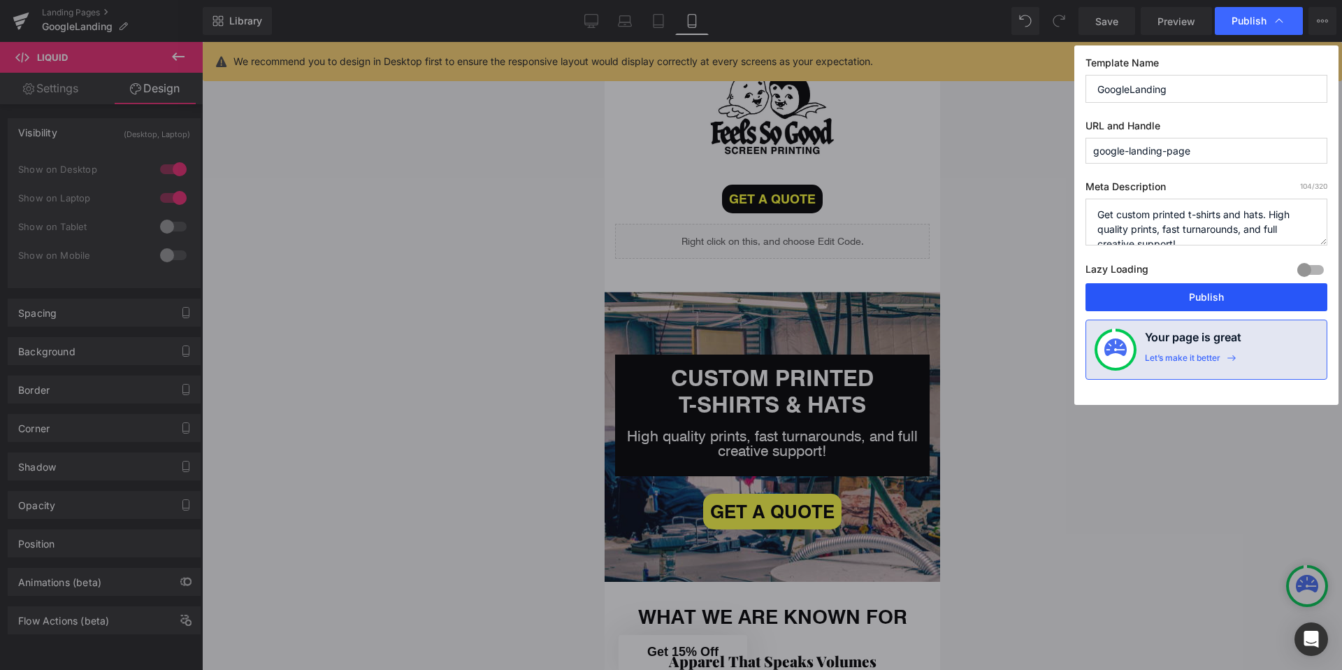
click at [1164, 298] on button "Publish" at bounding box center [1206, 297] width 242 height 28
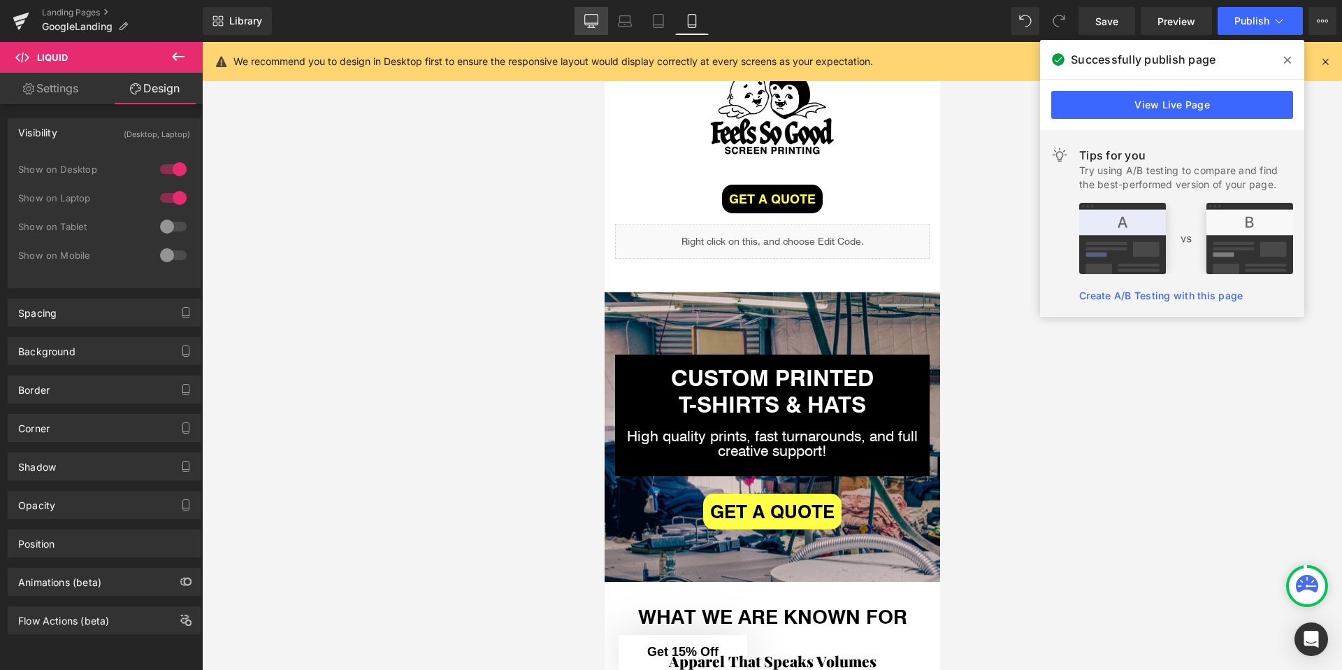
click at [598, 24] on icon at bounding box center [591, 20] width 13 height 10
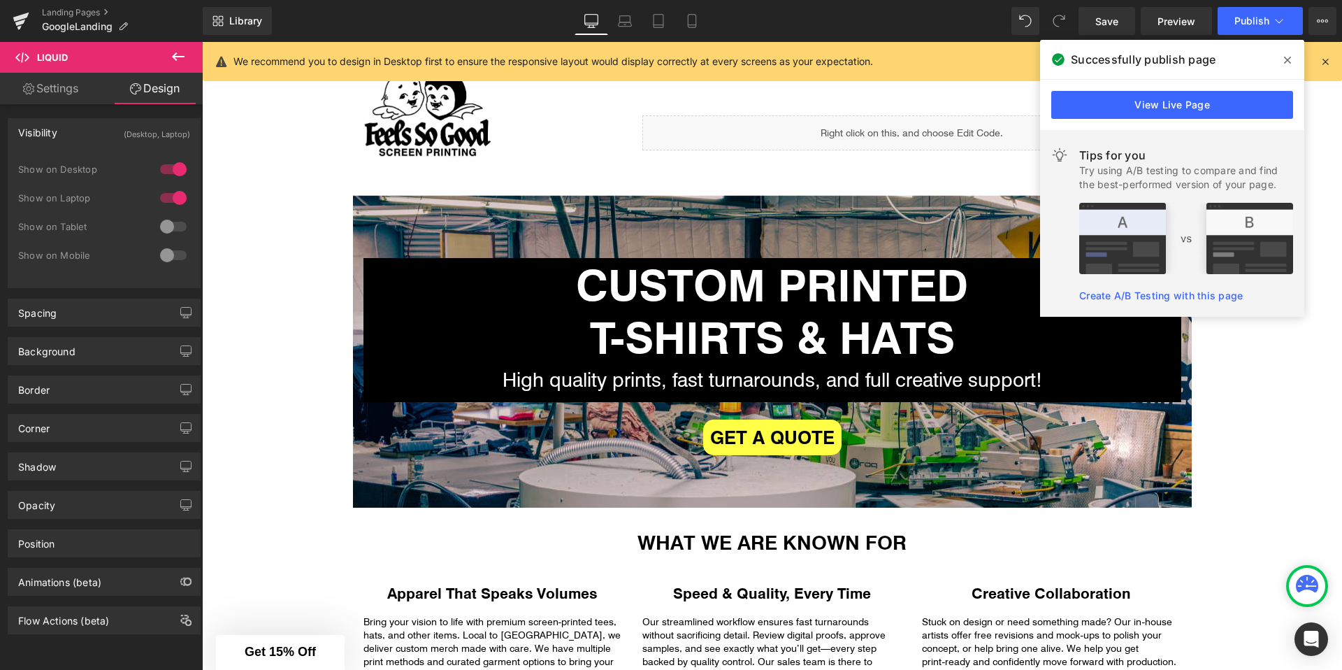
click at [1290, 56] on icon at bounding box center [1287, 60] width 7 height 11
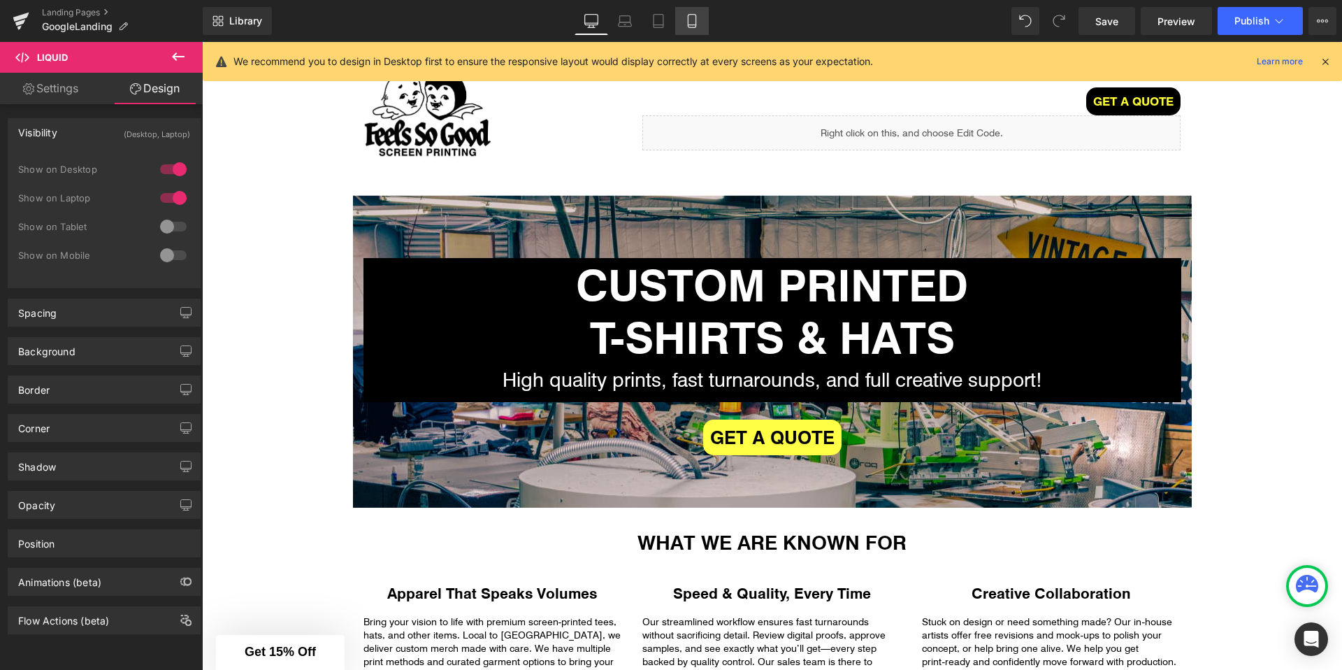
click at [698, 23] on icon at bounding box center [692, 21] width 14 height 14
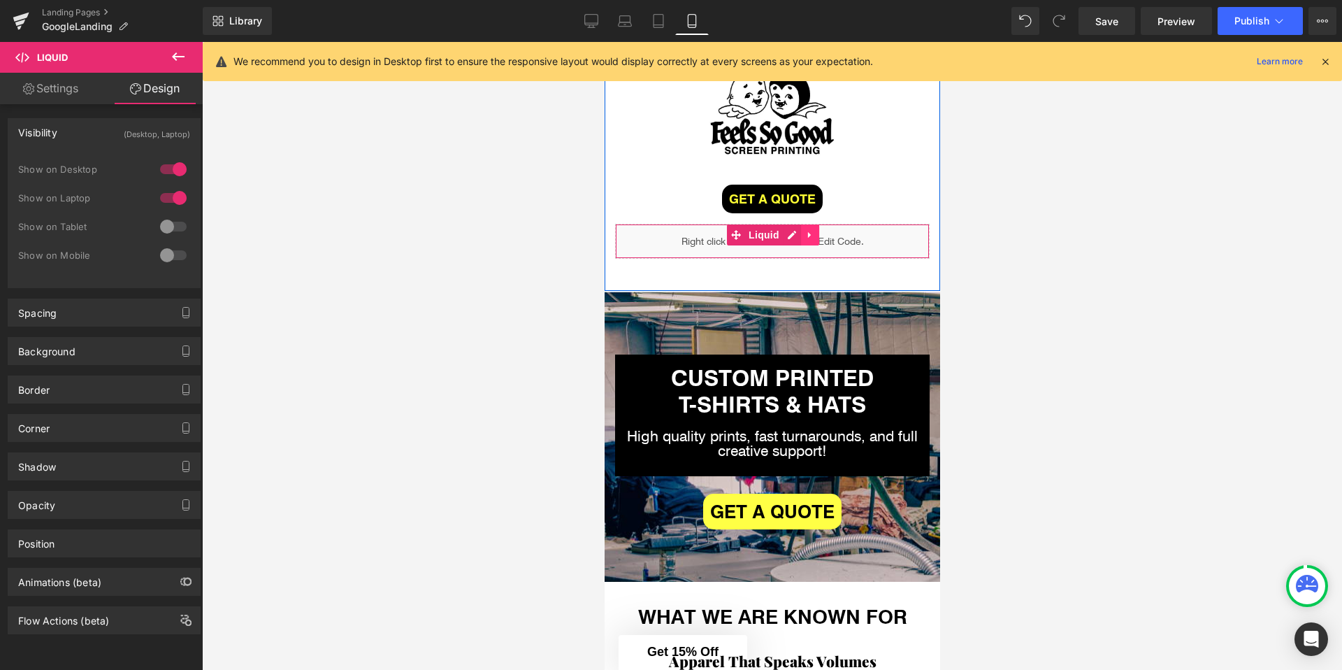
click at [807, 233] on icon at bounding box center [808, 234] width 3 height 6
click at [818, 233] on icon at bounding box center [819, 235] width 10 height 10
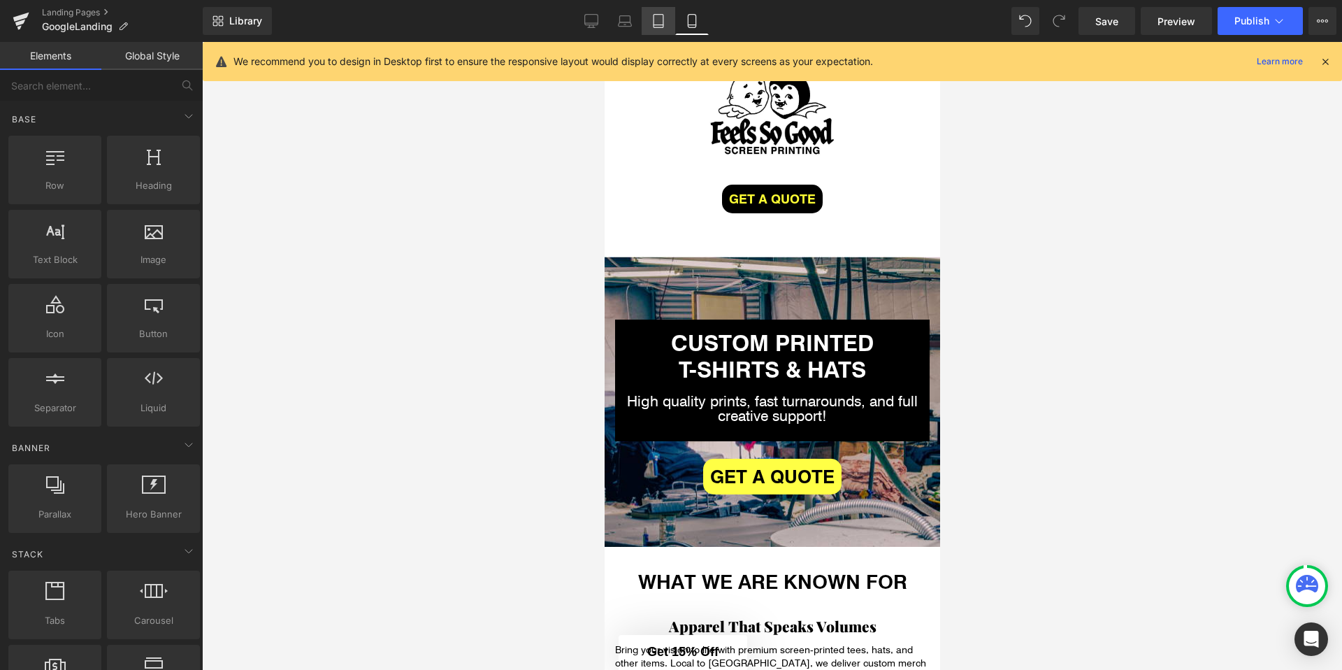
click at [654, 31] on link "Tablet" at bounding box center [659, 21] width 34 height 28
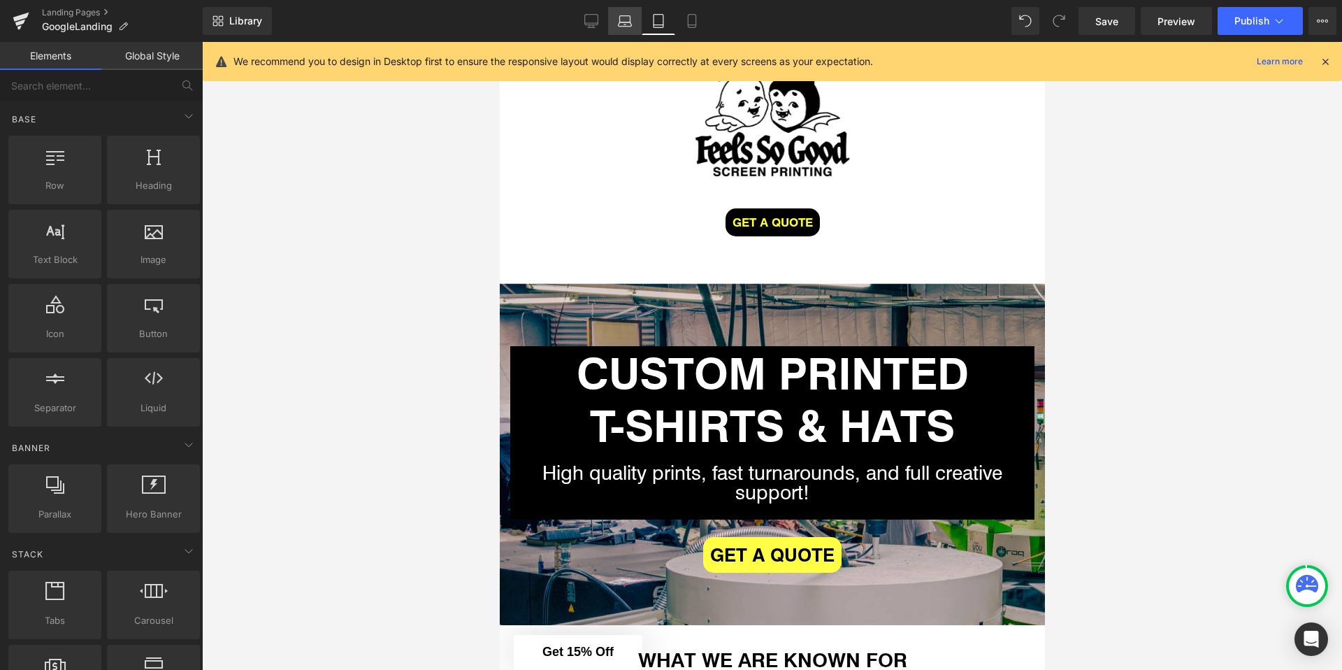
click at [632, 27] on icon at bounding box center [625, 21] width 14 height 14
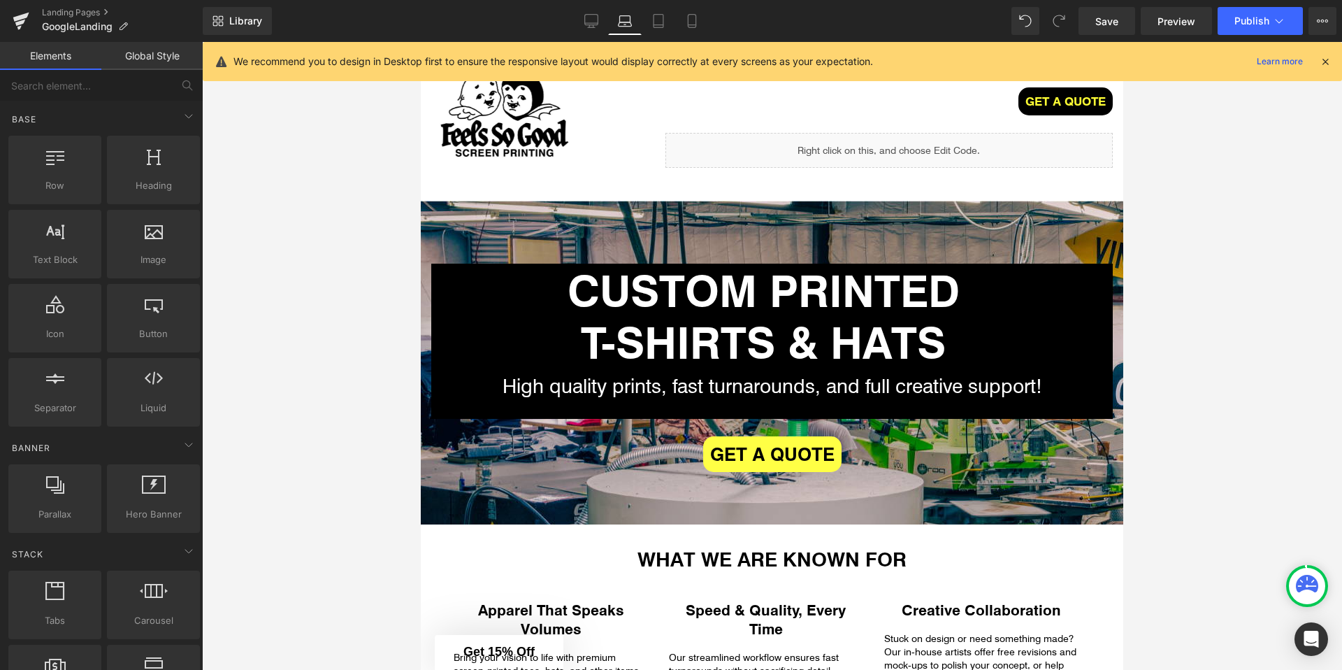
click at [609, 27] on link "Laptop" at bounding box center [625, 21] width 34 height 28
click at [600, 27] on link "Desktop" at bounding box center [592, 21] width 34 height 28
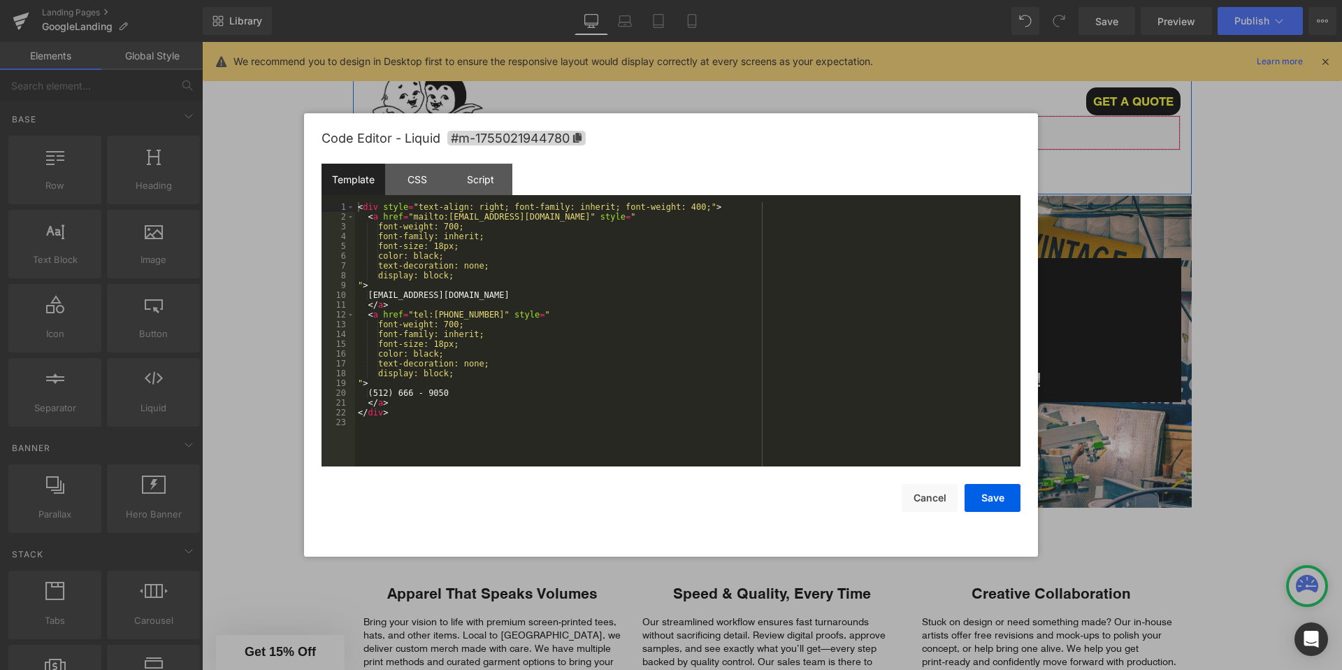
click at [928, 128] on div "Liquid" at bounding box center [911, 132] width 538 height 35
click at [1141, 144] on div at bounding box center [671, 335] width 1342 height 670
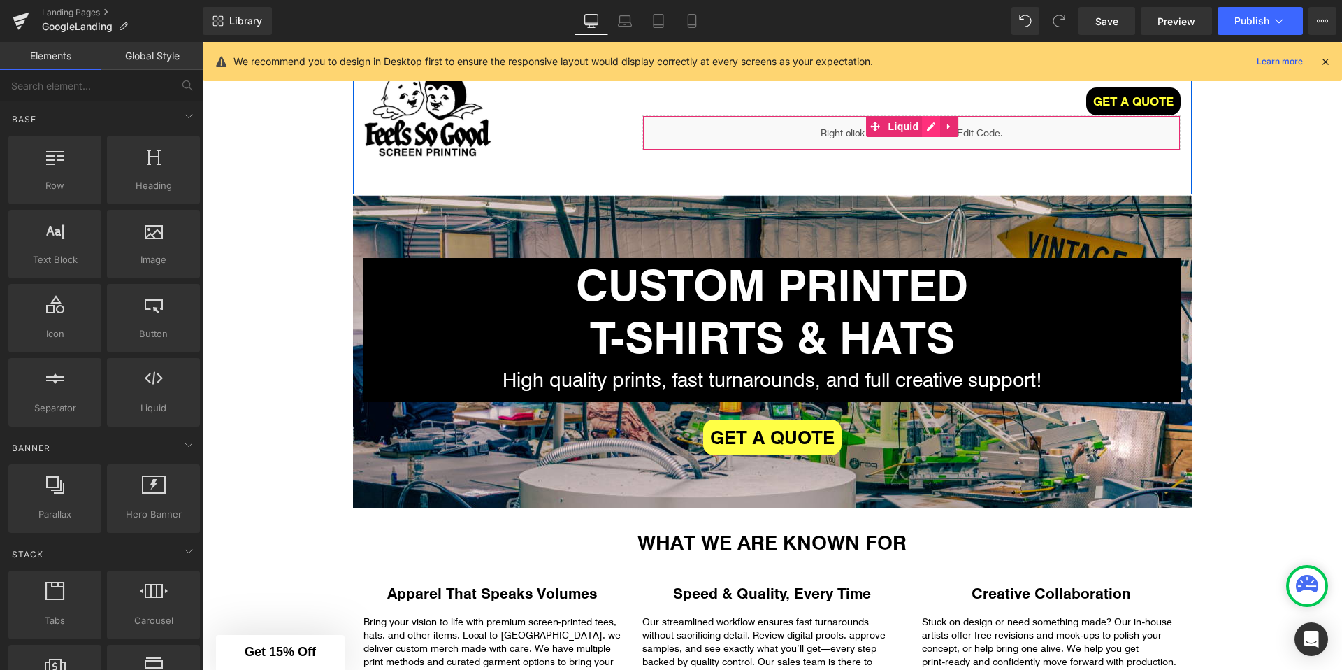
click at [932, 124] on div "Liquid" at bounding box center [911, 132] width 538 height 35
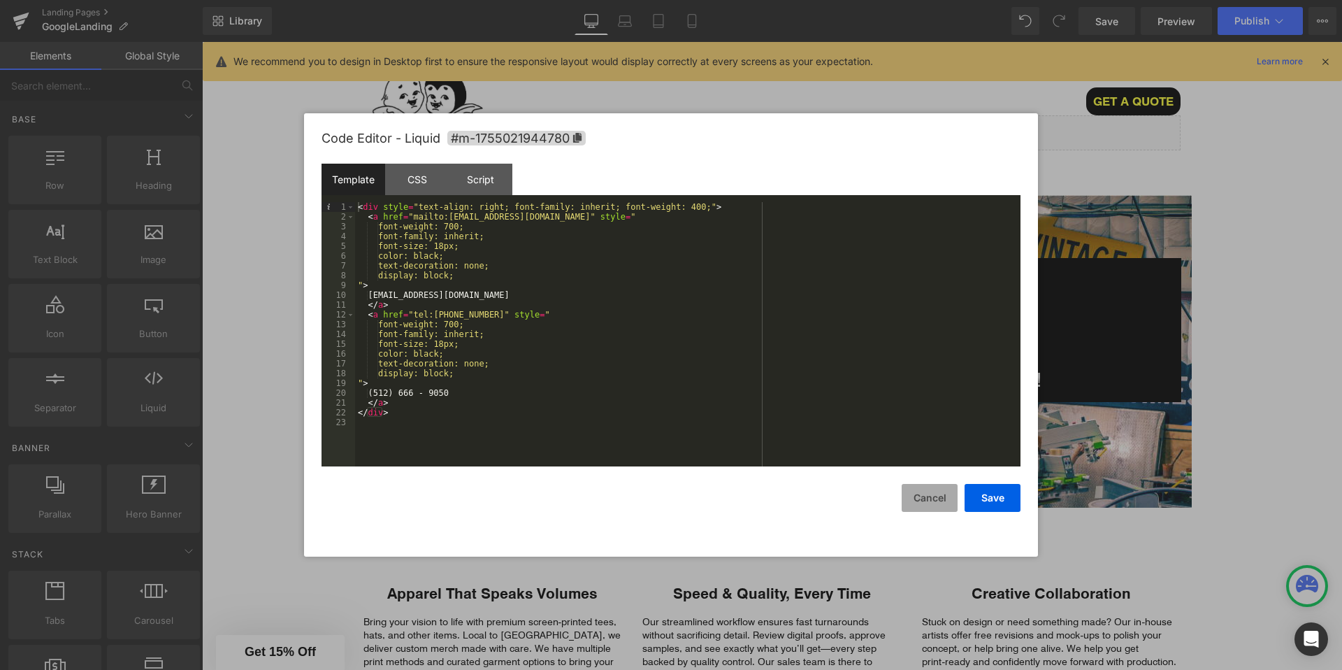
click at [924, 496] on button "Cancel" at bounding box center [930, 498] width 56 height 28
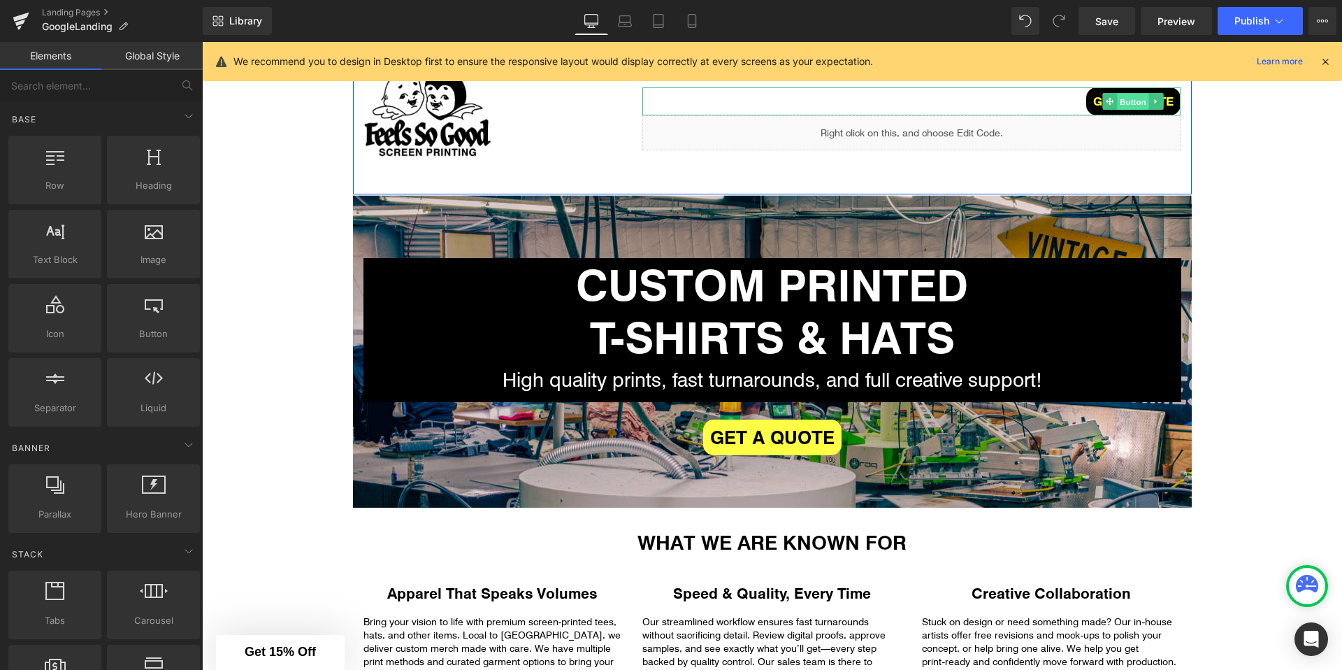
click at [1124, 99] on span "Button" at bounding box center [1133, 102] width 32 height 17
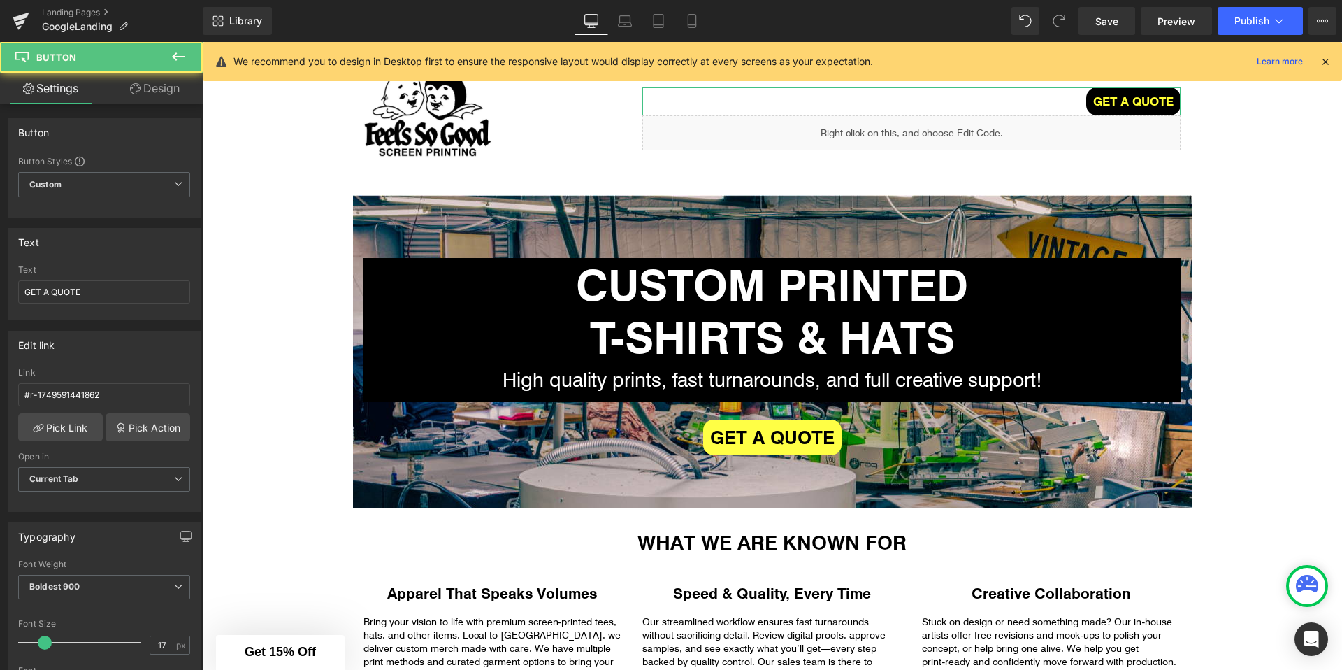
click at [145, 98] on link "Design" at bounding box center [154, 88] width 101 height 31
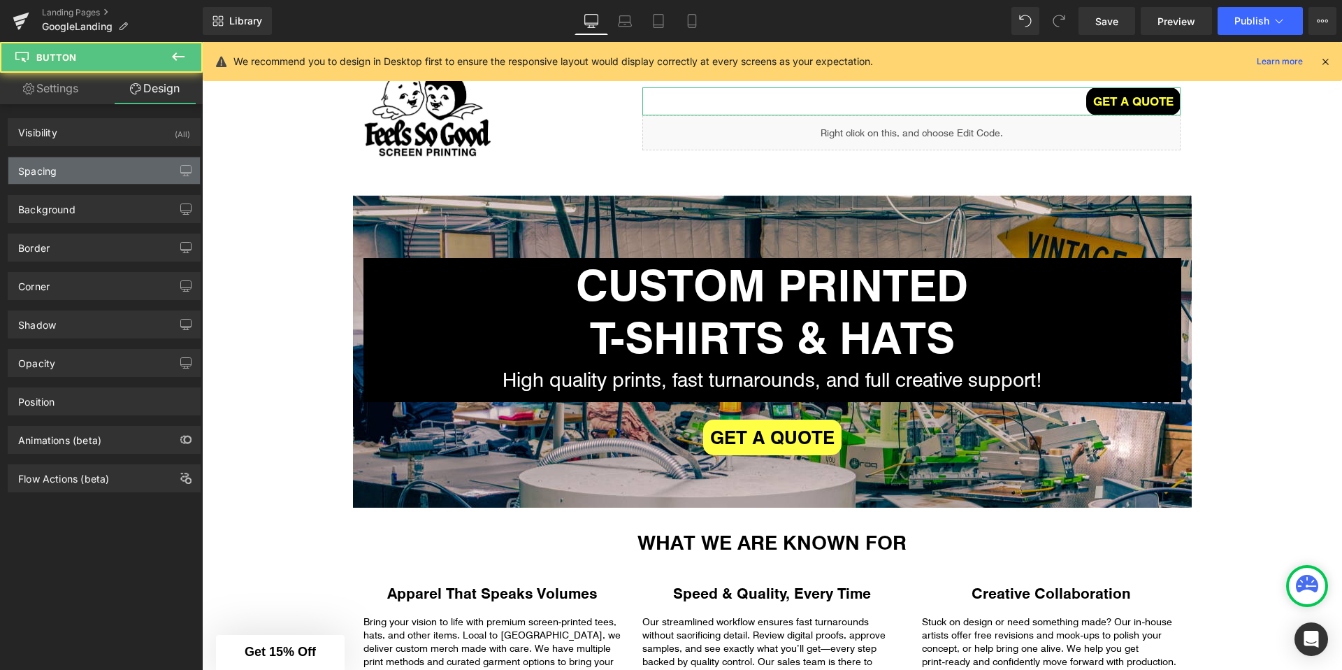
click at [94, 171] on div "Spacing" at bounding box center [104, 170] width 192 height 27
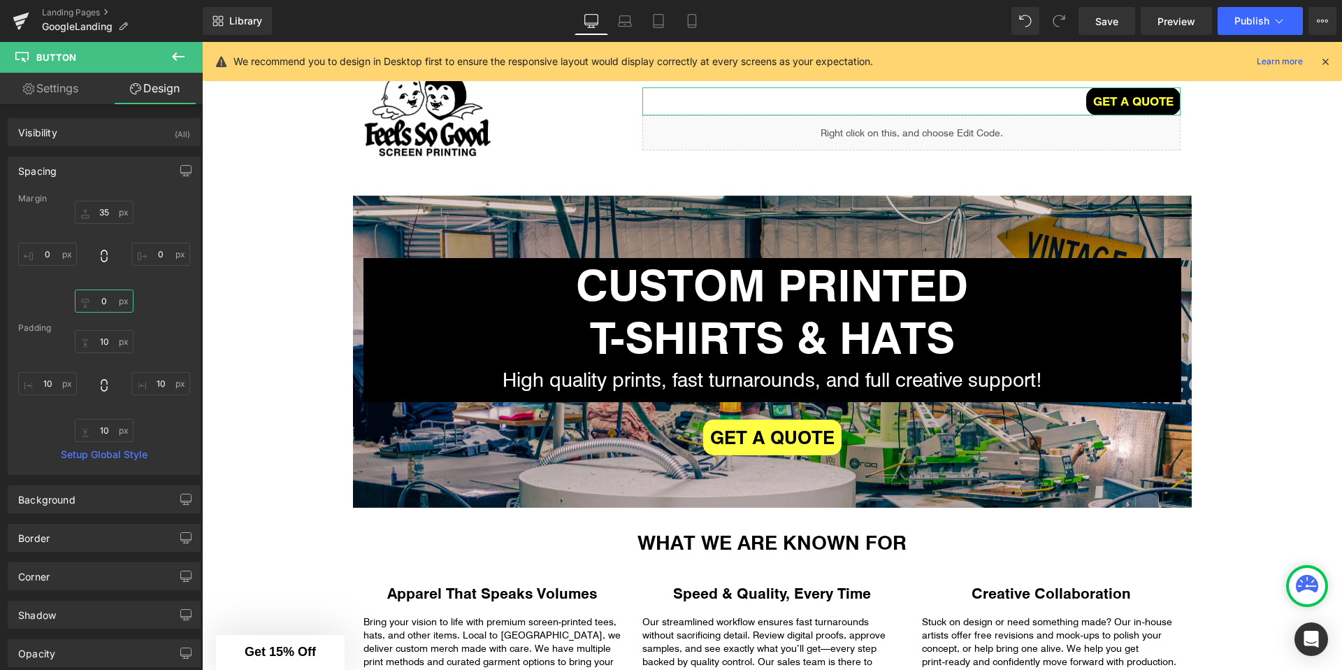
click at [106, 289] on input "0" at bounding box center [104, 300] width 59 height 23
click at [106, 298] on input "0" at bounding box center [104, 300] width 59 height 23
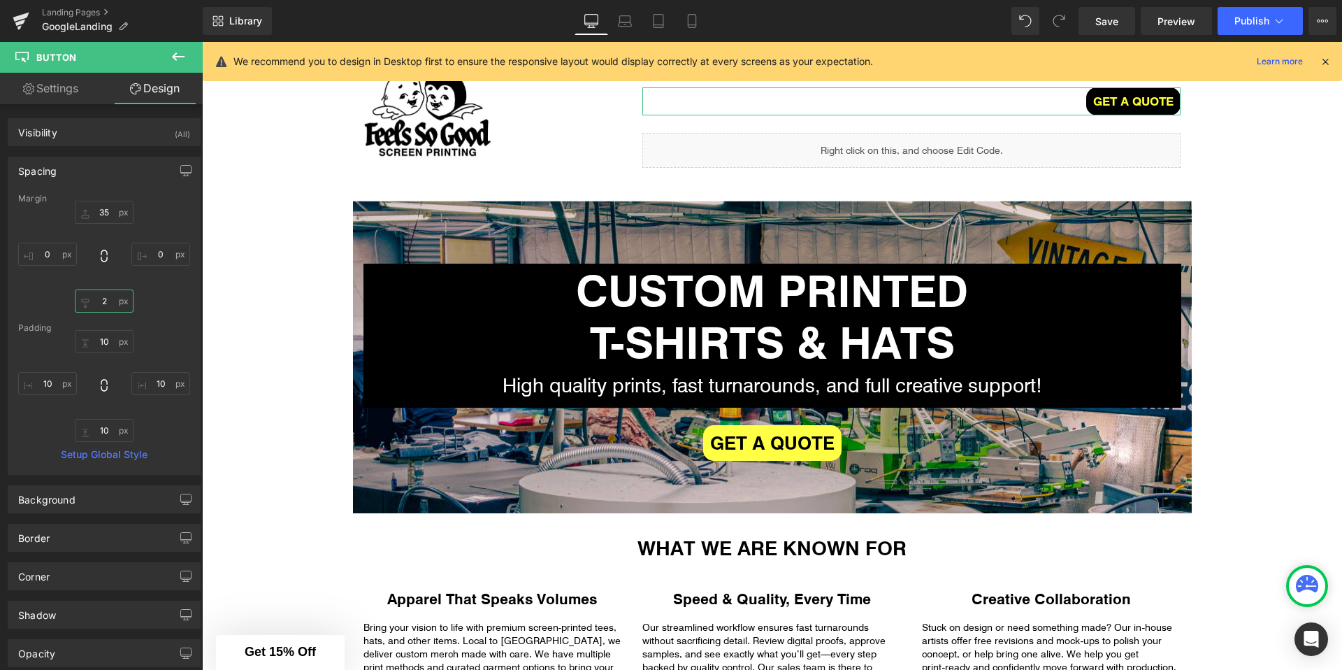
type input "20"
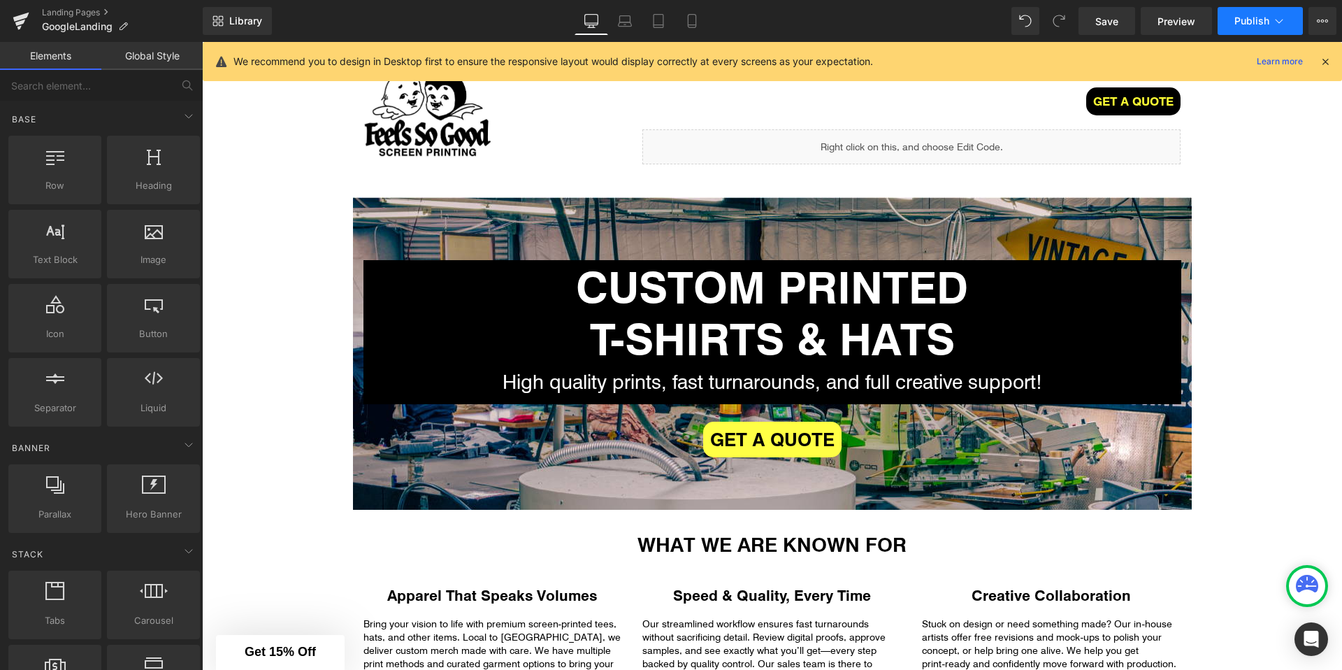
click at [1246, 23] on span "Publish" at bounding box center [1251, 20] width 35 height 11
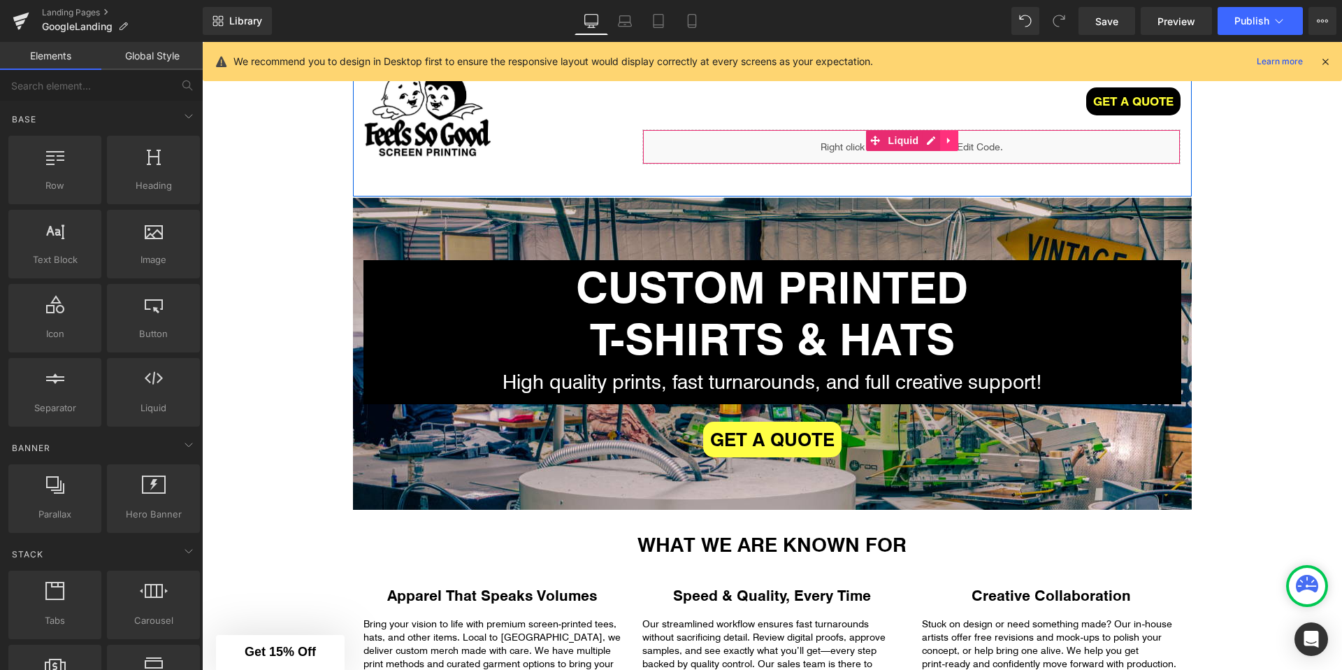
click at [940, 147] on link at bounding box center [949, 140] width 18 height 21
click at [877, 143] on link "Liquid" at bounding box center [867, 140] width 56 height 21
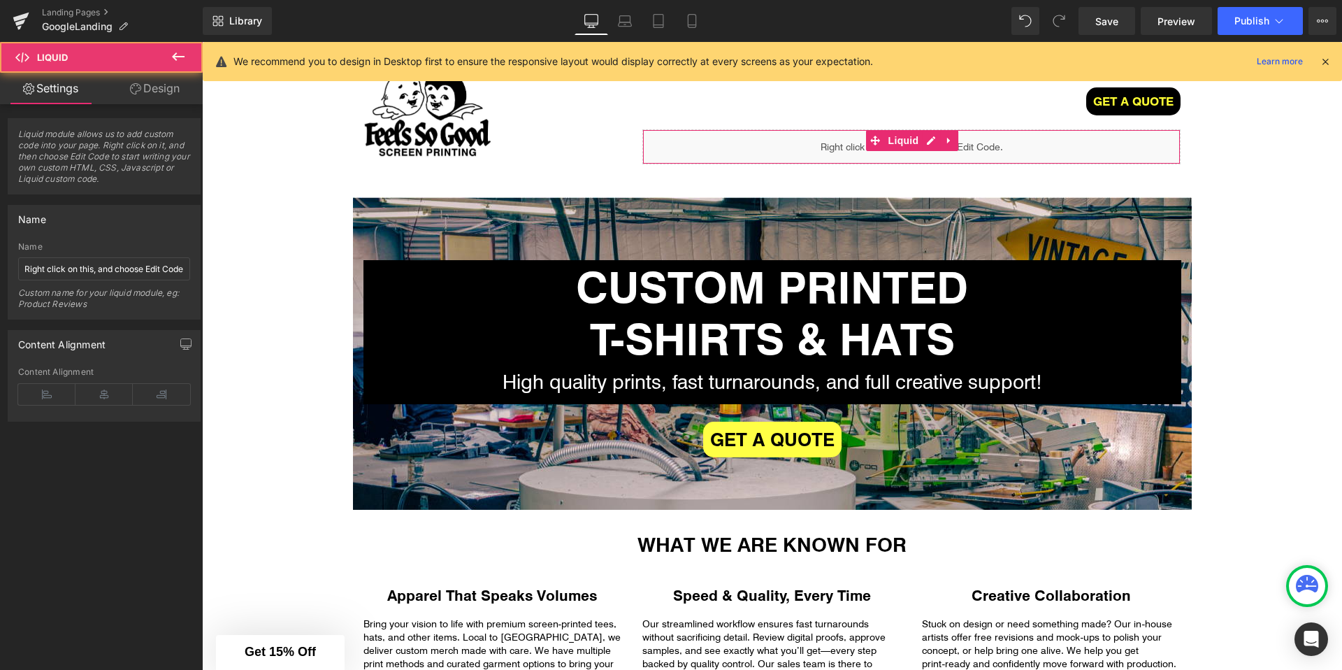
click at [127, 94] on link "Design" at bounding box center [154, 88] width 101 height 31
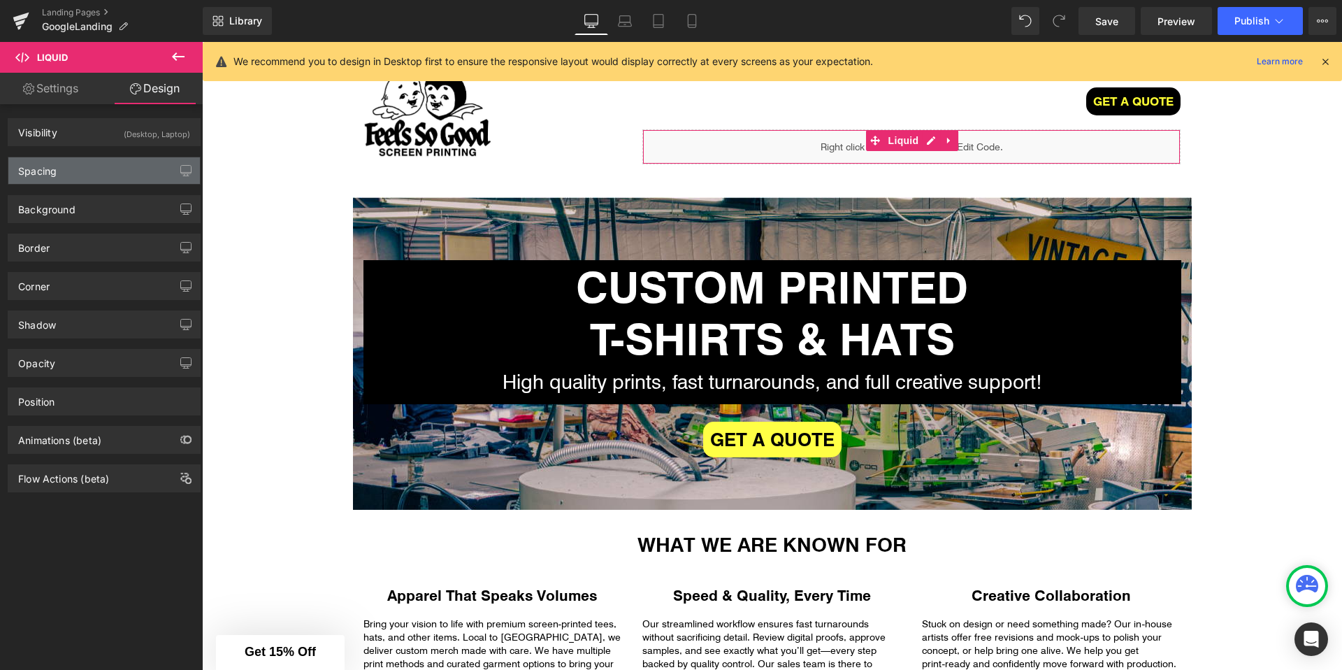
click at [67, 168] on div "Spacing" at bounding box center [104, 170] width 192 height 27
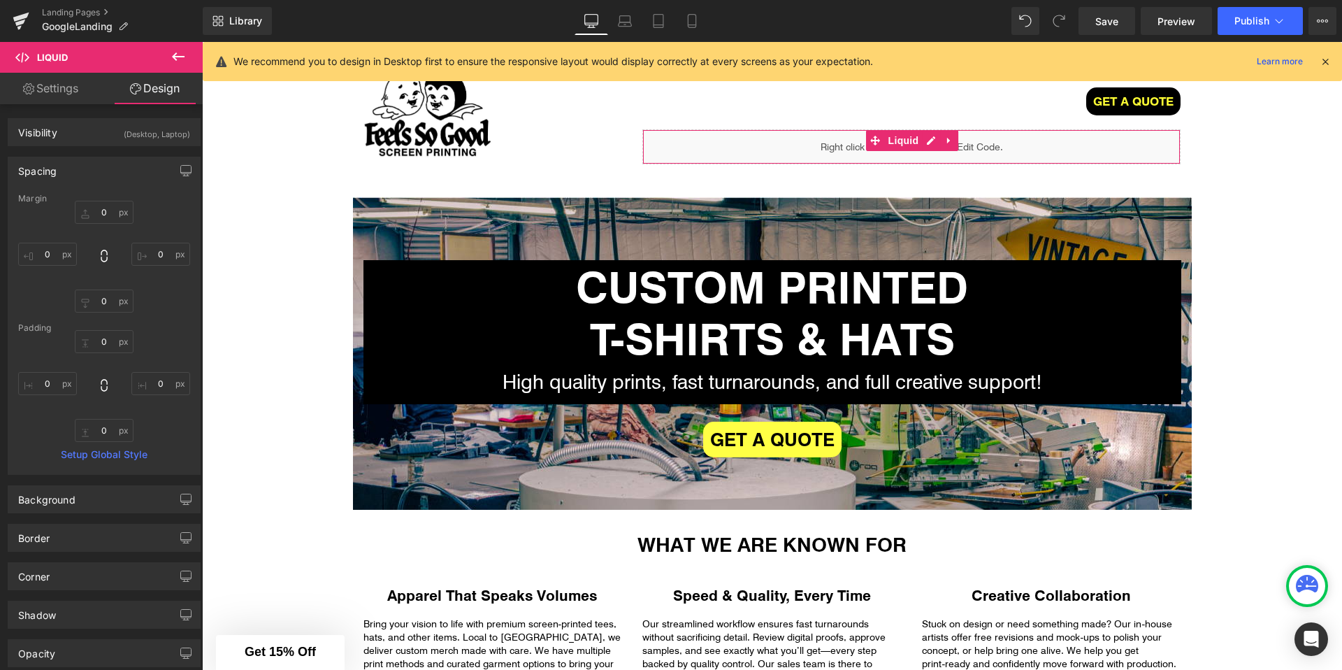
click at [128, 103] on link "Design" at bounding box center [154, 88] width 101 height 31
click at [128, 113] on div "Visibility (Desktop, Laptop) 0|0|0|0 1 Show on Desktop 1 Show on Laptop 0 Show …" at bounding box center [104, 127] width 209 height 38
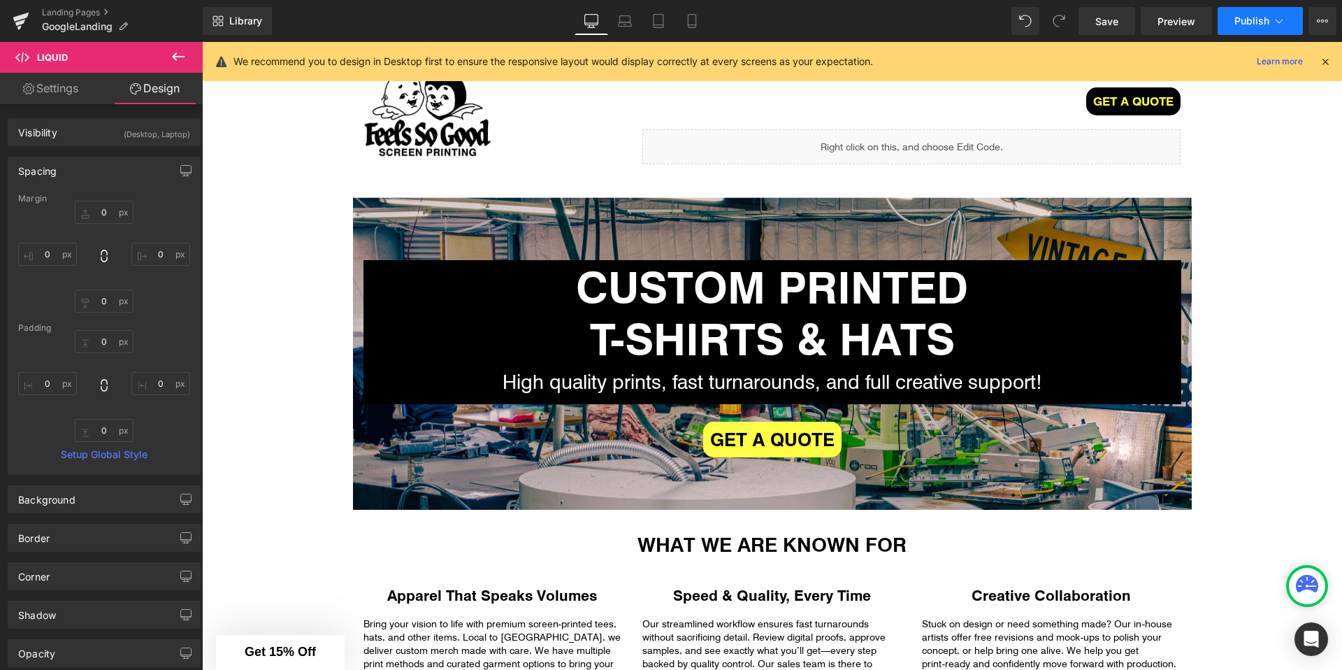
click at [1273, 15] on icon at bounding box center [1279, 21] width 14 height 14
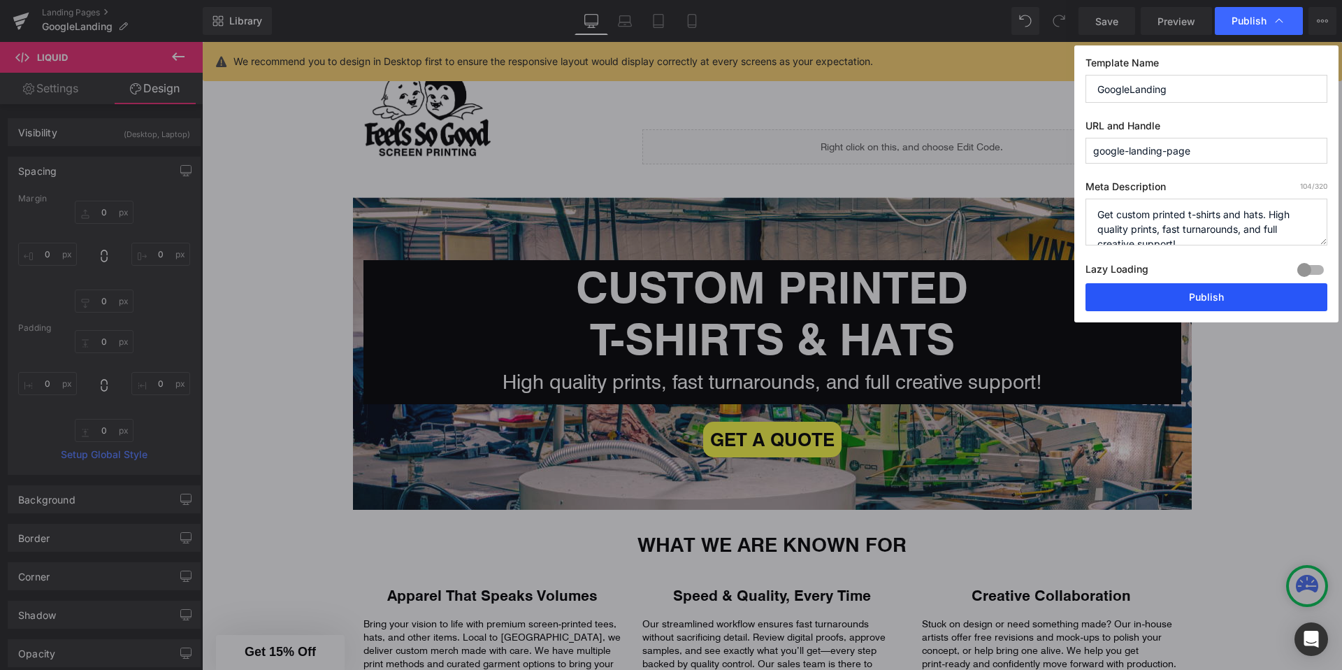
click at [1112, 309] on button "Publish" at bounding box center [1206, 297] width 242 height 28
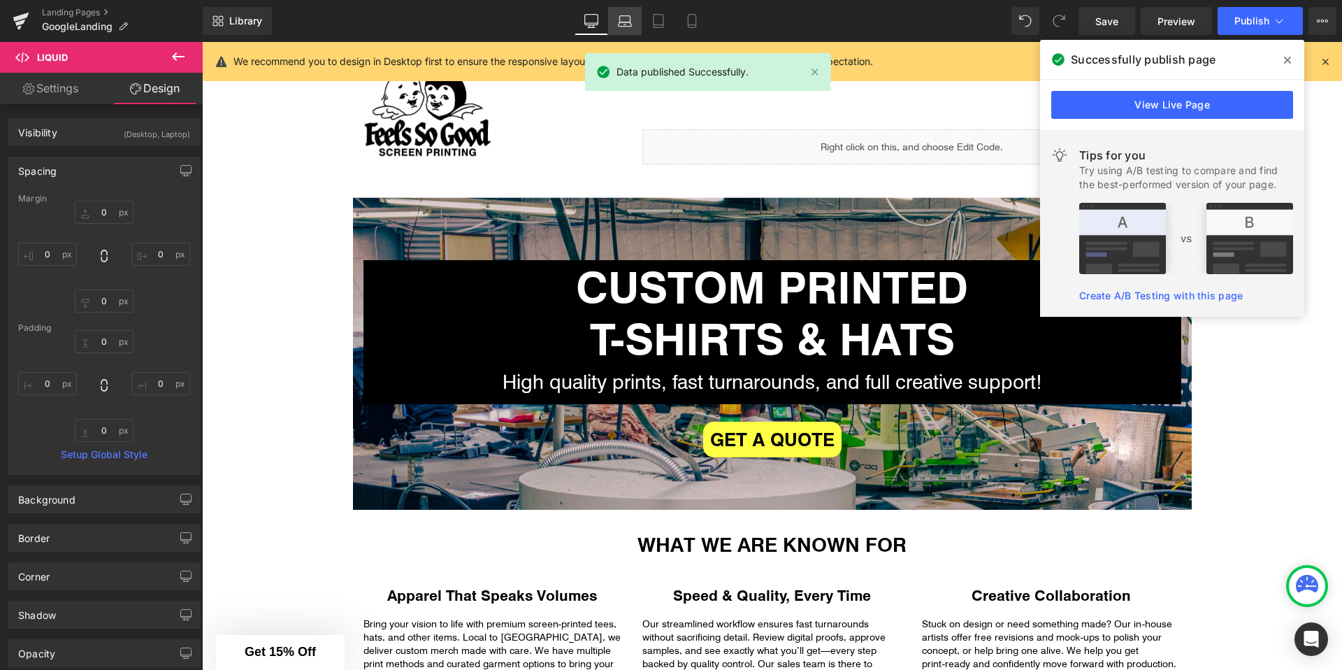
click at [641, 24] on link "Laptop" at bounding box center [625, 21] width 34 height 28
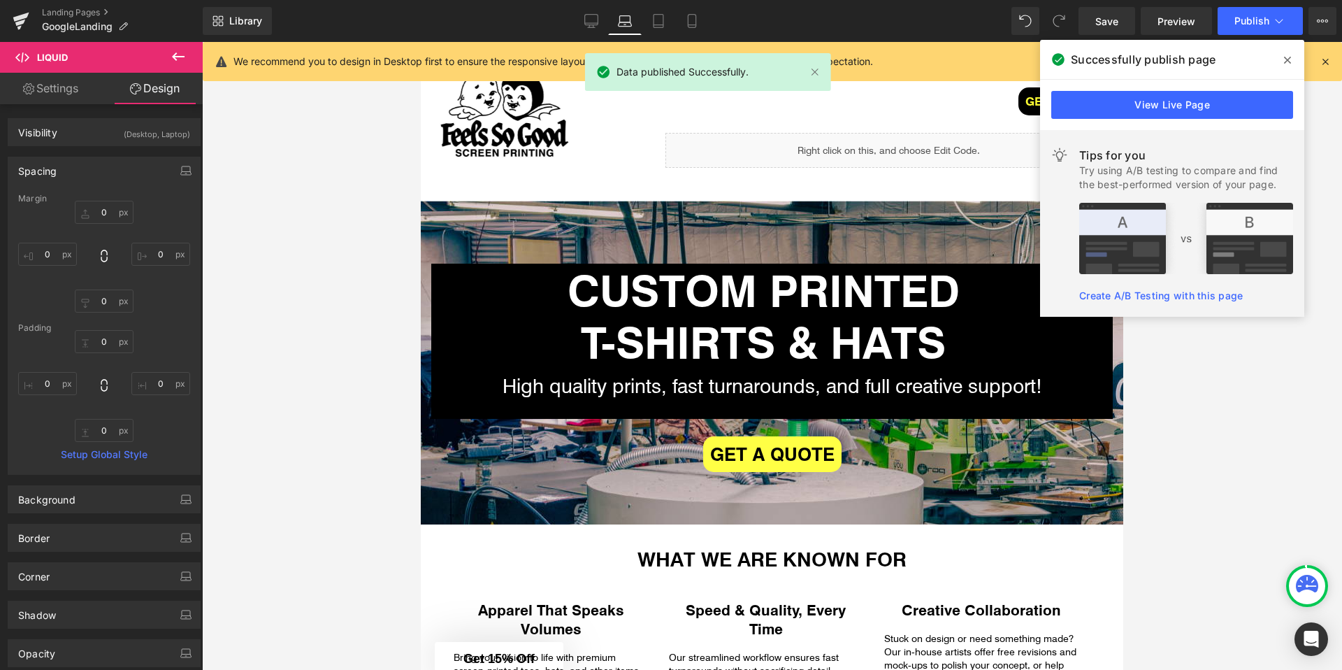
scroll to position [3, 0]
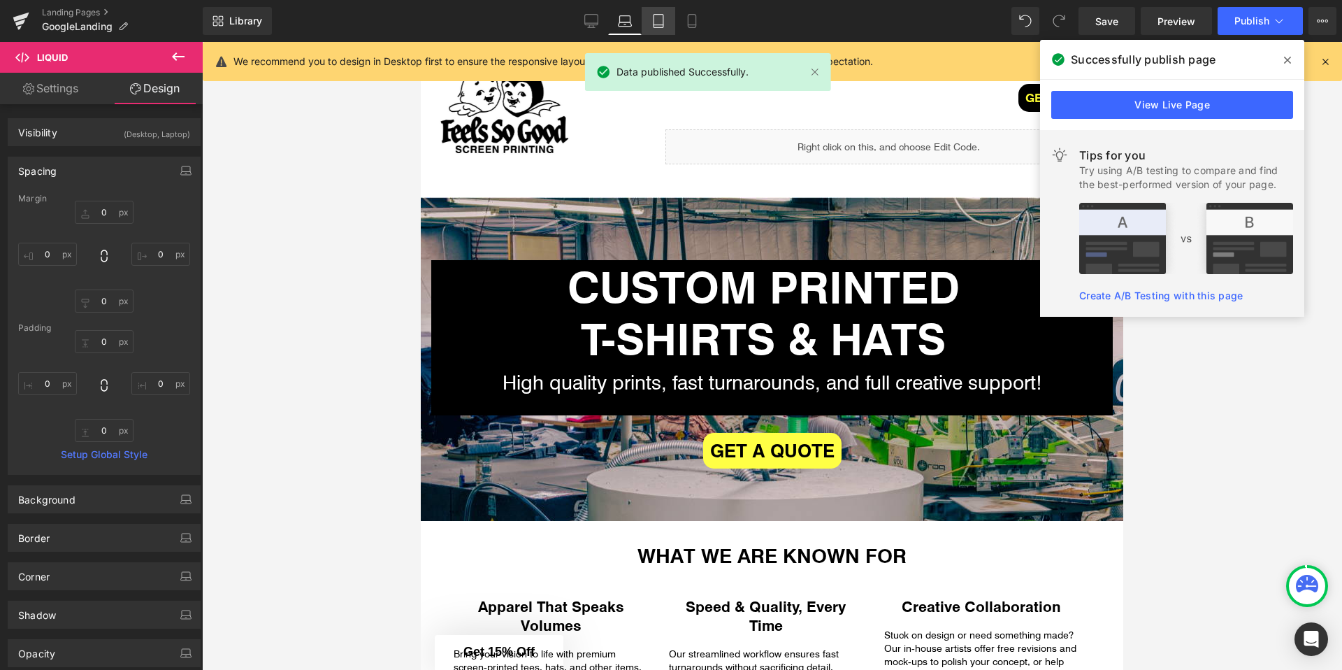
click at [656, 22] on icon at bounding box center [658, 21] width 14 height 14
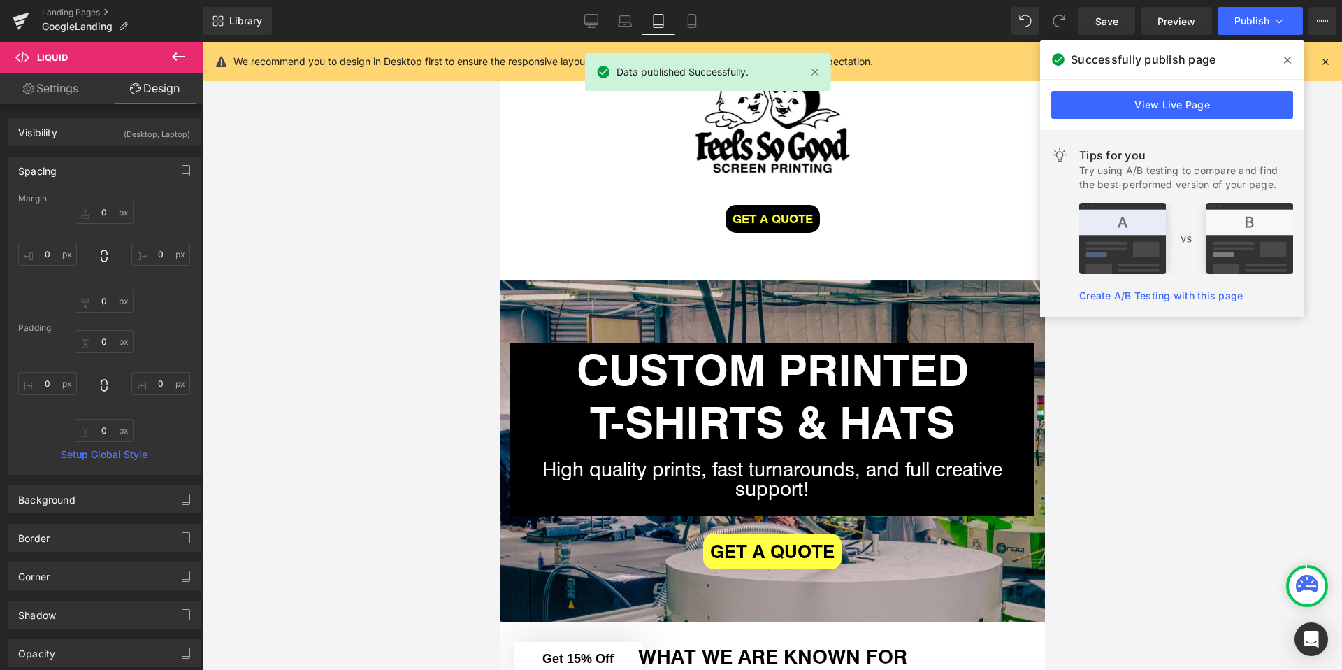
scroll to position [0, 0]
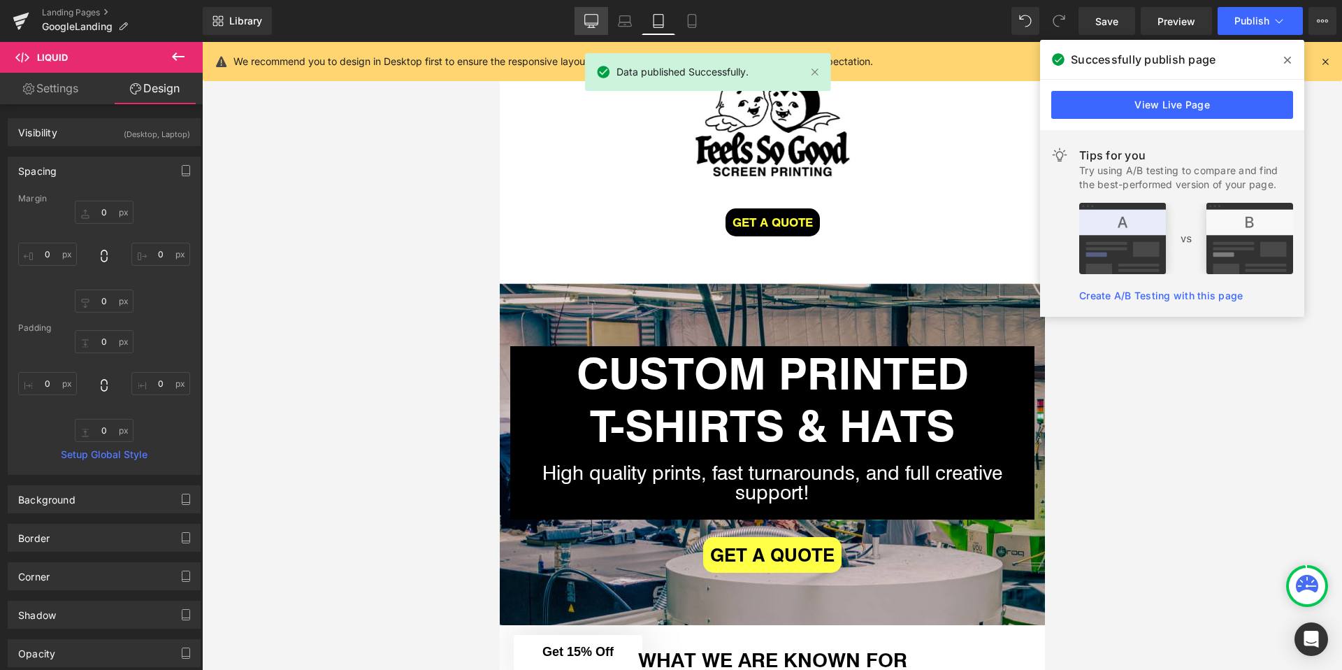
click at [587, 29] on link "Desktop" at bounding box center [592, 21] width 34 height 28
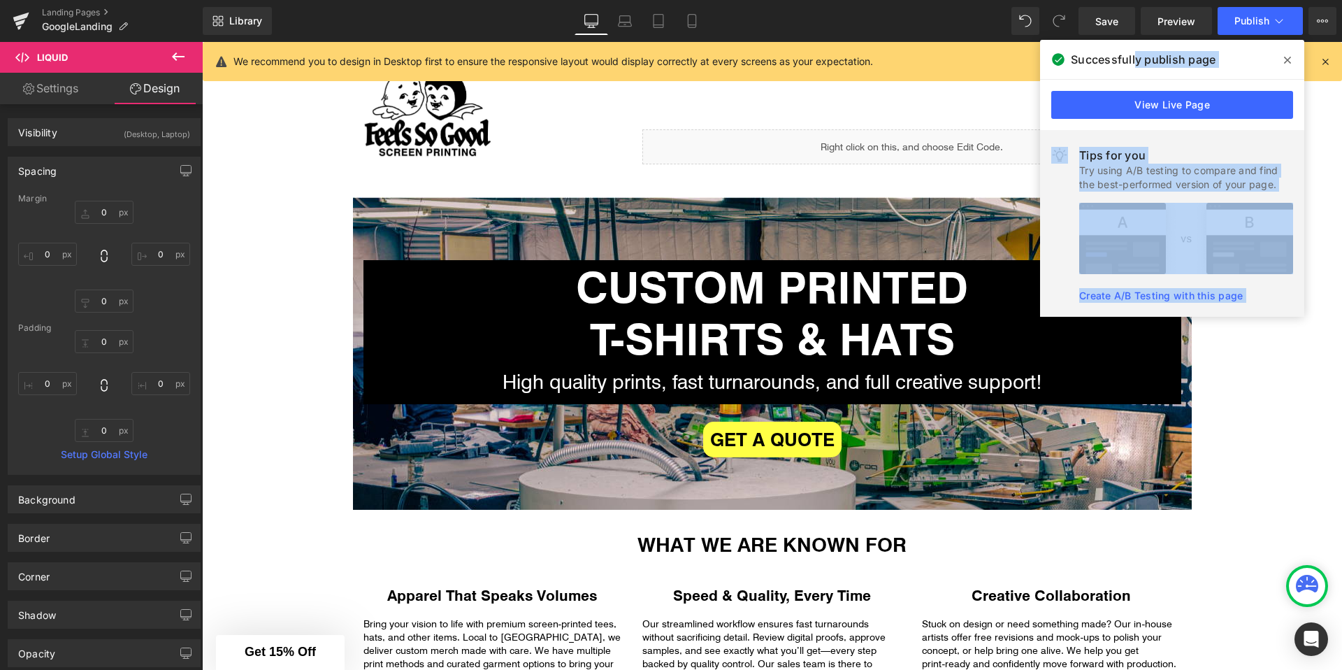
click at [1284, 48] on div "Successfully publish page View Live Page Tips for you Try using A/B testing to …" at bounding box center [1172, 178] width 264 height 277
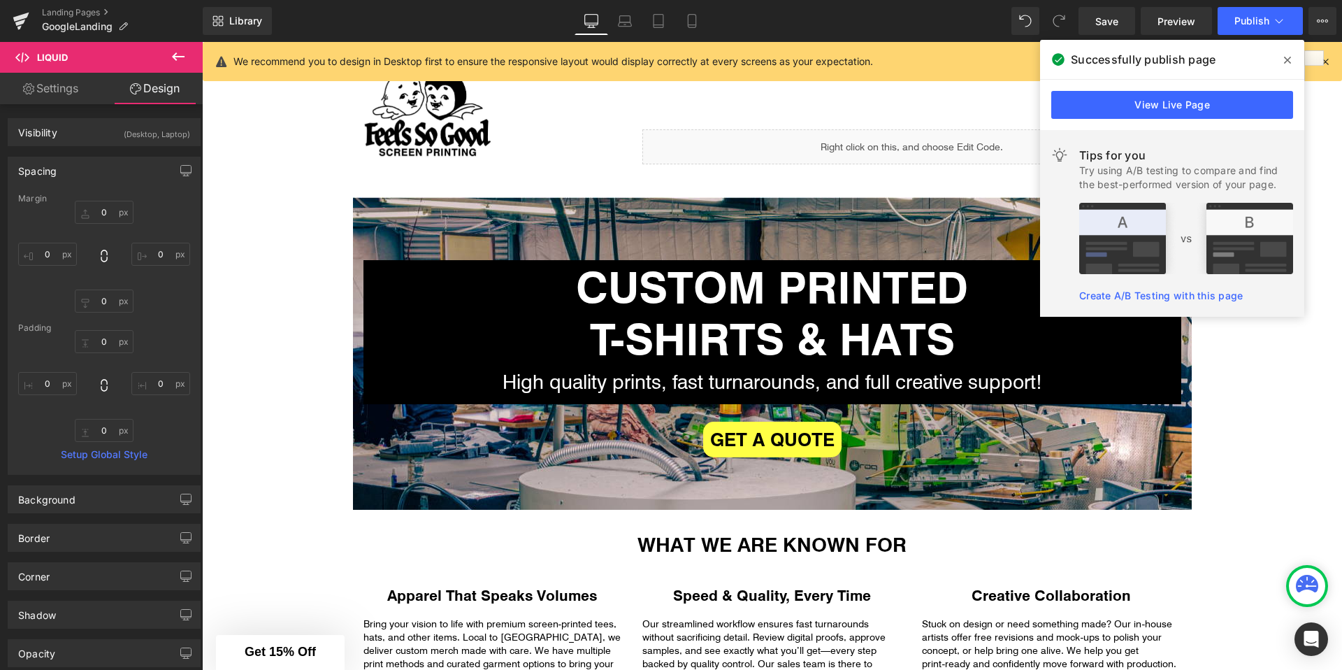
click at [1283, 53] on span at bounding box center [1287, 60] width 22 height 22
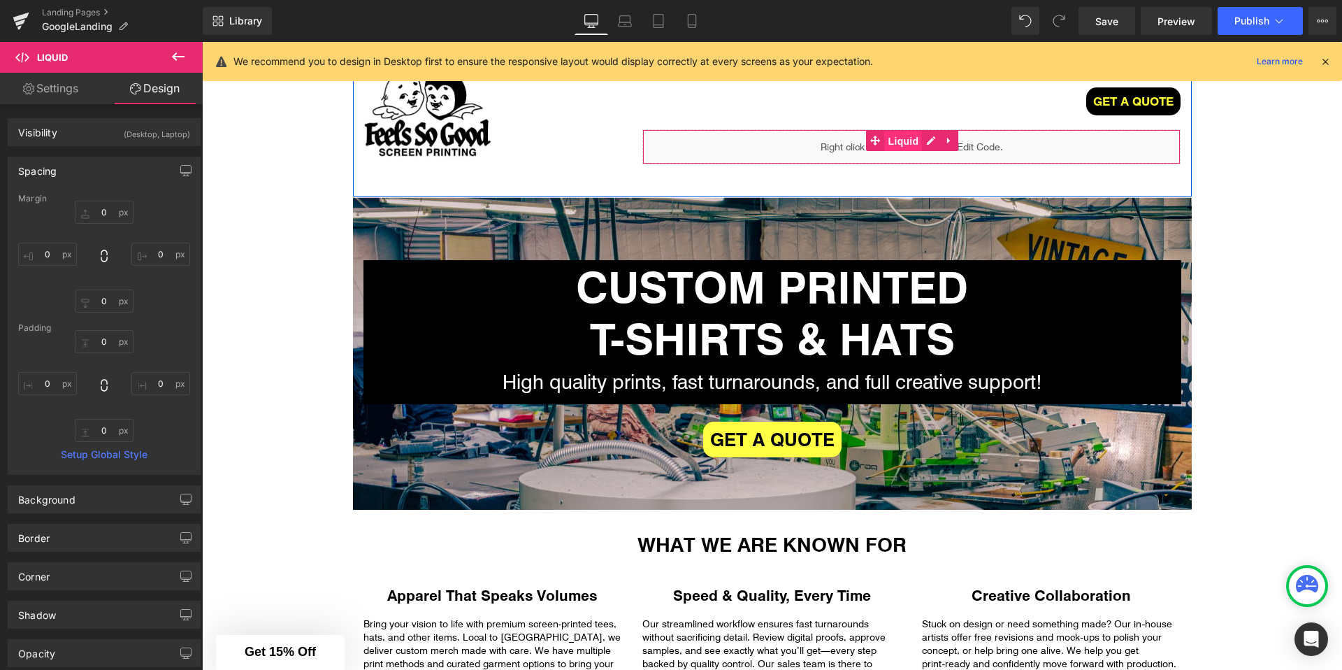
click at [920, 142] on span "Liquid" at bounding box center [904, 141] width 38 height 21
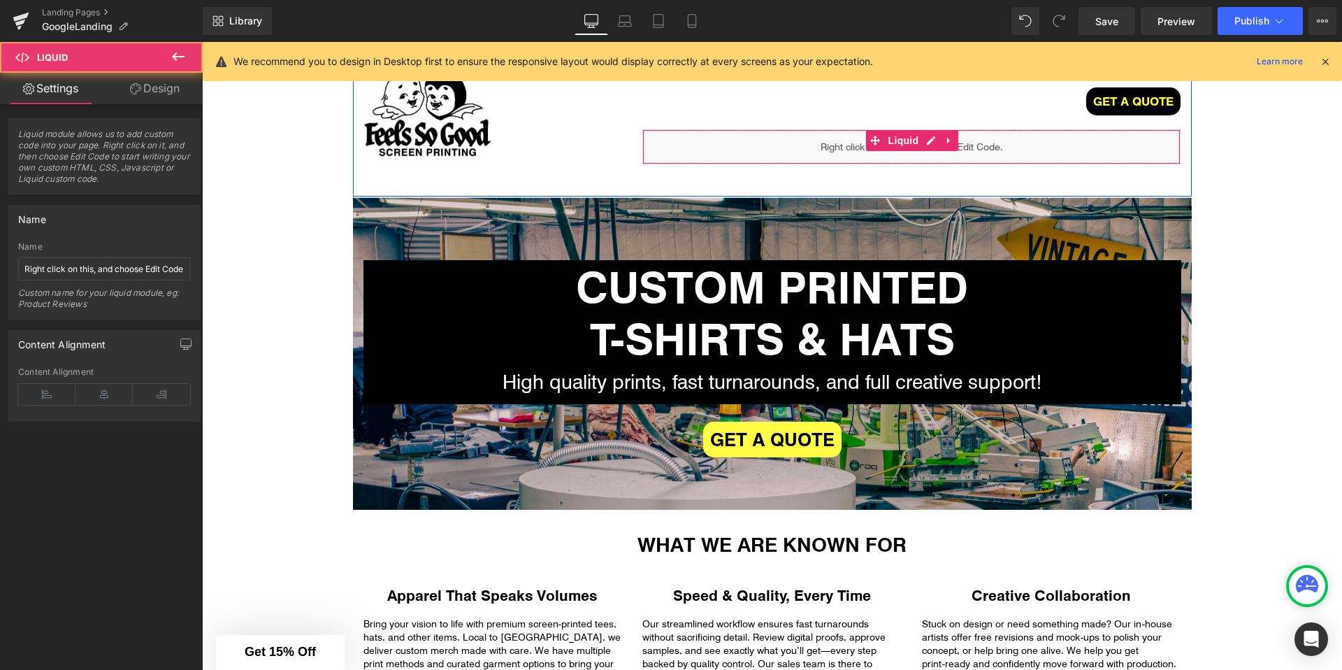
click at [927, 140] on div "Liquid" at bounding box center [911, 146] width 538 height 35
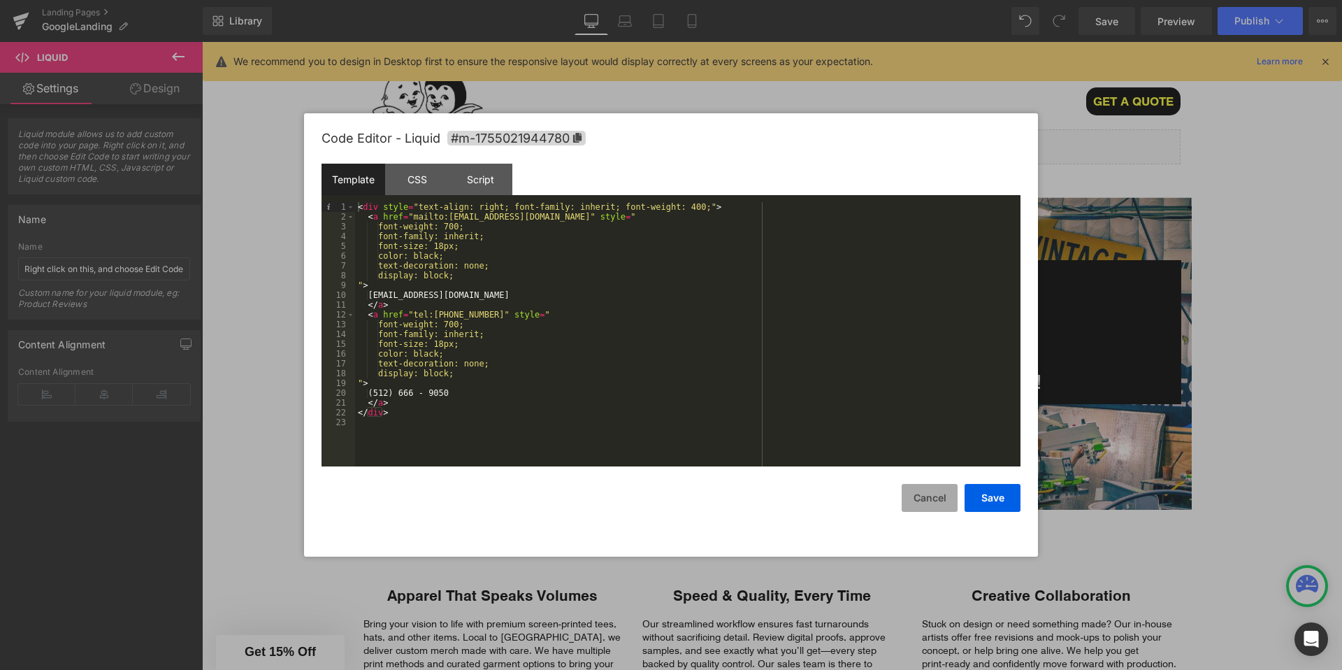
click at [912, 503] on button "Cancel" at bounding box center [930, 498] width 56 height 28
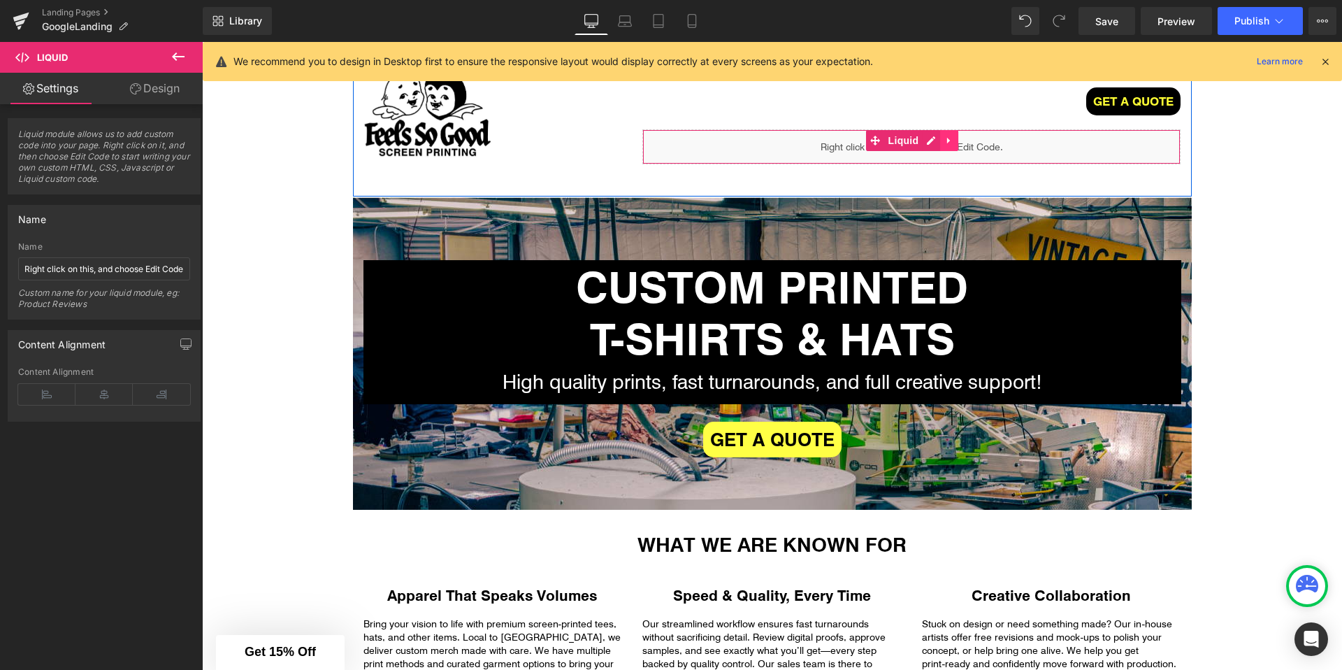
click at [950, 140] on icon at bounding box center [949, 141] width 10 height 10
click at [940, 140] on icon at bounding box center [940, 141] width 10 height 10
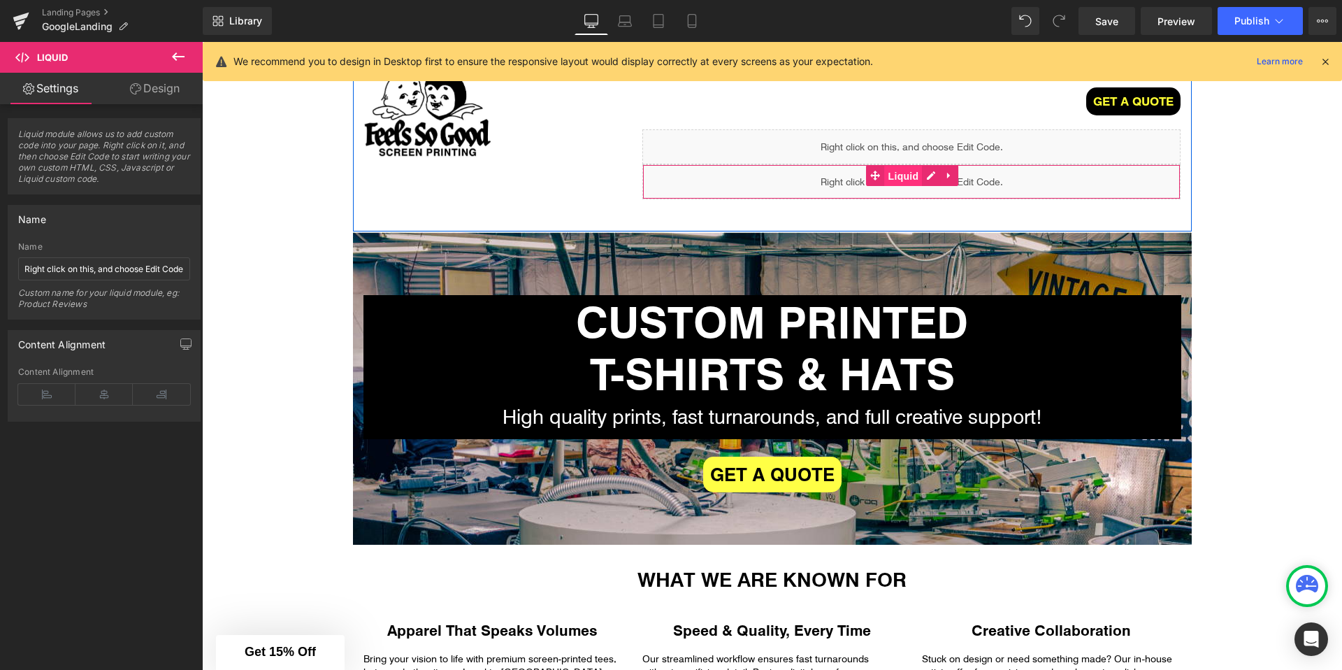
click at [905, 176] on span "Liquid" at bounding box center [904, 176] width 38 height 21
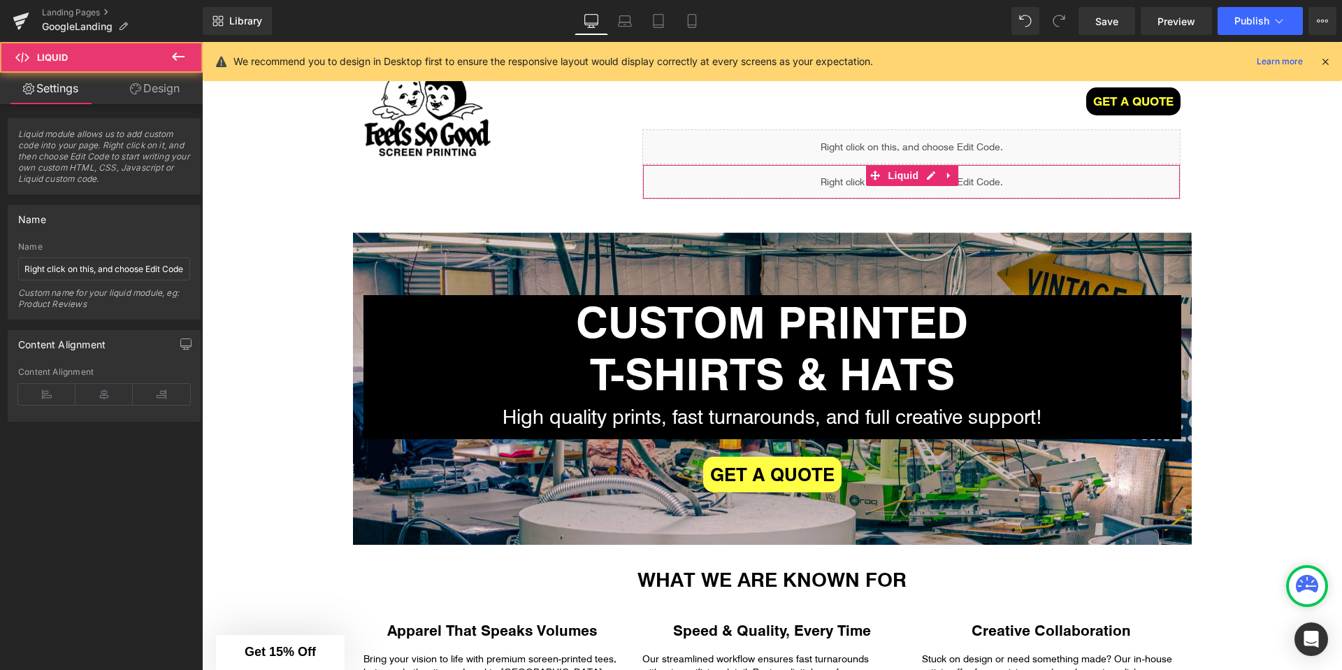
click at [117, 94] on link "Design" at bounding box center [154, 88] width 101 height 31
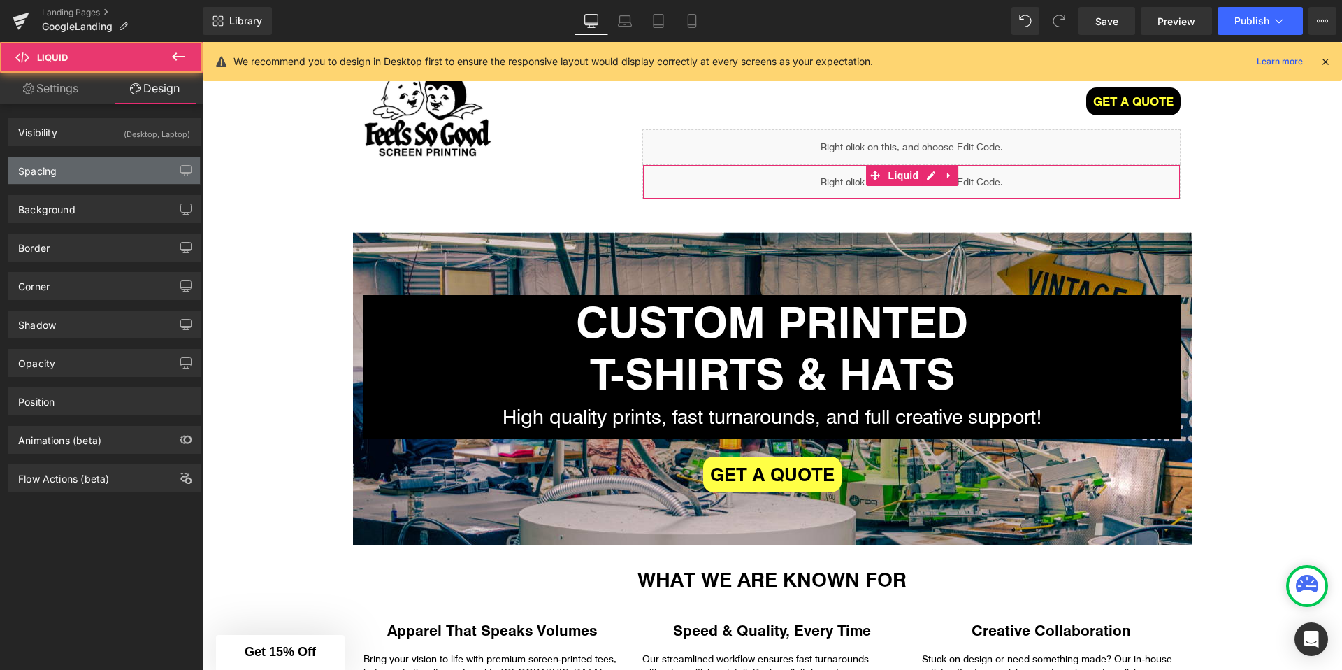
click at [96, 162] on div "Spacing" at bounding box center [104, 170] width 192 height 27
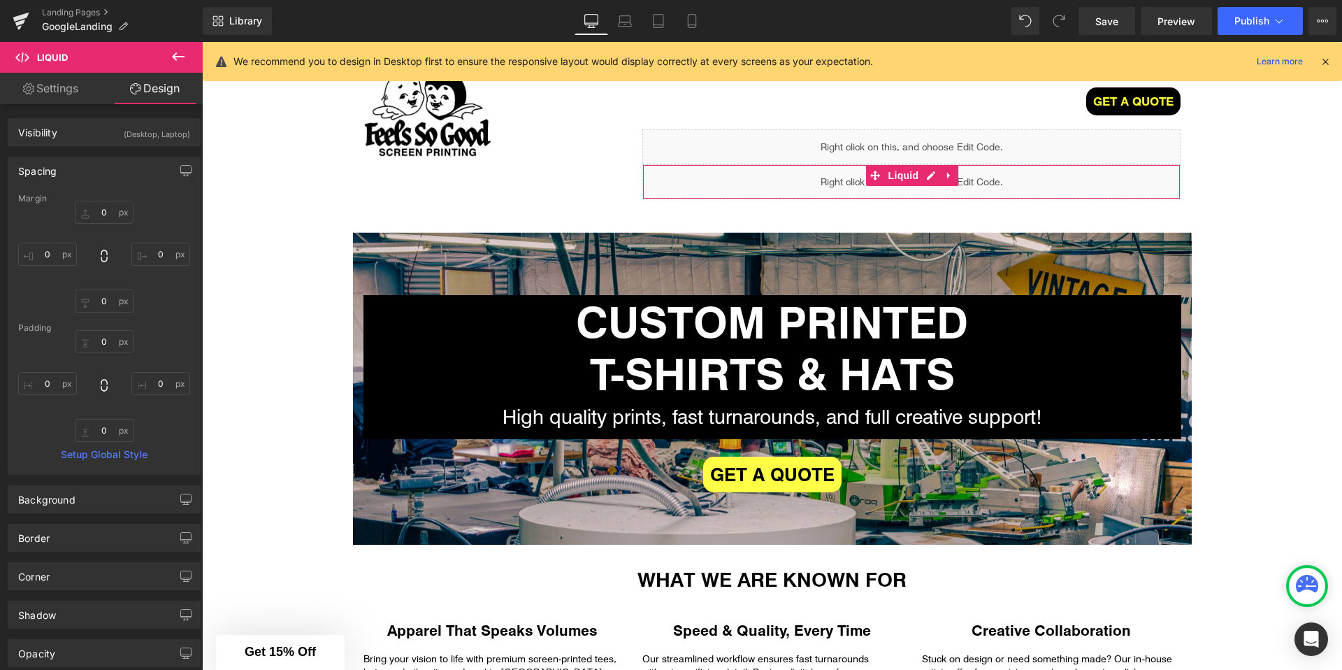
click at [96, 166] on div "Spacing" at bounding box center [104, 170] width 192 height 27
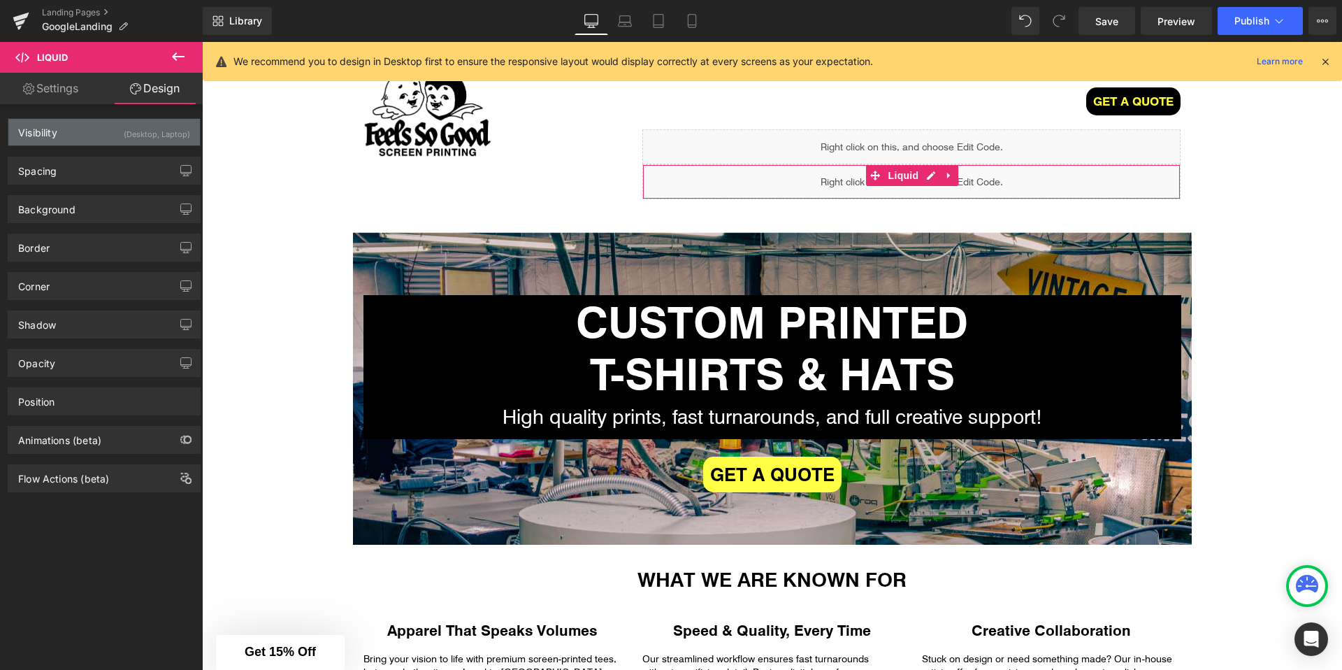
click at [99, 129] on div "Visibility (Desktop, Laptop)" at bounding box center [104, 132] width 192 height 27
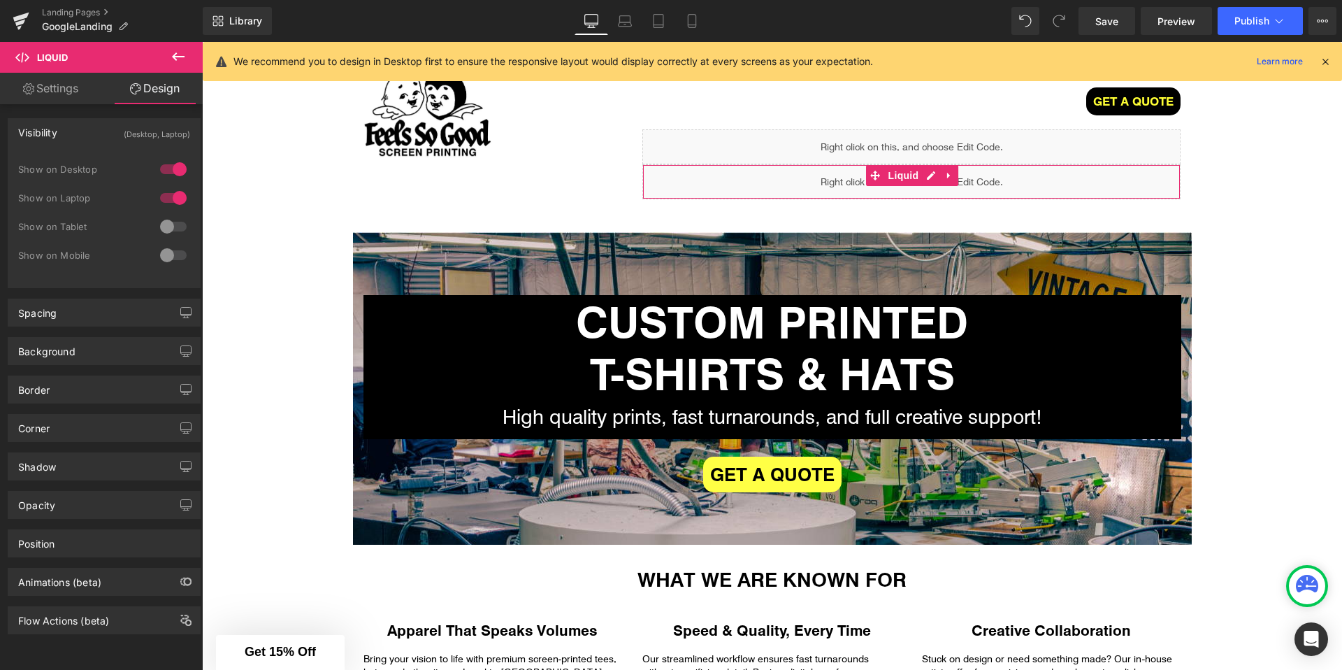
click at [173, 224] on div at bounding box center [174, 226] width 34 height 22
click at [173, 257] on div at bounding box center [174, 255] width 34 height 22
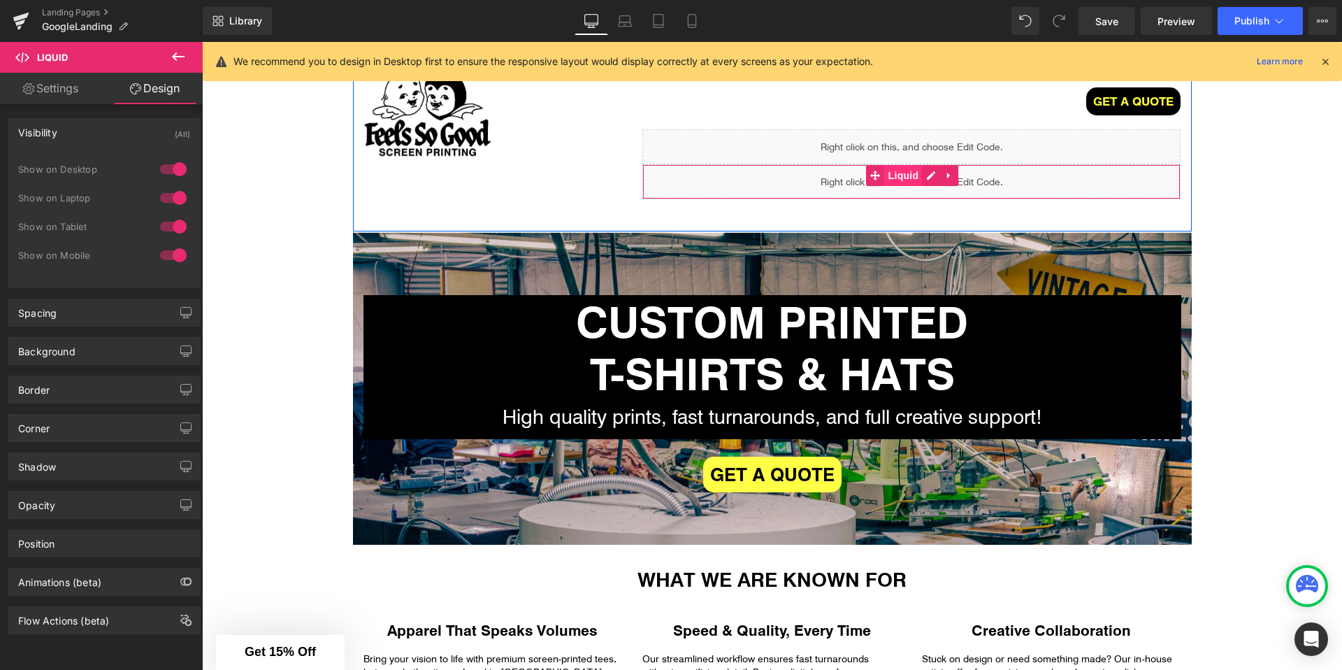
click at [899, 175] on span "Liquid" at bounding box center [904, 175] width 38 height 21
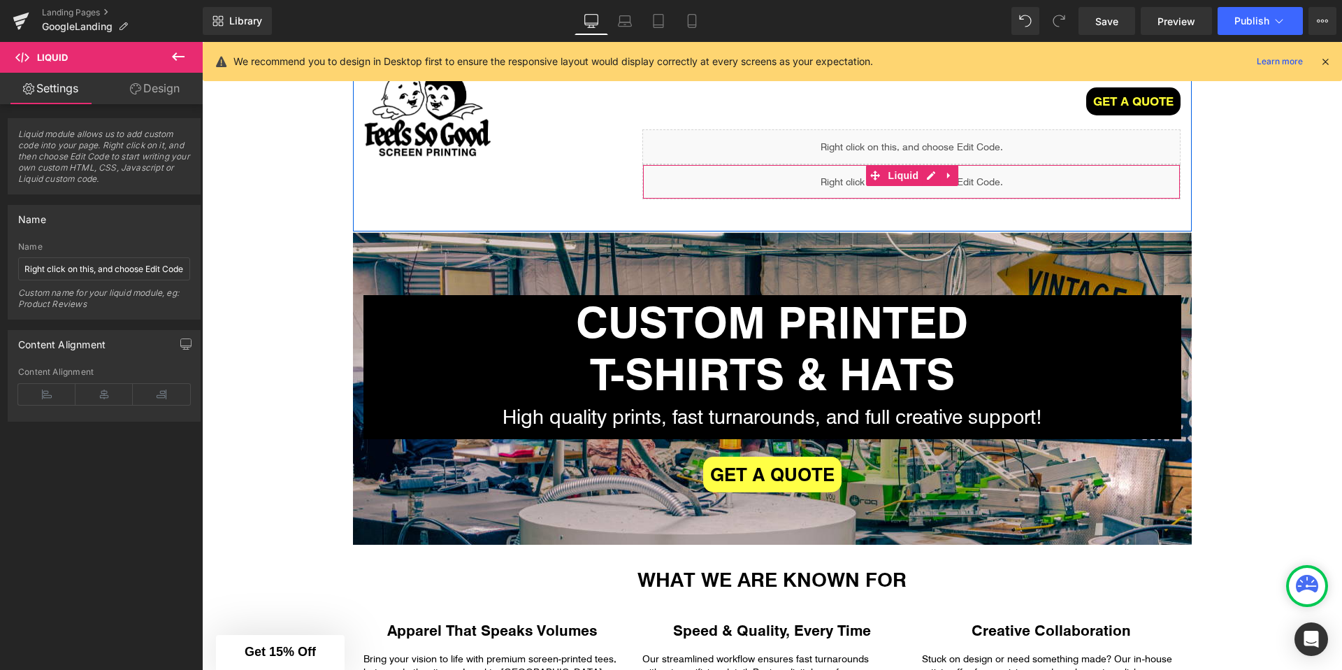
click at [931, 177] on div "Liquid" at bounding box center [911, 181] width 538 height 35
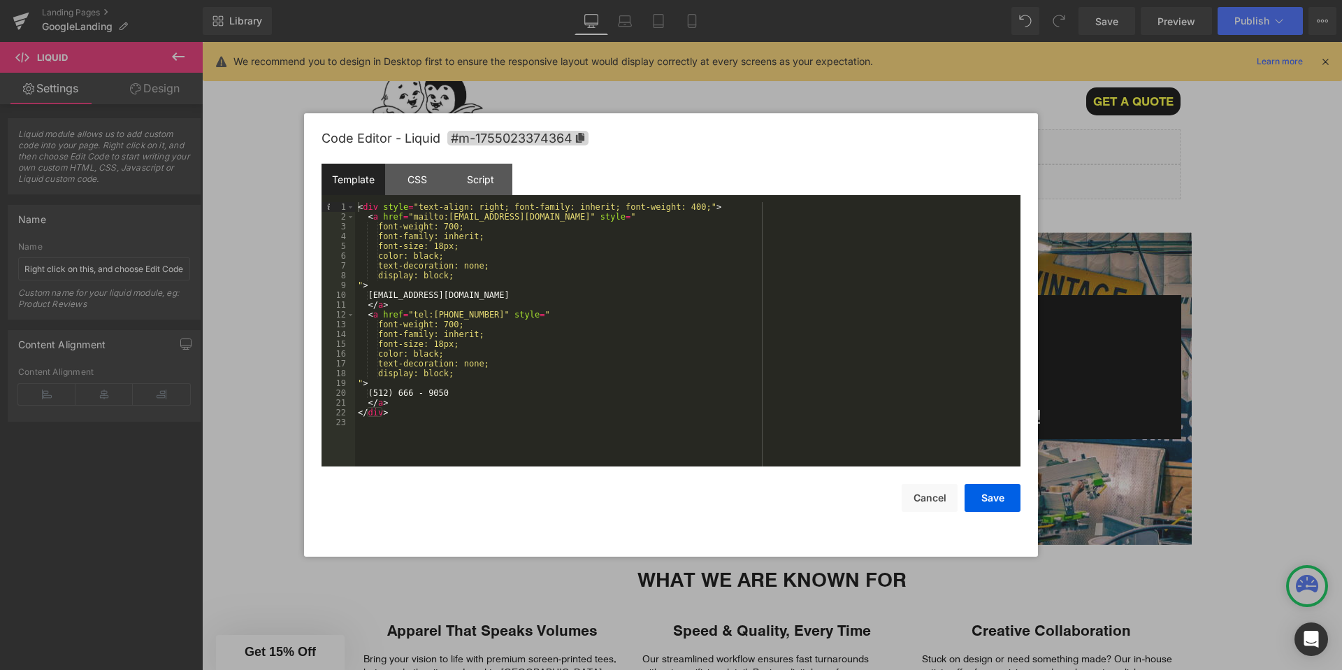
click at [389, 295] on div "< div style = "text-align: right; font-family: inherit; font-weight: 400;" > < …" at bounding box center [687, 344] width 665 height 284
click at [989, 502] on button "Save" at bounding box center [993, 498] width 56 height 28
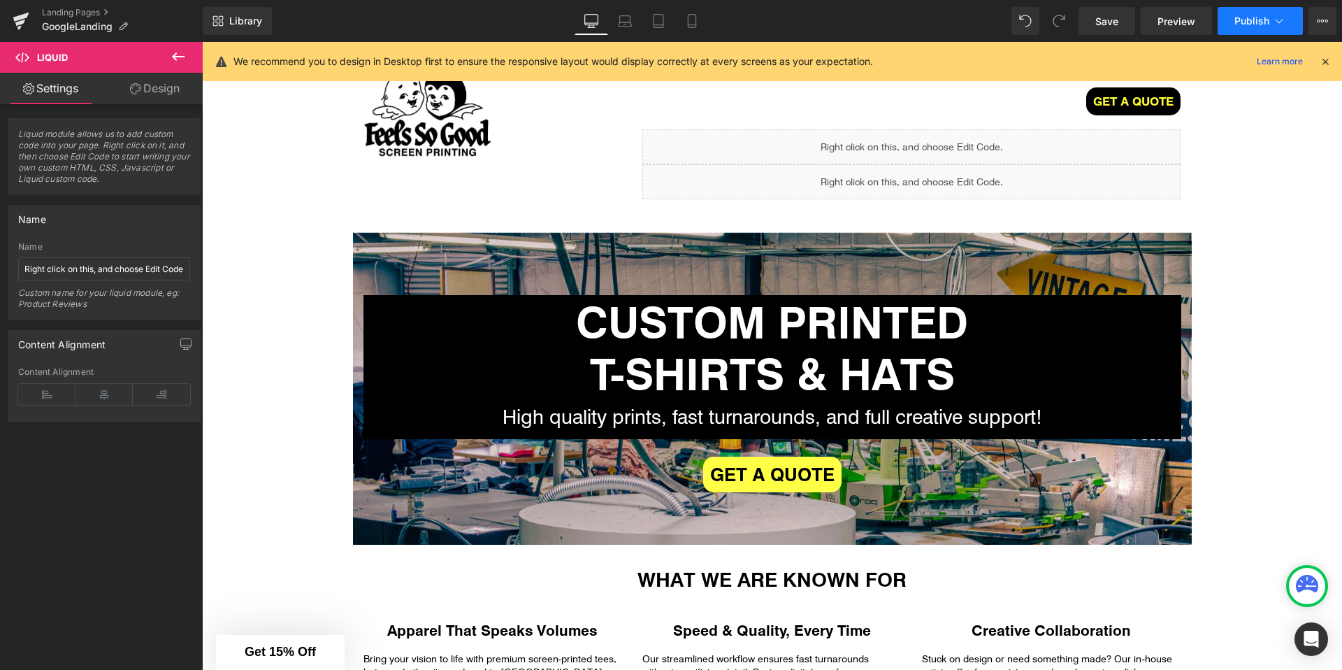
click at [1261, 26] on span "Publish" at bounding box center [1251, 20] width 35 height 11
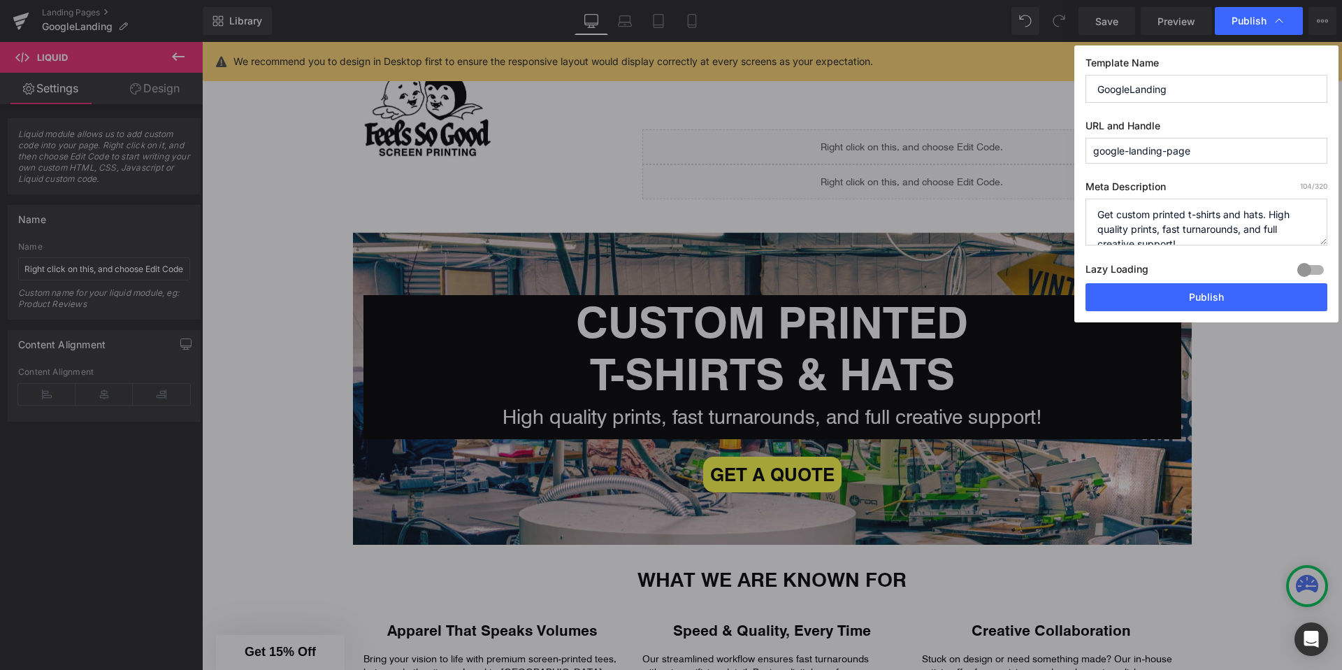
click at [1141, 282] on label "Lazy Loading Build" at bounding box center [1116, 271] width 63 height 23
click at [1137, 289] on button "Publish" at bounding box center [1206, 297] width 242 height 28
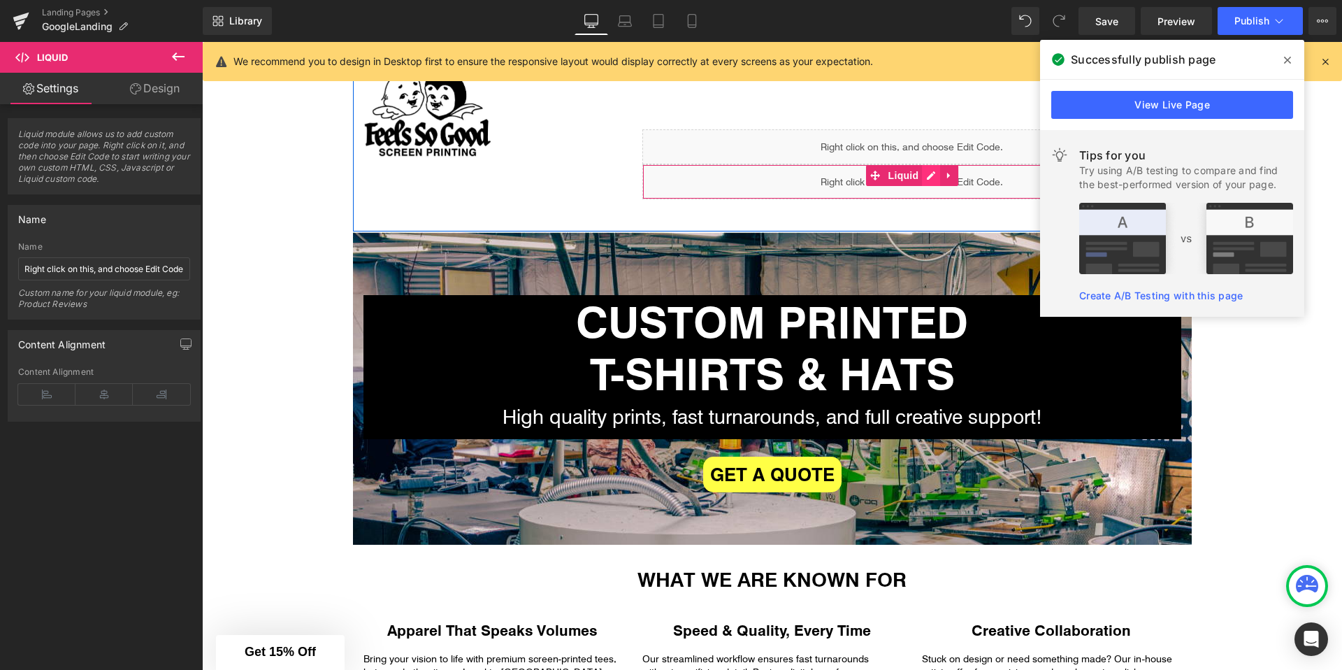
click at [929, 180] on div "Liquid" at bounding box center [911, 181] width 538 height 35
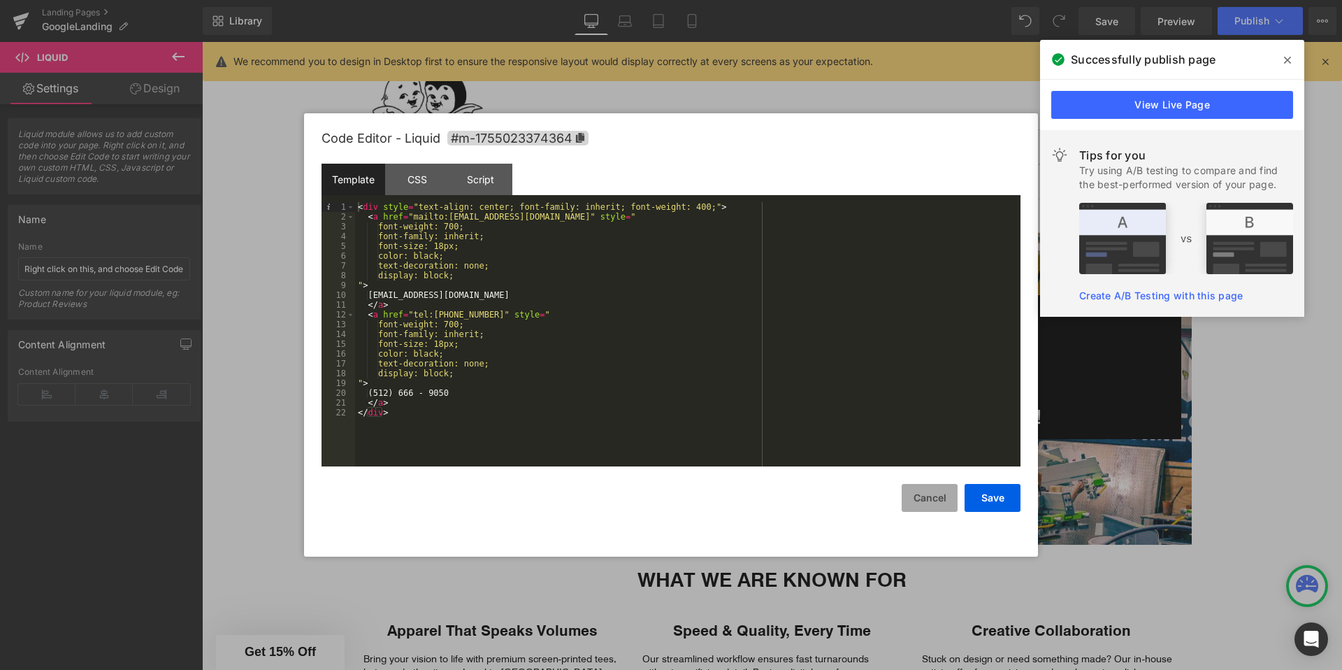
drag, startPoint x: 938, startPoint y: 505, endPoint x: 712, endPoint y: 416, distance: 243.5
click at [938, 505] on button "Cancel" at bounding box center [930, 498] width 56 height 28
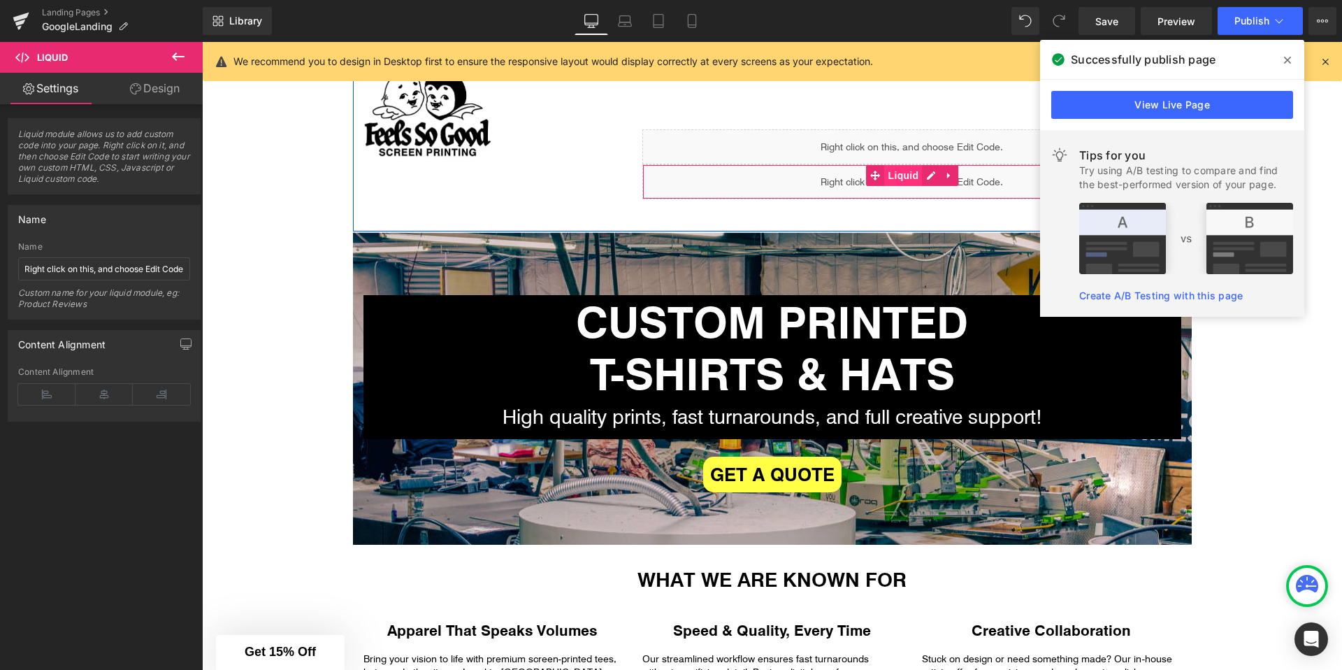
click at [900, 173] on span "Liquid" at bounding box center [904, 175] width 38 height 21
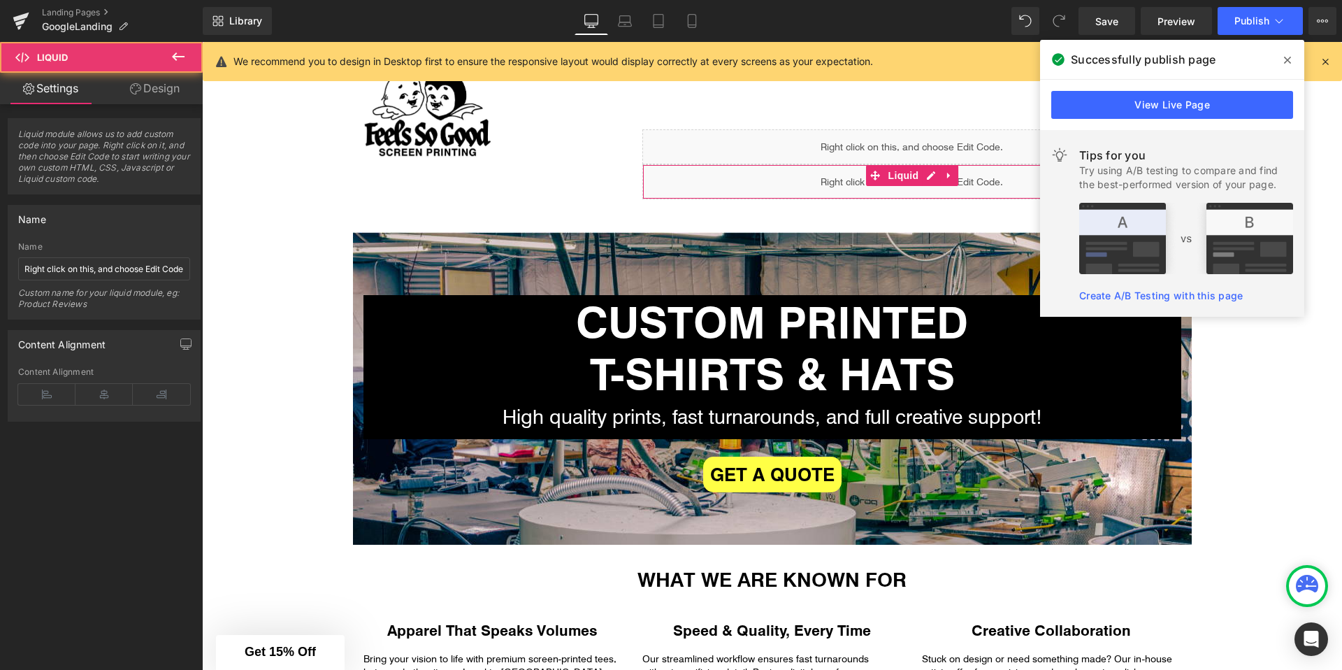
click at [132, 100] on link "Design" at bounding box center [154, 88] width 101 height 31
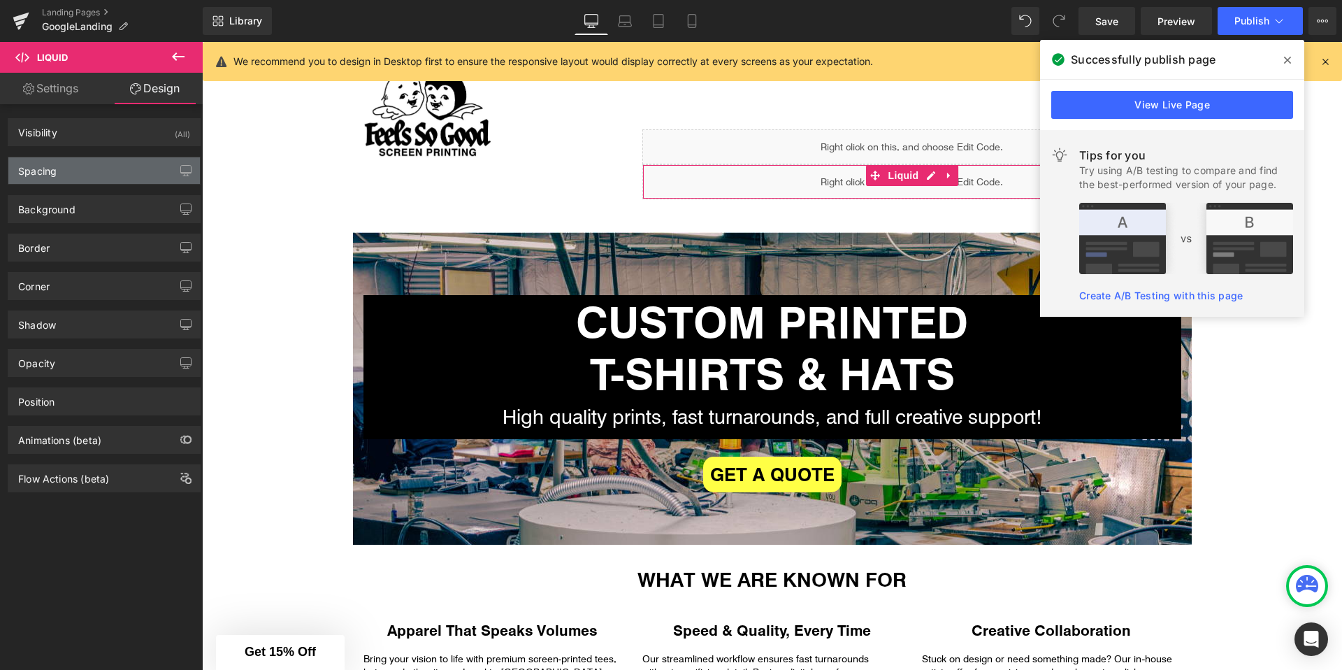
click at [76, 164] on div "Spacing" at bounding box center [104, 170] width 192 height 27
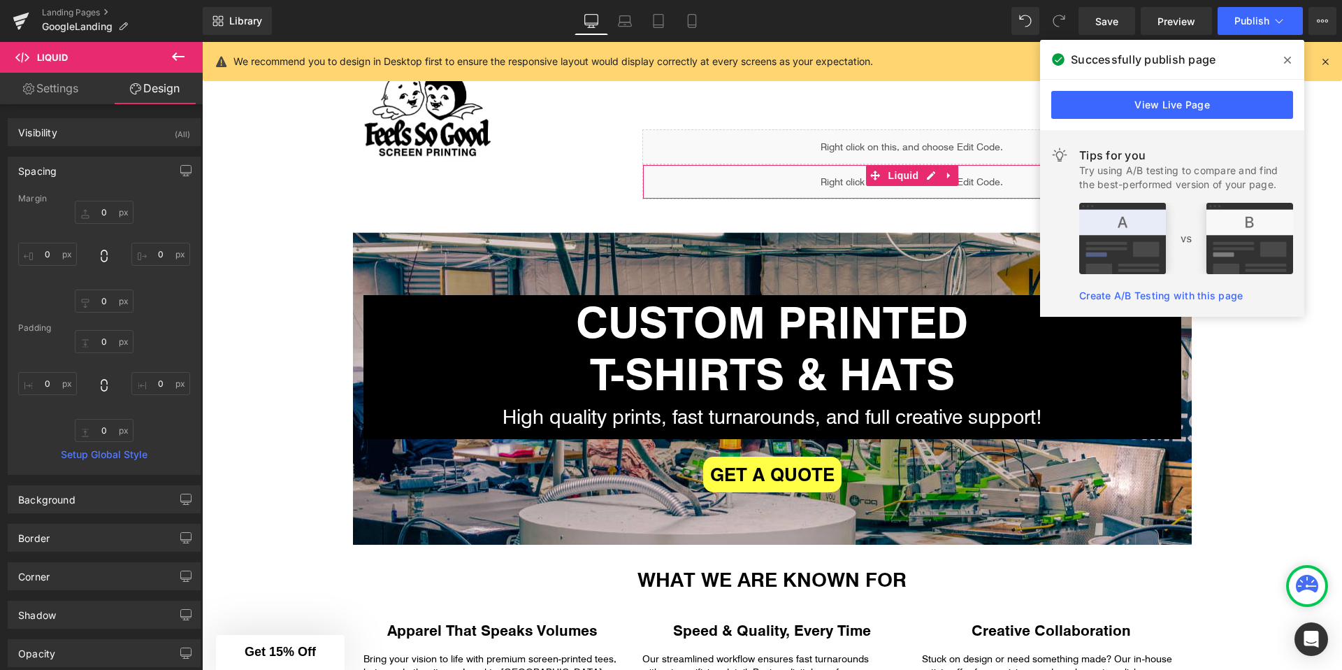
click at [76, 164] on div "Spacing" at bounding box center [104, 170] width 192 height 27
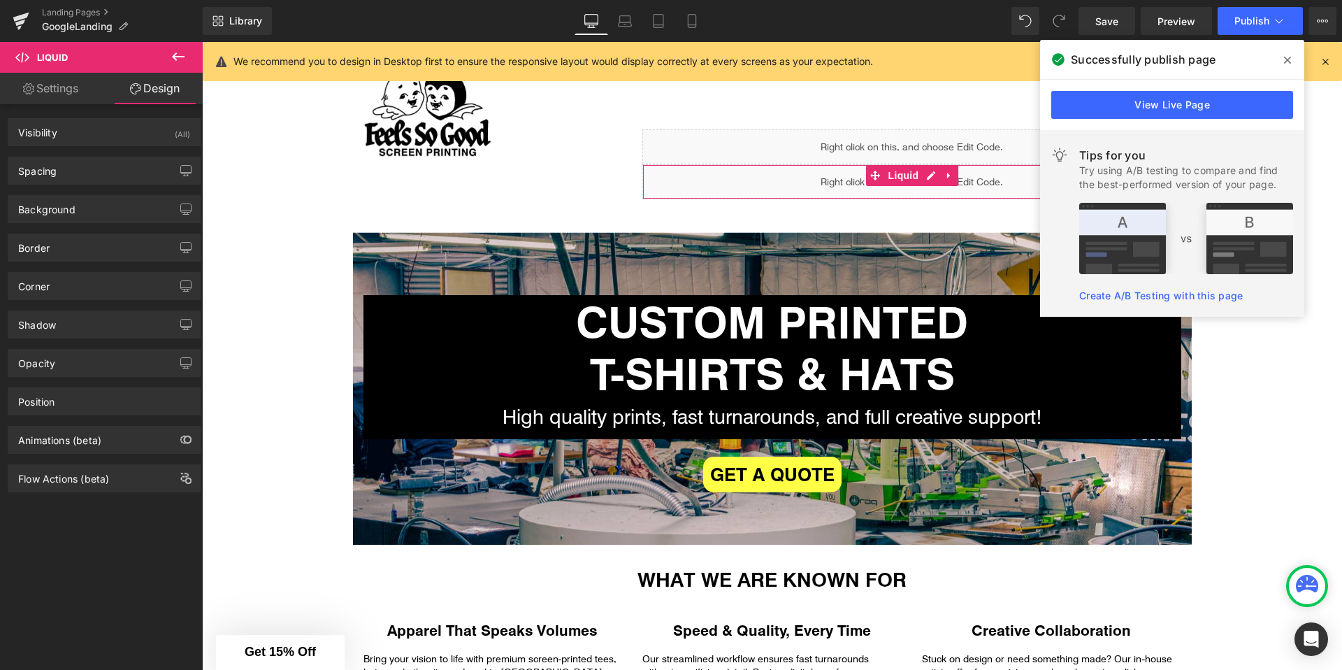
click at [76, 152] on div "Spacing Margin 0 0 0 0 Padding 0 0 0 0 Setup Global Style" at bounding box center [104, 165] width 209 height 38
click at [1290, 53] on span at bounding box center [1287, 60] width 22 height 22
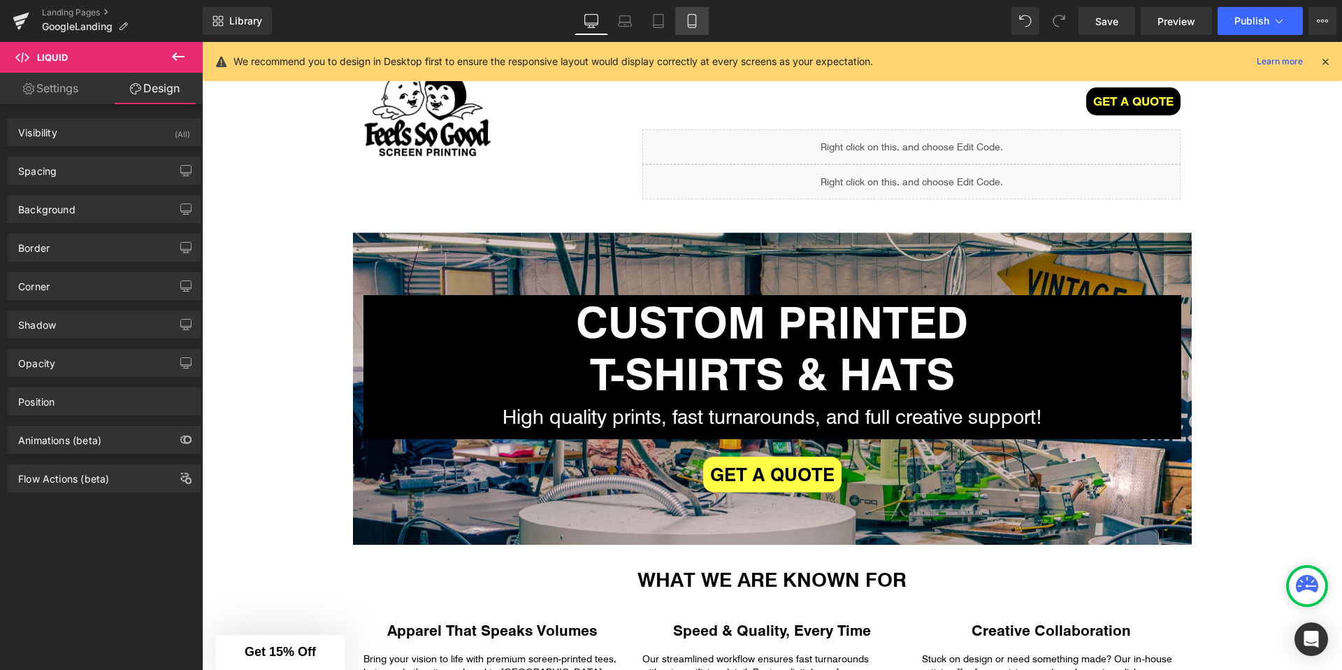
click at [699, 25] on icon at bounding box center [692, 21] width 14 height 14
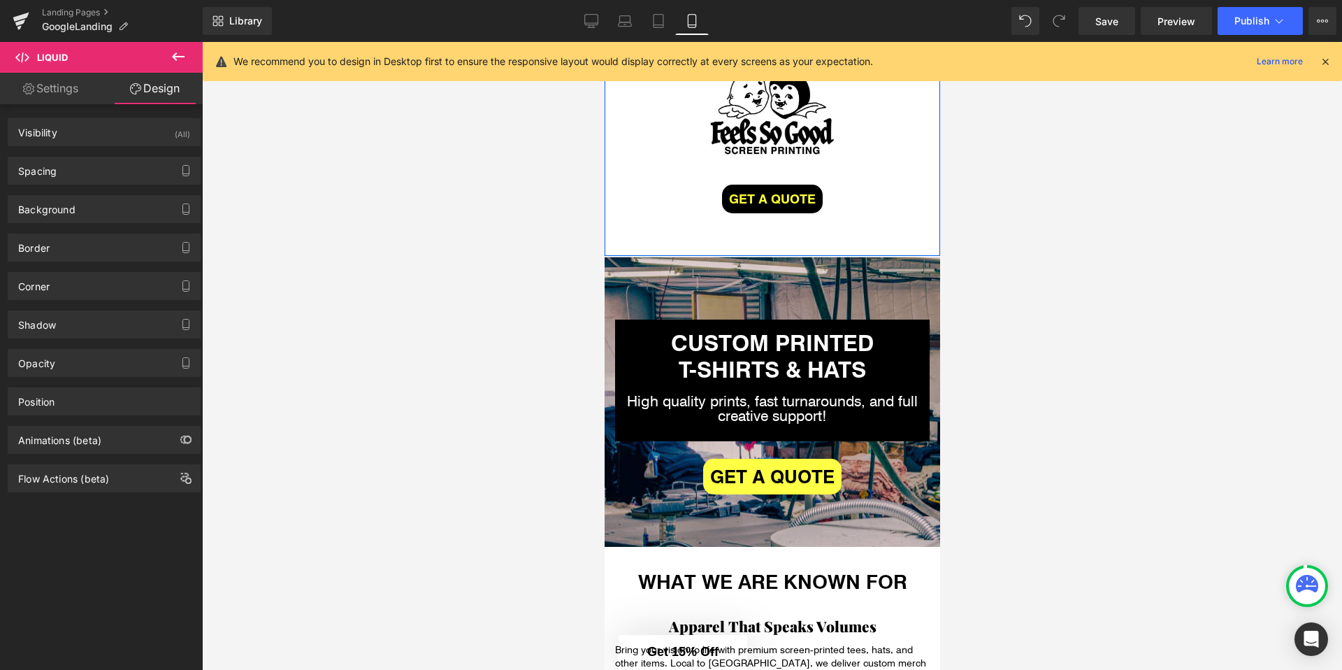
click at [744, 231] on div "Image GET A QUOTE Button Row" at bounding box center [772, 149] width 336 height 214
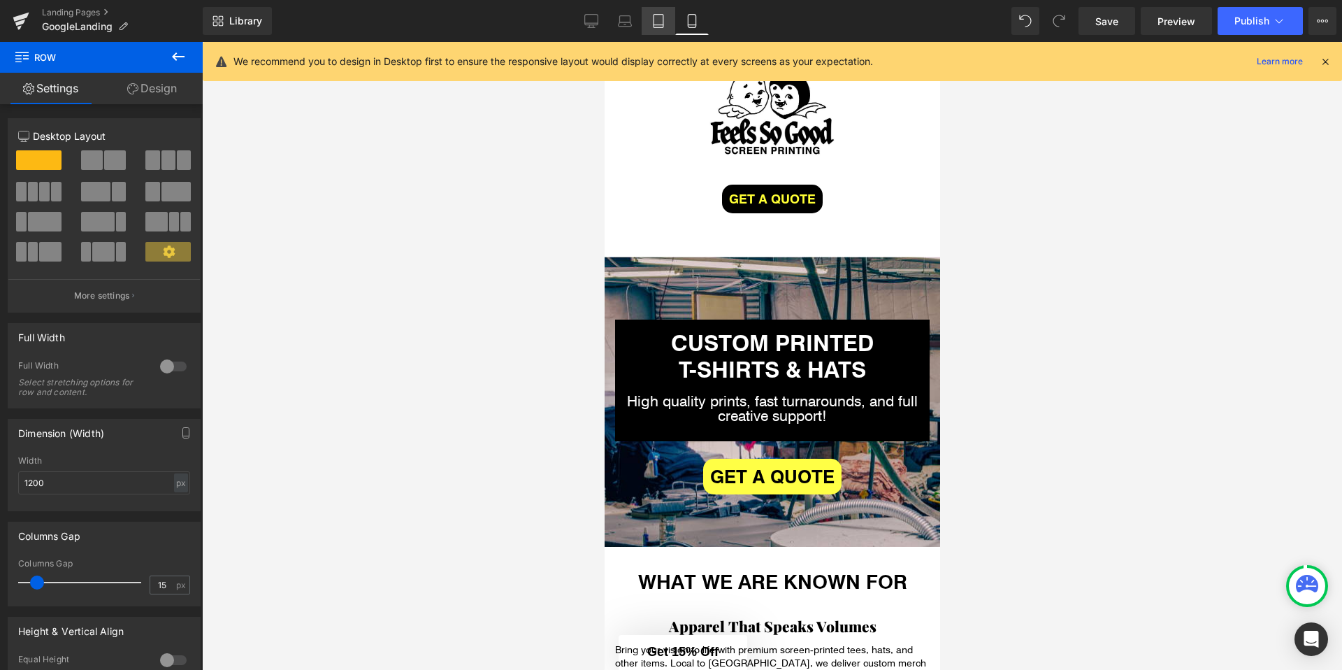
click at [665, 26] on icon at bounding box center [658, 21] width 14 height 14
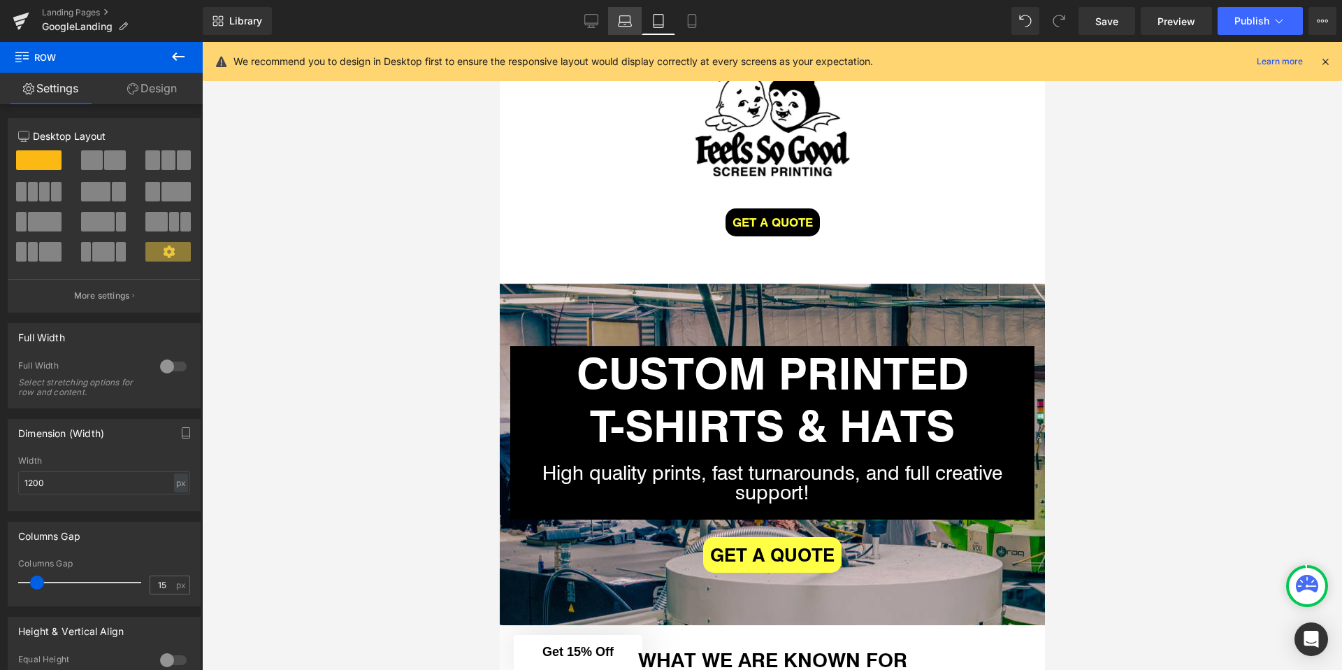
click at [629, 26] on icon at bounding box center [625, 24] width 13 height 4
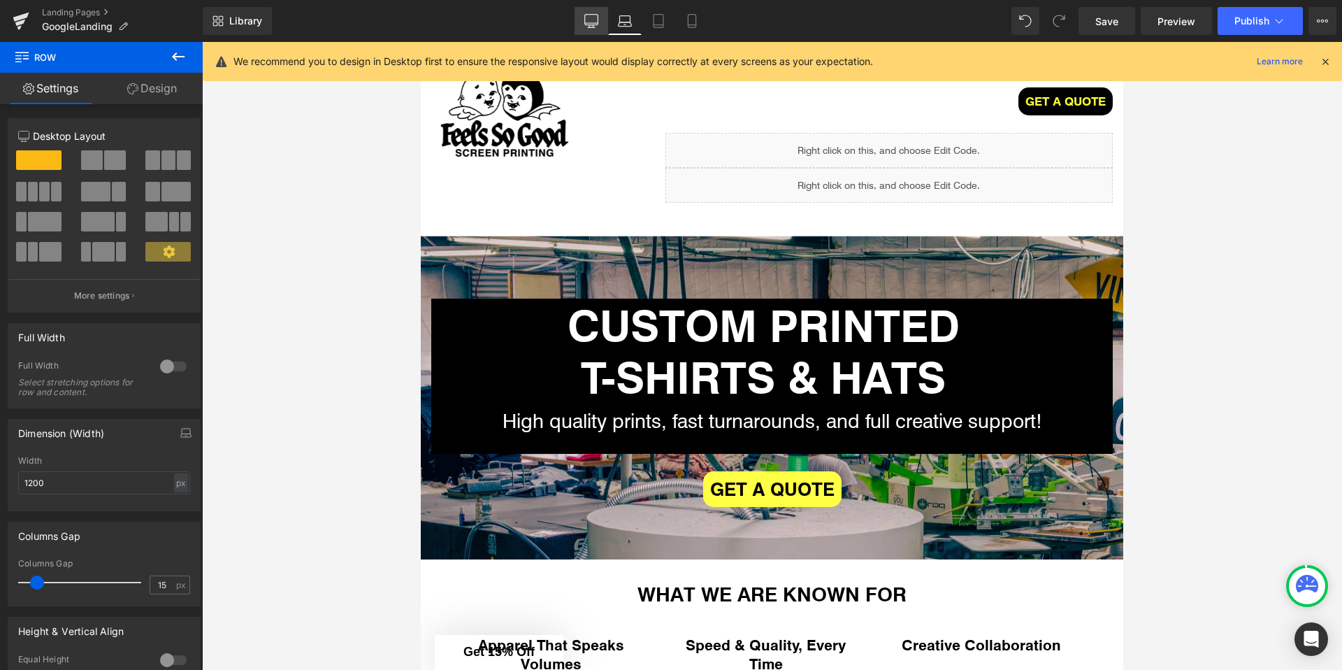
click at [596, 24] on icon at bounding box center [591, 20] width 13 height 10
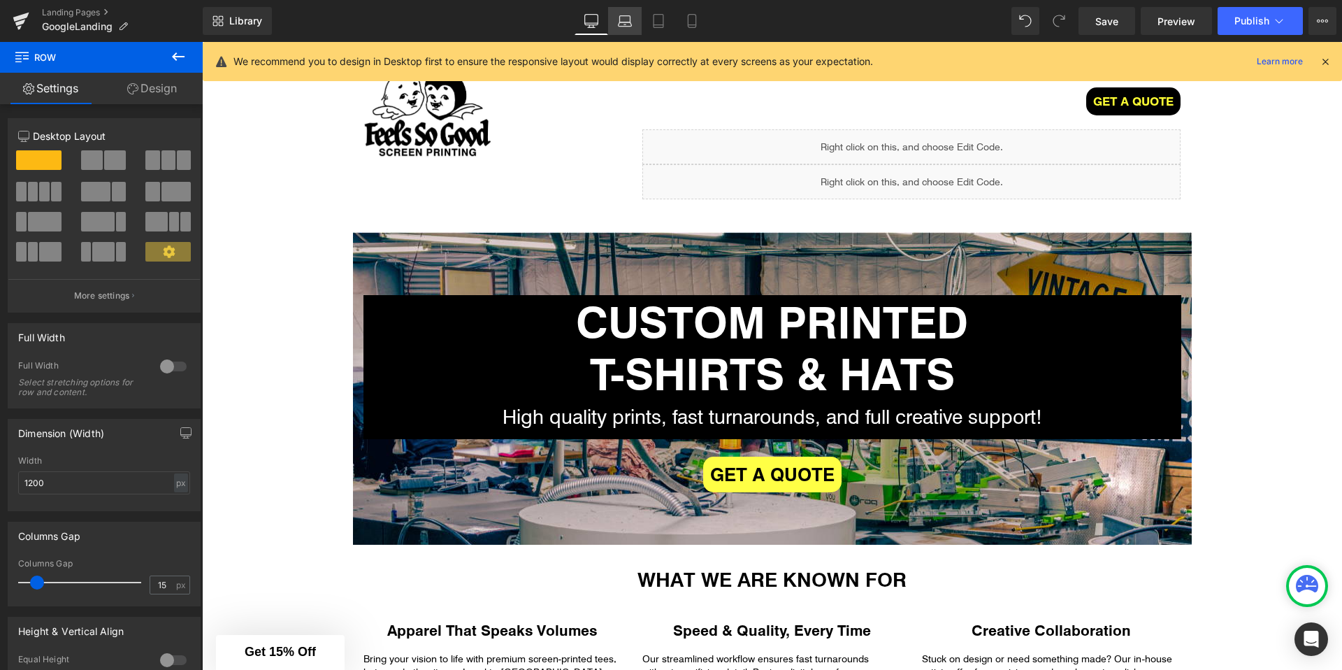
click at [623, 26] on icon at bounding box center [625, 24] width 13 height 4
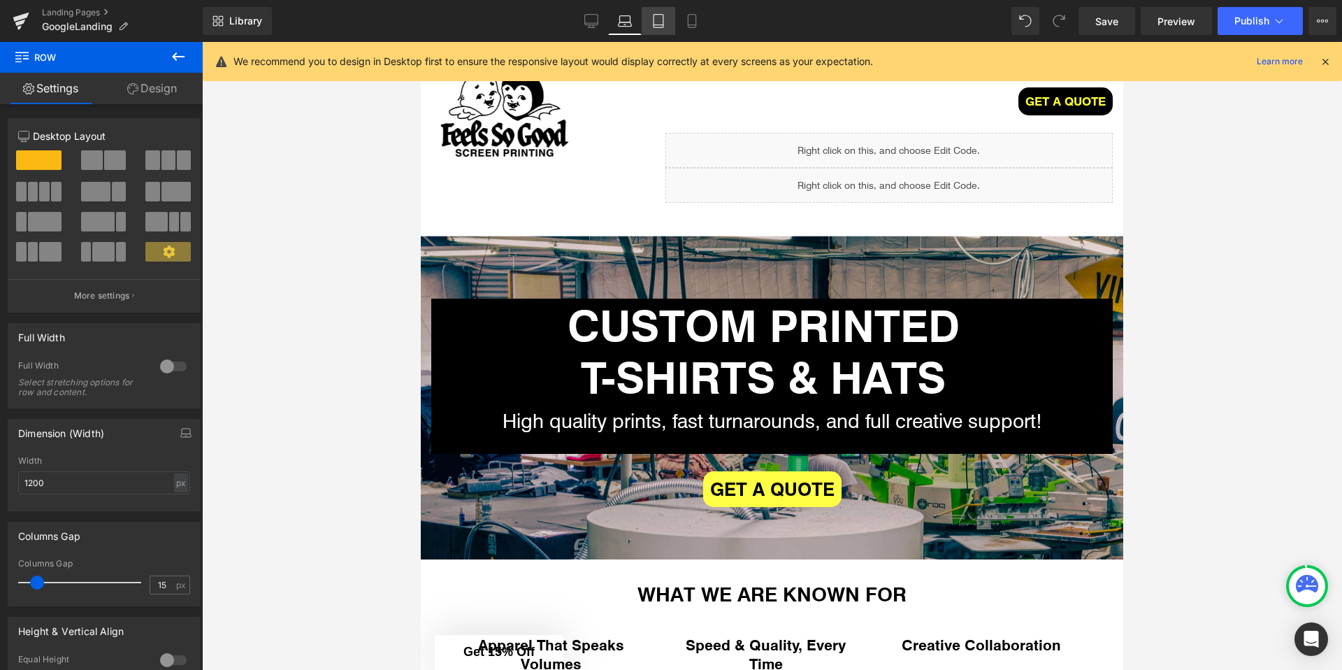
click at [652, 23] on icon at bounding box center [658, 21] width 14 height 14
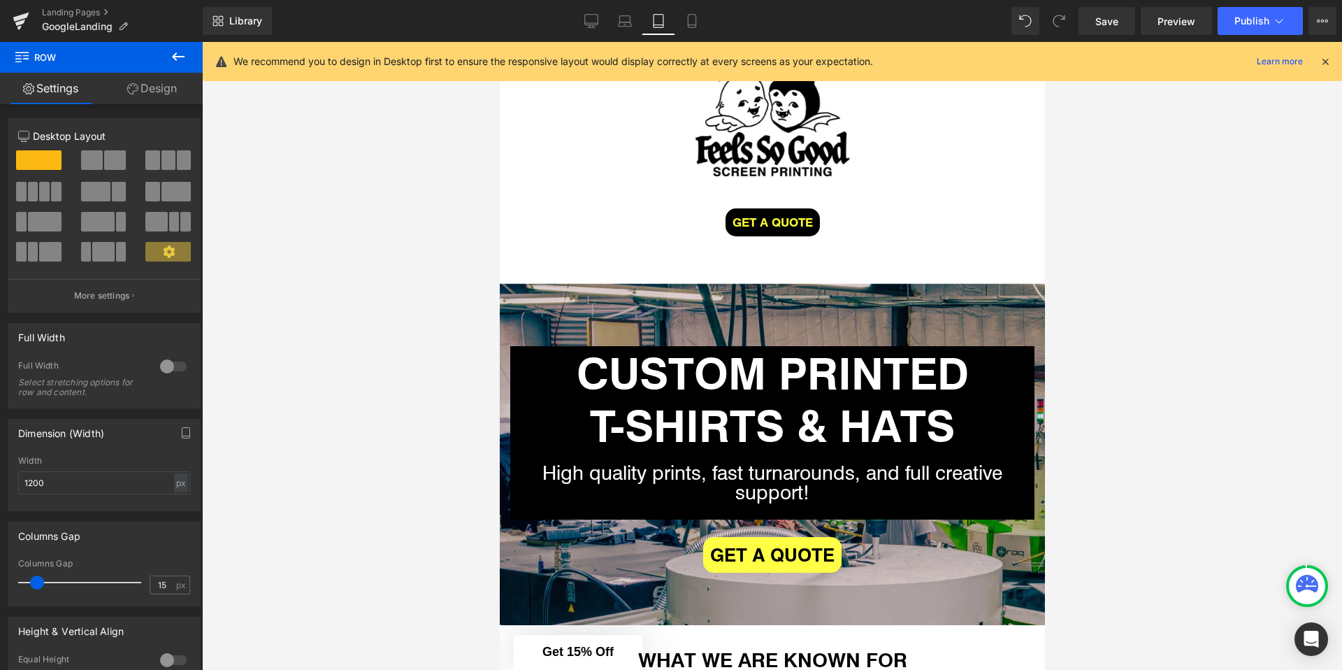
click at [645, 20] on link "Tablet" at bounding box center [659, 21] width 34 height 28
click at [629, 21] on icon at bounding box center [625, 21] width 14 height 14
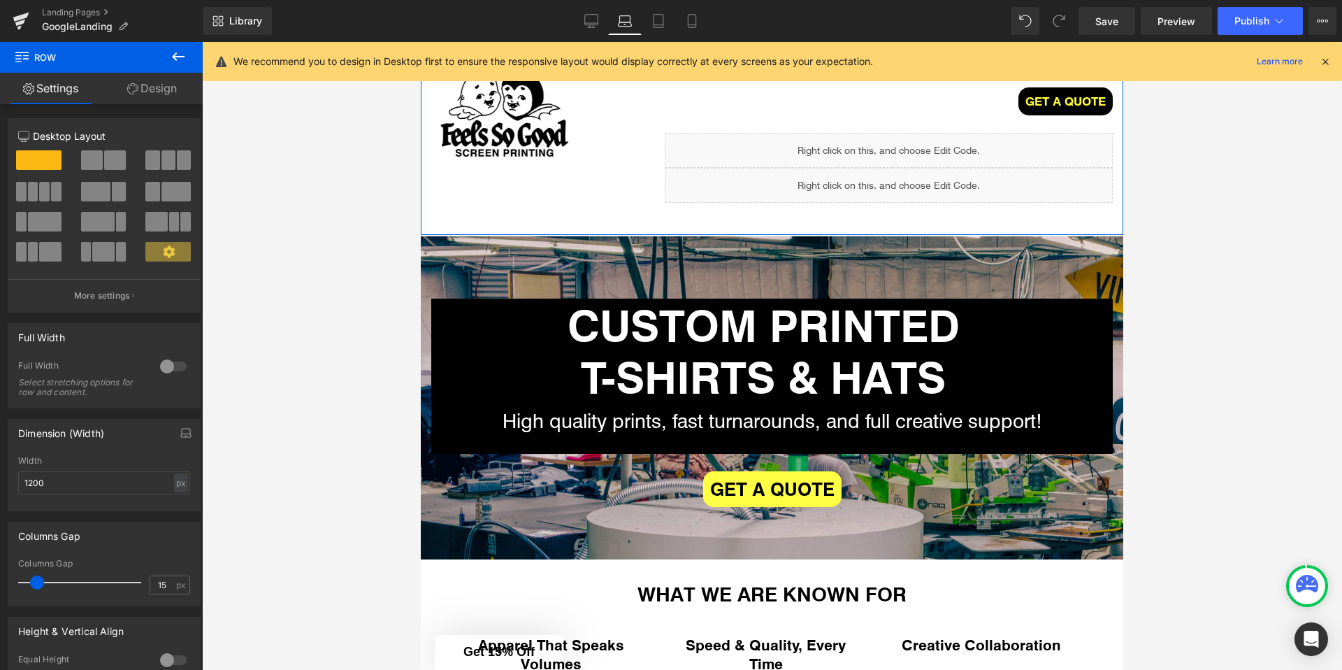
click at [913, 177] on div "Liquid" at bounding box center [888, 185] width 447 height 35
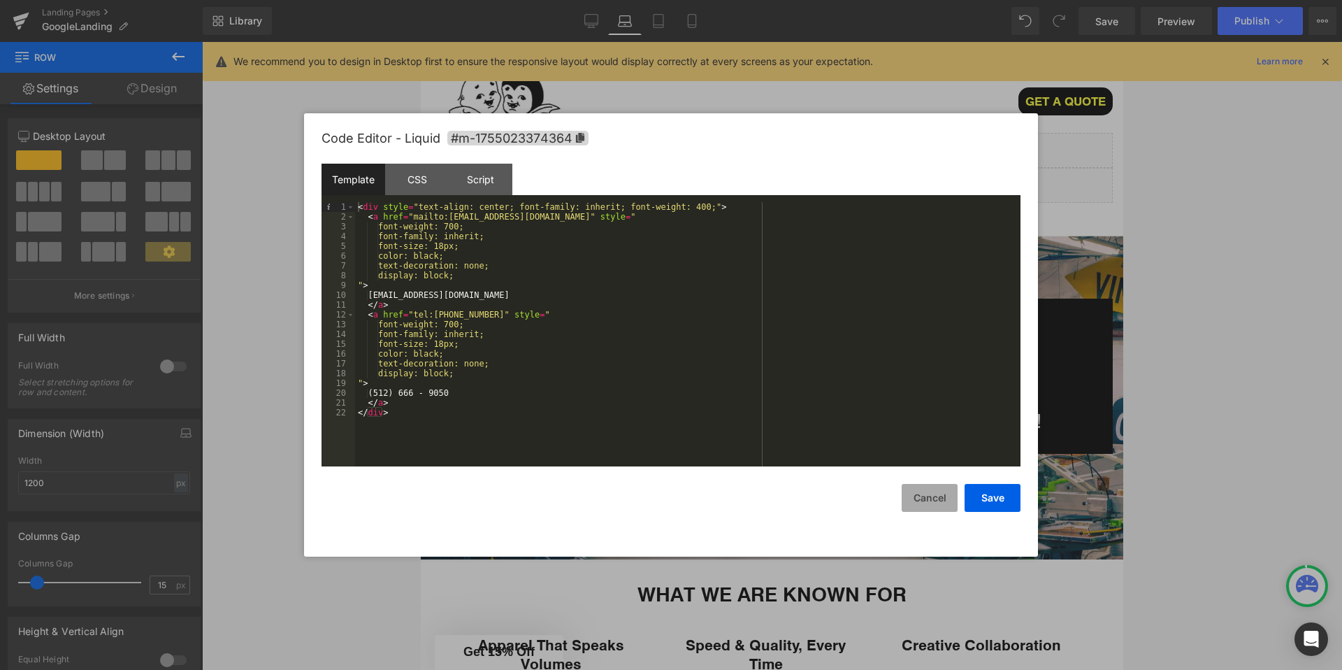
click at [927, 495] on button "Cancel" at bounding box center [930, 498] width 56 height 28
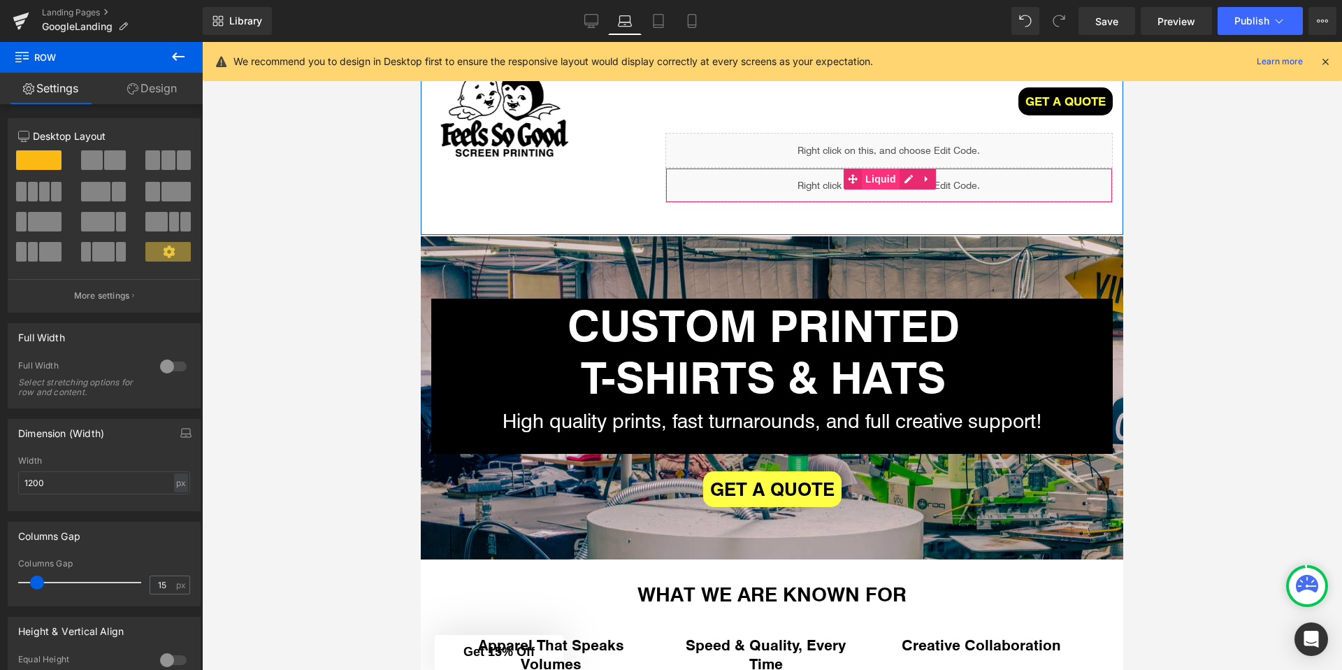
click at [888, 179] on span "Liquid" at bounding box center [881, 178] width 38 height 21
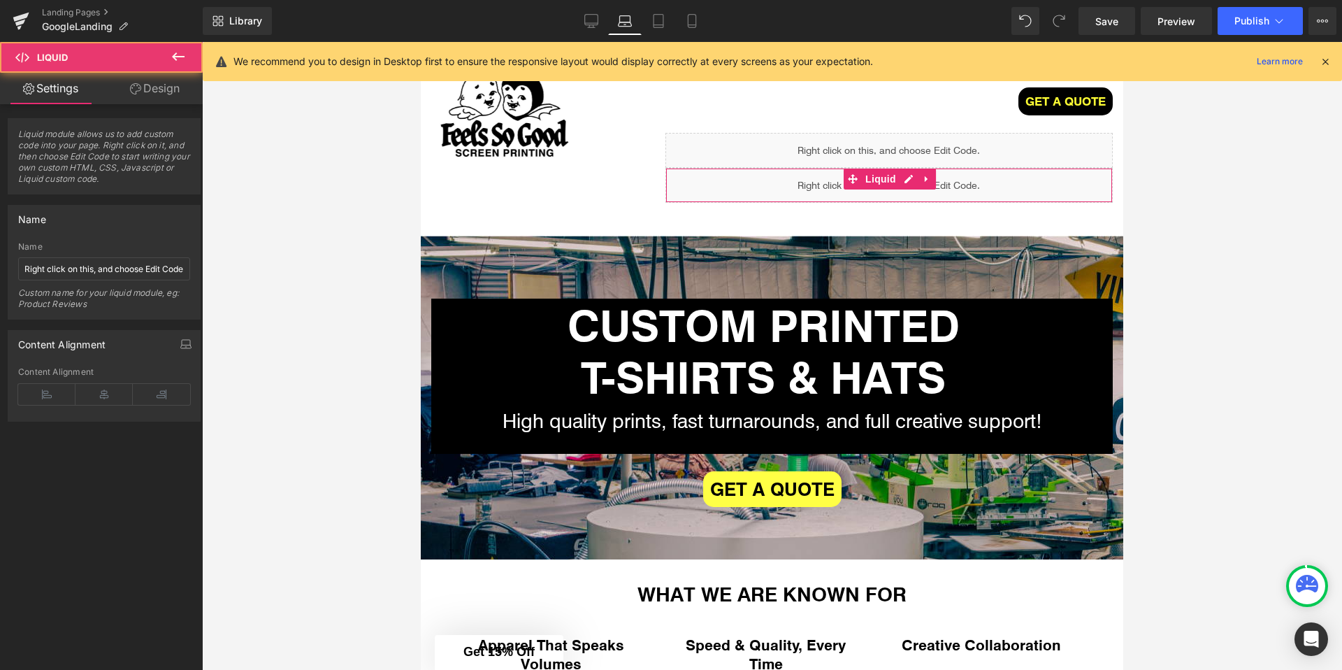
click at [184, 94] on link "Design" at bounding box center [154, 88] width 101 height 31
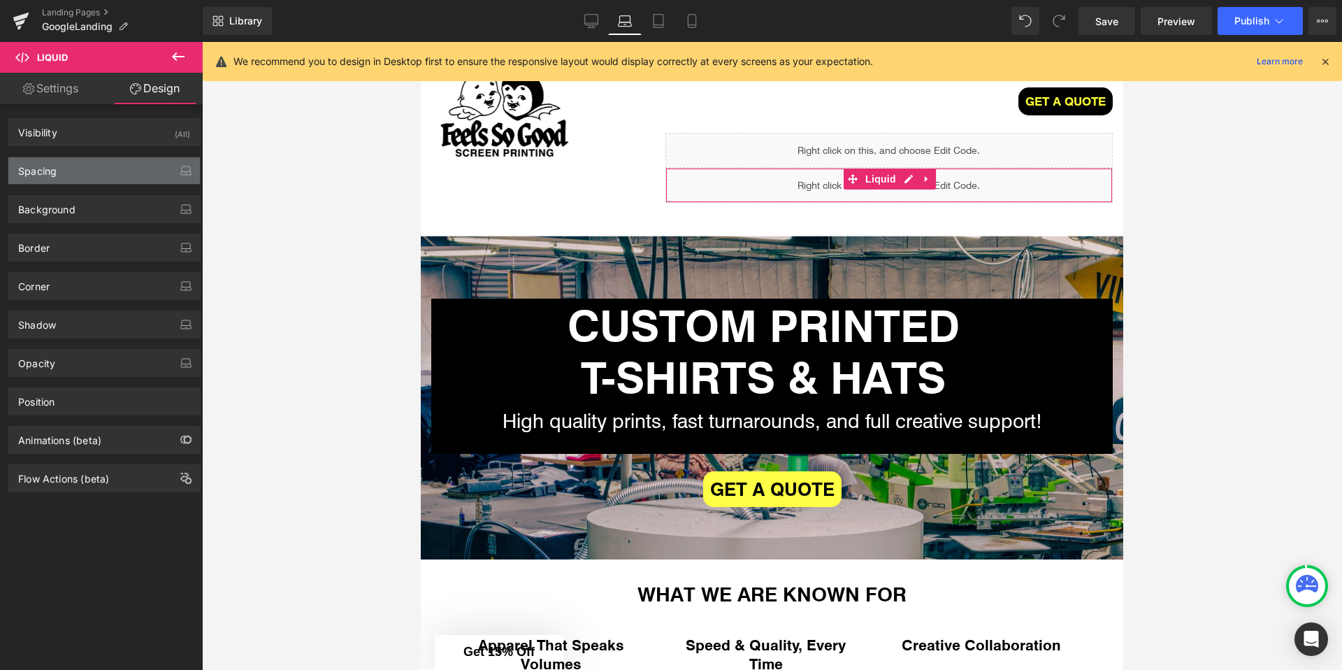
click at [81, 179] on div "Spacing" at bounding box center [104, 170] width 192 height 27
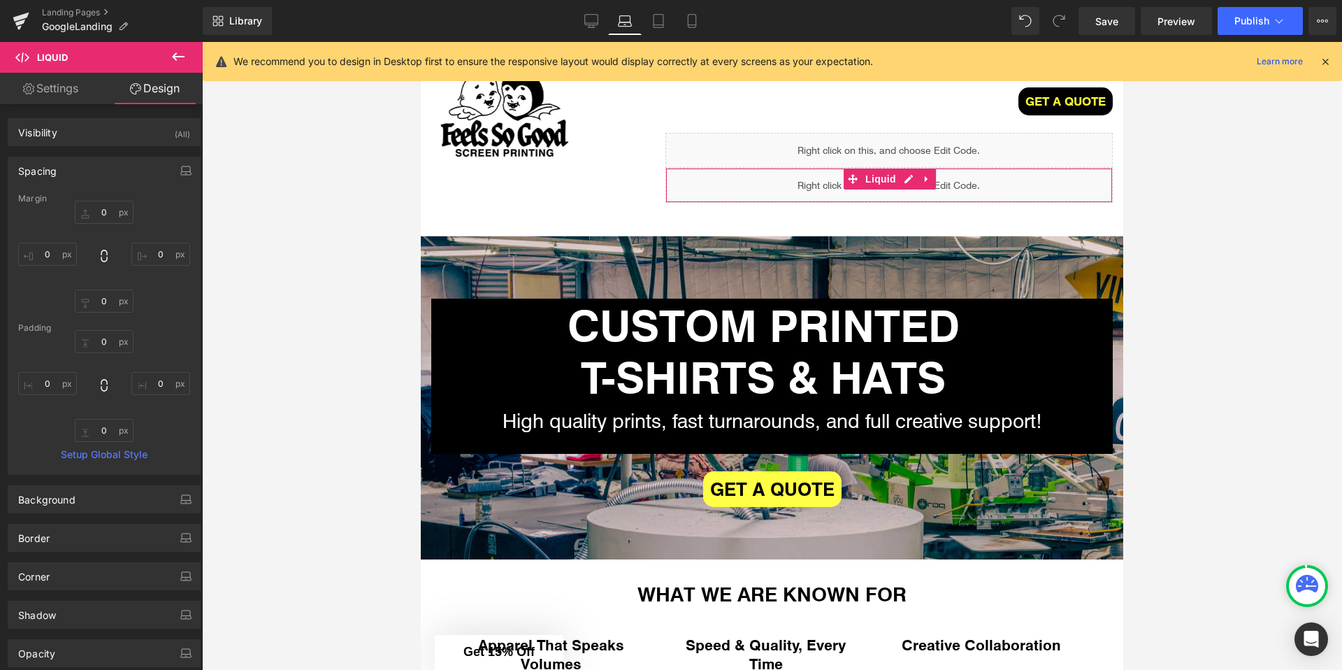
click at [84, 166] on div "Spacing" at bounding box center [104, 170] width 192 height 27
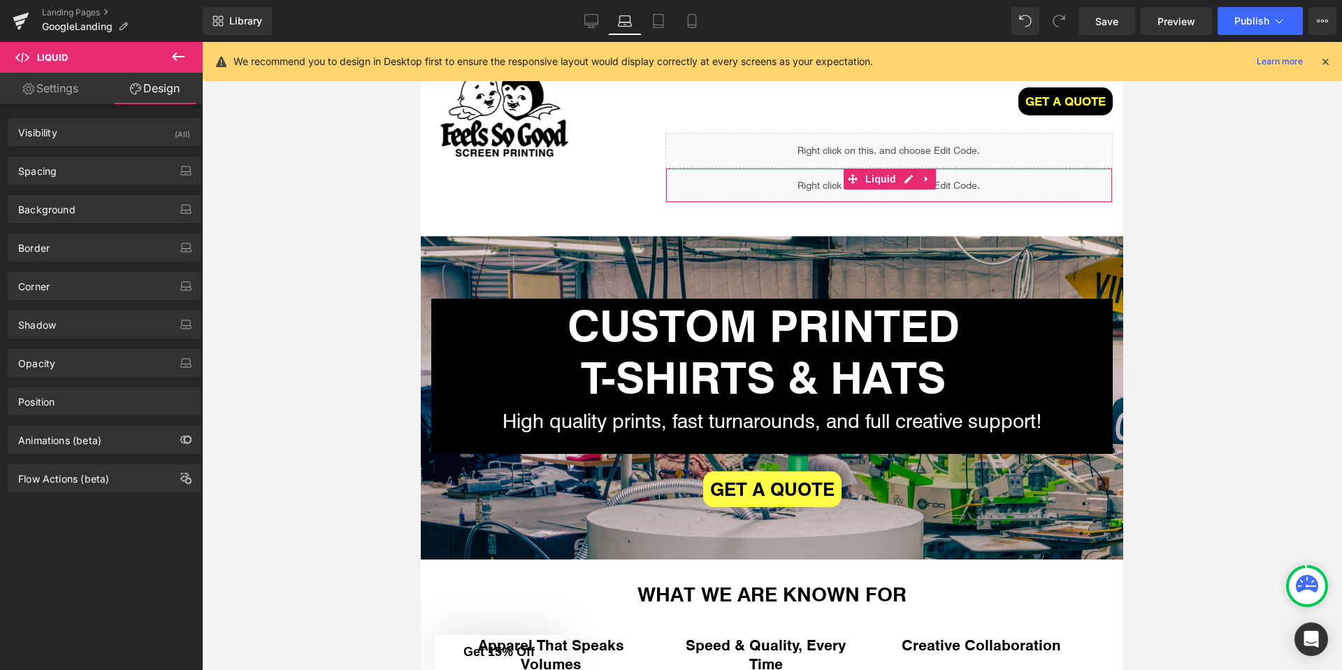
click at [88, 147] on div "Spacing Margin 0 0 0 0 Padding 0 0 0 0 Setup Global Style" at bounding box center [104, 165] width 209 height 38
click at [95, 139] on div "Visibility (All)" at bounding box center [104, 132] width 192 height 27
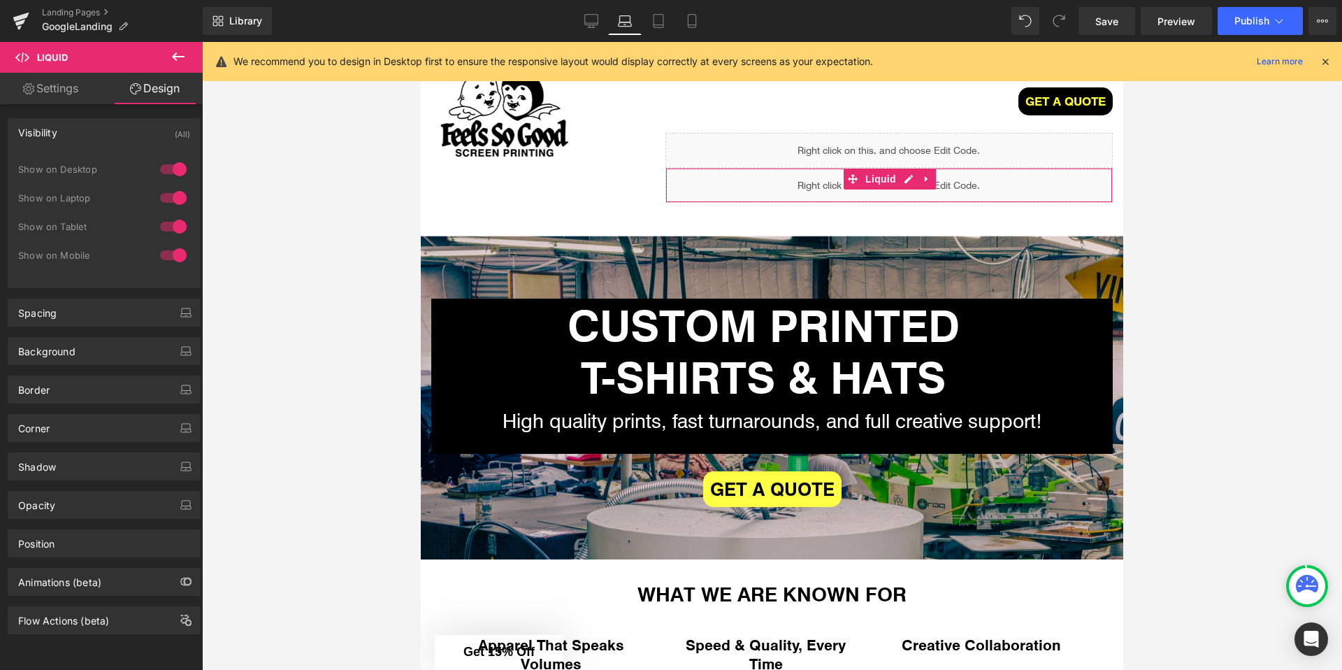
click at [169, 233] on div at bounding box center [174, 226] width 34 height 22
click at [173, 230] on div at bounding box center [174, 226] width 34 height 22
click at [173, 253] on div at bounding box center [174, 255] width 34 height 22
click at [1325, 59] on icon at bounding box center [1325, 61] width 13 height 13
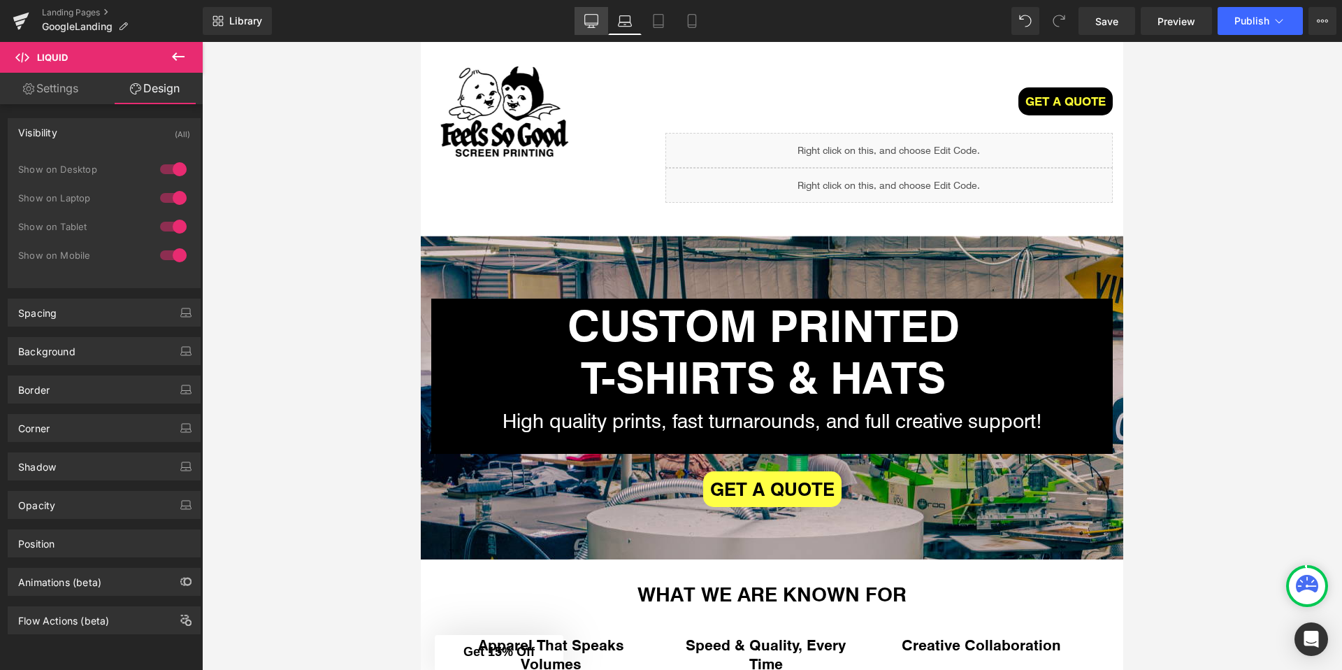
click at [594, 20] on icon at bounding box center [591, 21] width 14 height 14
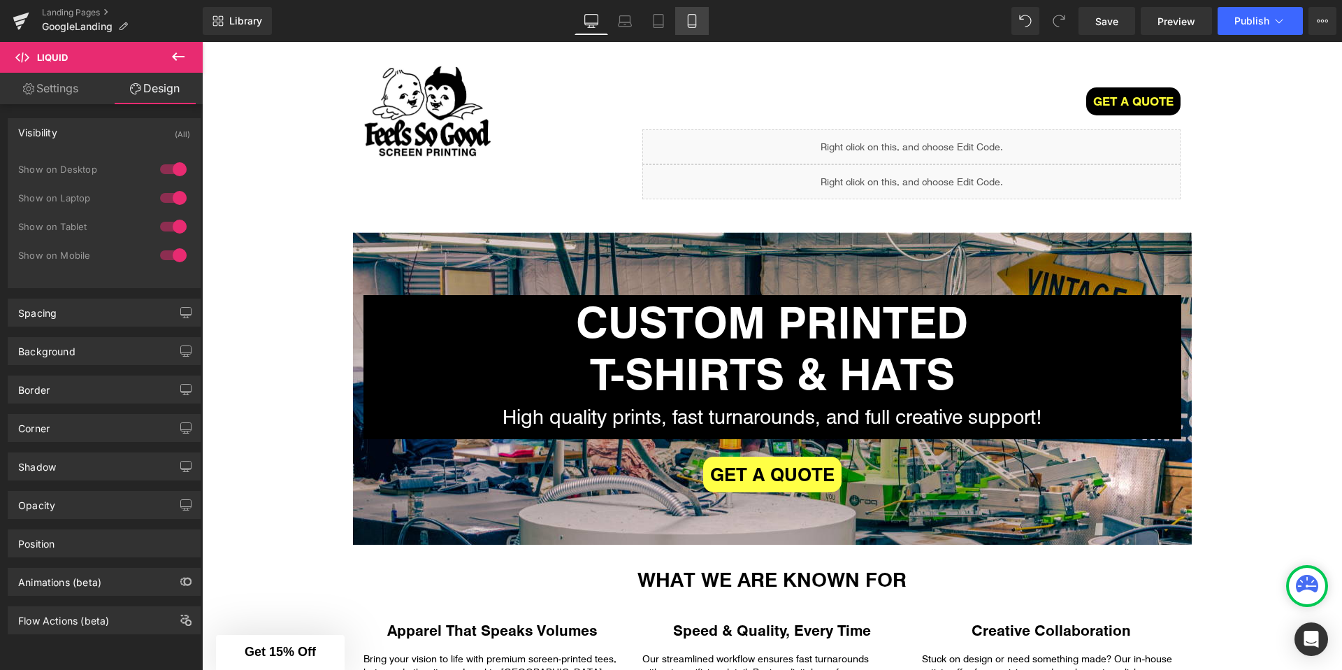
click at [691, 18] on icon at bounding box center [692, 21] width 14 height 14
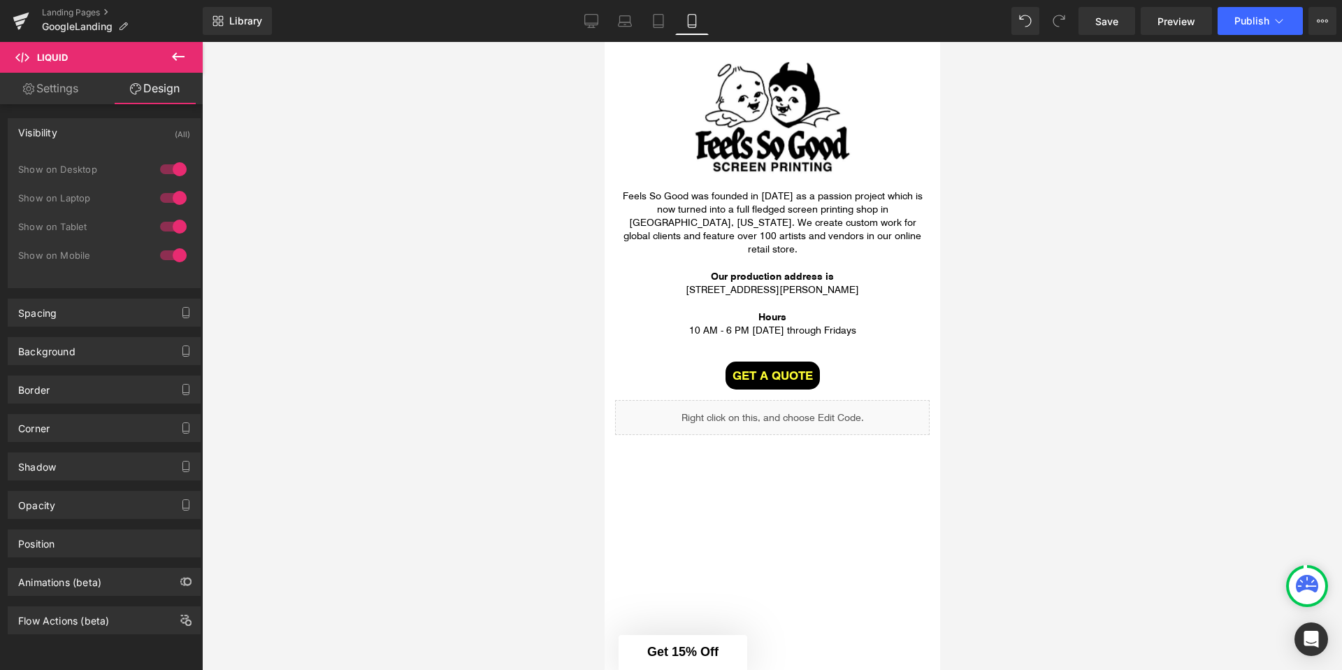
scroll to position [3319, 0]
click at [595, 357] on div at bounding box center [772, 356] width 1140 height 628
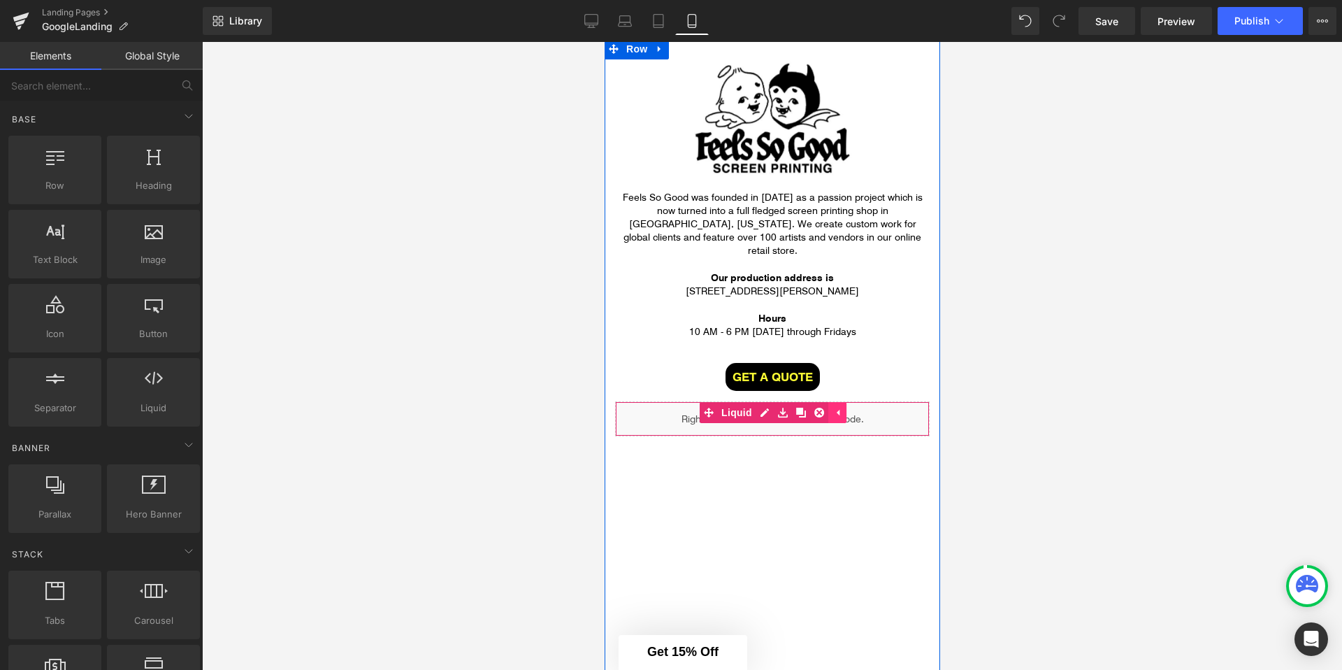
click at [835, 407] on icon at bounding box center [837, 412] width 10 height 10
click at [809, 410] on icon at bounding box center [808, 413] width 3 height 6
click at [815, 407] on icon at bounding box center [819, 412] width 10 height 10
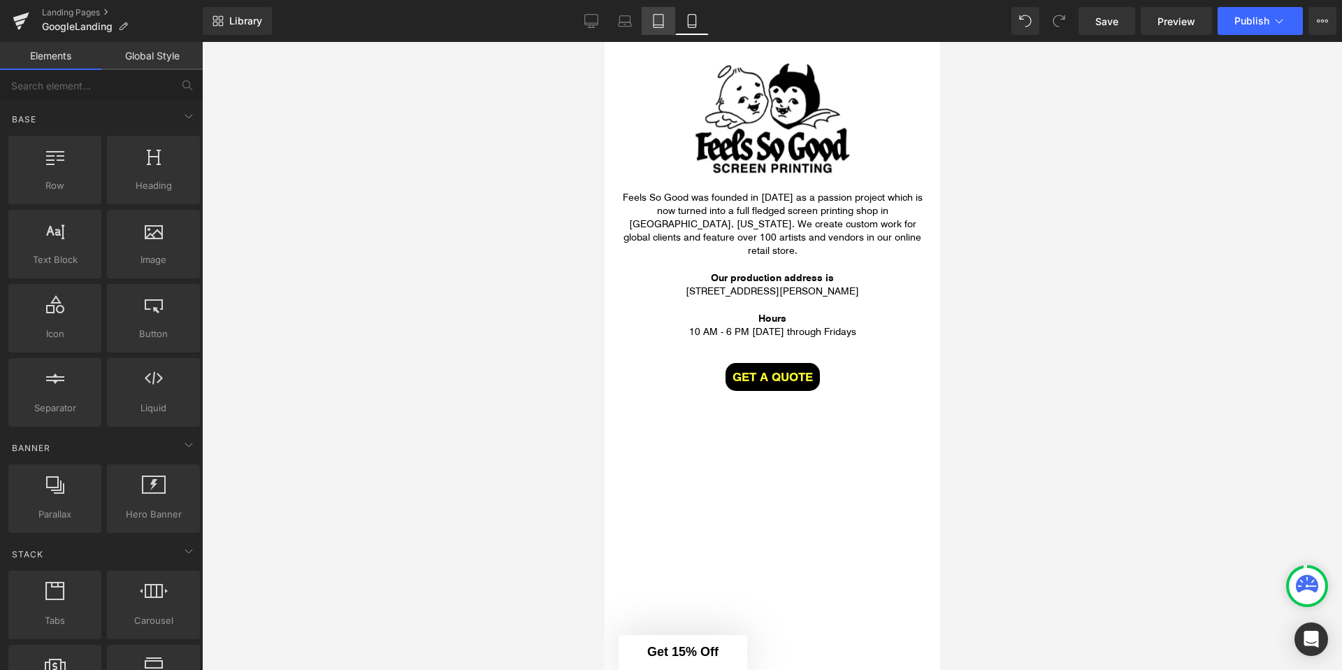
click at [661, 21] on icon at bounding box center [658, 21] width 14 height 14
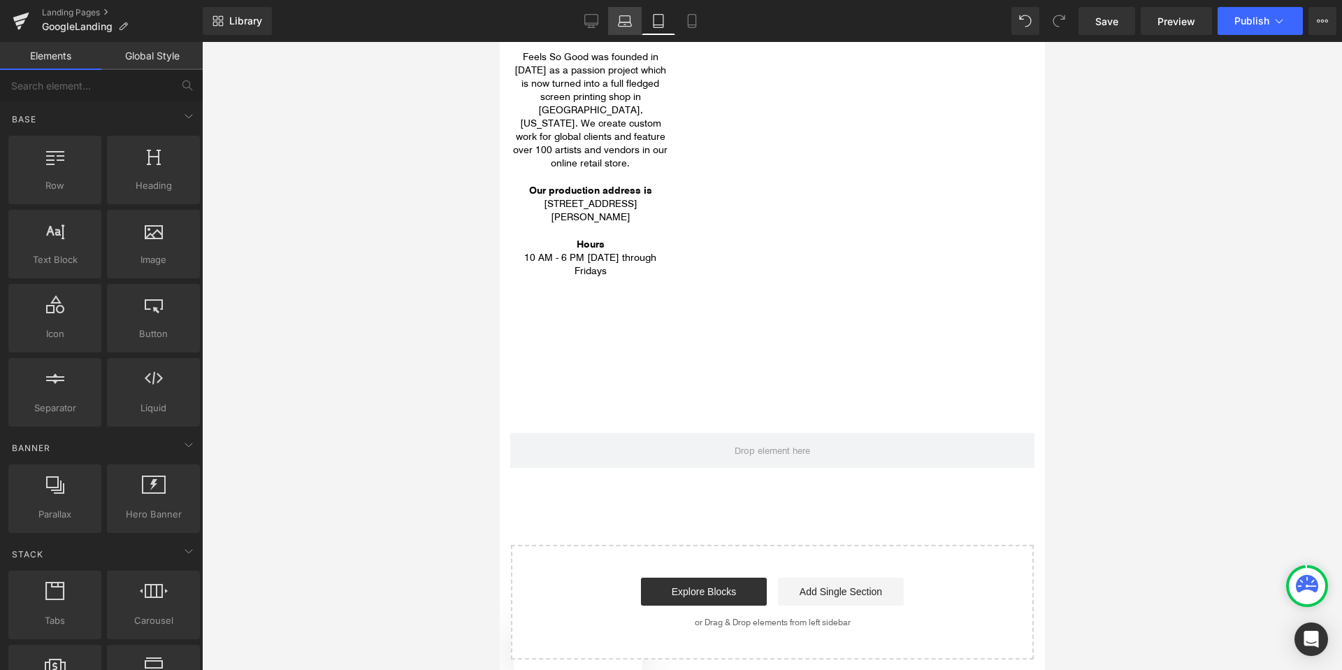
click at [630, 21] on icon at bounding box center [625, 19] width 10 height 6
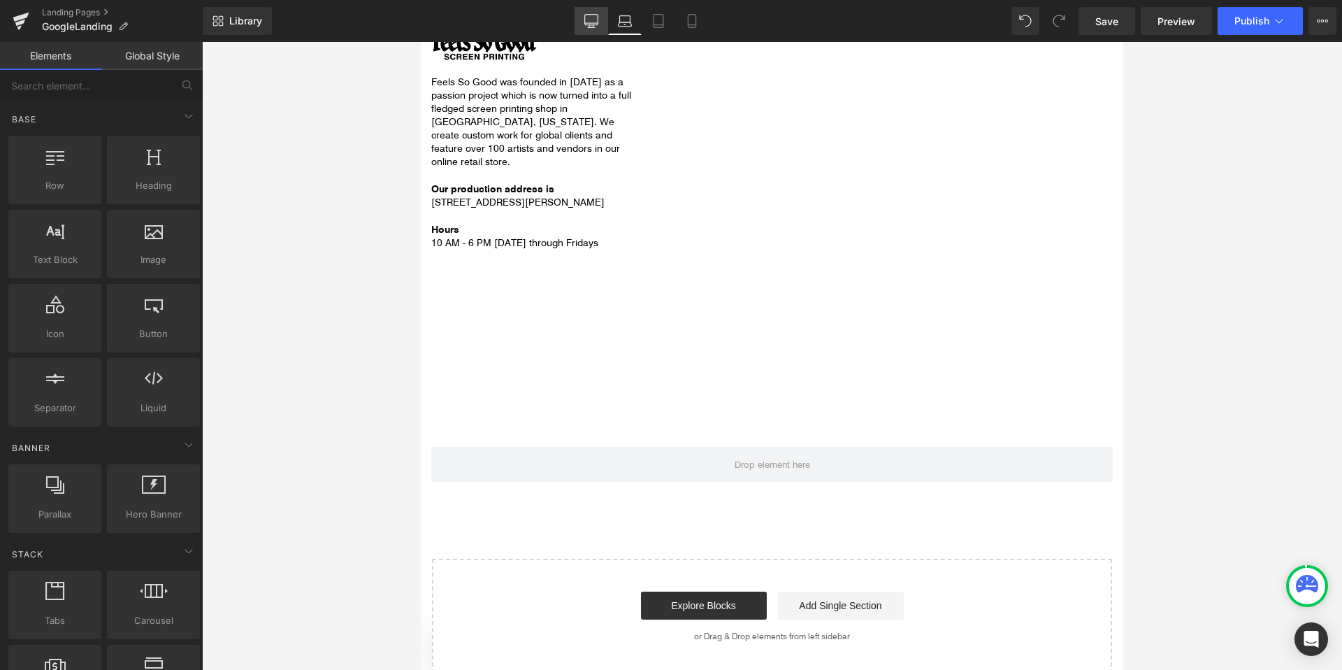
click at [594, 21] on icon at bounding box center [591, 21] width 14 height 14
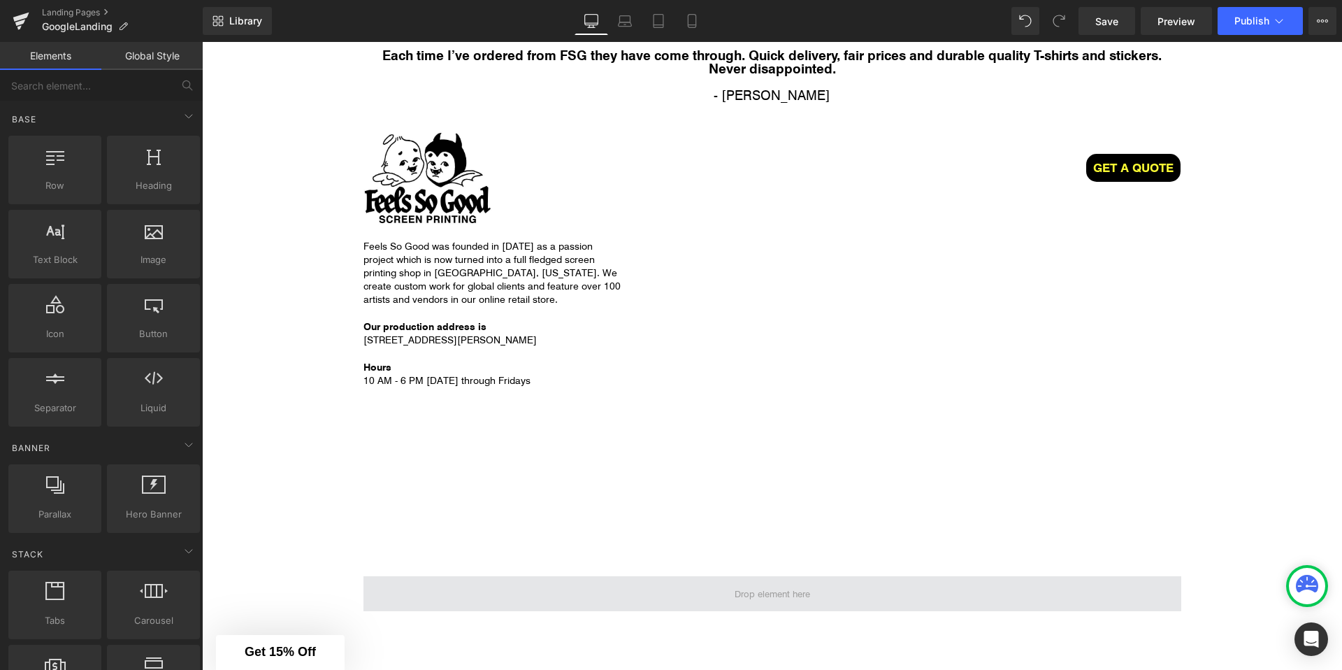
scroll to position [2844, 0]
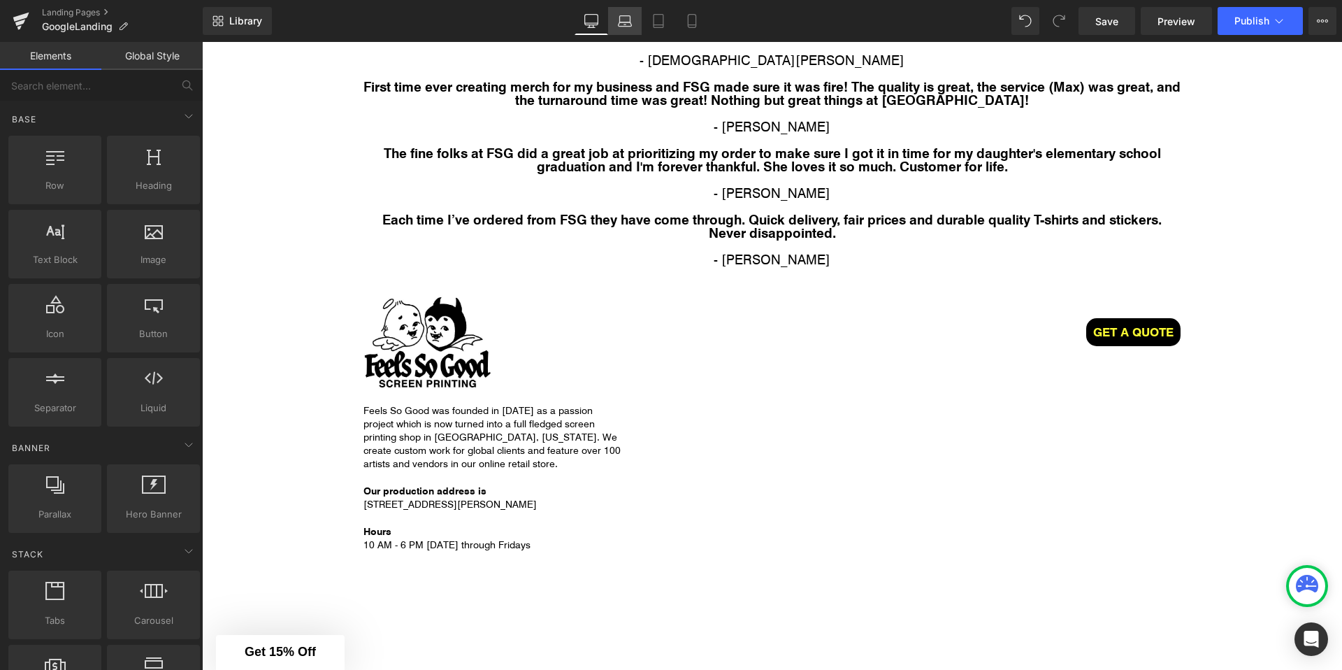
click at [618, 14] on icon at bounding box center [625, 21] width 14 height 14
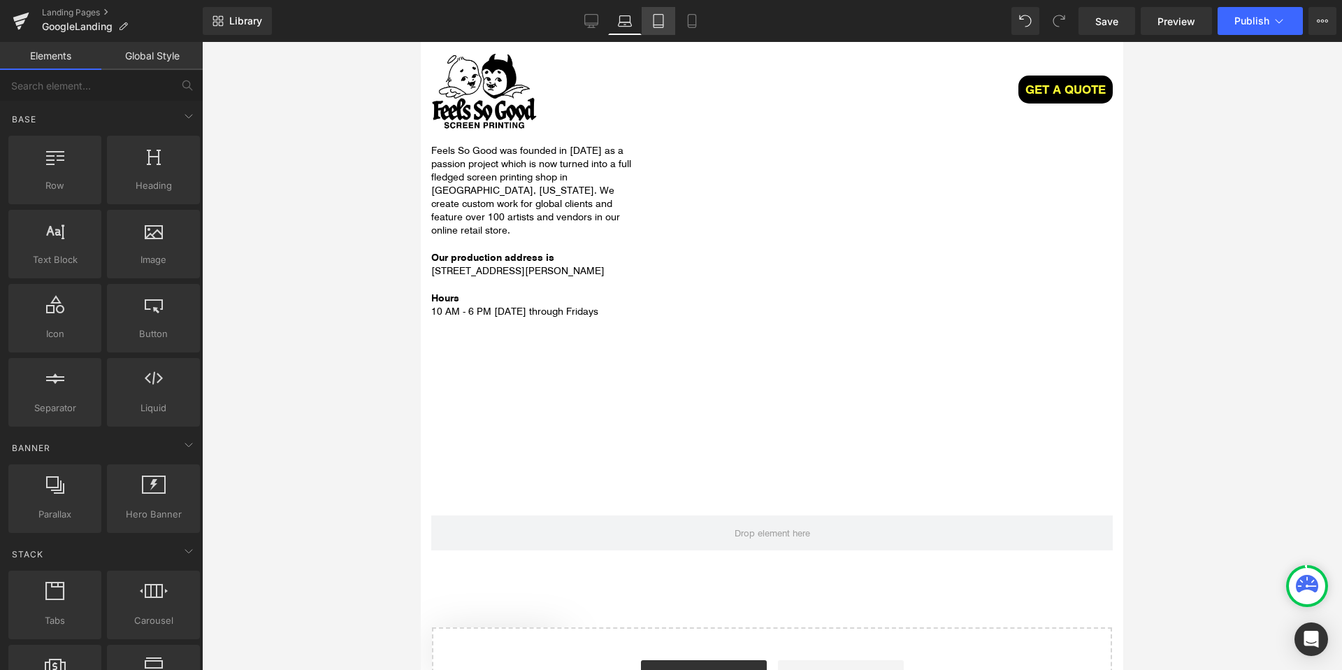
click at [649, 20] on link "Tablet" at bounding box center [659, 21] width 34 height 28
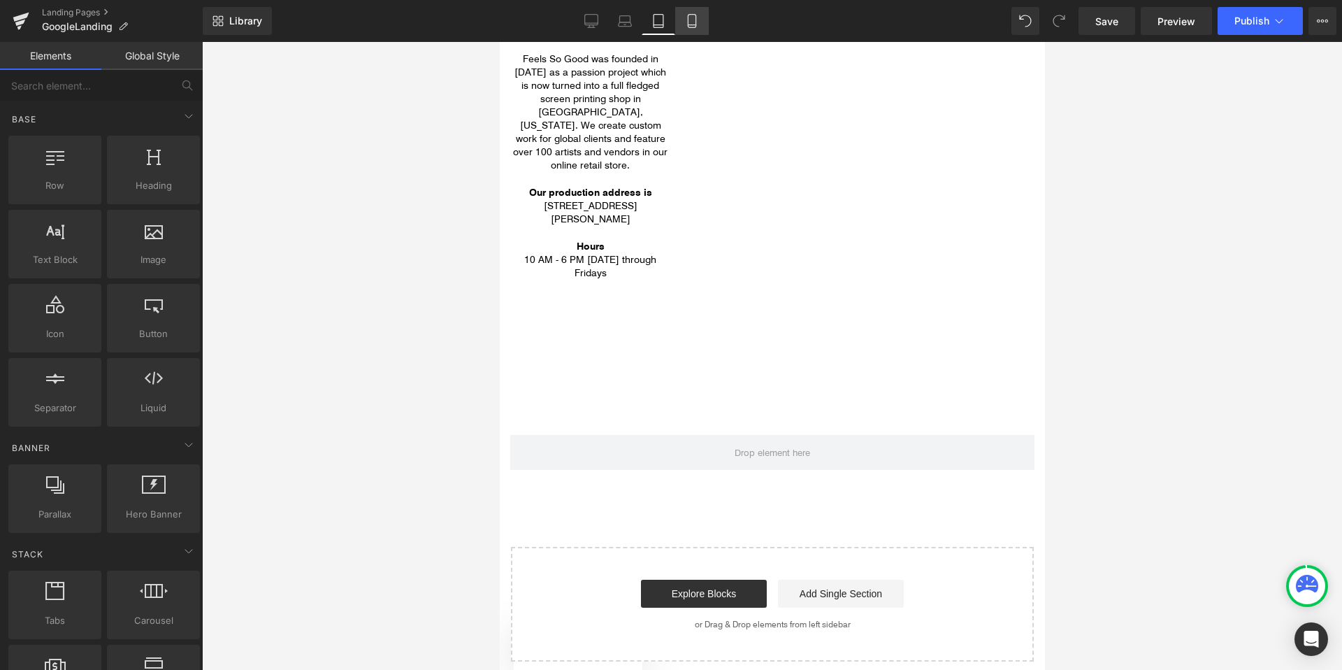
click at [682, 20] on link "Mobile" at bounding box center [692, 21] width 34 height 28
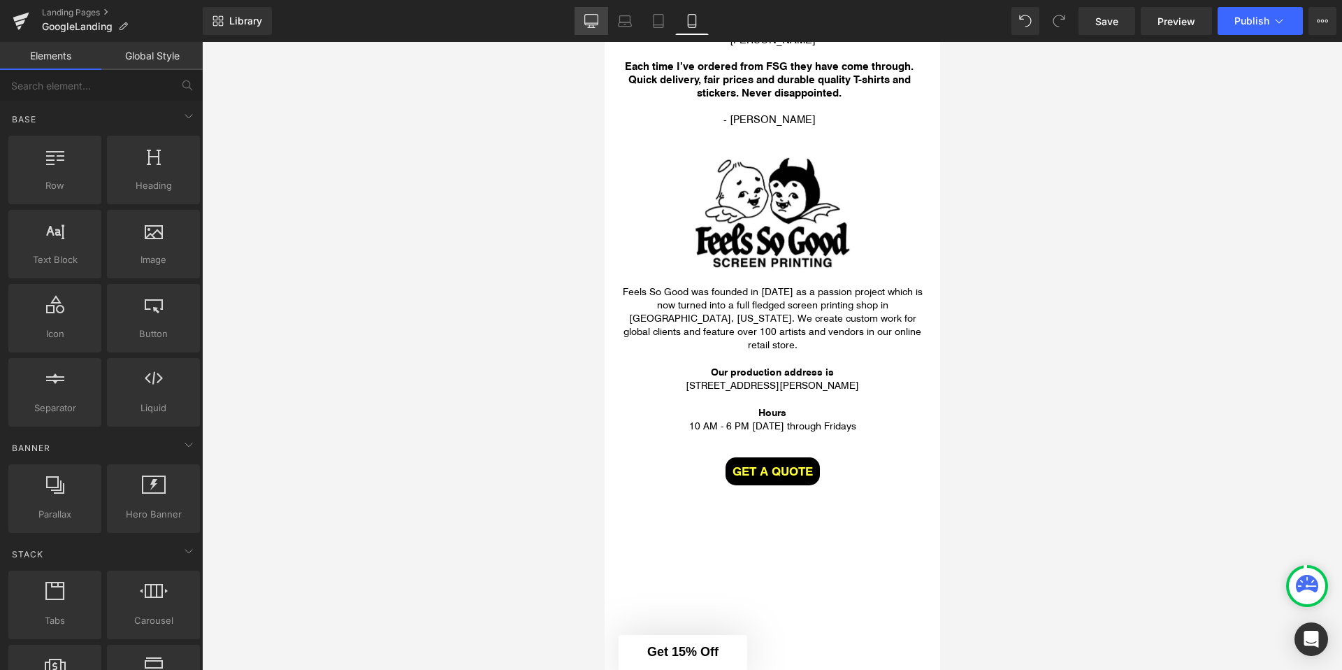
click at [591, 24] on icon at bounding box center [591, 20] width 13 height 10
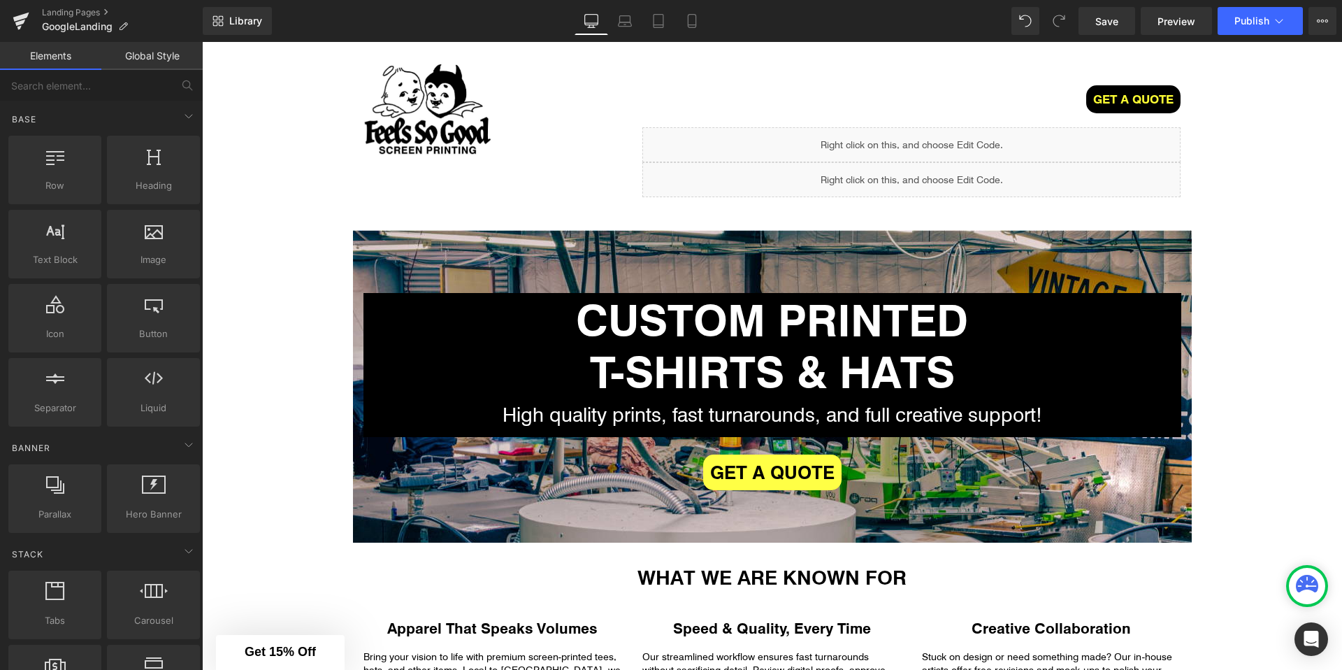
scroll to position [0, 0]
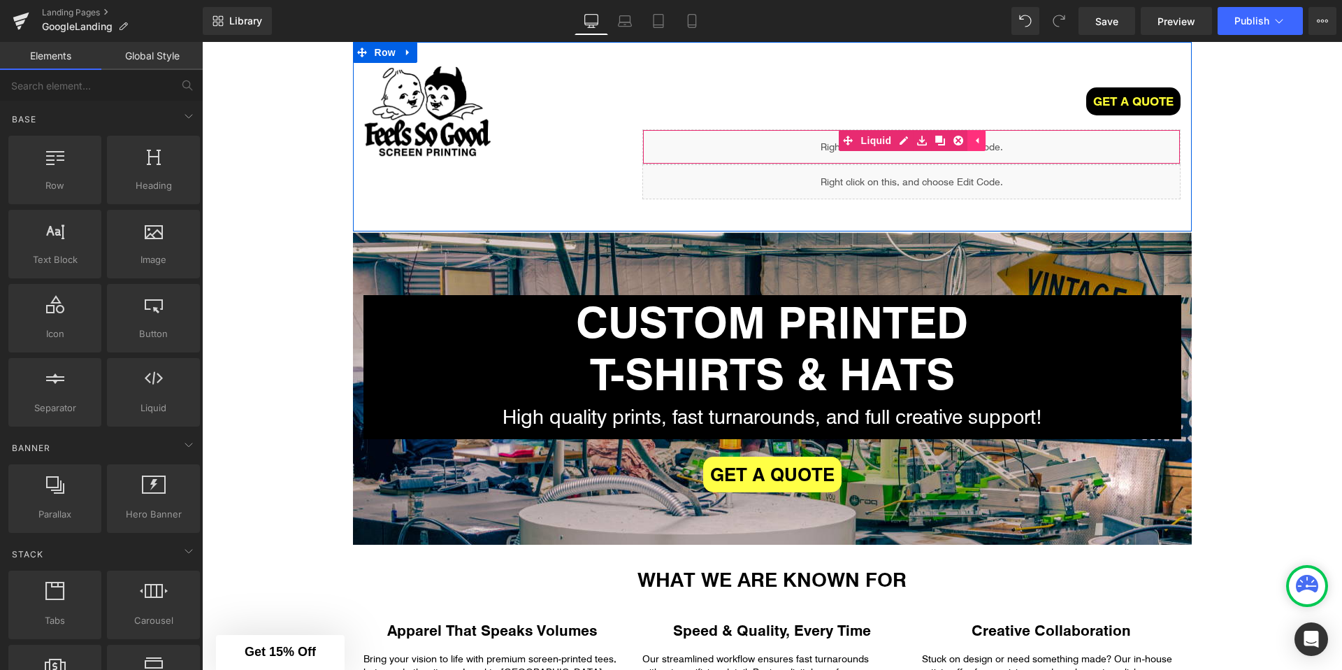
click at [983, 143] on link at bounding box center [976, 140] width 18 height 21
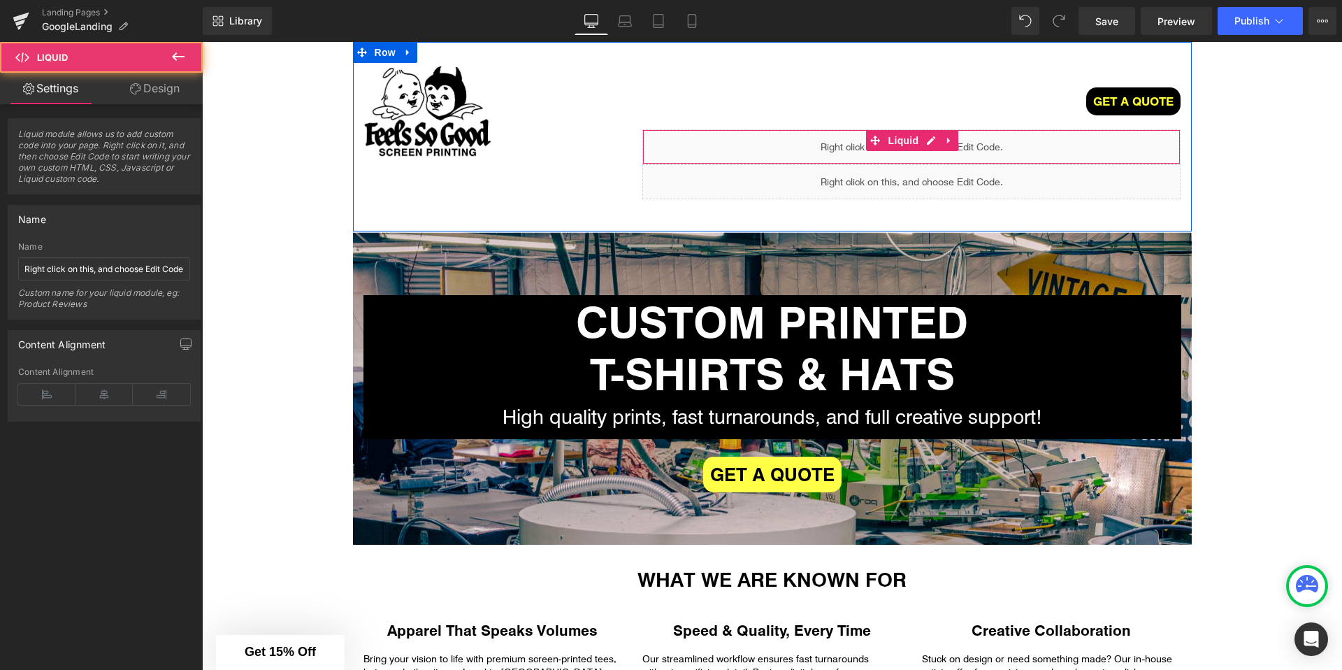
click at [962, 141] on div "Liquid" at bounding box center [911, 146] width 538 height 35
click at [952, 141] on icon at bounding box center [949, 141] width 10 height 10
click at [963, 141] on link at bounding box center [958, 140] width 18 height 21
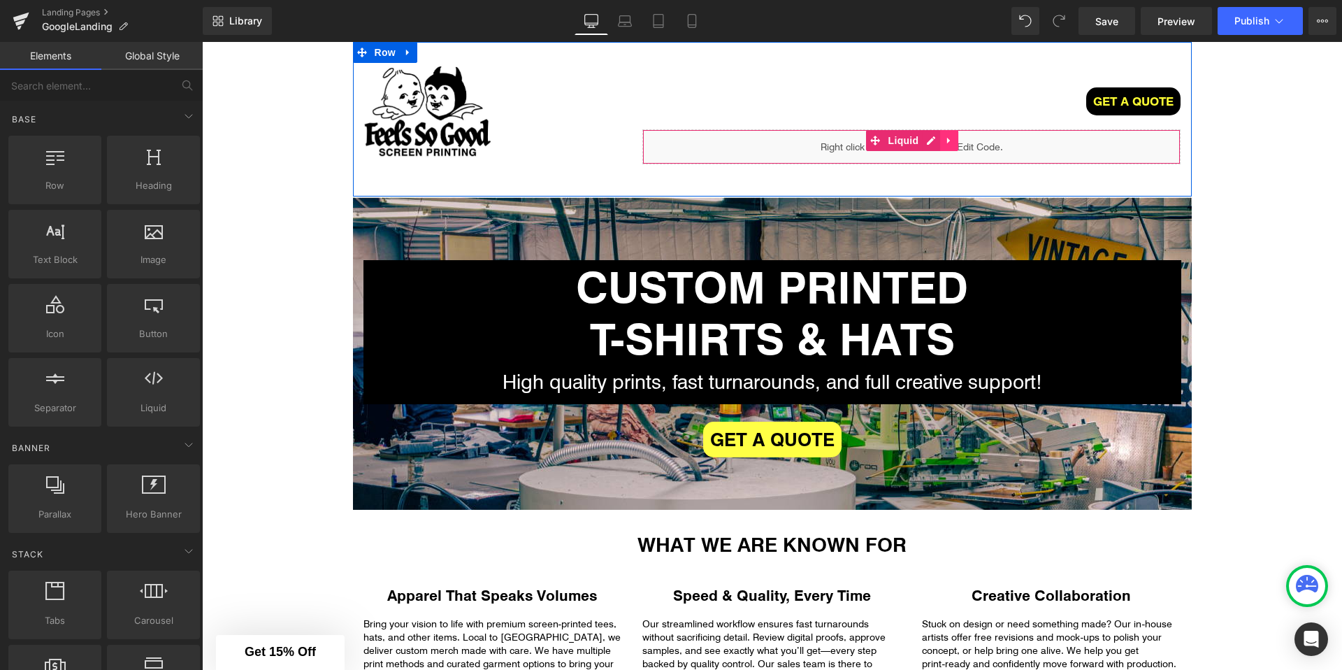
click at [951, 140] on icon at bounding box center [949, 141] width 10 height 10
click at [956, 140] on icon at bounding box center [958, 141] width 10 height 10
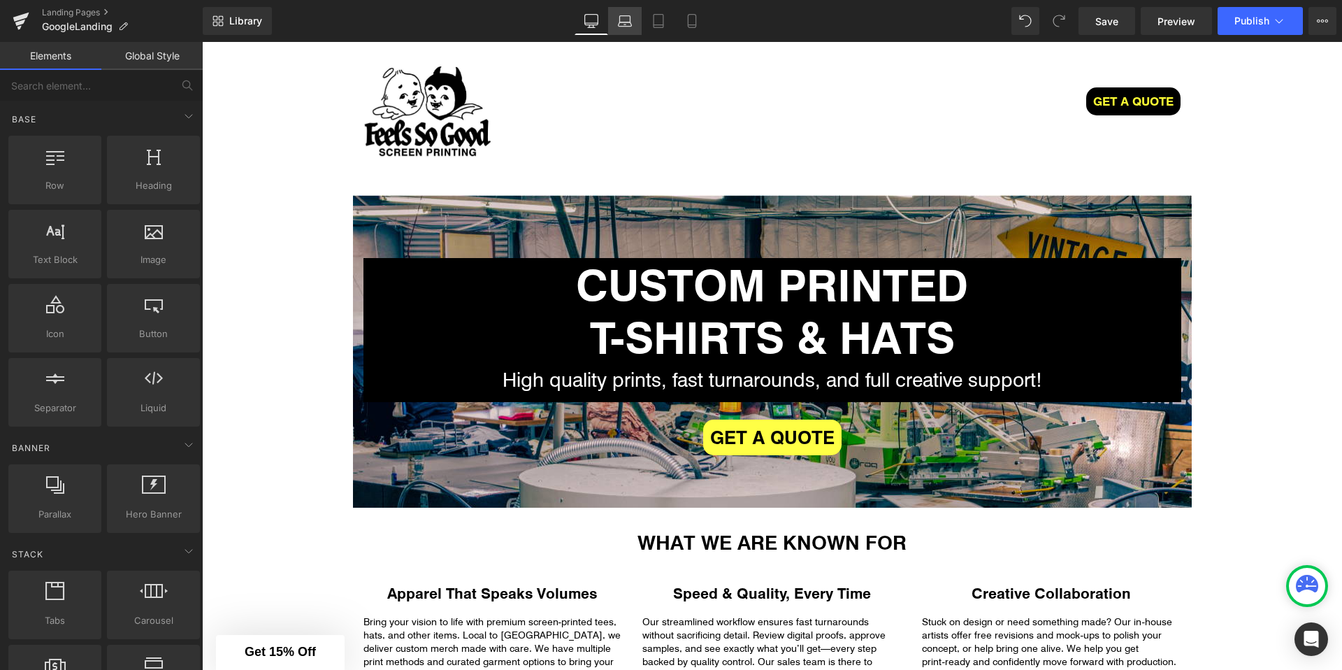
click at [628, 17] on icon at bounding box center [625, 21] width 14 height 14
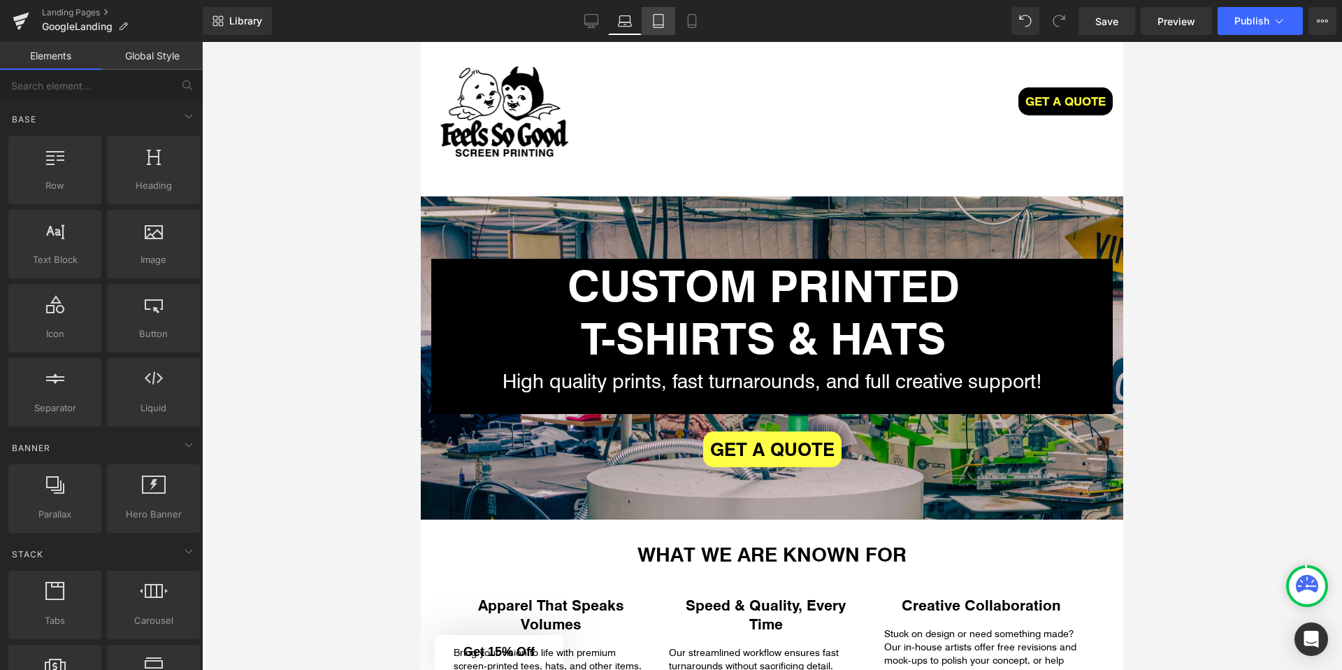
click at [661, 25] on icon at bounding box center [659, 25] width 10 height 0
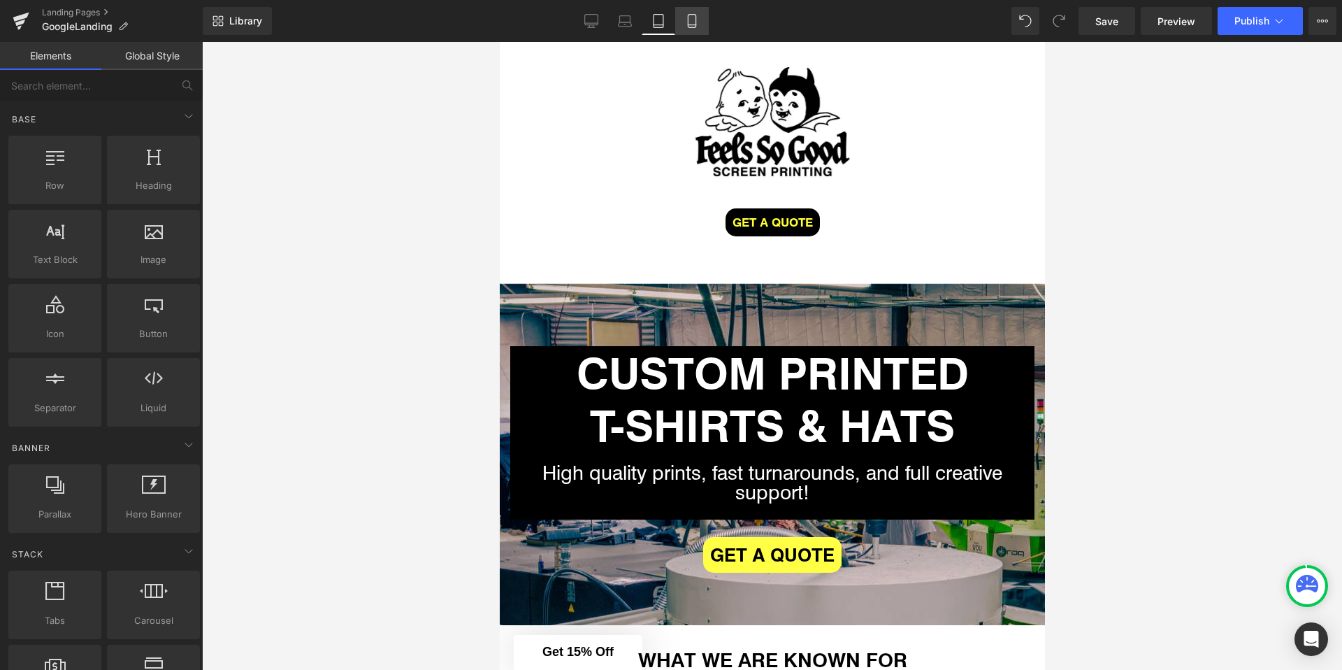
click at [684, 25] on link "Mobile" at bounding box center [692, 21] width 34 height 28
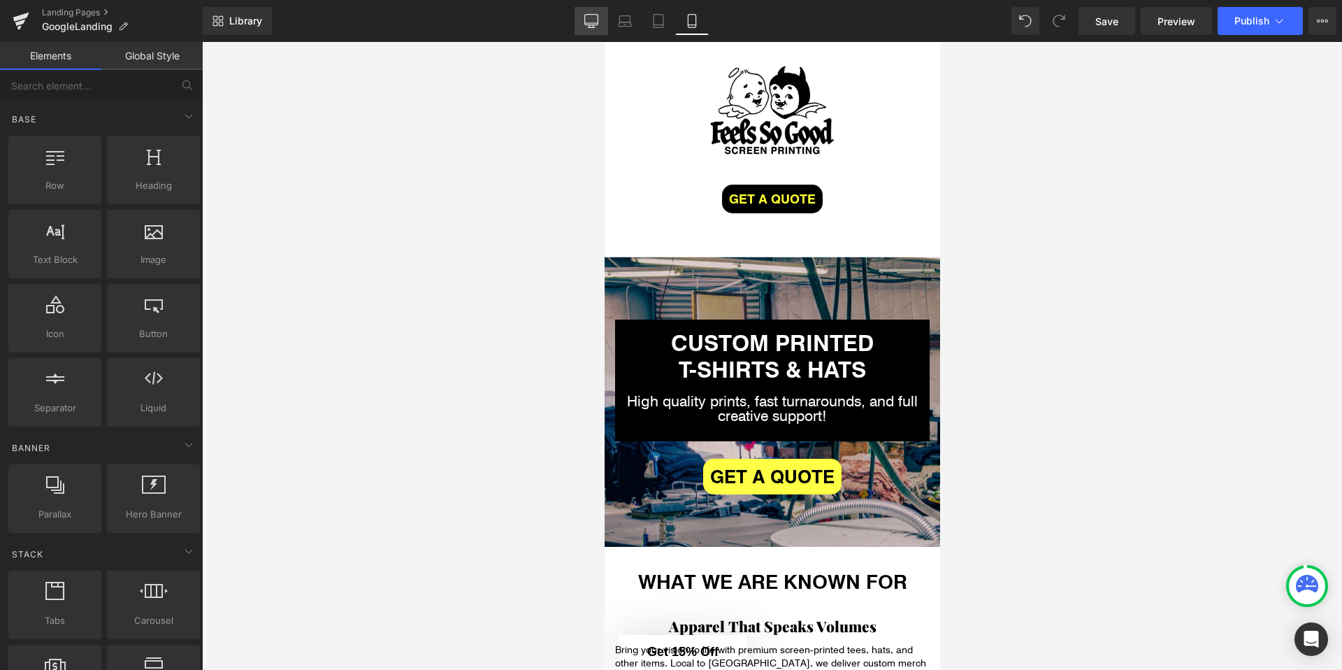
click at [588, 10] on link "Desktop" at bounding box center [592, 21] width 34 height 28
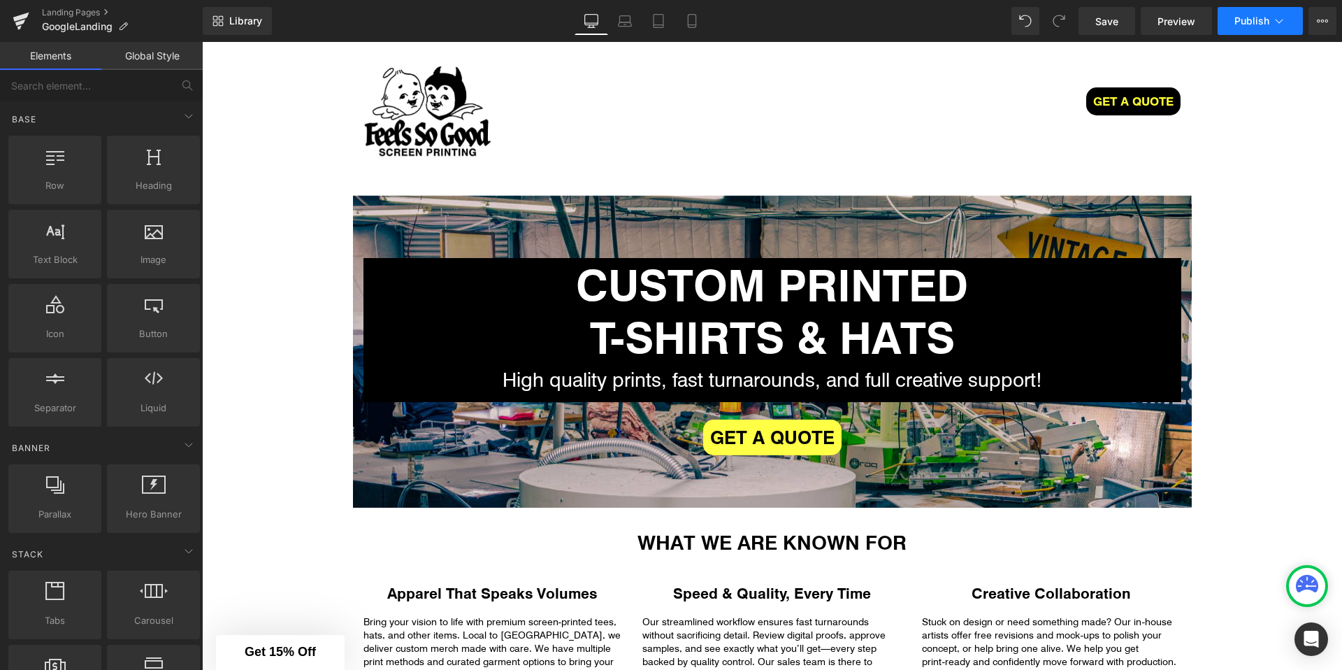
click at [1255, 19] on span "Publish" at bounding box center [1251, 20] width 35 height 11
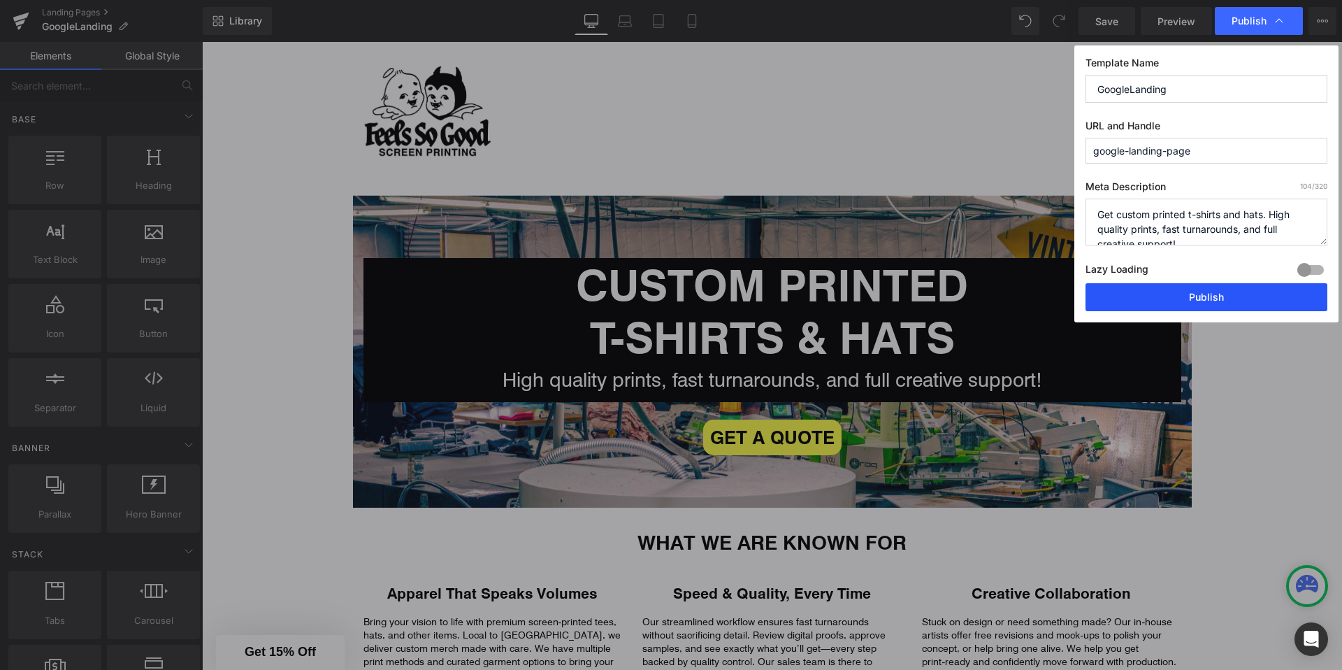
click at [1180, 283] on div "Template Name GoogleLanding URL and Handle google-landing-page Meta Description…" at bounding box center [1206, 183] width 264 height 277
click at [1153, 294] on button "Publish" at bounding box center [1206, 297] width 242 height 28
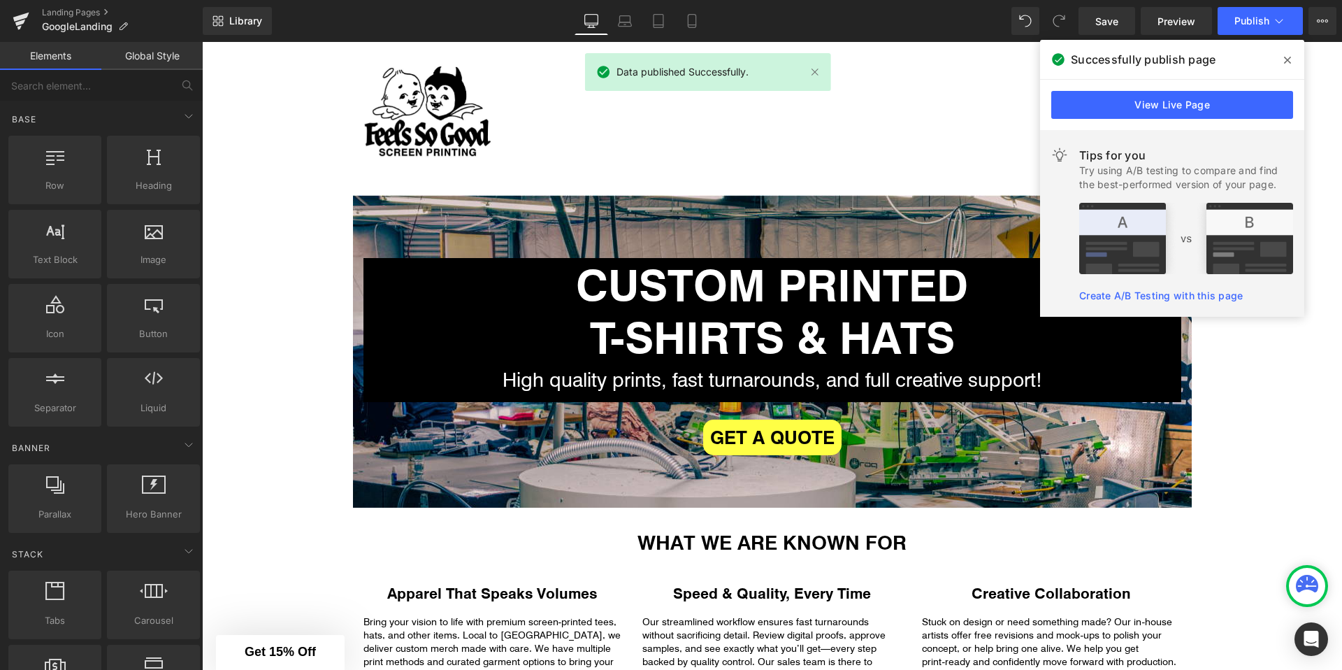
click at [1291, 60] on span at bounding box center [1287, 60] width 22 height 22
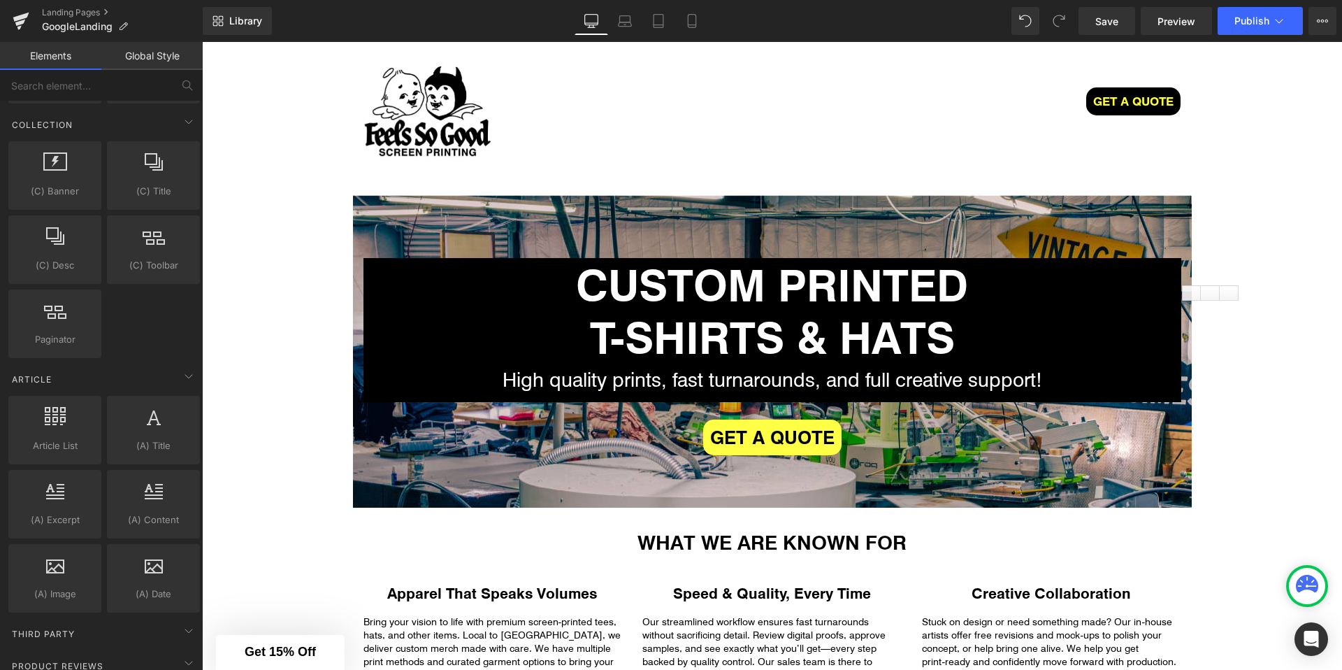
scroll to position [2515, 0]
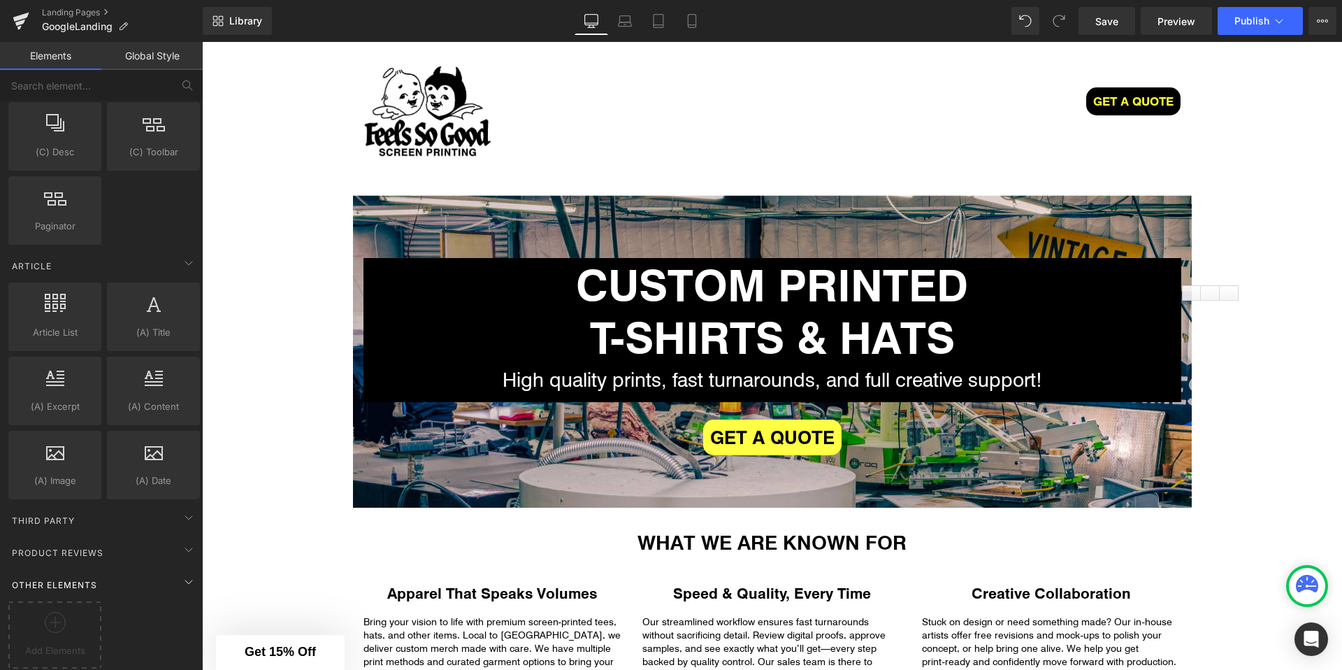
click at [118, 575] on div "Other Elements" at bounding box center [104, 584] width 197 height 28
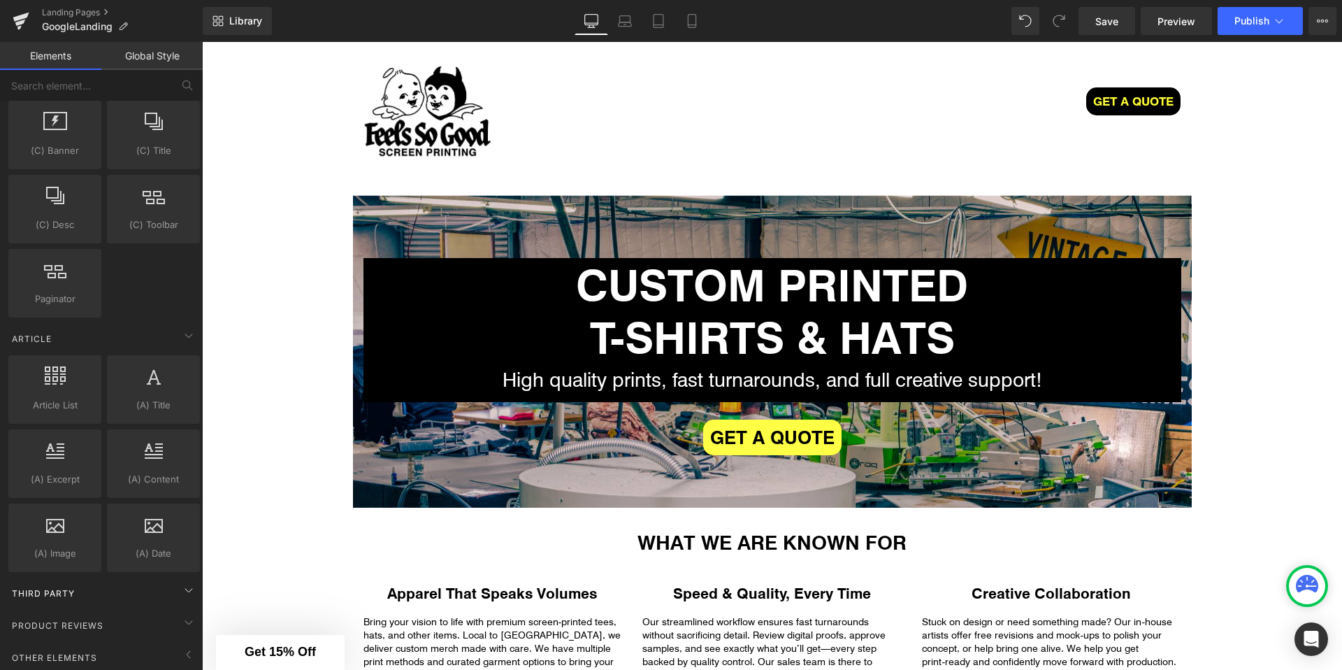
click at [91, 582] on div "Third Party" at bounding box center [104, 593] width 197 height 28
click at [91, 581] on div "Third Party" at bounding box center [104, 593] width 197 height 28
click at [91, 619] on span "Product Reviews" at bounding box center [57, 625] width 94 height 13
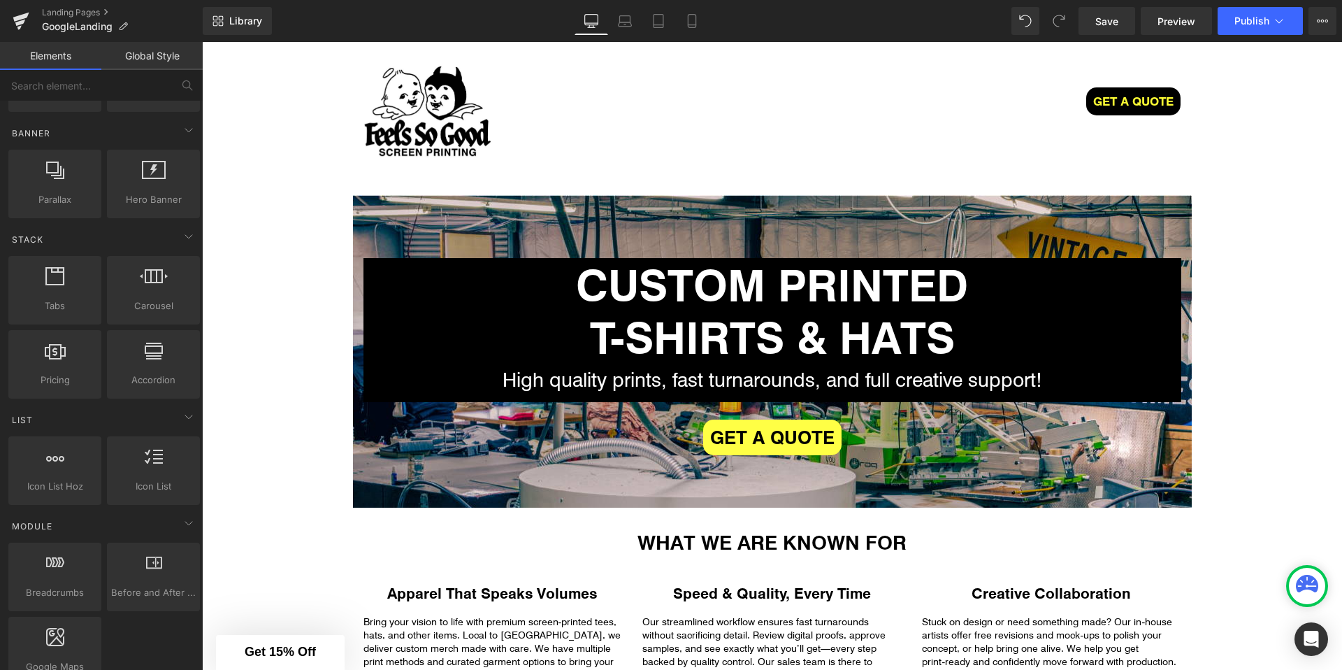
scroll to position [0, 0]
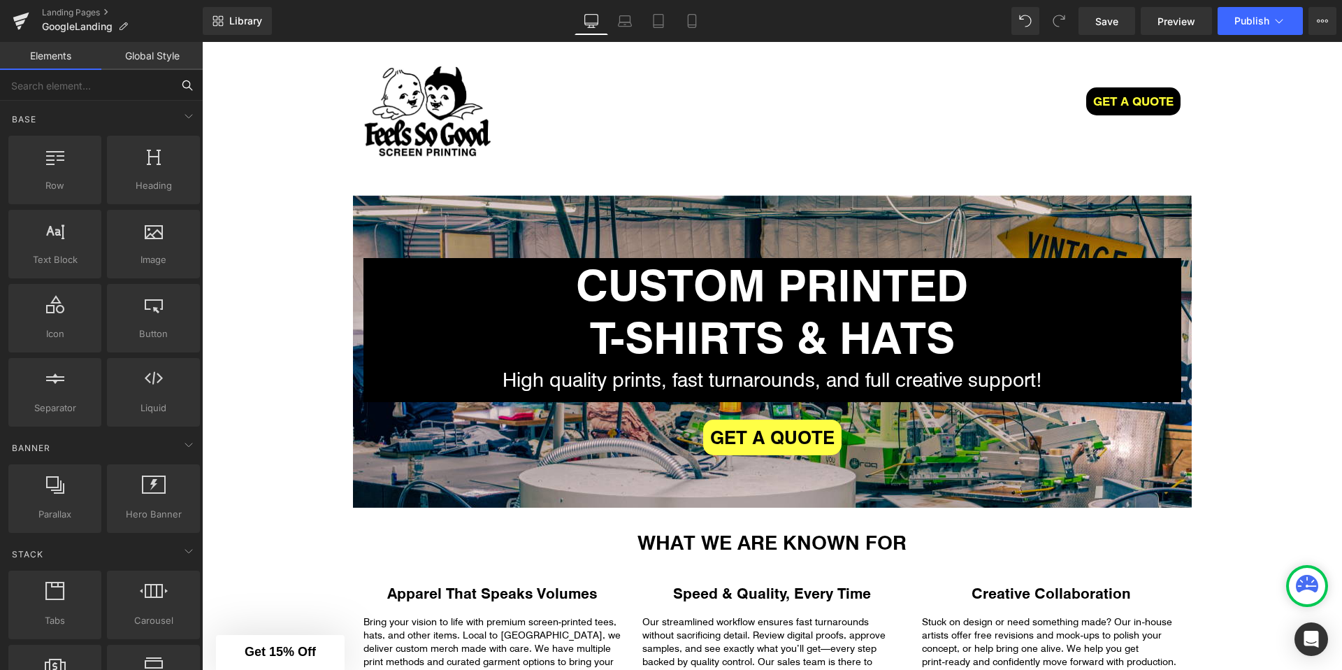
click at [106, 82] on input "text" at bounding box center [86, 85] width 172 height 31
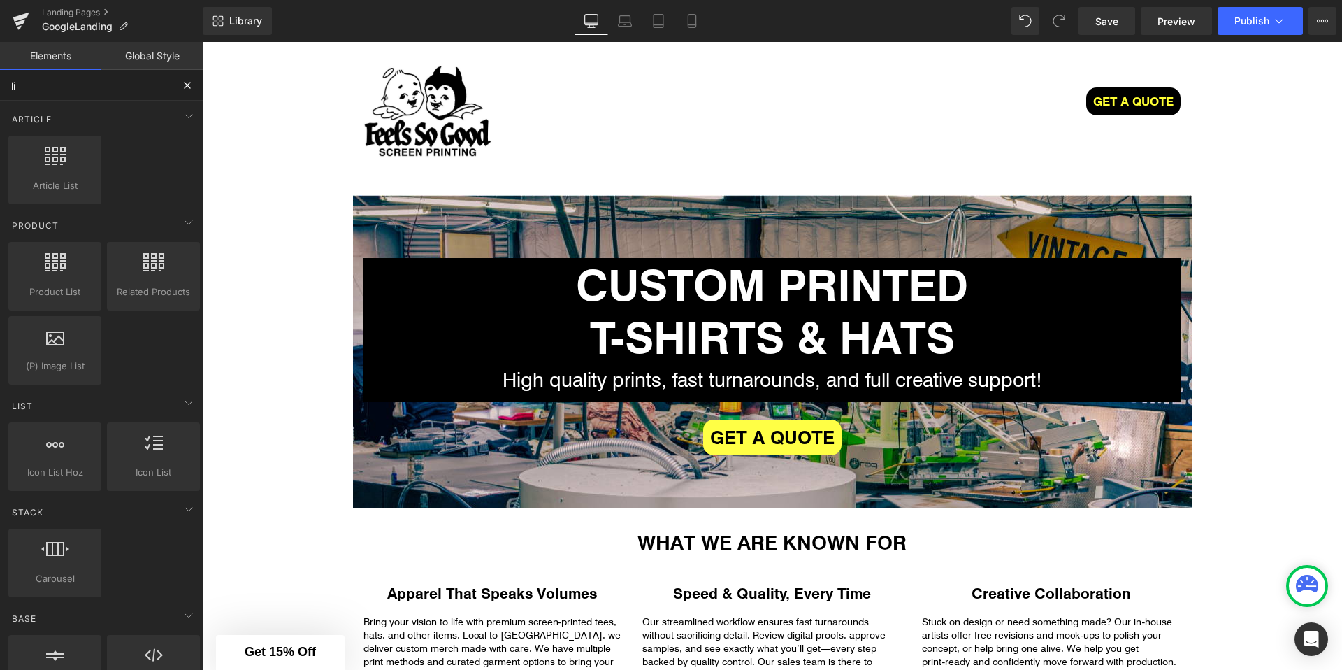
type input "liq"
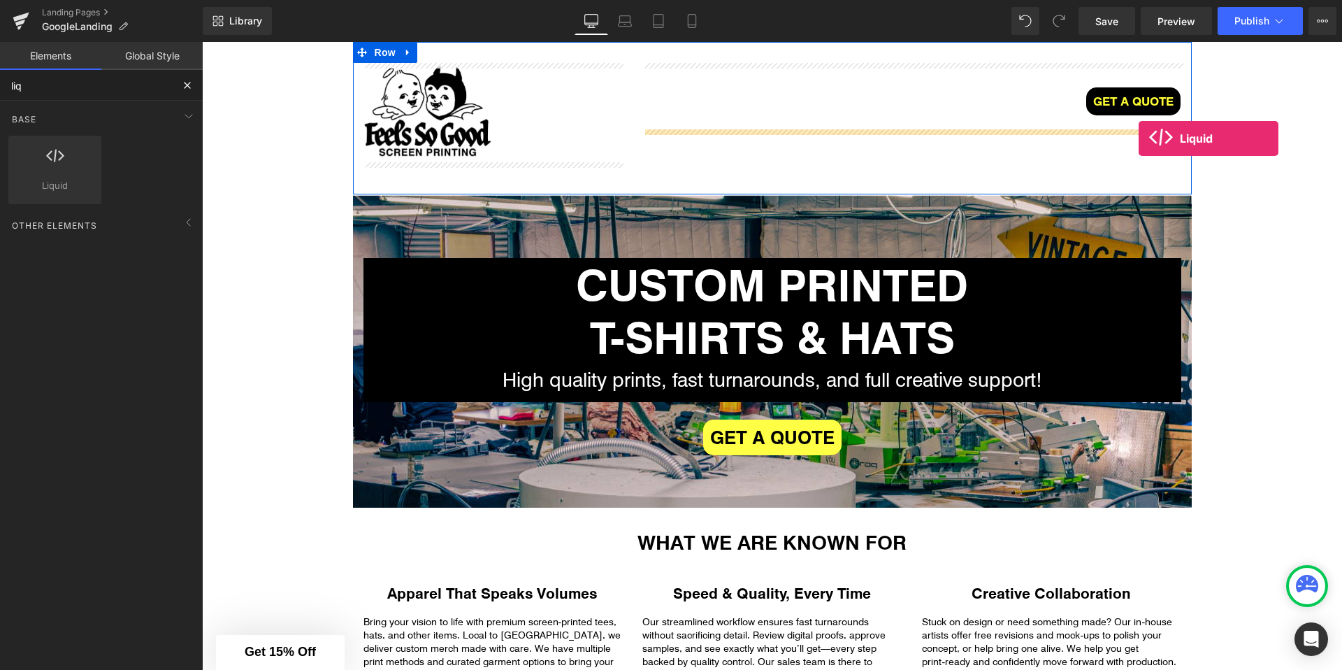
drag, startPoint x: 263, startPoint y: 203, endPoint x: 1139, endPoint y: 138, distance: 878.2
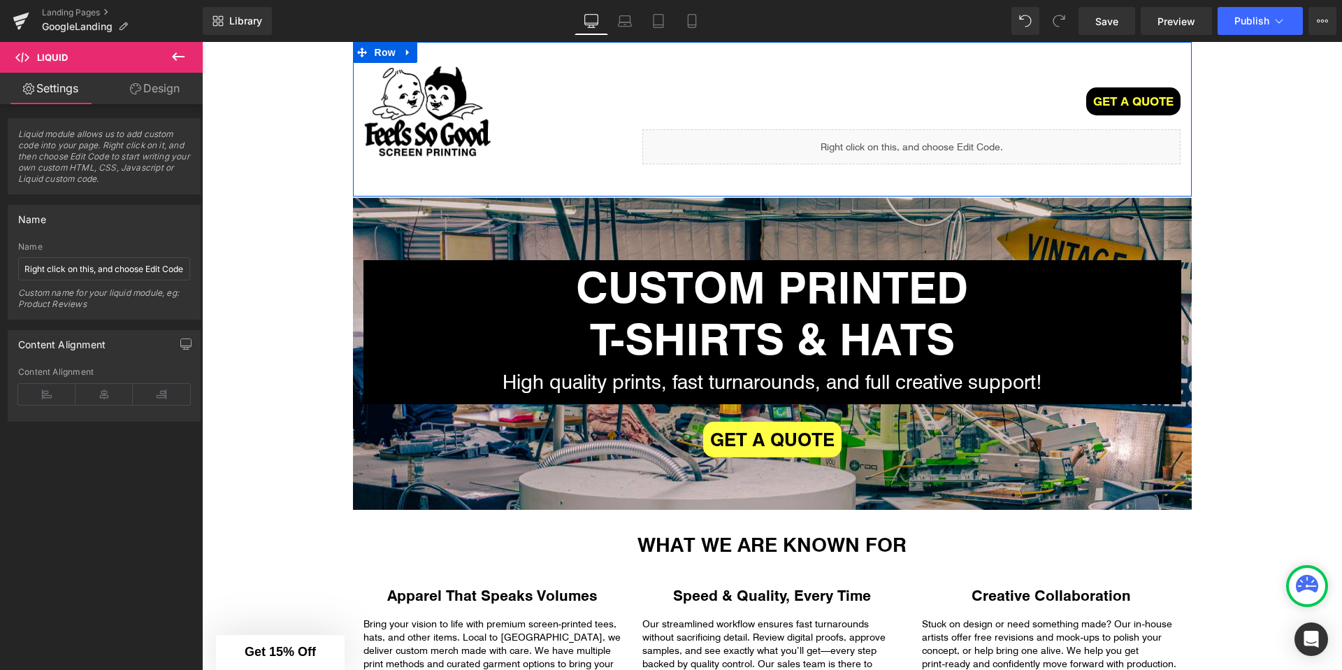
click at [927, 137] on div "Liquid" at bounding box center [911, 146] width 538 height 35
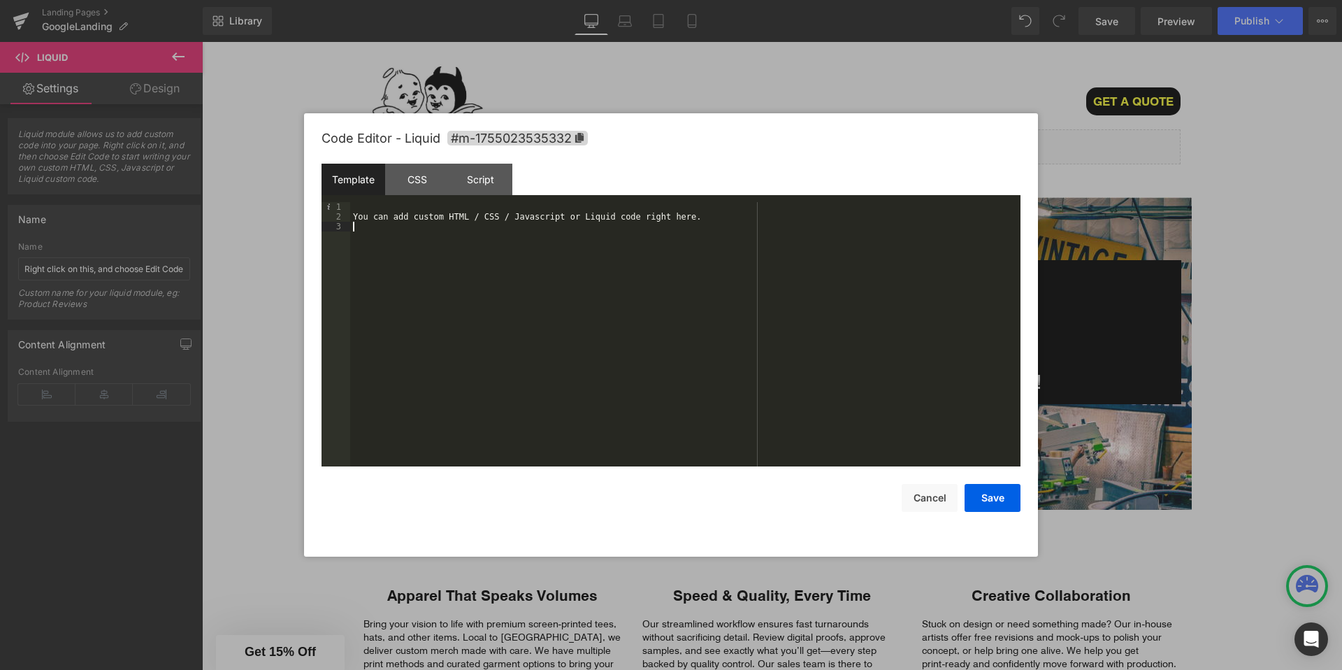
click at [521, 224] on div "You can add custom HTML / CSS / Javascript or Liquid code right here." at bounding box center [685, 344] width 670 height 284
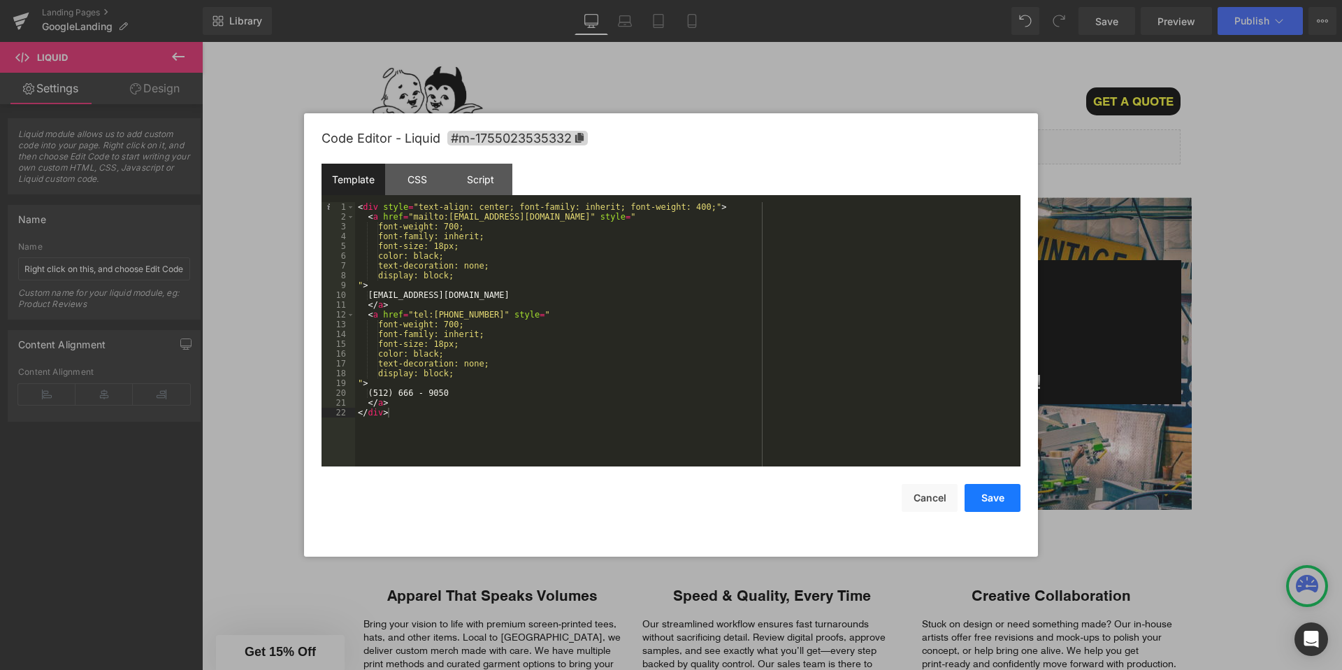
click at [979, 490] on button "Save" at bounding box center [993, 498] width 56 height 28
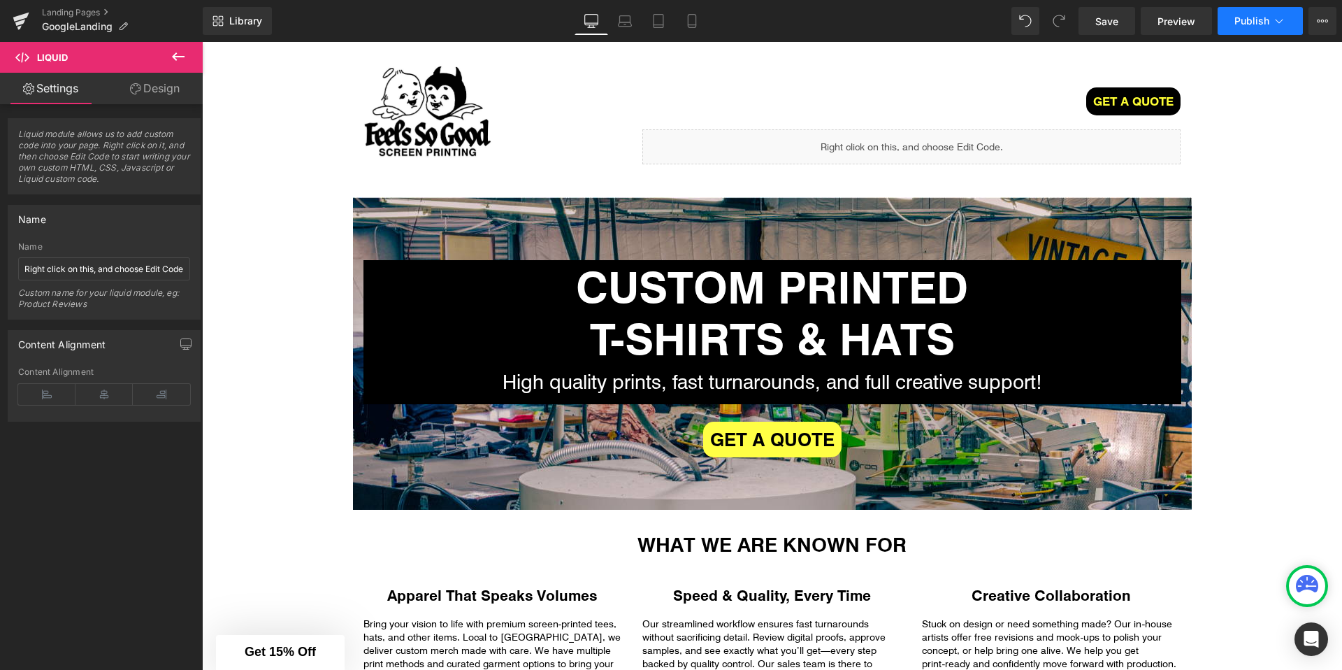
click at [1265, 15] on span "Publish" at bounding box center [1251, 20] width 35 height 11
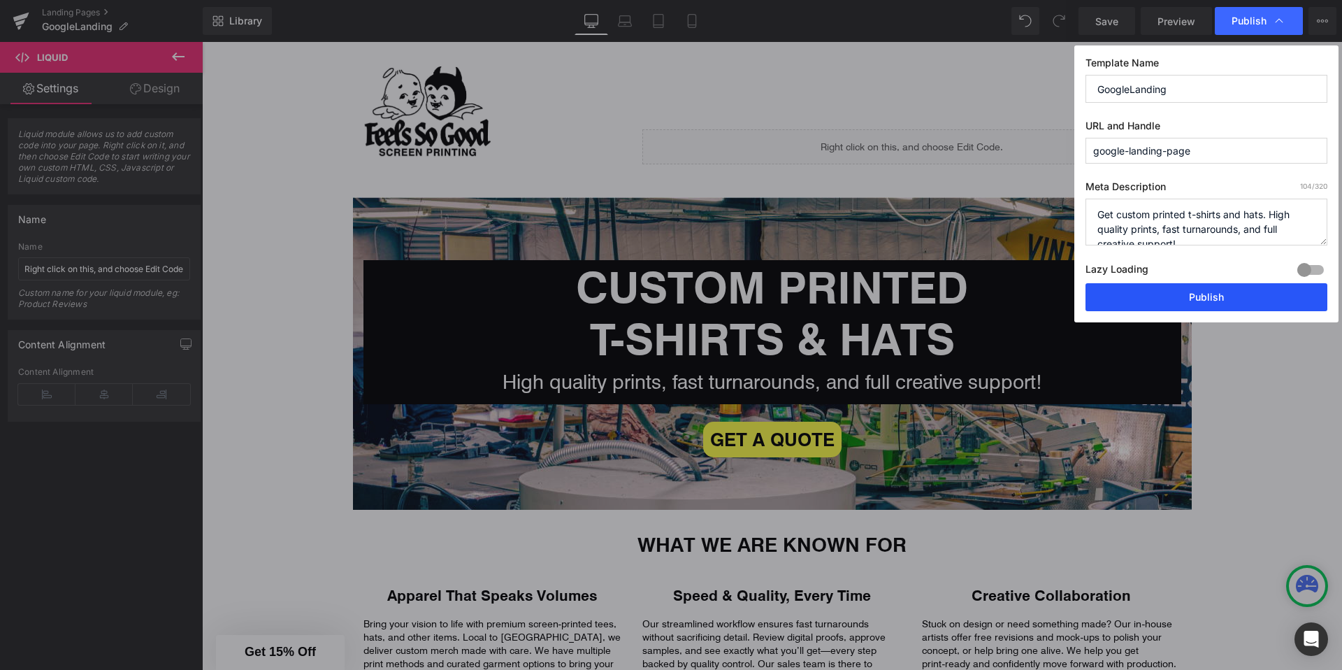
click at [1130, 292] on button "Publish" at bounding box center [1206, 297] width 242 height 28
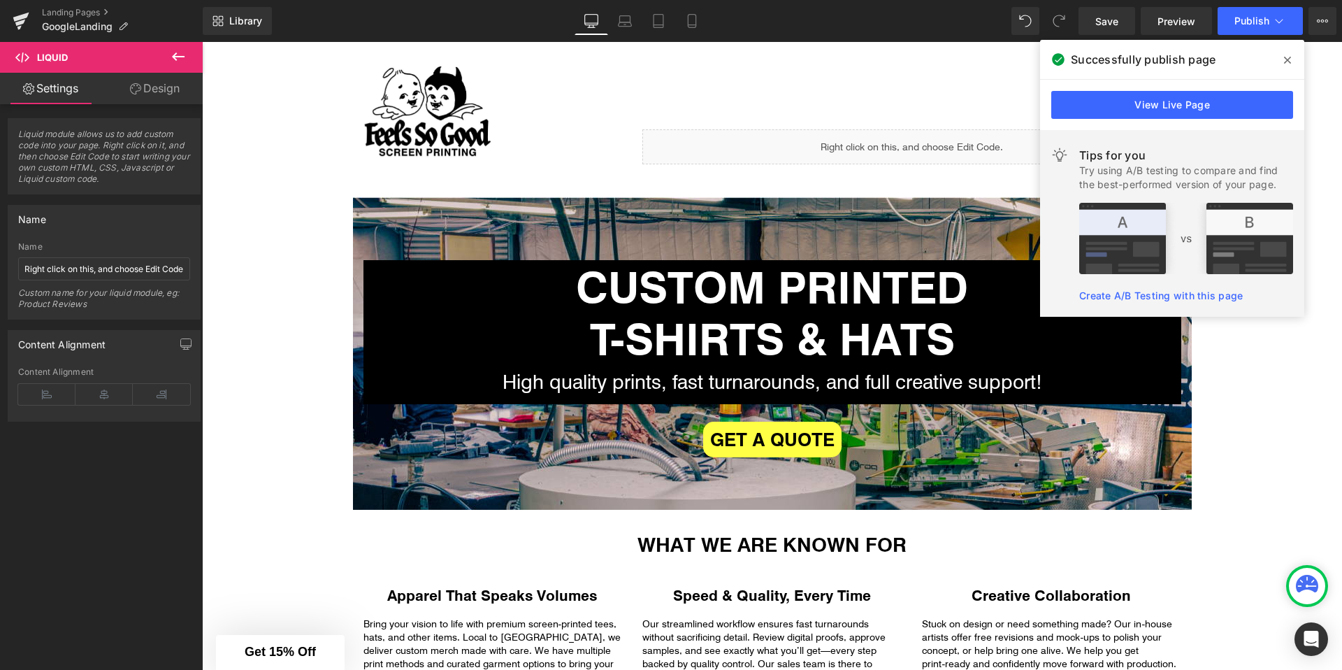
click at [1283, 57] on span at bounding box center [1287, 60] width 22 height 22
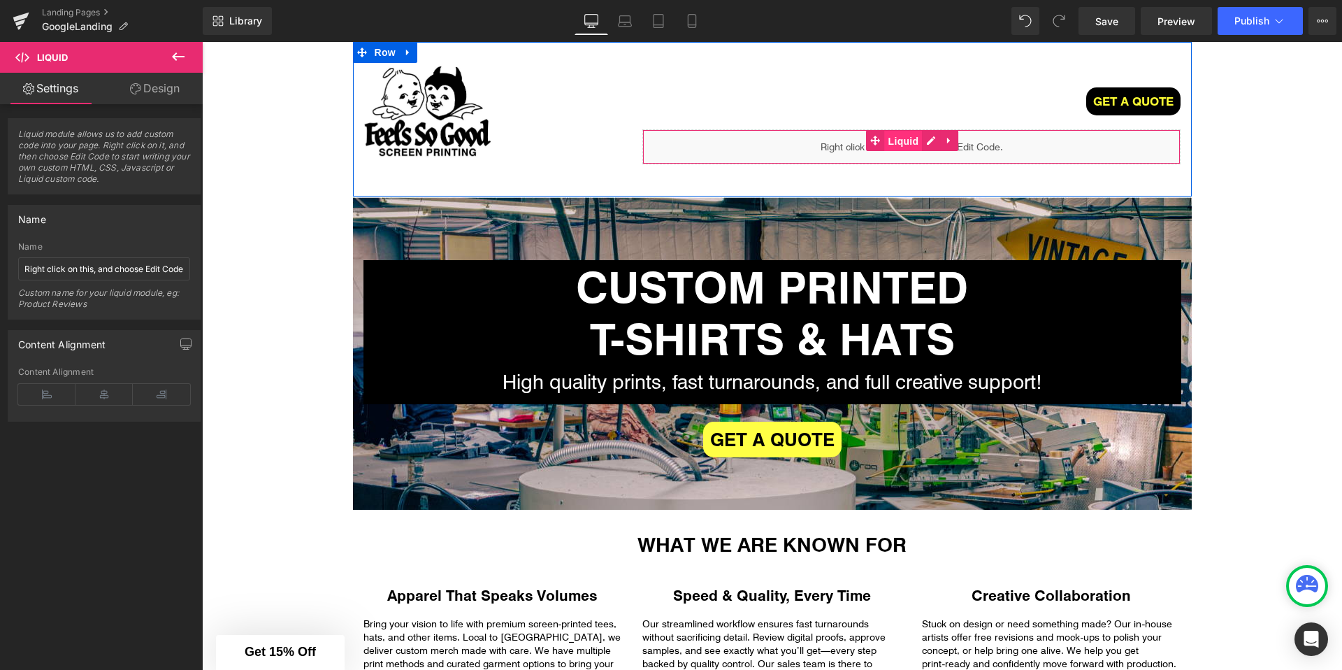
click at [905, 143] on span "Liquid" at bounding box center [904, 141] width 38 height 21
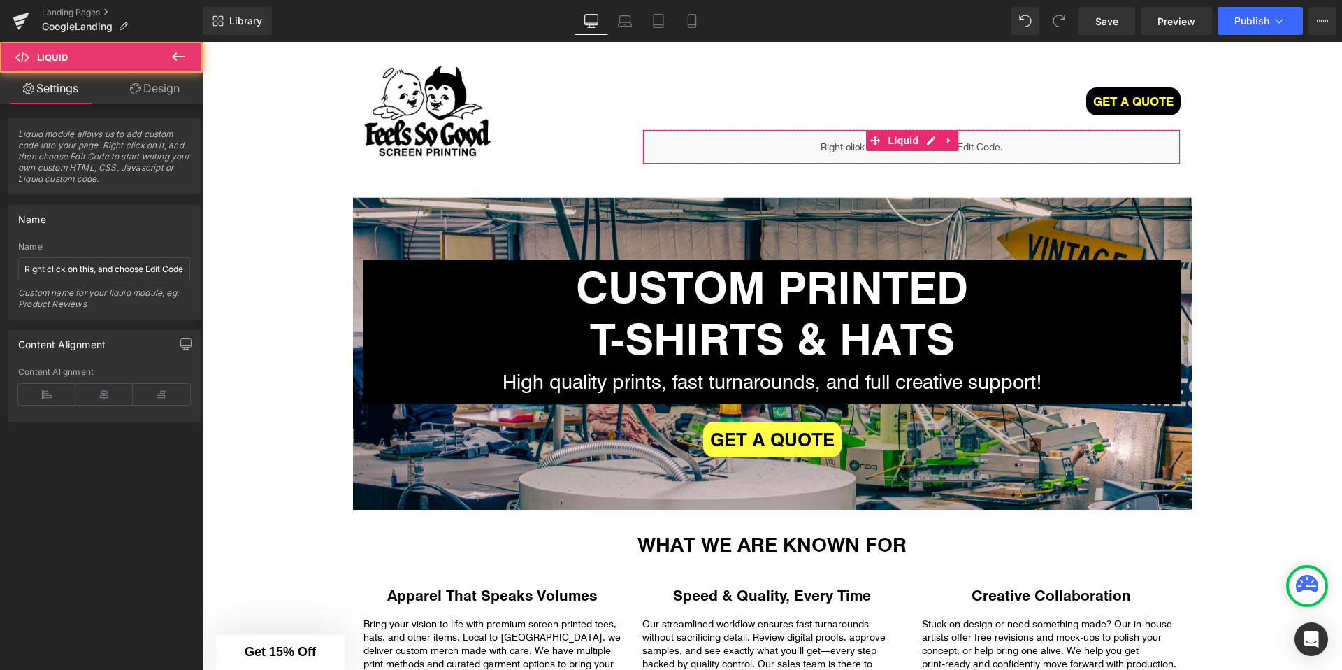
click at [154, 89] on link "Design" at bounding box center [154, 88] width 101 height 31
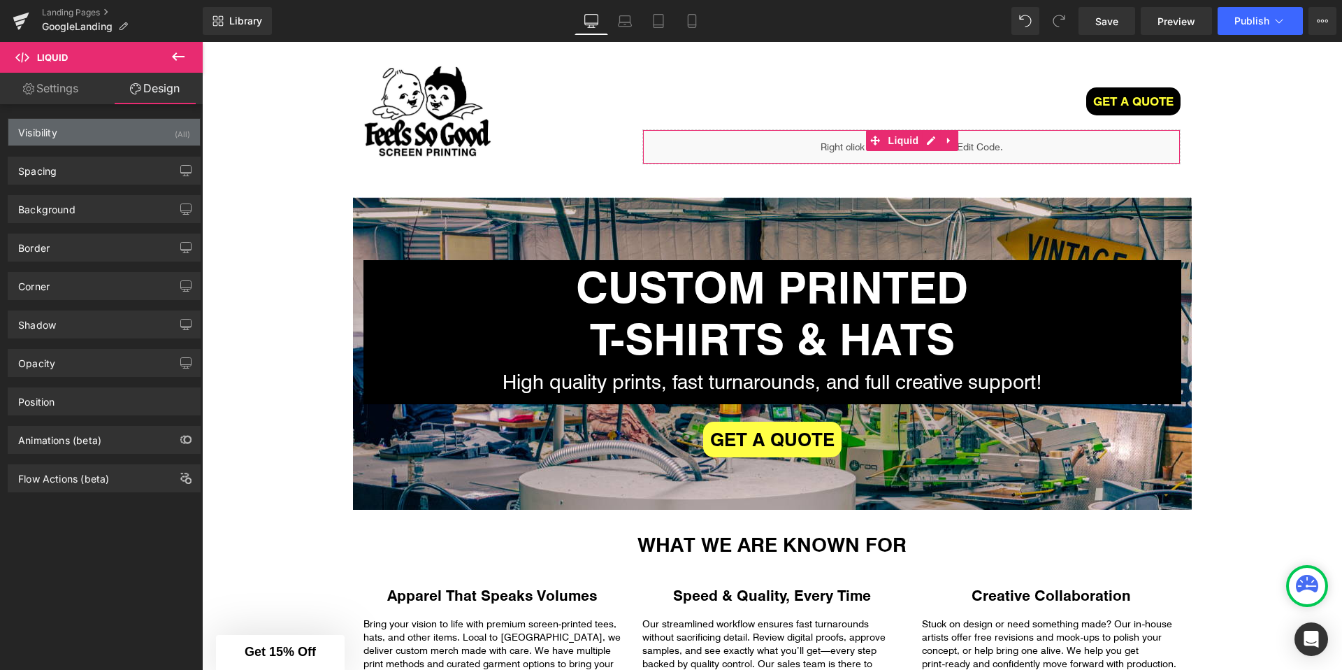
click at [77, 133] on div "Visibility (All)" at bounding box center [104, 132] width 192 height 27
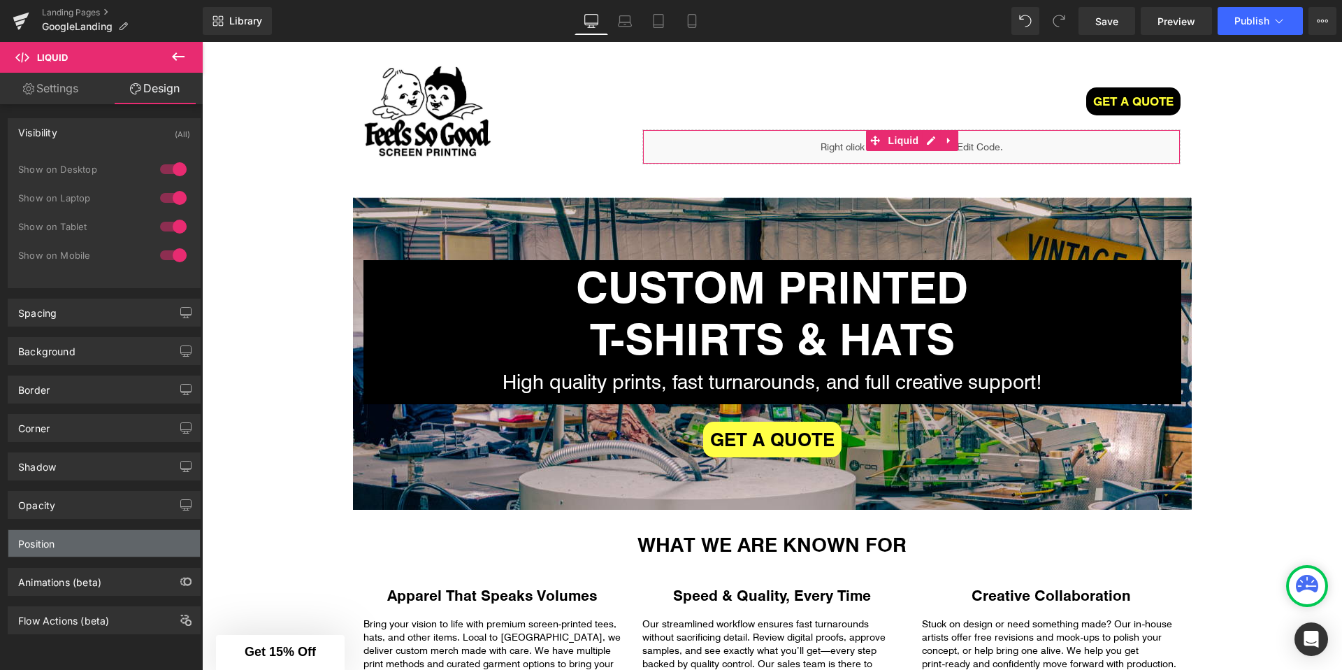
click at [76, 541] on div "Position" at bounding box center [104, 543] width 192 height 27
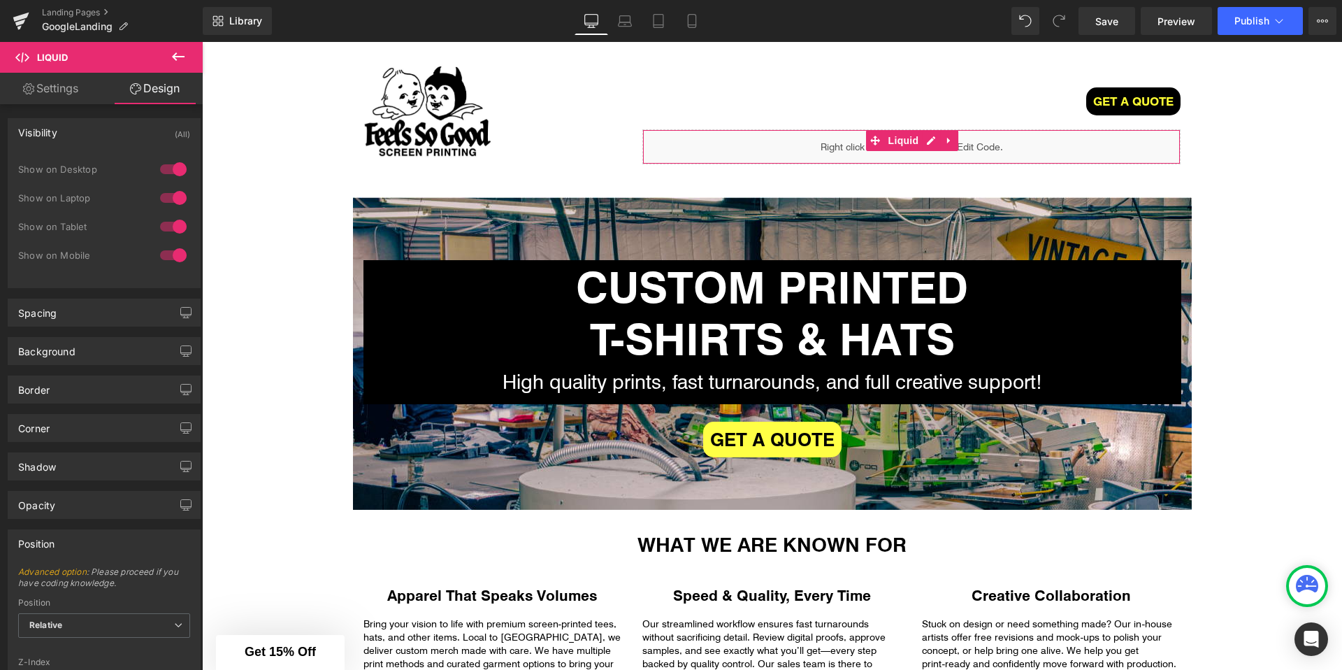
click at [74, 542] on div "Position" at bounding box center [104, 543] width 192 height 27
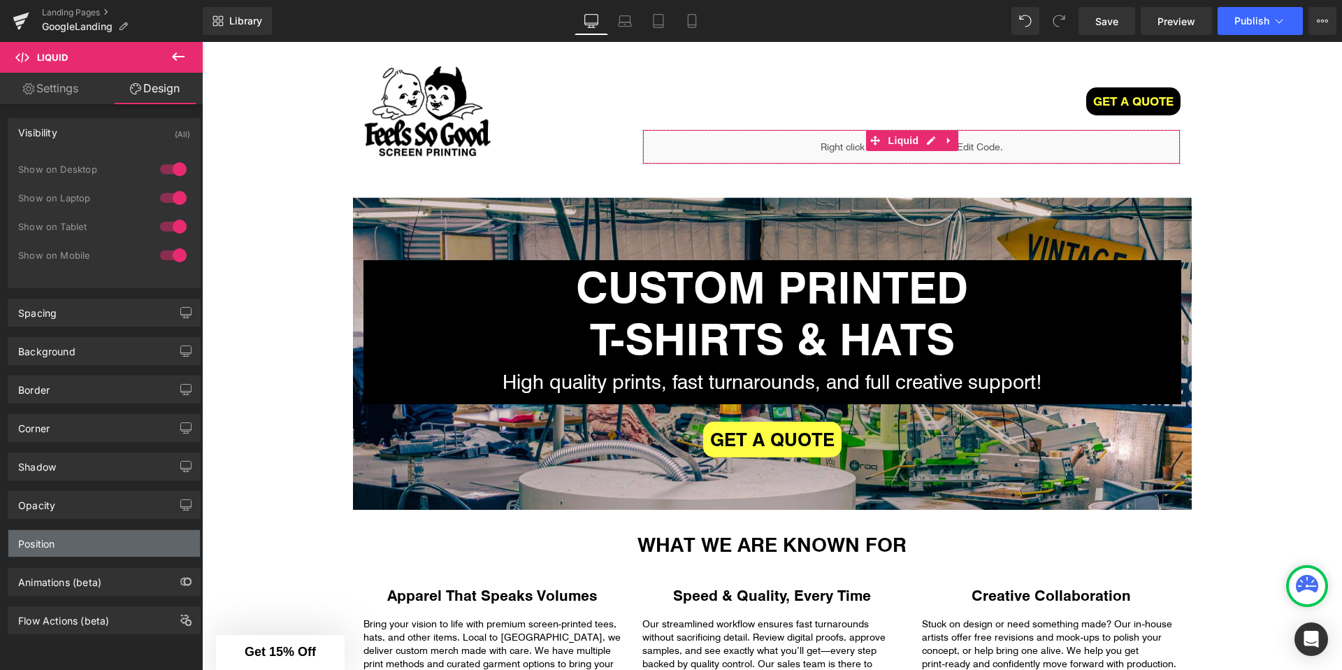
click at [74, 543] on div "Position" at bounding box center [104, 543] width 192 height 27
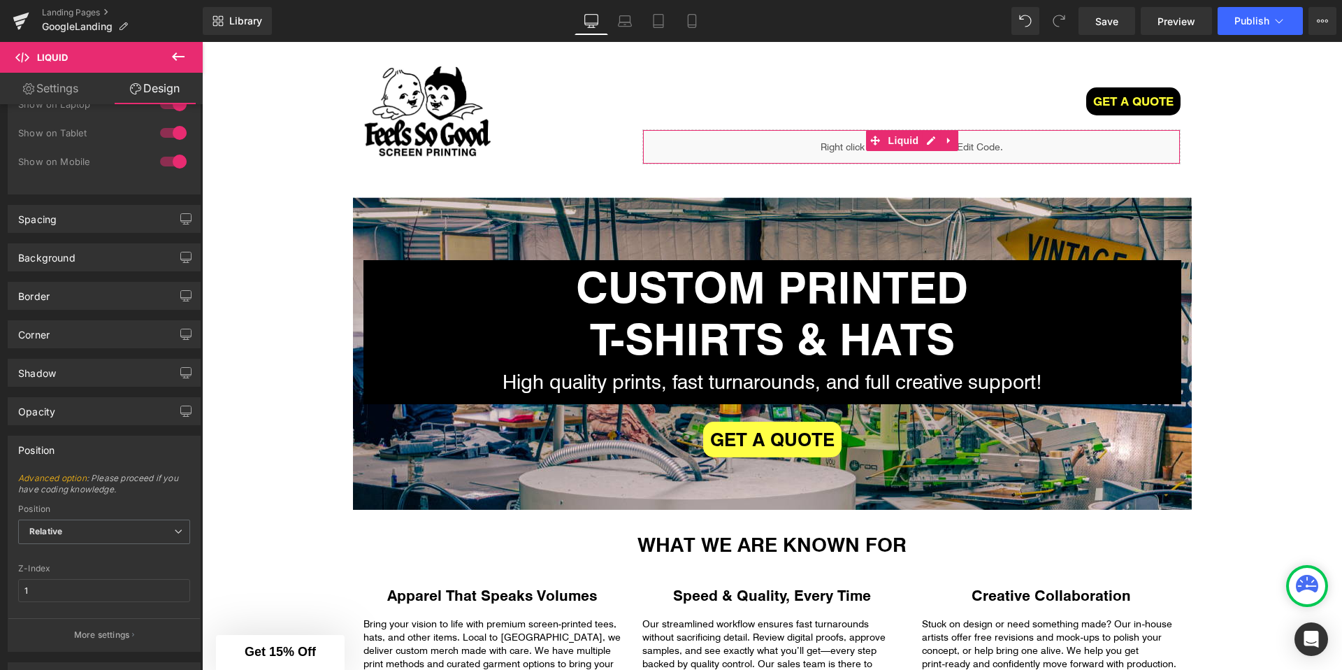
scroll to position [117, 0]
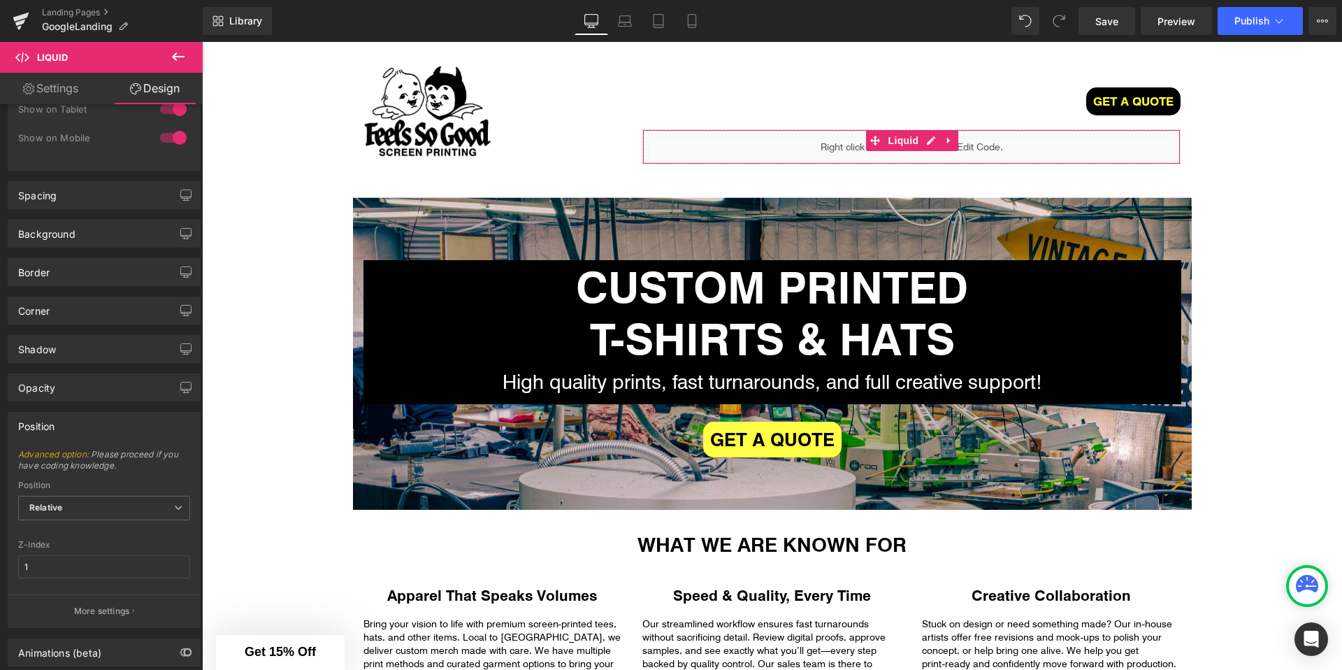
click at [87, 446] on div "Position Advanced option : Please proceed if you have coding knowledge. Relativ…" at bounding box center [104, 520] width 193 height 216
click at [87, 434] on div "Position" at bounding box center [104, 425] width 192 height 27
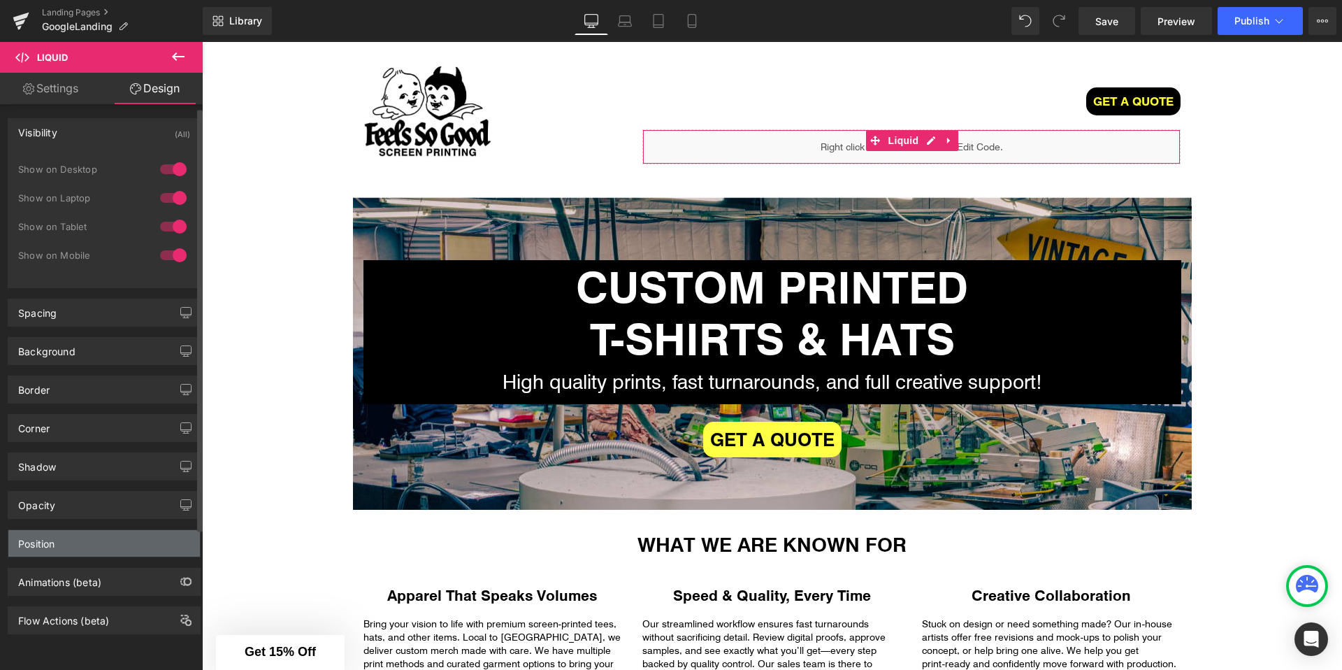
scroll to position [4, 0]
click at [78, 96] on link "Settings" at bounding box center [50, 88] width 101 height 31
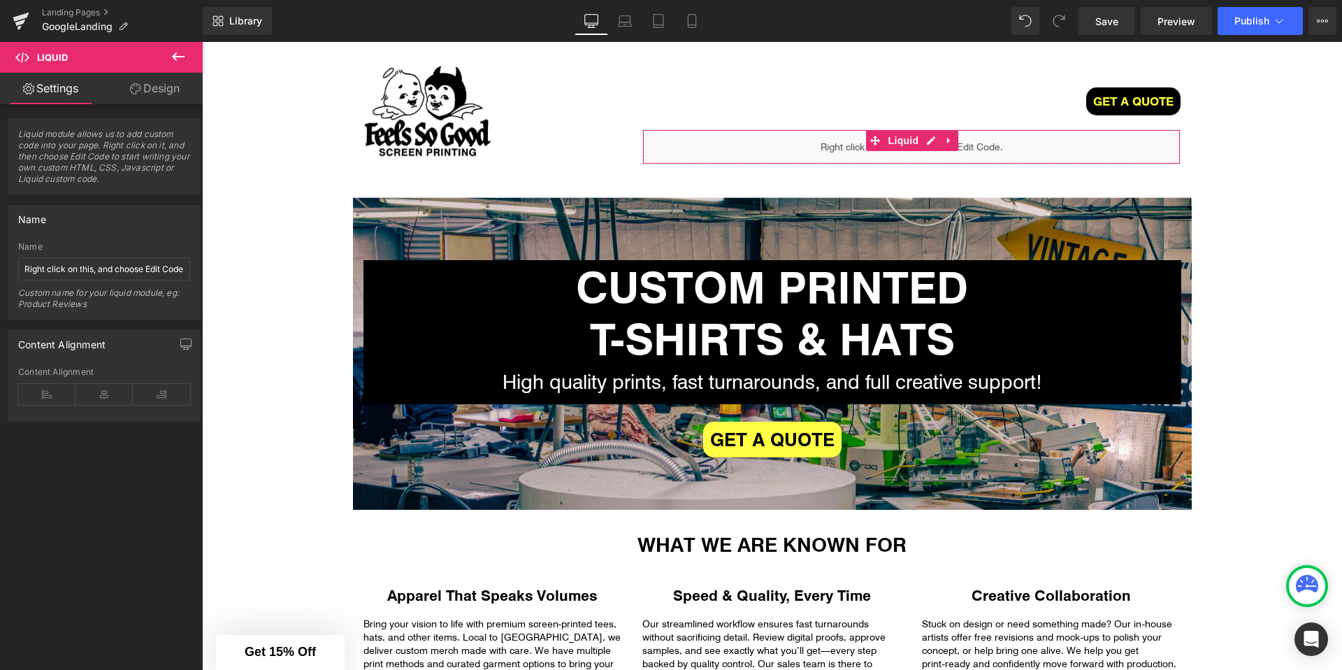
click at [132, 94] on icon at bounding box center [135, 88] width 11 height 11
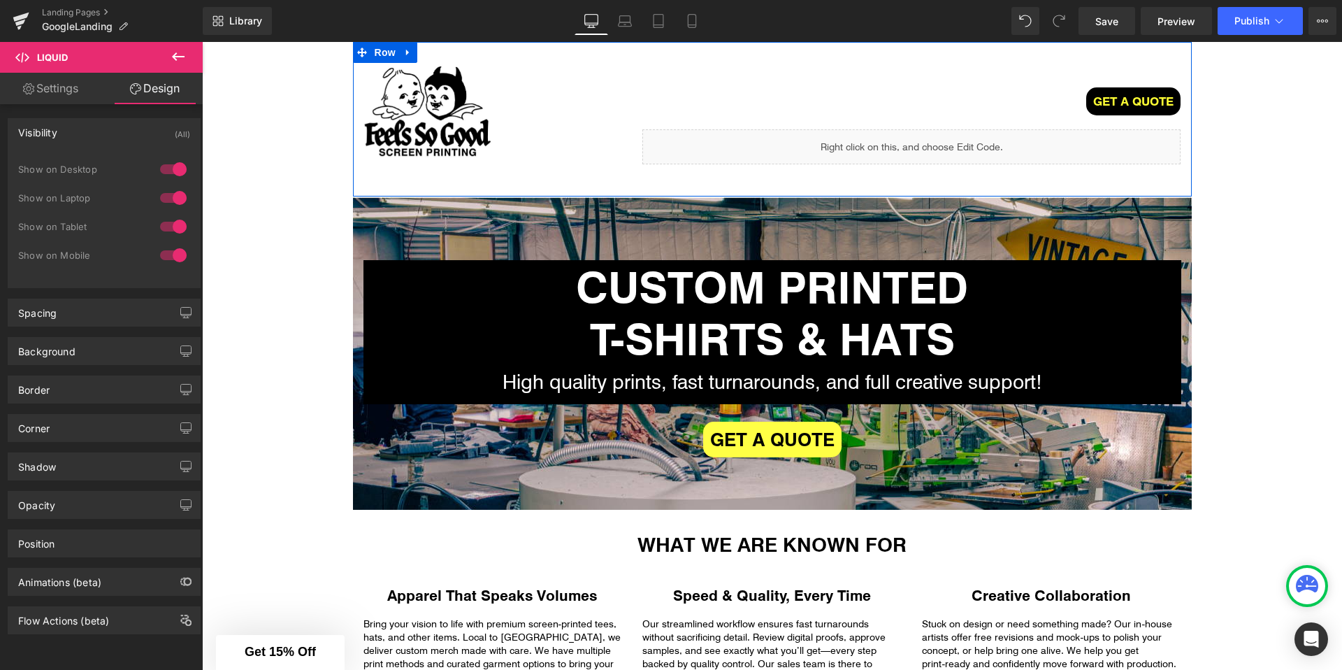
click at [976, 143] on div "Liquid" at bounding box center [911, 146] width 538 height 35
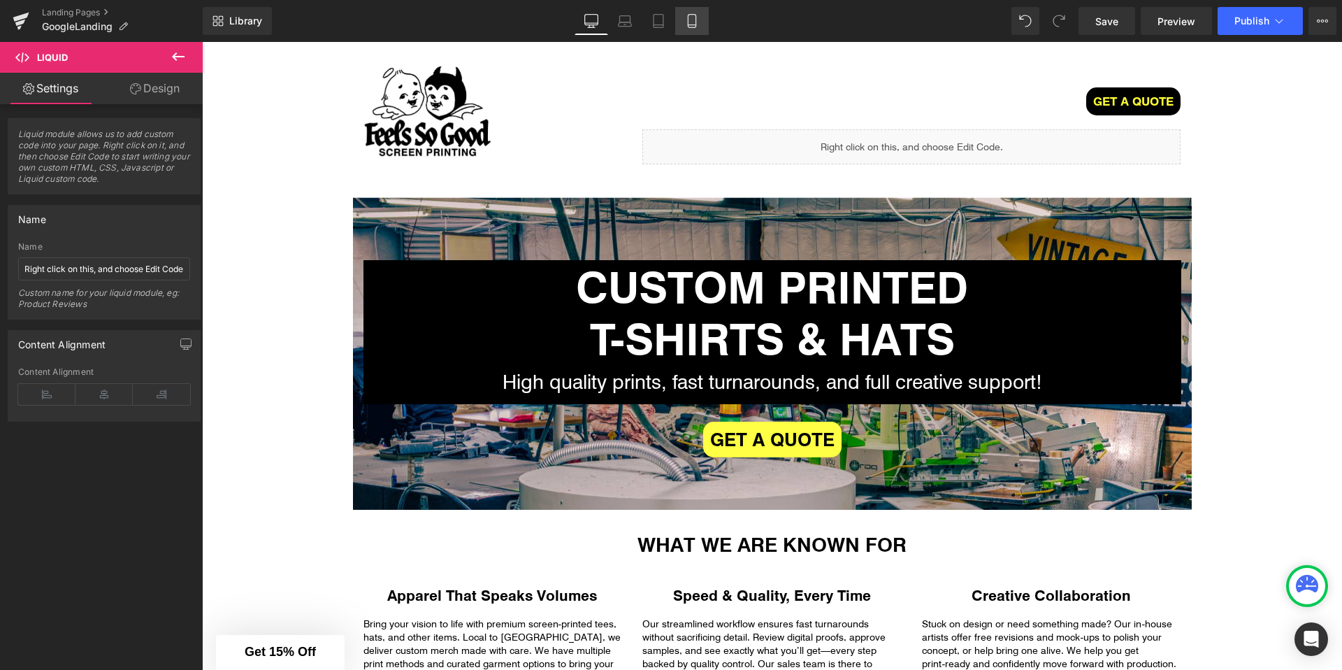
click at [686, 23] on icon at bounding box center [692, 21] width 14 height 14
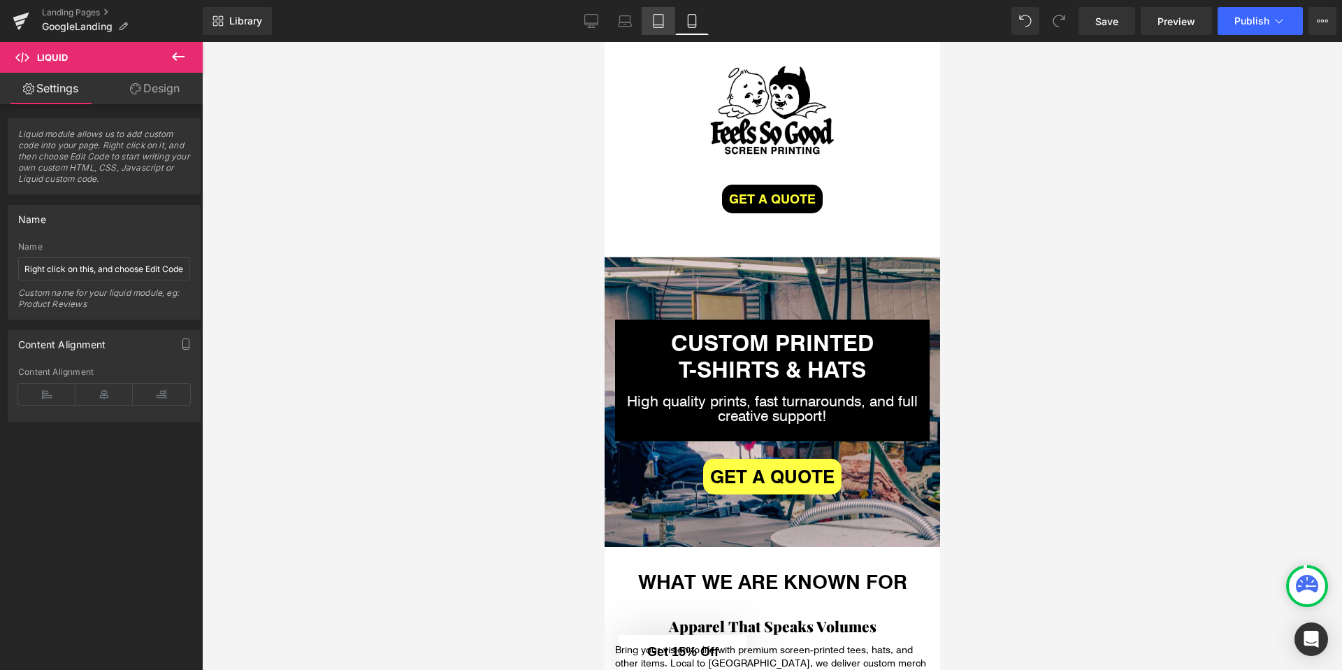
click at [659, 23] on icon at bounding box center [658, 21] width 14 height 14
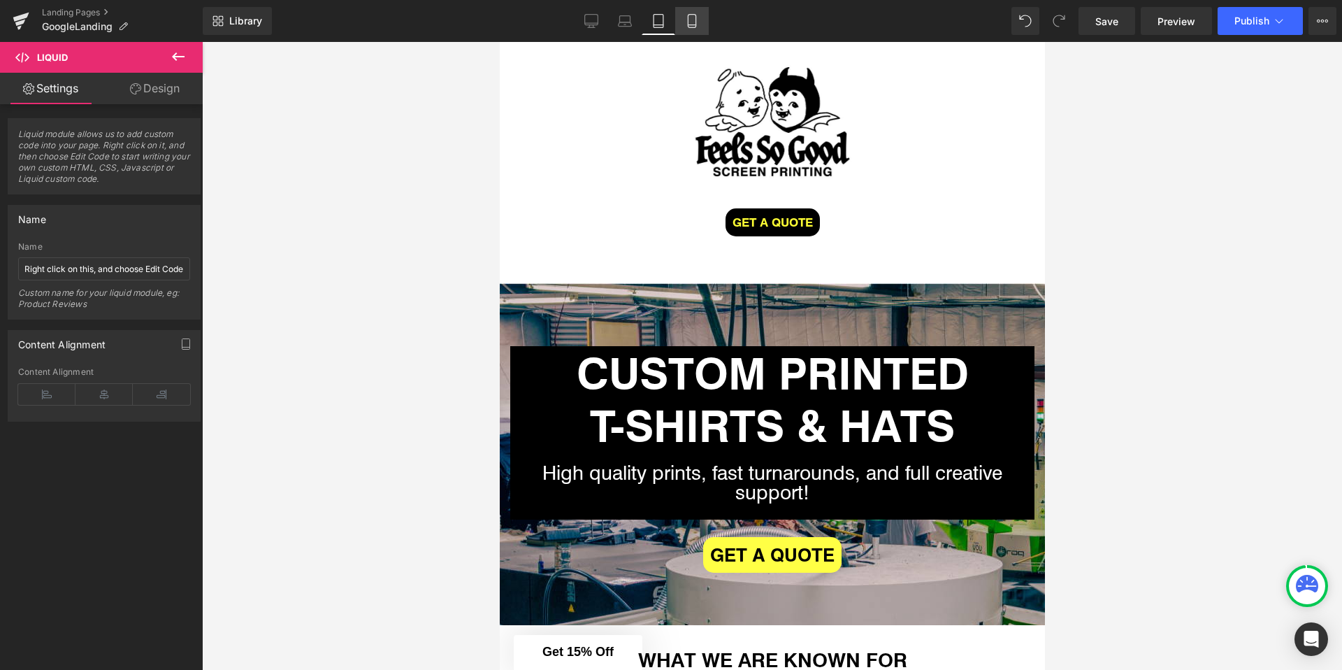
click at [684, 20] on link "Mobile" at bounding box center [692, 21] width 34 height 28
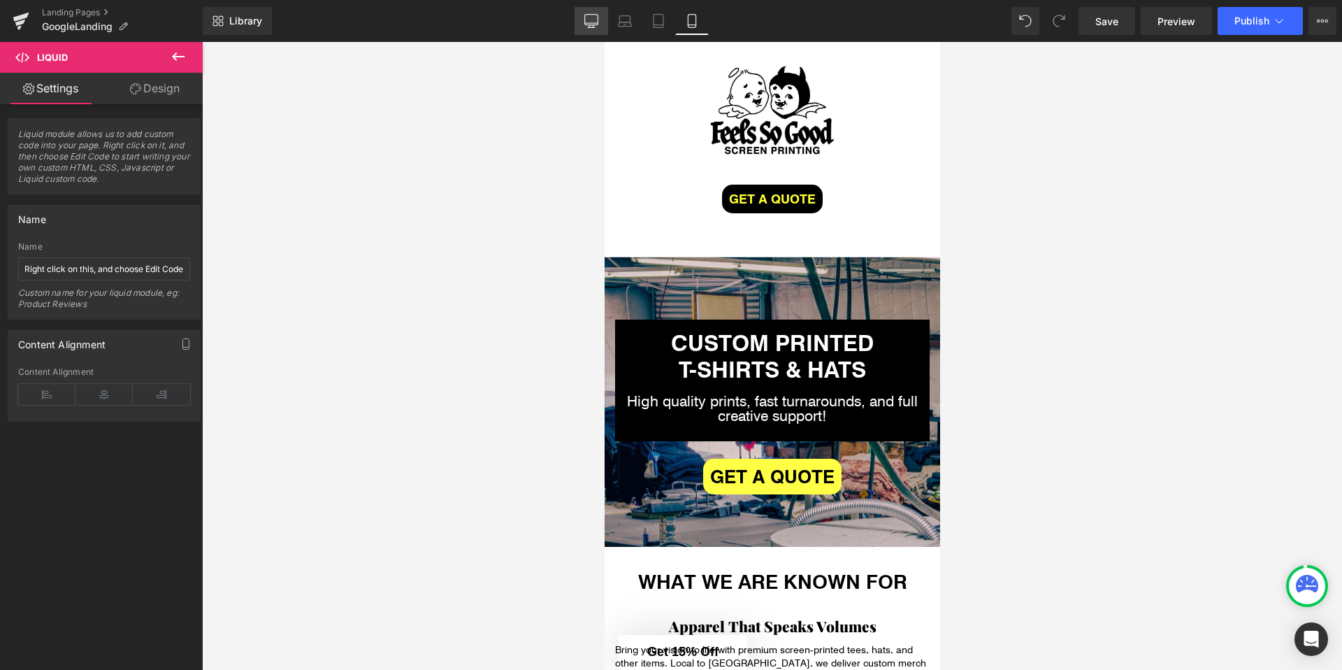
click at [593, 24] on icon at bounding box center [591, 21] width 14 height 14
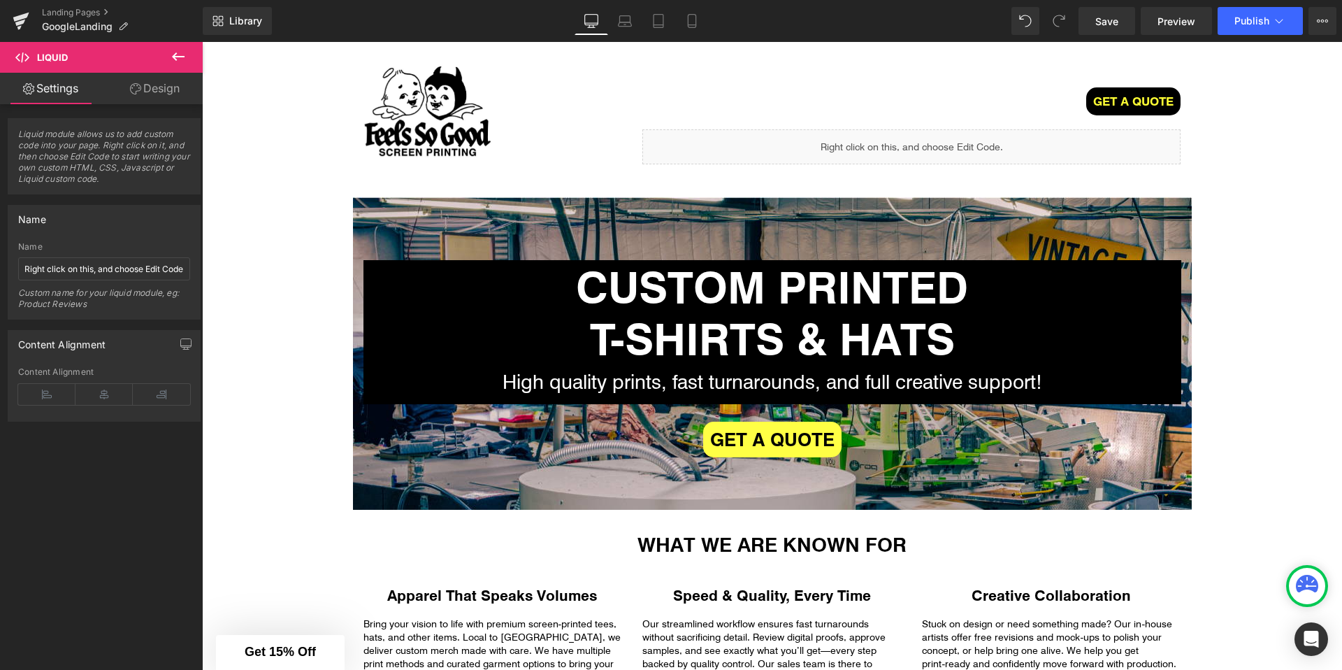
click at [712, 21] on div "Library Desktop Desktop Laptop Tablet Mobile Save Preview Publish Scheduled Vie…" at bounding box center [772, 21] width 1139 height 28
click at [687, 21] on icon at bounding box center [692, 21] width 14 height 14
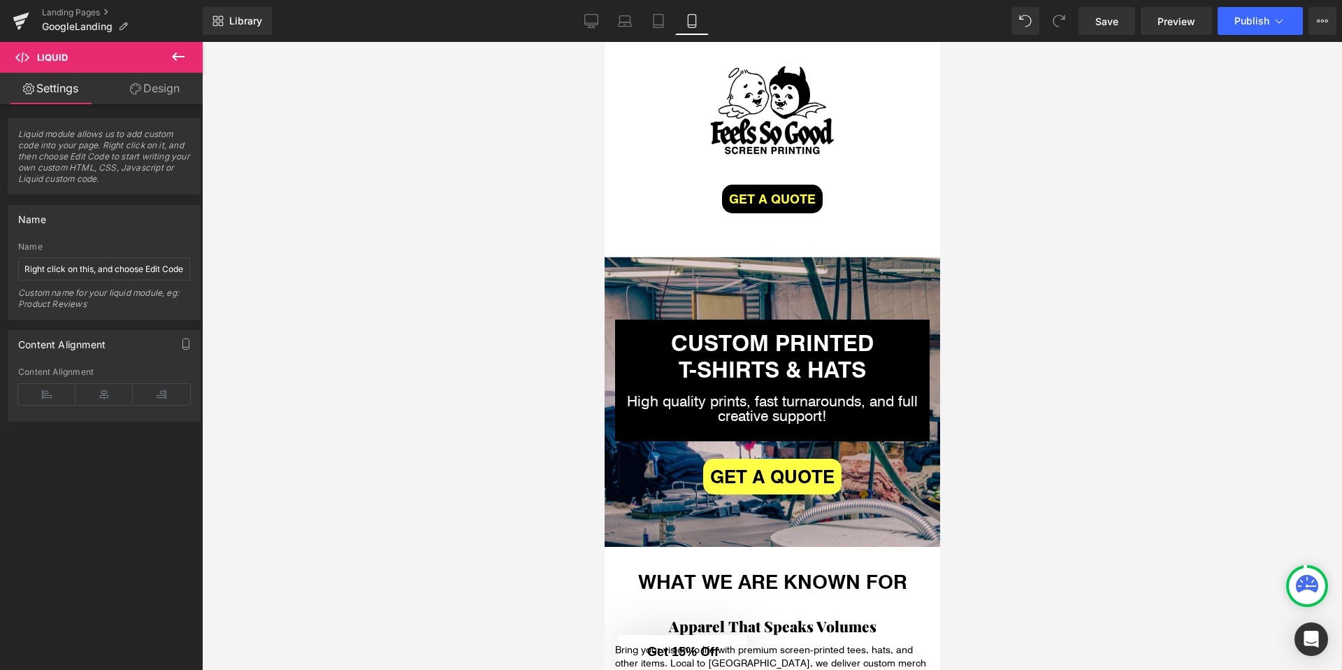
click at [171, 48] on icon at bounding box center [178, 56] width 17 height 17
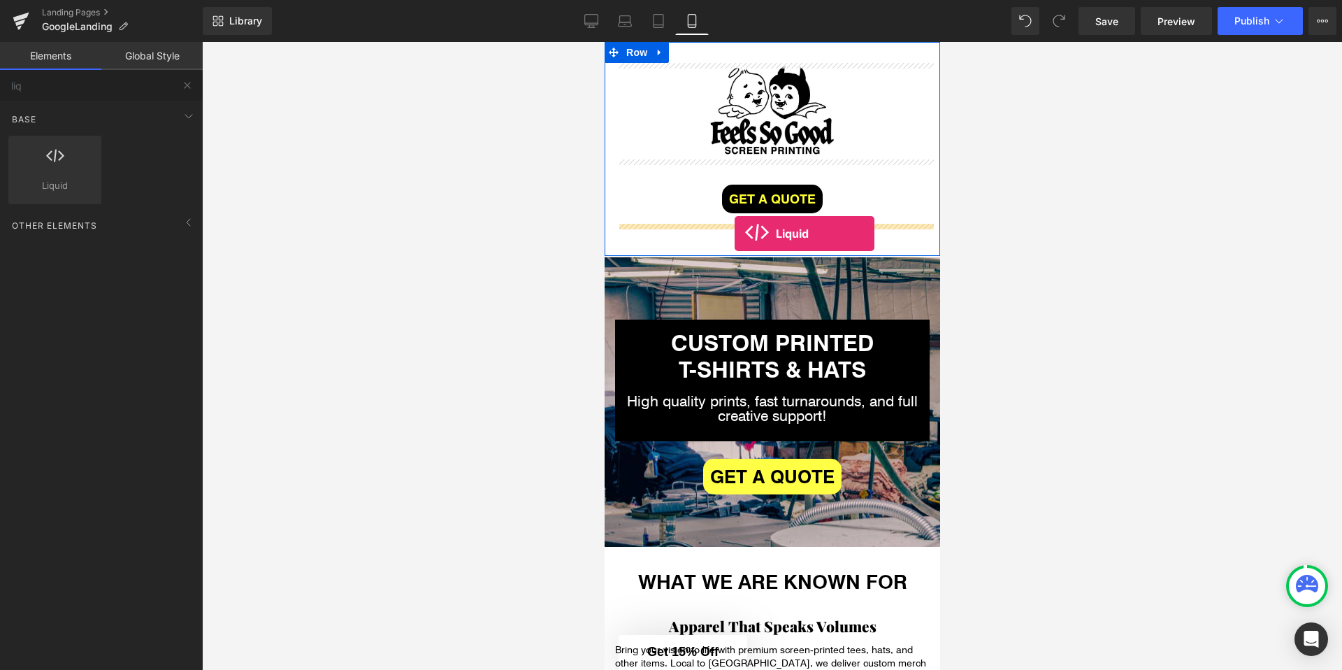
drag, startPoint x: 677, startPoint y: 204, endPoint x: 733, endPoint y: 233, distance: 63.2
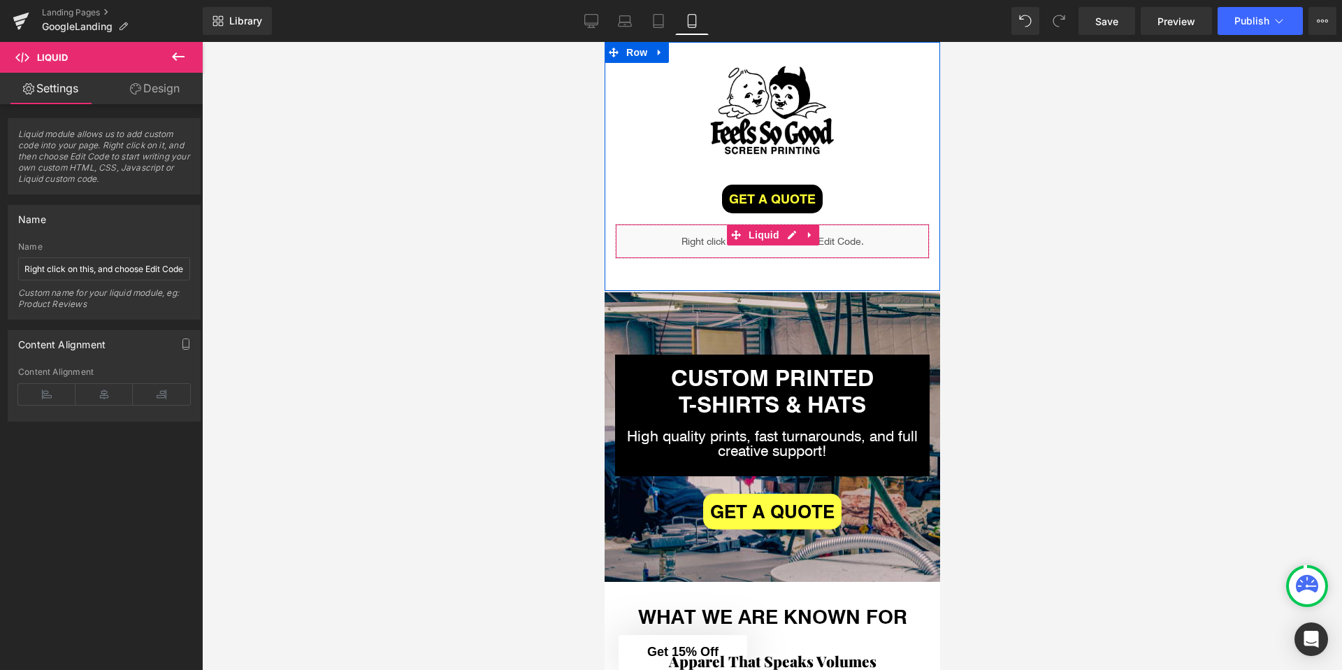
click at [792, 236] on div "Liquid" at bounding box center [771, 241] width 315 height 35
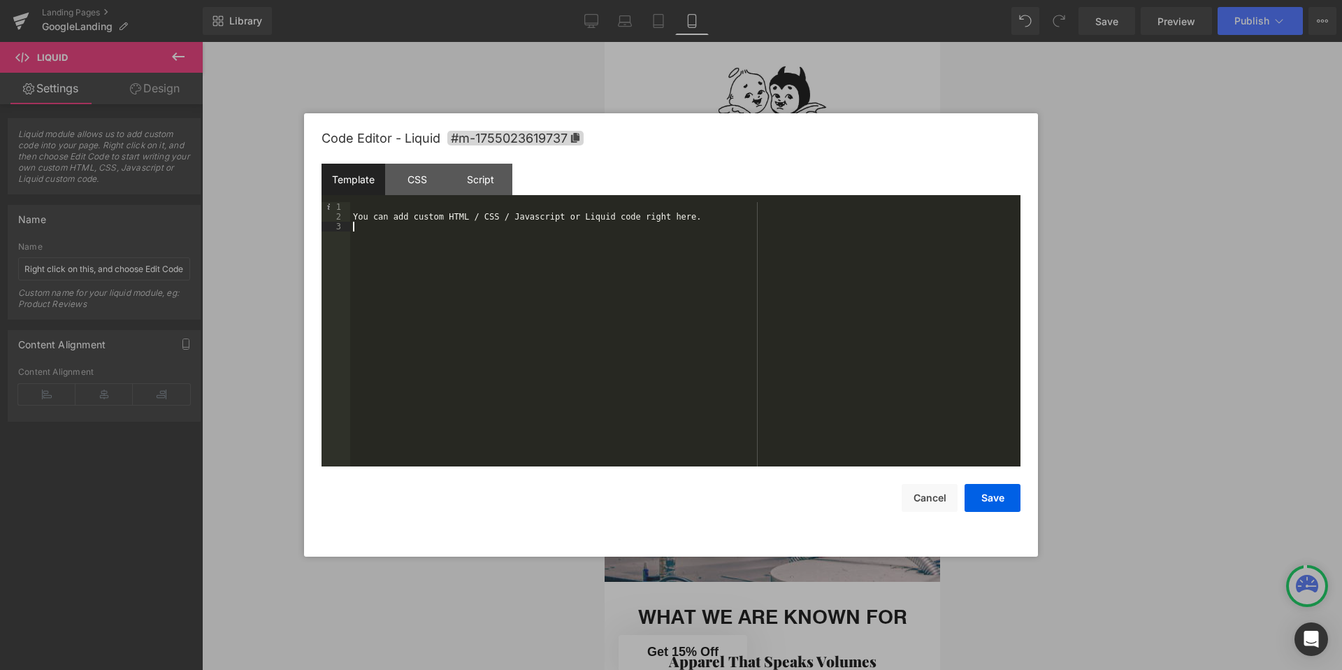
click at [438, 229] on div "You can add custom HTML / CSS / Javascript or Liquid code right here." at bounding box center [685, 344] width 670 height 284
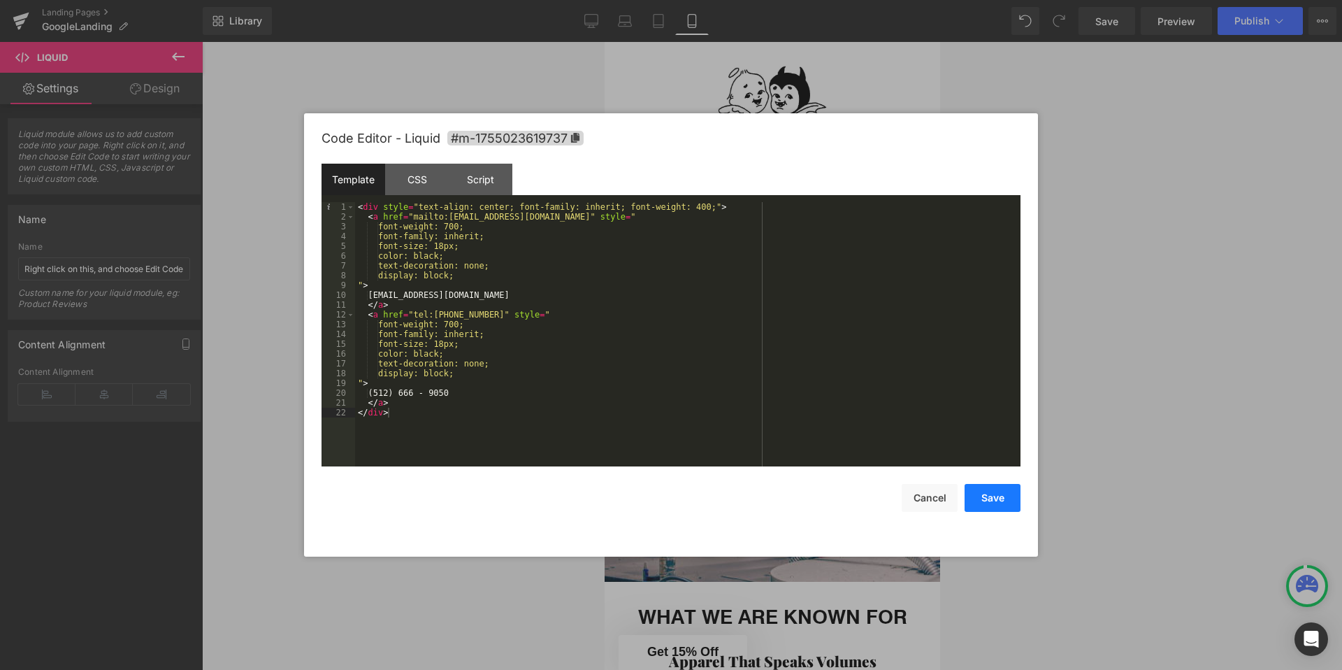
click at [995, 504] on button "Save" at bounding box center [993, 498] width 56 height 28
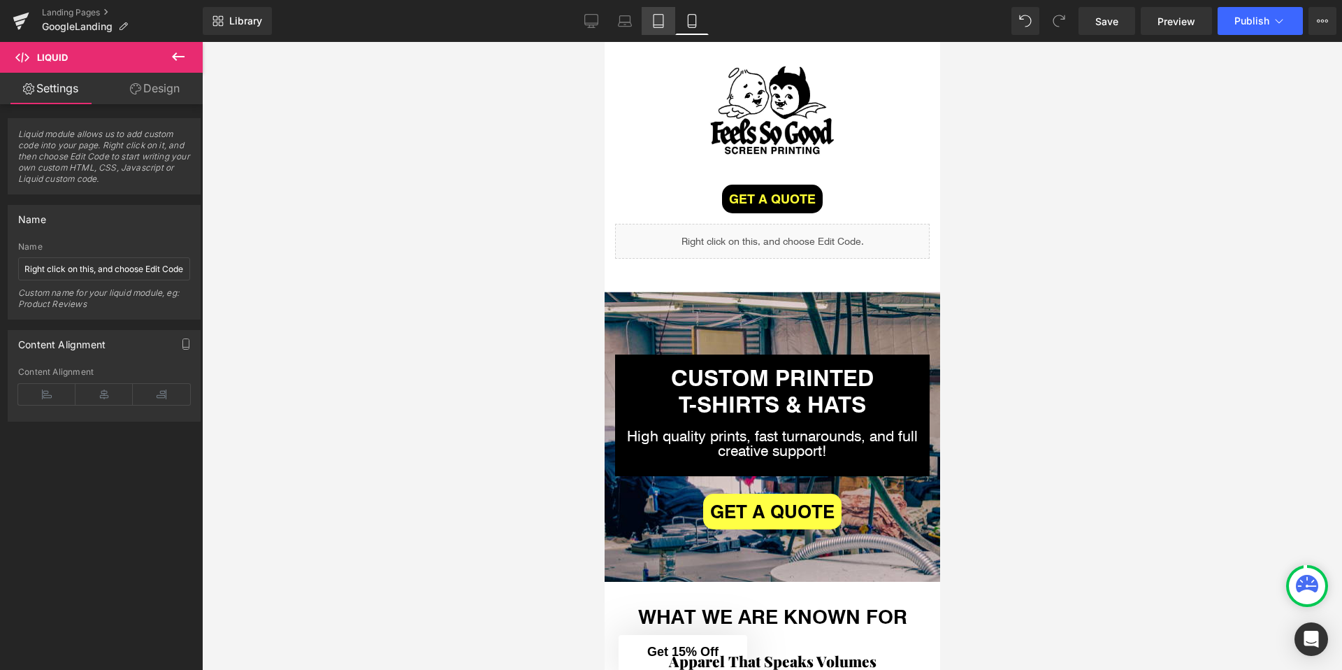
click at [663, 20] on icon at bounding box center [658, 21] width 14 height 14
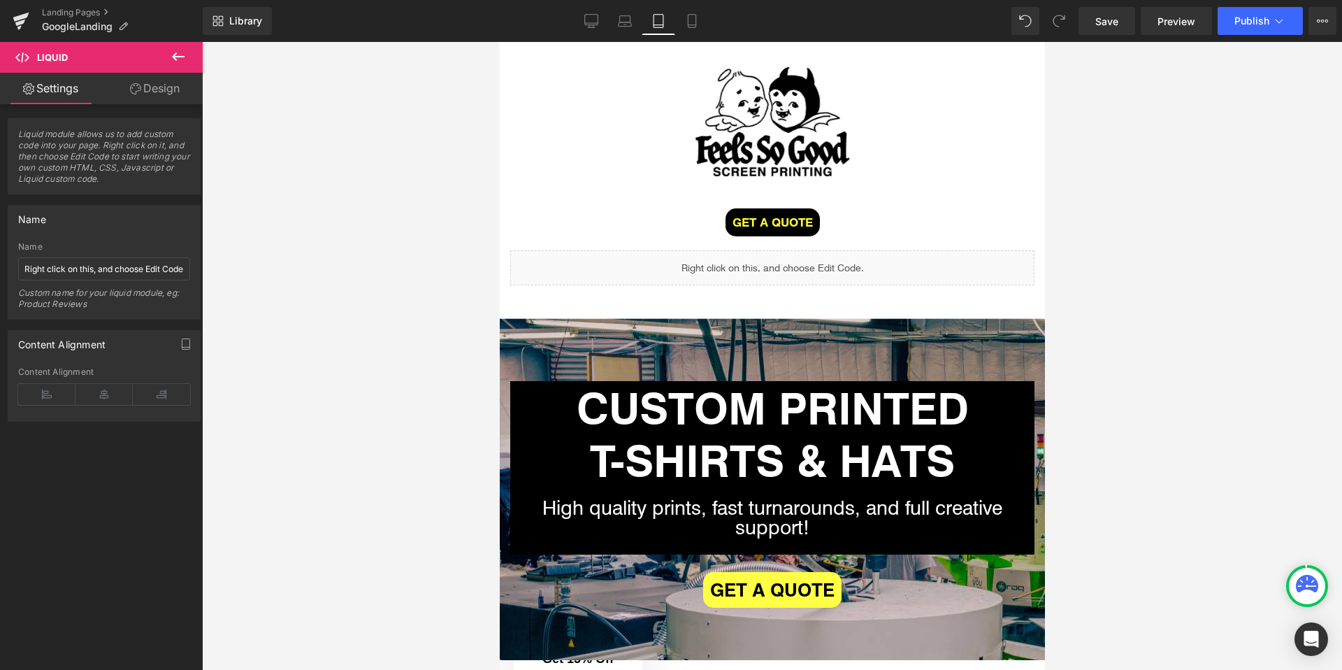
scroll to position [66, 0]
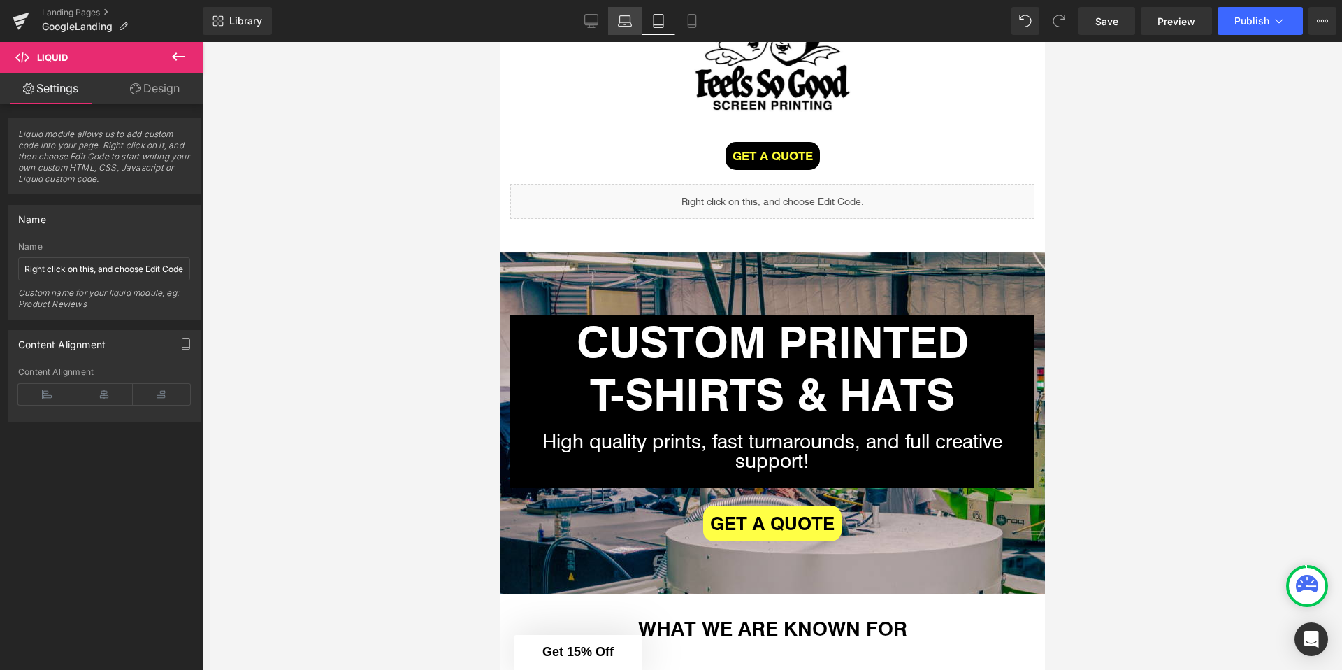
click at [629, 22] on icon at bounding box center [625, 24] width 13 height 4
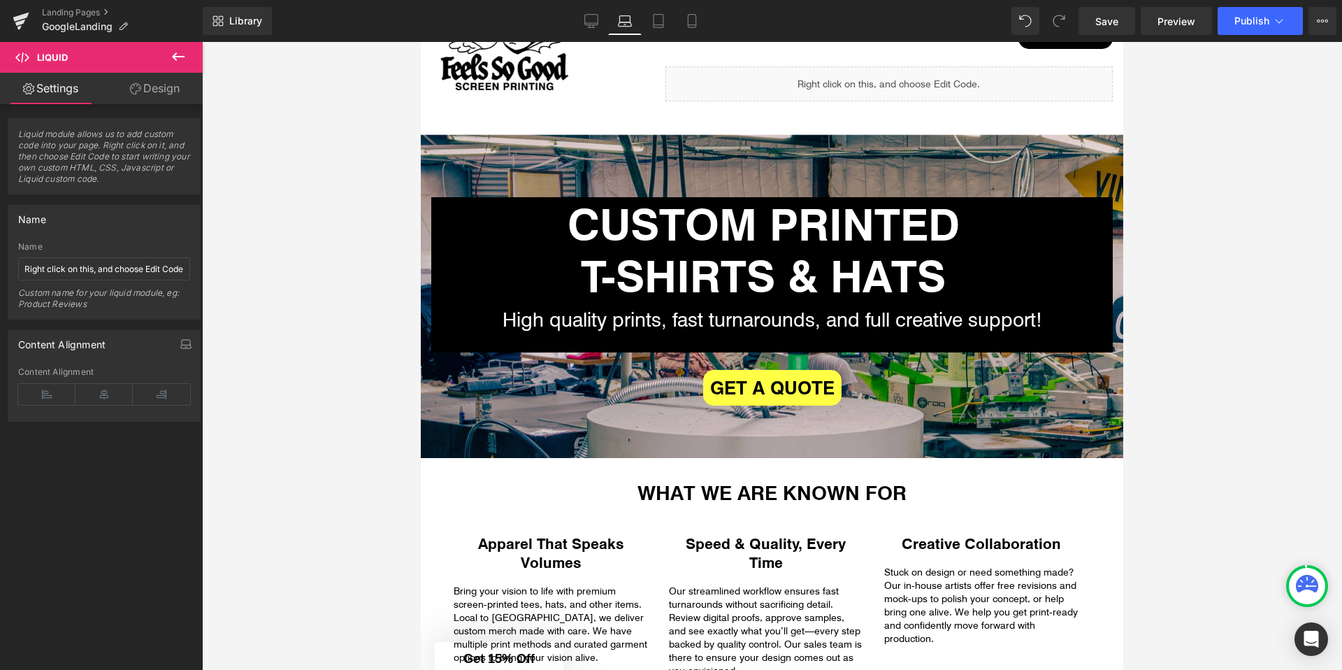
scroll to position [0, 0]
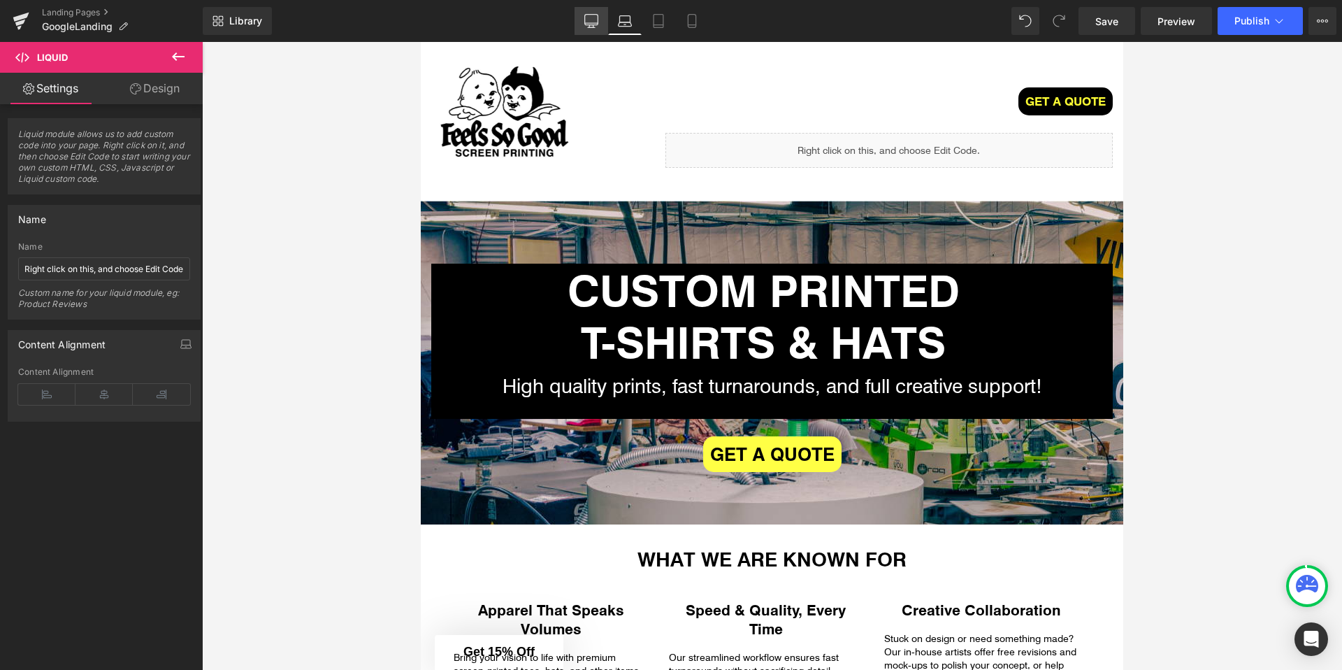
click at [602, 24] on link "Desktop" at bounding box center [592, 21] width 34 height 28
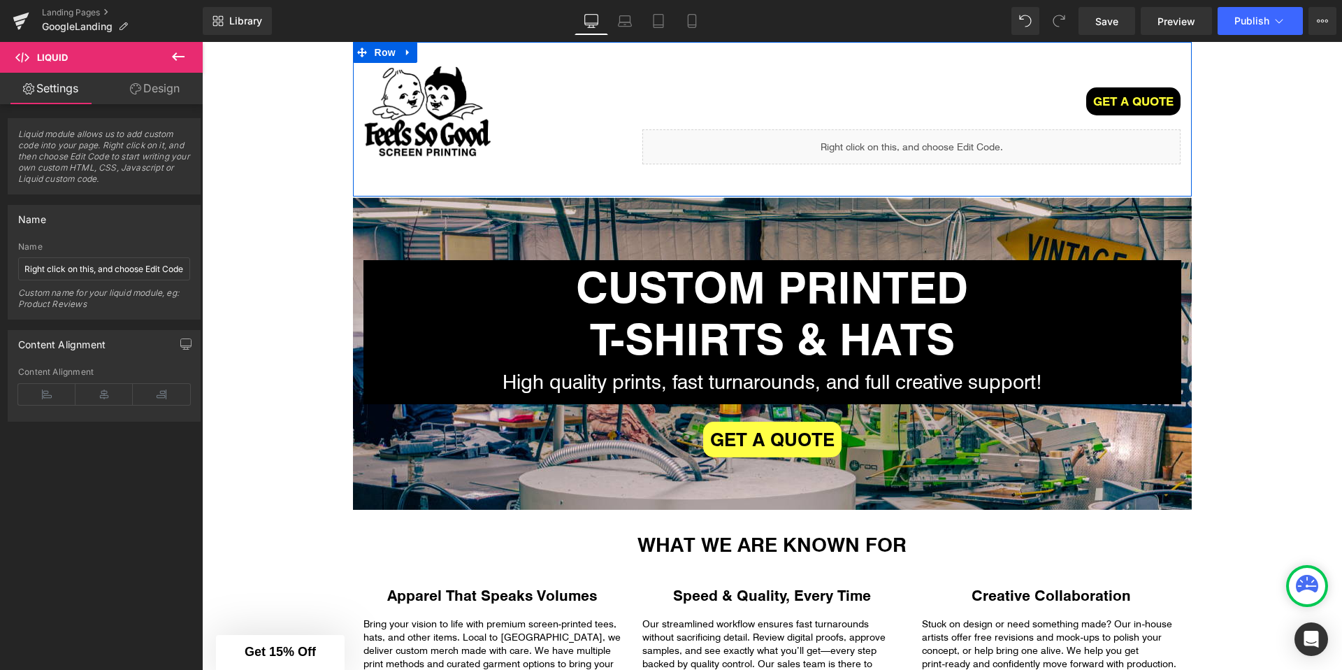
click at [930, 136] on div "Liquid" at bounding box center [911, 146] width 538 height 35
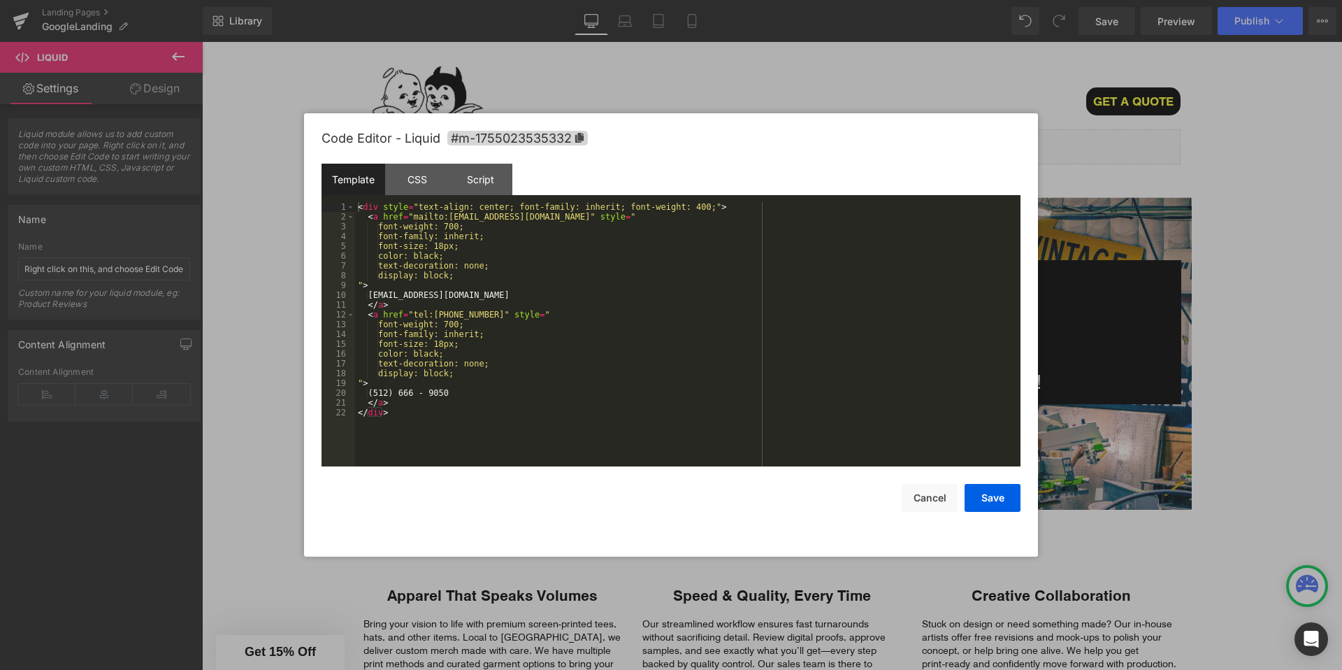
click at [439, 244] on div "< div style = "text-align: center; font-family: inherit; font-weight: 400;" > <…" at bounding box center [687, 344] width 665 height 284
click at [977, 503] on button "Save" at bounding box center [993, 498] width 56 height 28
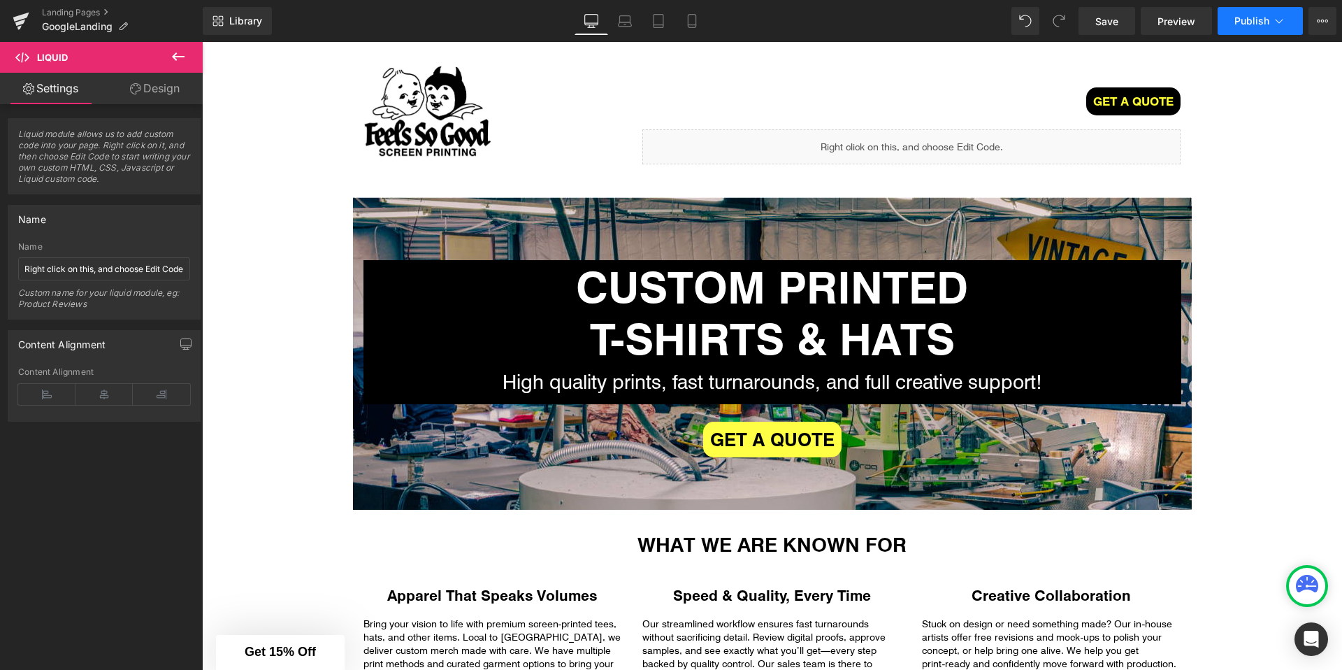
click at [1262, 15] on span "Publish" at bounding box center [1251, 20] width 35 height 11
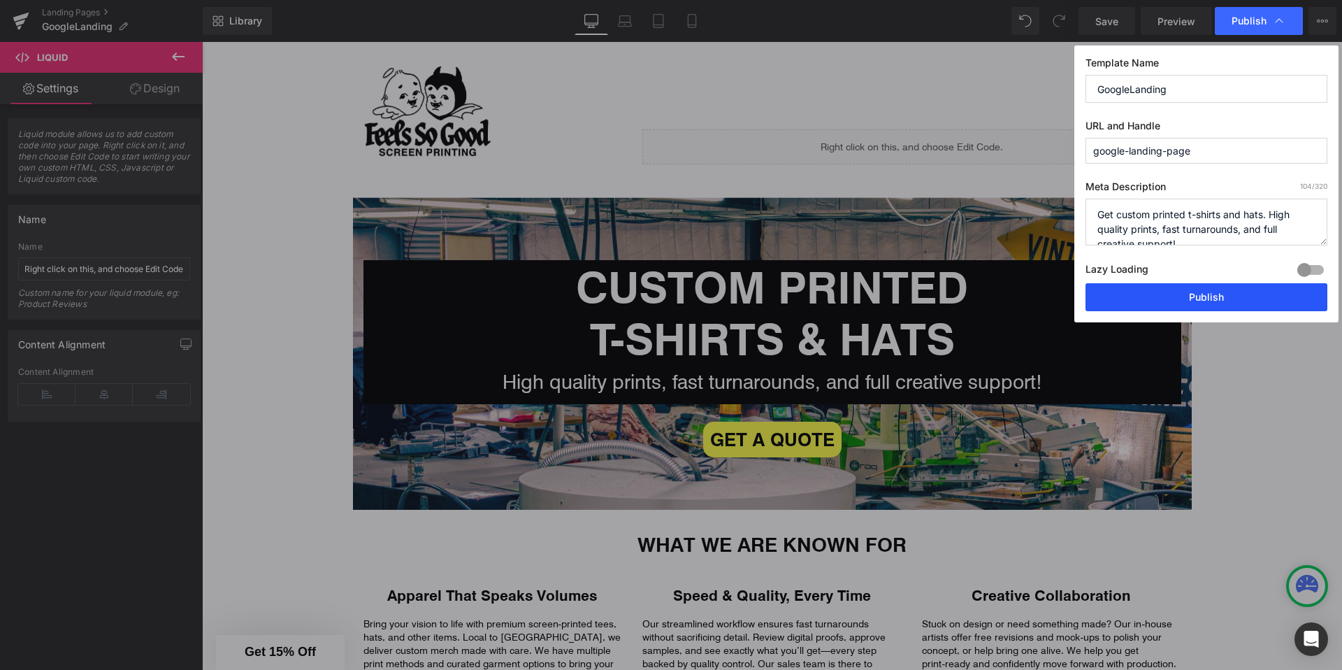
click at [1158, 285] on button "Publish" at bounding box center [1206, 297] width 242 height 28
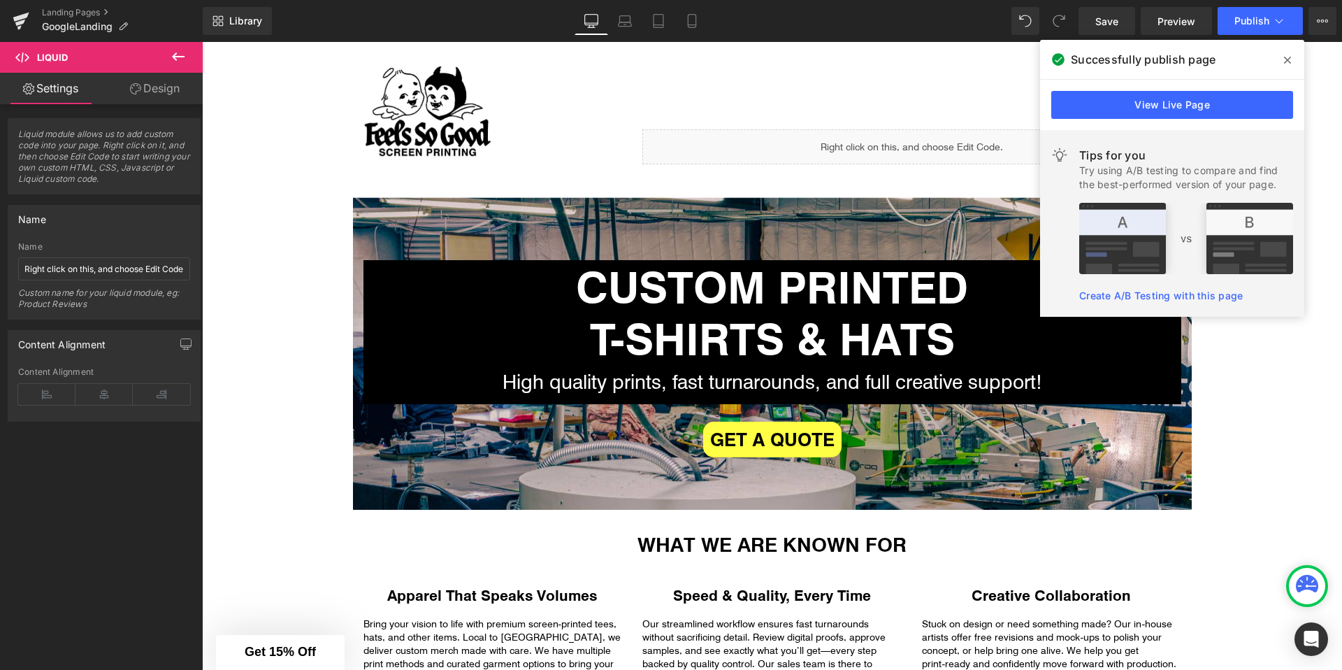
drag, startPoint x: 1292, startPoint y: 64, endPoint x: 1062, endPoint y: 27, distance: 233.6
click at [1292, 64] on span at bounding box center [1287, 60] width 22 height 22
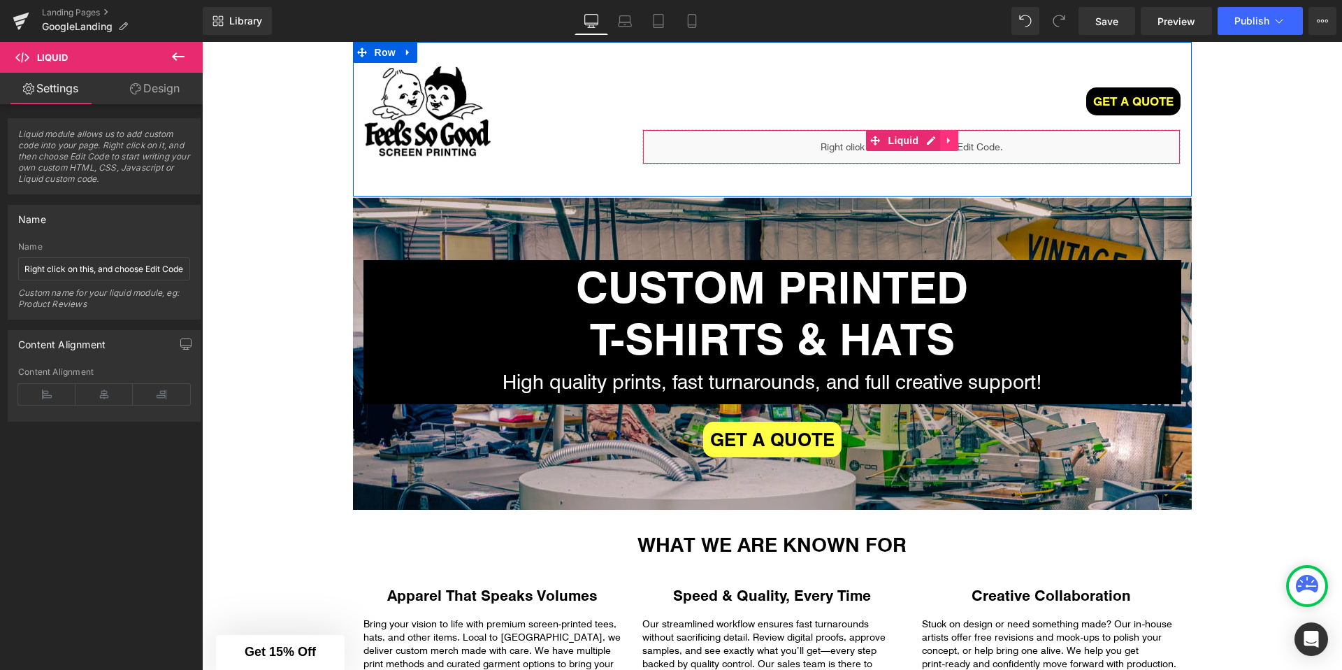
click at [953, 144] on icon at bounding box center [949, 141] width 10 height 10
click at [942, 144] on icon at bounding box center [940, 141] width 10 height 10
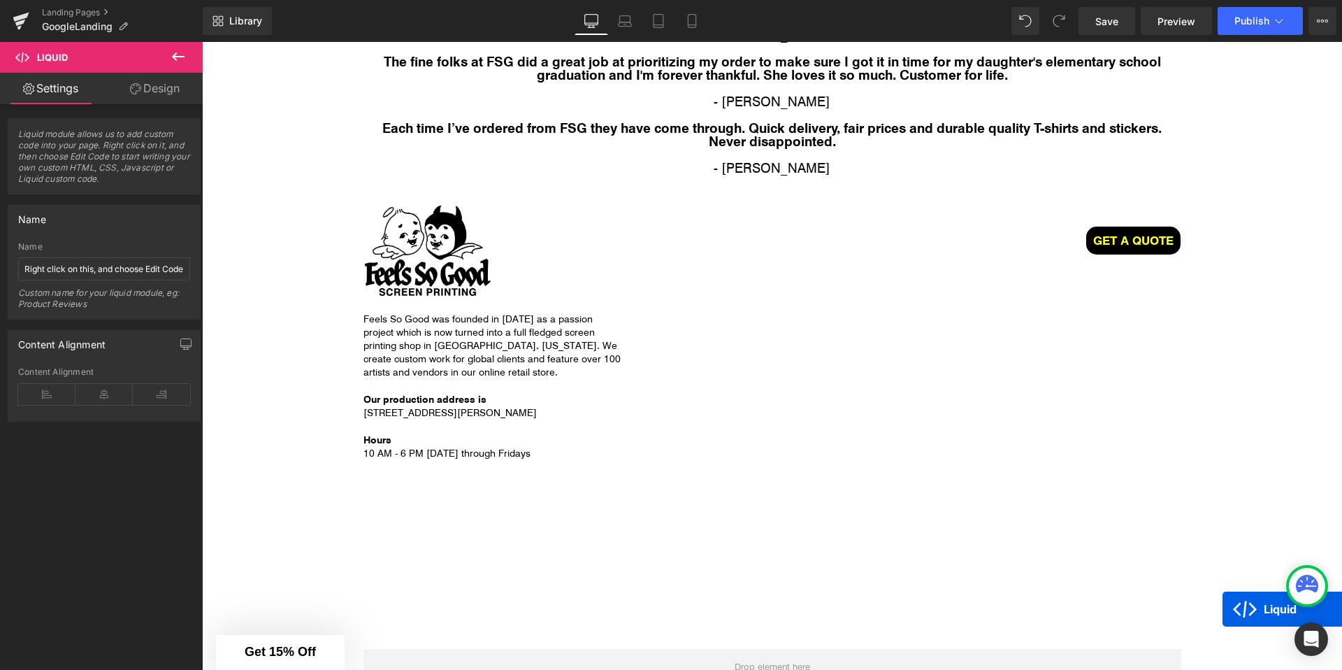
scroll to position [3020, 0]
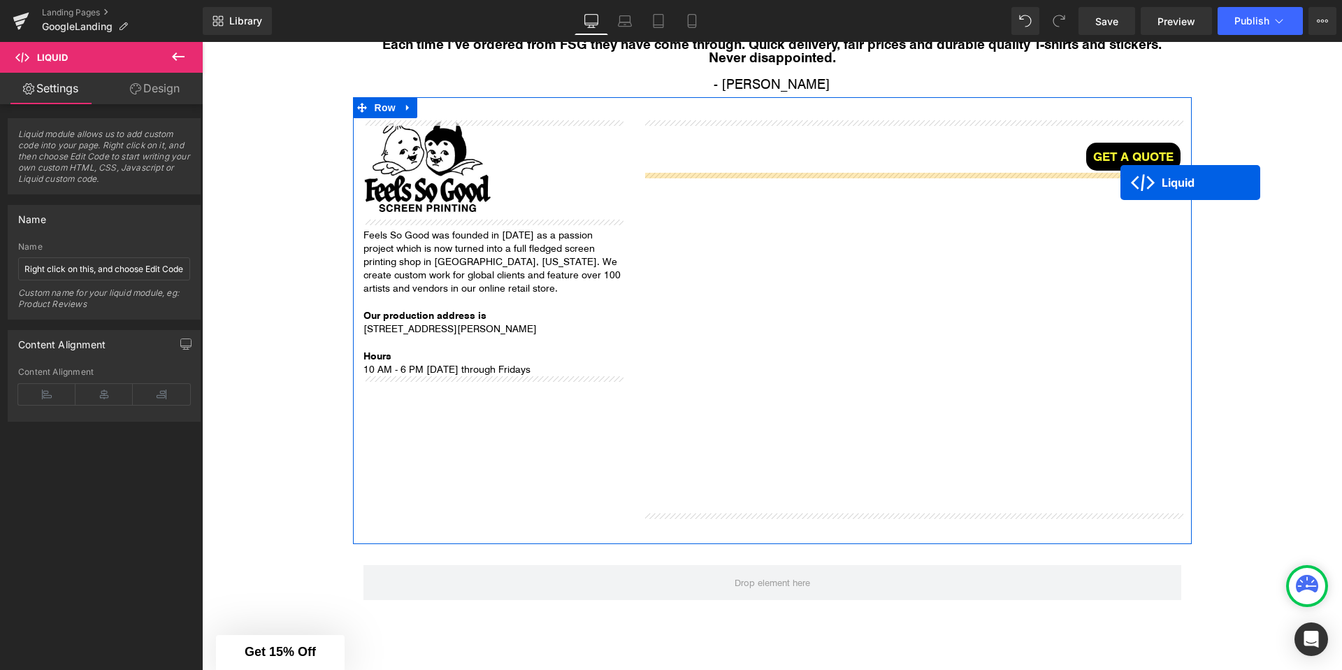
drag, startPoint x: 874, startPoint y: 178, endPoint x: 1120, endPoint y: 182, distance: 246.1
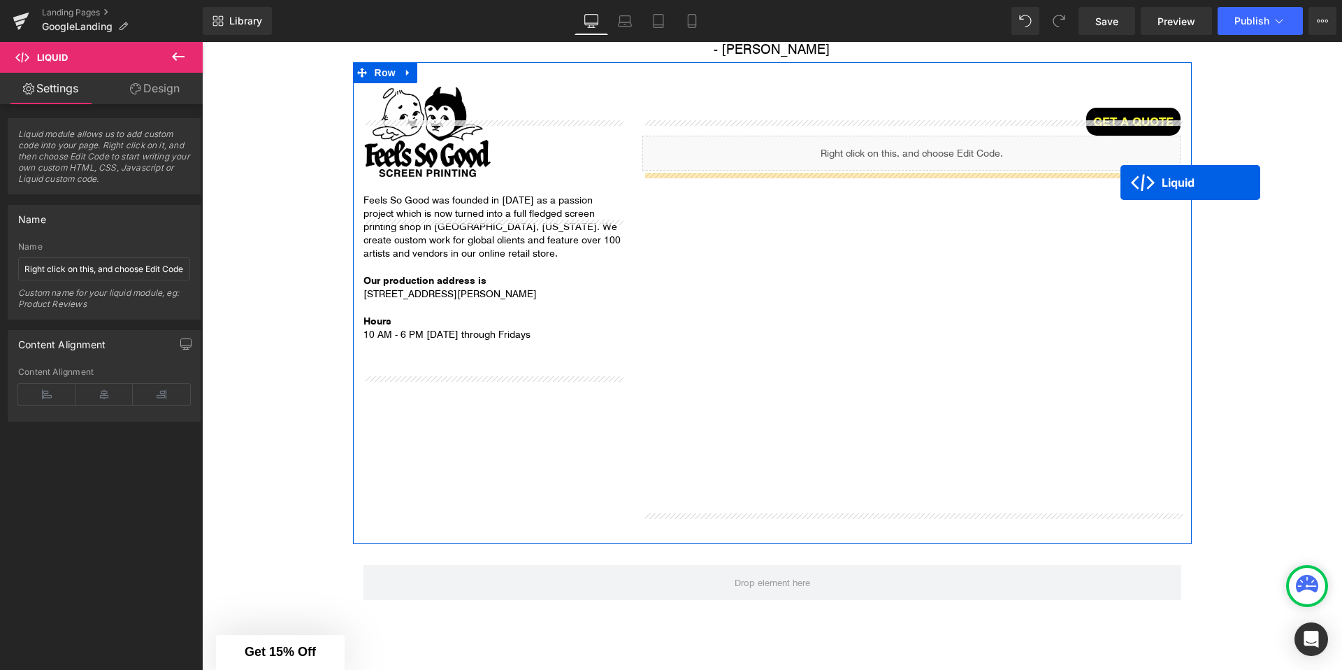
scroll to position [2985, 0]
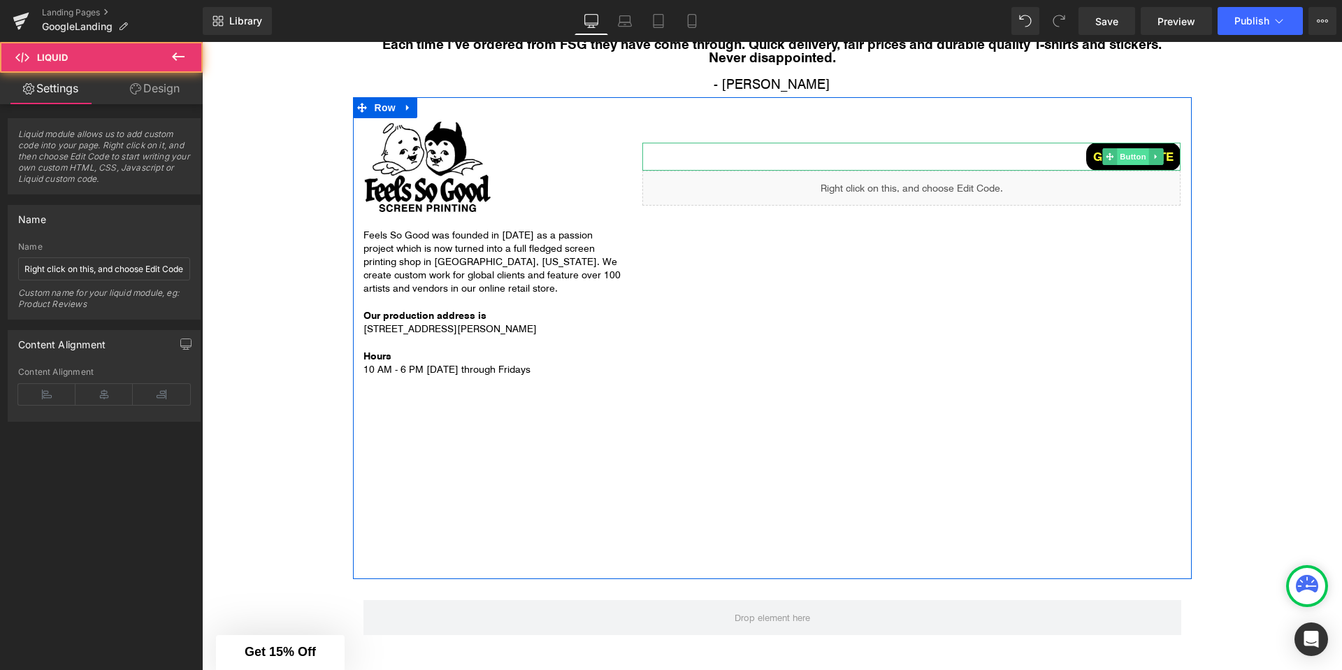
click at [1127, 152] on span "Button" at bounding box center [1133, 156] width 32 height 17
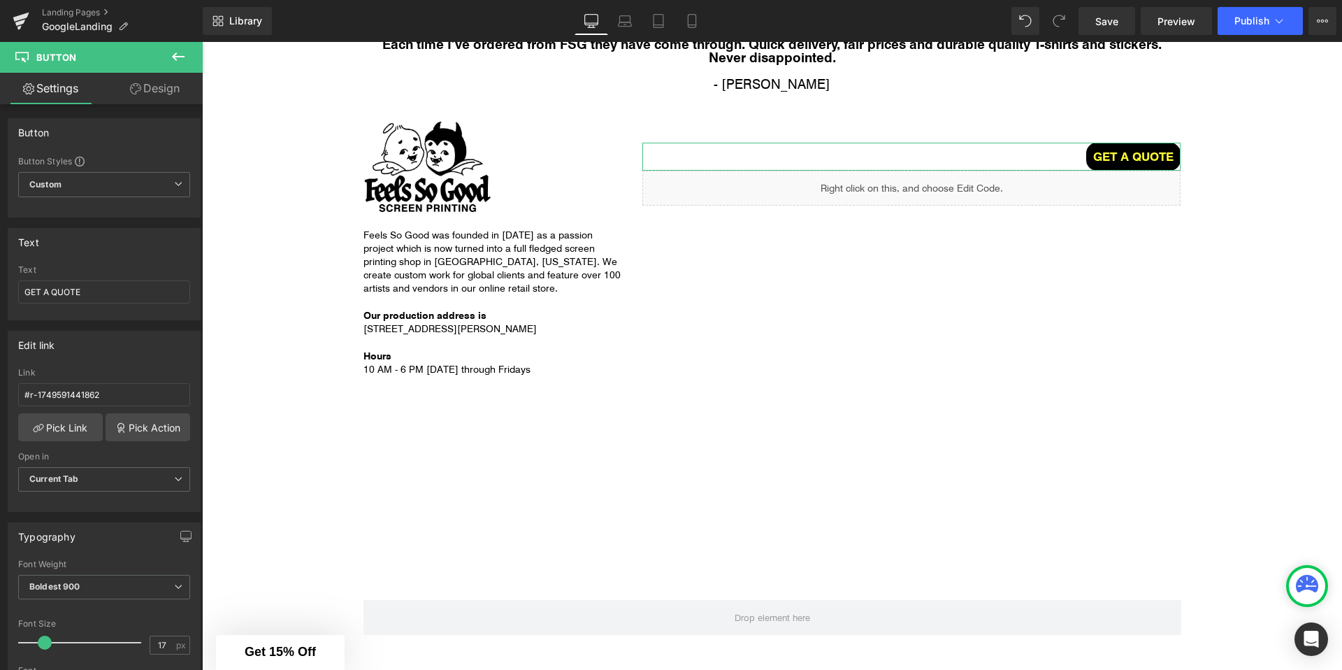
click at [174, 89] on link "Design" at bounding box center [154, 88] width 101 height 31
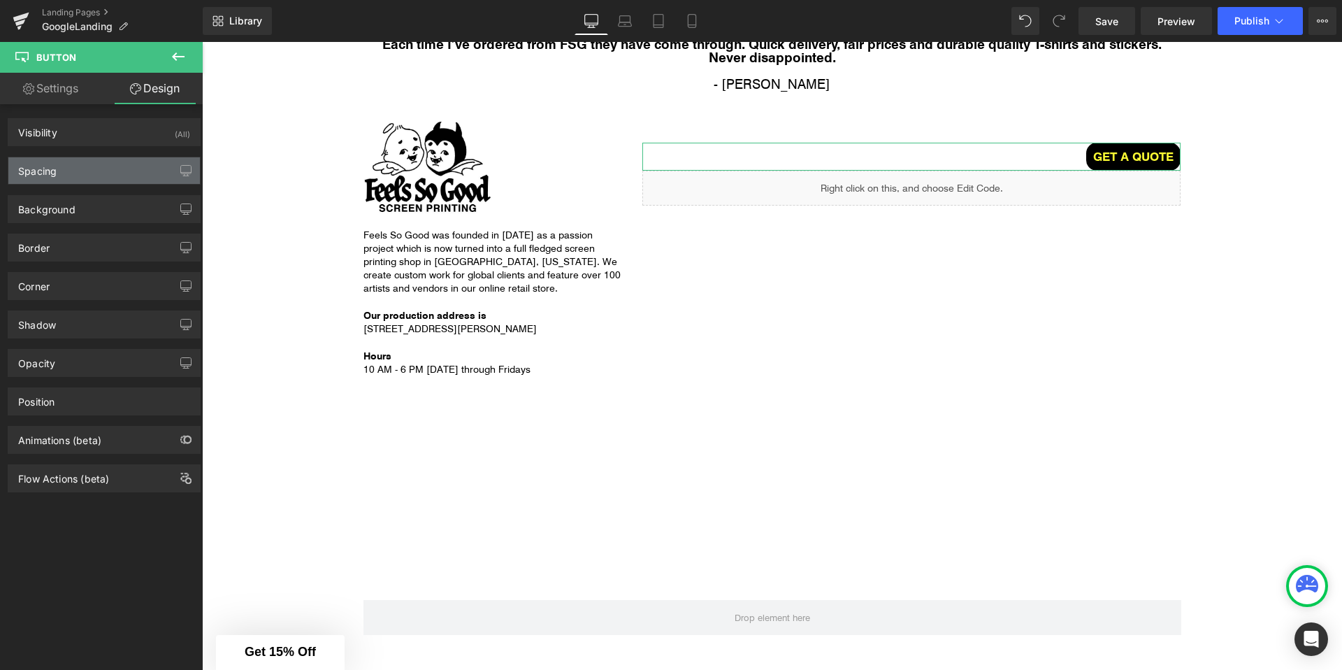
click at [80, 176] on div "Spacing" at bounding box center [104, 170] width 192 height 27
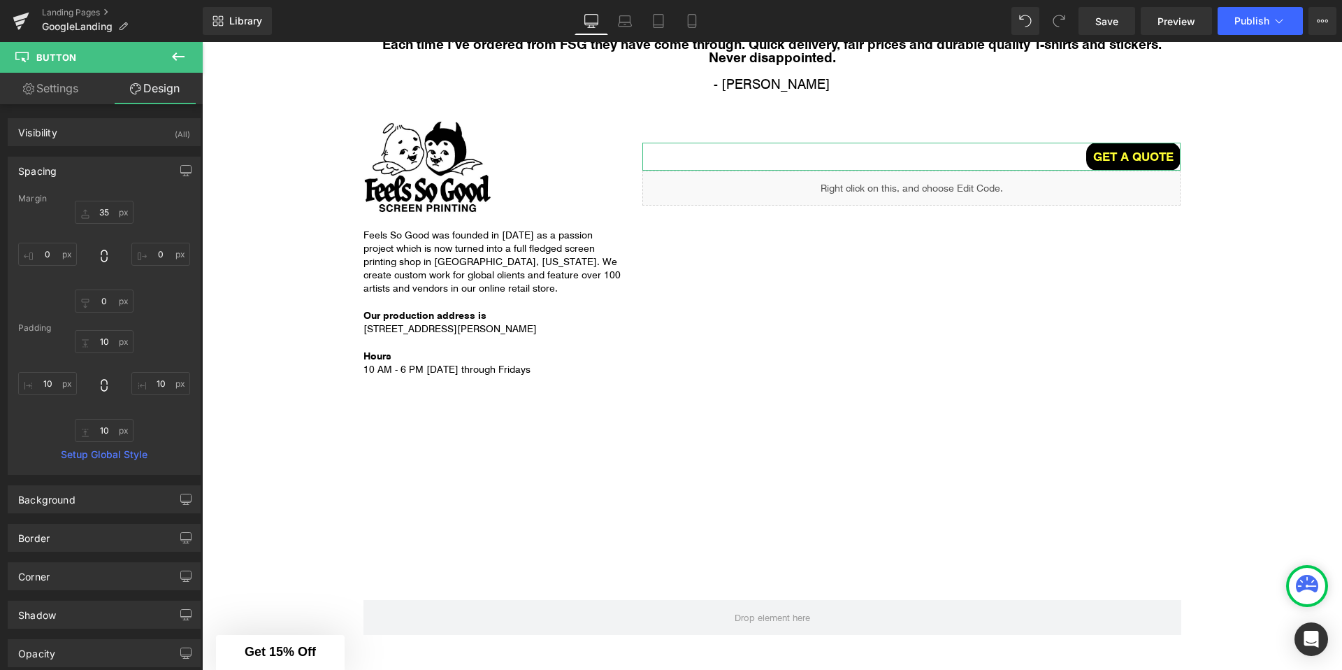
drag, startPoint x: 89, startPoint y: 138, endPoint x: 89, endPoint y: 149, distance: 10.5
click at [89, 138] on div "Visibility (All)" at bounding box center [104, 132] width 192 height 27
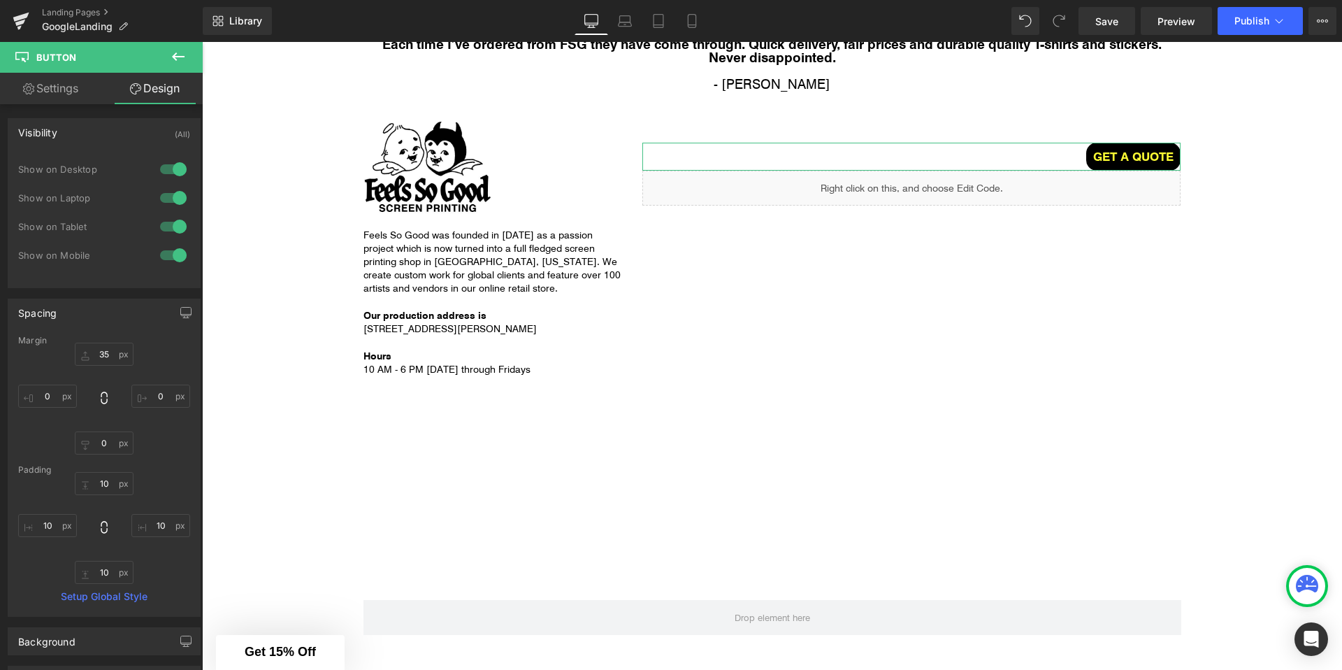
click at [95, 165] on div "Show on Desktop" at bounding box center [81, 169] width 126 height 10
click at [100, 132] on div "Visibility (All)" at bounding box center [104, 132] width 192 height 27
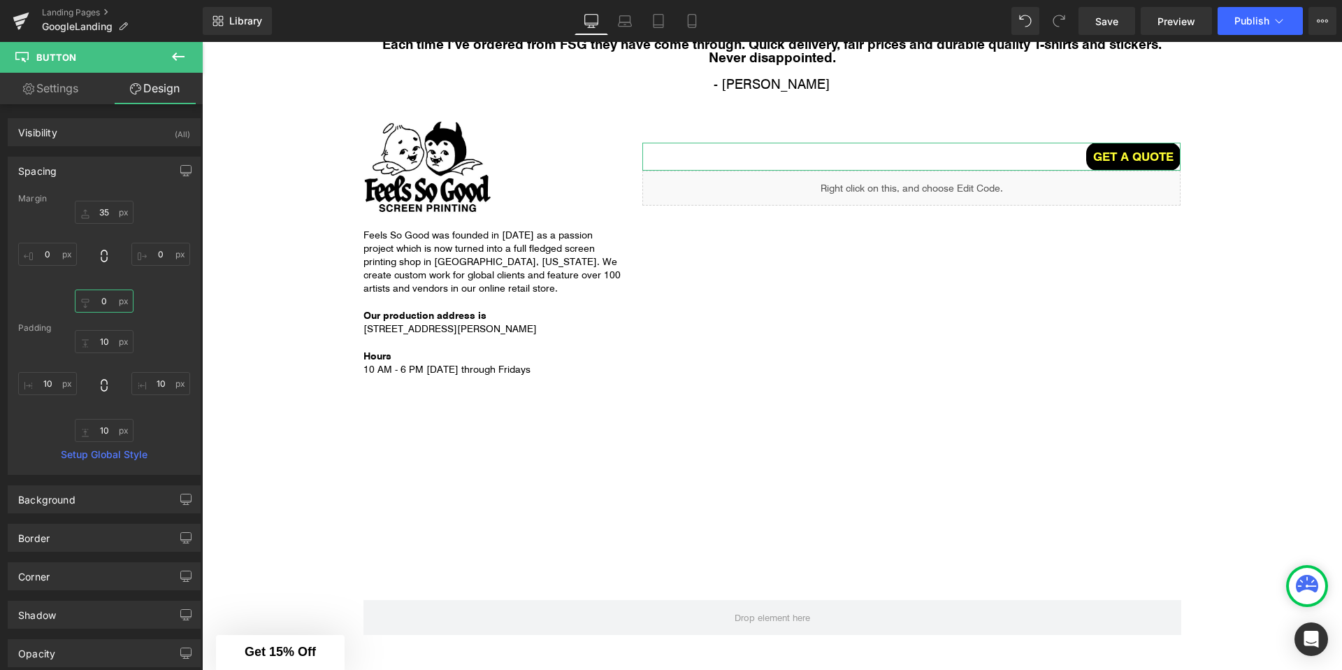
click at [106, 312] on input "0" at bounding box center [104, 300] width 59 height 23
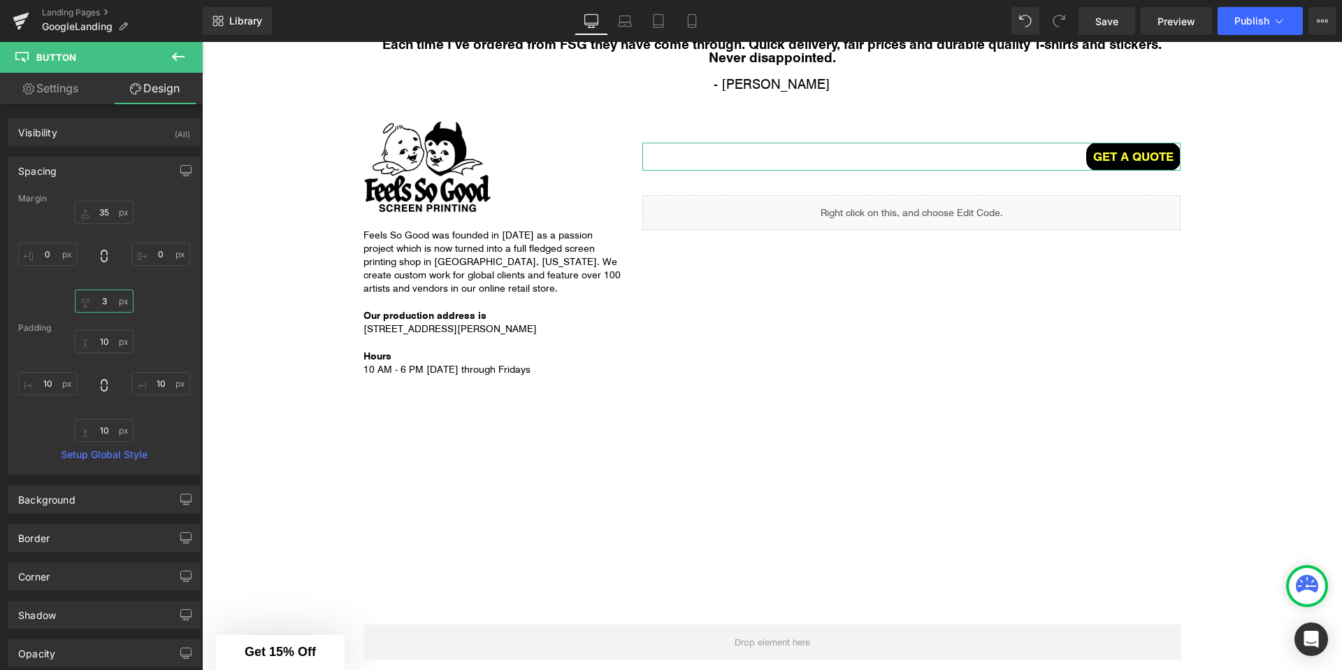
type input "30"
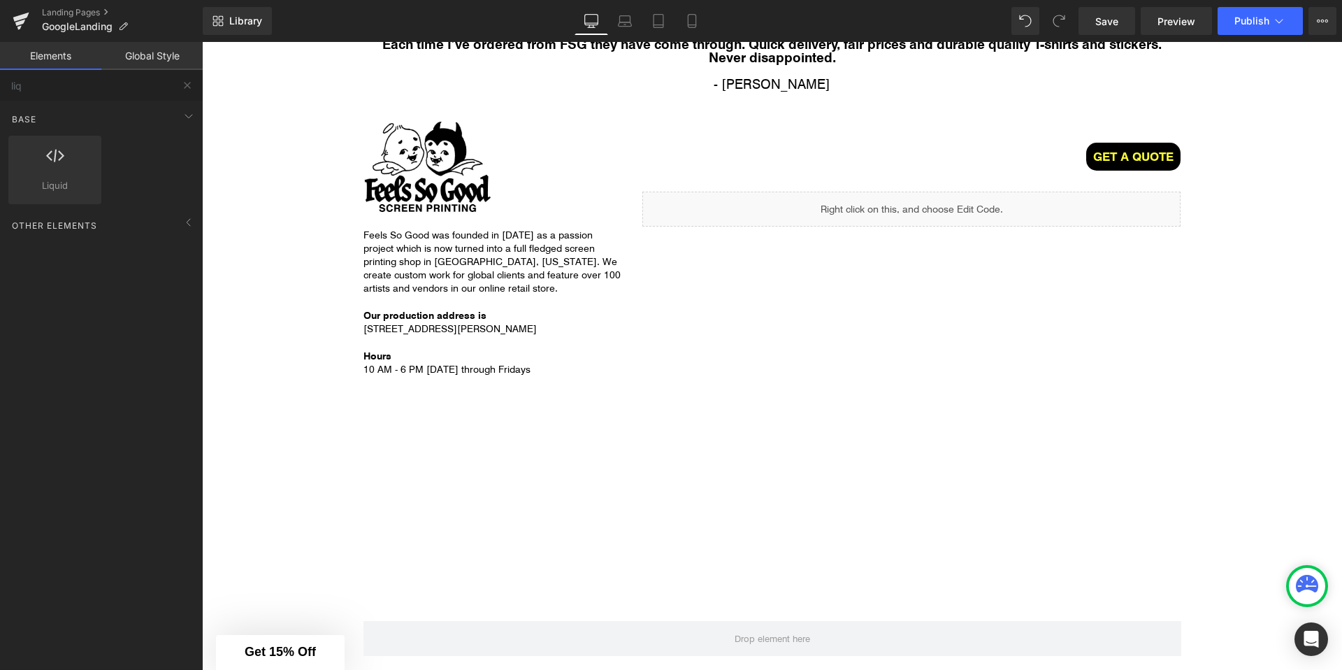
click at [629, 21] on icon at bounding box center [625, 21] width 14 height 14
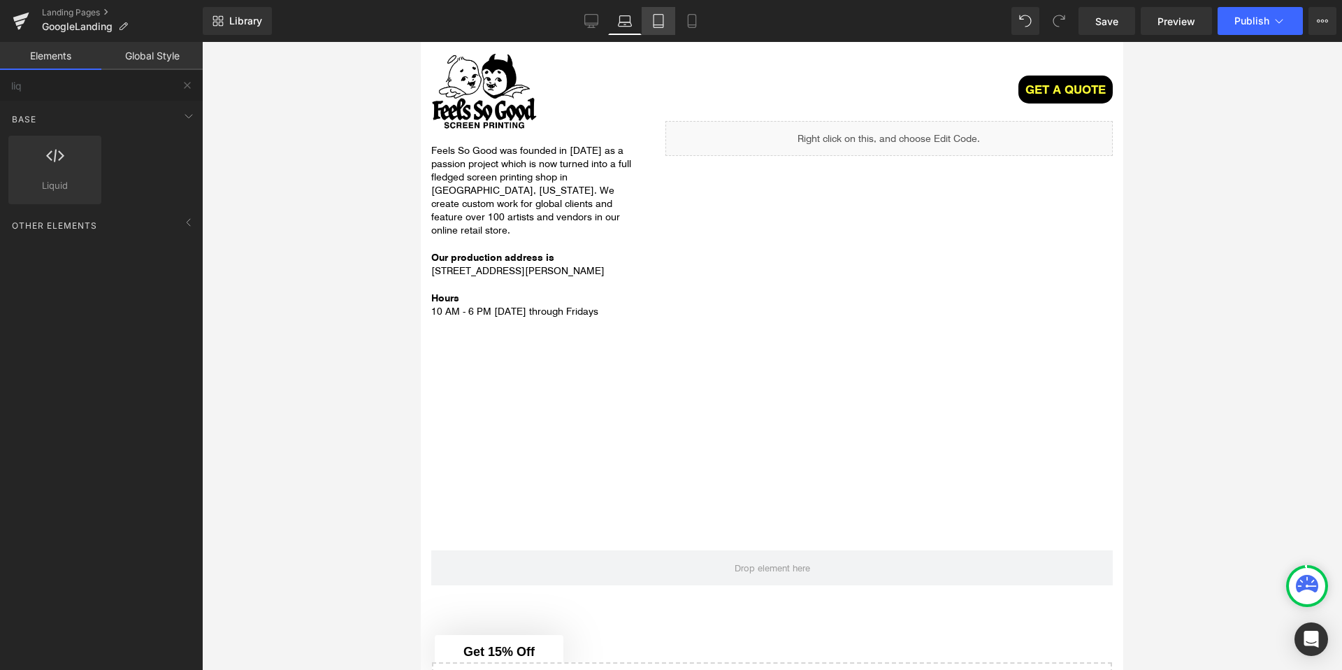
click at [655, 23] on icon at bounding box center [658, 21] width 14 height 14
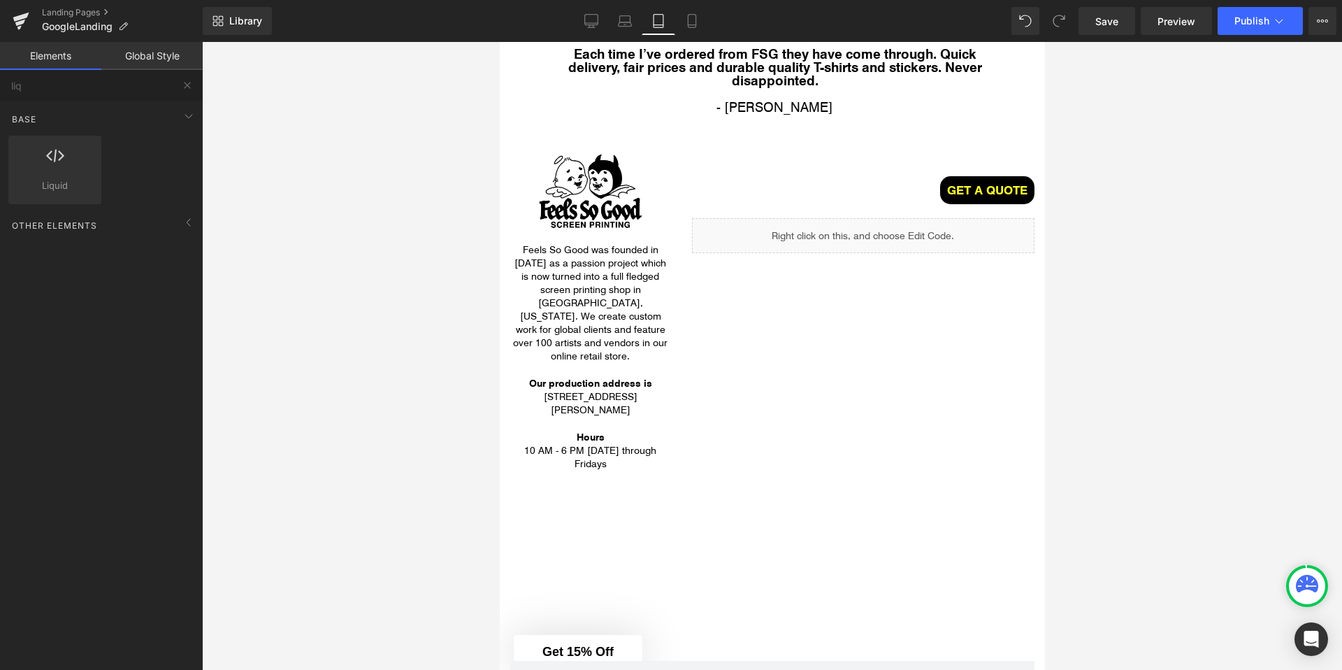
scroll to position [3243, 0]
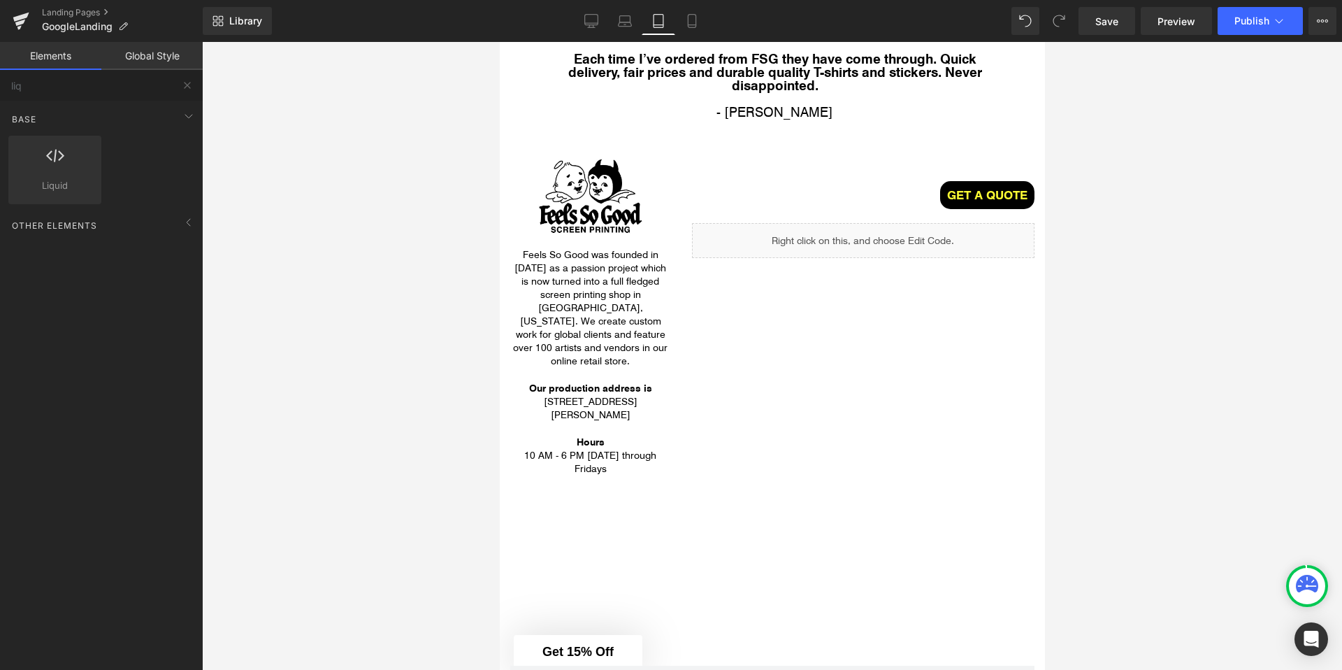
click at [788, 229] on div "Liquid" at bounding box center [862, 240] width 342 height 35
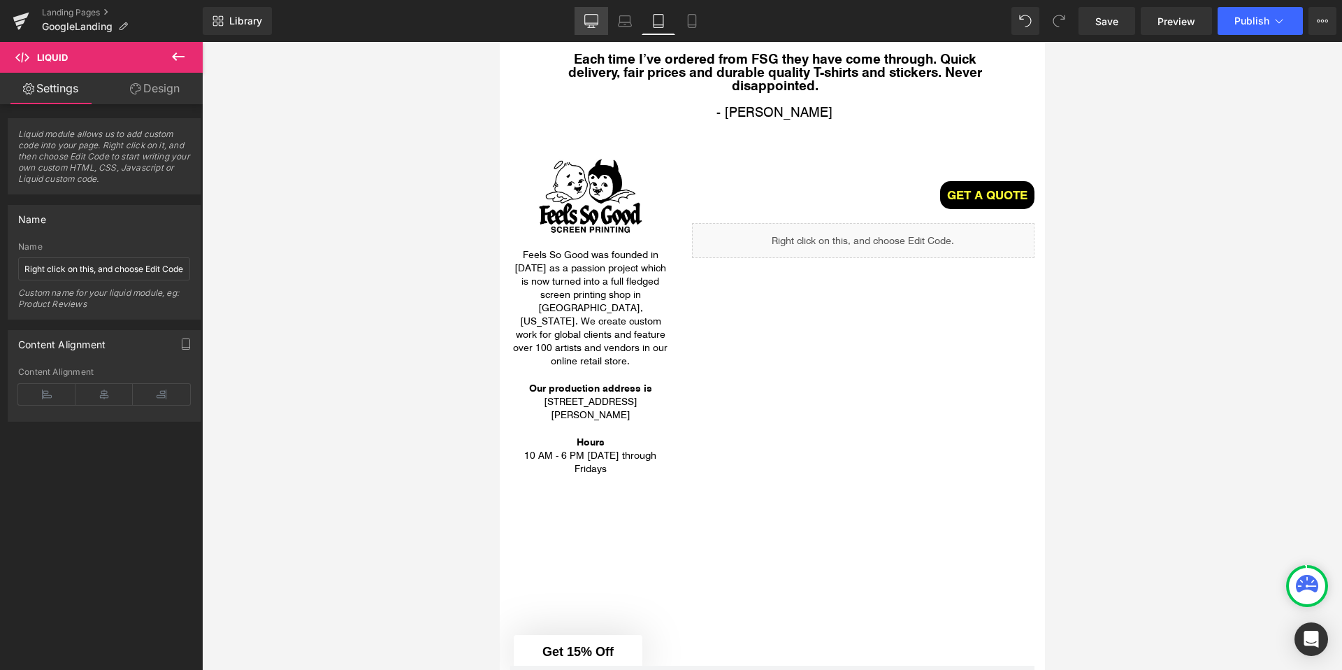
click at [592, 20] on icon at bounding box center [591, 21] width 14 height 14
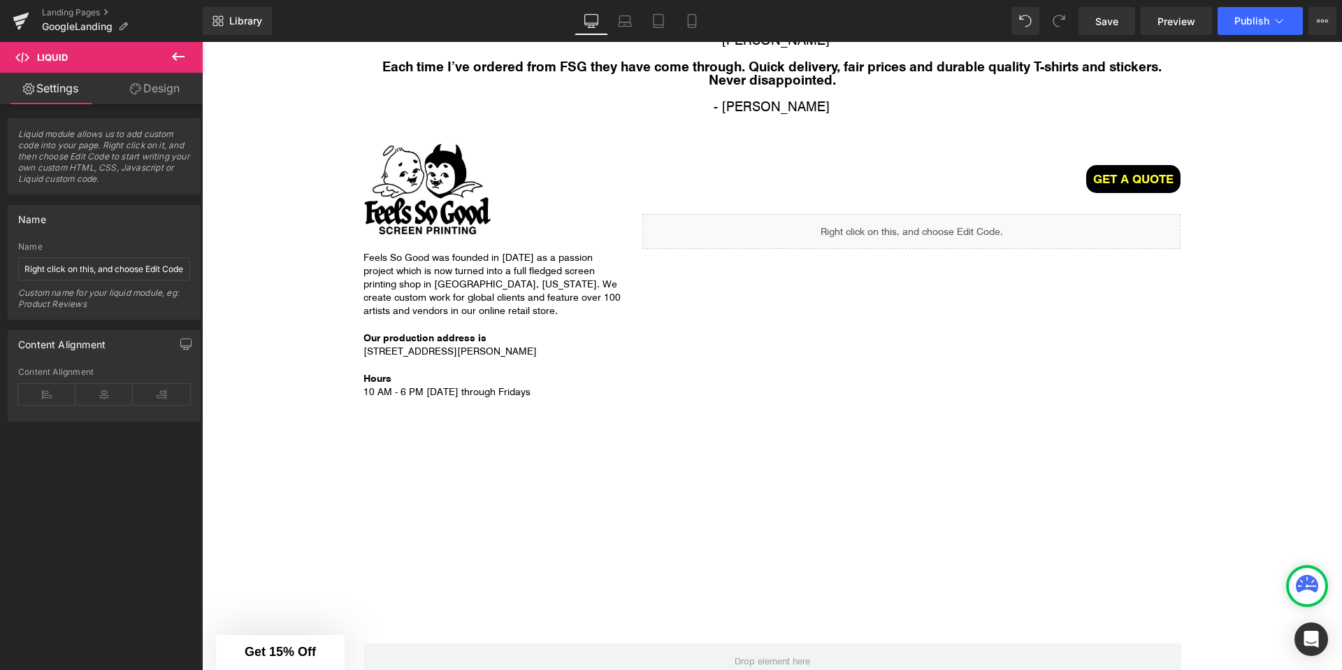
scroll to position [2963, 0]
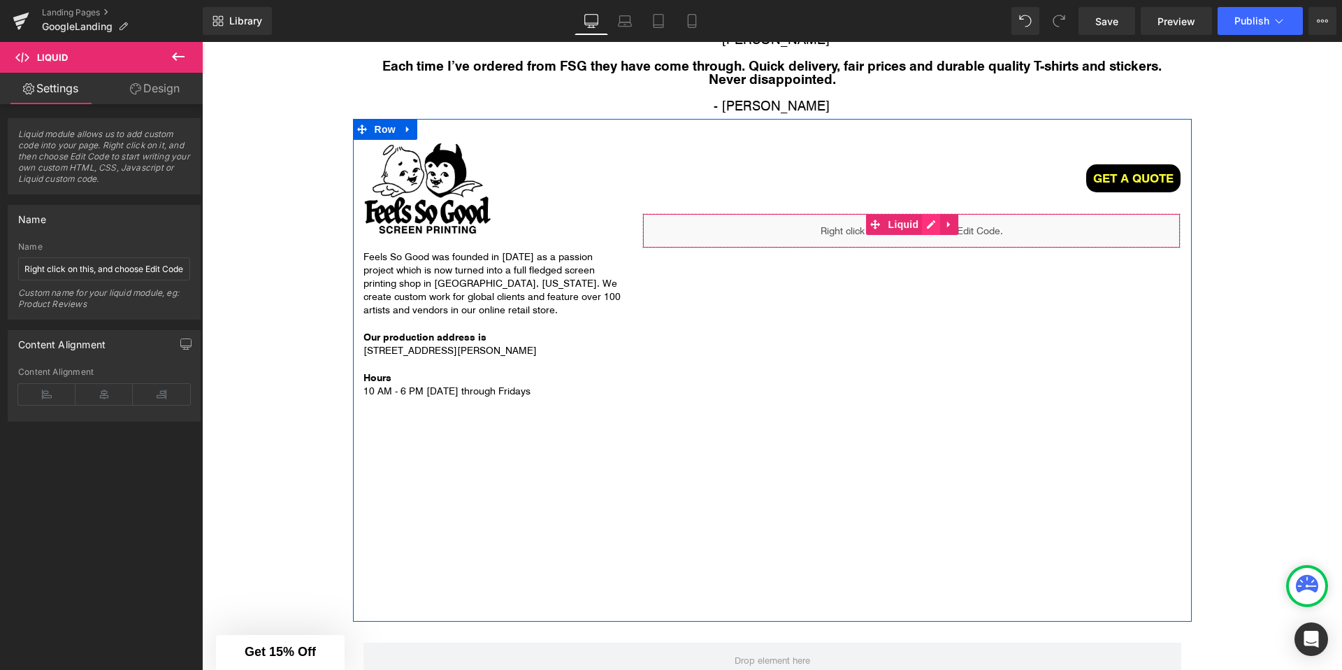
click at [935, 229] on div "Liquid" at bounding box center [911, 230] width 538 height 35
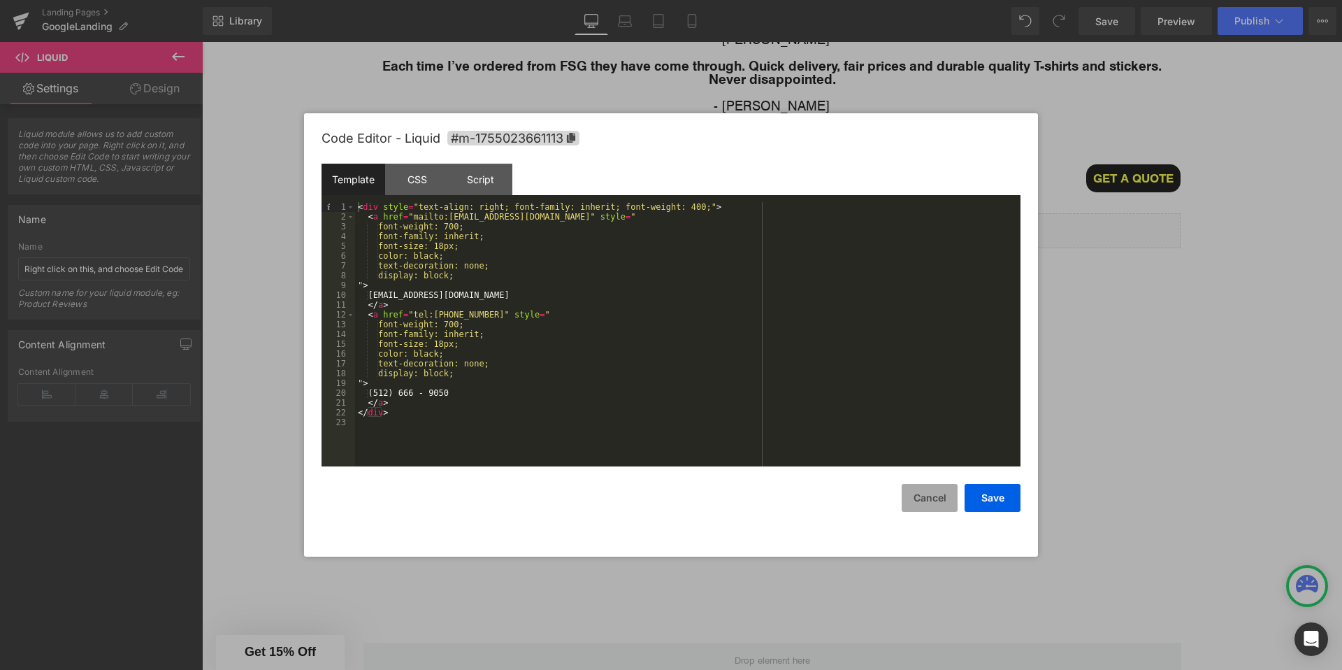
drag, startPoint x: 933, startPoint y: 490, endPoint x: 731, endPoint y: 431, distance: 210.4
click at [933, 490] on button "Cancel" at bounding box center [930, 498] width 56 height 28
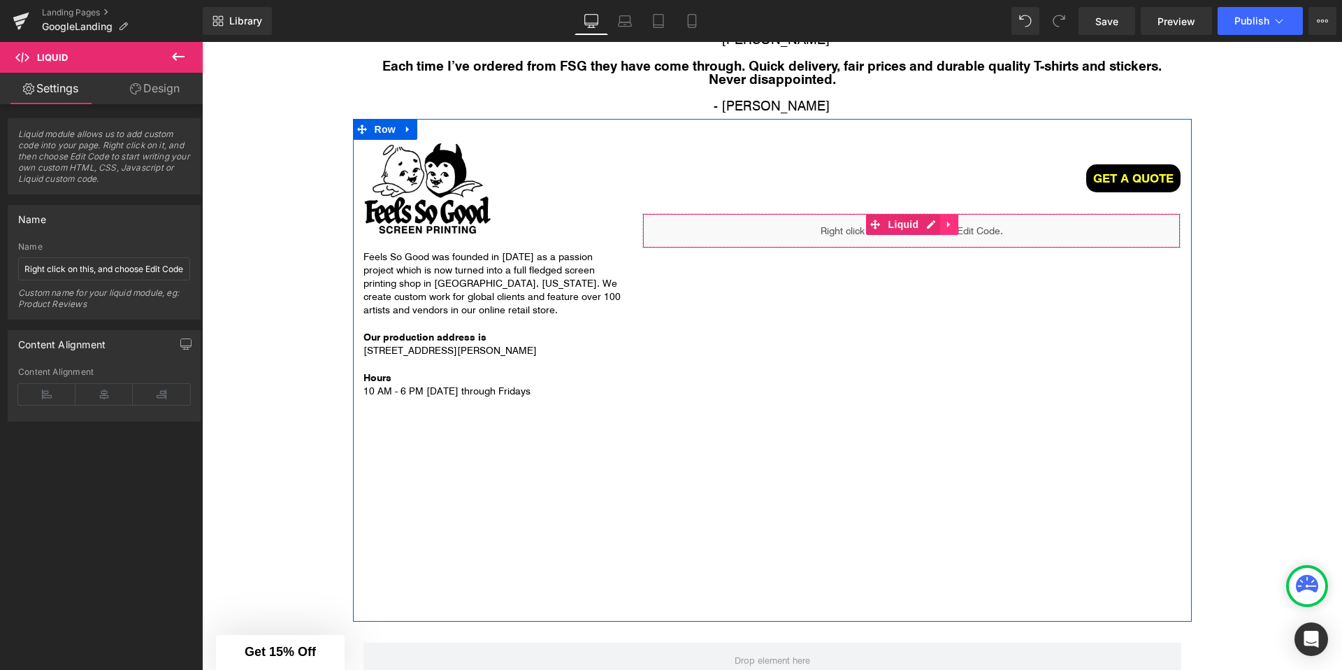
click at [949, 226] on icon at bounding box center [948, 225] width 3 height 6
click at [886, 224] on span "Liquid" at bounding box center [904, 225] width 38 height 21
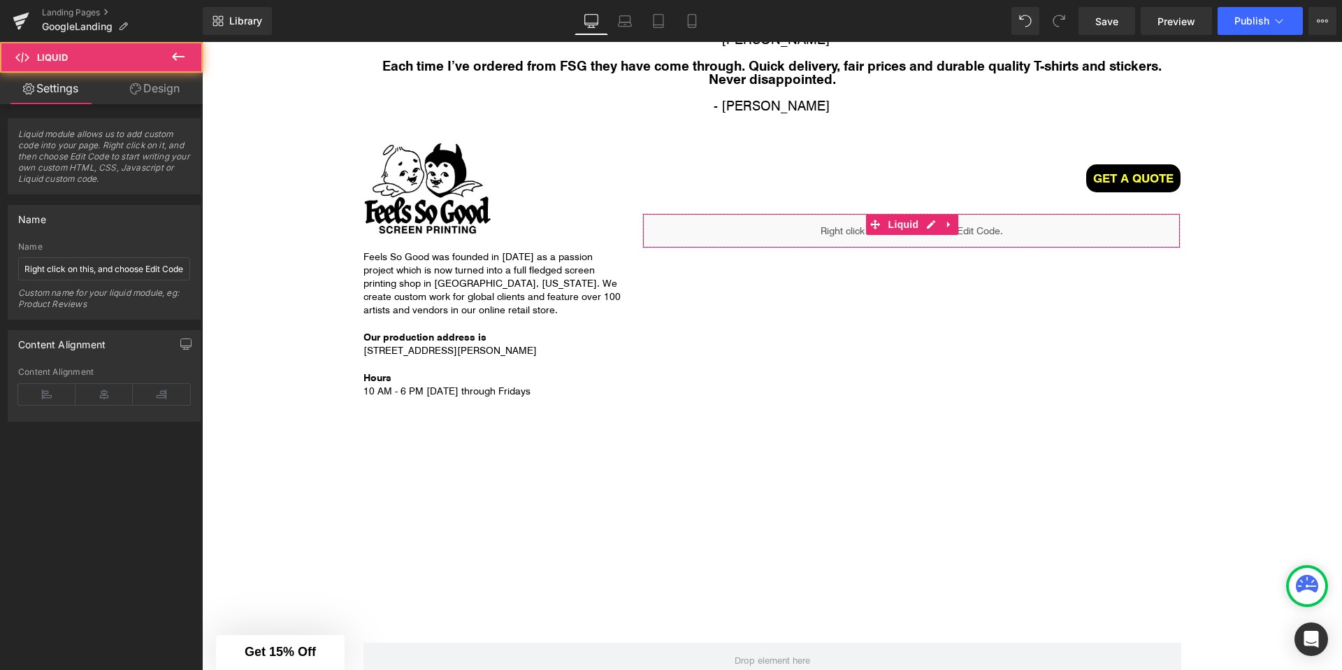
drag, startPoint x: 164, startPoint y: 94, endPoint x: 157, endPoint y: 101, distance: 9.9
click at [164, 94] on link "Design" at bounding box center [154, 88] width 101 height 31
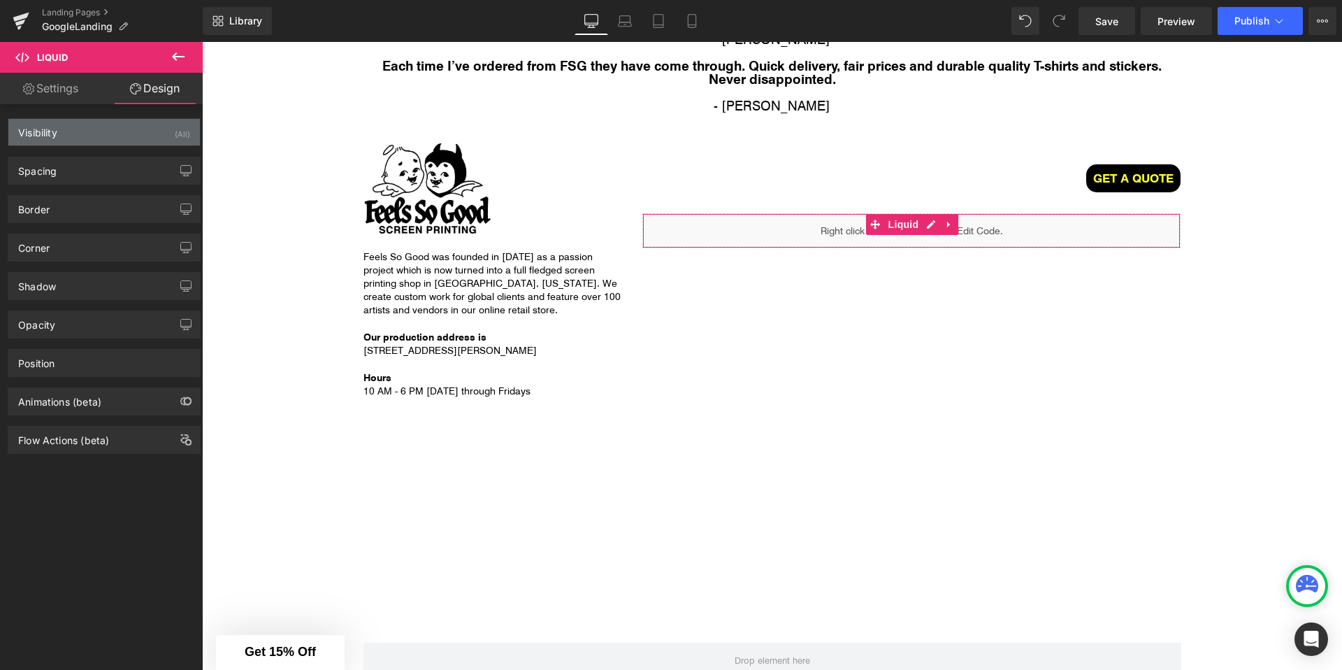
click at [92, 134] on div "Visibility (All)" at bounding box center [104, 132] width 192 height 27
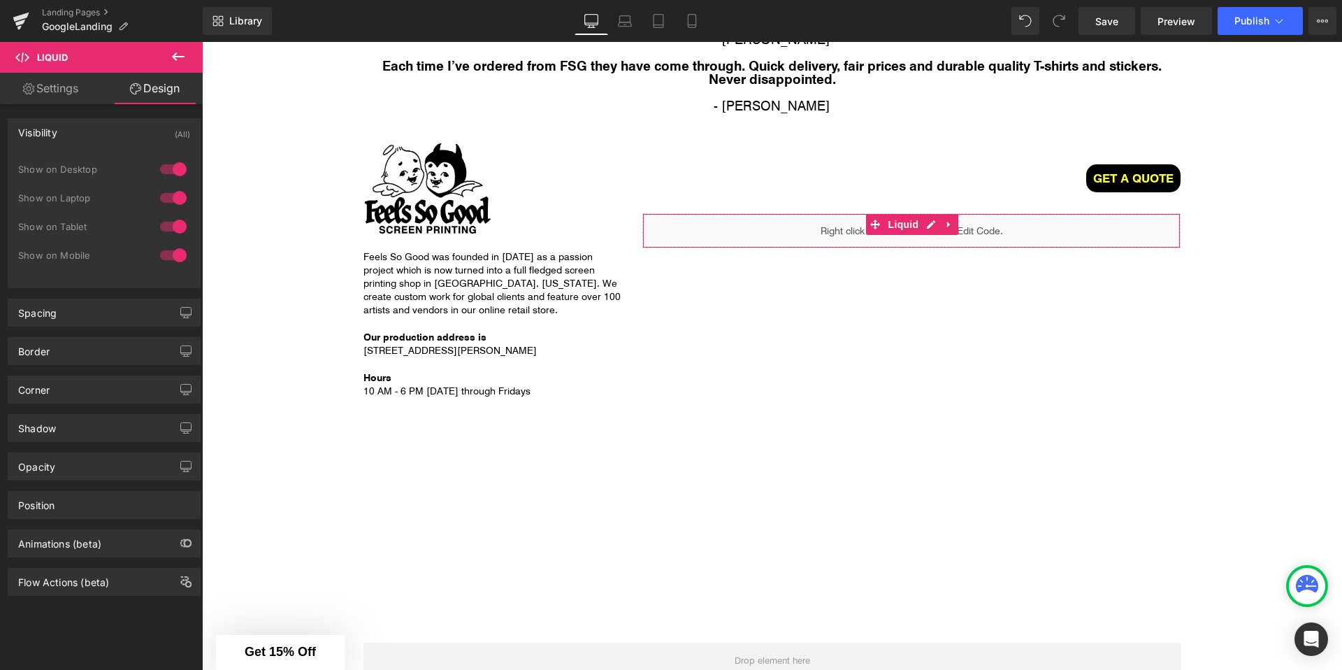
click at [173, 252] on div at bounding box center [174, 255] width 34 height 22
click at [174, 226] on div at bounding box center [174, 226] width 34 height 22
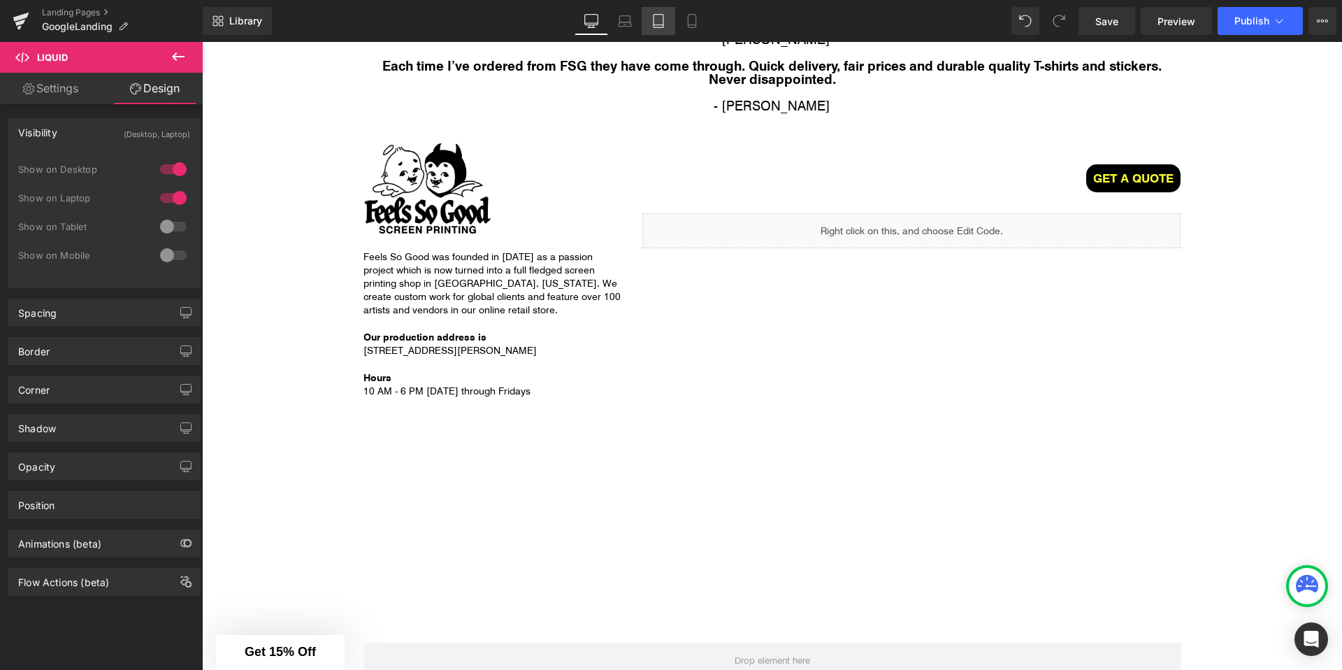
click at [654, 20] on icon at bounding box center [659, 21] width 10 height 13
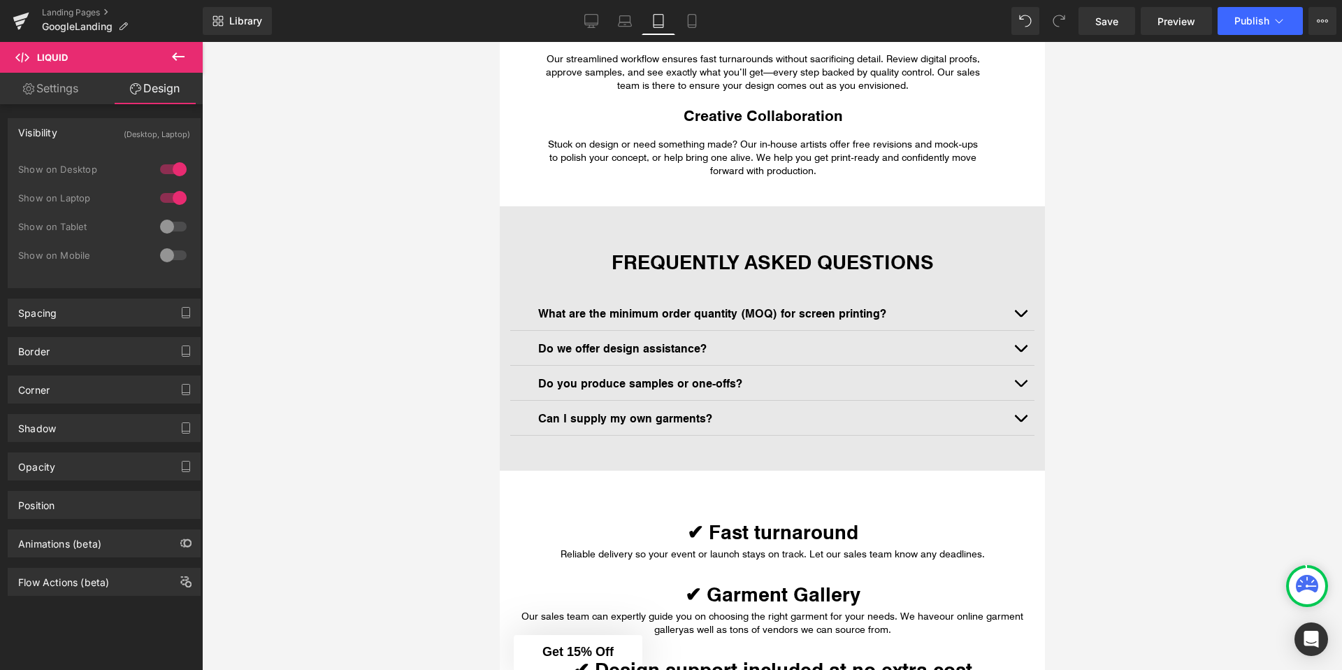
scroll to position [0, 0]
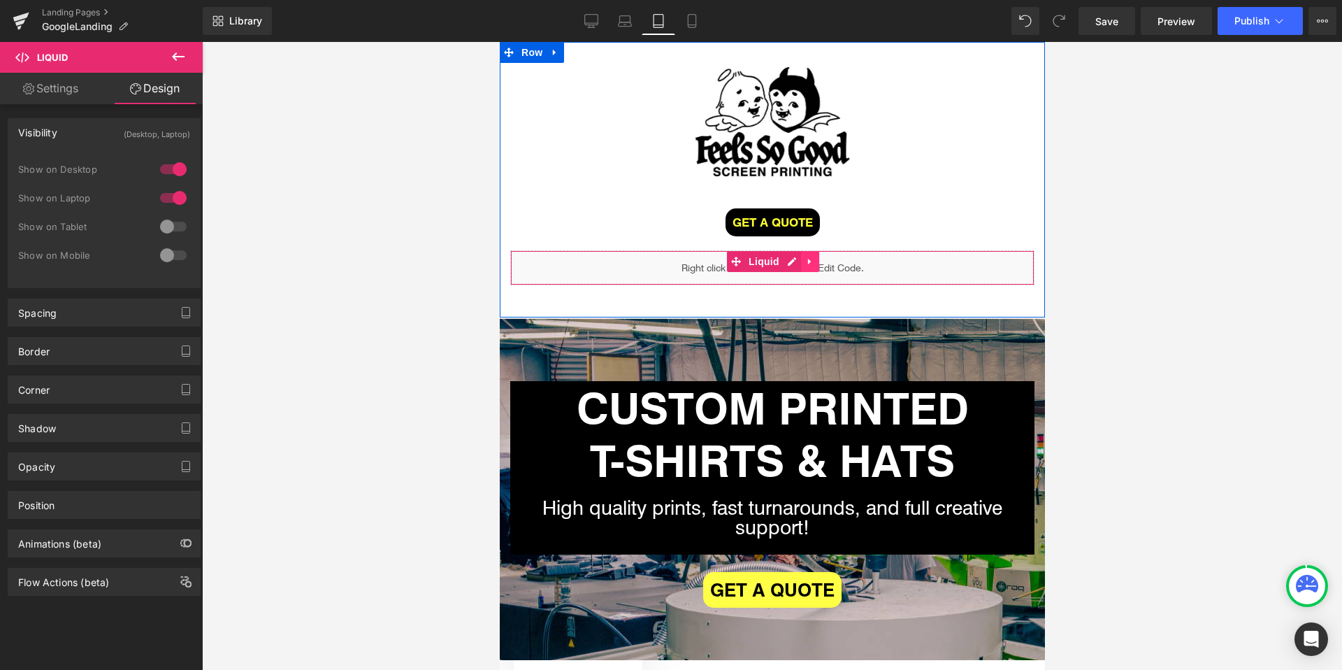
click at [807, 261] on icon at bounding box center [808, 262] width 3 height 6
click at [802, 261] on icon at bounding box center [800, 262] width 10 height 10
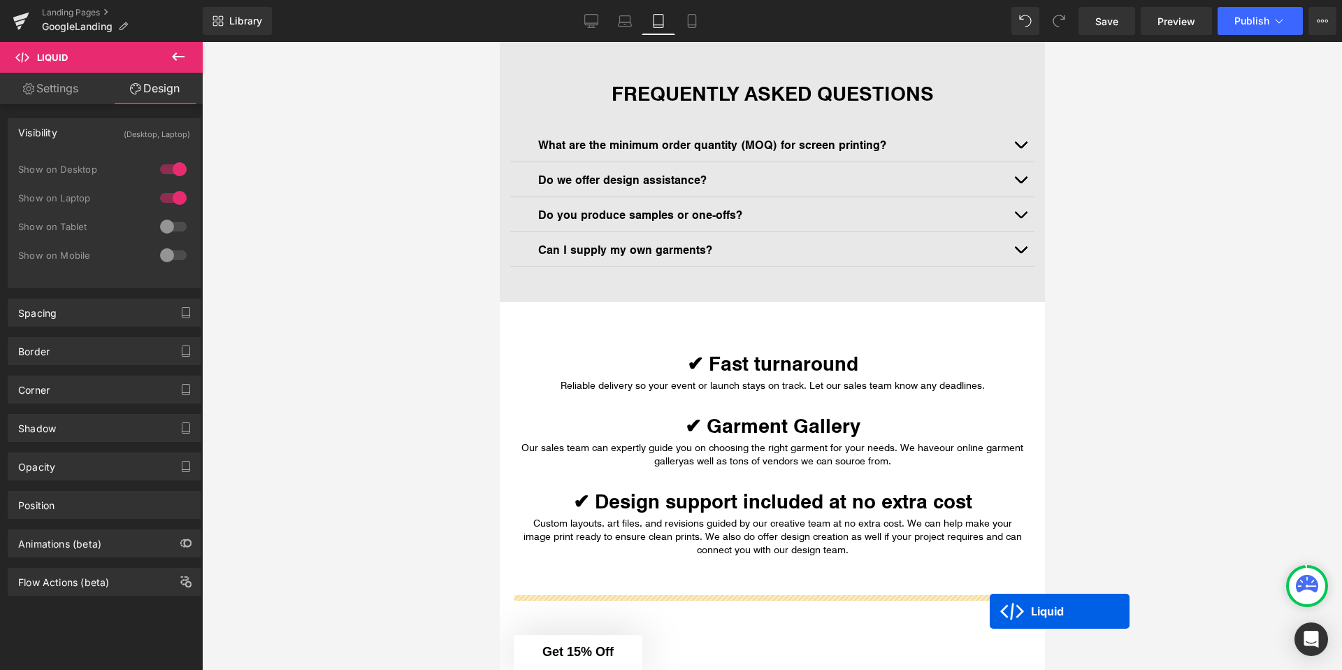
scroll to position [1020, 0]
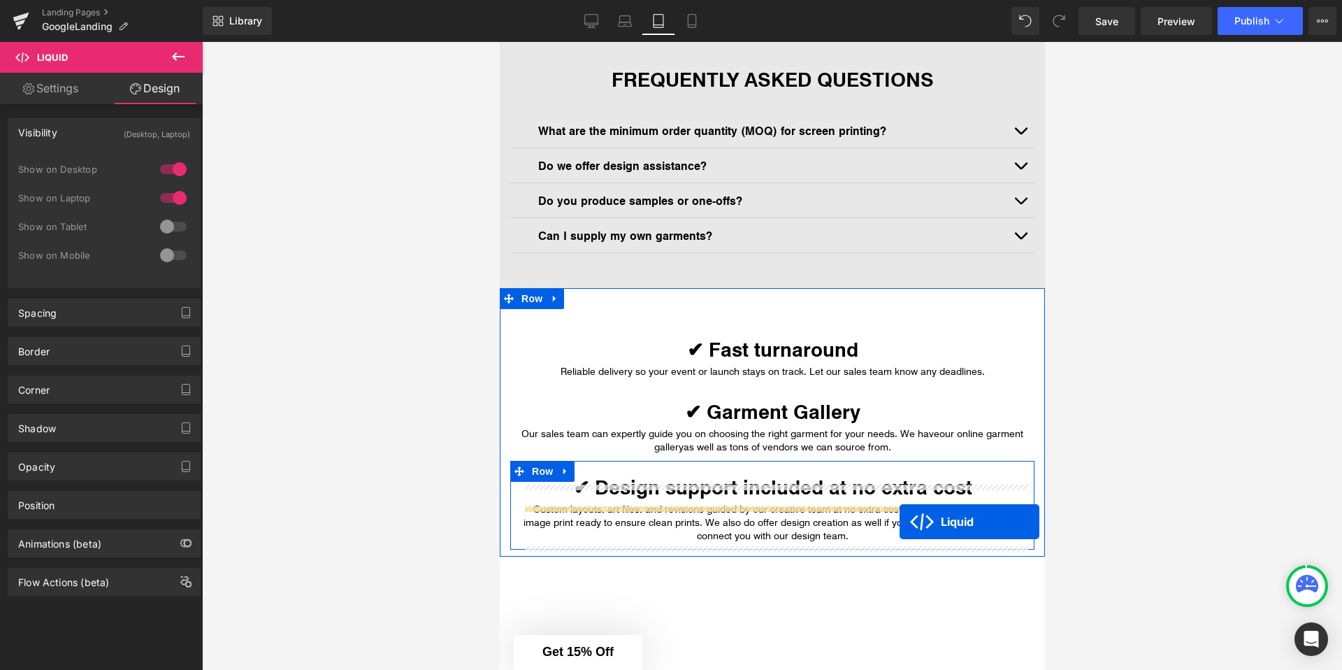
drag, startPoint x: 737, startPoint y: 293, endPoint x: 899, endPoint y: 521, distance: 279.8
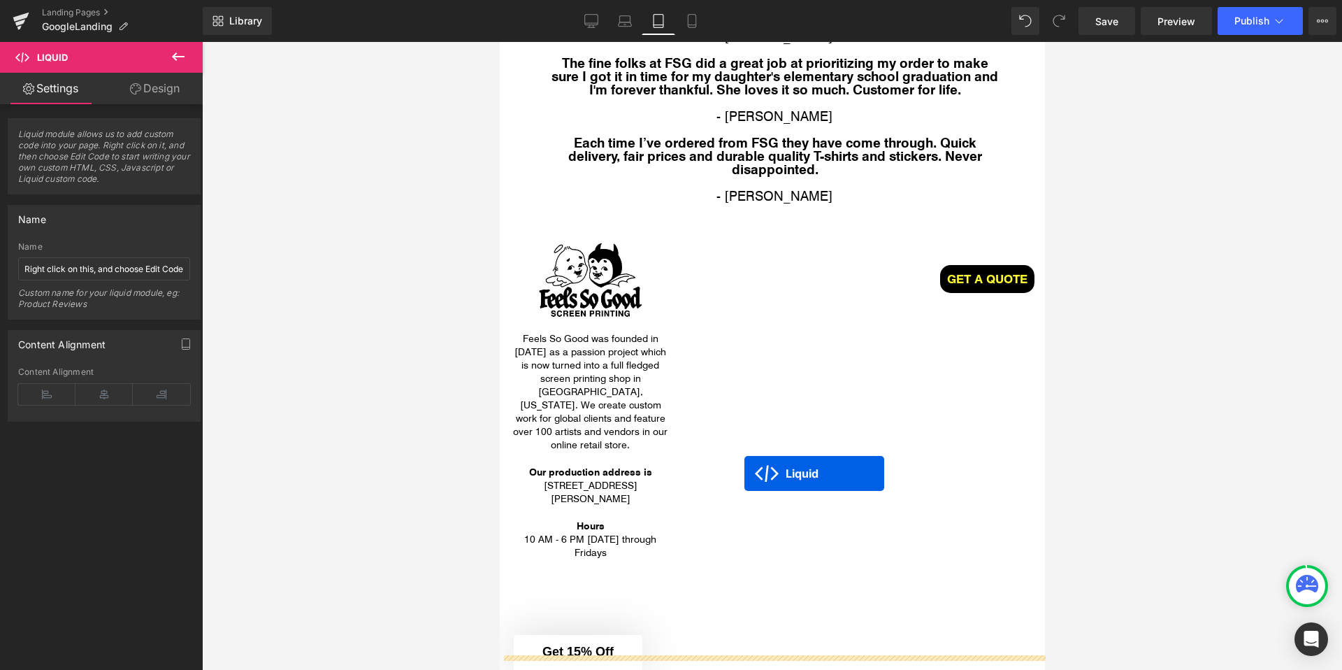
scroll to position [3222, 0]
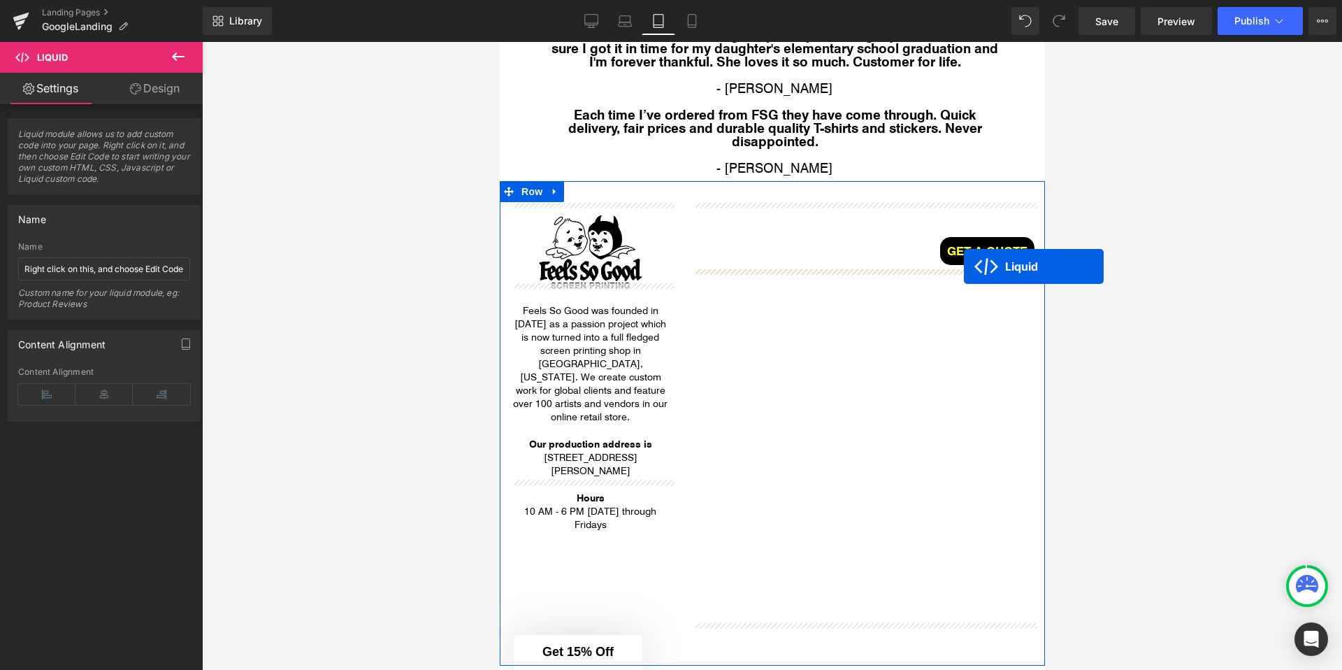
drag, startPoint x: 733, startPoint y: 519, endPoint x: 963, endPoint y: 266, distance: 341.9
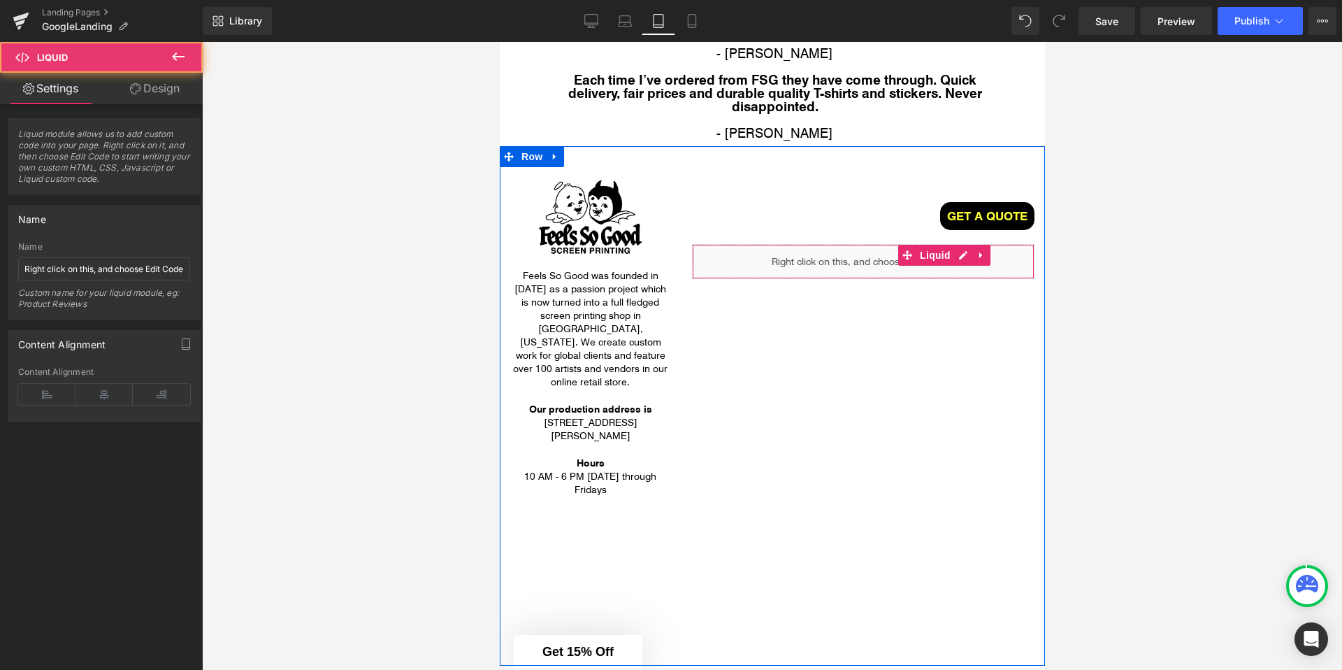
scroll to position [3187, 0]
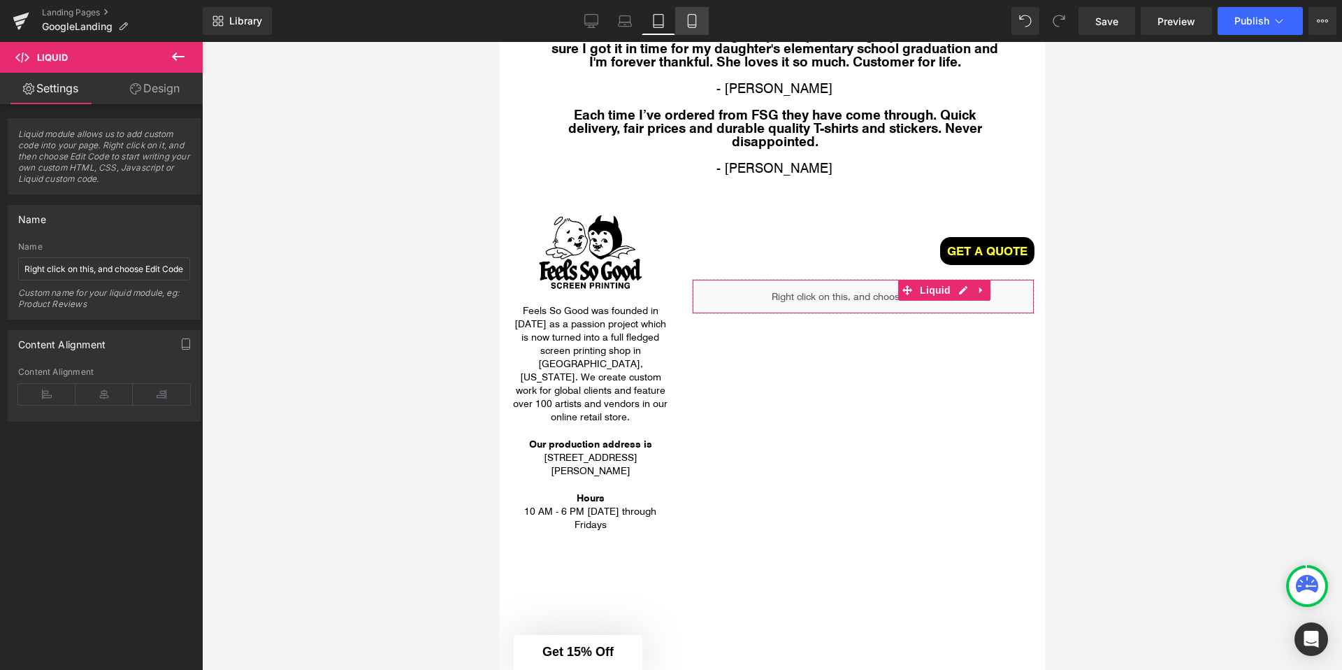
click at [679, 18] on link "Mobile" at bounding box center [692, 21] width 34 height 28
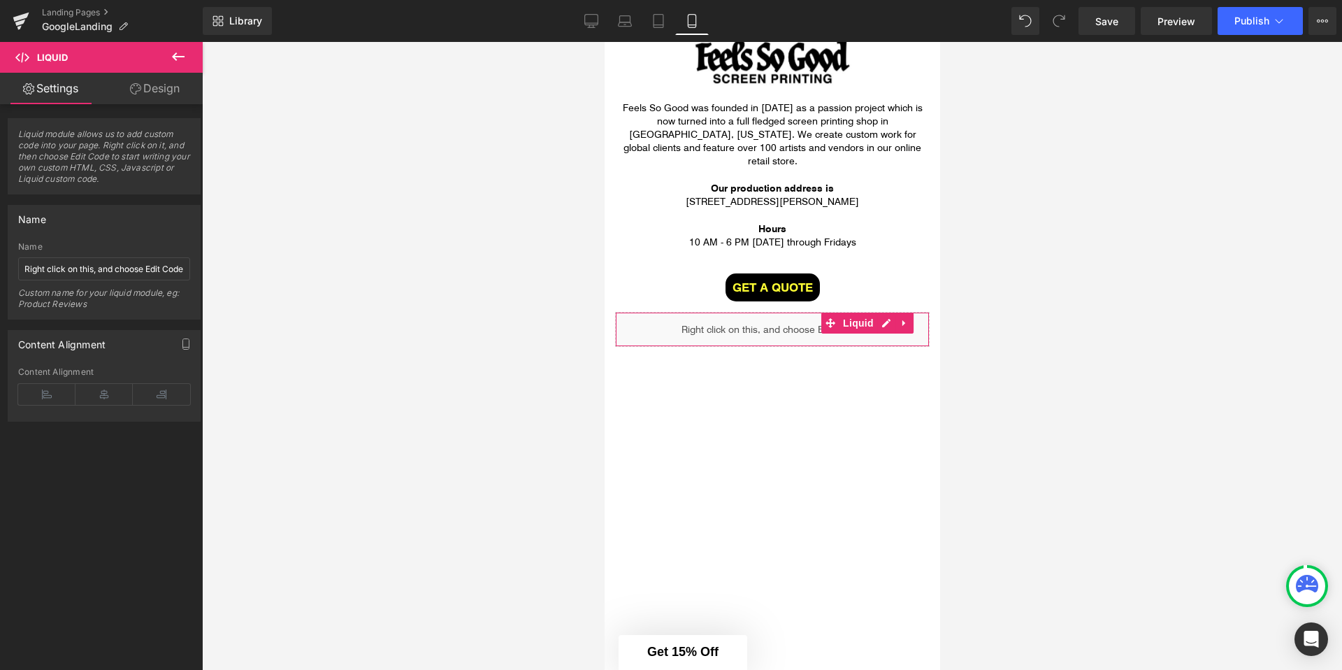
click at [1051, 187] on div at bounding box center [772, 356] width 1140 height 628
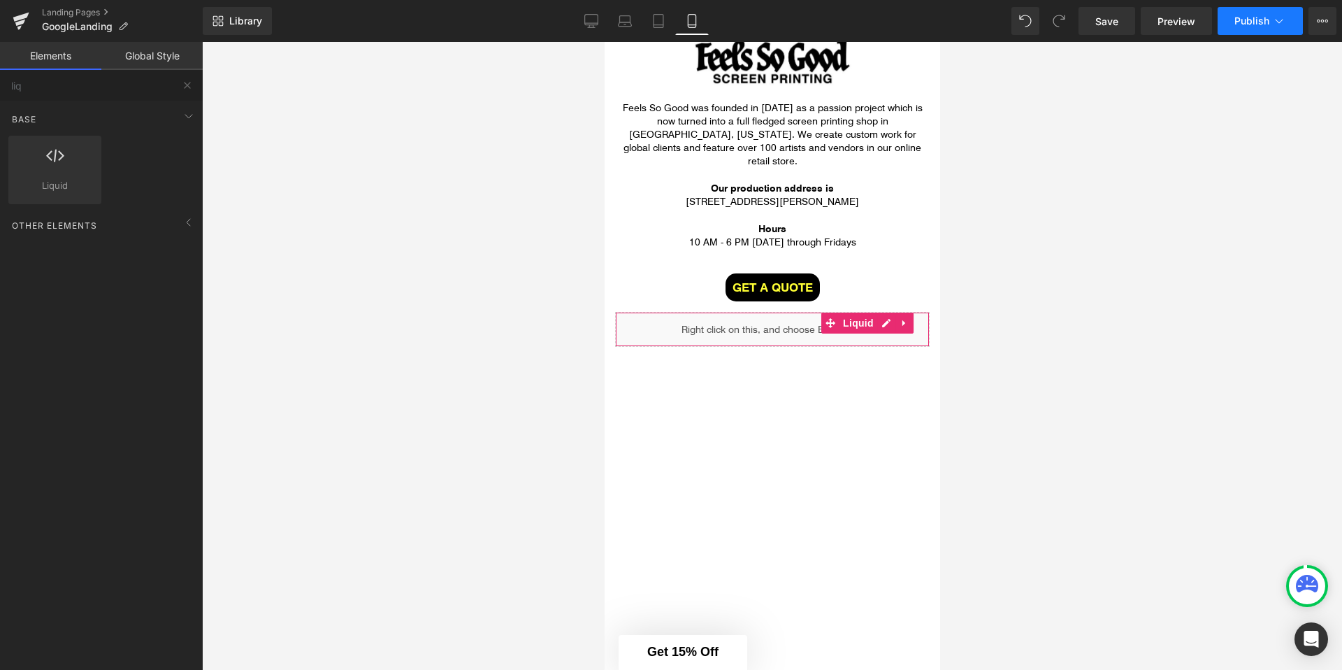
click at [1296, 19] on button "Publish" at bounding box center [1260, 21] width 85 height 28
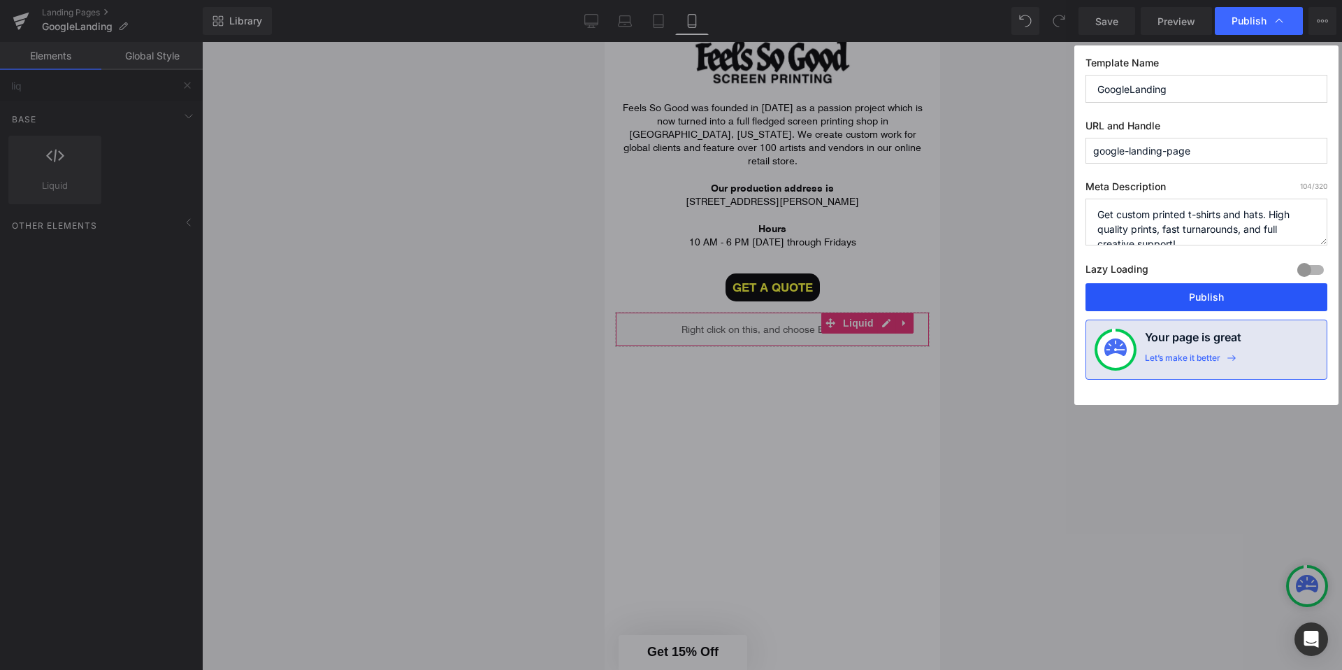
click at [1171, 289] on button "Publish" at bounding box center [1206, 297] width 242 height 28
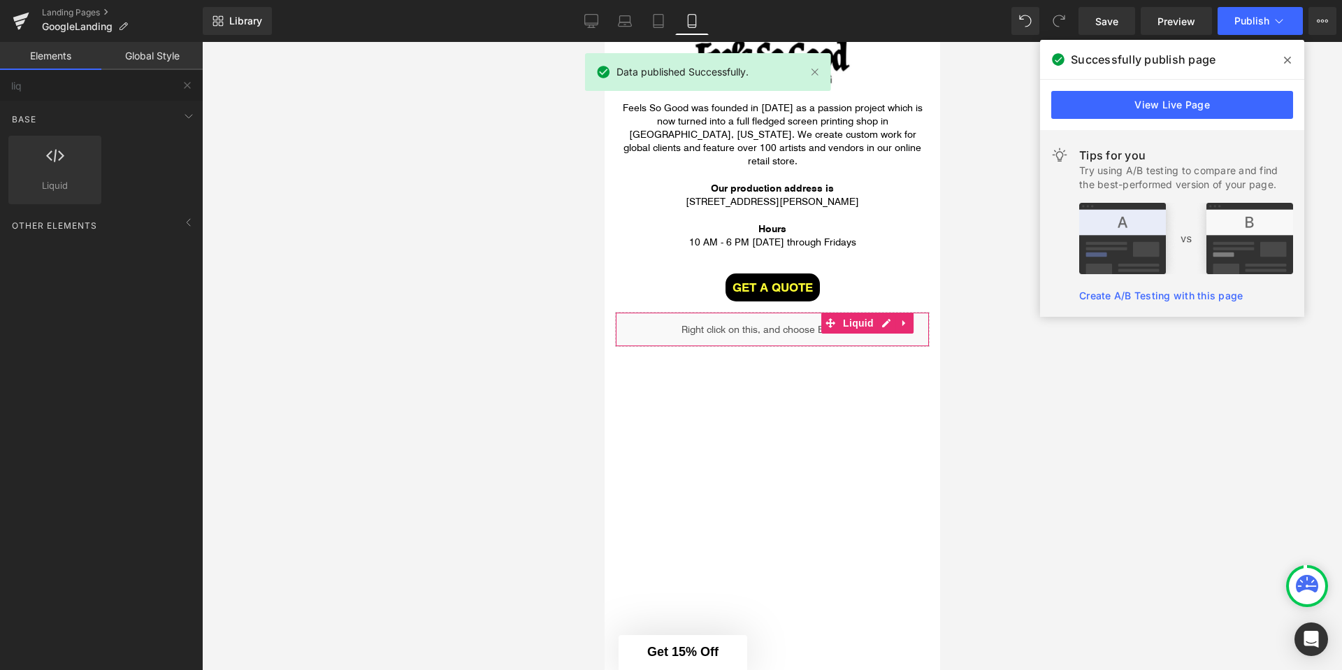
click at [1289, 57] on icon at bounding box center [1287, 60] width 7 height 11
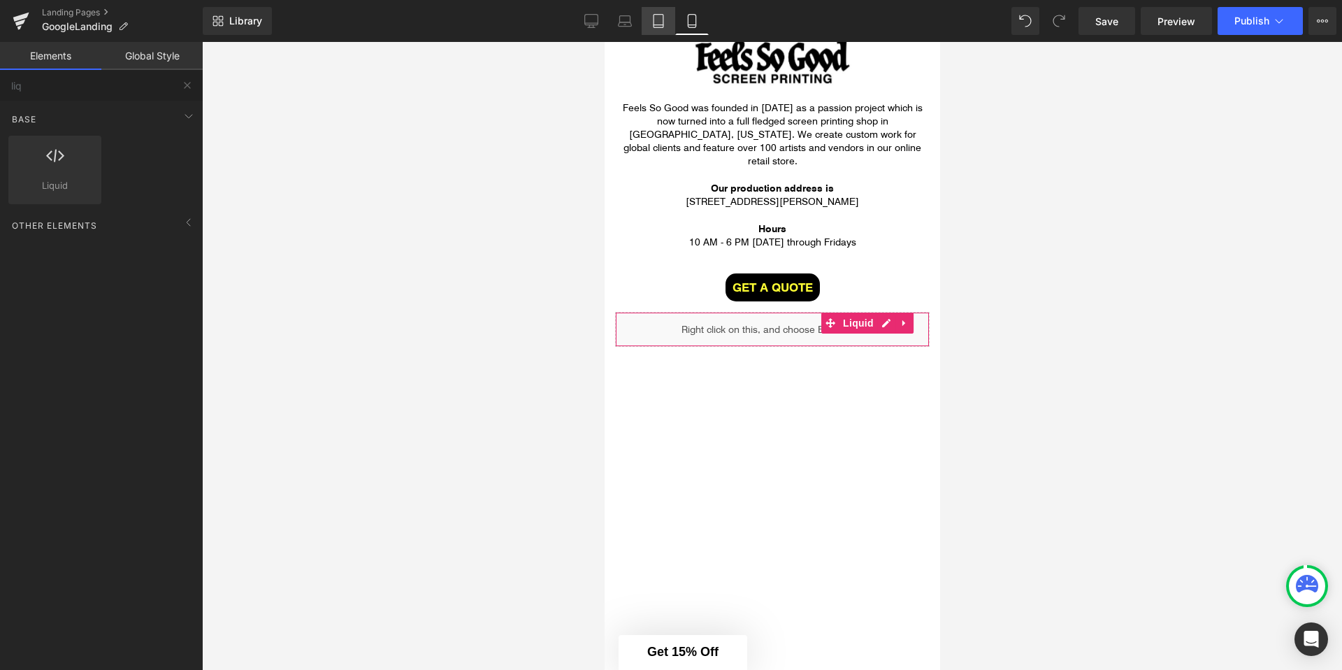
click at [655, 22] on icon at bounding box center [658, 21] width 14 height 14
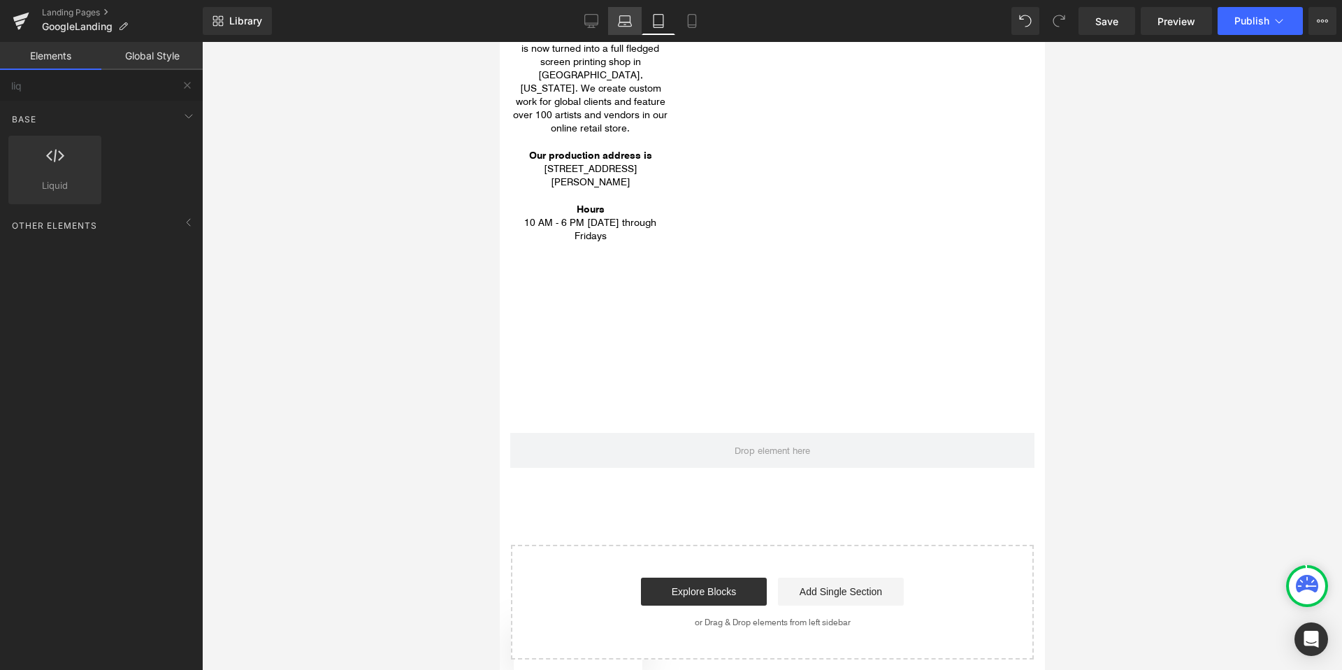
click at [620, 21] on icon at bounding box center [625, 19] width 10 height 6
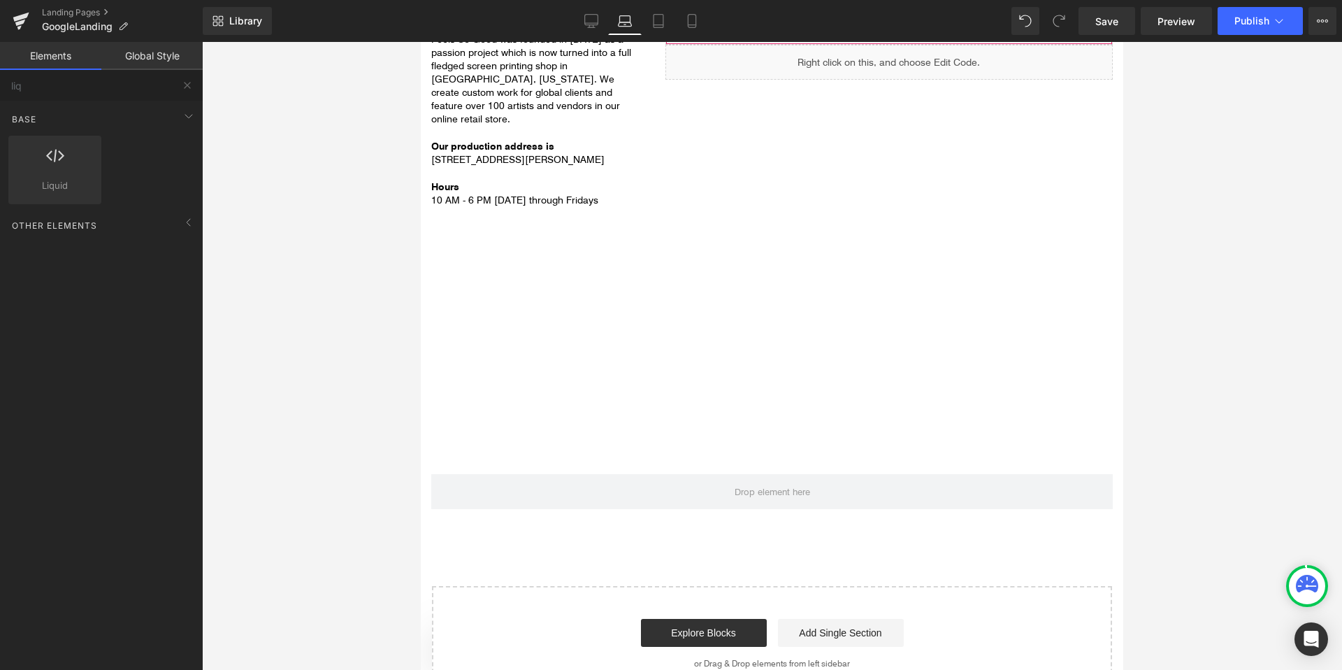
scroll to position [3026, 0]
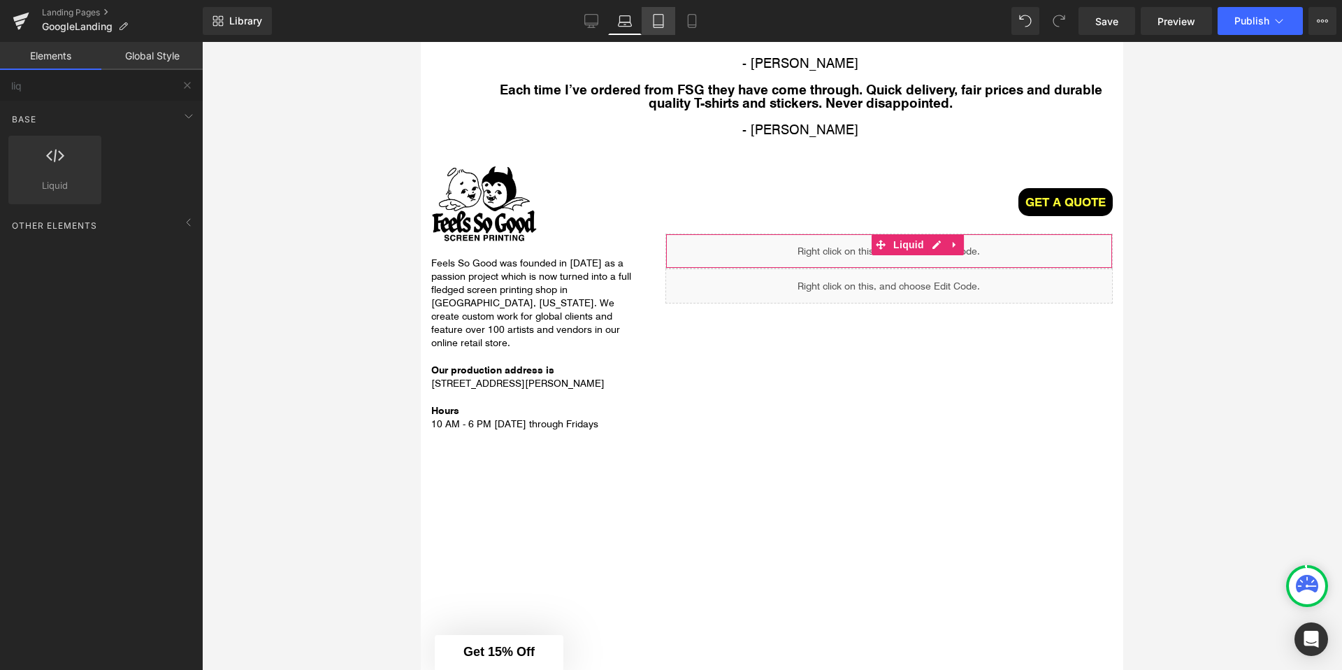
click at [647, 17] on link "Tablet" at bounding box center [659, 21] width 34 height 28
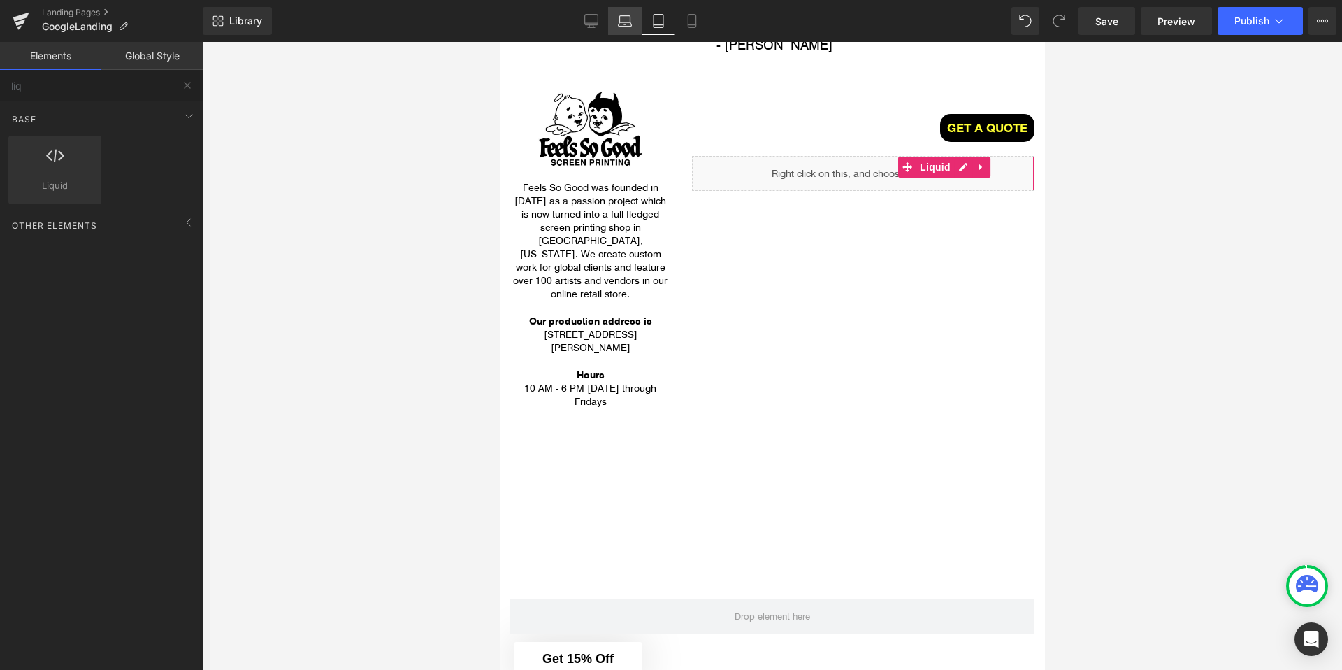
click at [633, 20] on link "Laptop" at bounding box center [625, 21] width 34 height 28
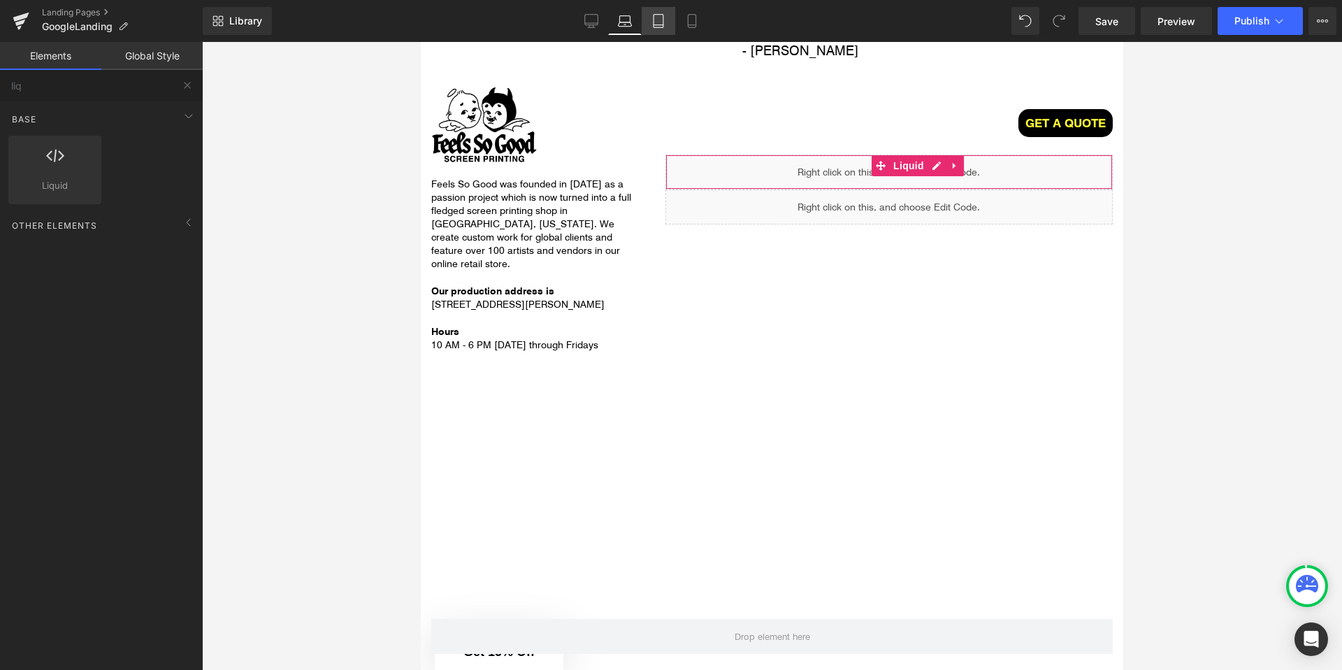
click at [655, 20] on icon at bounding box center [658, 21] width 14 height 14
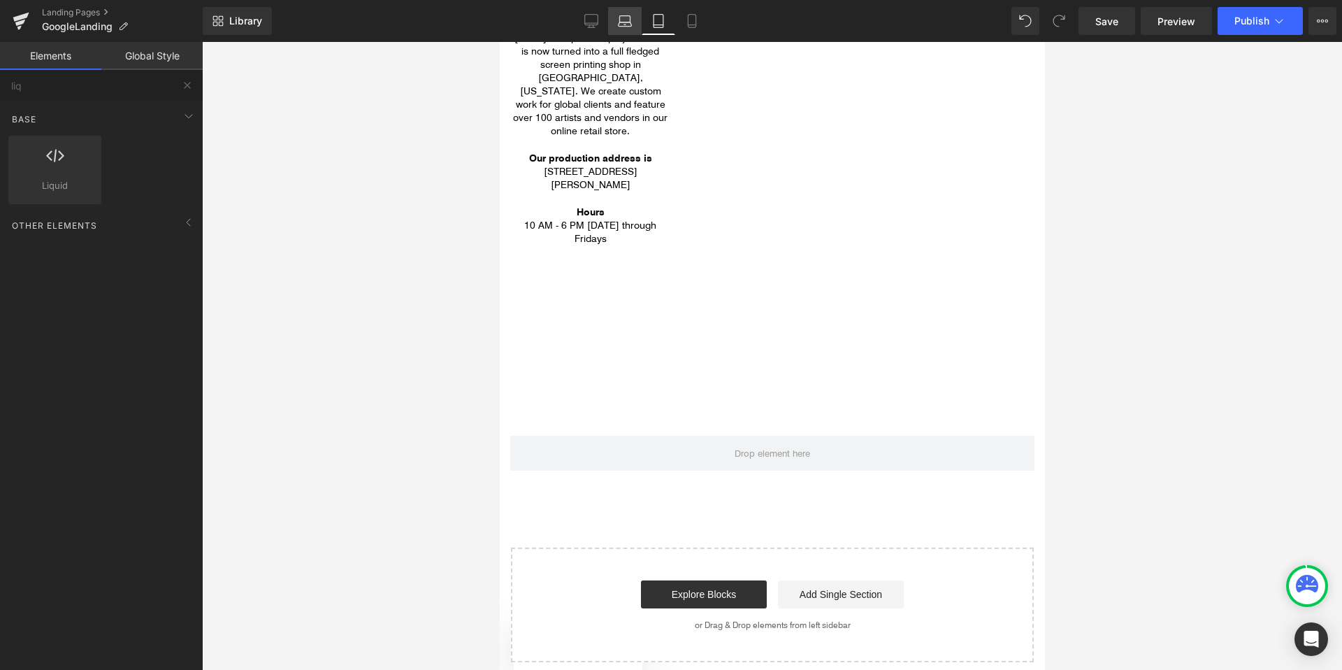
click at [626, 33] on link "Laptop" at bounding box center [625, 21] width 34 height 28
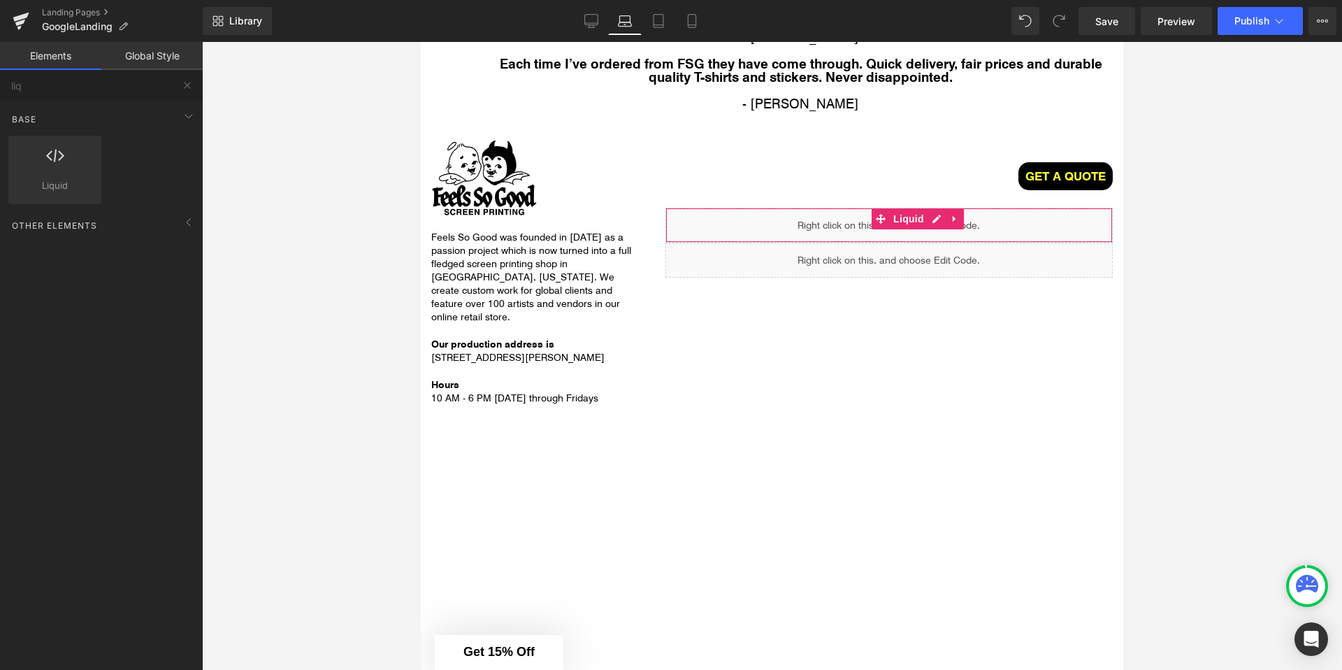
scroll to position [2874, 0]
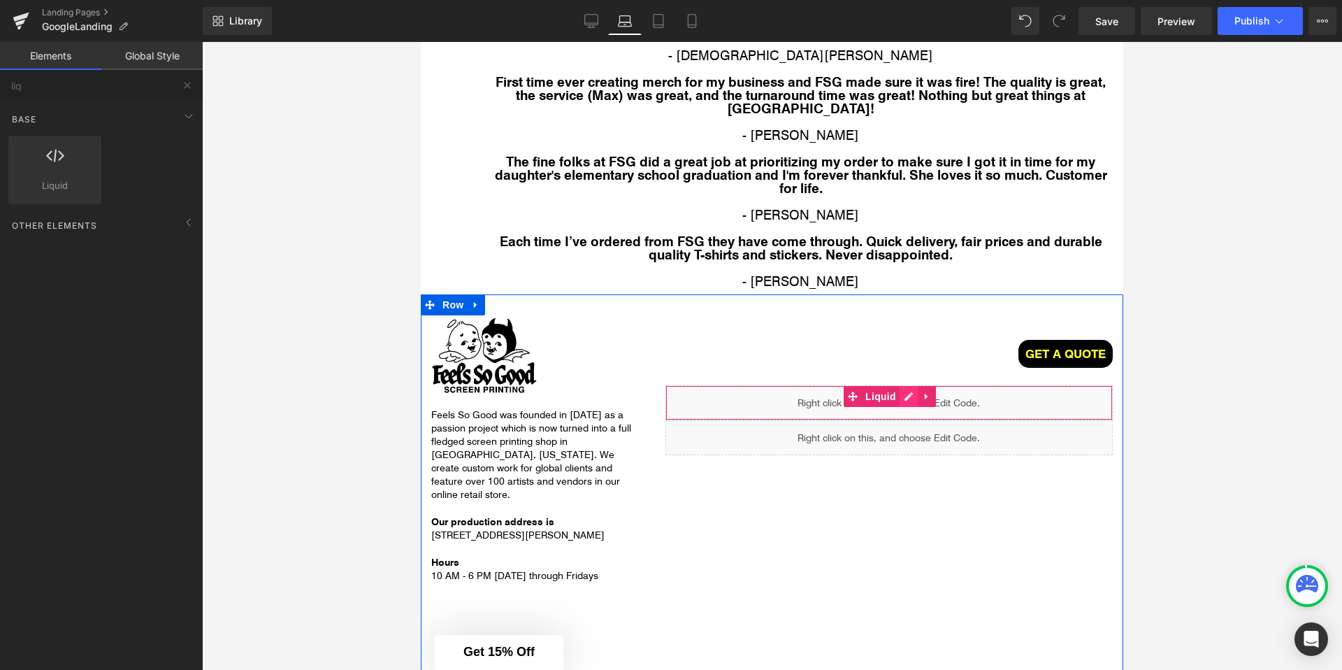
click at [907, 385] on div "Liquid" at bounding box center [888, 402] width 447 height 35
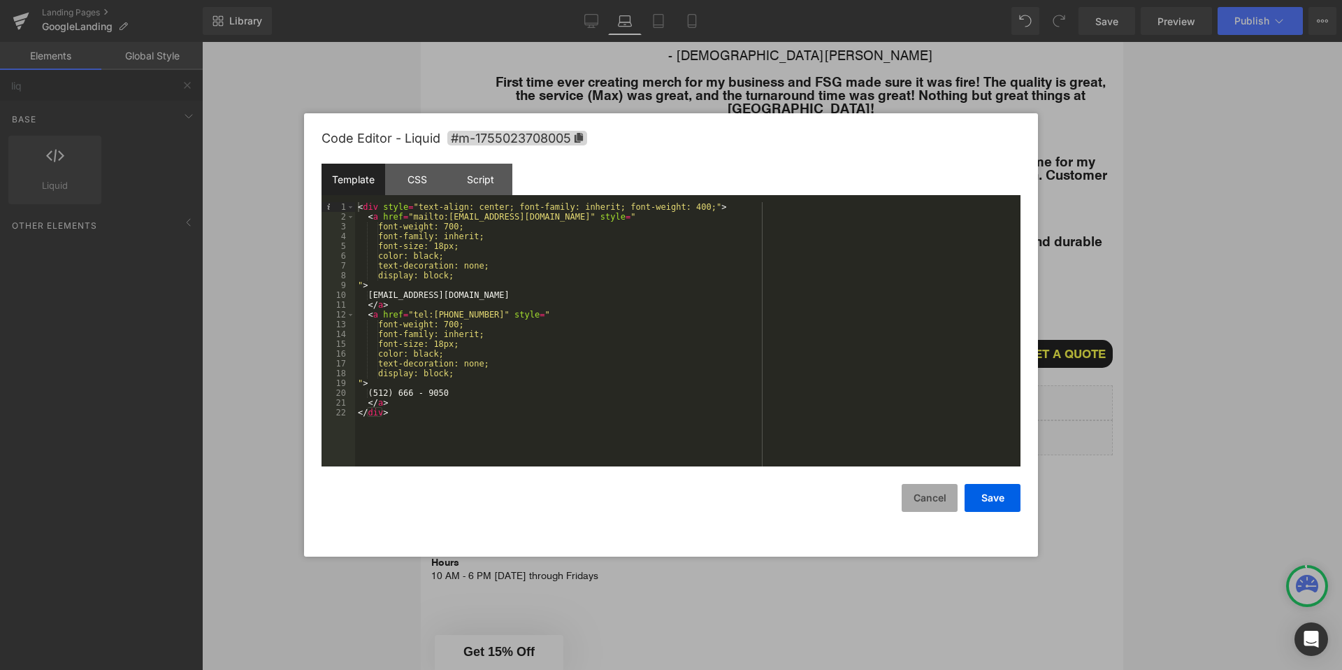
click at [928, 506] on button "Cancel" at bounding box center [930, 498] width 56 height 28
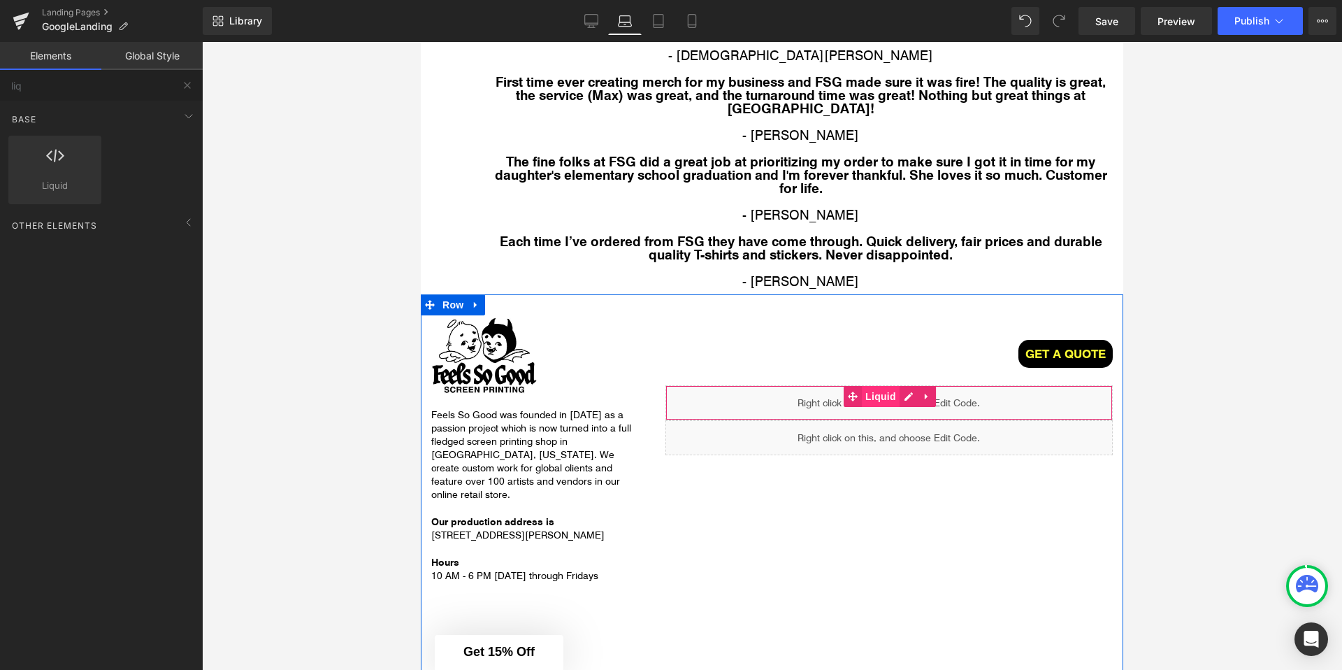
click at [886, 386] on span "Liquid" at bounding box center [881, 396] width 38 height 21
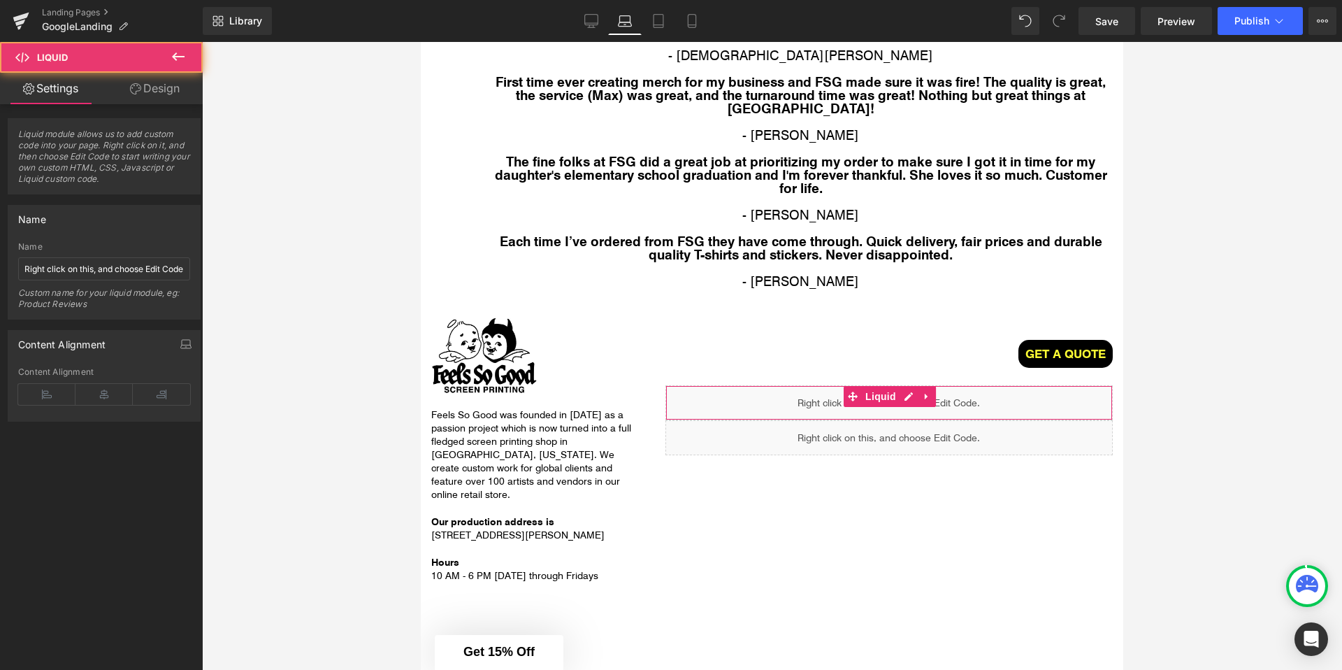
click at [140, 96] on link "Design" at bounding box center [154, 88] width 101 height 31
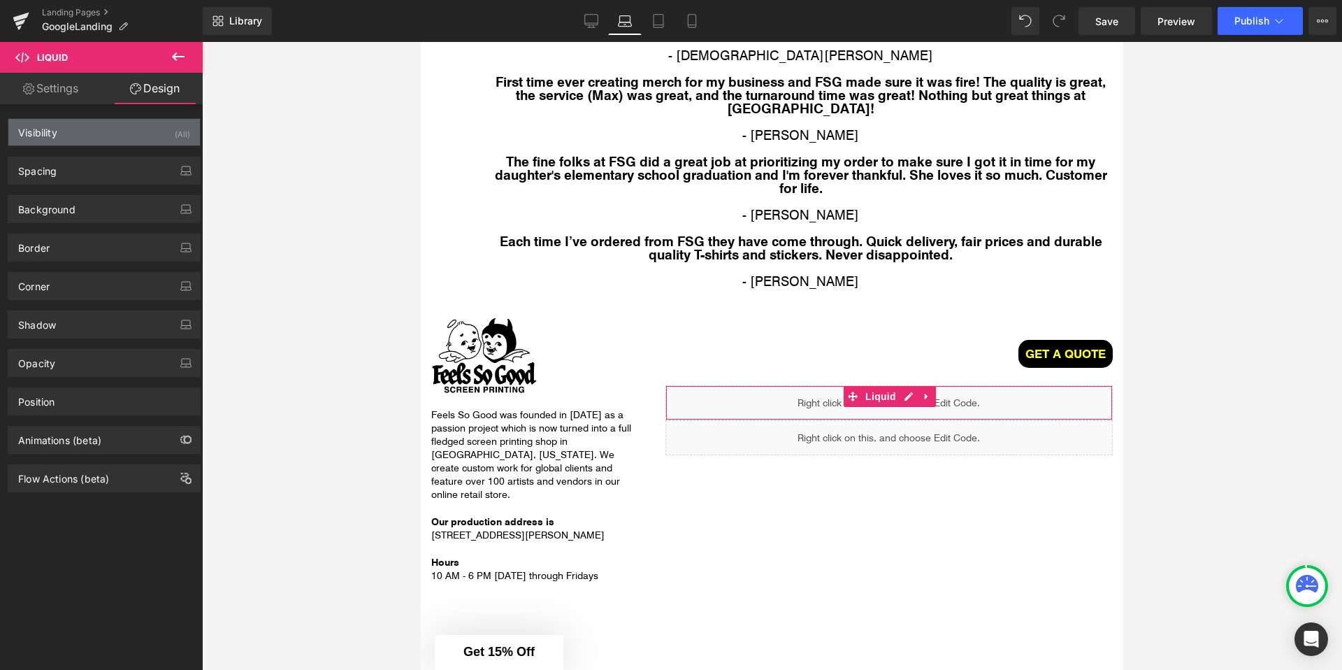
click at [95, 131] on div "Visibility (All)" at bounding box center [104, 132] width 192 height 27
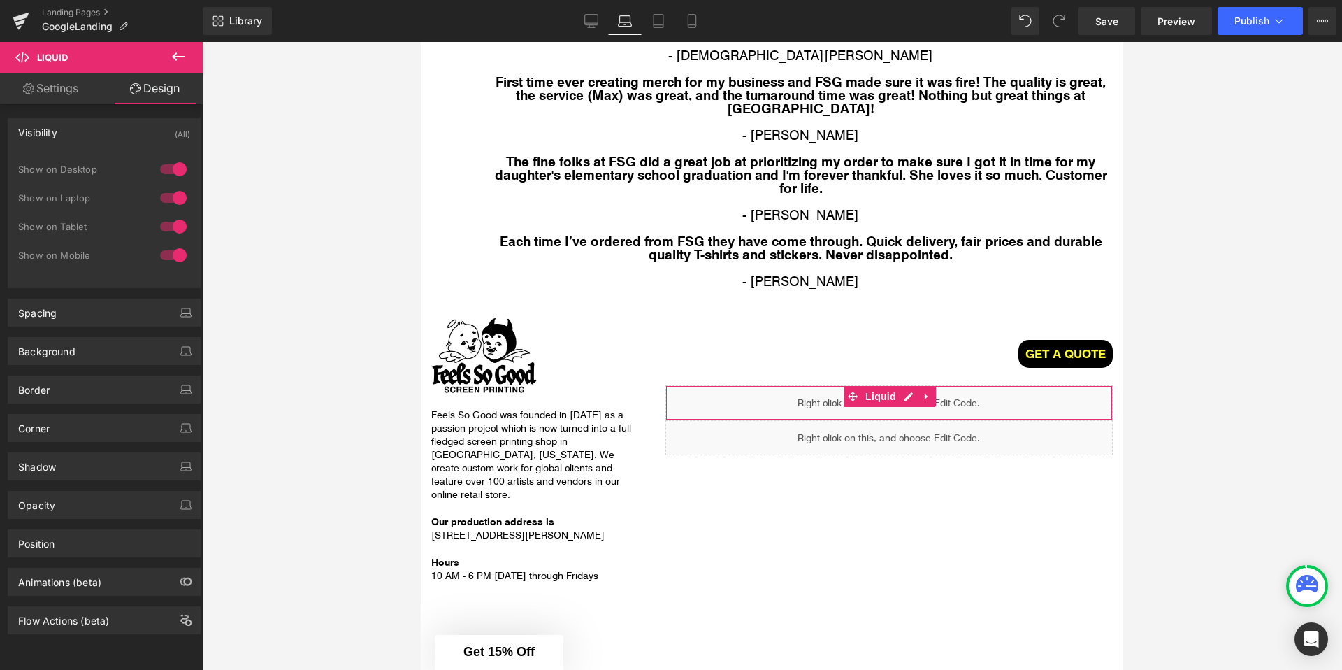
click at [169, 165] on div at bounding box center [174, 169] width 34 height 22
click at [169, 201] on div at bounding box center [174, 198] width 34 height 22
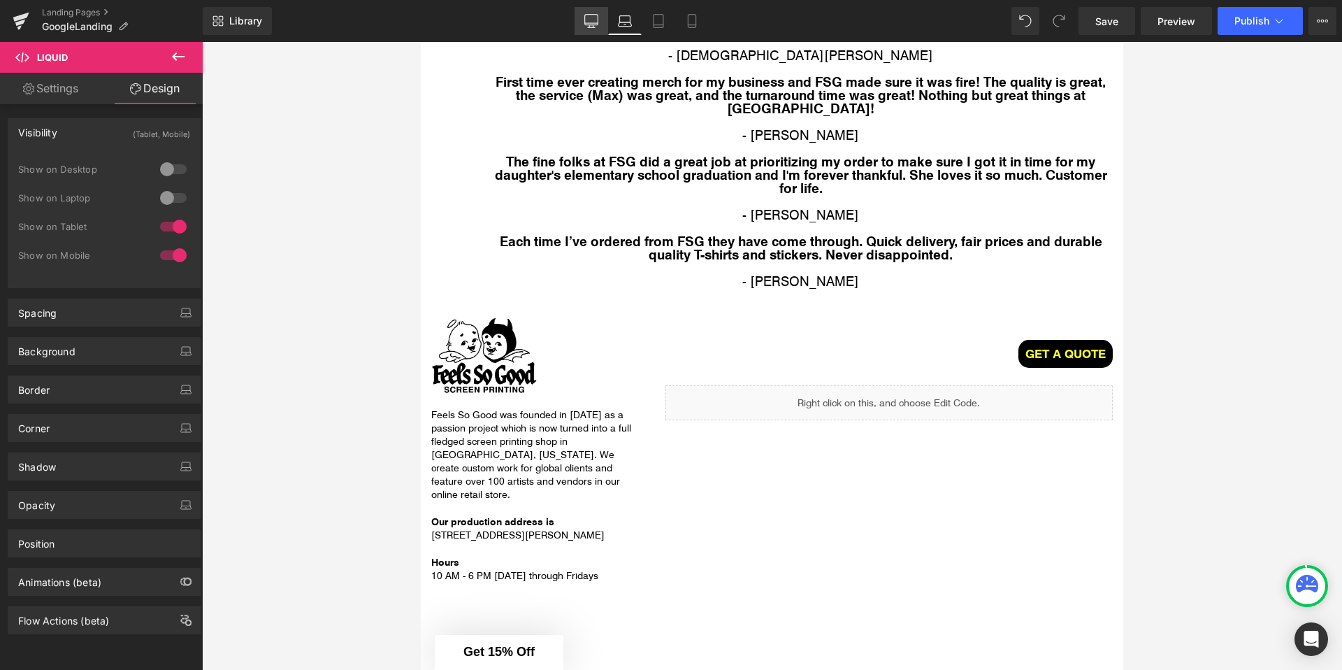
click at [590, 17] on icon at bounding box center [591, 21] width 14 height 14
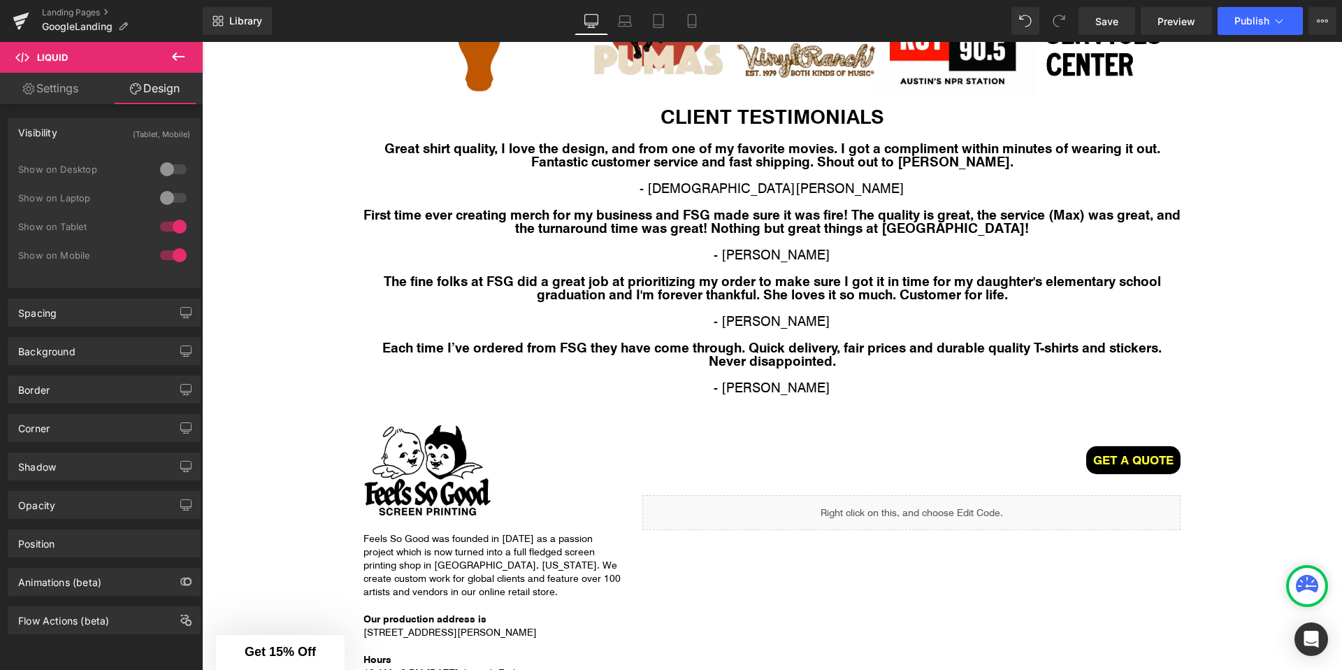
scroll to position [2750, 0]
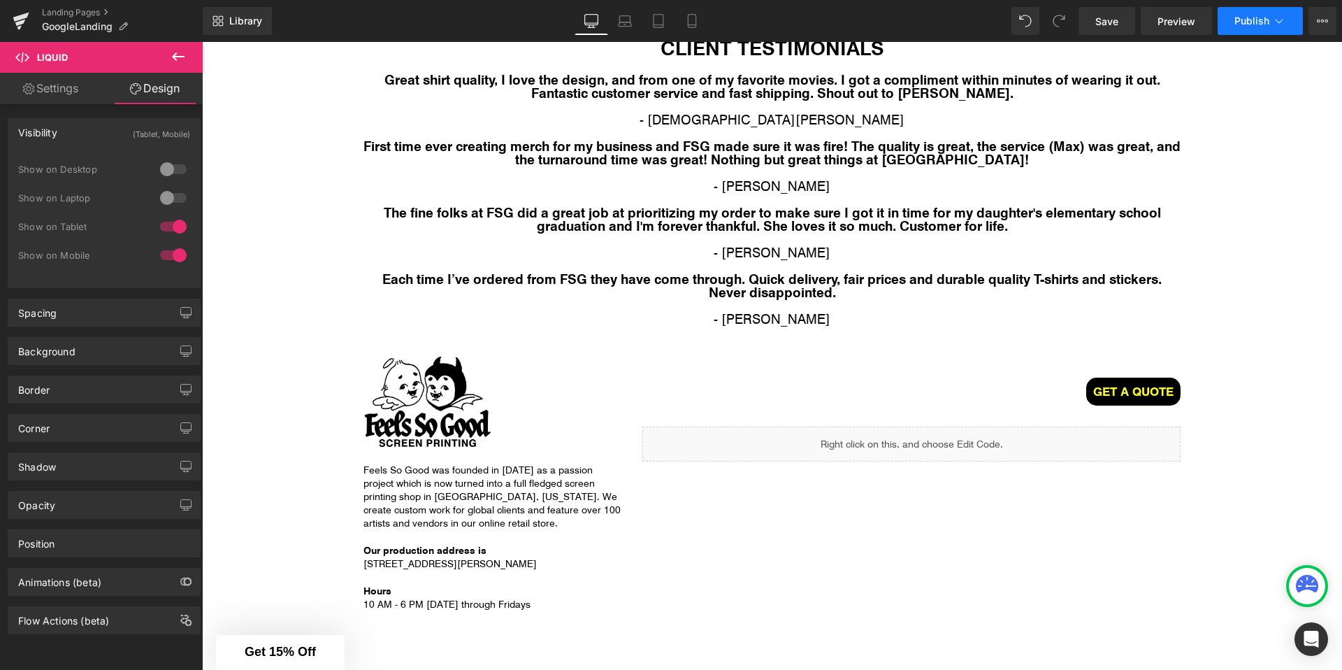
click at [1290, 26] on button "Publish" at bounding box center [1260, 21] width 85 height 28
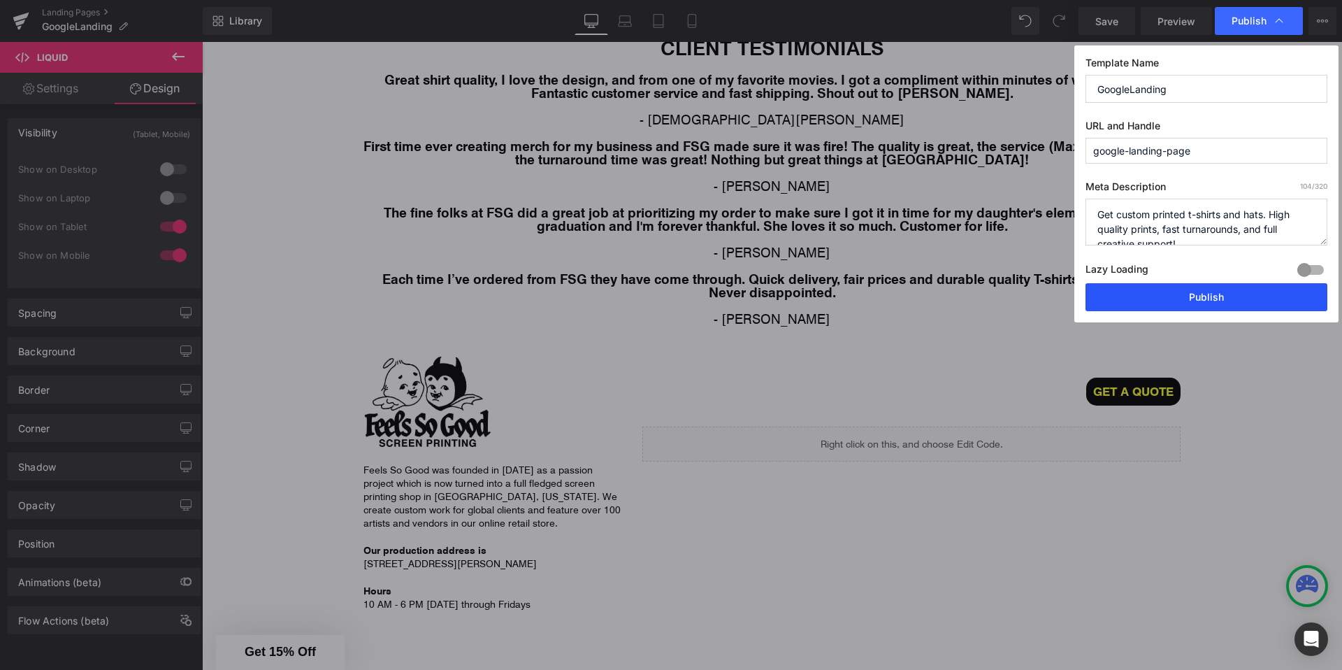
click at [1148, 292] on button "Publish" at bounding box center [1206, 297] width 242 height 28
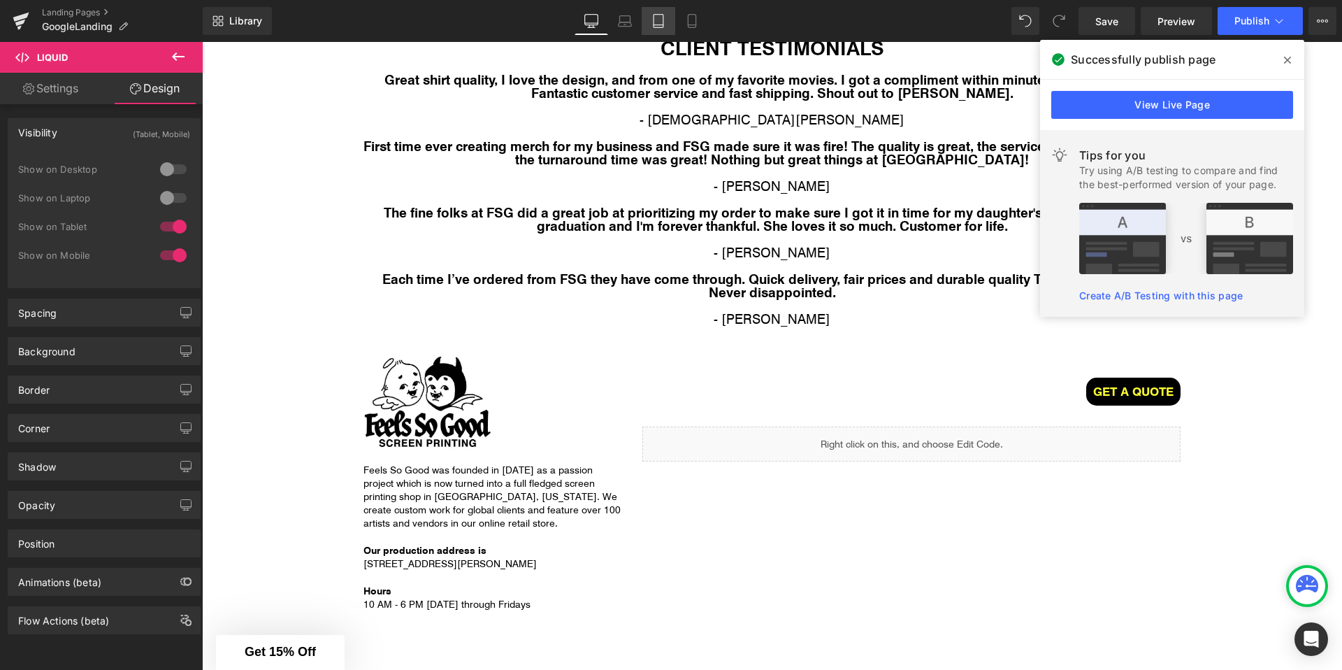
click at [660, 17] on icon at bounding box center [658, 21] width 14 height 14
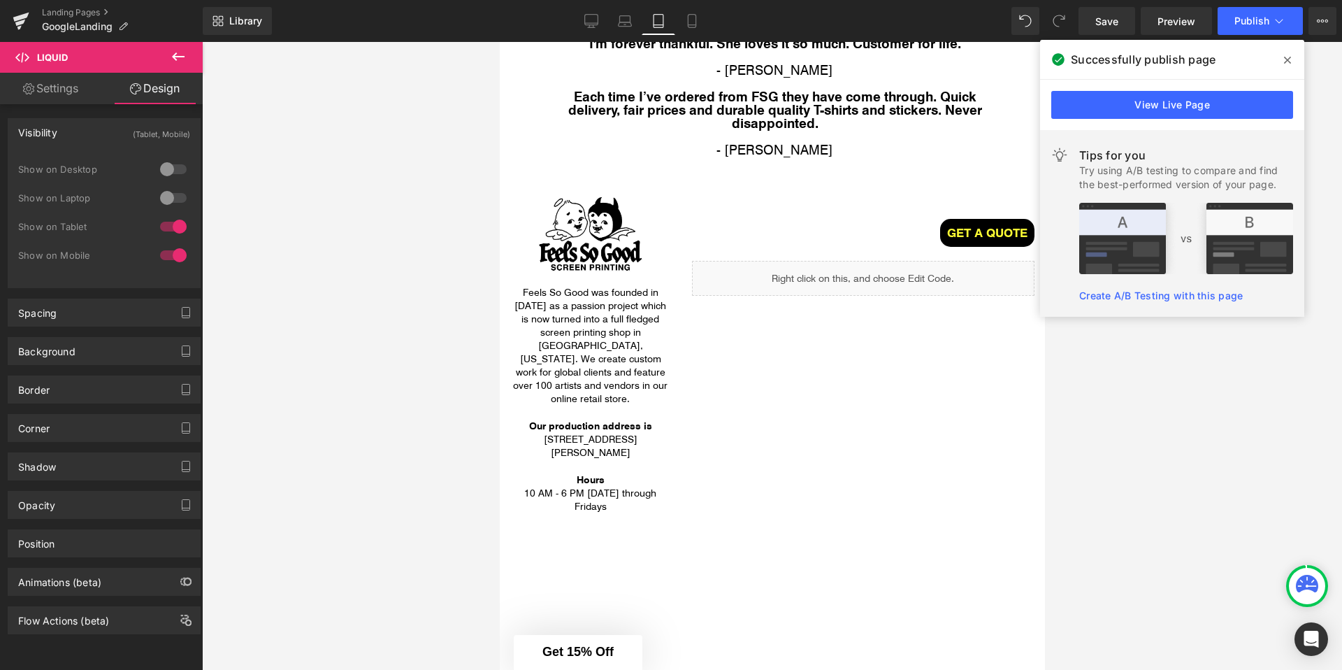
scroll to position [3204, 0]
click at [726, 269] on icon at bounding box center [722, 273] width 8 height 8
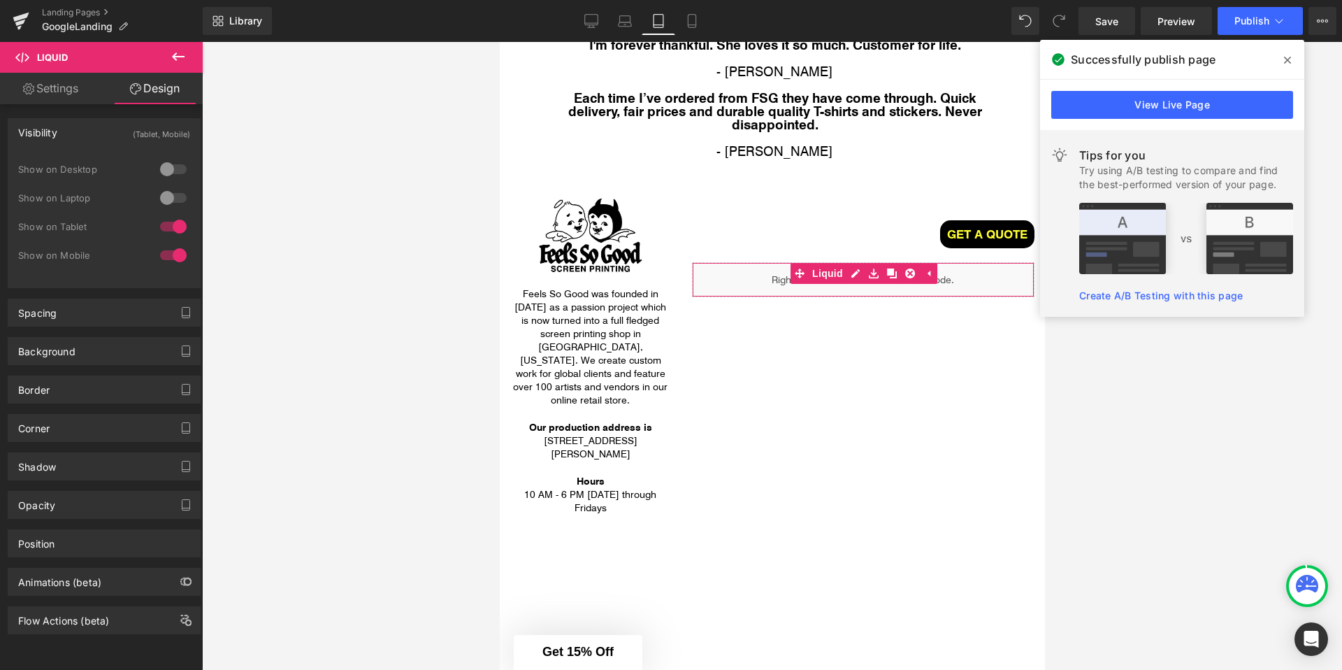
click at [176, 228] on div at bounding box center [174, 226] width 34 height 22
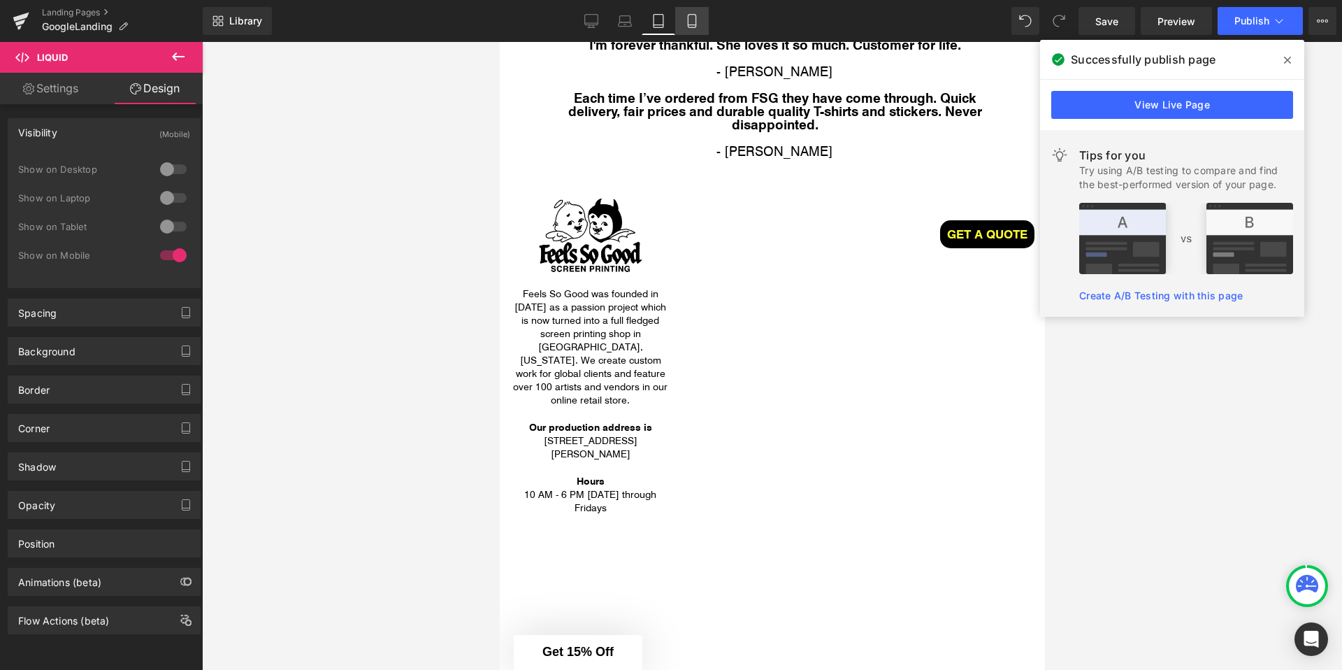
click at [684, 29] on link "Mobile" at bounding box center [692, 21] width 34 height 28
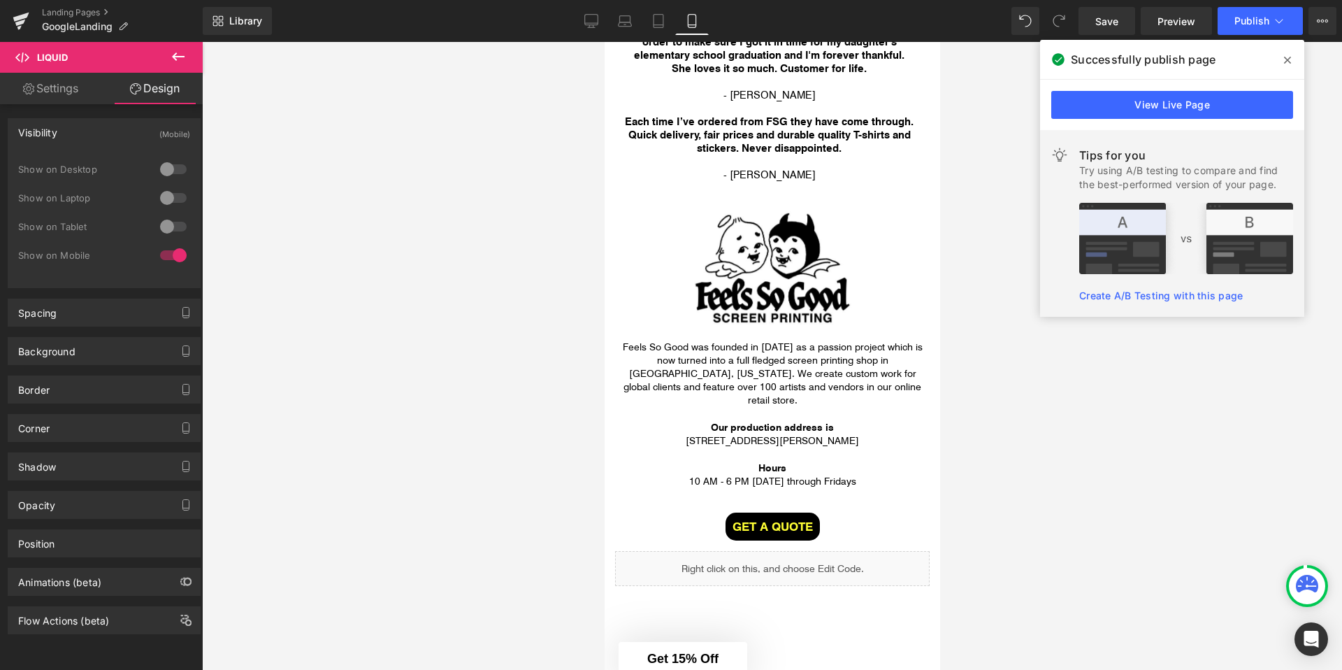
scroll to position [3459, 0]
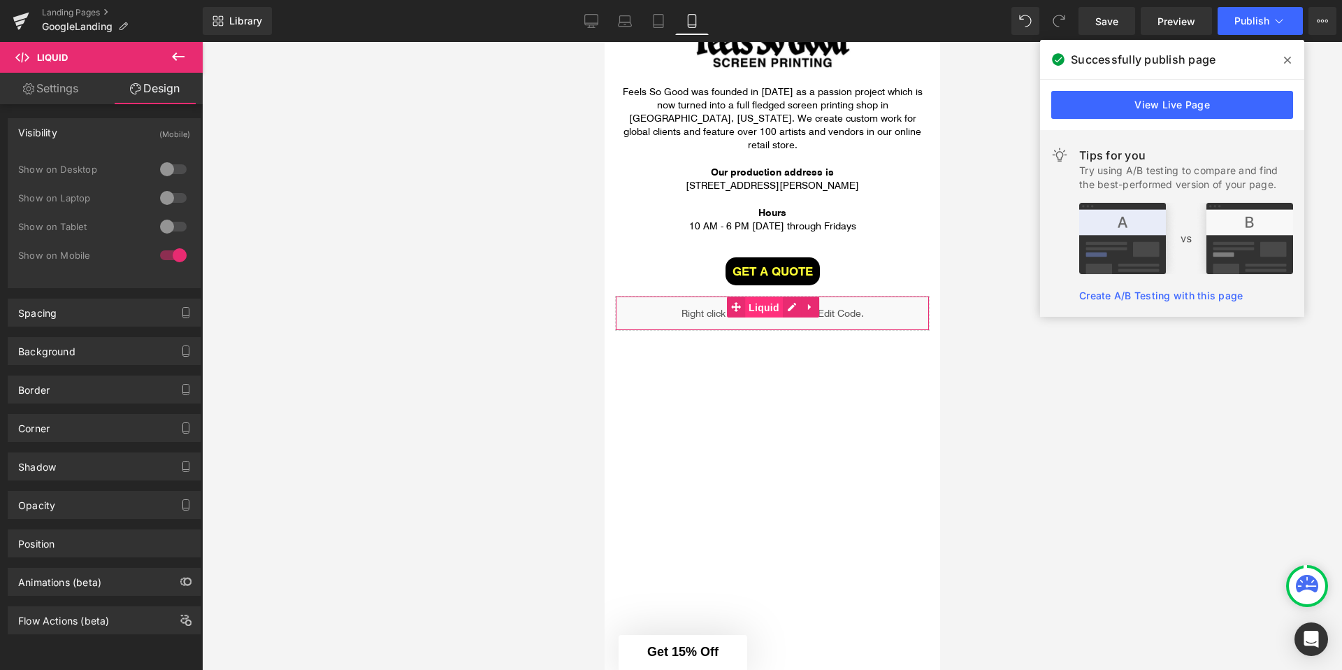
click at [733, 296] on link "Liquid" at bounding box center [754, 306] width 56 height 21
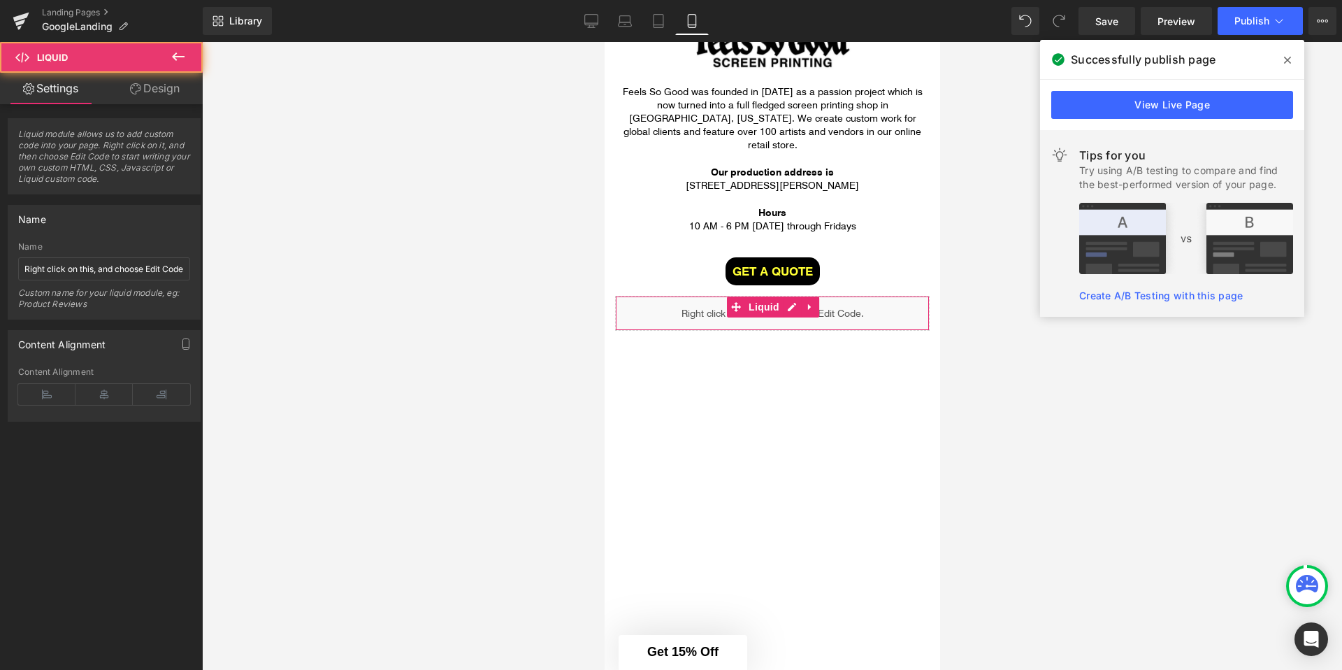
click at [147, 85] on link "Design" at bounding box center [154, 88] width 101 height 31
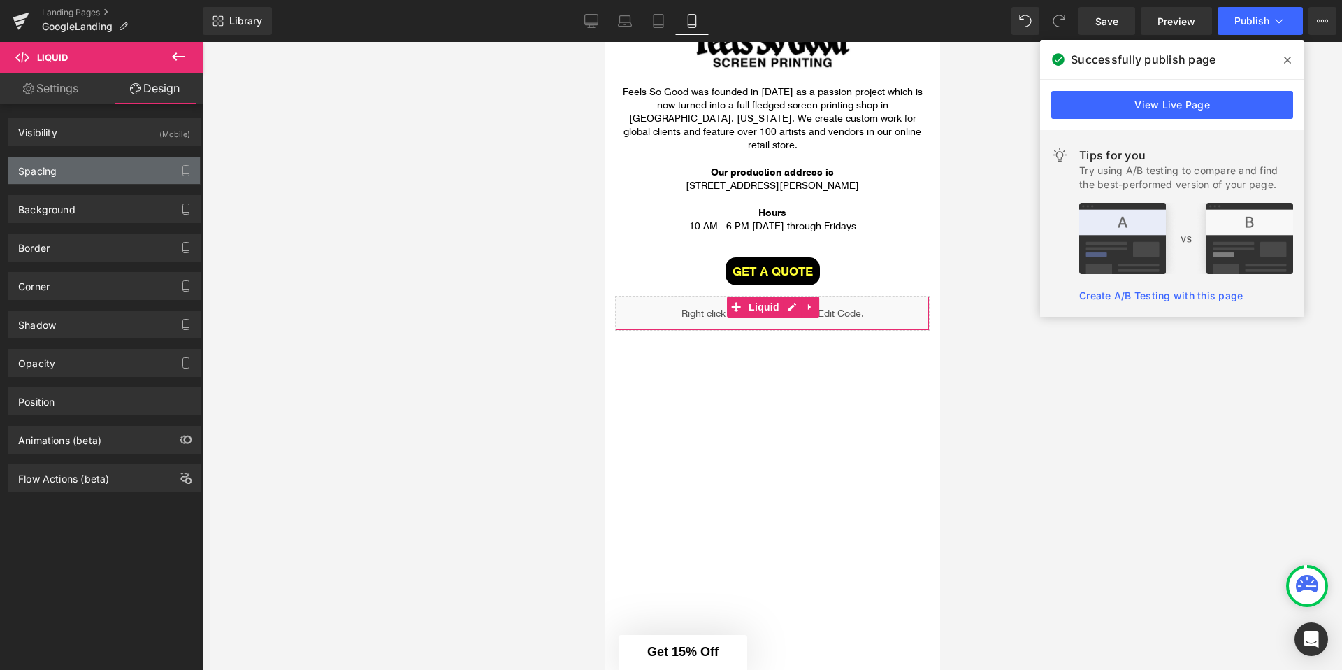
click at [62, 182] on div "Spacing" at bounding box center [104, 170] width 192 height 27
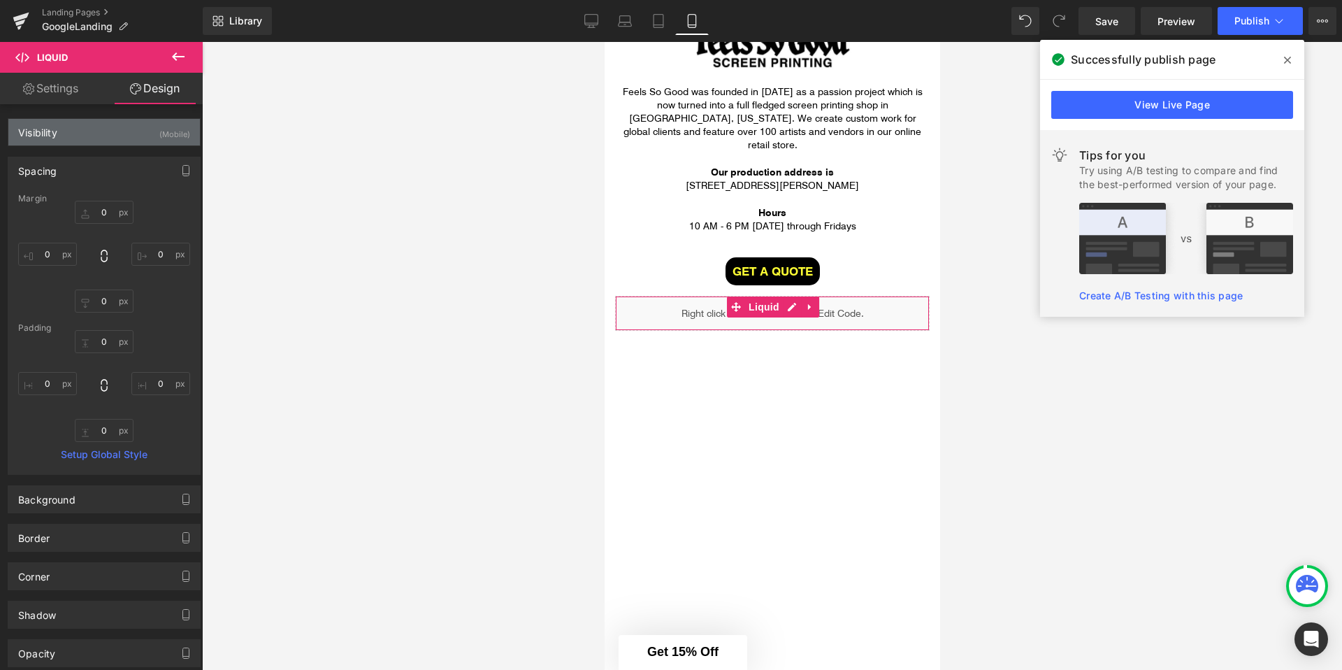
click at [110, 125] on div "Visibility (Mobile)" at bounding box center [104, 132] width 192 height 27
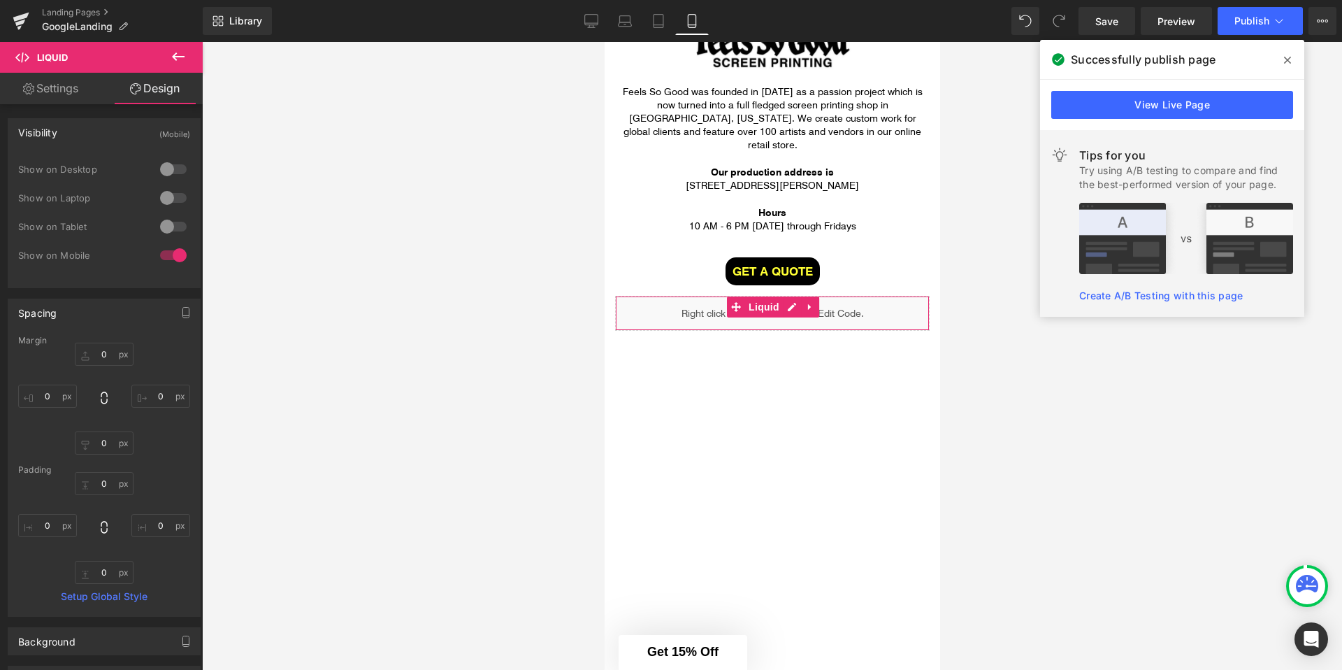
click at [167, 224] on div at bounding box center [174, 226] width 34 height 22
click at [666, 23] on link "Tablet" at bounding box center [659, 21] width 34 height 28
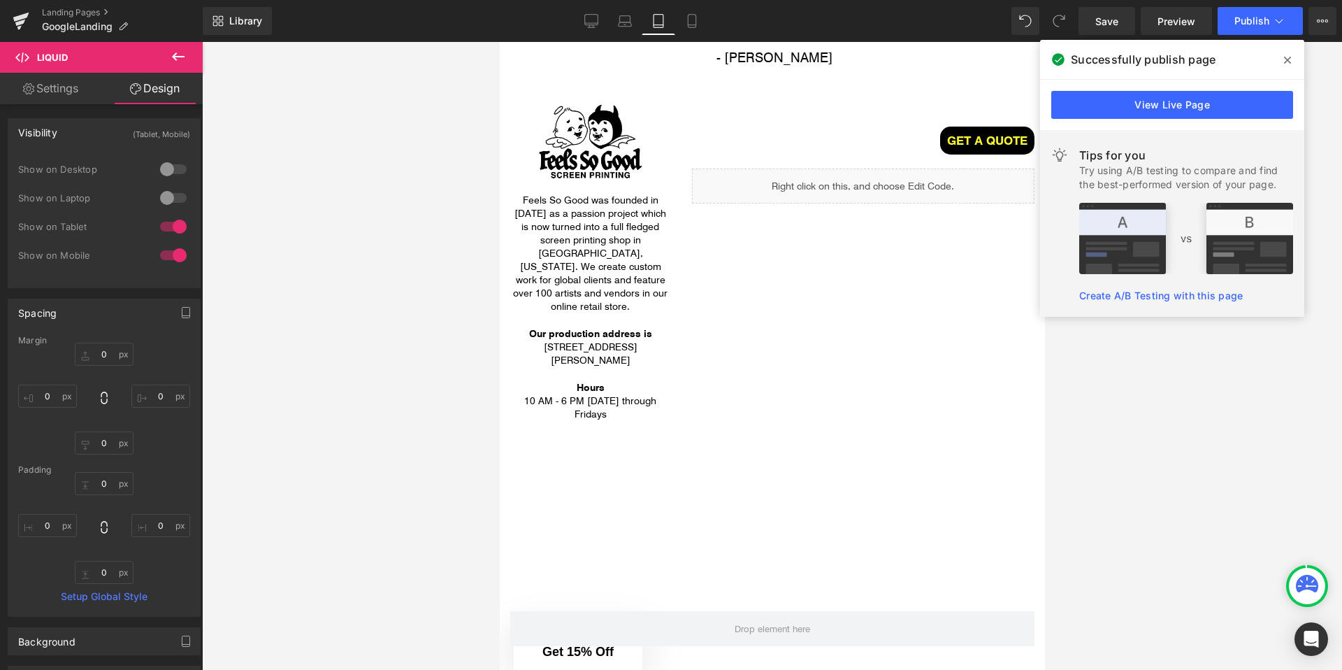
scroll to position [3319, 0]
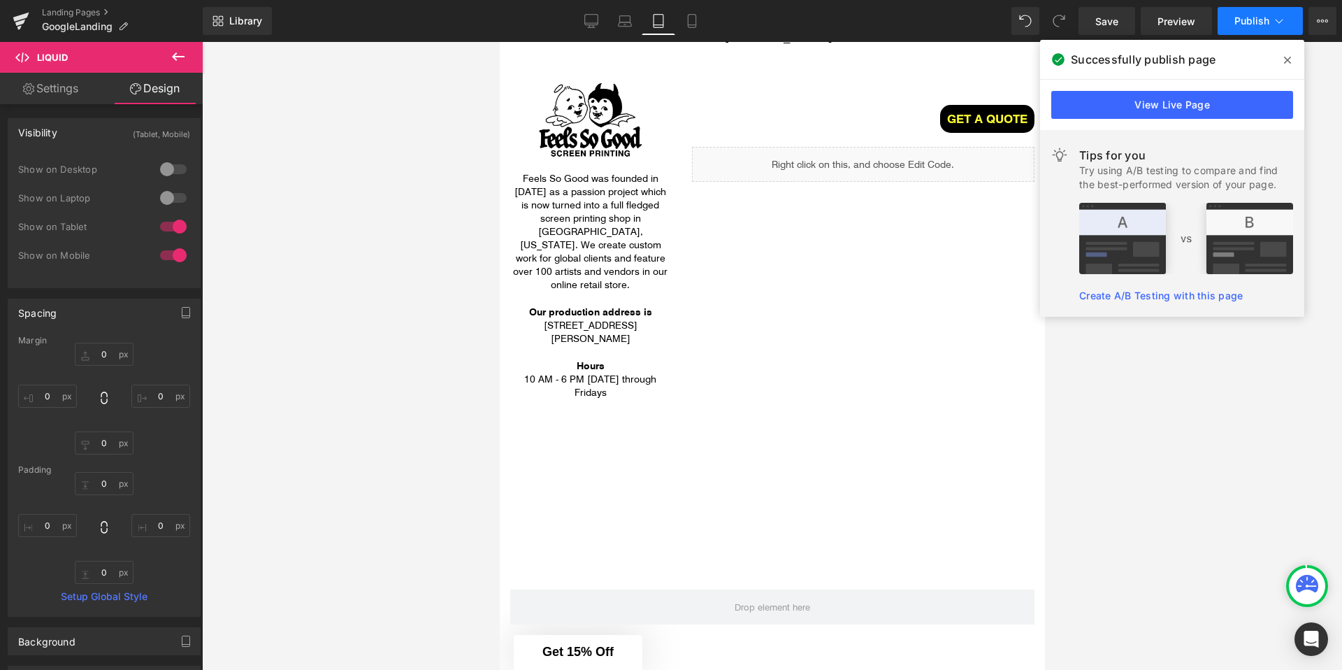
click at [1269, 22] on button "Publish" at bounding box center [1260, 21] width 85 height 28
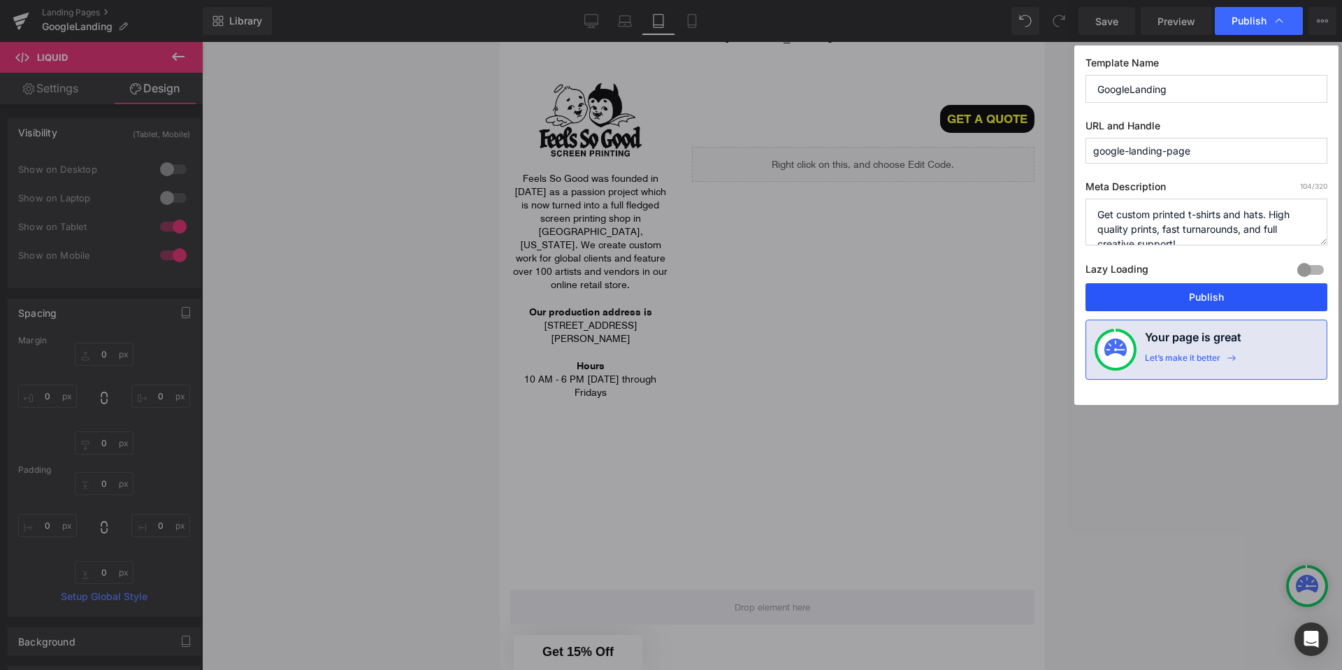
click at [1174, 298] on button "Publish" at bounding box center [1206, 297] width 242 height 28
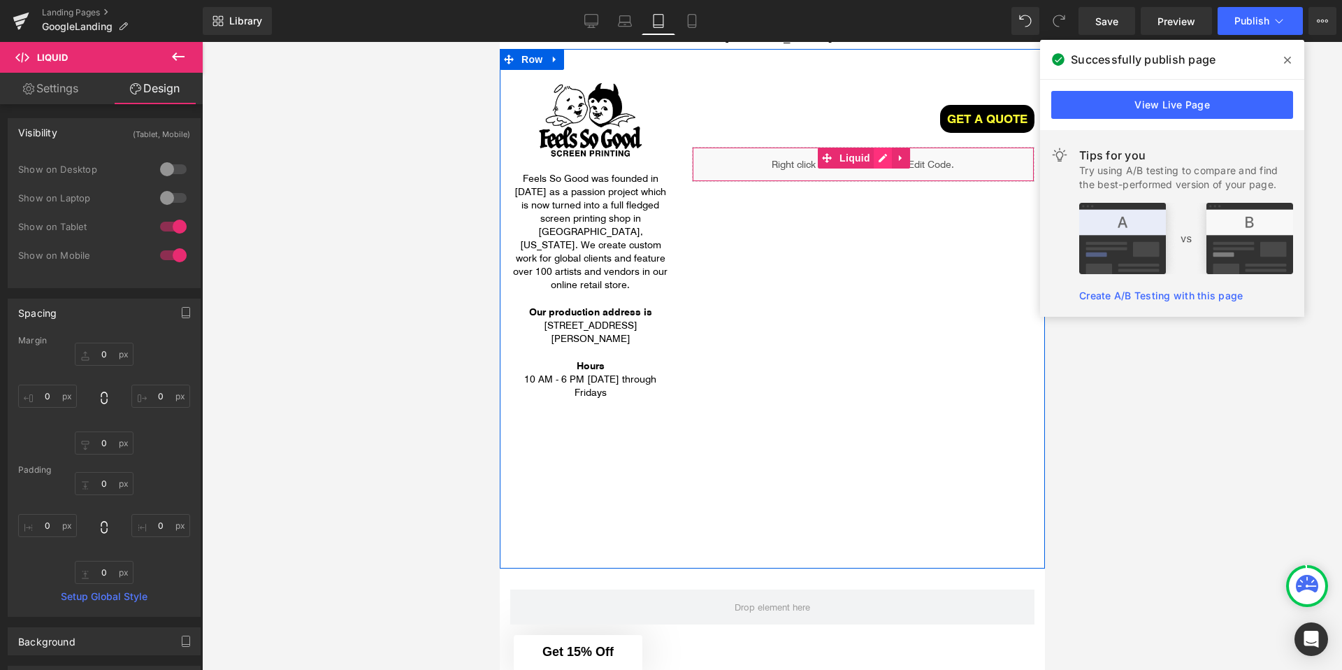
click at [882, 147] on div "Liquid" at bounding box center [862, 164] width 342 height 35
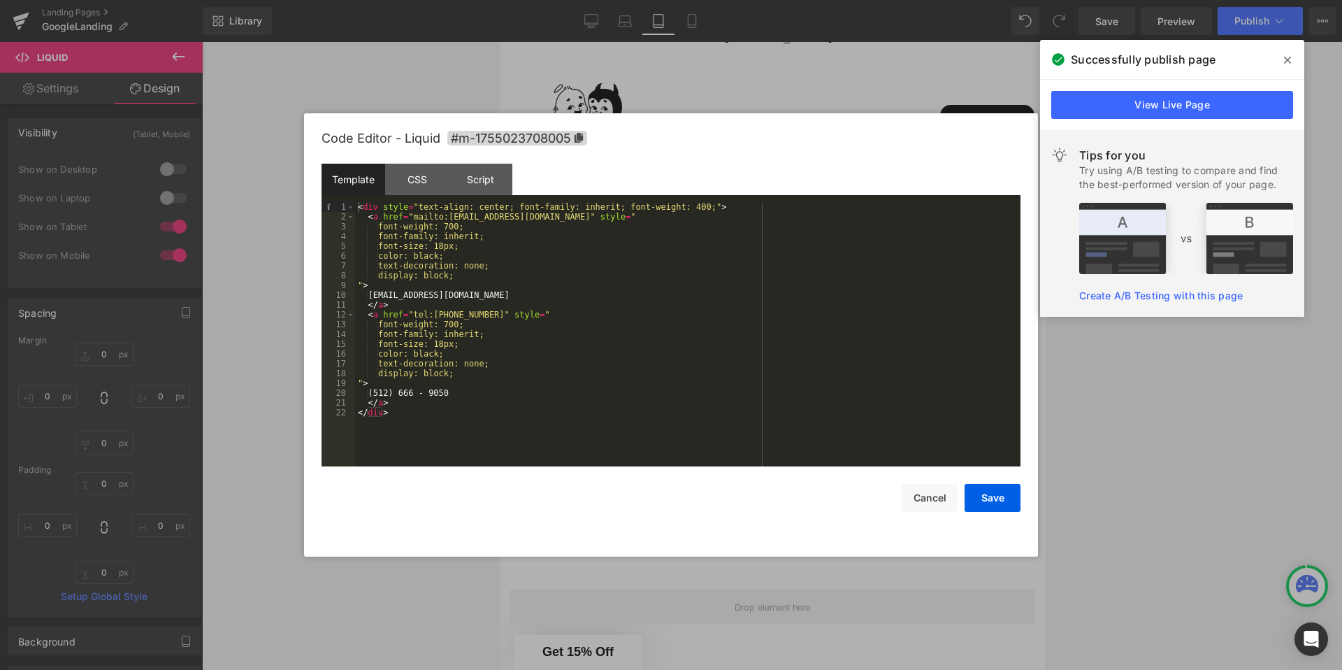
click at [712, 64] on div at bounding box center [671, 335] width 1342 height 670
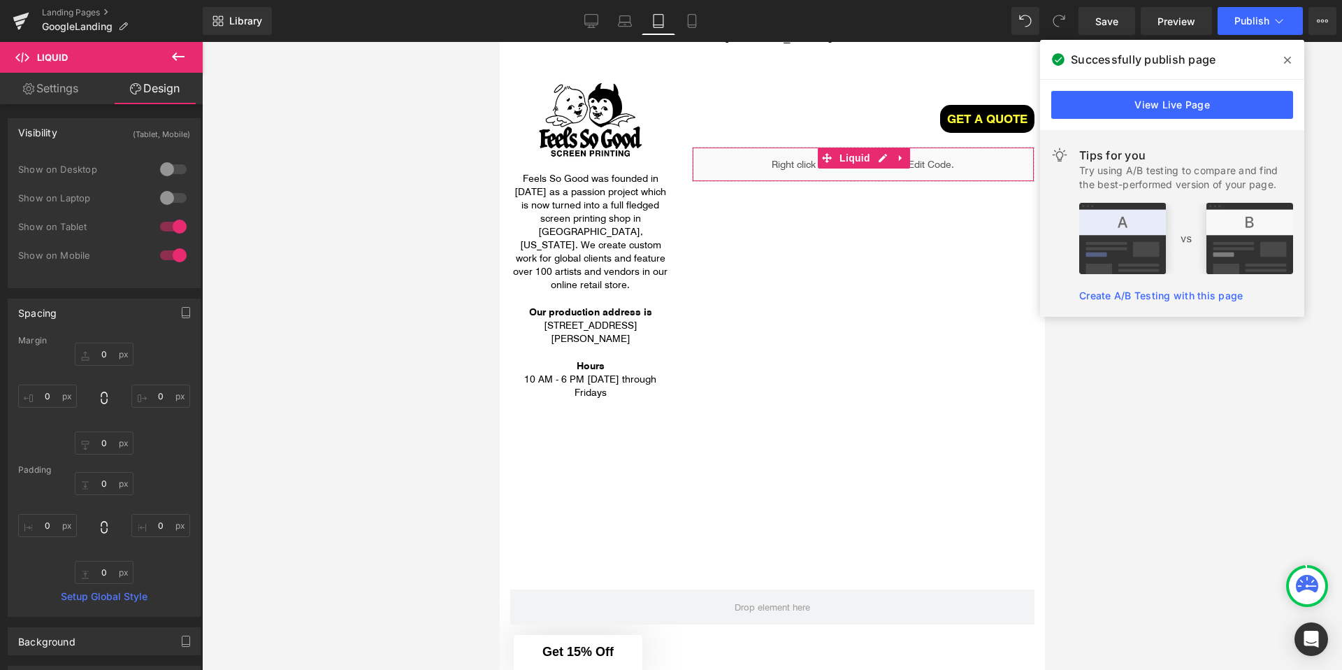
click at [173, 231] on div at bounding box center [174, 226] width 34 height 22
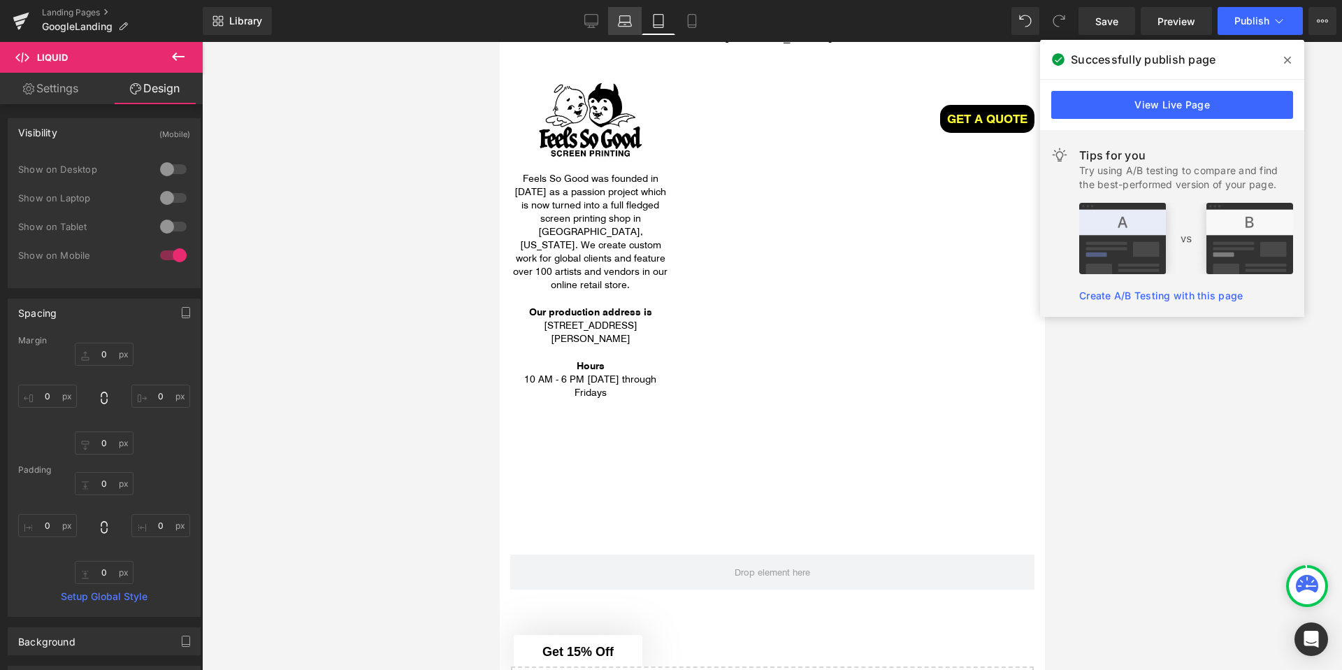
click at [635, 29] on link "Laptop" at bounding box center [625, 21] width 34 height 28
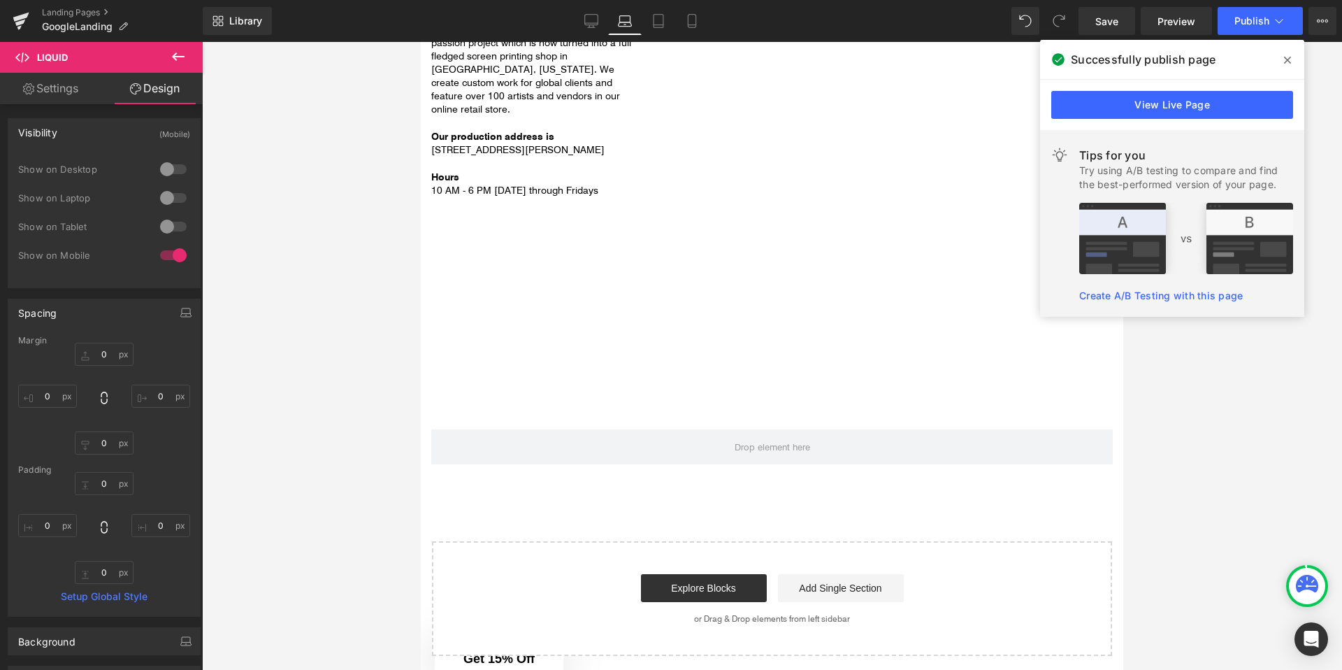
type input "0"
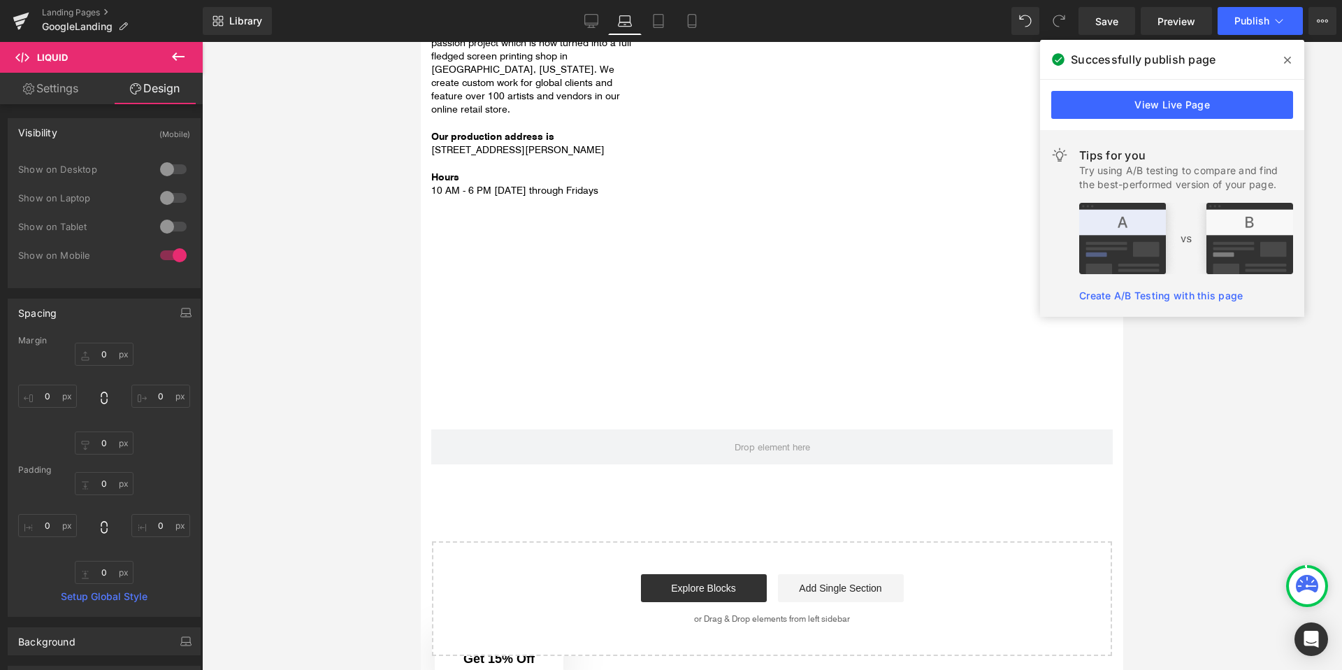
type input "0"
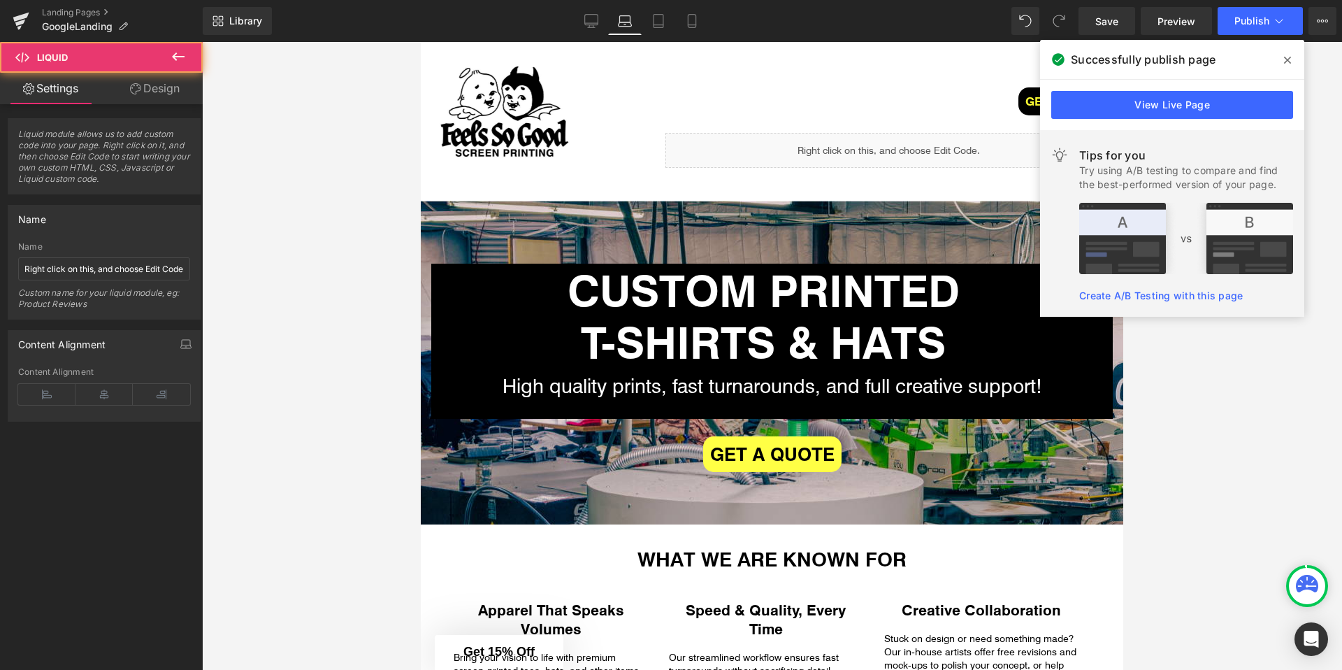
click at [942, 143] on div "Liquid" at bounding box center [888, 150] width 447 height 35
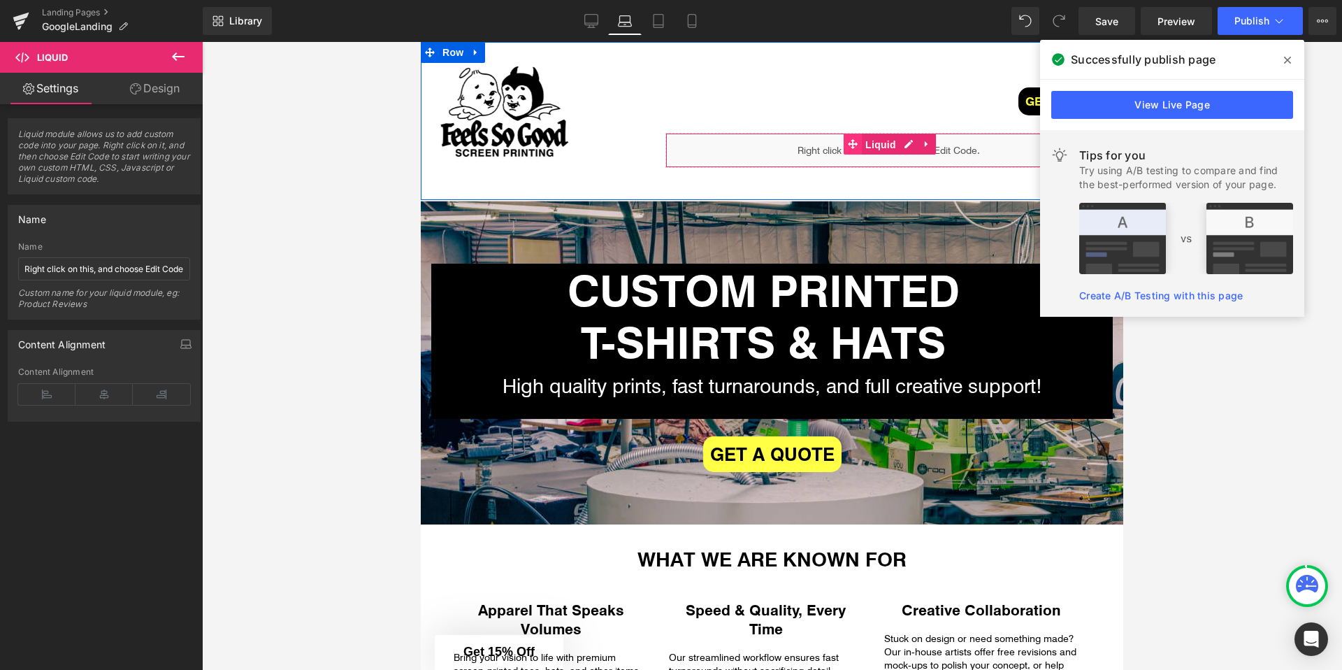
click at [849, 146] on link "Liquid" at bounding box center [872, 144] width 56 height 21
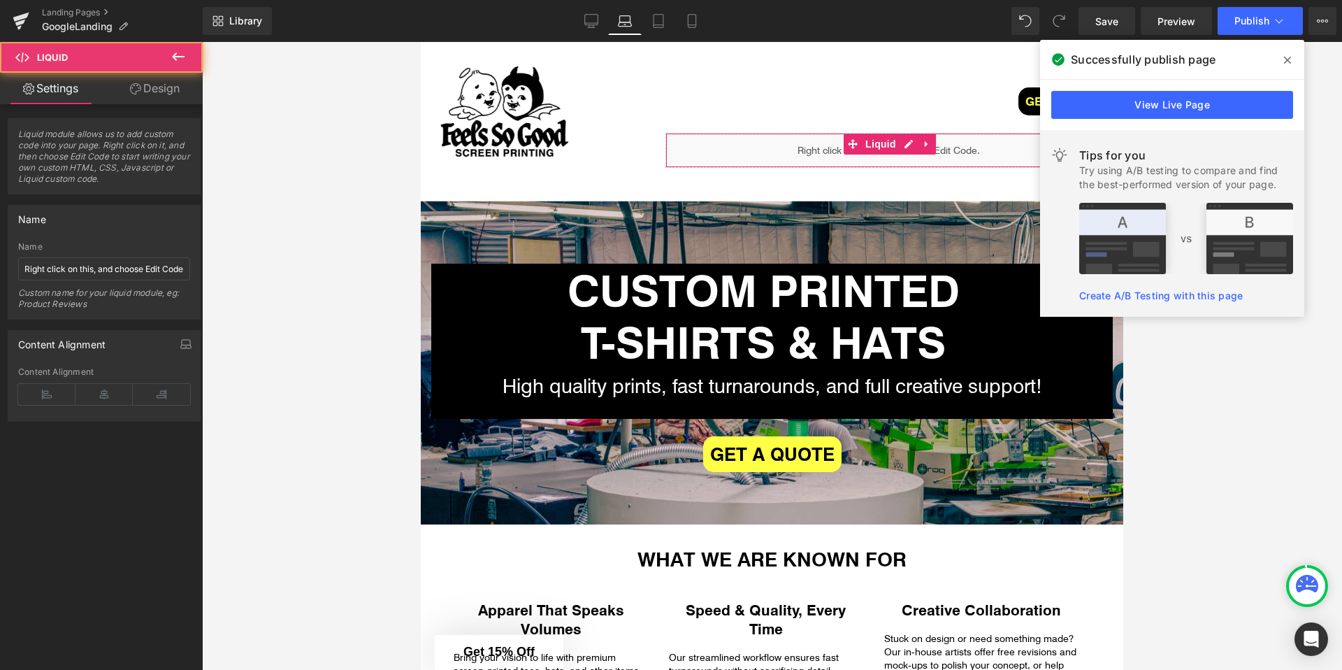
click at [156, 96] on link "Design" at bounding box center [154, 88] width 101 height 31
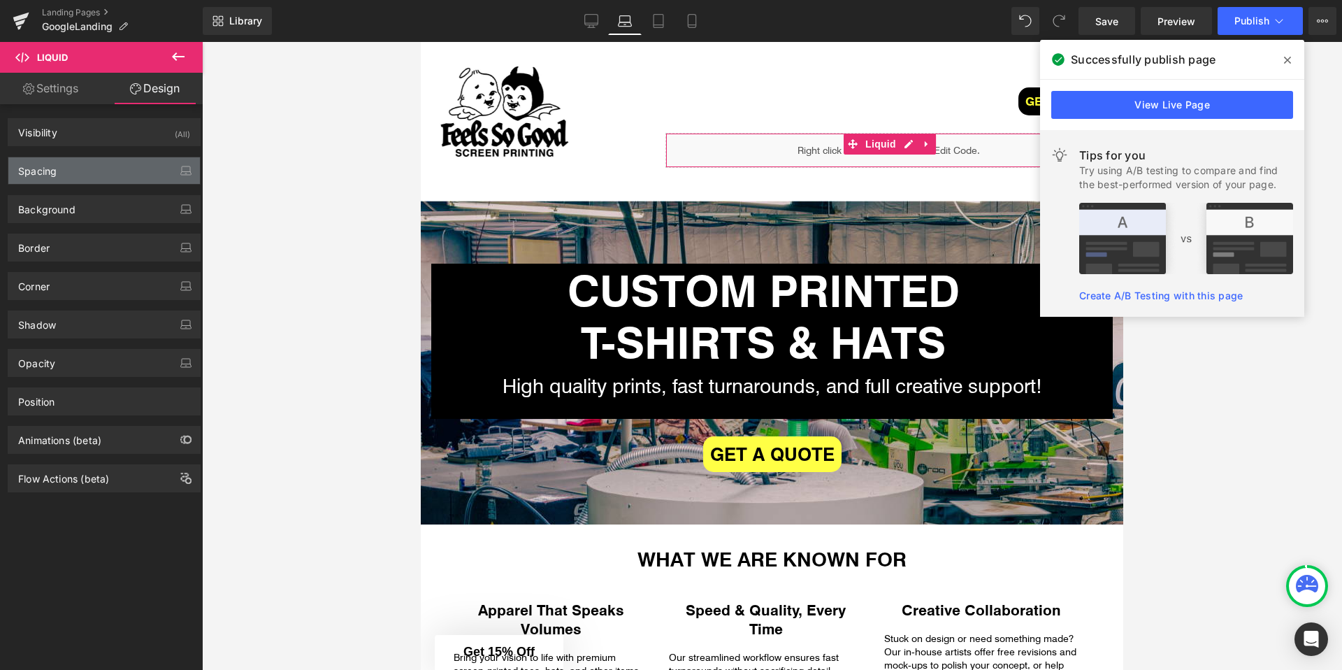
click at [50, 174] on div "Spacing" at bounding box center [37, 167] width 38 height 20
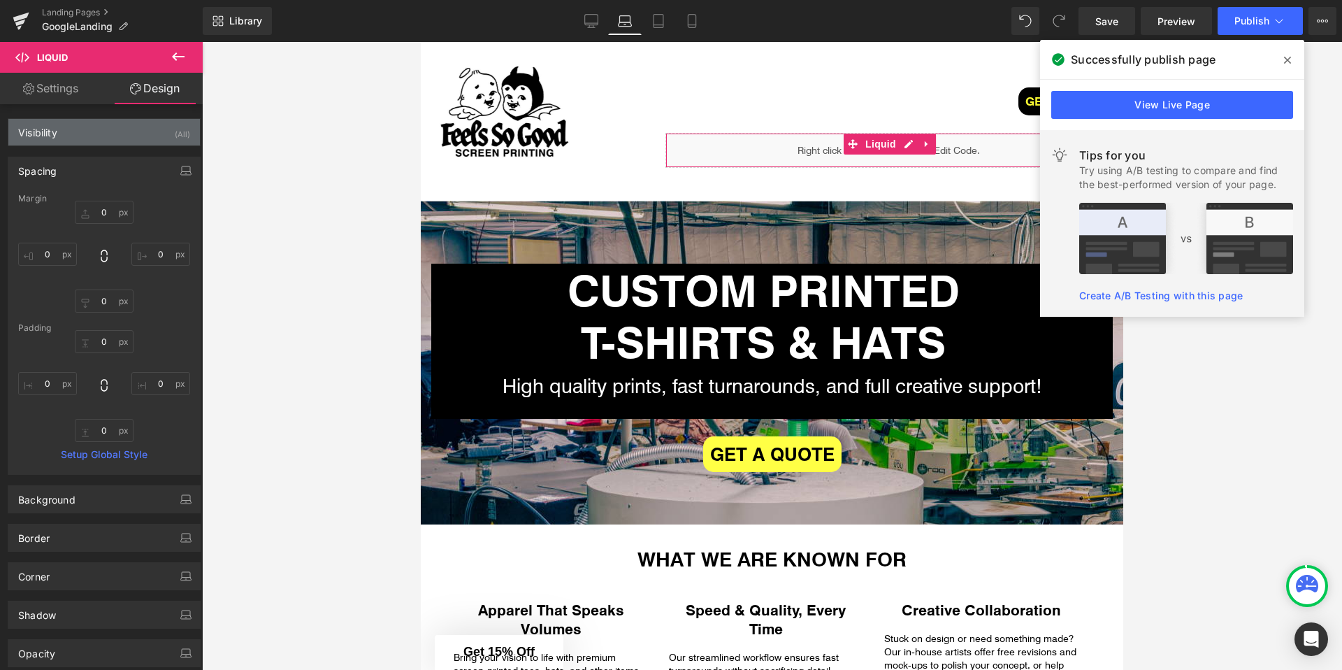
click at [144, 138] on div "Visibility (All)" at bounding box center [104, 132] width 192 height 27
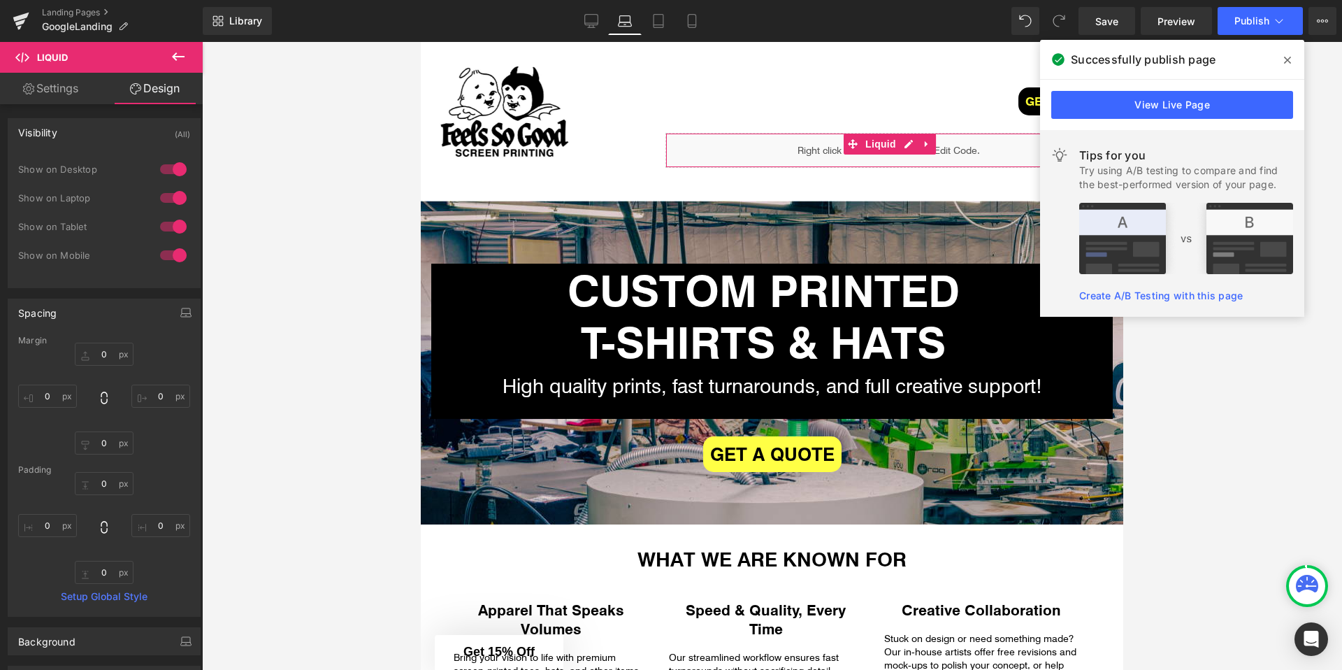
click at [166, 250] on div at bounding box center [174, 255] width 34 height 22
click at [168, 222] on div at bounding box center [174, 226] width 34 height 22
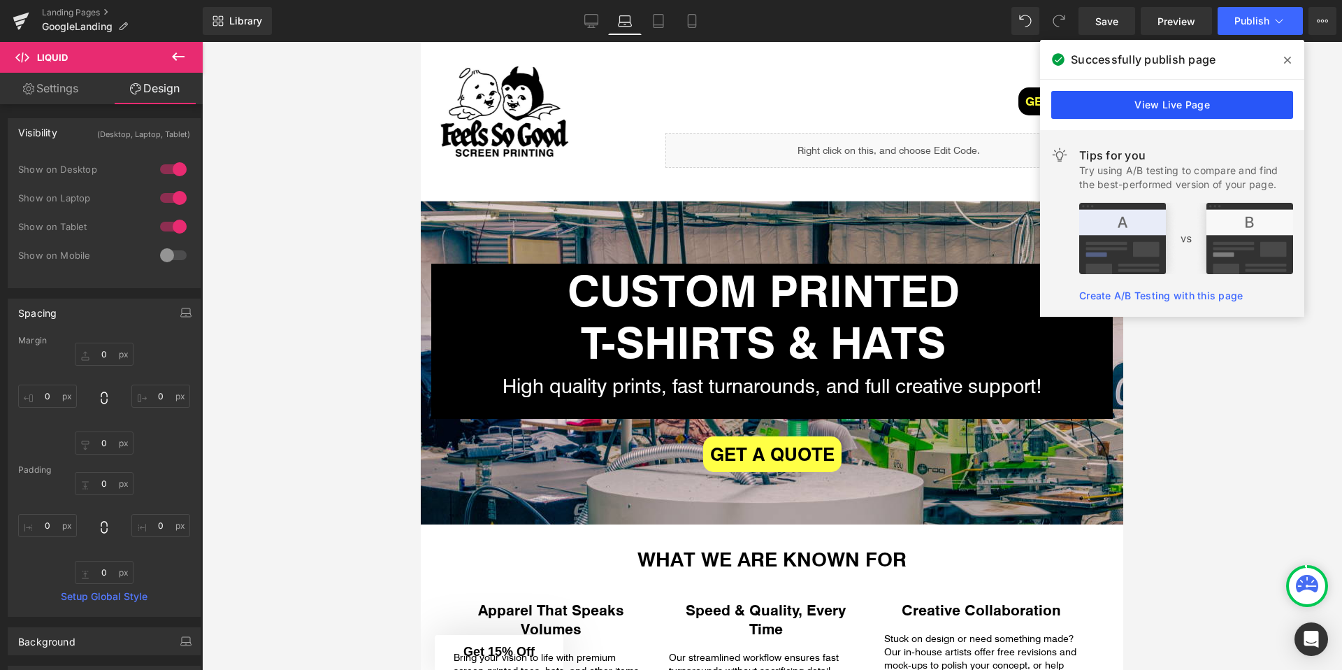
click at [1242, 106] on link "View Live Page" at bounding box center [1172, 105] width 242 height 28
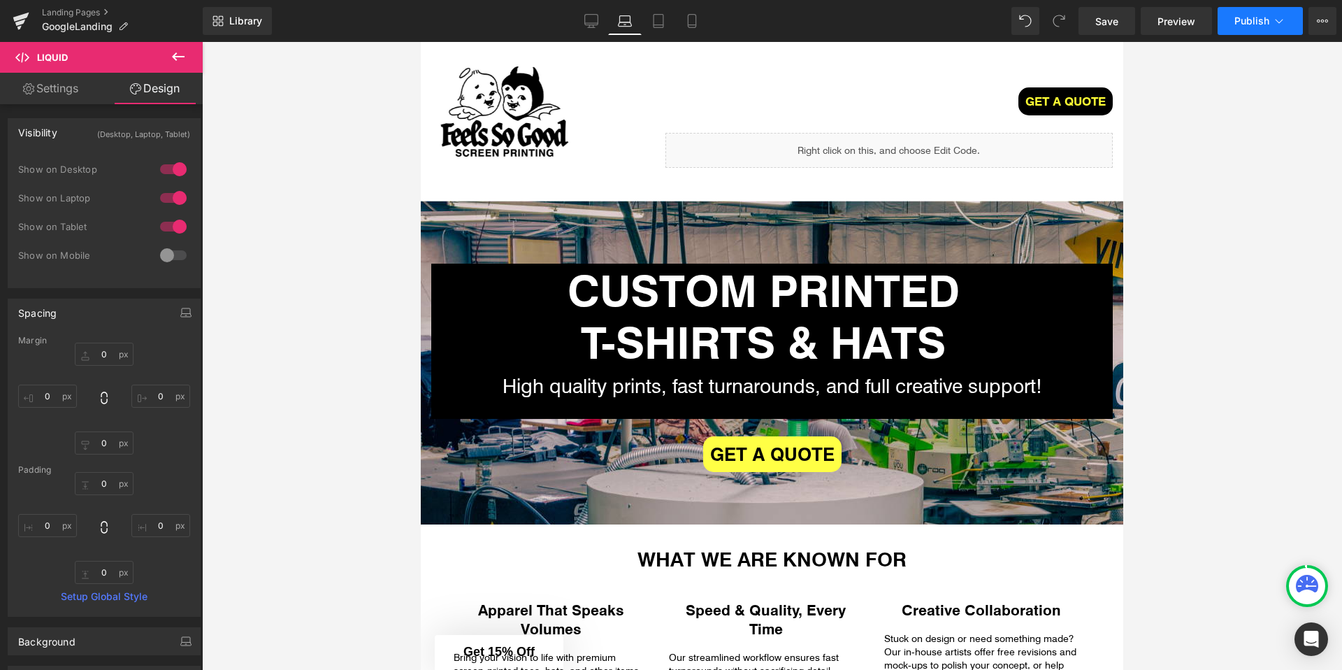
click at [1274, 20] on icon at bounding box center [1279, 21] width 14 height 14
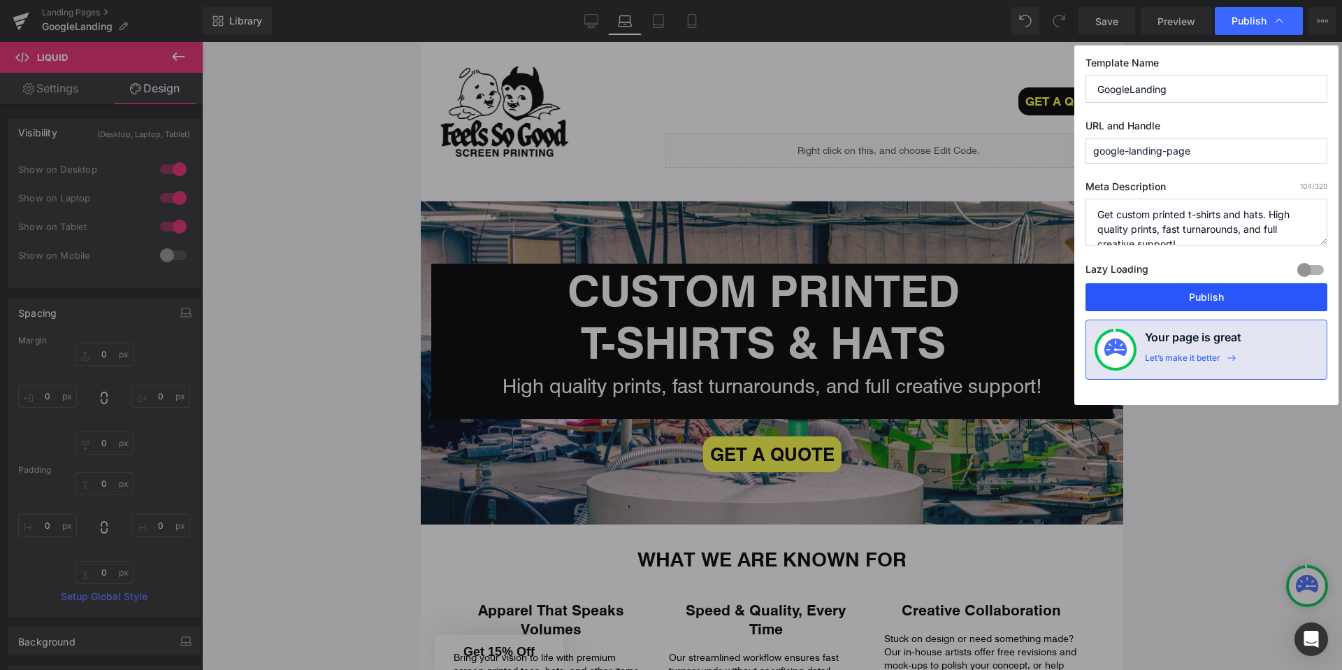
click at [1145, 294] on button "Publish" at bounding box center [1206, 297] width 242 height 28
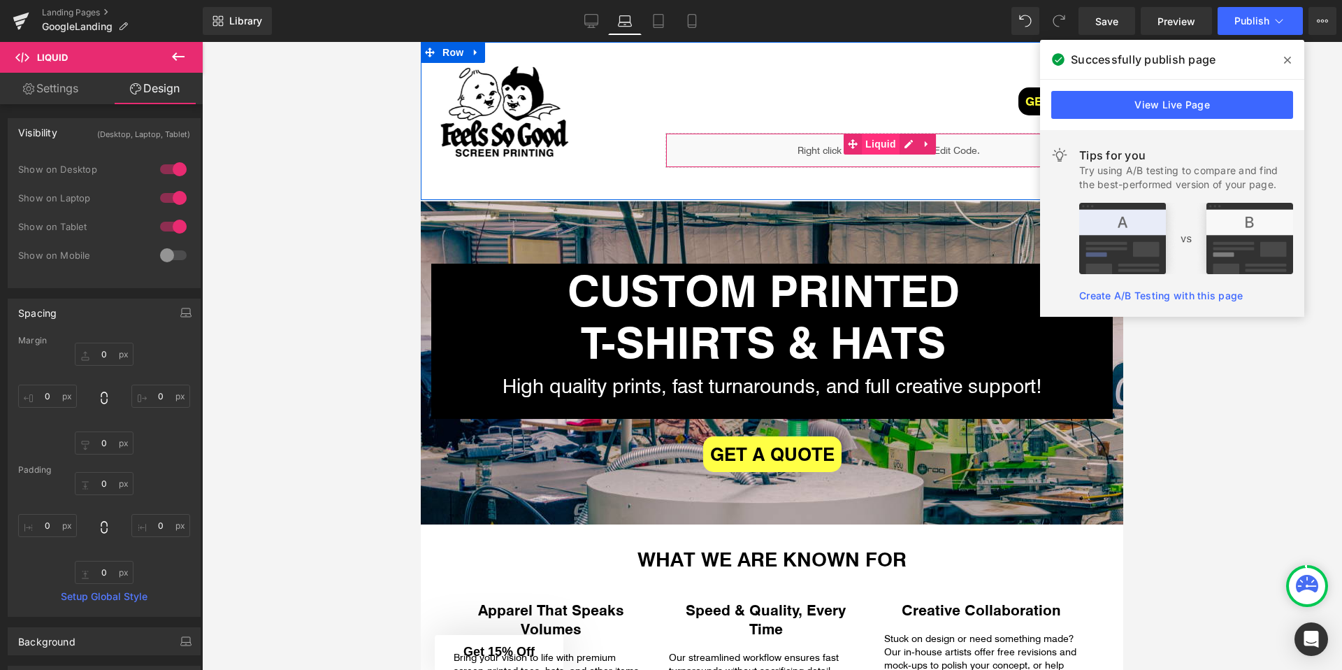
click at [879, 145] on span "Liquid" at bounding box center [881, 144] width 38 height 21
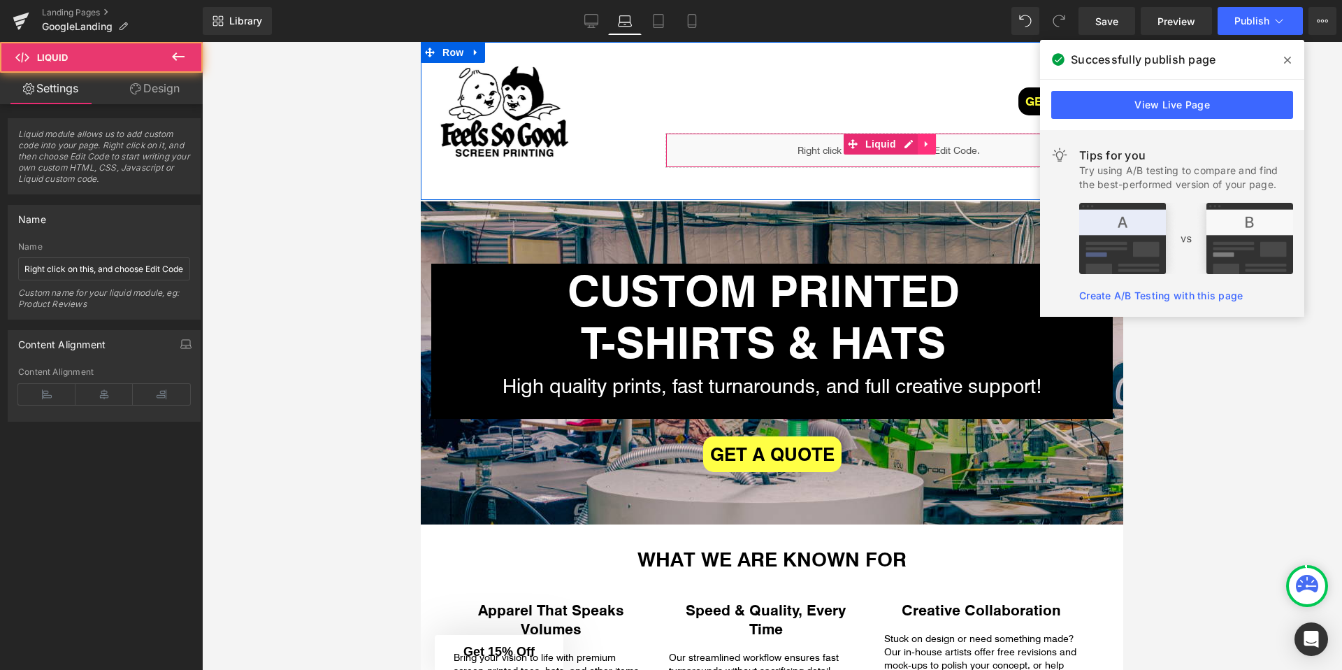
click at [926, 144] on icon at bounding box center [926, 144] width 3 height 6
click at [923, 146] on link at bounding box center [918, 144] width 18 height 21
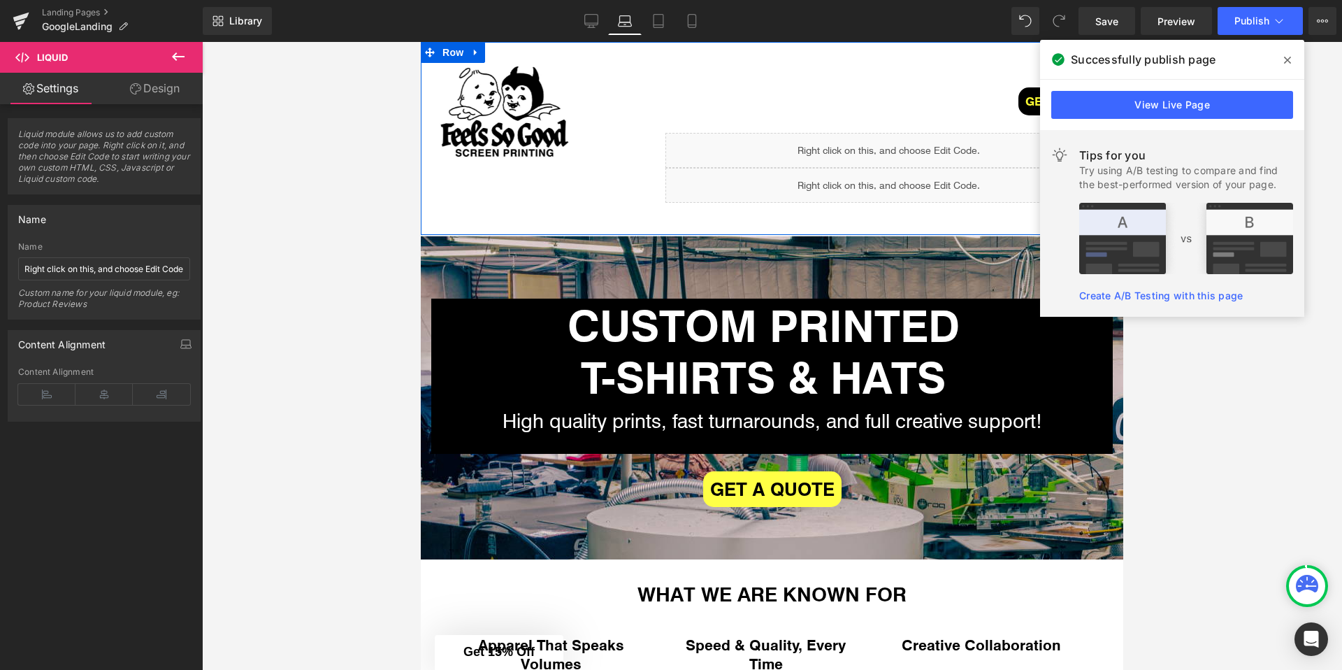
click at [902, 183] on div "Liquid" at bounding box center [888, 185] width 447 height 35
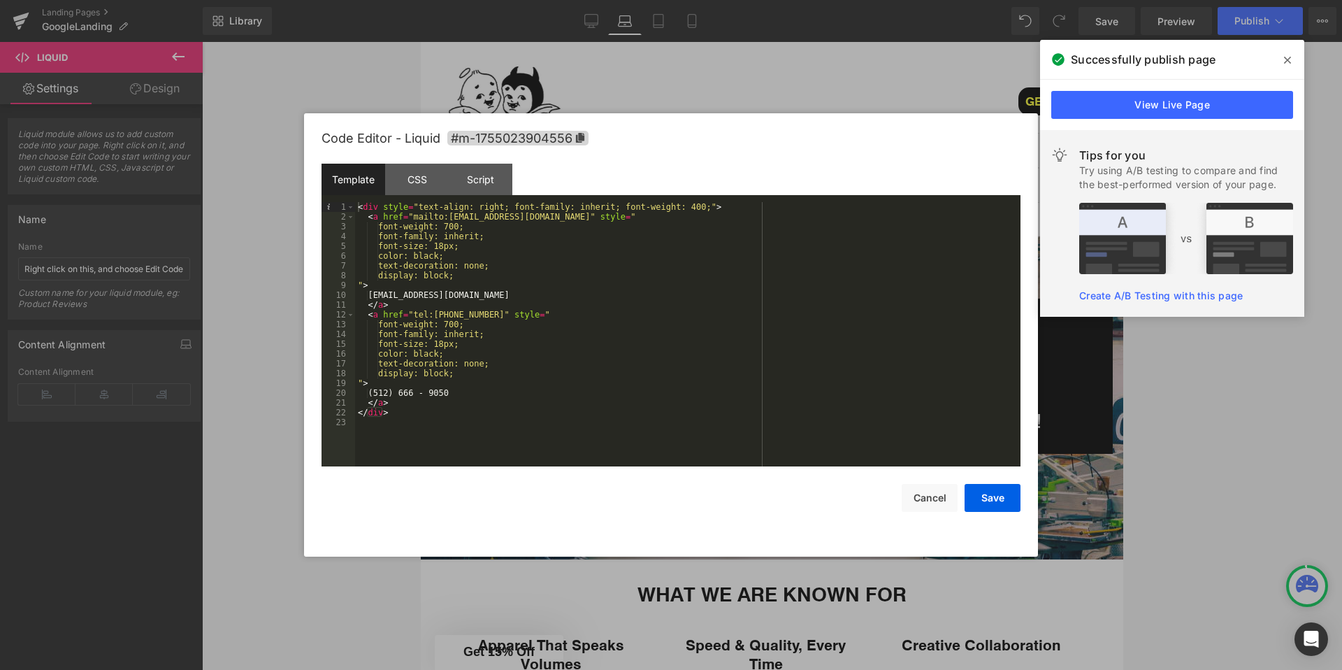
click at [937, 520] on div "Code Editor - Liquid #m-1755023904556 Template CSS Script Data 1 2 3 4 5 6 7 8 …" at bounding box center [671, 334] width 699 height 443
click at [937, 505] on button "Cancel" at bounding box center [930, 498] width 56 height 28
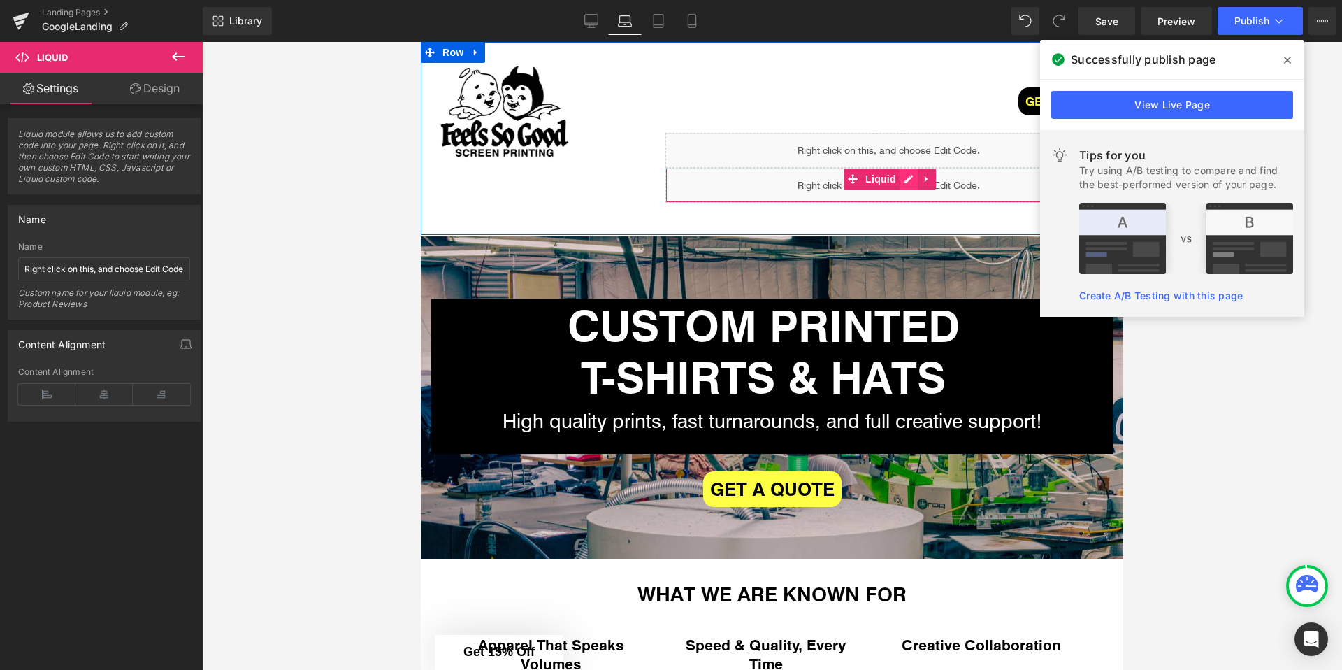
click at [902, 175] on div "Liquid" at bounding box center [888, 185] width 447 height 35
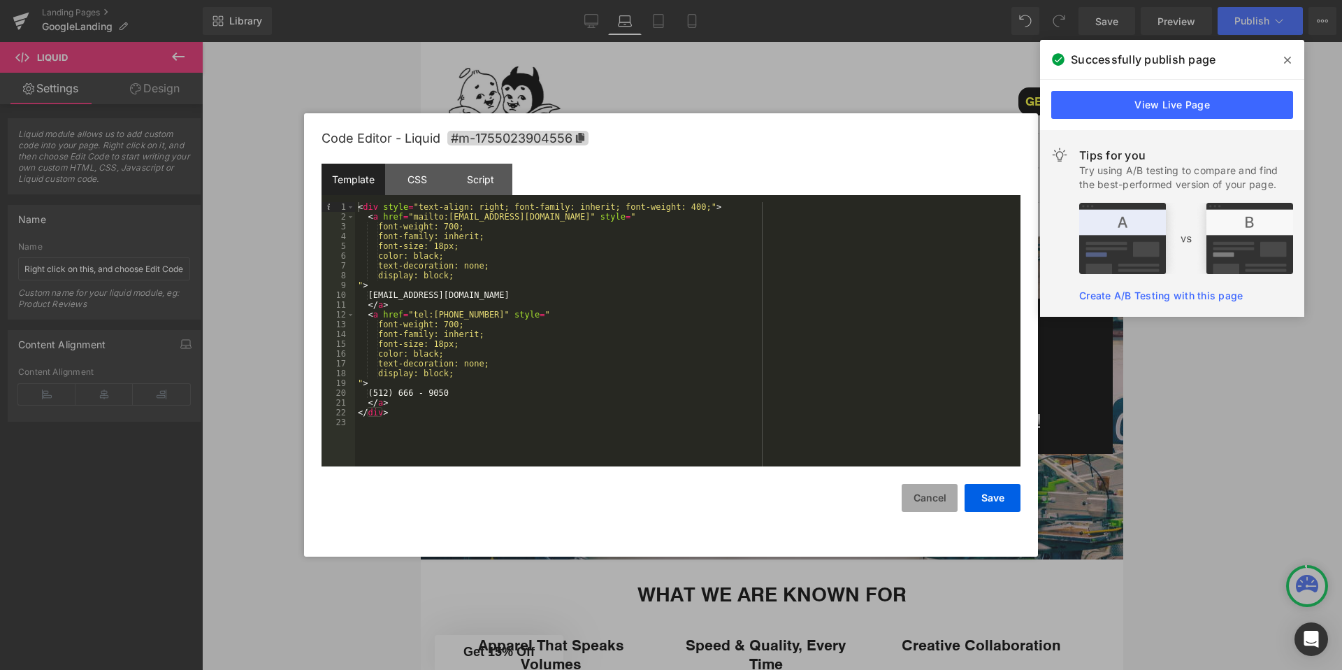
click at [930, 497] on button "Cancel" at bounding box center [930, 498] width 56 height 28
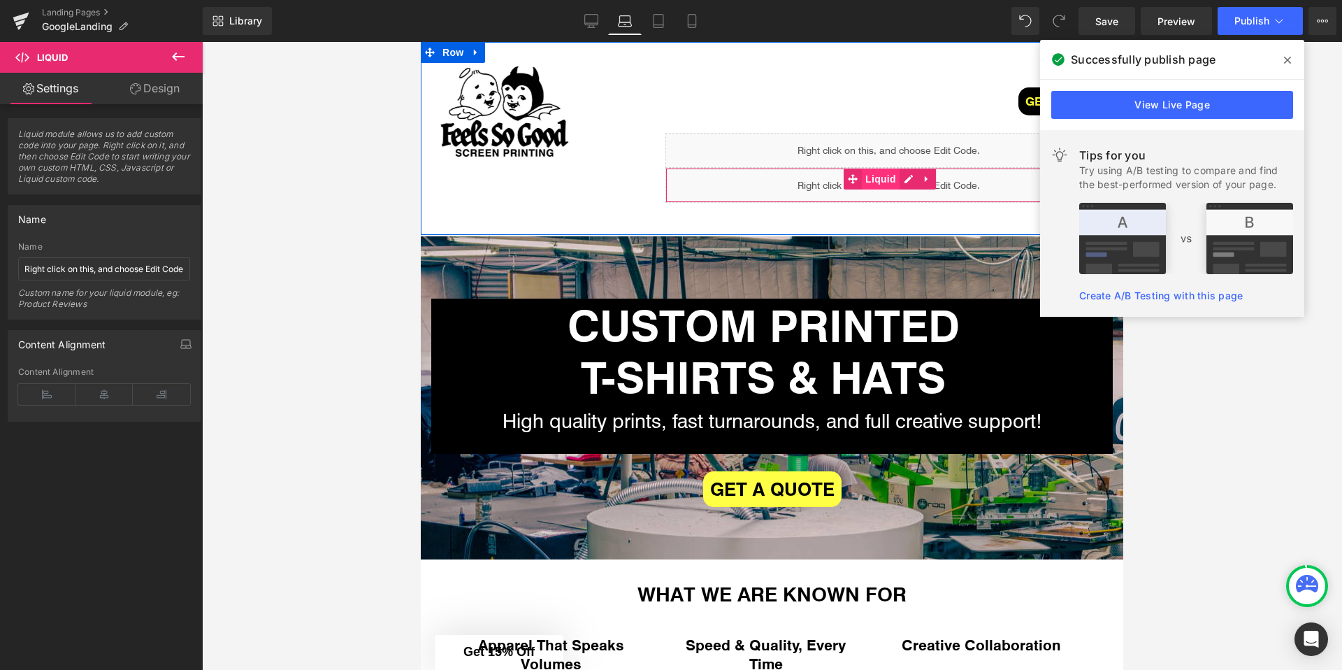
click at [865, 180] on span "Liquid" at bounding box center [881, 178] width 38 height 21
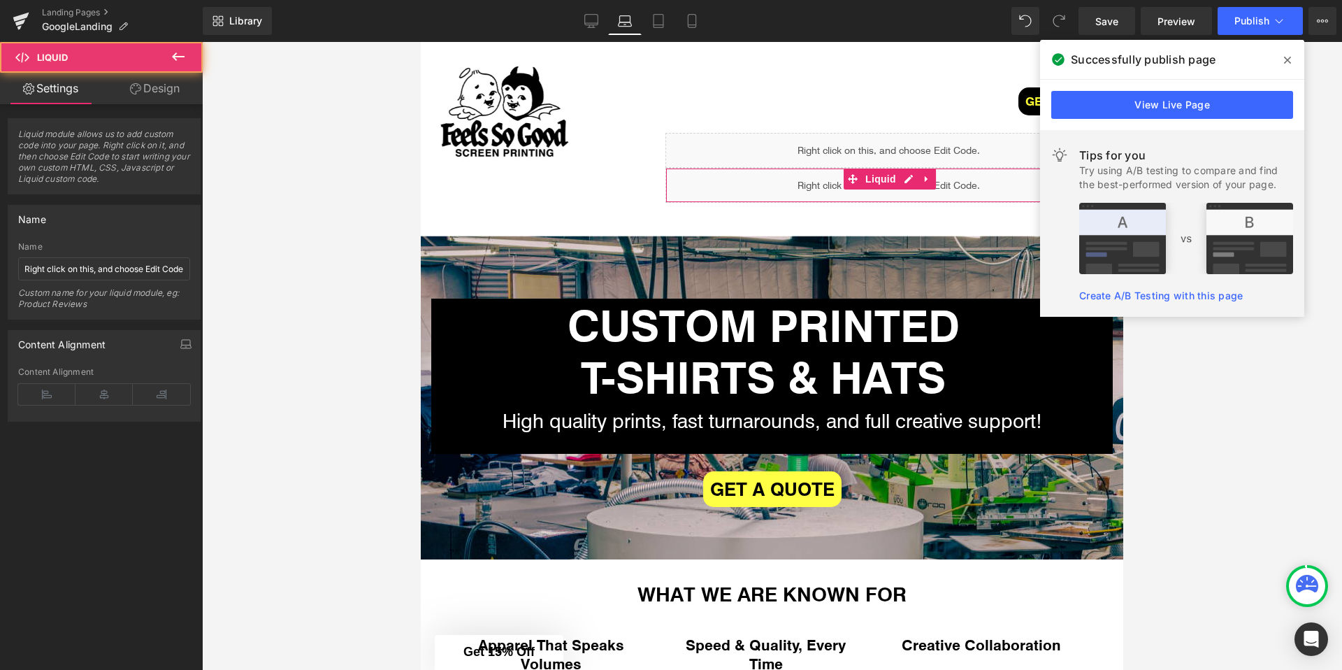
click at [179, 92] on link "Design" at bounding box center [154, 88] width 101 height 31
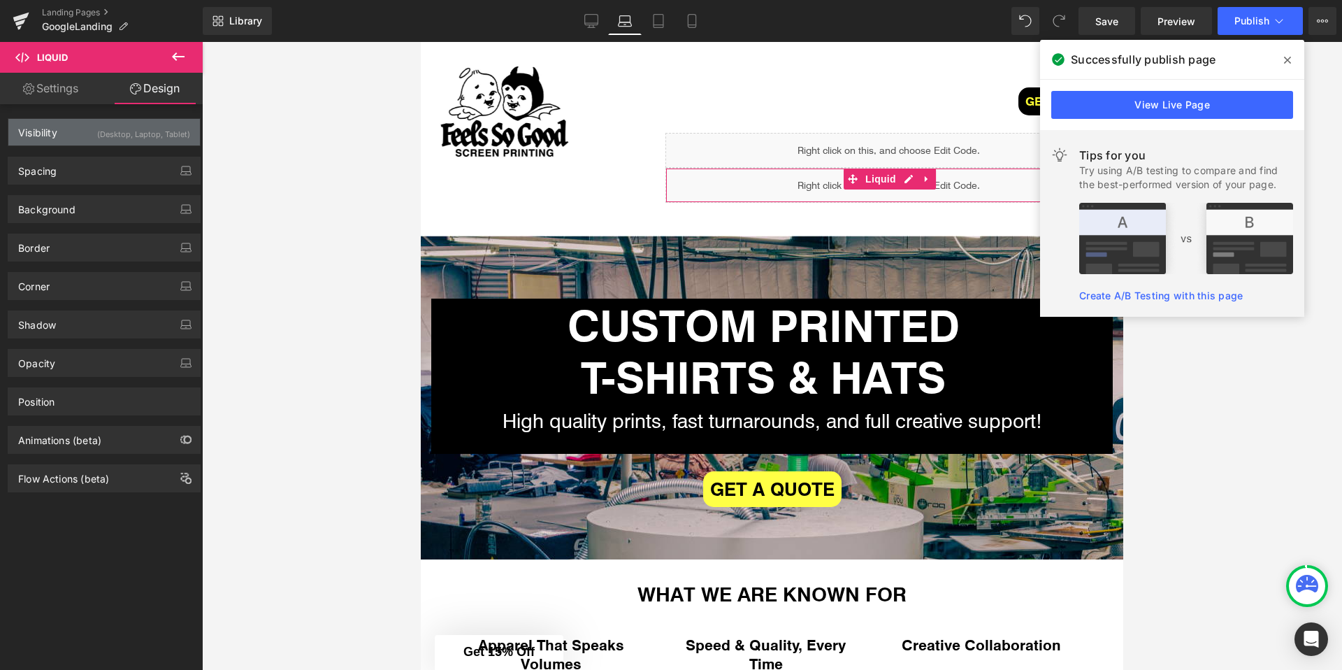
click at [111, 137] on div "(Desktop, Laptop, Tablet)" at bounding box center [143, 130] width 93 height 23
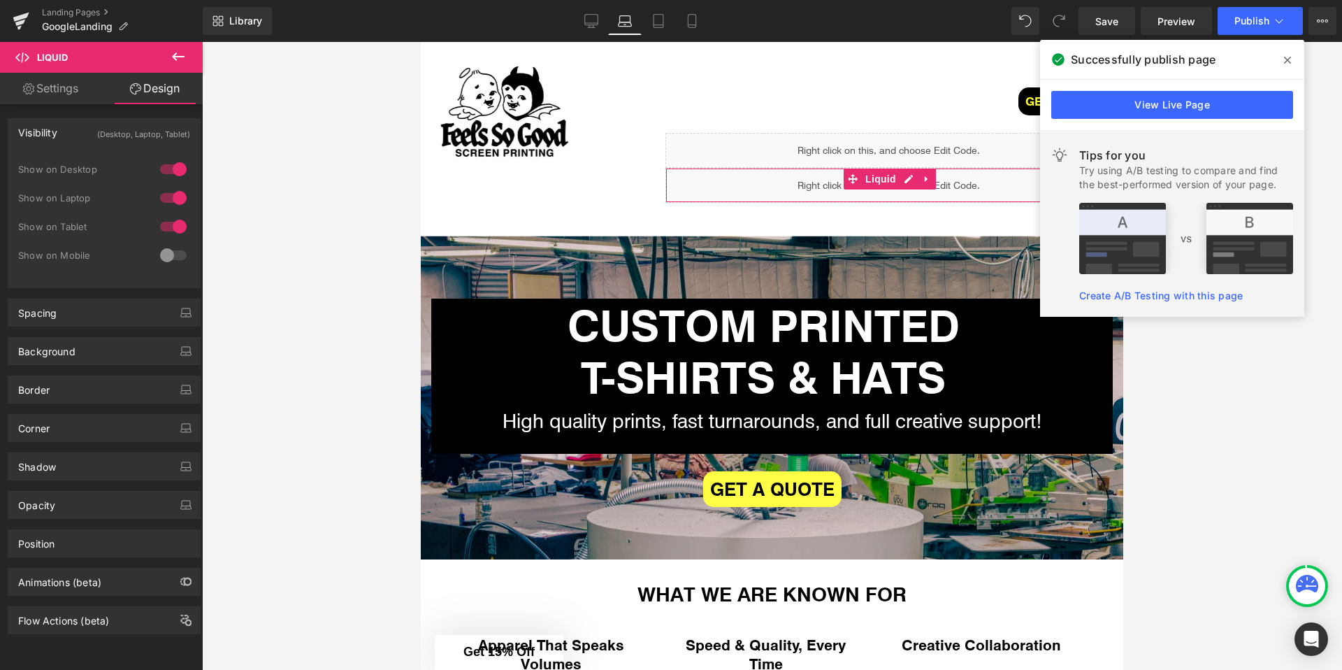
click at [175, 164] on div at bounding box center [174, 169] width 34 height 22
click at [173, 197] on div at bounding box center [174, 198] width 34 height 22
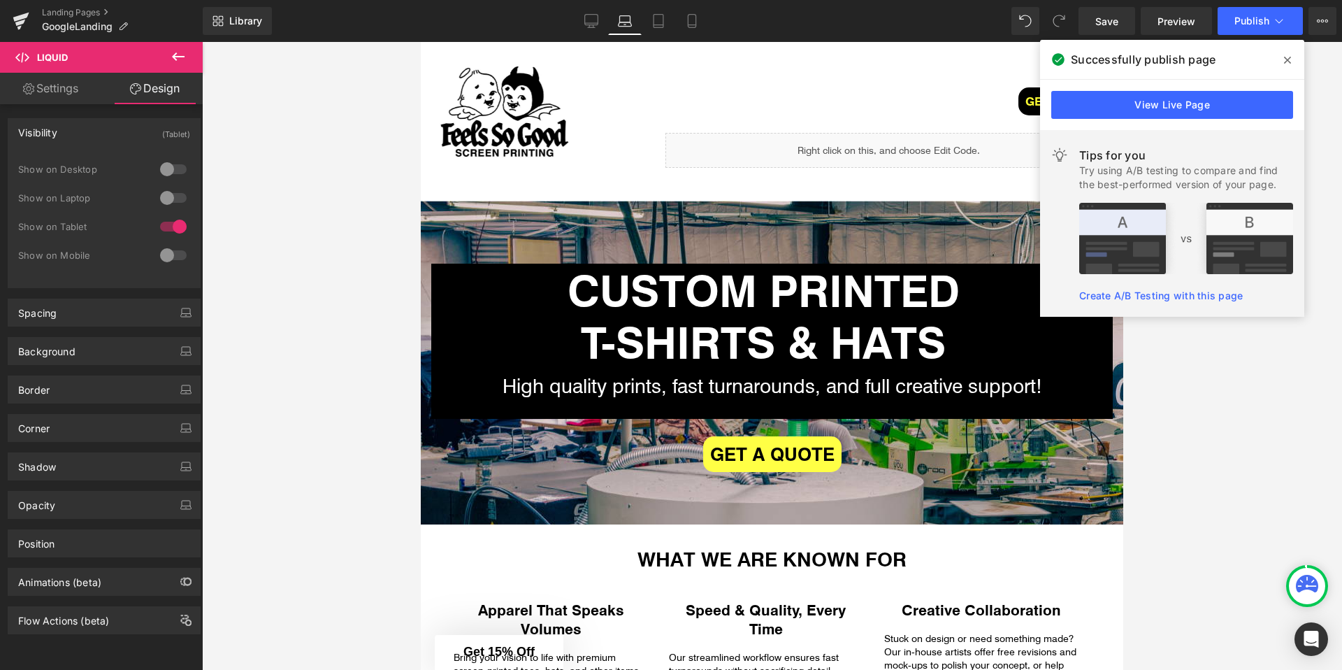
click at [164, 197] on div at bounding box center [174, 198] width 34 height 22
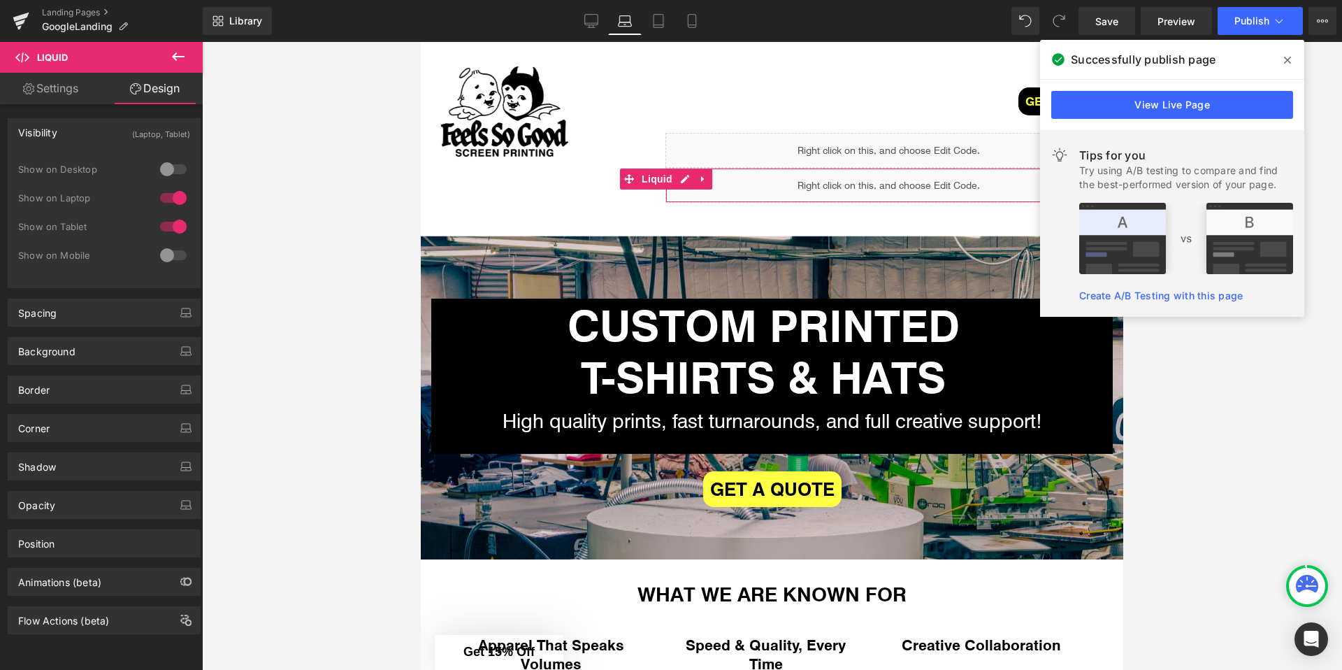
click at [168, 225] on div at bounding box center [174, 226] width 34 height 22
click at [1292, 59] on span at bounding box center [1287, 60] width 22 height 22
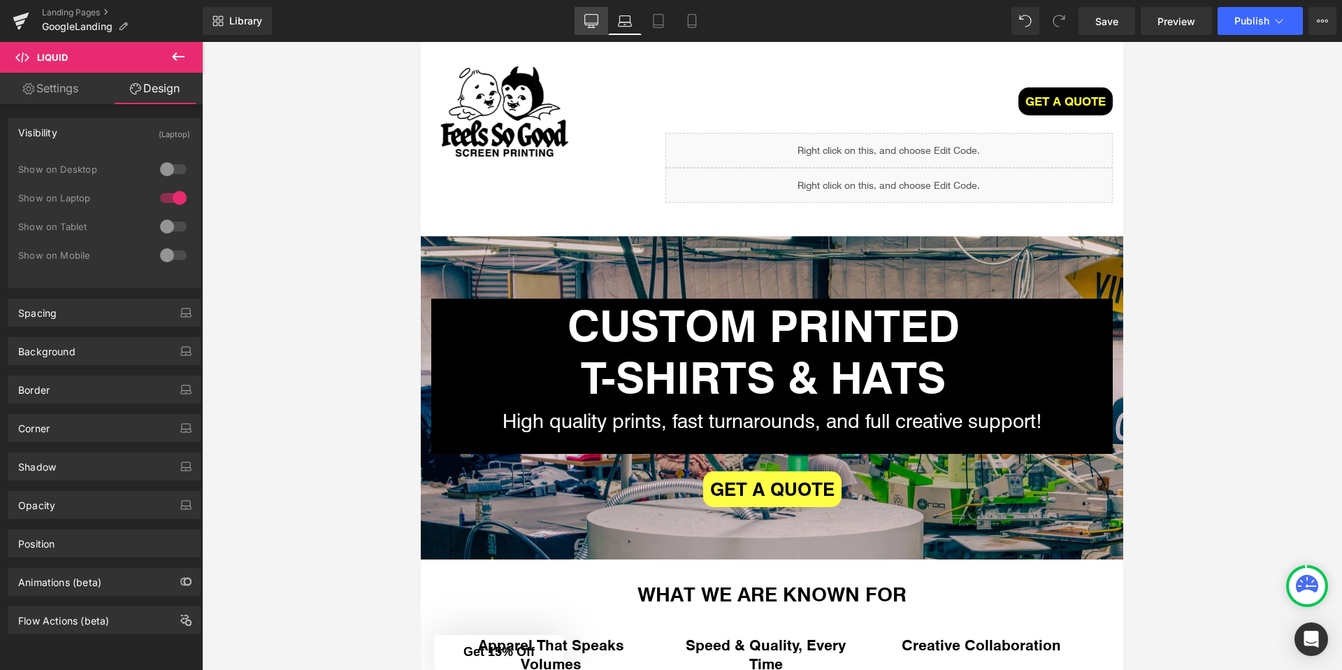
click at [591, 23] on icon at bounding box center [591, 23] width 13 height 0
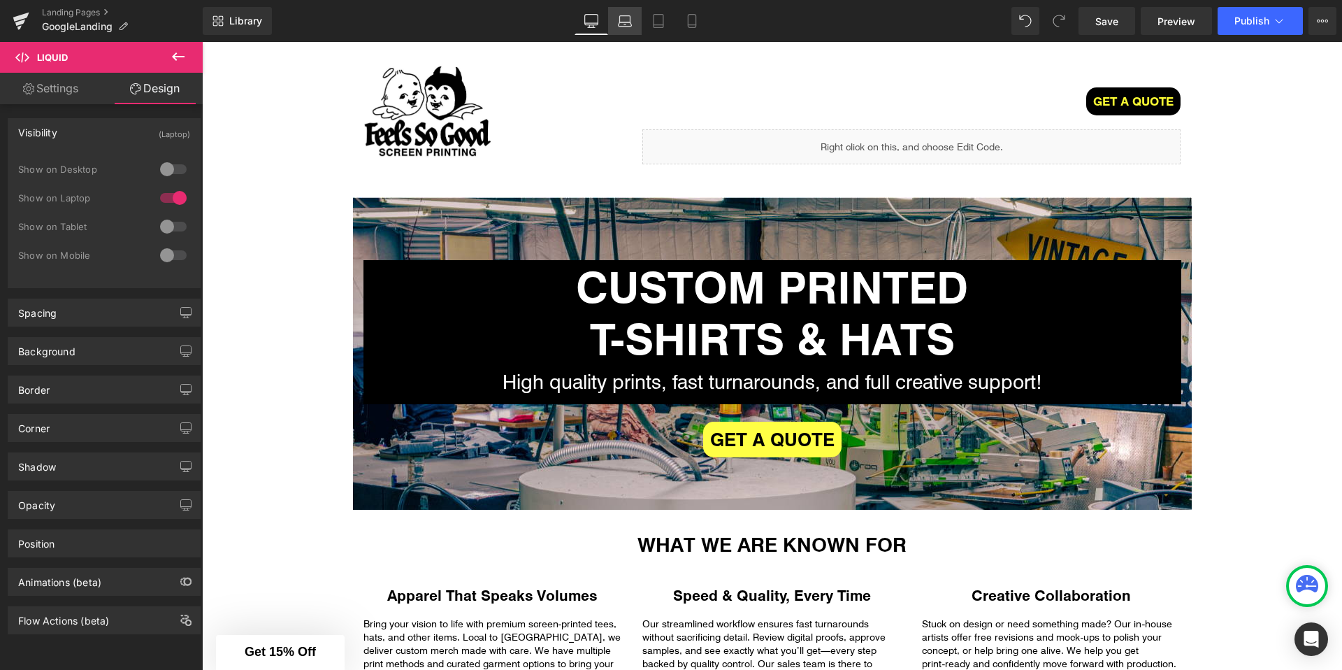
click at [630, 22] on icon at bounding box center [625, 24] width 13 height 4
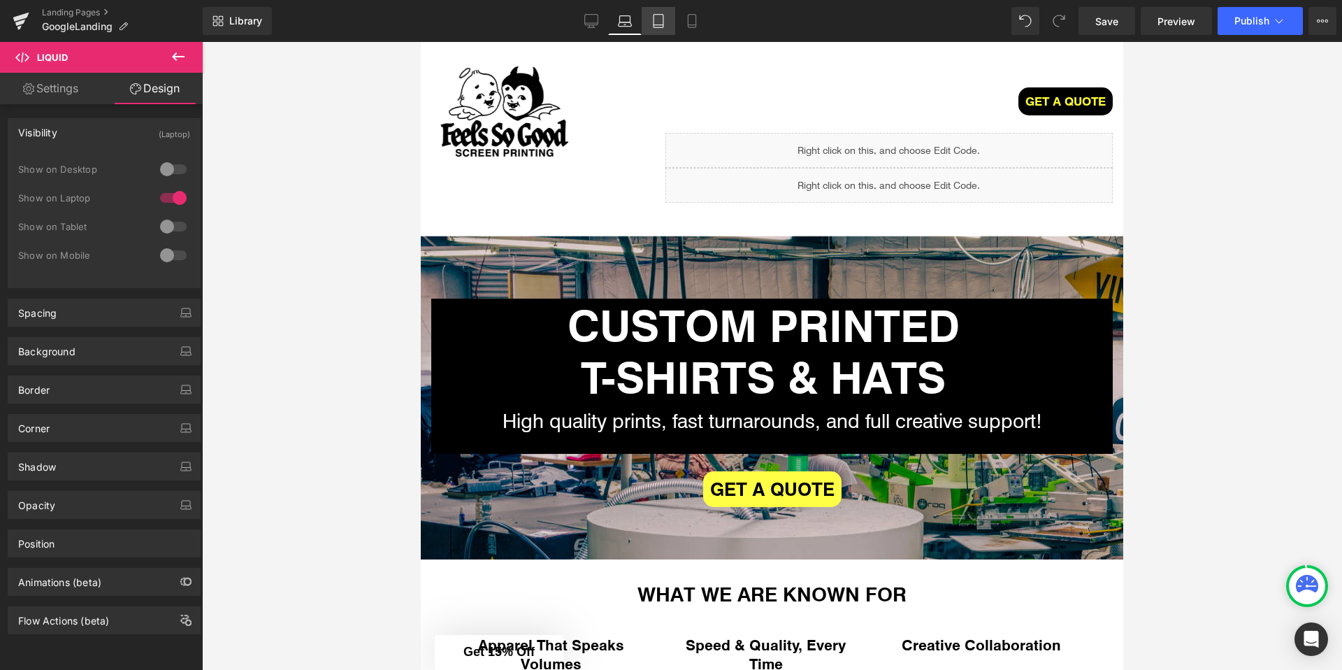
click at [656, 22] on icon at bounding box center [658, 21] width 14 height 14
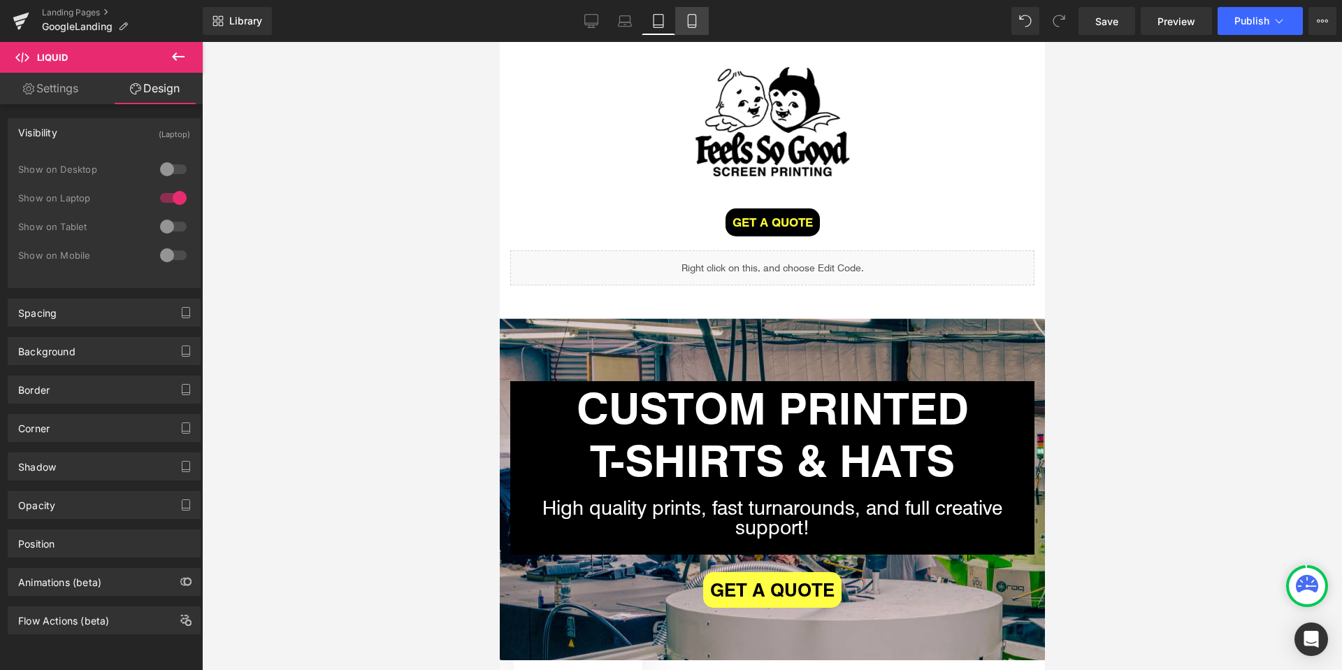
click at [690, 22] on icon at bounding box center [692, 21] width 14 height 14
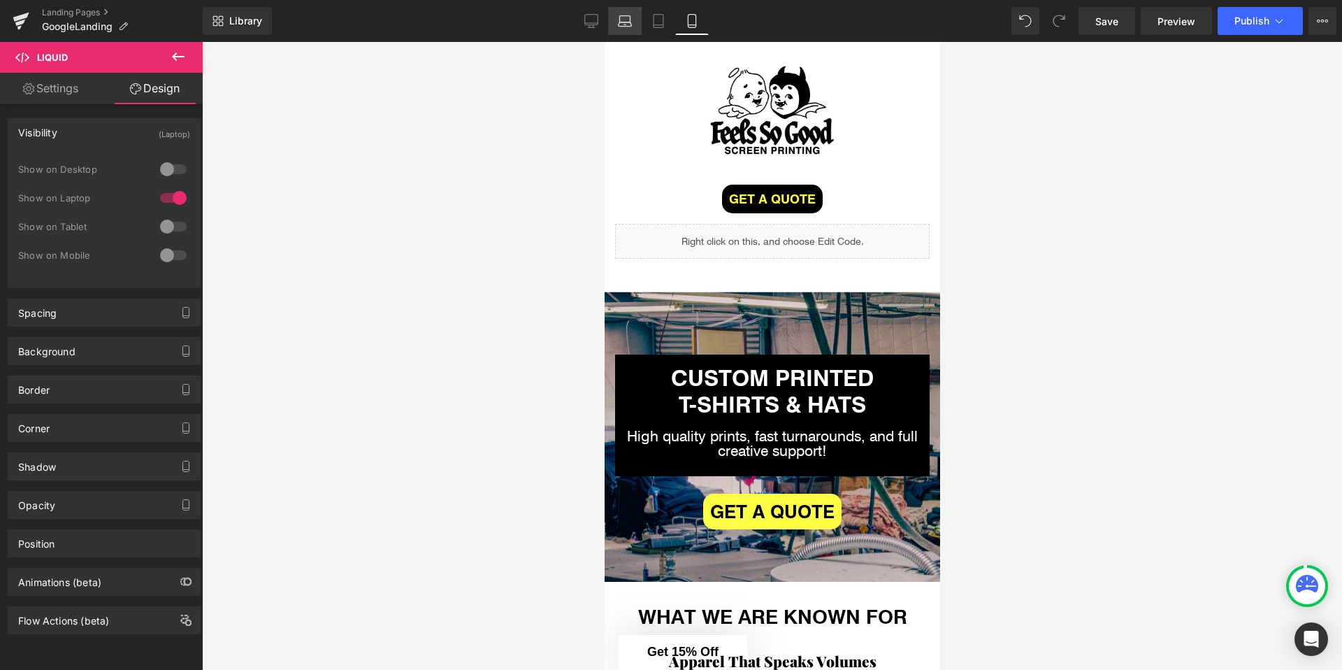
click at [616, 24] on link "Laptop" at bounding box center [625, 21] width 34 height 28
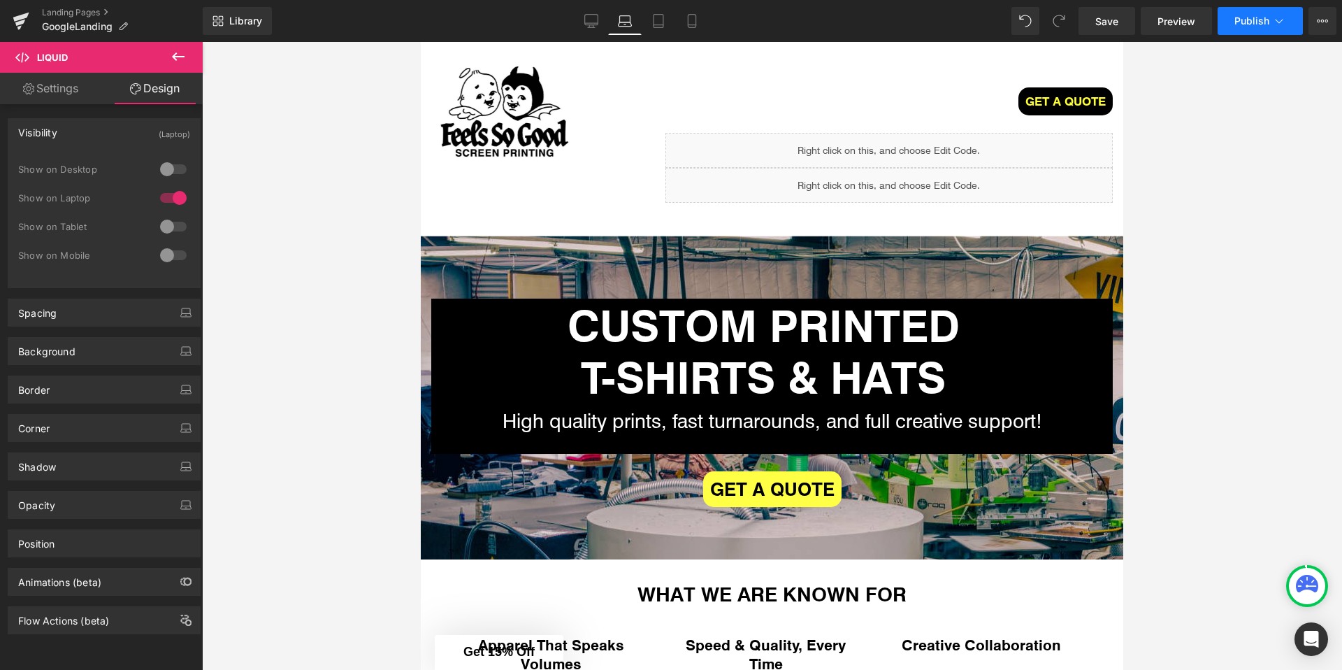
click at [1239, 16] on span "Publish" at bounding box center [1251, 20] width 35 height 11
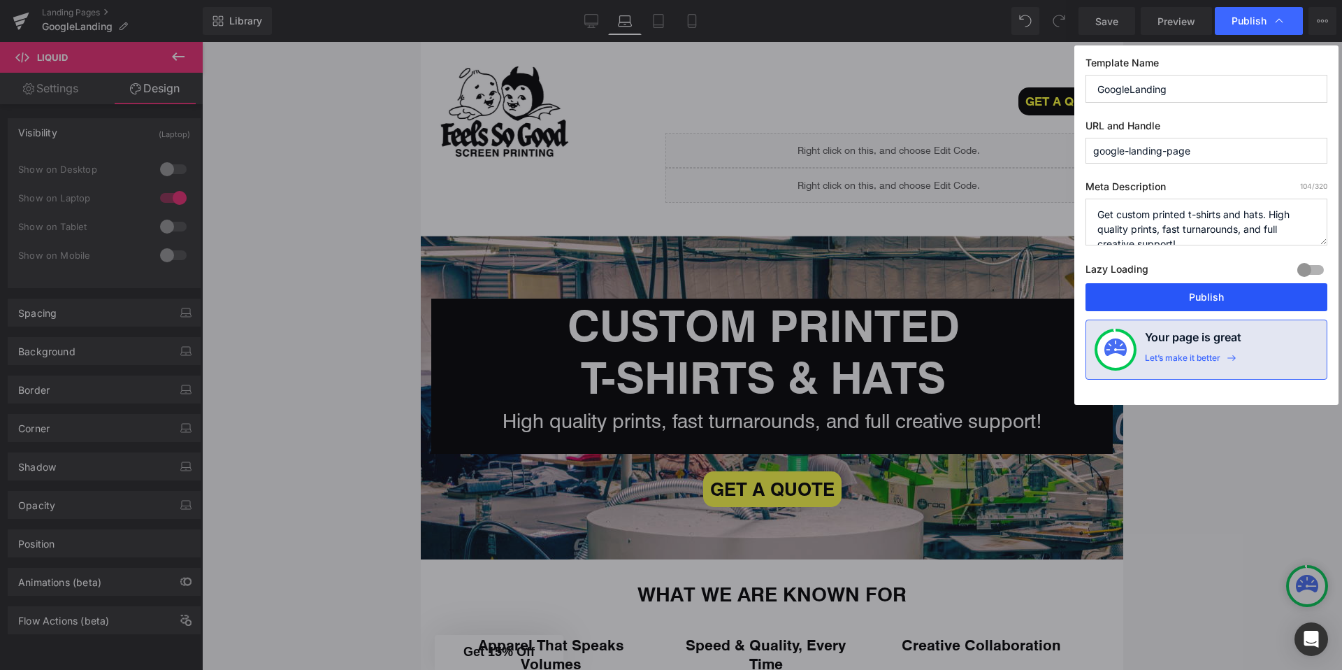
click at [1205, 308] on button "Publish" at bounding box center [1206, 297] width 242 height 28
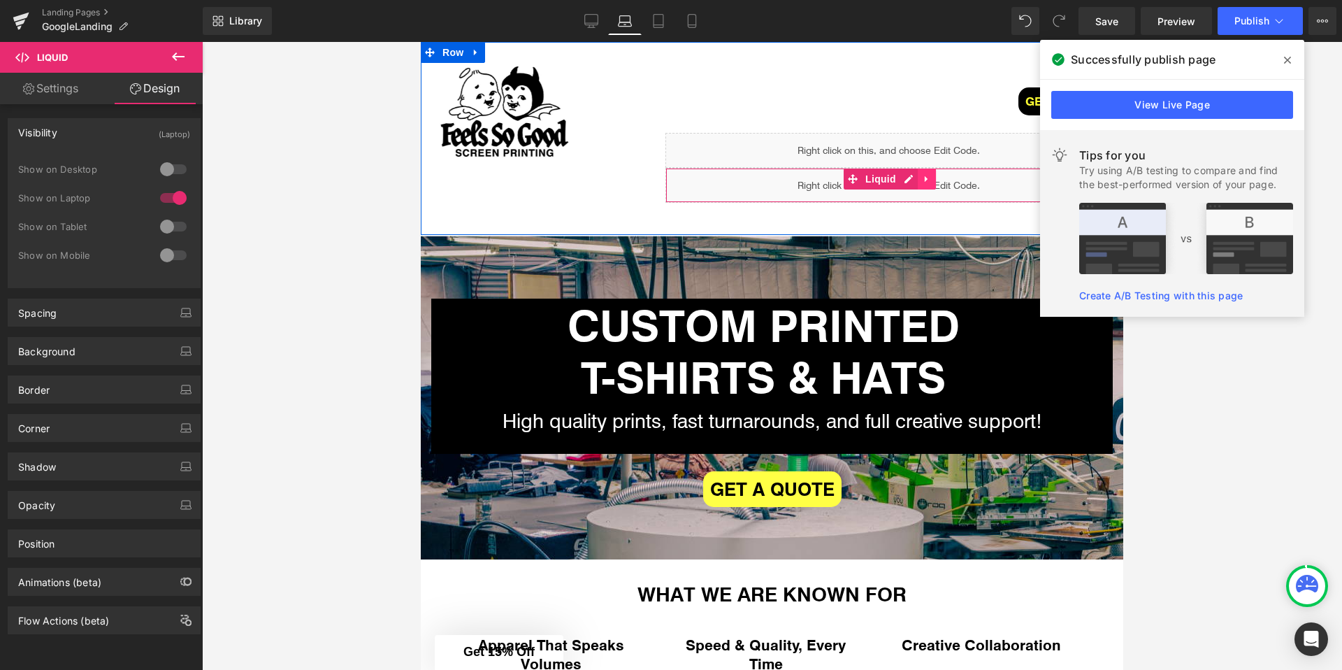
click at [928, 178] on icon at bounding box center [927, 179] width 10 height 10
click at [931, 182] on icon at bounding box center [936, 179] width 10 height 10
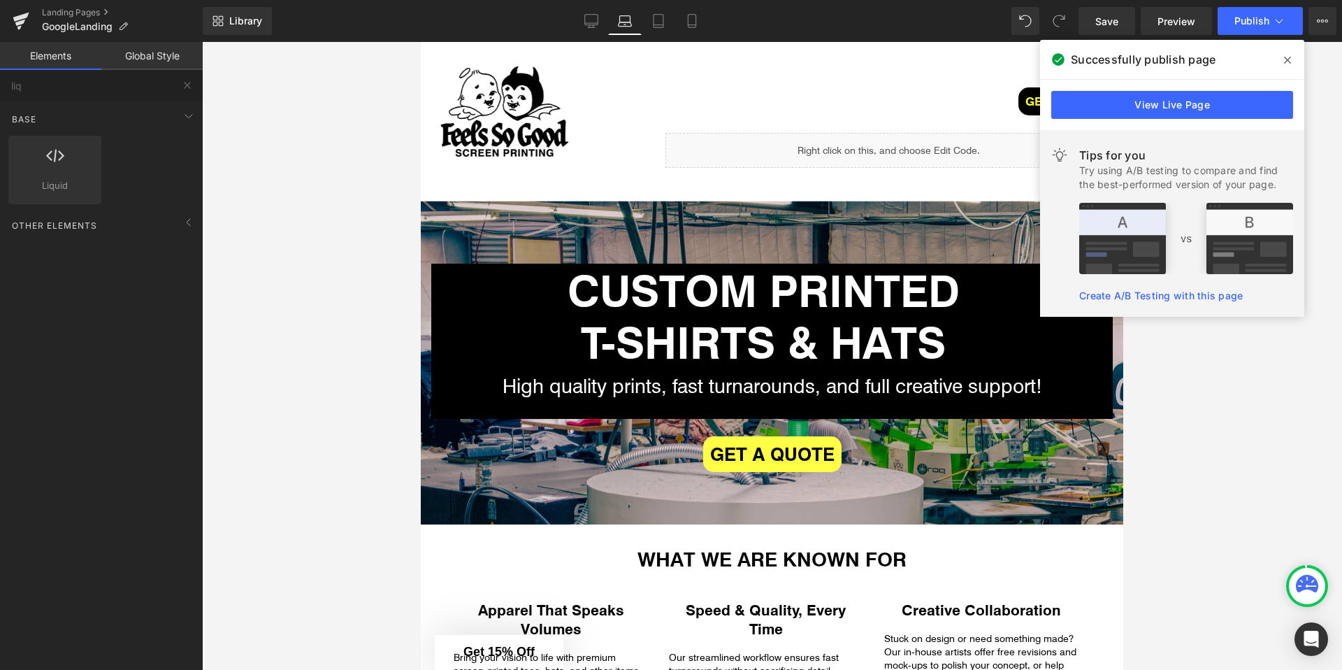
click at [1290, 56] on icon at bounding box center [1287, 60] width 7 height 11
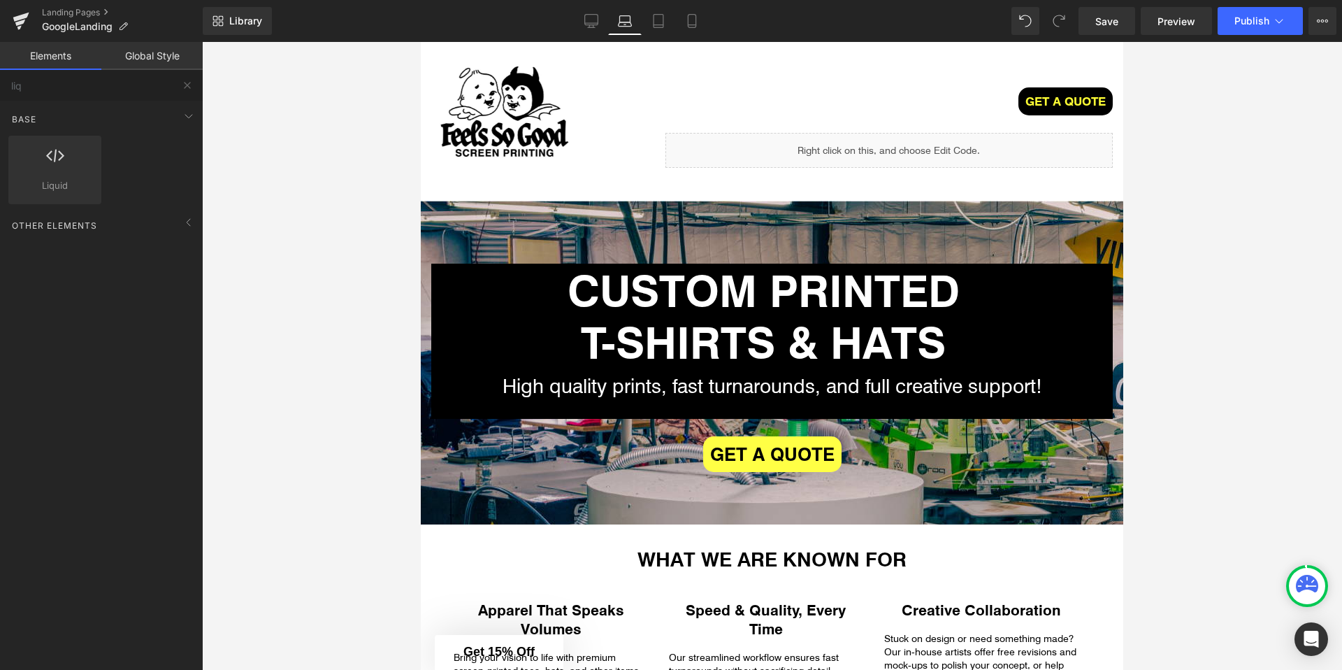
click at [1150, 154] on div at bounding box center [772, 356] width 1140 height 628
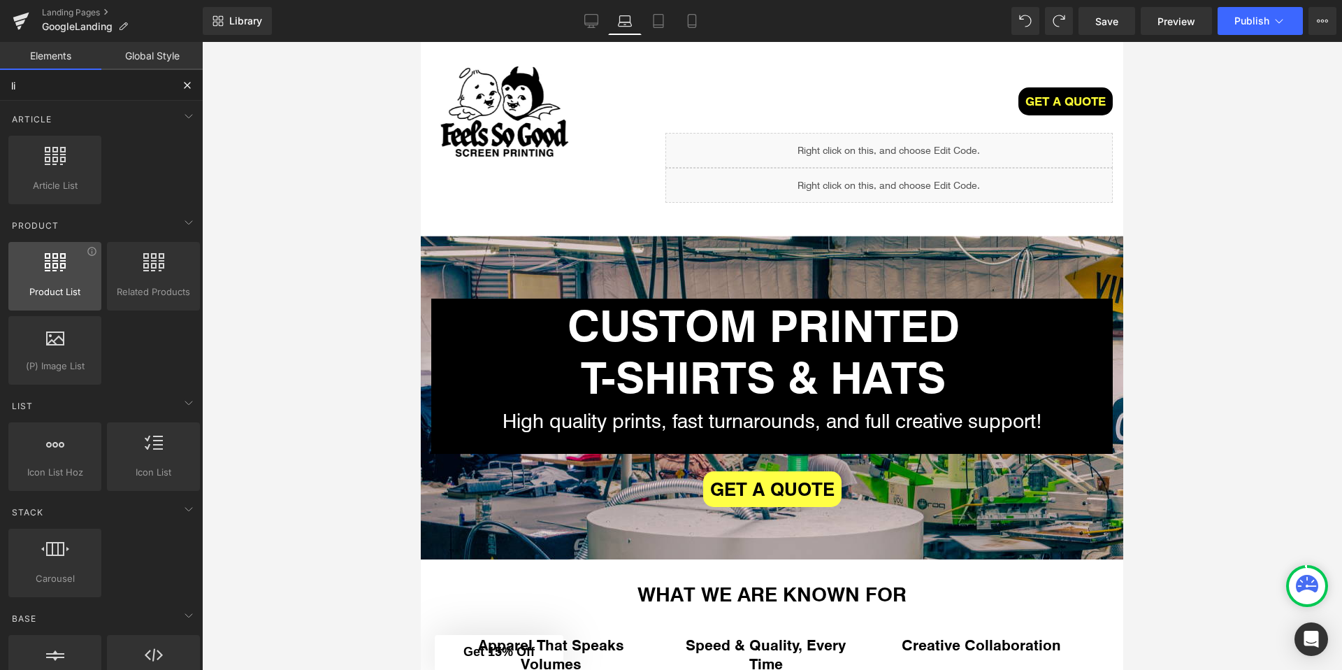
type input "li"
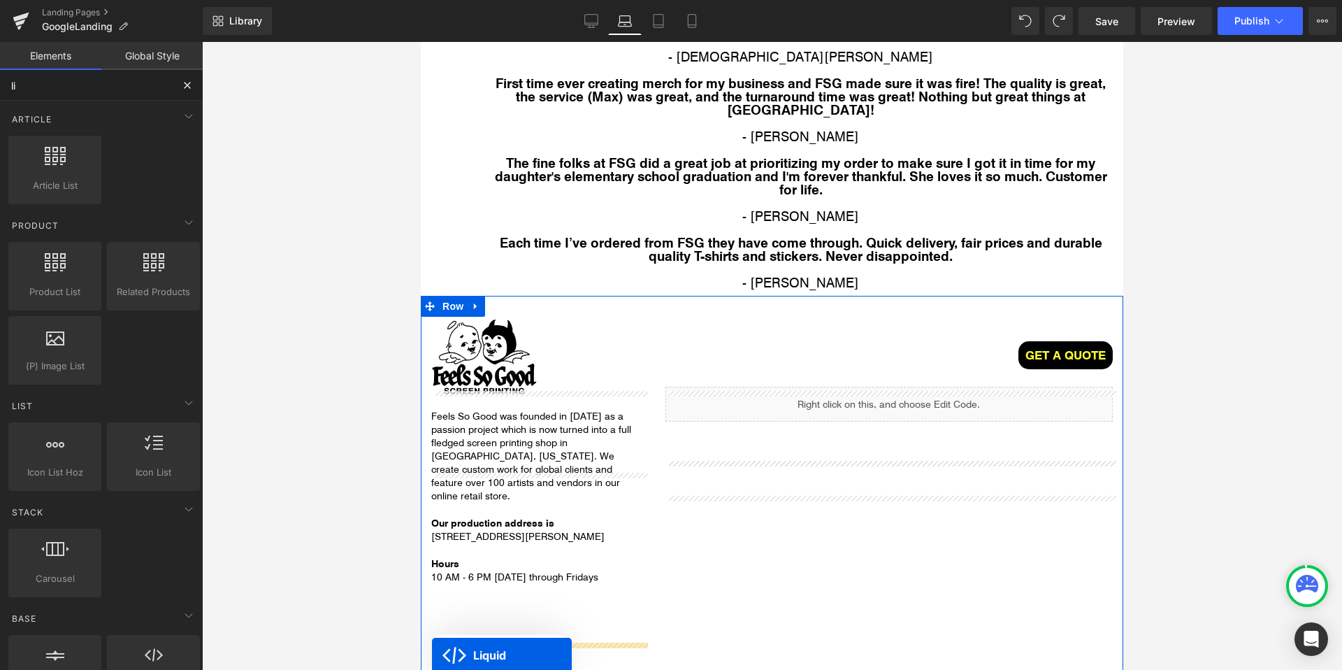
scroll to position [2950, 0]
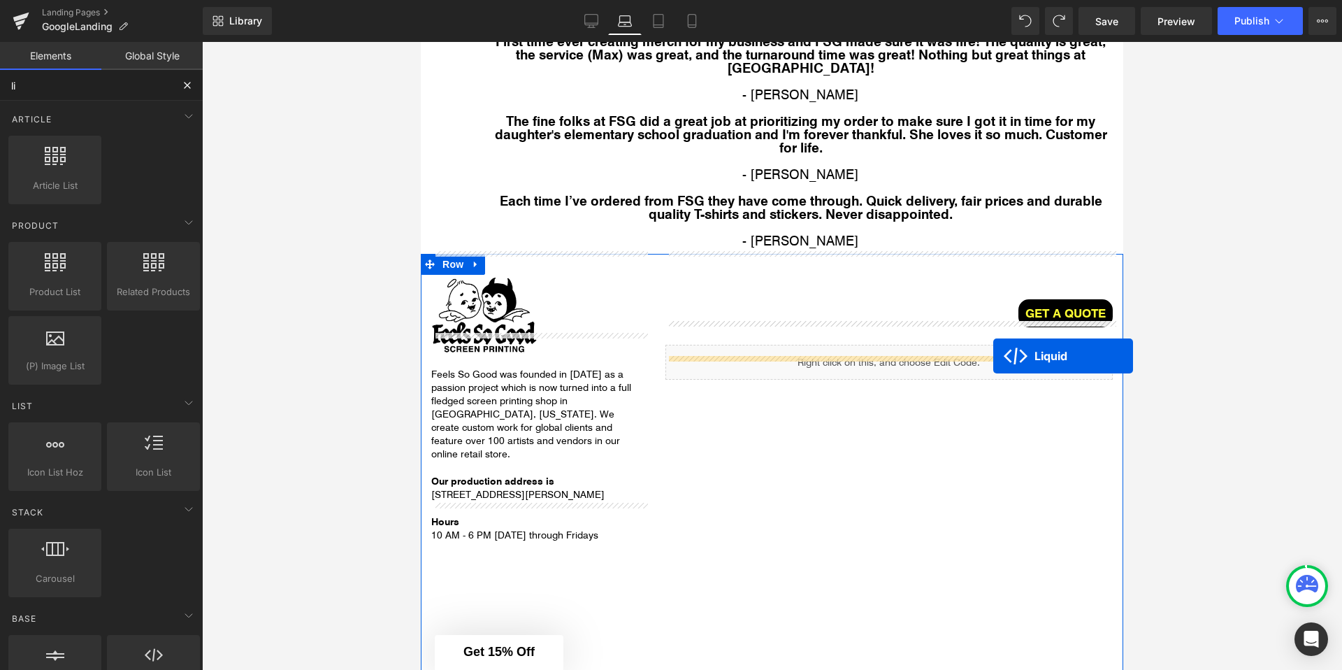
drag, startPoint x: 851, startPoint y: 175, endPoint x: 993, endPoint y: 356, distance: 230.4
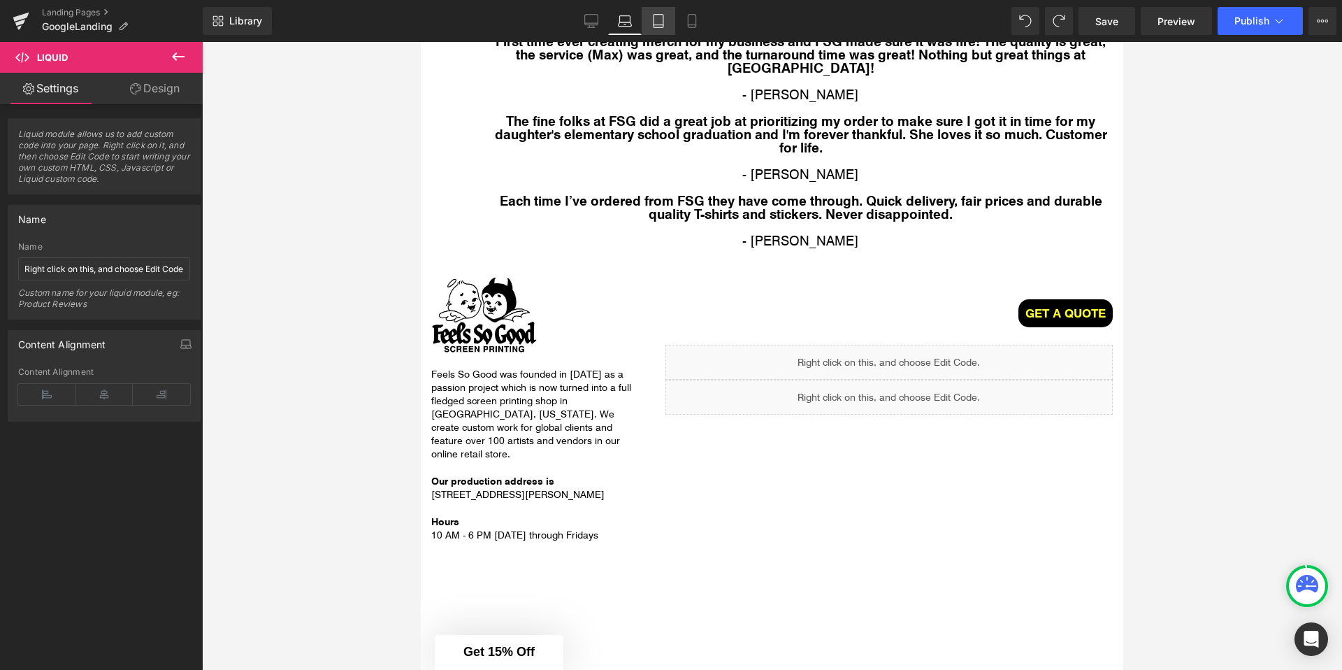
click at [662, 28] on link "Tablet" at bounding box center [659, 21] width 34 height 28
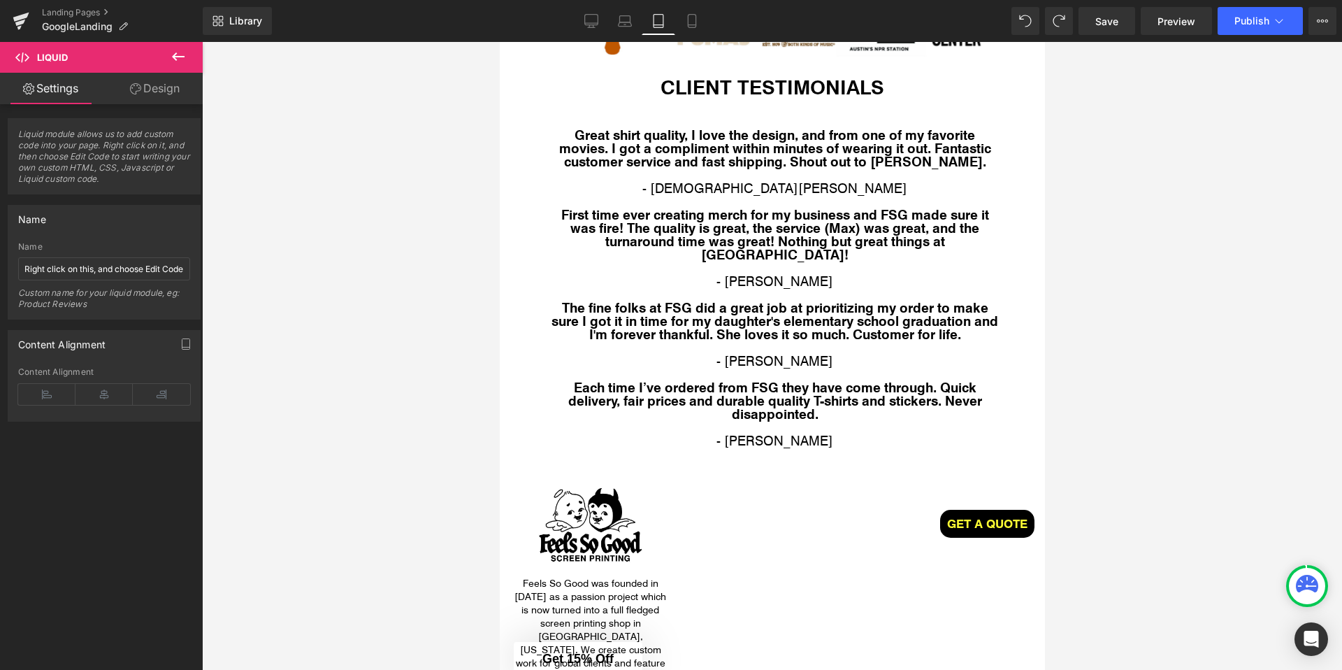
scroll to position [0, 0]
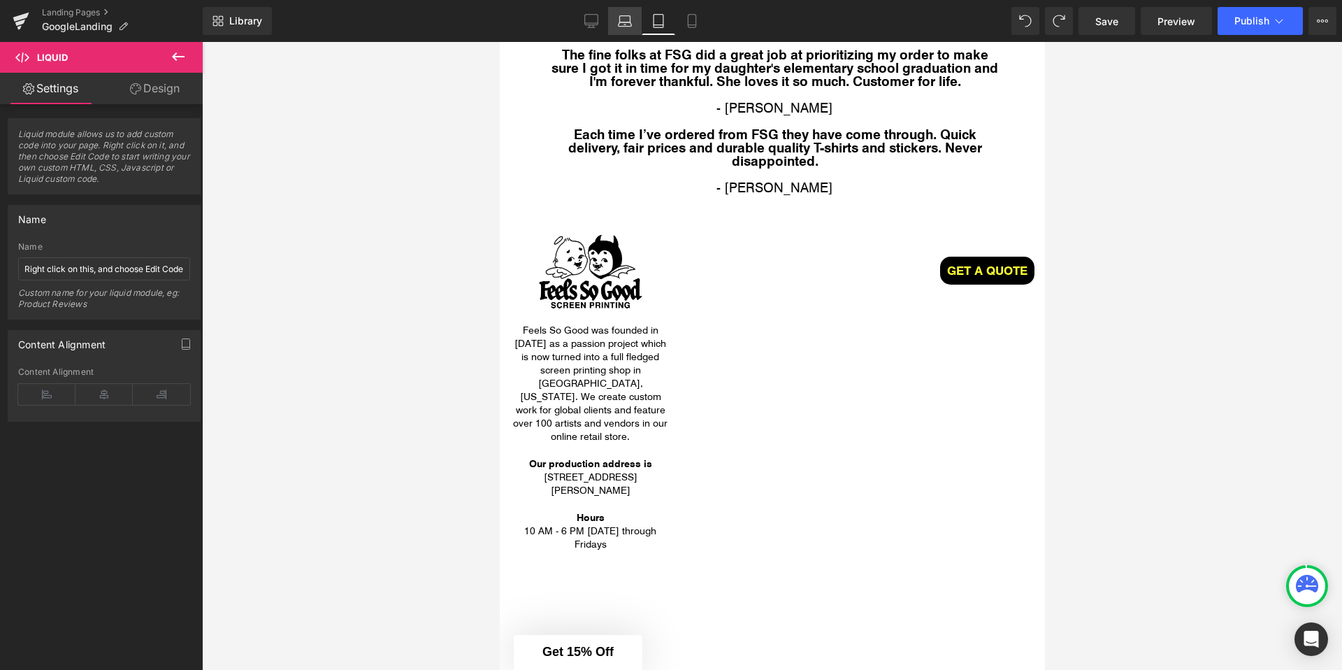
click at [613, 23] on link "Laptop" at bounding box center [625, 21] width 34 height 28
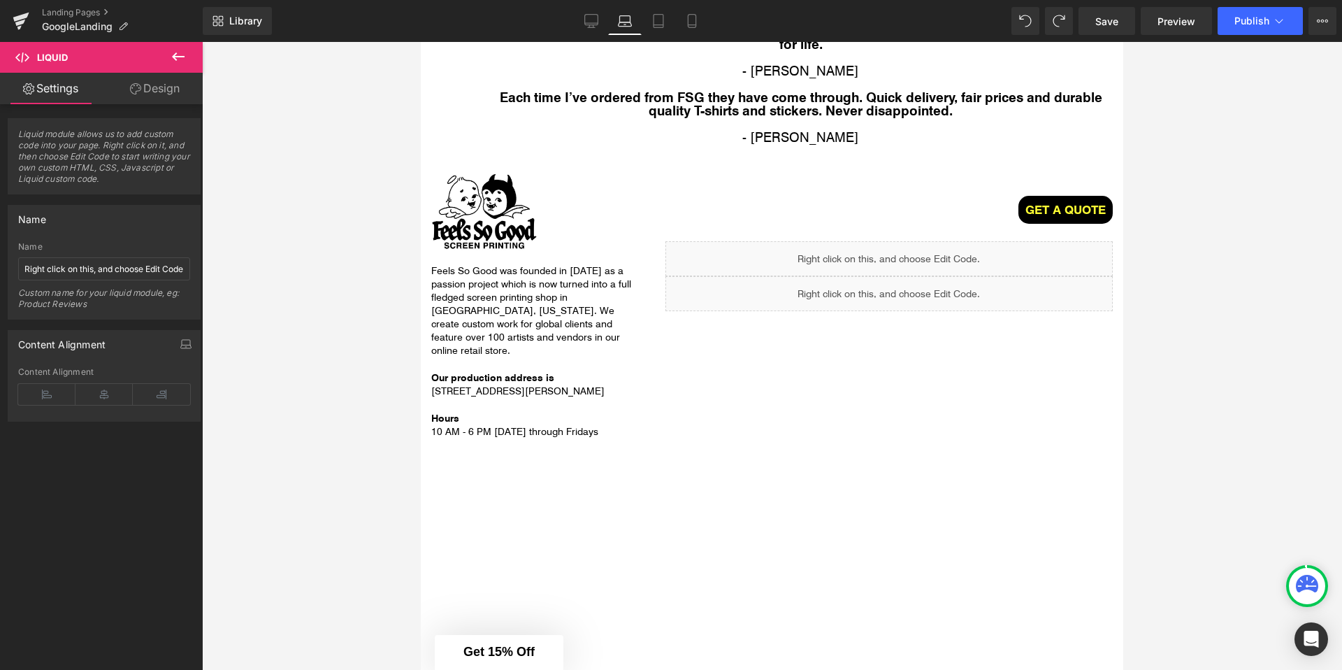
scroll to position [3017, 0]
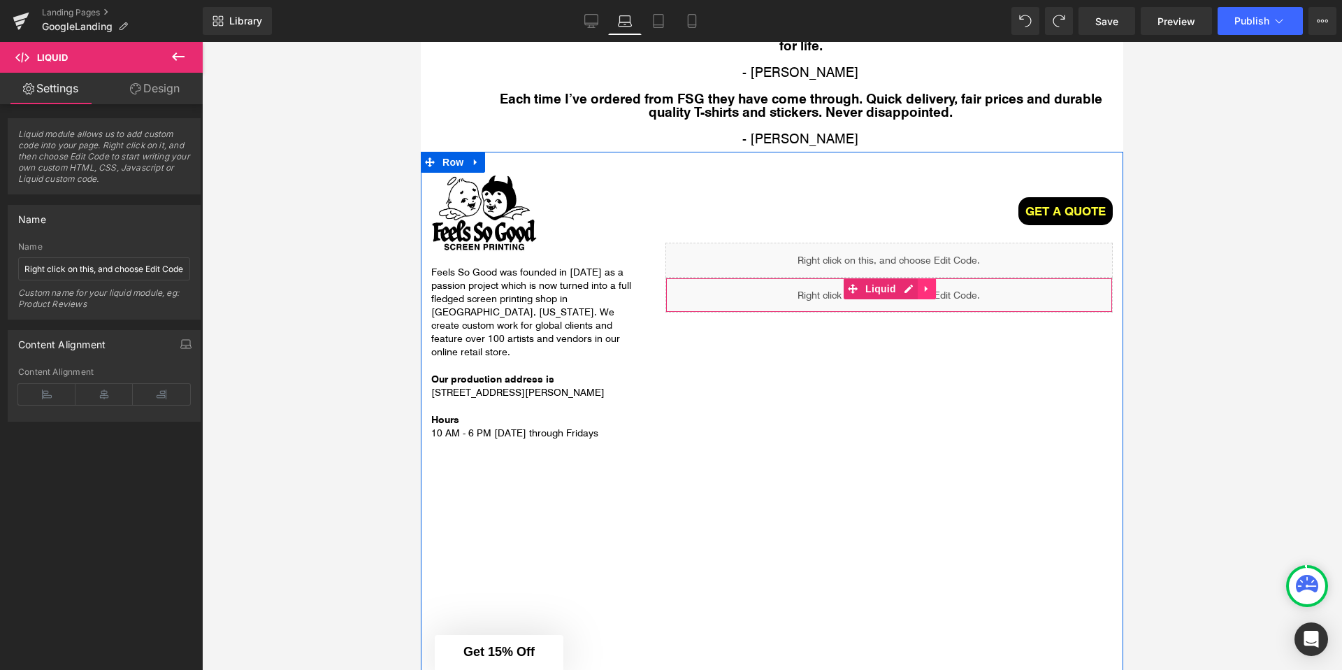
click at [932, 278] on link at bounding box center [927, 288] width 18 height 21
click at [931, 284] on icon at bounding box center [936, 289] width 10 height 10
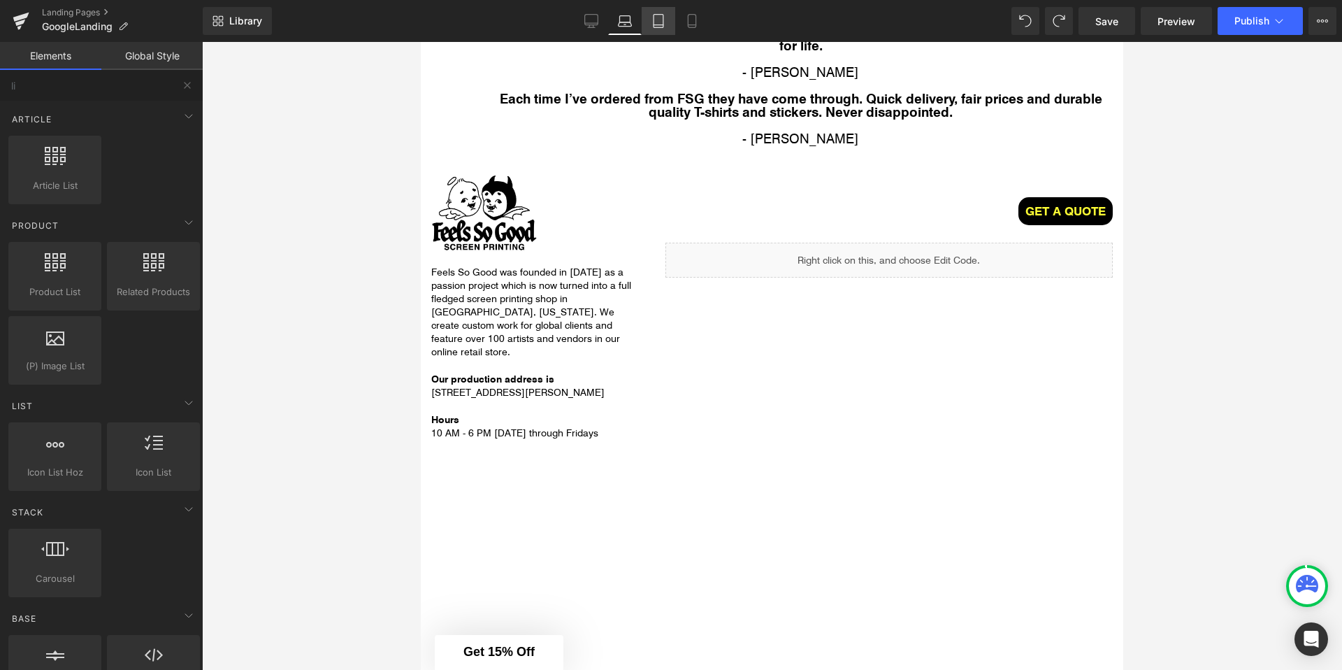
click icon
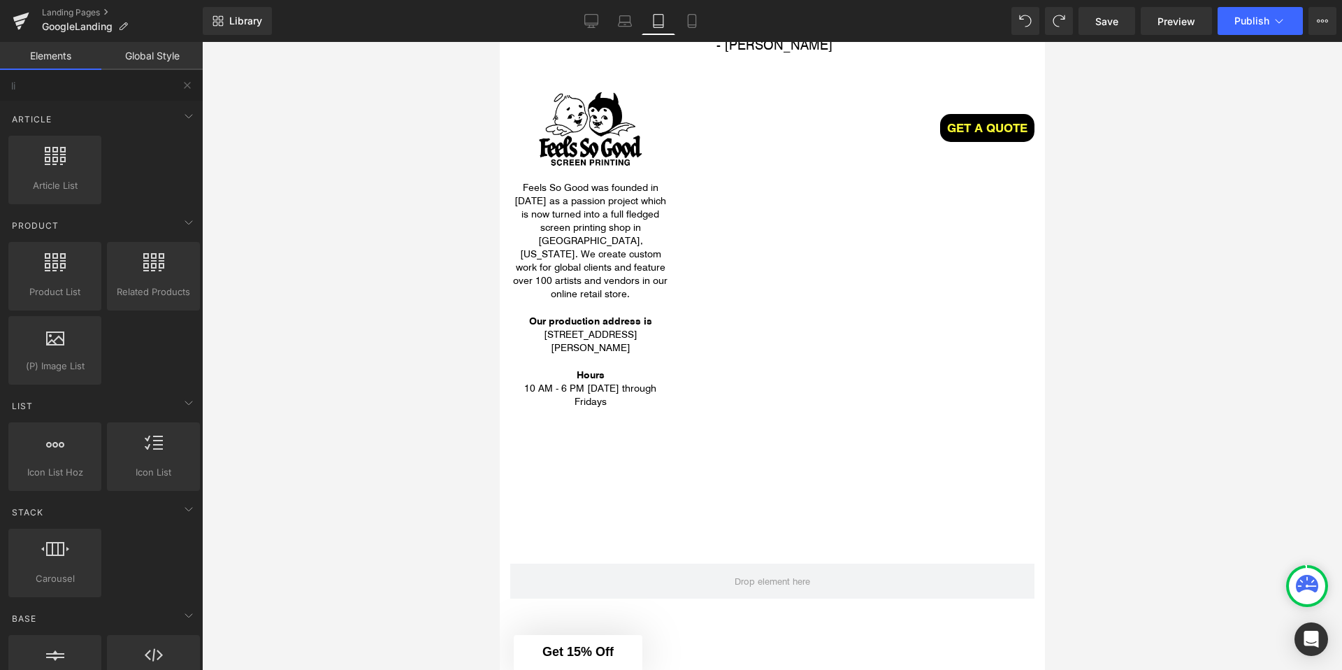
scroll to position [3111, 0]
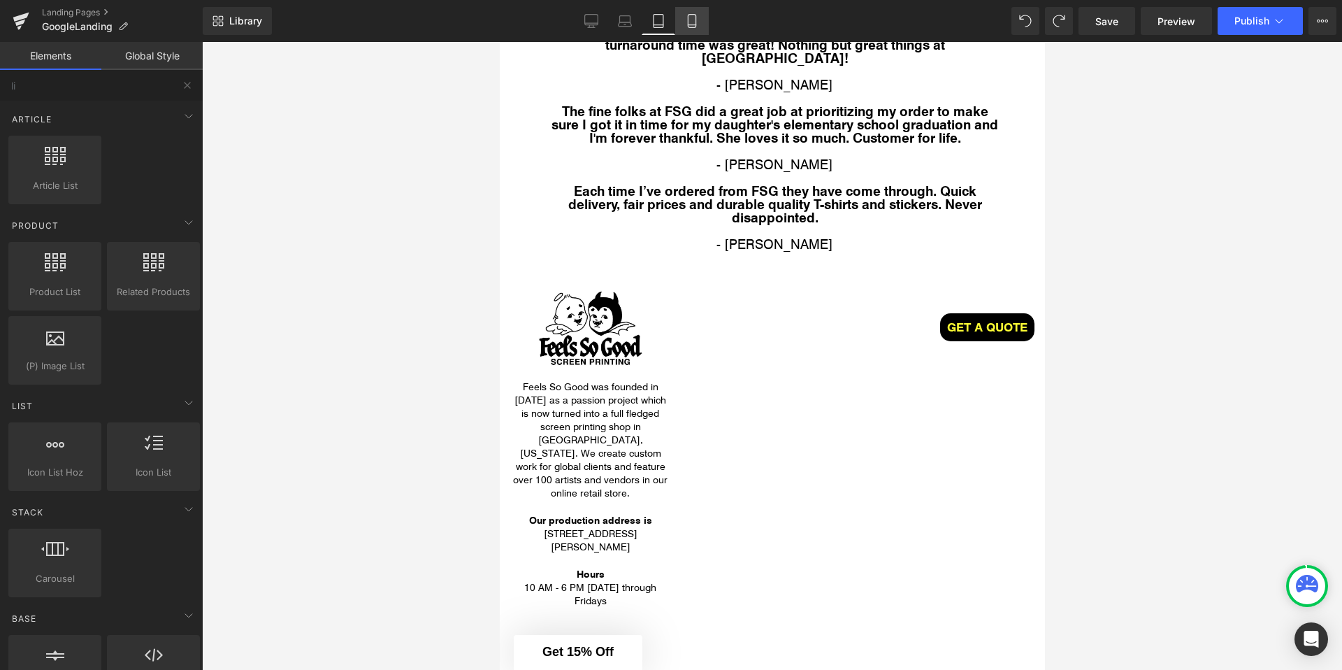
click icon
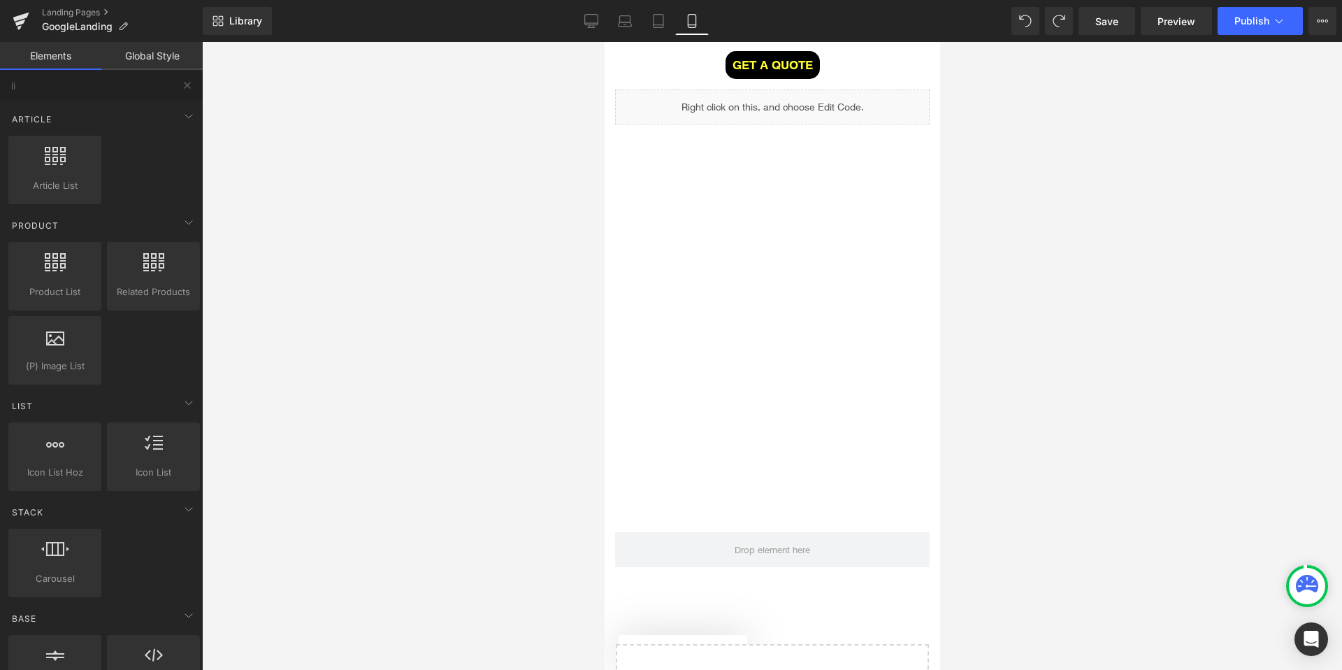
scroll to position [3477, 0]
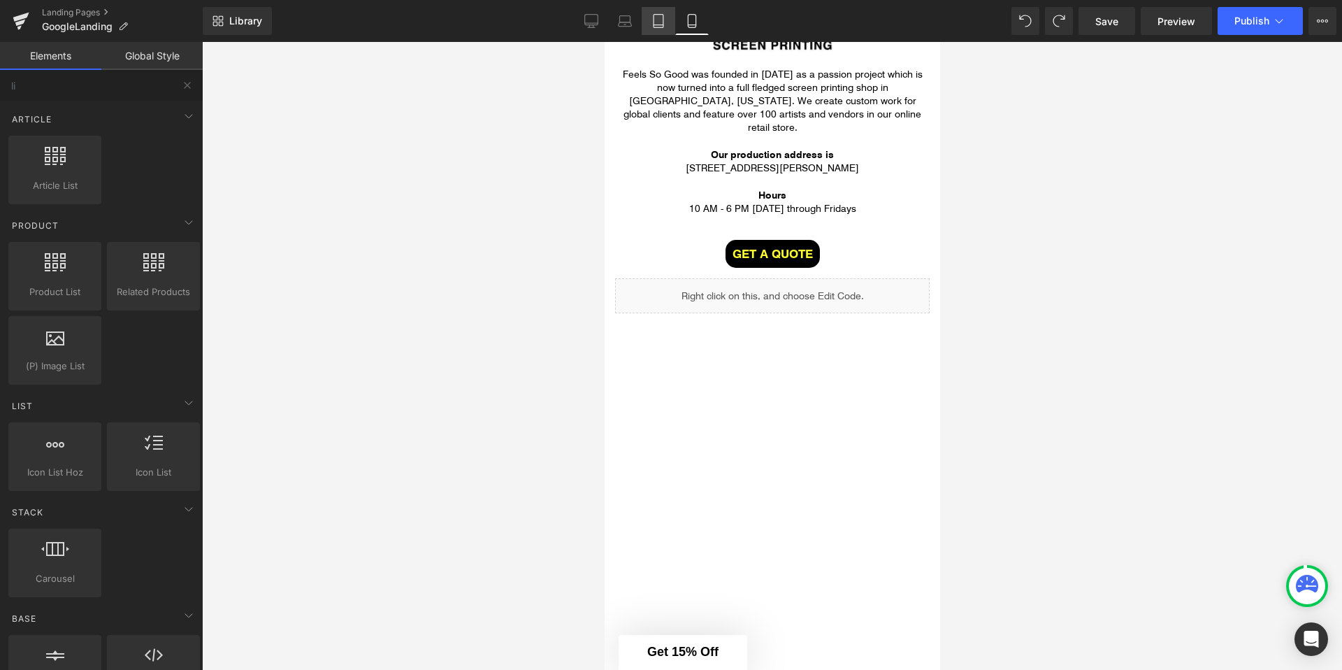
click icon
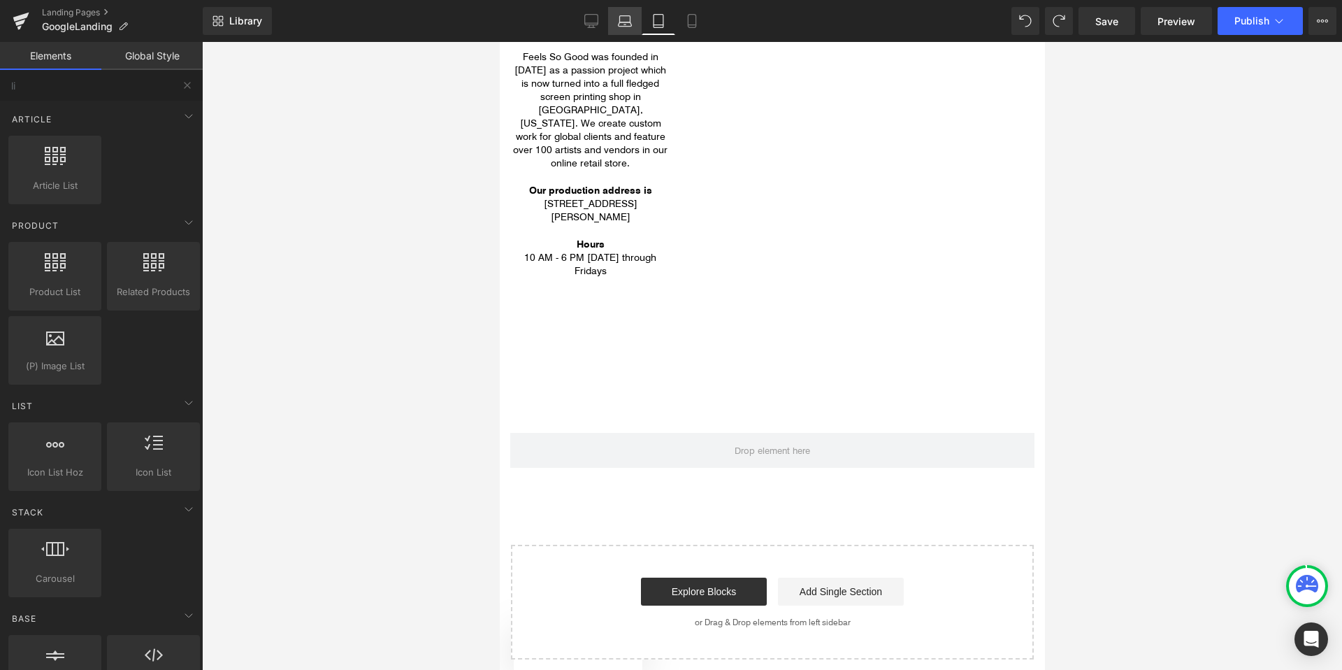
click icon
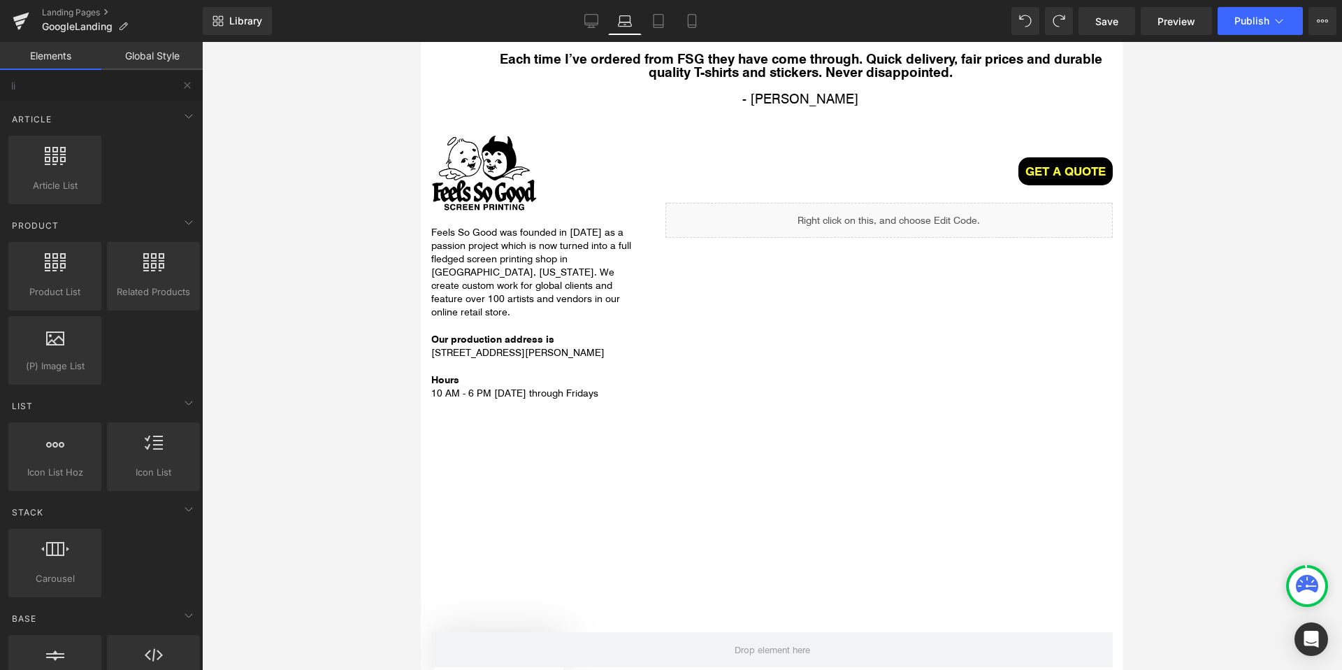
scroll to position [2928, 0]
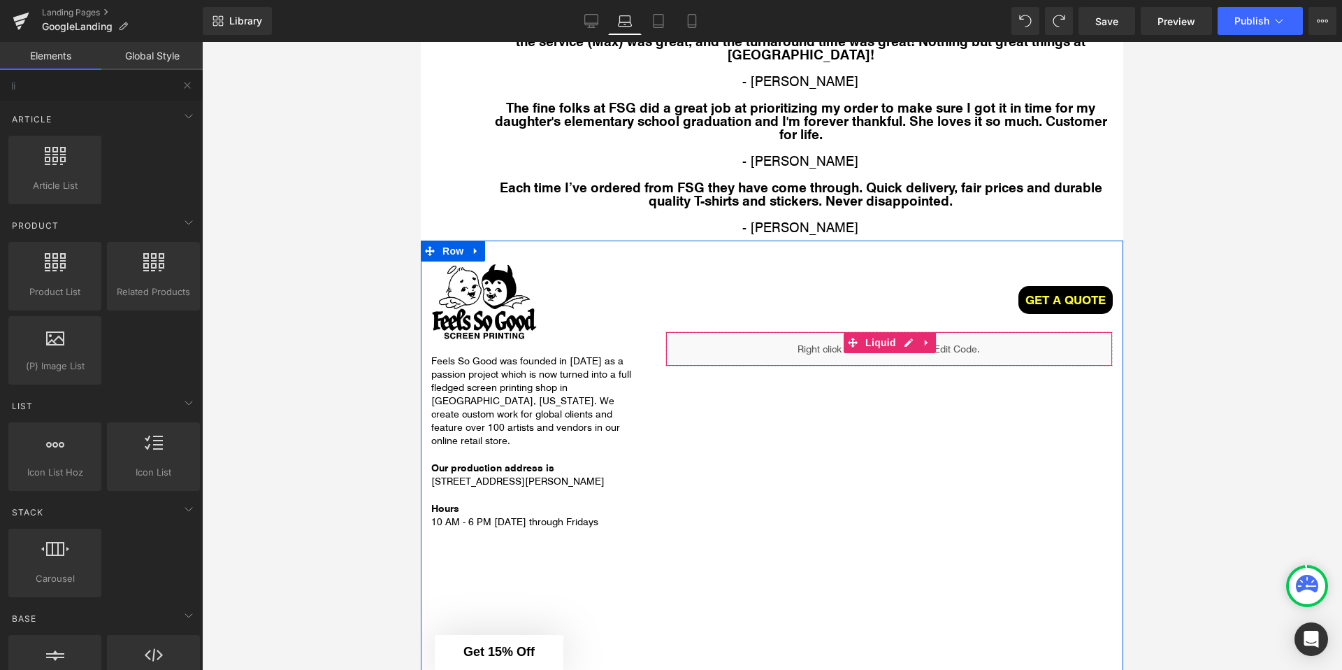
click div "Liquid"
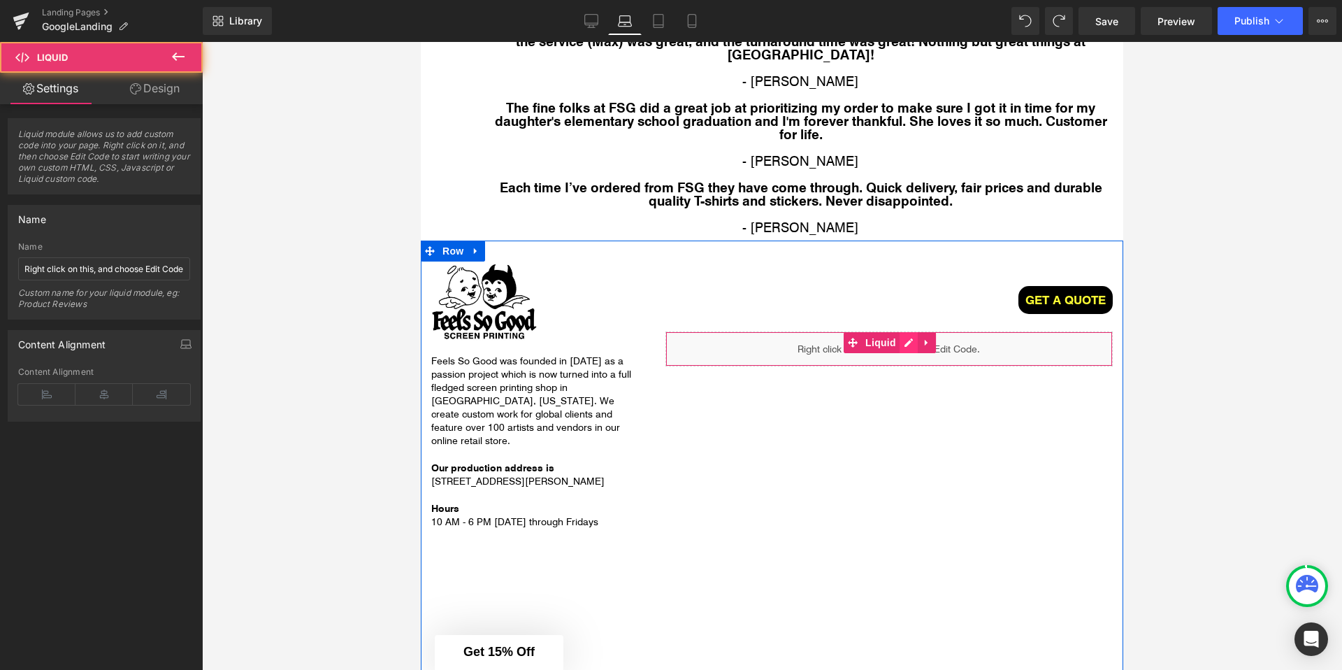
click div "Liquid"
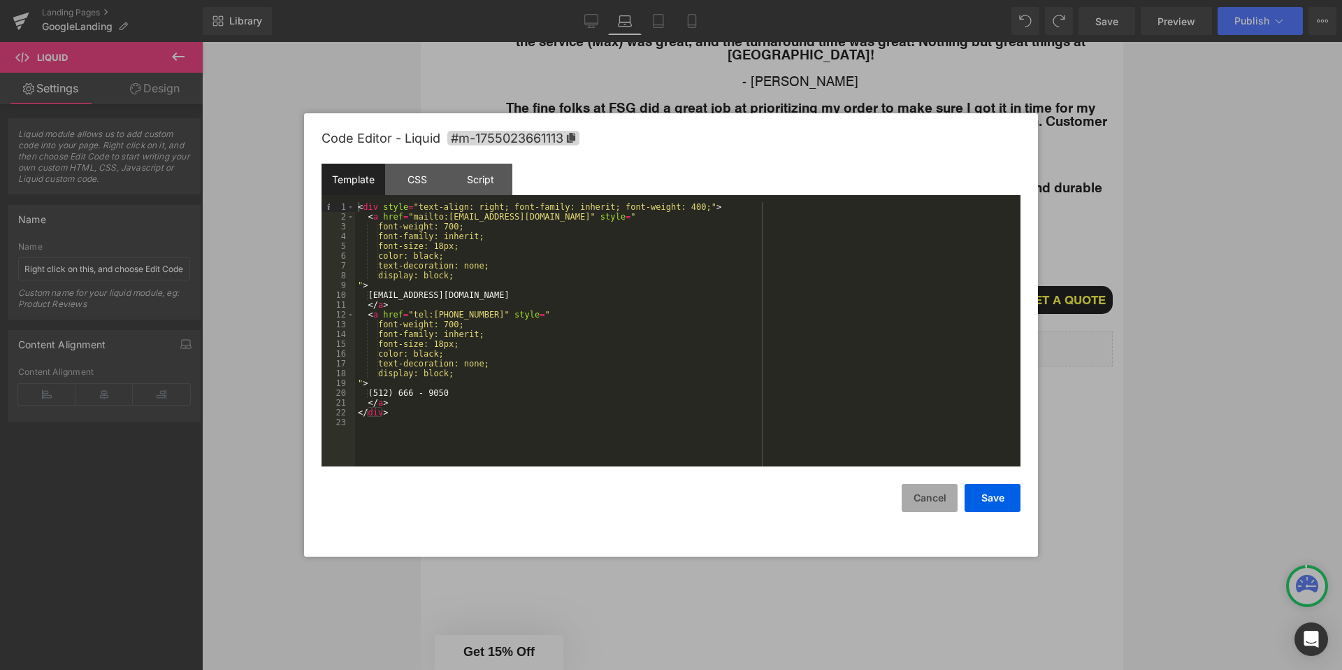
click button "Cancel"
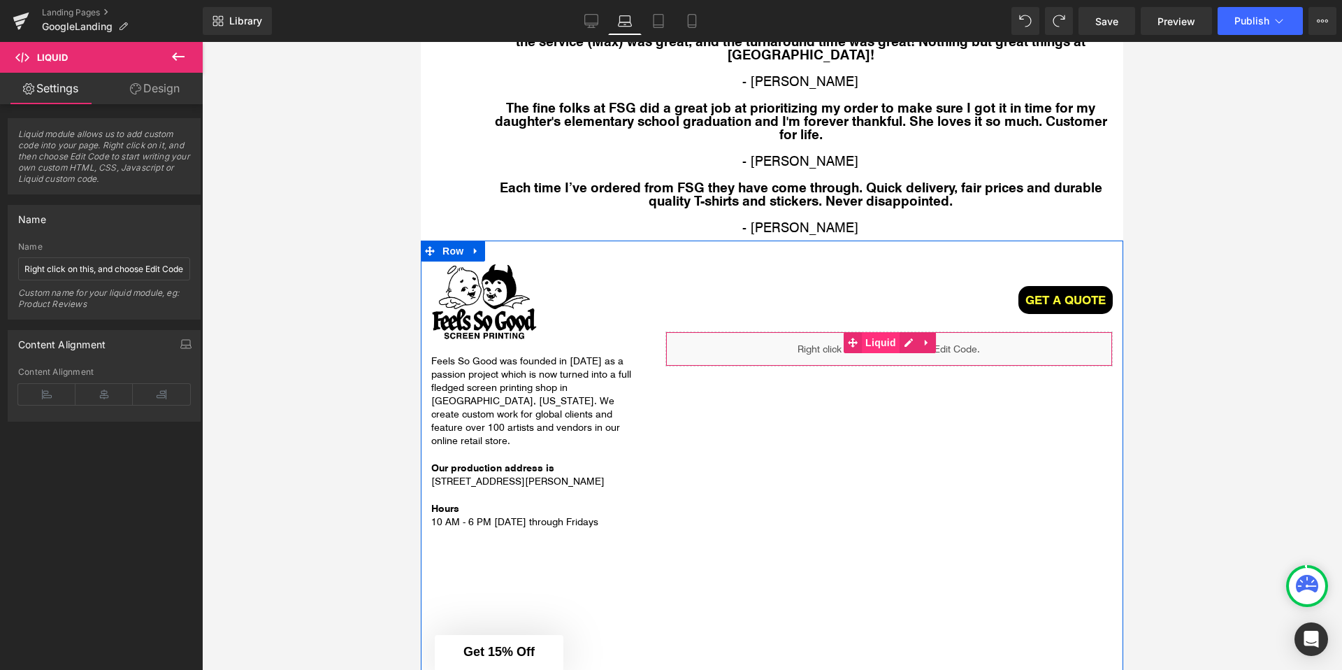
click span "Liquid"
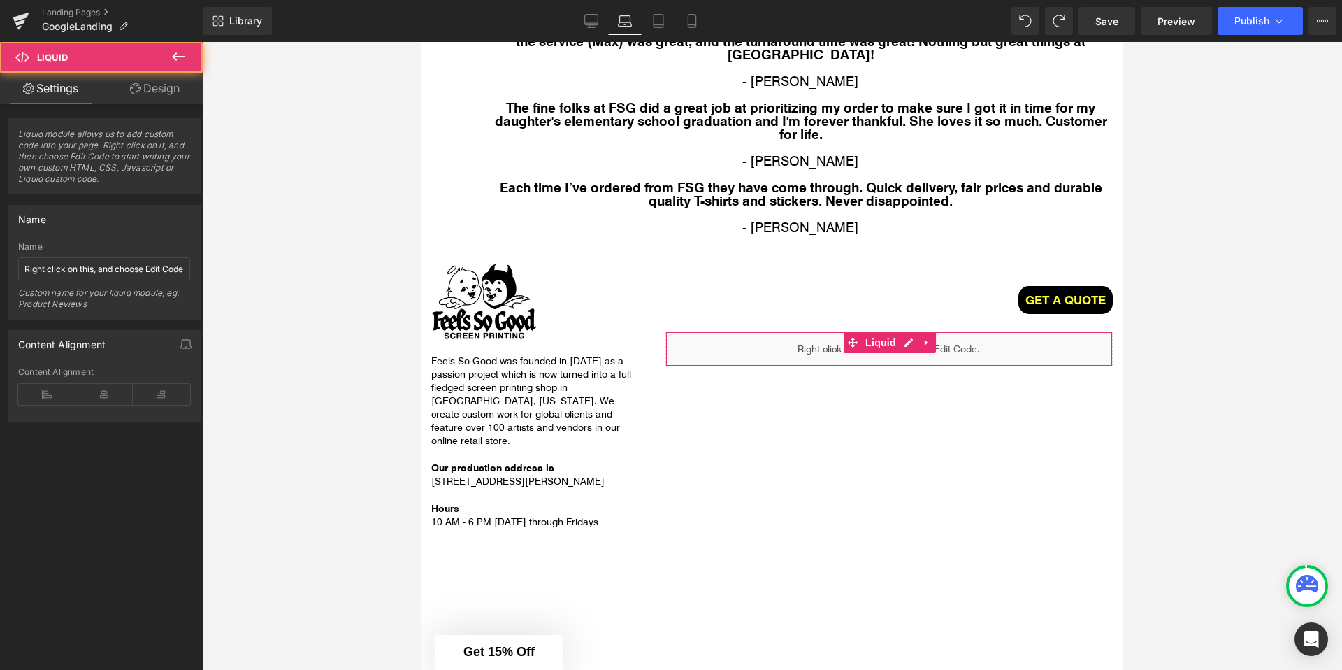
click link "Design"
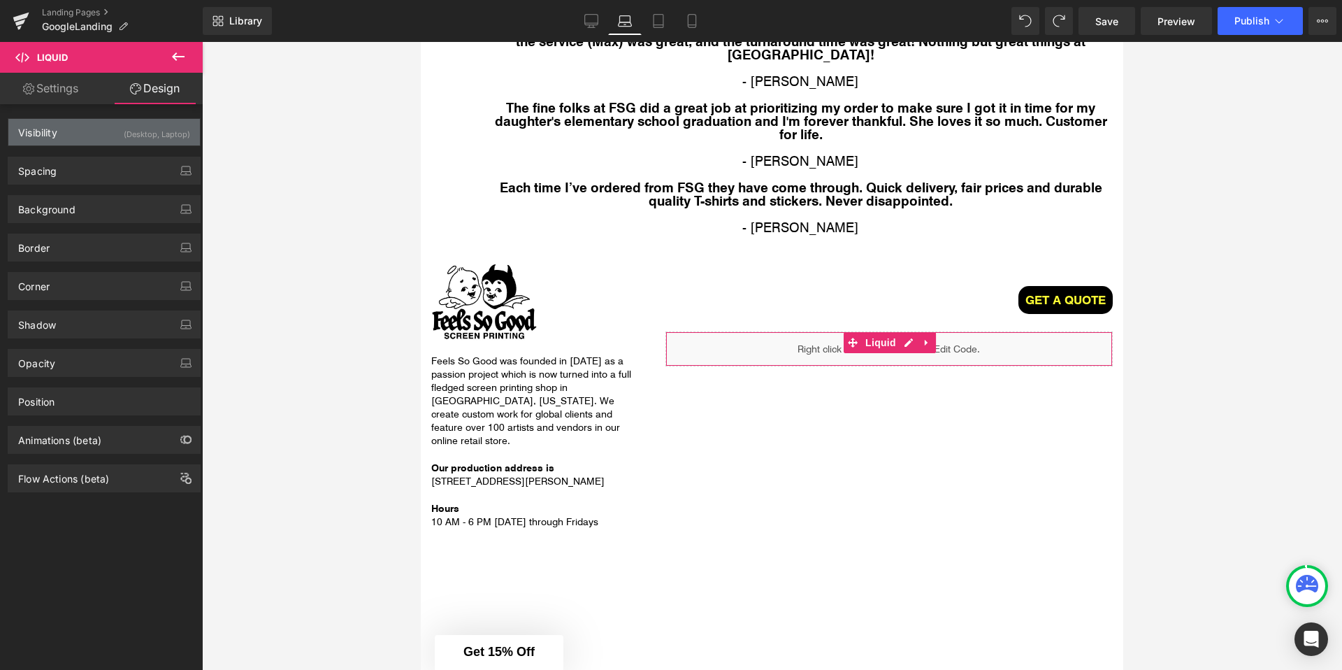
click div "Visibility (Desktop, Laptop)"
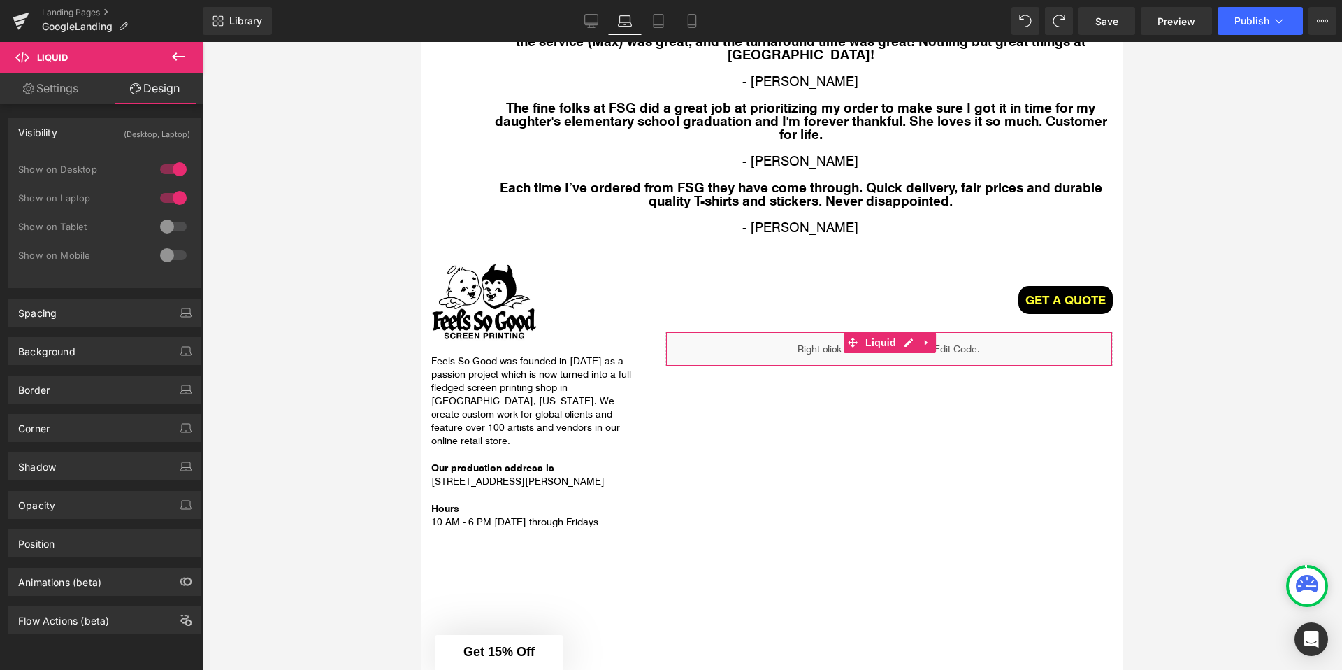
click div
click link "Tablet"
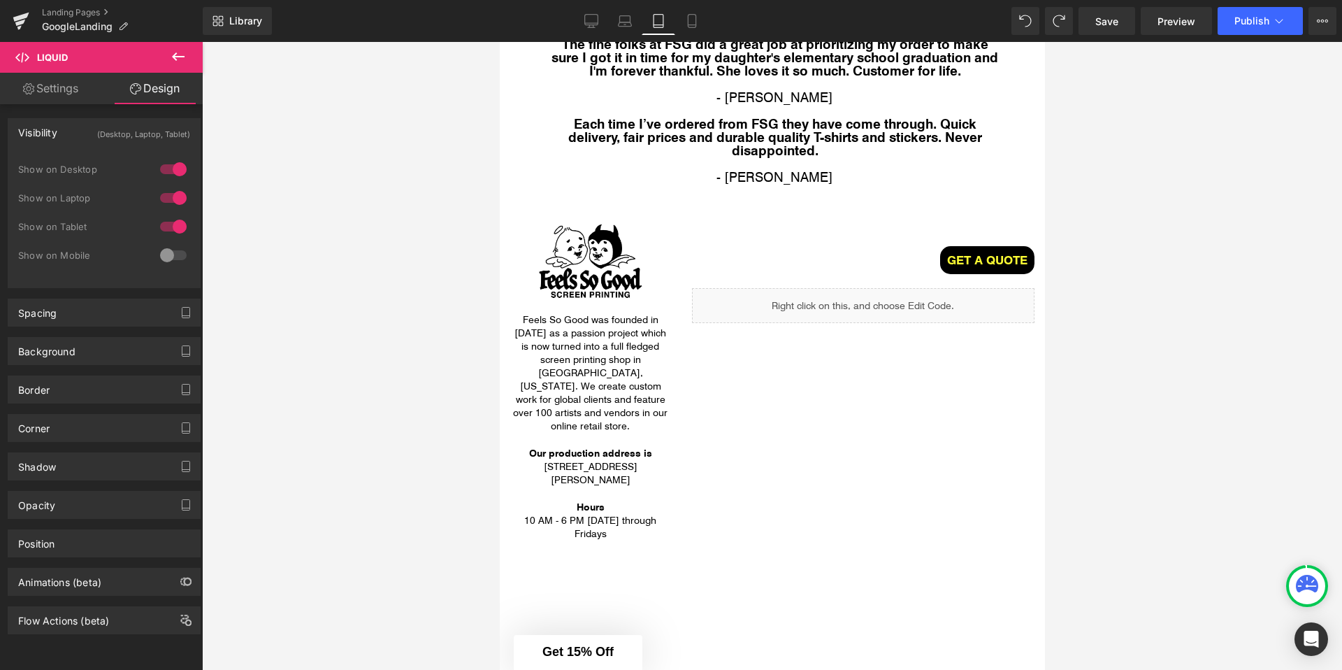
scroll to position [3180, 0]
click button "Publish"
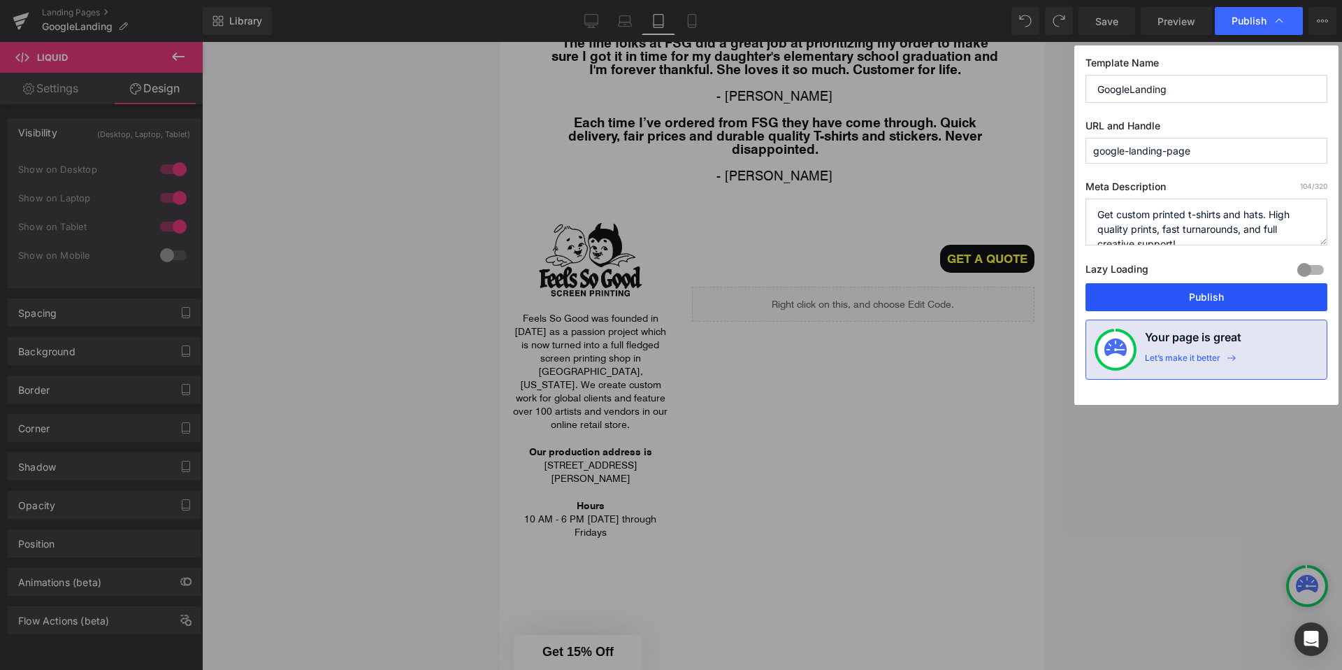
click button "Publish"
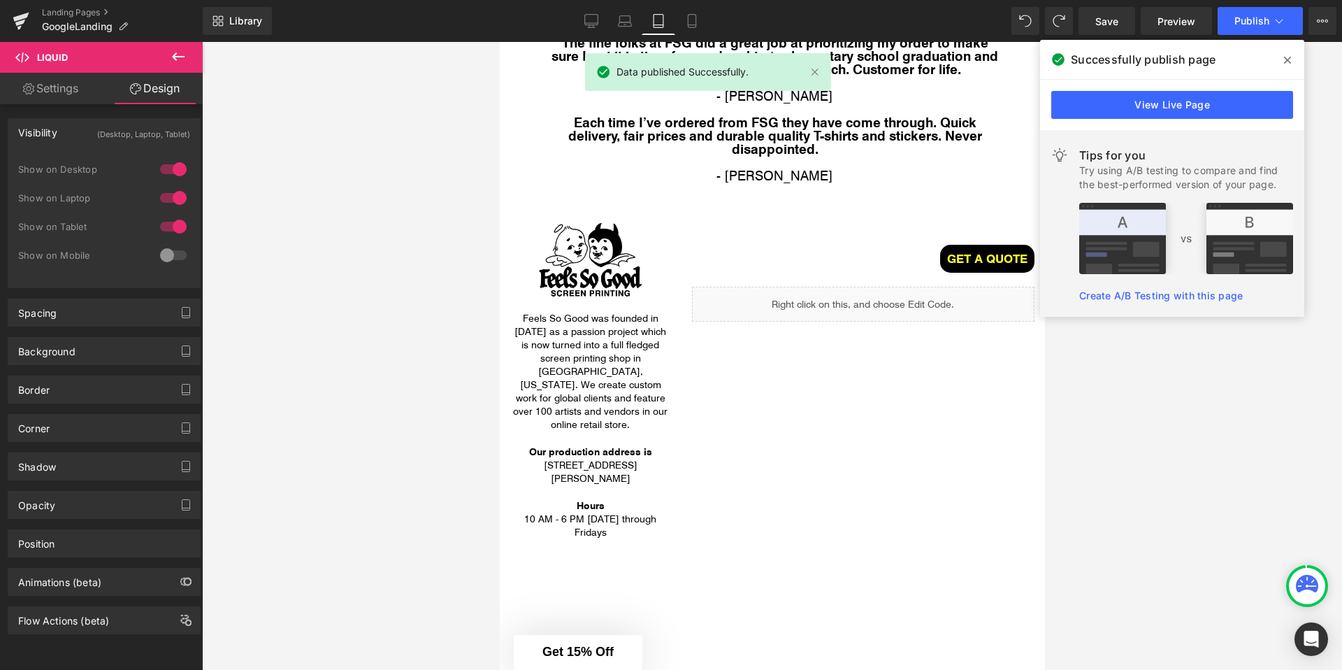
click span
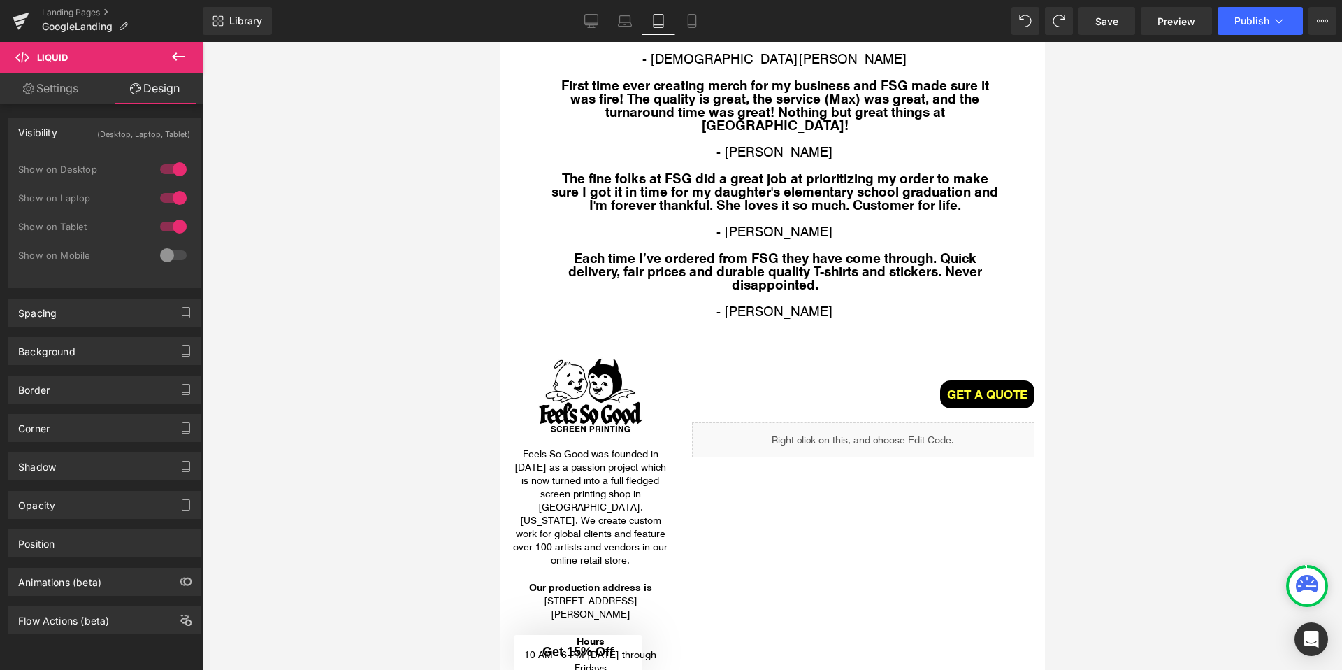
scroll to position [3476, 0]
